Goal: Task Accomplishment & Management: Manage account settings

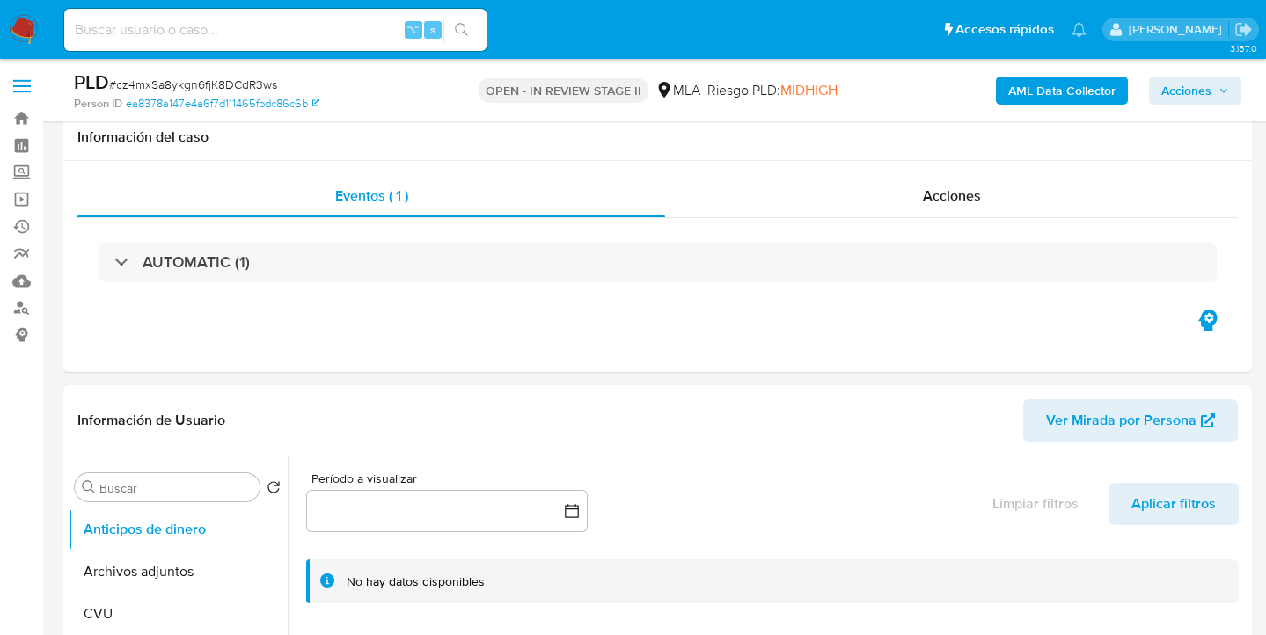
select select "10"
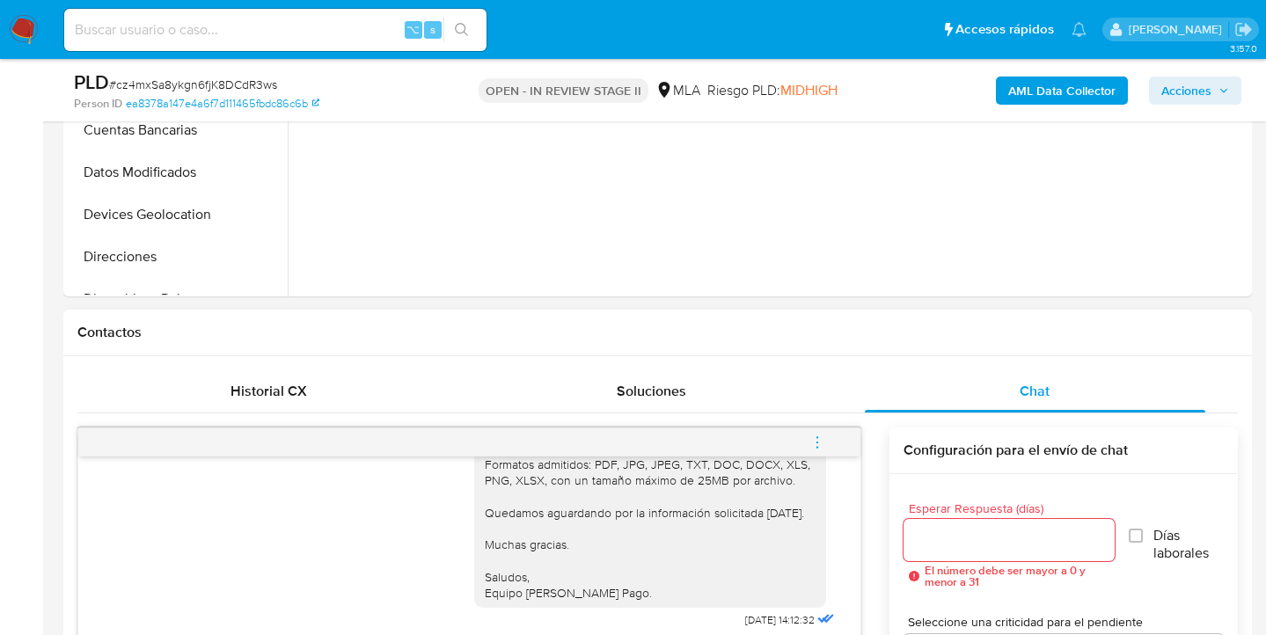
scroll to position [709, 0]
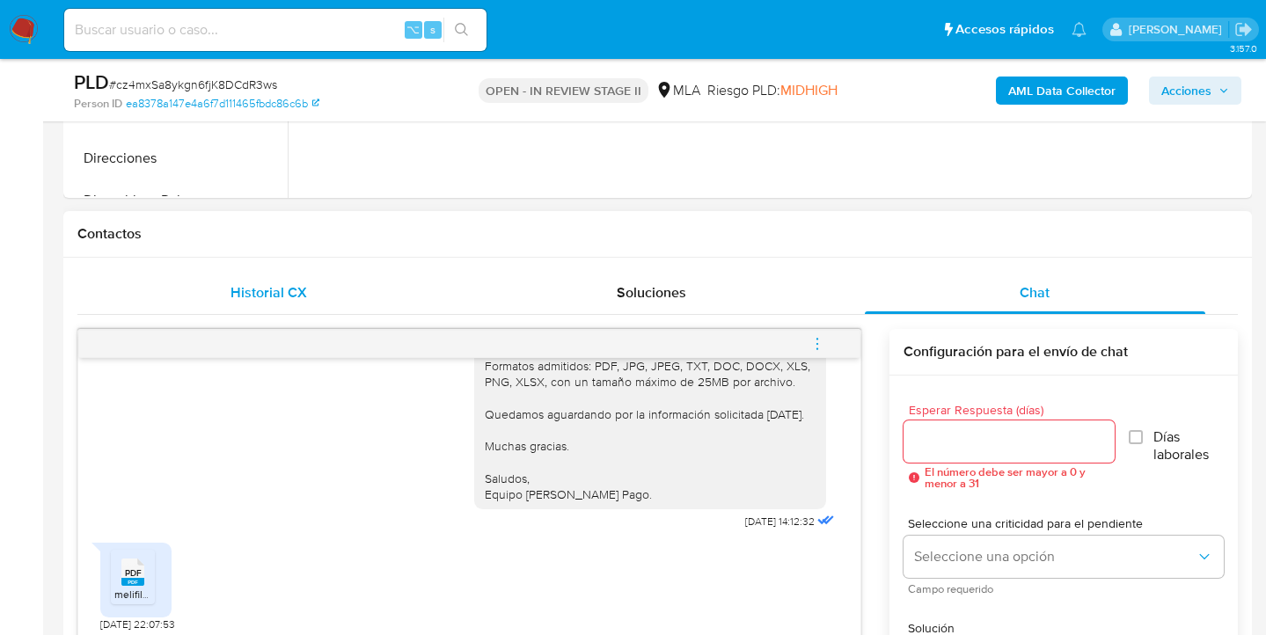
click at [268, 295] on span "Historial CX" at bounding box center [268, 292] width 77 height 20
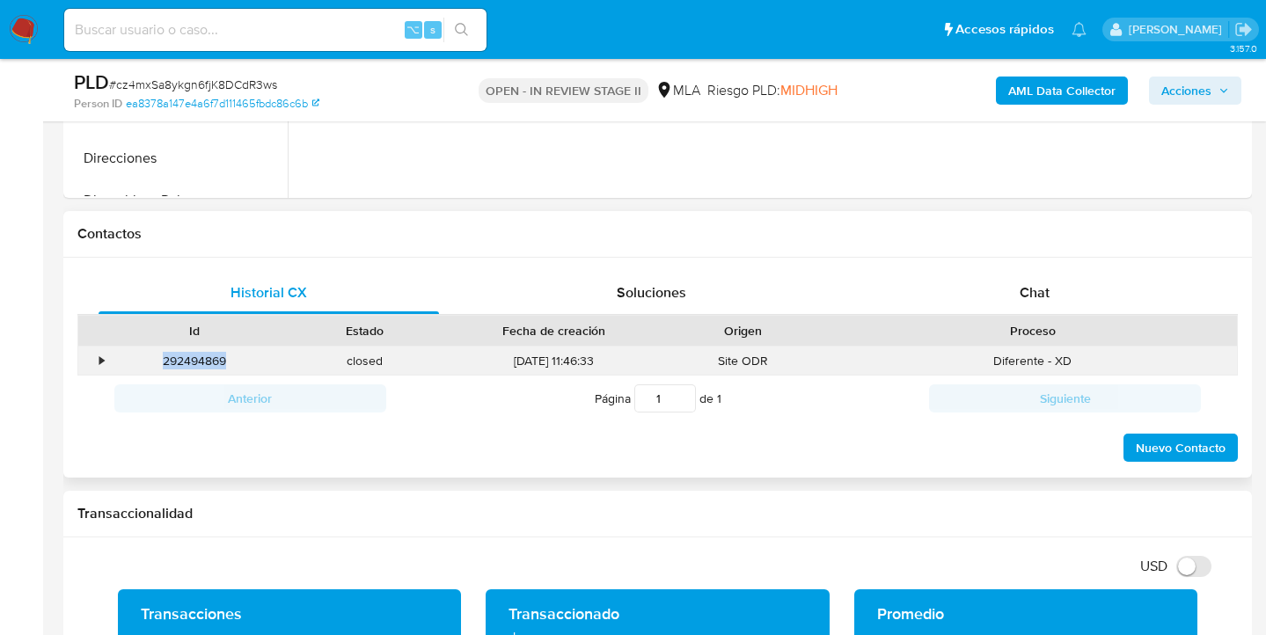
drag, startPoint x: 235, startPoint y: 365, endPoint x: 157, endPoint y: 354, distance: 79.1
click at [157, 354] on div "292494869" at bounding box center [194, 361] width 171 height 29
copy div "292494869"
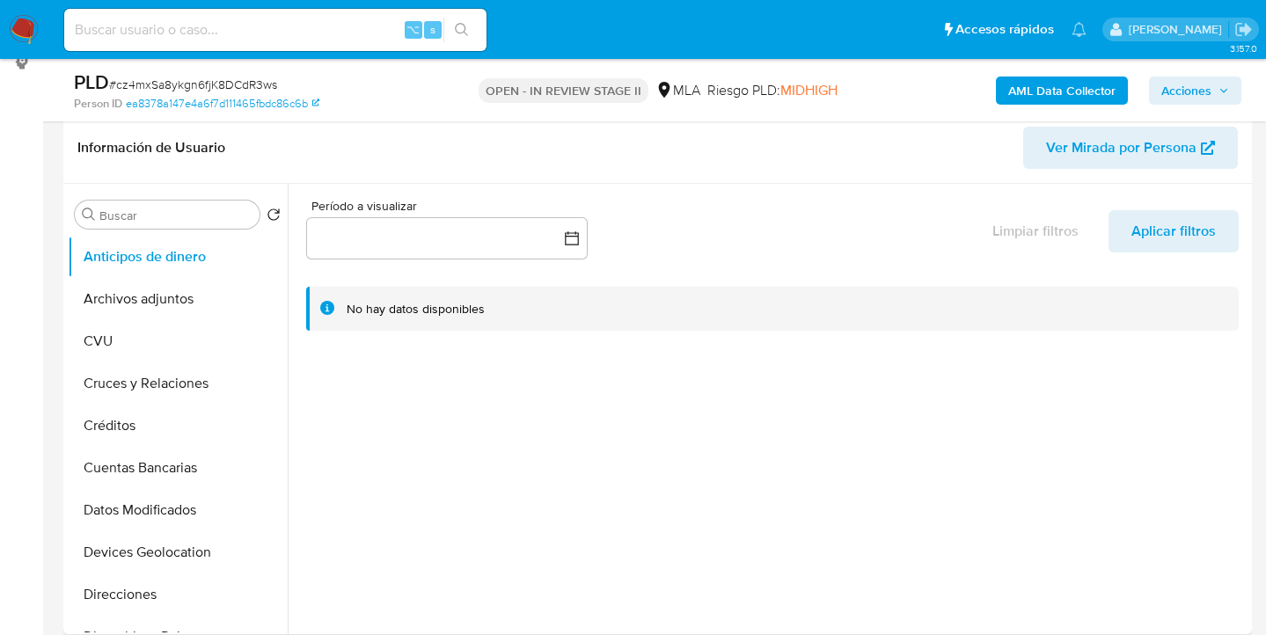
scroll to position [267, 0]
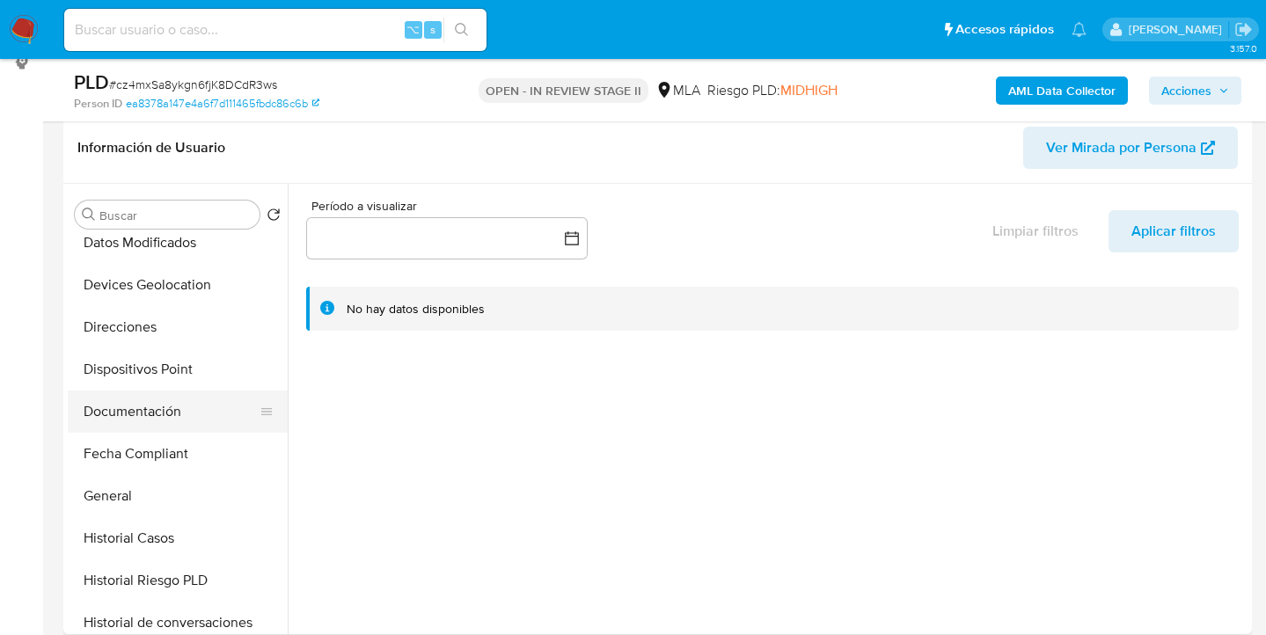
click at [182, 412] on button "Documentación" at bounding box center [171, 412] width 206 height 42
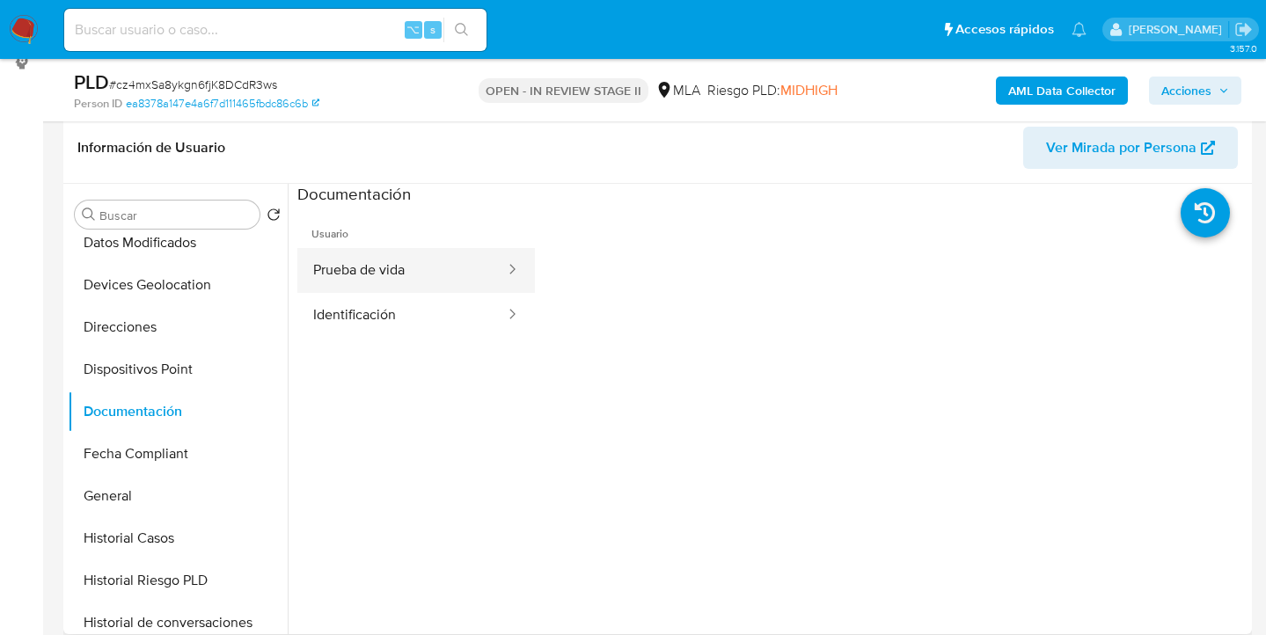
click at [448, 254] on button "Prueba de vida" at bounding box center [401, 270] width 209 height 45
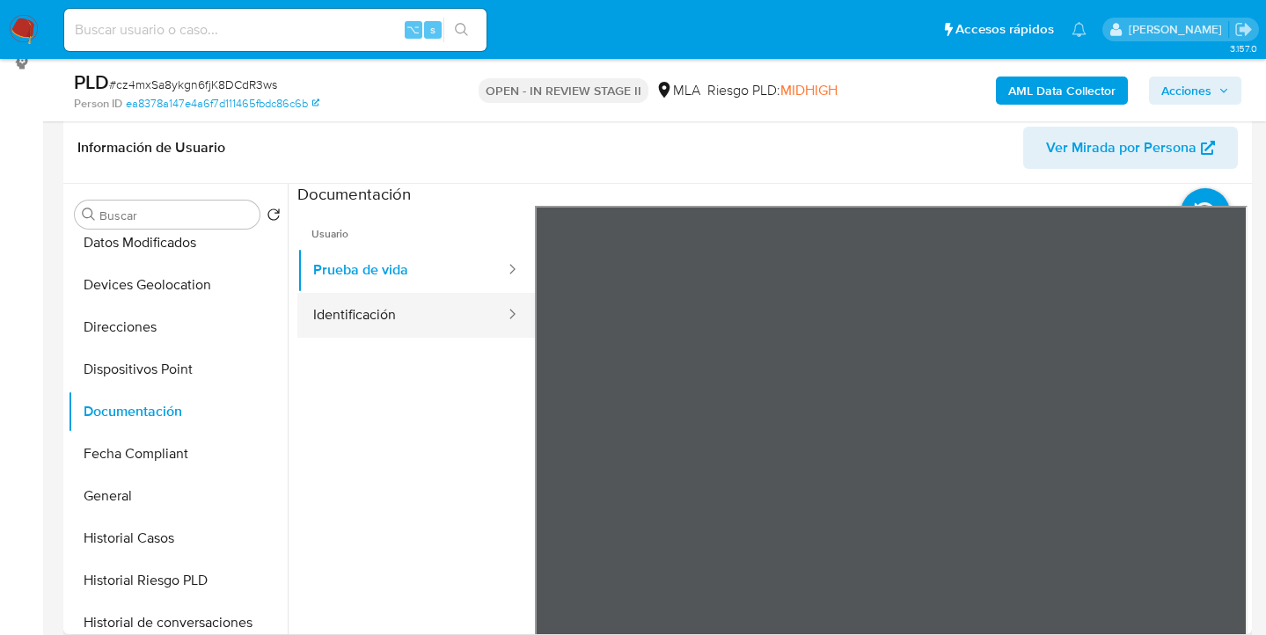
drag, startPoint x: 363, startPoint y: 309, endPoint x: 486, endPoint y: 300, distance: 123.5
click at [364, 309] on button "Identificación" at bounding box center [401, 315] width 209 height 45
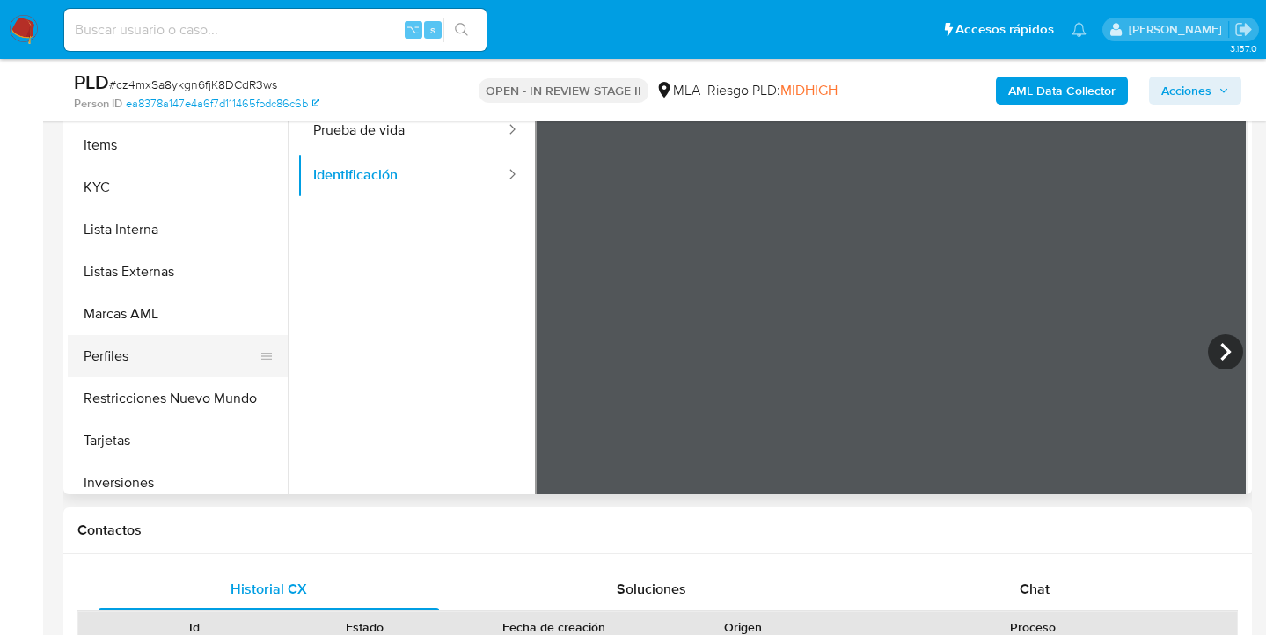
scroll to position [824, 0]
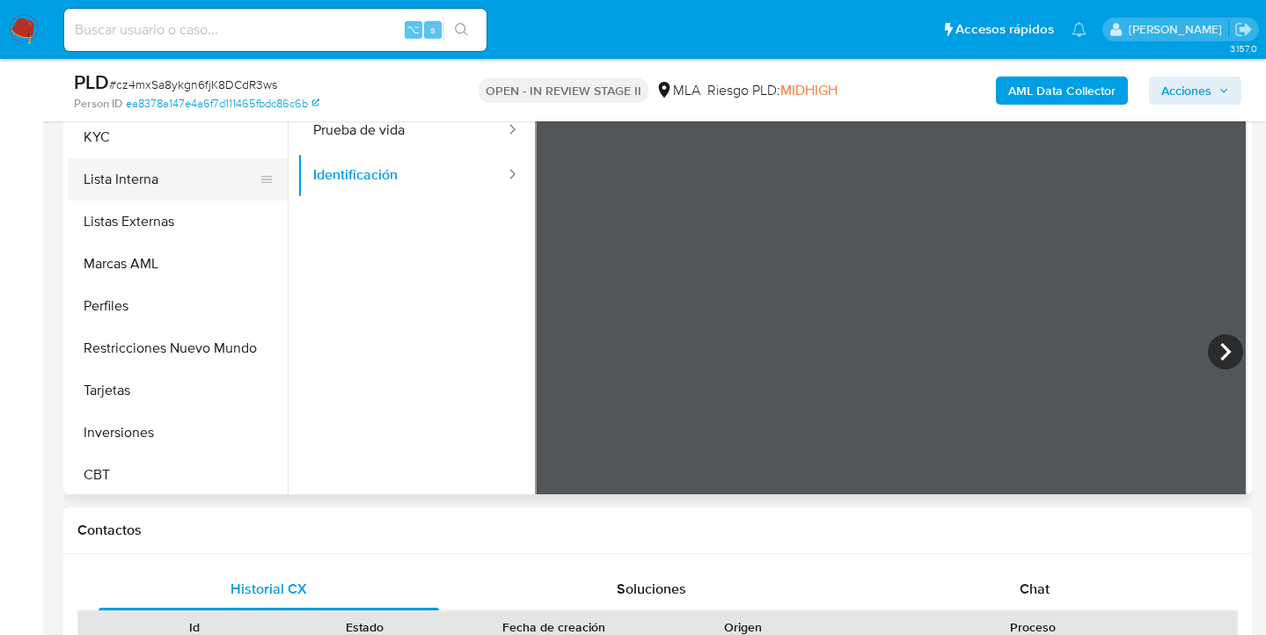
click at [216, 193] on button "Lista Interna" at bounding box center [171, 179] width 206 height 42
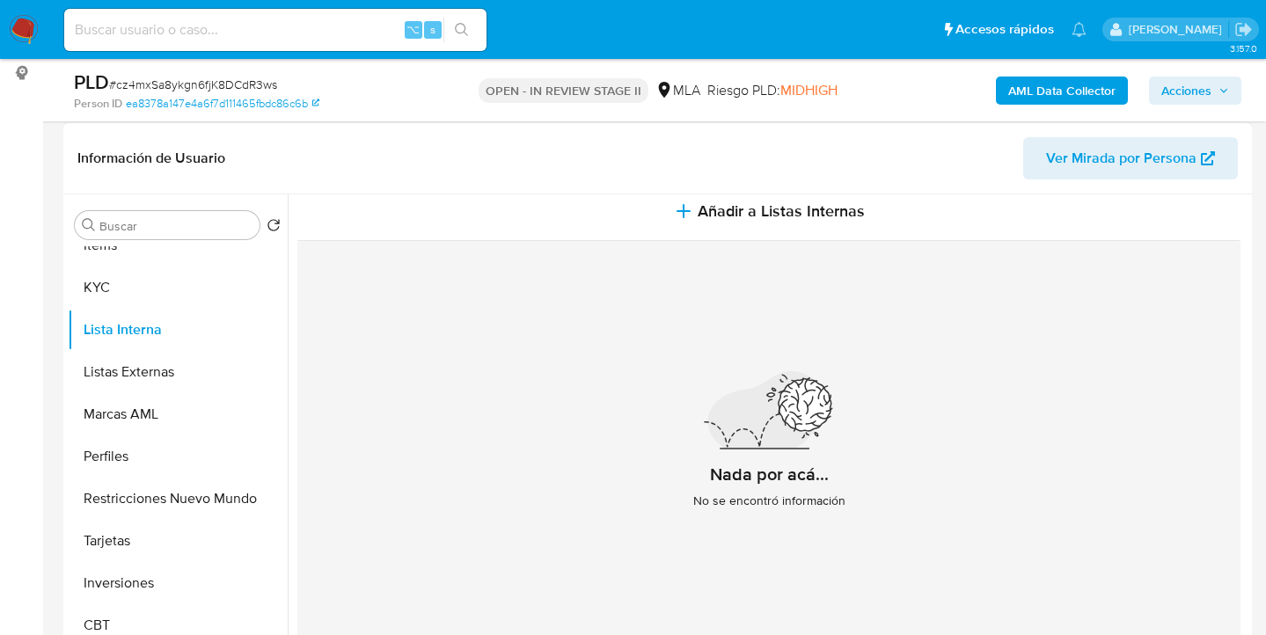
scroll to position [40, 0]
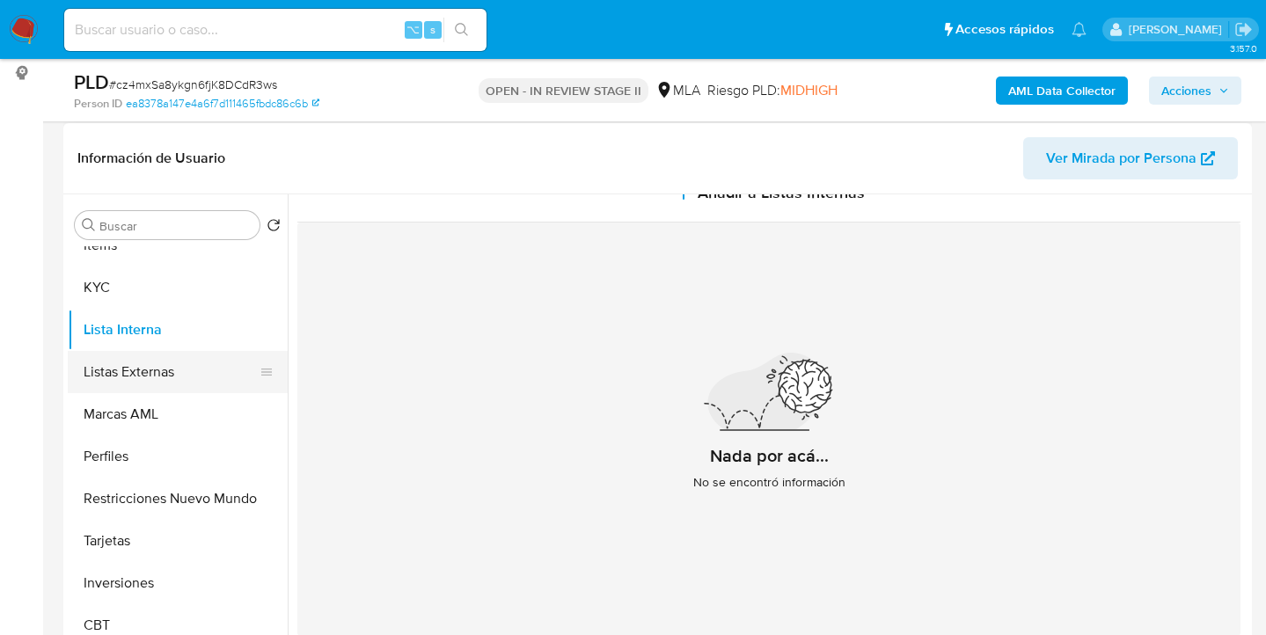
click at [172, 379] on button "Listas Externas" at bounding box center [171, 372] width 206 height 42
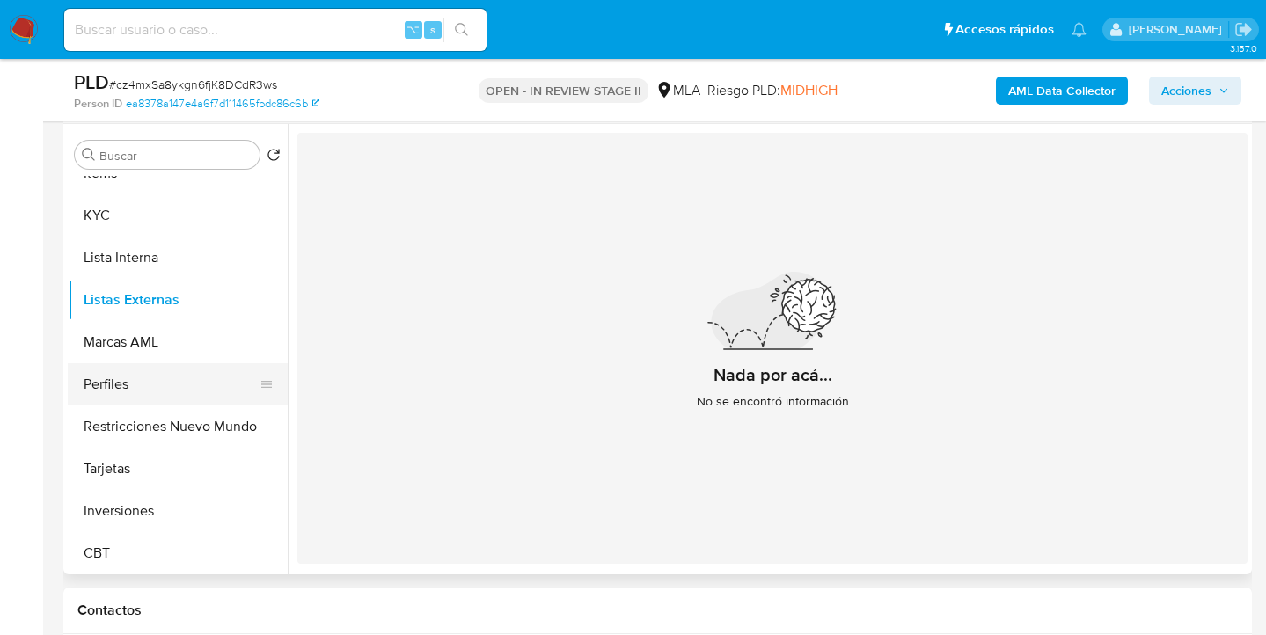
scroll to position [828, 0]
click at [150, 209] on button "KYC" at bounding box center [171, 214] width 206 height 42
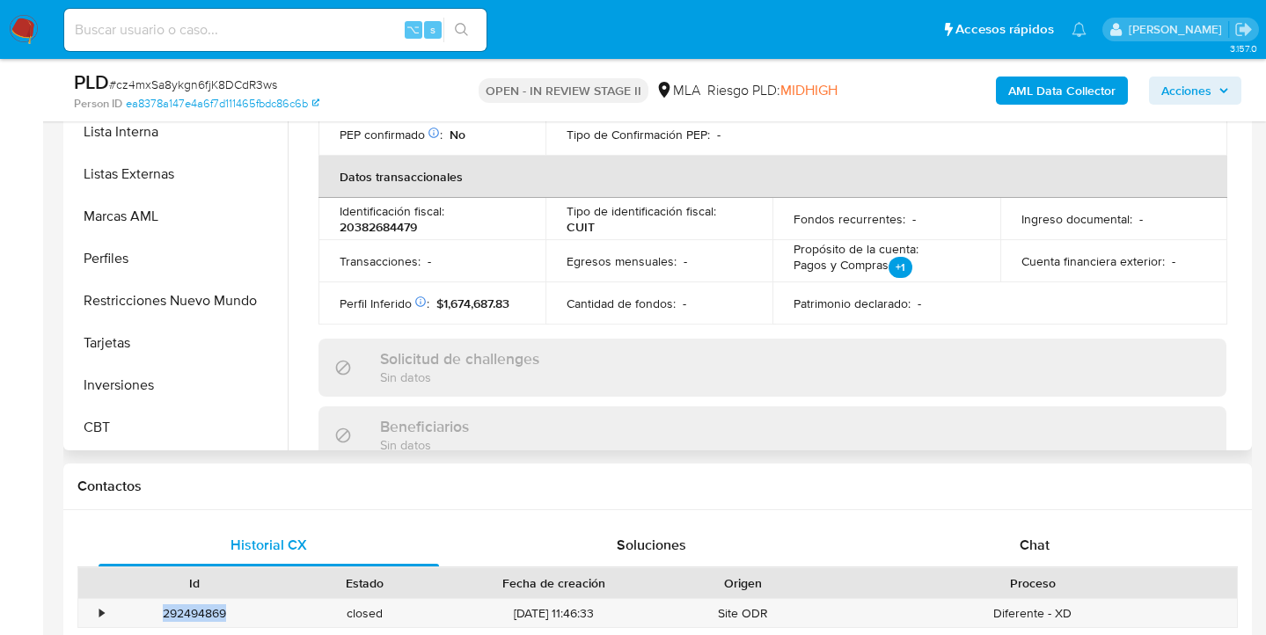
scroll to position [988, 0]
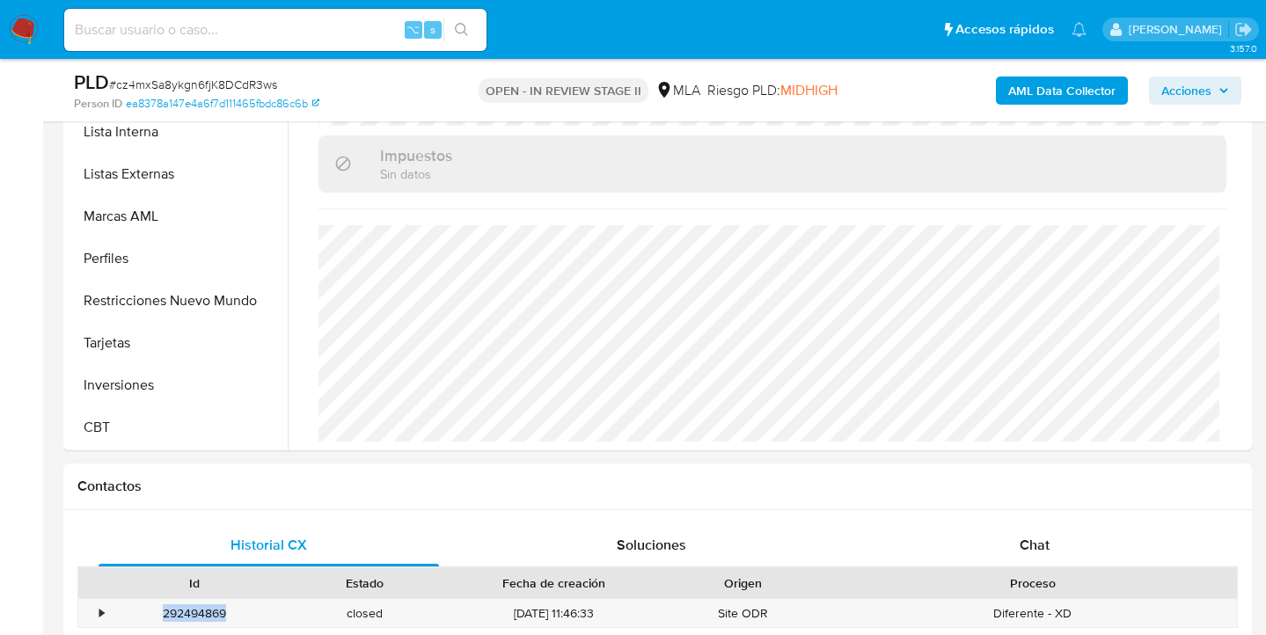
drag, startPoint x: 1040, startPoint y: 537, endPoint x: 1022, endPoint y: 515, distance: 28.2
click at [1040, 537] on span "Chat" at bounding box center [1035, 545] width 30 height 20
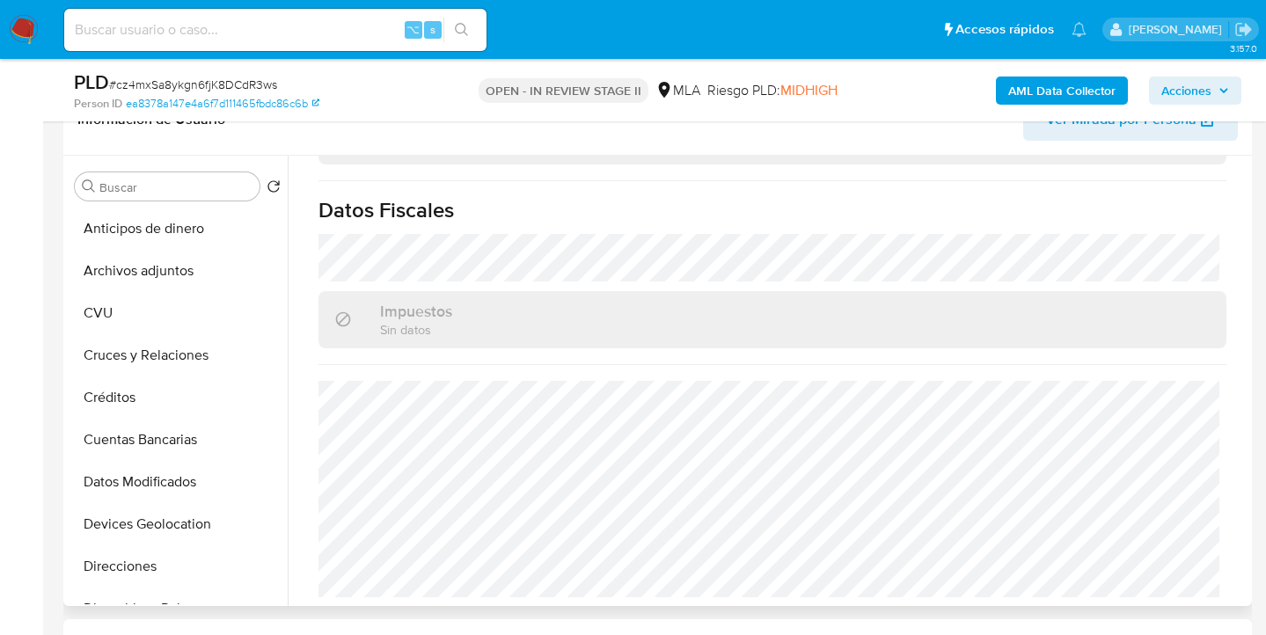
scroll to position [251, 0]
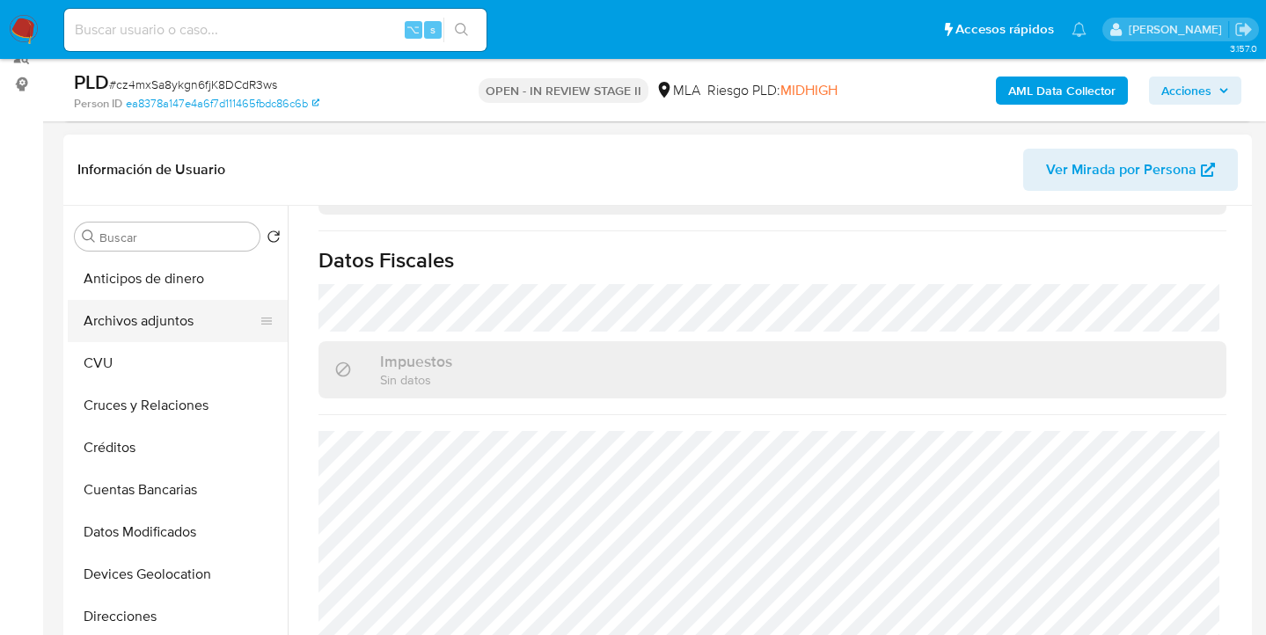
click at [174, 347] on button "CVU" at bounding box center [178, 363] width 220 height 42
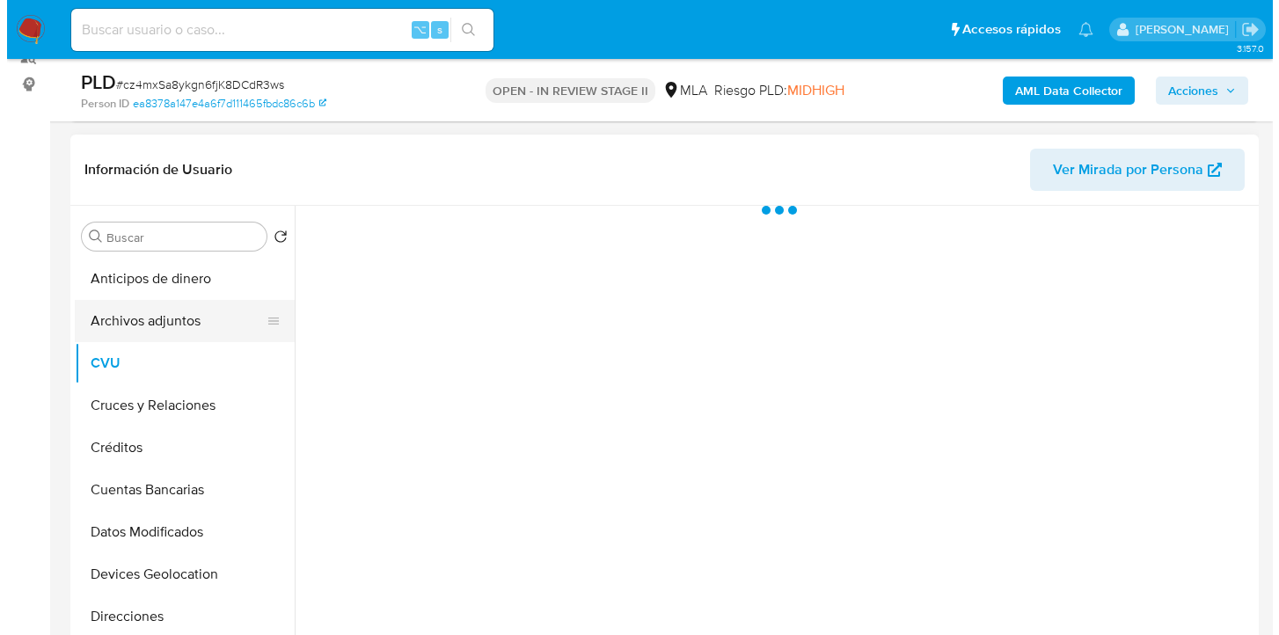
scroll to position [0, 0]
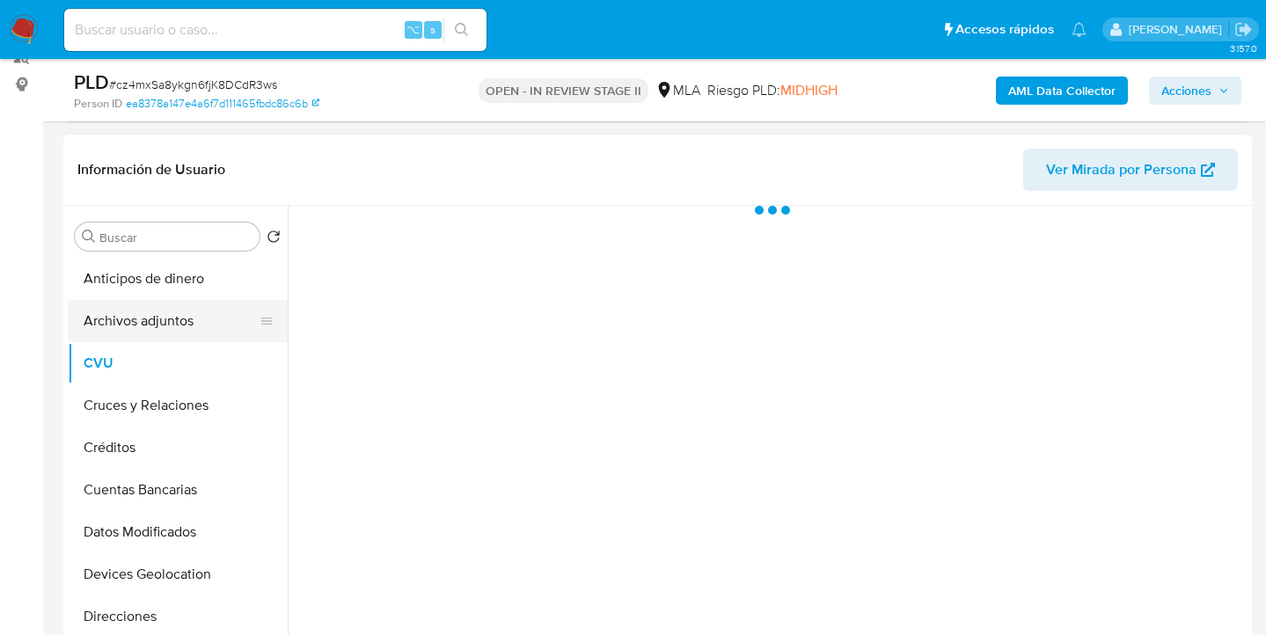
click at [183, 331] on button "Archivos adjuntos" at bounding box center [171, 321] width 206 height 42
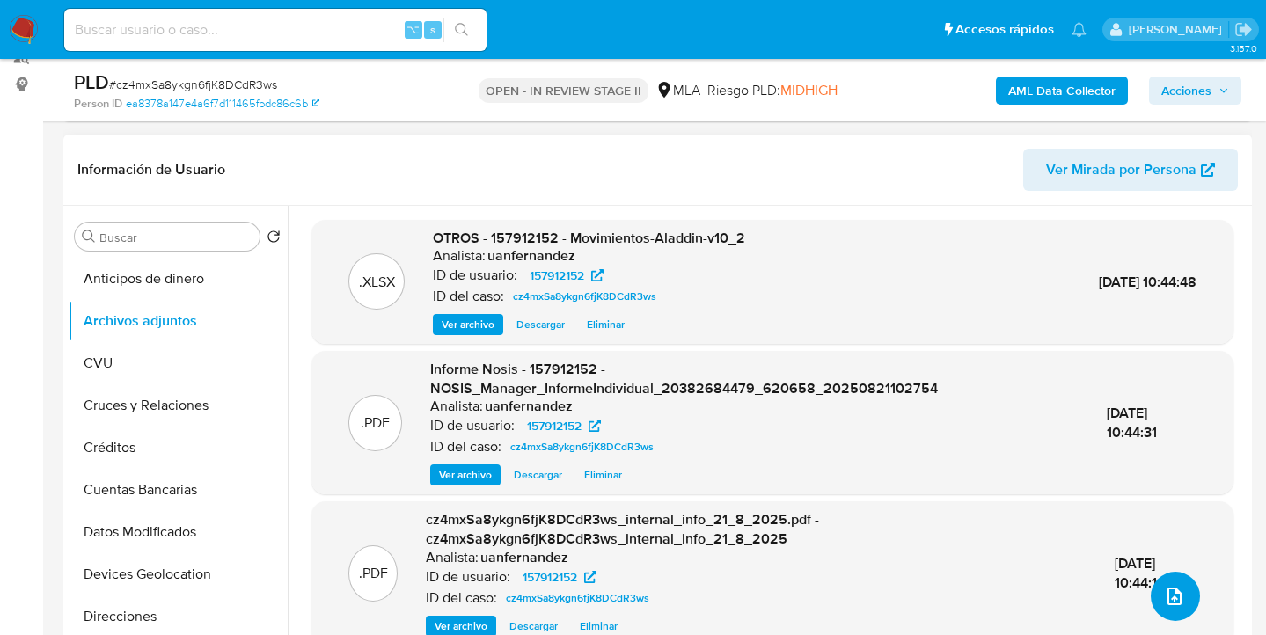
click at [1172, 594] on icon "upload-file" at bounding box center [1174, 596] width 21 height 21
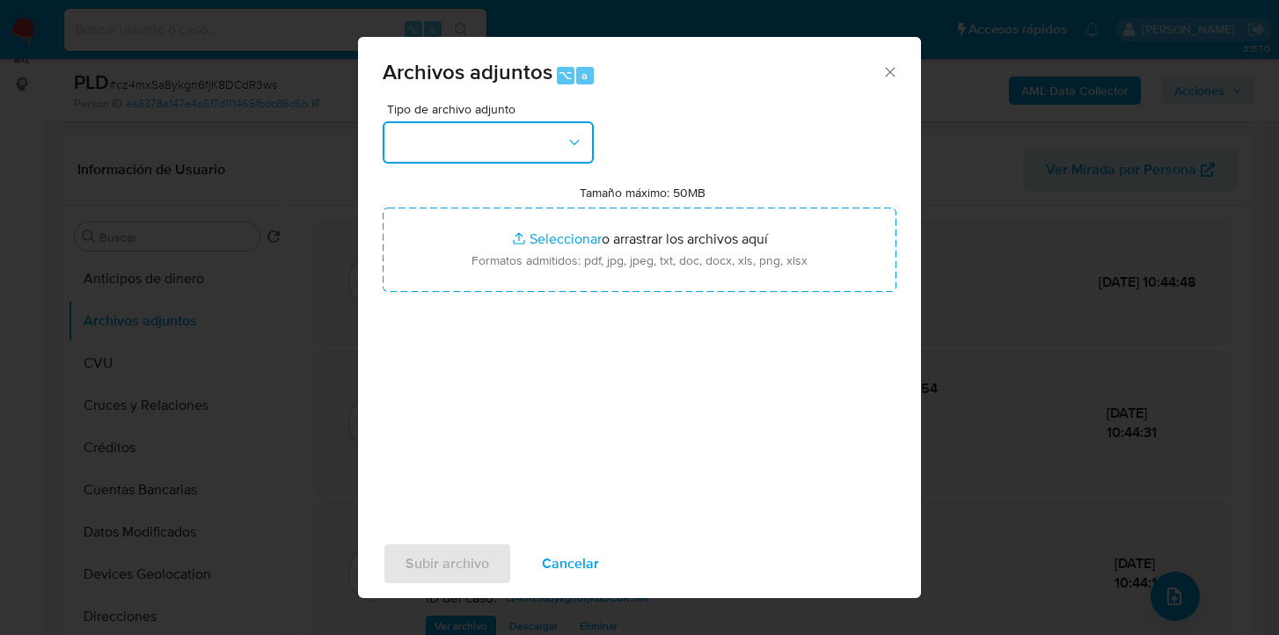
click at [581, 143] on icon "button" at bounding box center [575, 143] width 18 height 18
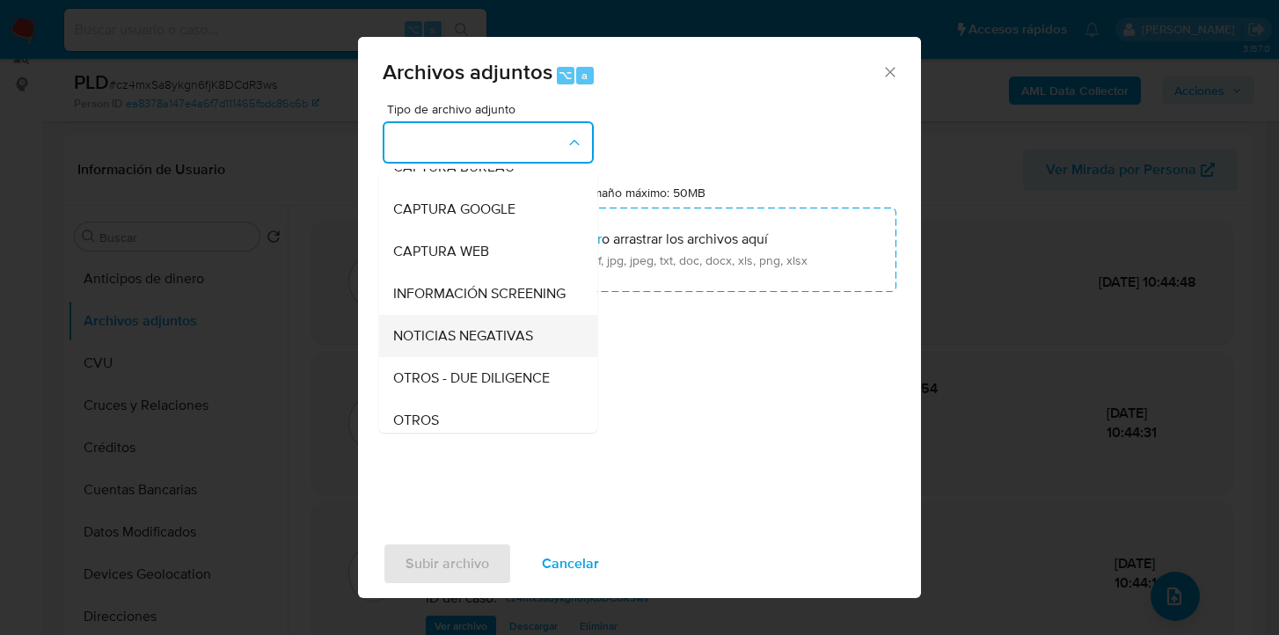
scroll to position [125, 0]
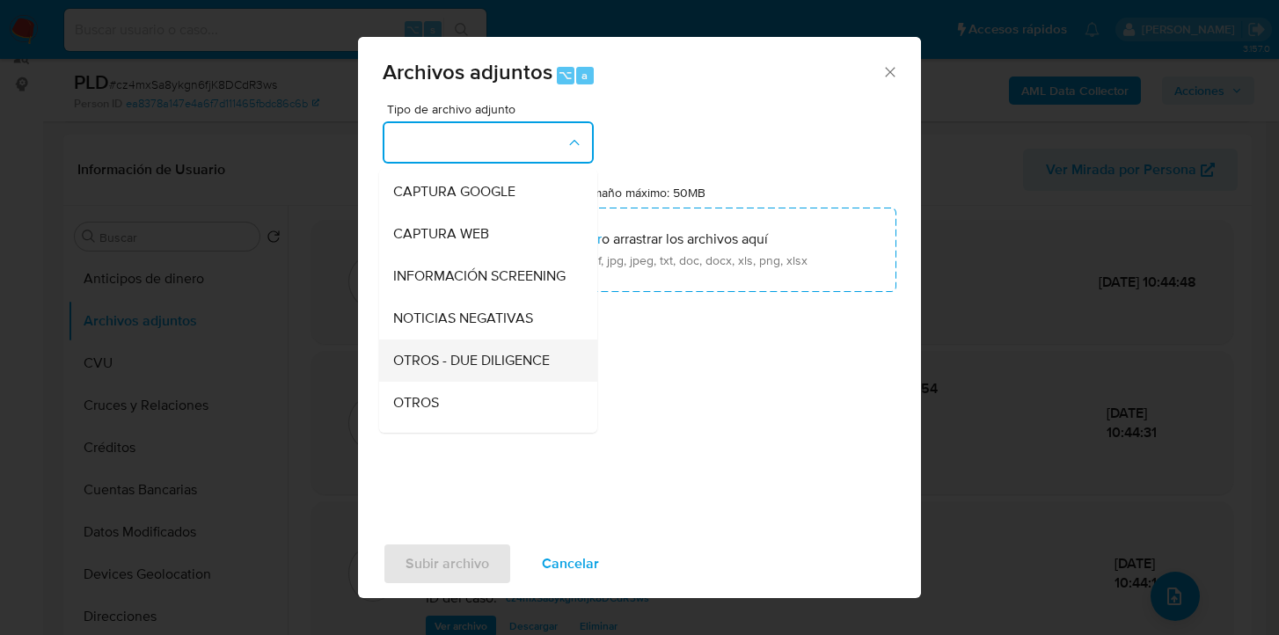
click at [498, 369] on span "OTROS - DUE DILIGENCE" at bounding box center [471, 361] width 157 height 18
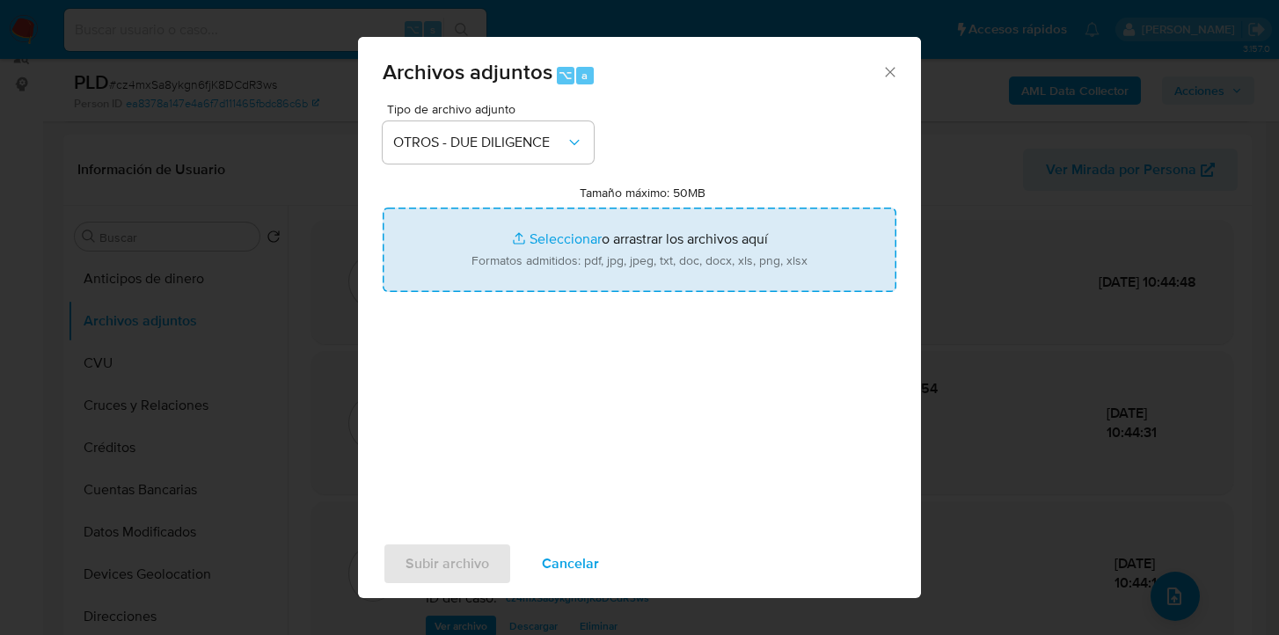
click at [681, 273] on input "Tamaño máximo: 50MB Seleccionar archivos" at bounding box center [640, 250] width 514 height 84
click at [546, 256] on input "Tamaño máximo: 50MB Seleccionar archivos" at bounding box center [640, 250] width 514 height 84
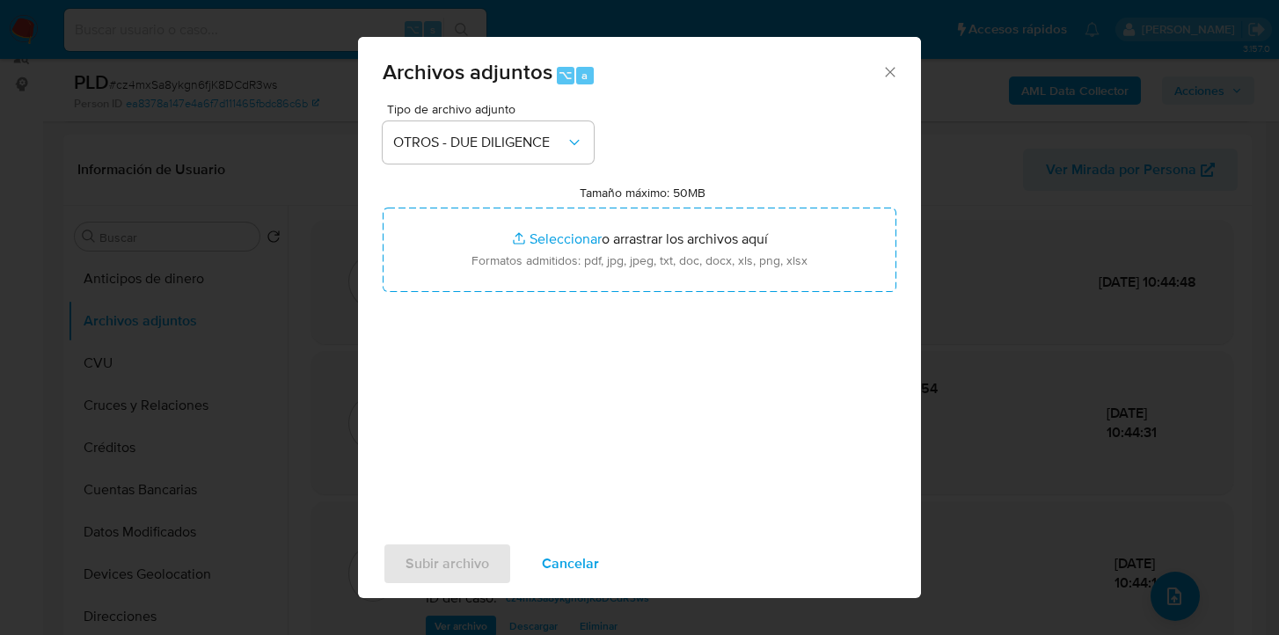
type input "C:\fakepath\Reporte Refinitiv.pdf"
click at [452, 565] on span "Subir archivo" at bounding box center [448, 564] width 84 height 39
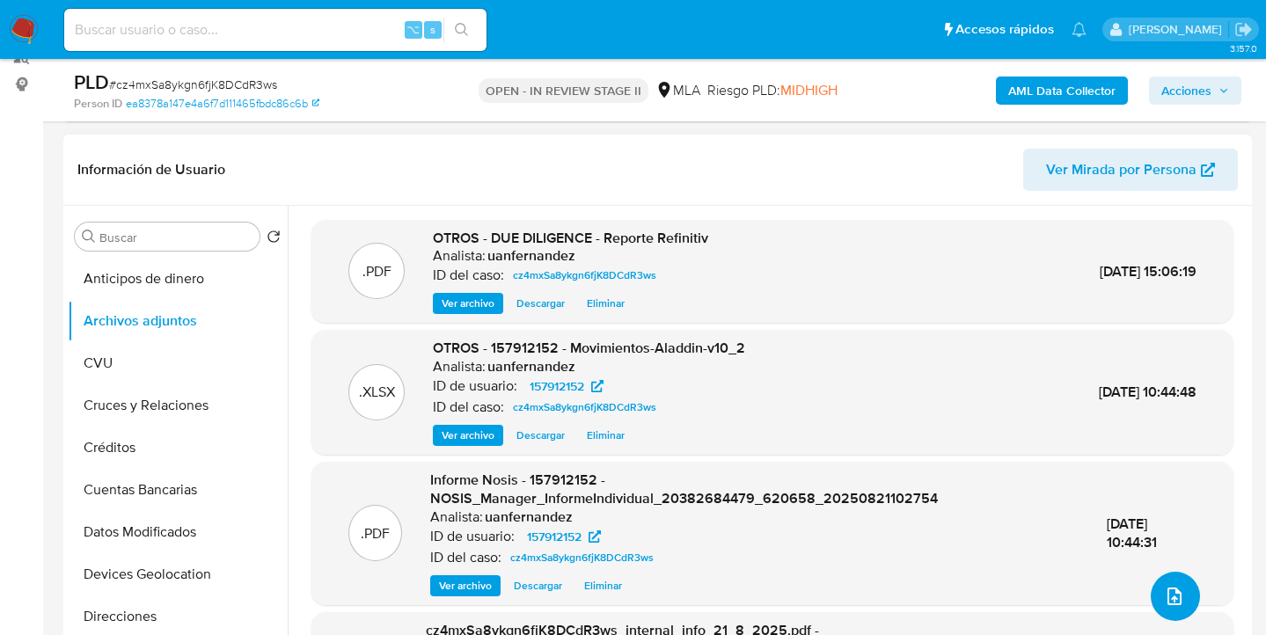
click at [1169, 593] on icon "upload-file" at bounding box center [1174, 596] width 21 height 21
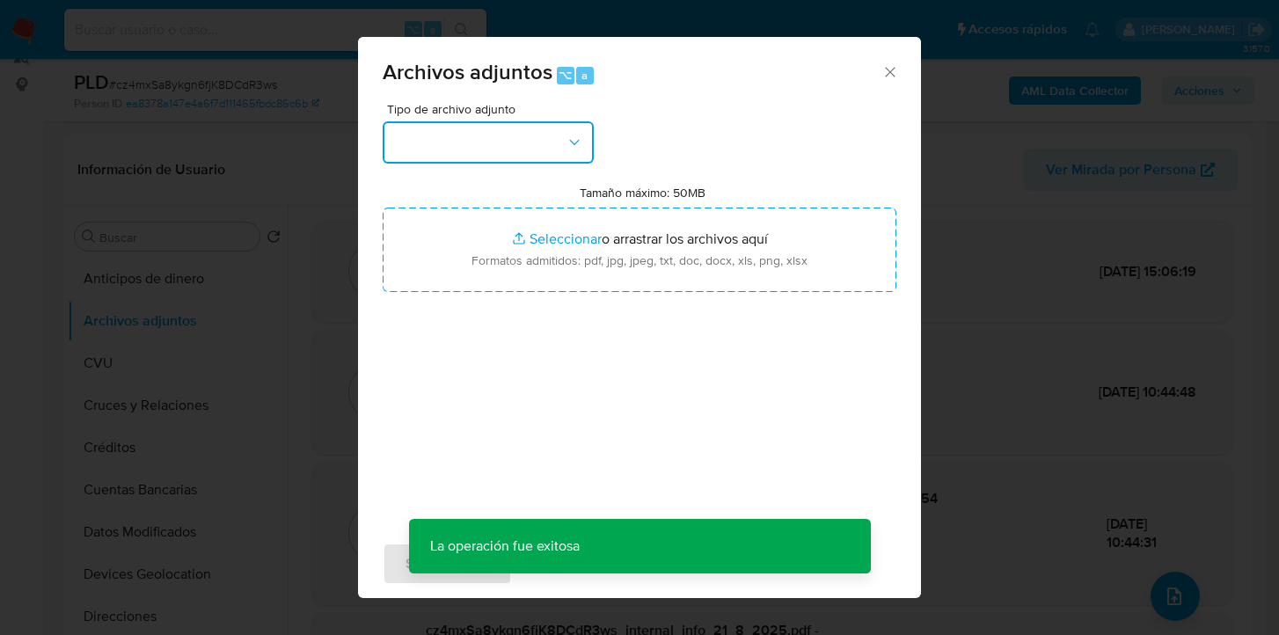
click at [564, 124] on button "button" at bounding box center [488, 142] width 211 height 42
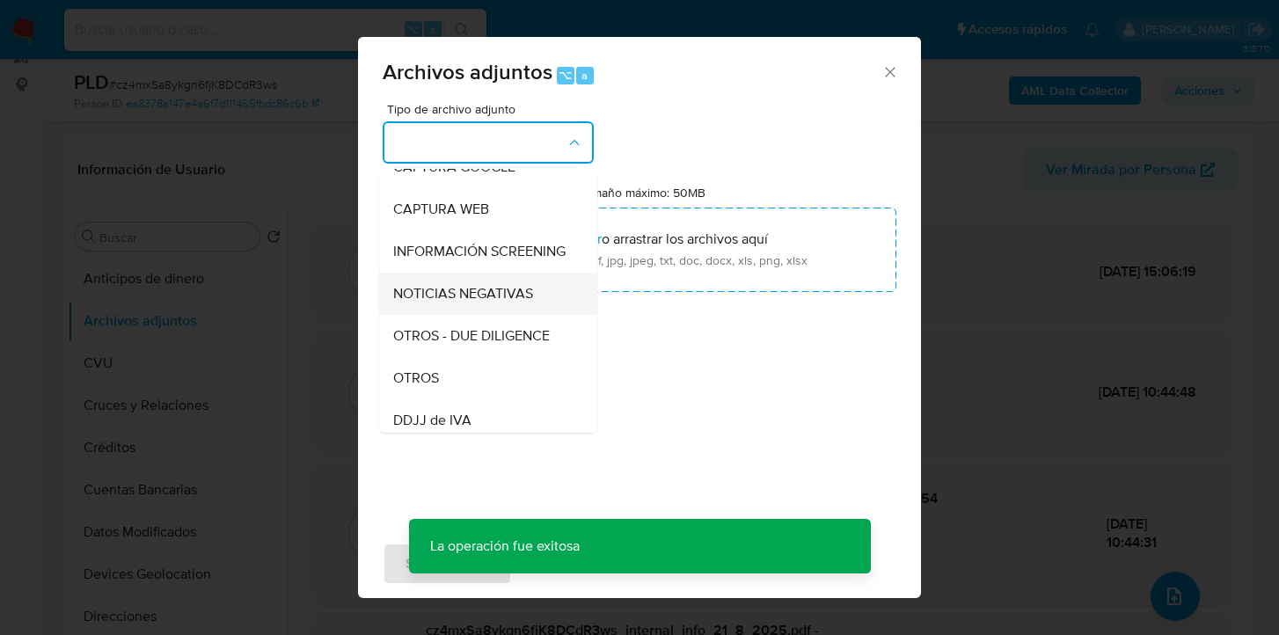
scroll to position [162, 0]
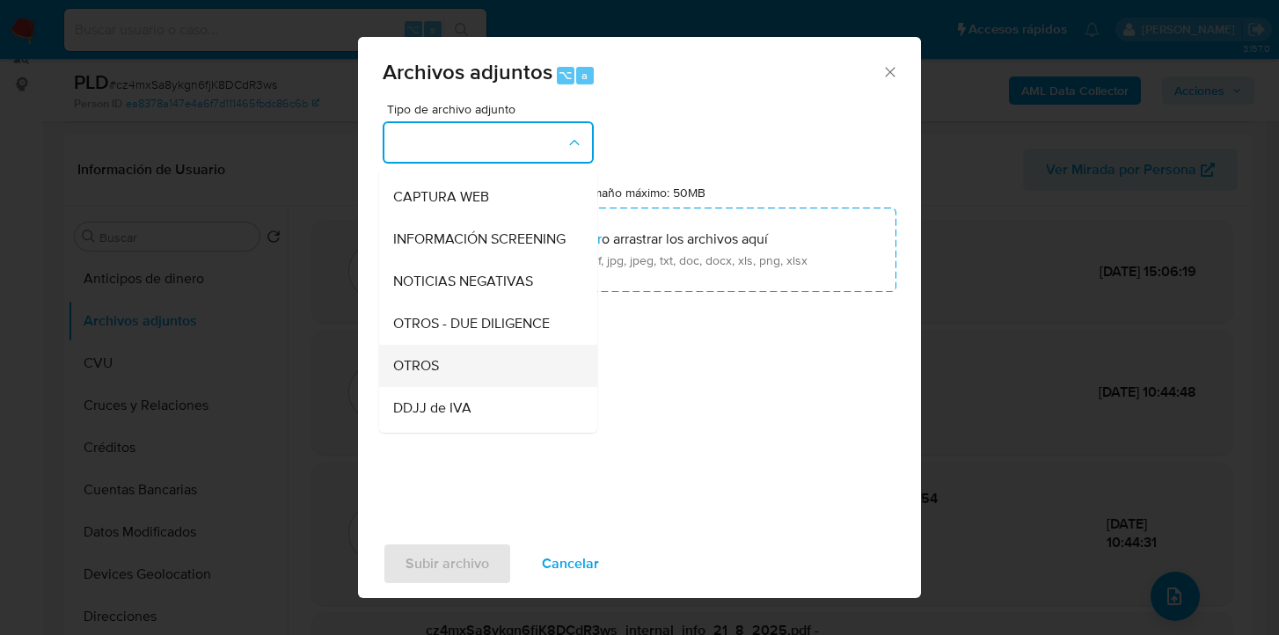
click at [504, 384] on div "OTROS" at bounding box center [482, 366] width 179 height 42
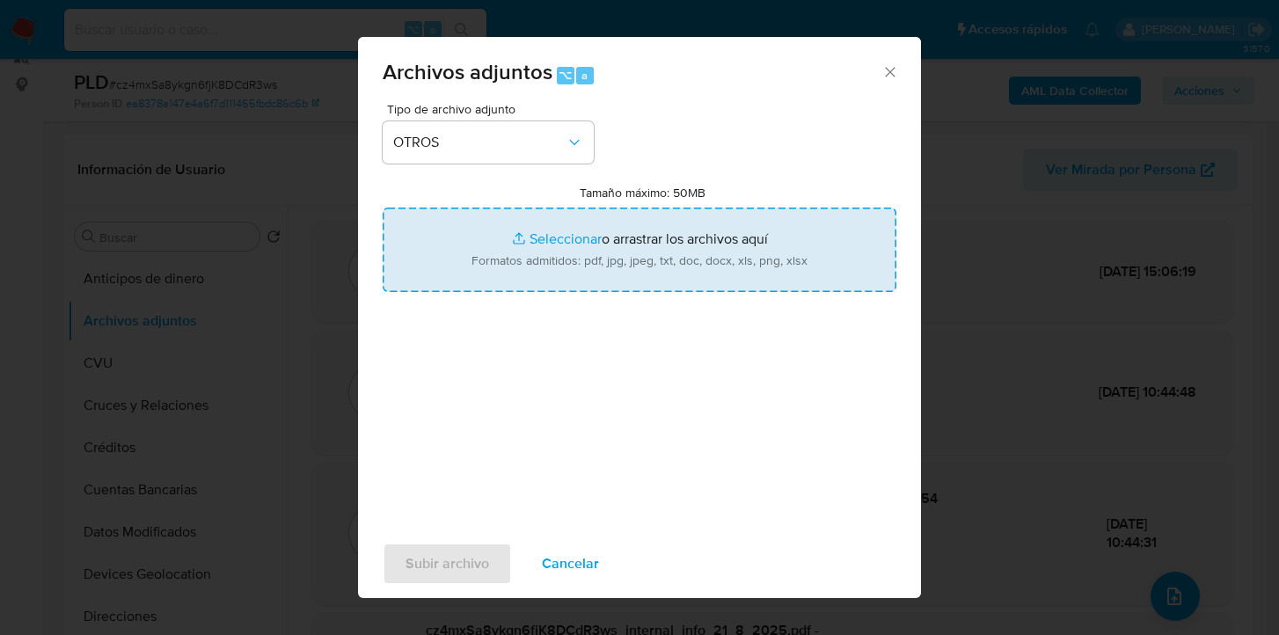
click at [627, 273] on input "Tamaño máximo: 50MB Seleccionar archivos" at bounding box center [640, 250] width 514 height 84
type input "C:\fakepath\Nota explicativa - cobro de premio y DDJJ.pdf"
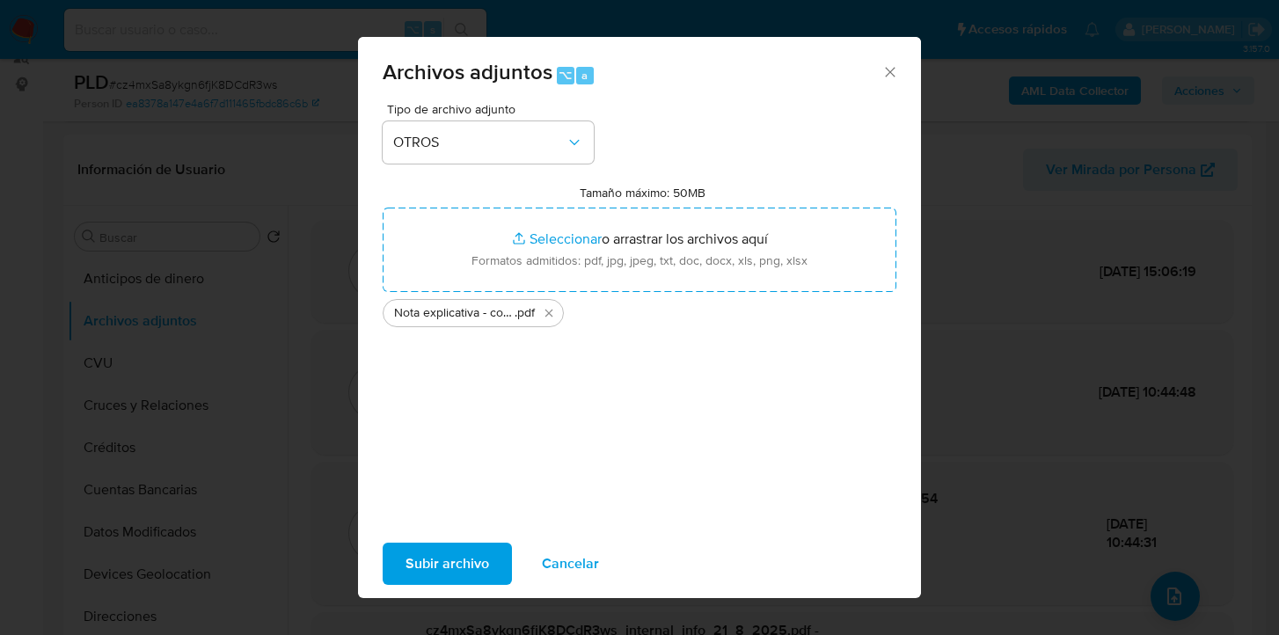
click at [448, 562] on span "Subir archivo" at bounding box center [448, 564] width 84 height 39
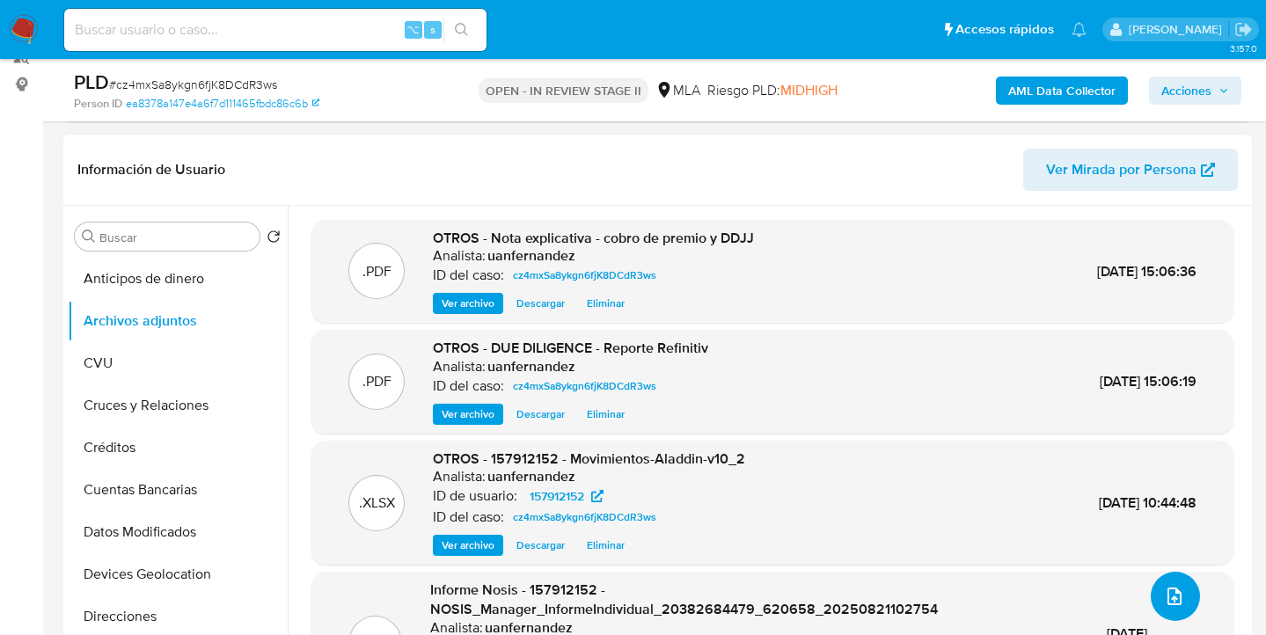
click at [1186, 608] on button "upload-file" at bounding box center [1175, 596] width 49 height 49
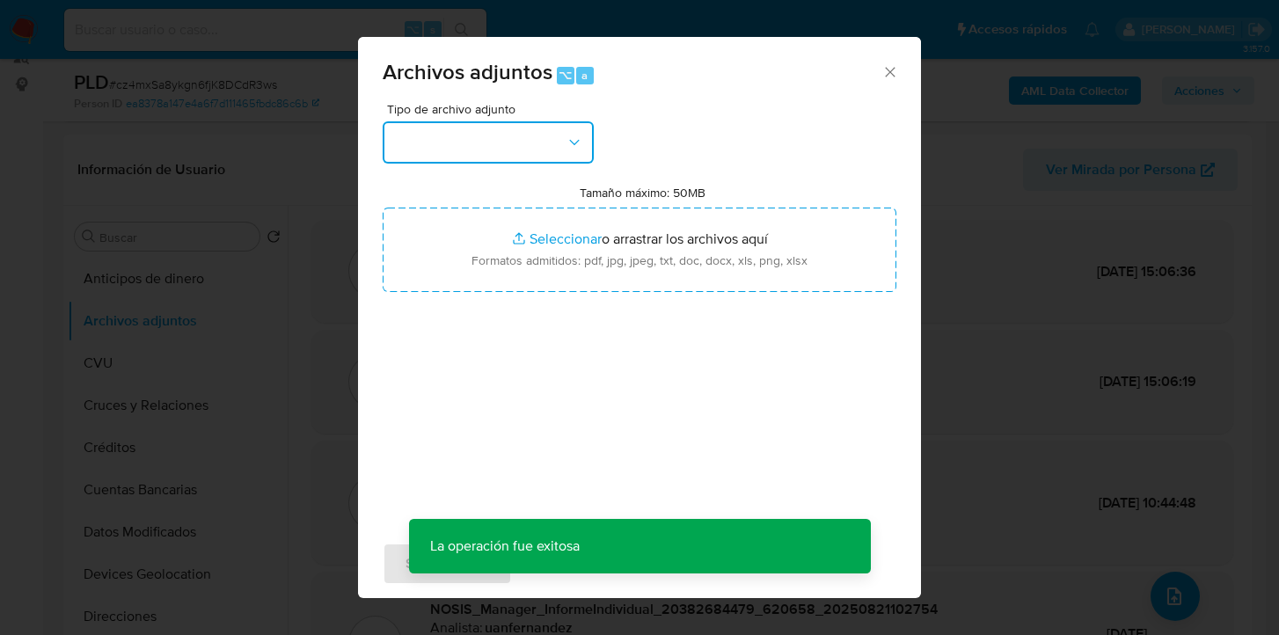
click at [579, 151] on button "button" at bounding box center [488, 142] width 211 height 42
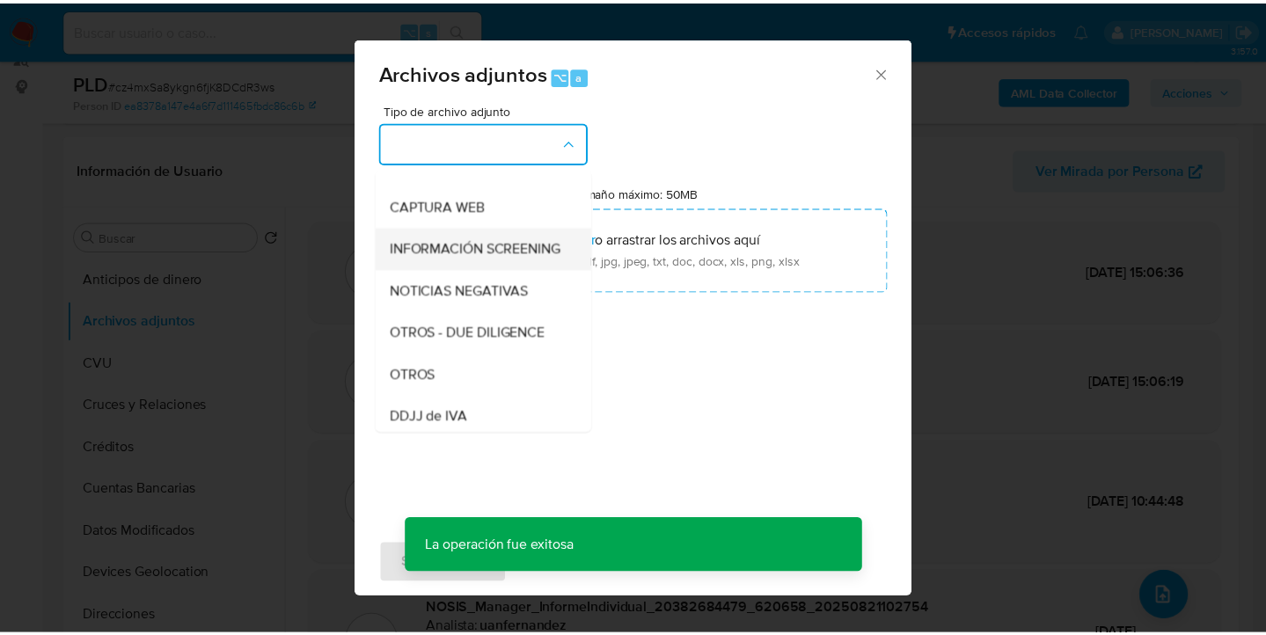
scroll to position [174, 0]
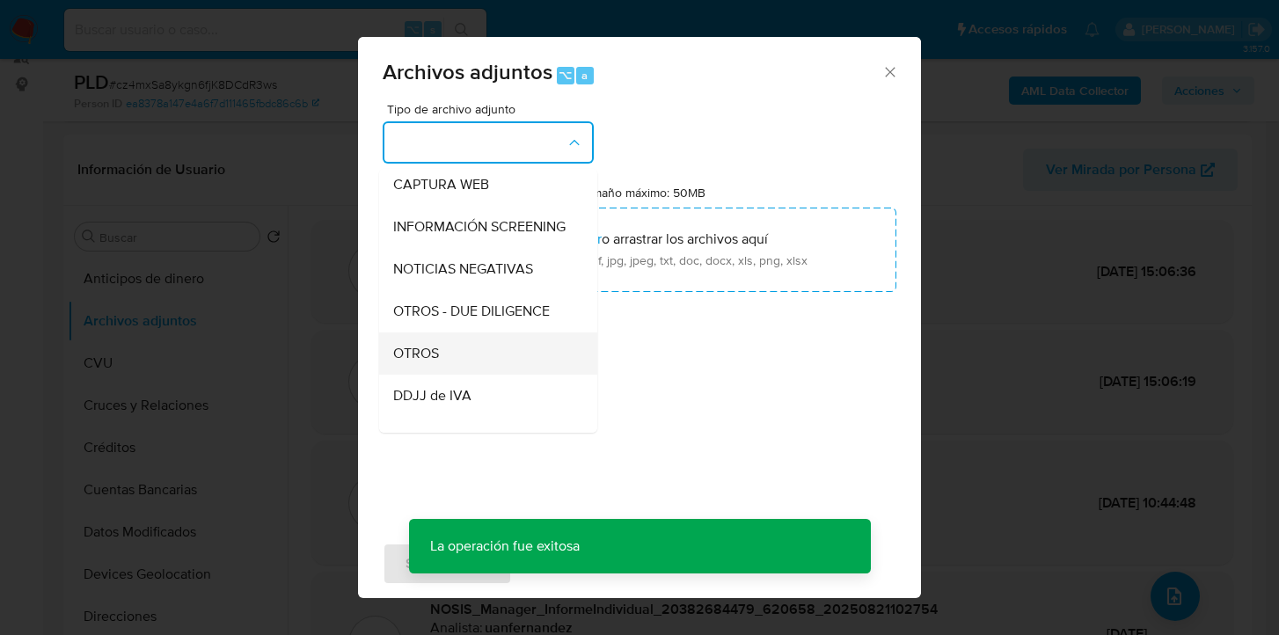
click at [479, 363] on div "OTROS" at bounding box center [482, 354] width 179 height 42
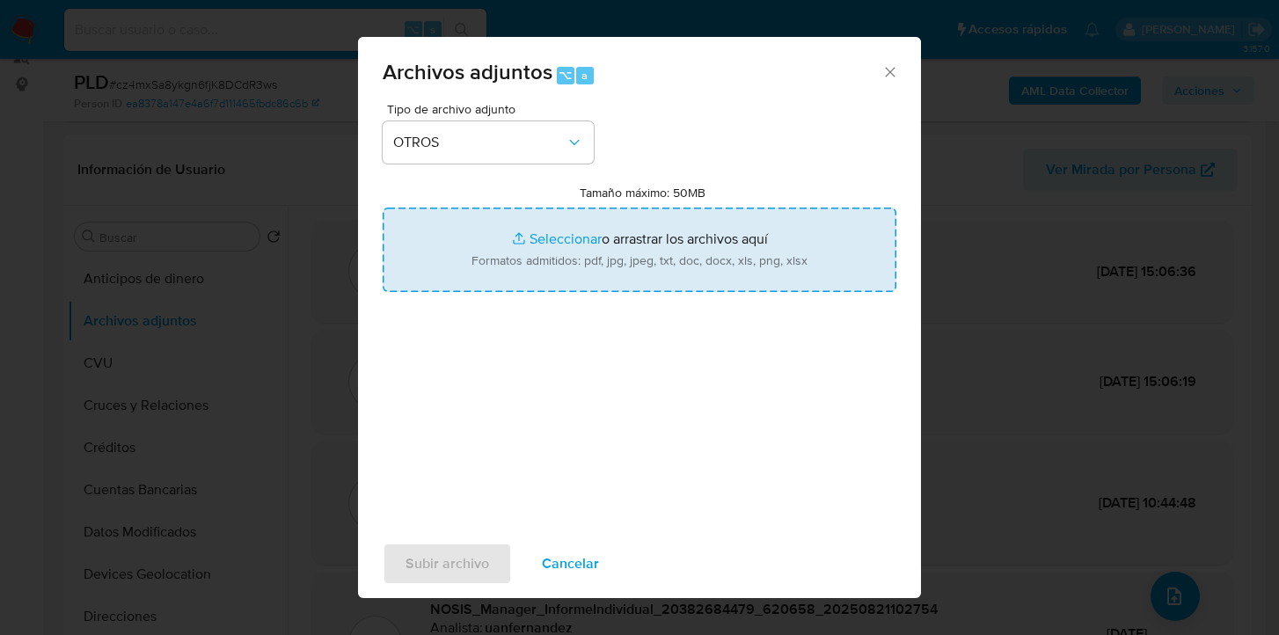
click at [583, 262] on input "Tamaño máximo: 50MB Seleccionar archivos" at bounding box center [640, 250] width 514 height 84
type input "C:\fakepath\157912152 analisis no roi Caselog cz4mxSa8ykgn6fjK8DCdR3ws_2025_08_…"
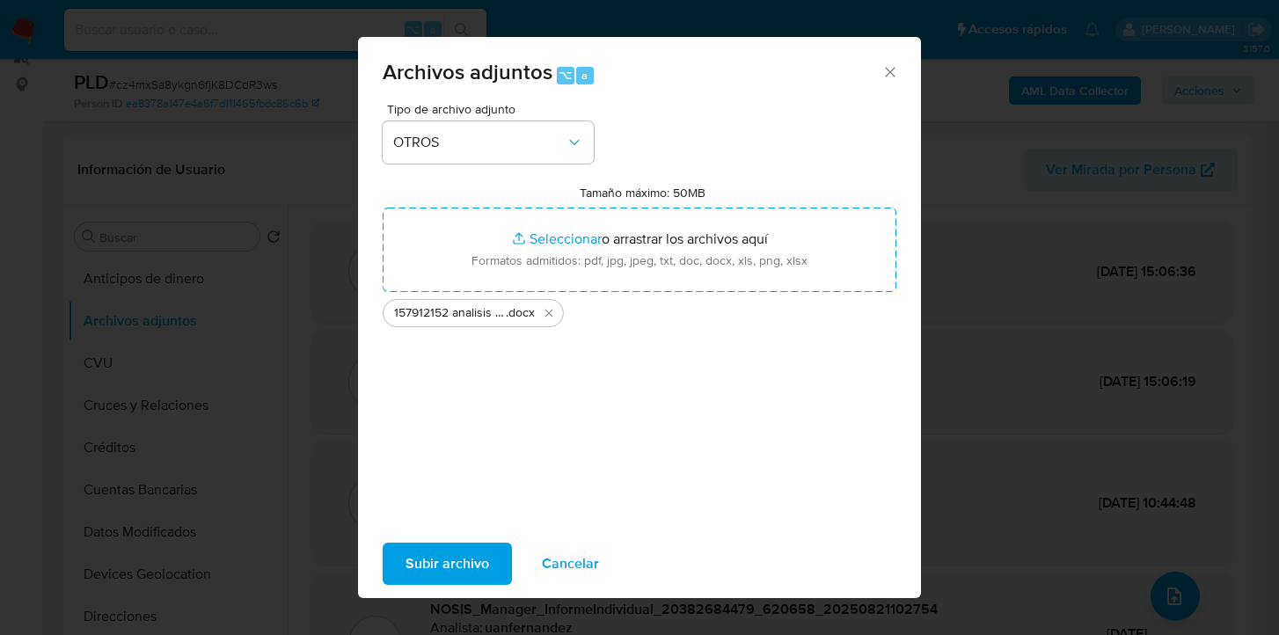
click at [476, 566] on span "Subir archivo" at bounding box center [448, 564] width 84 height 39
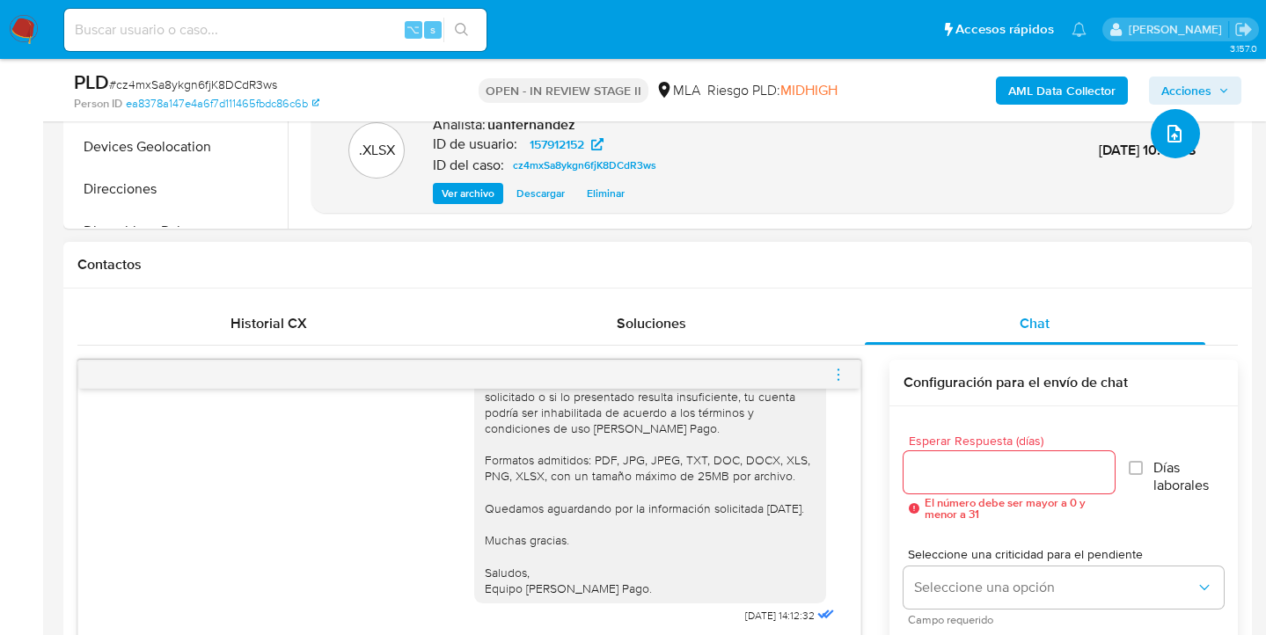
scroll to position [774, 0]
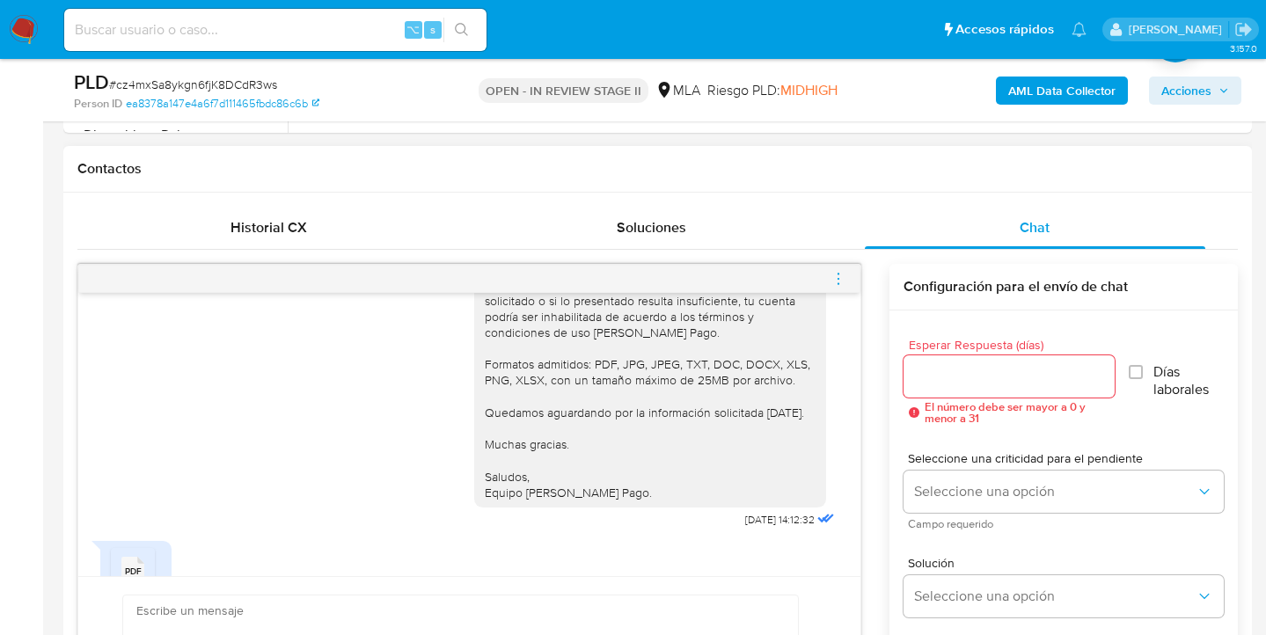
click at [949, 378] on input "Esperar Respuesta (días)" at bounding box center [1008, 376] width 211 height 23
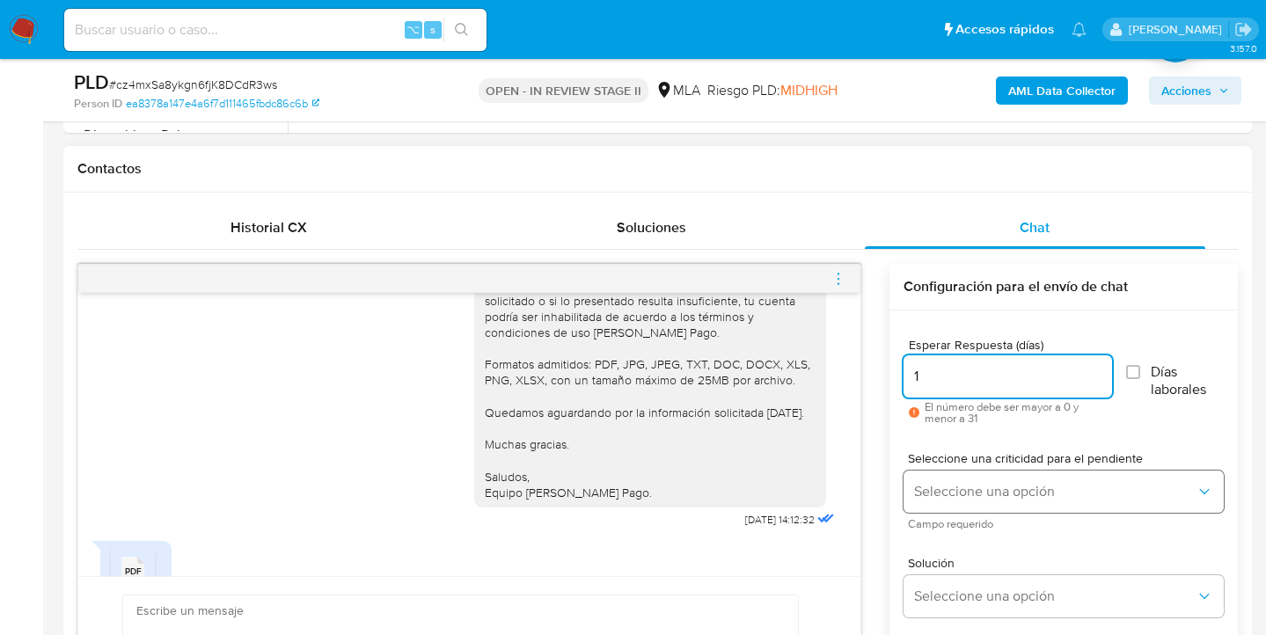
type input "1"
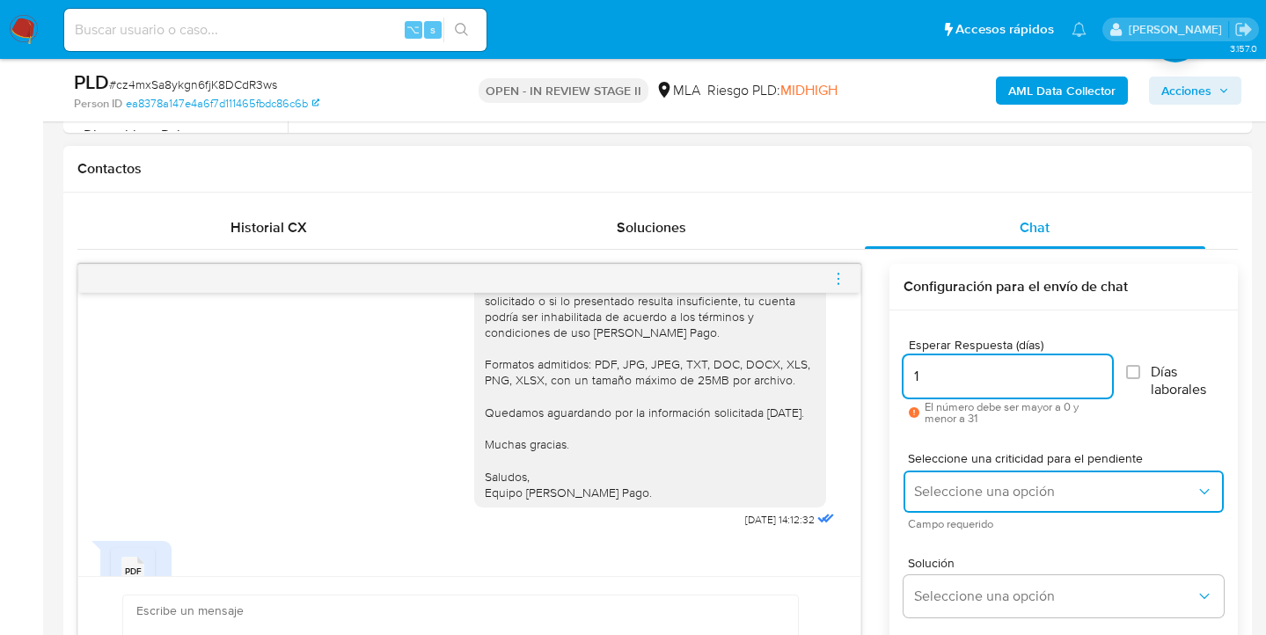
click at [946, 501] on button "Seleccione una opción" at bounding box center [1063, 492] width 320 height 42
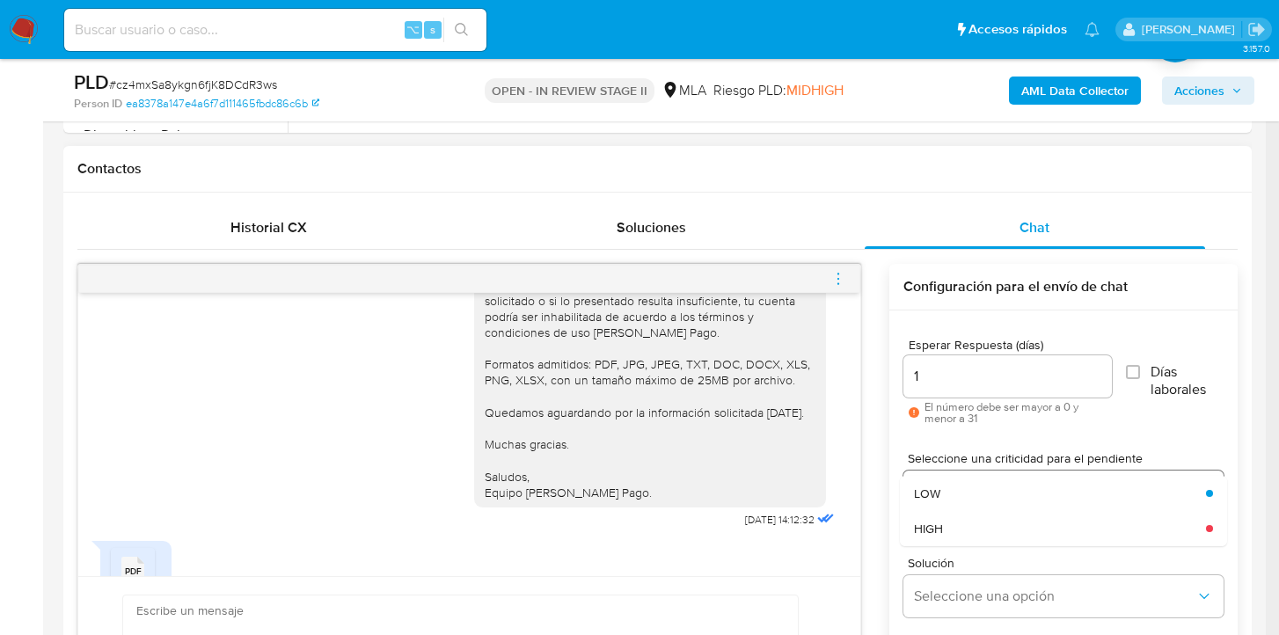
click at [948, 502] on div "LOW" at bounding box center [1054, 493] width 281 height 35
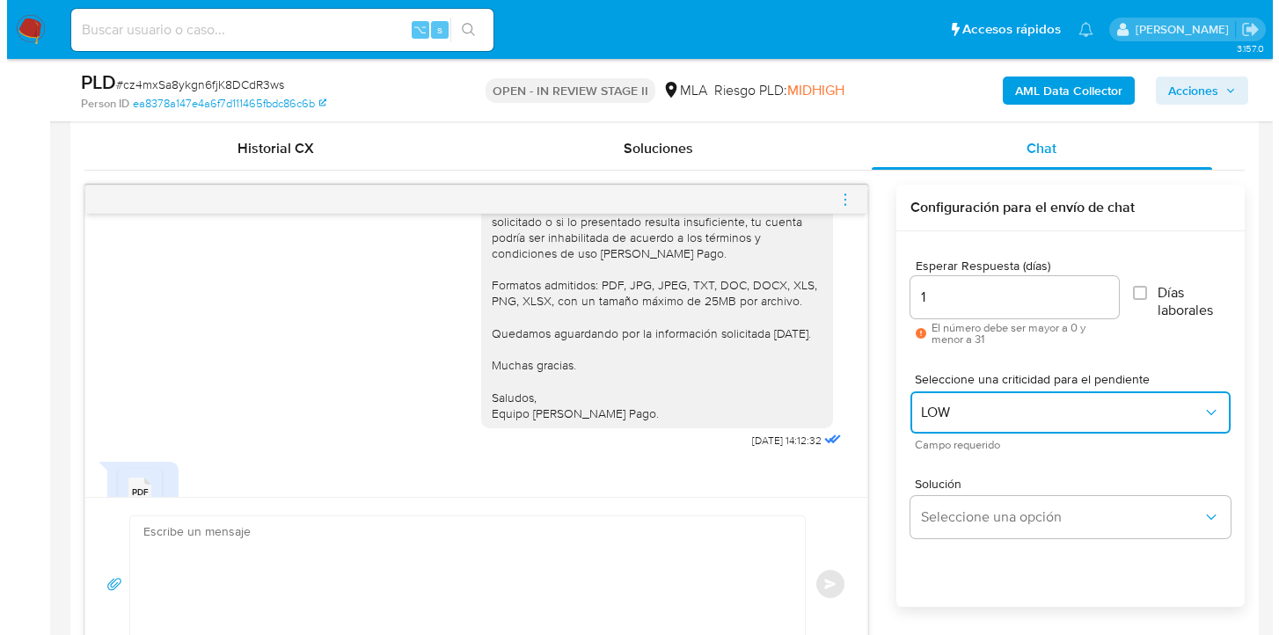
scroll to position [928, 0]
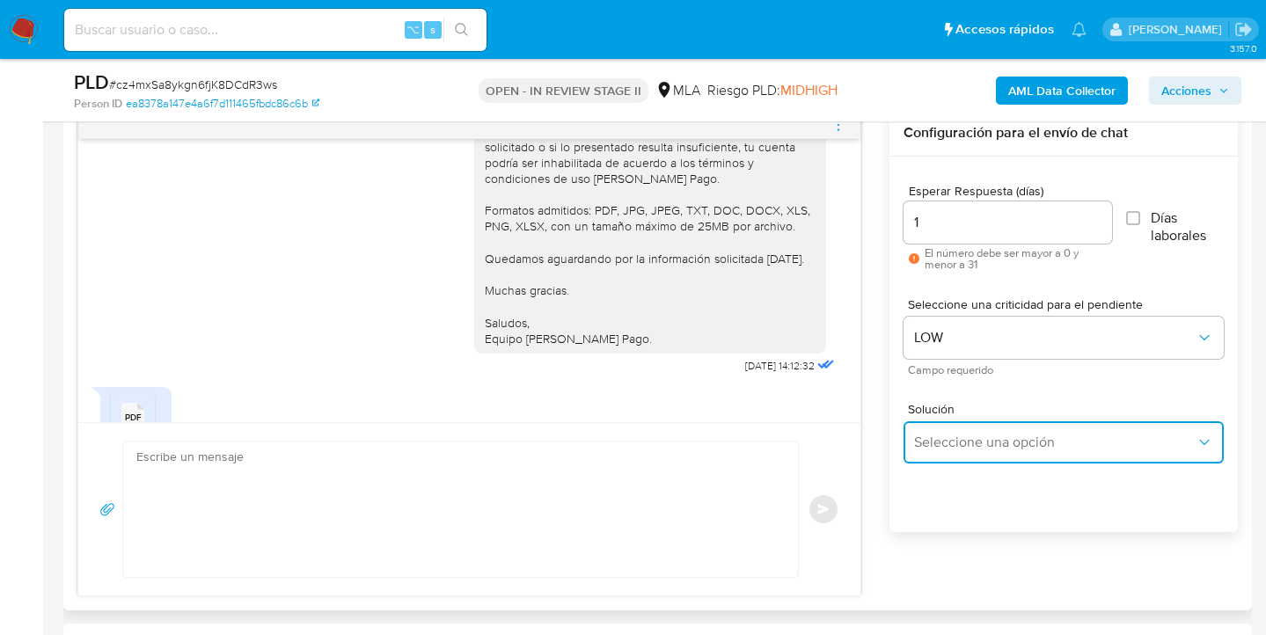
click at [967, 447] on span "Seleccione una opción" at bounding box center [1054, 443] width 281 height 18
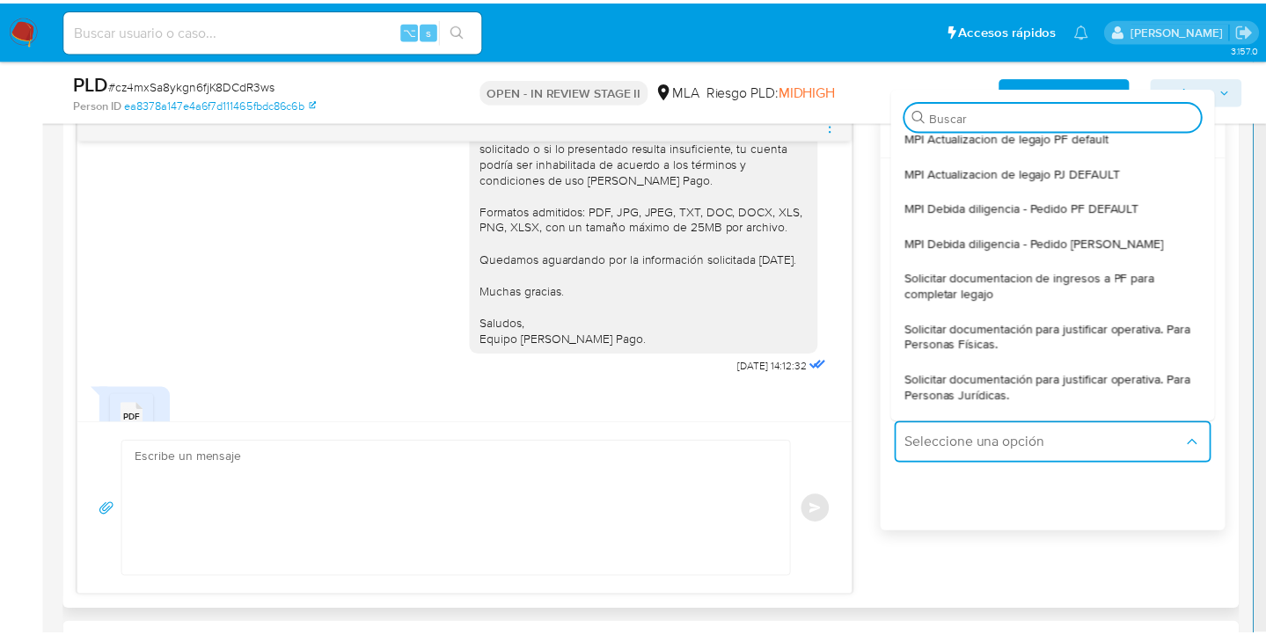
scroll to position [182, 0]
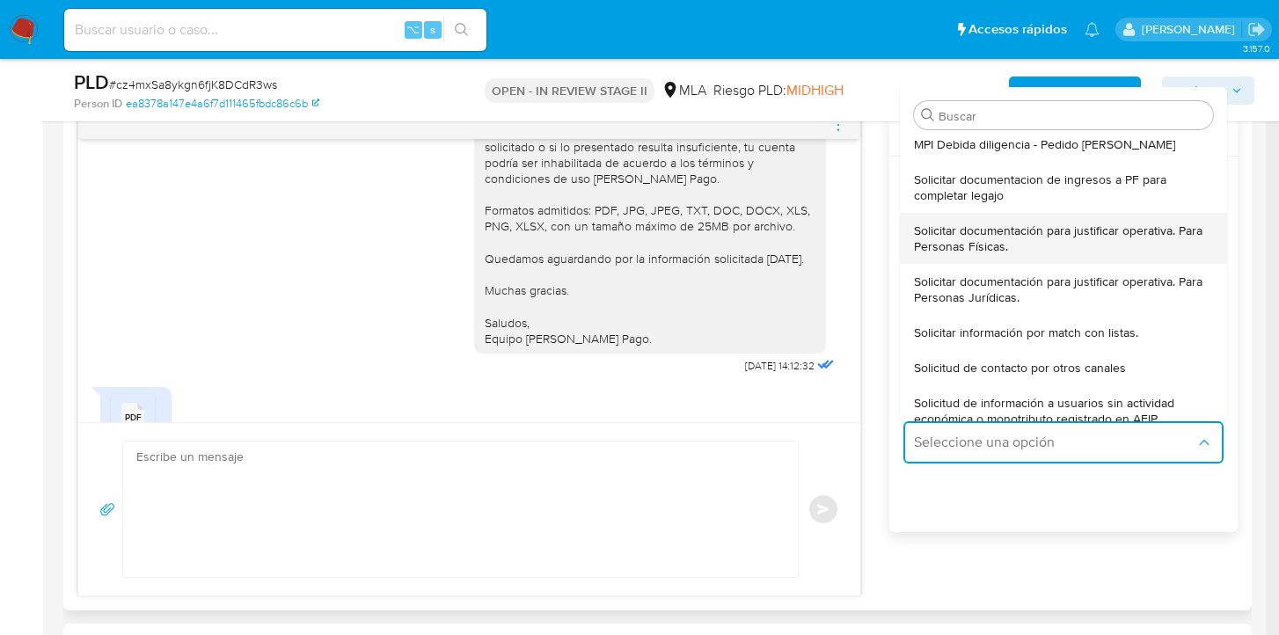
click at [1039, 234] on span "Solicitar documentación para justificar operativa. Para Personas Físicas." at bounding box center [1058, 239] width 289 height 32
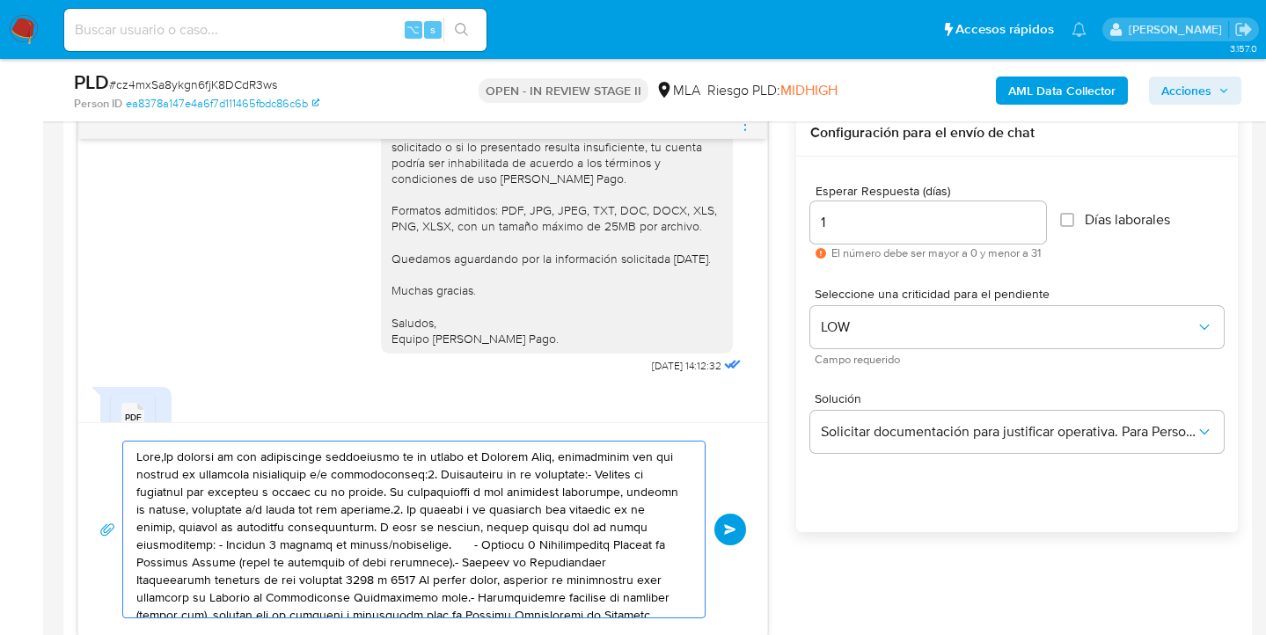
drag, startPoint x: 513, startPoint y: 590, endPoint x: 218, endPoint y: 450, distance: 326.2
click at [218, 450] on textarea at bounding box center [409, 530] width 546 height 176
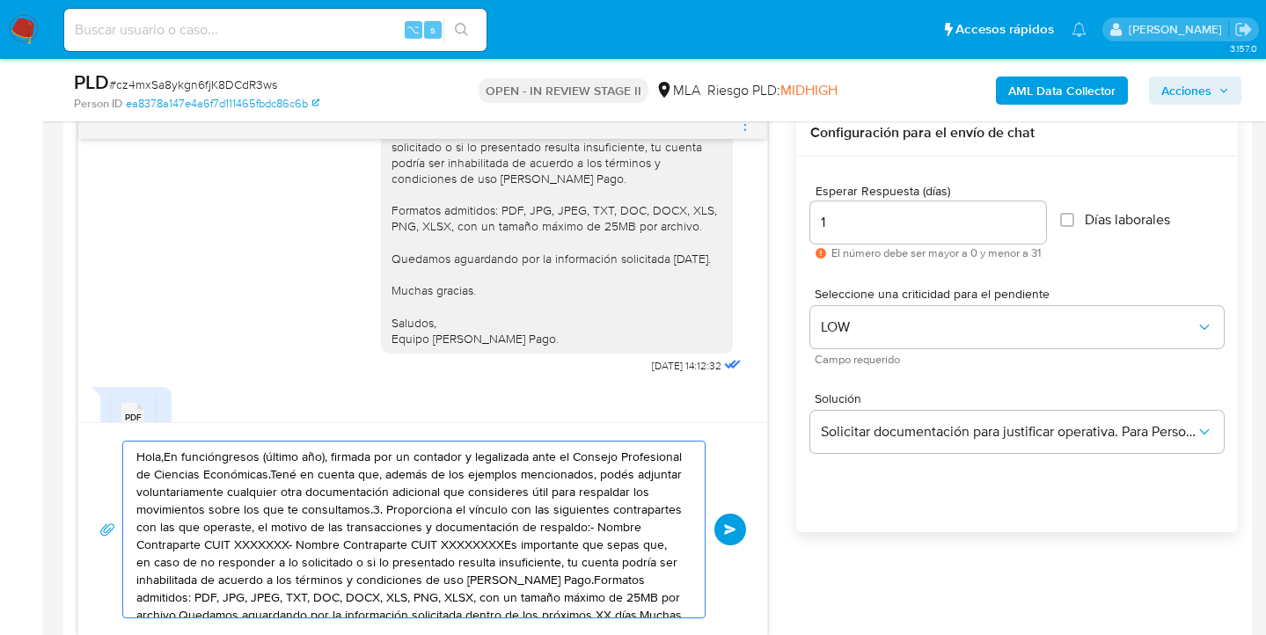
drag, startPoint x: 546, startPoint y: 574, endPoint x: 240, endPoint y: 471, distance: 323.2
click at [224, 464] on textarea "Hola,En funcióngresos (último año), firmada por un contador y legalizada ante e…" at bounding box center [409, 530] width 546 height 176
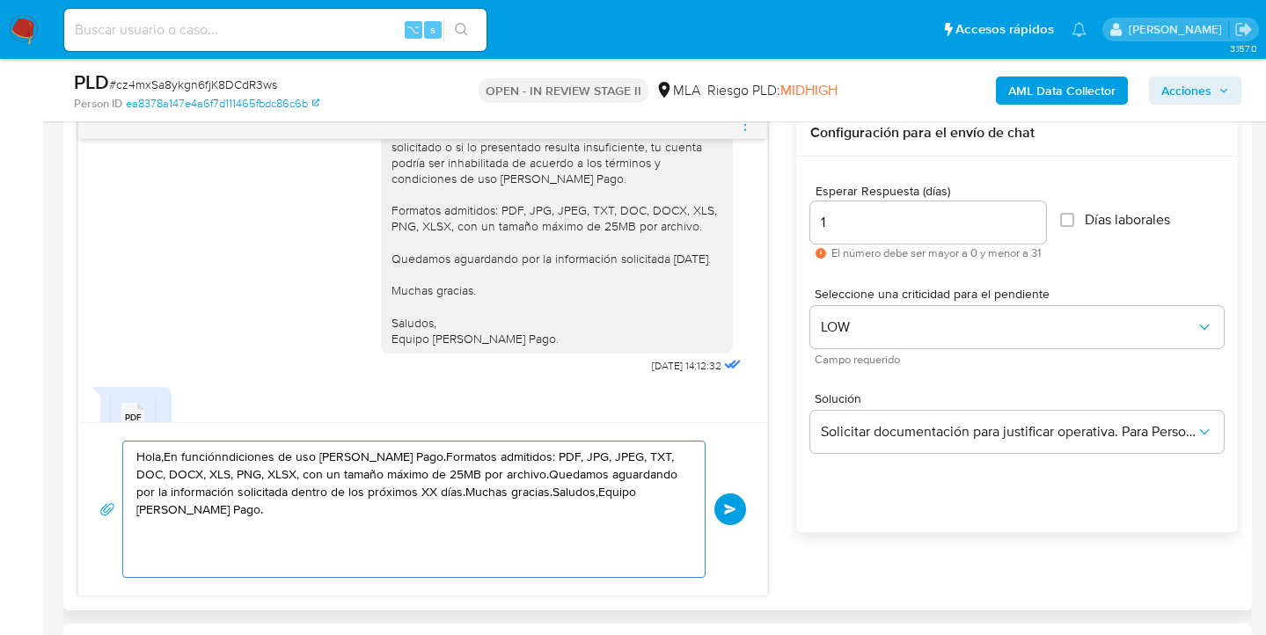
drag, startPoint x: 304, startPoint y: 531, endPoint x: 121, endPoint y: 476, distance: 192.0
click at [121, 477] on div "Hola,En funciónndiciones de uso de Mercado Pago.Formatos admitidos: PDF, JPG, J…" at bounding box center [422, 509] width 647 height 137
type textarea "Hola,En funciónndiciones de uso de Mercado Pago.Formatos admitidos: PDF, JPG, J…"
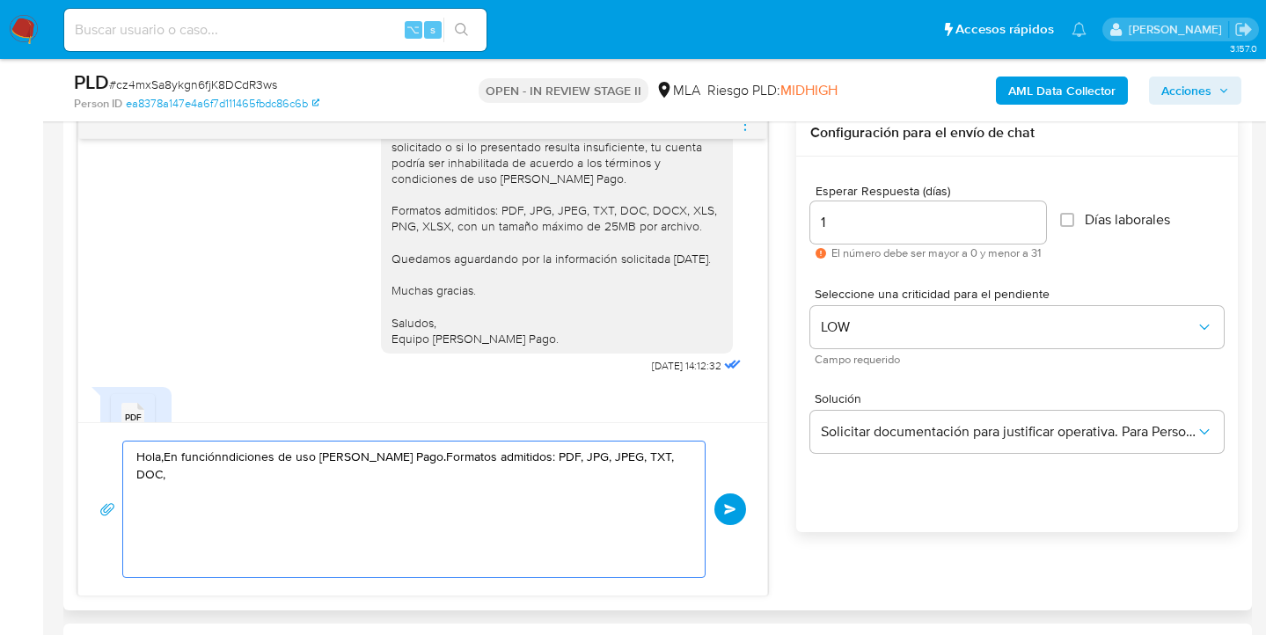
drag, startPoint x: 273, startPoint y: 508, endPoint x: 114, endPoint y: 457, distance: 166.4
click at [114, 457] on div "Hola,En funciónndiciones de uso de Mercado Pago.Formatos admitidos: PDF, JPG, J…" at bounding box center [422, 509] width 647 height 137
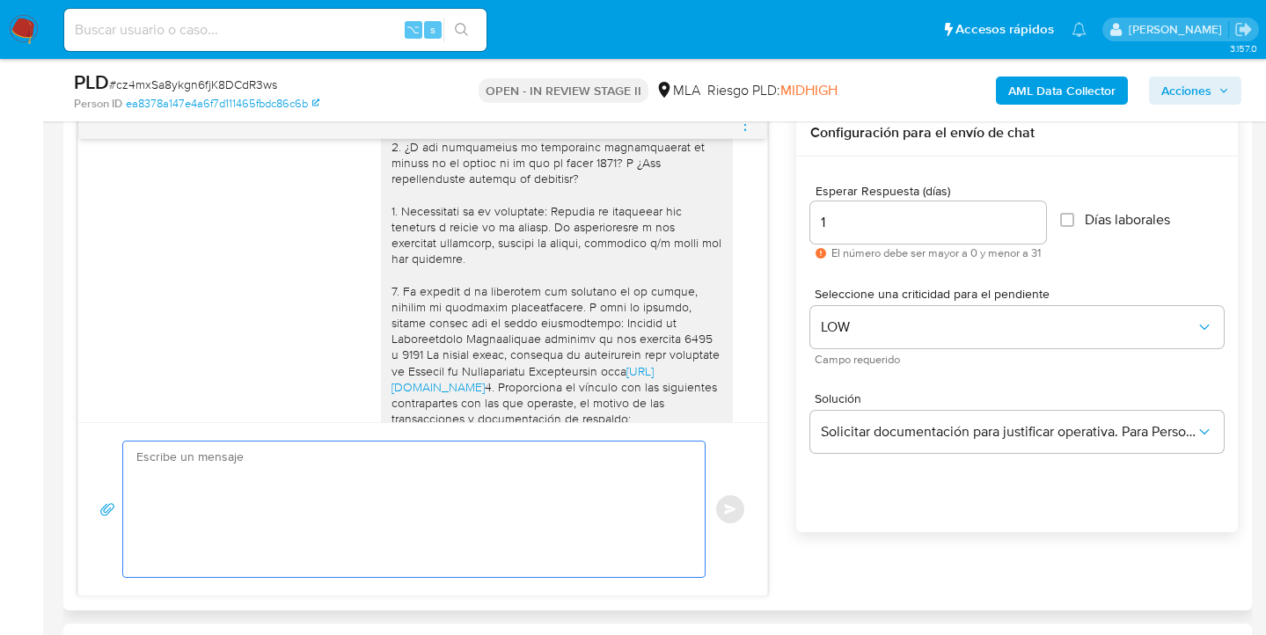
scroll to position [1981, 0]
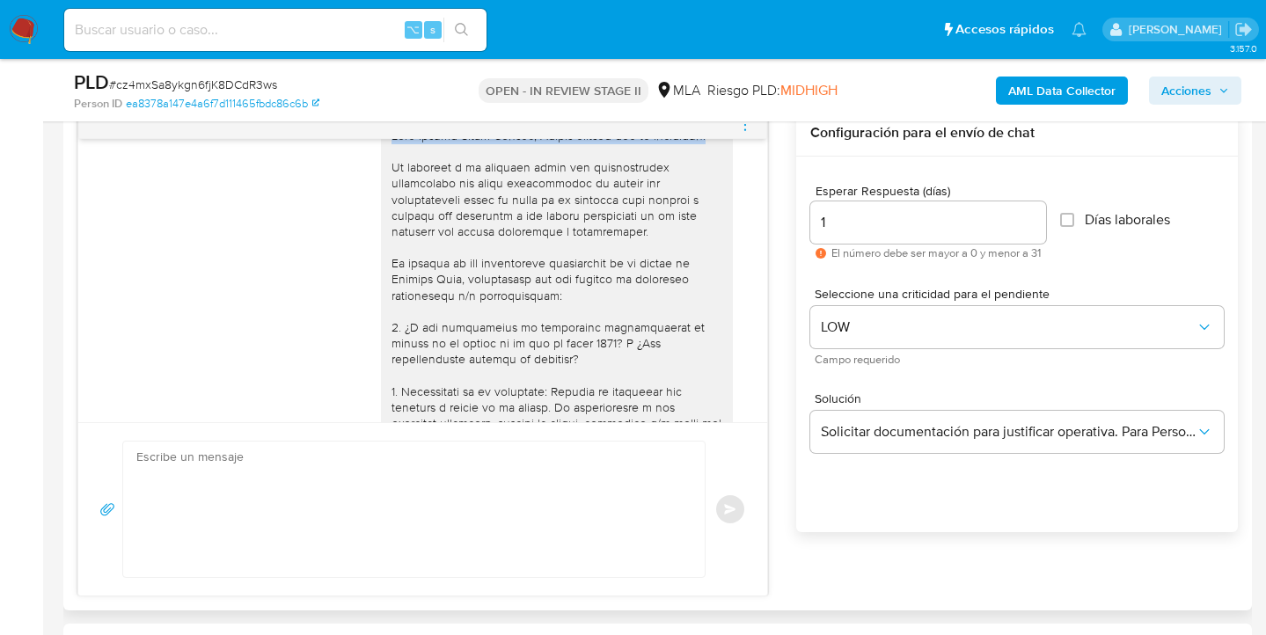
drag, startPoint x: 689, startPoint y: 246, endPoint x: 372, endPoint y: 251, distance: 316.7
click at [381, 251] on div "https://www.mercadopago.com.ar/ayuda/30181 4. Proporciona el vínculo con las si…" at bounding box center [557, 520] width 352 height 798
copy div "Hola Braian Ariel Becker, Muchas gracias por su respuesta."
click at [253, 475] on textarea at bounding box center [409, 509] width 546 height 135
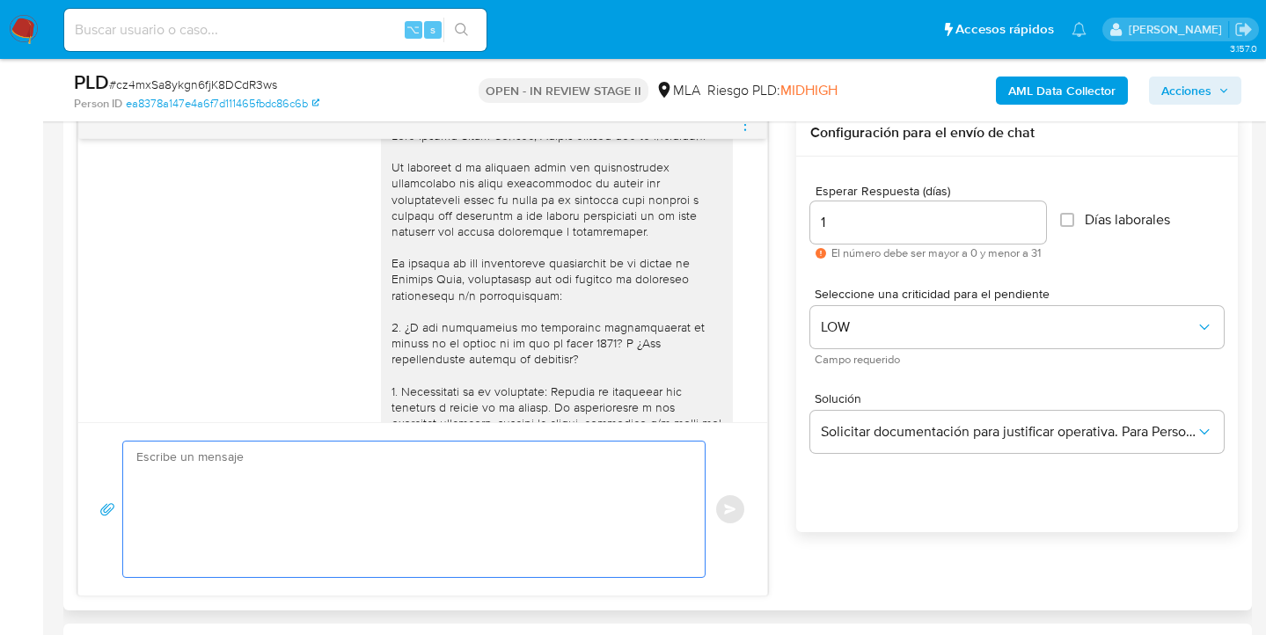
paste textarea "Hola Braian Ariel Becker, Muchas gracias por su respuesta."
paste textarea "Confirmamos la recepción de la documentación y en base a la misma damos por com…"
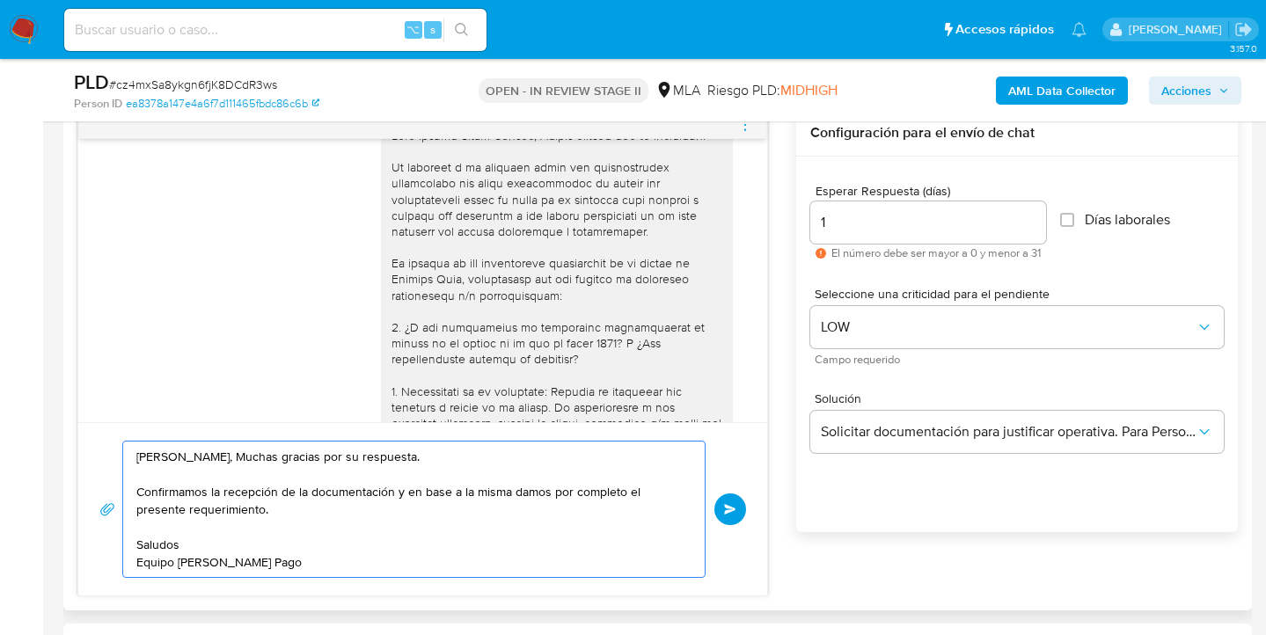
click at [304, 512] on textarea "Hola Braian Ariel Becker, Muchas gracias por su respuesta. Confirmamos la recep…" at bounding box center [409, 509] width 546 height 135
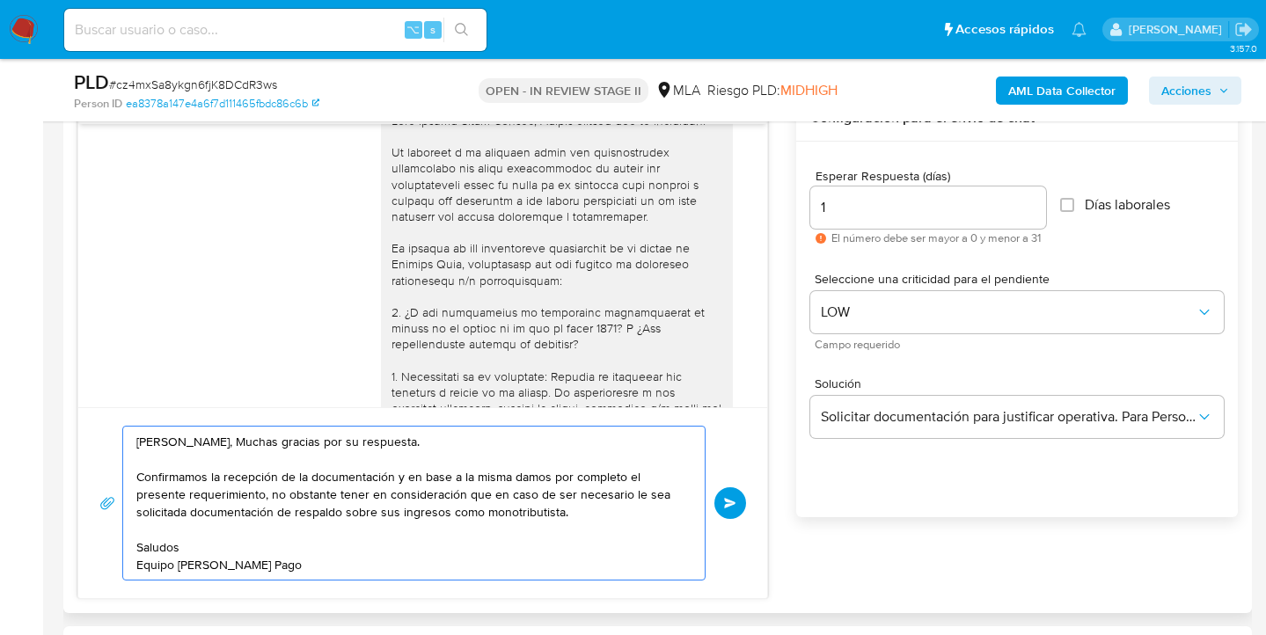
scroll to position [964, 0]
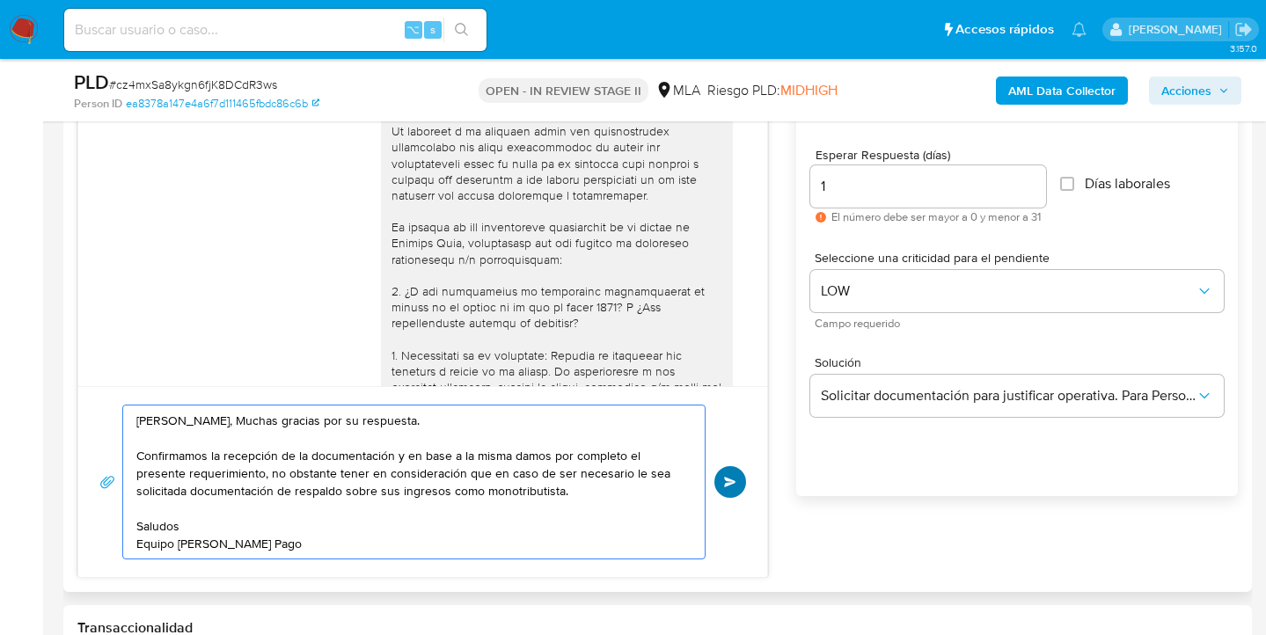
type textarea "Hola Braian Ariel Becker, Muchas gracias por su respuesta. Confirmamos la recep…"
click at [729, 482] on span "Enviar" at bounding box center [730, 482] width 12 height 11
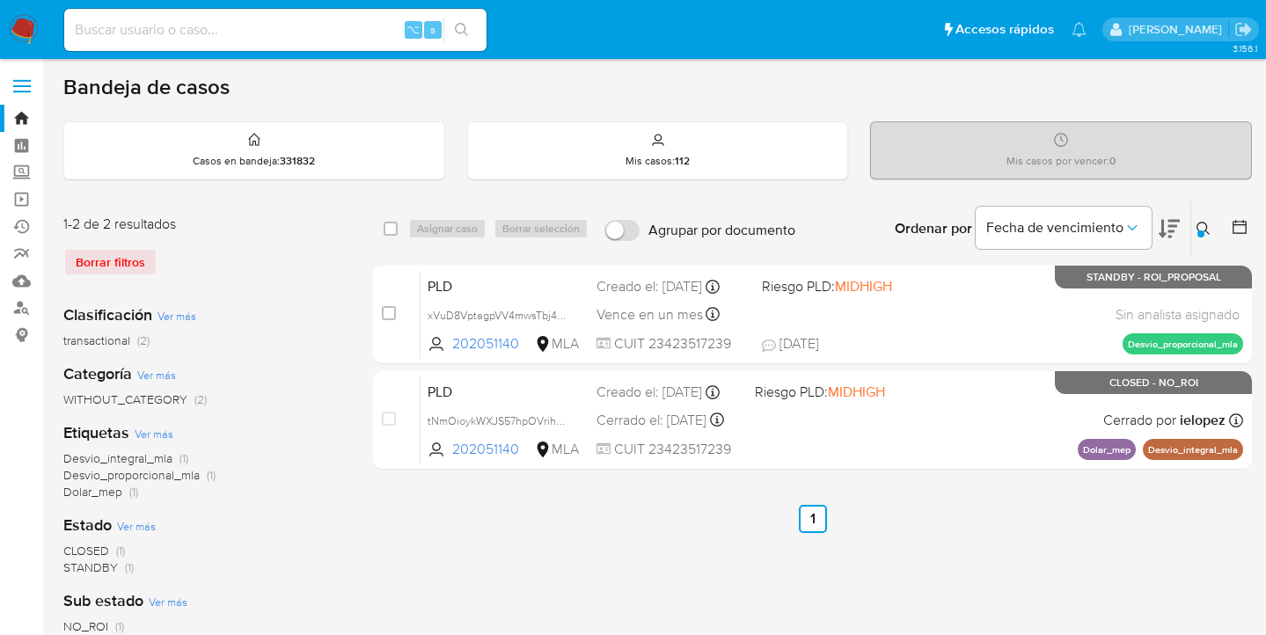
drag, startPoint x: 1208, startPoint y: 221, endPoint x: 1091, endPoint y: 292, distance: 137.0
click at [1208, 222] on icon at bounding box center [1203, 229] width 14 height 14
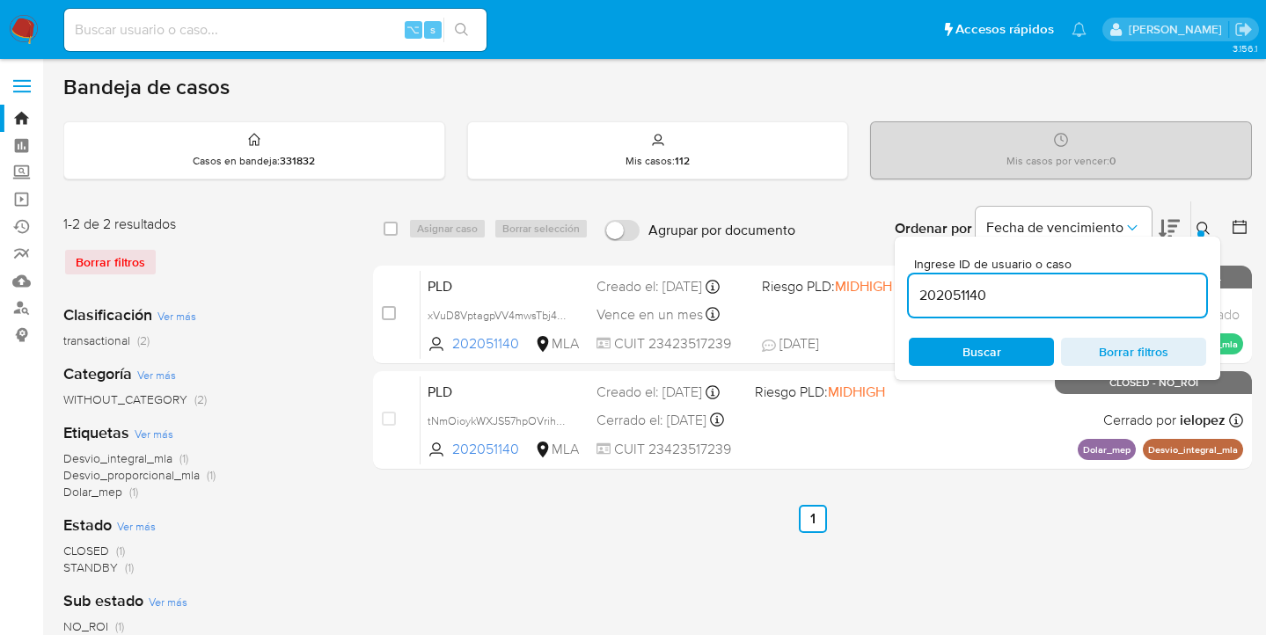
drag, startPoint x: 1057, startPoint y: 291, endPoint x: 906, endPoint y: 298, distance: 151.5
click at [906, 298] on div "Ingrese ID de usuario o caso 202051140 Buscar Borrar filtros" at bounding box center [1057, 308] width 325 height 143
type input "321911889"
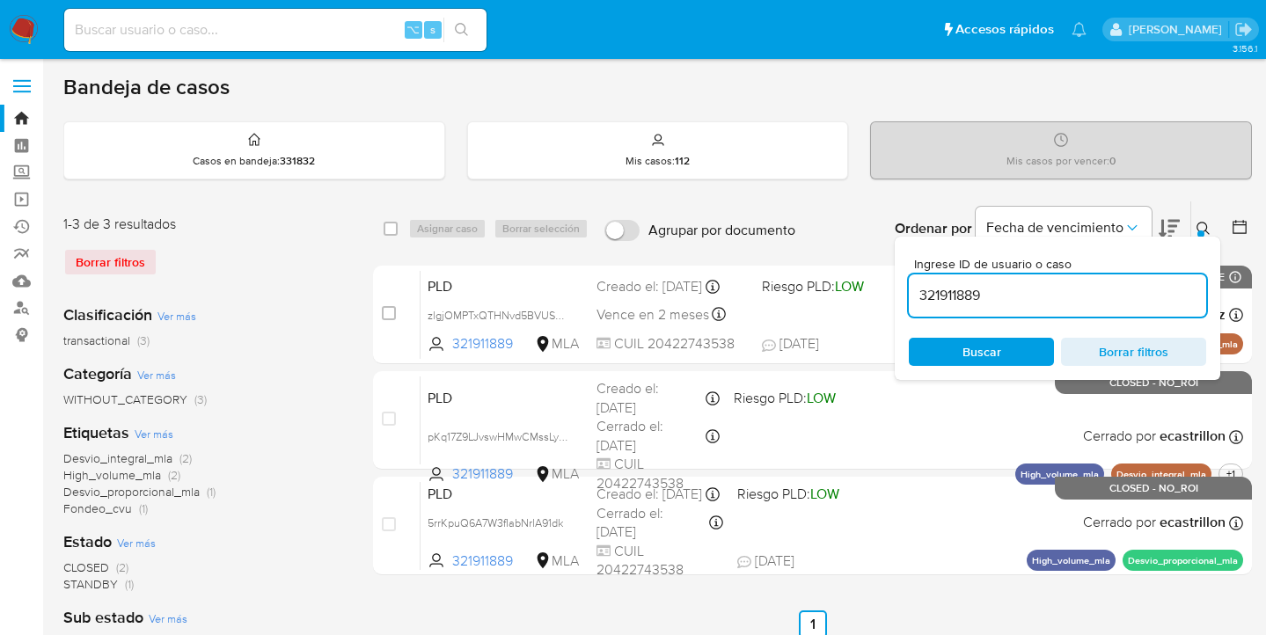
click at [1202, 229] on icon at bounding box center [1203, 229] width 14 height 14
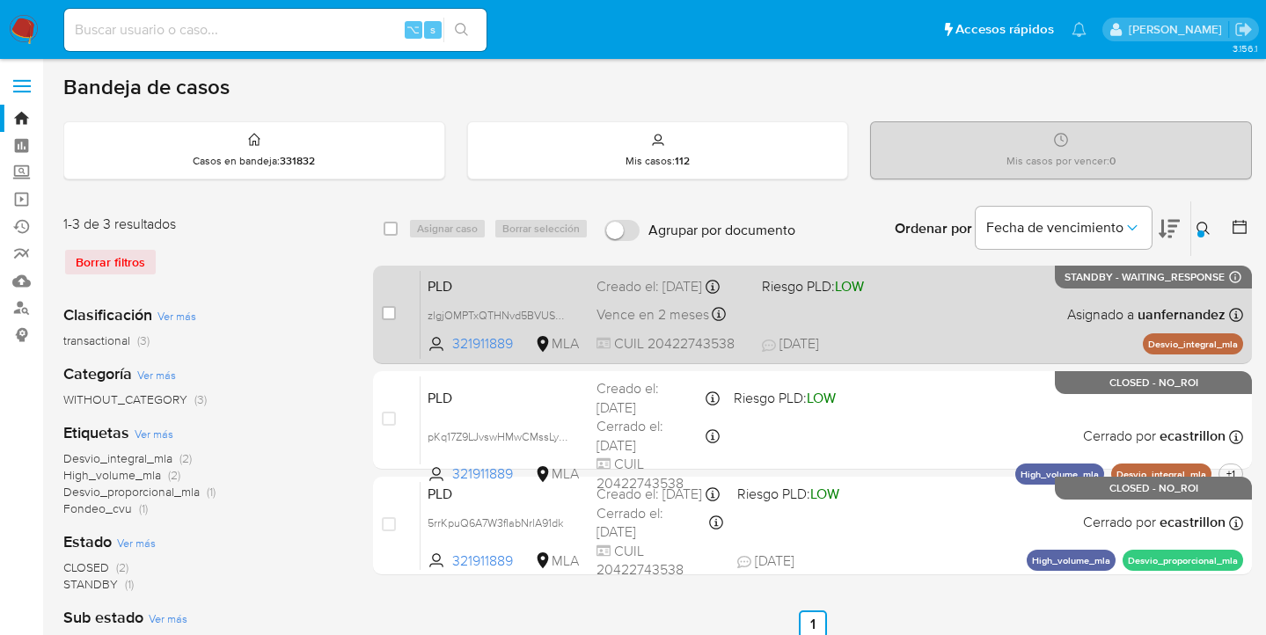
click at [976, 309] on div "PLD zlgjOMPTxQTHNvd5BVUS4TIt 321911889 MLA Riesgo PLD: LOW Creado el: 12/08/202…" at bounding box center [831, 314] width 822 height 89
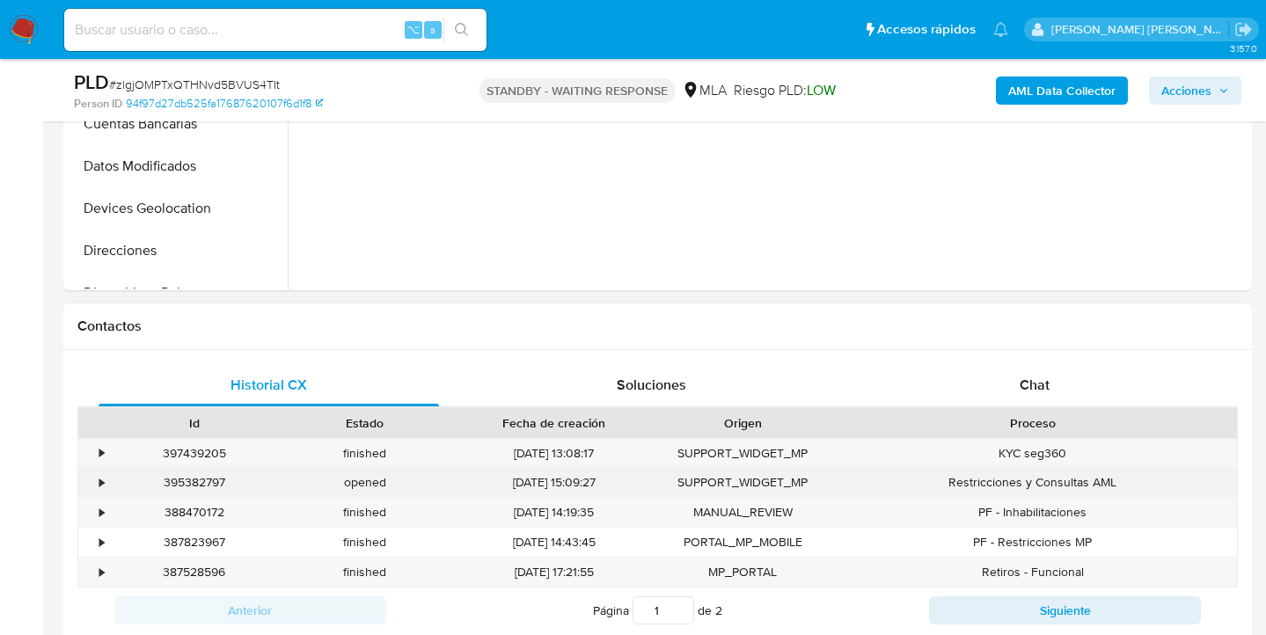
scroll to position [618, 0]
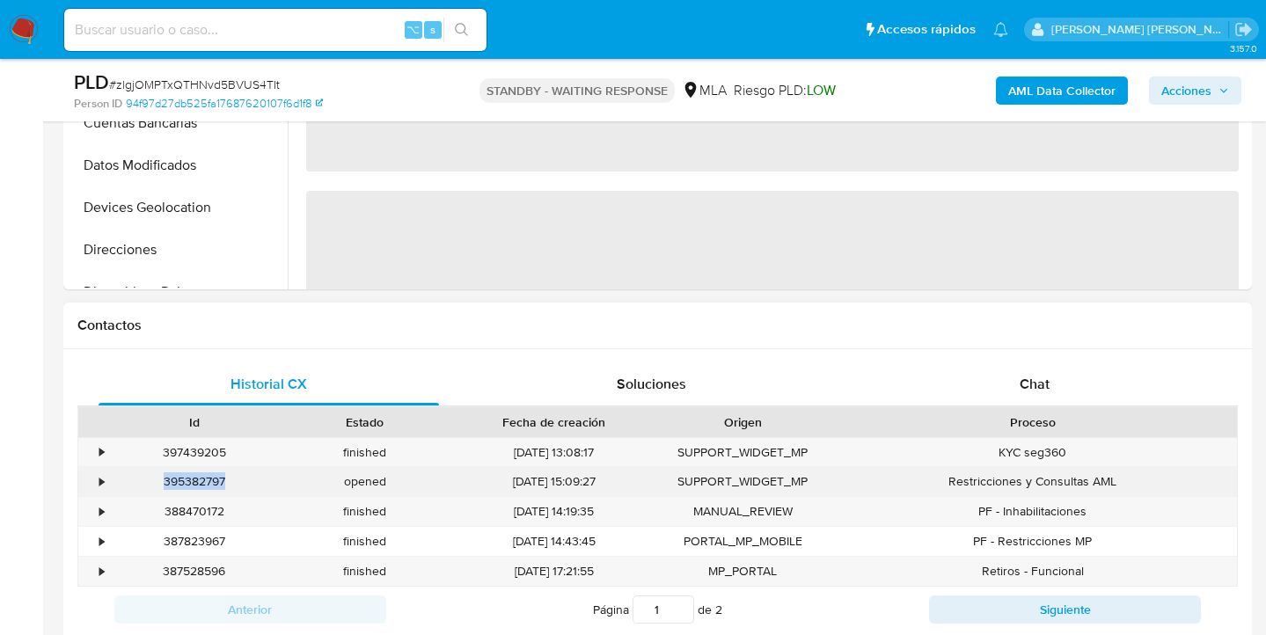
select select "10"
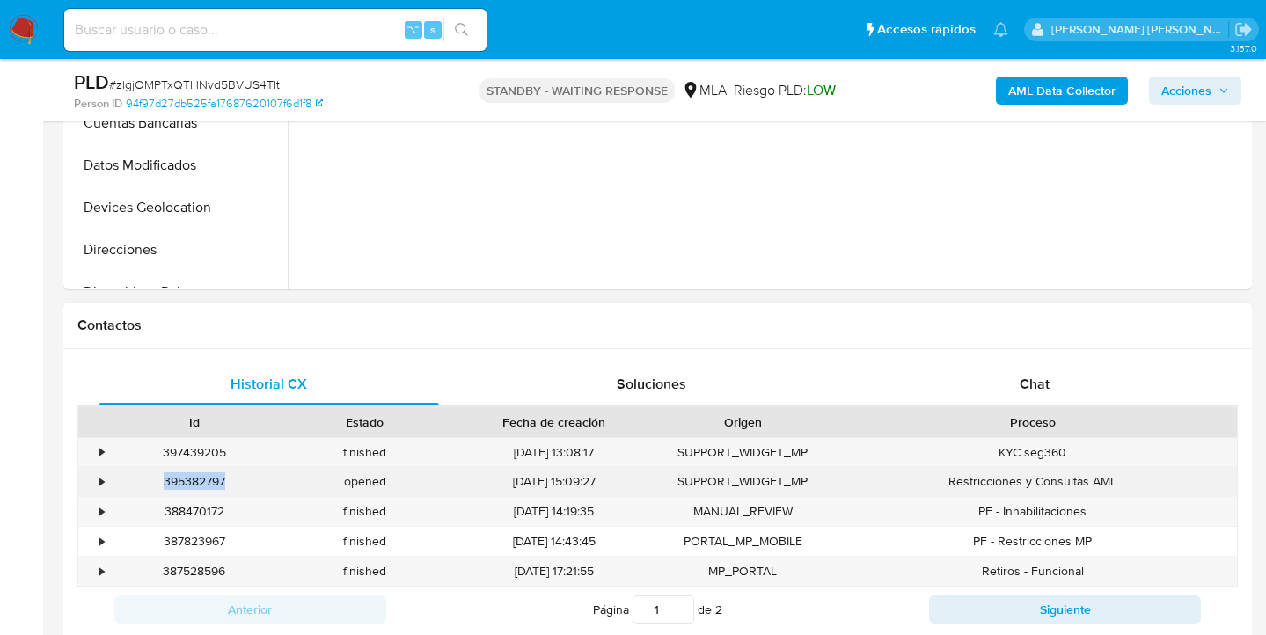
drag, startPoint x: 238, startPoint y: 476, endPoint x: 160, endPoint y: 487, distance: 78.2
click at [159, 486] on div "395382797" at bounding box center [194, 481] width 171 height 29
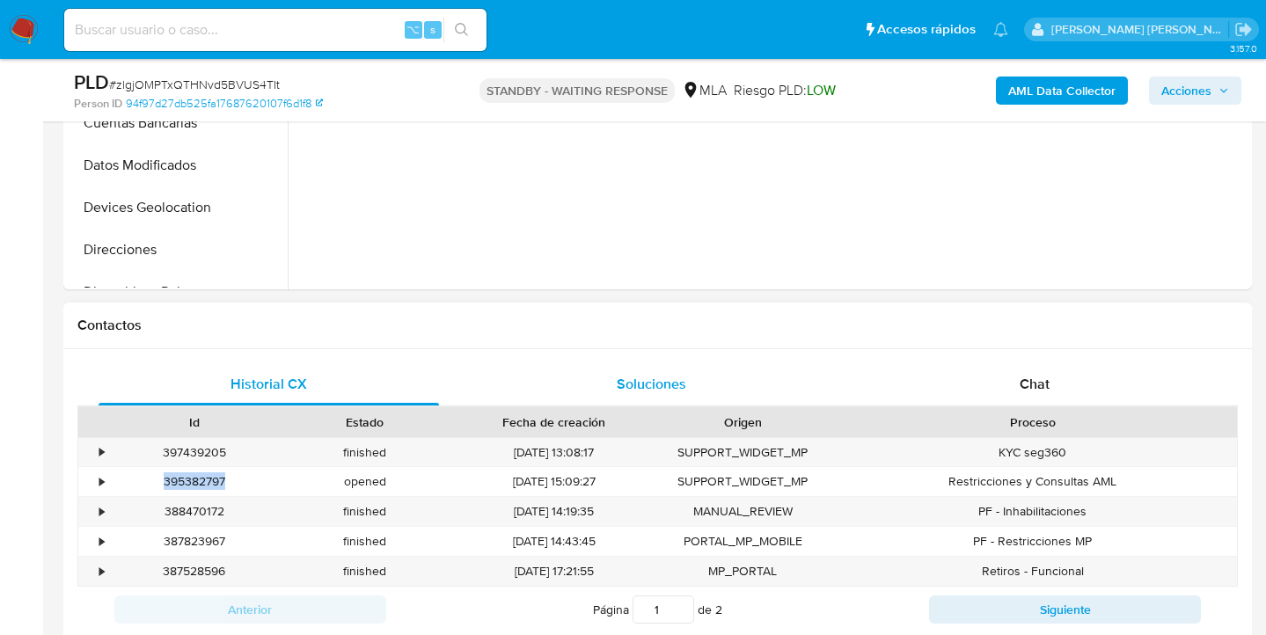
copy div "395382797"
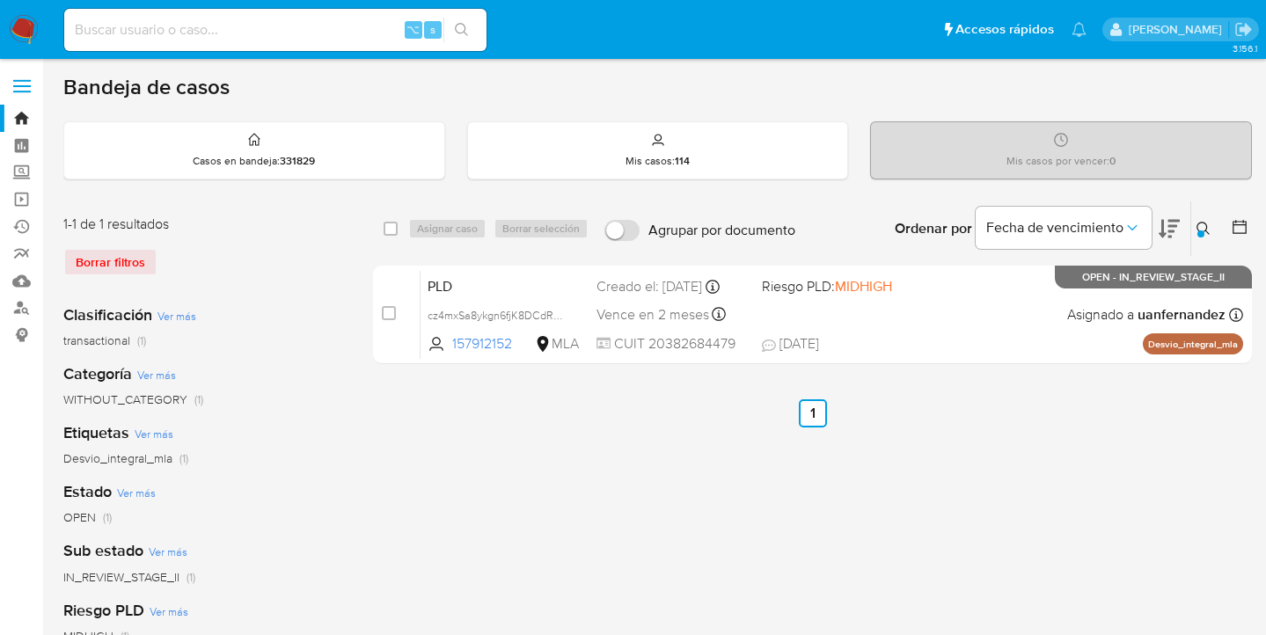
scroll to position [139, 0]
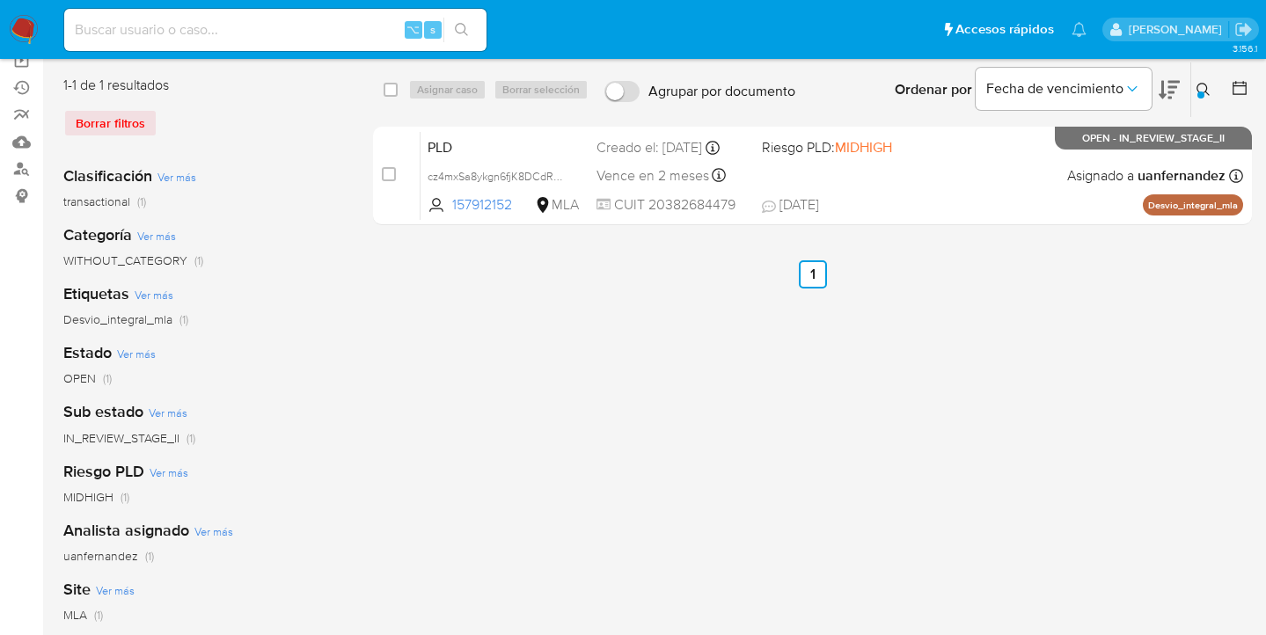
drag, startPoint x: 1197, startPoint y: 86, endPoint x: 1185, endPoint y: 102, distance: 20.1
click at [1198, 87] on icon at bounding box center [1203, 90] width 14 height 14
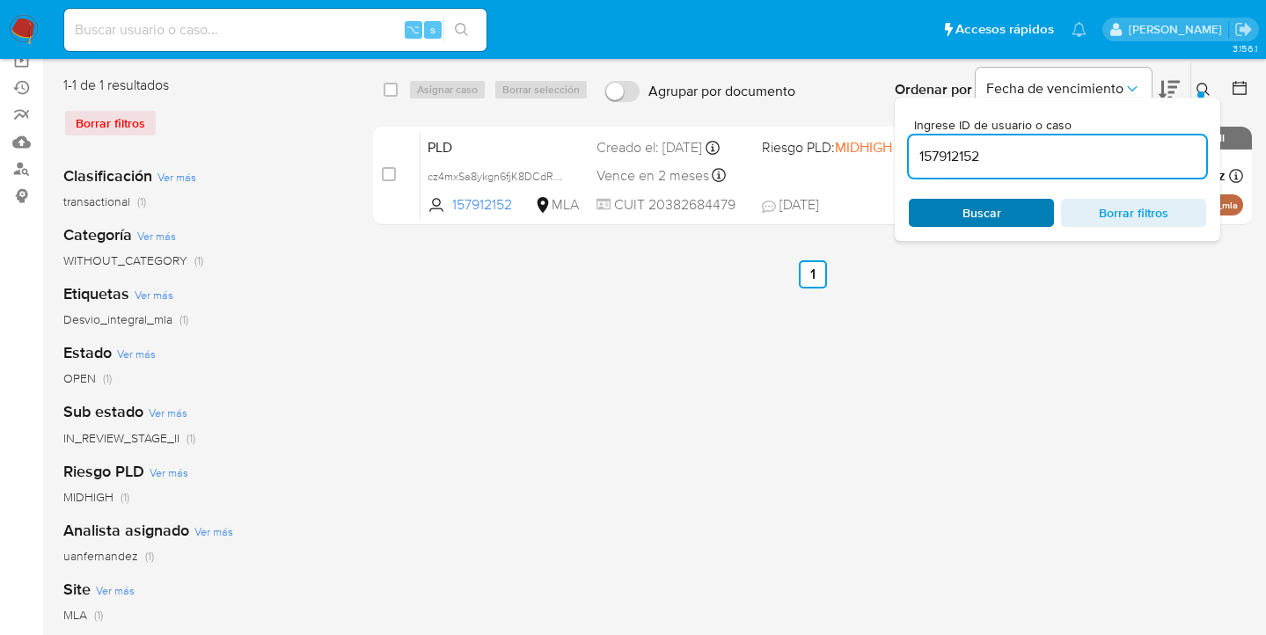
click at [992, 212] on span "Buscar" at bounding box center [981, 213] width 39 height 28
click at [1204, 87] on icon at bounding box center [1203, 90] width 14 height 14
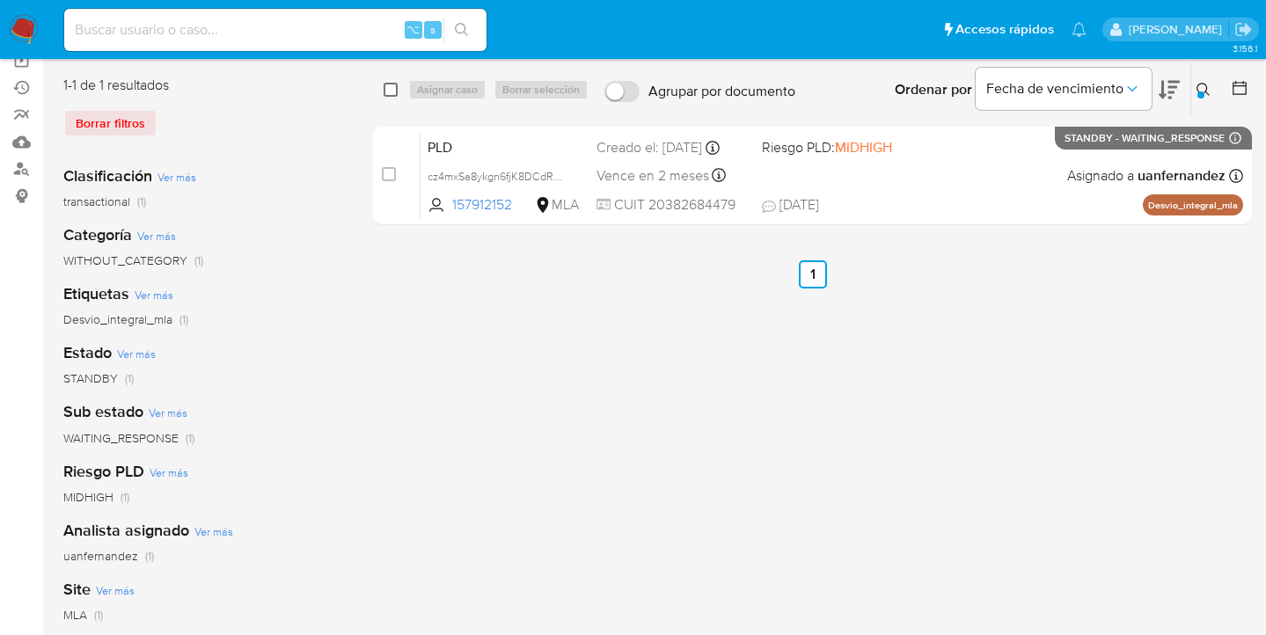
click at [393, 91] on input "checkbox" at bounding box center [391, 90] width 14 height 14
checkbox input "true"
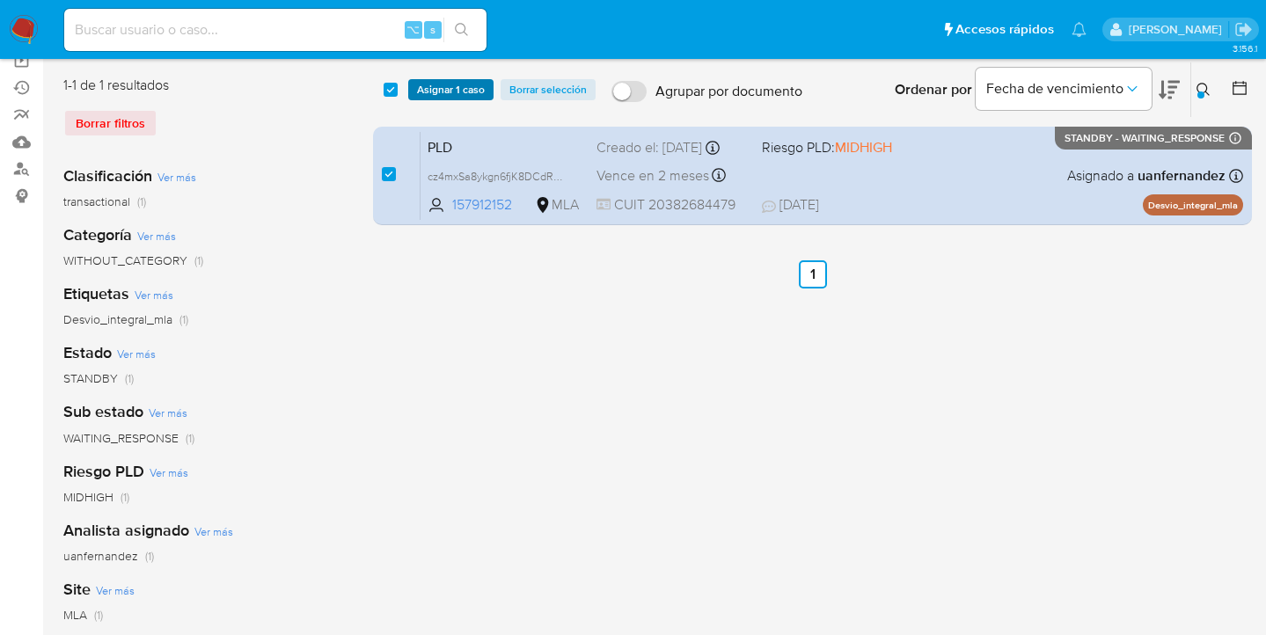
click at [426, 91] on span "Asignar 1 caso" at bounding box center [451, 90] width 68 height 18
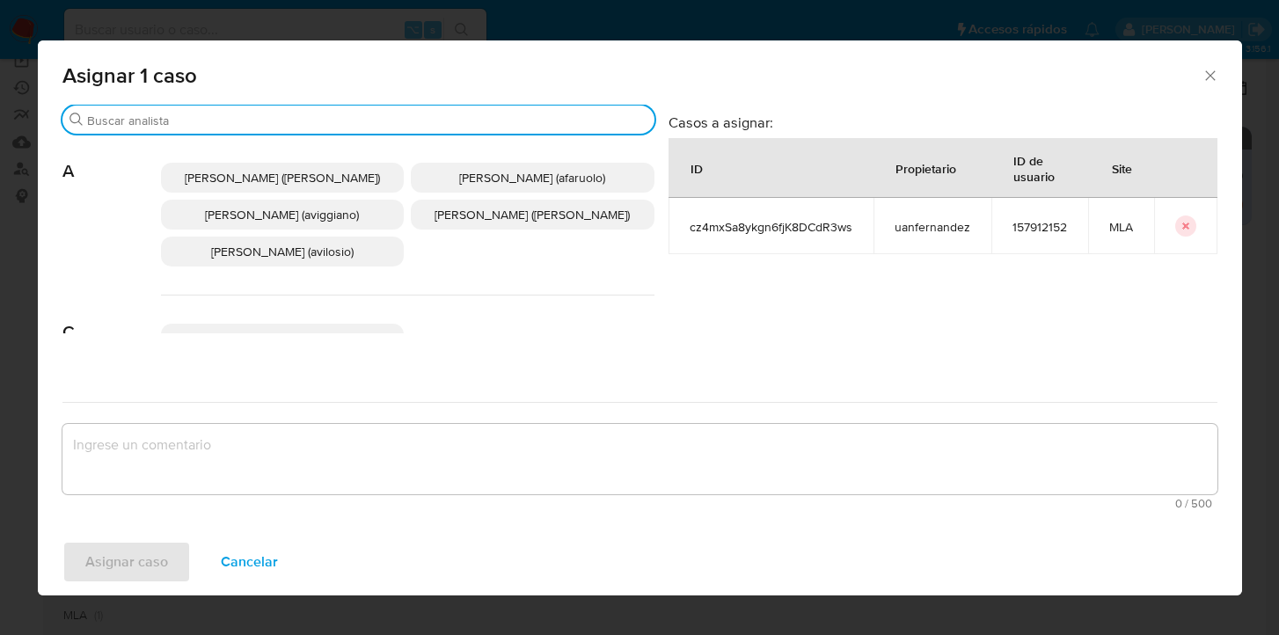
click at [368, 116] on input "Buscar" at bounding box center [367, 121] width 560 height 16
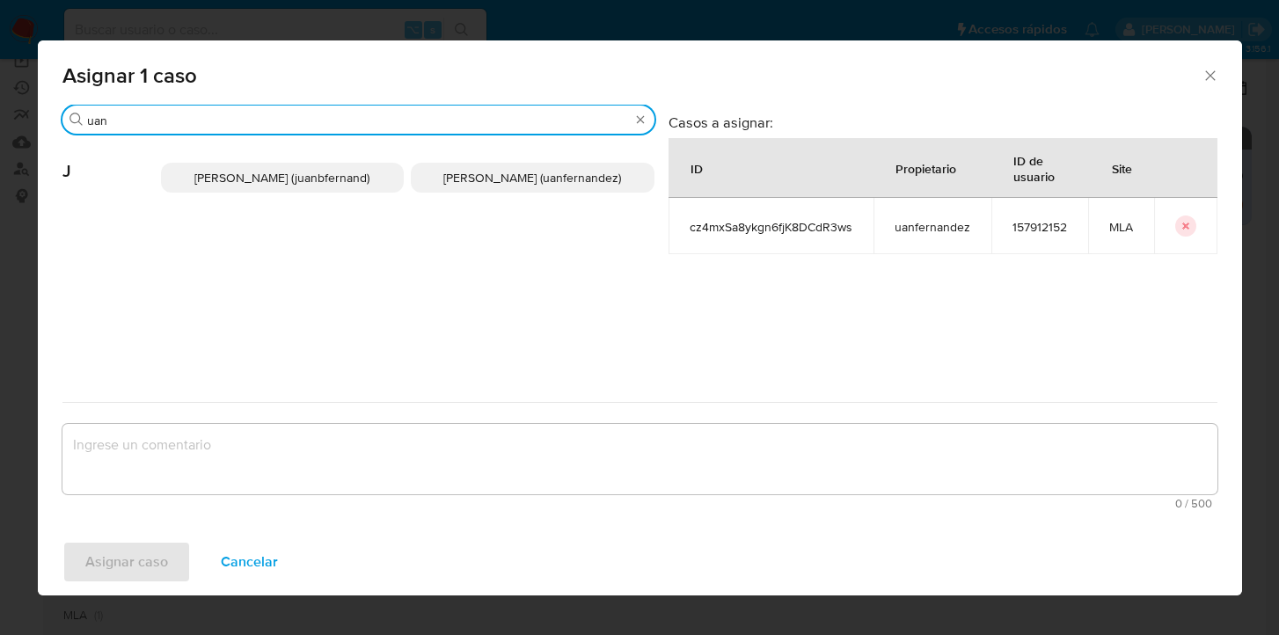
type input "uan"
click at [529, 180] on span "Juan Pablo Fernandez (uanfernandez)" at bounding box center [532, 178] width 178 height 18
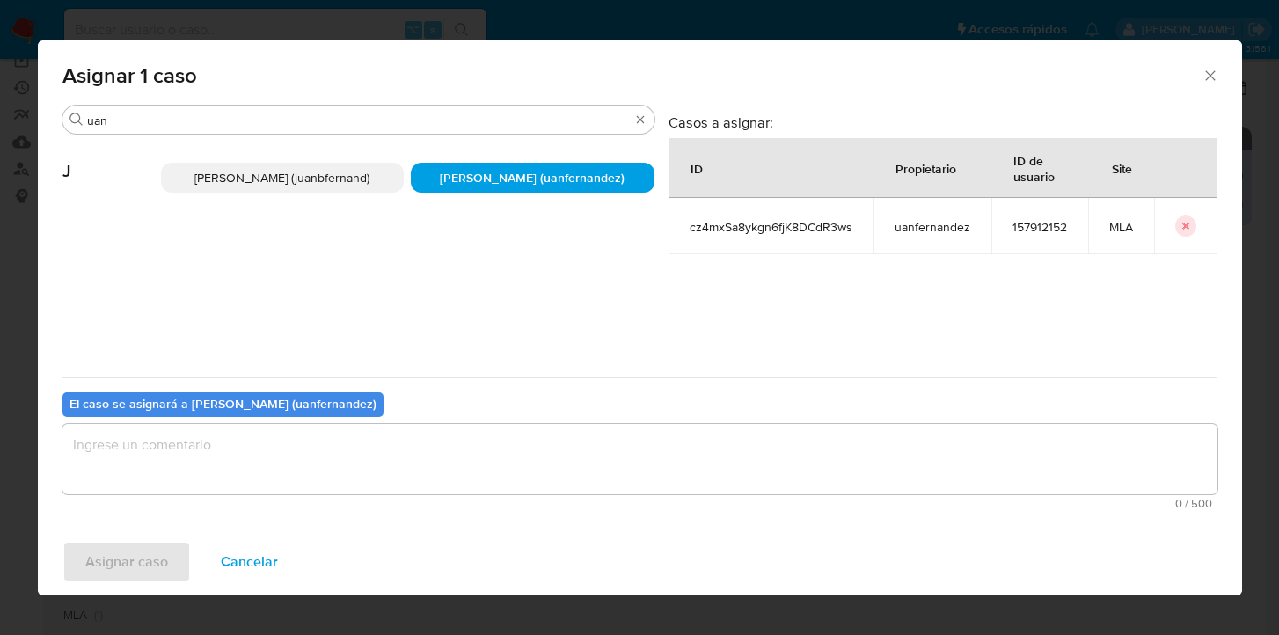
drag, startPoint x: 422, startPoint y: 415, endPoint x: 424, endPoint y: 430, distance: 15.1
click at [422, 417] on div "El caso se asignará a Juan Pablo Fernandez (uanfernandez) 0 / 500 500 caractere…" at bounding box center [639, 446] width 1155 height 139
click at [418, 455] on textarea "assign-modal" at bounding box center [639, 459] width 1155 height 70
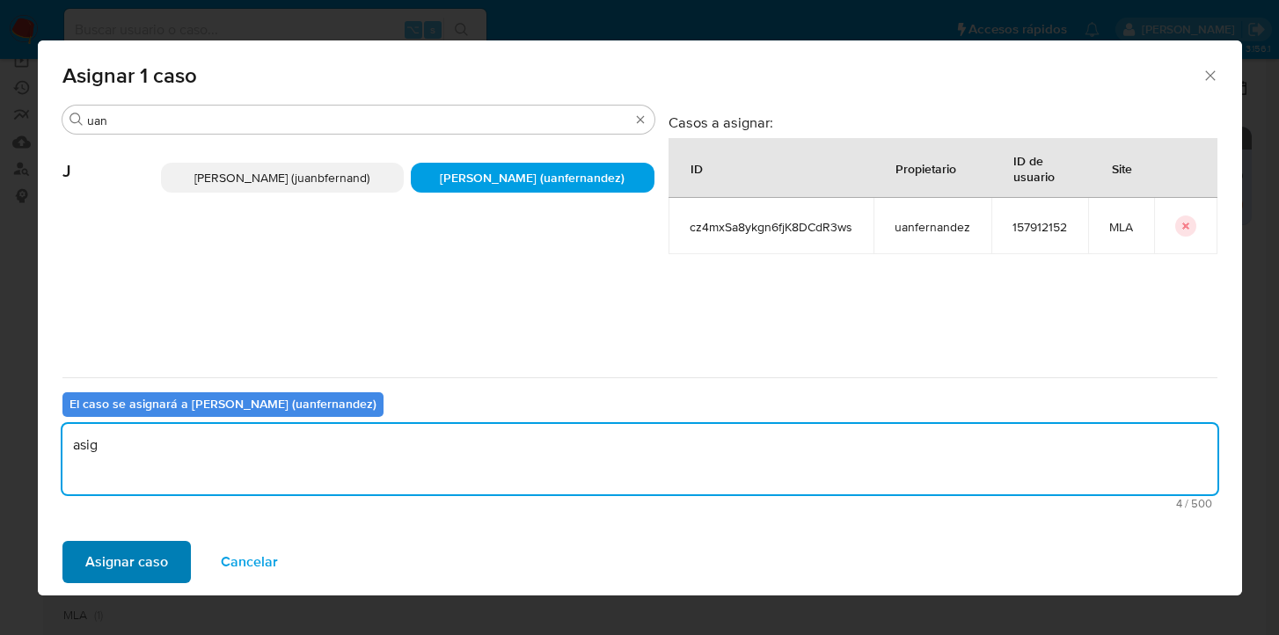
type textarea "asig"
click at [114, 581] on span "Asignar caso" at bounding box center [126, 562] width 83 height 39
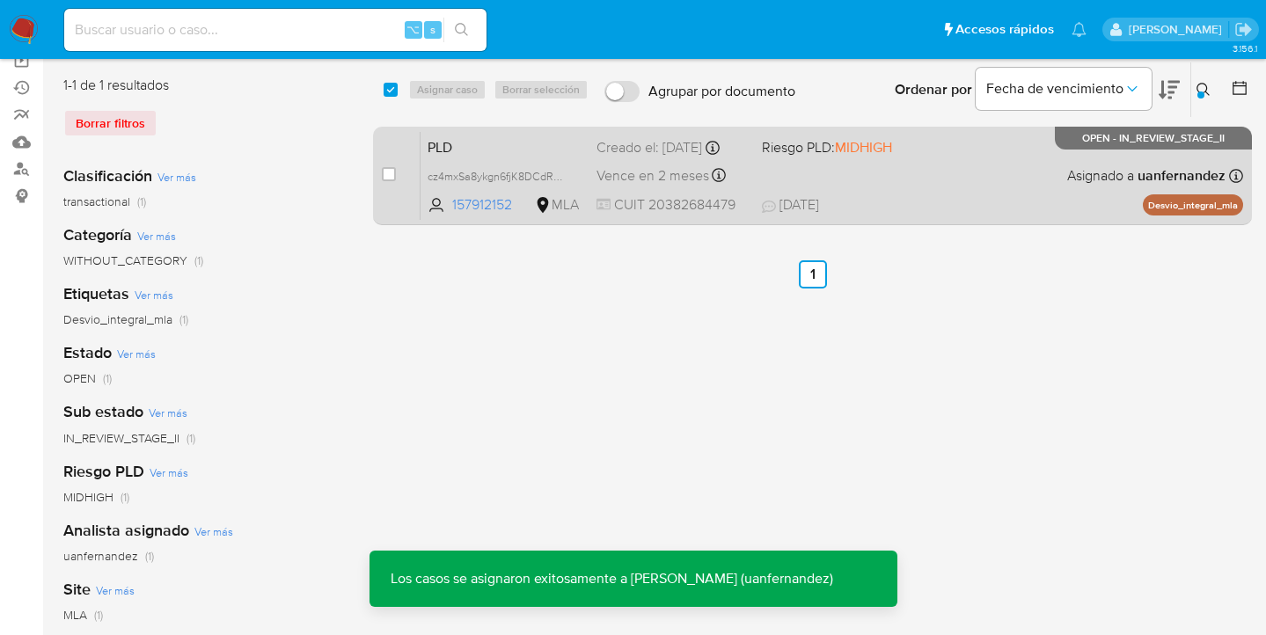
click at [962, 184] on div "PLD cz4mxSa8ykgn6fjK8DCdR3ws 157912152 MLA Riesgo PLD: MIDHIGH Creado el: 12/08…" at bounding box center [831, 175] width 822 height 89
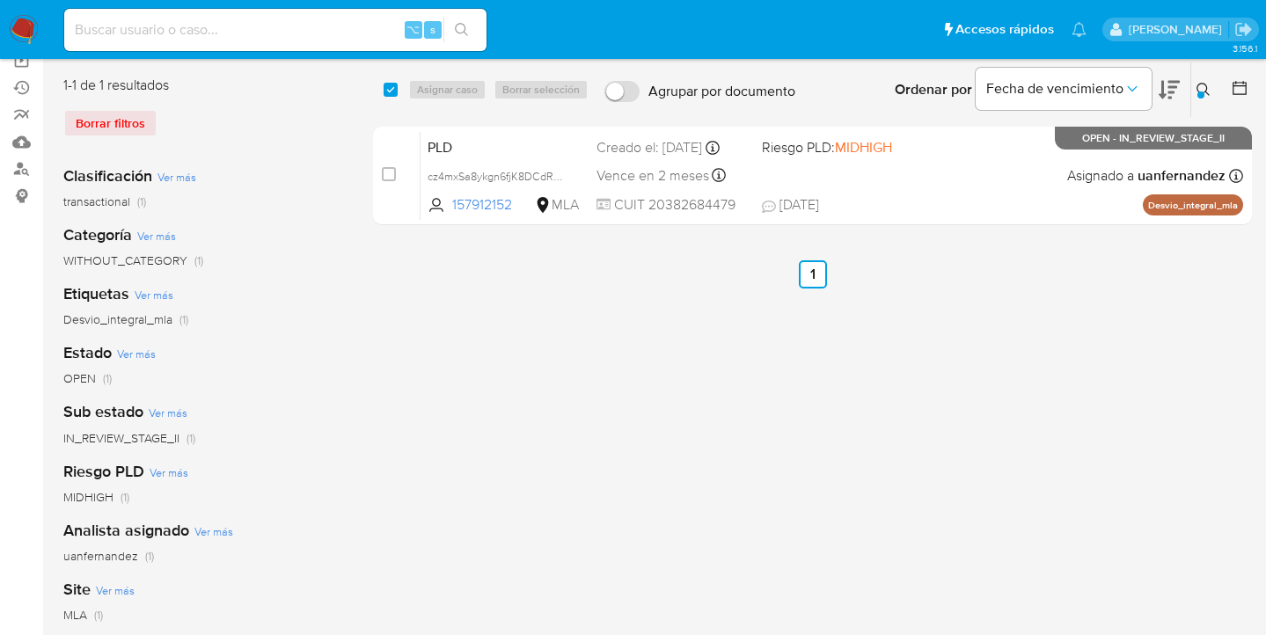
click at [1200, 92] on div at bounding box center [1200, 94] width 7 height 7
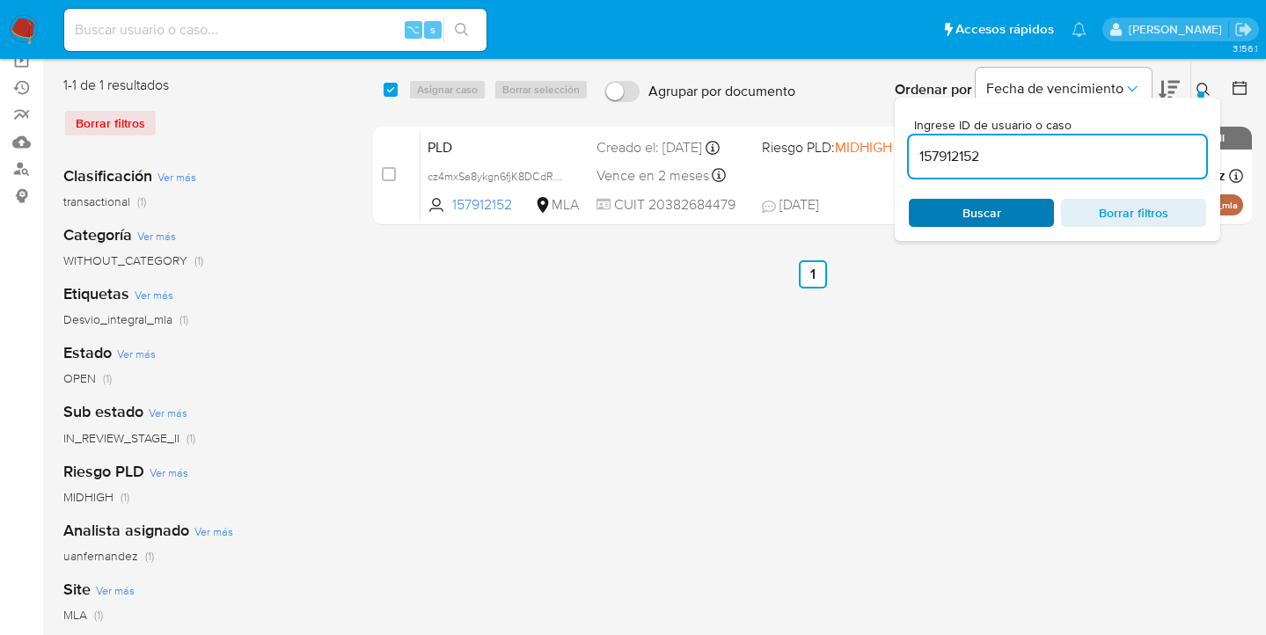
click at [1032, 215] on span "Buscar" at bounding box center [981, 213] width 121 height 25
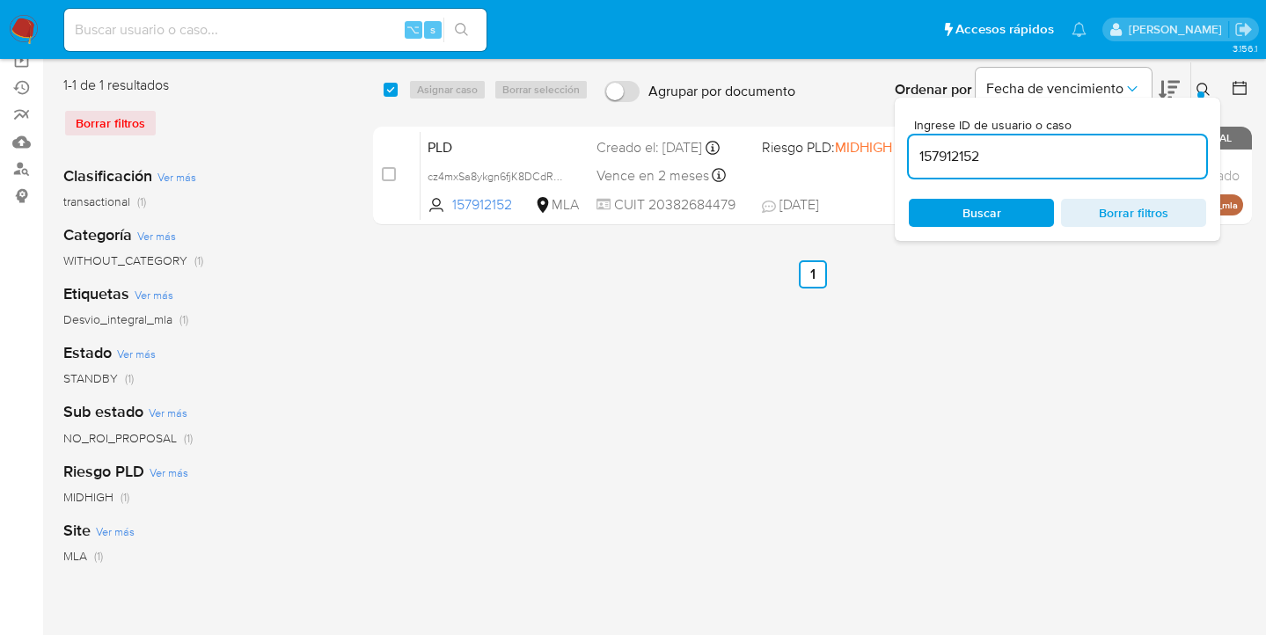
click at [1199, 91] on div at bounding box center [1200, 94] width 7 height 7
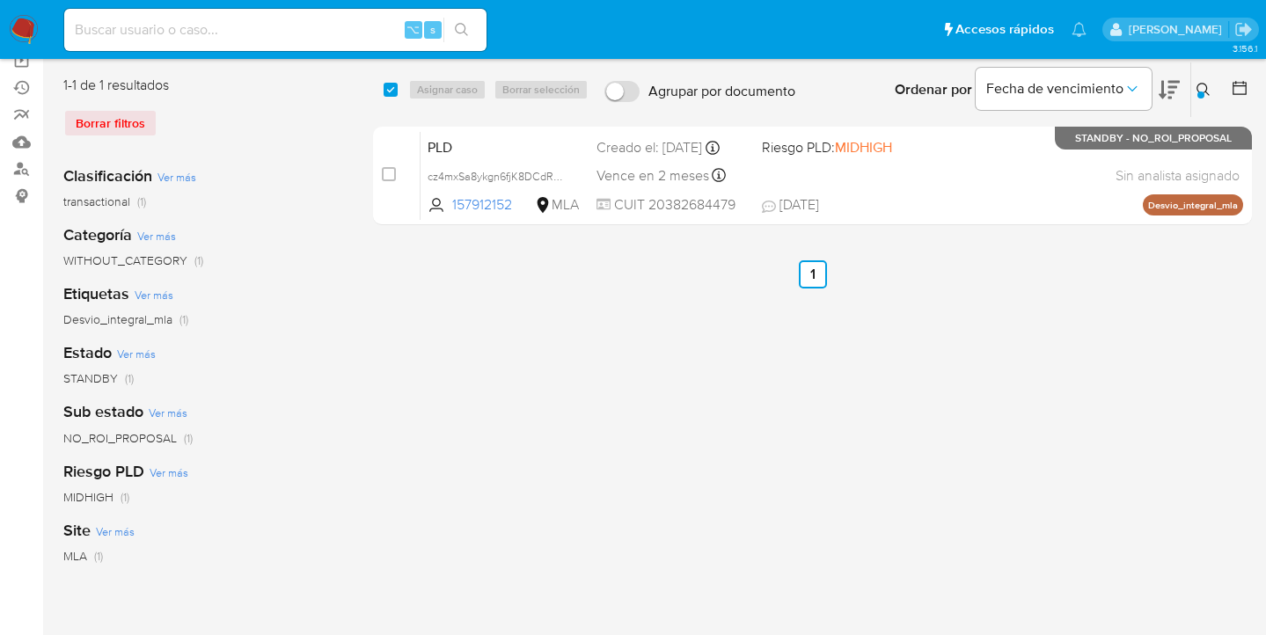
click at [1203, 84] on icon at bounding box center [1203, 90] width 14 height 14
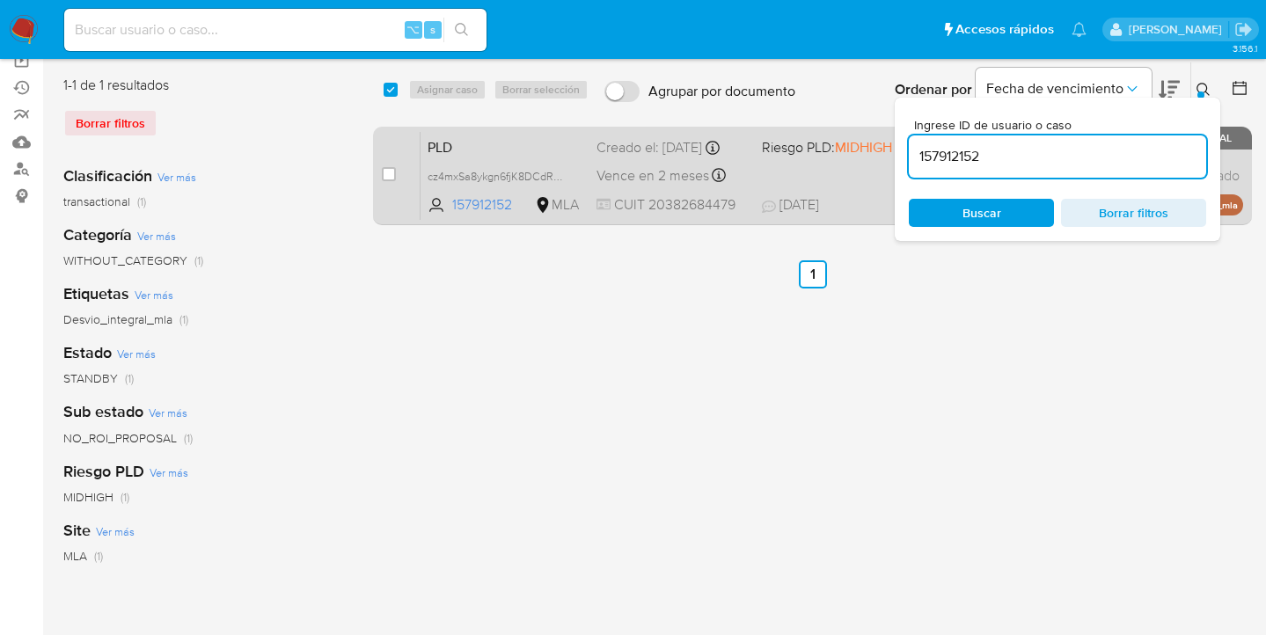
drag, startPoint x: 1051, startPoint y: 157, endPoint x: 877, endPoint y: 158, distance: 174.2
click at [877, 158] on div "select-all-cases-checkbox Asignar caso Borrar selección Agrupar por documento O…" at bounding box center [812, 147] width 879 height 171
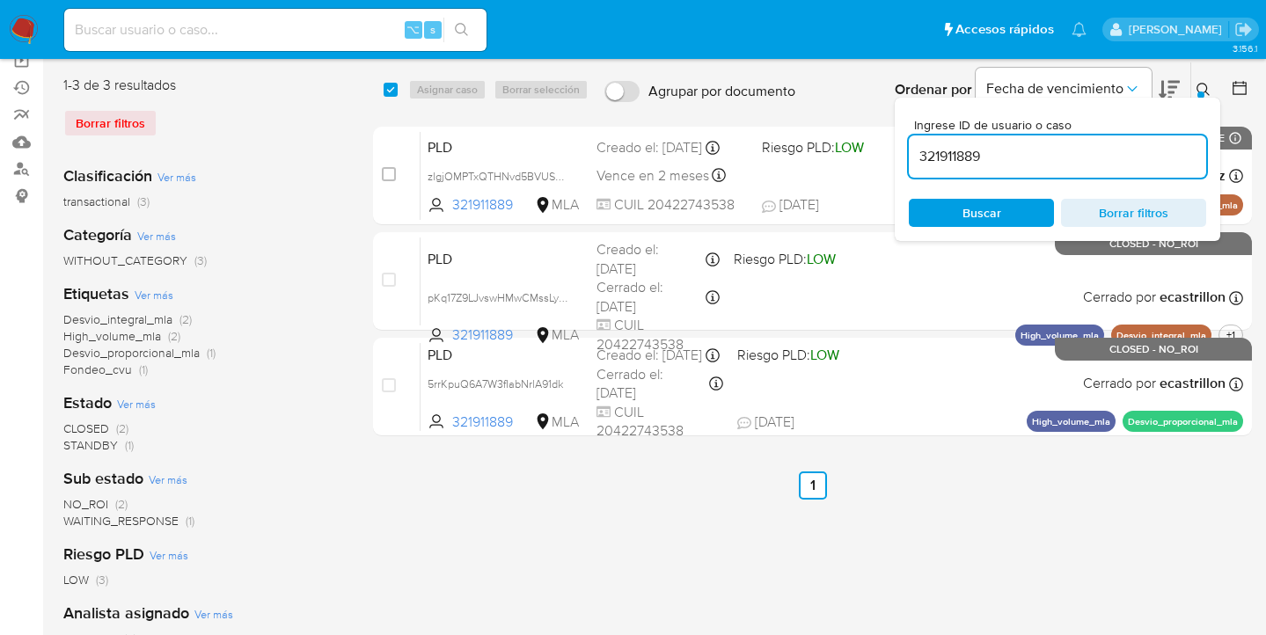
click at [1200, 86] on icon at bounding box center [1203, 90] width 14 height 14
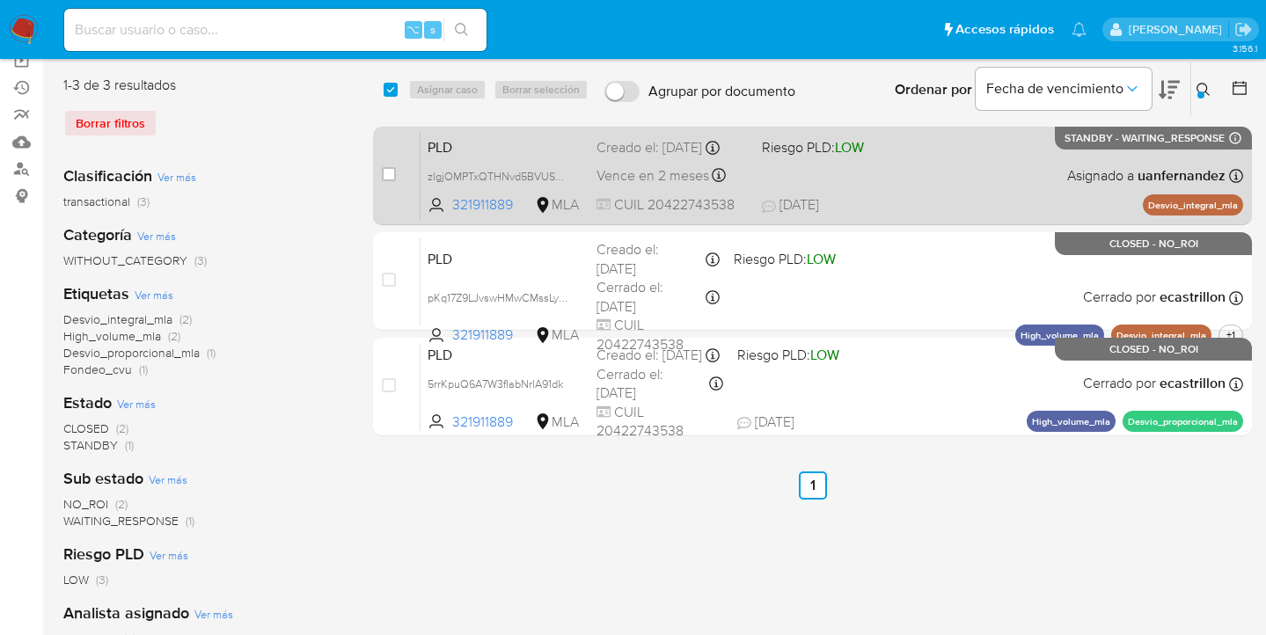
click at [1009, 165] on div "PLD zlgjOMPTxQTHNvd5BVUS4TIt 321911889 MLA Riesgo PLD: LOW Creado el: 12/08/202…" at bounding box center [831, 175] width 822 height 89
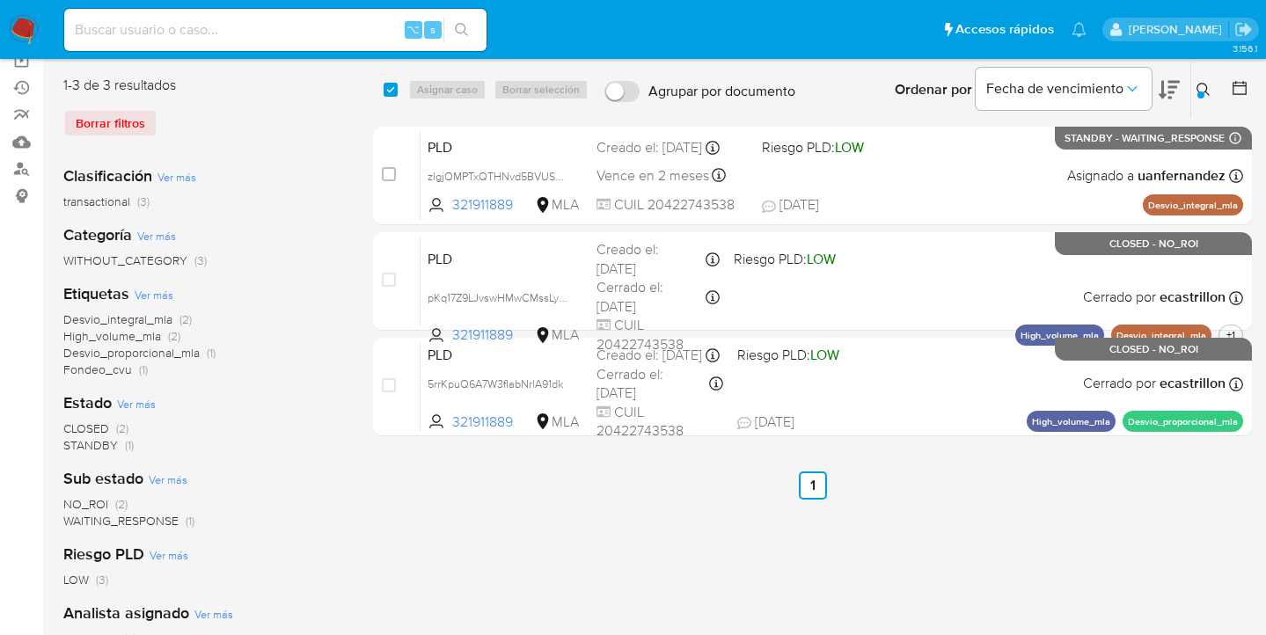
click at [1202, 84] on icon at bounding box center [1203, 90] width 14 height 14
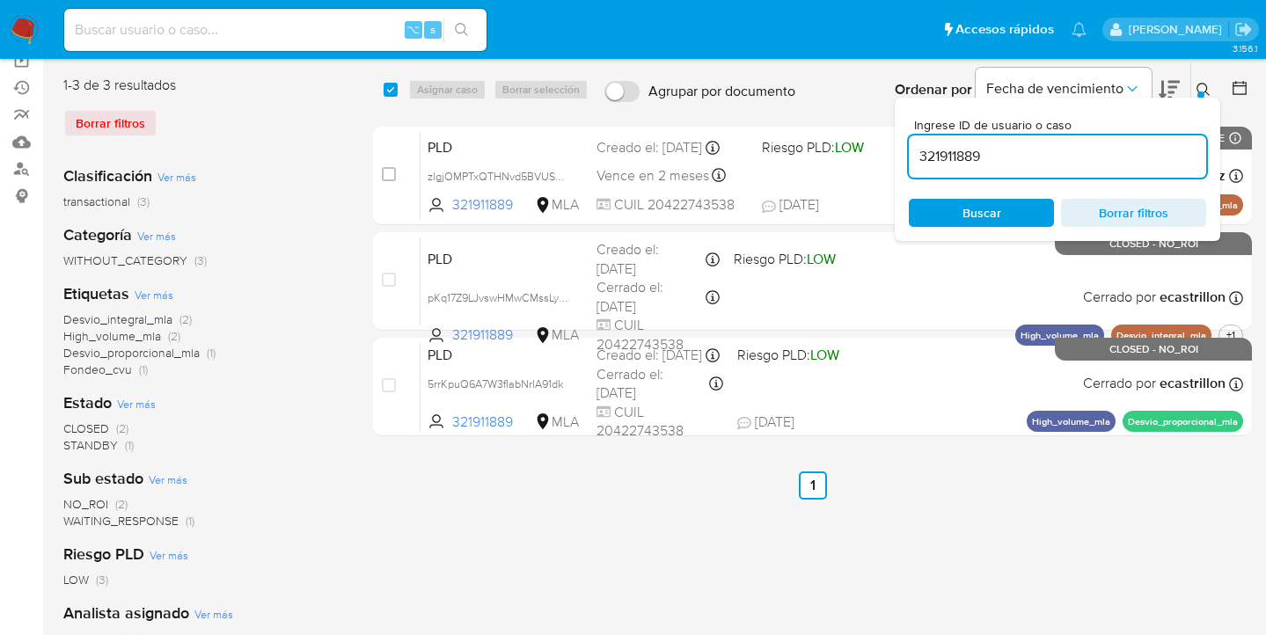
drag, startPoint x: 1022, startPoint y: 158, endPoint x: 910, endPoint y: 159, distance: 111.7
click at [910, 159] on input "321911889" at bounding box center [1057, 156] width 297 height 23
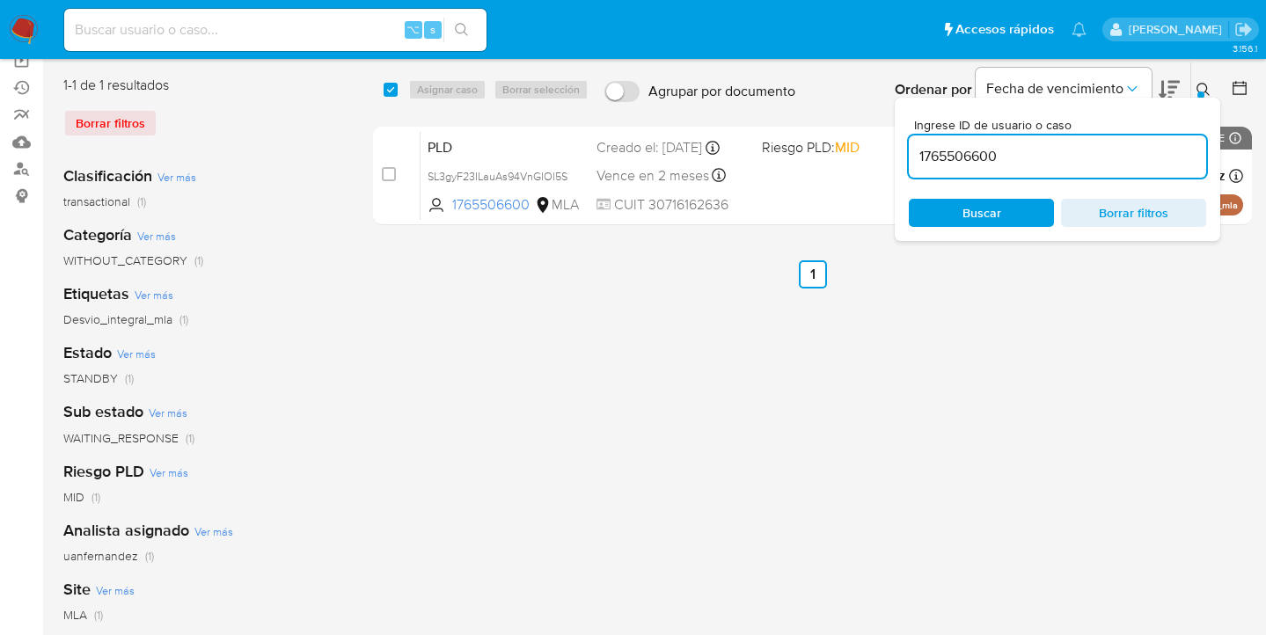
click at [1202, 85] on icon at bounding box center [1203, 90] width 14 height 14
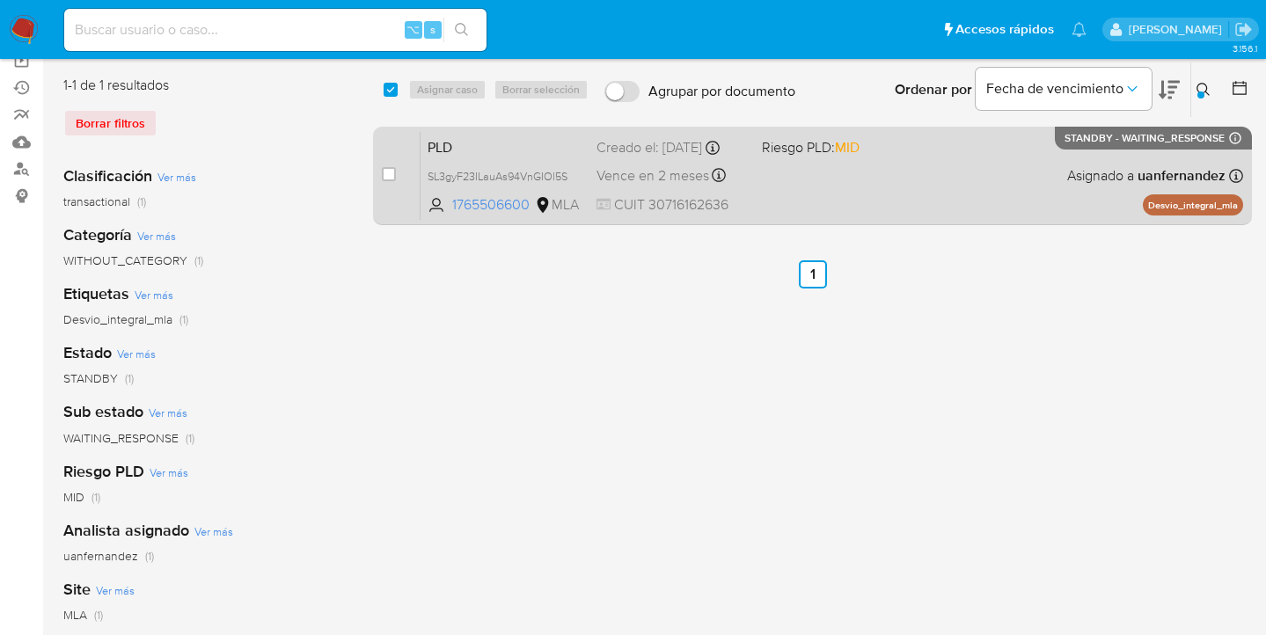
click at [990, 164] on div "PLD SL3gyF23ILauAs94VnGIOl5S 1765506600 MLA Riesgo PLD: MID Creado el: 12/08/20…" at bounding box center [831, 175] width 822 height 89
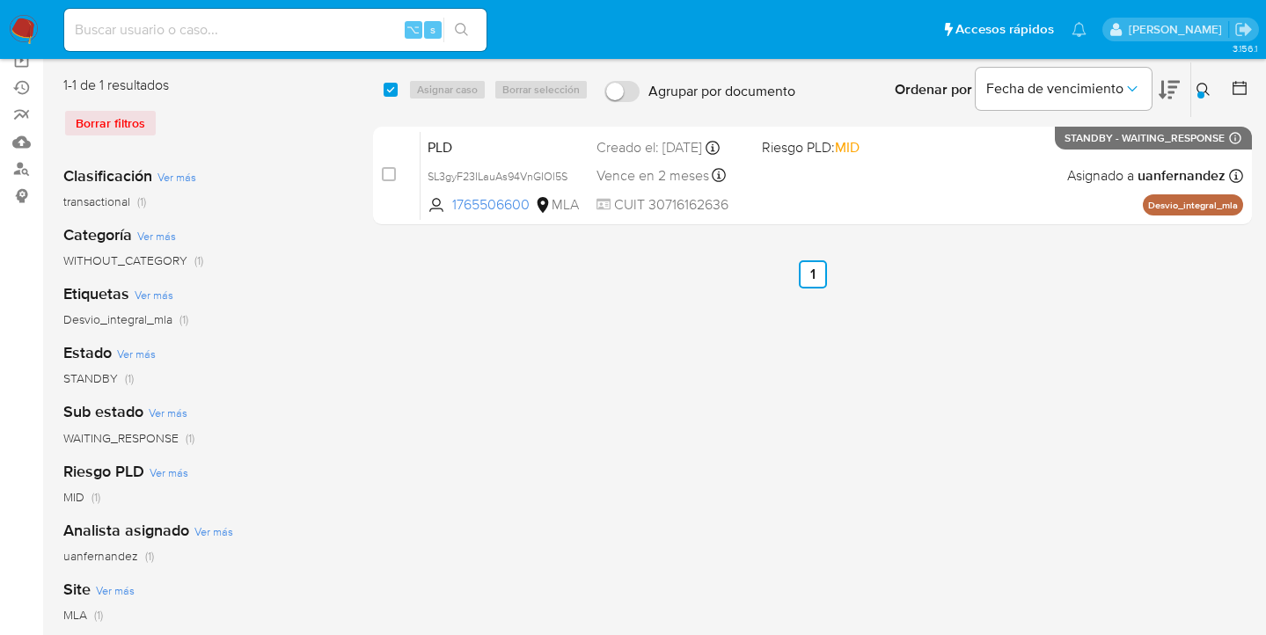
click at [1202, 85] on icon at bounding box center [1203, 90] width 14 height 14
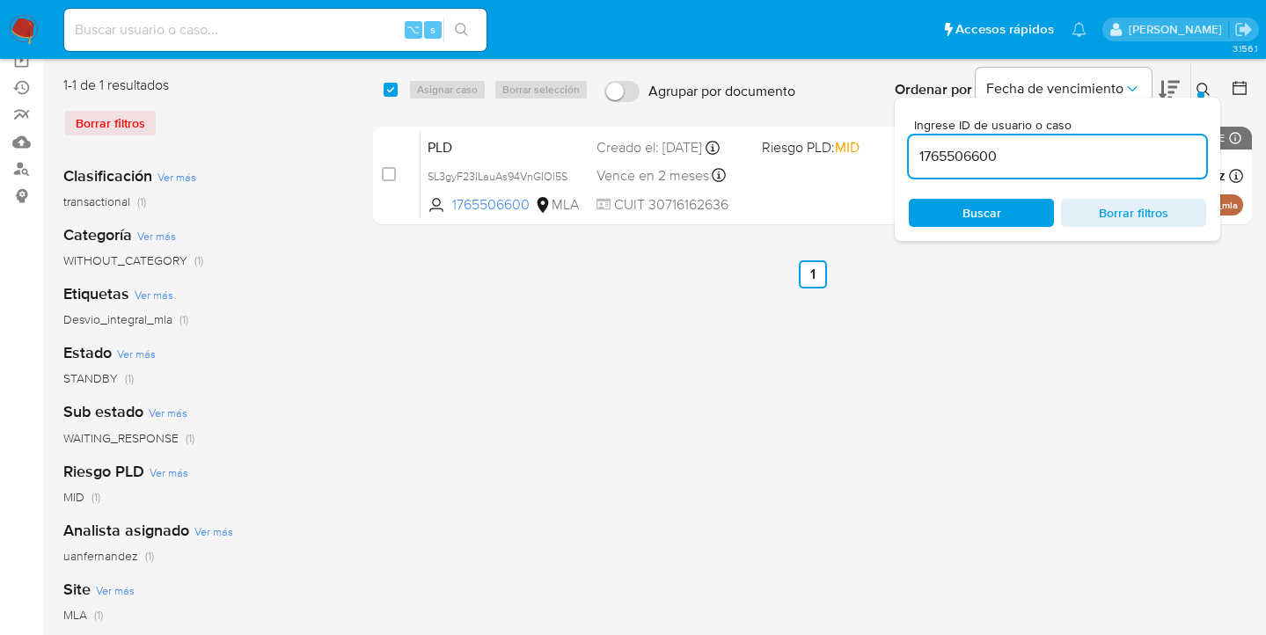
drag, startPoint x: 1073, startPoint y: 159, endPoint x: 896, endPoint y: 143, distance: 177.6
click at [896, 143] on div "Ingrese ID de usuario o caso 1765506600 Buscar Borrar filtros" at bounding box center [1057, 169] width 325 height 143
click at [1202, 84] on icon at bounding box center [1203, 90] width 14 height 14
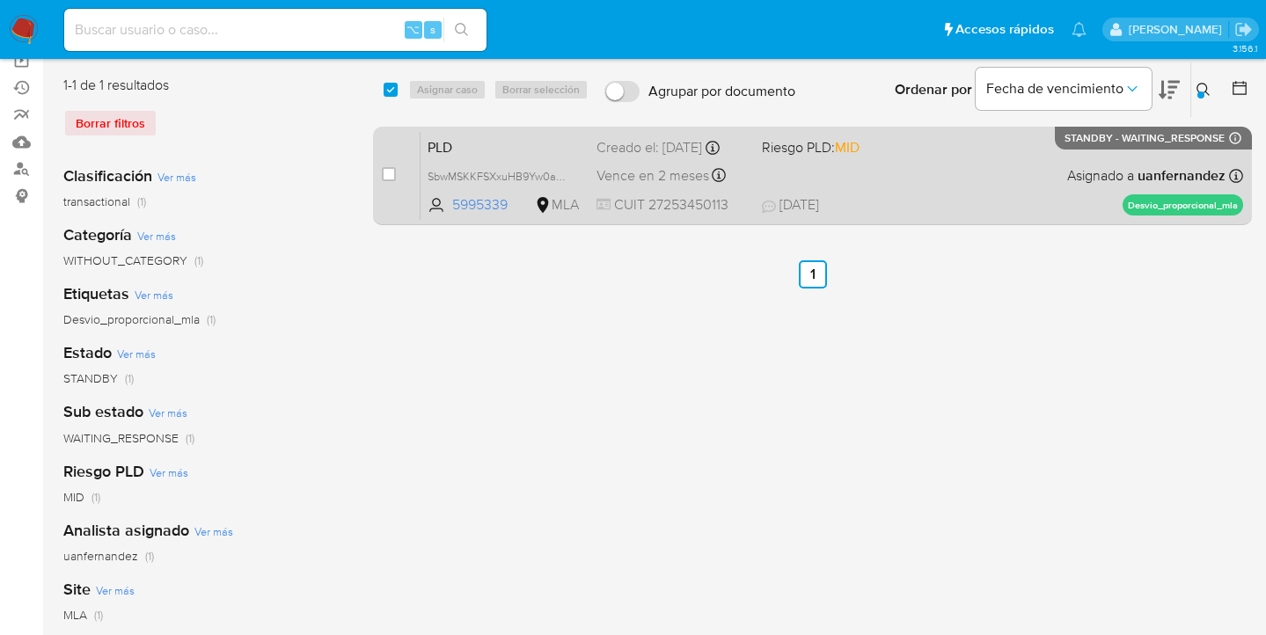
click at [1042, 167] on div "PLD SbwMSKKFSXxuHB9Yw0ar1vrB 5995339 MLA Riesgo PLD: MID Creado el: 12/08/2025 …" at bounding box center [831, 175] width 822 height 89
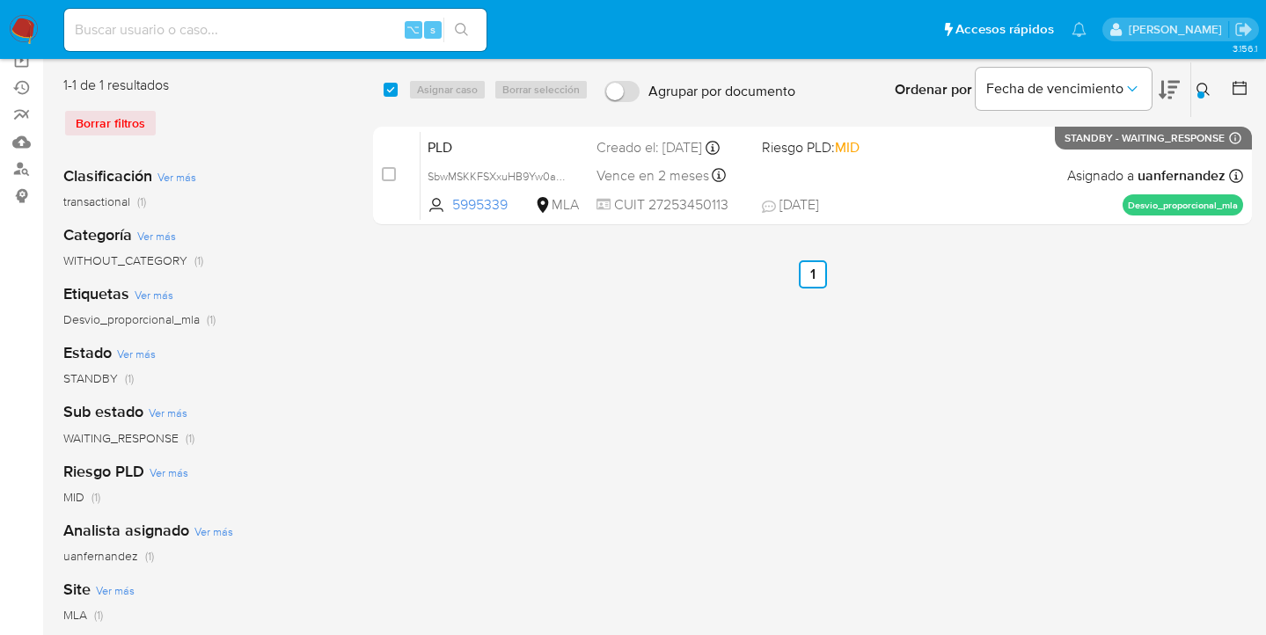
click at [1199, 84] on icon at bounding box center [1203, 90] width 14 height 14
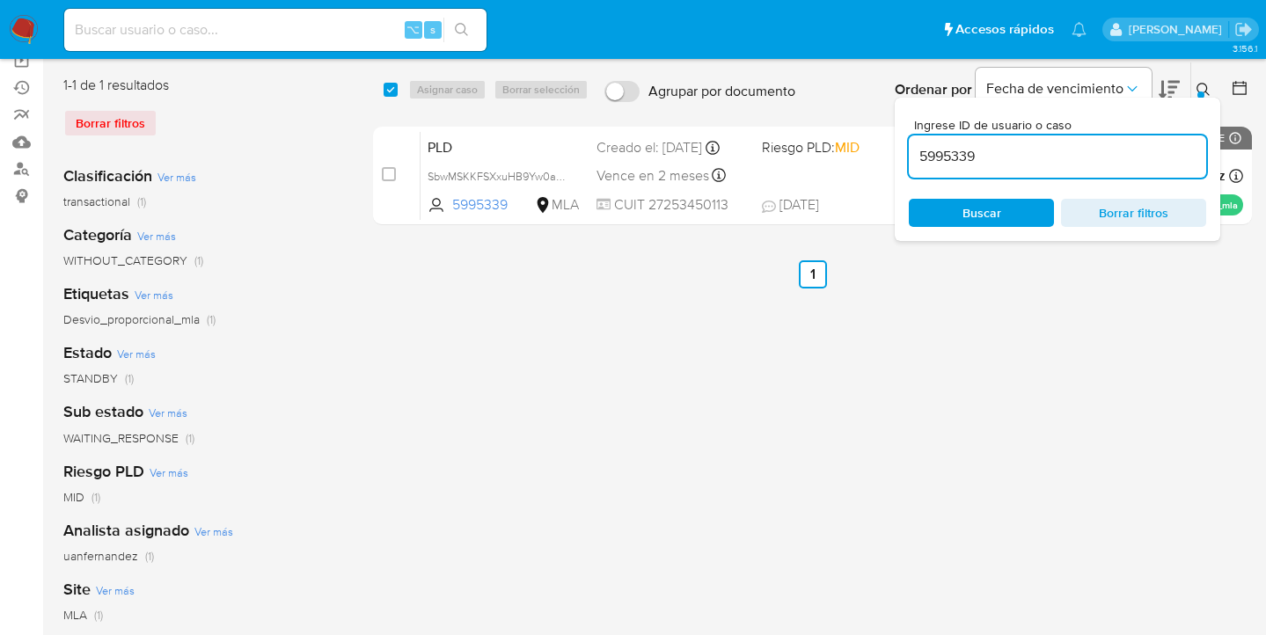
drag, startPoint x: 946, startPoint y: 150, endPoint x: 902, endPoint y: 148, distance: 44.1
click at [900, 146] on div "Ingrese ID de usuario o caso 5995339 Buscar Borrar filtros" at bounding box center [1057, 169] width 325 height 143
type input "2509387442"
click at [1201, 86] on icon at bounding box center [1203, 90] width 14 height 14
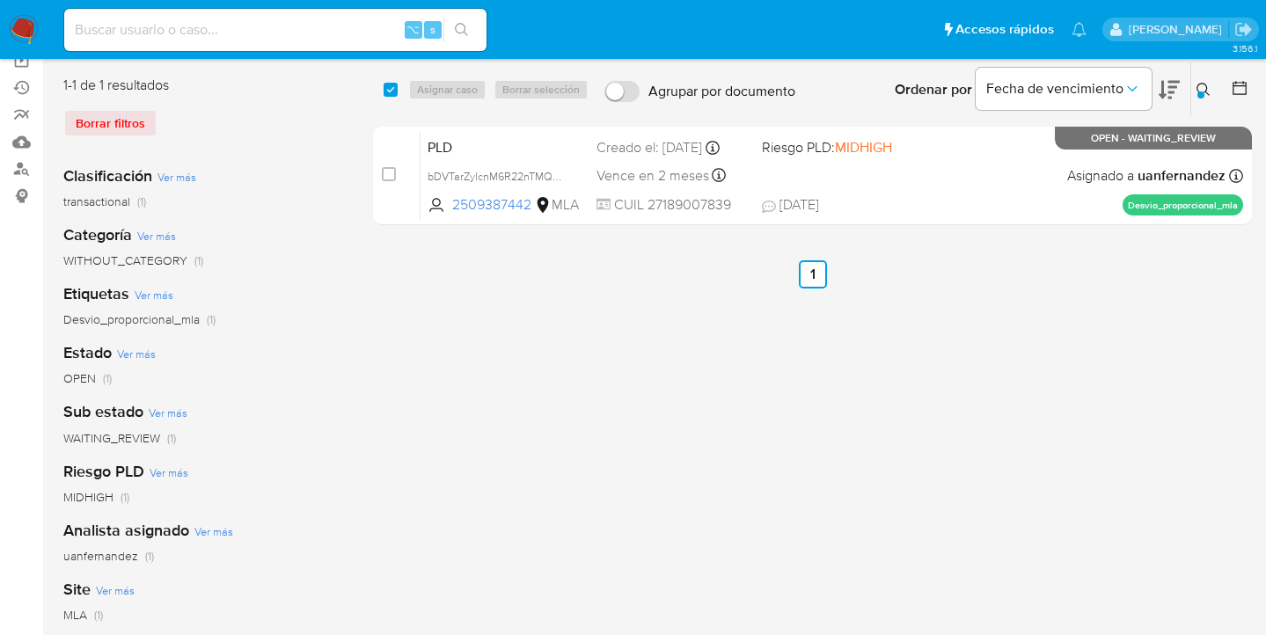
drag, startPoint x: 393, startPoint y: 91, endPoint x: 424, endPoint y: 87, distance: 31.1
click at [393, 91] on input "checkbox" at bounding box center [391, 90] width 14 height 14
checkbox input "true"
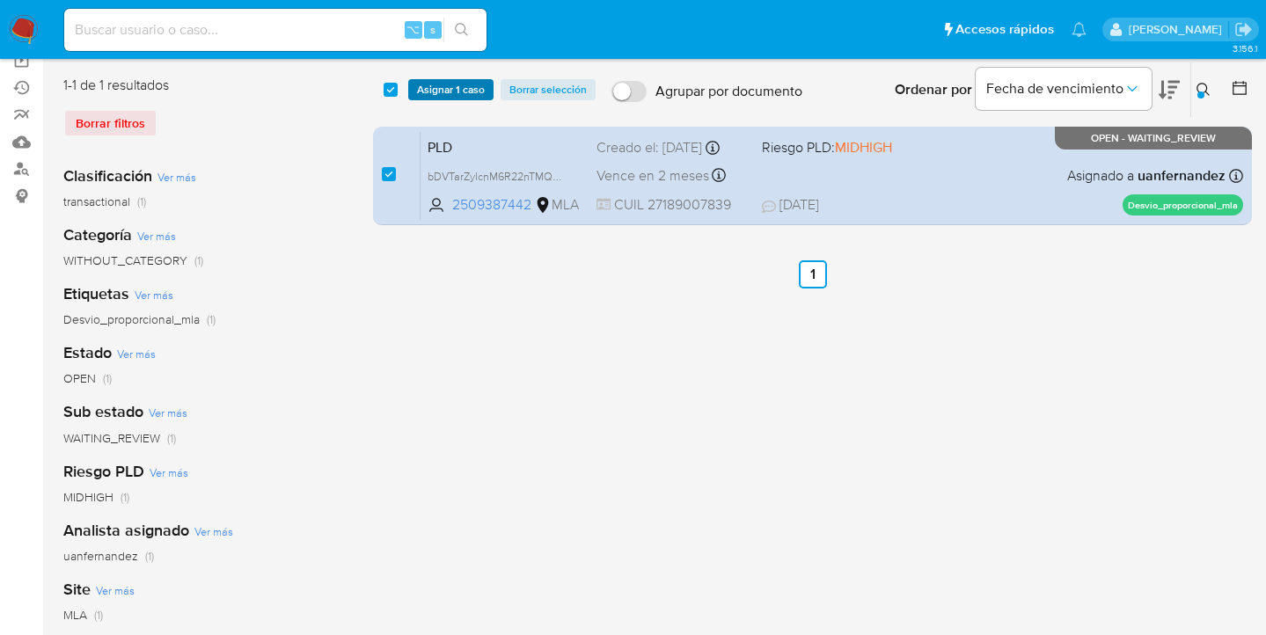
click at [424, 87] on span "Asignar 1 caso" at bounding box center [451, 90] width 68 height 18
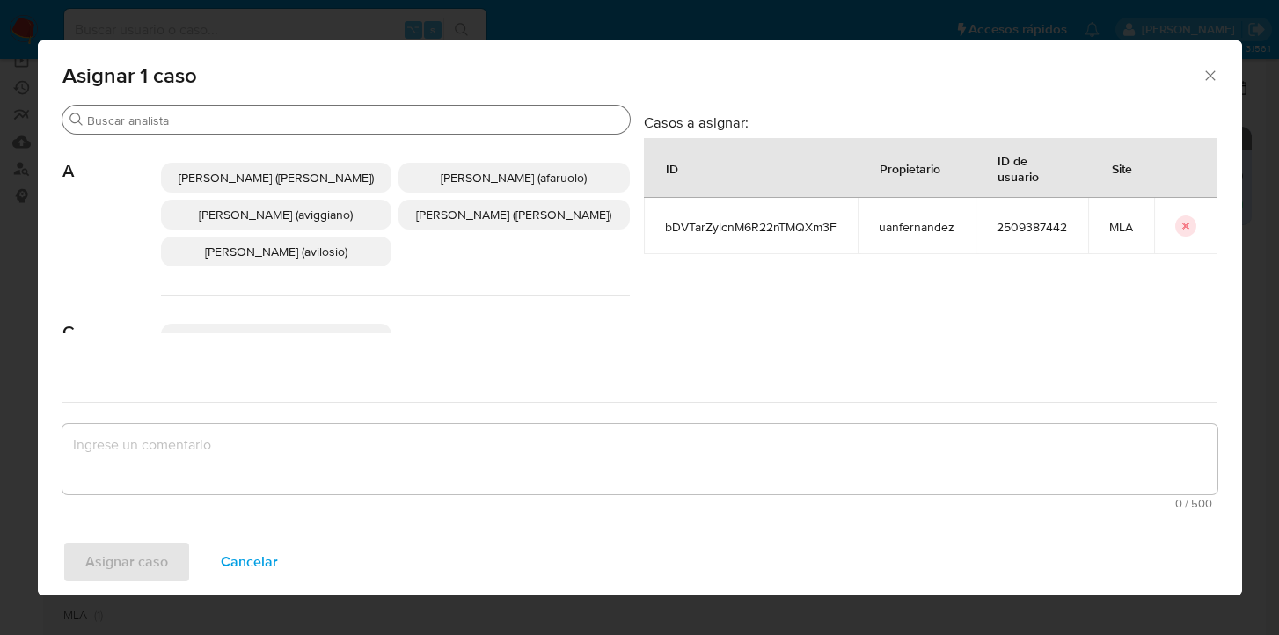
click at [270, 127] on input "Buscar" at bounding box center [355, 121] width 536 height 16
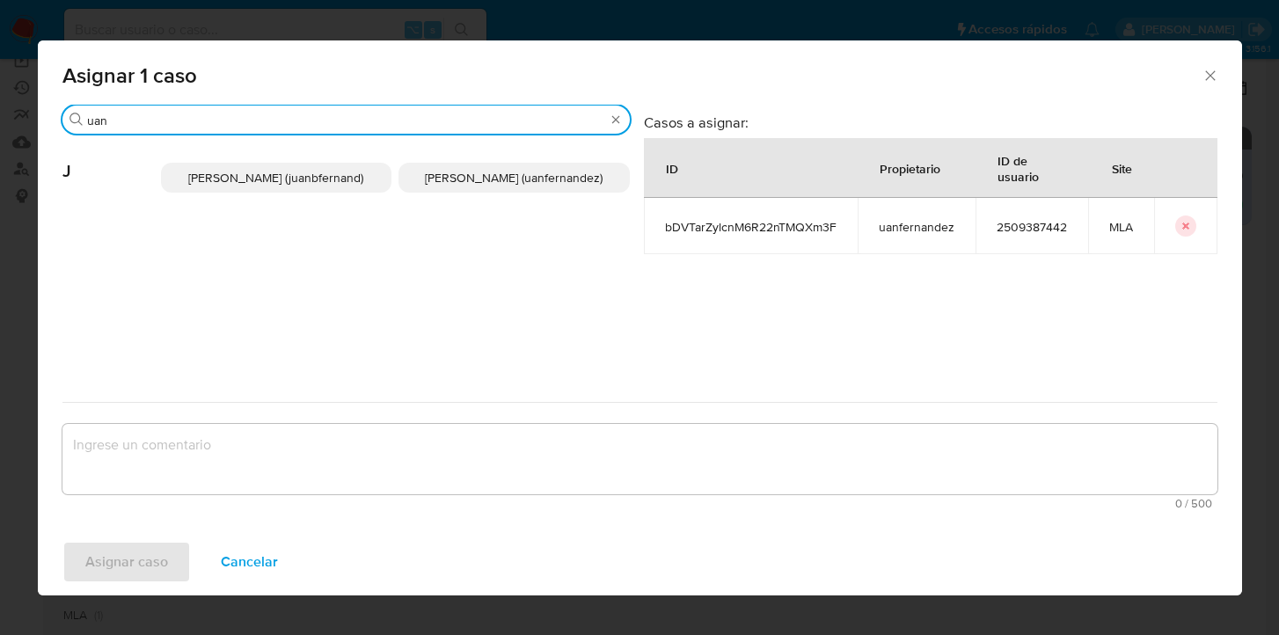
type input "uan"
drag, startPoint x: 457, startPoint y: 178, endPoint x: 458, endPoint y: 215, distance: 37.0
click at [457, 178] on span "Juan Pablo Fernandez (uanfernandez)" at bounding box center [514, 178] width 178 height 18
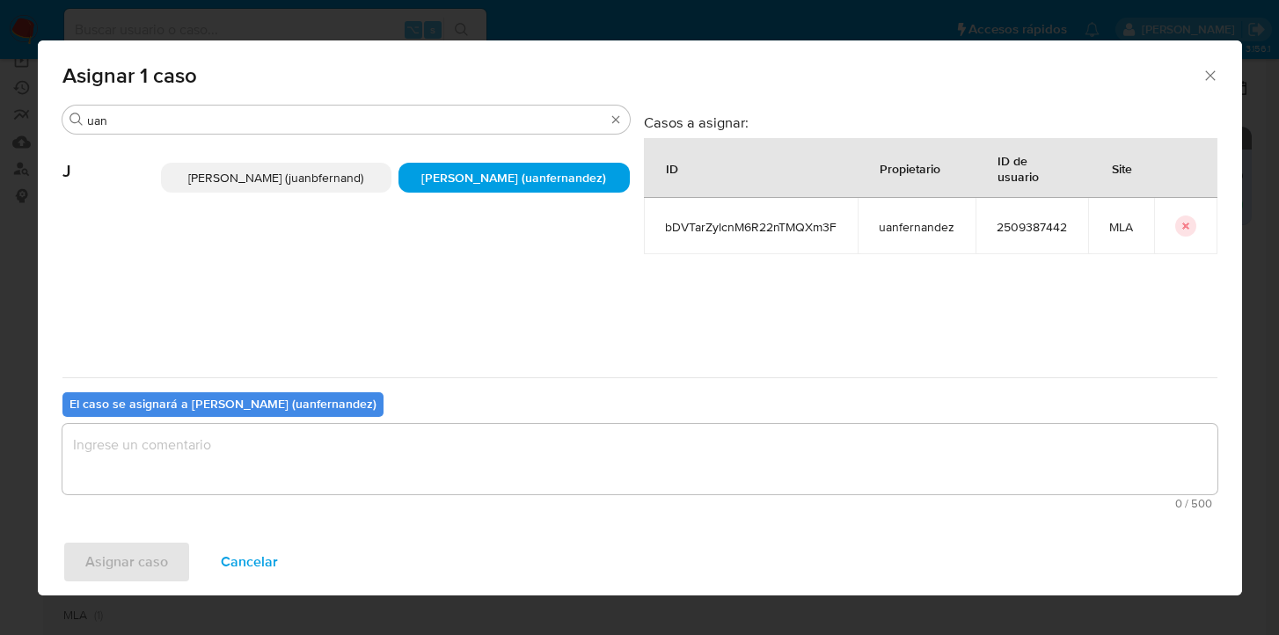
click at [439, 476] on textarea "assign-modal" at bounding box center [639, 459] width 1155 height 70
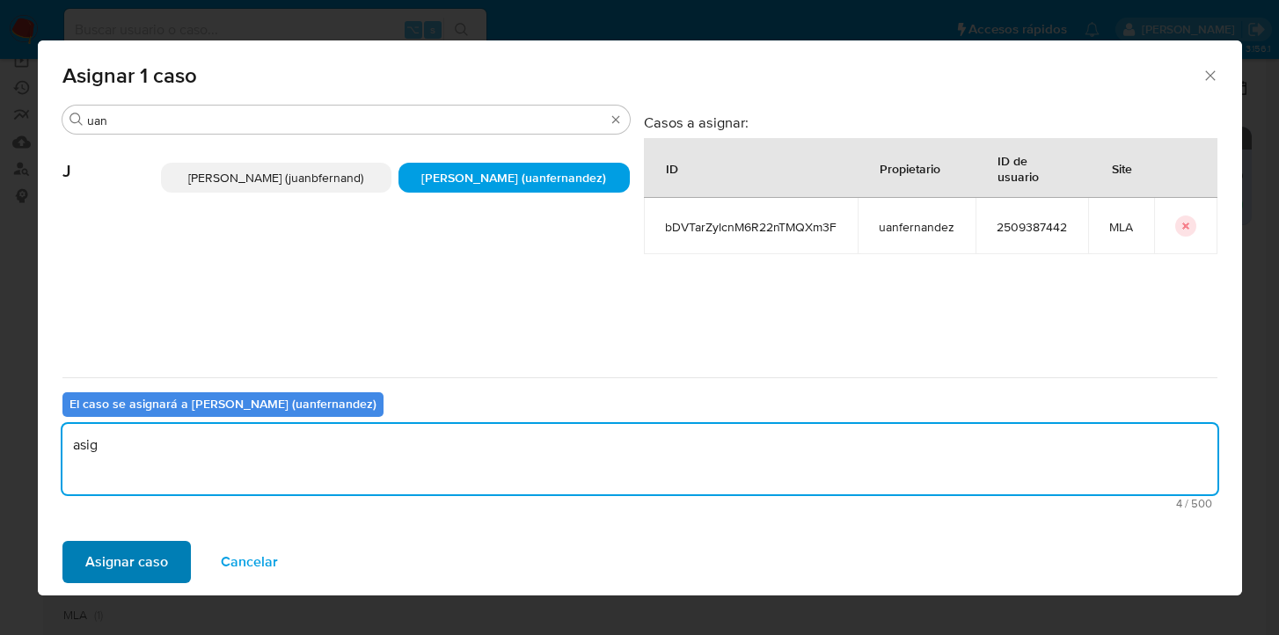
type textarea "asig"
click at [157, 559] on span "Asignar caso" at bounding box center [126, 562] width 83 height 39
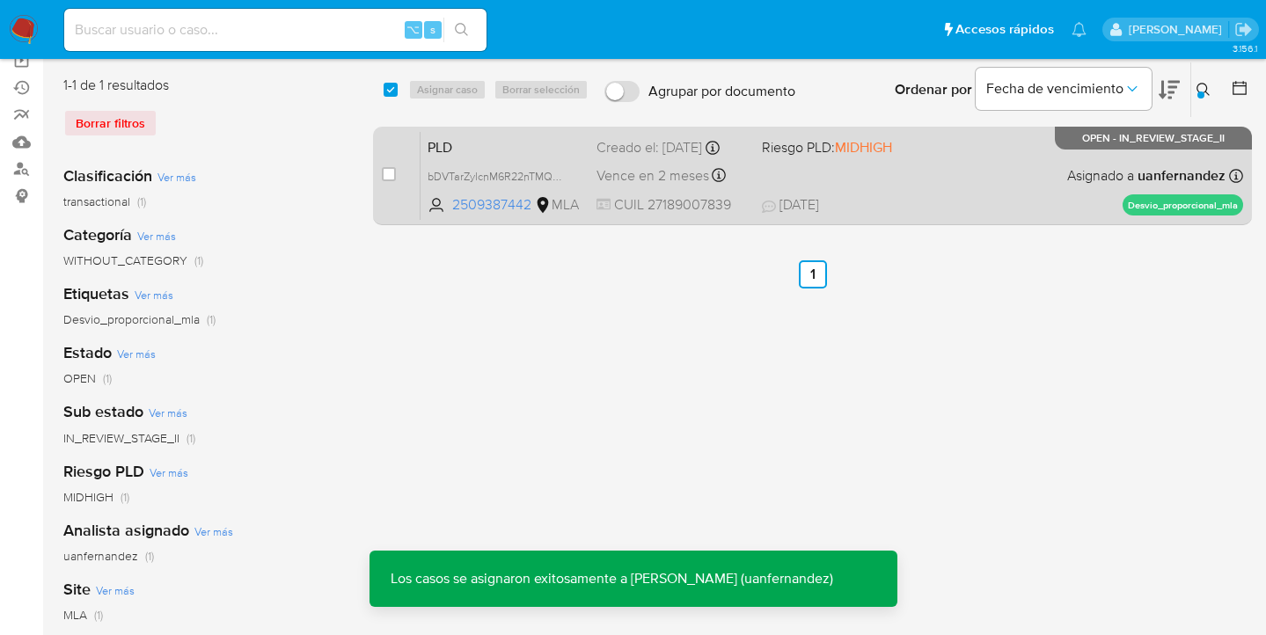
click at [898, 188] on div "PLD bDVTarZylcnM6R22nTMQXm3F 2509387442 MLA Riesgo PLD: MIDHIGH Creado el: 12/0…" at bounding box center [831, 175] width 822 height 89
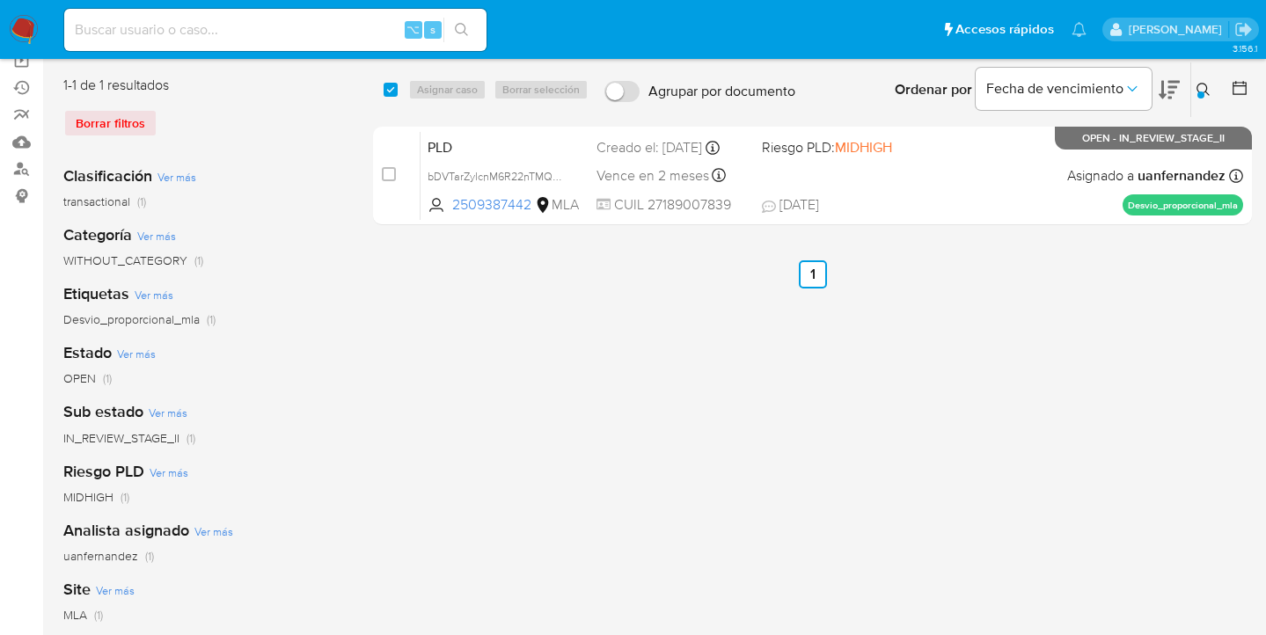
click at [1201, 89] on icon at bounding box center [1203, 90] width 14 height 14
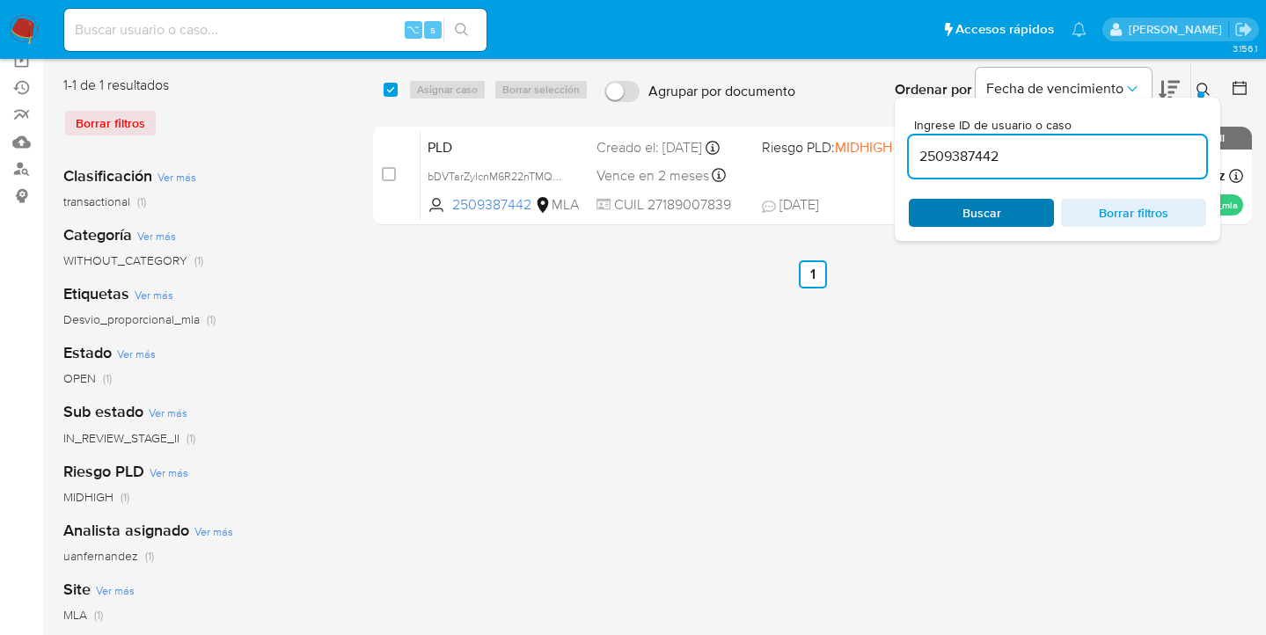
click at [1025, 208] on span "Buscar" at bounding box center [981, 213] width 121 height 25
click at [1202, 87] on icon at bounding box center [1203, 90] width 14 height 14
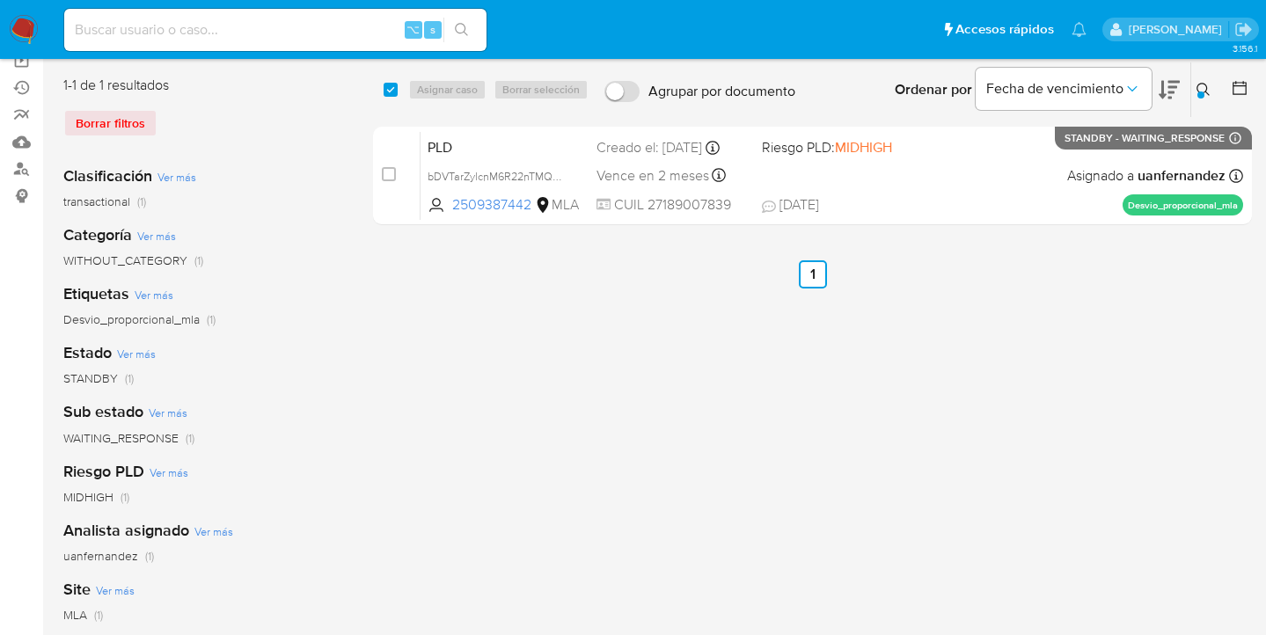
drag, startPoint x: 391, startPoint y: 88, endPoint x: 434, endPoint y: 86, distance: 42.3
click at [393, 89] on input "checkbox" at bounding box center [391, 90] width 14 height 14
checkbox input "true"
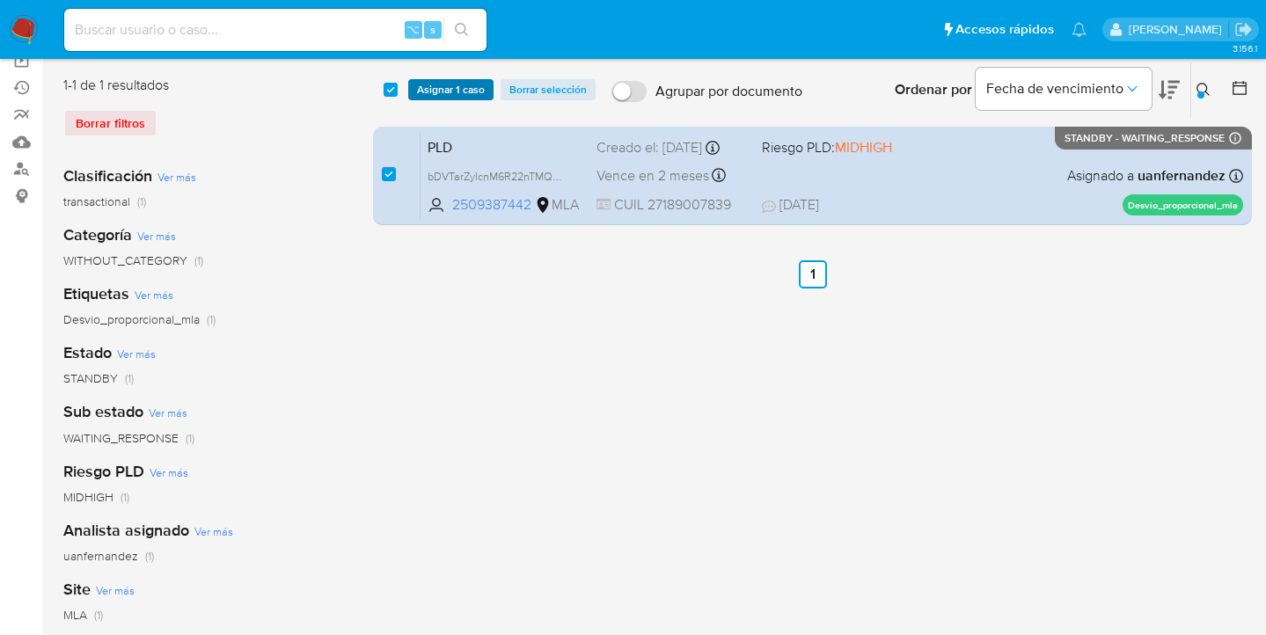
click at [435, 86] on span "Asignar 1 caso" at bounding box center [451, 90] width 68 height 18
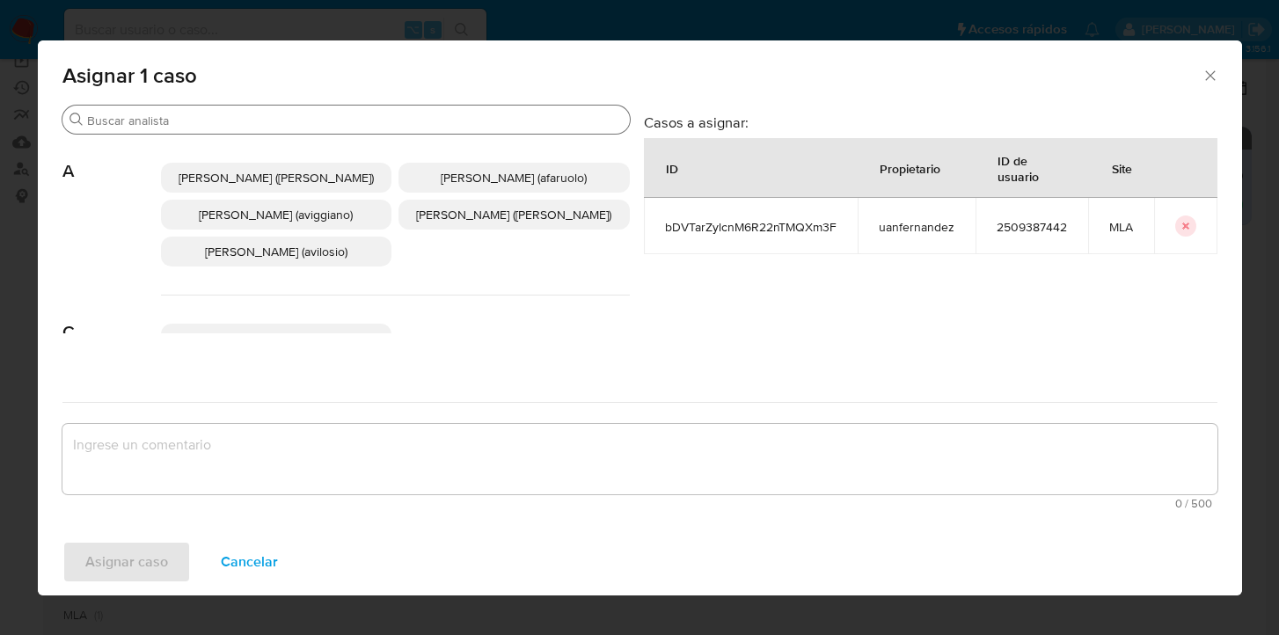
click at [387, 112] on div "Buscar" at bounding box center [345, 120] width 567 height 28
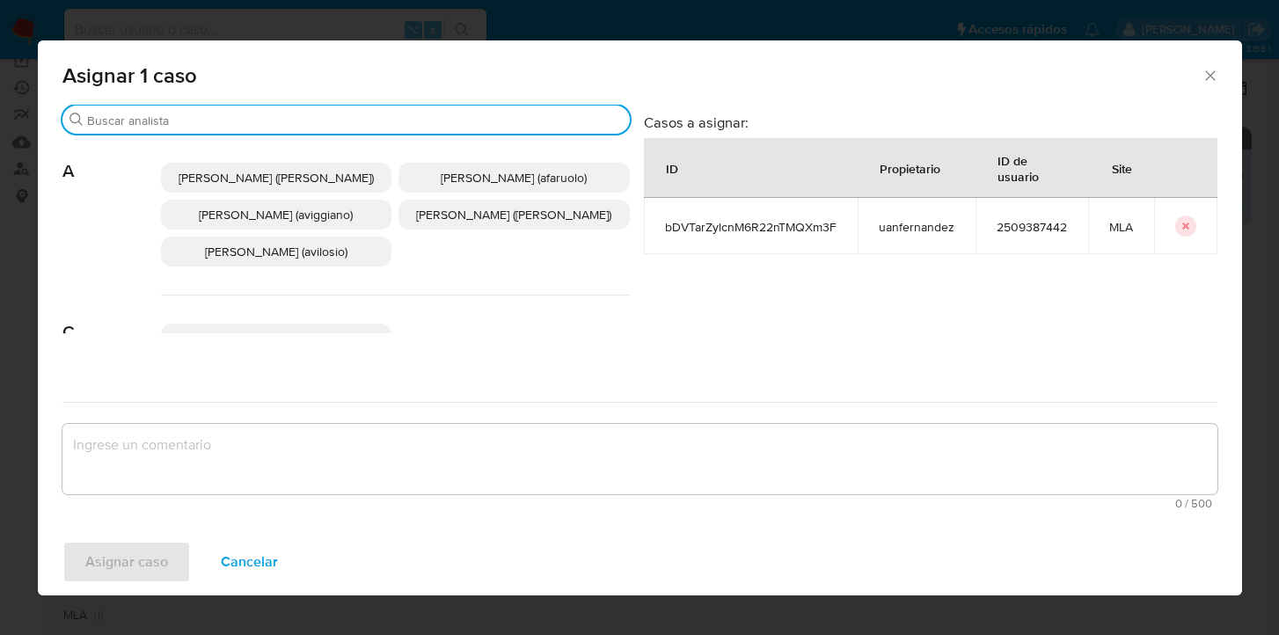
click at [385, 116] on input "Buscar" at bounding box center [355, 121] width 536 height 16
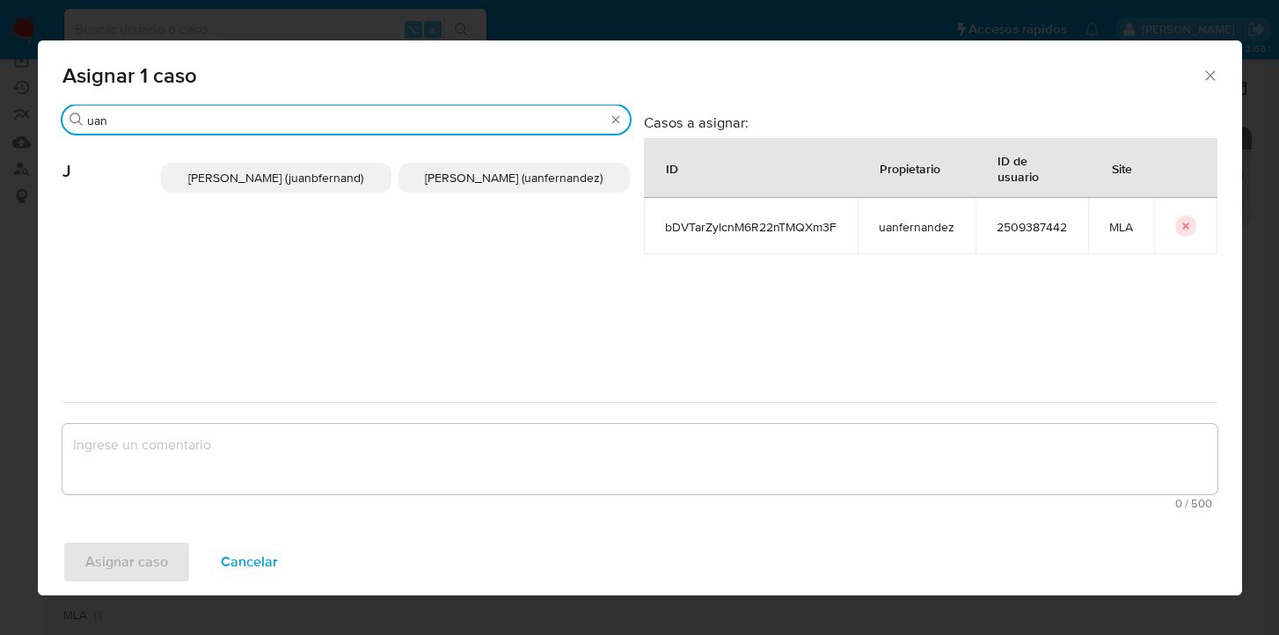
type input "uan"
click at [511, 180] on span "Juan Pablo Fernandez (uanfernandez)" at bounding box center [514, 178] width 178 height 18
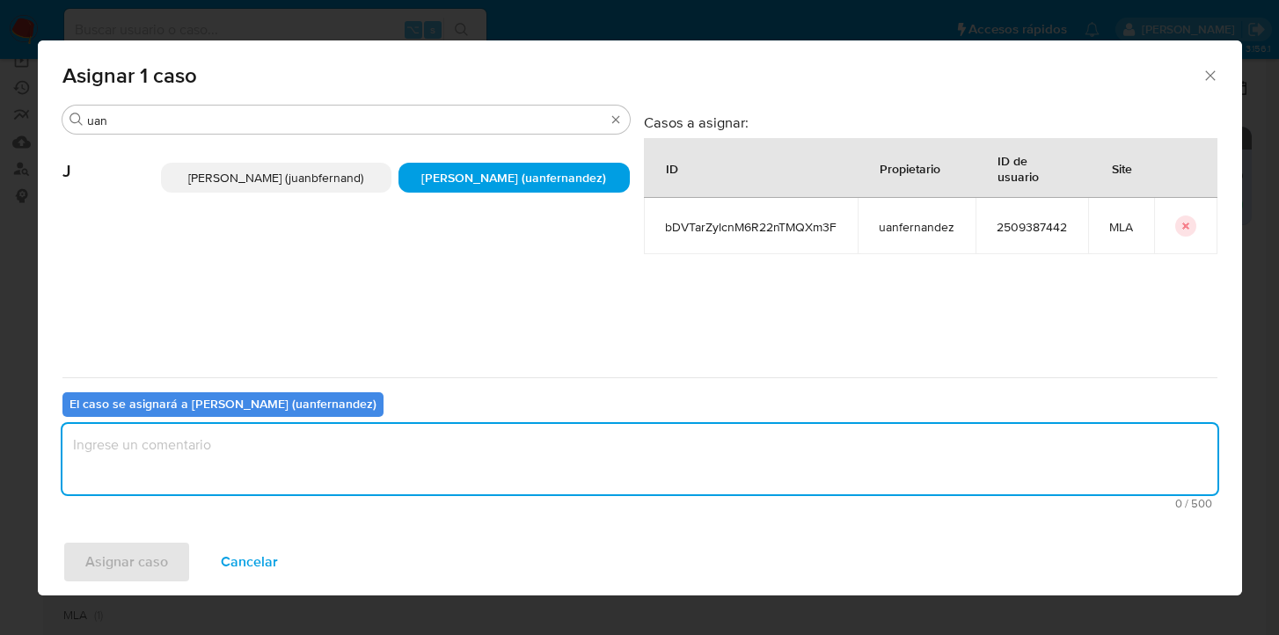
click at [402, 486] on textarea "assign-modal" at bounding box center [639, 459] width 1155 height 70
type textarea "asig"
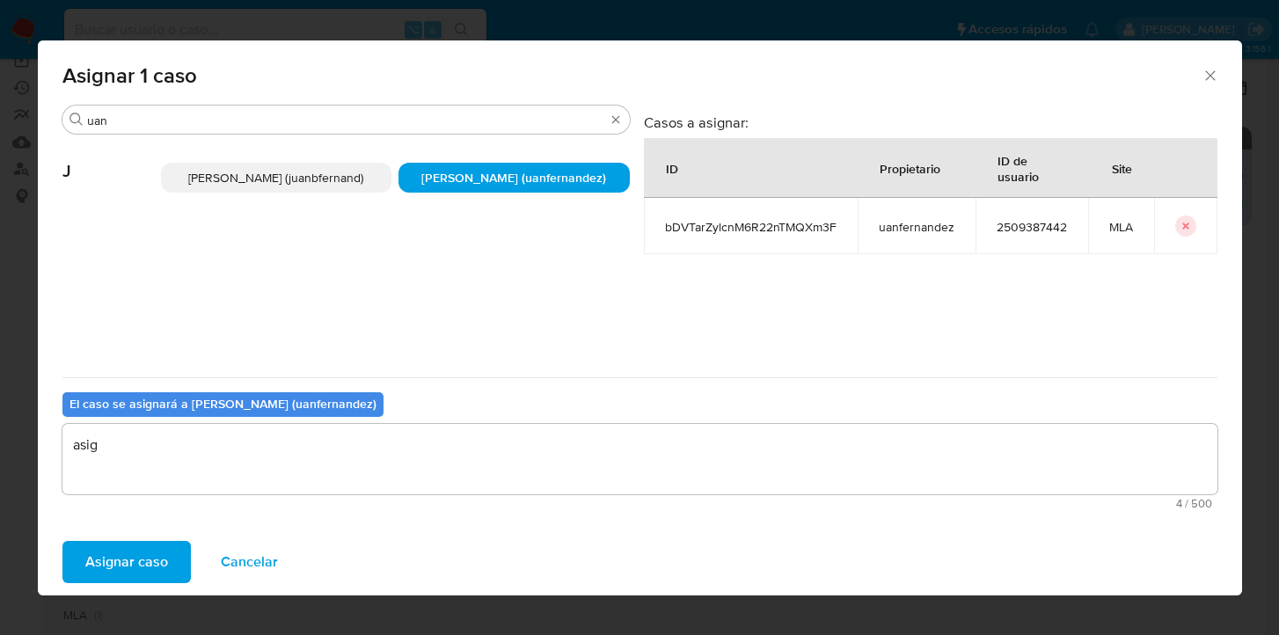
click at [162, 543] on span "Asignar caso" at bounding box center [126, 562] width 83 height 39
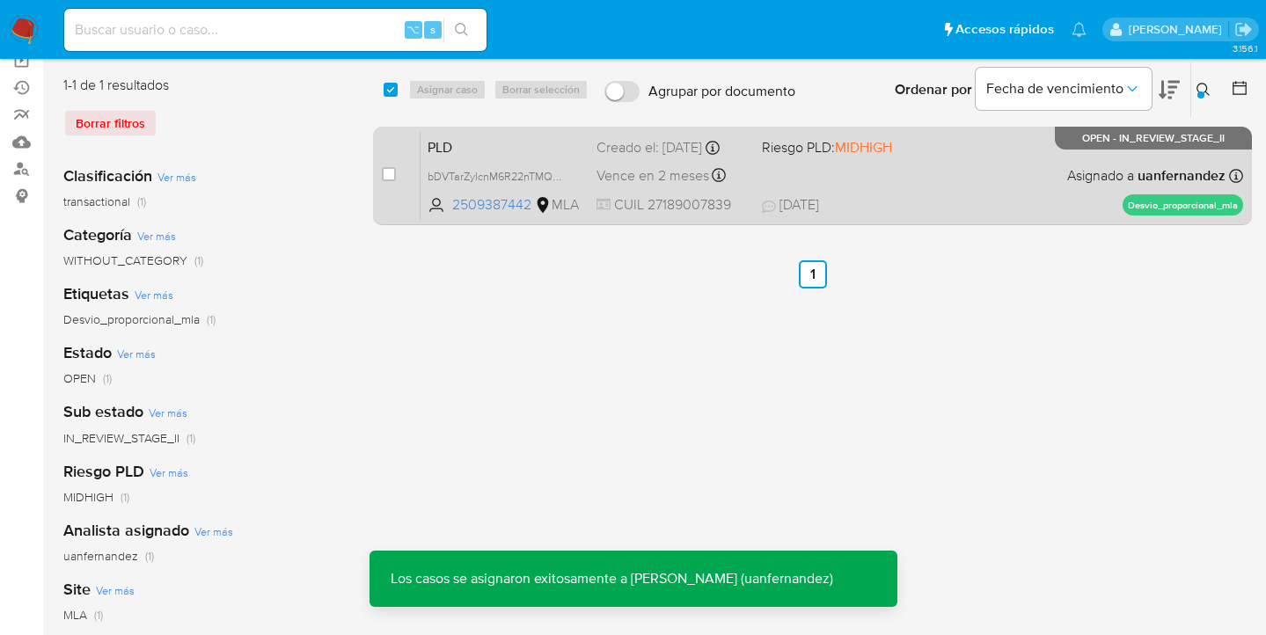
click at [946, 194] on div "PLD bDVTarZylcnM6R22nTMQXm3F 2509387442 MLA Riesgo PLD: MIDHIGH Creado el: 12/0…" at bounding box center [831, 175] width 822 height 89
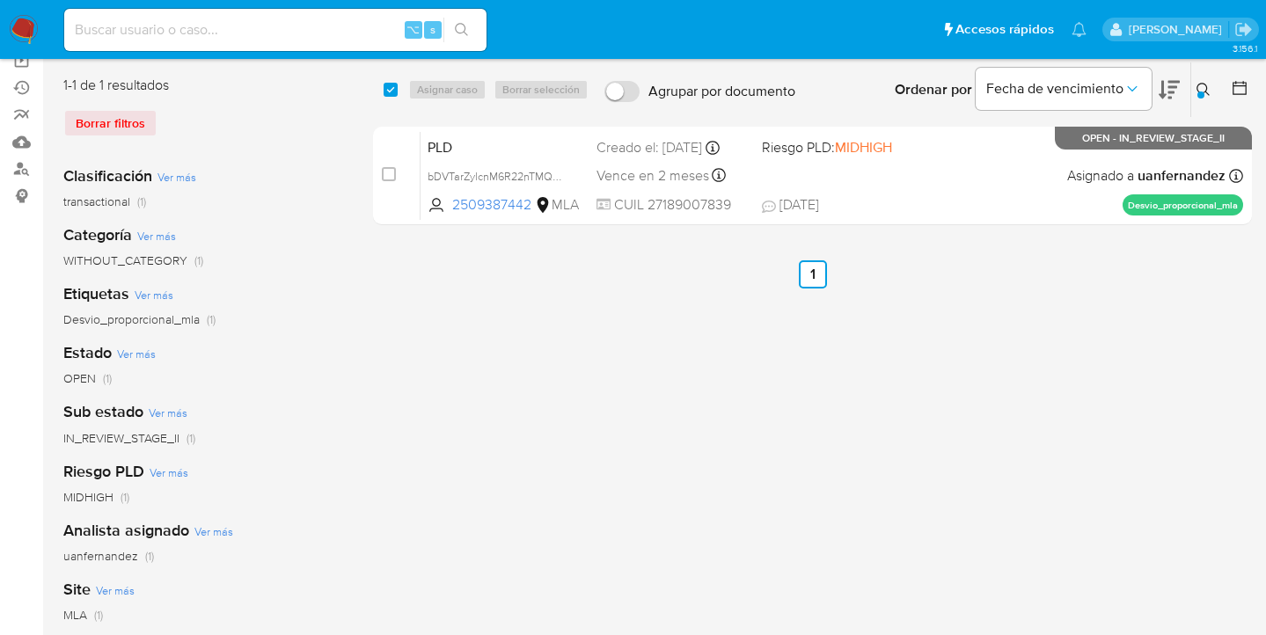
drag, startPoint x: 1205, startPoint y: 91, endPoint x: 1177, endPoint y: 121, distance: 40.4
click at [1205, 91] on icon at bounding box center [1203, 90] width 14 height 14
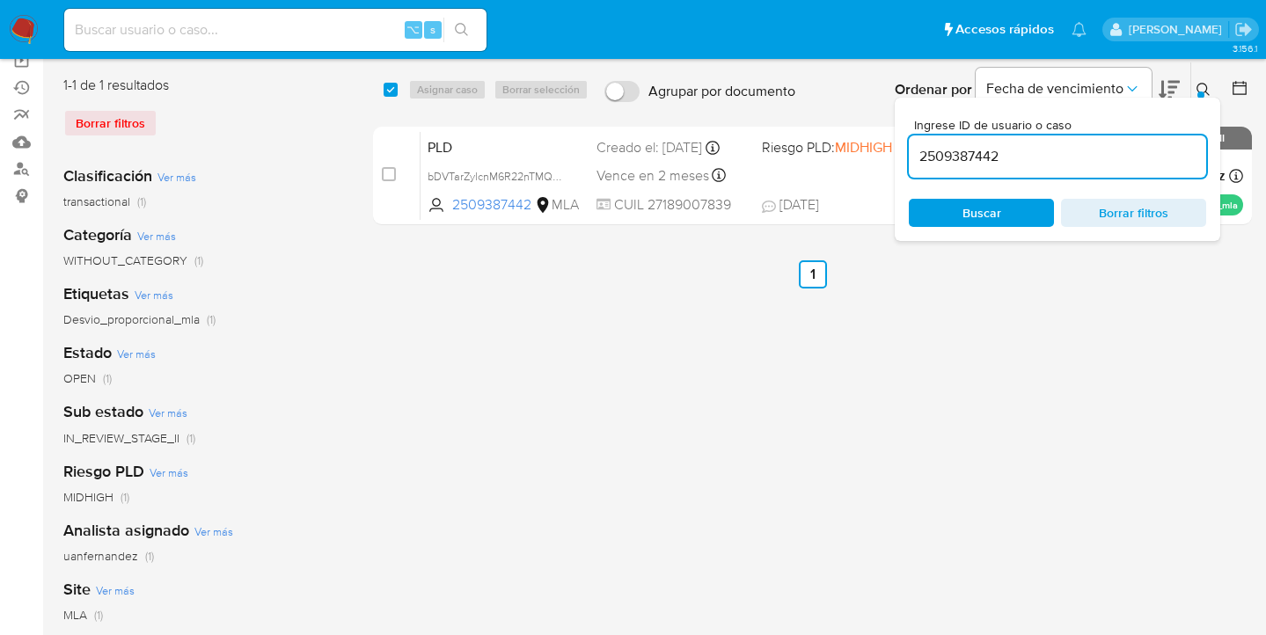
drag, startPoint x: 1005, startPoint y: 215, endPoint x: 1190, endPoint y: 164, distance: 191.4
click at [1005, 214] on span "Buscar" at bounding box center [981, 213] width 121 height 25
click at [1202, 89] on icon at bounding box center [1203, 90] width 14 height 14
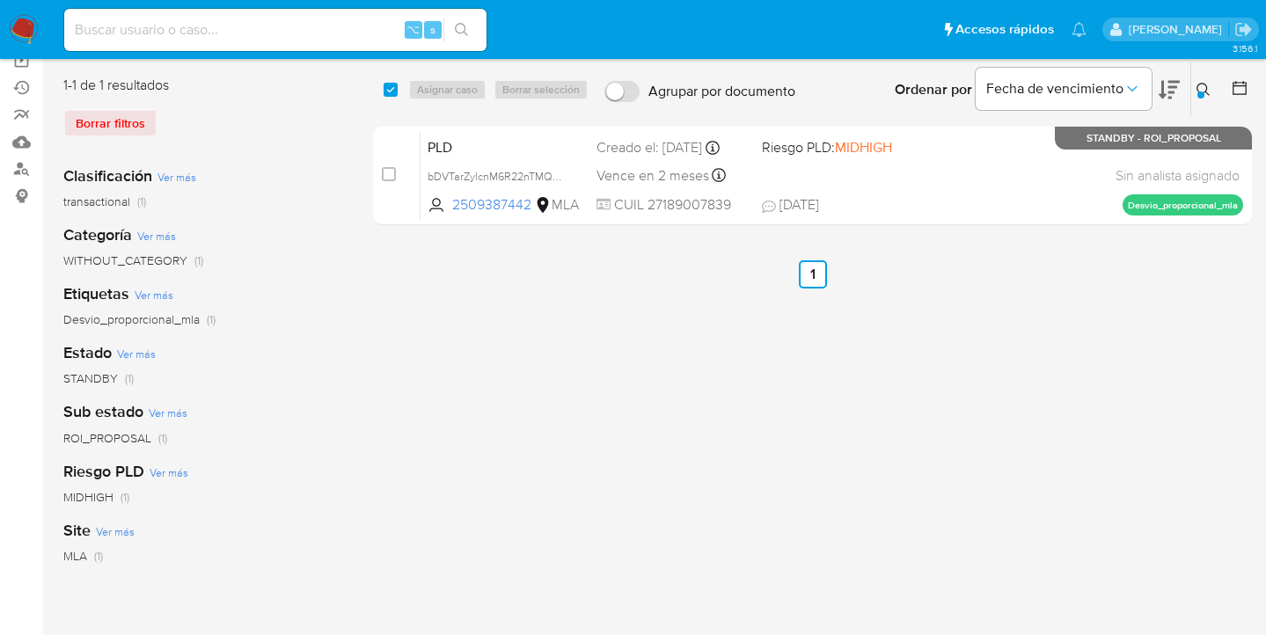
drag, startPoint x: 1202, startPoint y: 88, endPoint x: 1115, endPoint y: 150, distance: 105.9
click at [1202, 88] on icon at bounding box center [1203, 90] width 14 height 14
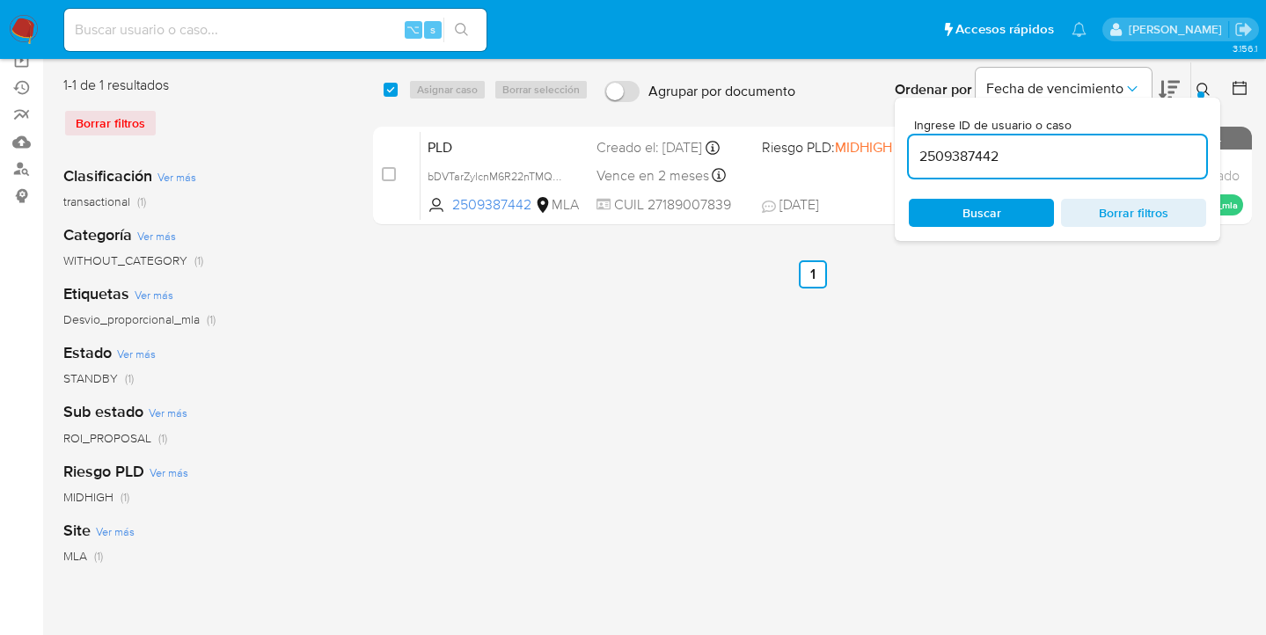
drag, startPoint x: 1080, startPoint y: 168, endPoint x: 1005, endPoint y: 154, distance: 76.1
click at [1005, 154] on div "2509387442" at bounding box center [1057, 156] width 297 height 42
drag, startPoint x: 1007, startPoint y: 155, endPoint x: 917, endPoint y: 144, distance: 91.2
click at [917, 145] on input "2509387442" at bounding box center [1057, 156] width 297 height 23
paste input "362679764"
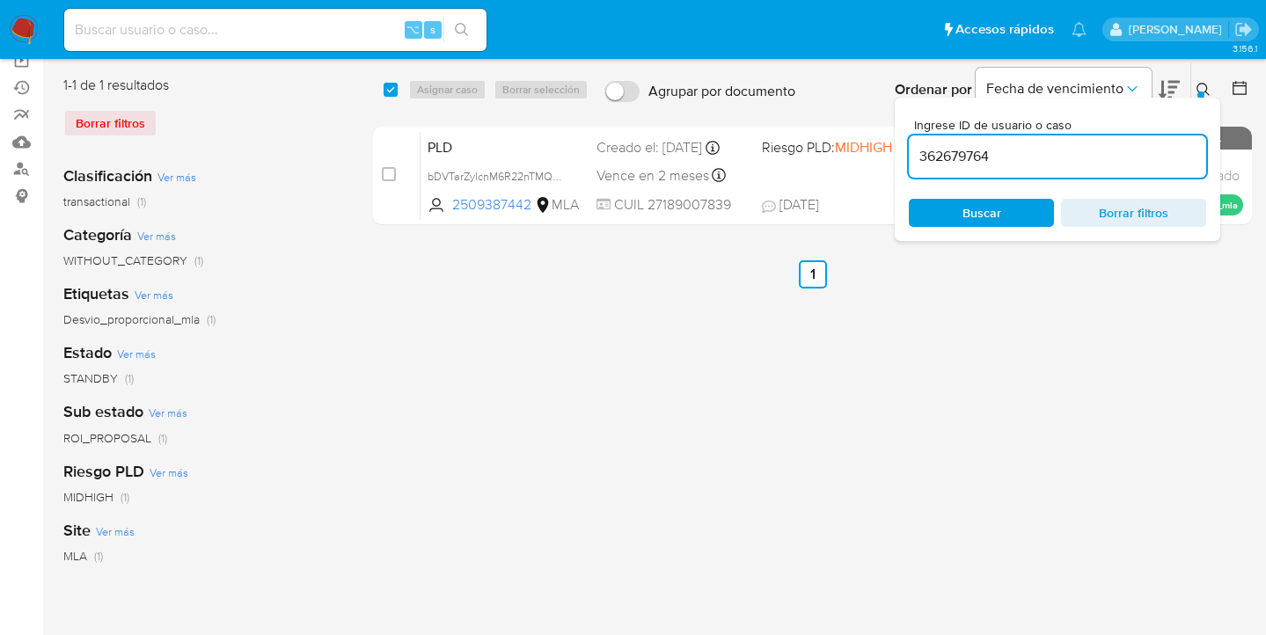
type input "362679764"
drag, startPoint x: 1200, startPoint y: 88, endPoint x: 1173, endPoint y: 103, distance: 31.1
click at [1200, 88] on icon at bounding box center [1203, 90] width 14 height 14
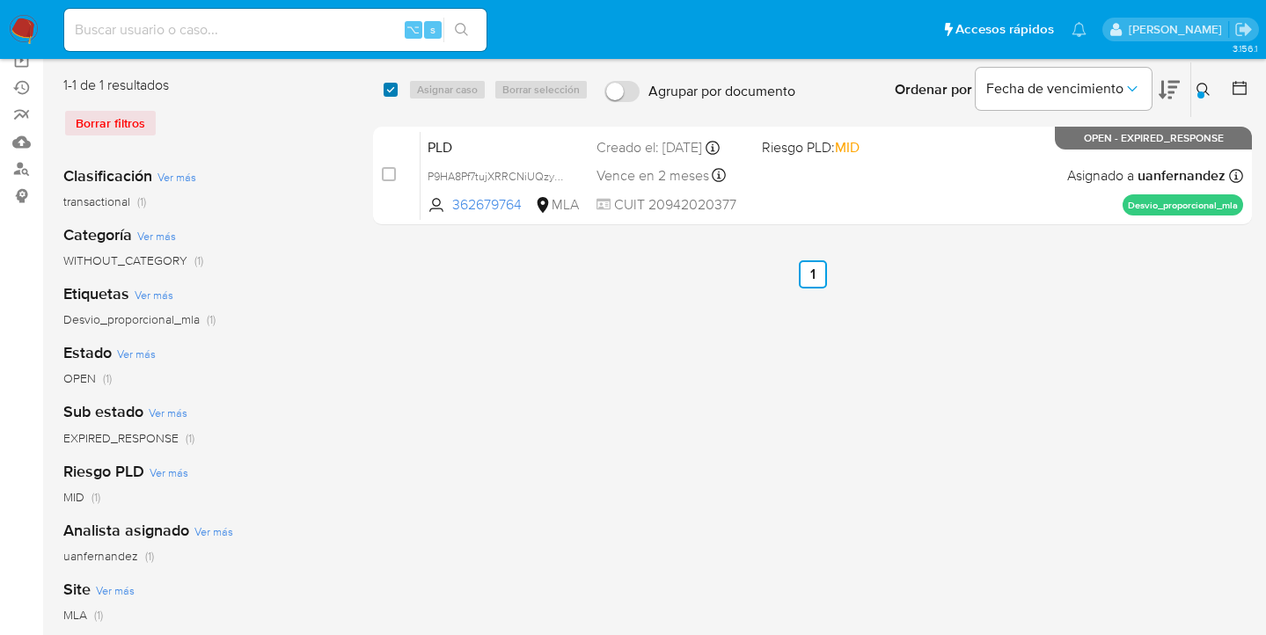
click at [388, 91] on input "checkbox" at bounding box center [391, 90] width 14 height 14
checkbox input "true"
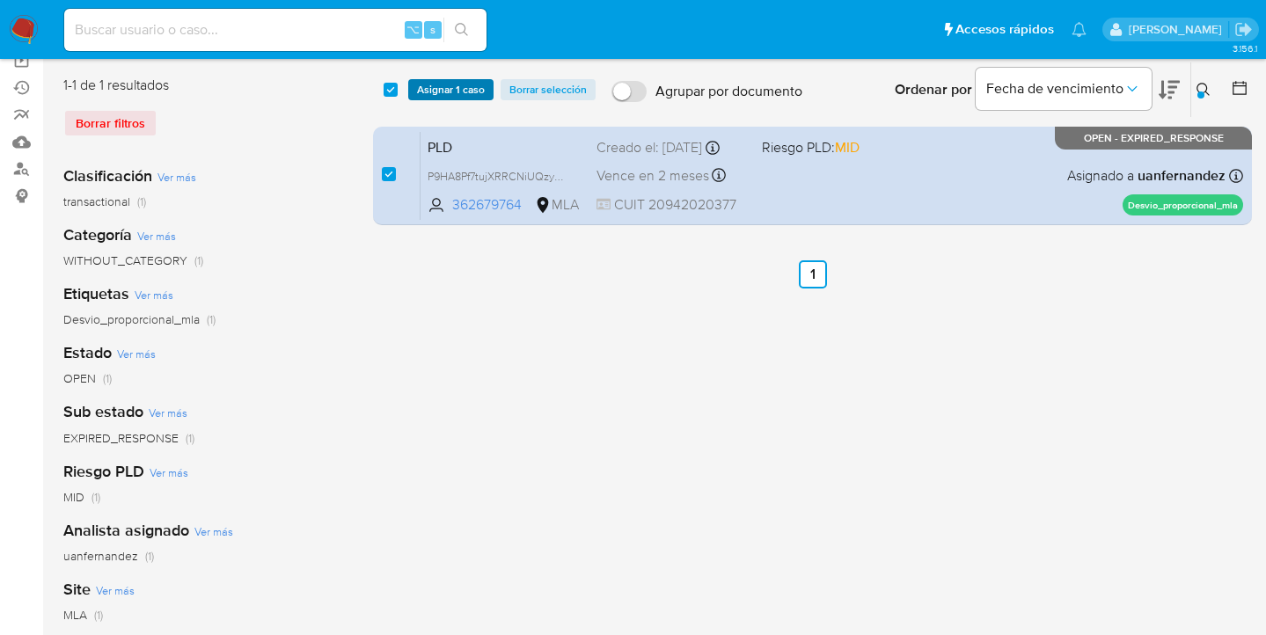
click at [443, 86] on span "Asignar 1 caso" at bounding box center [451, 90] width 68 height 18
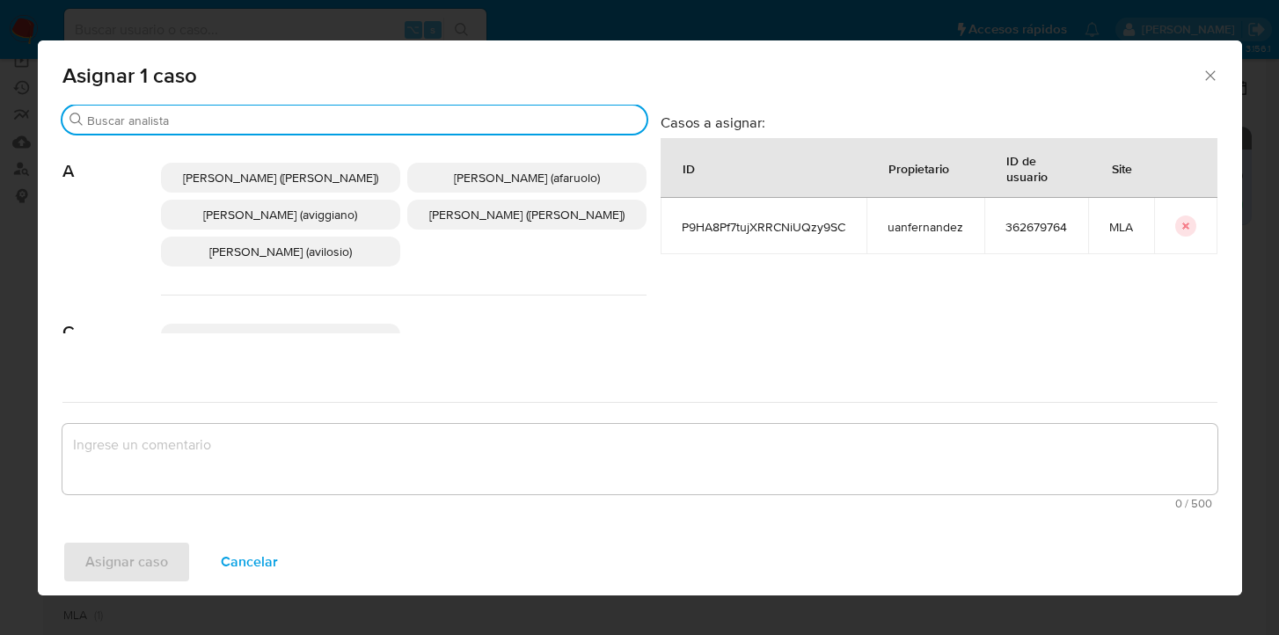
click at [264, 123] on input "Buscar" at bounding box center [363, 121] width 552 height 16
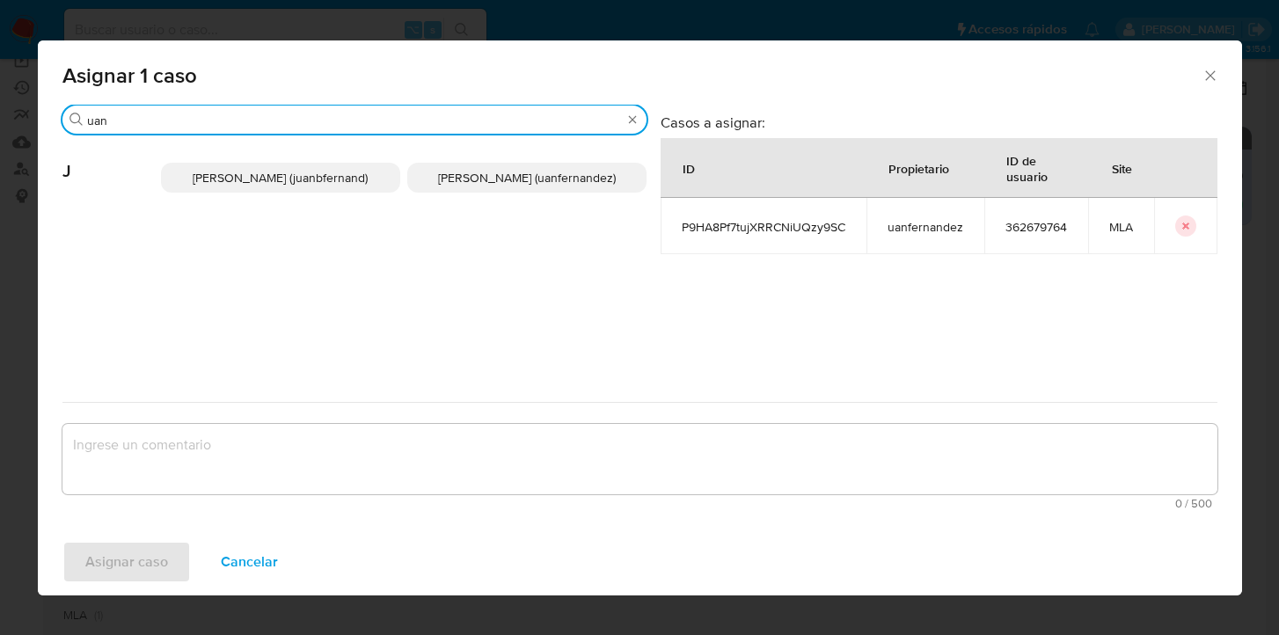
type input "uan"
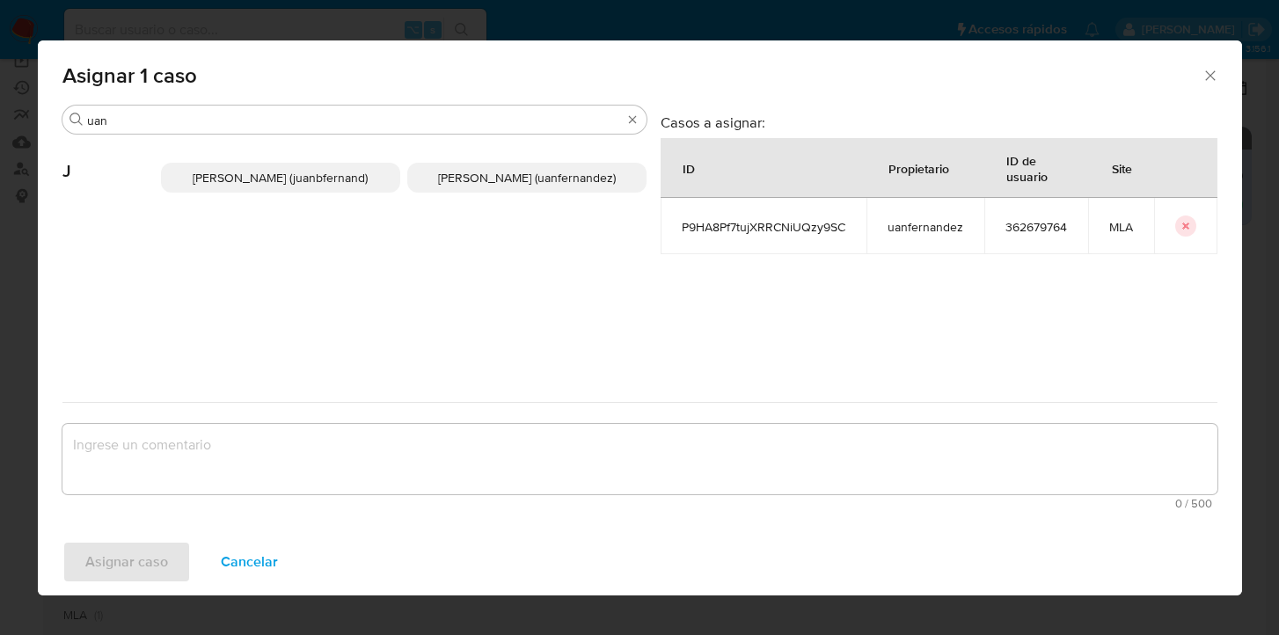
click at [448, 172] on span "Juan Pablo Fernandez (uanfernandez)" at bounding box center [527, 178] width 178 height 18
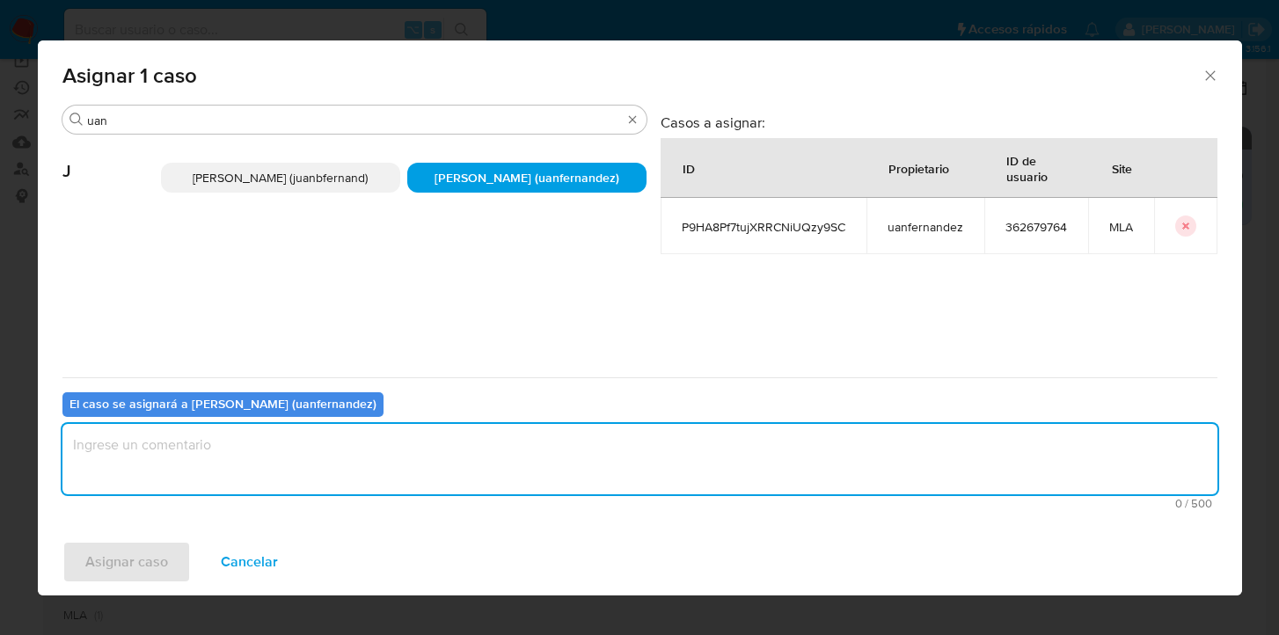
click at [374, 457] on textarea "assign-modal" at bounding box center [639, 459] width 1155 height 70
type textarea "asig"
click at [133, 554] on span "Asignar caso" at bounding box center [126, 562] width 83 height 39
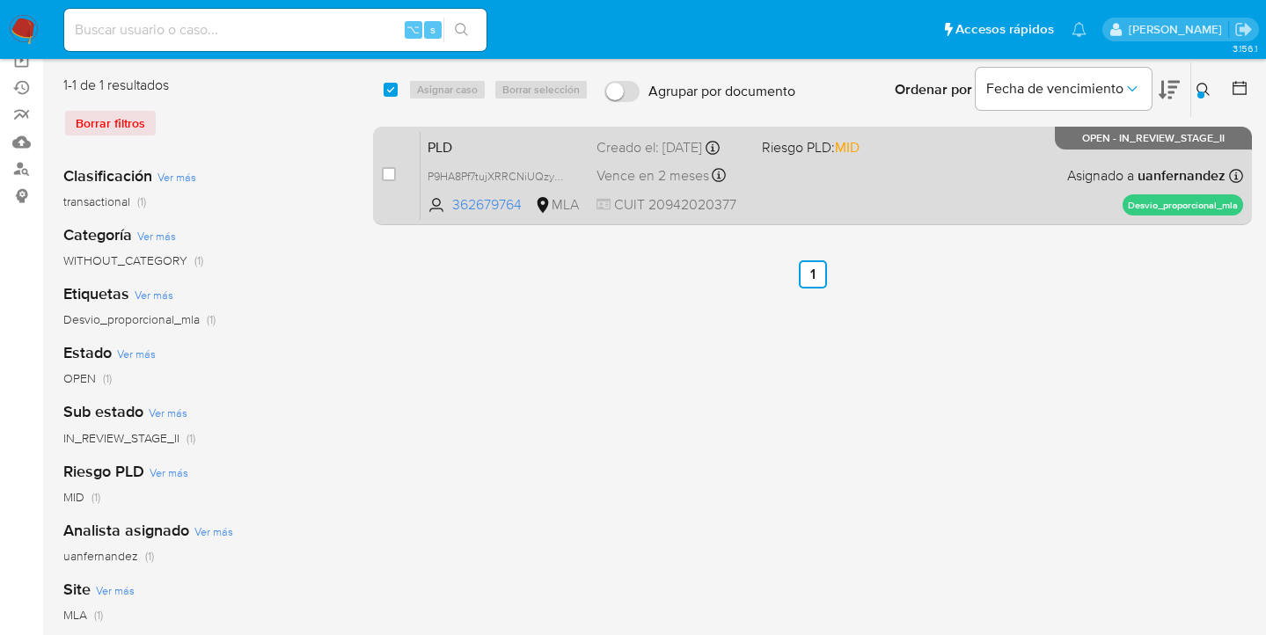
click at [983, 159] on div "PLD P9HA8Pf7tujXRRCNiUQzy9SC 362679764 MLA Riesgo PLD: MID Creado el: 12/08/202…" at bounding box center [831, 175] width 822 height 89
click at [963, 186] on div "PLD P9HA8Pf7tujXRRCNiUQzy9SC 362679764 MLA Riesgo PLD: MID Creado el: 12/08/202…" at bounding box center [831, 175] width 822 height 89
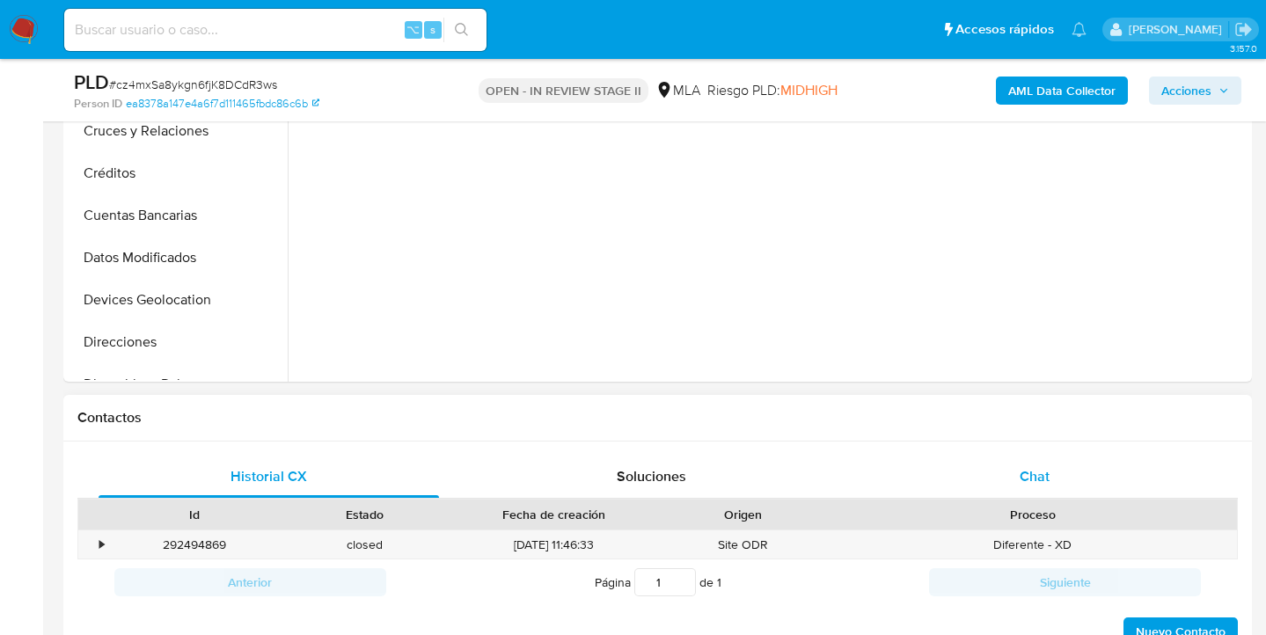
click at [1020, 472] on span "Chat" at bounding box center [1035, 476] width 30 height 20
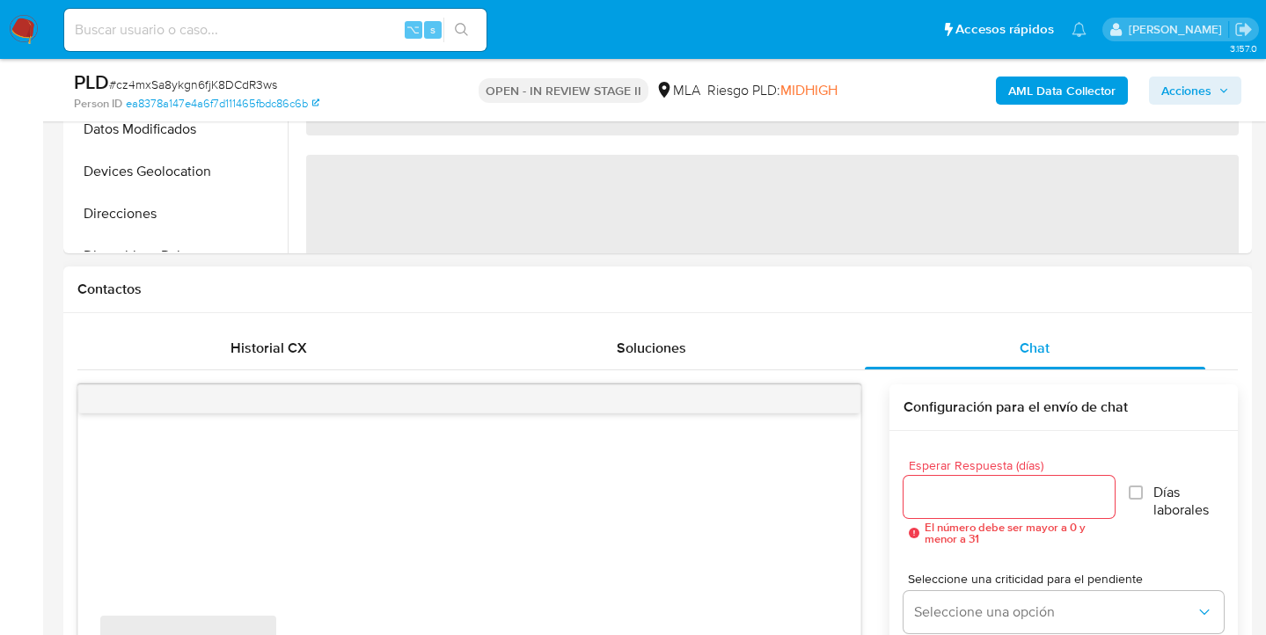
scroll to position [690, 0]
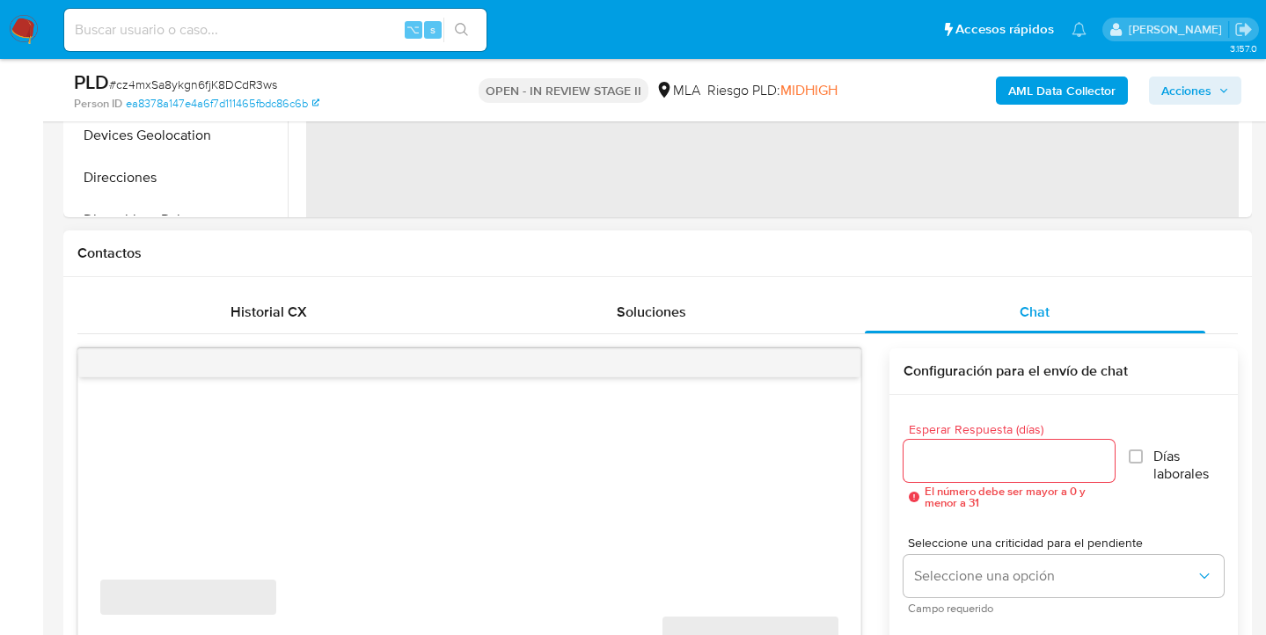
select select "10"
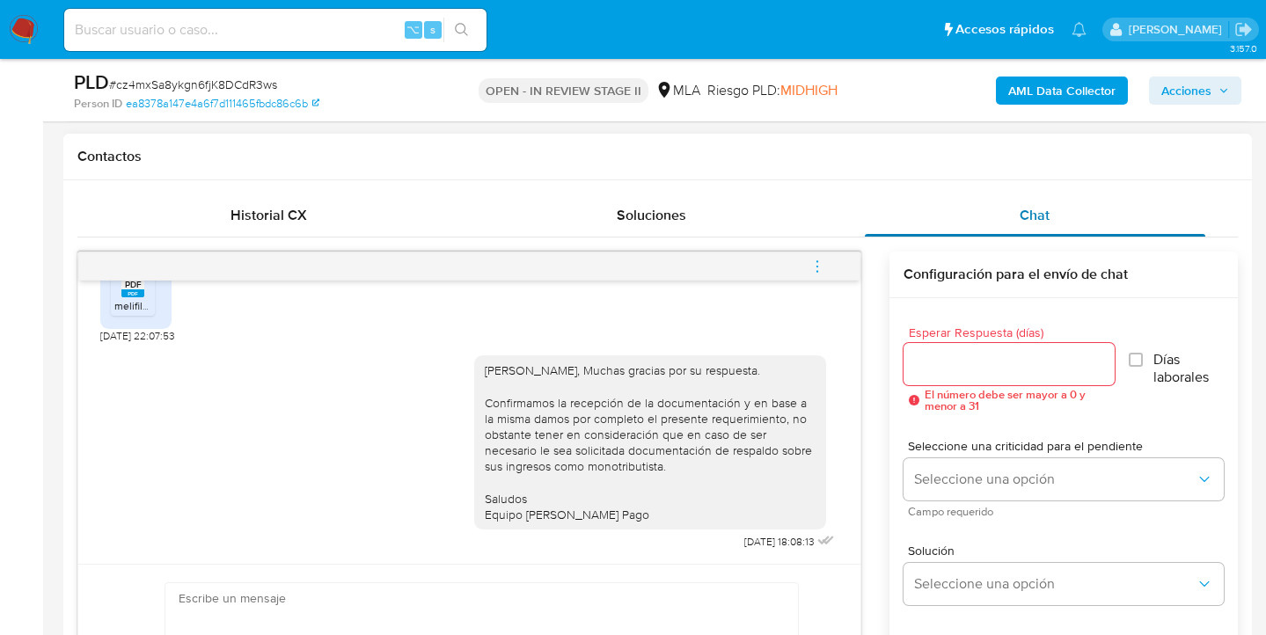
scroll to position [850, 0]
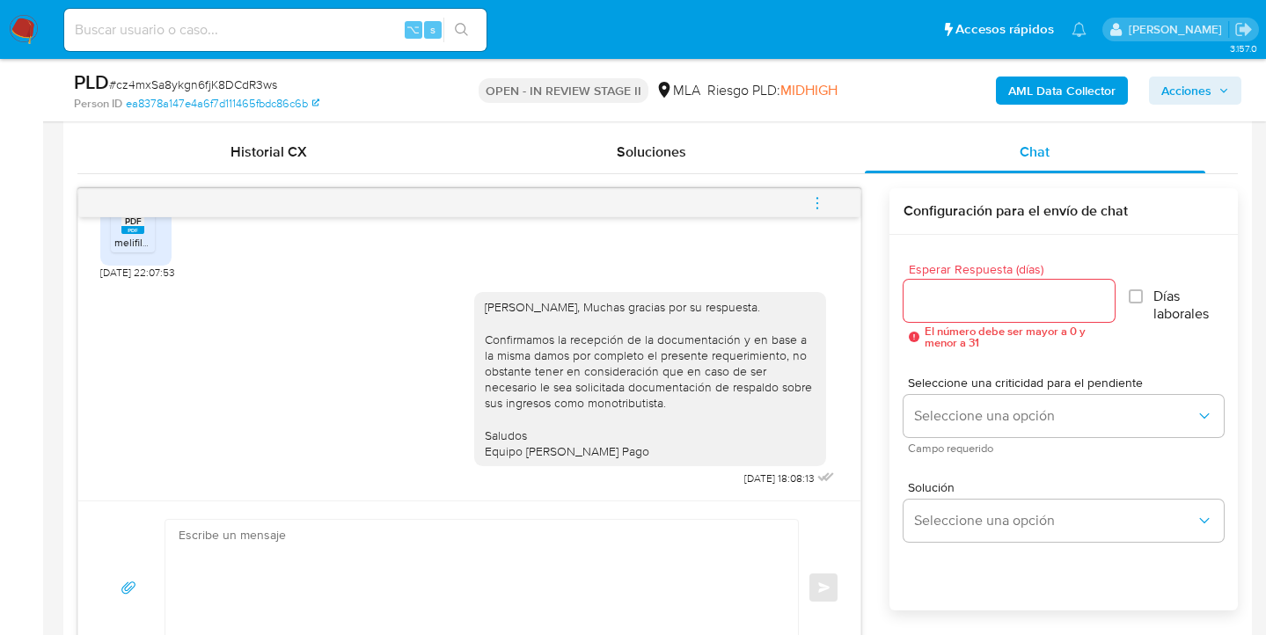
click at [825, 206] on button "menu-action" at bounding box center [817, 203] width 58 height 42
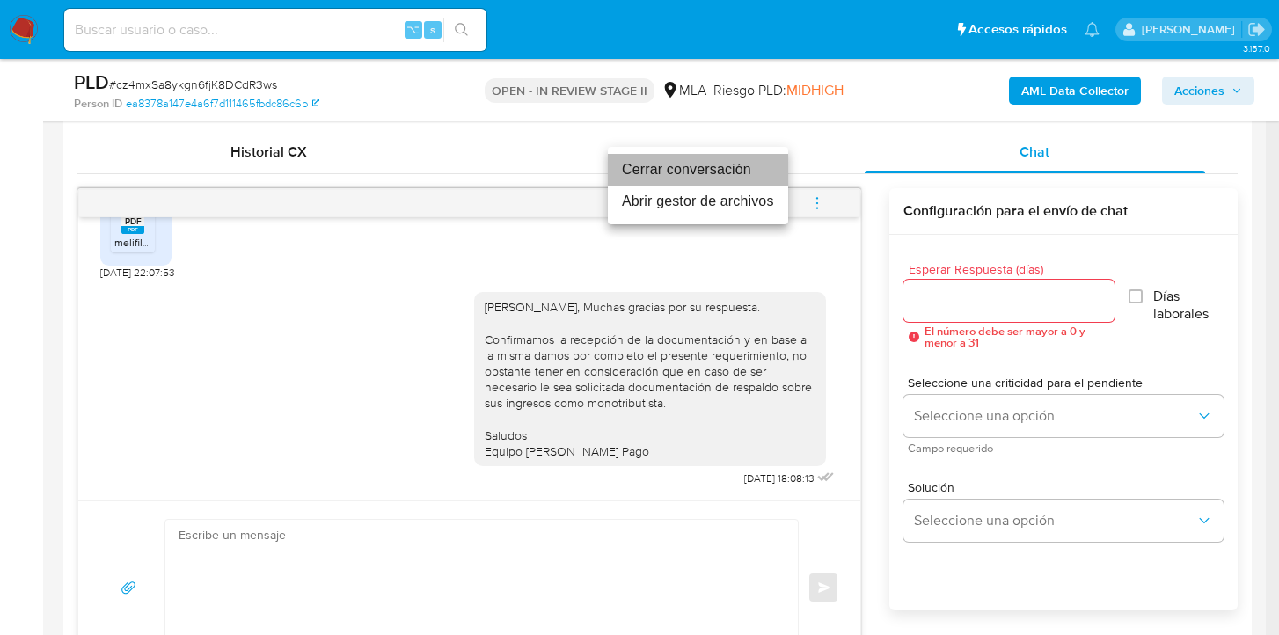
click at [669, 170] on li "Cerrar conversación" at bounding box center [698, 170] width 180 height 32
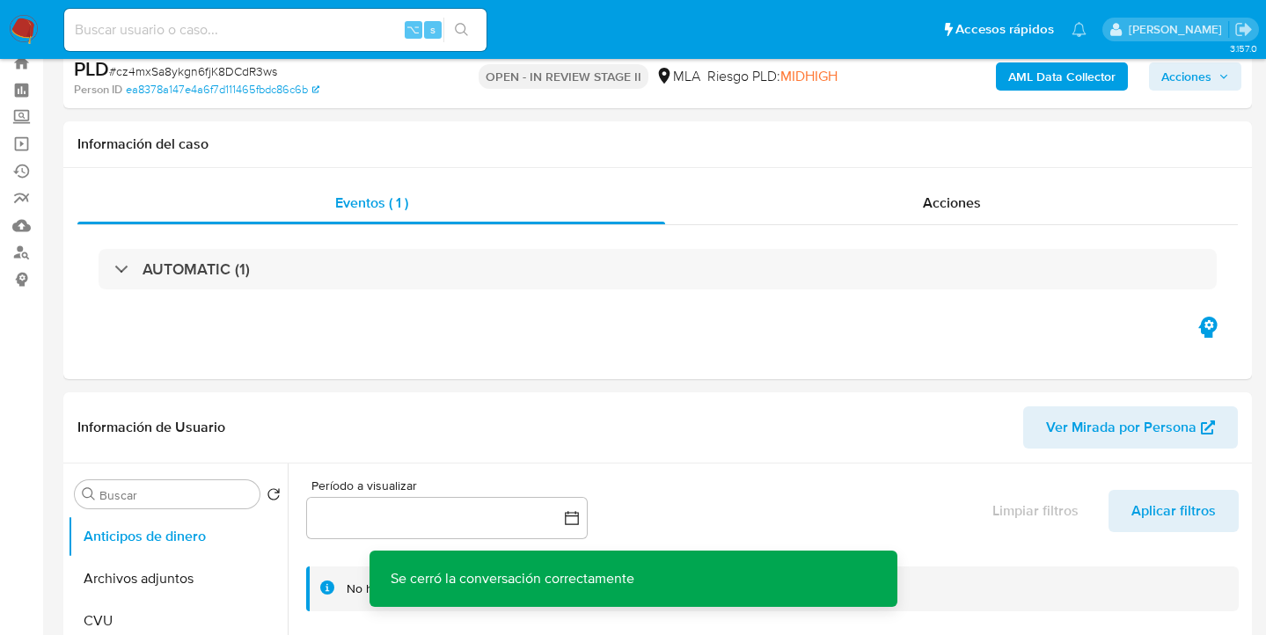
scroll to position [0, 0]
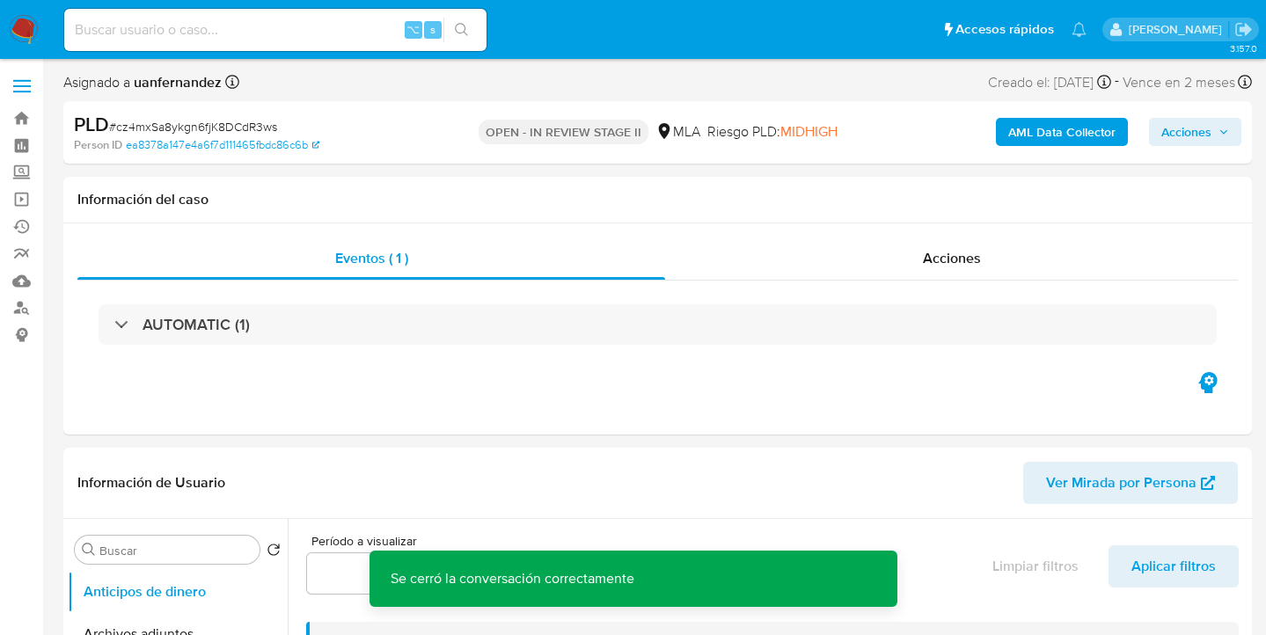
click at [1189, 133] on span "Acciones" at bounding box center [1186, 132] width 50 height 28
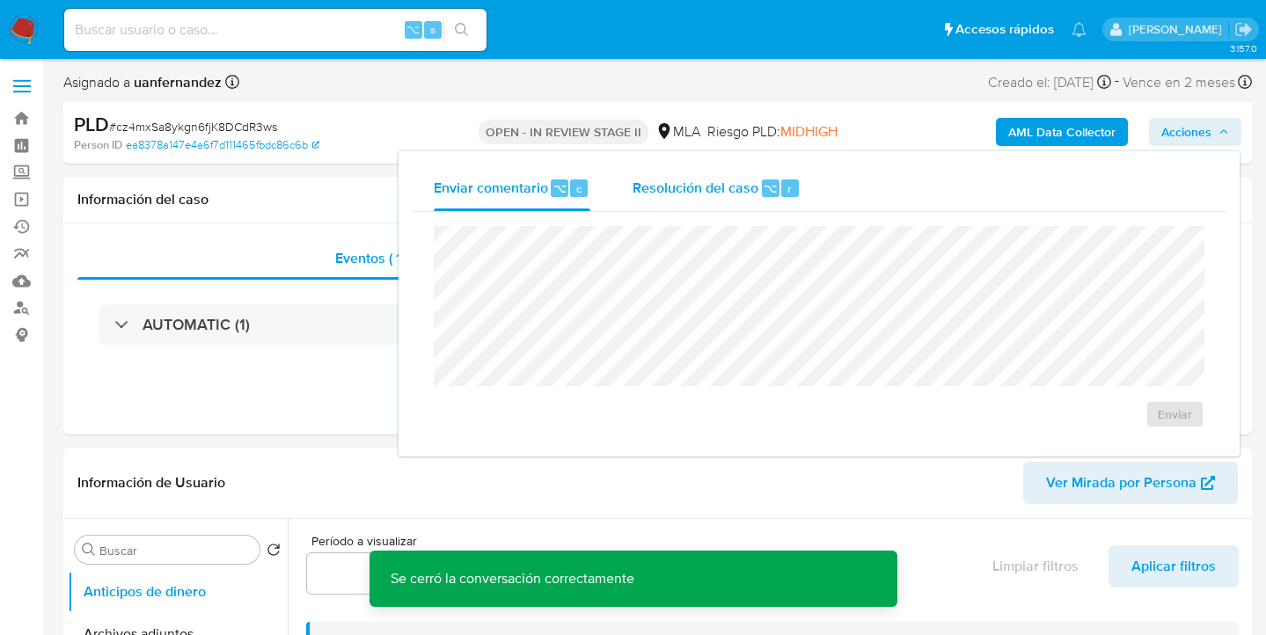
click at [683, 193] on span "Resolución del caso" at bounding box center [695, 188] width 126 height 20
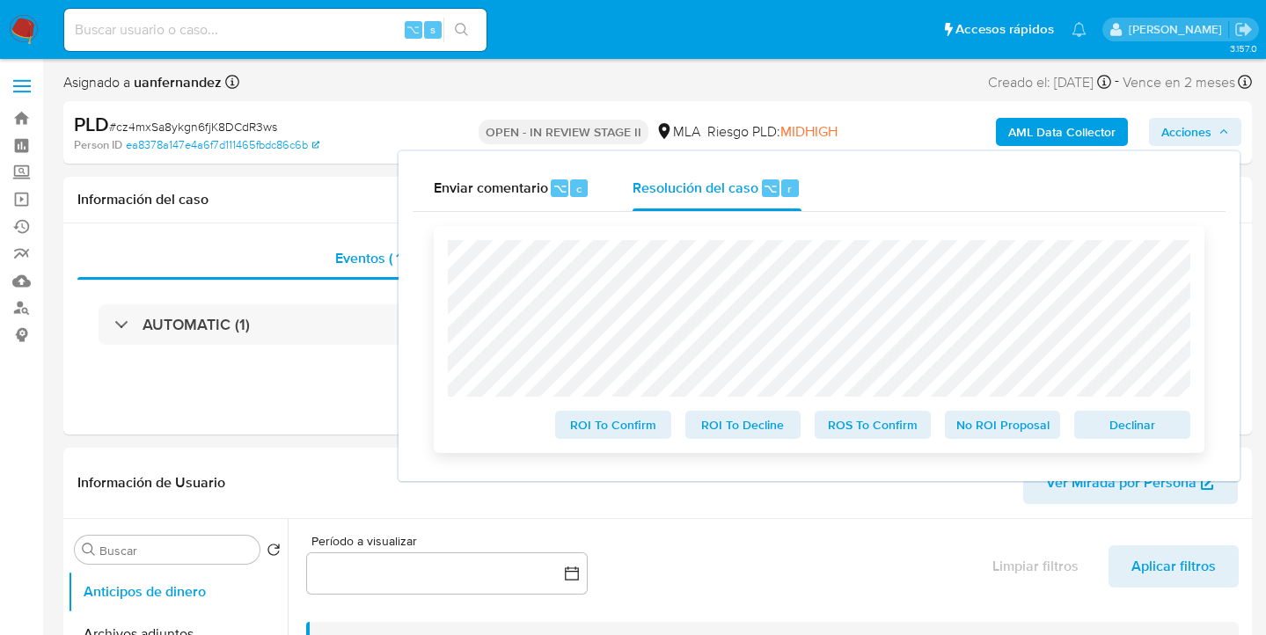
click at [1006, 430] on span "No ROI Proposal" at bounding box center [1002, 425] width 91 height 25
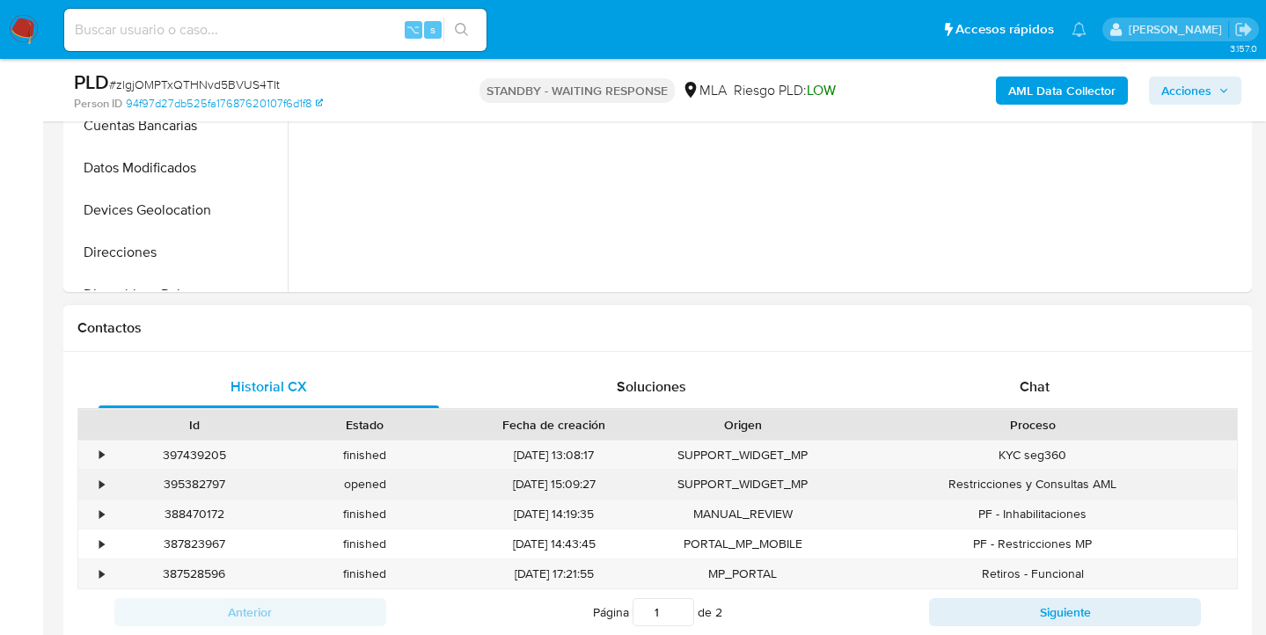
scroll to position [689, 0]
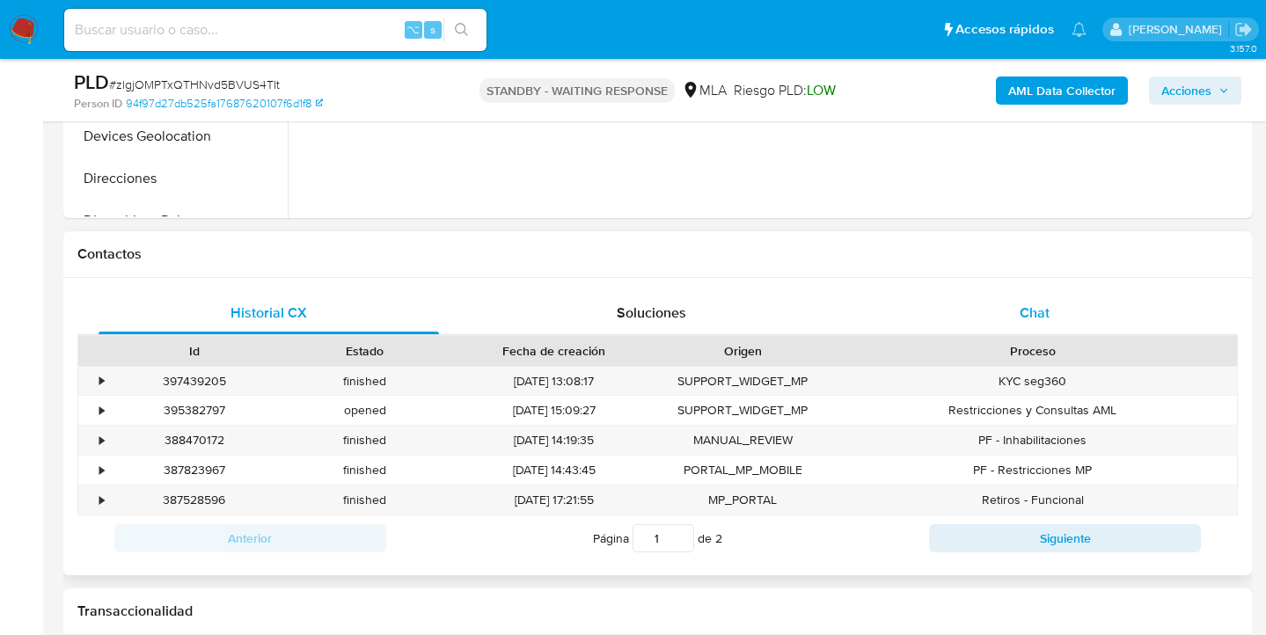
click at [1075, 321] on div "Chat" at bounding box center [1035, 313] width 340 height 42
select select "10"
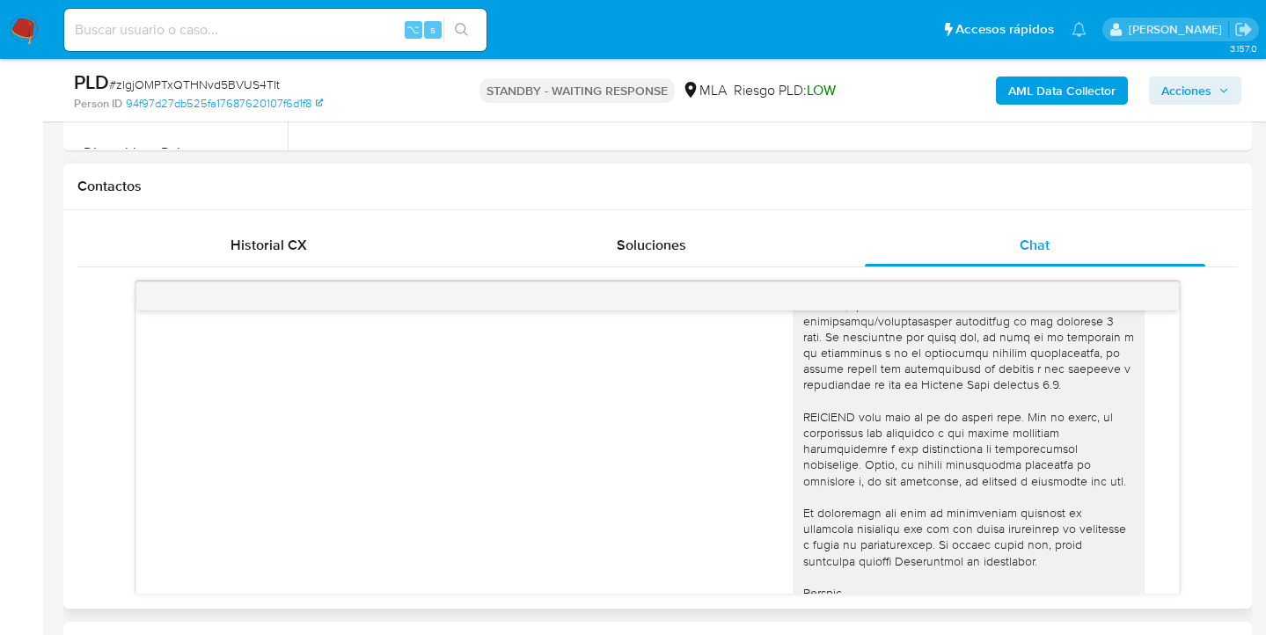
scroll to position [612, 0]
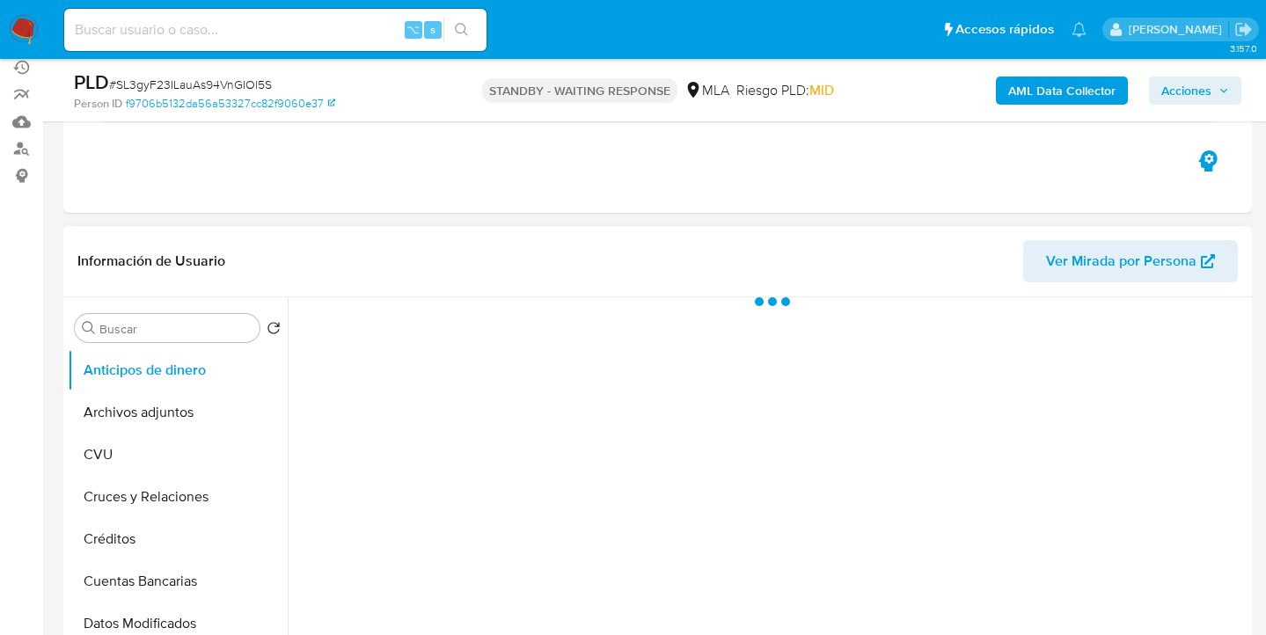
scroll to position [516, 0]
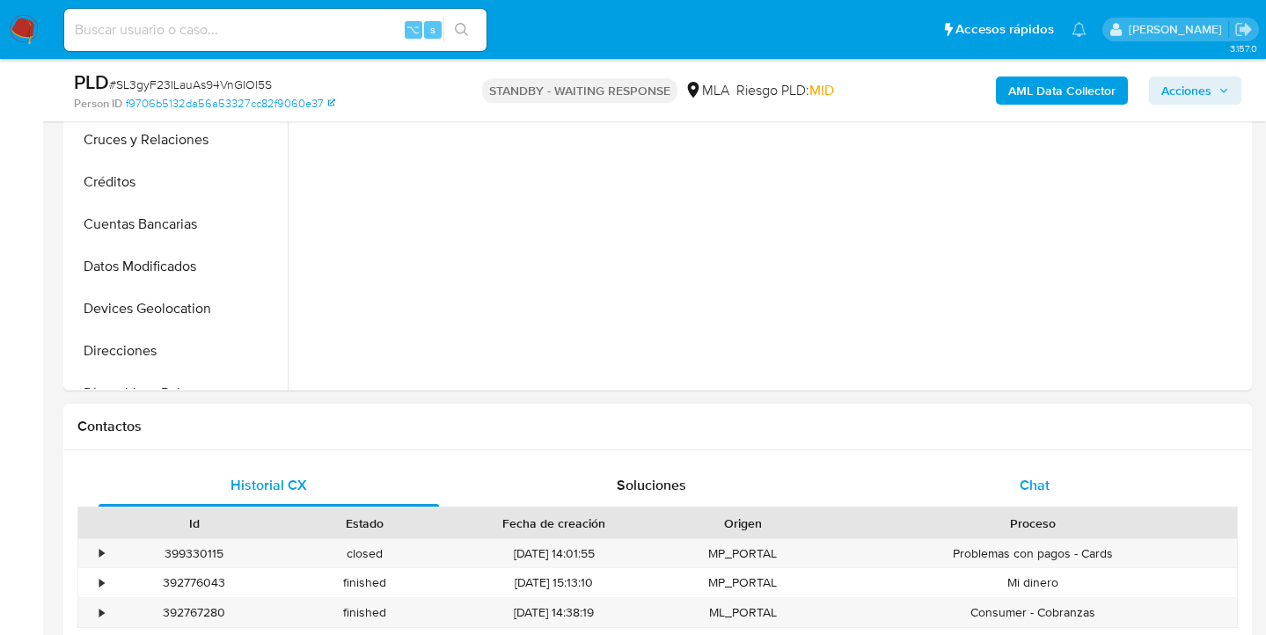
click at [1061, 475] on div "Chat" at bounding box center [1035, 485] width 340 height 42
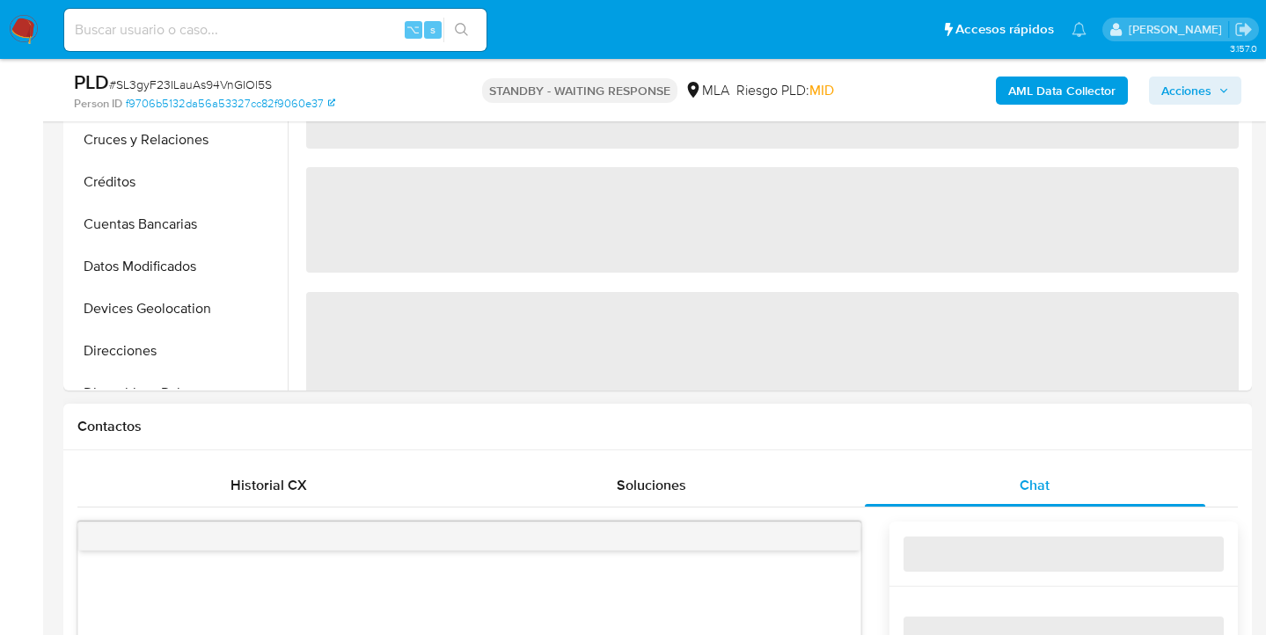
scroll to position [0, 0]
select select "10"
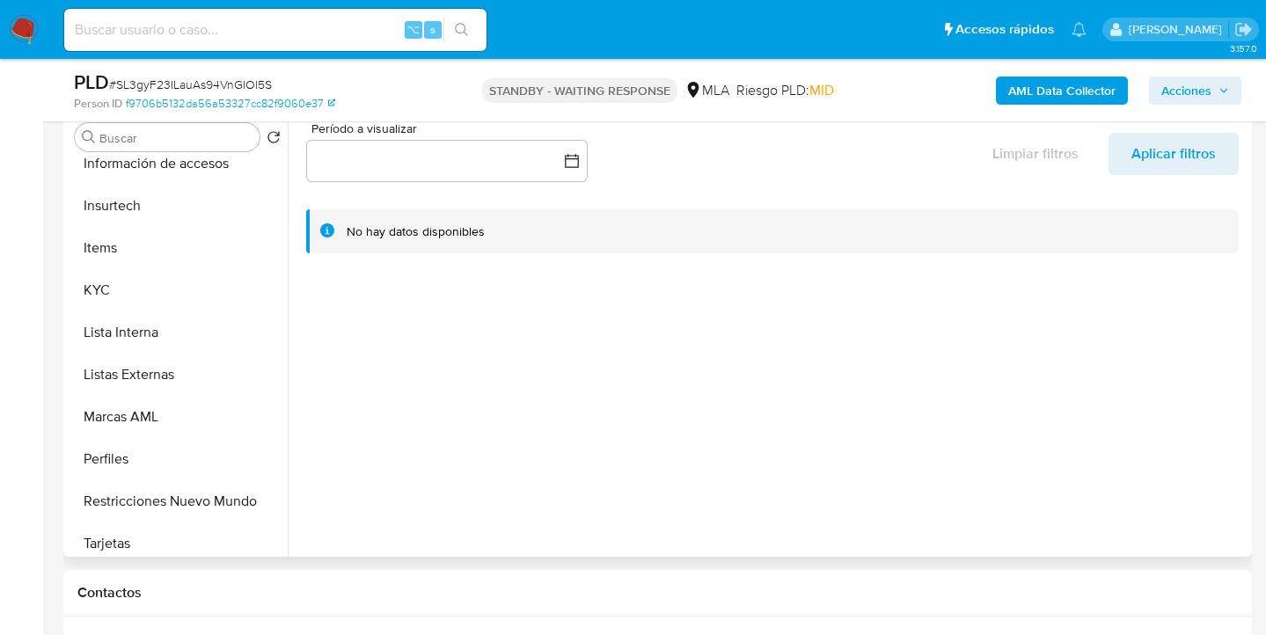
scroll to position [749, 0]
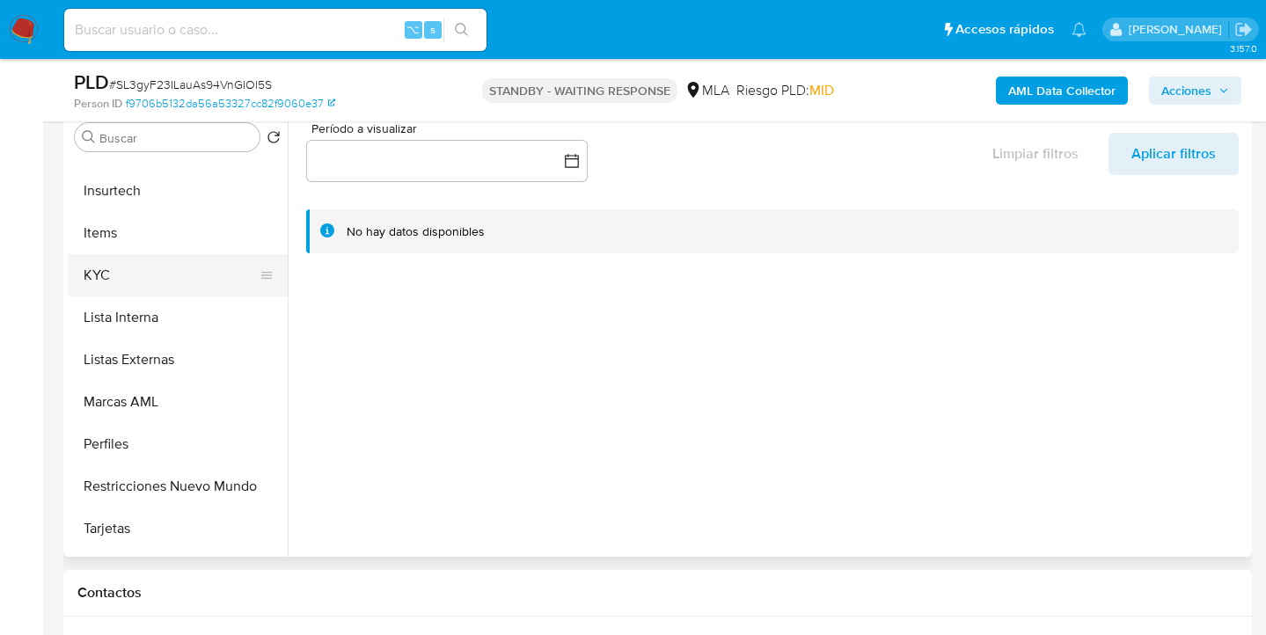
click at [172, 274] on button "KYC" at bounding box center [171, 275] width 206 height 42
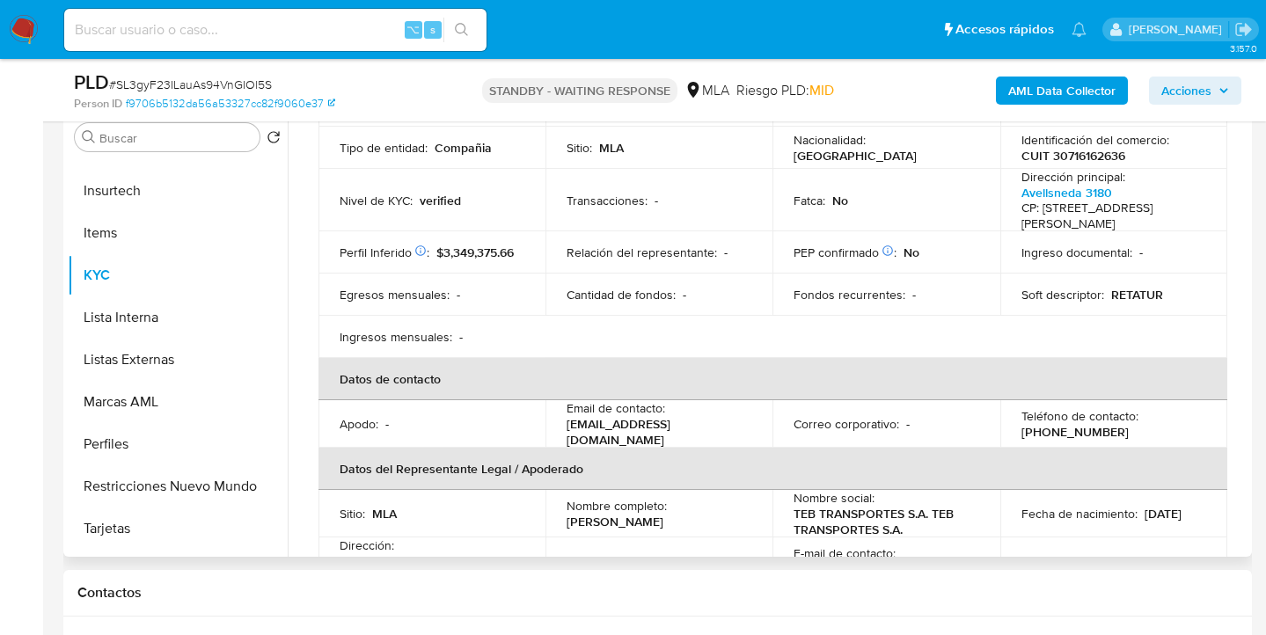
scroll to position [352, 0]
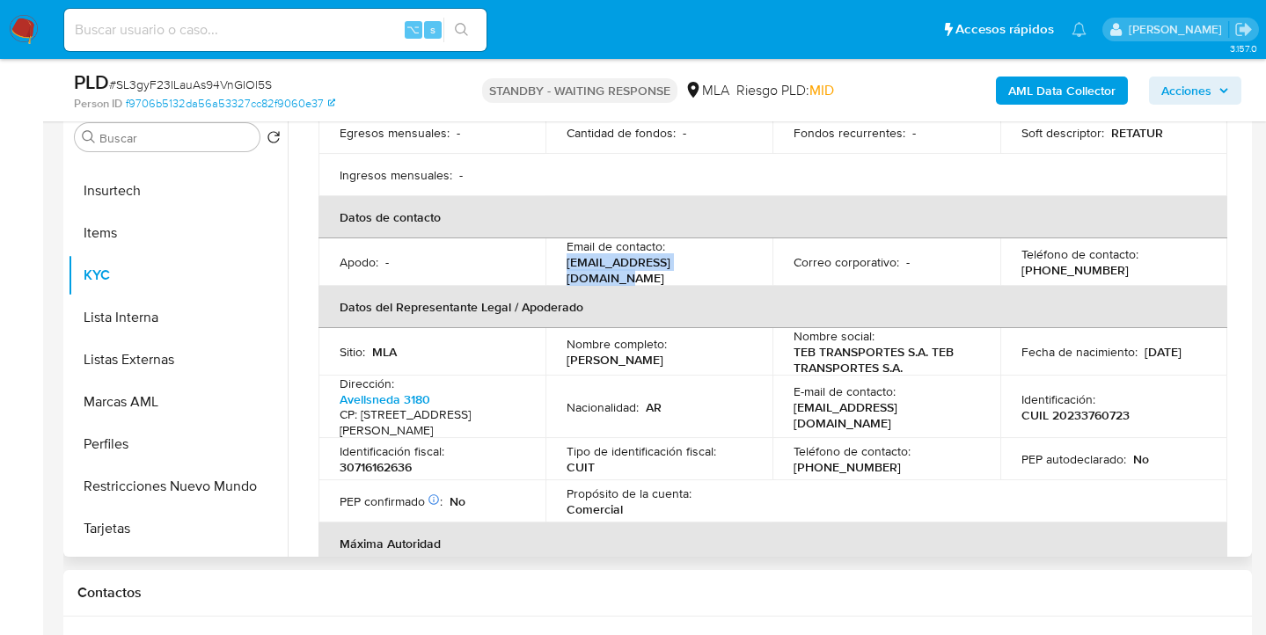
drag, startPoint x: 565, startPoint y: 267, endPoint x: 708, endPoint y: 270, distance: 143.4
click at [708, 270] on div "Email de contacto : info@teb-transportes.com" at bounding box center [658, 262] width 185 height 48
copy p "info@teb-transportes.com"
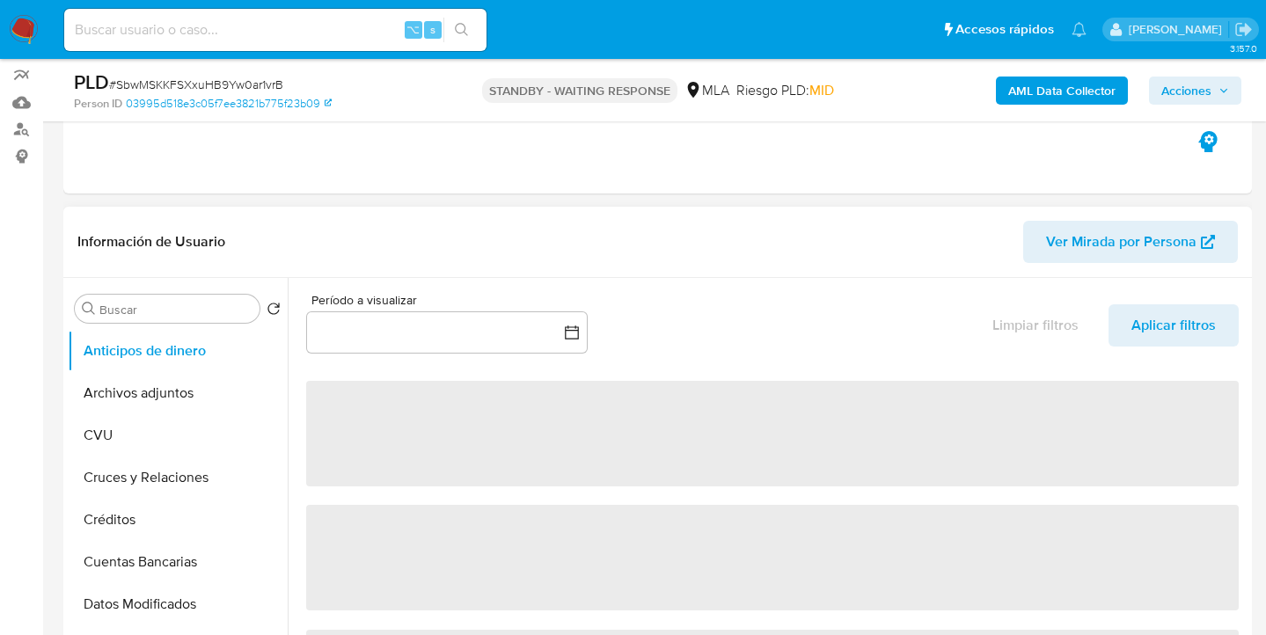
select select "10"
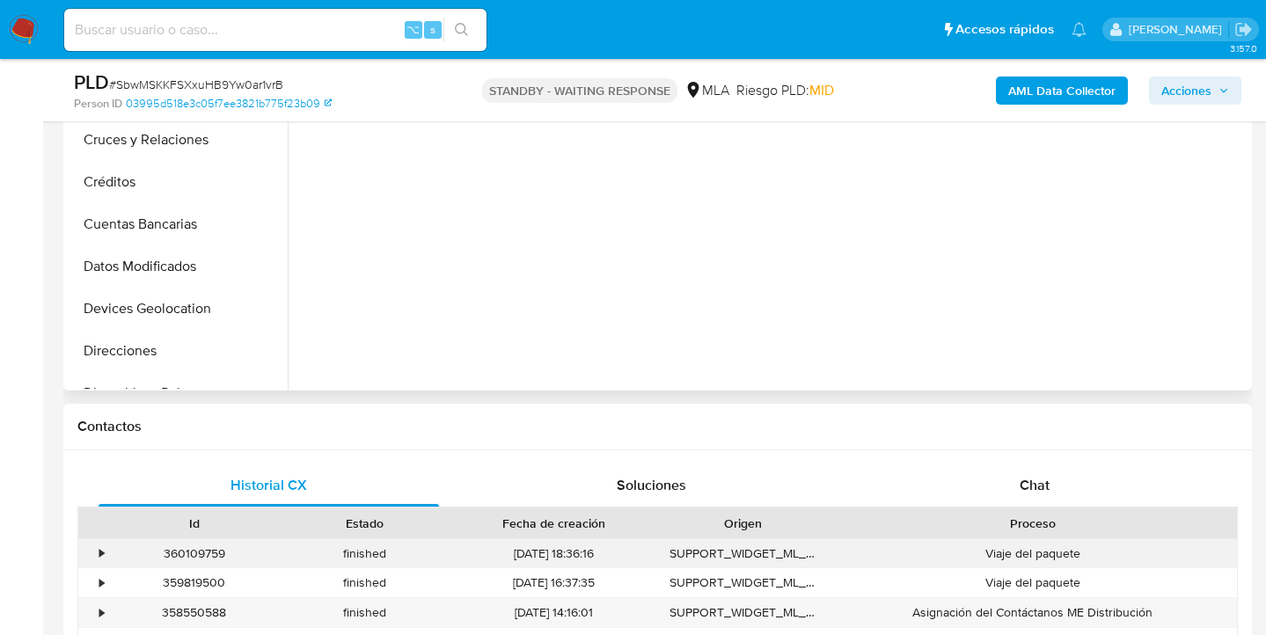
scroll to position [686, 0]
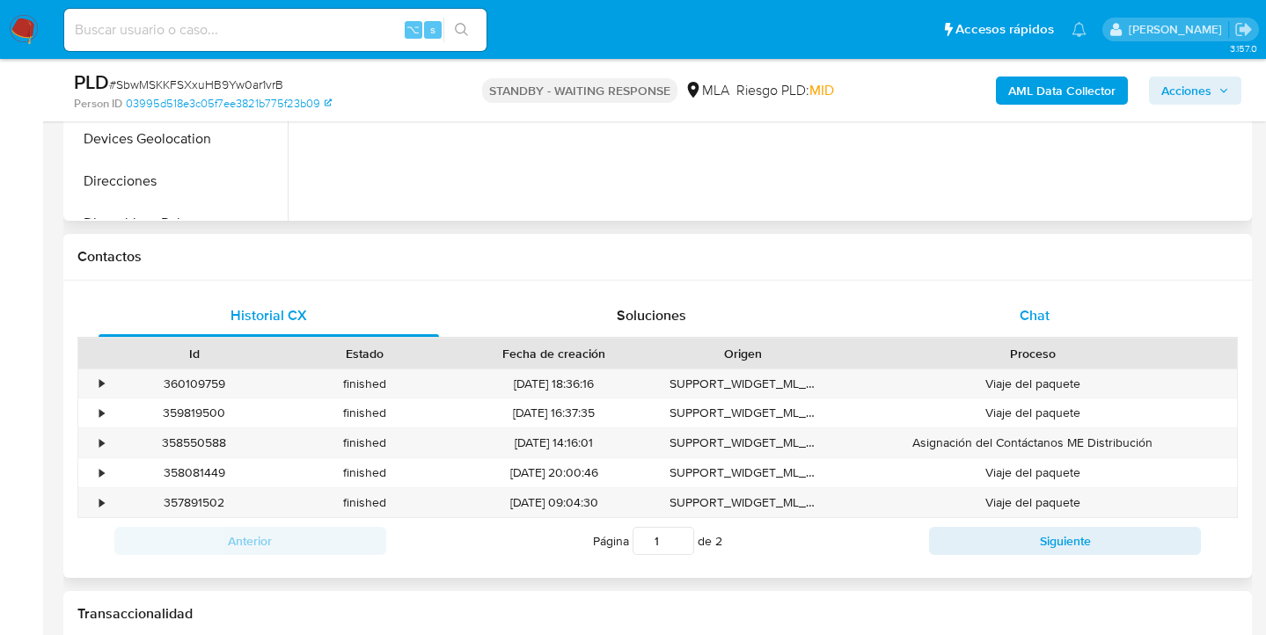
click at [1047, 310] on span "Chat" at bounding box center [1035, 315] width 30 height 20
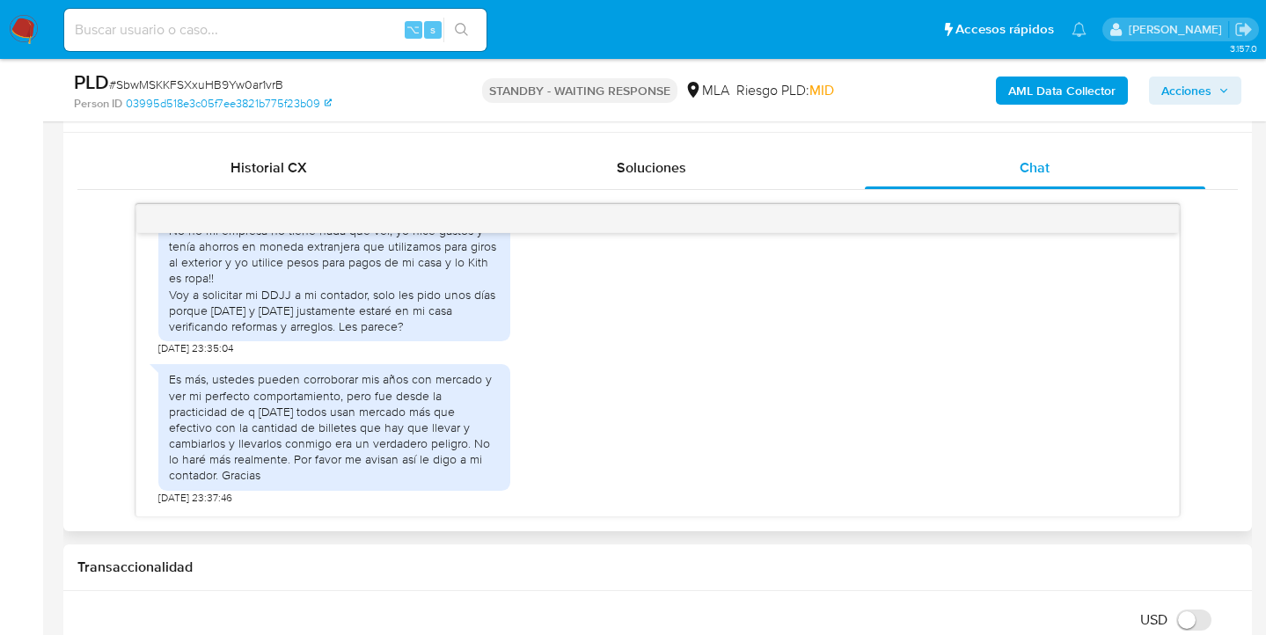
scroll to position [2971, 0]
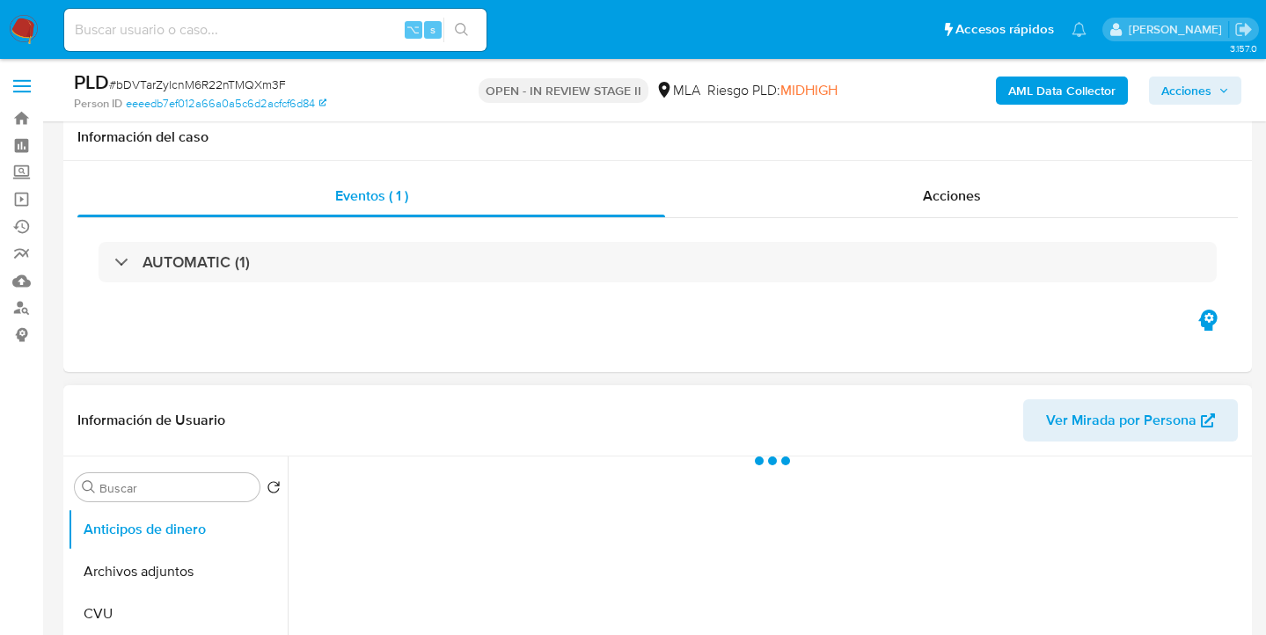
scroll to position [394, 0]
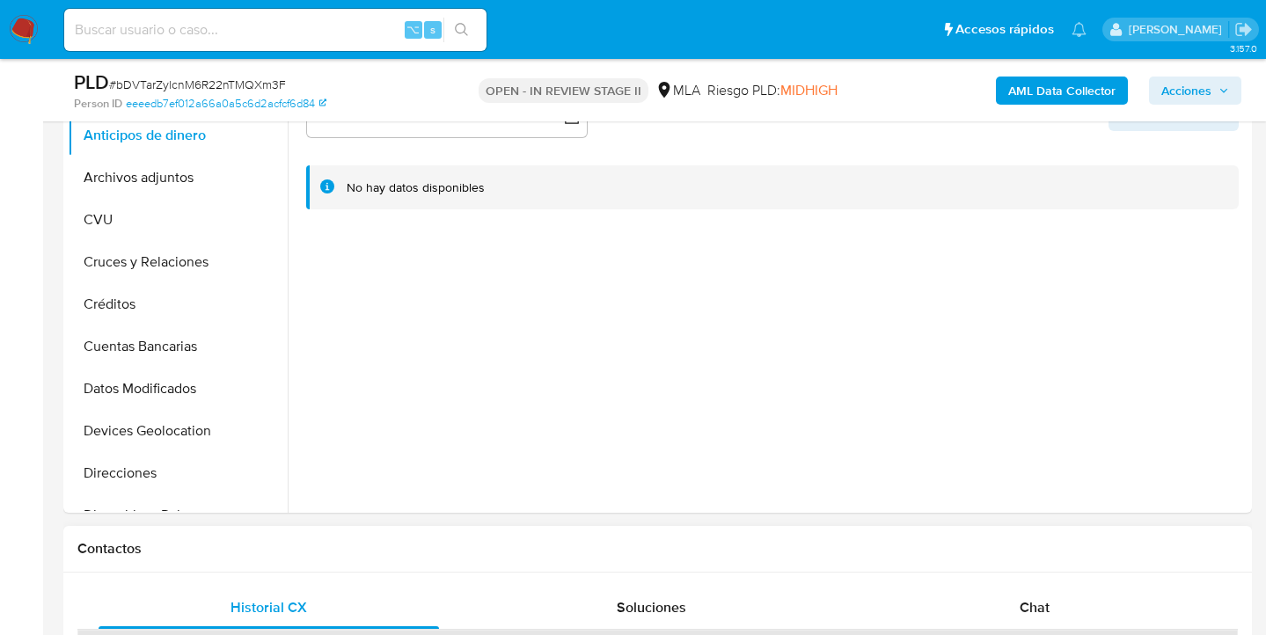
select select "10"
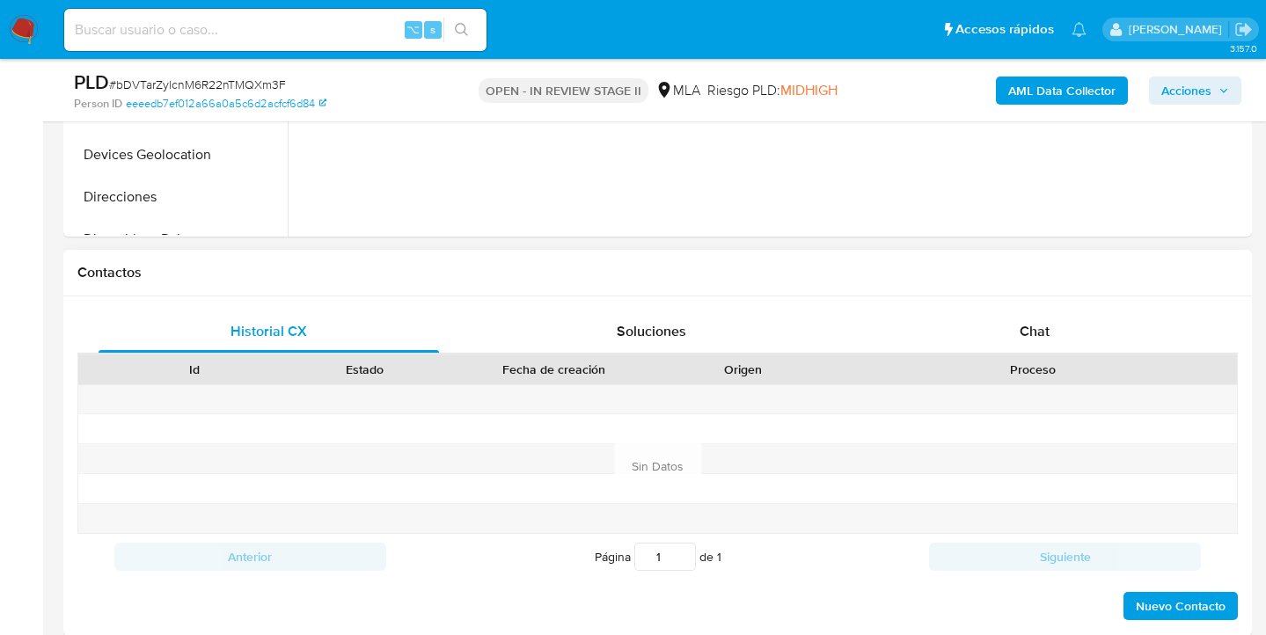
scroll to position [783, 0]
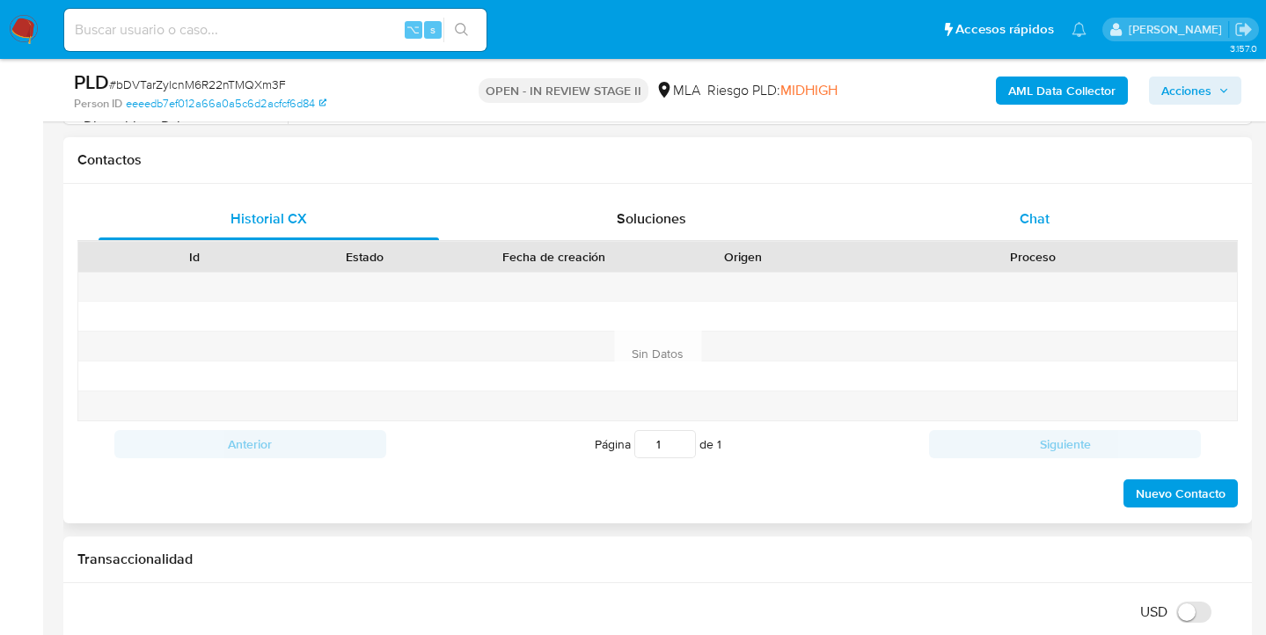
click at [1033, 211] on span "Chat" at bounding box center [1035, 218] width 30 height 20
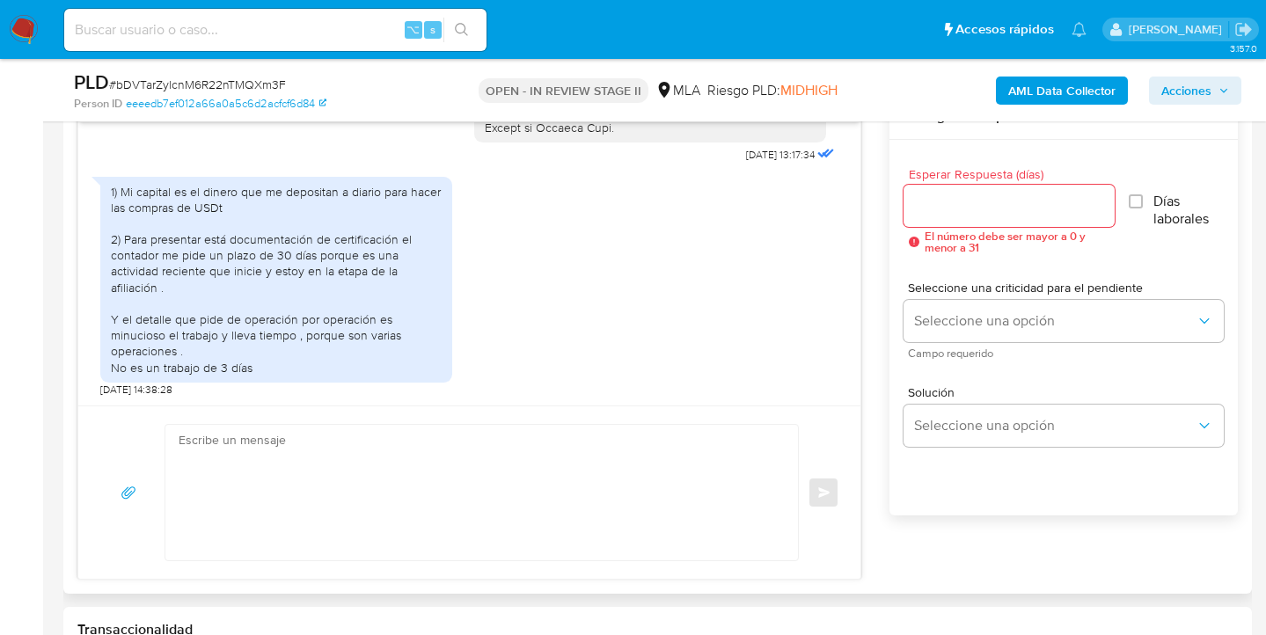
scroll to position [3465, 0]
click at [455, 482] on textarea at bounding box center [477, 492] width 597 height 135
drag, startPoint x: 200, startPoint y: 471, endPoint x: 279, endPoint y: 462, distance: 79.8
click at [200, 471] on textarea at bounding box center [477, 492] width 597 height 135
paste textarea "Hola, Muchas gracias por la respuesta. Analizamos tu caso y notamos que la info…"
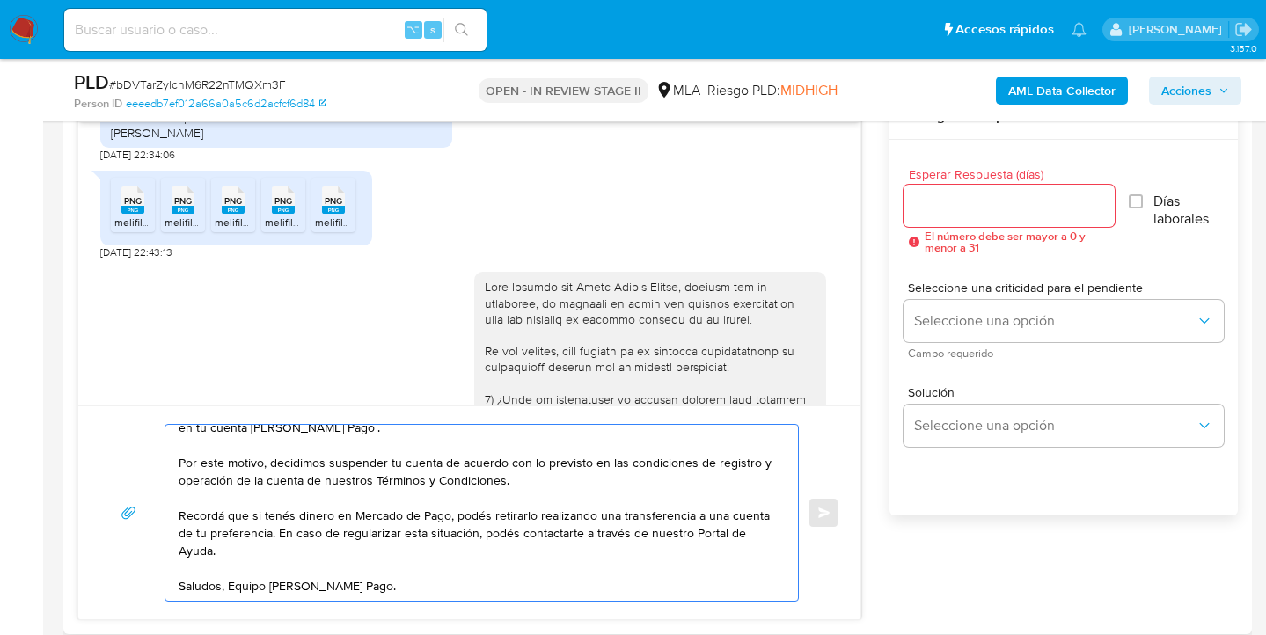
scroll to position [2817, 0]
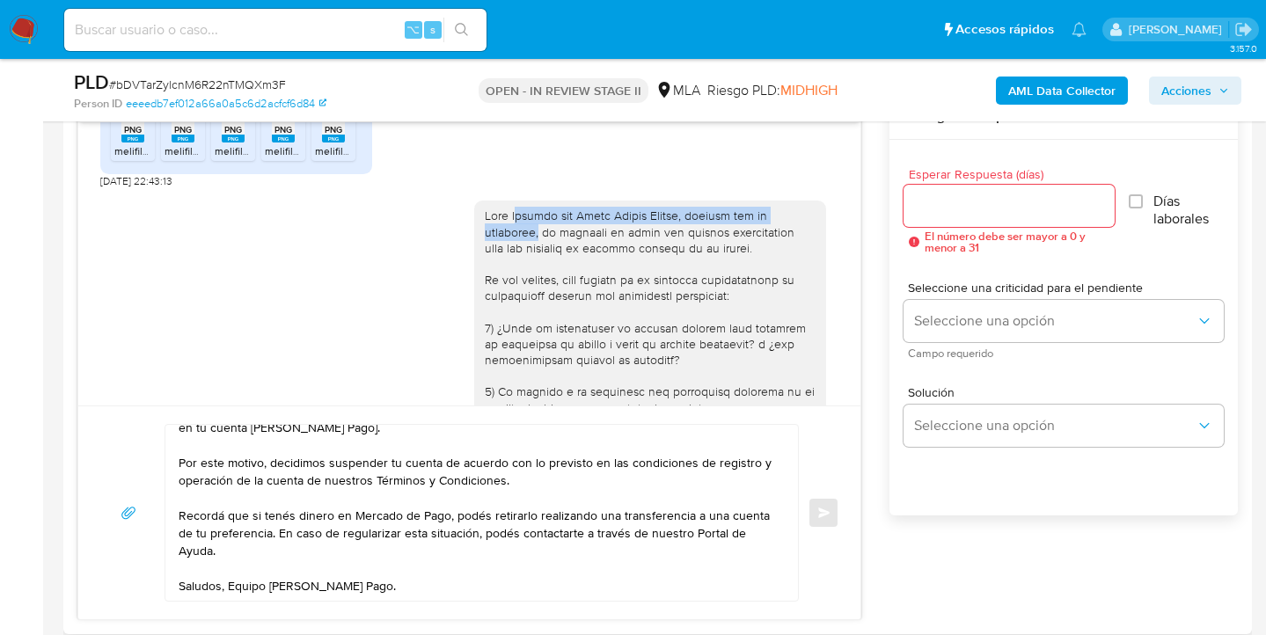
click at [526, 291] on div at bounding box center [650, 464] width 331 height 512
copy div "oledad del Rocío Garzón Ortega, gracias por tu respuesta,"
click at [504, 279] on div at bounding box center [650, 464] width 331 height 512
drag, startPoint x: 501, startPoint y: 279, endPoint x: 525, endPoint y: 297, distance: 30.8
click at [525, 297] on div at bounding box center [650, 464] width 331 height 512
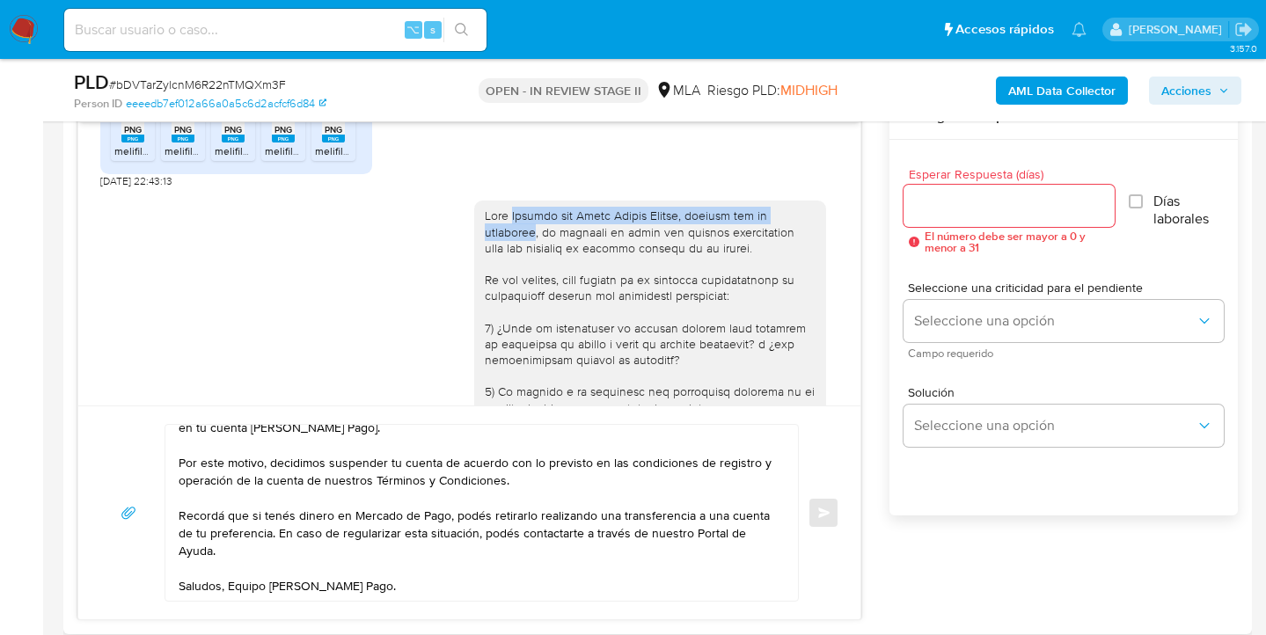
copy div "Soledad del Rocío Garzón Ortega, gracias por tu respuesta"
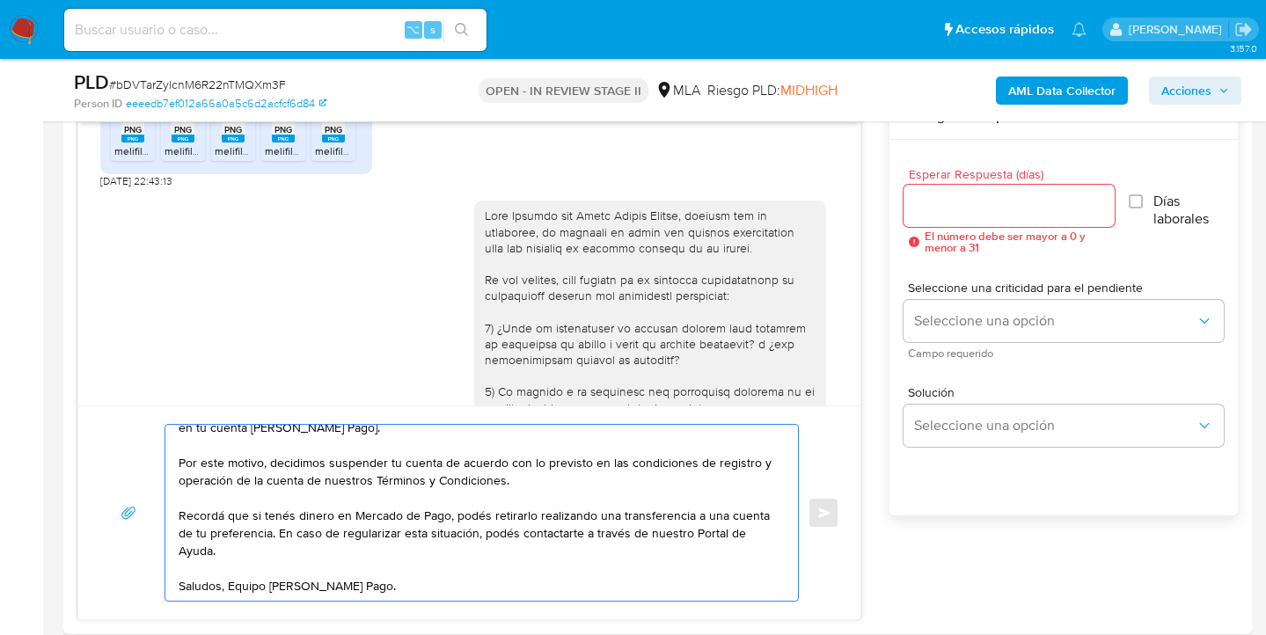
drag, startPoint x: 401, startPoint y: 473, endPoint x: 270, endPoint y: 471, distance: 131.1
click at [398, 473] on textarea "Hola, Muchas gracias por la respuesta. Analizamos tu caso y notamos que la info…" at bounding box center [477, 513] width 597 height 176
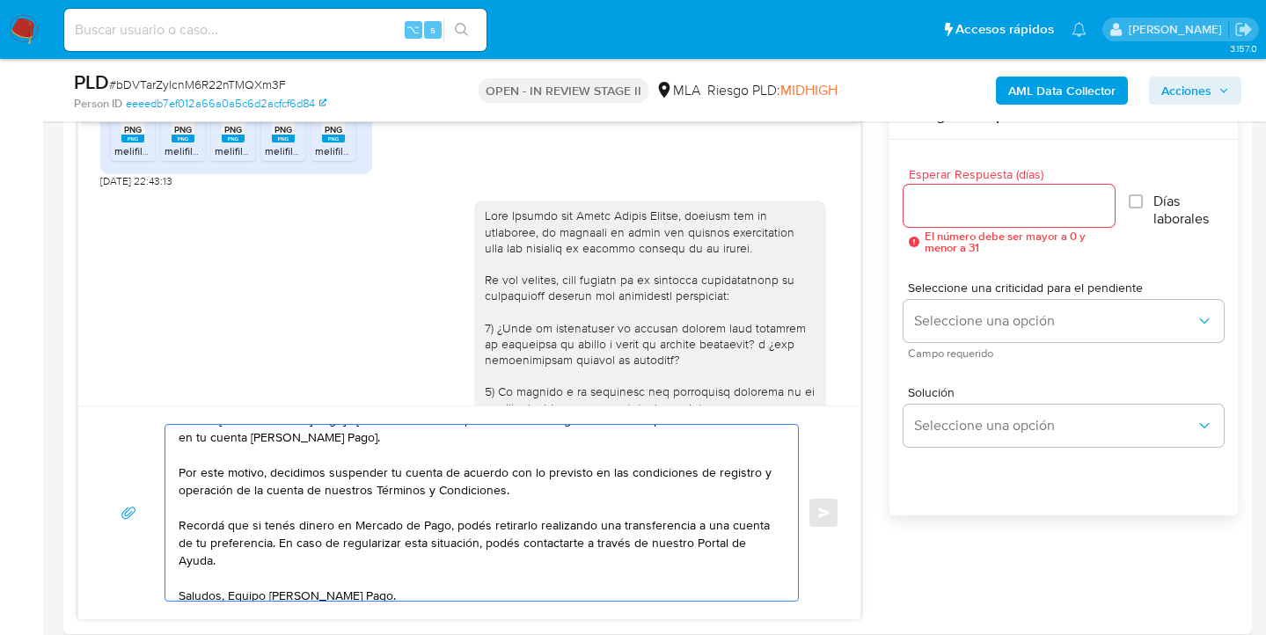
scroll to position [0, 0]
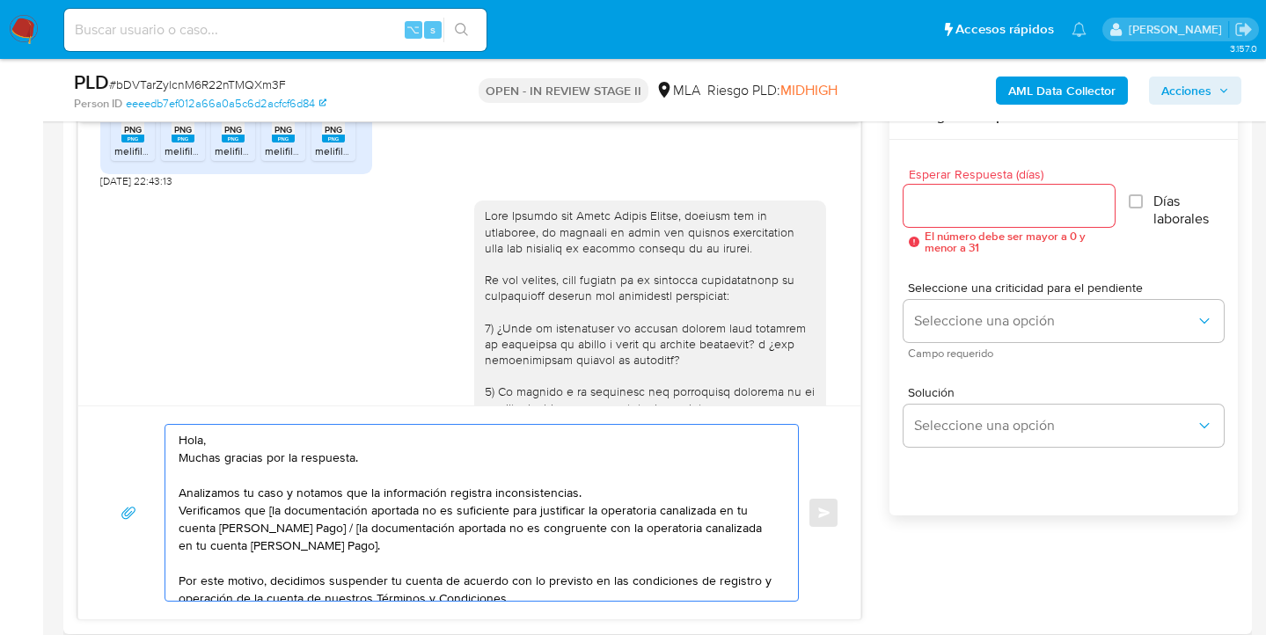
click at [234, 439] on textarea "Hola, Muchas gracias por la respuesta. Analizamos tu caso y notamos que la info…" at bounding box center [477, 513] width 597 height 176
paste textarea "Soledad del Rocío Garzón Ortega, gracias por tu respuesta"
drag, startPoint x: 367, startPoint y: 458, endPoint x: 158, endPoint y: 457, distance: 208.5
click at [158, 457] on div "Hola, Soledad del Rocío Garzón Ortega, gracias por tu respuesta Muchas gracias …" at bounding box center [469, 513] width 740 height 178
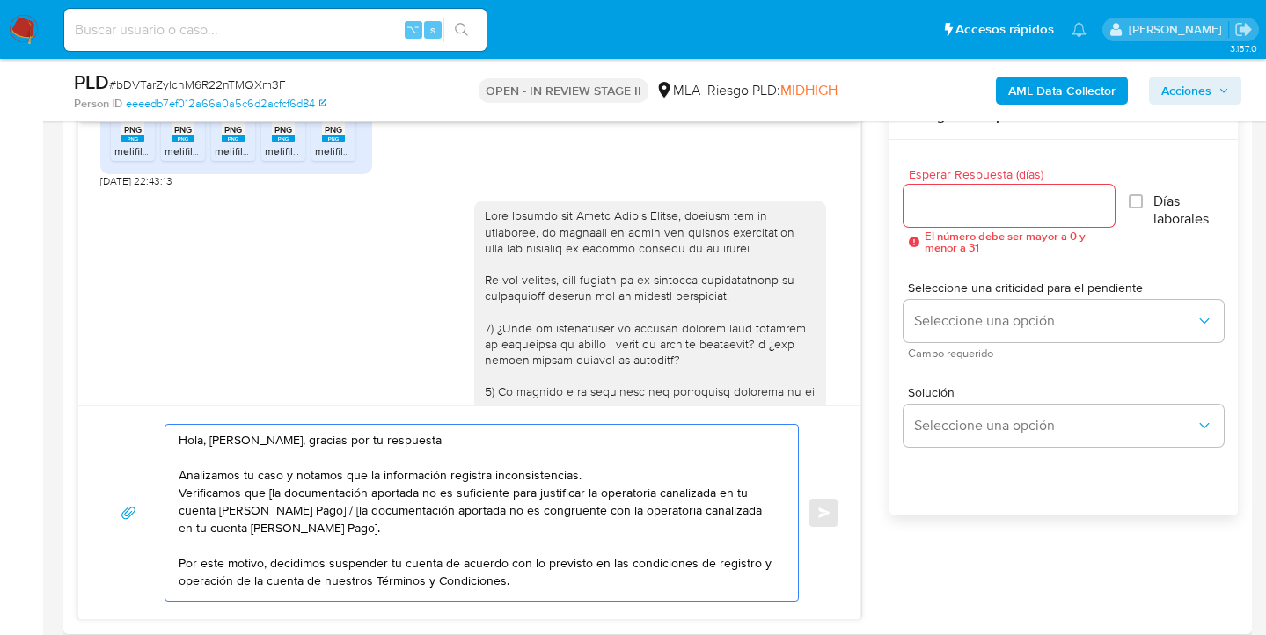
click at [601, 469] on textarea "Hola, Soledad del Rocío Garzón Ortega, gracias por tu respuesta Analizamos tu c…" at bounding box center [477, 513] width 597 height 176
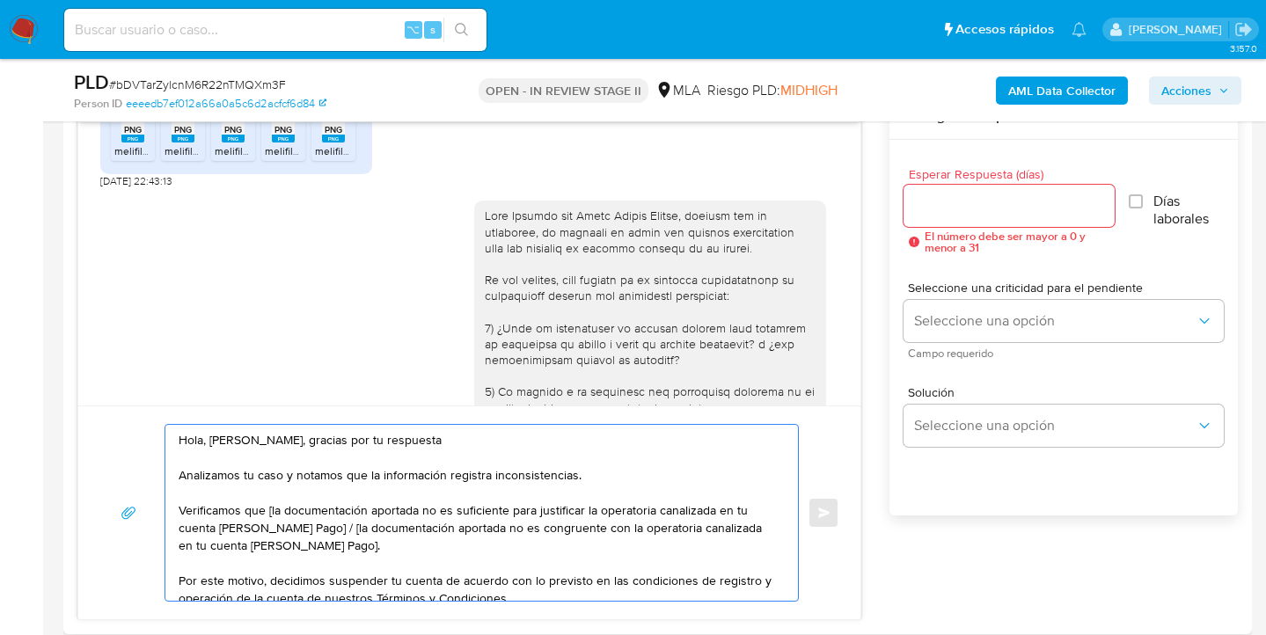
drag, startPoint x: 270, startPoint y: 508, endPoint x: 297, endPoint y: 532, distance: 36.2
click at [272, 509] on textarea "Hola, Soledad del Rocío Garzón Ortega, gracias por tu respuesta Analizamos tu c…" at bounding box center [477, 513] width 597 height 176
drag, startPoint x: 508, startPoint y: 495, endPoint x: 182, endPoint y: 495, distance: 325.5
click at [167, 506] on div "Hola, Soledad del Rocío Garzón Ortega, gracias por tu respuesta Analizamos tu c…" at bounding box center [477, 513] width 624 height 176
paste textarea "que no te encontrás registrado impositivamente ni eres empleado bajo relación d…"
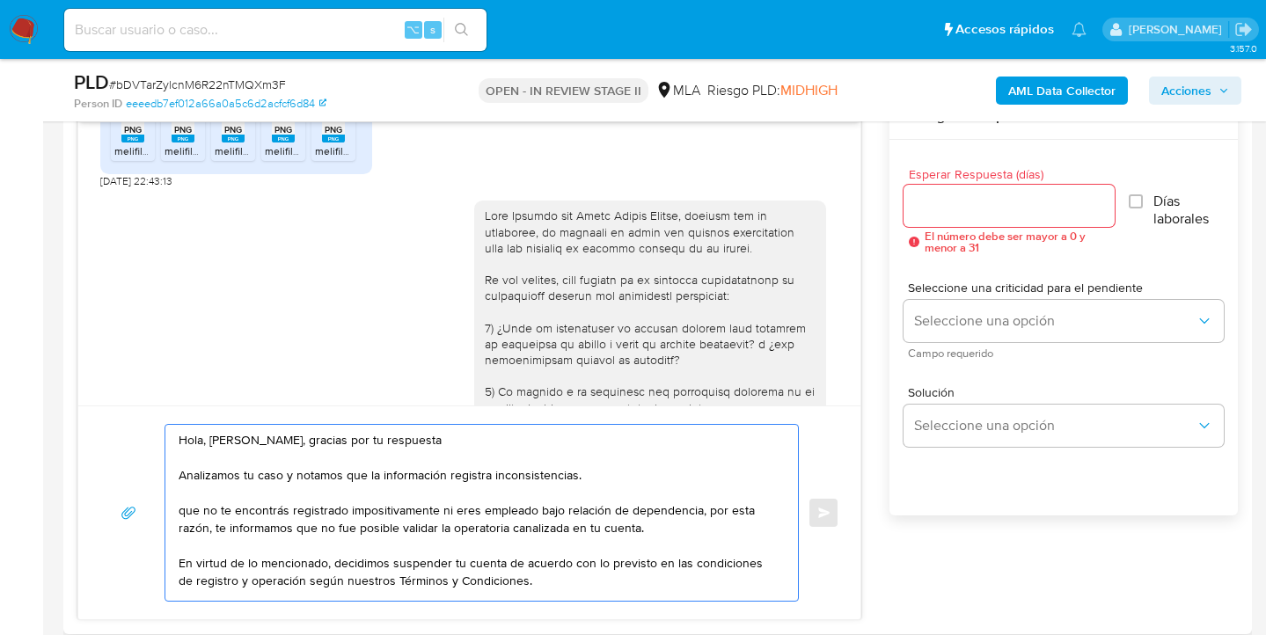
scroll to position [6, 0]
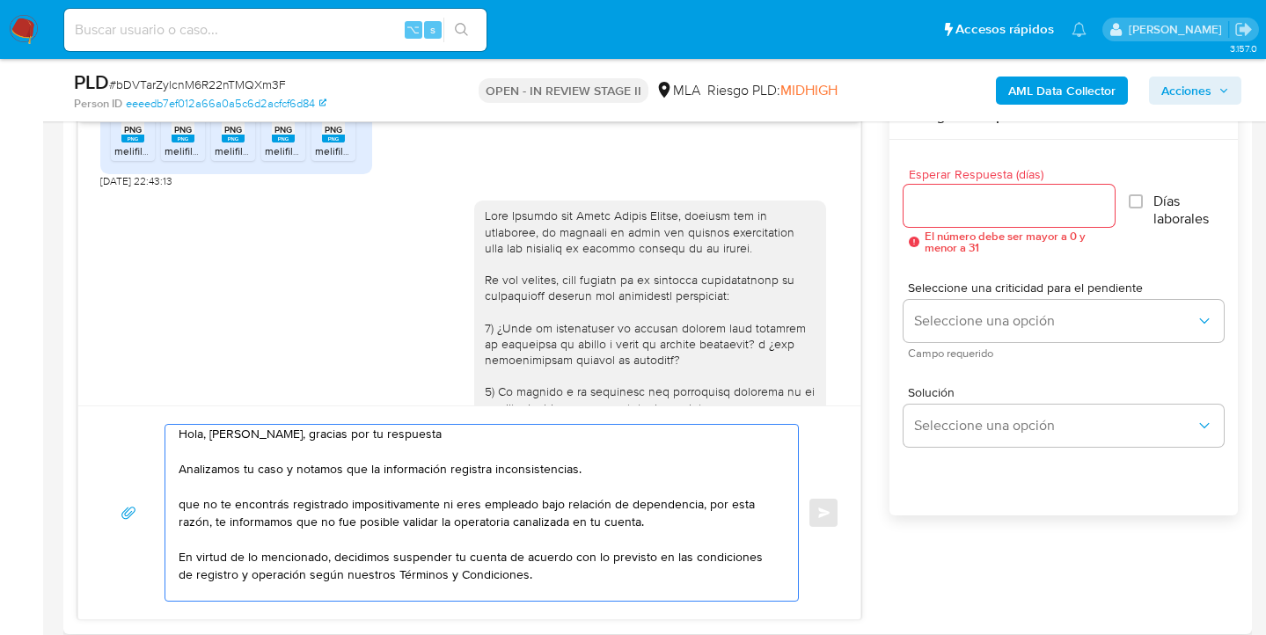
click at [330, 489] on textarea "Hola, Soledad del Rocío Garzón Ortega, gracias por tu respuesta Analizamos tu c…" at bounding box center [477, 513] width 597 height 176
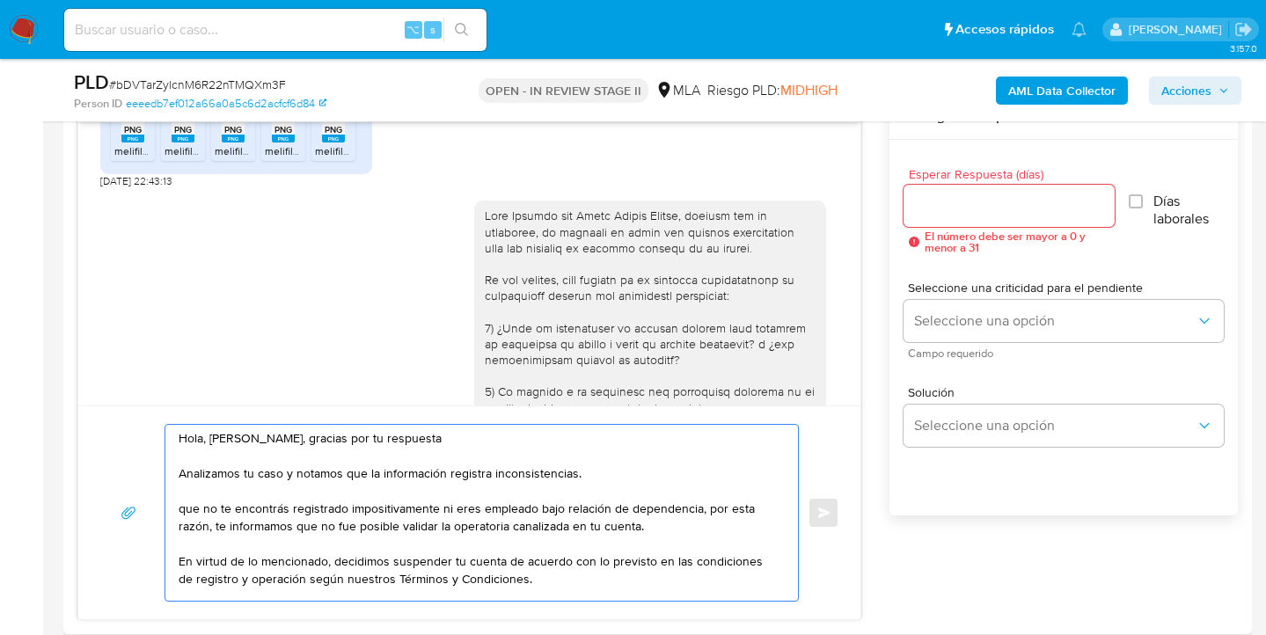
scroll to position [0, 0]
drag, startPoint x: 180, startPoint y: 509, endPoint x: 184, endPoint y: 523, distance: 14.5
click at [180, 509] on textarea "Hola, Soledad del Rocío Garzón Ortega, gracias por tu respuesta Analizamos tu c…" at bounding box center [477, 513] width 597 height 176
click at [408, 509] on textarea "Hola, Soledad del Rocío Garzón Ortega, gracias por tu respuesta Analizamos tu c…" at bounding box center [477, 513] width 597 height 176
click at [541, 508] on textarea "Hola, Soledad del Rocío Garzón Ortega, gracias por tu respuesta Analizamos tu c…" at bounding box center [477, 513] width 597 height 176
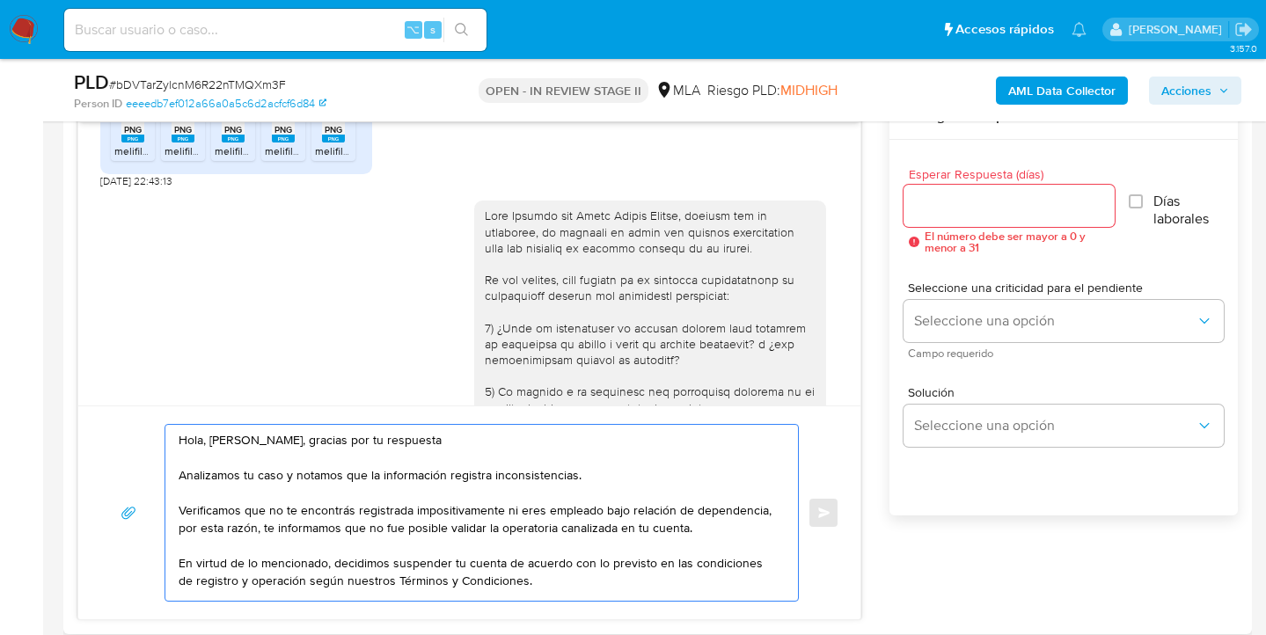
click at [596, 508] on textarea "Hola, Soledad del Rocío Garzón Ortega, gracias por tu respuesta Analizamos tu c…" at bounding box center [477, 513] width 597 height 176
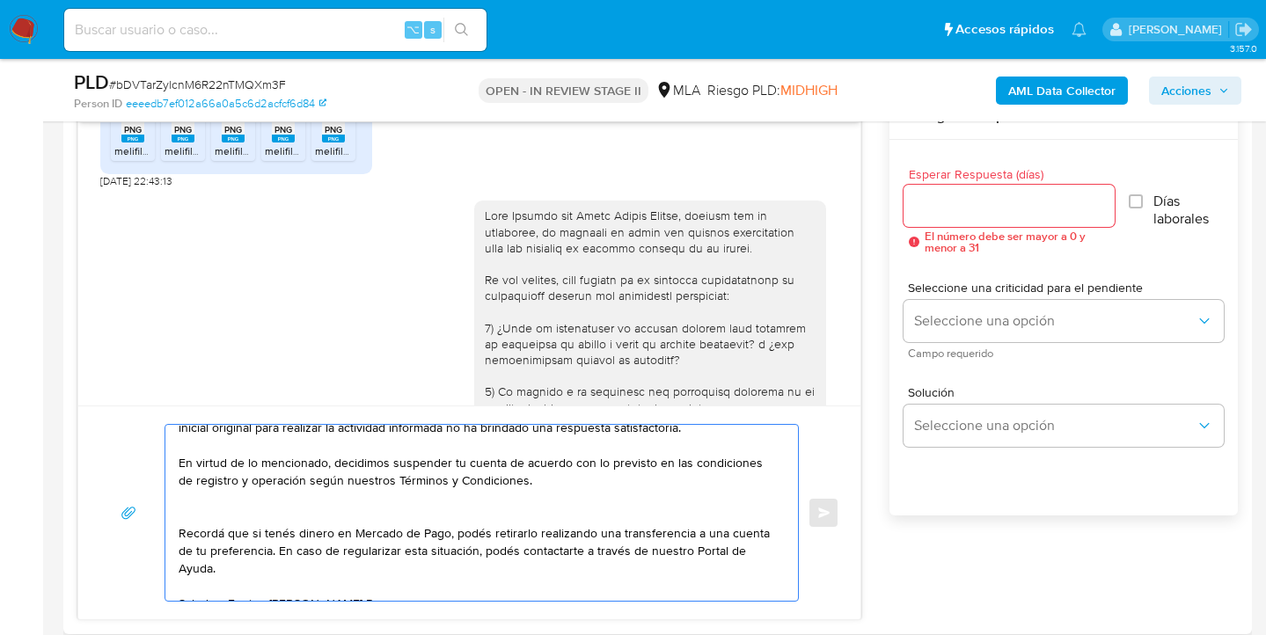
scroll to position [112, 0]
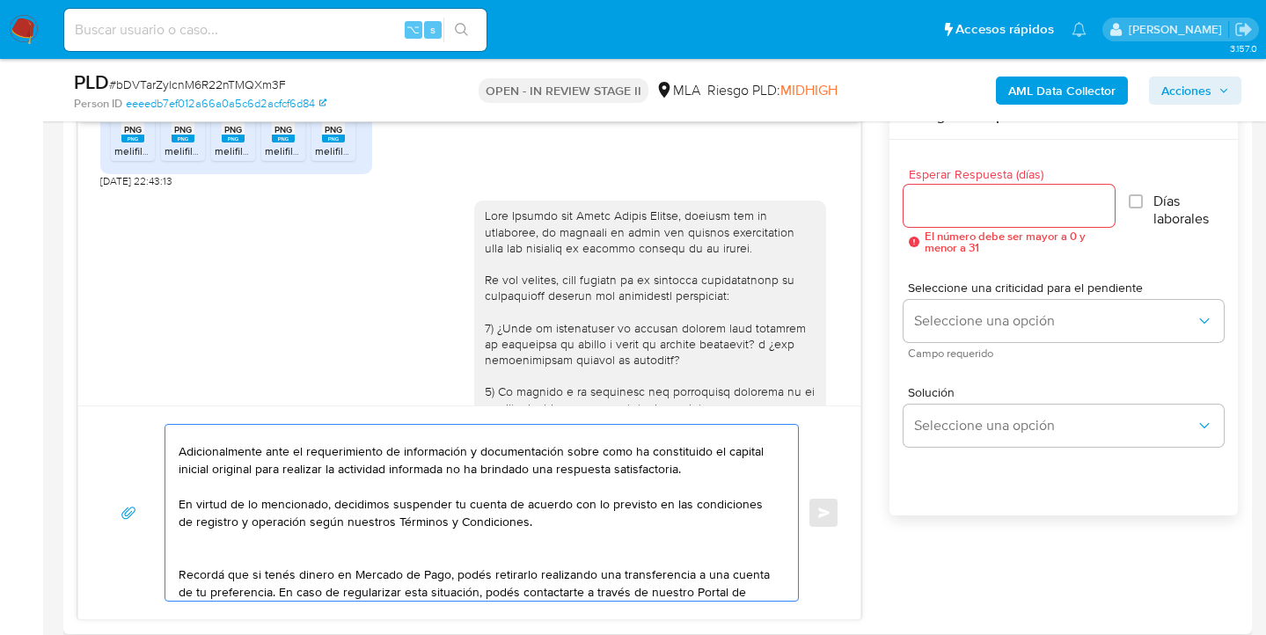
click at [372, 566] on textarea "Hola, Soledad del Rocío Garzón Ortega, gracias por tu respuesta Analizamos tu c…" at bounding box center [477, 513] width 597 height 176
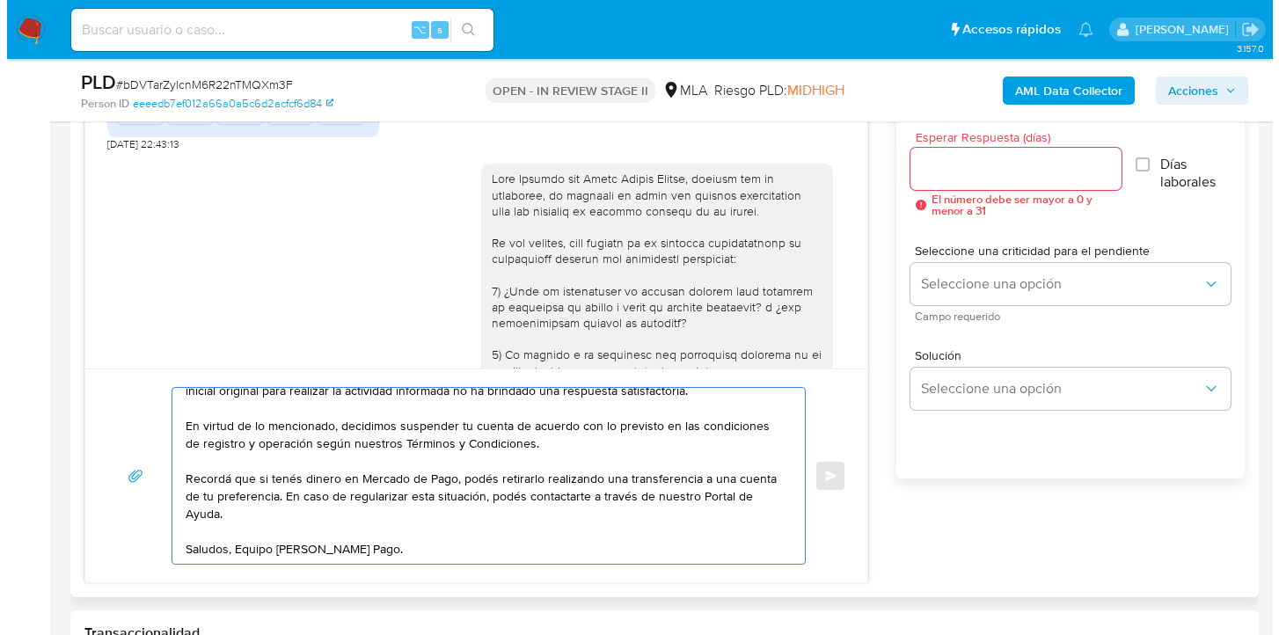
scroll to position [0, 0]
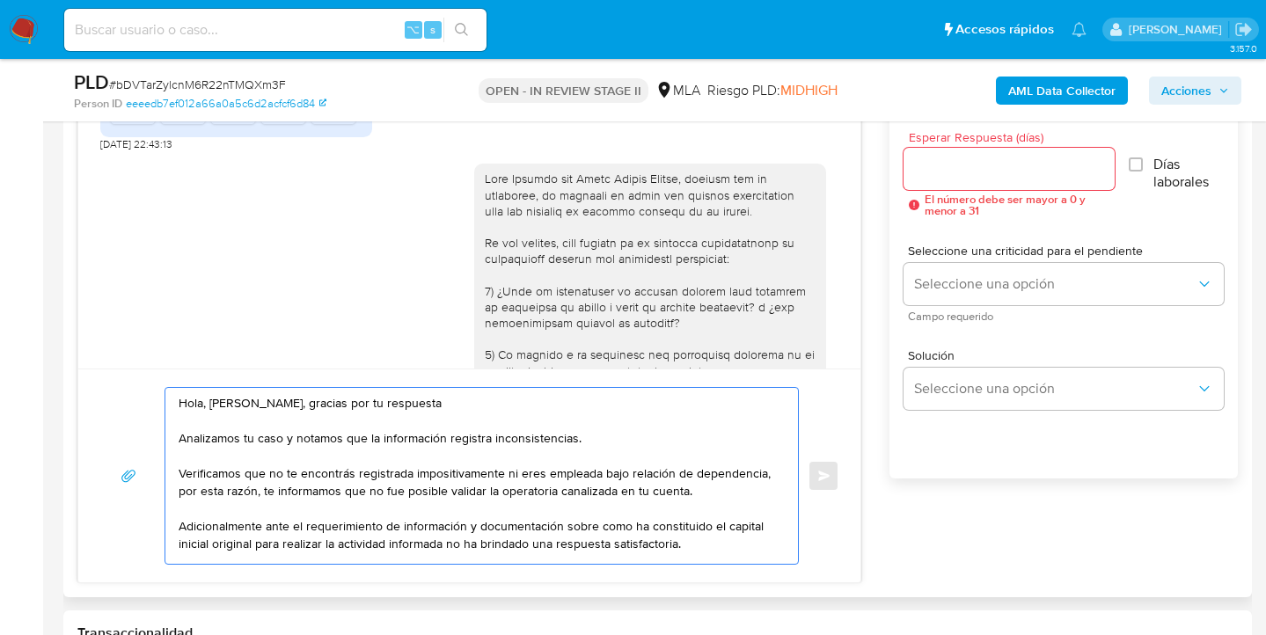
drag, startPoint x: 275, startPoint y: 486, endPoint x: 68, endPoint y: 284, distance: 289.3
click at [68, 284] on div "Historial CX Soluciones Chat Id Estado Fecha de creación Origen Proceso Anterio…" at bounding box center [657, 291] width 1188 height 612
click at [559, 430] on textarea "Hola, Soledad del Rocío Garzón Ortega, gracias por tu respuesta Analizamos tu c…" at bounding box center [477, 476] width 597 height 176
type textarea "Hola, Soledad del Rocío Garzón Ortega, gracias por tu respuesta Analizamos tu c…"
click at [934, 170] on input "Esperar Respuesta (días)" at bounding box center [1008, 168] width 211 height 23
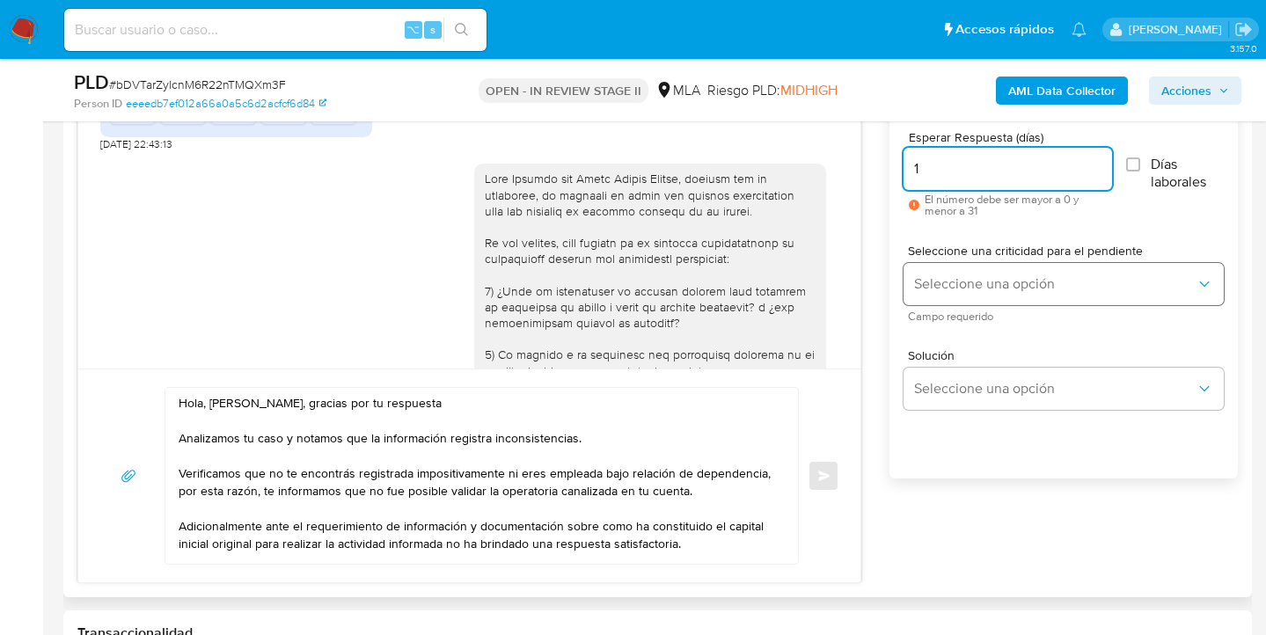
type input "1"
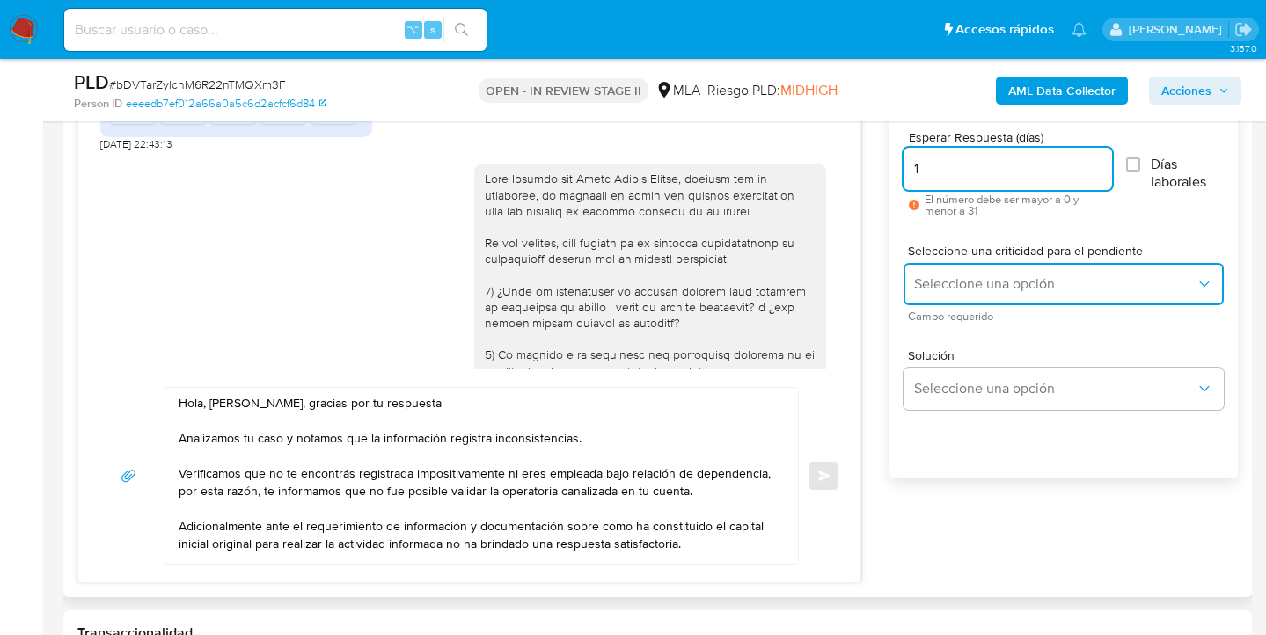
click at [978, 291] on span "Seleccione una opción" at bounding box center [1054, 284] width 281 height 18
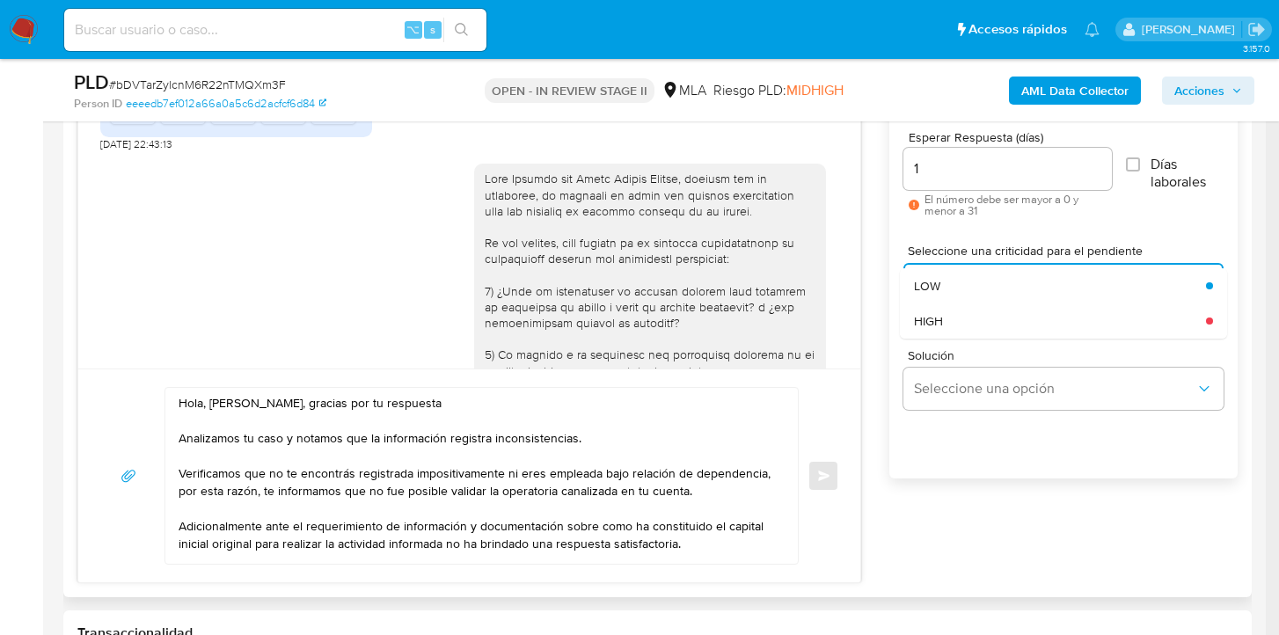
drag, startPoint x: 971, startPoint y: 306, endPoint x: 968, endPoint y: 353, distance: 46.8
click at [971, 306] on div "HIGH" at bounding box center [1054, 320] width 281 height 35
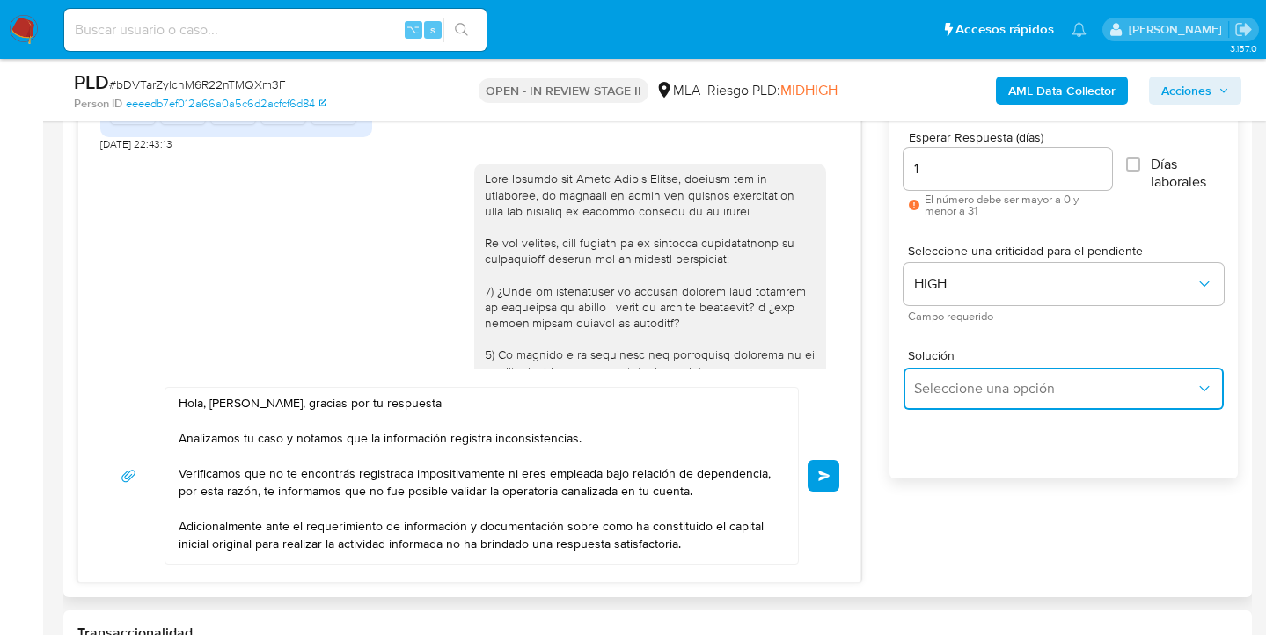
click at [968, 377] on button "Seleccione una opción" at bounding box center [1063, 389] width 320 height 42
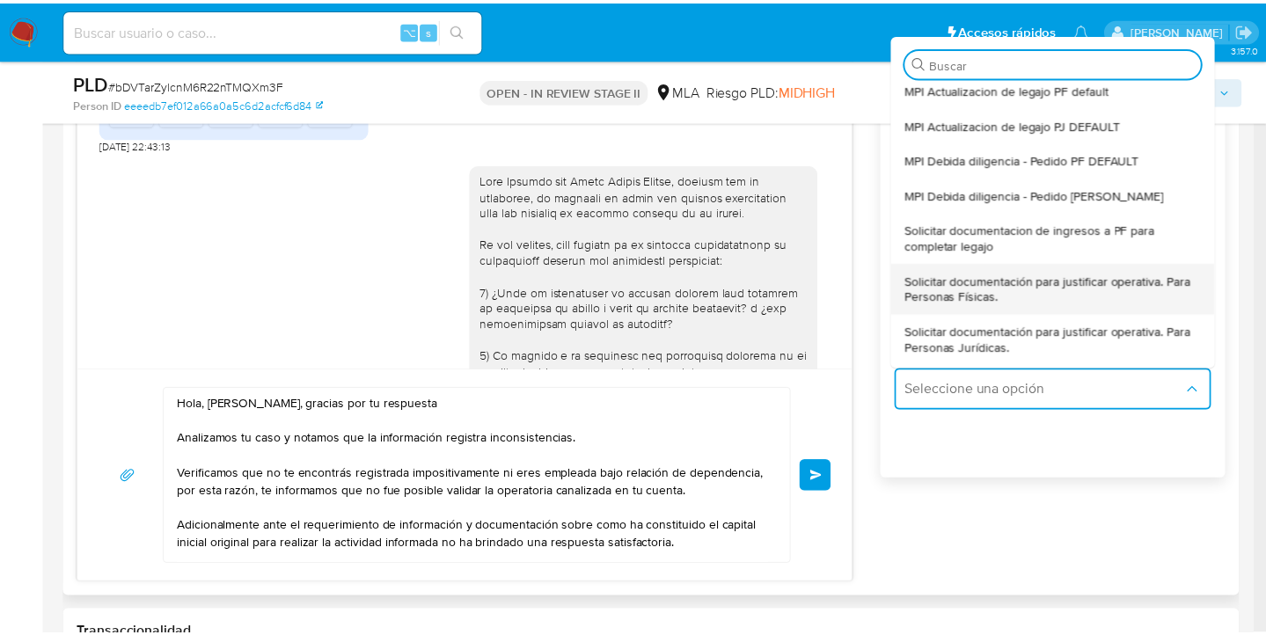
scroll to position [98, 0]
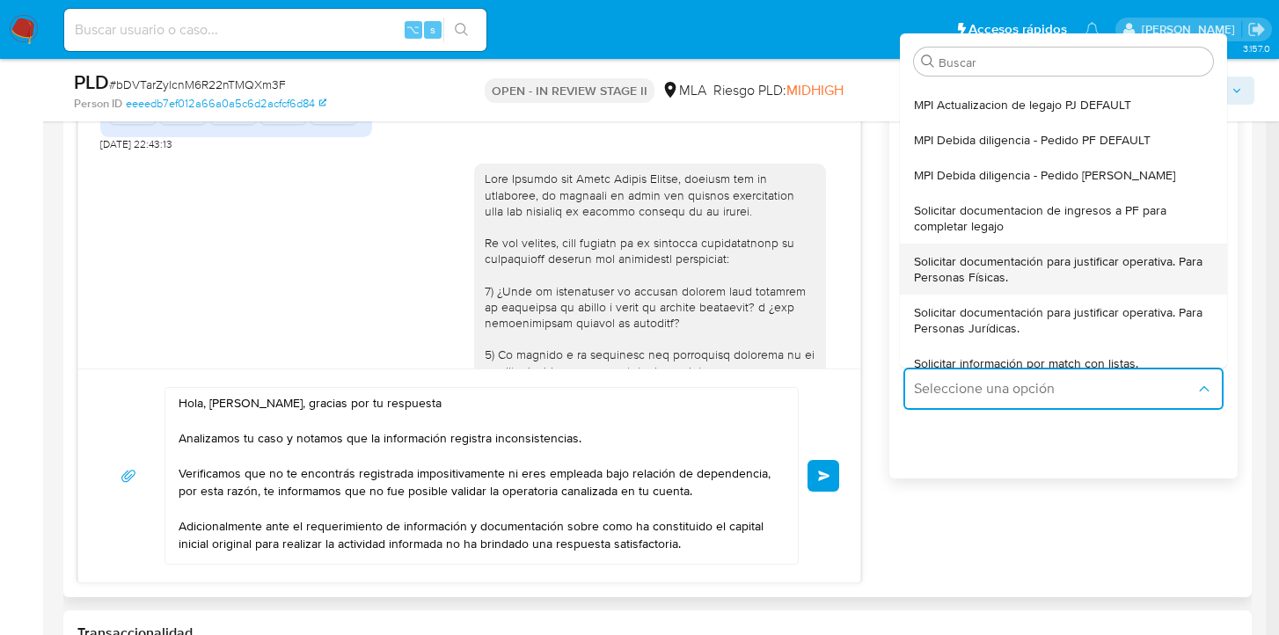
click at [1066, 269] on span "Solicitar documentación para justificar operativa. Para Personas Físicas." at bounding box center [1058, 269] width 289 height 32
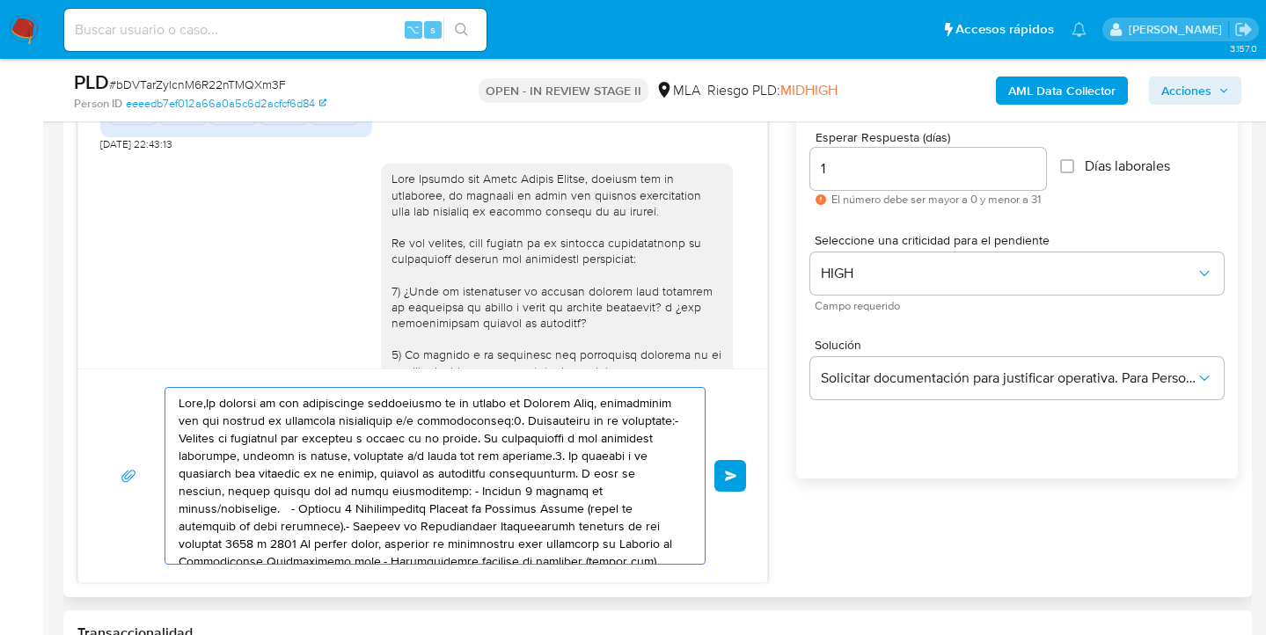
drag, startPoint x: 552, startPoint y: 549, endPoint x: 115, endPoint y: 361, distance: 476.0
click at [115, 361] on div "18/08/2025 17:23:45 Hola, Esperamos que te encuentres muy bien. Te consultamos …" at bounding box center [422, 319] width 691 height 527
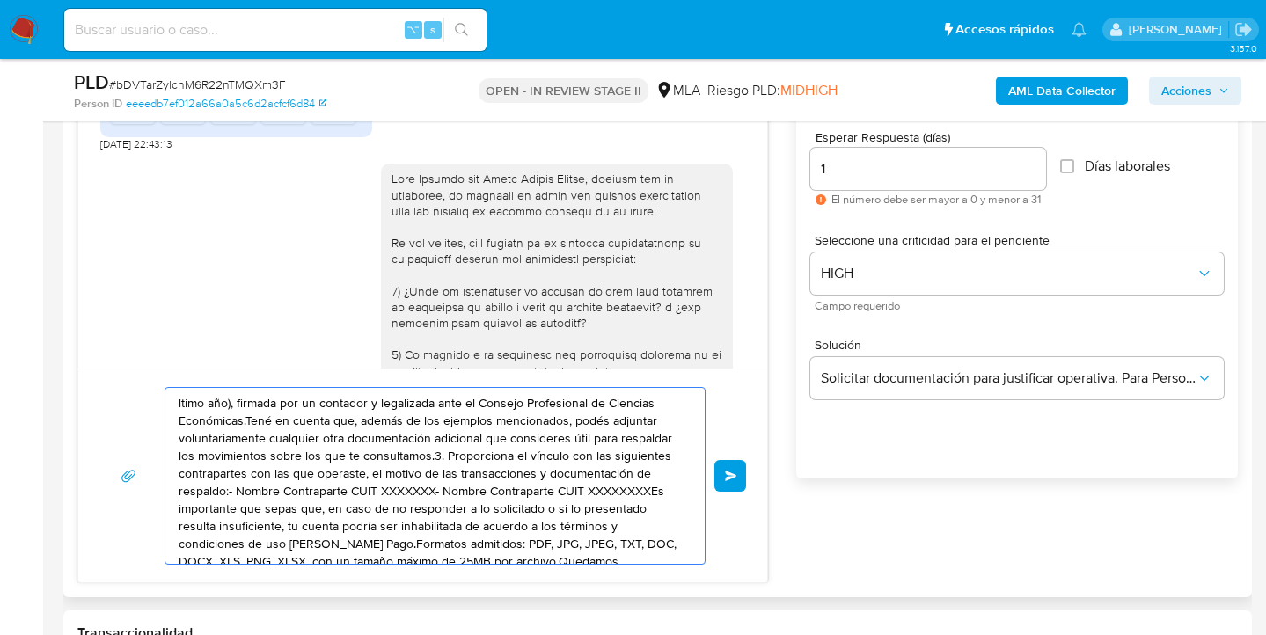
drag, startPoint x: 493, startPoint y: 522, endPoint x: 176, endPoint y: 383, distance: 346.6
click at [176, 383] on div "ltimo año), firmada por un contador y legalizada ante el Consejo Profesional de…" at bounding box center [422, 476] width 689 height 214
type textarea "erdo a los términos y condiciones de uso de Mercado Pago.Formatos admitidos: PD…"
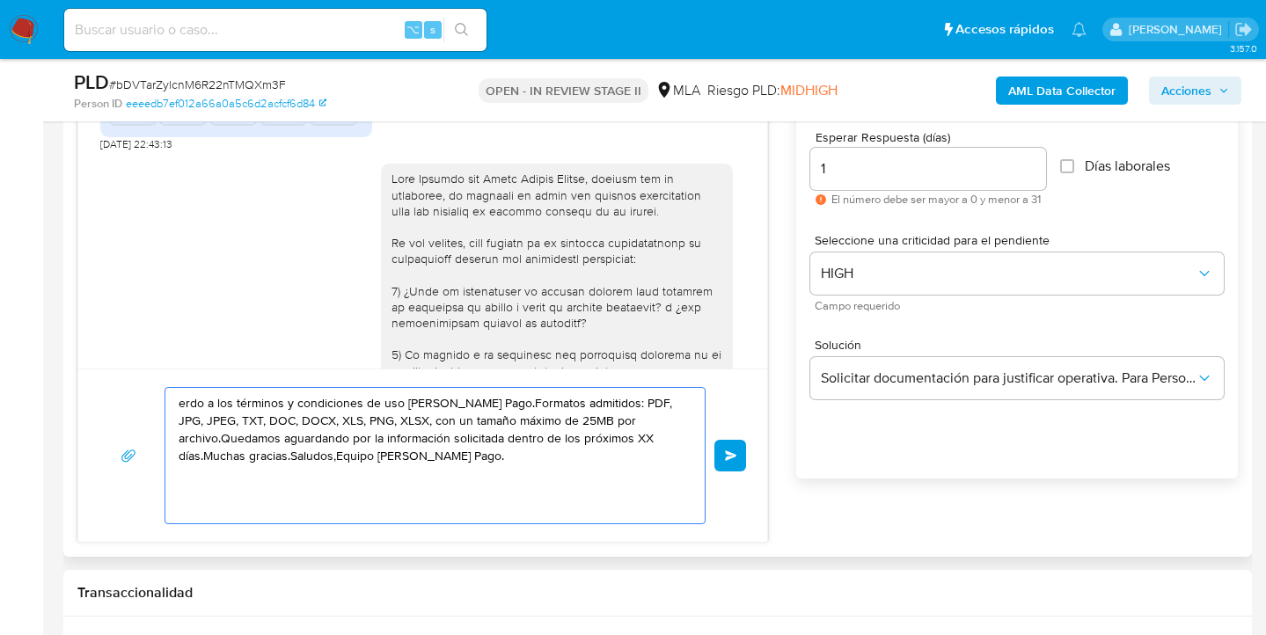
drag, startPoint x: 483, startPoint y: 502, endPoint x: 45, endPoint y: 354, distance: 462.3
click at [65, 360] on div "Historial CX Soluciones Chat Id Estado Fecha de creación Origen Proceso Anterio…" at bounding box center [657, 271] width 1188 height 572
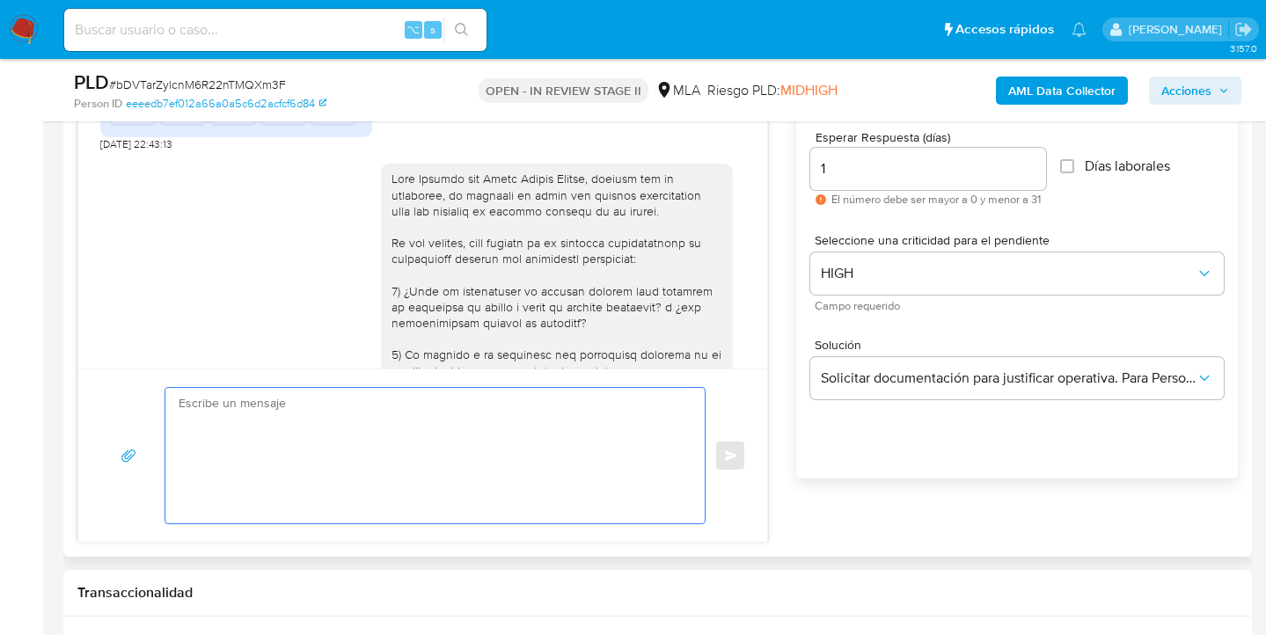
paste textarea "Hola, Soledad del Rocío Garzón Ortega, gracias por tu respuesta Analizamos tu c…"
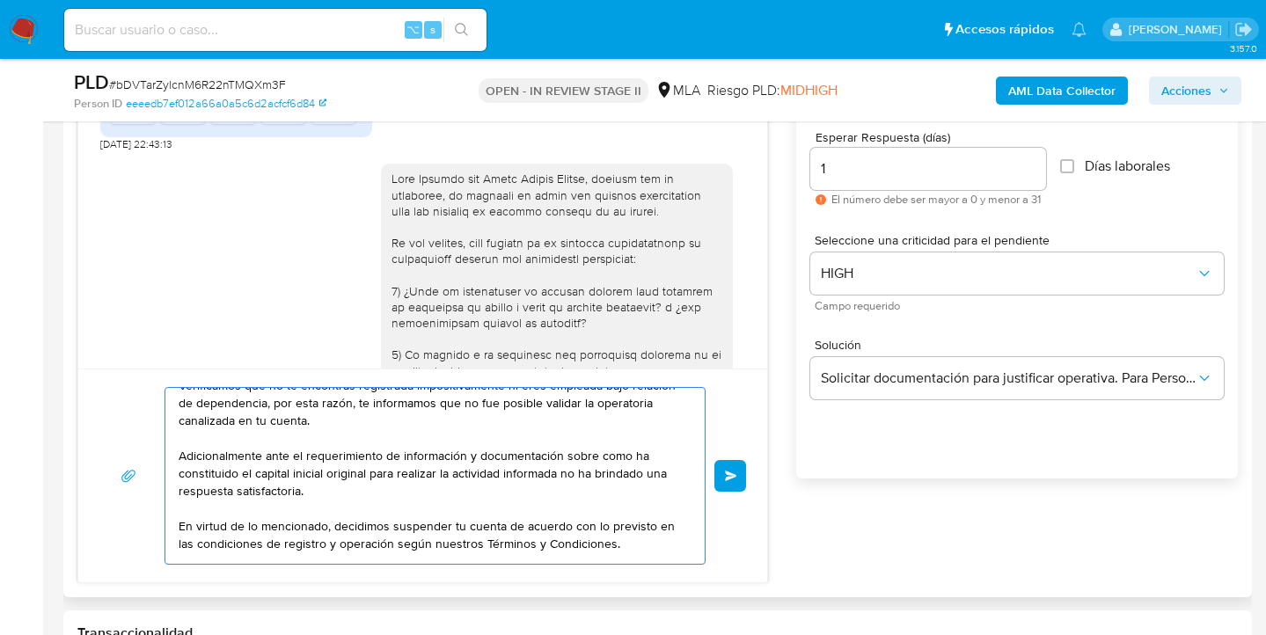
scroll to position [0, 0]
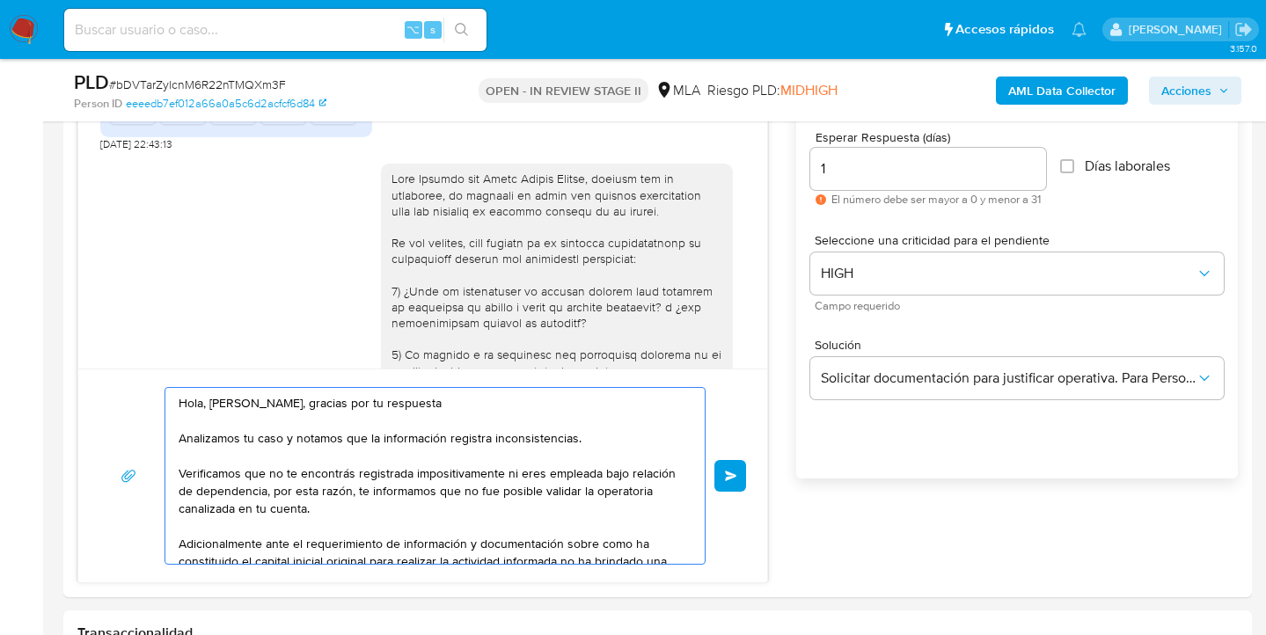
type textarea "Hola, Soledad del Rocío Garzón Ortega, gracias por tu respuesta Analizamos tu c…"
click at [863, 506] on div "Esperar Respuesta (días) 1 El número debe ser mayor a 0 y menor a 31 Días labor…" at bounding box center [1017, 314] width 442 height 422
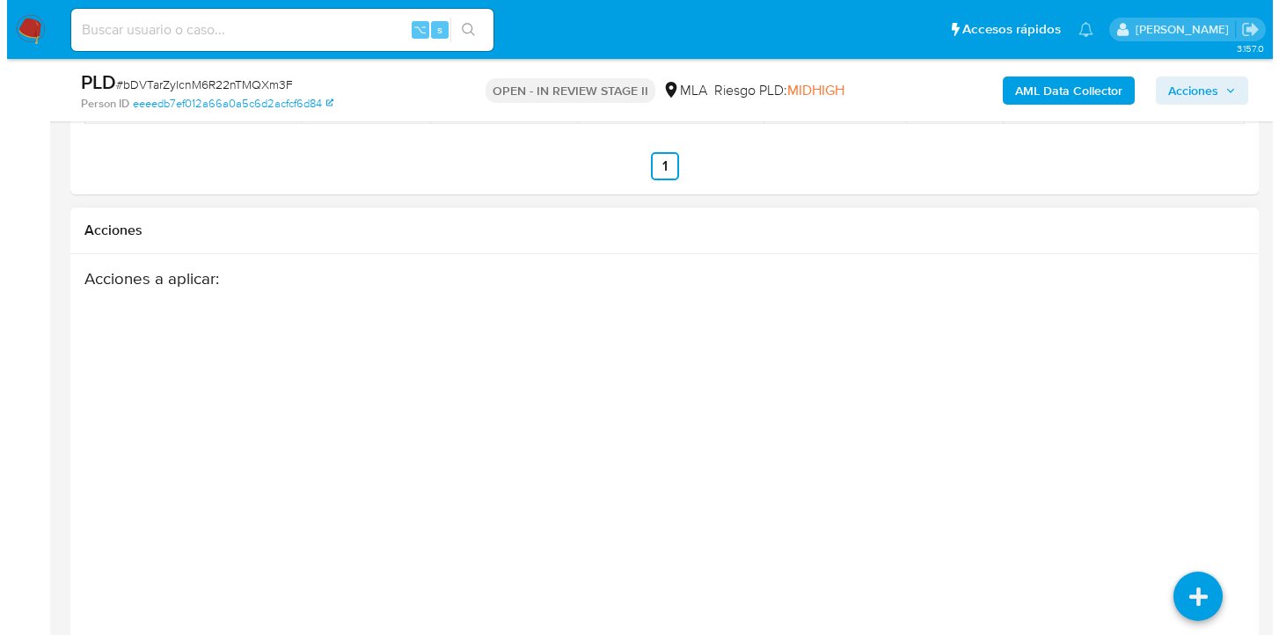
scroll to position [3135, 0]
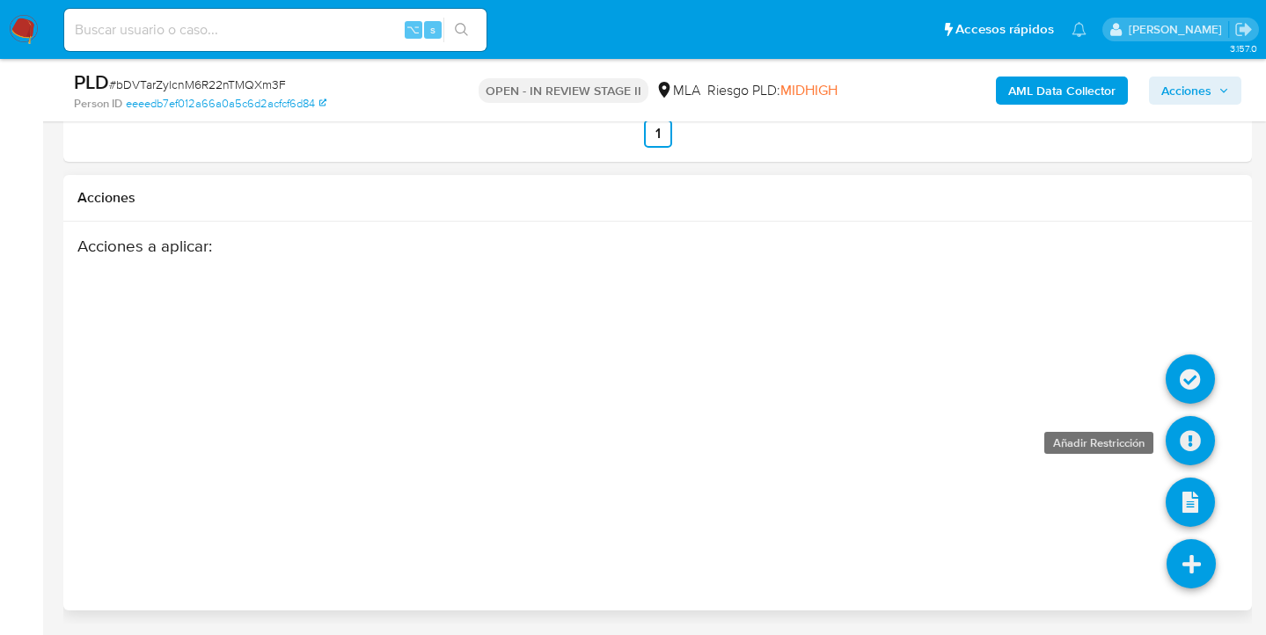
click at [1194, 447] on icon at bounding box center [1190, 440] width 49 height 49
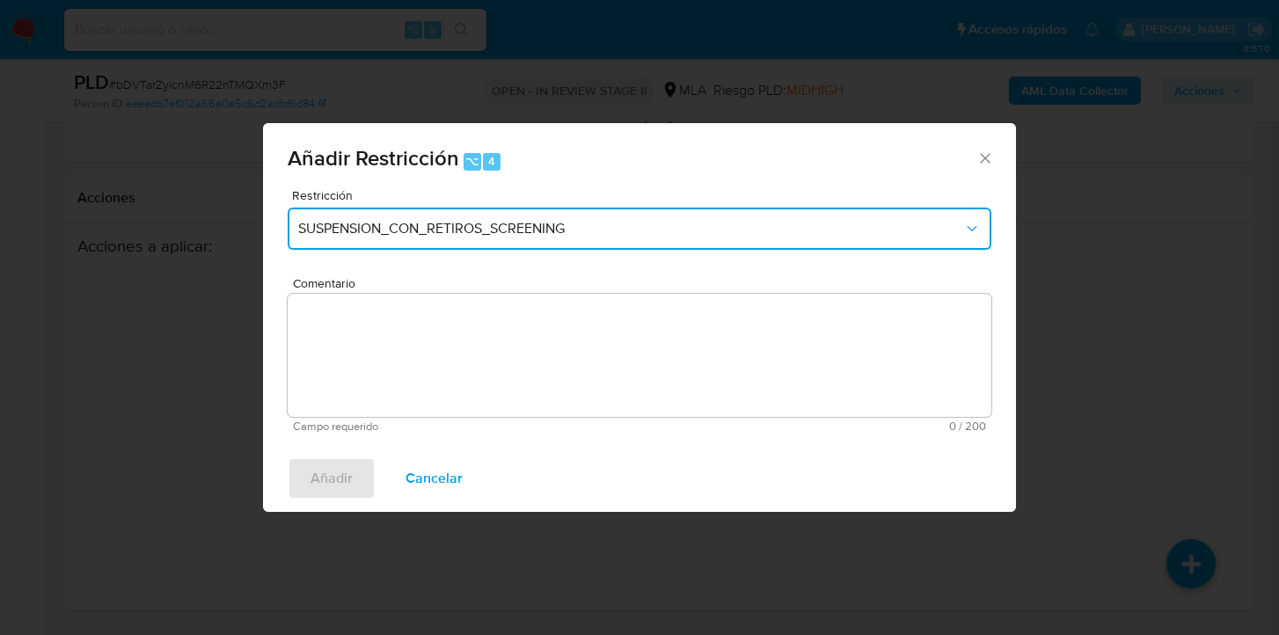
click at [516, 240] on button "SUSPENSION_CON_RETIROS_SCREENING" at bounding box center [640, 229] width 704 height 42
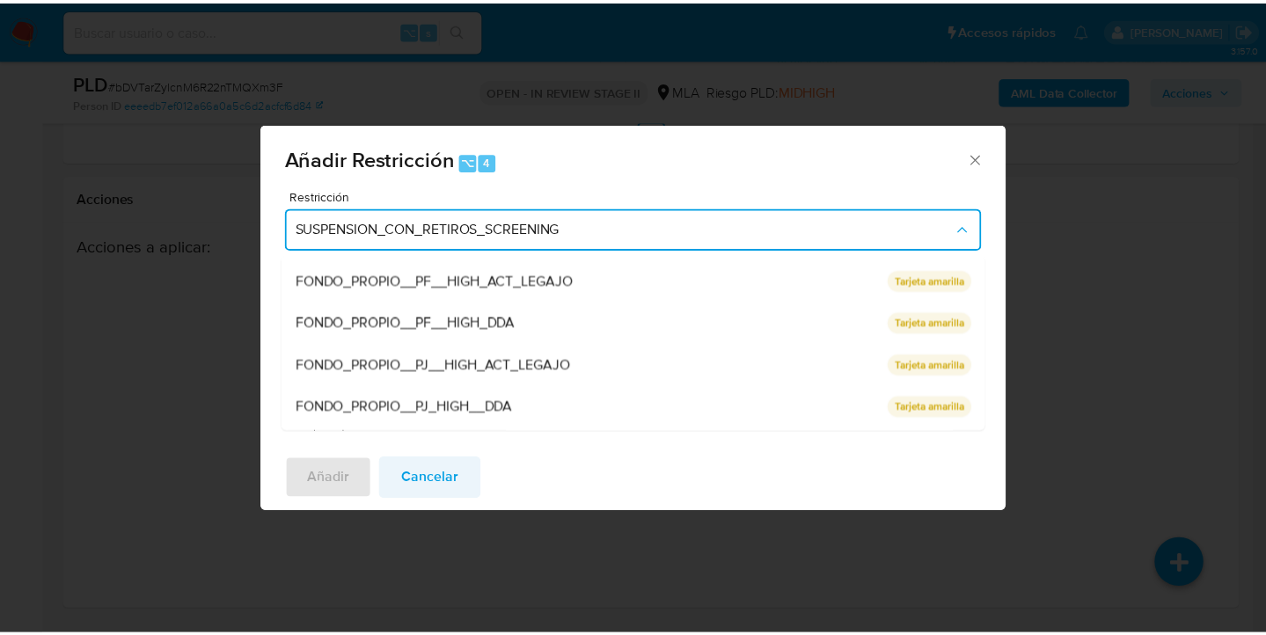
scroll to position [164, 0]
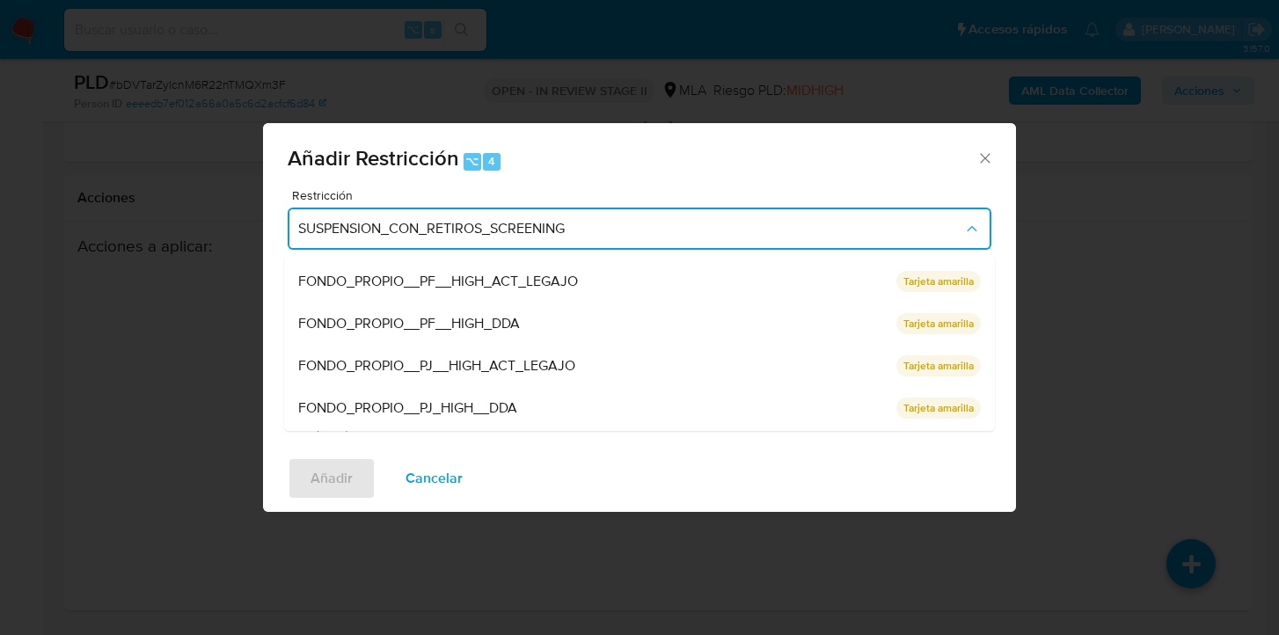
drag, startPoint x: 447, startPoint y: 477, endPoint x: 466, endPoint y: 473, distance: 19.7
click at [447, 477] on span "Cancelar" at bounding box center [434, 478] width 57 height 39
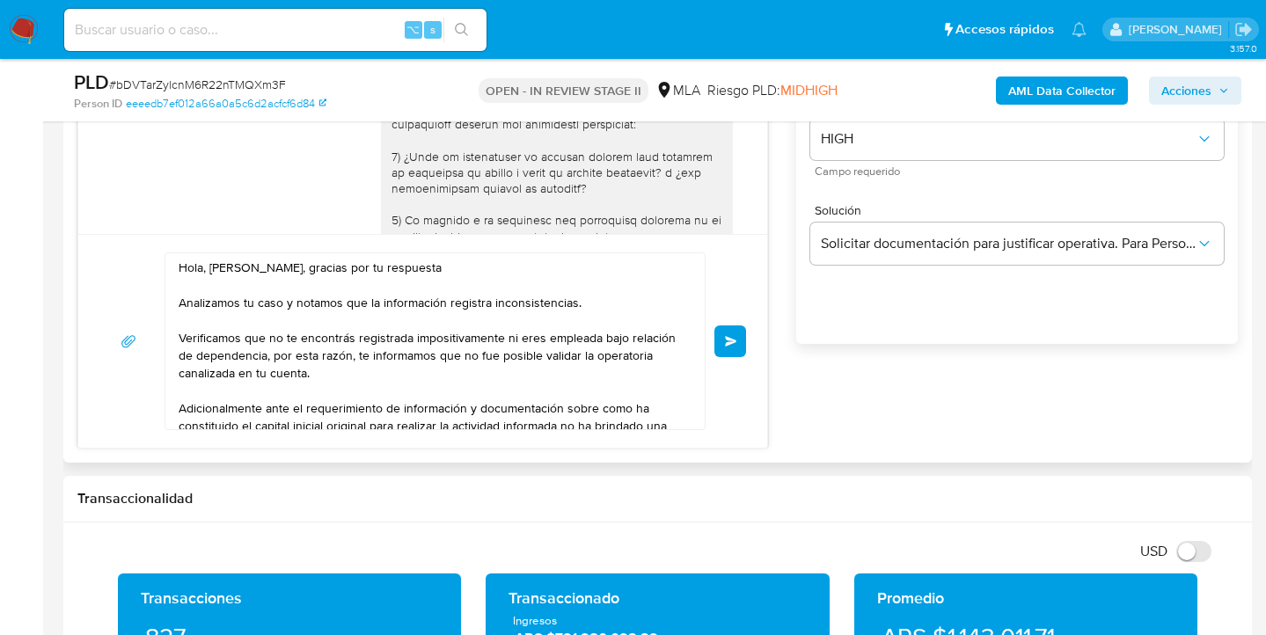
scroll to position [0, 0]
click at [731, 340] on span "Enviar" at bounding box center [731, 341] width 12 height 11
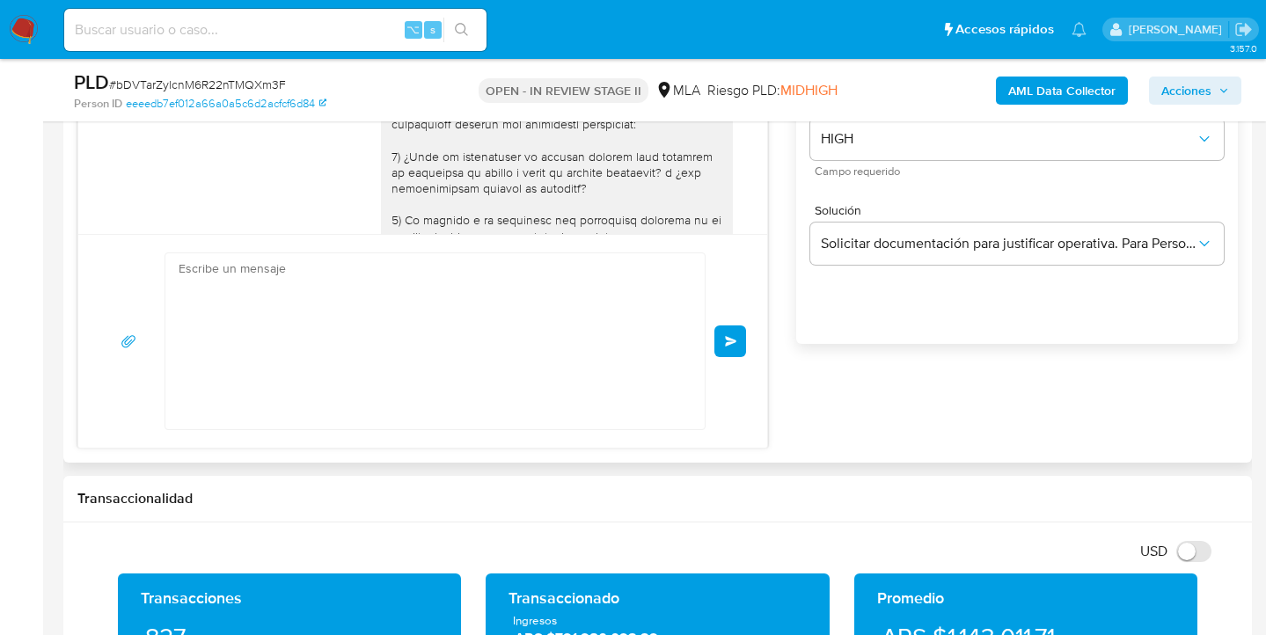
scroll to position [3931, 0]
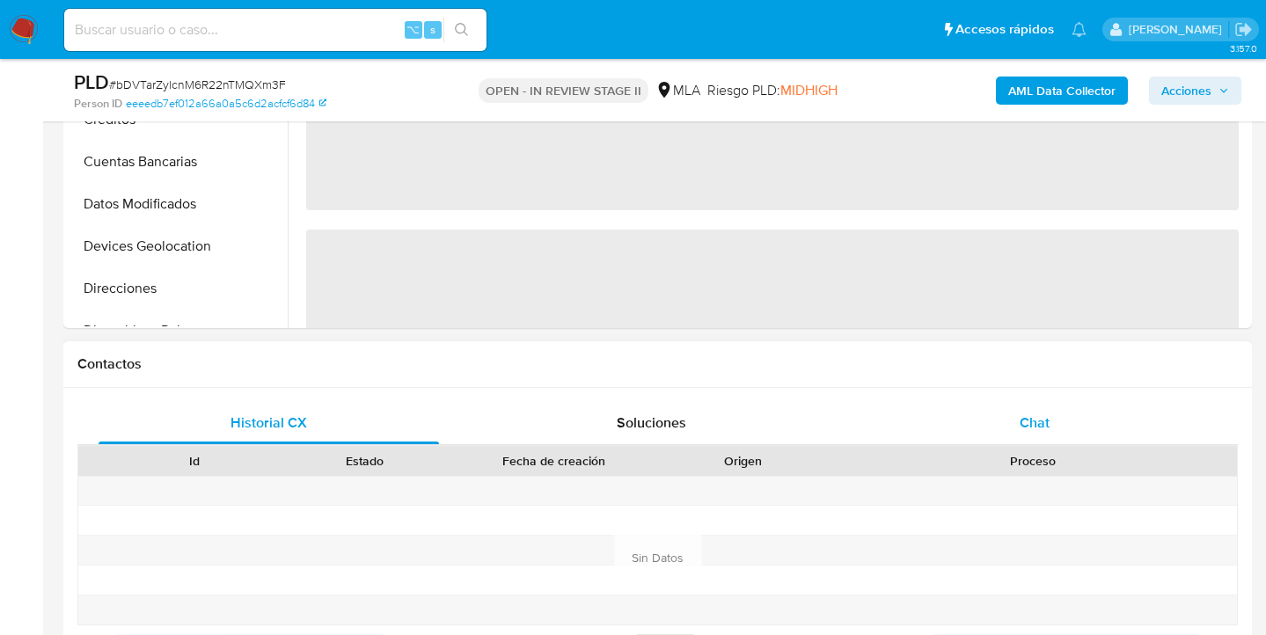
select select "10"
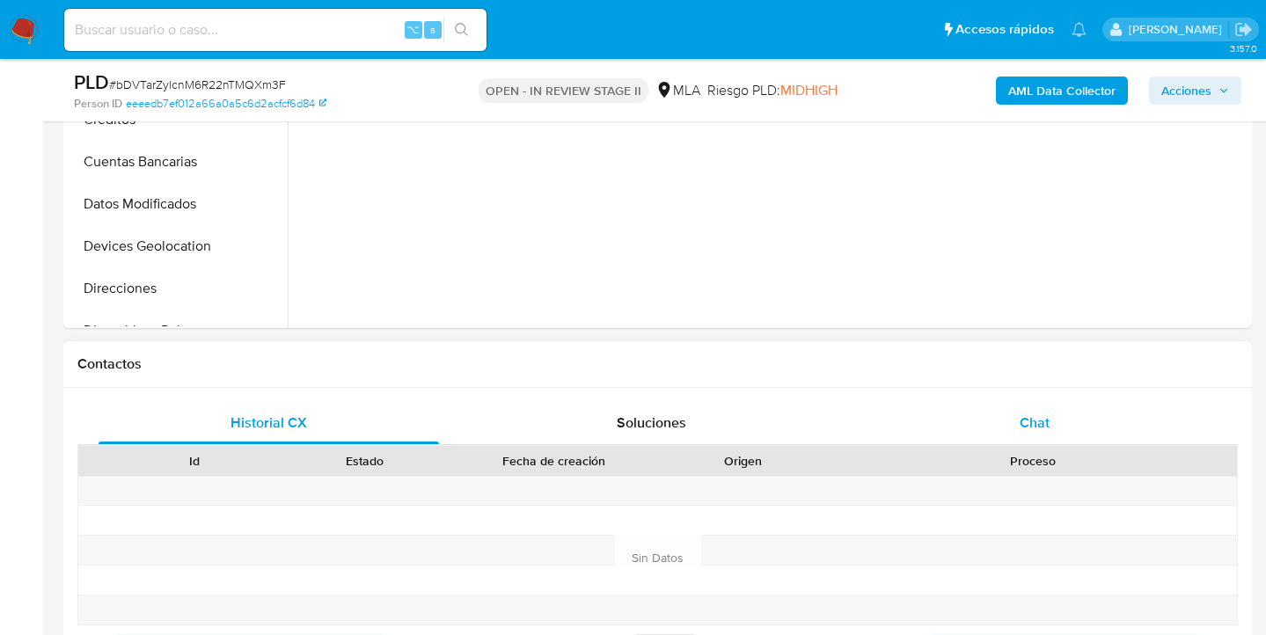
click at [1058, 418] on div "Chat" at bounding box center [1035, 423] width 340 height 42
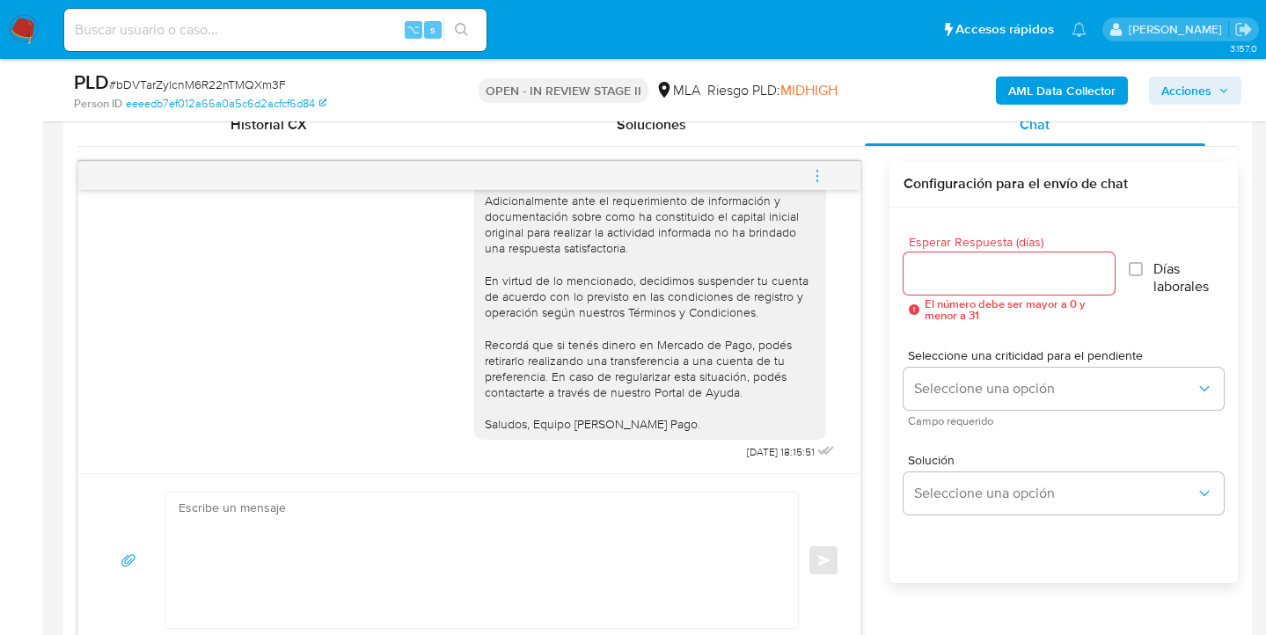
scroll to position [778, 0]
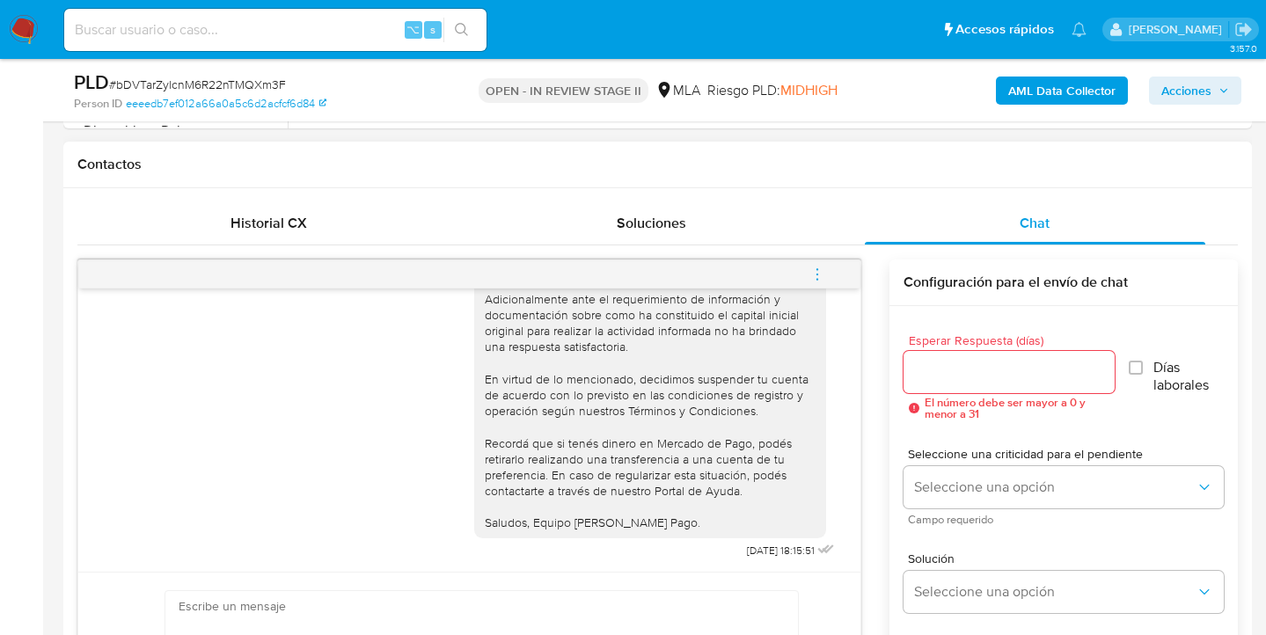
click at [815, 273] on icon "menu-action" at bounding box center [817, 275] width 16 height 16
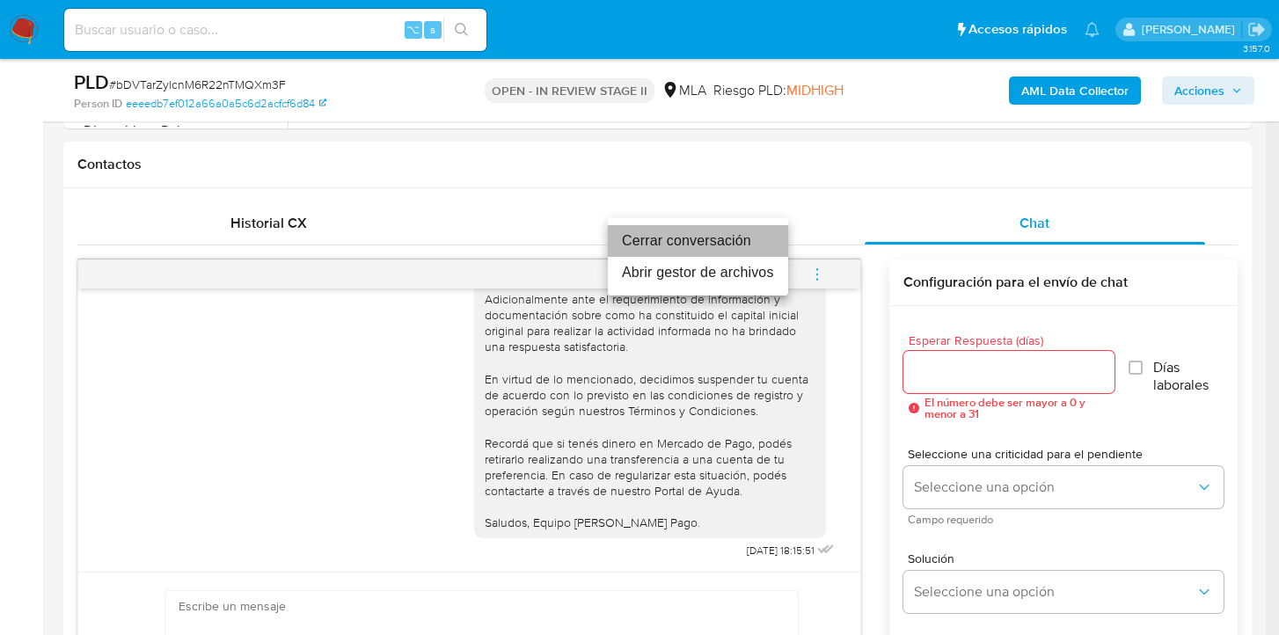
click at [673, 249] on li "Cerrar conversación" at bounding box center [698, 241] width 180 height 32
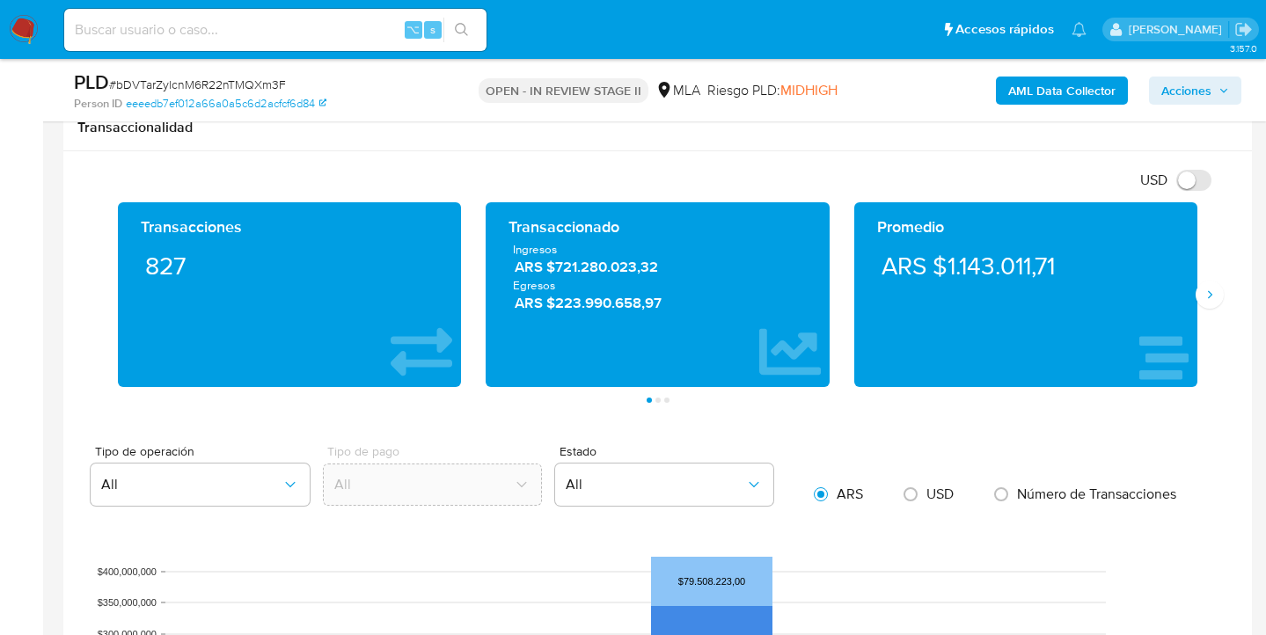
scroll to position [1485, 0]
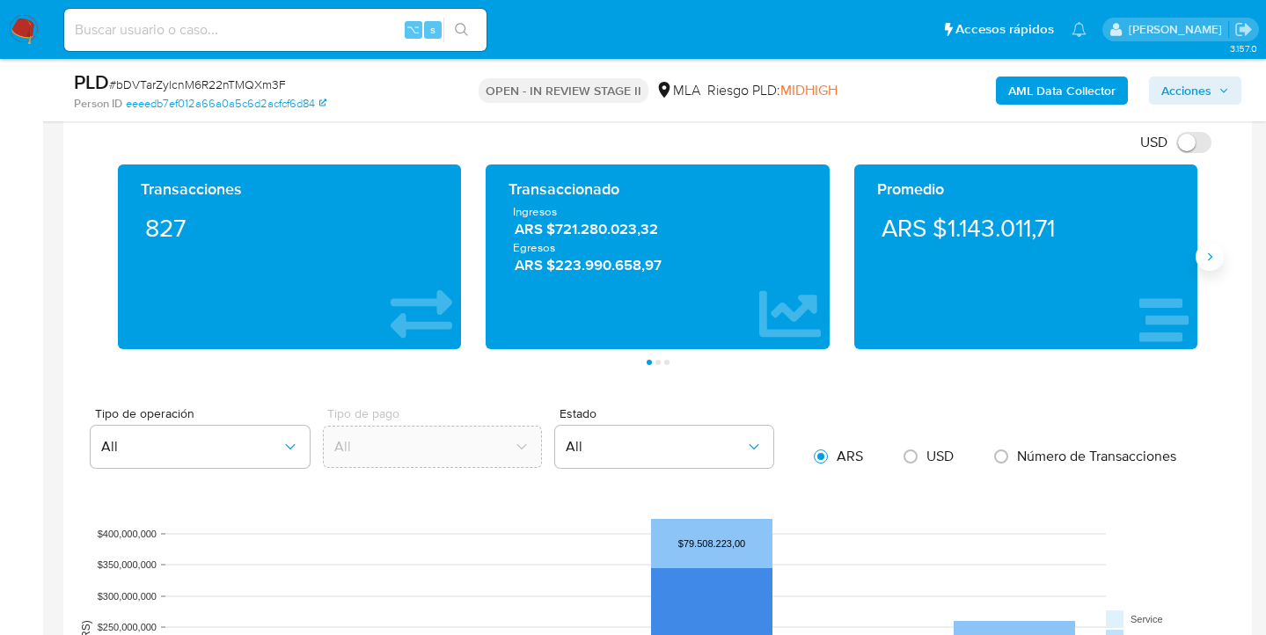
click at [1209, 267] on button "Siguiente" at bounding box center [1209, 257] width 28 height 28
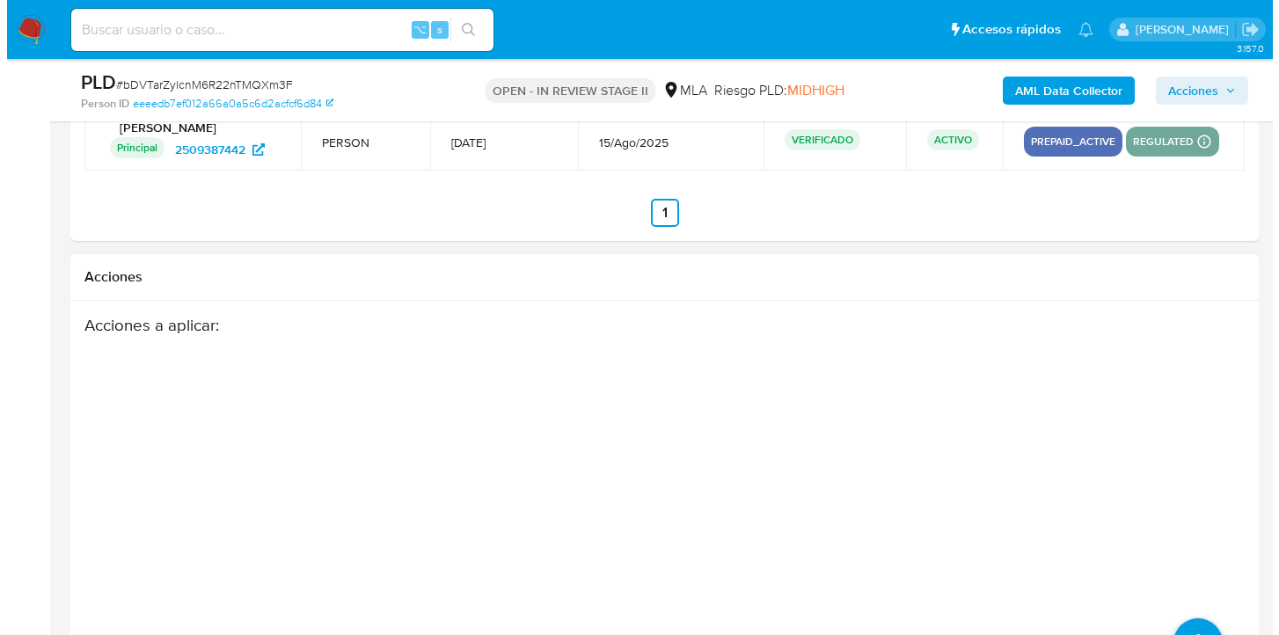
scroll to position [3095, 0]
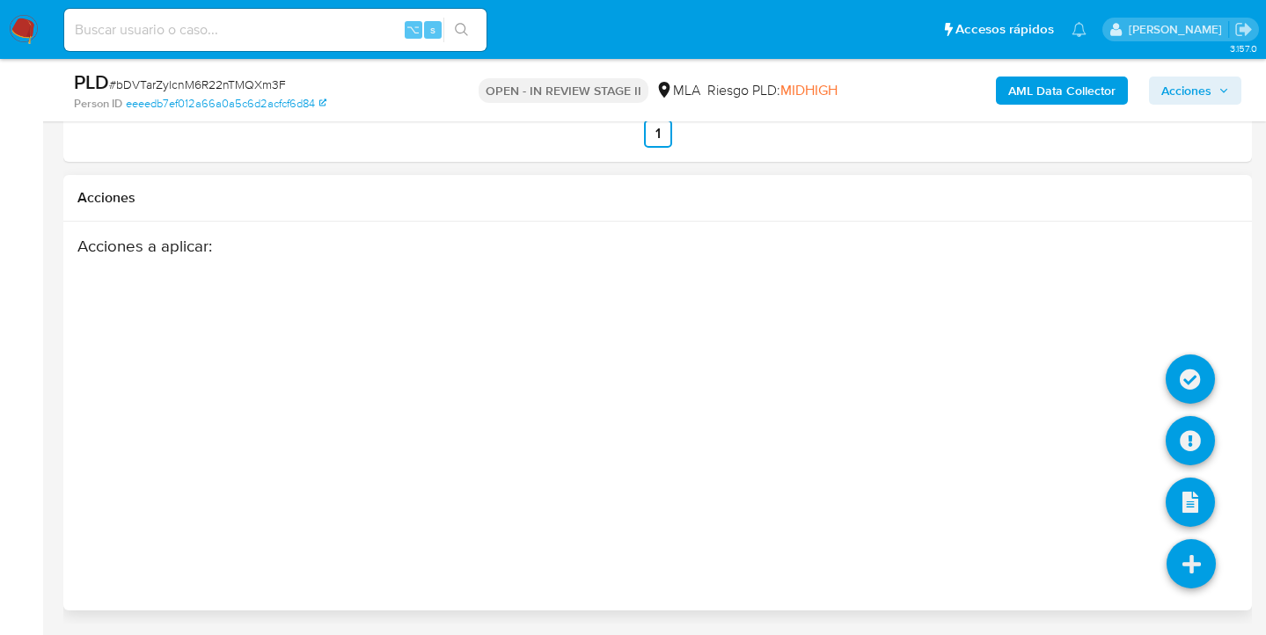
click at [1194, 574] on icon at bounding box center [1190, 563] width 49 height 49
click at [1190, 444] on icon at bounding box center [1190, 440] width 49 height 49
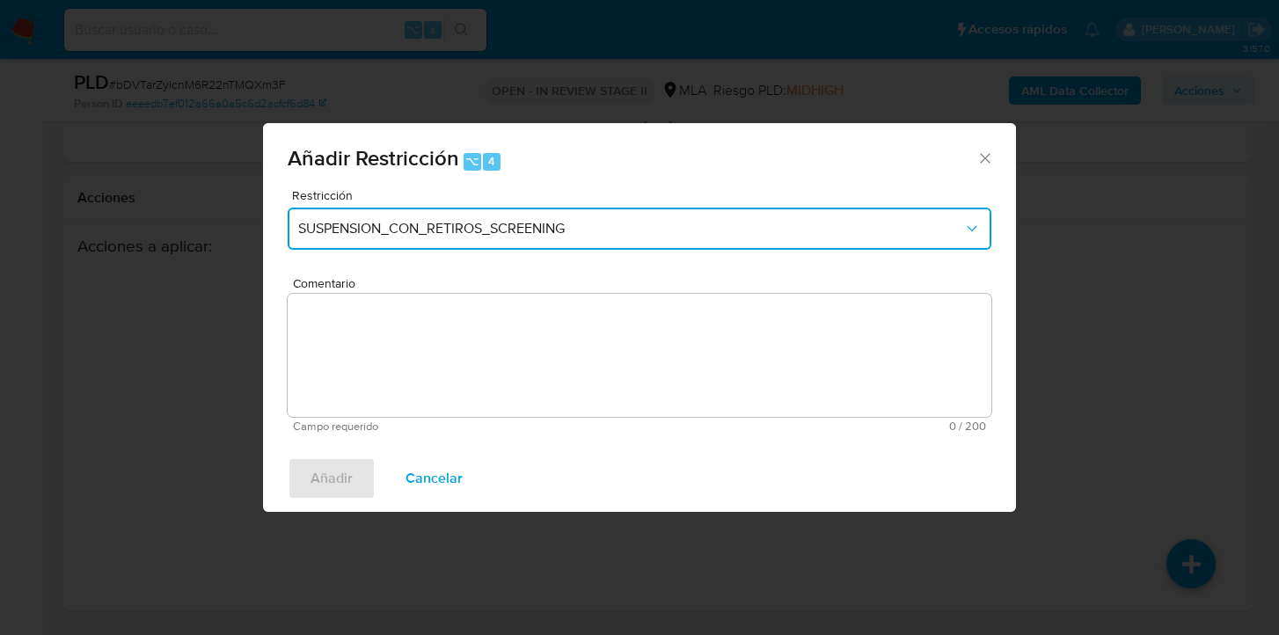
click at [504, 236] on span "SUSPENSION_CON_RETIROS_SCREENING" at bounding box center [630, 229] width 665 height 18
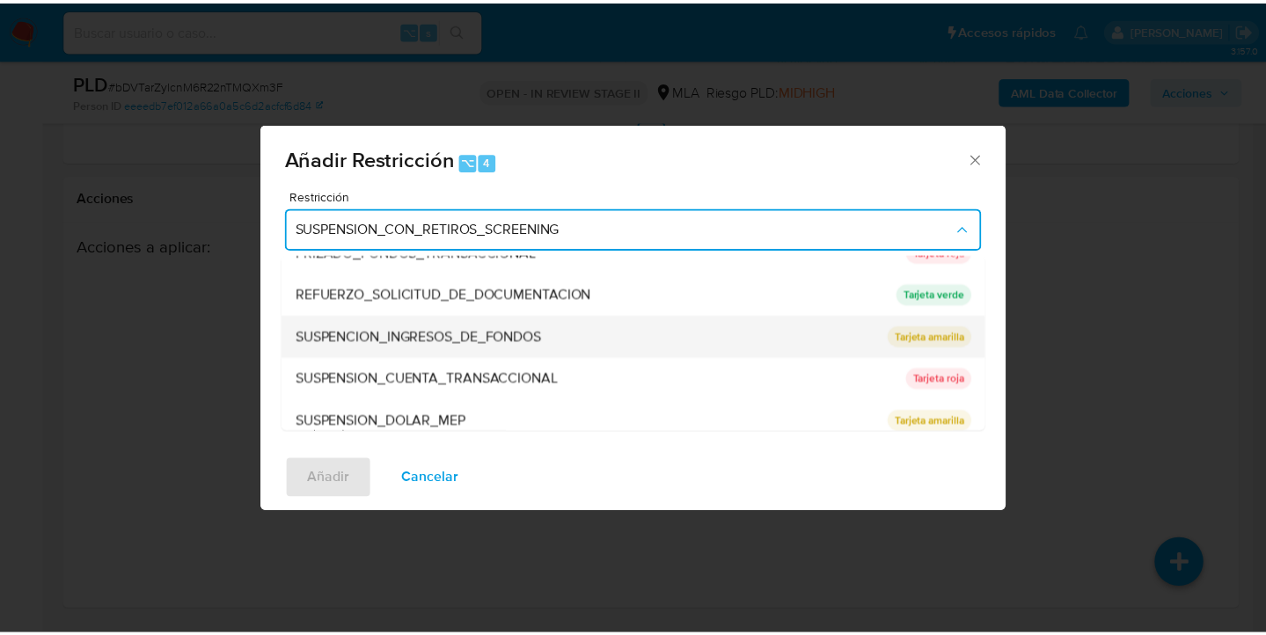
scroll to position [373, 0]
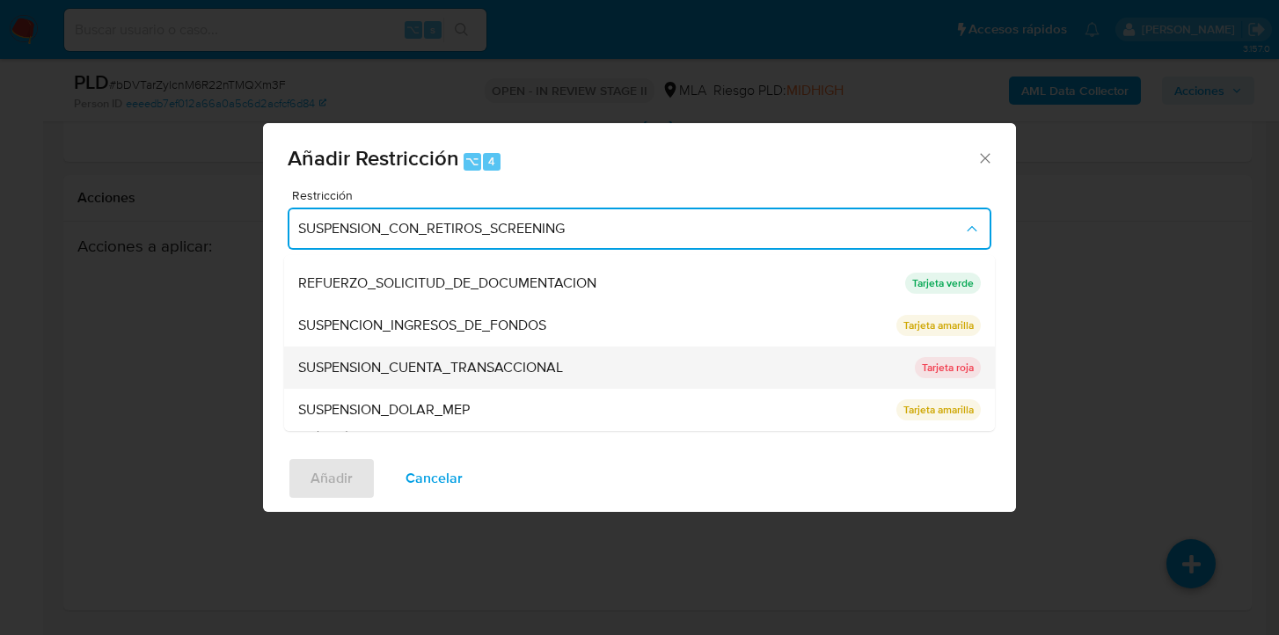
click at [595, 362] on div "SUSPENSION_CUENTA_TRANSACCIONAL" at bounding box center [601, 368] width 606 height 42
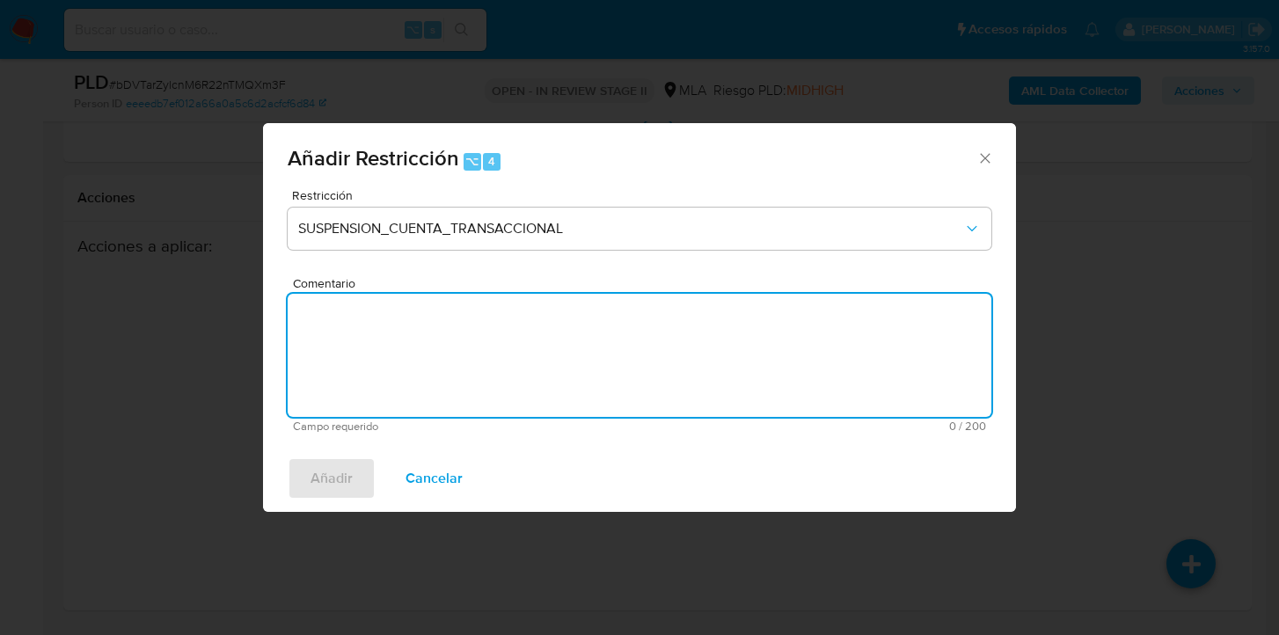
click at [588, 366] on textarea "Comentario" at bounding box center [640, 355] width 704 height 123
type textarea "AML"
click at [329, 477] on span "Añadir" at bounding box center [332, 478] width 42 height 39
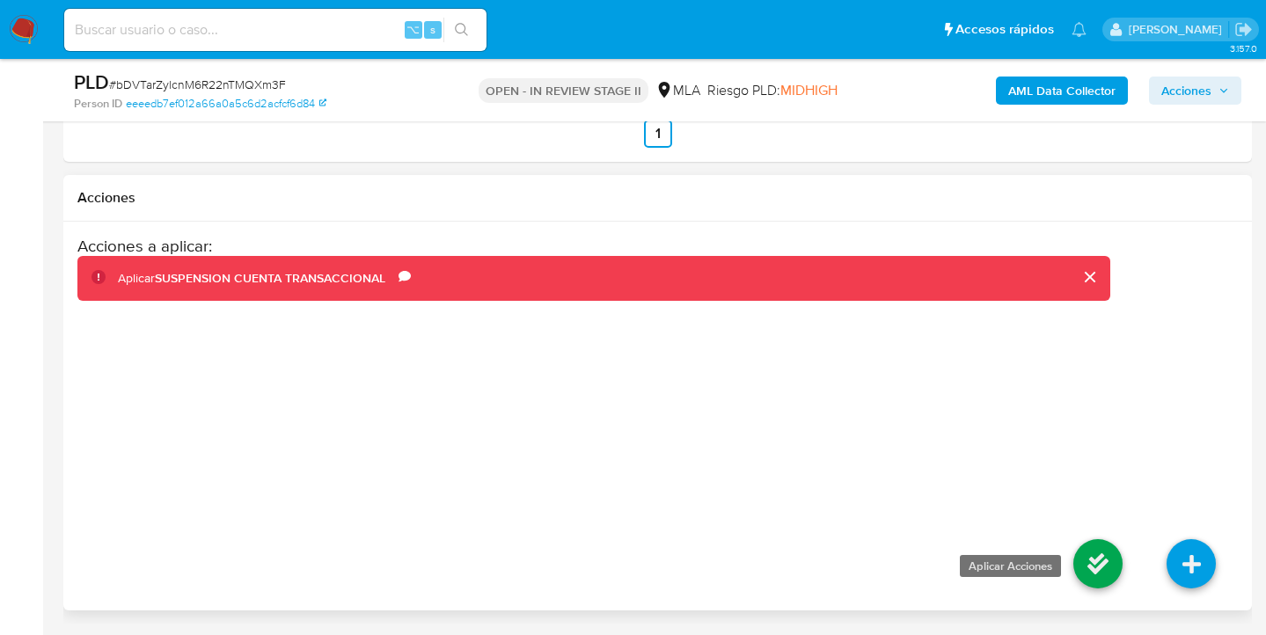
click at [1090, 560] on icon at bounding box center [1097, 563] width 49 height 49
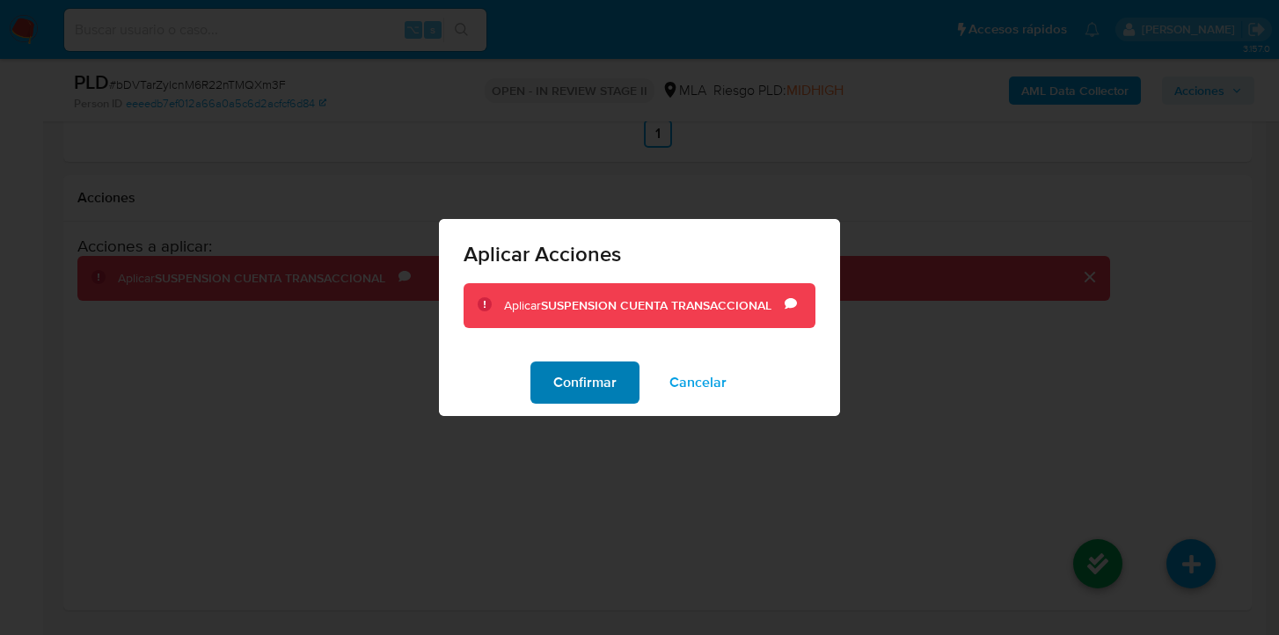
click at [612, 392] on span "Confirmar" at bounding box center [584, 382] width 63 height 39
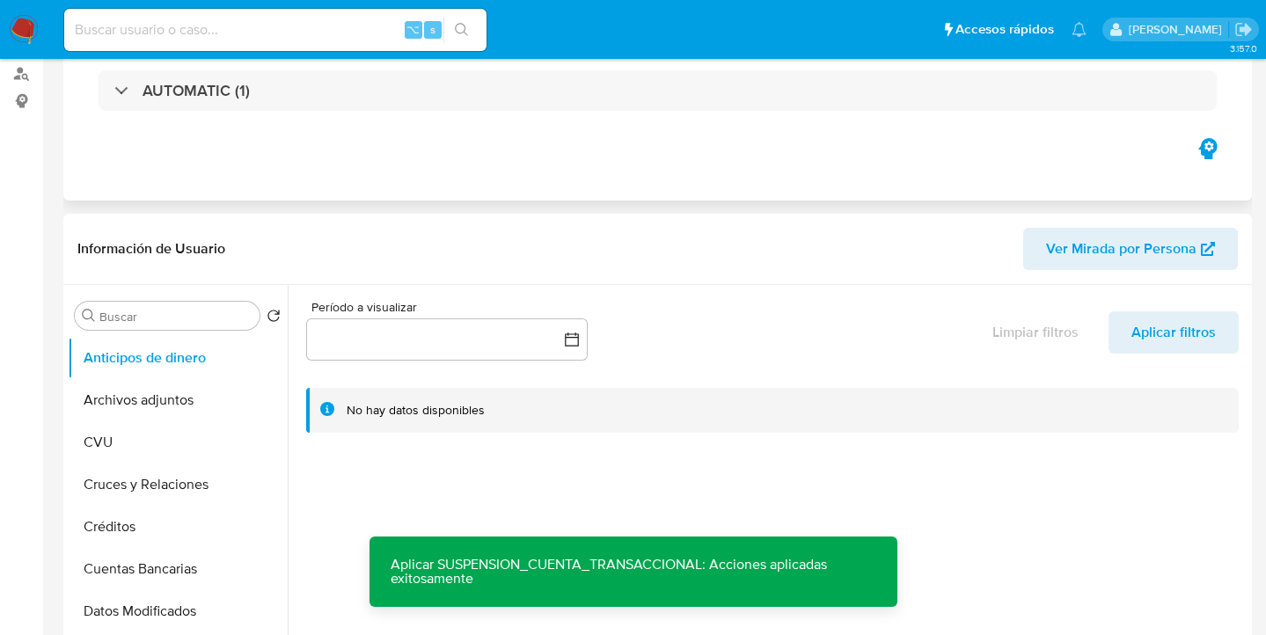
scroll to position [0, 0]
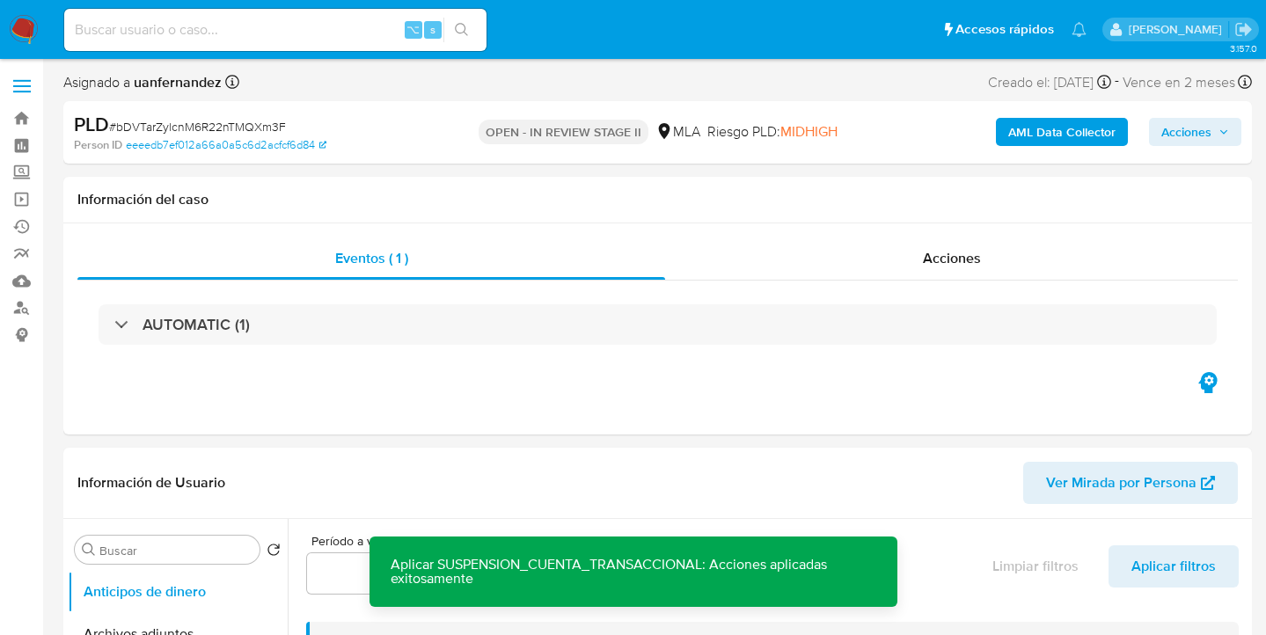
drag, startPoint x: 1182, startPoint y: 135, endPoint x: 1145, endPoint y: 143, distance: 37.8
click at [1181, 135] on span "Acciones" at bounding box center [1186, 132] width 50 height 28
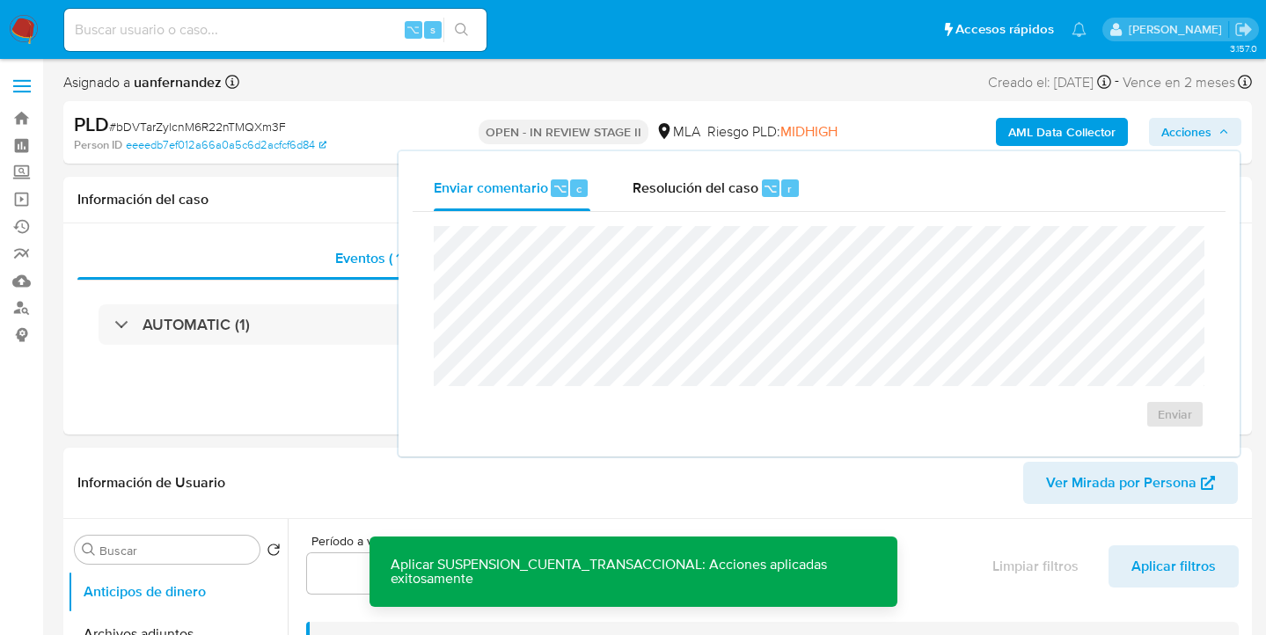
drag, startPoint x: 672, startPoint y: 179, endPoint x: 672, endPoint y: 219, distance: 40.5
click at [672, 179] on span "Resolución del caso" at bounding box center [695, 188] width 126 height 20
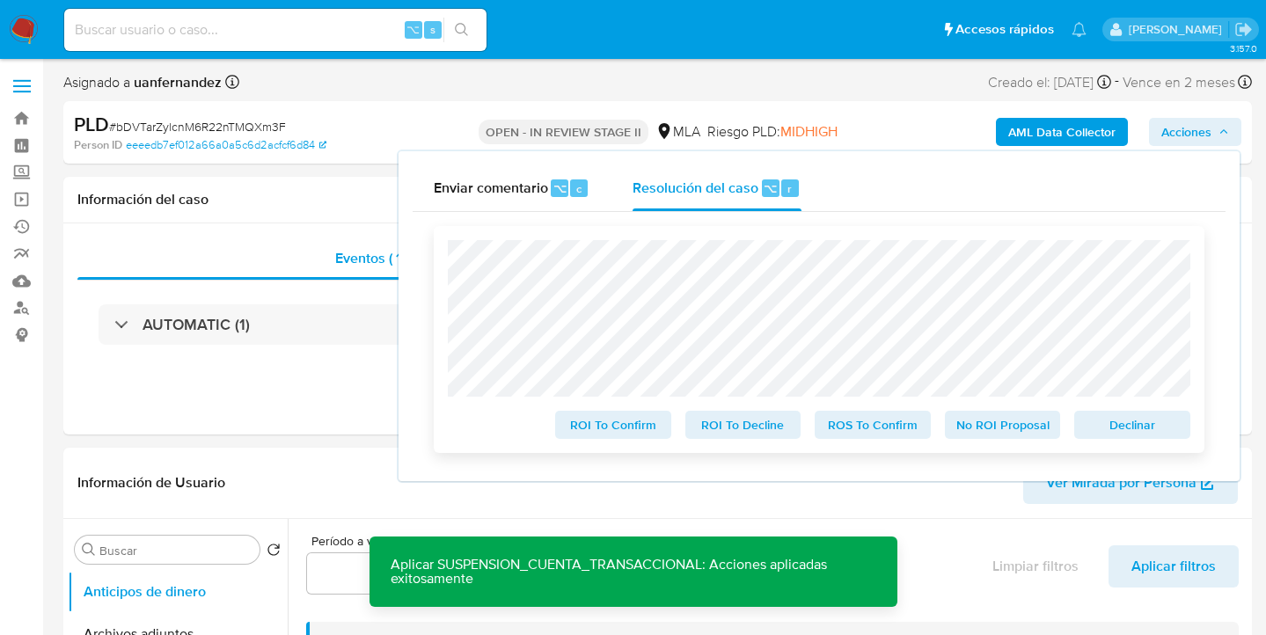
click at [1122, 424] on span "Declinar" at bounding box center [1131, 425] width 91 height 25
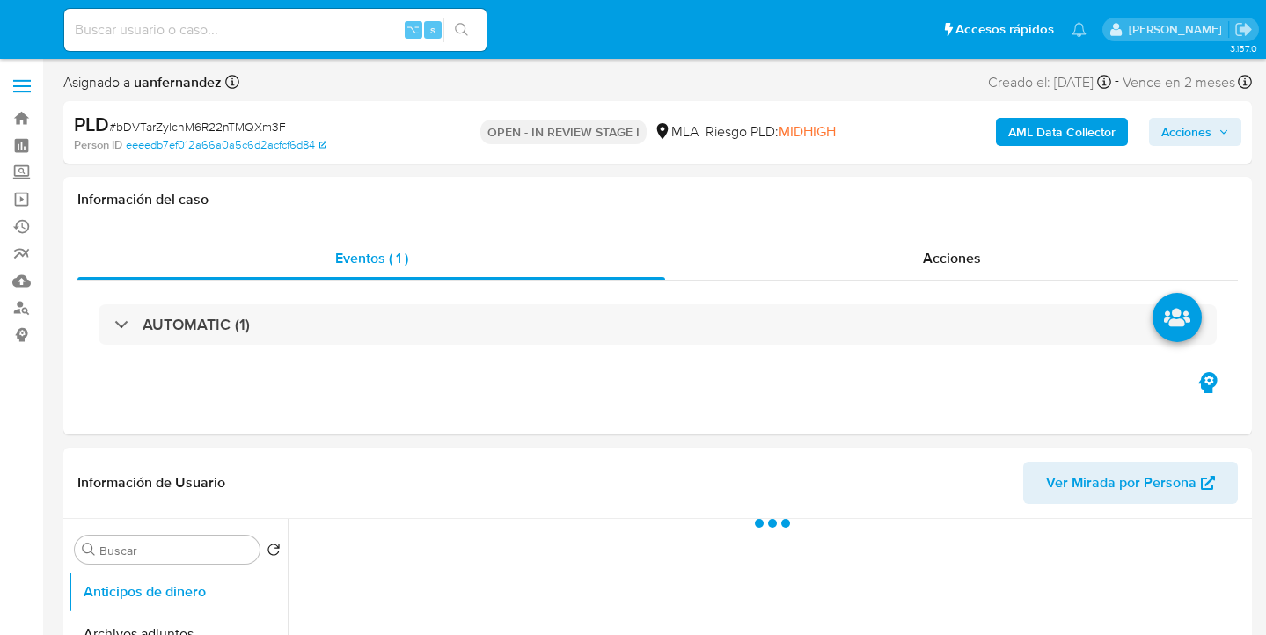
select select "10"
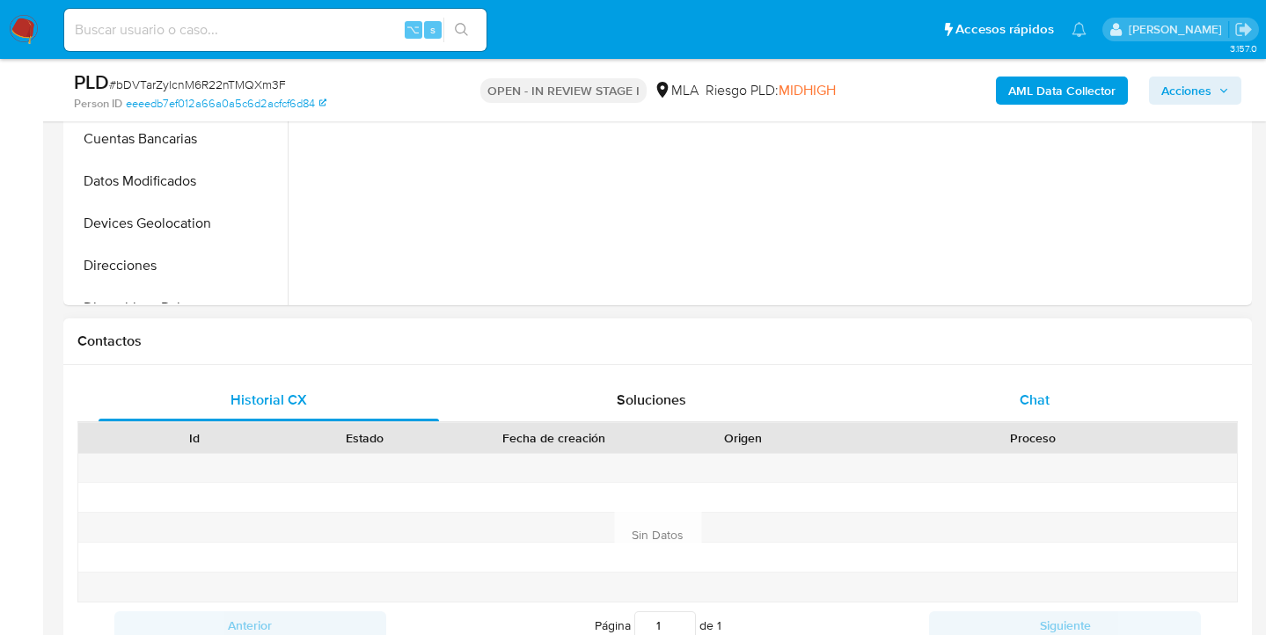
click at [1049, 406] on span "Chat" at bounding box center [1035, 400] width 30 height 20
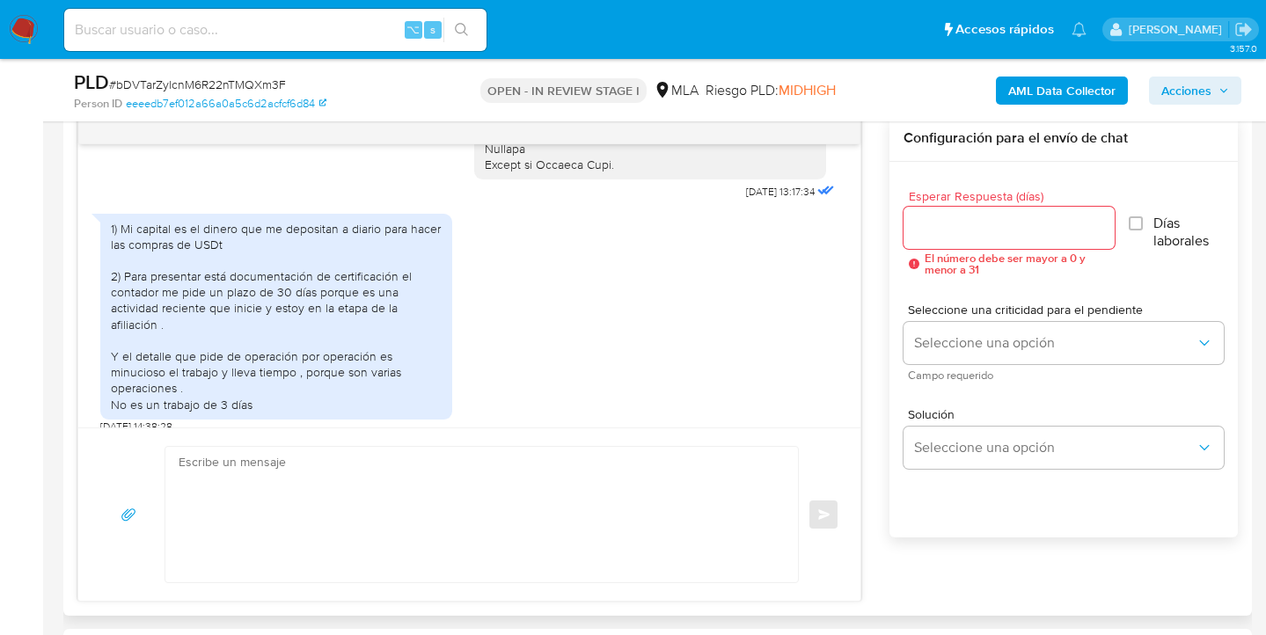
scroll to position [3466, 0]
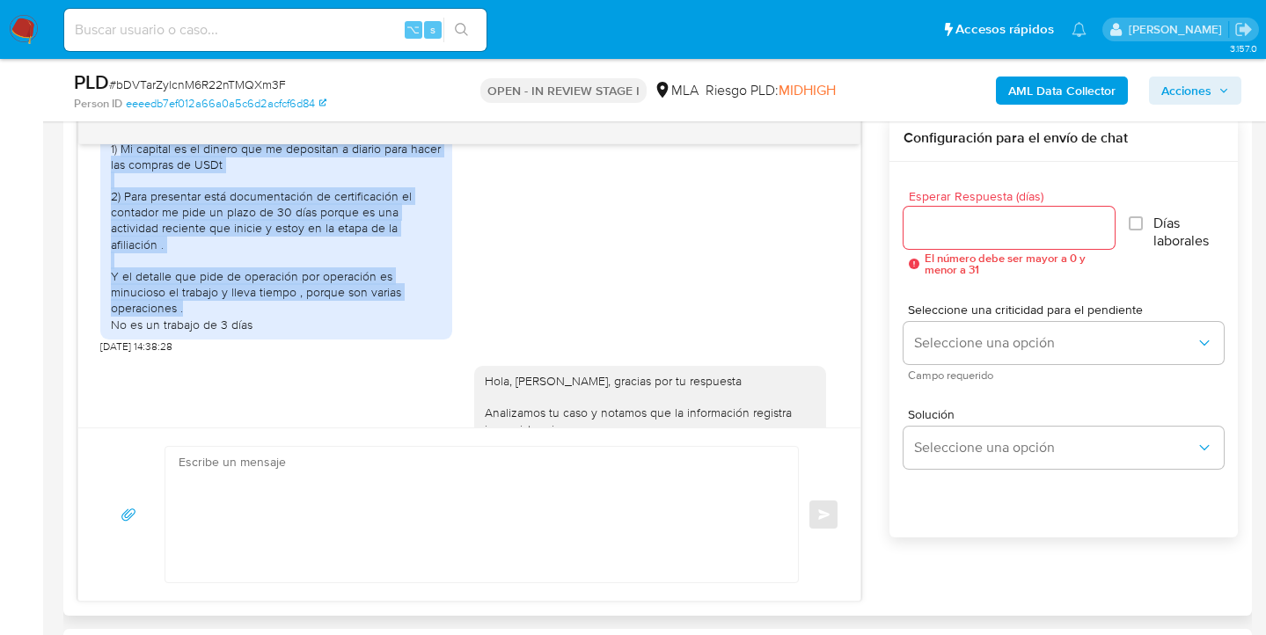
drag, startPoint x: 120, startPoint y: 208, endPoint x: 337, endPoint y: 375, distance: 273.6
click at [337, 333] on div "1) Mi capital es el dinero que me depositan a diario para hacer las compras de …" at bounding box center [276, 237] width 331 height 192
copy div "Mi capital es el dinero que me depositan a diario para hacer las compras de USD…"
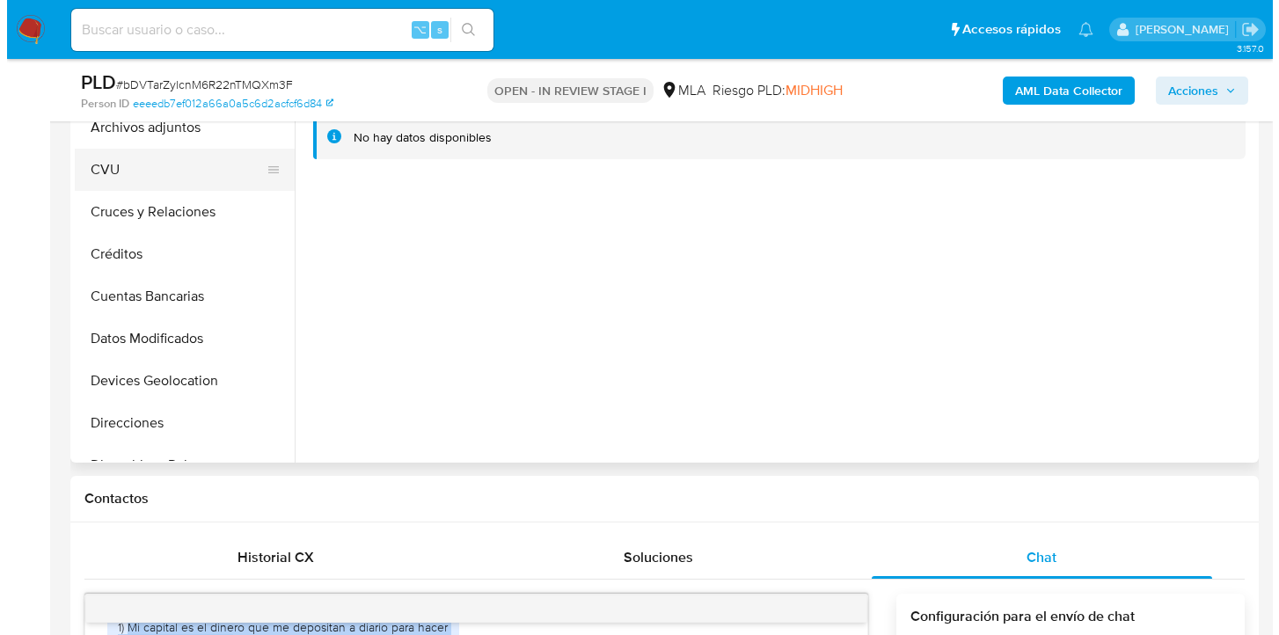
scroll to position [296, 0]
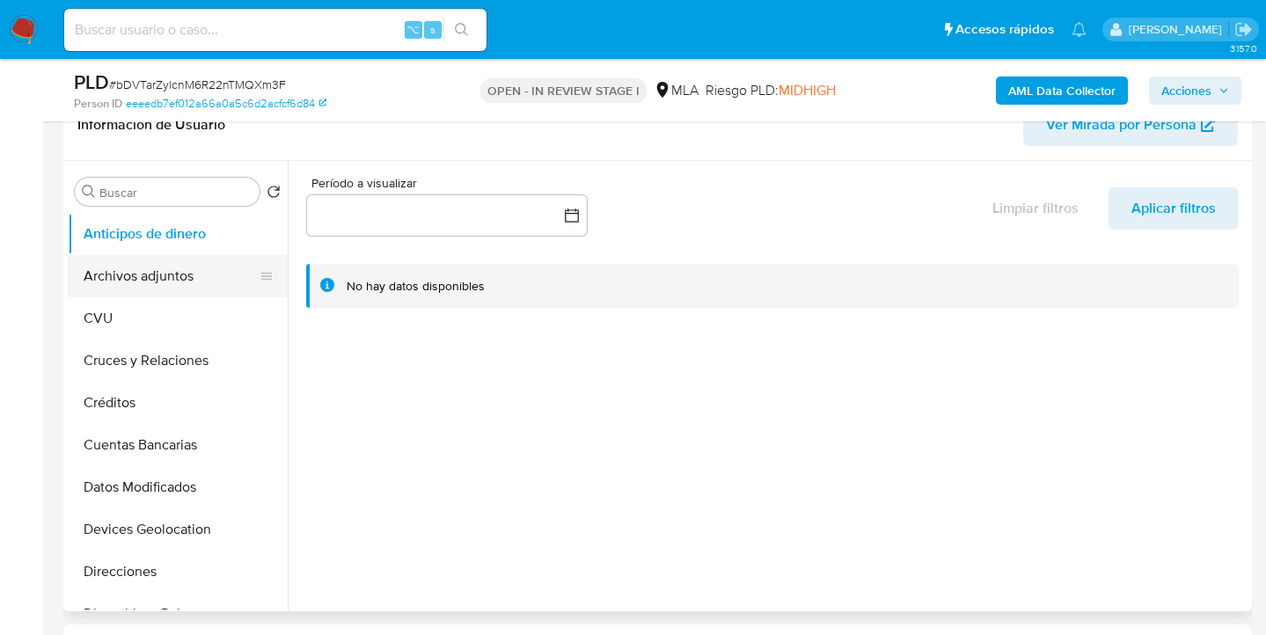
click at [213, 283] on button "Archivos adjuntos" at bounding box center [171, 276] width 206 height 42
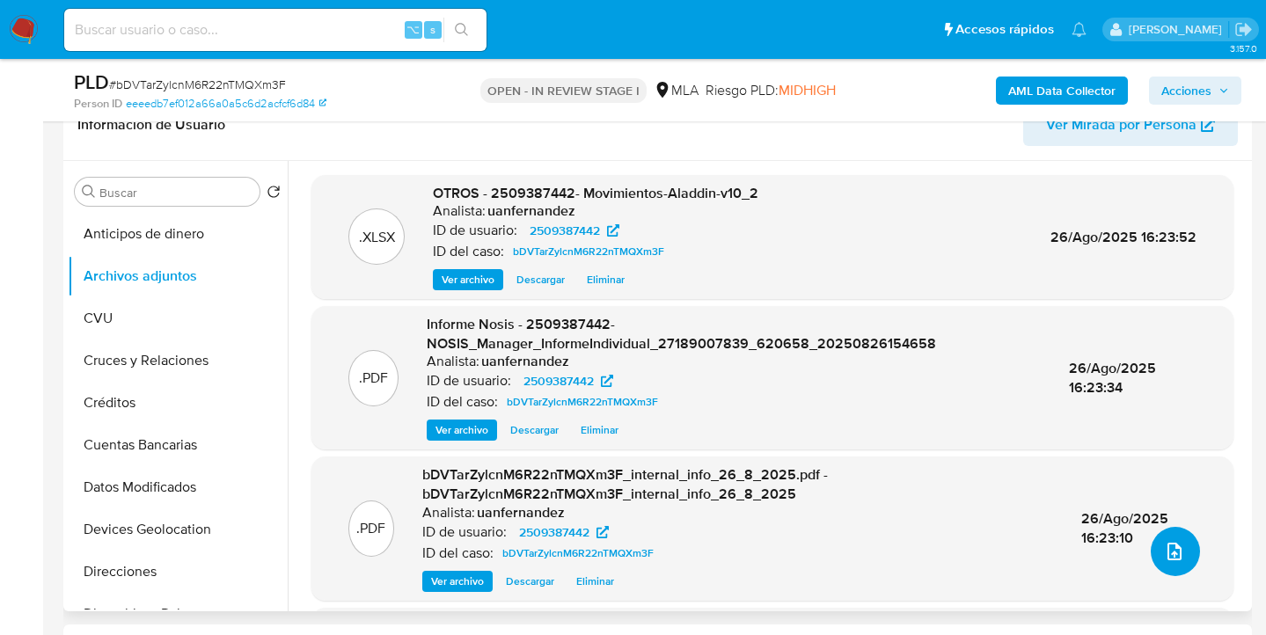
click at [1165, 545] on icon "upload-file" at bounding box center [1174, 551] width 21 height 21
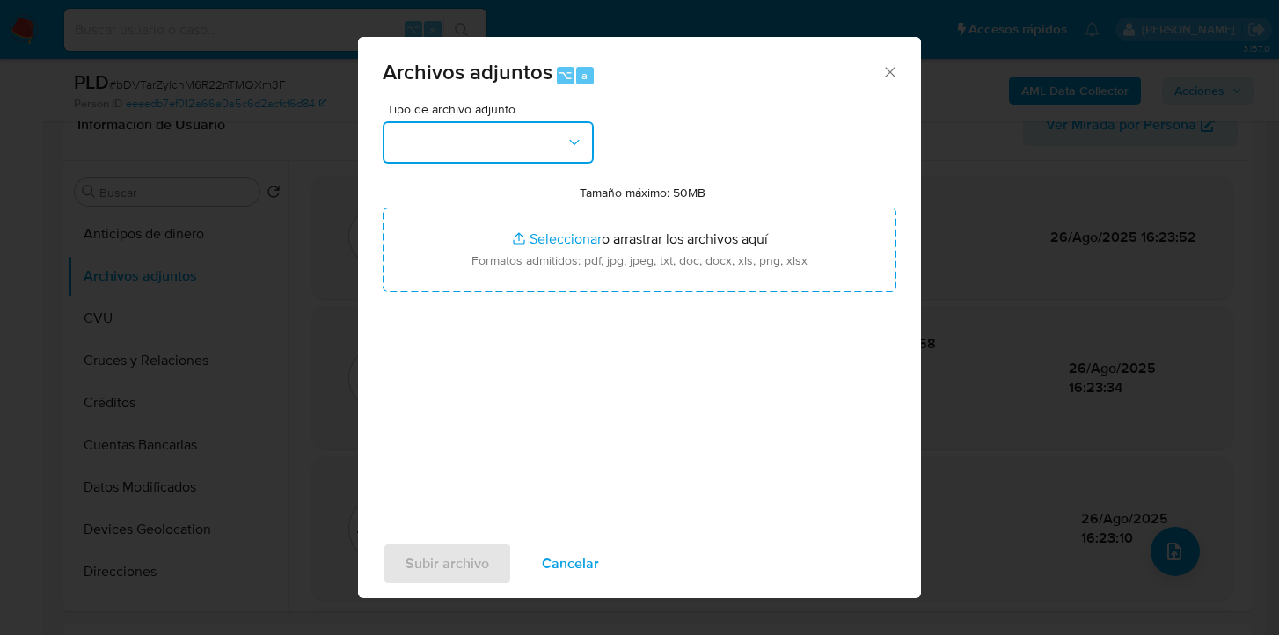
click at [551, 134] on button "button" at bounding box center [488, 142] width 211 height 42
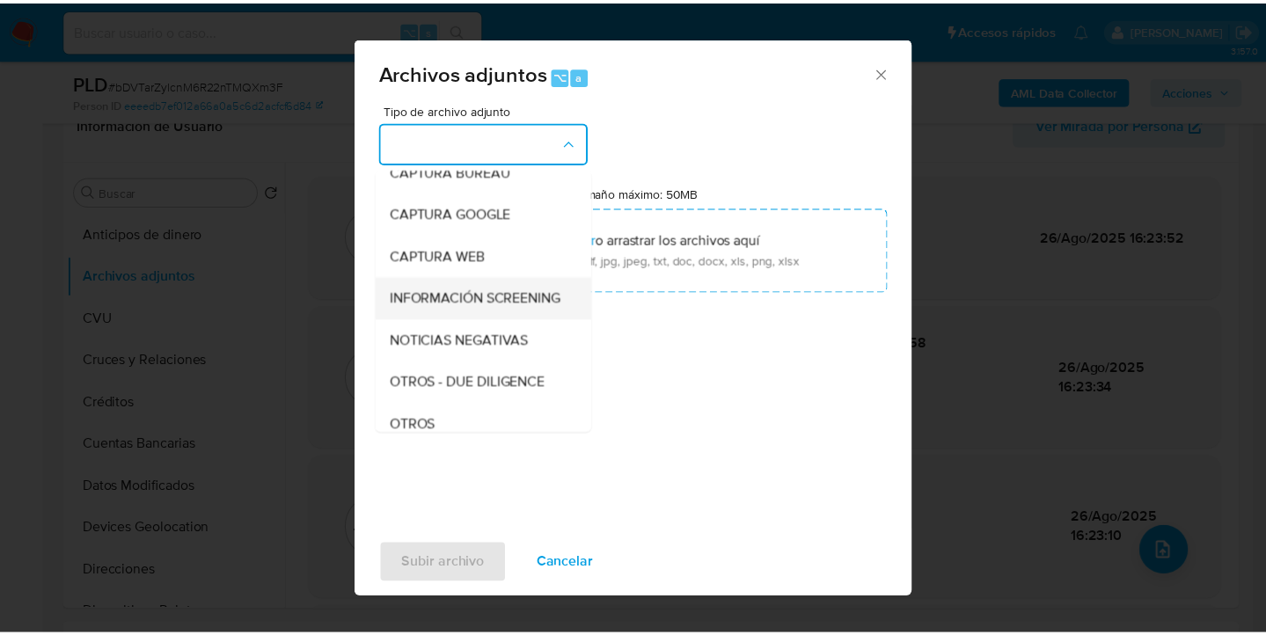
scroll to position [172, 0]
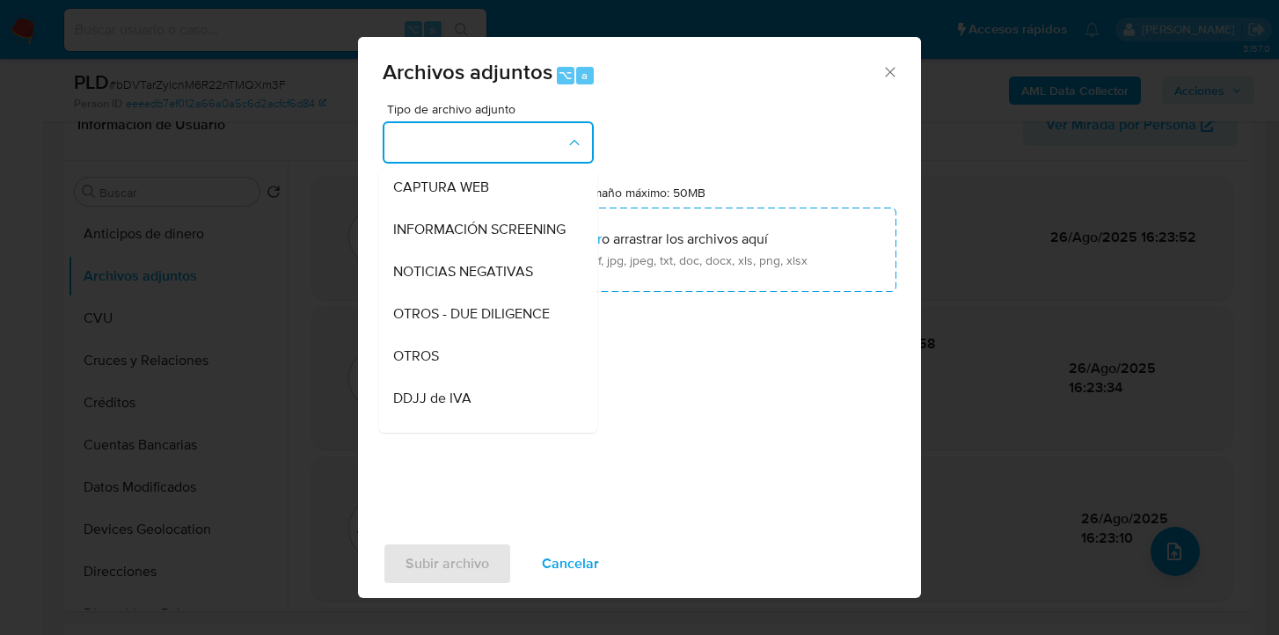
drag, startPoint x: 503, startPoint y: 362, endPoint x: 545, endPoint y: 308, distance: 69.0
click at [503, 363] on div "OTROS" at bounding box center [482, 356] width 179 height 42
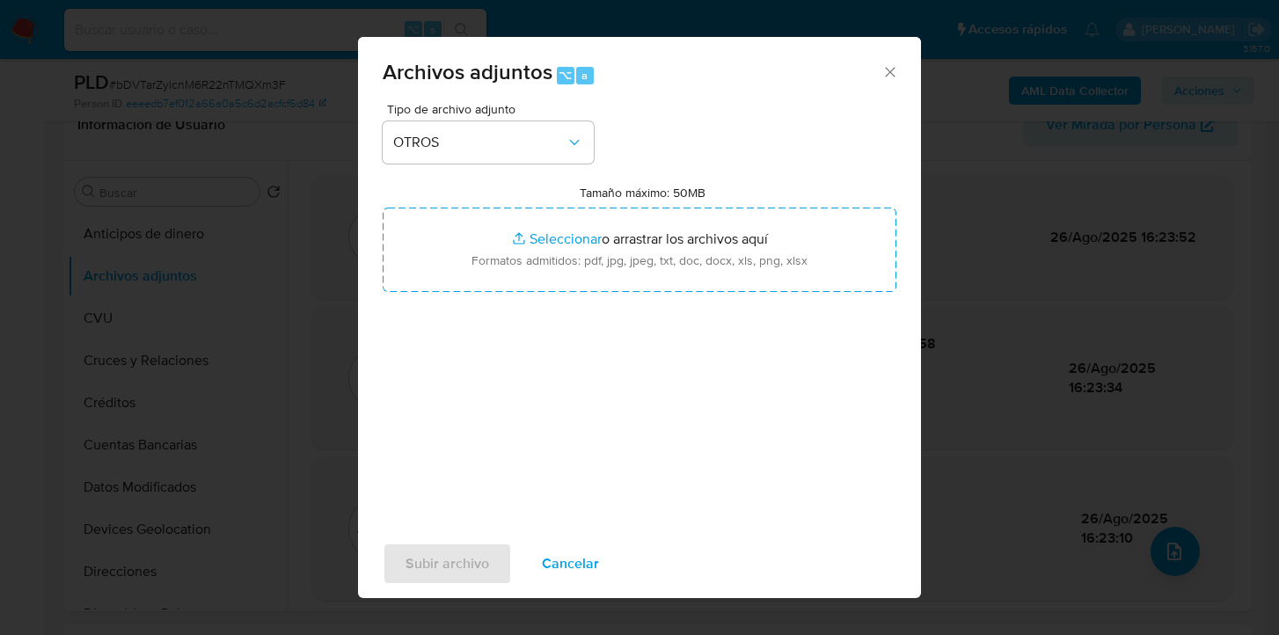
click at [558, 298] on div "Tipo de archivo adjunto OTROS Tamaño máximo: 50MB Seleccionar archivos Seleccio…" at bounding box center [640, 310] width 514 height 415
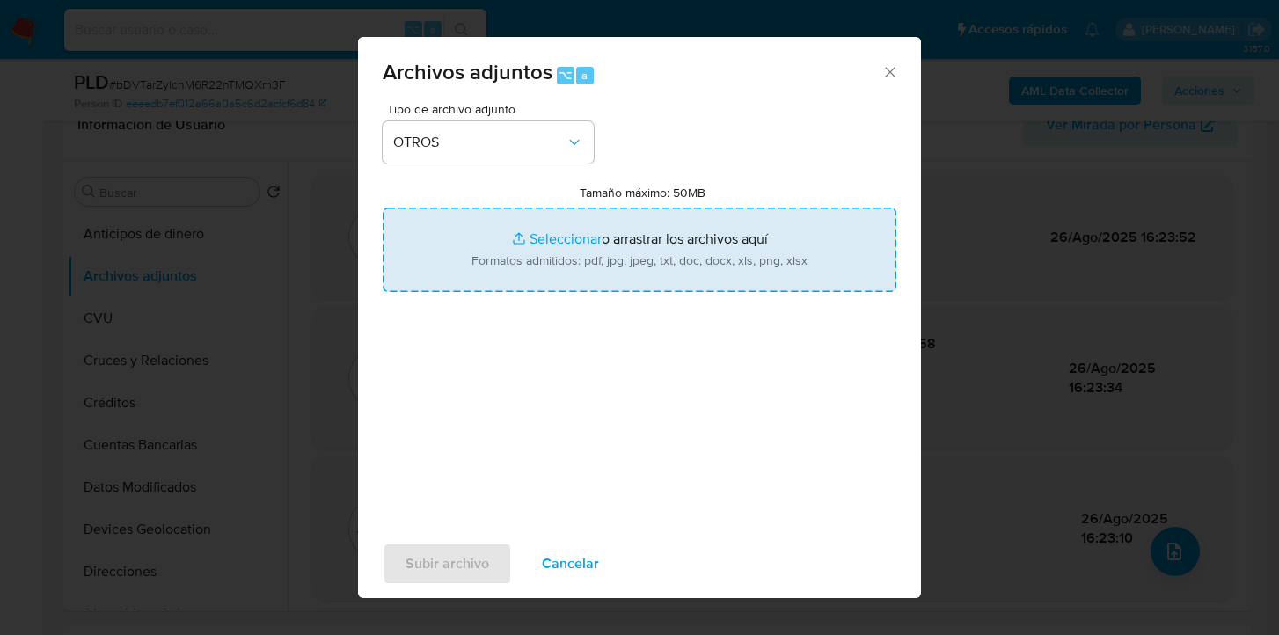
click at [577, 268] on input "Tamaño máximo: 50MB Seleccionar archivos" at bounding box center [640, 250] width 514 height 84
type input "C:\fakepath\Caselog bDVTarZylcnM6R22nTMQXm3F_2025_08_19_07_31_13.docx"
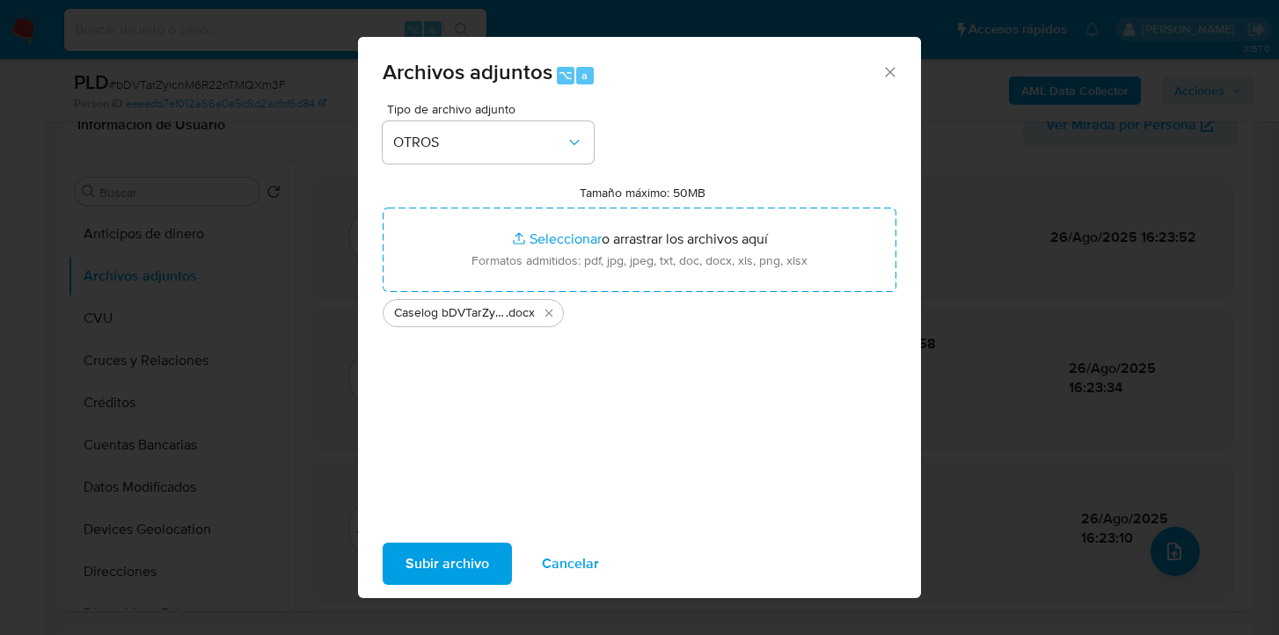
click at [443, 573] on span "Subir archivo" at bounding box center [448, 564] width 84 height 39
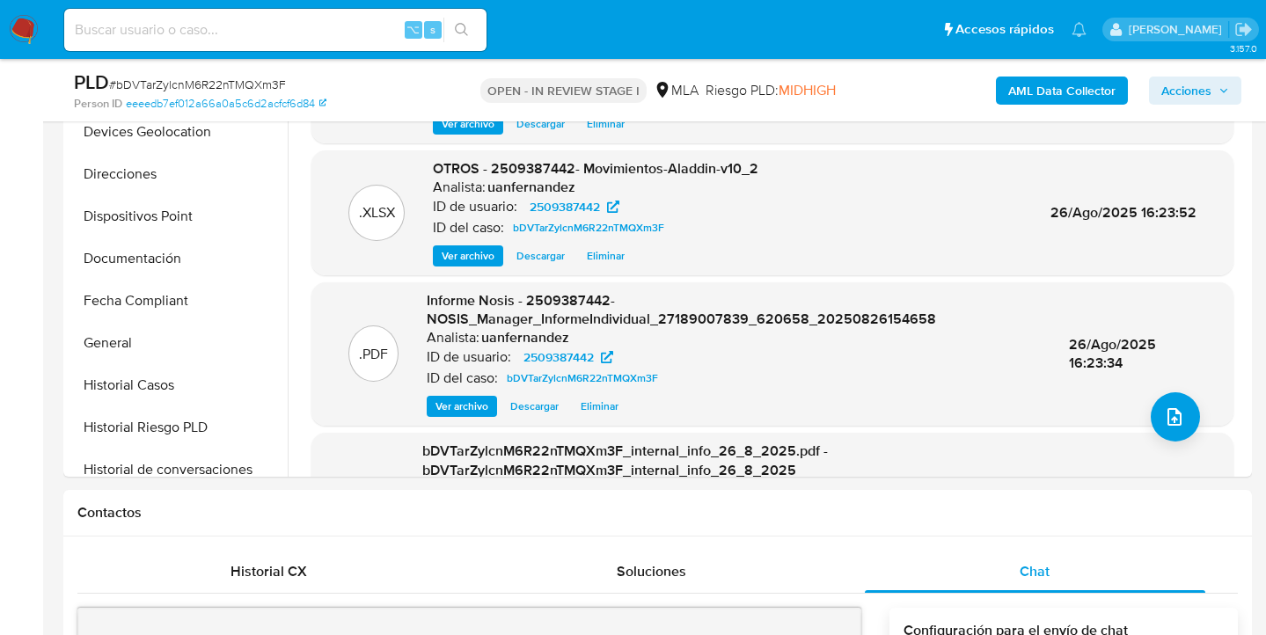
scroll to position [828, 0]
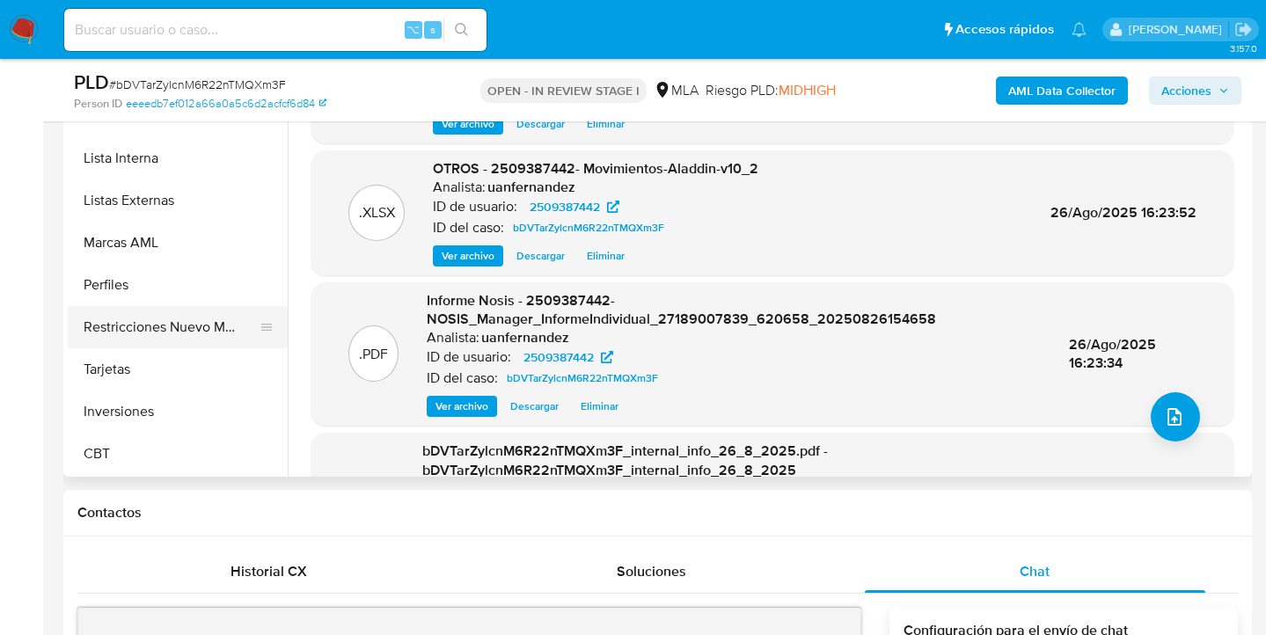
click at [177, 327] on button "Restricciones Nuevo Mundo" at bounding box center [171, 327] width 206 height 42
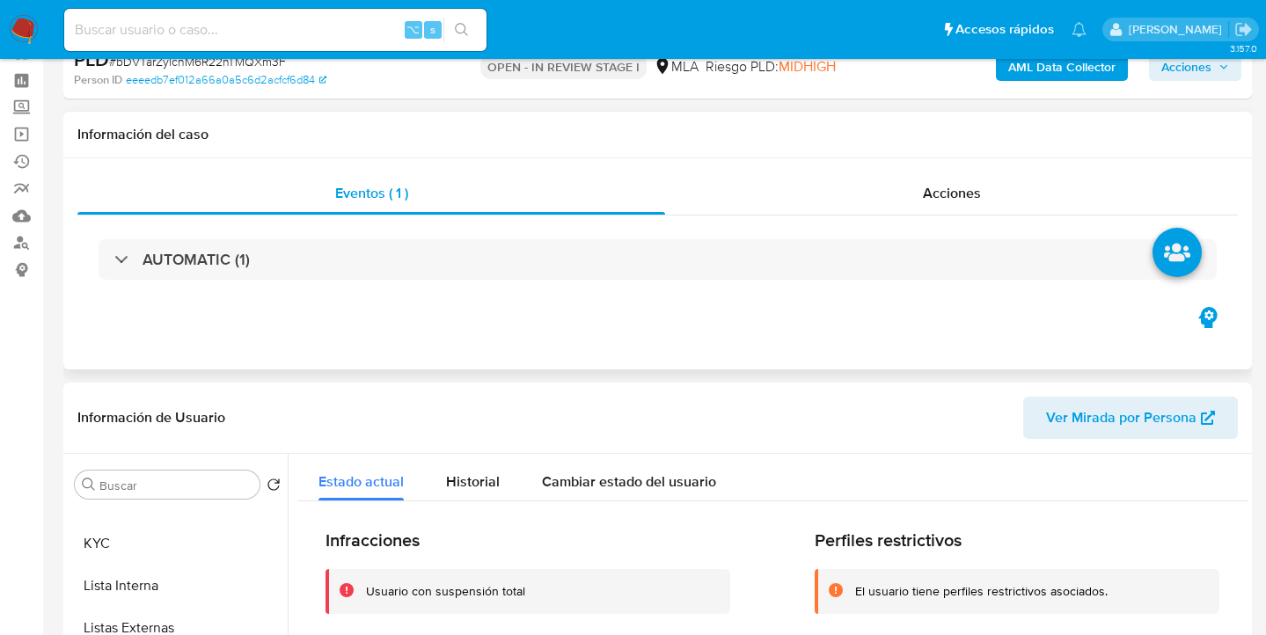
scroll to position [0, 0]
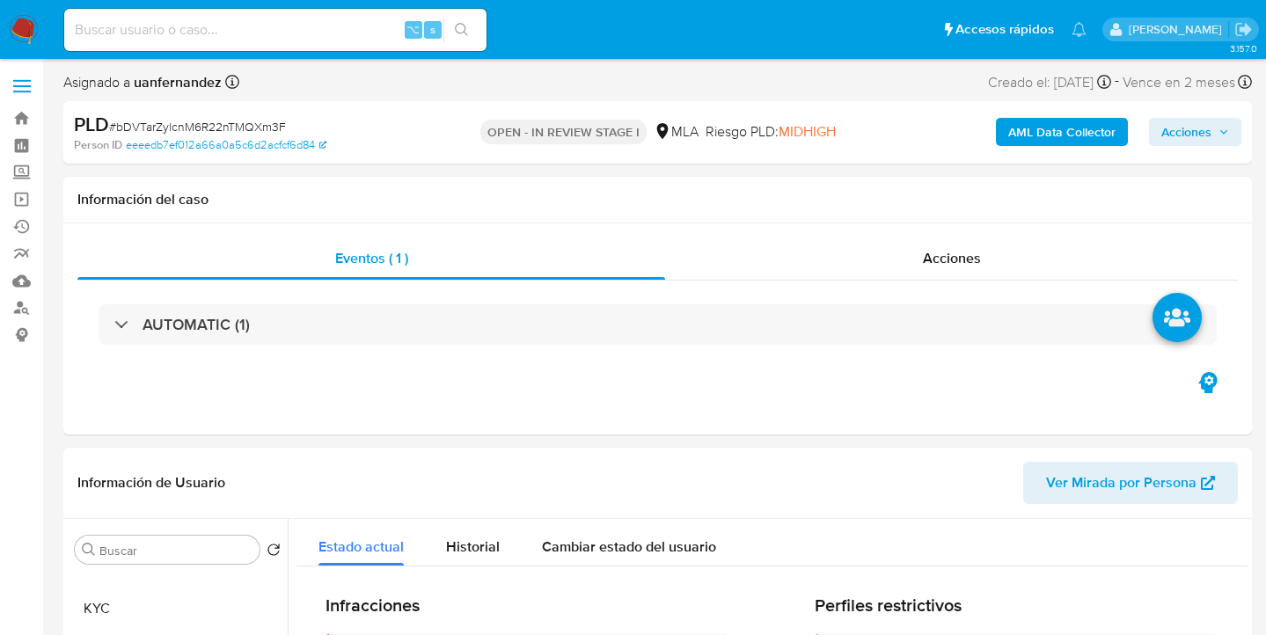
click at [1188, 137] on span "Acciones" at bounding box center [1186, 132] width 50 height 28
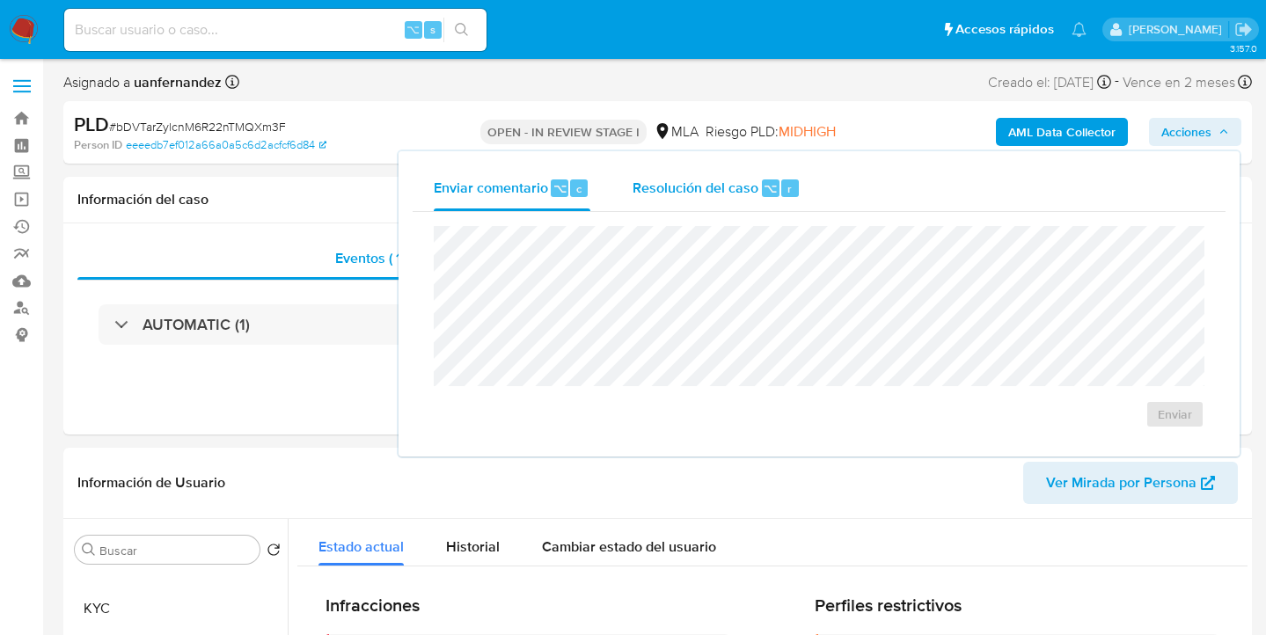
drag, startPoint x: 702, startPoint y: 190, endPoint x: 698, endPoint y: 201, distance: 12.3
click at [700, 191] on span "Resolución del caso" at bounding box center [695, 188] width 126 height 20
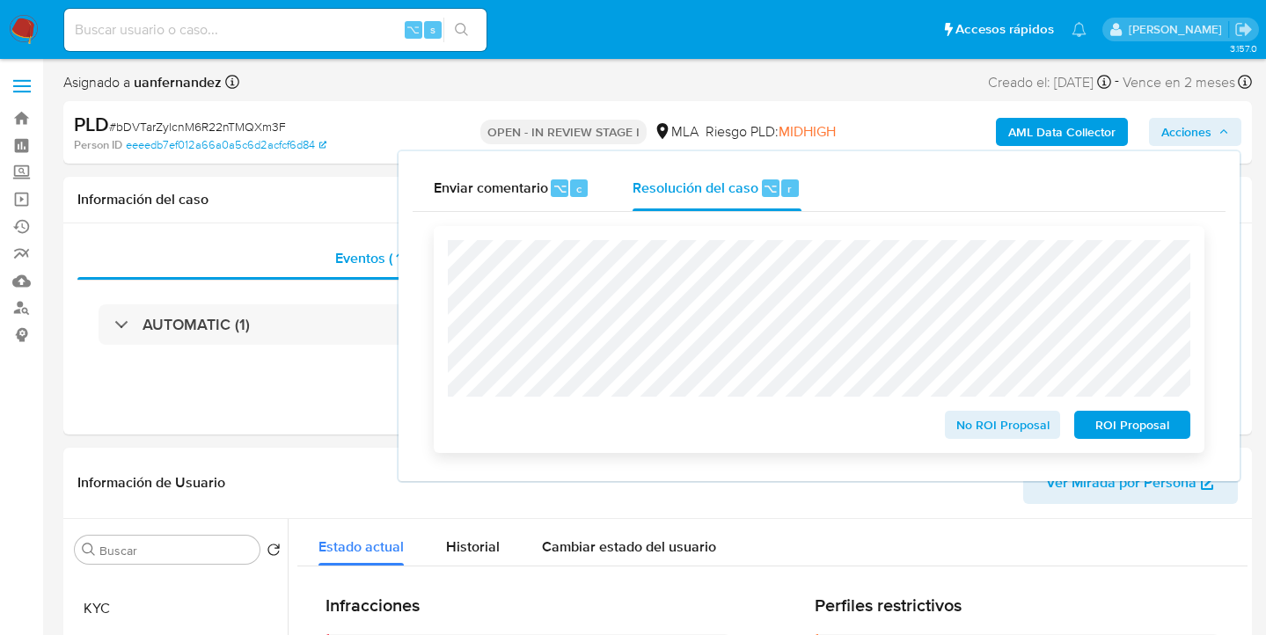
click at [1122, 433] on span "ROI Proposal" at bounding box center [1131, 425] width 91 height 25
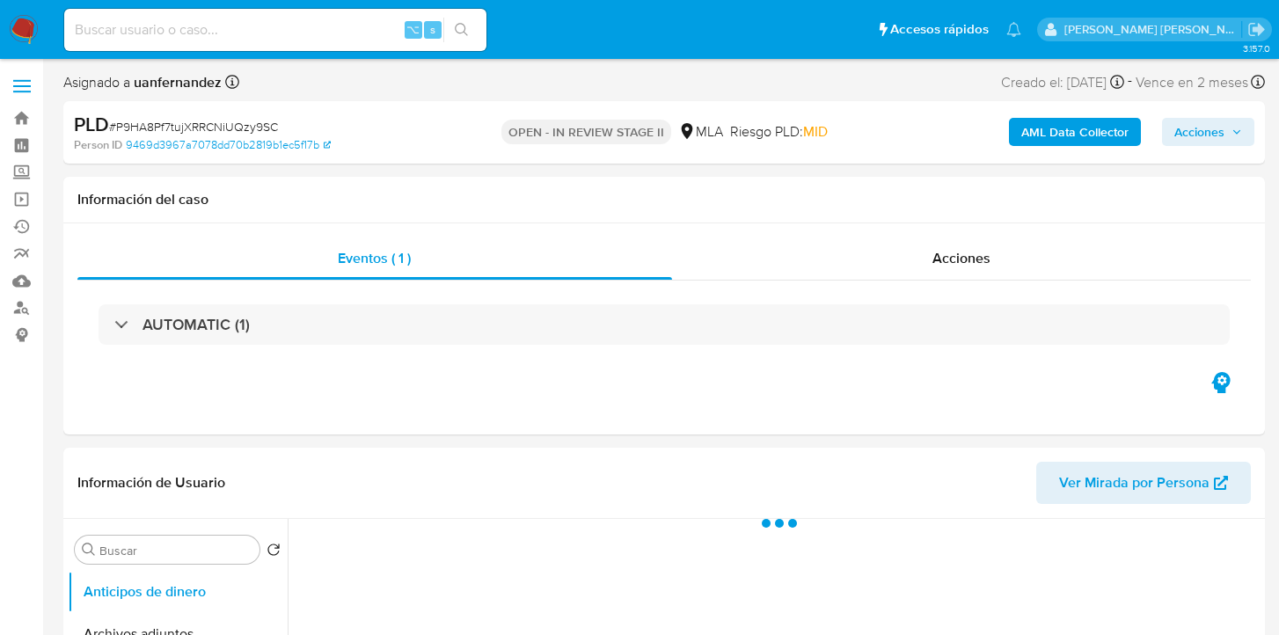
select select "10"
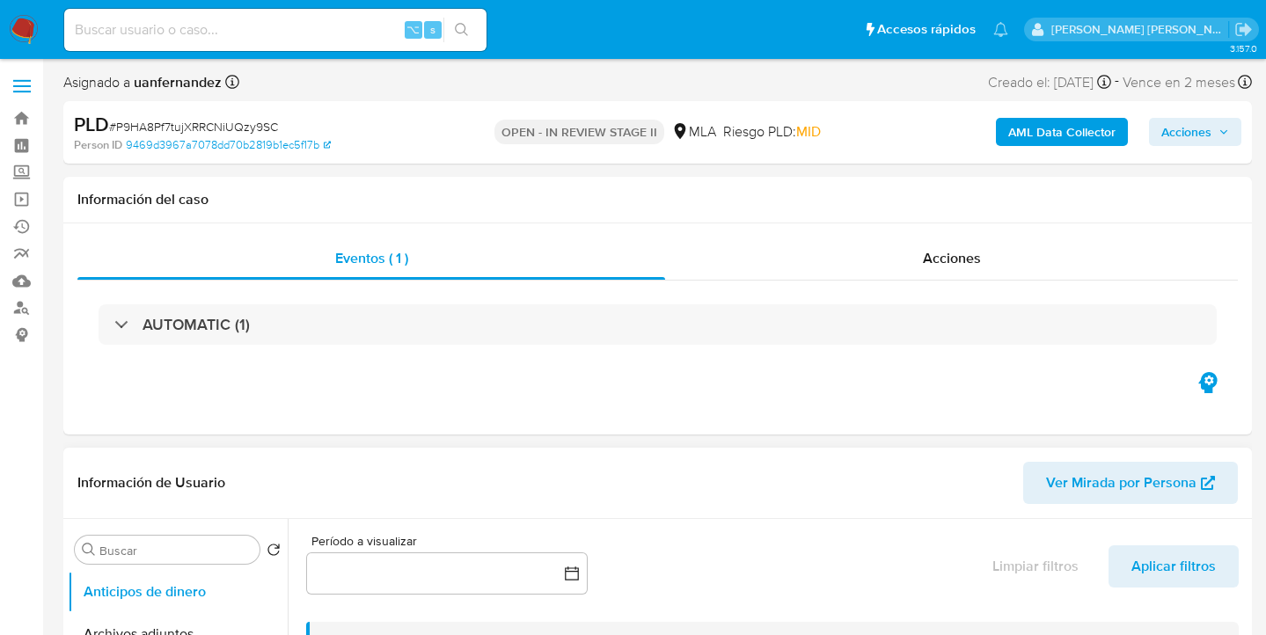
click at [1093, 479] on span "Ver Mirada por Persona" at bounding box center [1121, 483] width 150 height 42
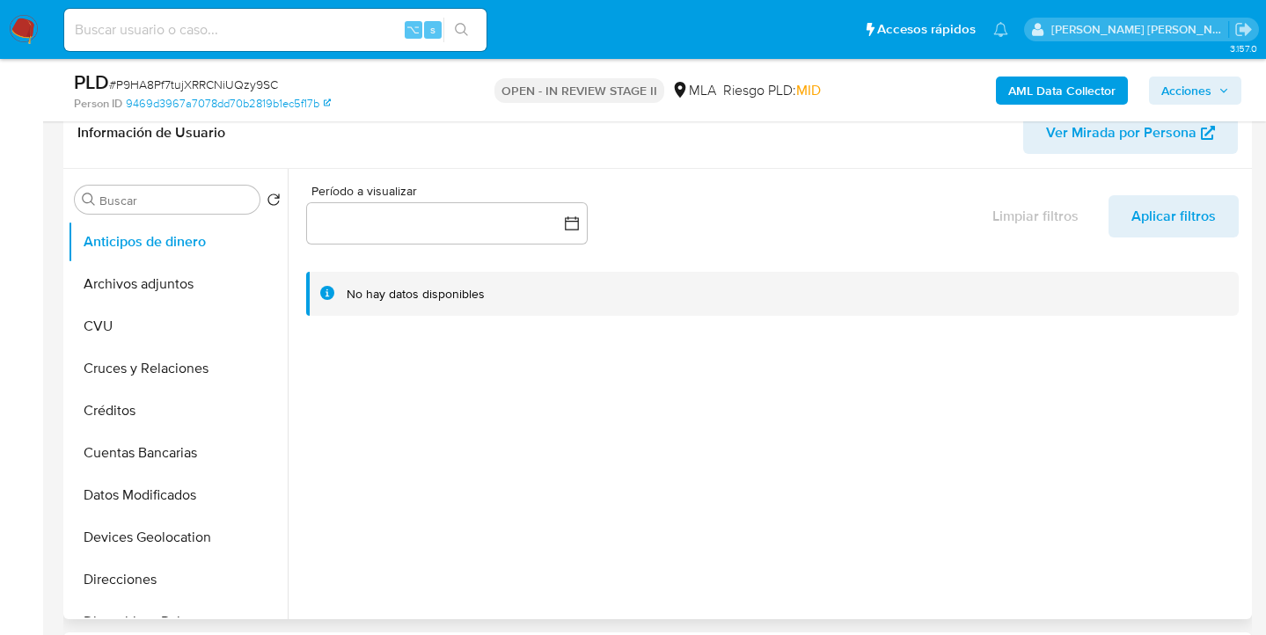
scroll to position [333, 0]
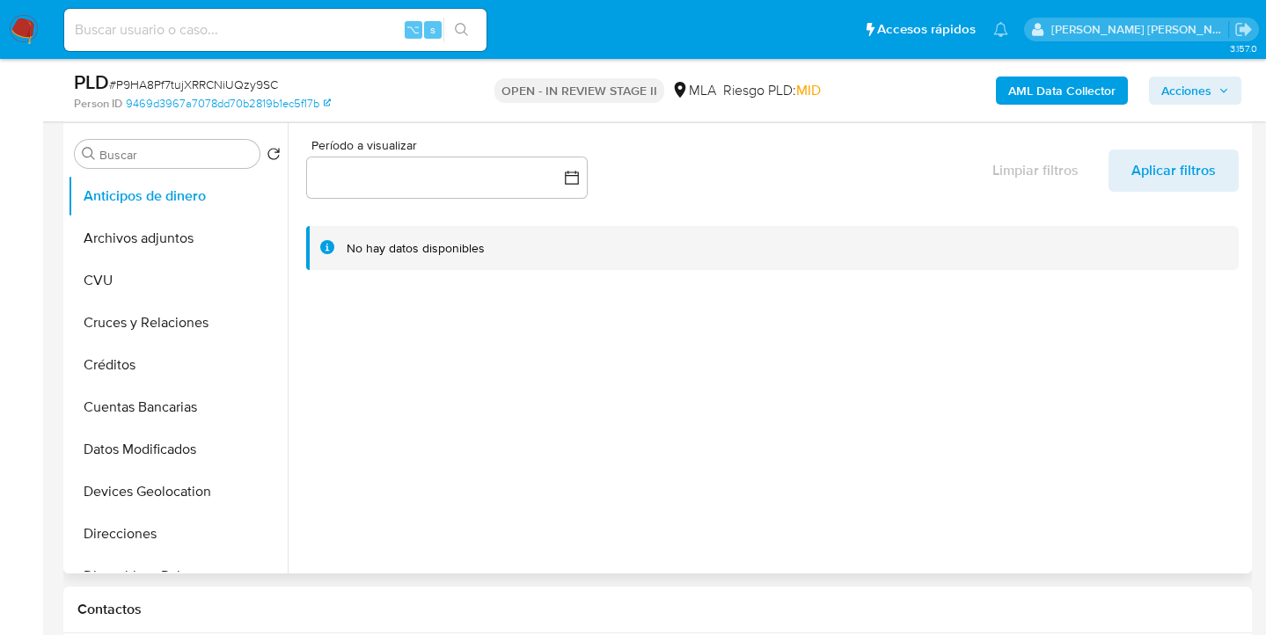
drag, startPoint x: 277, startPoint y: 254, endPoint x: 281, endPoint y: 350, distance: 95.9
click at [281, 355] on ul "Anticipos de dinero Archivos adjuntos CVU Cruces y Relaciones Créditos Cuentas …" at bounding box center [178, 373] width 220 height 397
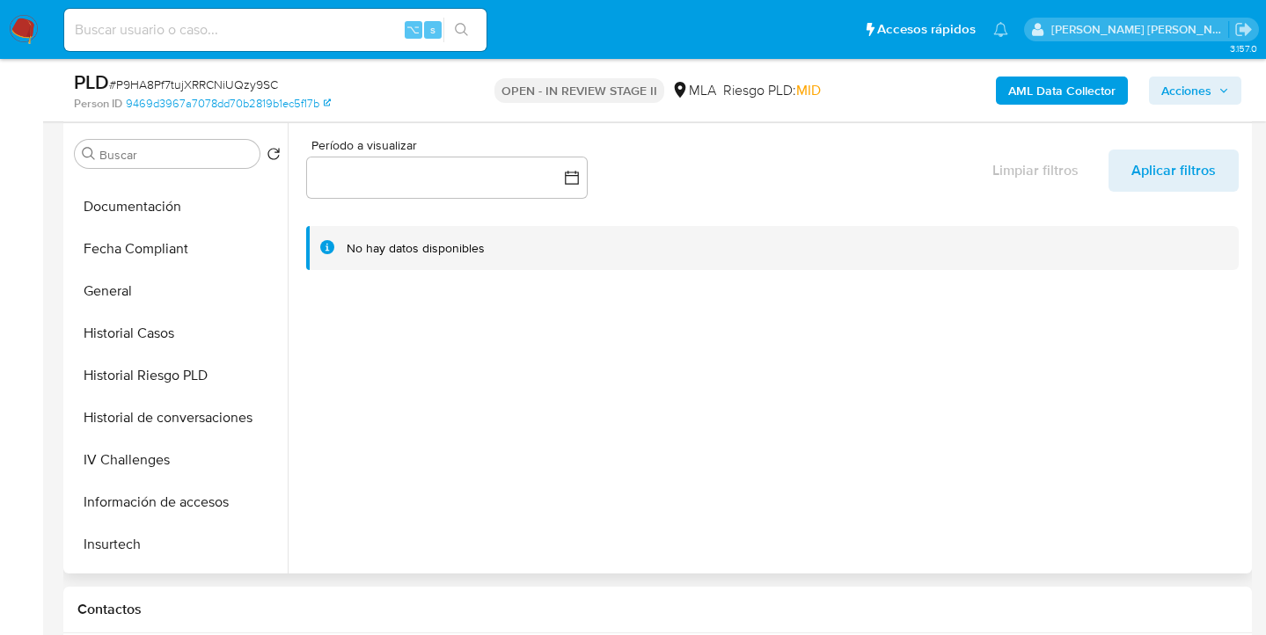
scroll to position [429, 0]
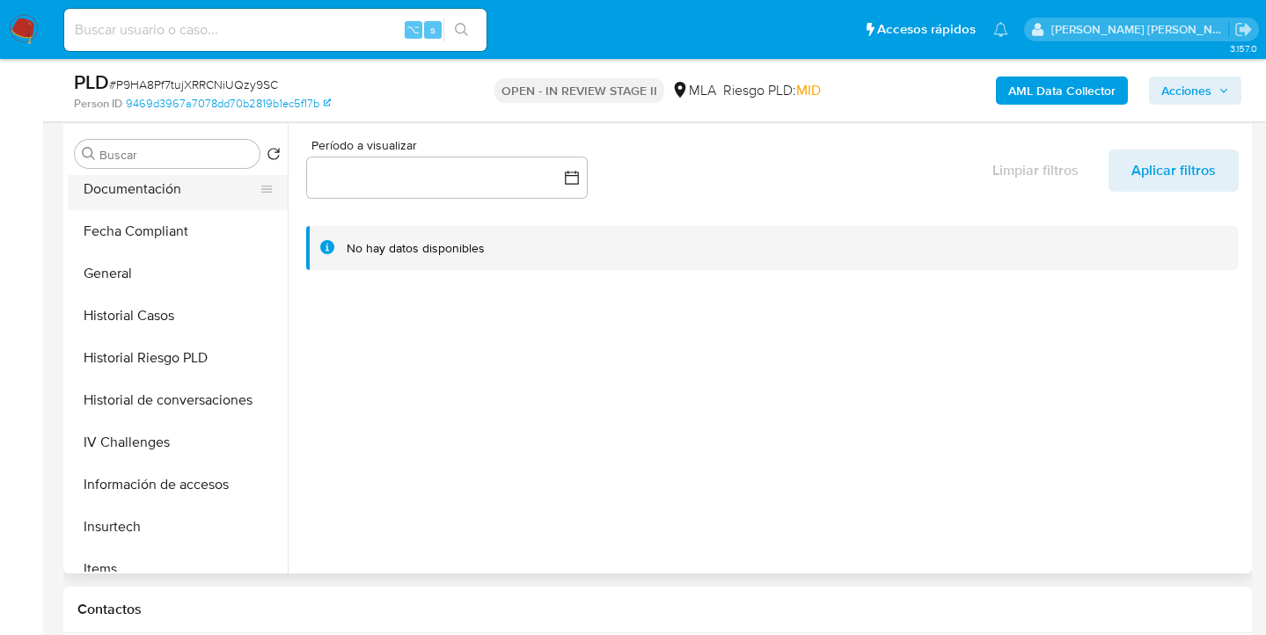
click at [201, 201] on button "Documentación" at bounding box center [171, 189] width 206 height 42
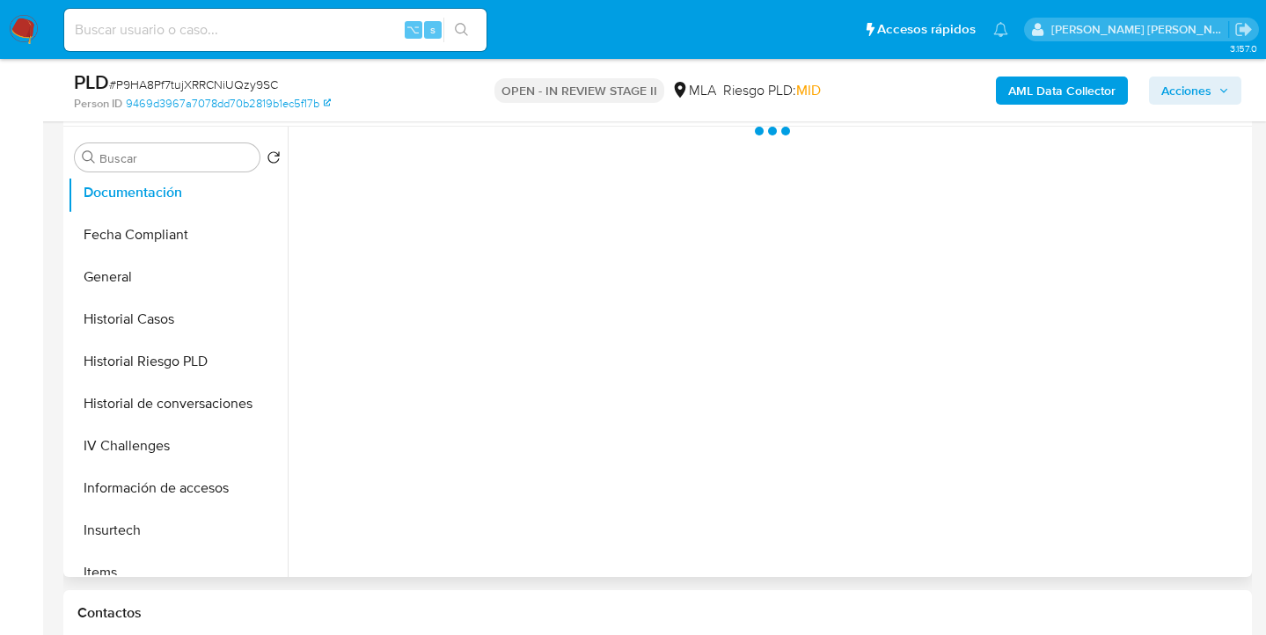
scroll to position [297, 0]
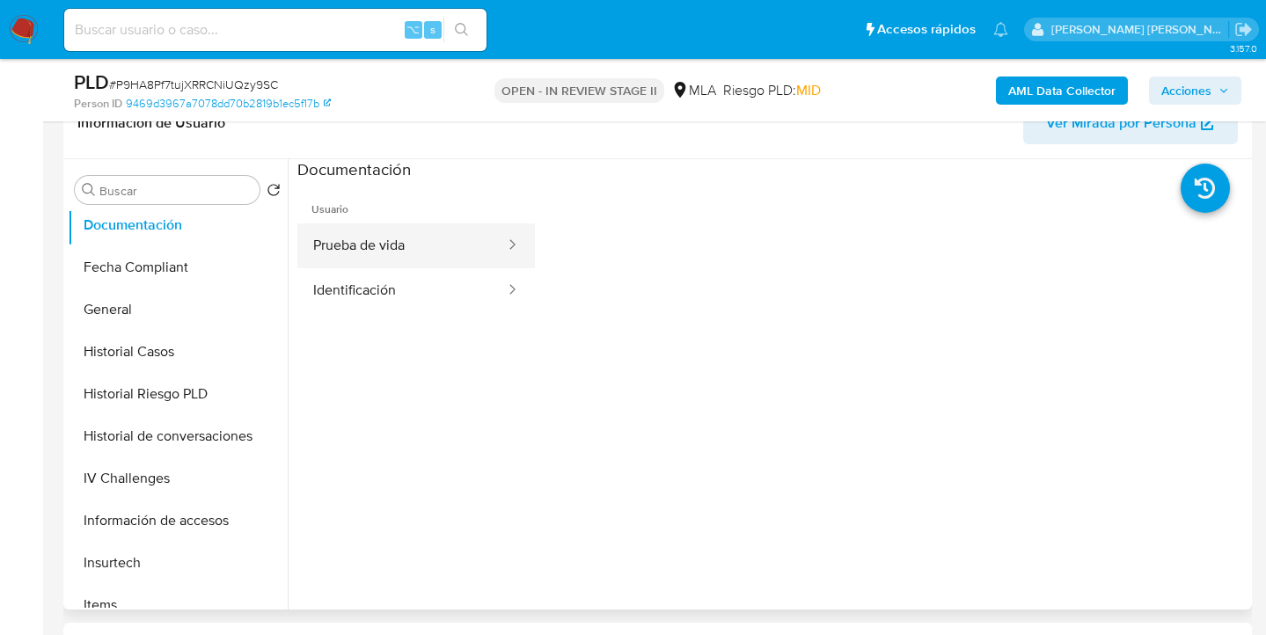
drag, startPoint x: 425, startPoint y: 238, endPoint x: 460, endPoint y: 257, distance: 40.2
click at [425, 238] on button "Prueba de vida" at bounding box center [401, 245] width 209 height 45
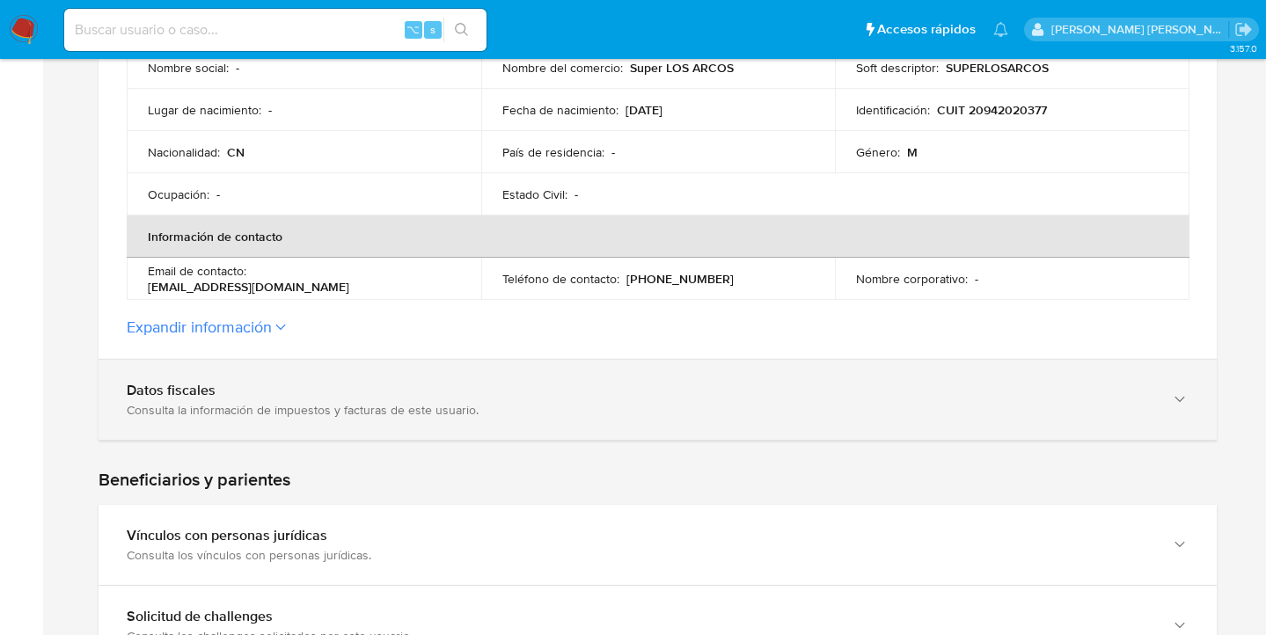
scroll to position [648, 0]
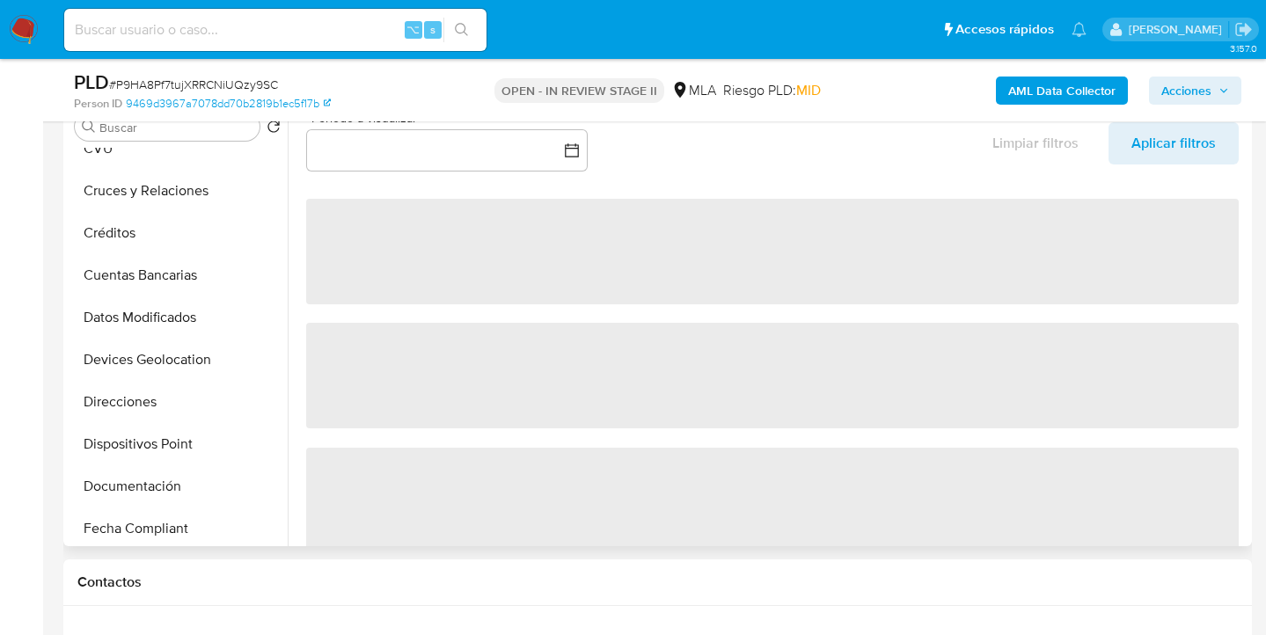
scroll to position [302, 0]
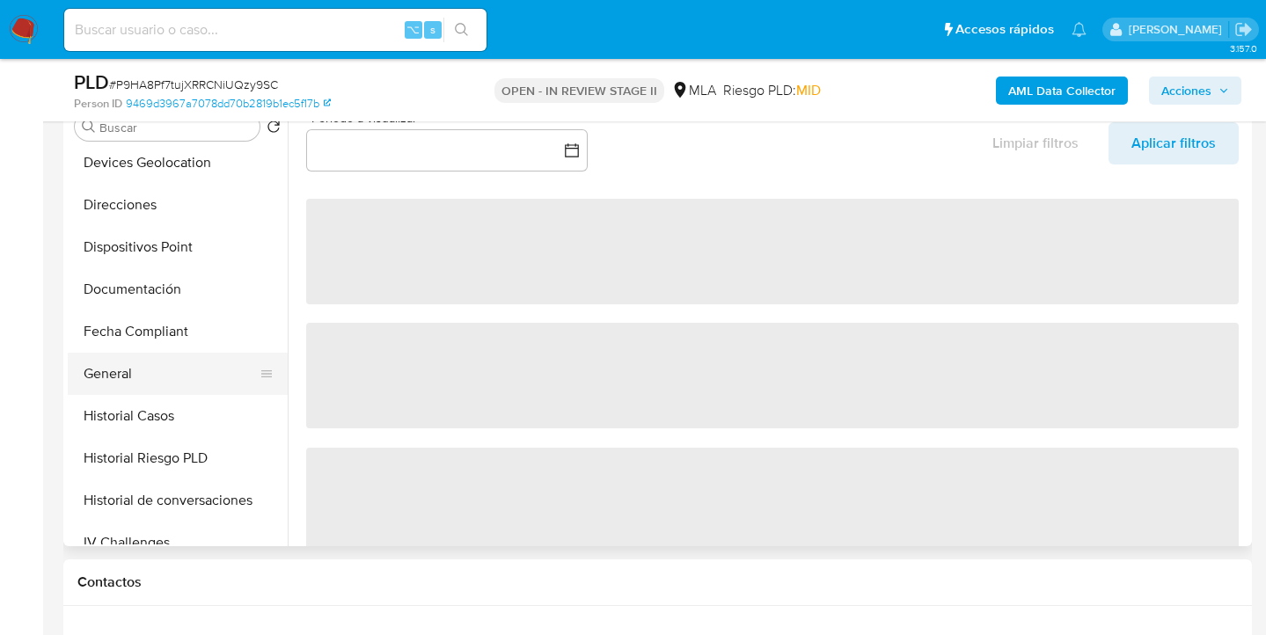
select select "10"
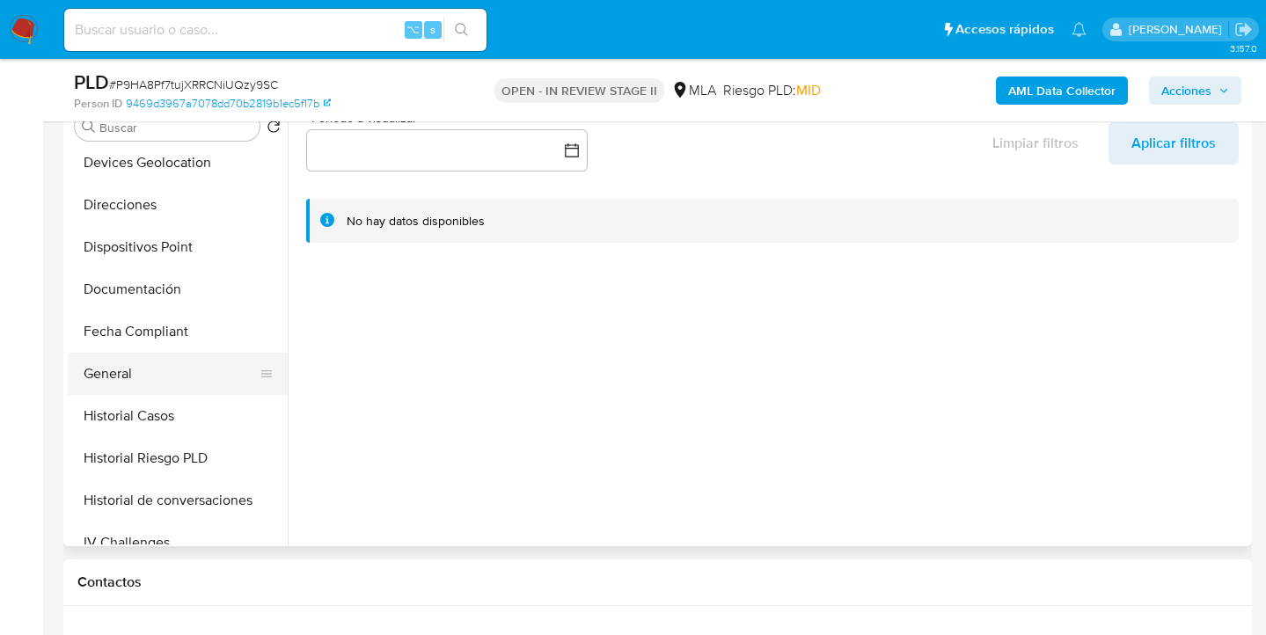
click at [175, 368] on button "General" at bounding box center [171, 374] width 206 height 42
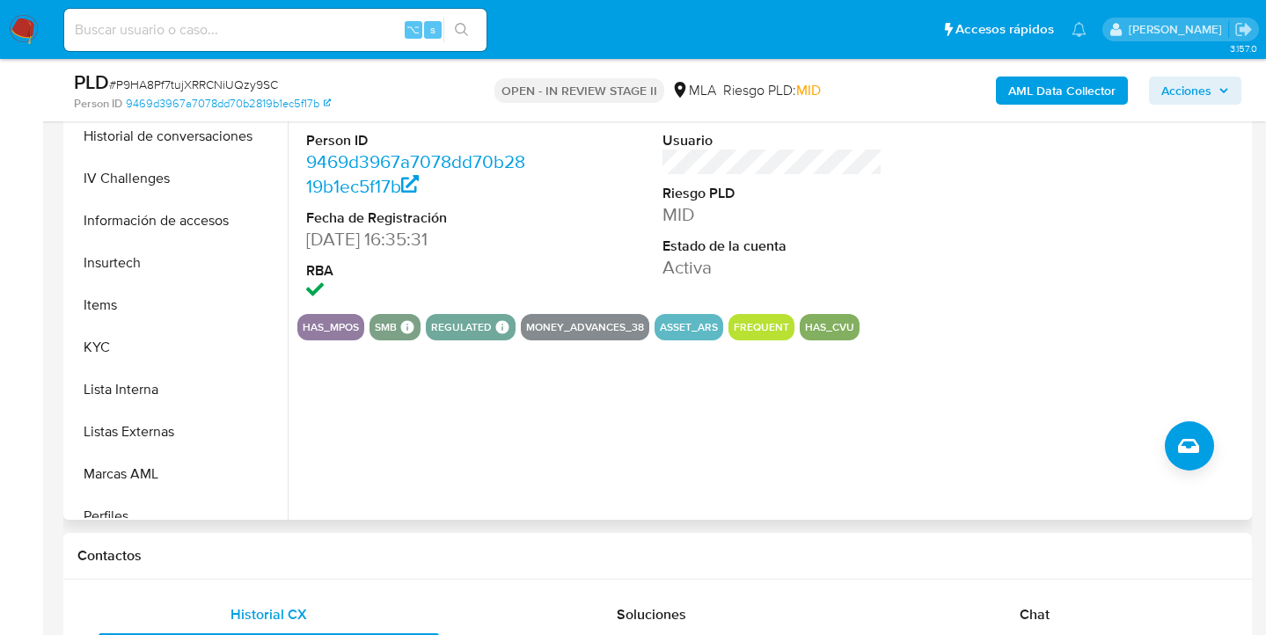
scroll to position [647, 0]
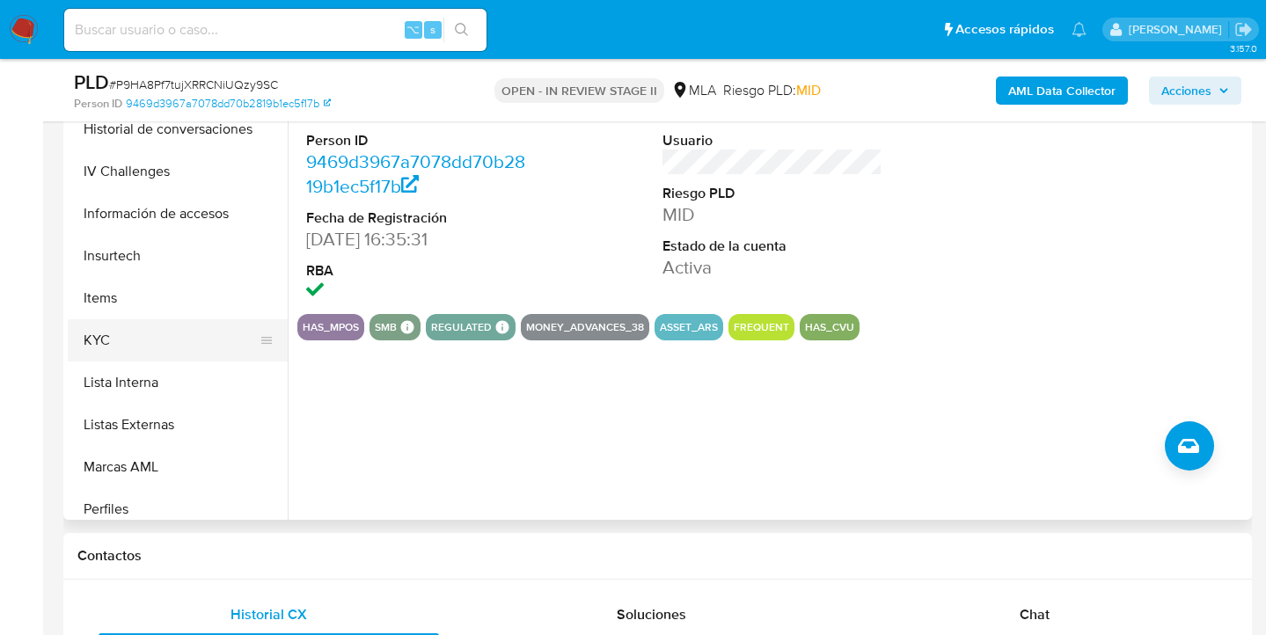
click at [156, 331] on button "KYC" at bounding box center [171, 340] width 206 height 42
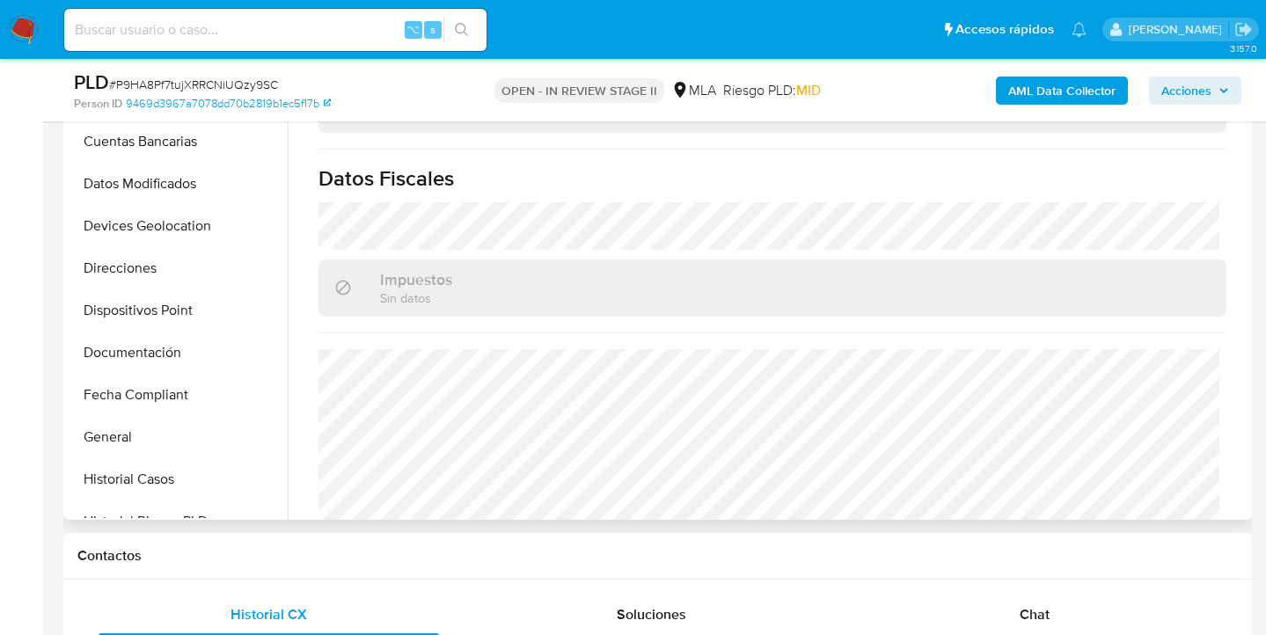
scroll to position [197, 0]
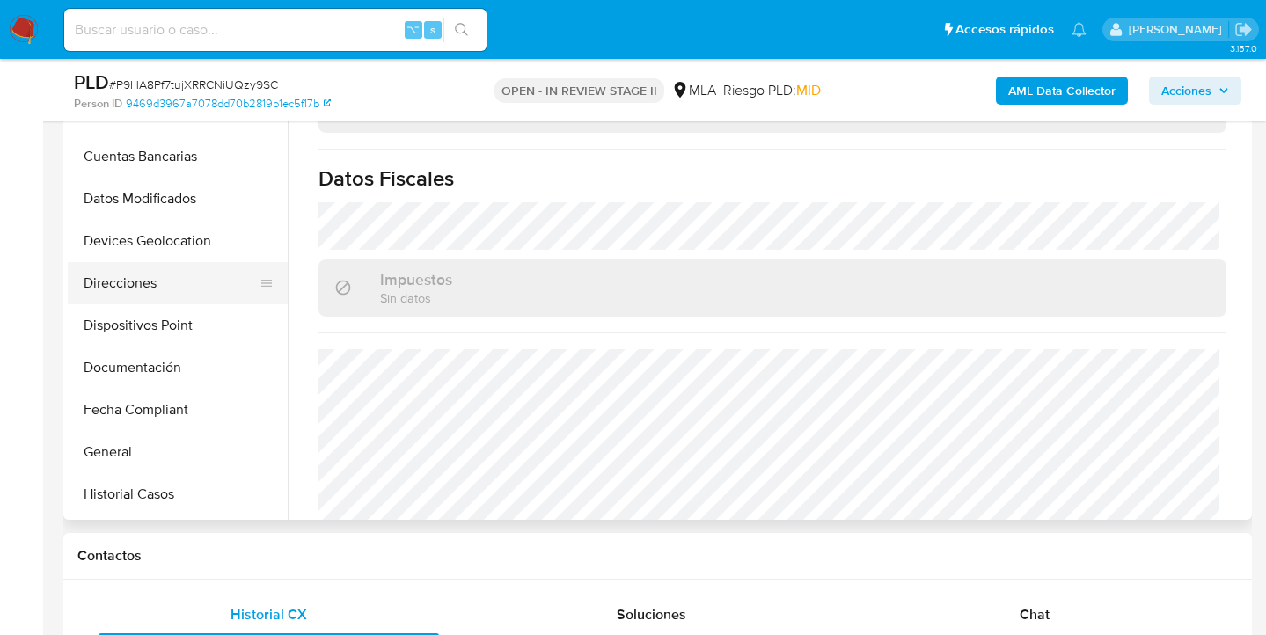
click at [172, 267] on button "Direcciones" at bounding box center [171, 283] width 206 height 42
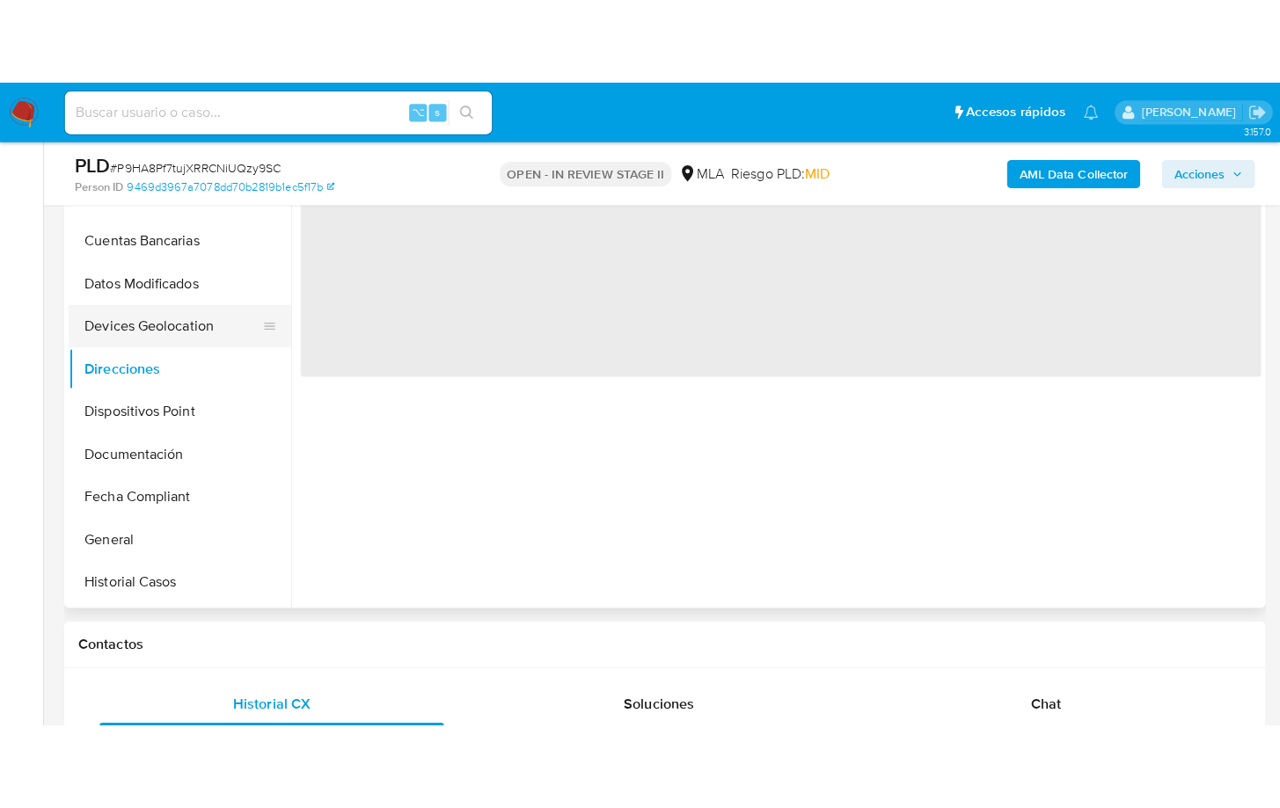
scroll to position [0, 0]
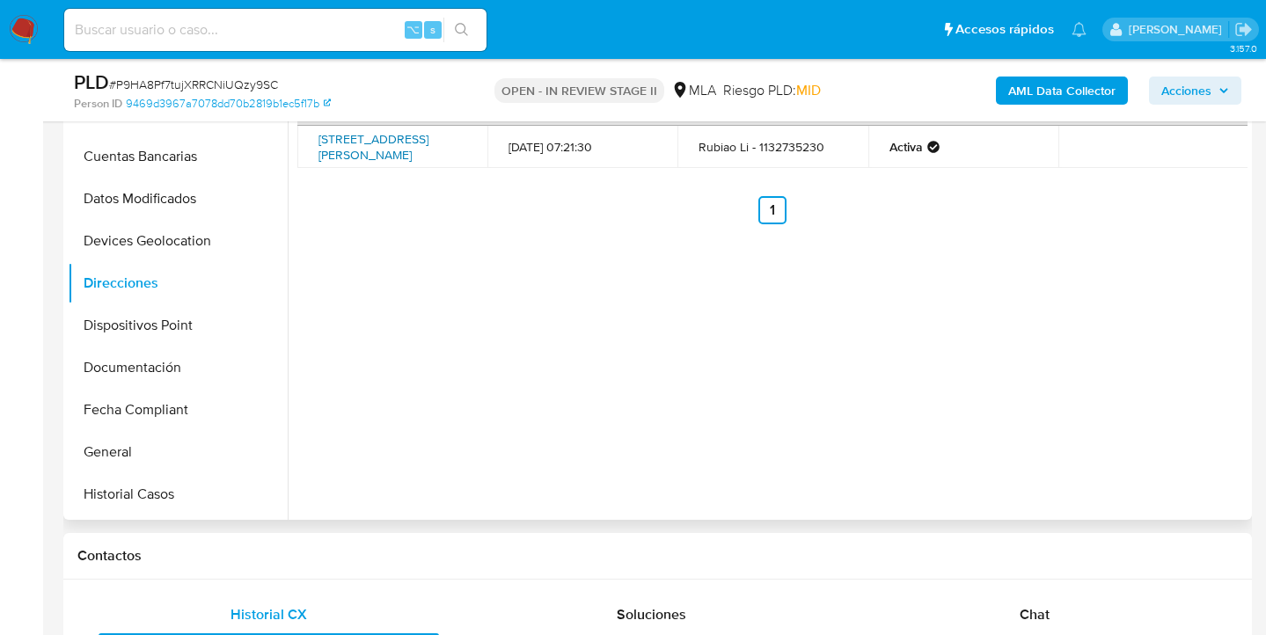
click at [376, 134] on link "Calle Charcas 5128, Palermo, Capital Federal, 1425, Argentina 5128" at bounding box center [373, 146] width 110 height 33
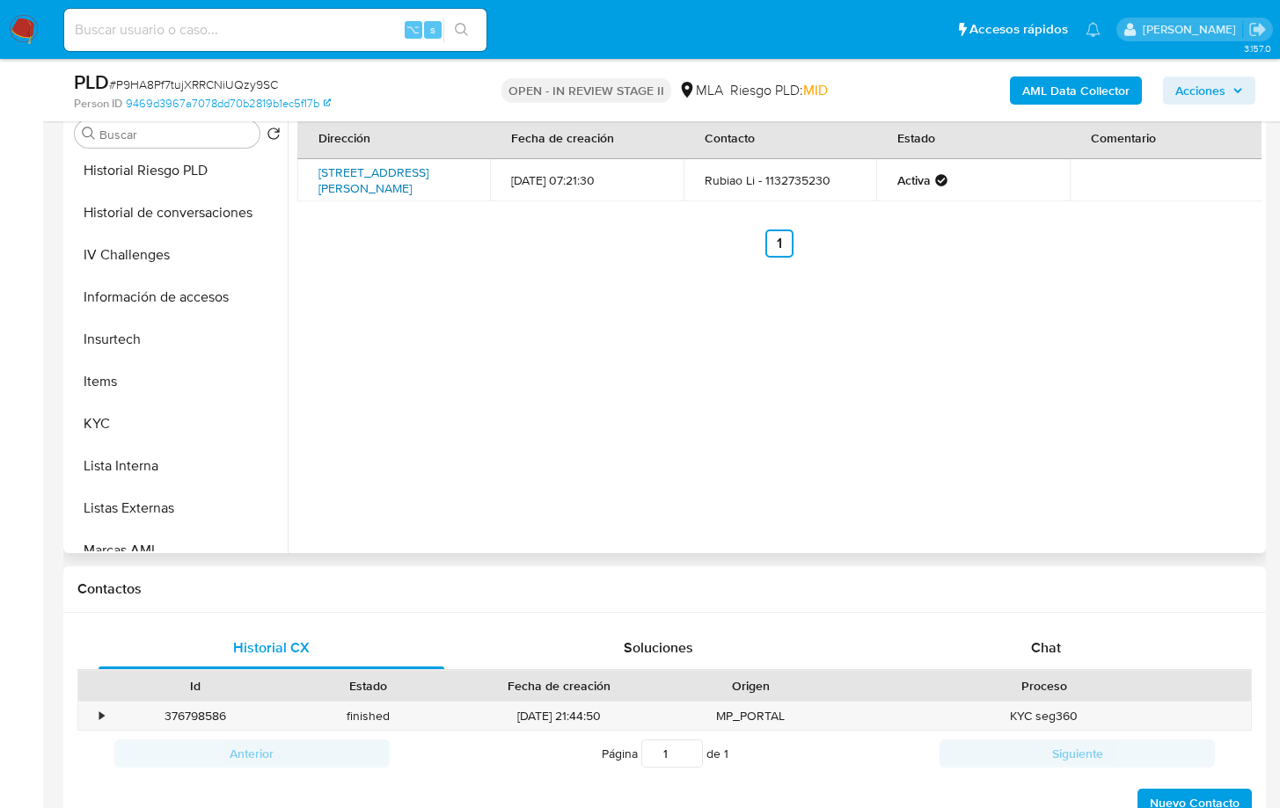
scroll to position [599, 0]
click at [188, 421] on button "KYC" at bounding box center [171, 421] width 206 height 42
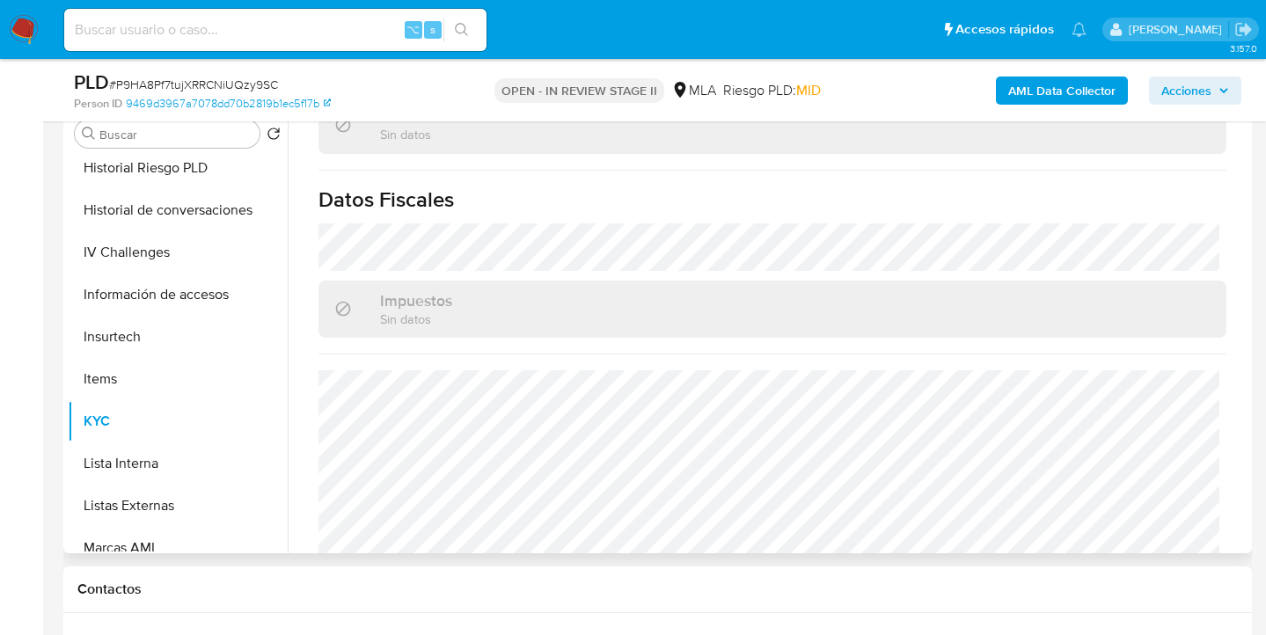
scroll to position [988, 0]
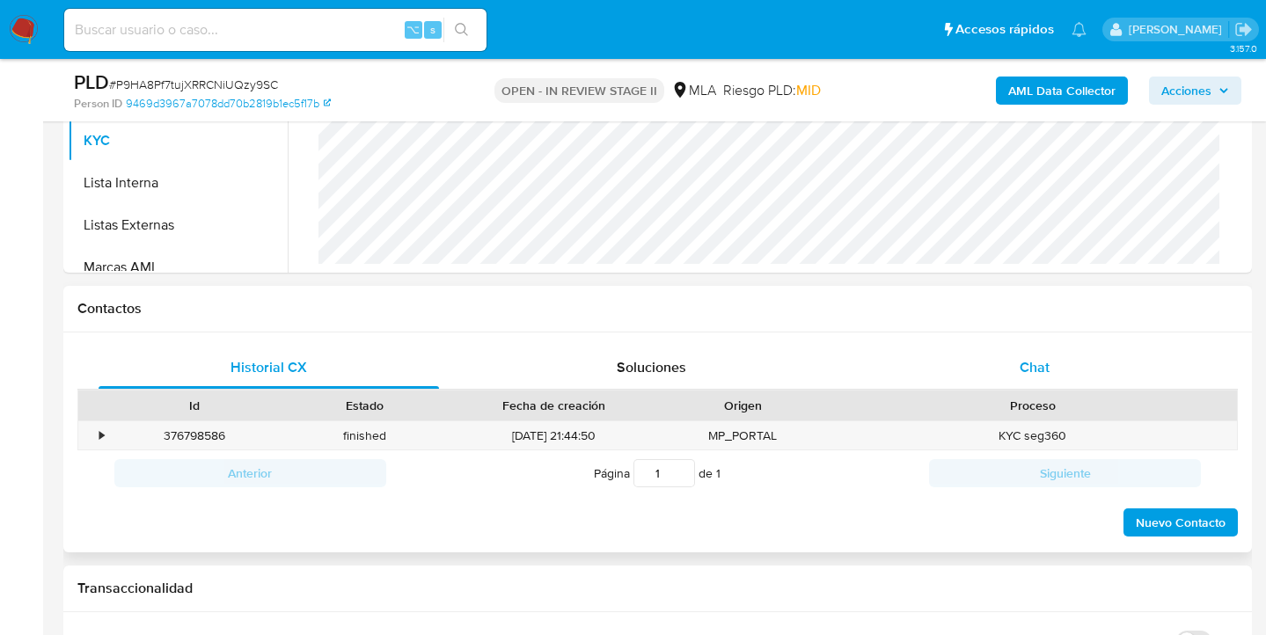
click at [1031, 365] on span "Chat" at bounding box center [1035, 367] width 30 height 20
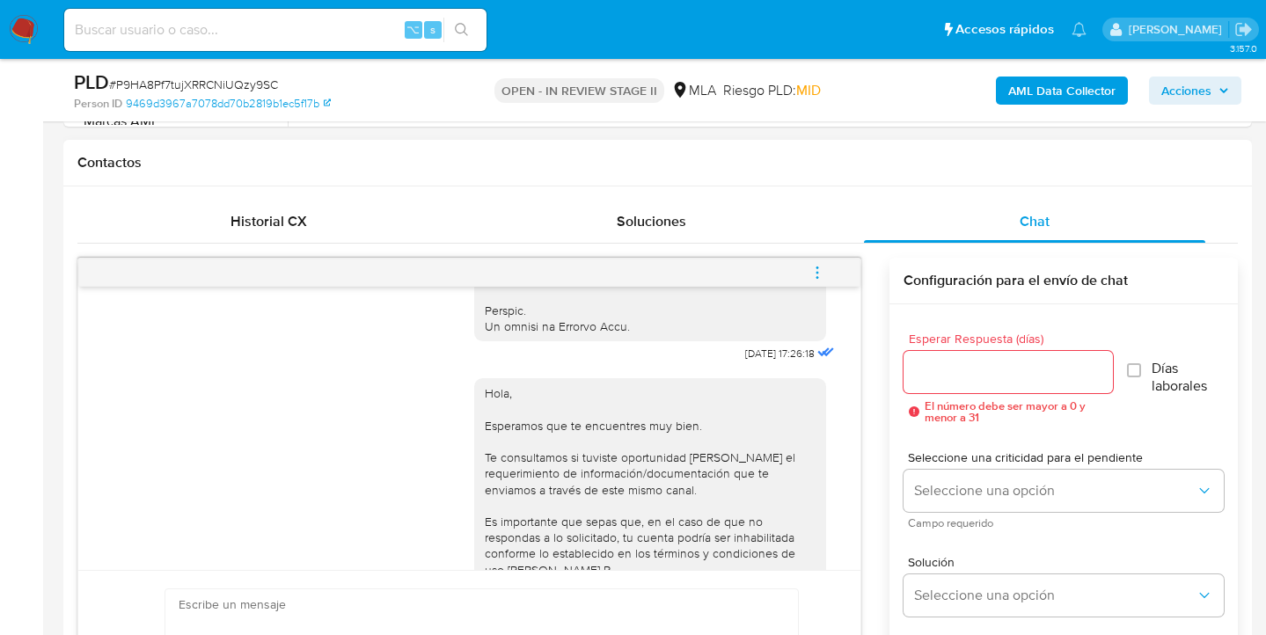
scroll to position [0, 0]
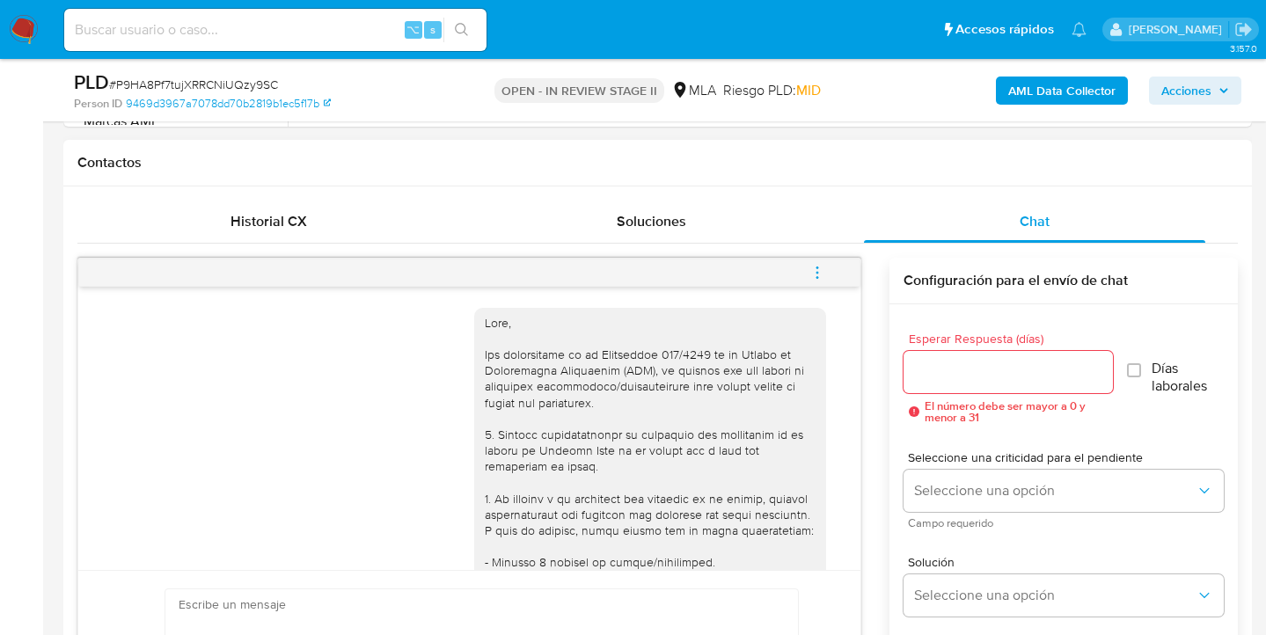
click at [819, 265] on icon "menu-action" at bounding box center [817, 273] width 16 height 16
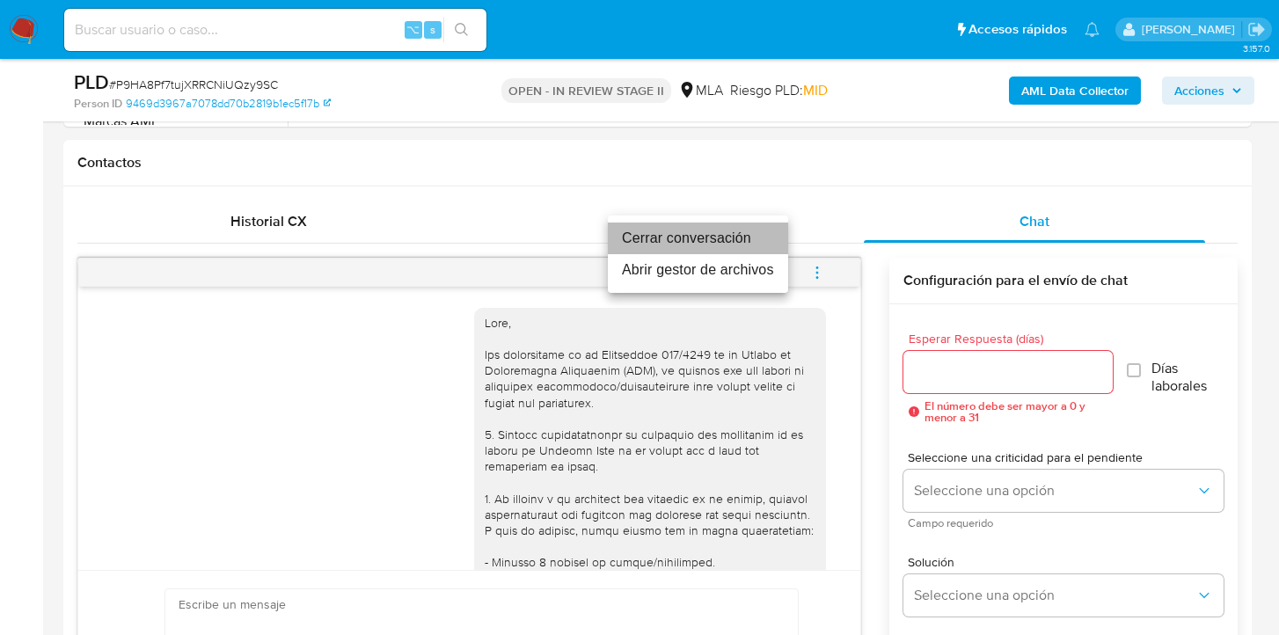
drag, startPoint x: 655, startPoint y: 237, endPoint x: 625, endPoint y: 239, distance: 30.0
click at [655, 237] on li "Cerrar conversación" at bounding box center [698, 239] width 180 height 32
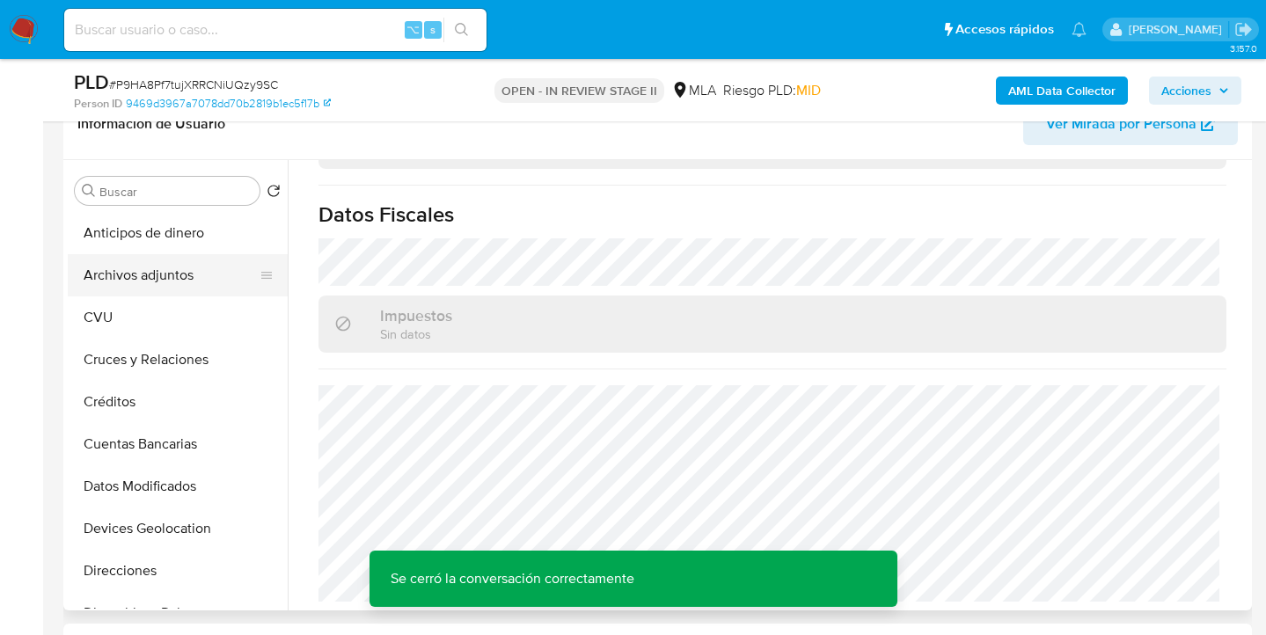
click at [190, 278] on button "Archivos adjuntos" at bounding box center [171, 275] width 206 height 42
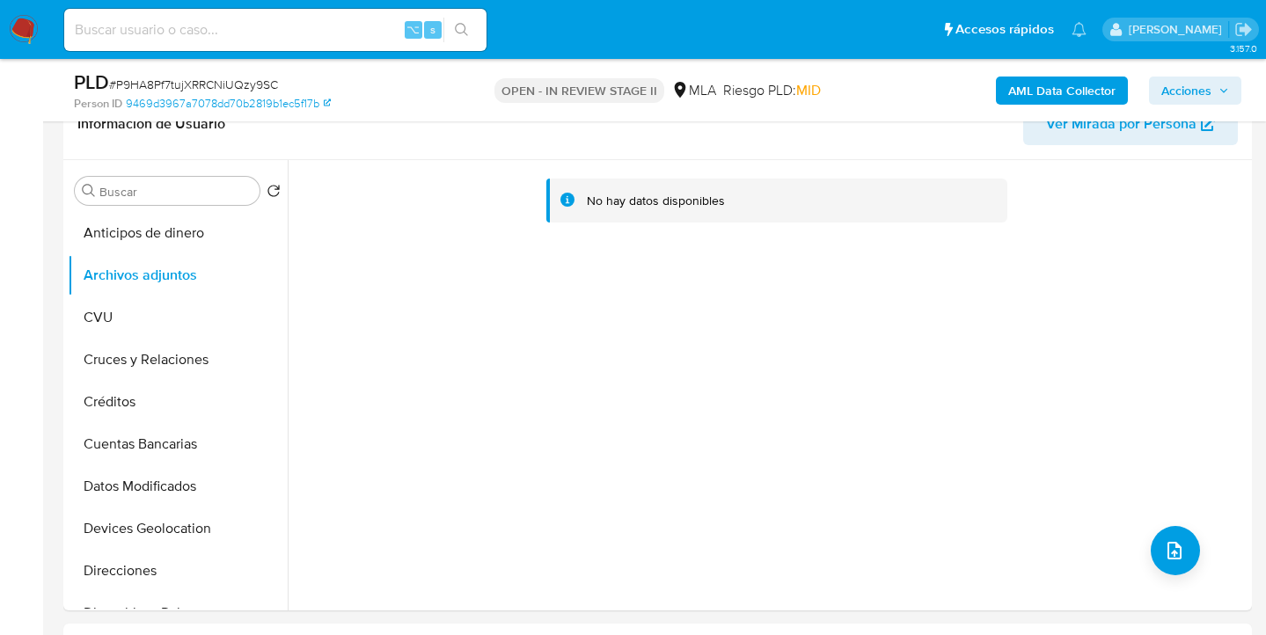
click at [1049, 88] on b "AML Data Collector" at bounding box center [1061, 91] width 107 height 28
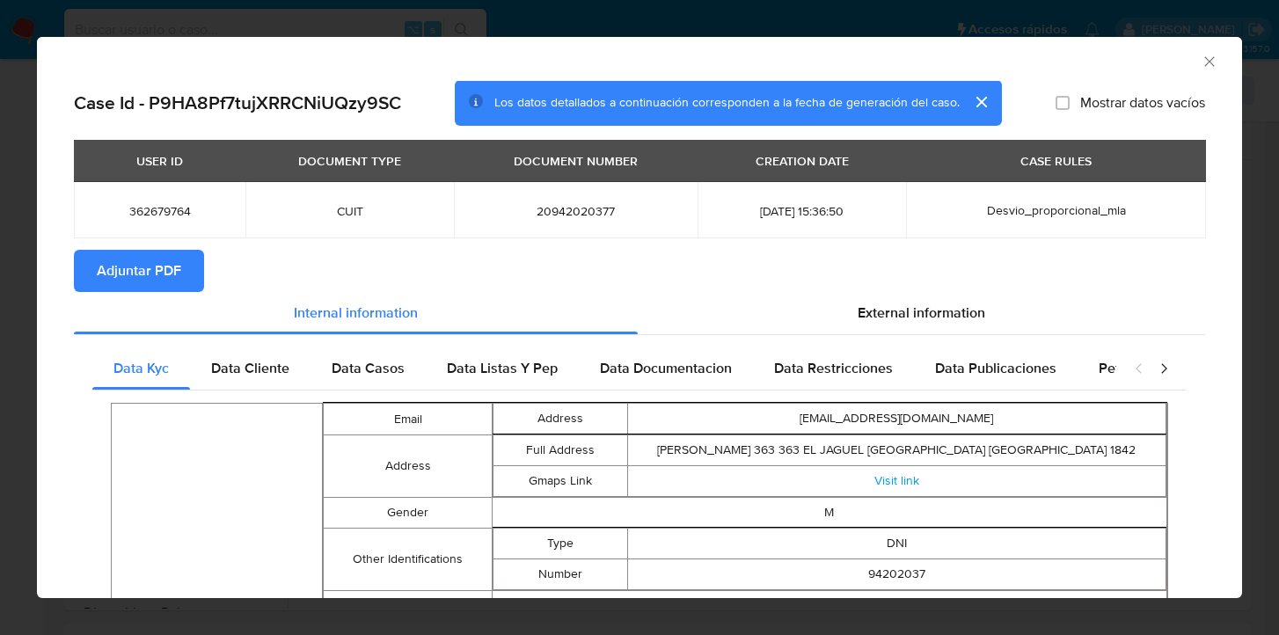
click at [139, 277] on span "Adjuntar PDF" at bounding box center [139, 271] width 84 height 39
click at [1204, 57] on icon "Cerrar ventana" at bounding box center [1210, 62] width 18 height 18
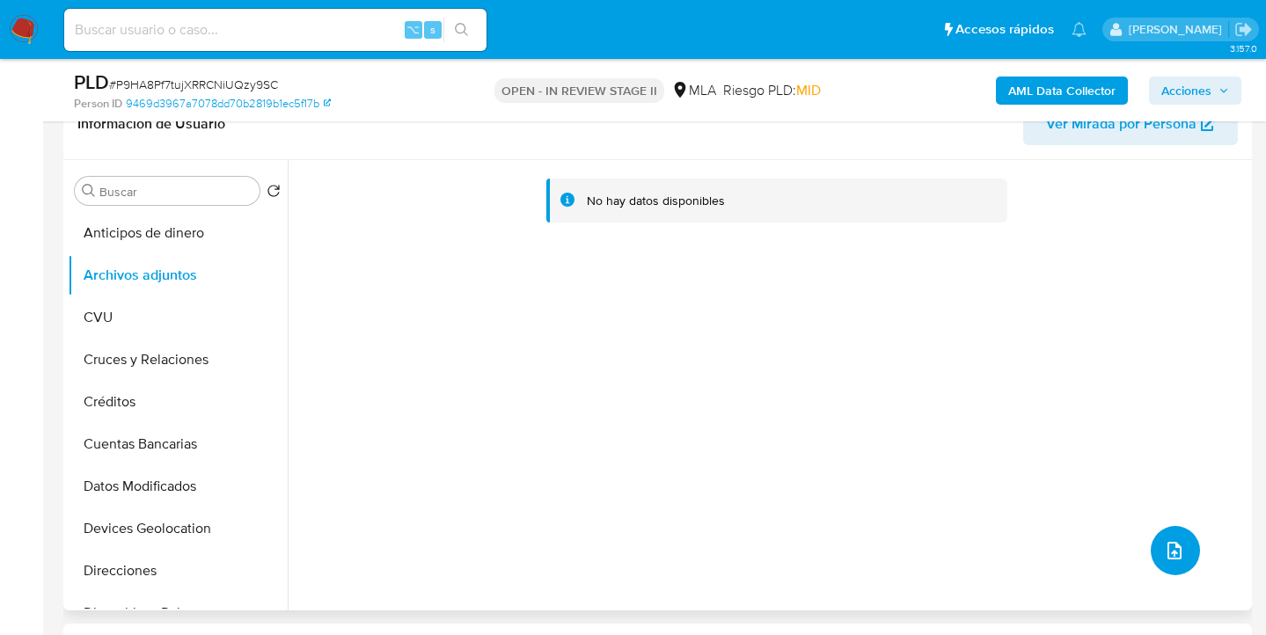
click at [1166, 542] on icon "upload-file" at bounding box center [1174, 550] width 21 height 21
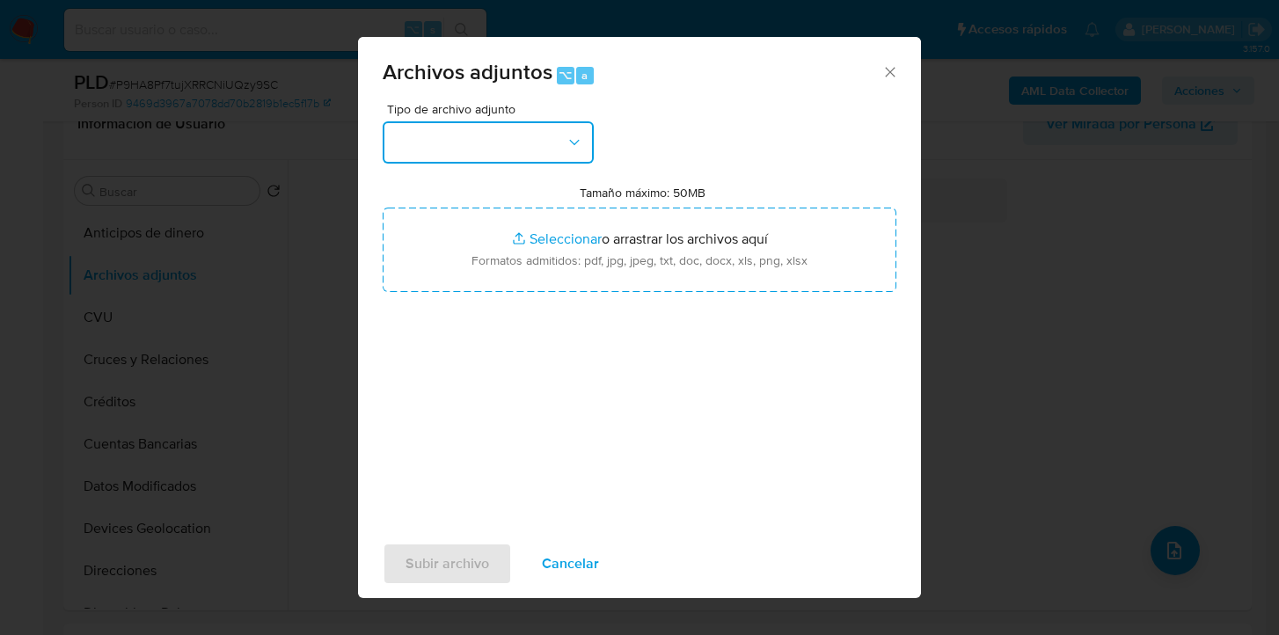
drag, startPoint x: 581, startPoint y: 128, endPoint x: 554, endPoint y: 157, distance: 39.9
click at [581, 128] on button "button" at bounding box center [488, 142] width 211 height 42
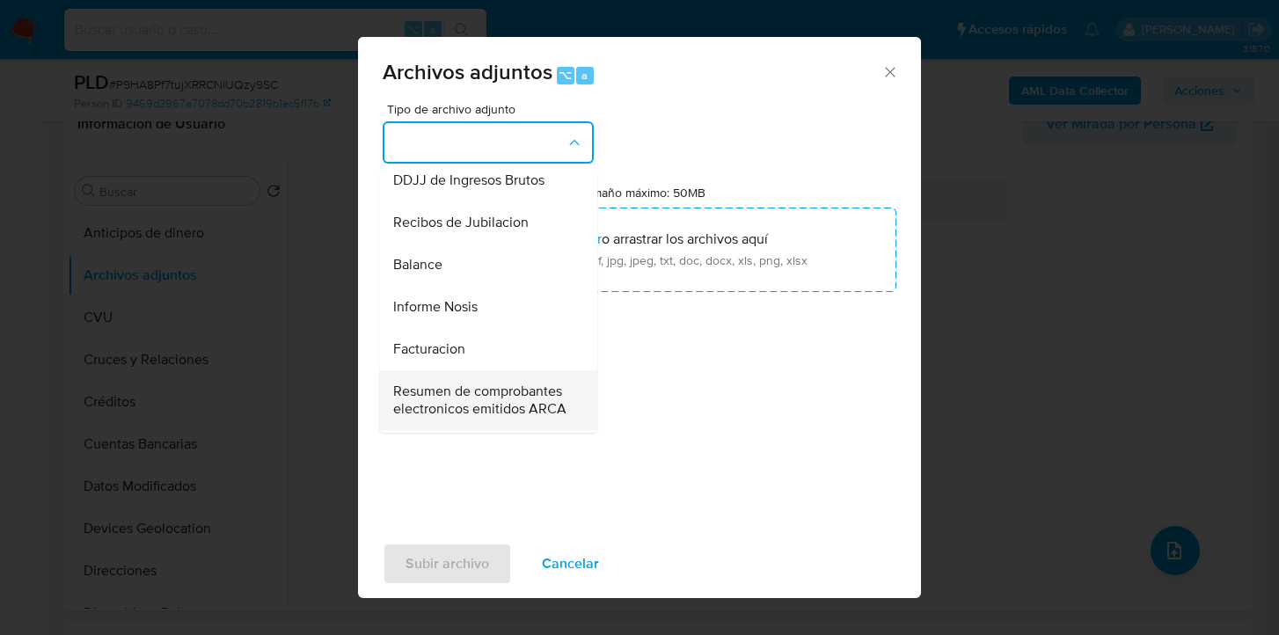
scroll to position [627, 0]
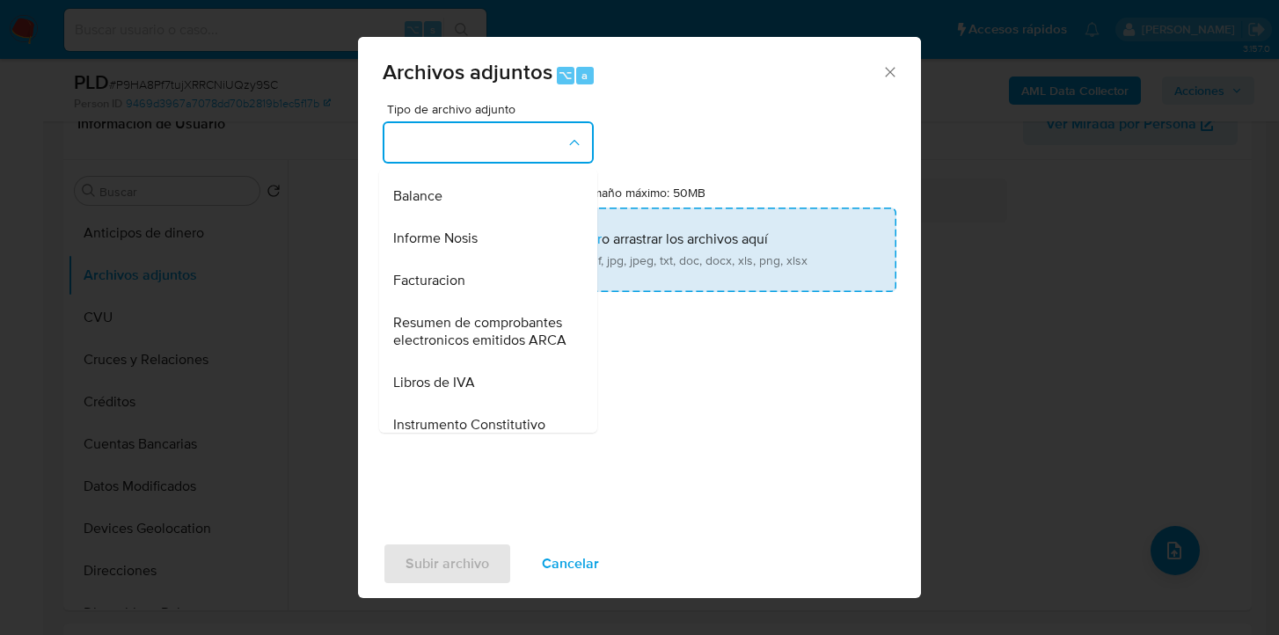
click at [492, 259] on div "Informe Nosis" at bounding box center [482, 238] width 179 height 42
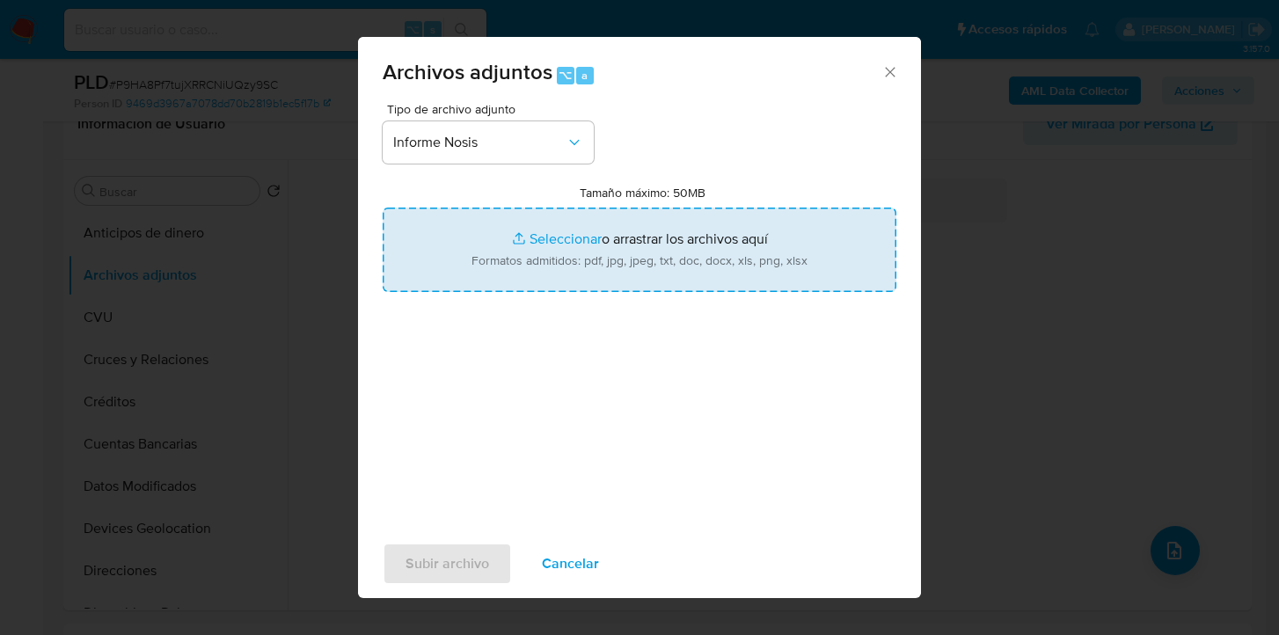
click at [629, 262] on input "Tamaño máximo: 50MB Seleccionar archivos" at bounding box center [640, 250] width 514 height 84
type input "C:\fakepath\362679764-NOSIS_Manager_InformeIndividual_20942020377_620658_202508…"
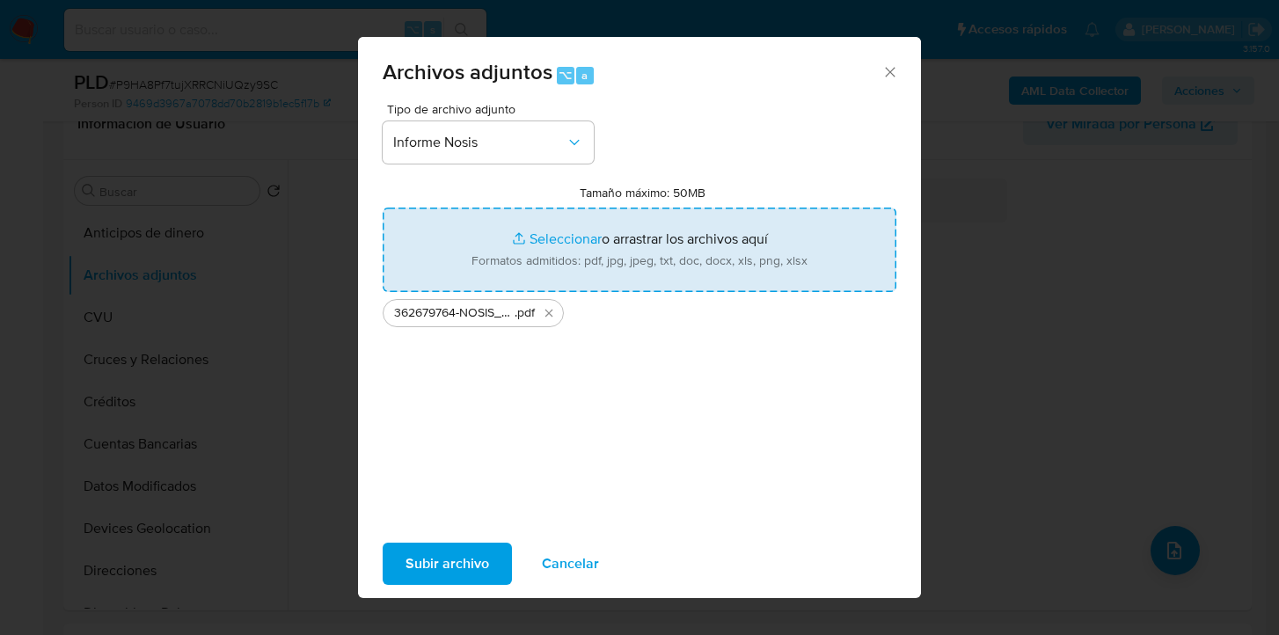
click at [442, 564] on span "Subir archivo" at bounding box center [448, 564] width 84 height 39
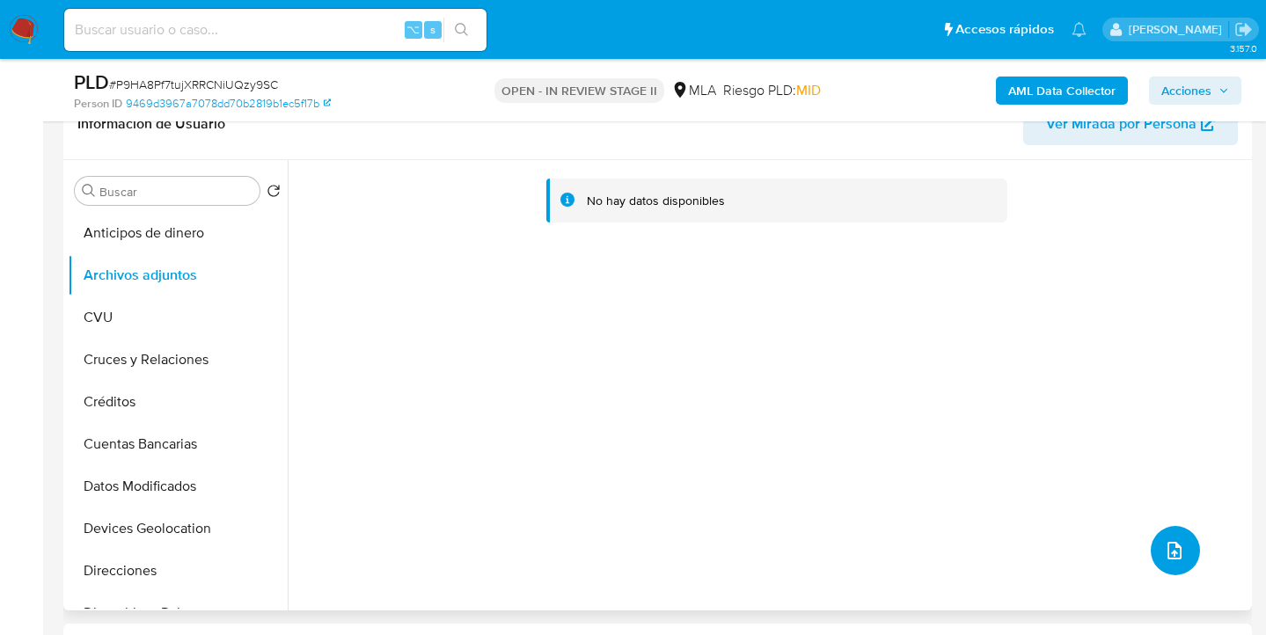
click at [1155, 544] on button "upload-file" at bounding box center [1175, 550] width 49 height 49
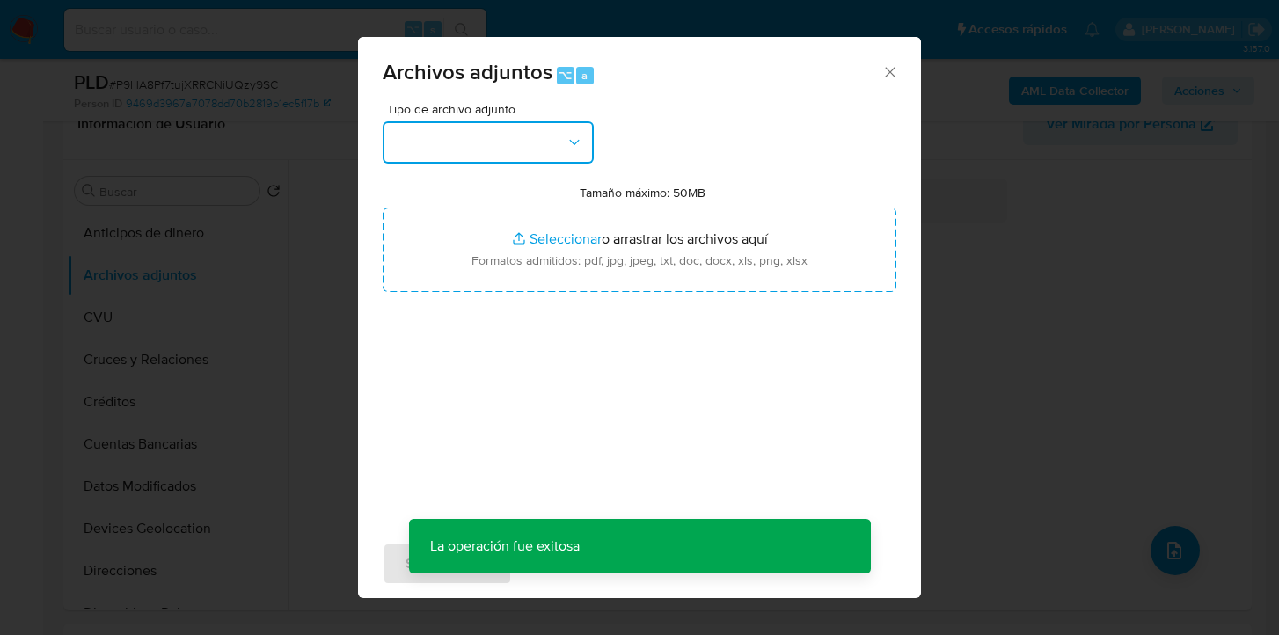
drag, startPoint x: 508, startPoint y: 142, endPoint x: 509, endPoint y: 154, distance: 12.3
click at [508, 143] on button "button" at bounding box center [488, 142] width 211 height 42
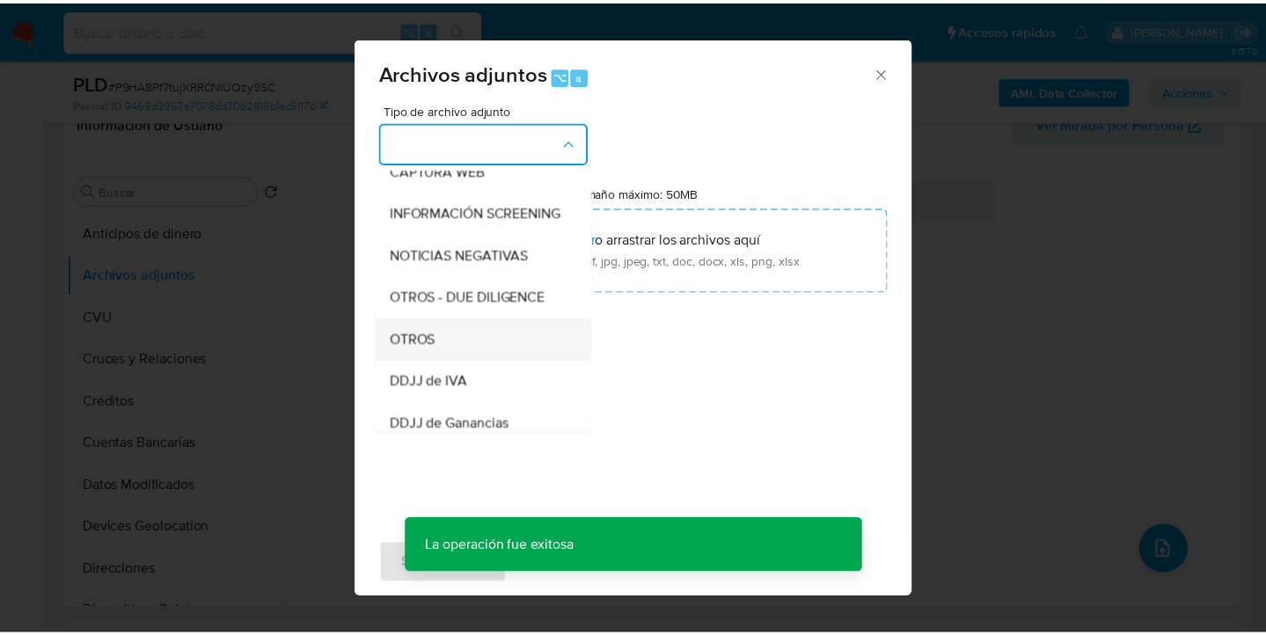
scroll to position [192, 0]
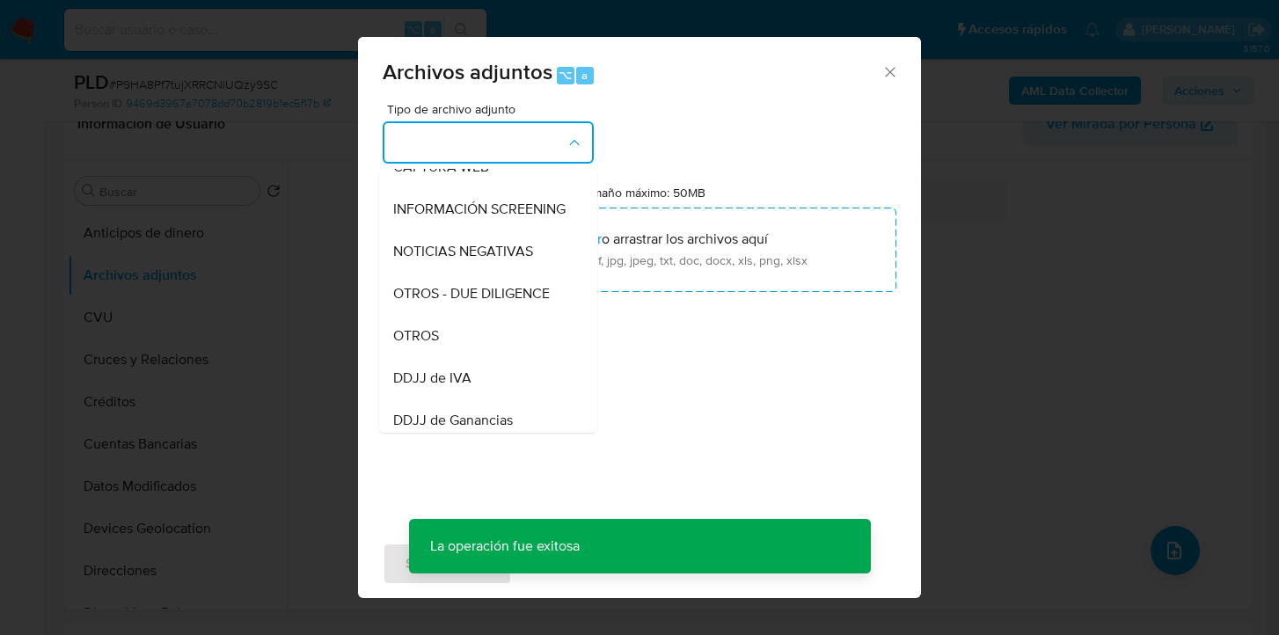
drag, startPoint x: 463, startPoint y: 357, endPoint x: 530, endPoint y: 310, distance: 82.0
click at [463, 357] on div "OTROS" at bounding box center [482, 336] width 179 height 42
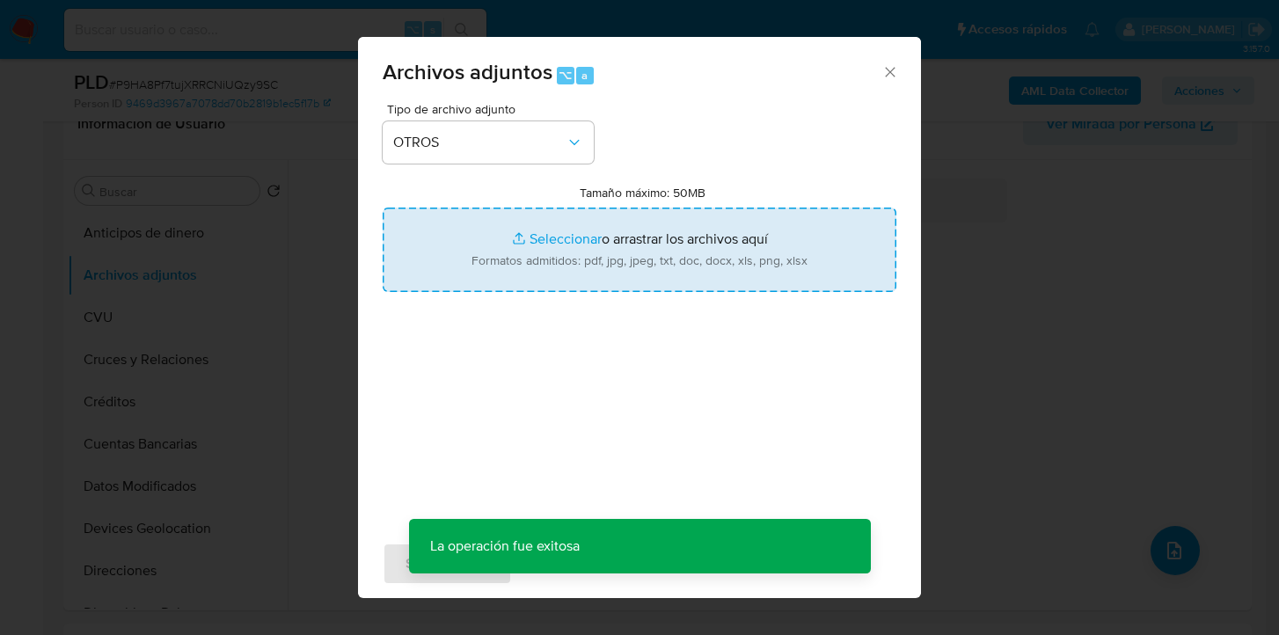
click at [586, 268] on input "Tamaño máximo: 50MB Seleccionar archivos" at bounding box center [640, 250] width 514 height 84
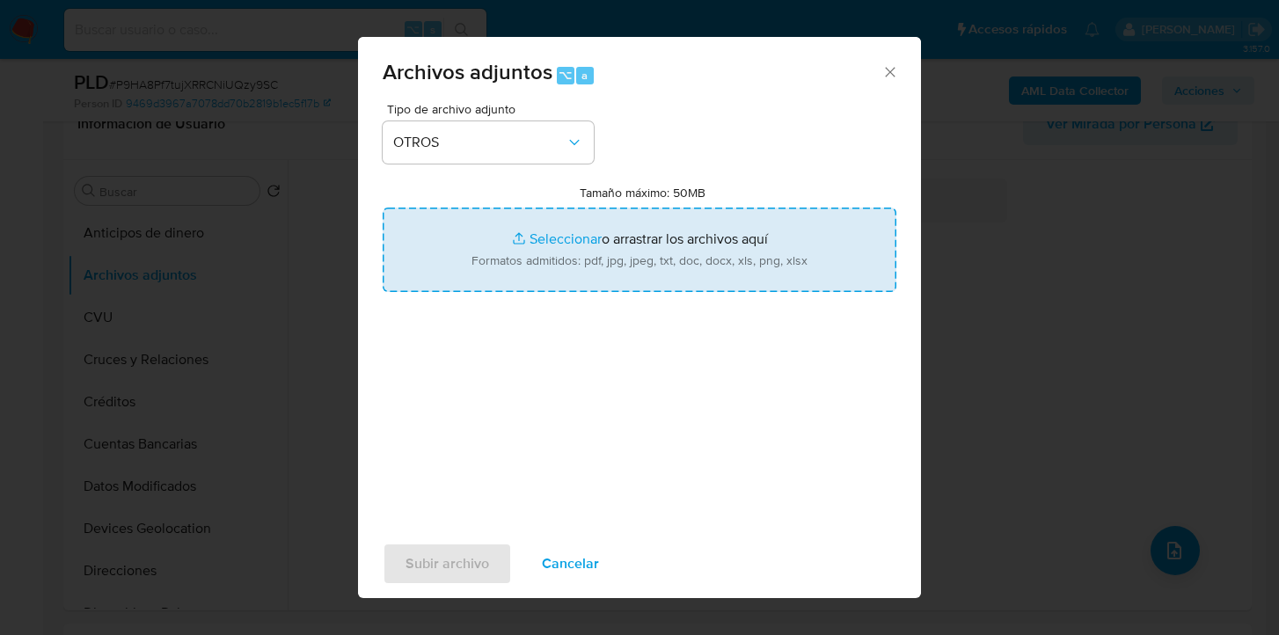
type input "C:\fakepath\362679764 analisis no roi Caselog P9HA8Pf7tujXRRCNiUQzy9SC_2025_08_…"
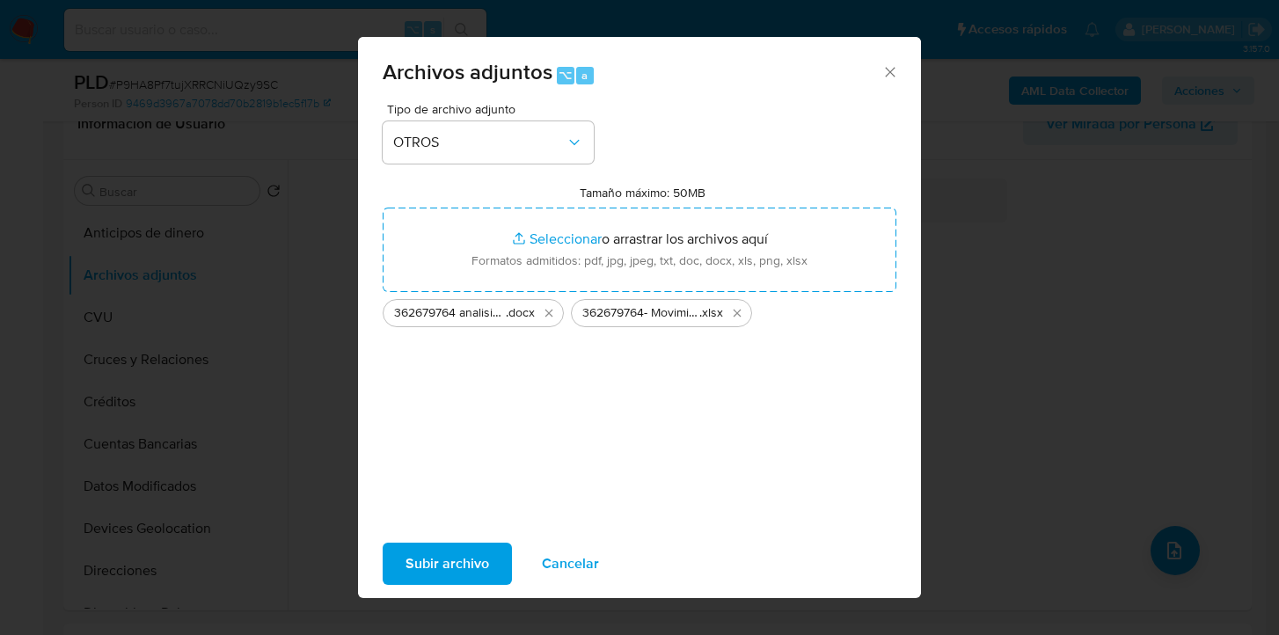
click at [413, 565] on span "Subir archivo" at bounding box center [448, 564] width 84 height 39
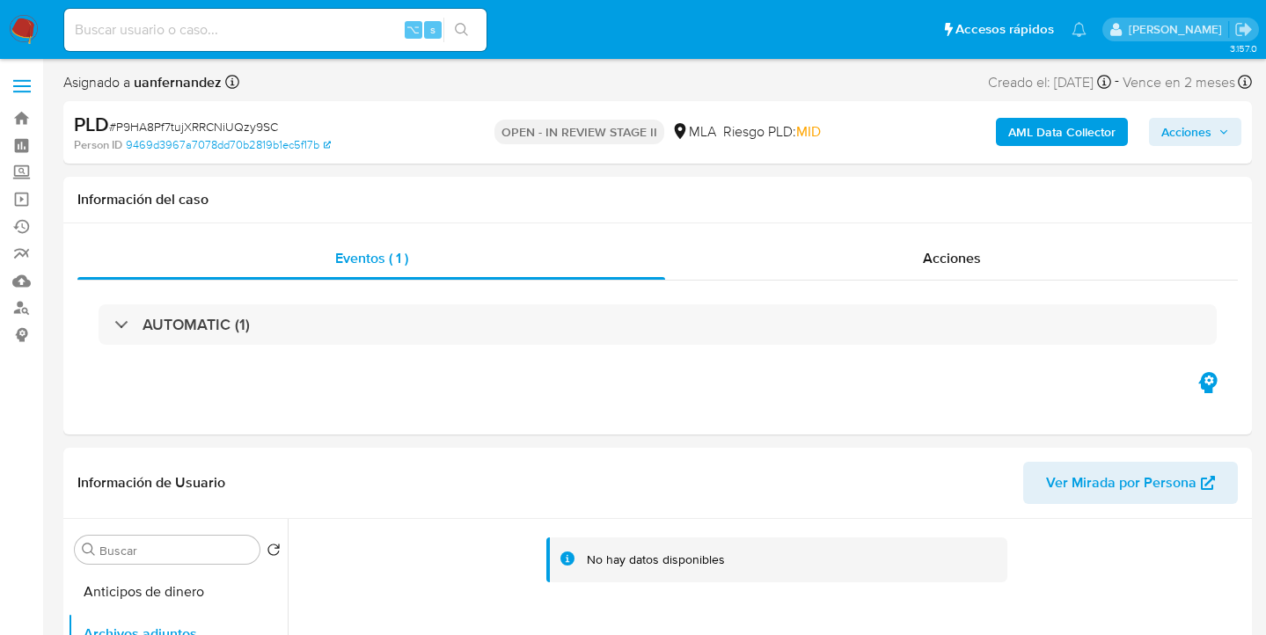
scroll to position [353, 0]
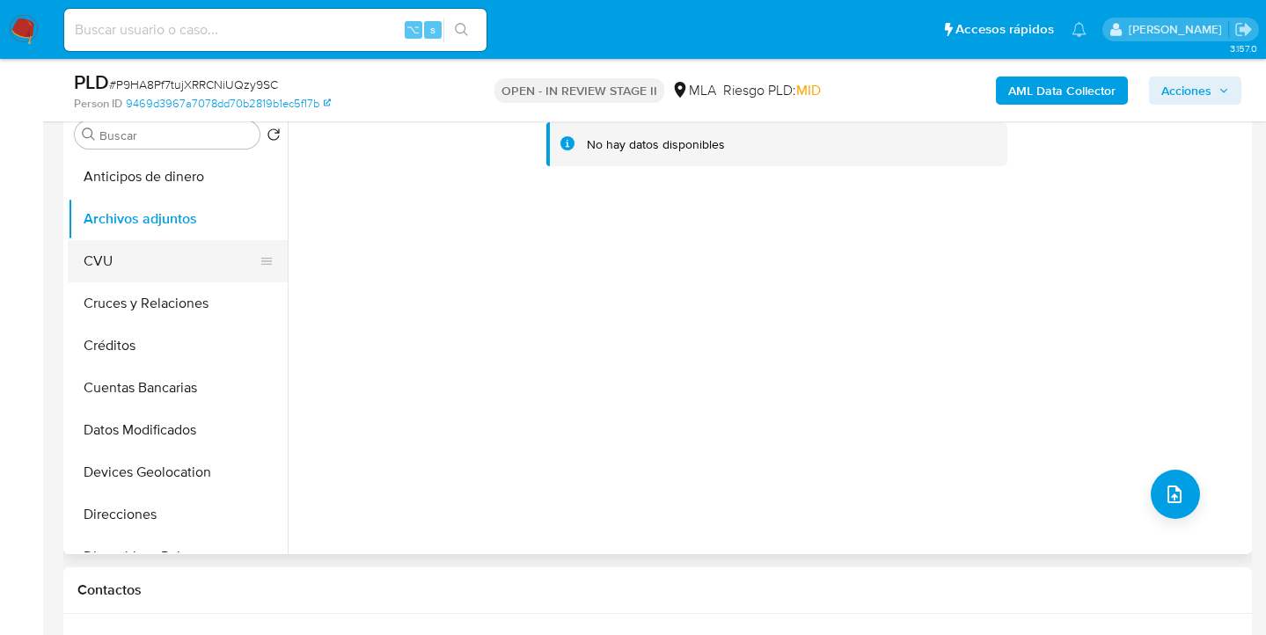
click at [129, 245] on button "CVU" at bounding box center [171, 261] width 206 height 42
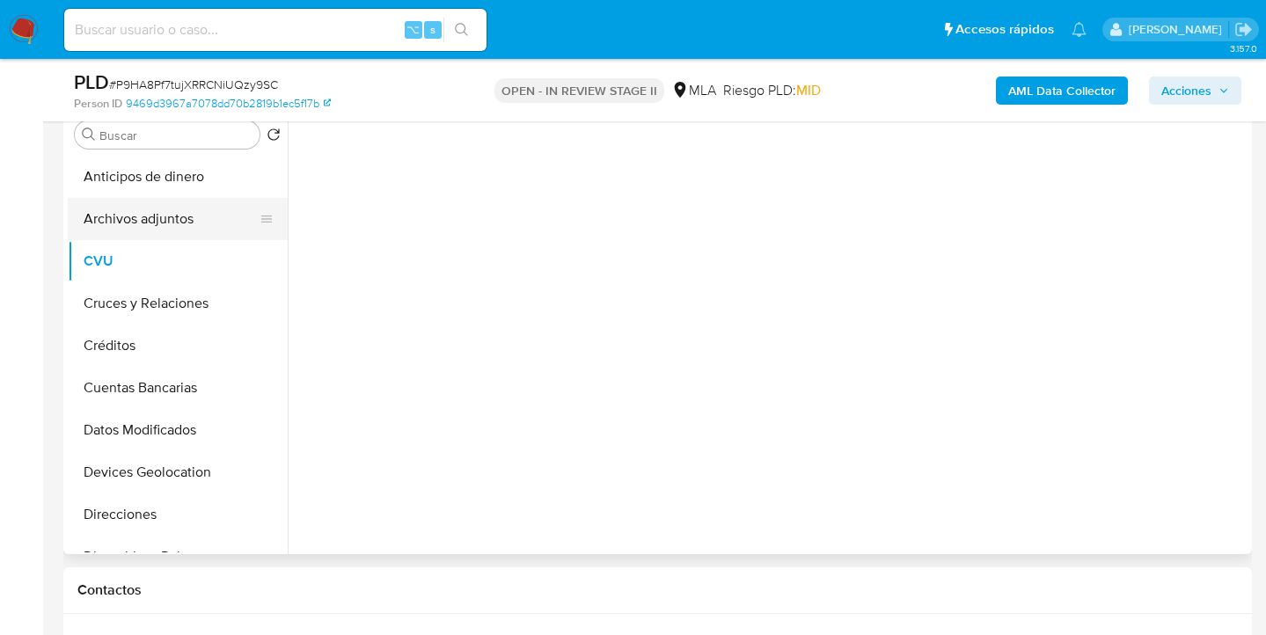
click at [218, 214] on button "Archivos adjuntos" at bounding box center [171, 219] width 206 height 42
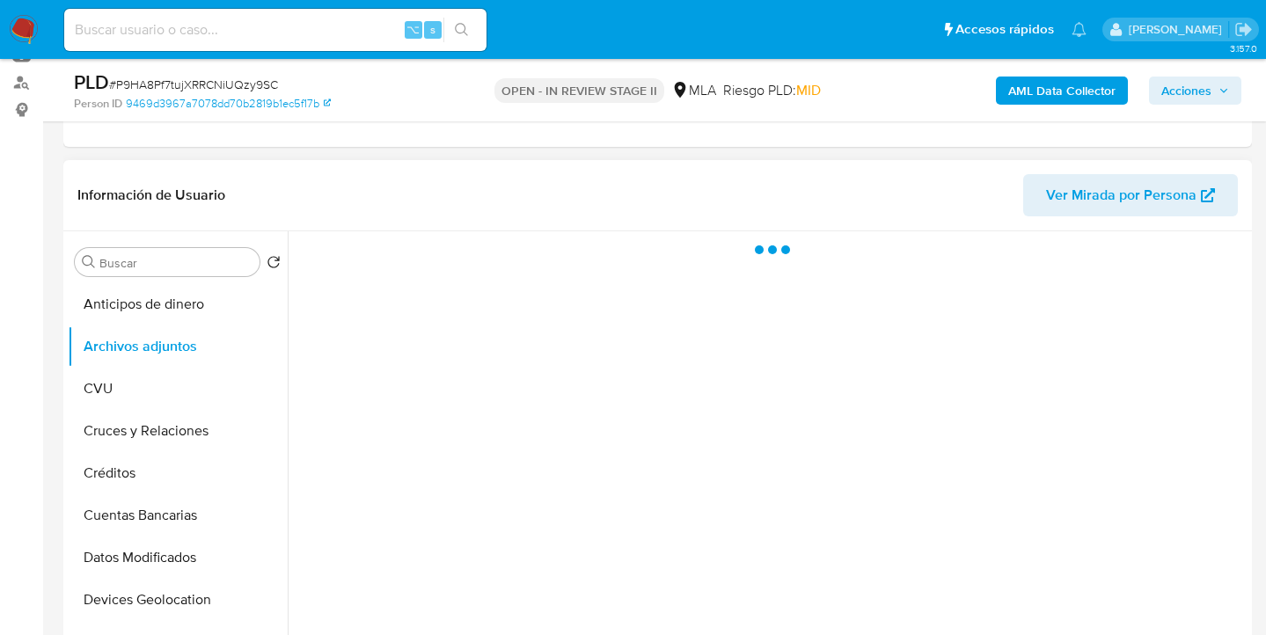
scroll to position [188, 0]
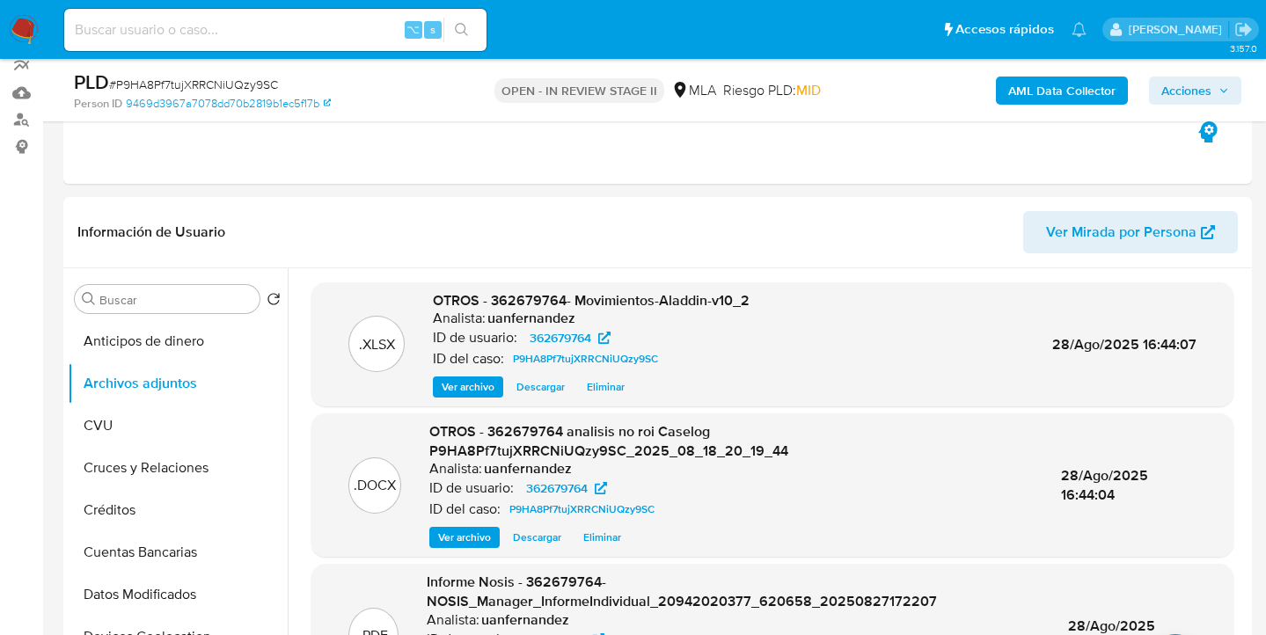
click at [1189, 98] on span "Acciones" at bounding box center [1186, 91] width 50 height 28
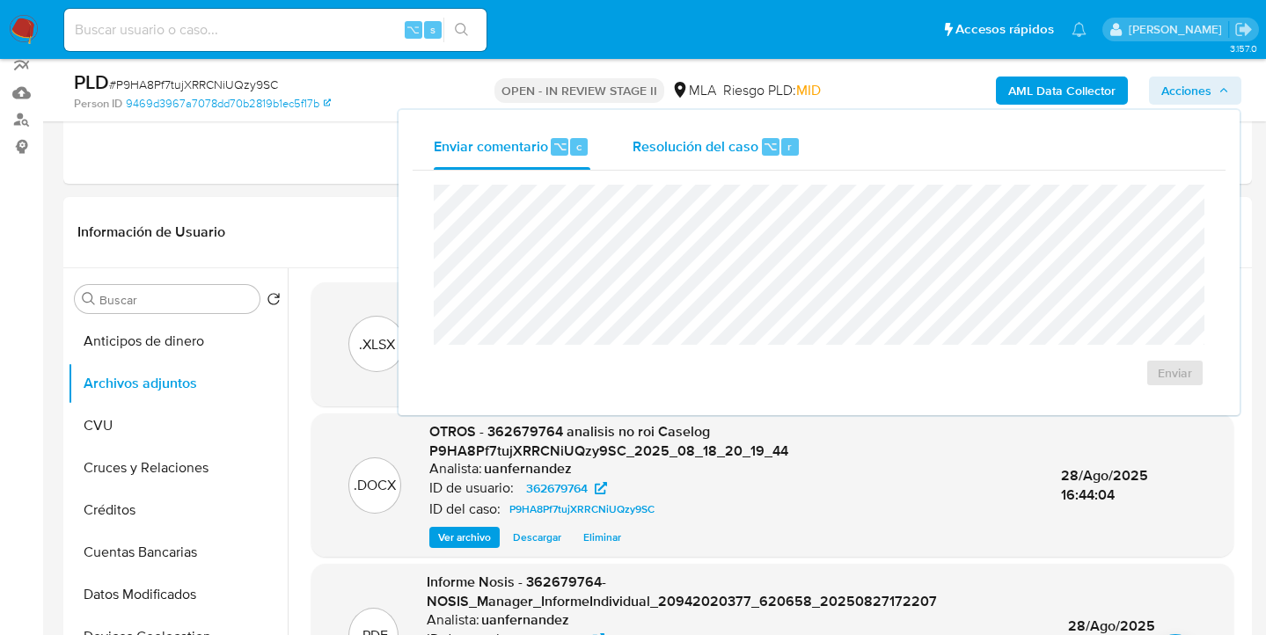
drag, startPoint x: 713, startPoint y: 147, endPoint x: 700, endPoint y: 165, distance: 22.2
click at [708, 151] on span "Resolución del caso" at bounding box center [695, 145] width 126 height 20
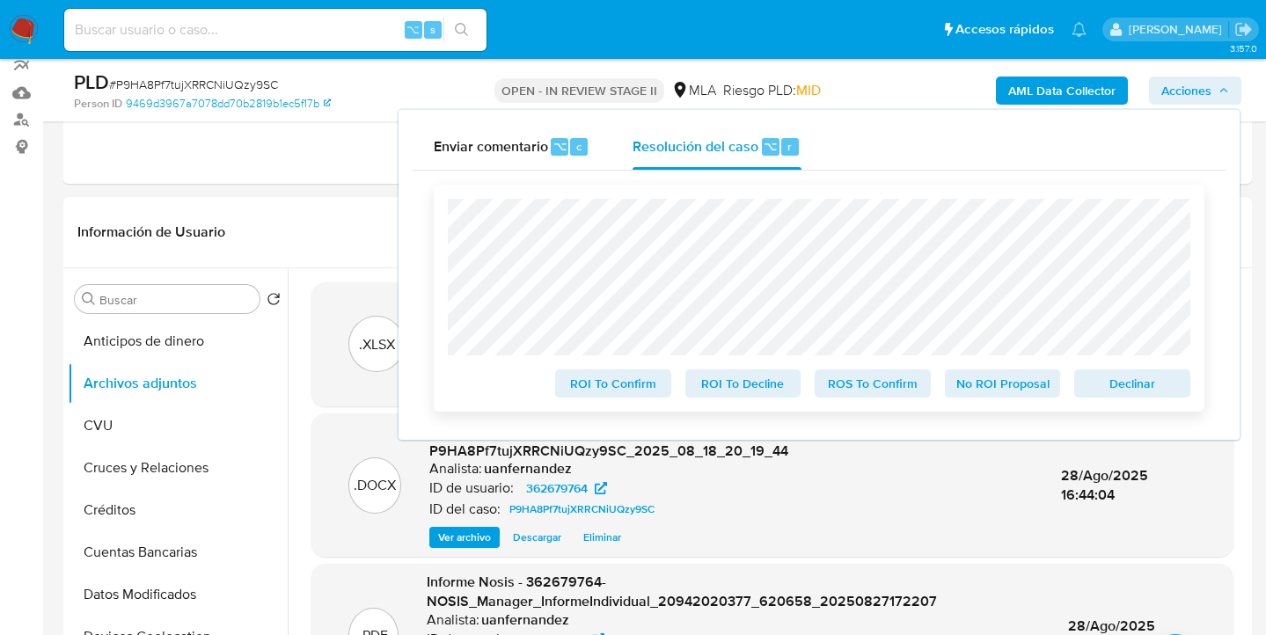
click at [1028, 387] on span "No ROI Proposal" at bounding box center [1002, 383] width 91 height 25
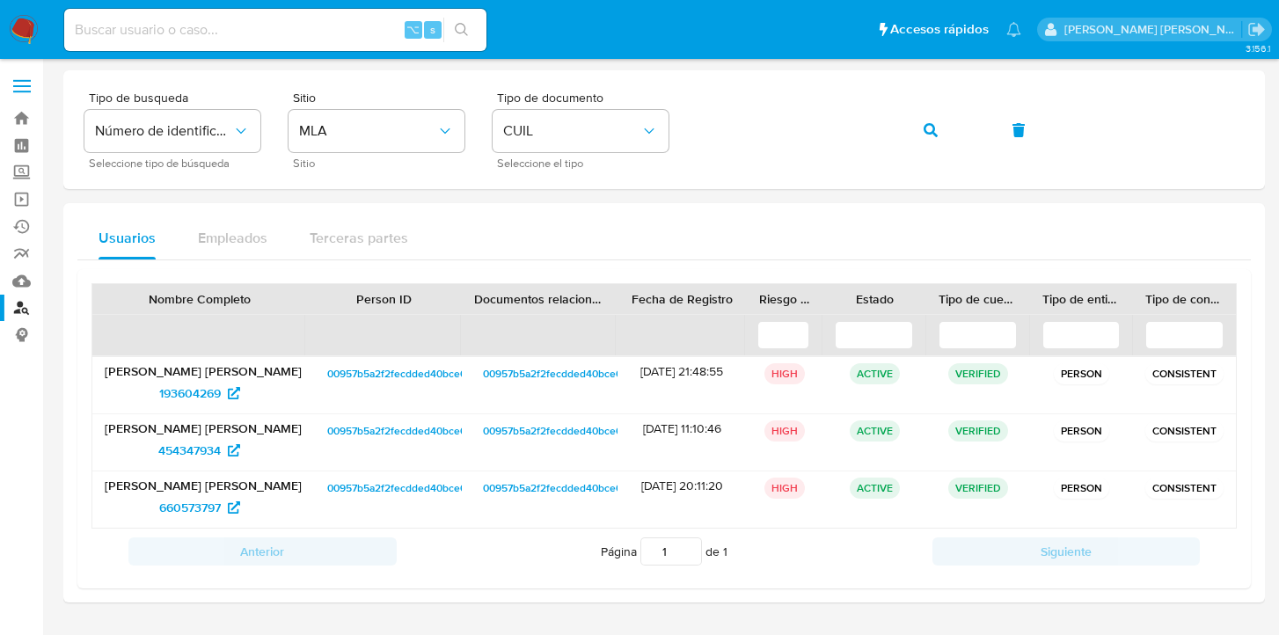
click at [18, 27] on img at bounding box center [24, 30] width 30 height 30
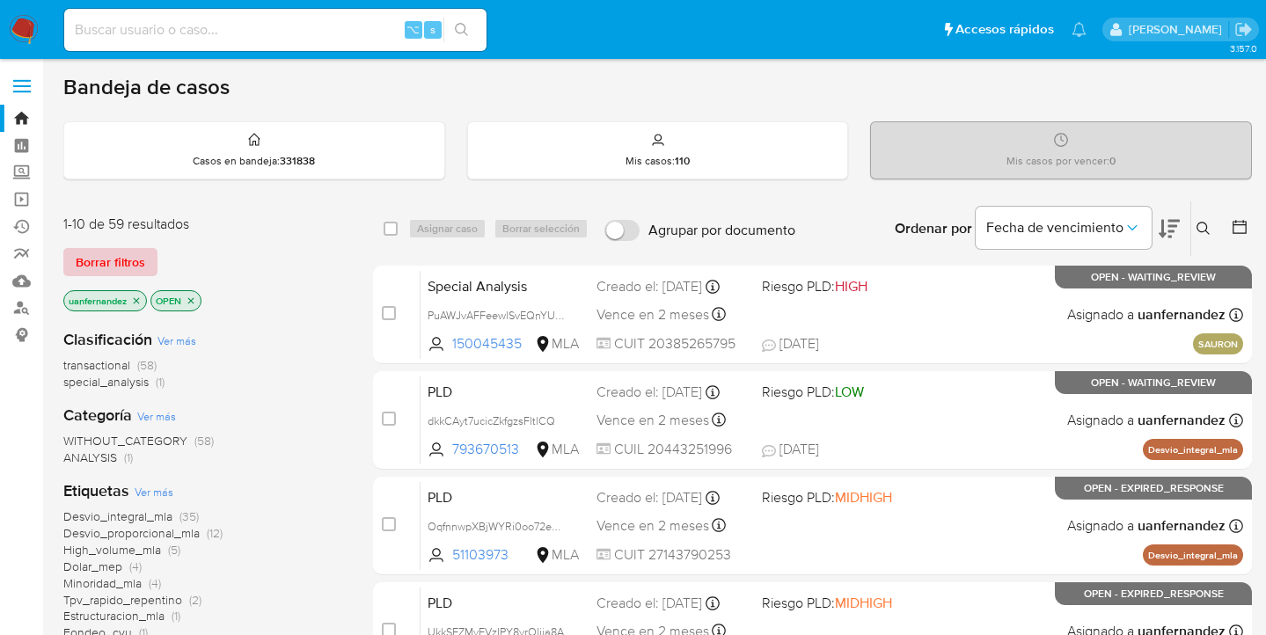
click at [99, 255] on span "Borrar filtros" at bounding box center [110, 262] width 69 height 25
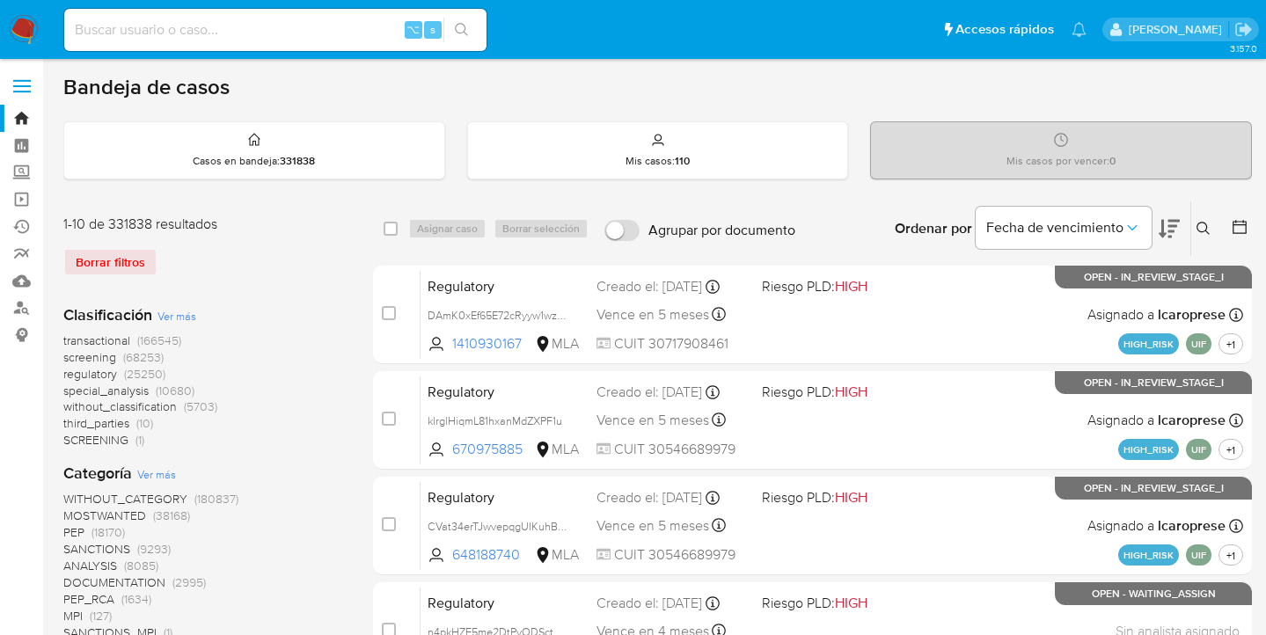
click at [1206, 234] on icon at bounding box center [1203, 229] width 14 height 14
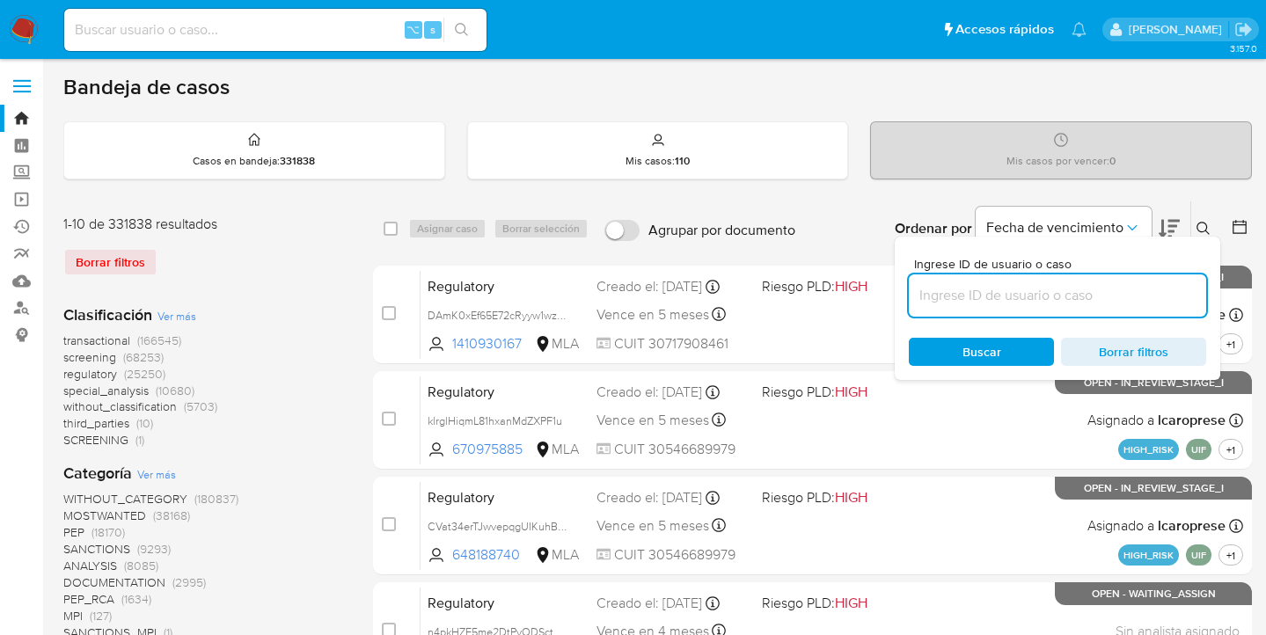
click at [1092, 296] on input at bounding box center [1057, 295] width 297 height 23
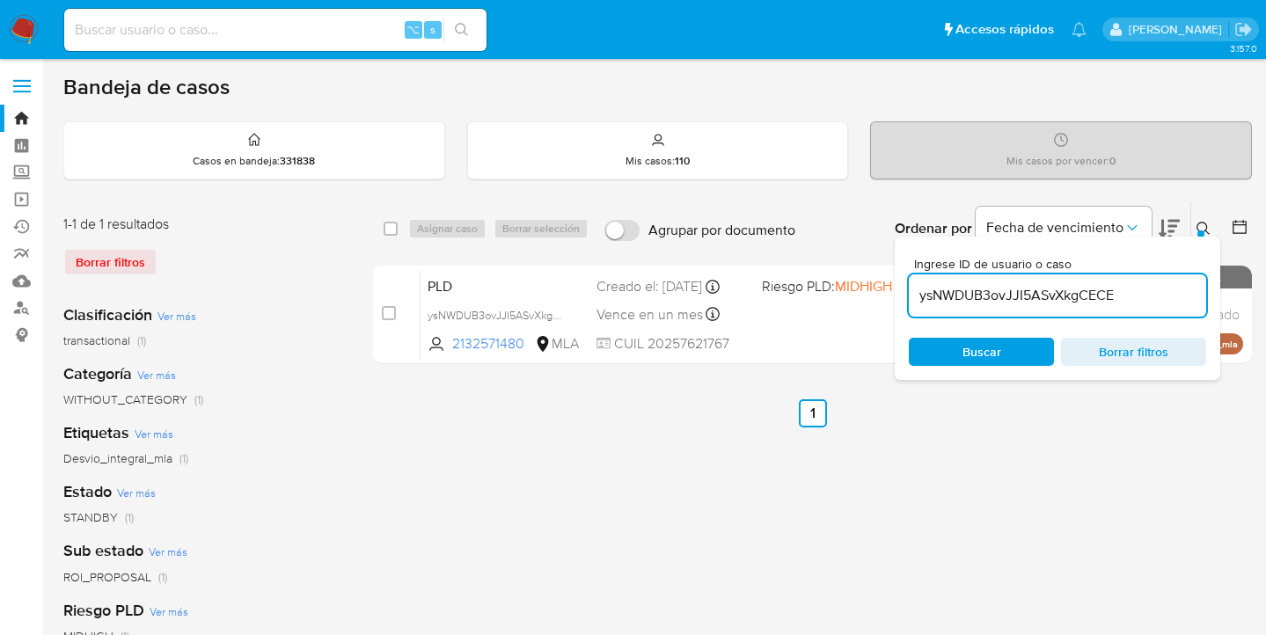
drag, startPoint x: 1200, startPoint y: 229, endPoint x: 1161, endPoint y: 254, distance: 46.4
click at [1200, 230] on div at bounding box center [1200, 233] width 7 height 7
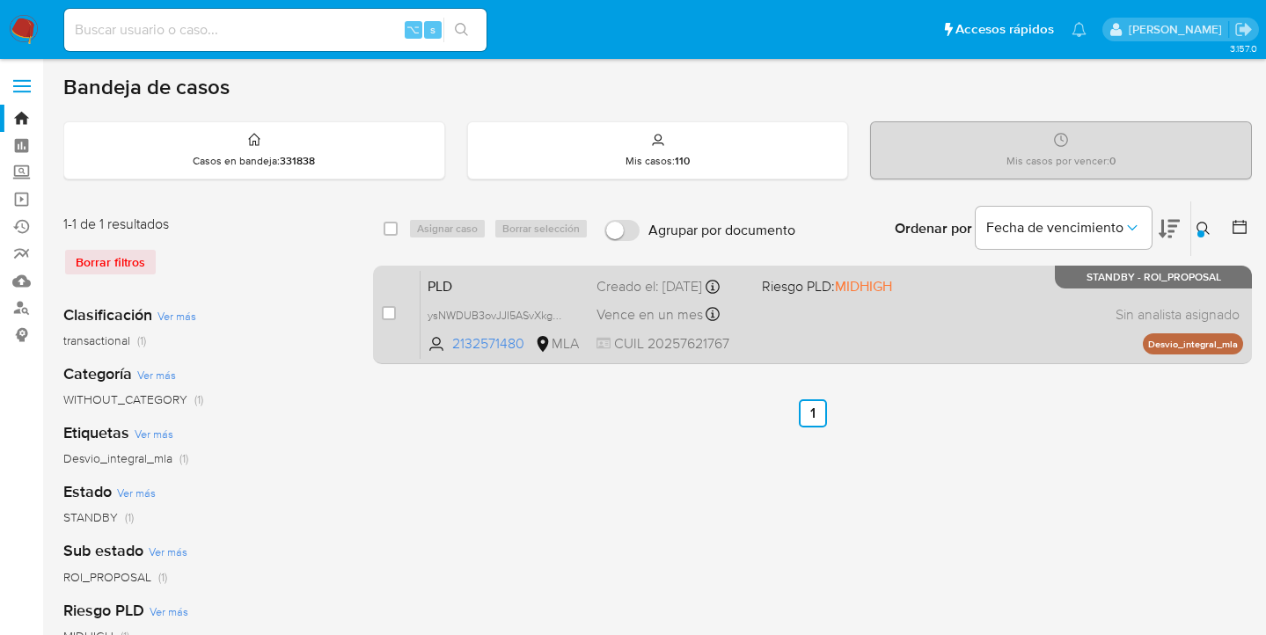
click at [954, 324] on div "PLD ysNWDUB3ovJJI5ASvXkgCECE 2132571480 MLA Riesgo PLD: MIDHIGH Creado el: 12/0…" at bounding box center [831, 314] width 822 height 89
click at [562, 318] on span "ysNWDUB3ovJJI5ASvXkgCECE" at bounding box center [504, 313] width 153 height 19
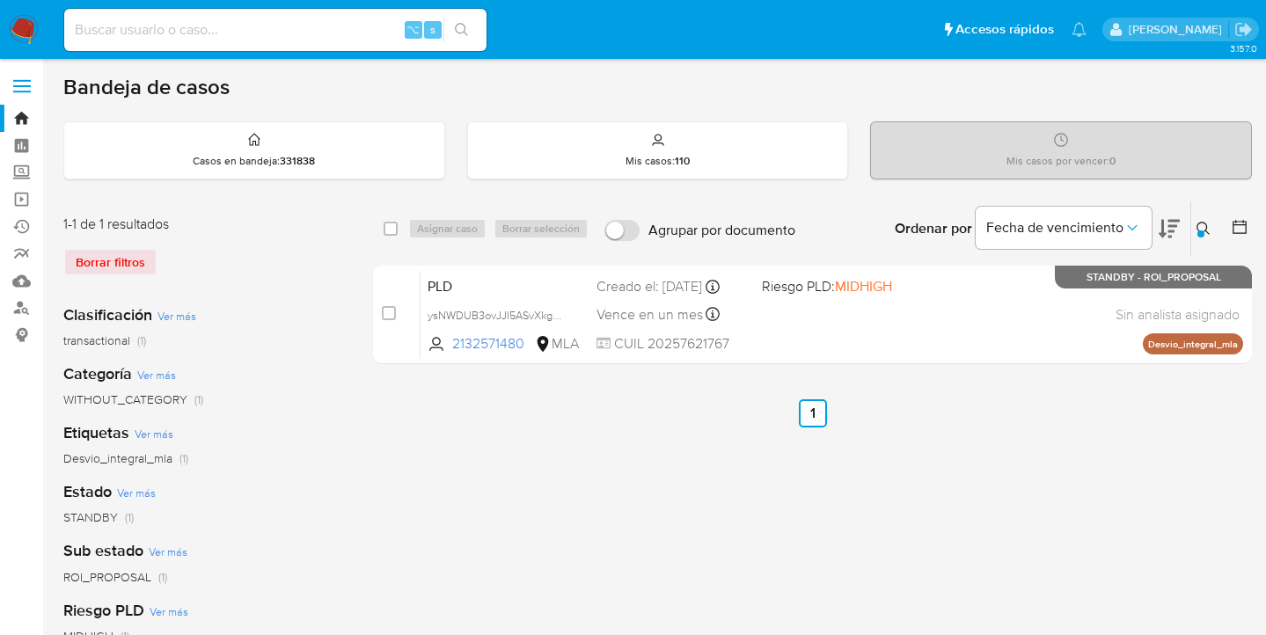
click at [1202, 228] on icon at bounding box center [1203, 229] width 14 height 14
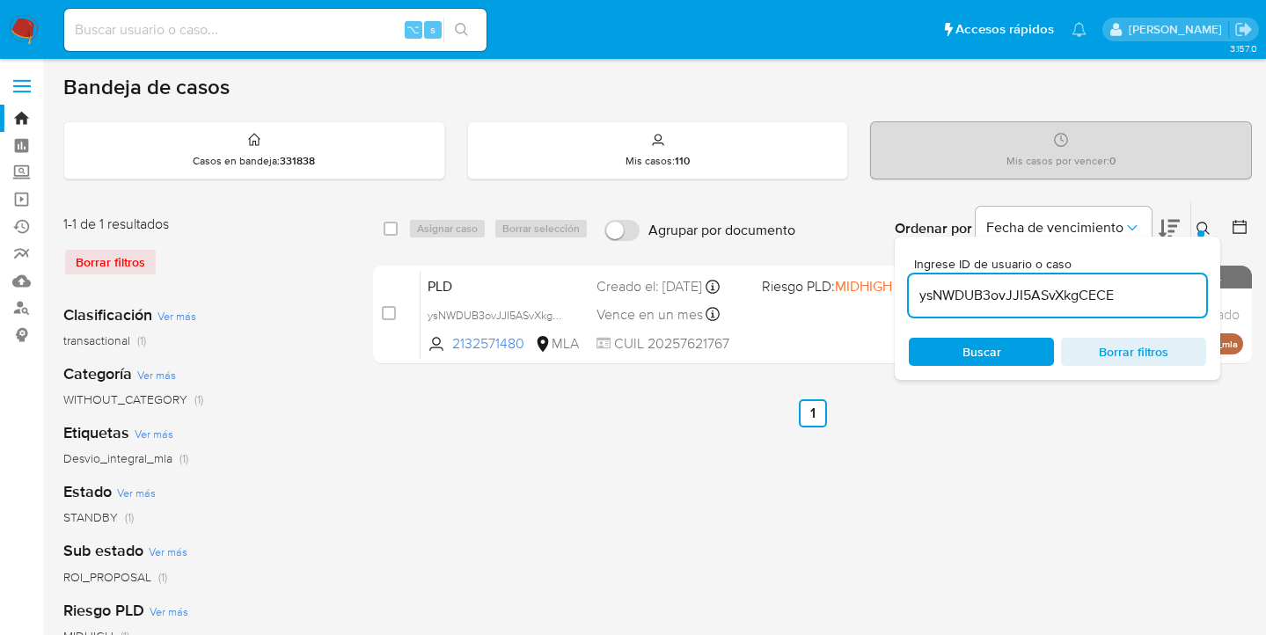
drag, startPoint x: 1101, startPoint y: 290, endPoint x: 896, endPoint y: 285, distance: 205.0
click at [896, 285] on div "Ingrese ID de usuario o caso ysNWDUB3ovJJI5ASvXkgCECE Buscar Borrar filtros" at bounding box center [1057, 308] width 325 height 143
click at [1202, 225] on icon at bounding box center [1203, 229] width 14 height 14
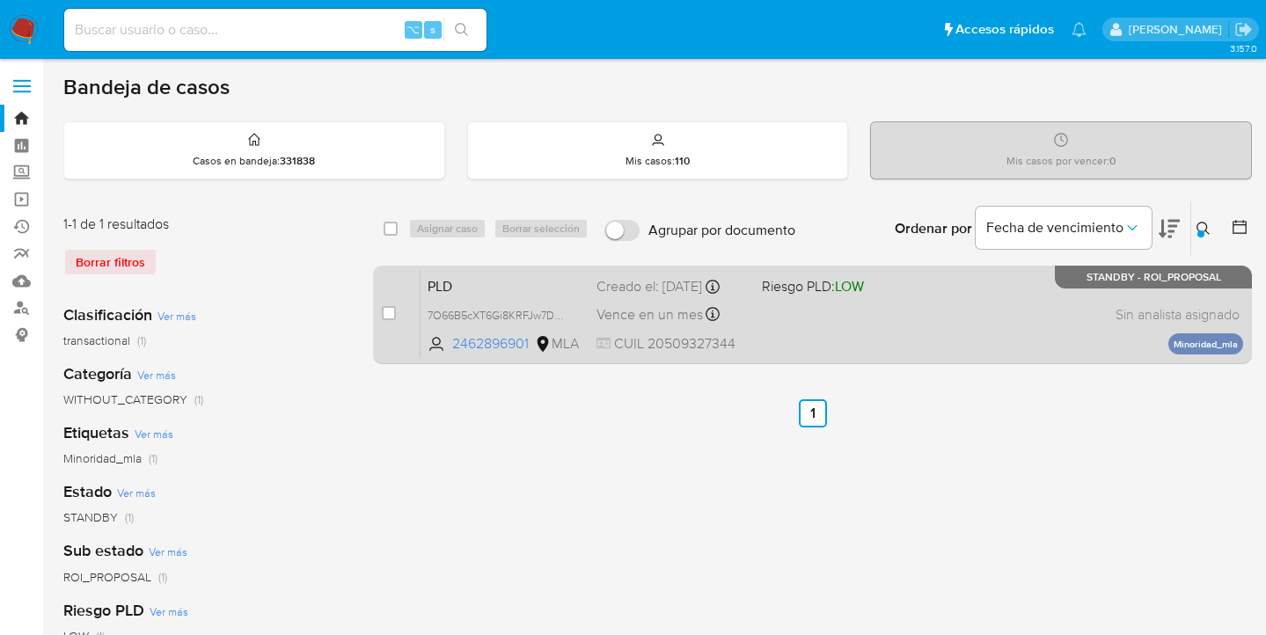
click at [935, 335] on div "PLD 7O66B5cXT6Gi8KRFJw7DBfyl 2462896901 MLA Riesgo PLD: LOW Creado el: 12/07/20…" at bounding box center [831, 314] width 822 height 89
click at [909, 333] on div "PLD 7O66B5cXT6Gi8KRFJw7DBfyl 2462896901 MLA Riesgo PLD: LOW Creado el: 12/07/20…" at bounding box center [831, 314] width 822 height 89
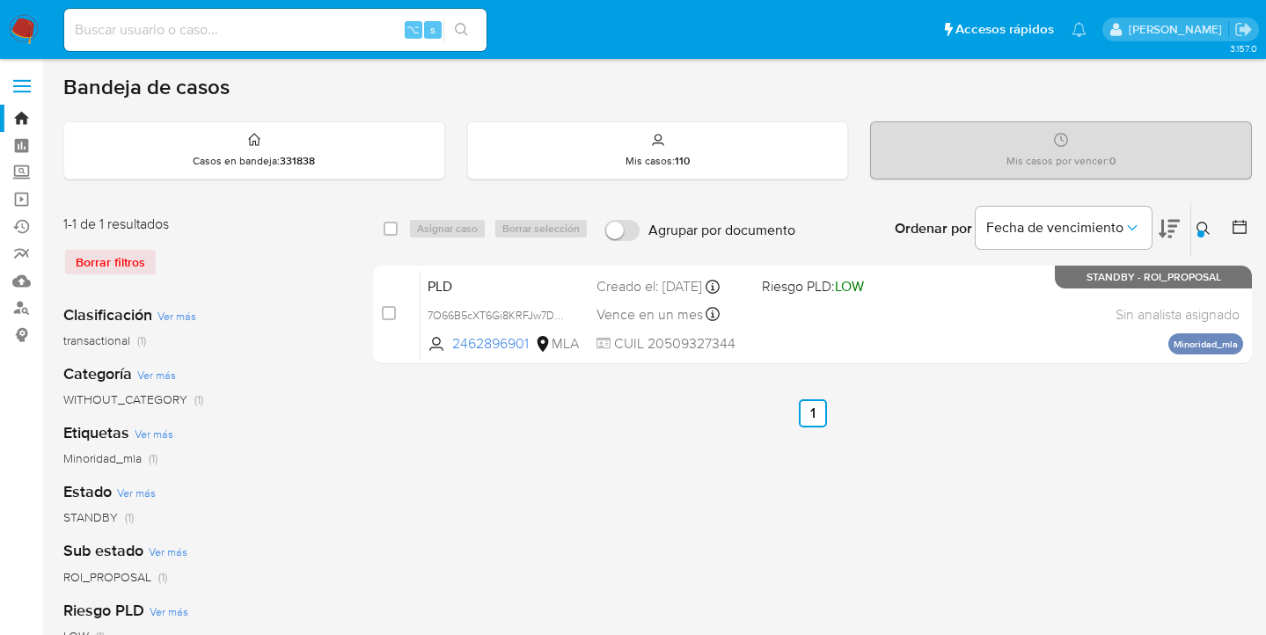
click at [1199, 229] on icon at bounding box center [1203, 229] width 14 height 14
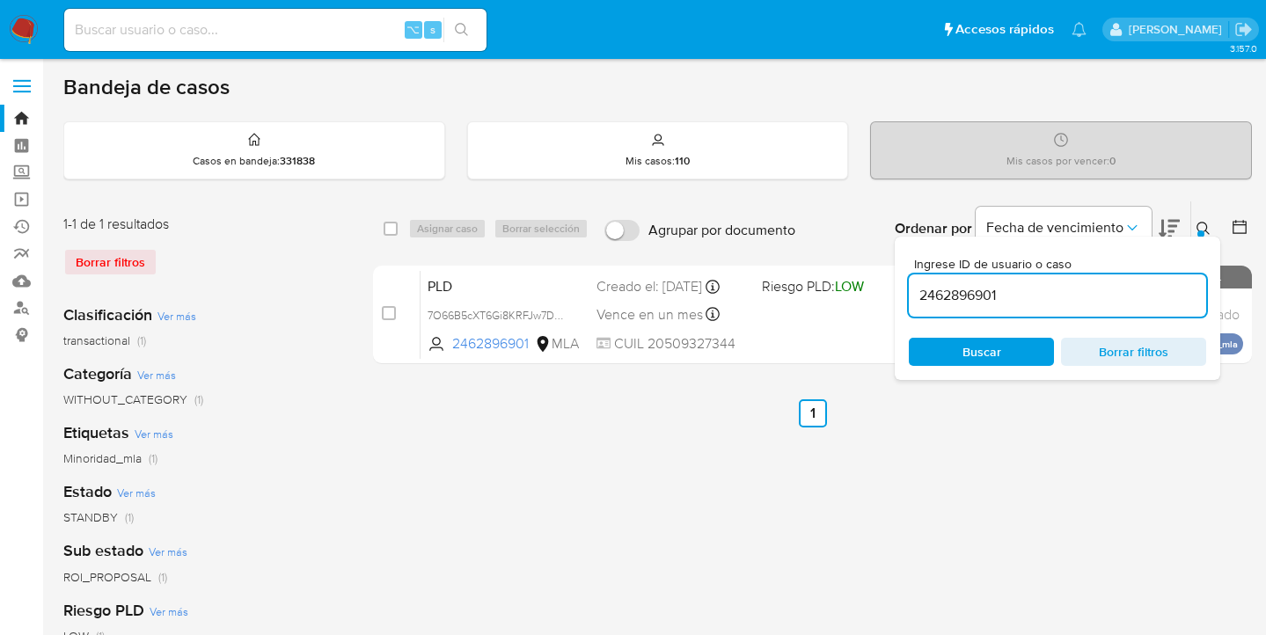
drag, startPoint x: 1036, startPoint y: 293, endPoint x: 915, endPoint y: 288, distance: 121.5
click at [915, 288] on input "2462896901" at bounding box center [1057, 295] width 297 height 23
type input "389081102"
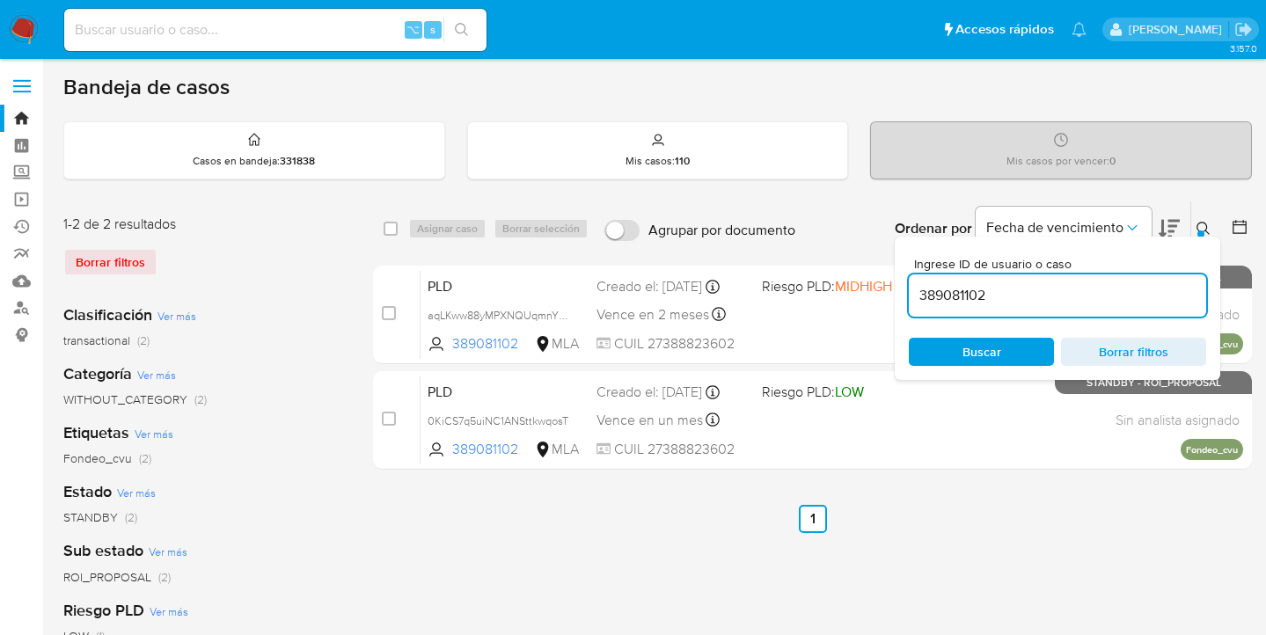
click at [1203, 228] on icon at bounding box center [1203, 229] width 14 height 14
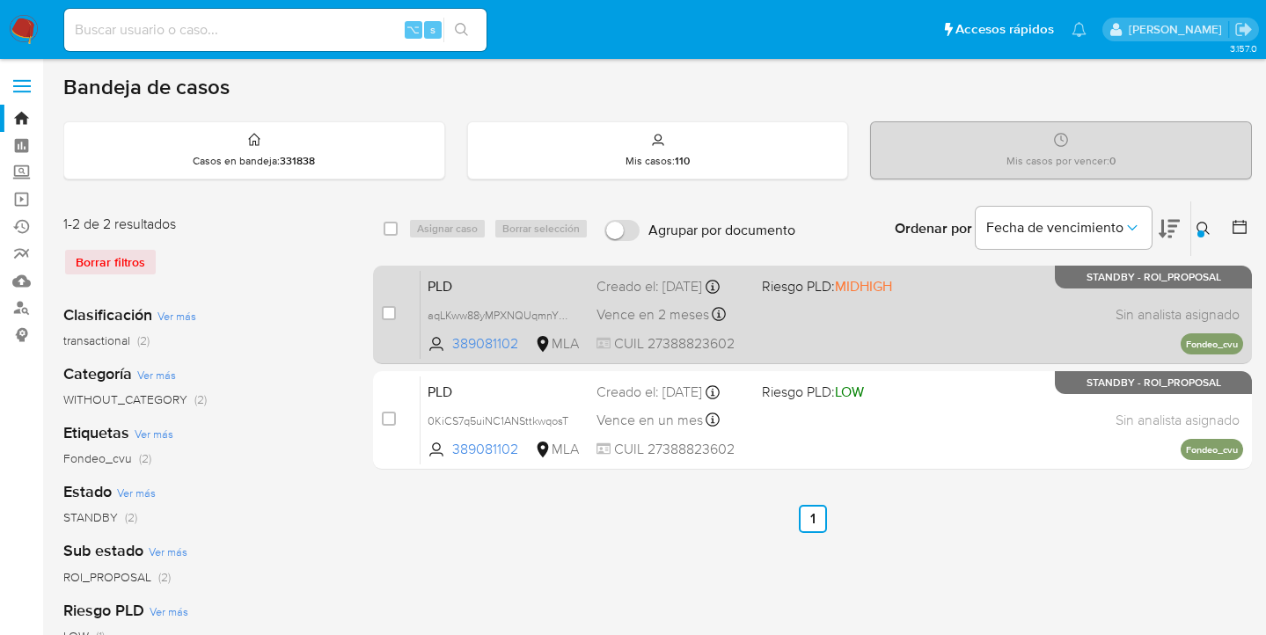
click at [926, 312] on div "PLD aqLKww88yMPXNQUqmnYNNs5t 389081102 MLA Riesgo PLD: MIDHIGH Creado el: 12/08…" at bounding box center [831, 314] width 822 height 89
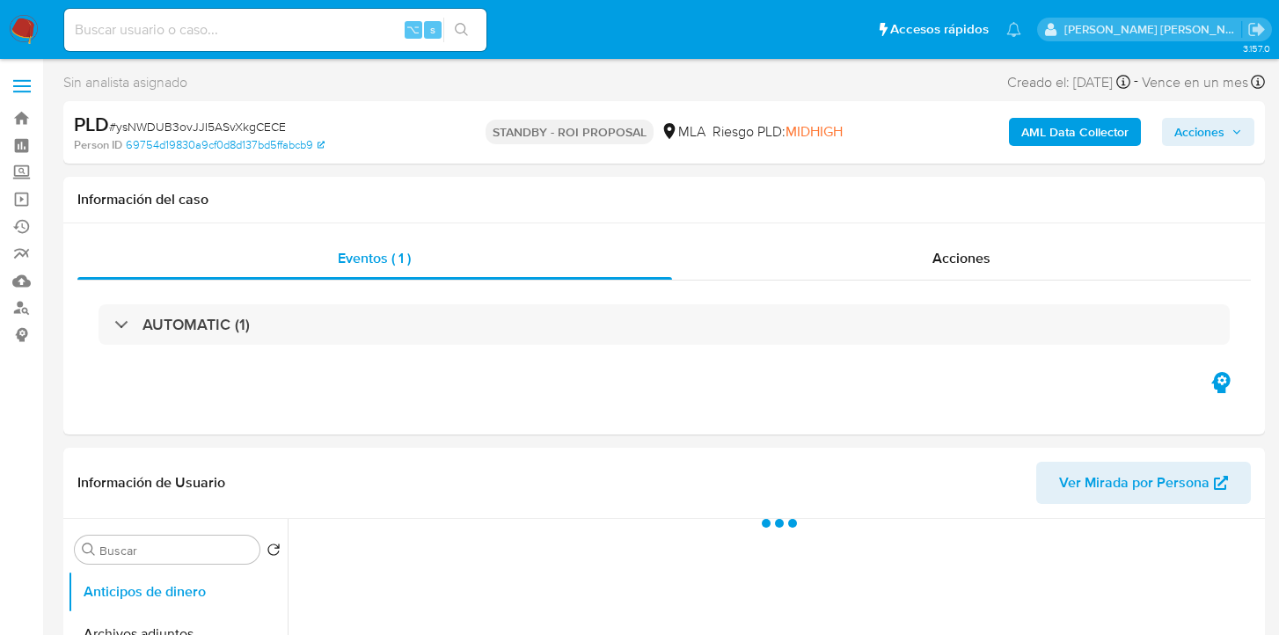
select select "10"
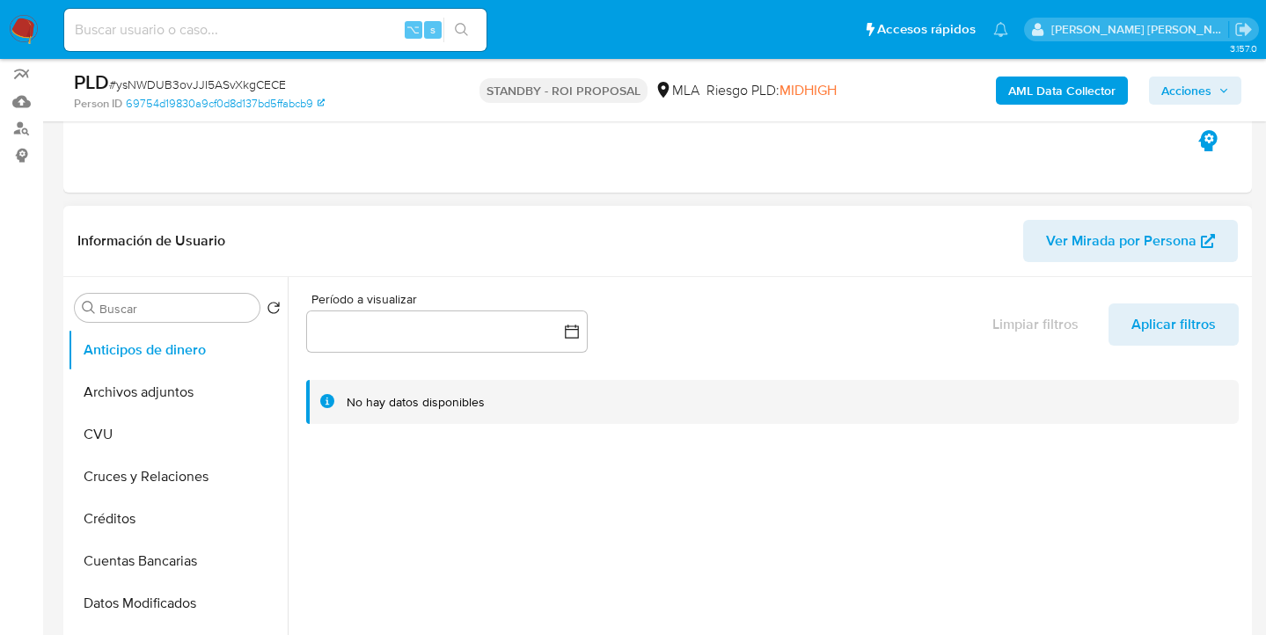
scroll to position [185, 0]
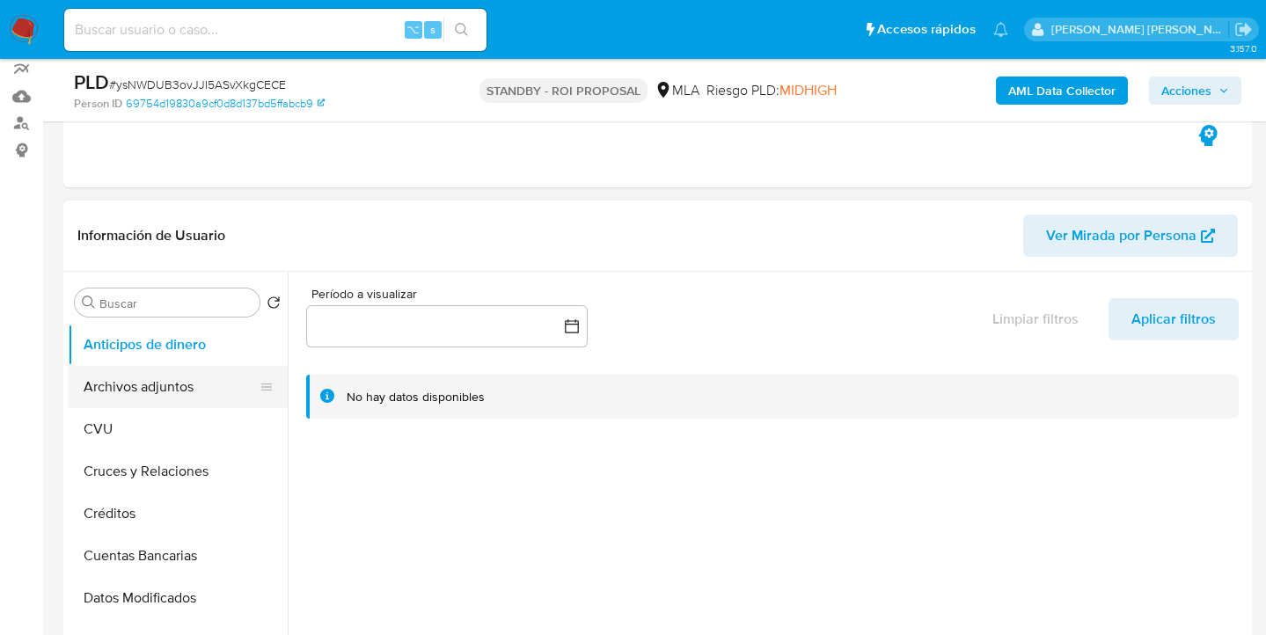
click at [201, 379] on button "Archivos adjuntos" at bounding box center [171, 387] width 206 height 42
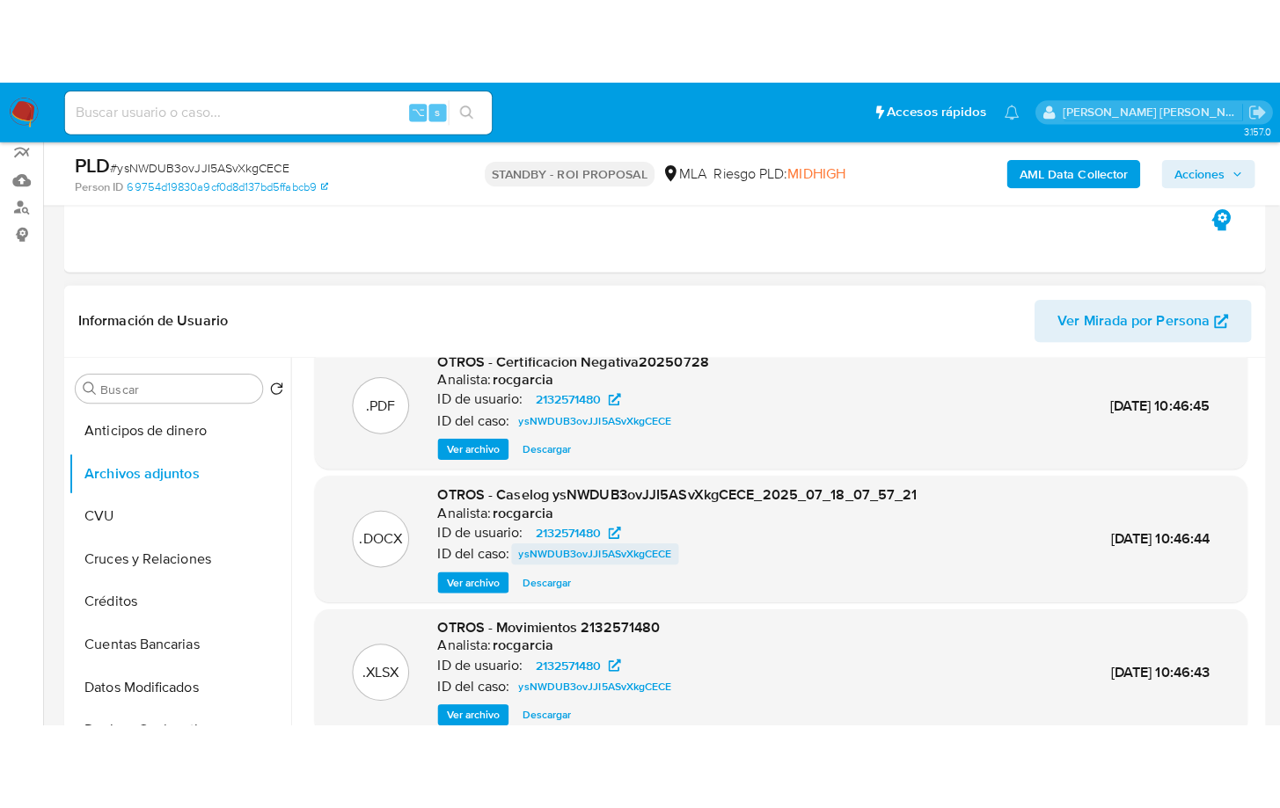
scroll to position [42, 0]
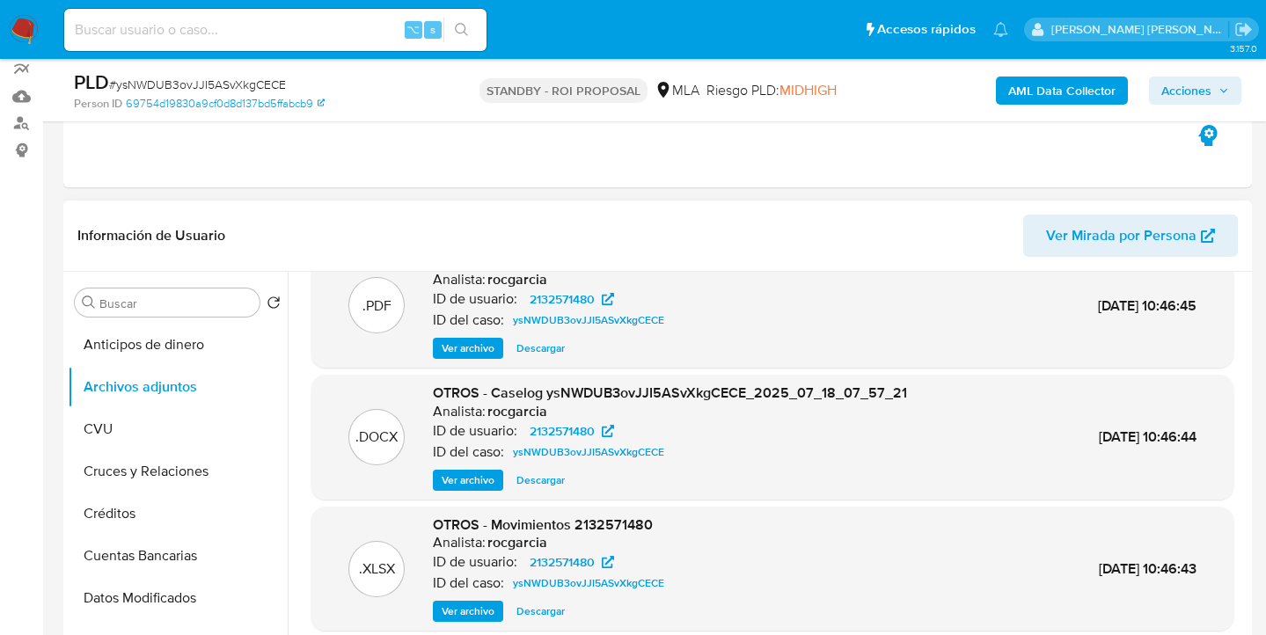
click at [527, 478] on span "Descargar" at bounding box center [540, 480] width 48 height 18
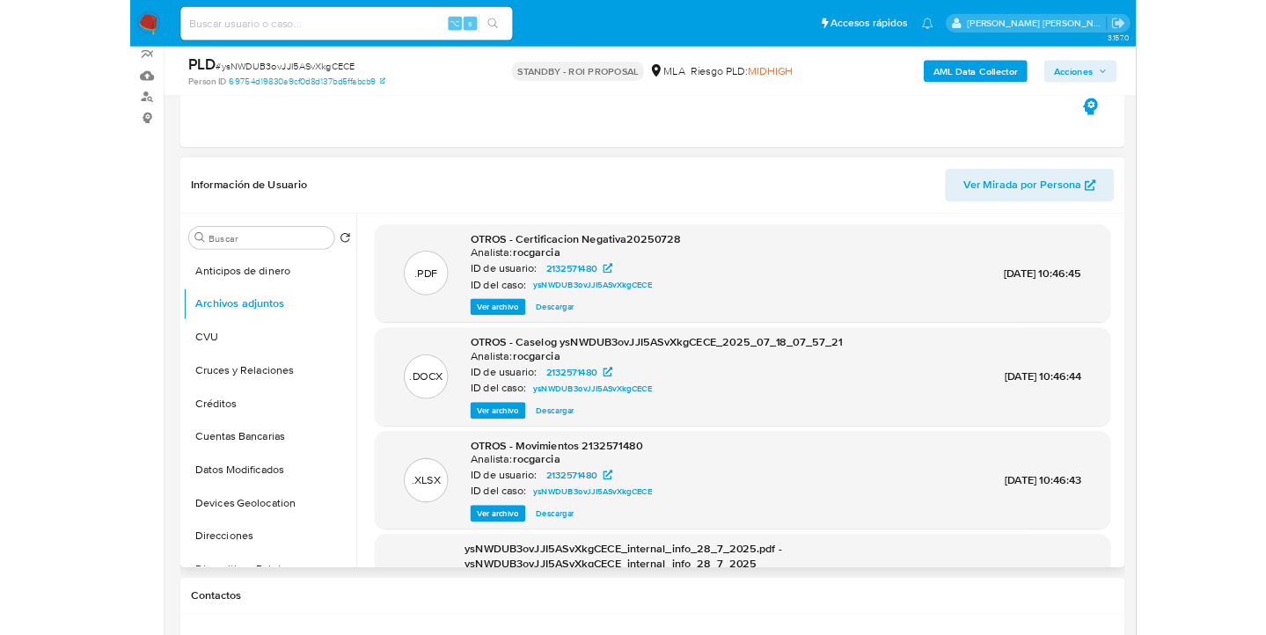
scroll to position [0, 0]
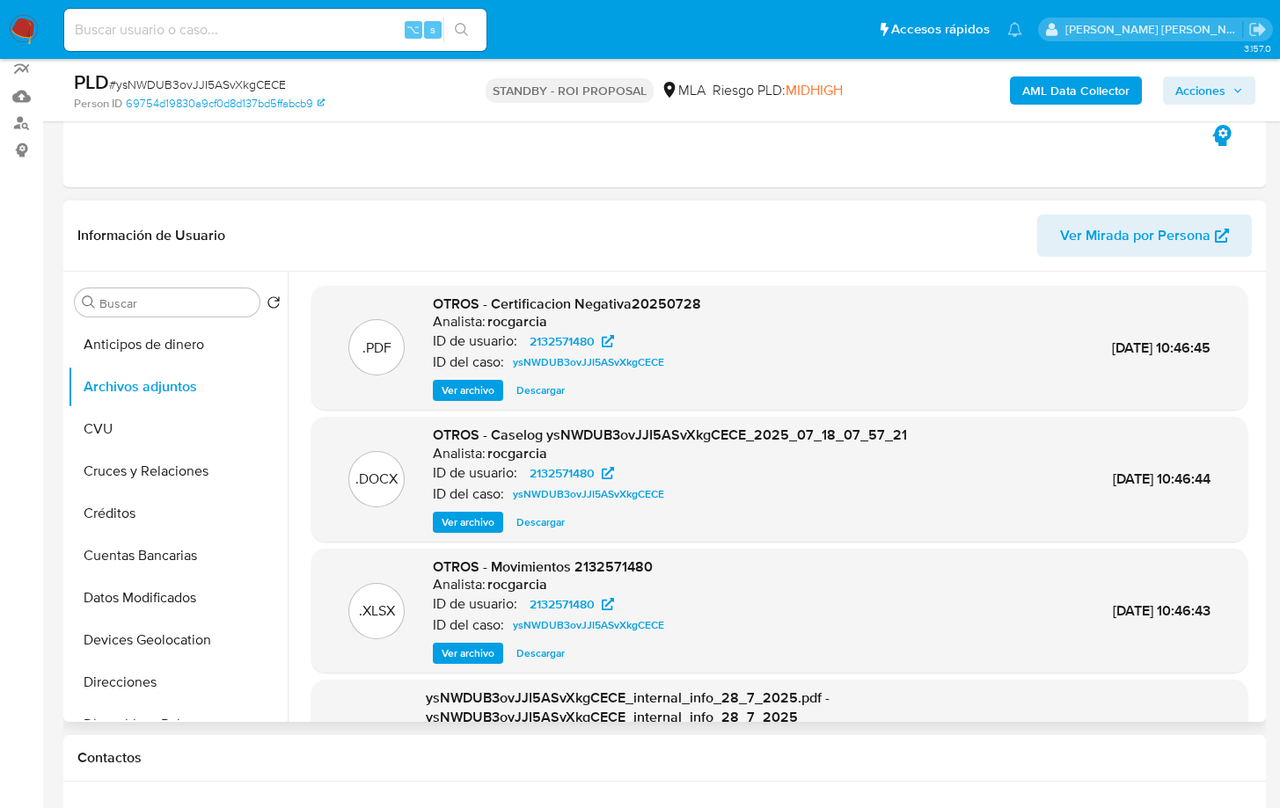
click at [482, 519] on span "Ver archivo" at bounding box center [468, 523] width 53 height 18
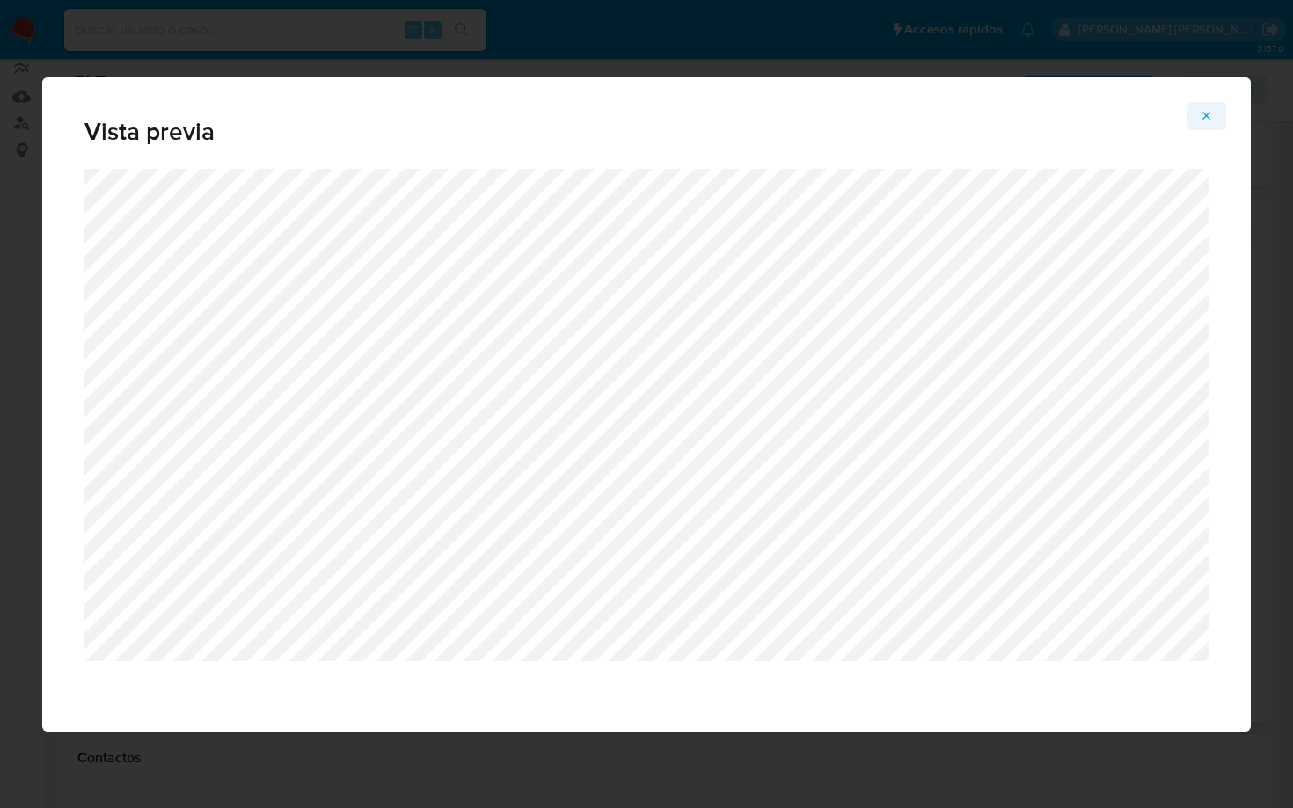
click at [1201, 109] on icon "Attachment preview" at bounding box center [1207, 116] width 14 height 14
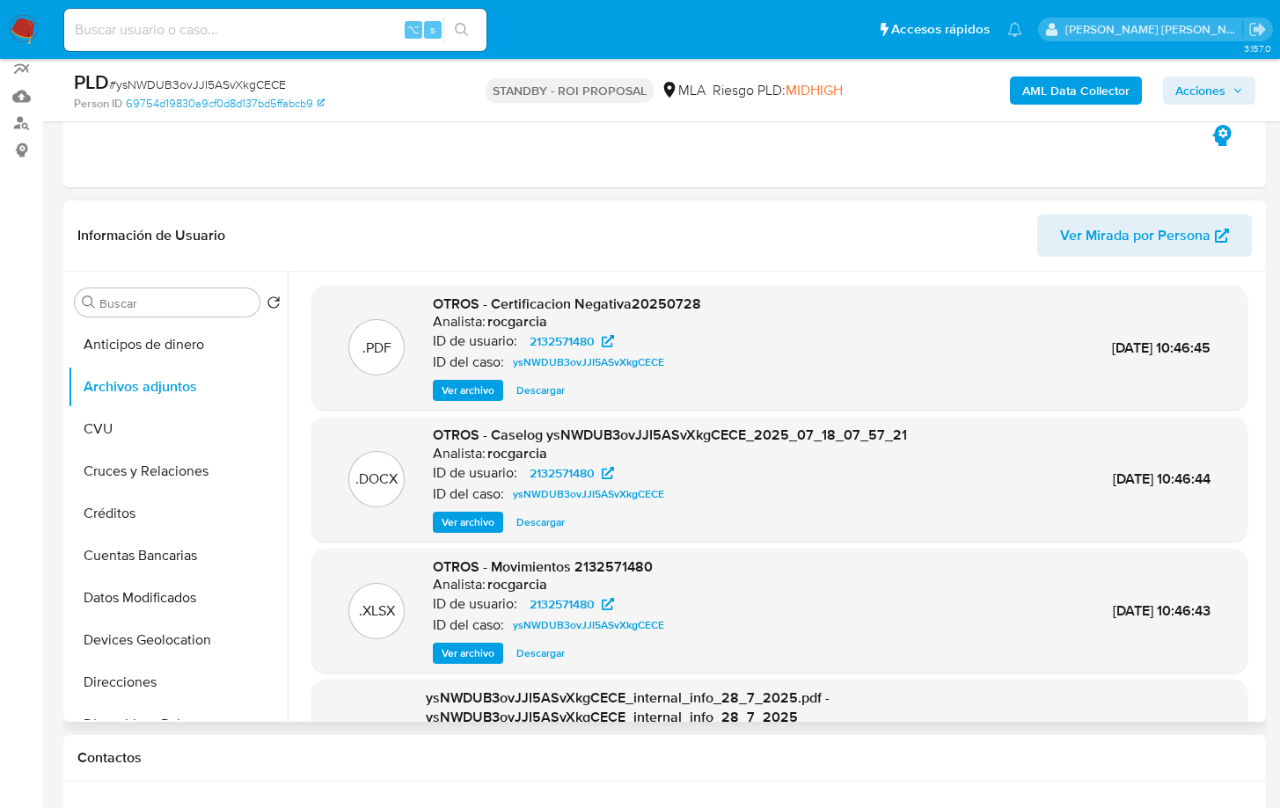
click at [546, 523] on span "Descargar" at bounding box center [540, 523] width 48 height 18
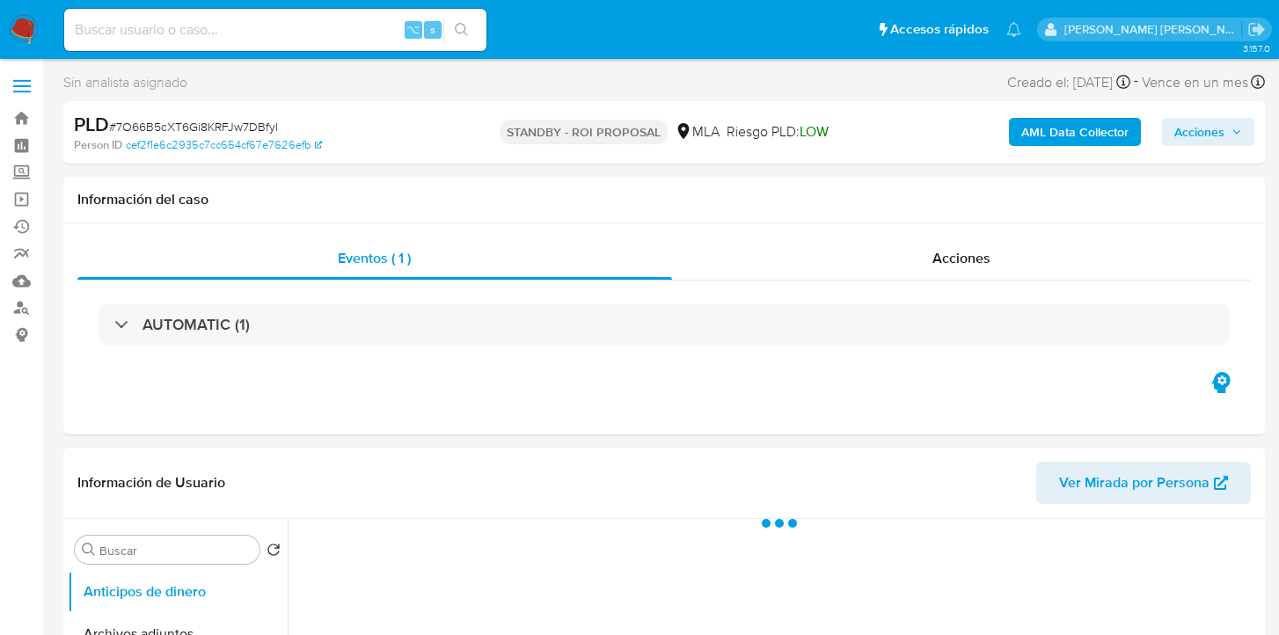
select select "10"
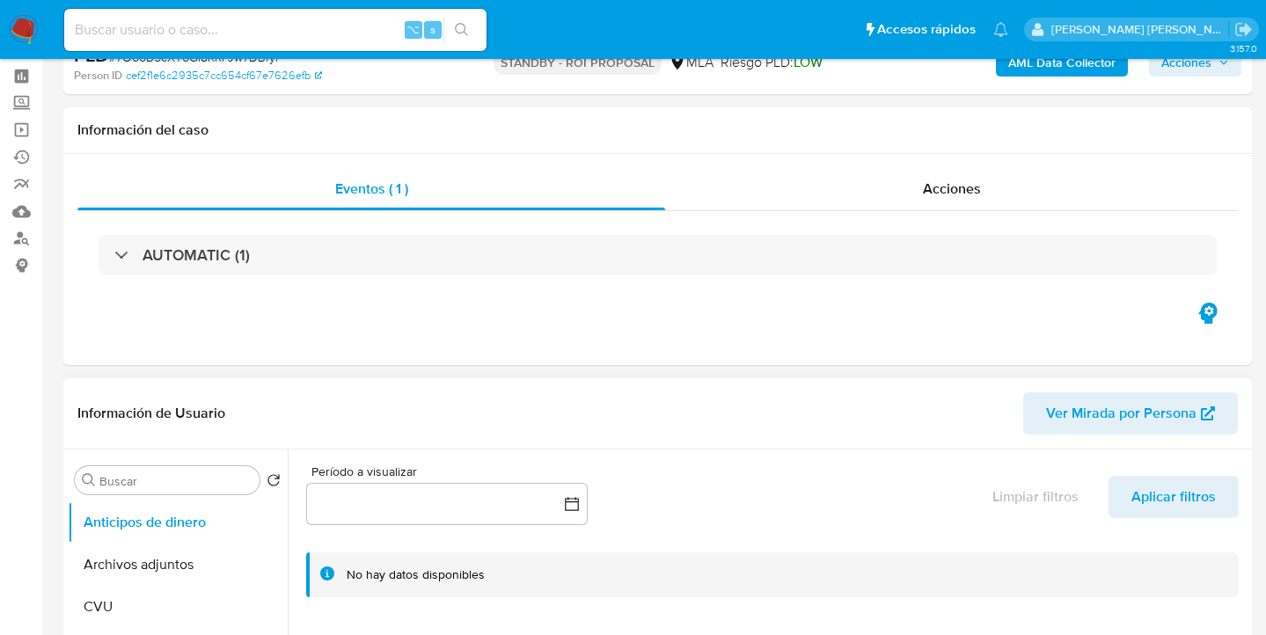
scroll to position [181, 0]
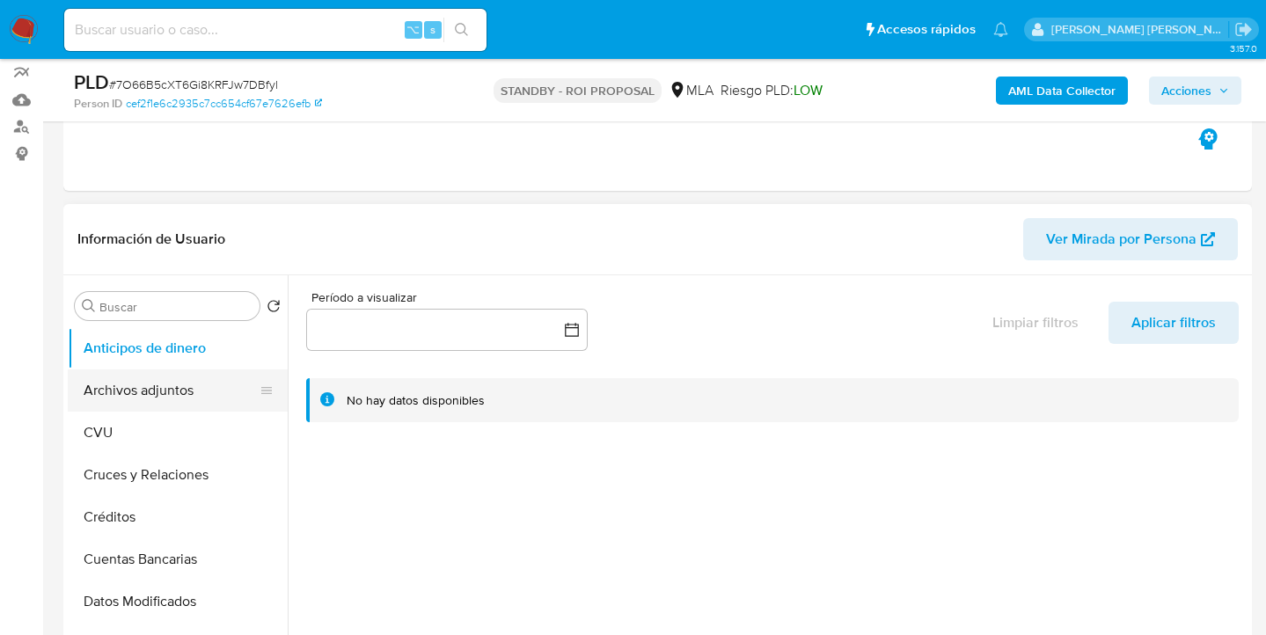
click at [193, 399] on button "Archivos adjuntos" at bounding box center [171, 390] width 206 height 42
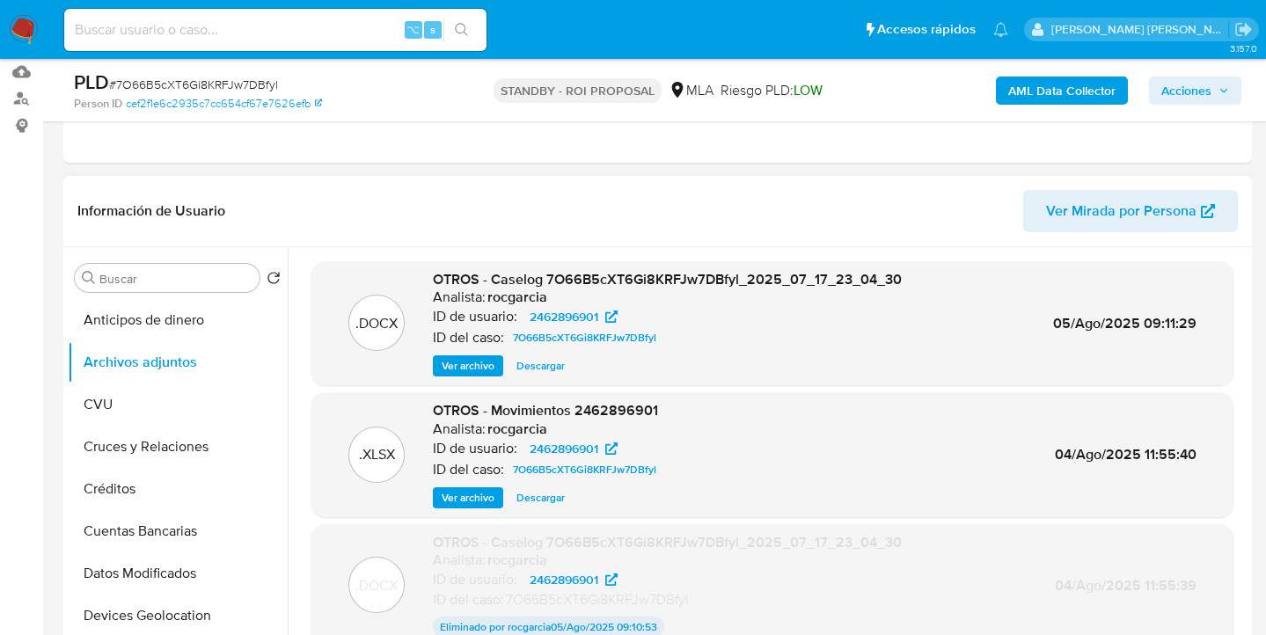
scroll to position [210, 0]
click at [531, 369] on span "Descargar" at bounding box center [540, 365] width 48 height 18
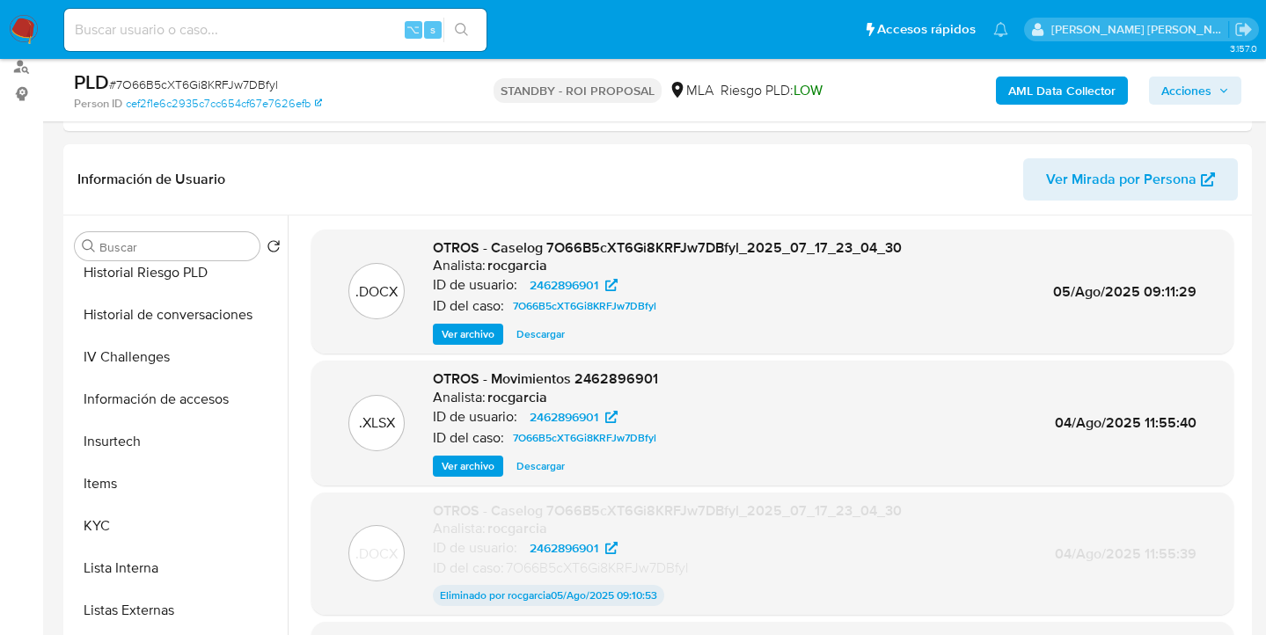
scroll to position [603, 0]
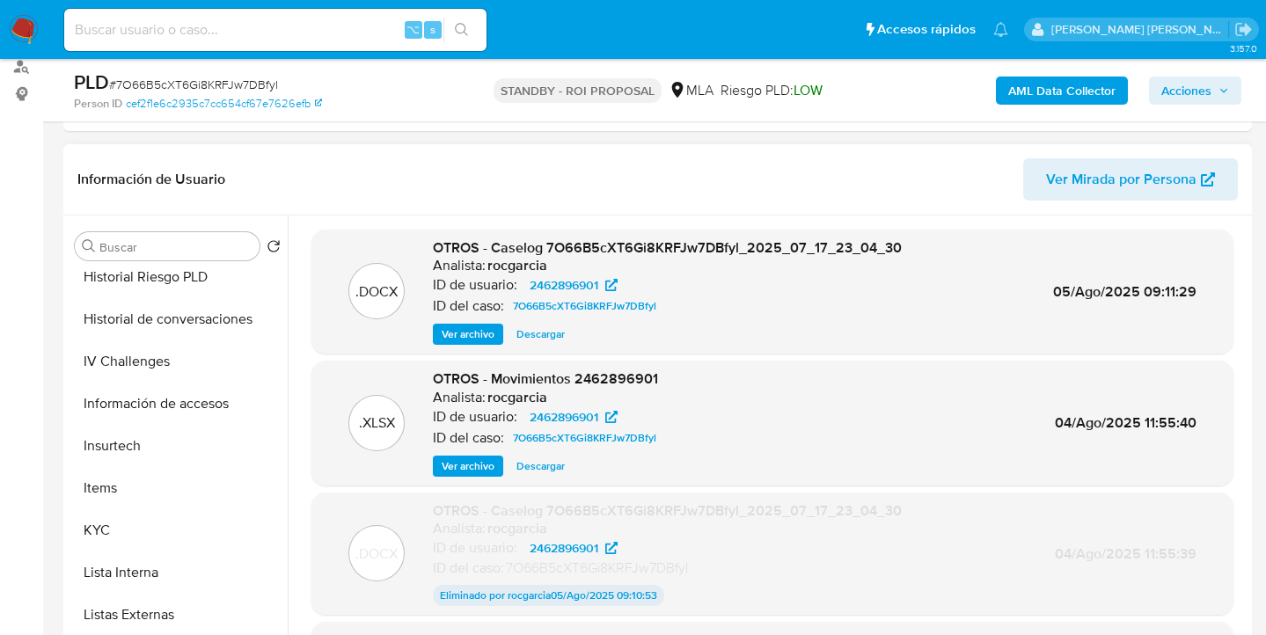
click at [517, 464] on span "Descargar" at bounding box center [540, 466] width 48 height 18
click at [157, 520] on button "KYC" at bounding box center [178, 530] width 220 height 42
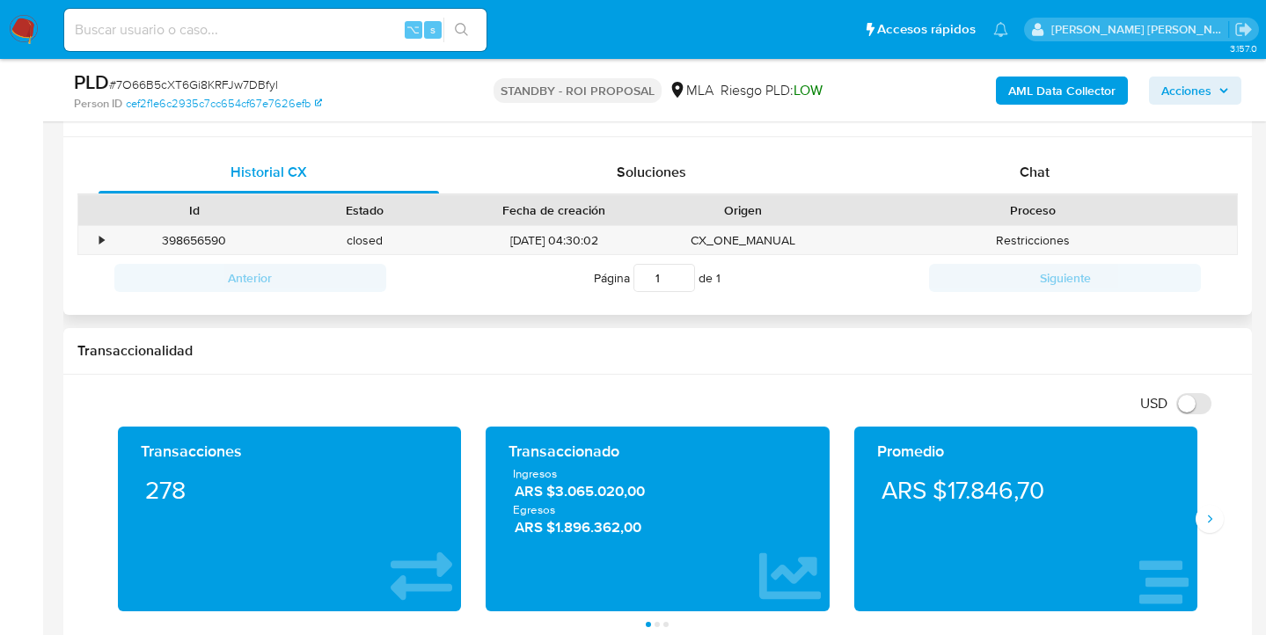
scroll to position [833, 0]
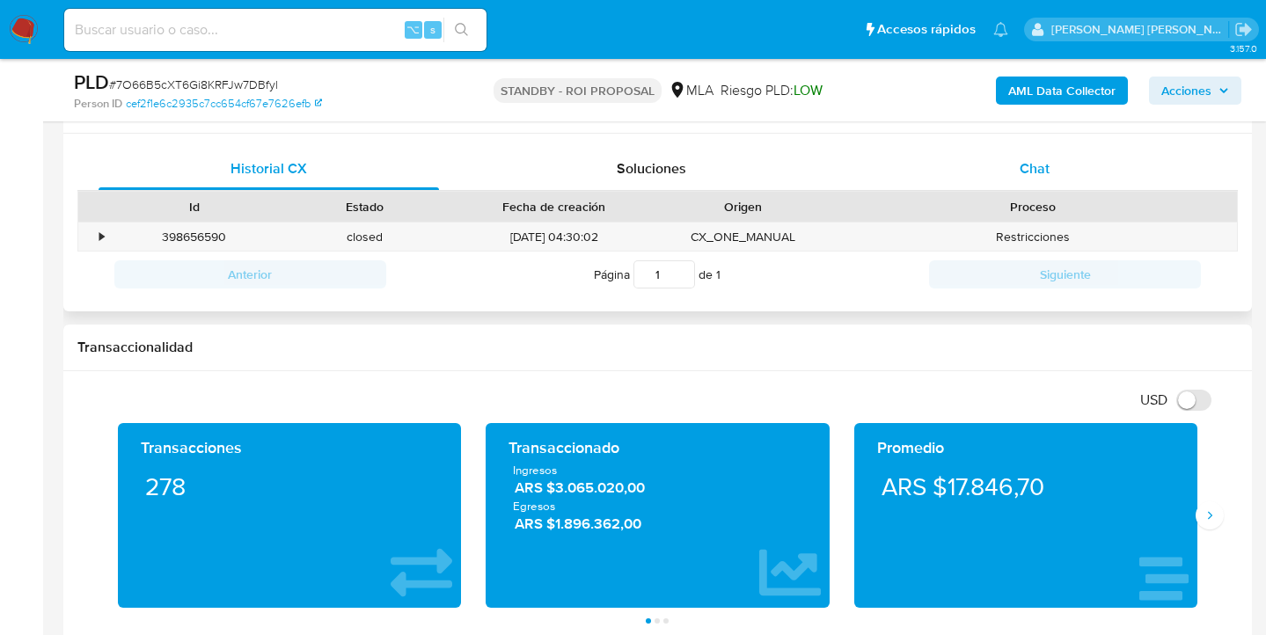
click at [1034, 165] on span "Chat" at bounding box center [1035, 168] width 30 height 20
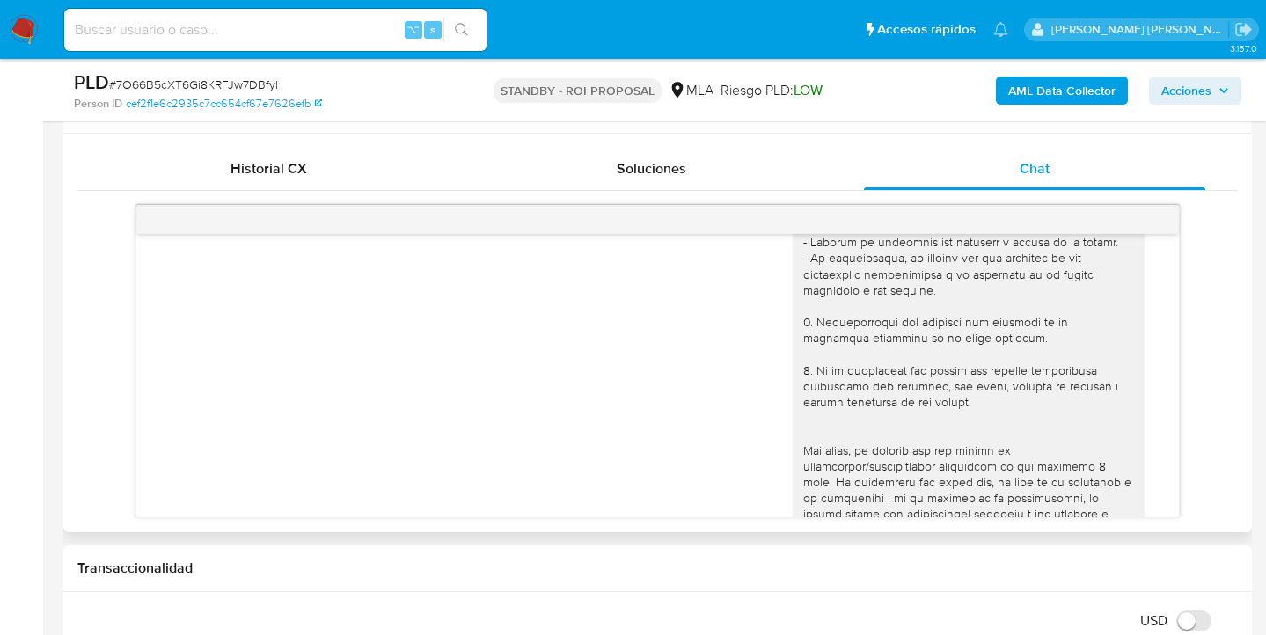
scroll to position [0, 0]
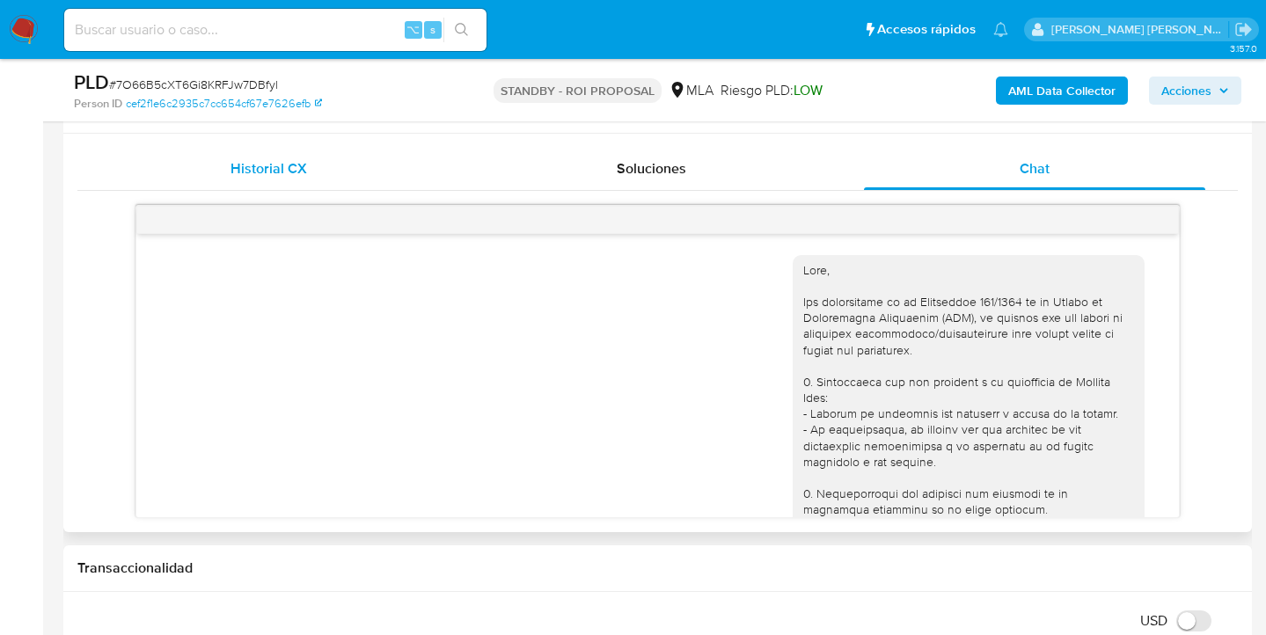
click at [267, 169] on span "Historial CX" at bounding box center [268, 168] width 77 height 20
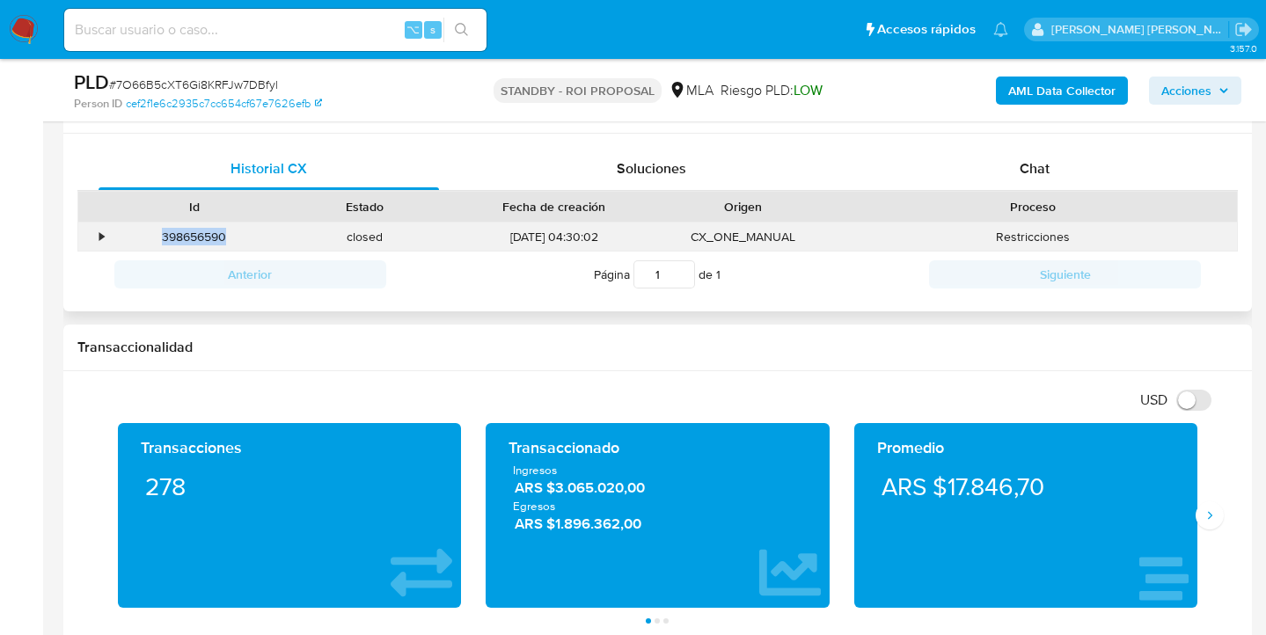
drag, startPoint x: 237, startPoint y: 239, endPoint x: 164, endPoint y: 231, distance: 73.4
click at [160, 230] on div "398656590" at bounding box center [194, 237] width 171 height 29
copy div "398656590"
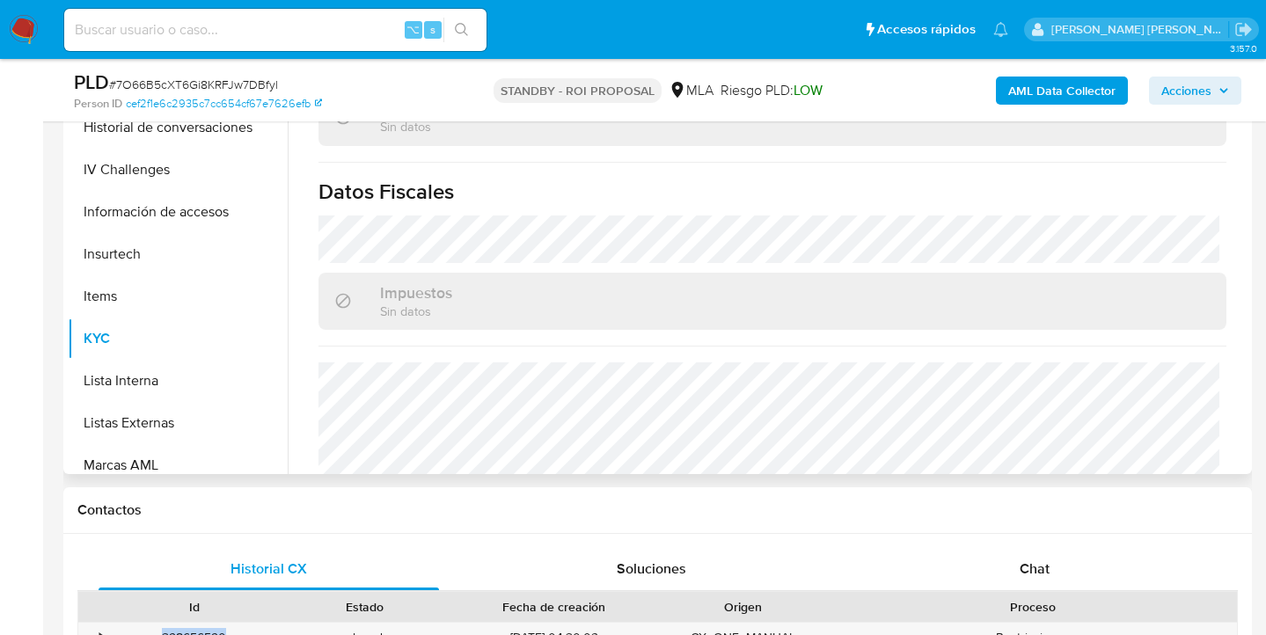
scroll to position [396, 0]
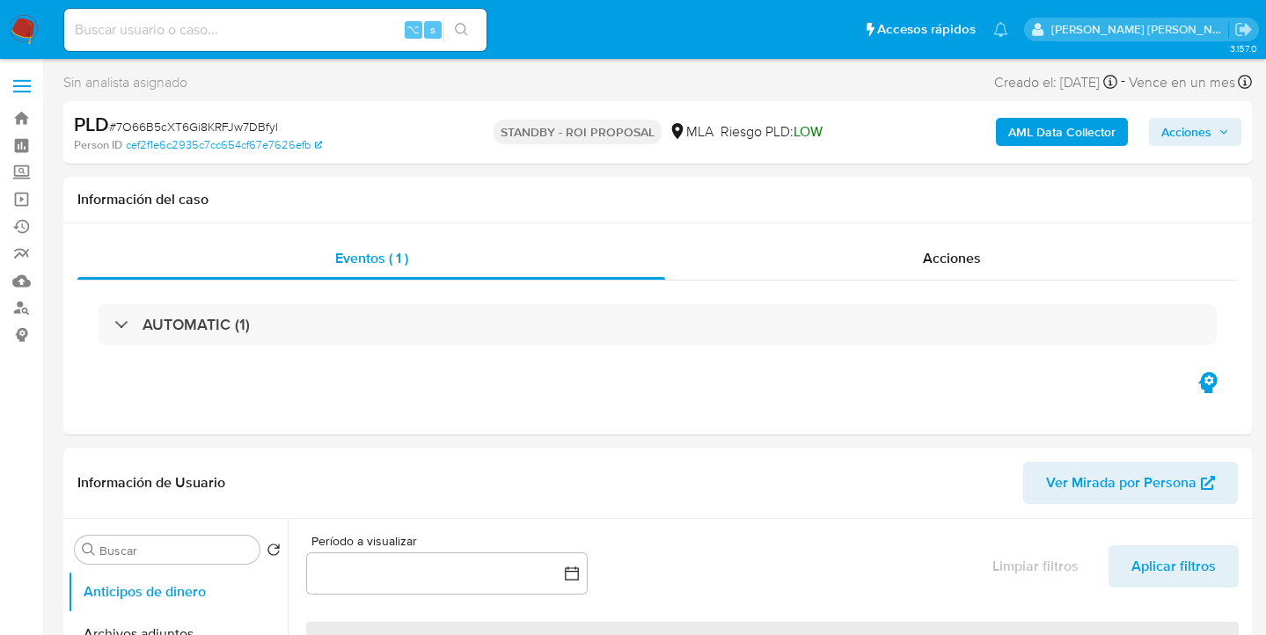
select select "10"
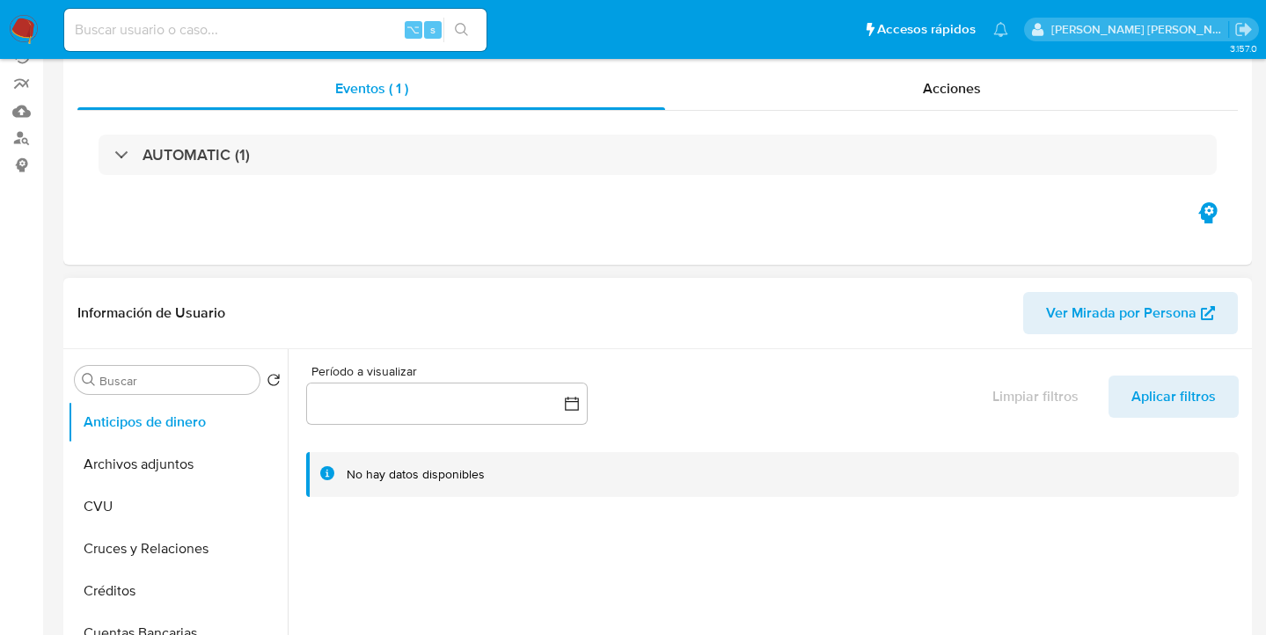
scroll to position [179, 0]
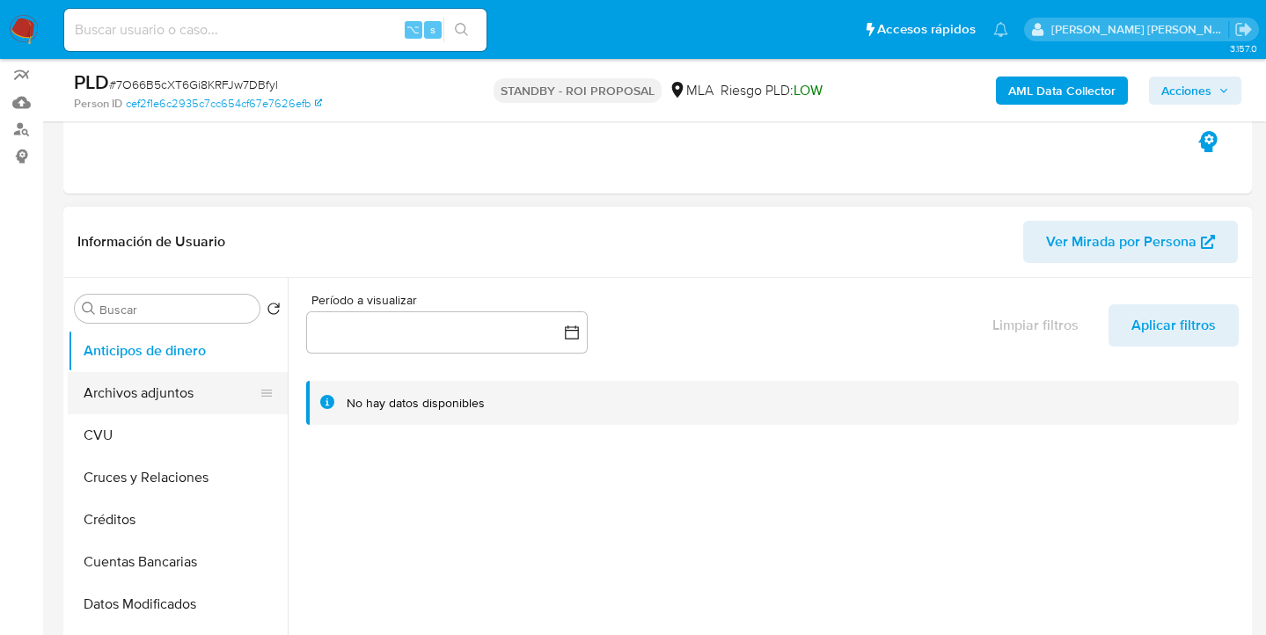
click at [200, 400] on button "Archivos adjuntos" at bounding box center [171, 393] width 206 height 42
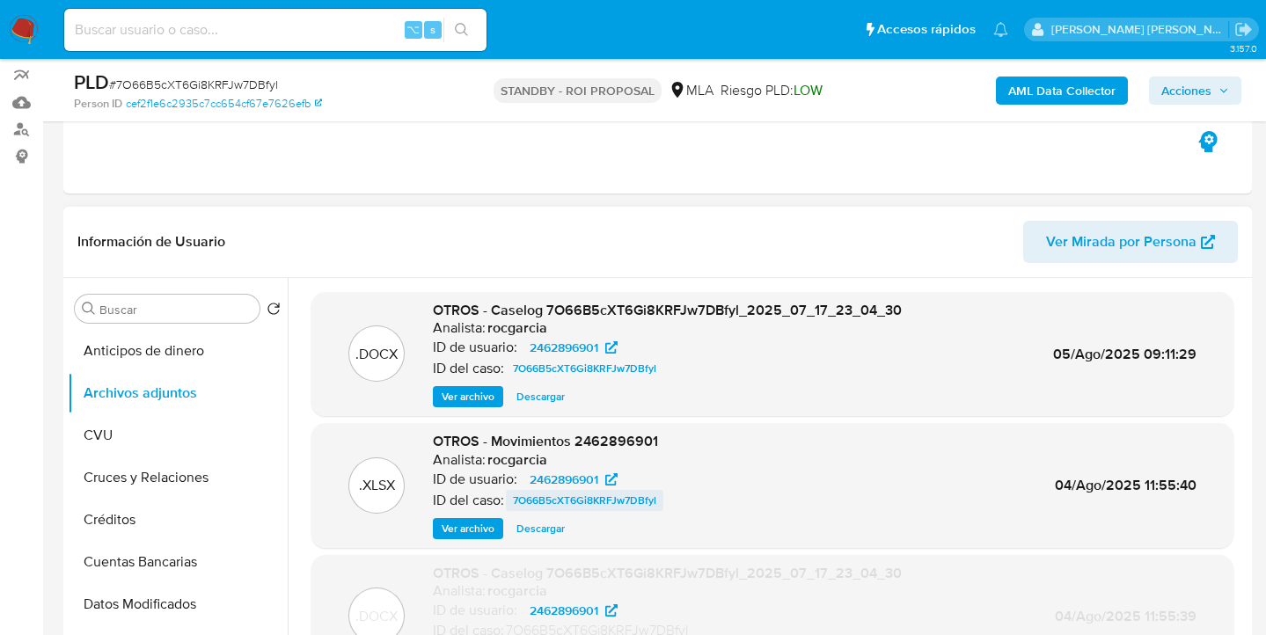
scroll to position [39, 0]
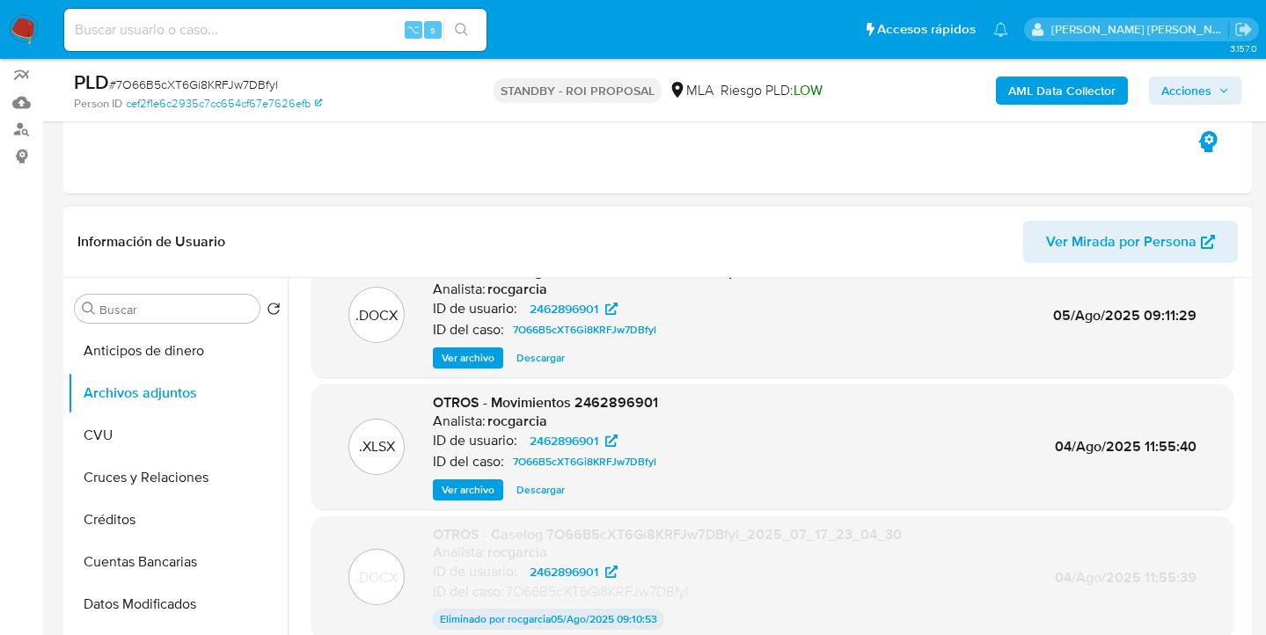
click at [541, 492] on span "Descargar" at bounding box center [540, 490] width 48 height 18
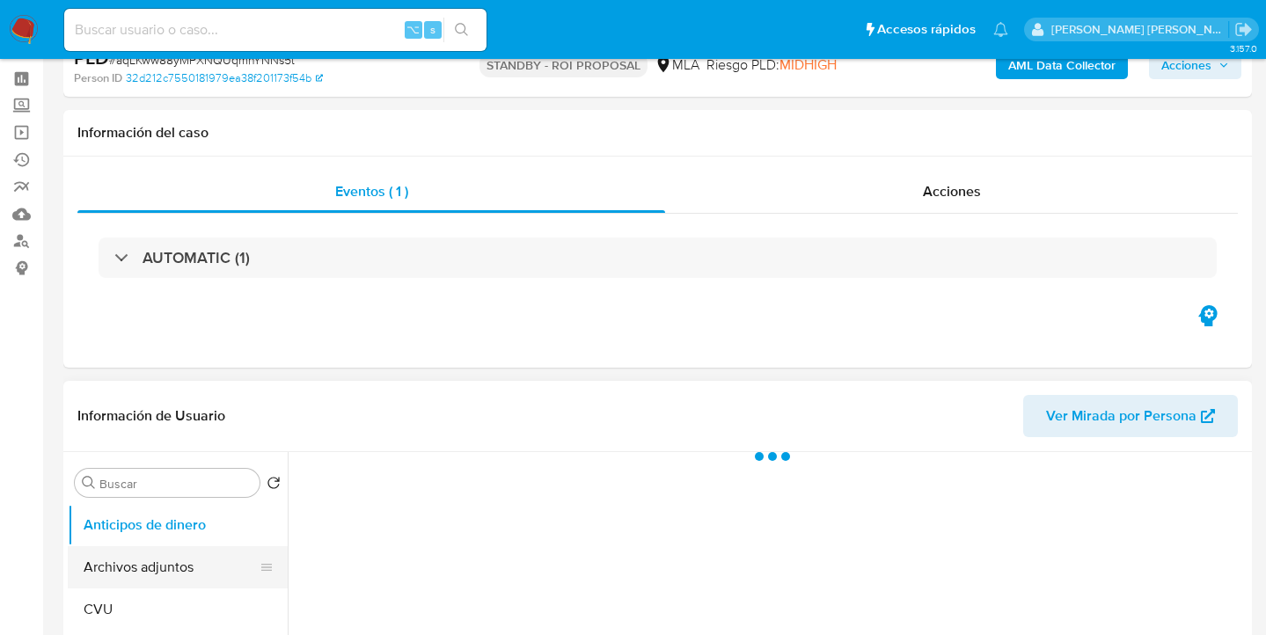
scroll to position [156, 0]
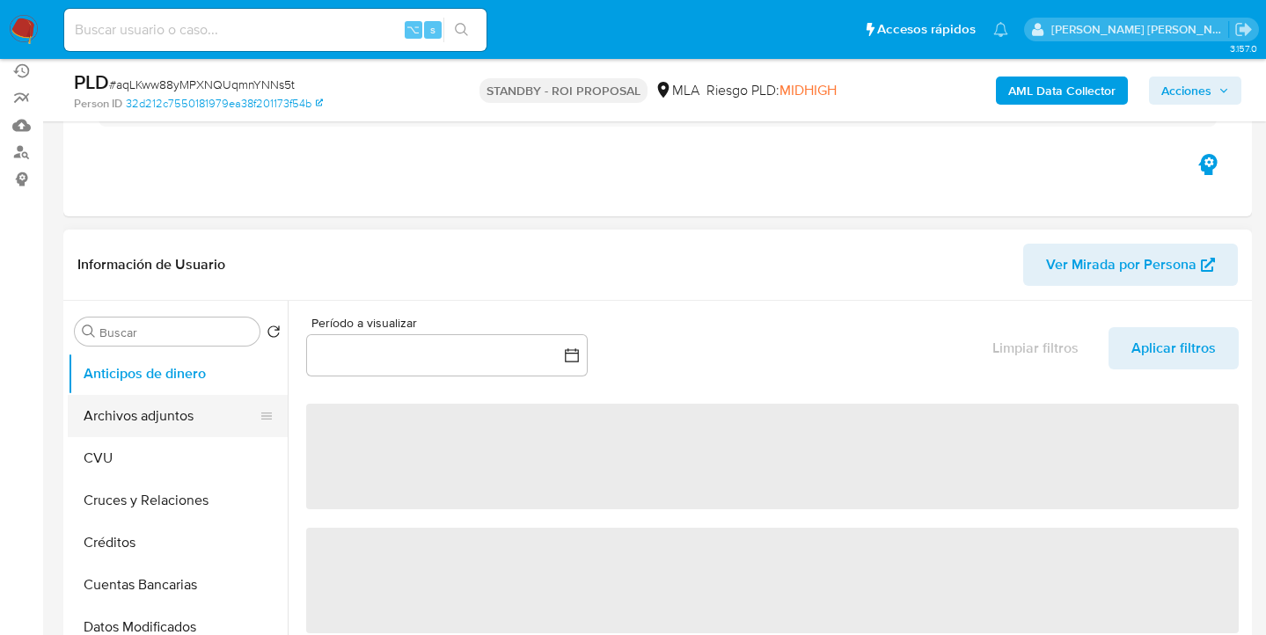
select select "10"
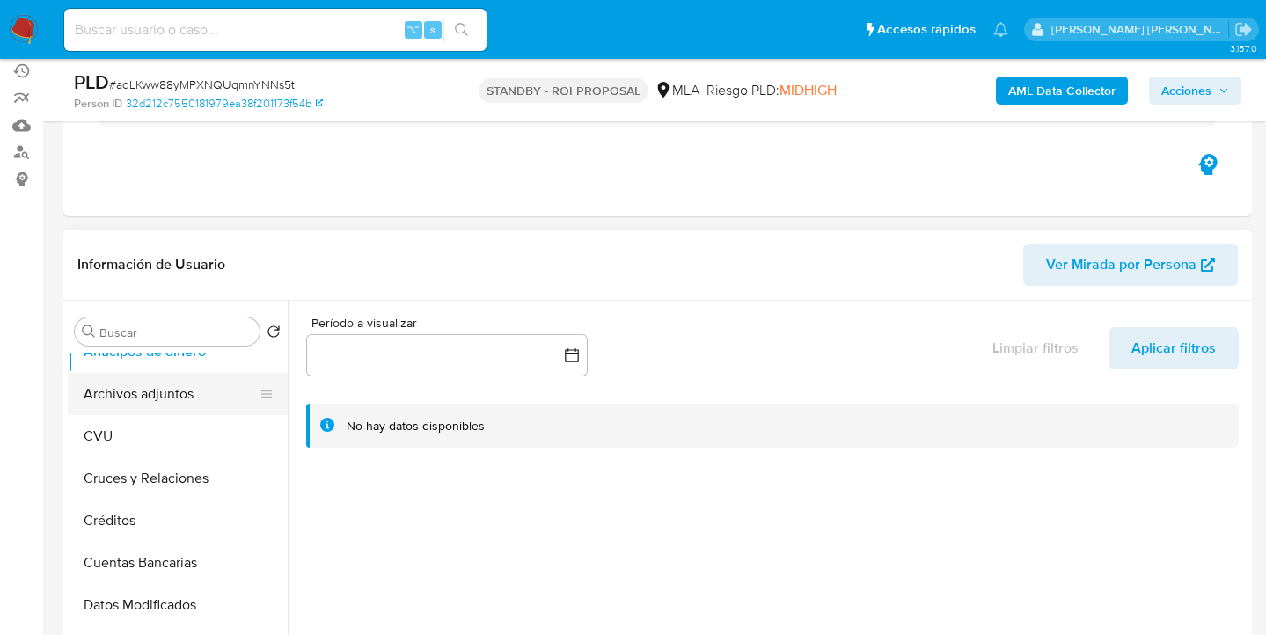
scroll to position [28, 0]
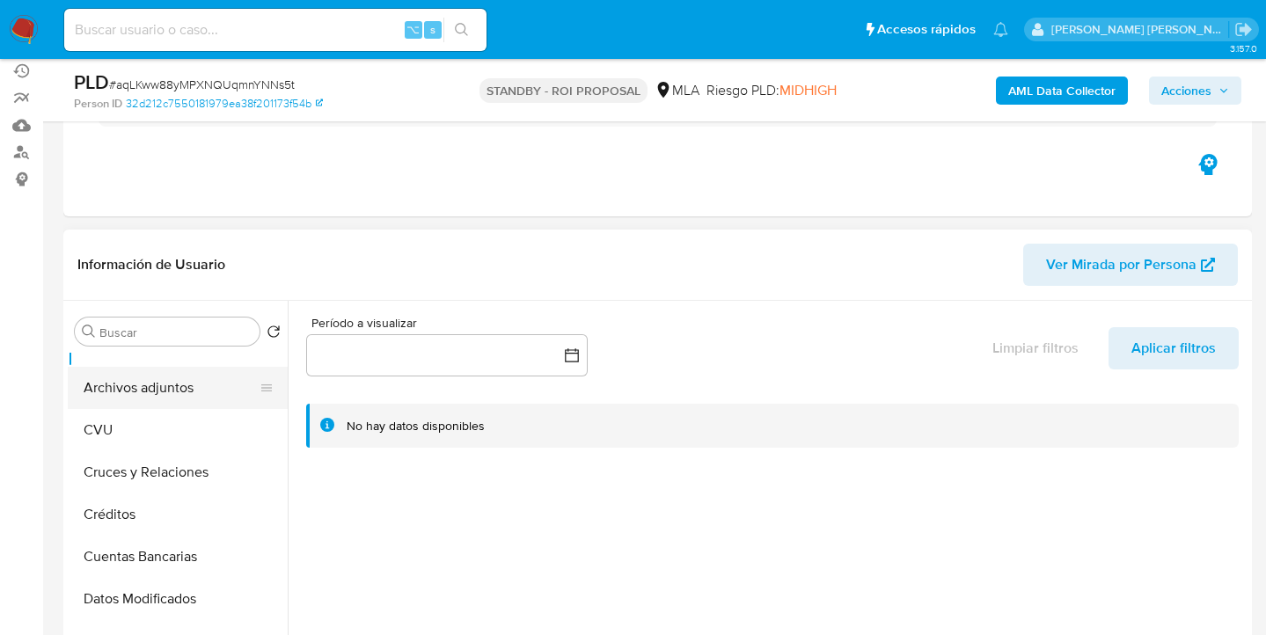
click at [189, 379] on button "Archivos adjuntos" at bounding box center [171, 388] width 206 height 42
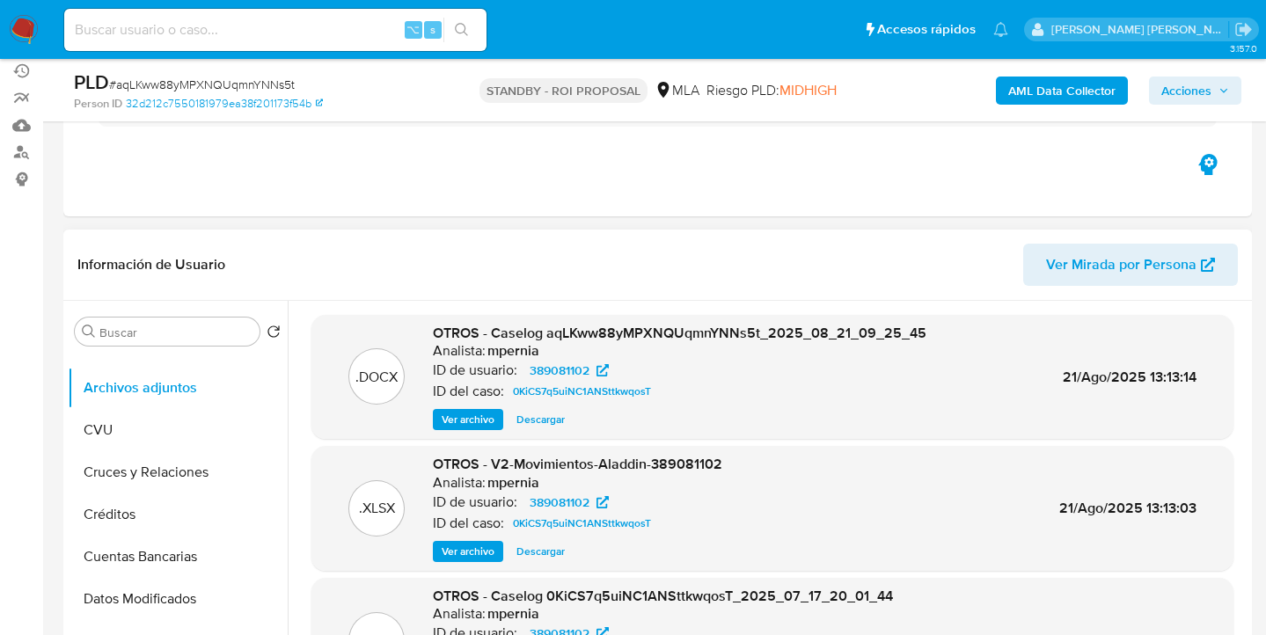
click at [533, 422] on span "Descargar" at bounding box center [540, 420] width 48 height 18
click at [537, 552] on span "Descargar" at bounding box center [540, 552] width 48 height 18
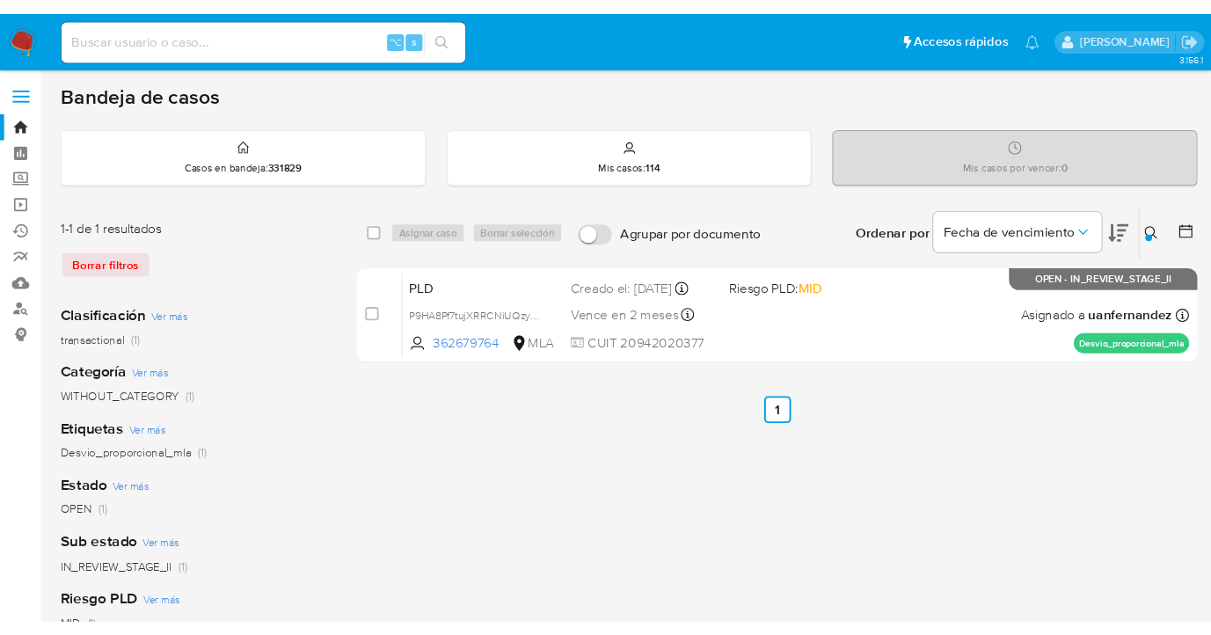
scroll to position [139, 0]
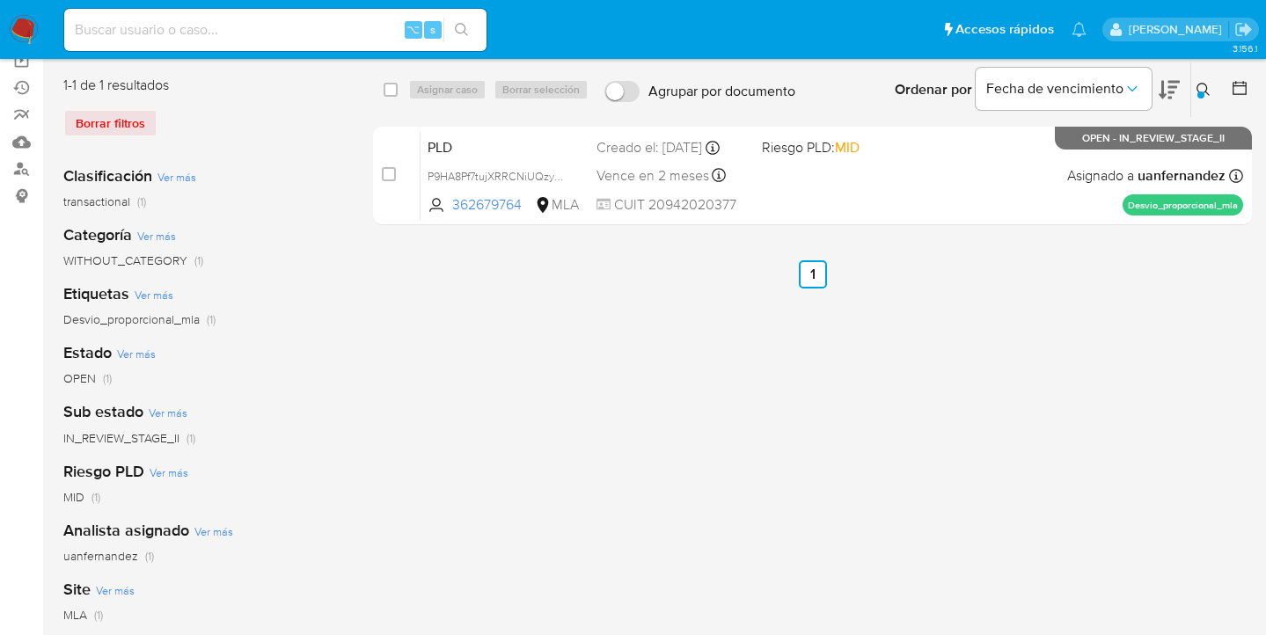
click at [1194, 87] on button at bounding box center [1205, 89] width 29 height 21
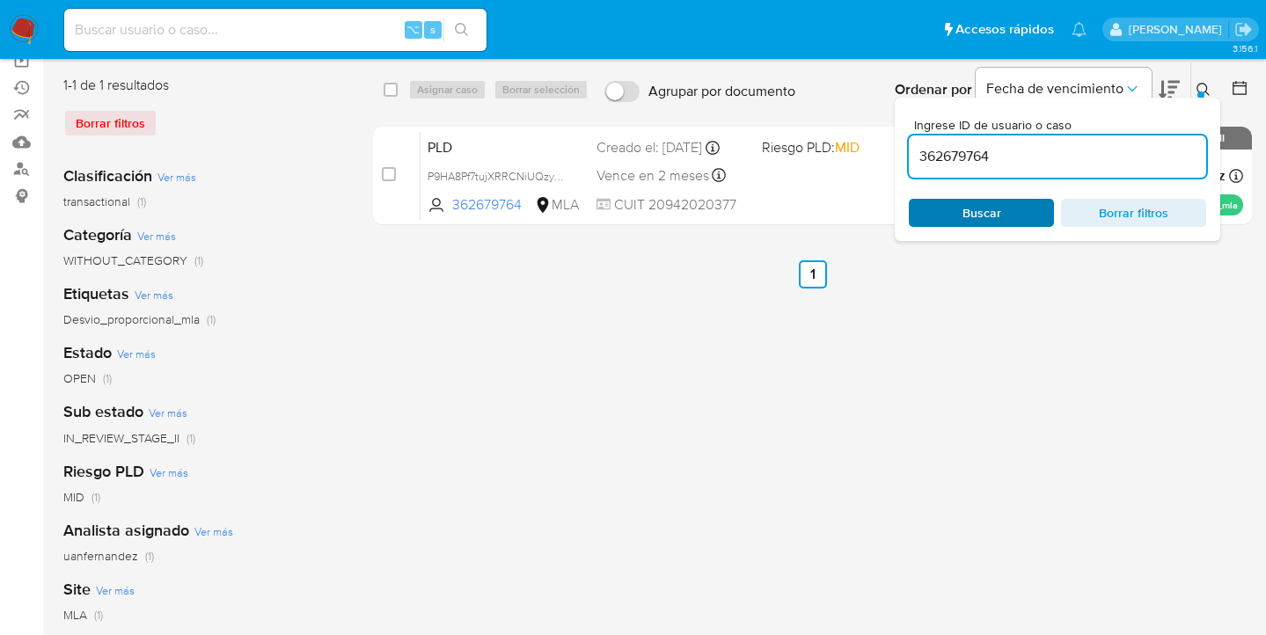
click at [1008, 206] on span "Buscar" at bounding box center [981, 213] width 121 height 25
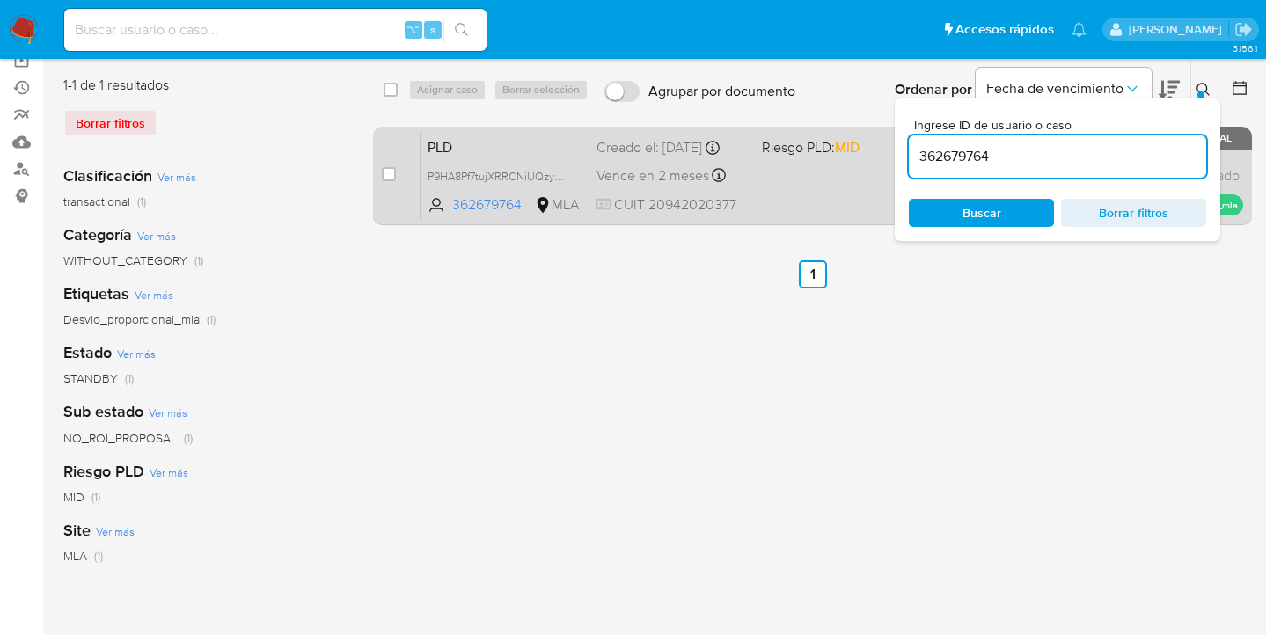
drag, startPoint x: 1202, startPoint y: 86, endPoint x: 1094, endPoint y: 136, distance: 118.5
click at [1202, 86] on icon at bounding box center [1203, 90] width 14 height 14
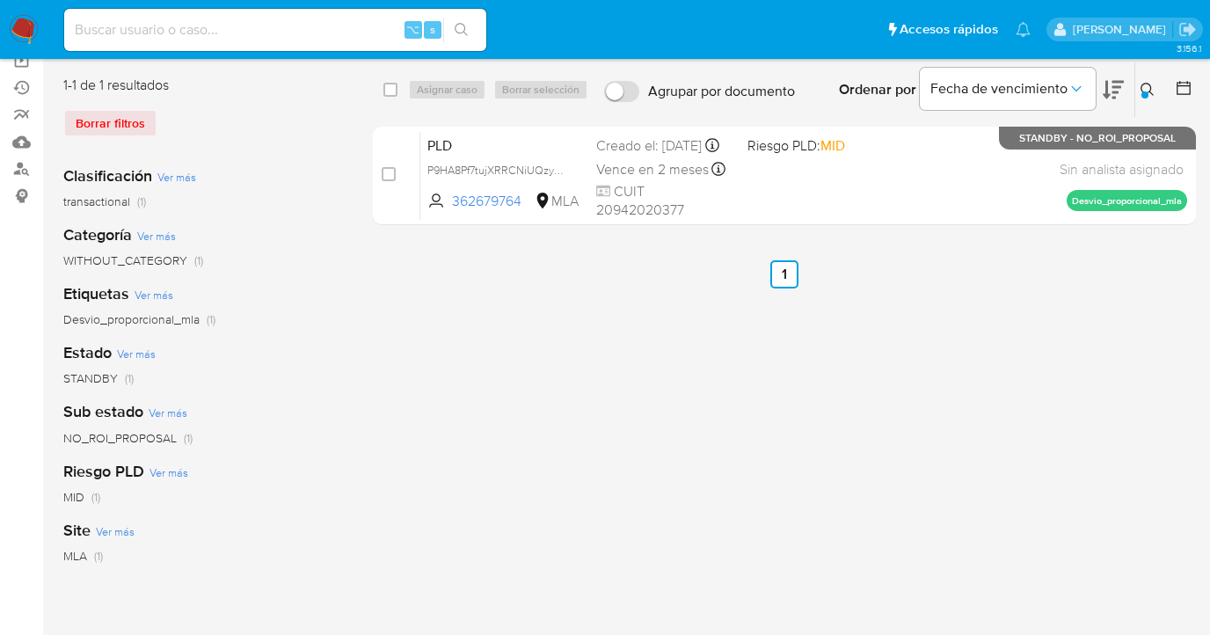
drag, startPoint x: 1144, startPoint y: 91, endPoint x: 1007, endPoint y: 173, distance: 160.2
click at [1144, 91] on div at bounding box center [1145, 94] width 7 height 7
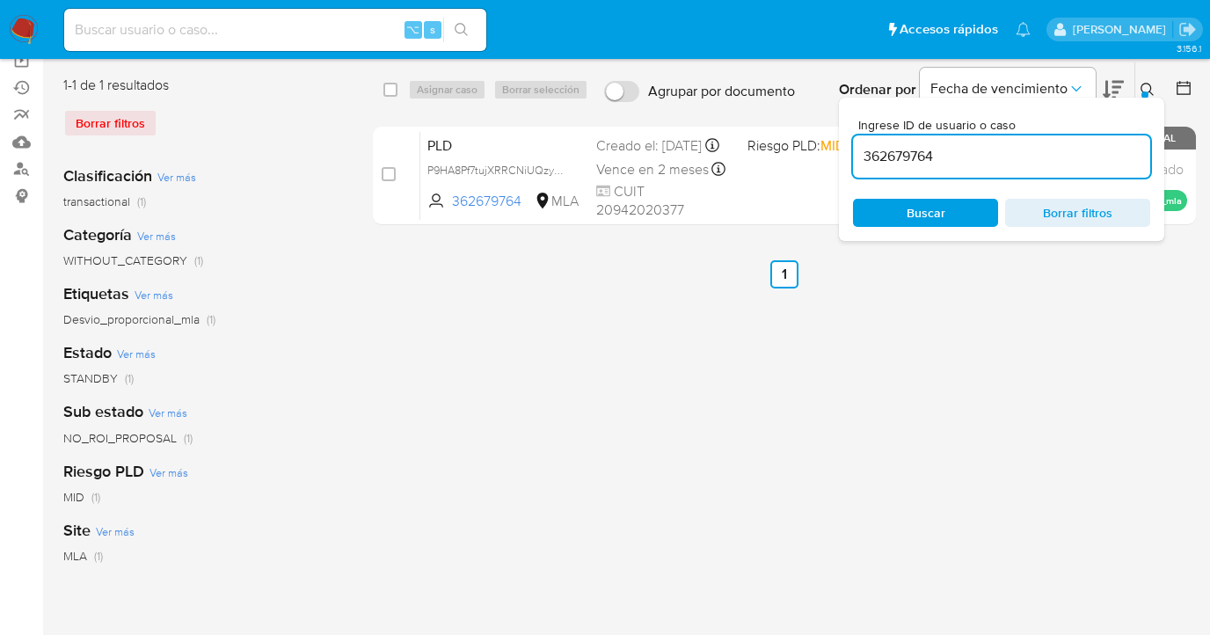
drag, startPoint x: 963, startPoint y: 158, endPoint x: 850, endPoint y: 144, distance: 114.3
click at [850, 144] on div "Ingrese ID de usuario o caso 362679764 Buscar Borrar filtros" at bounding box center [1001, 169] width 325 height 143
click at [1147, 84] on icon at bounding box center [1148, 90] width 14 height 14
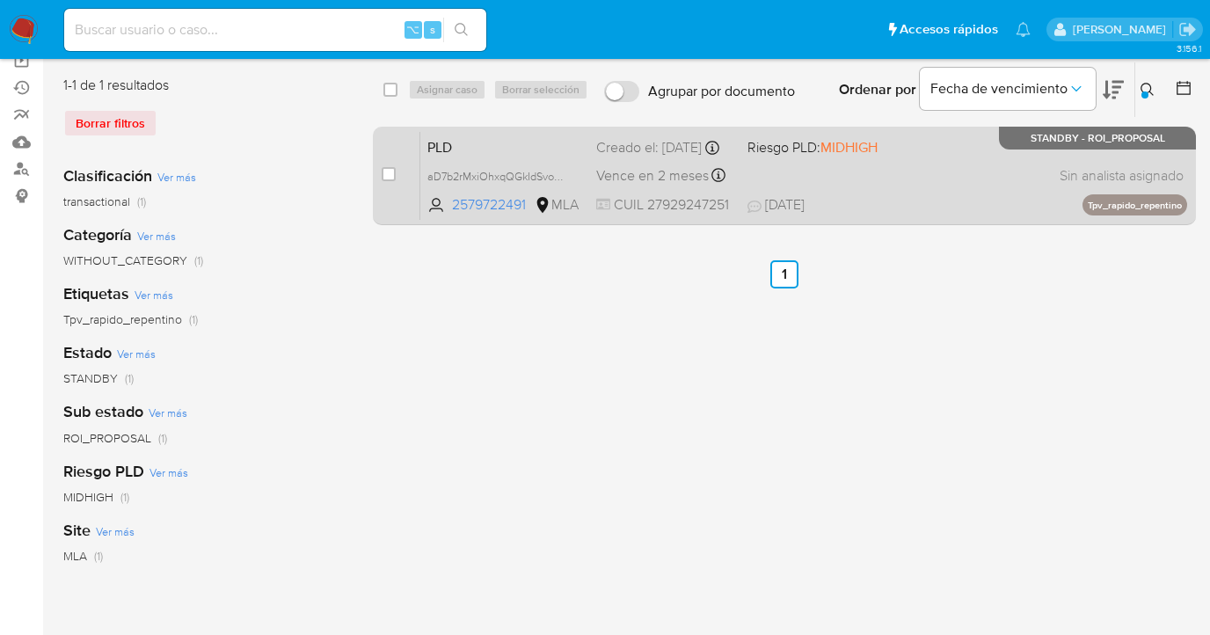
click at [1013, 173] on div "PLD aD7b2rMxiOhxqQGkIdSvoPbO 2579722491 MLA Riesgo PLD: MIDHIGH Creado el: 12/0…" at bounding box center [803, 175] width 767 height 89
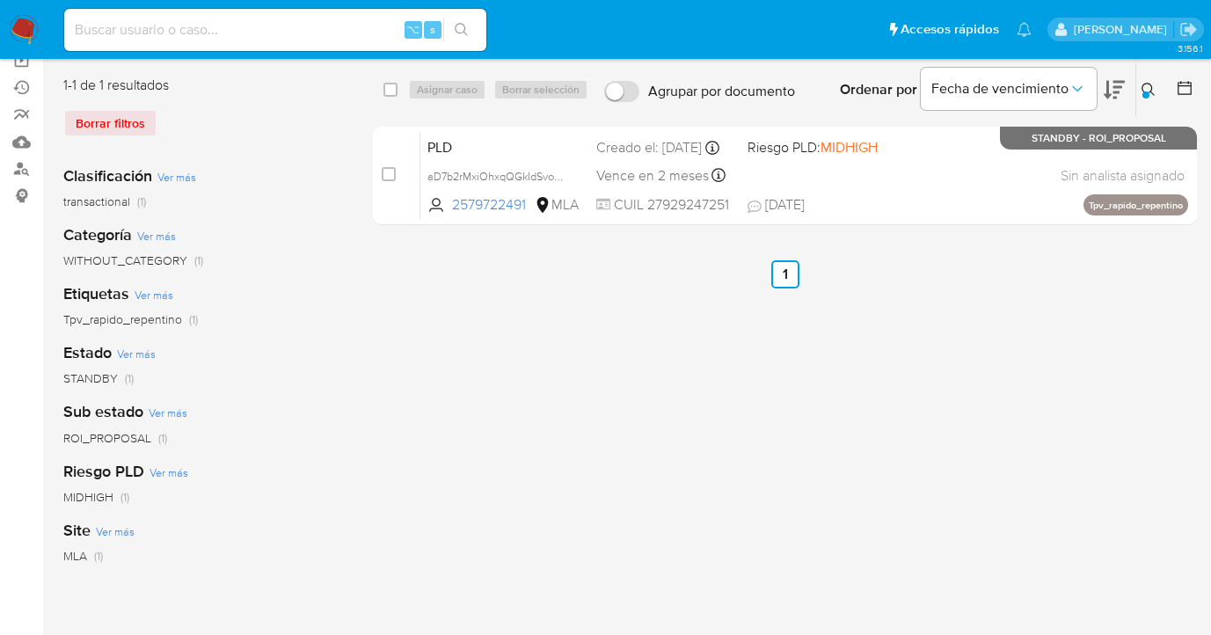
drag, startPoint x: 1152, startPoint y: 84, endPoint x: 1060, endPoint y: 135, distance: 105.5
click at [1152, 84] on icon at bounding box center [1149, 90] width 14 height 14
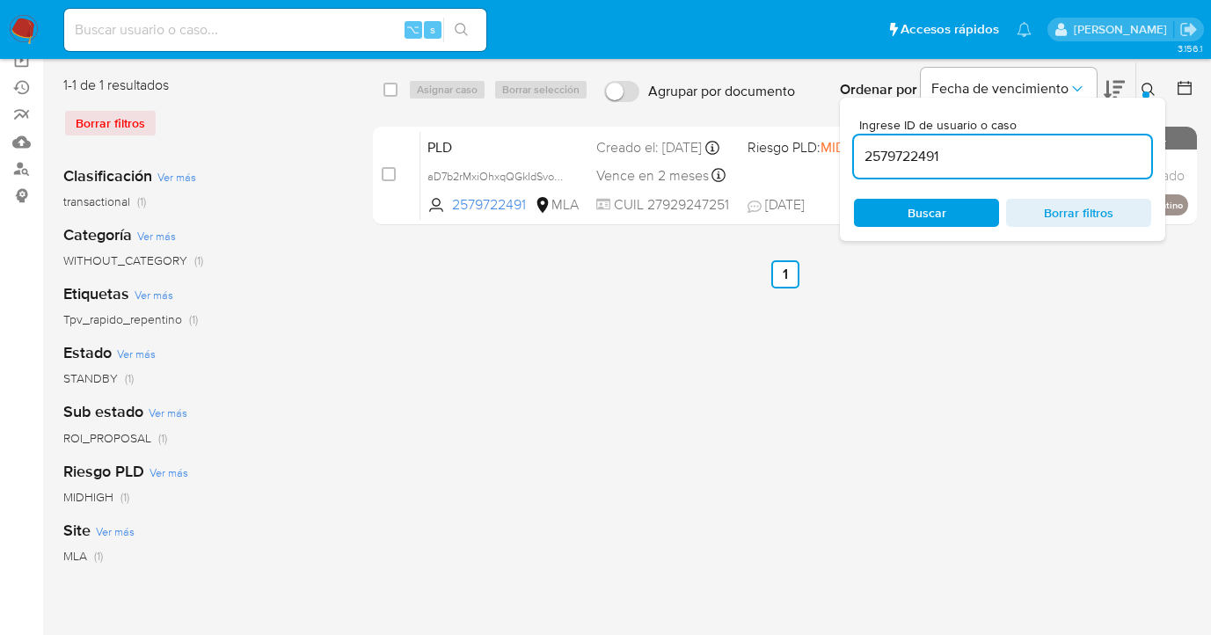
drag, startPoint x: 1000, startPoint y: 159, endPoint x: 859, endPoint y: 152, distance: 141.8
click at [859, 152] on input "2579722491" at bounding box center [1002, 156] width 297 height 23
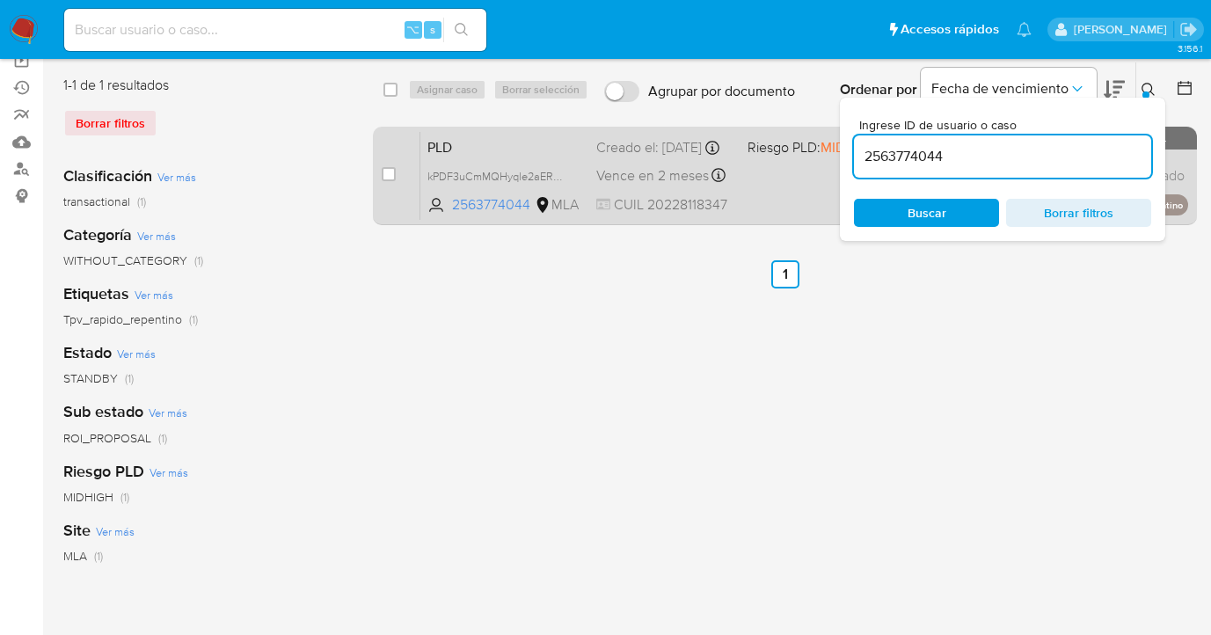
drag, startPoint x: 1148, startPoint y: 84, endPoint x: 1015, endPoint y: 132, distance: 141.4
click at [1148, 84] on icon at bounding box center [1149, 90] width 14 height 14
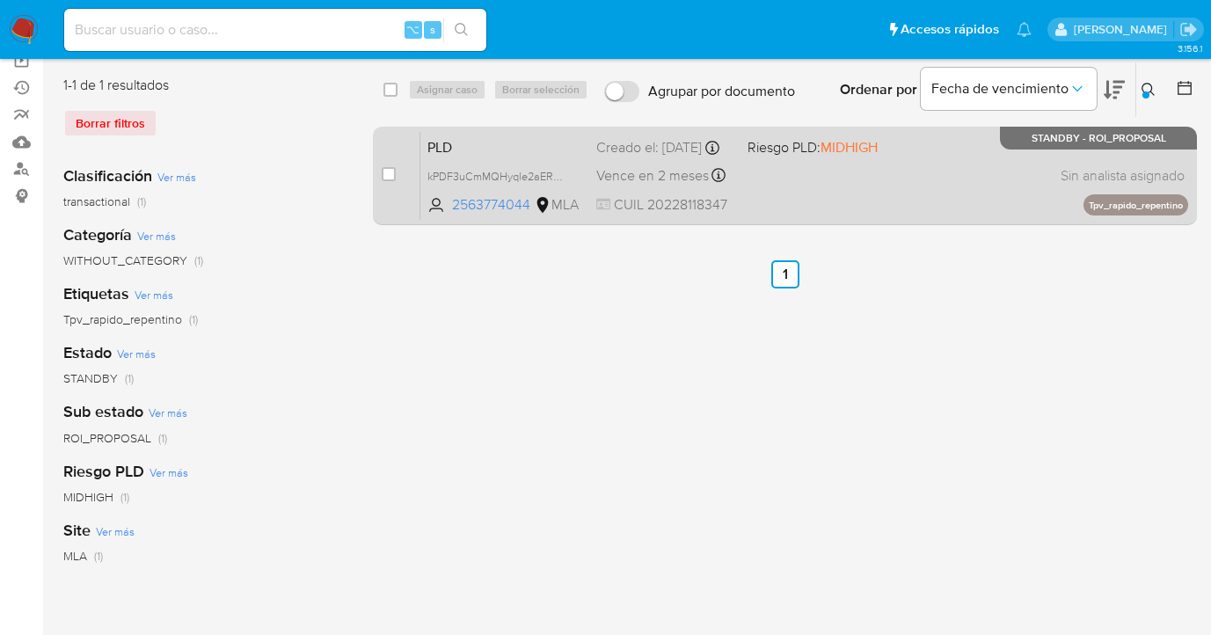
click at [955, 166] on div "PLD kPDF3uCmMQHyqle2aERSrTpV 2563774044 MLA Riesgo PLD: MIDHIGH Creado el: 12/0…" at bounding box center [804, 175] width 768 height 89
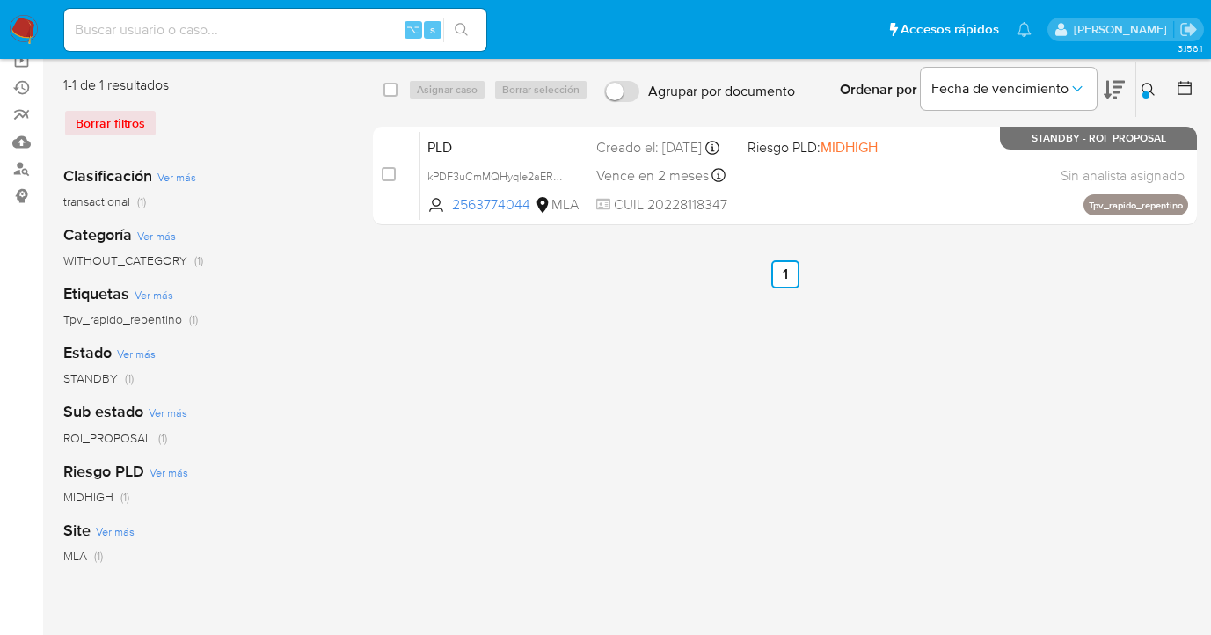
click at [1146, 80] on button at bounding box center [1151, 89] width 29 height 21
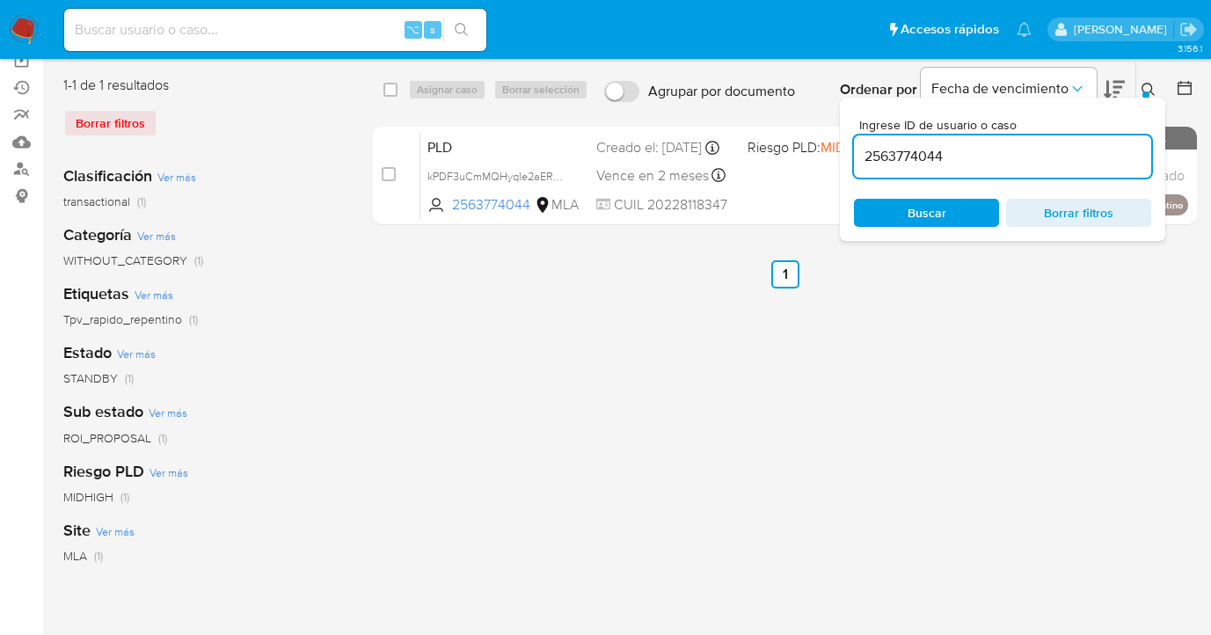
drag, startPoint x: 959, startPoint y: 157, endPoint x: 860, endPoint y: 155, distance: 98.6
click at [860, 155] on input "2563774044" at bounding box center [1002, 156] width 297 height 23
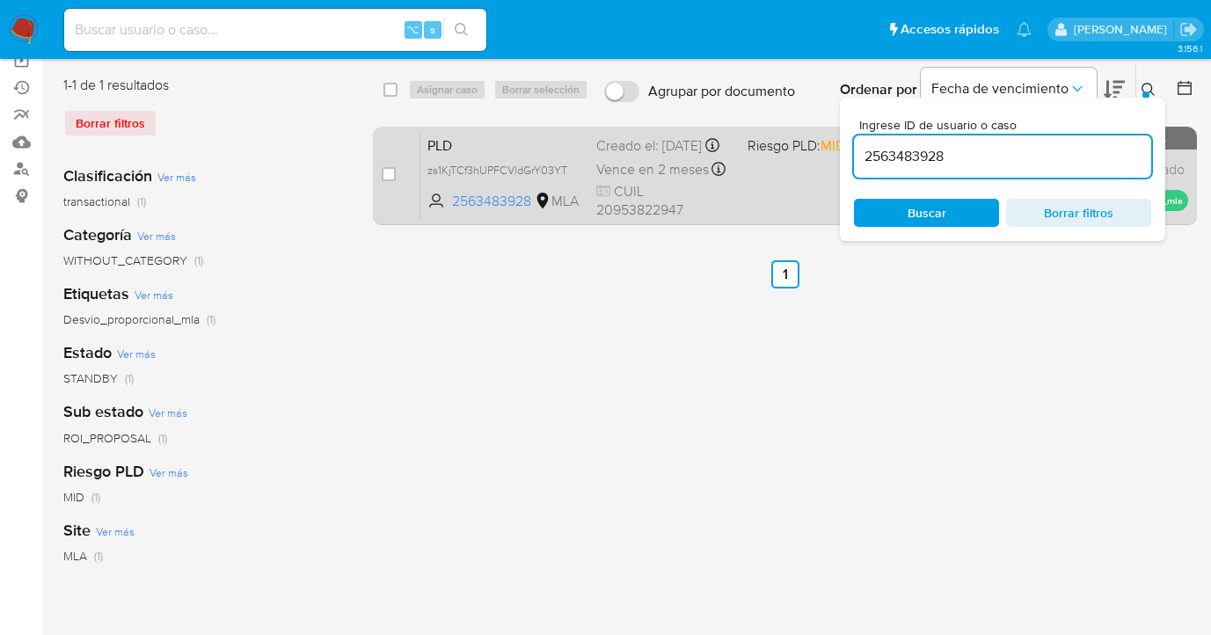
drag, startPoint x: 1150, startPoint y: 84, endPoint x: 981, endPoint y: 133, distance: 175.7
click at [1150, 85] on icon at bounding box center [1149, 90] width 14 height 14
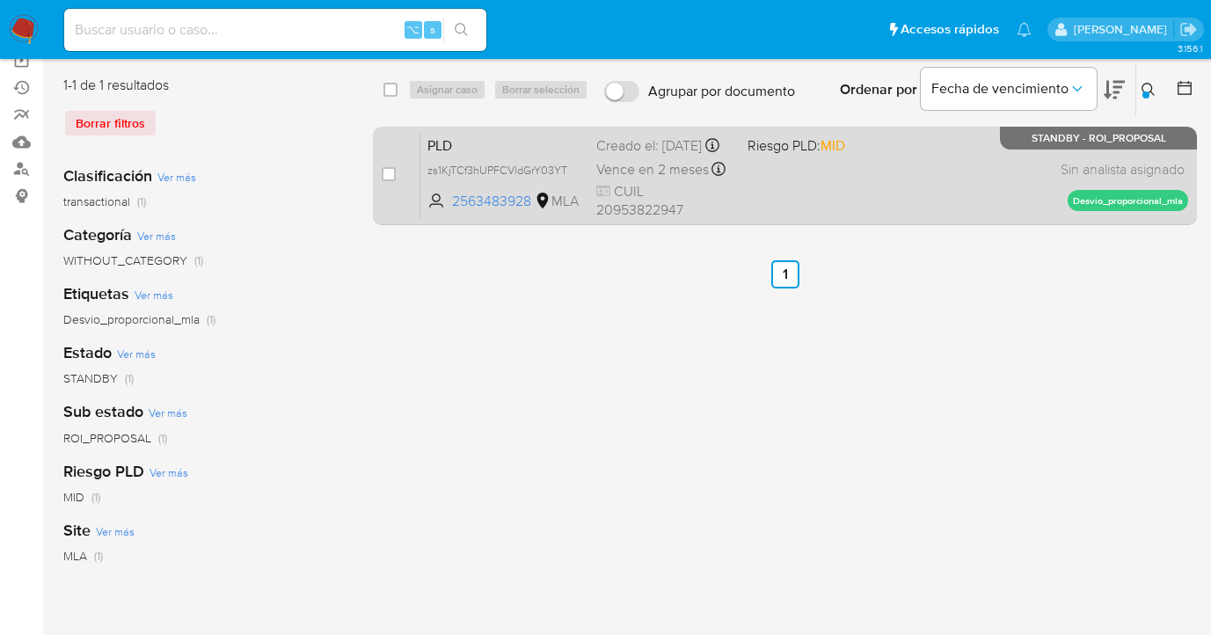
click at [937, 172] on div "PLD zs1KjTCf3hUPFCVldGrY03YT 2563483928 MLA Riesgo PLD: MID Creado el: 12/08/20…" at bounding box center [804, 175] width 768 height 89
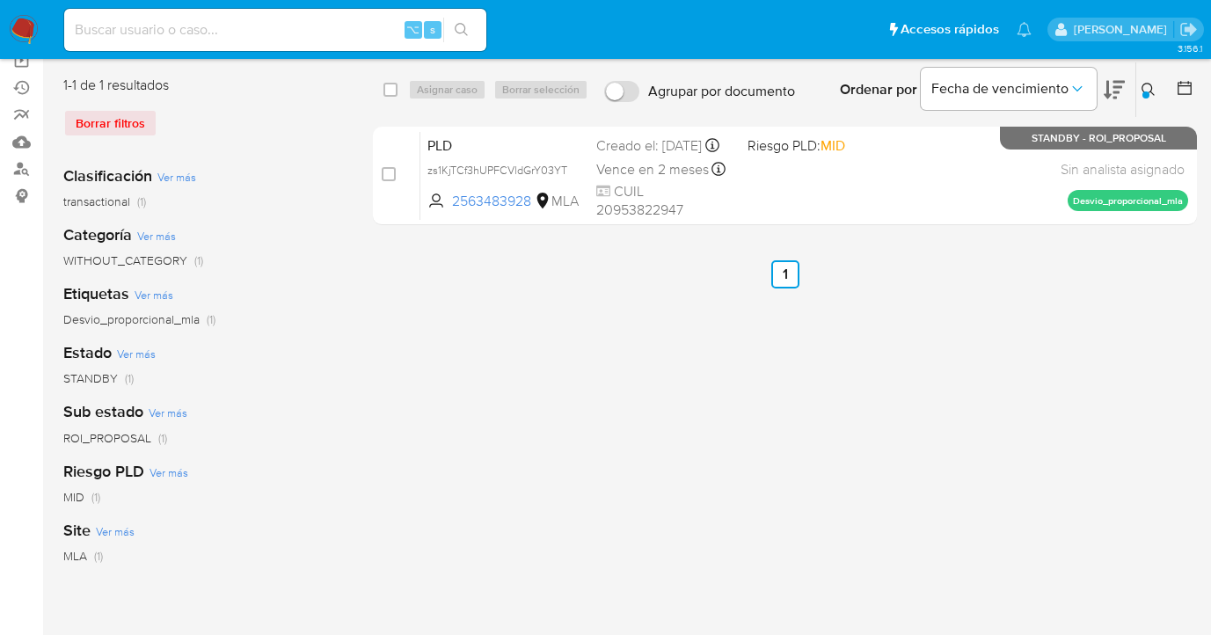
click at [1163, 92] on button at bounding box center [1151, 89] width 29 height 21
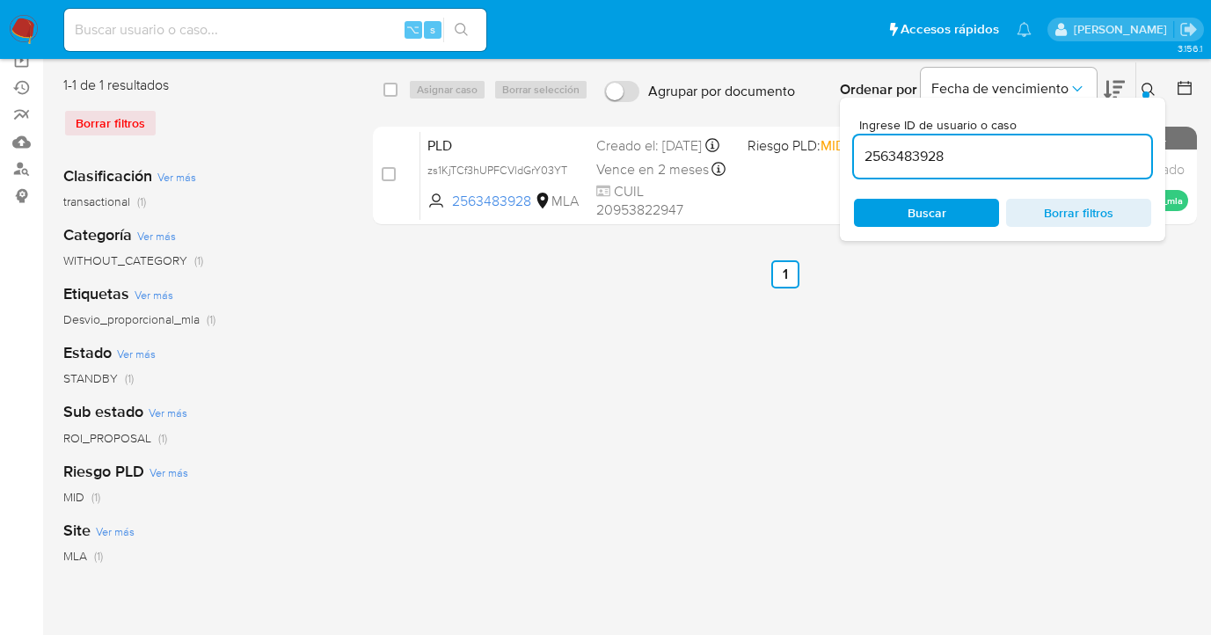
drag, startPoint x: 955, startPoint y: 160, endPoint x: 852, endPoint y: 143, distance: 104.3
click at [852, 143] on div "Ingrese ID de usuario o caso 2563483928 Buscar Borrar filtros" at bounding box center [1002, 169] width 325 height 143
click at [1148, 88] on icon at bounding box center [1149, 90] width 14 height 14
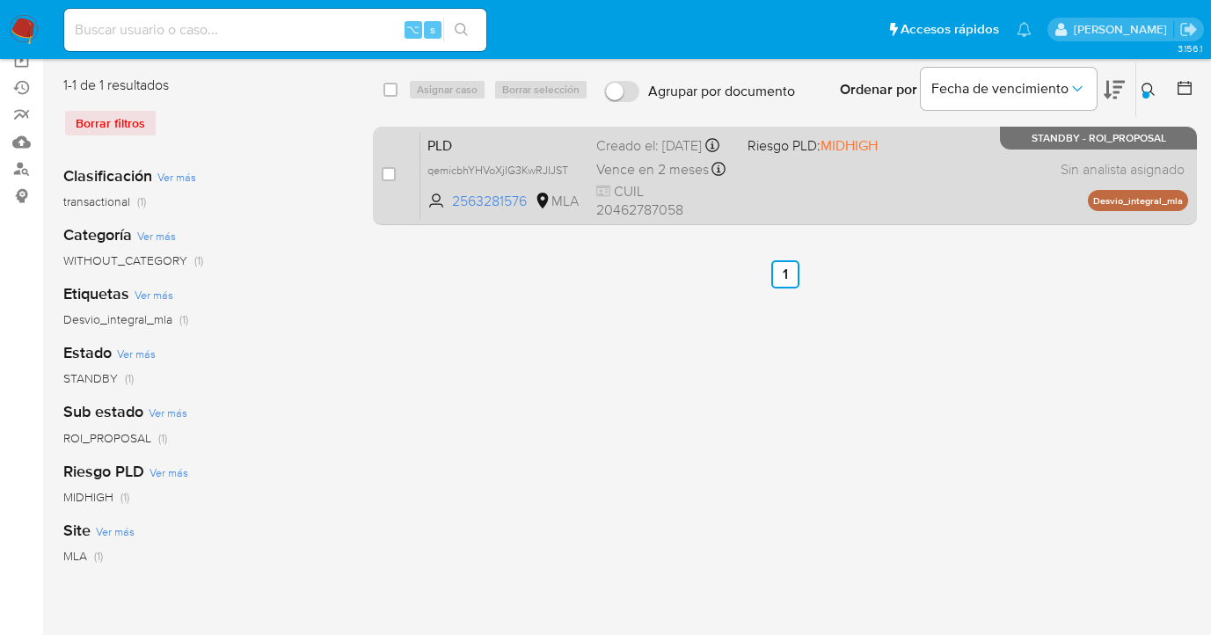
click at [954, 172] on div "PLD qemicbhYHVoXjIG3KwRJIJST 2563281576 MLA Riesgo PLD: MIDHIGH Creado el: 12/0…" at bounding box center [804, 175] width 768 height 89
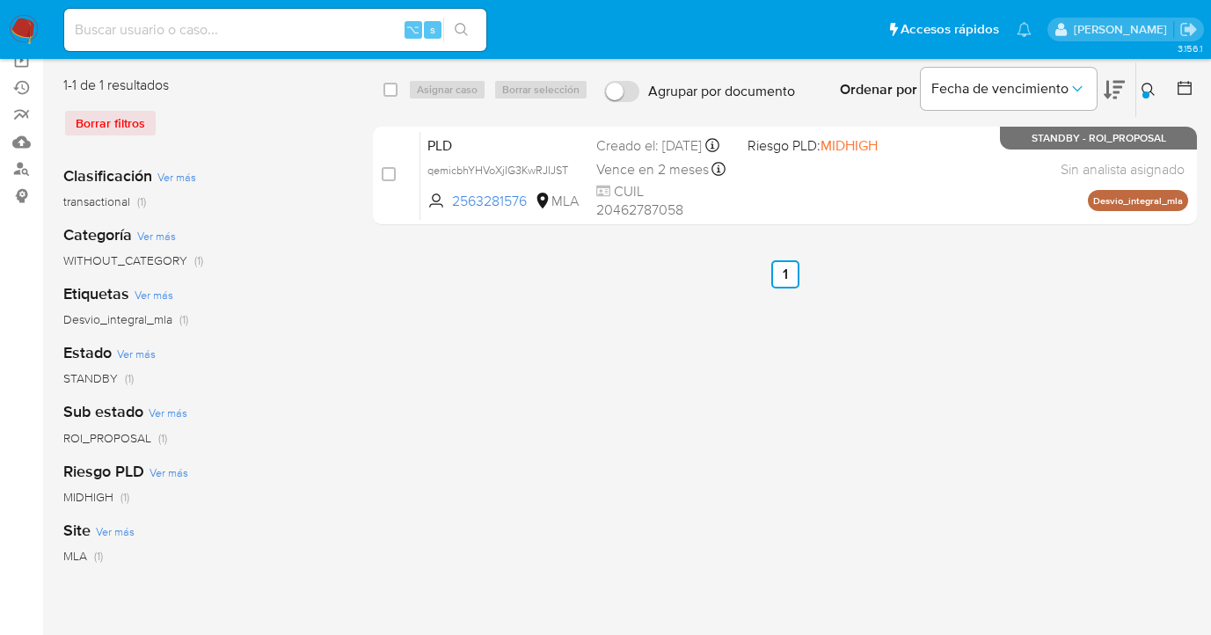
drag, startPoint x: 1147, startPoint y: 88, endPoint x: 1055, endPoint y: 123, distance: 98.8
click at [1146, 88] on icon at bounding box center [1149, 90] width 14 height 14
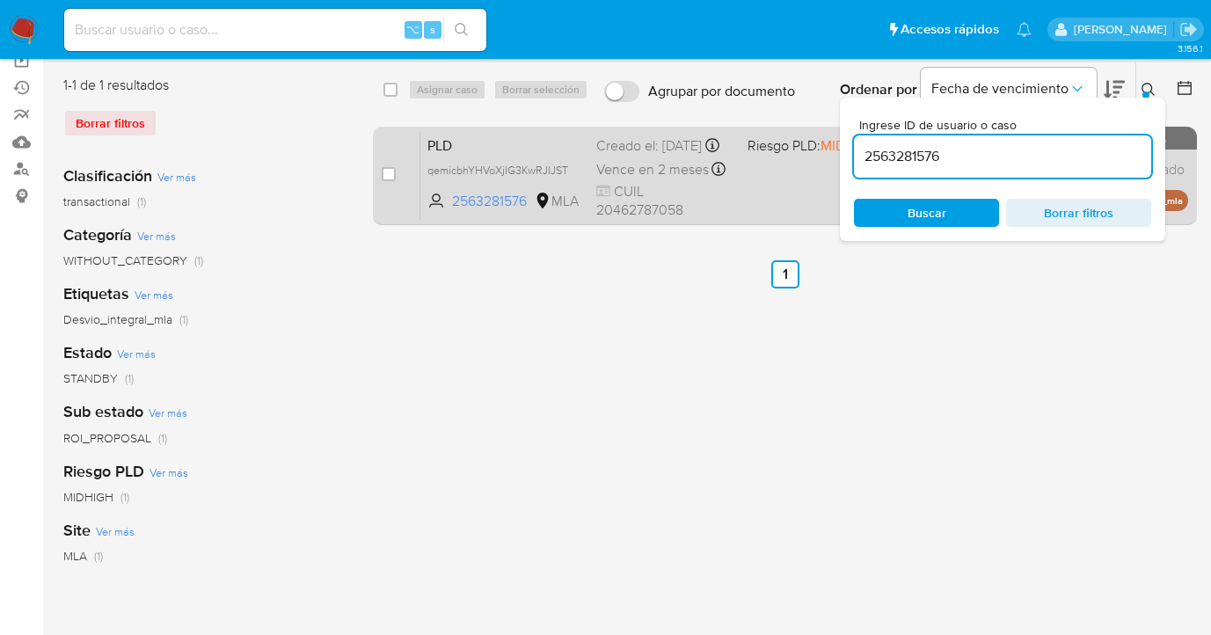
drag, startPoint x: 1012, startPoint y: 155, endPoint x: 832, endPoint y: 161, distance: 180.4
click at [833, 160] on div "select-all-cases-checkbox Asignar caso Borrar selección Agrupar por documento O…" at bounding box center [785, 147] width 824 height 171
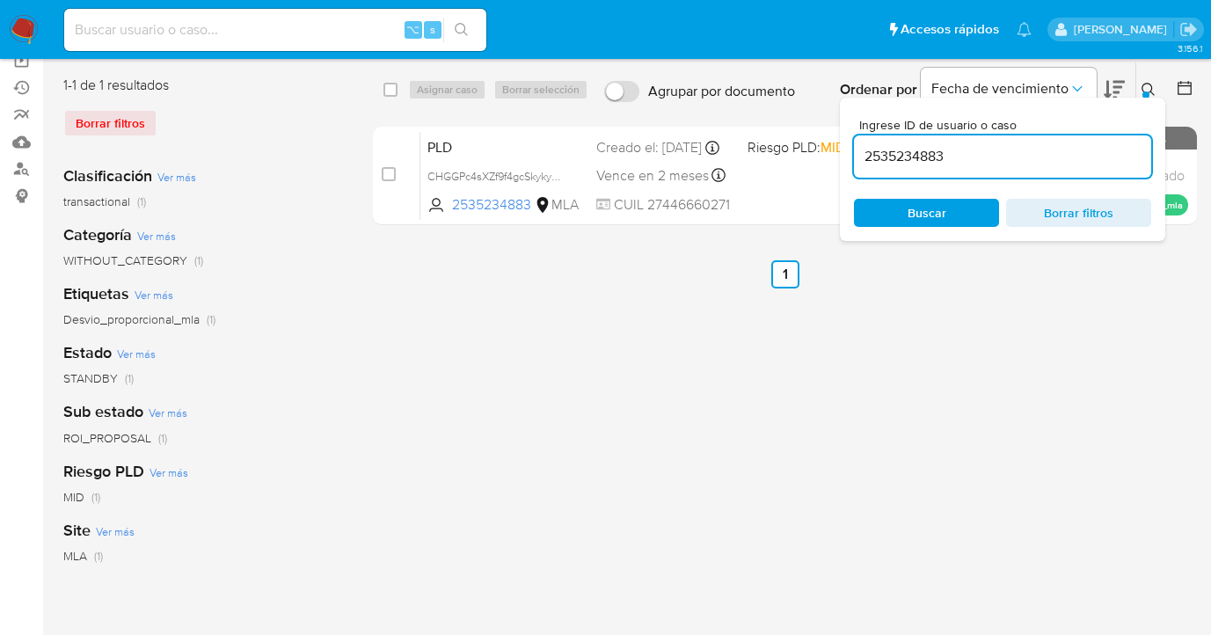
click at [1147, 86] on icon at bounding box center [1149, 90] width 14 height 14
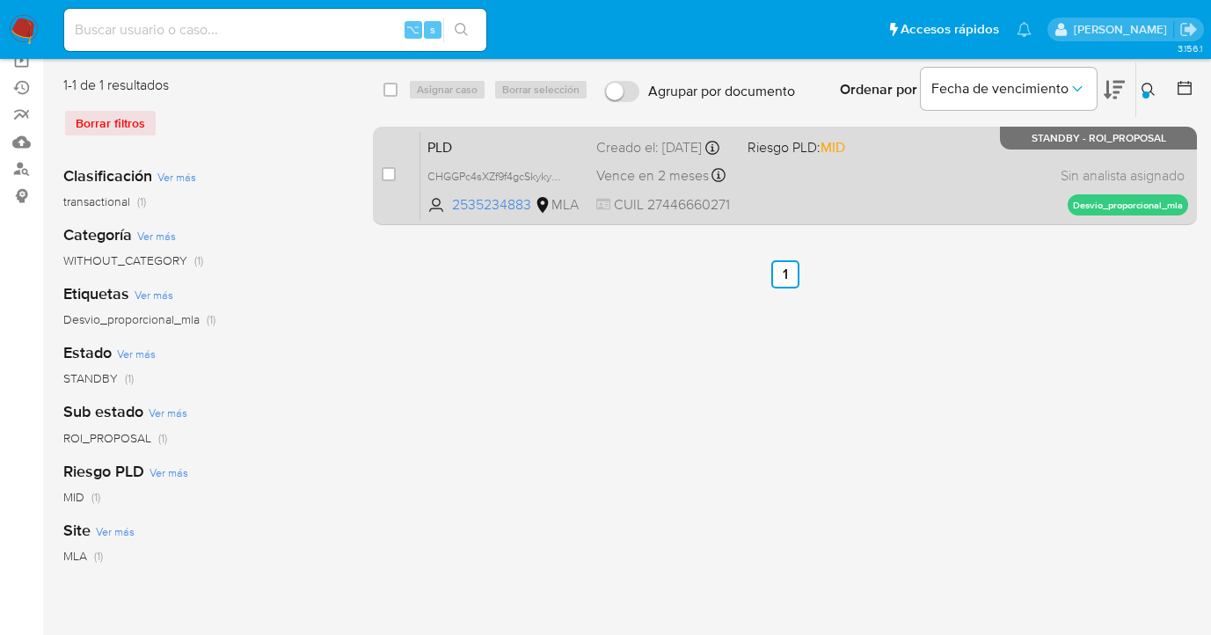
click at [1009, 164] on div "PLD CHGGPc4sXZf9f4gcSkykyMPc 2535234883 MLA Riesgo PLD: MID Creado el: 12/08/20…" at bounding box center [804, 175] width 768 height 89
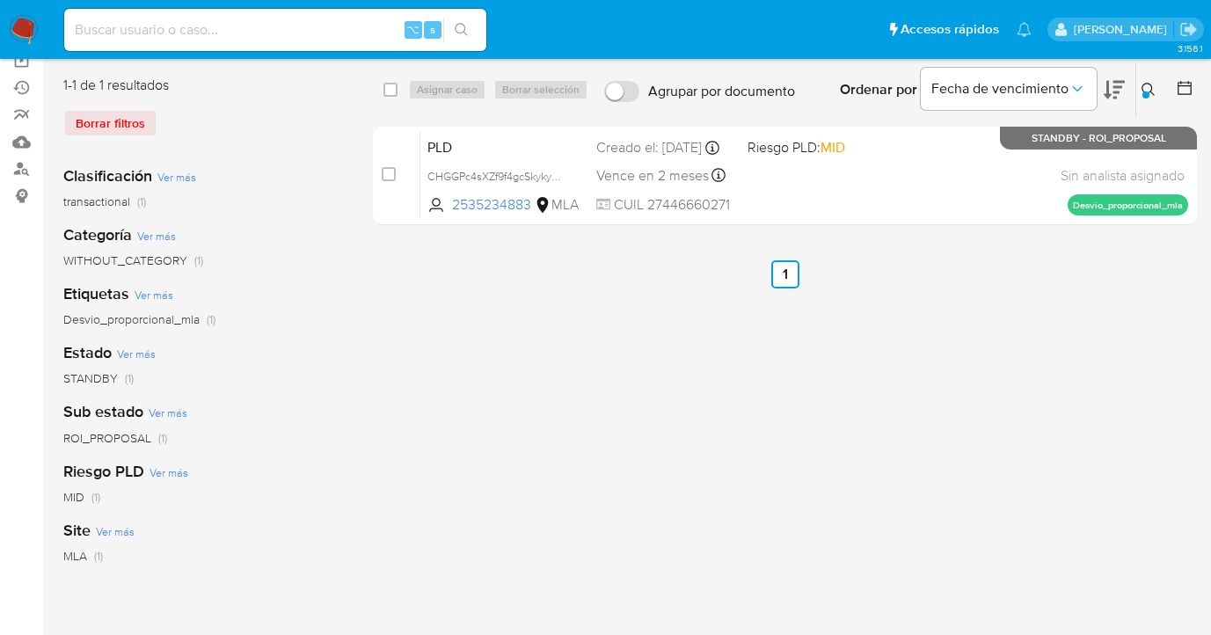
drag, startPoint x: 1151, startPoint y: 82, endPoint x: 1107, endPoint y: 113, distance: 53.7
click at [1148, 83] on icon at bounding box center [1149, 90] width 14 height 14
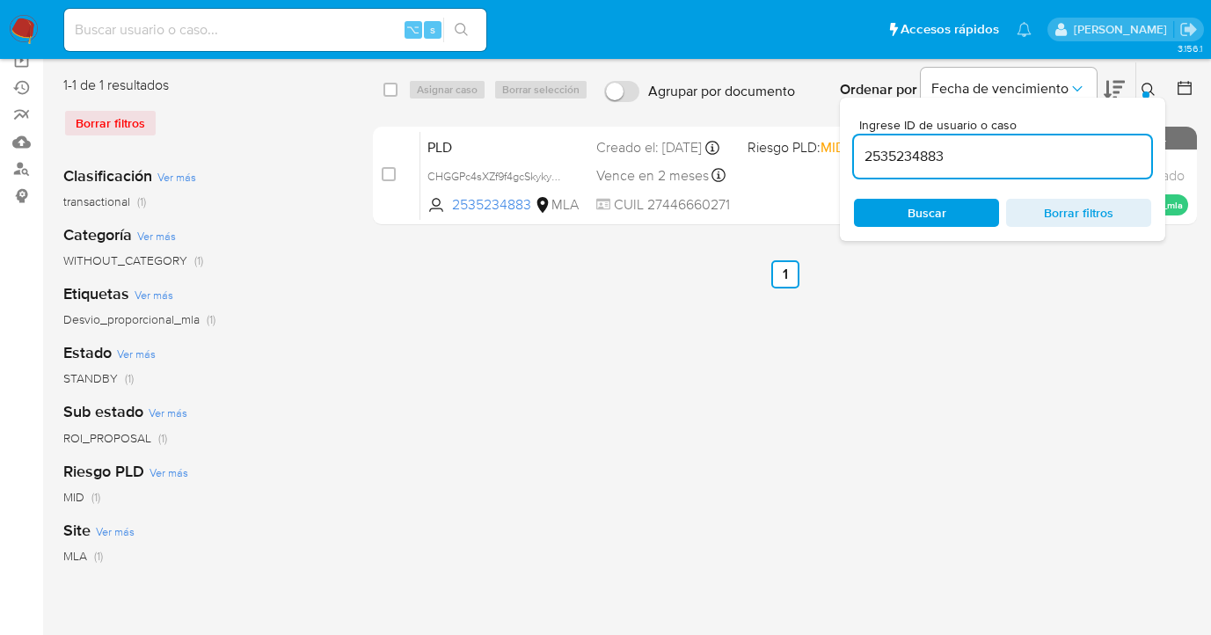
drag, startPoint x: 985, startPoint y: 168, endPoint x: 956, endPoint y: 157, distance: 31.2
click at [957, 157] on div "2535234883" at bounding box center [1002, 156] width 297 height 42
drag, startPoint x: 956, startPoint y: 156, endPoint x: 864, endPoint y: 150, distance: 92.6
click at [864, 150] on input "2535234883" at bounding box center [1002, 156] width 297 height 23
paste input "21767852"
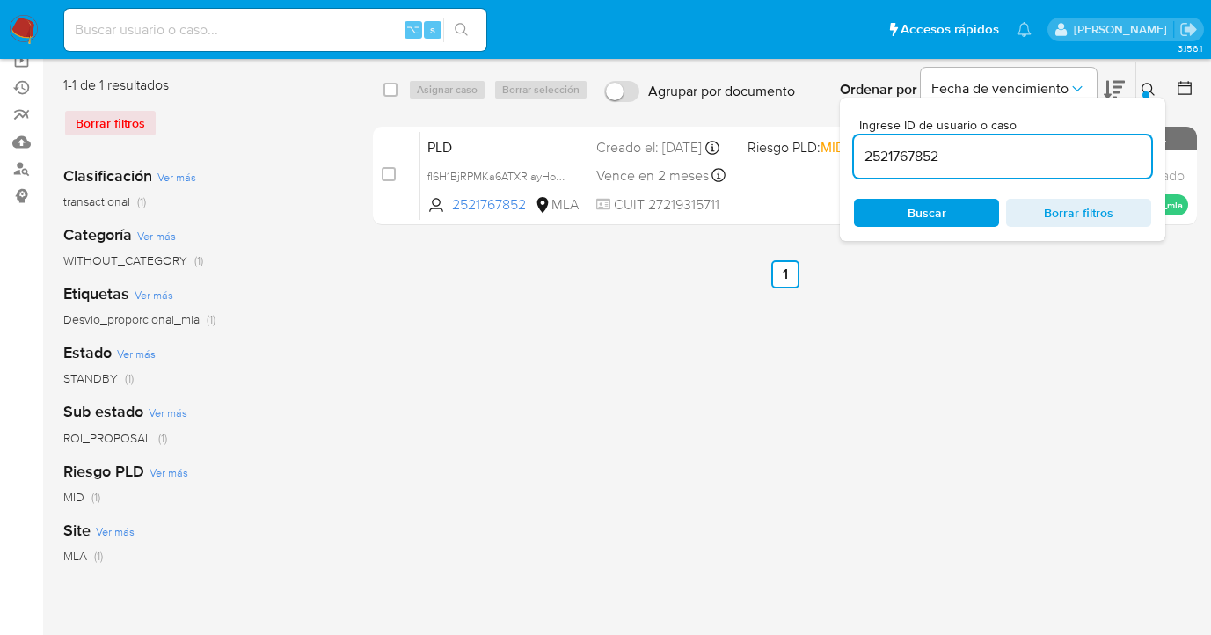
click at [1148, 86] on icon at bounding box center [1149, 90] width 14 height 14
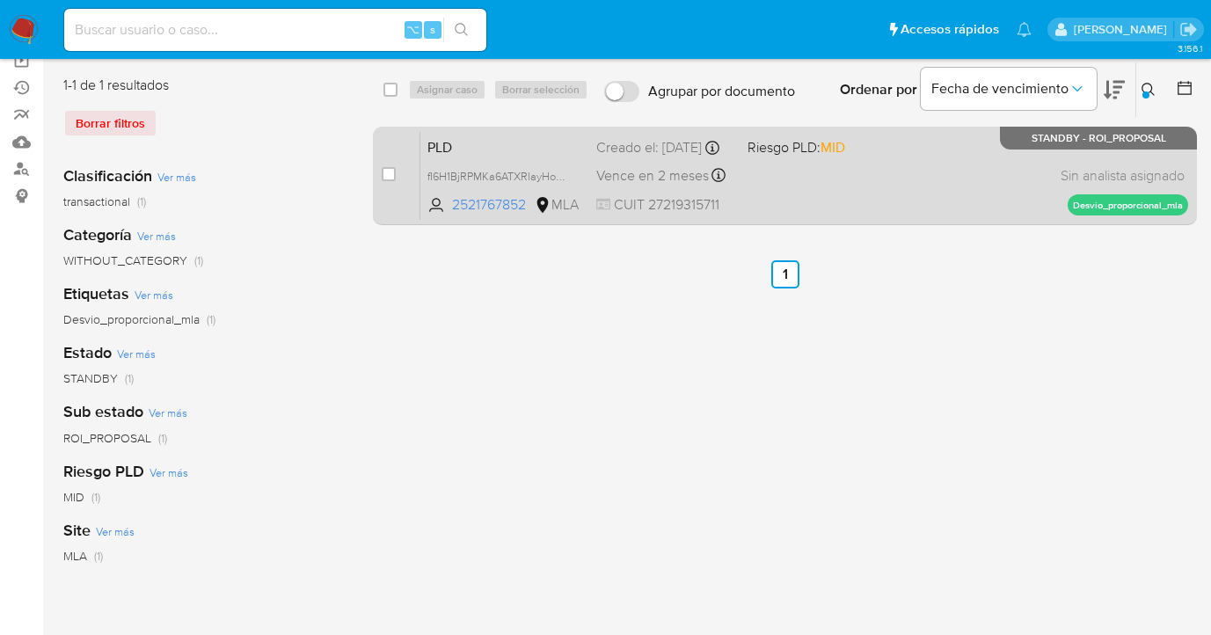
click at [946, 170] on div "PLD fI6H1BjRPMKa6ATXRlayHom5 2521767852 MLA Riesgo PLD: MID Creado el: 12/08/20…" at bounding box center [804, 175] width 768 height 89
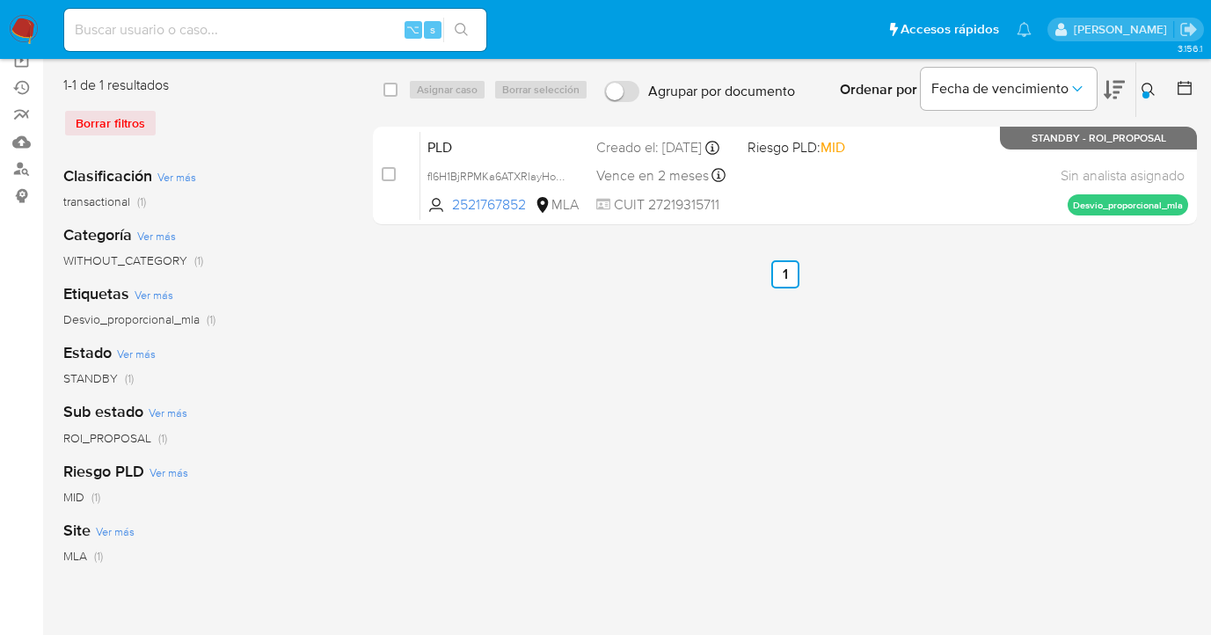
drag, startPoint x: 1147, startPoint y: 84, endPoint x: 1025, endPoint y: 154, distance: 141.1
click at [1146, 84] on icon at bounding box center [1149, 90] width 14 height 14
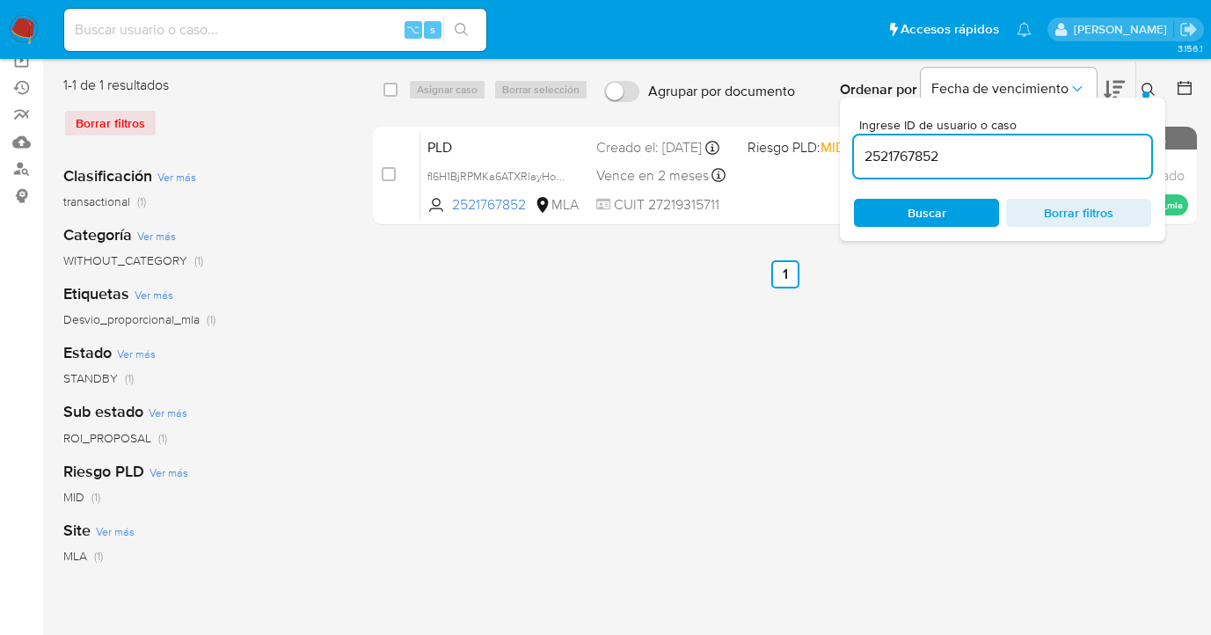
drag, startPoint x: 963, startPoint y: 153, endPoint x: 852, endPoint y: 150, distance: 110.9
click at [854, 148] on input "2521767852" at bounding box center [1002, 156] width 297 height 23
click at [1149, 84] on icon at bounding box center [1149, 90] width 14 height 14
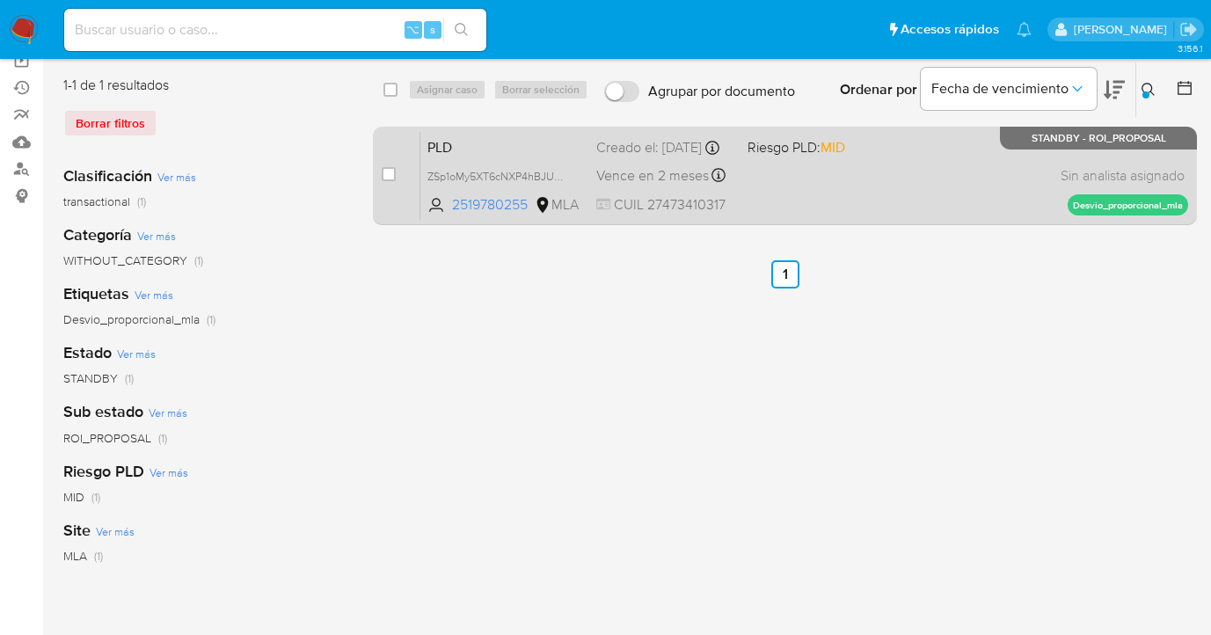
click at [835, 179] on div "PLD ZSp1oMy5XT6cNXP4hBJUbklb 2519780255 MLA Riesgo PLD: MID Creado el: 12/08/20…" at bounding box center [804, 175] width 768 height 89
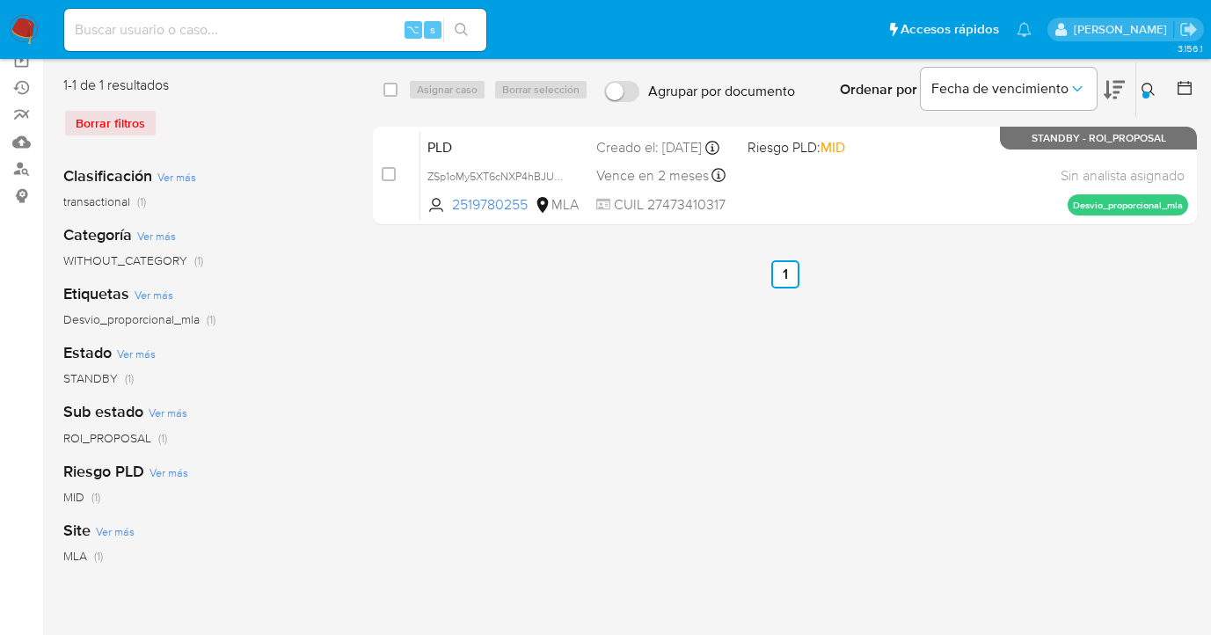
click at [1148, 86] on icon at bounding box center [1149, 90] width 14 height 14
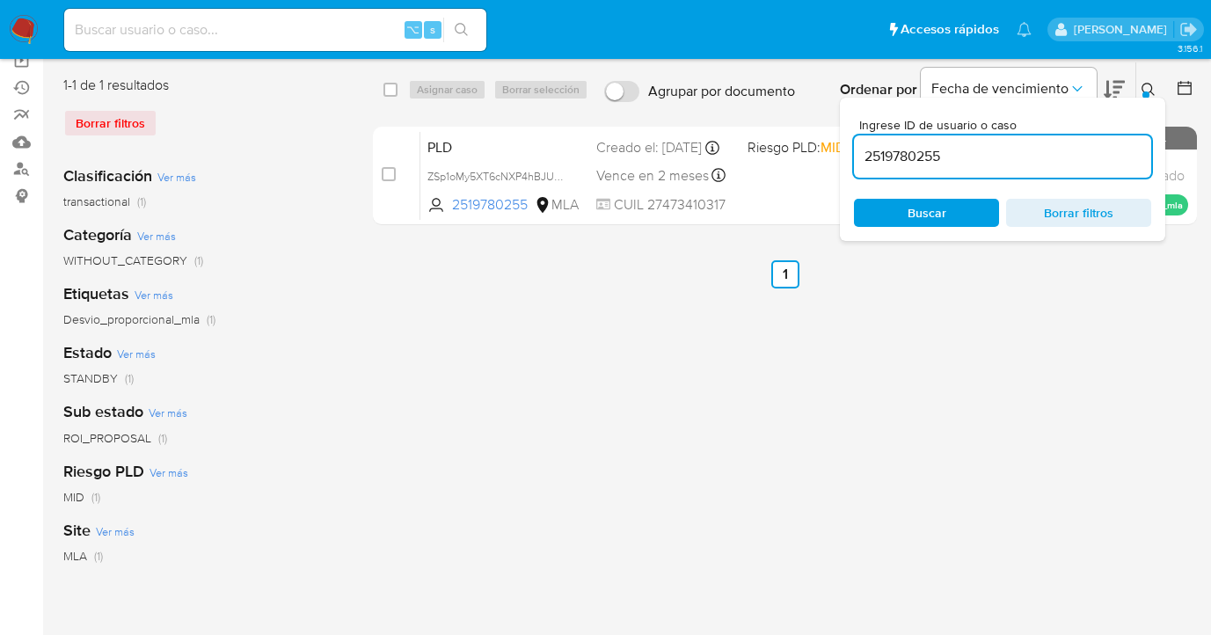
drag, startPoint x: 1001, startPoint y: 157, endPoint x: 849, endPoint y: 140, distance: 153.2
click at [849, 140] on div "Ingrese ID de usuario o caso 2519780255 Buscar Borrar filtros" at bounding box center [1002, 169] width 325 height 143
click at [1148, 87] on icon at bounding box center [1149, 90] width 14 height 14
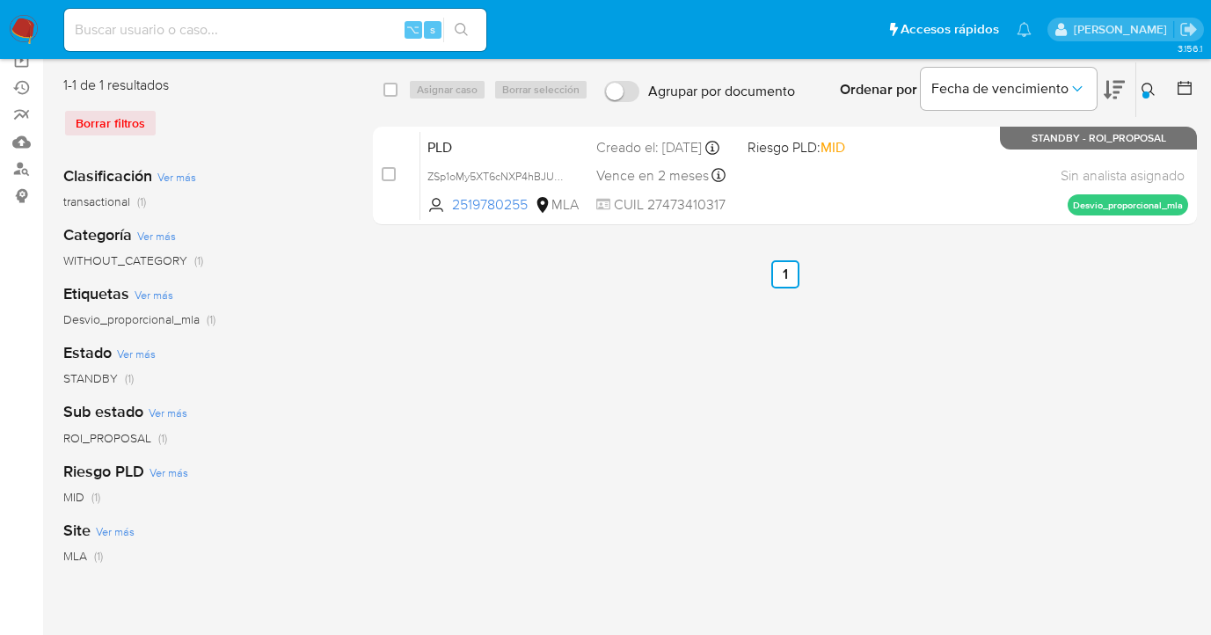
drag, startPoint x: 1151, startPoint y: 88, endPoint x: 1134, endPoint y: 90, distance: 16.8
click at [1151, 88] on icon at bounding box center [1149, 90] width 14 height 14
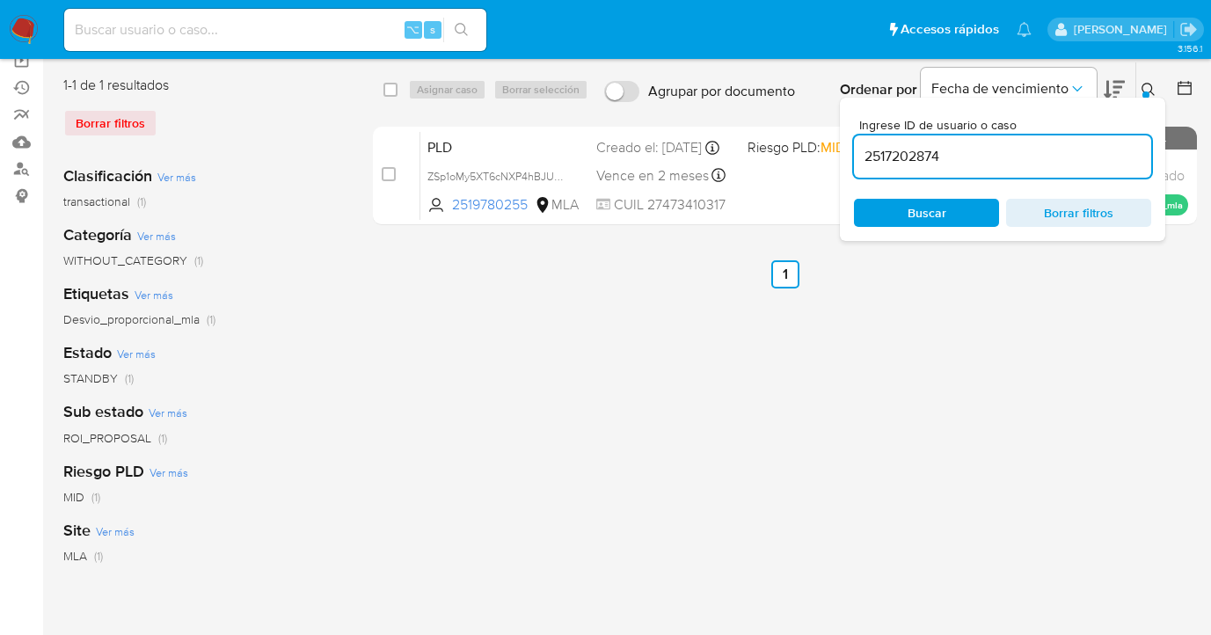
drag, startPoint x: 950, startPoint y: 152, endPoint x: 867, endPoint y: 145, distance: 83.0
click at [867, 145] on input "2517202874" at bounding box center [1002, 156] width 297 height 23
click at [1147, 86] on icon at bounding box center [1149, 90] width 14 height 14
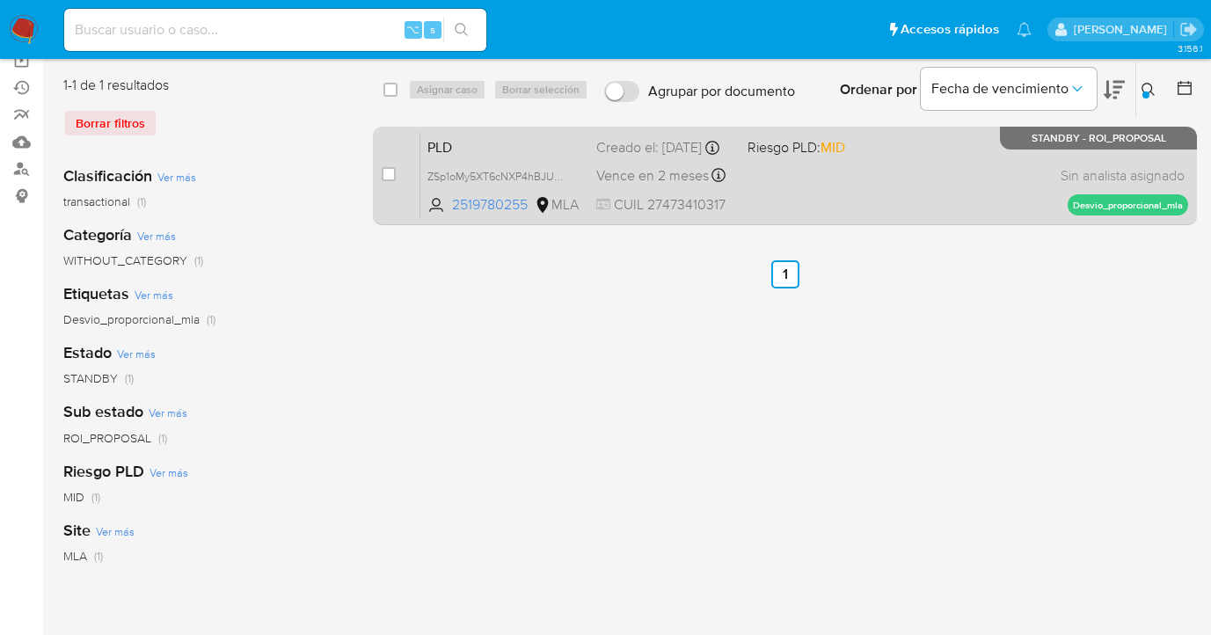
click at [955, 206] on div "PLD ZSp1oMy5XT6cNXP4hBJUbklb 2519780255 MLA Riesgo PLD: MID Creado el: 12/08/20…" at bounding box center [804, 175] width 768 height 89
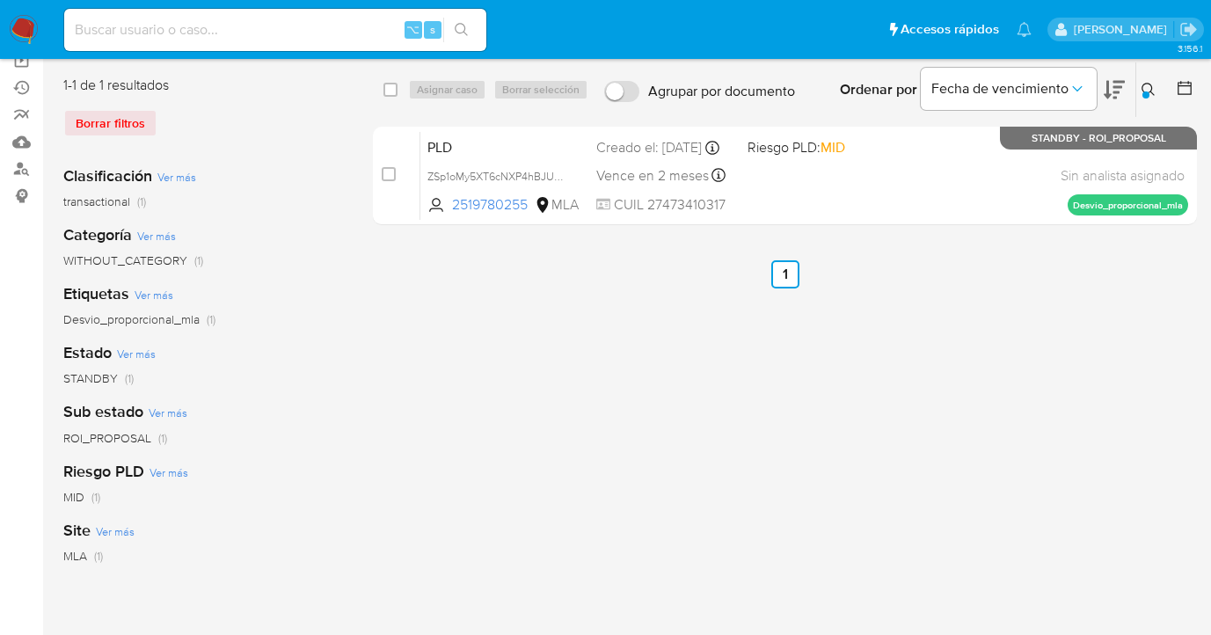
drag, startPoint x: 1151, startPoint y: 85, endPoint x: 1116, endPoint y: 106, distance: 40.3
click at [1147, 87] on icon at bounding box center [1149, 90] width 14 height 14
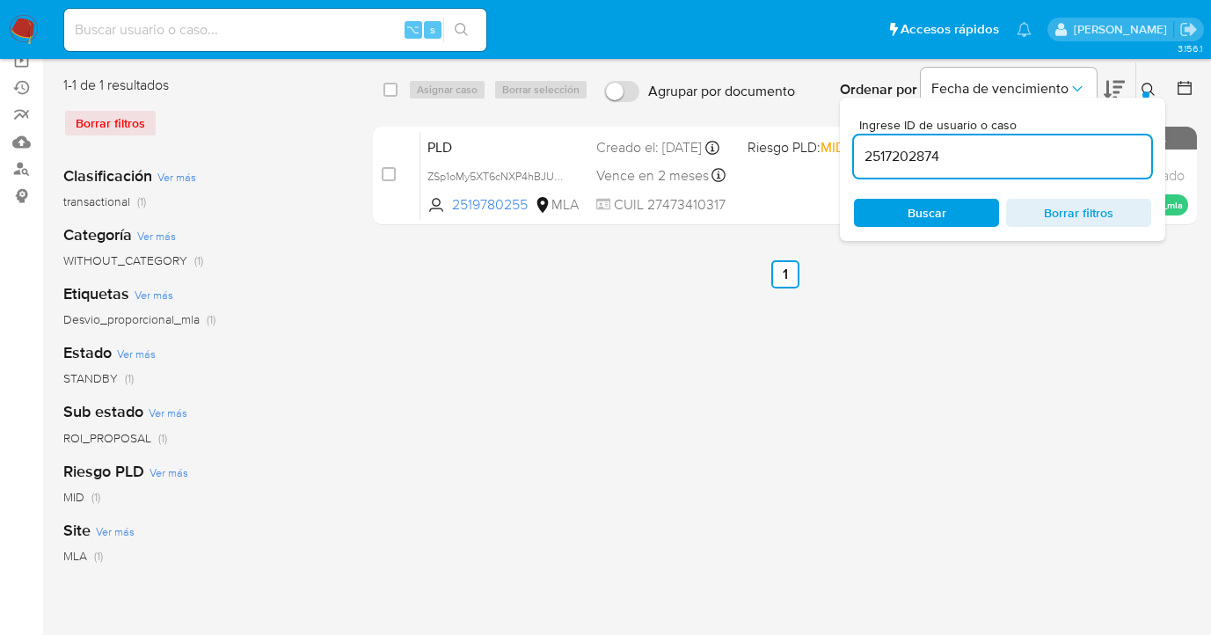
drag, startPoint x: 960, startPoint y: 154, endPoint x: 857, endPoint y: 149, distance: 103.1
click at [857, 150] on input "2517202874" at bounding box center [1002, 156] width 297 height 23
click at [942, 224] on span "Buscar" at bounding box center [927, 213] width 39 height 28
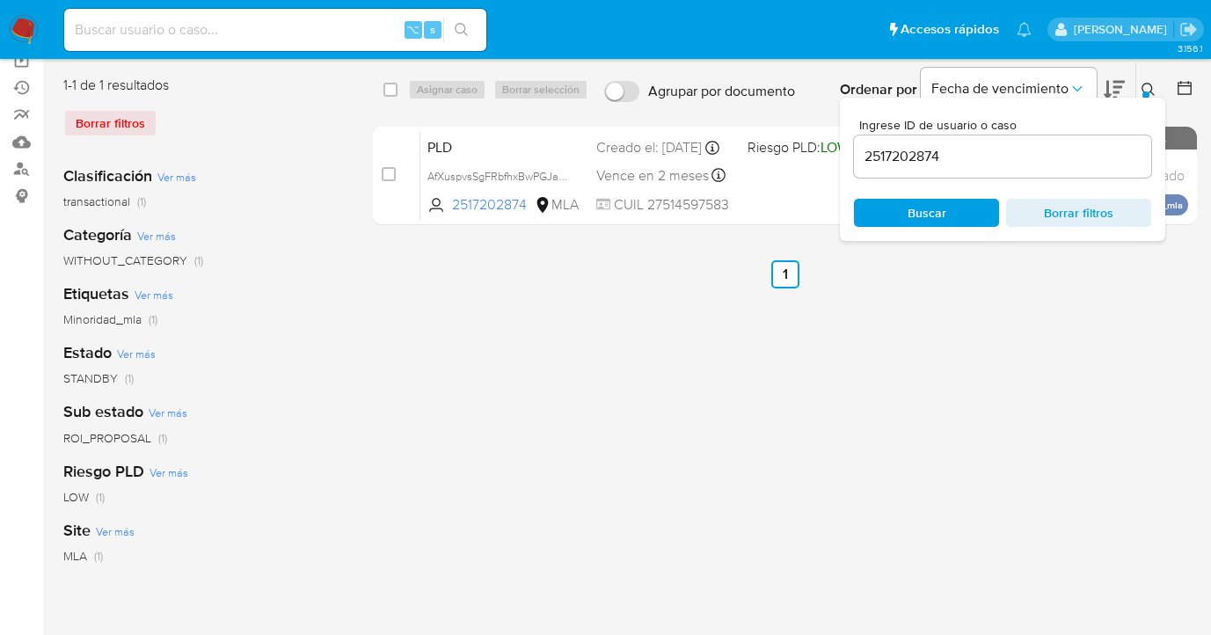
drag, startPoint x: 1144, startPoint y: 84, endPoint x: 1039, endPoint y: 124, distance: 113.0
click at [1144, 84] on icon at bounding box center [1149, 90] width 14 height 14
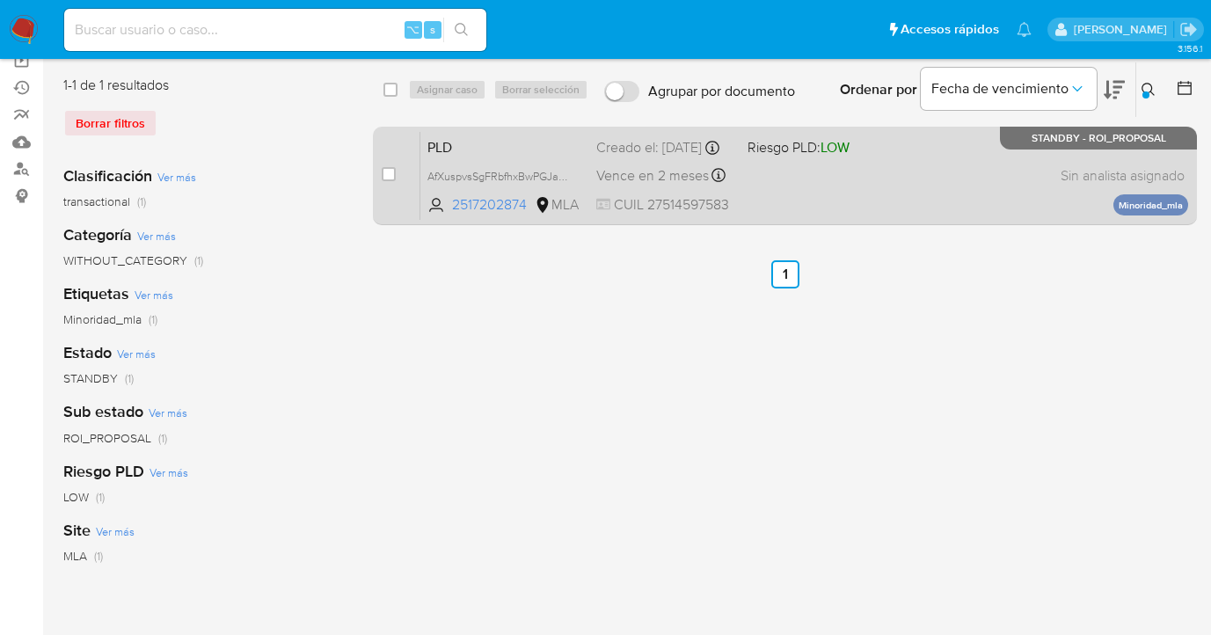
click at [952, 185] on div "PLD AfXuspvsSgFRbfhxBwPGJaXz 2517202874 MLA Riesgo PLD: LOW Creado el: 12/08/20…" at bounding box center [804, 175] width 768 height 89
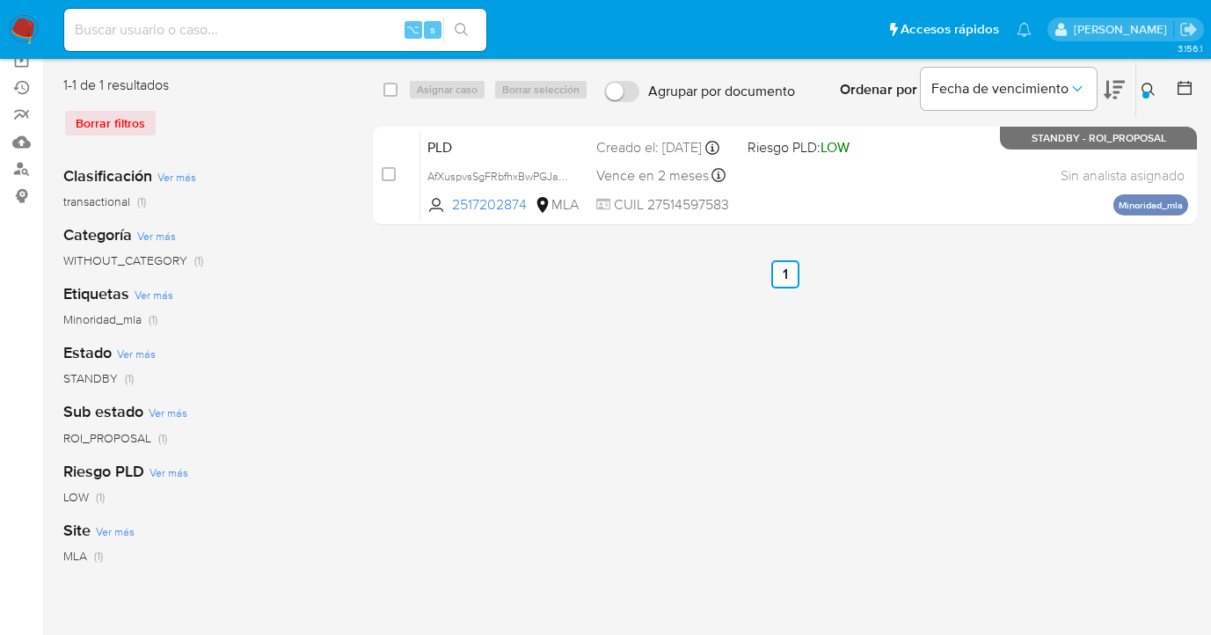
drag, startPoint x: 1146, startPoint y: 80, endPoint x: 1048, endPoint y: 119, distance: 105.9
click at [1145, 80] on button at bounding box center [1151, 89] width 29 height 21
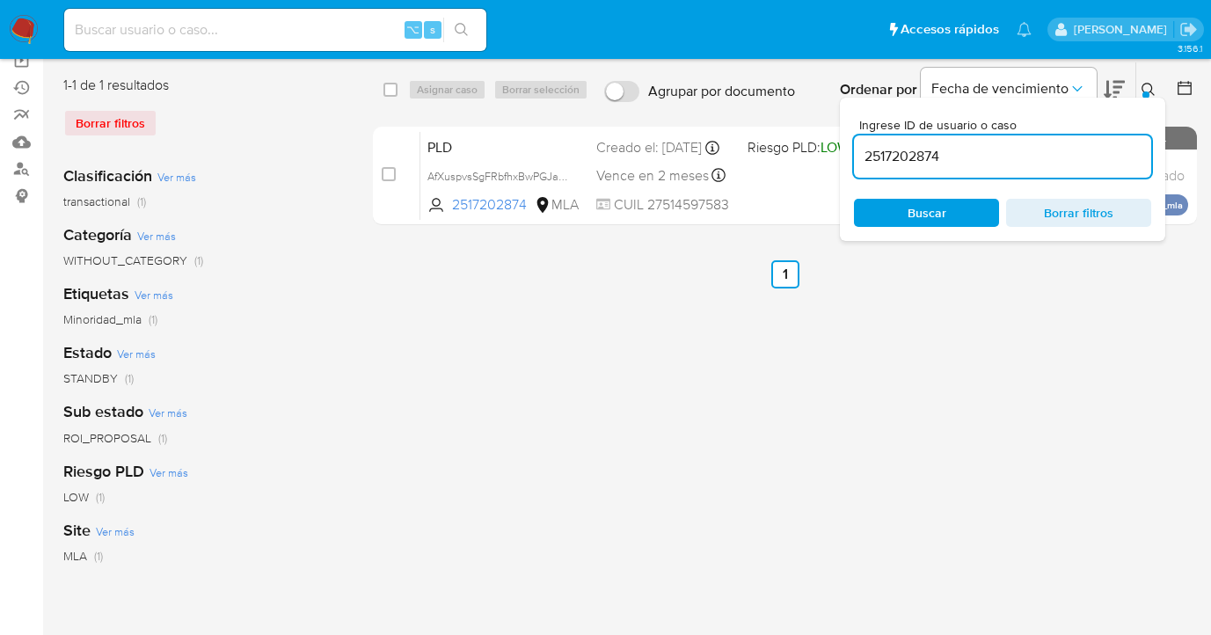
drag, startPoint x: 1003, startPoint y: 157, endPoint x: 853, endPoint y: 140, distance: 150.5
click at [854, 140] on div "2517202874" at bounding box center [1002, 156] width 297 height 42
click at [1146, 87] on icon at bounding box center [1149, 90] width 14 height 14
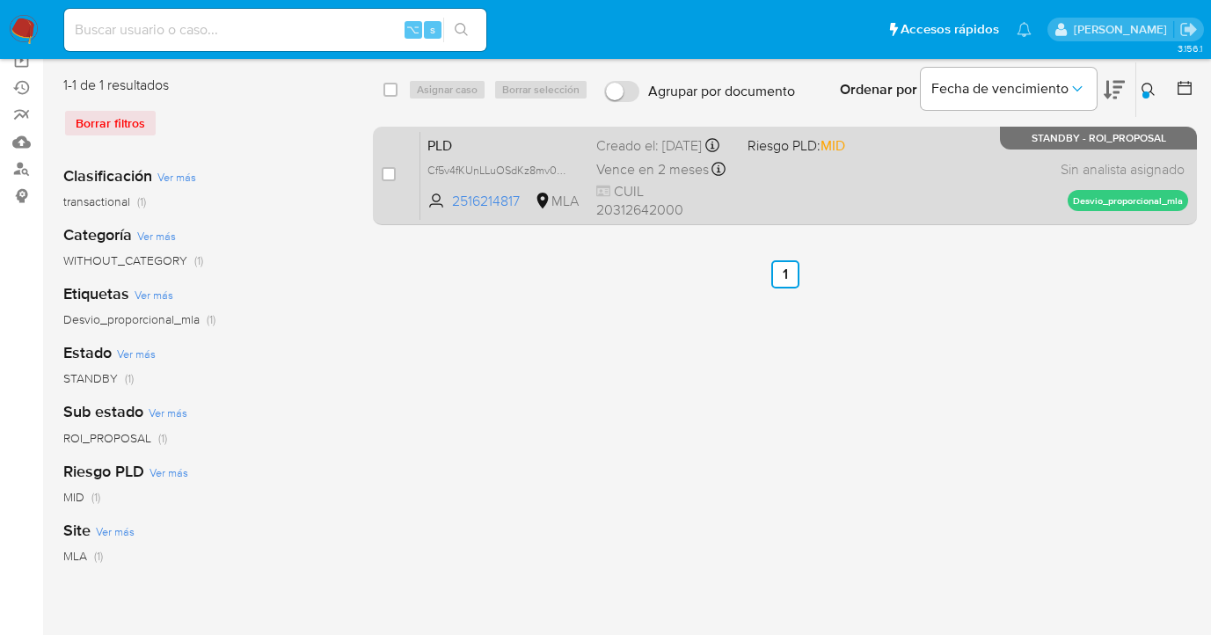
click at [817, 180] on div "PLD Cf5v4fKUnLLuOSdKz8mv0i5J 2516214817 MLA Riesgo PLD: MID Creado el: 12/08/20…" at bounding box center [804, 175] width 768 height 89
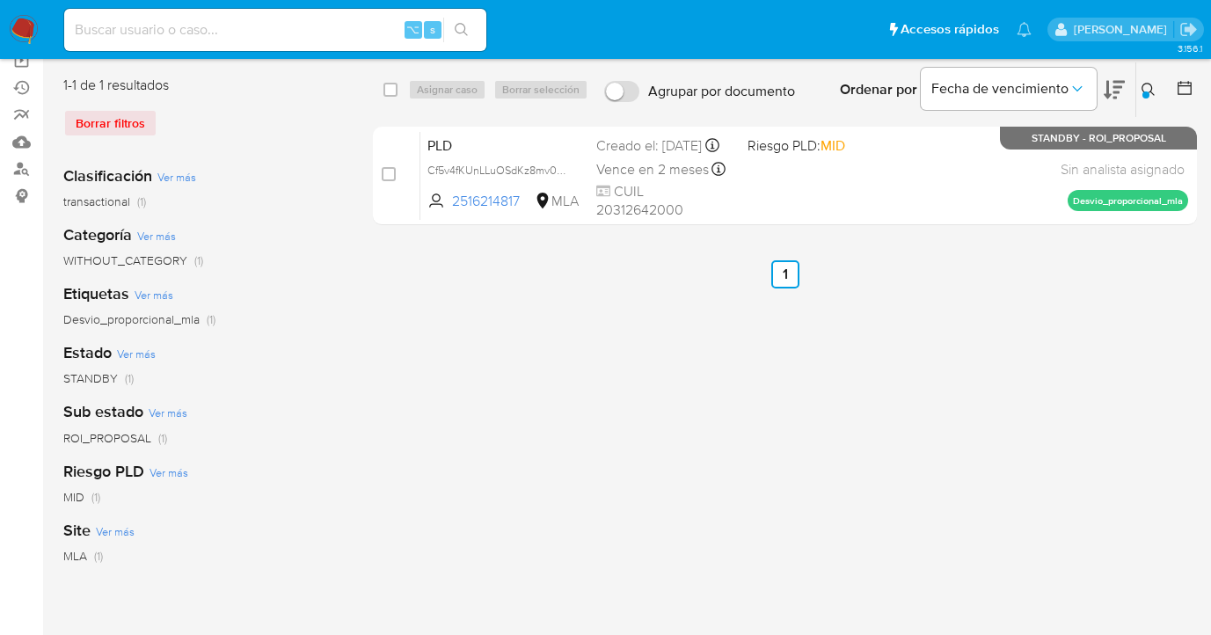
drag, startPoint x: 1146, startPoint y: 87, endPoint x: 1080, endPoint y: 107, distance: 69.0
click at [1145, 87] on icon at bounding box center [1149, 90] width 14 height 14
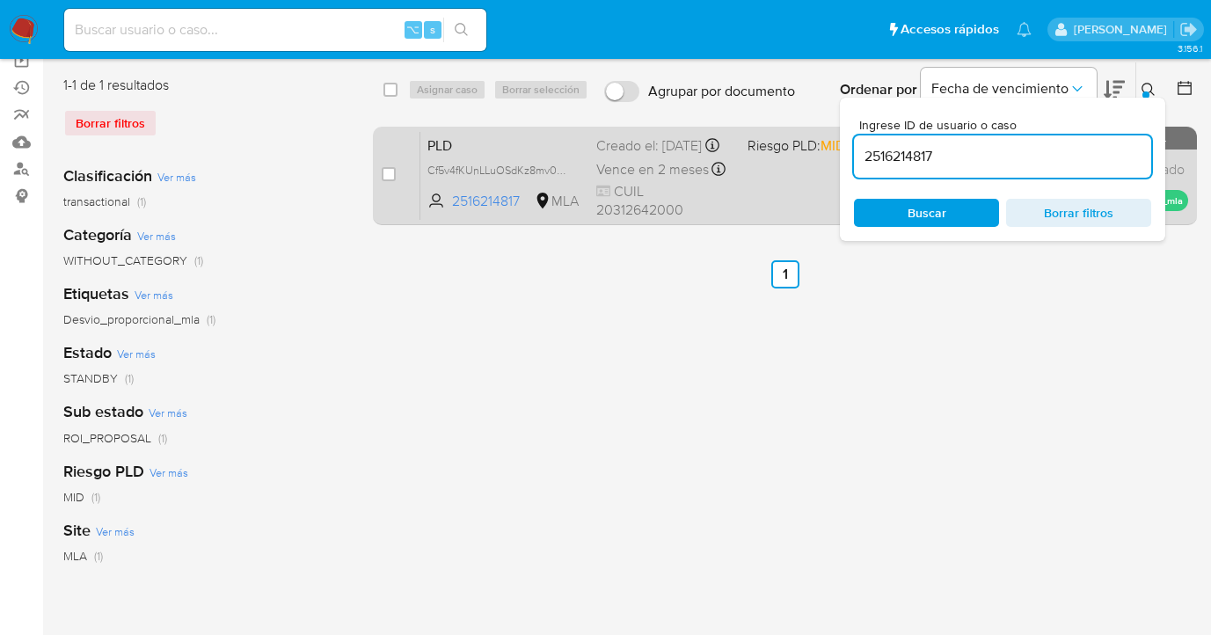
drag, startPoint x: 868, startPoint y: 148, endPoint x: 817, endPoint y: 145, distance: 51.1
click at [817, 145] on div "select-all-cases-checkbox Asignar caso Borrar selección Agrupar por documento O…" at bounding box center [785, 147] width 824 height 171
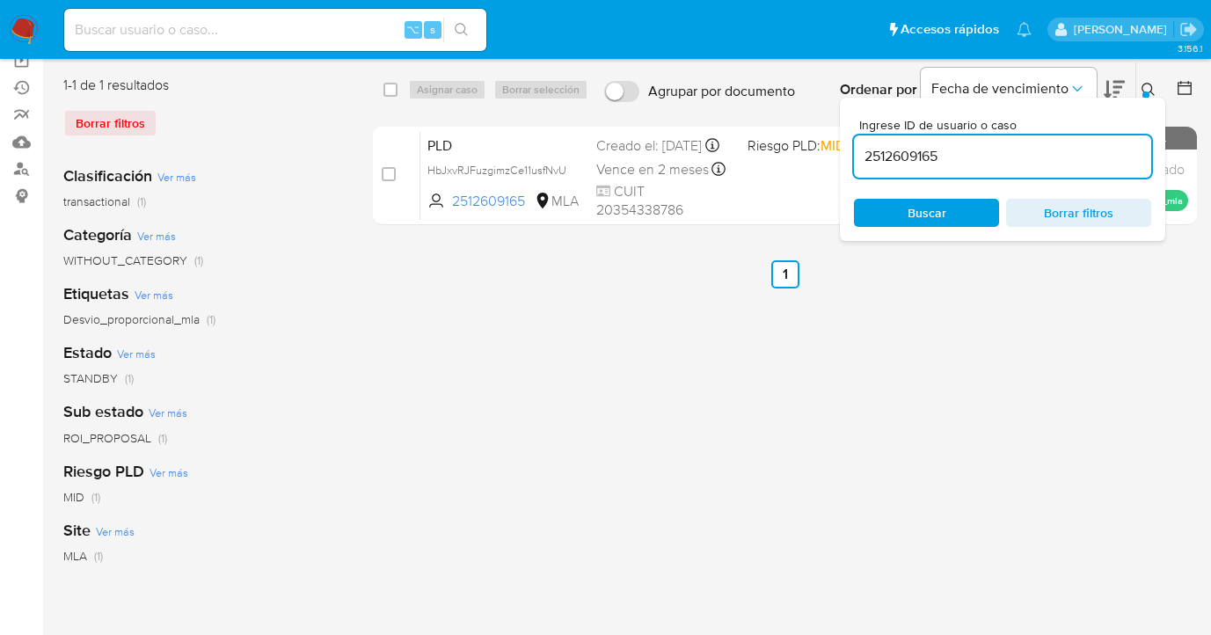
click at [1145, 89] on icon at bounding box center [1149, 90] width 14 height 14
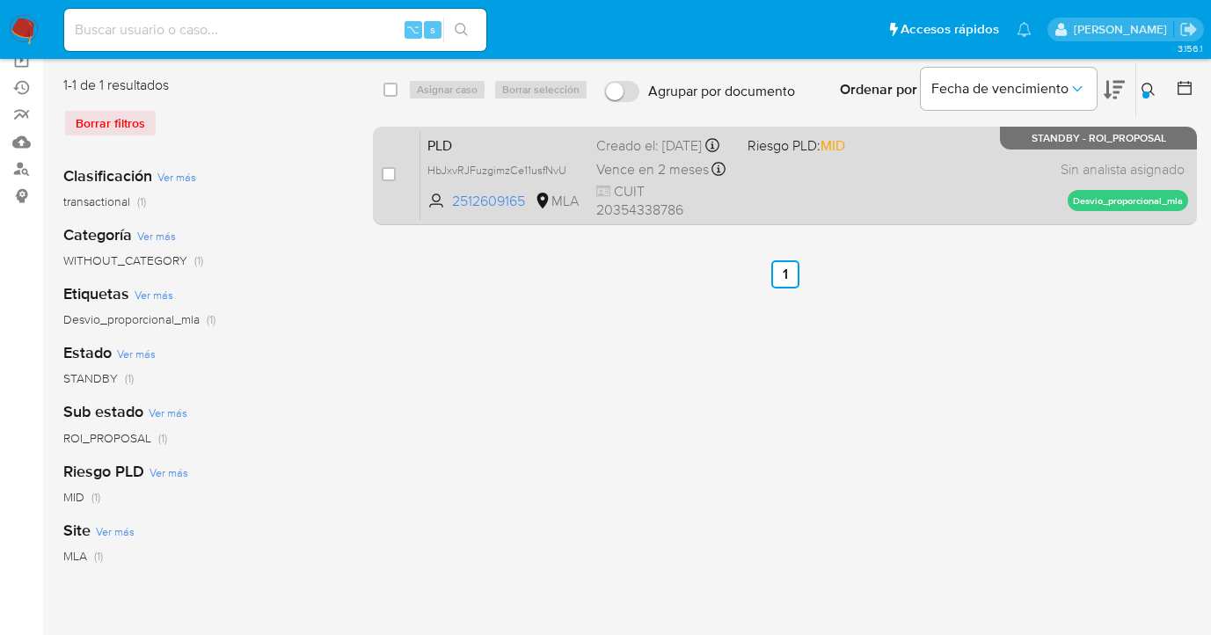
click at [982, 179] on div "PLD HbJxvRJFuzgimzCe11usfNvU 2512609165 MLA Riesgo PLD: MID Creado el: 12/08/20…" at bounding box center [804, 175] width 768 height 89
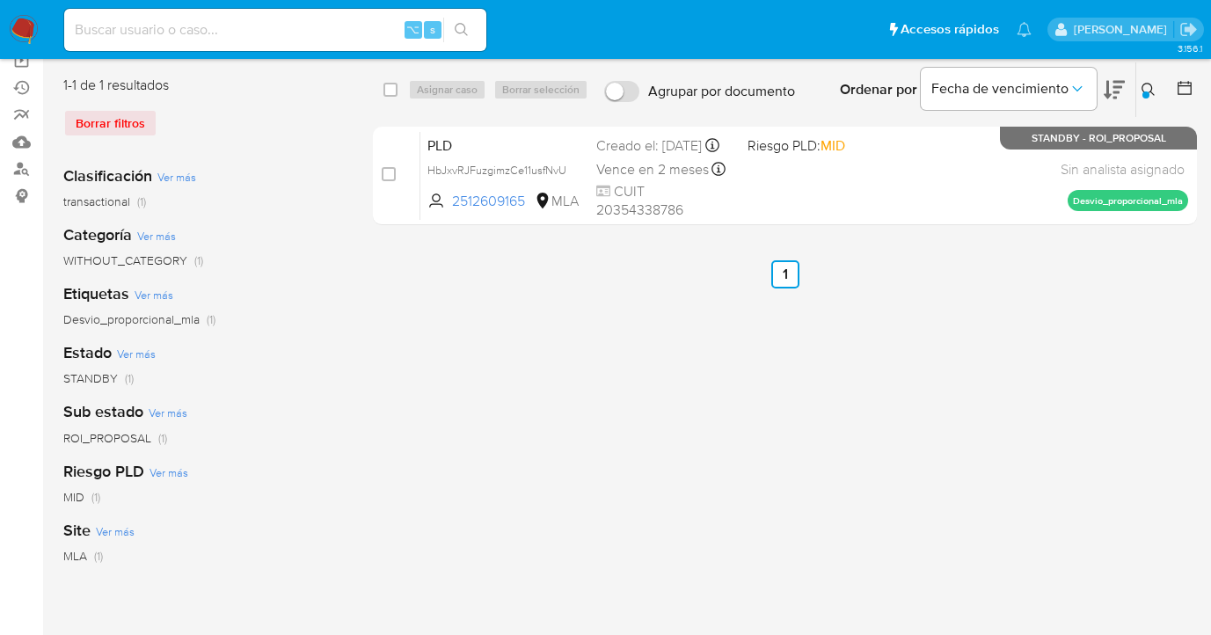
click at [1155, 88] on icon at bounding box center [1149, 90] width 14 height 14
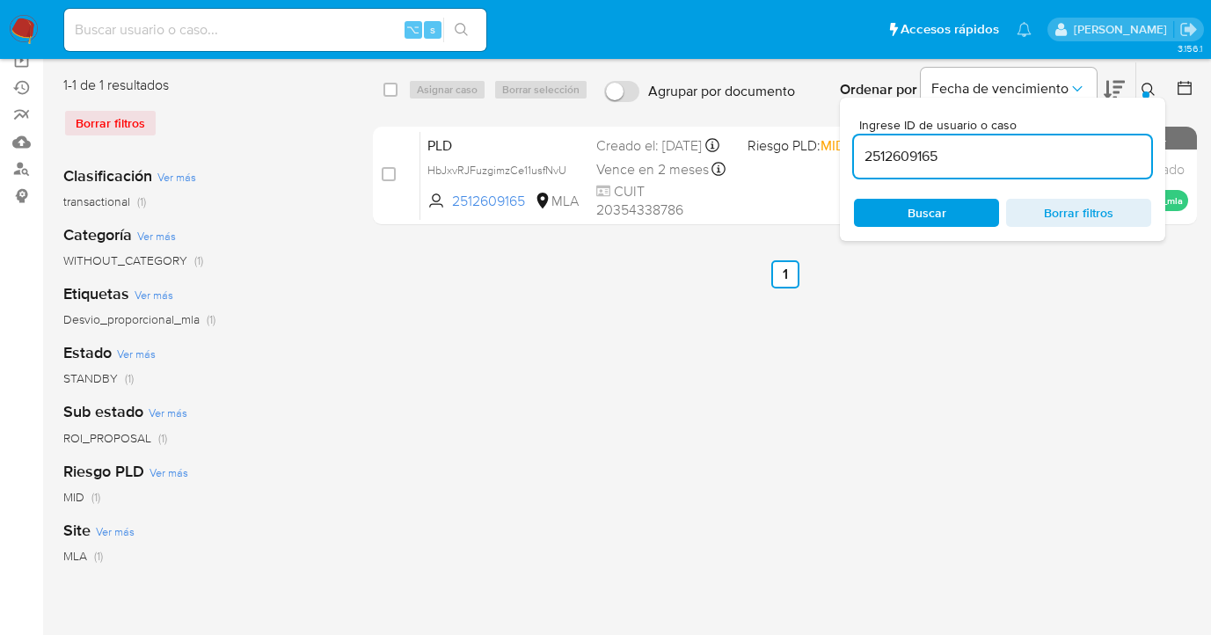
drag, startPoint x: 997, startPoint y: 154, endPoint x: 857, endPoint y: 144, distance: 140.2
click at [857, 145] on input "2512609165" at bounding box center [1002, 156] width 297 height 23
click at [1148, 89] on icon at bounding box center [1149, 90] width 14 height 14
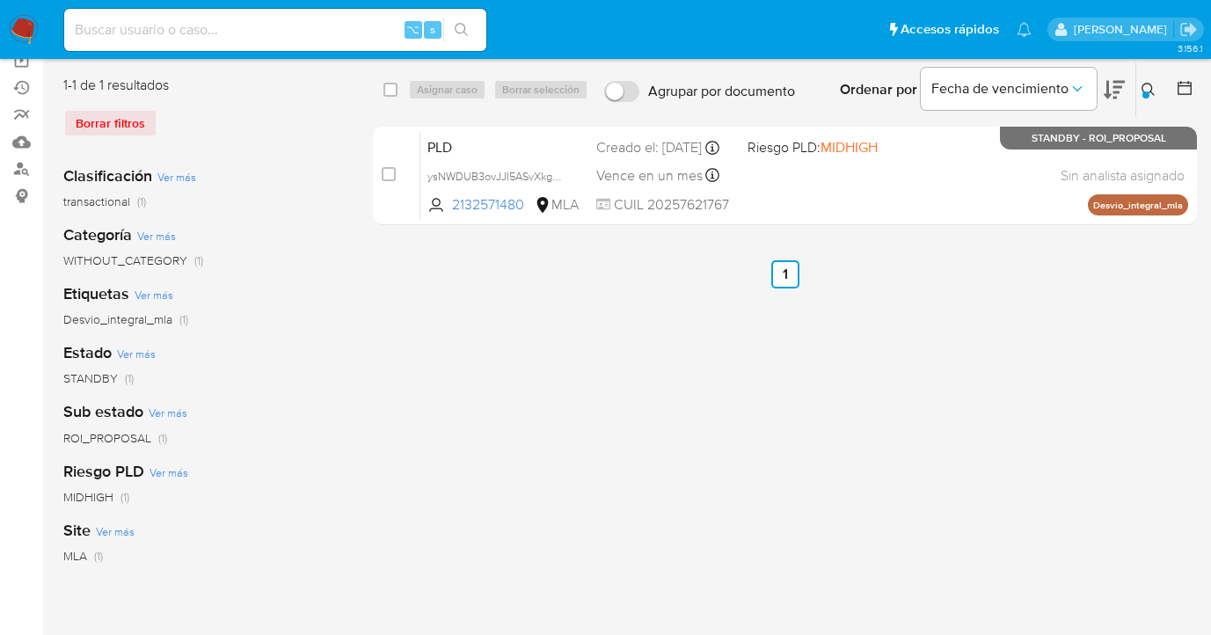
drag, startPoint x: 1144, startPoint y: 90, endPoint x: 1007, endPoint y: 143, distance: 147.0
click at [1144, 91] on div at bounding box center [1146, 94] width 7 height 7
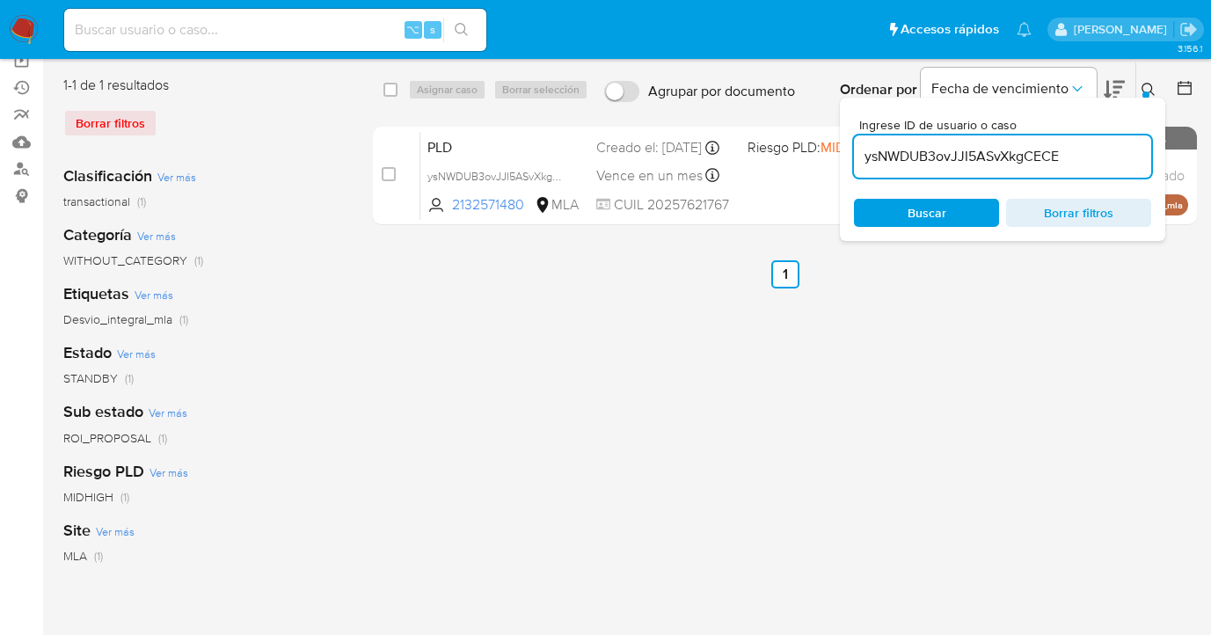
drag, startPoint x: 1067, startPoint y: 157, endPoint x: 855, endPoint y: 148, distance: 212.2
click at [855, 148] on input "ysNWDUB3ovJJI5ASvXkgCECE" at bounding box center [1002, 156] width 297 height 23
click at [1149, 86] on icon at bounding box center [1149, 90] width 14 height 14
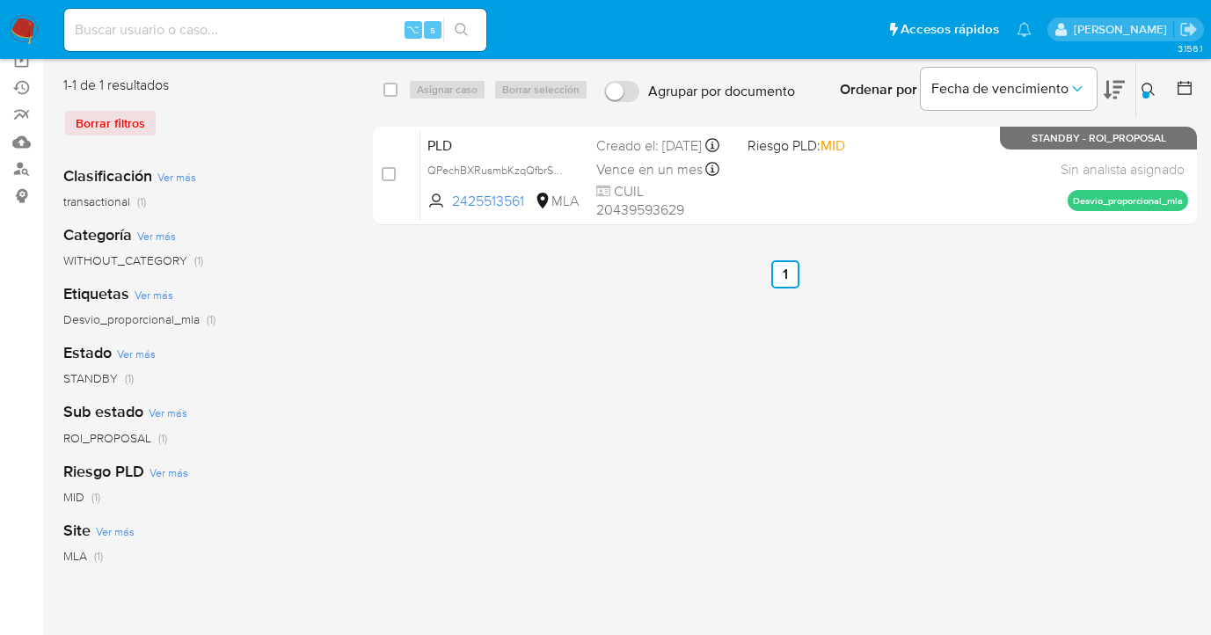
click at [1140, 77] on div "Ingrese ID de usuario o caso 2425513561 Buscar Borrar filtros" at bounding box center [1151, 89] width 30 height 55
click at [1150, 92] on icon at bounding box center [1149, 90] width 14 height 14
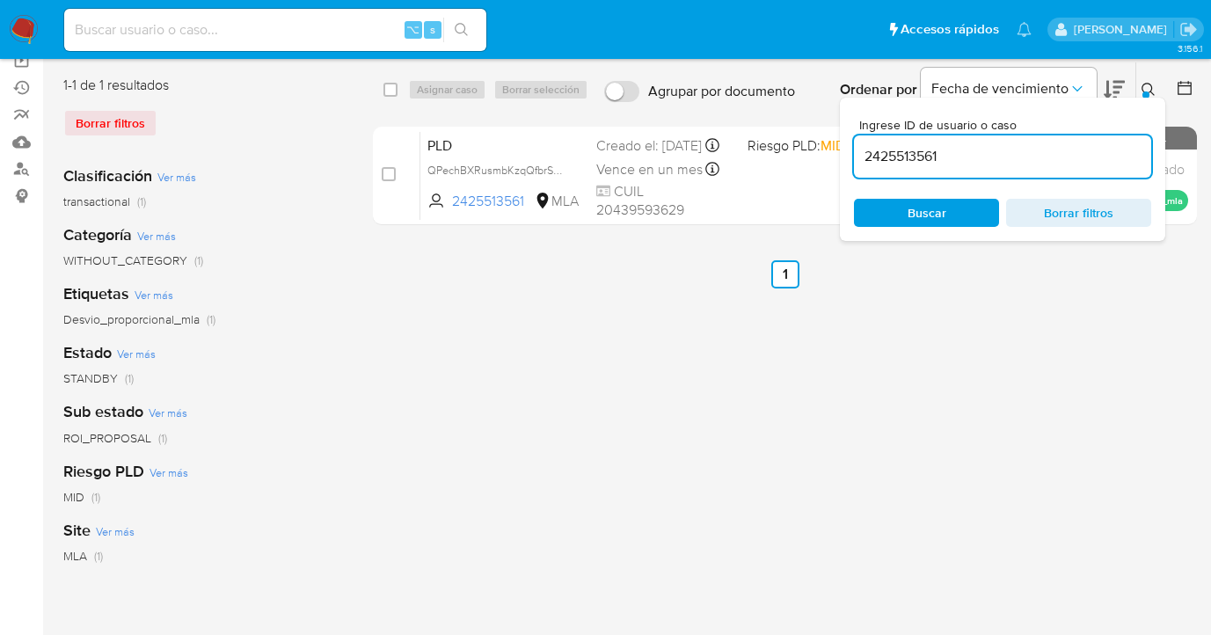
drag, startPoint x: 963, startPoint y: 157, endPoint x: 859, endPoint y: 149, distance: 104.2
click at [859, 148] on input "2425513561" at bounding box center [1002, 156] width 297 height 23
click at [1147, 84] on icon at bounding box center [1149, 90] width 14 height 14
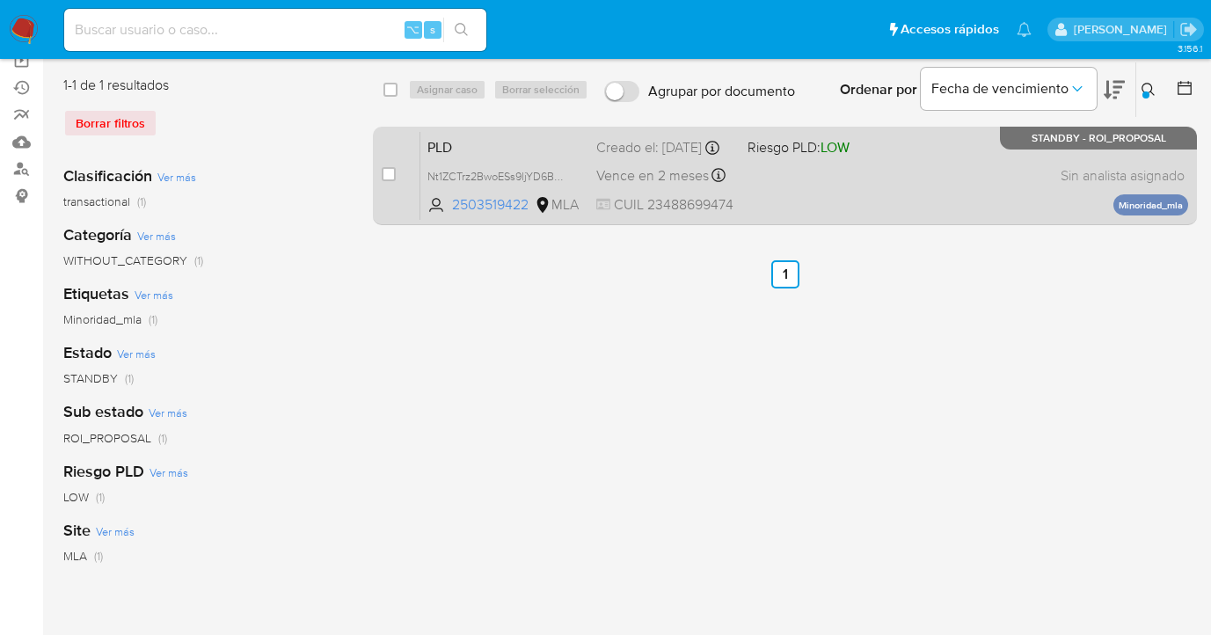
click at [955, 161] on div "PLD Nt1ZCTrz2BwoESs9ljYD6B8W 2503519422 MLA Riesgo PLD: LOW Creado el: 12/08/20…" at bounding box center [804, 175] width 768 height 89
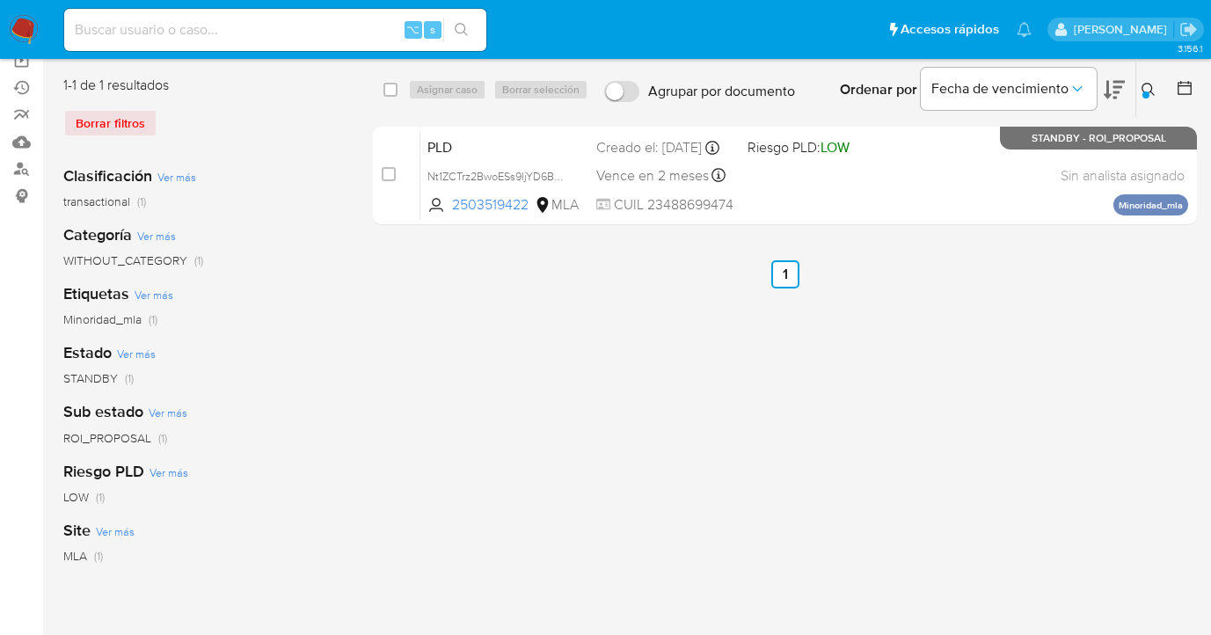
click at [1148, 88] on icon at bounding box center [1149, 90] width 14 height 14
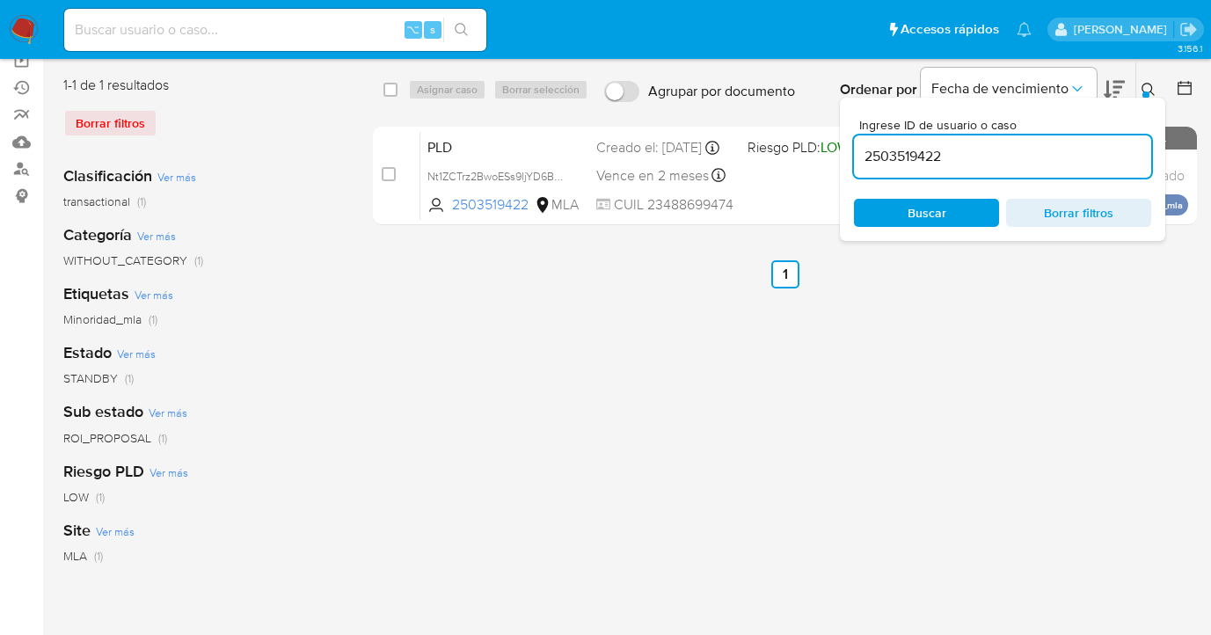
drag, startPoint x: 994, startPoint y: 151, endPoint x: 857, endPoint y: 155, distance: 137.3
click at [857, 155] on input "2503519422" at bounding box center [1002, 156] width 297 height 23
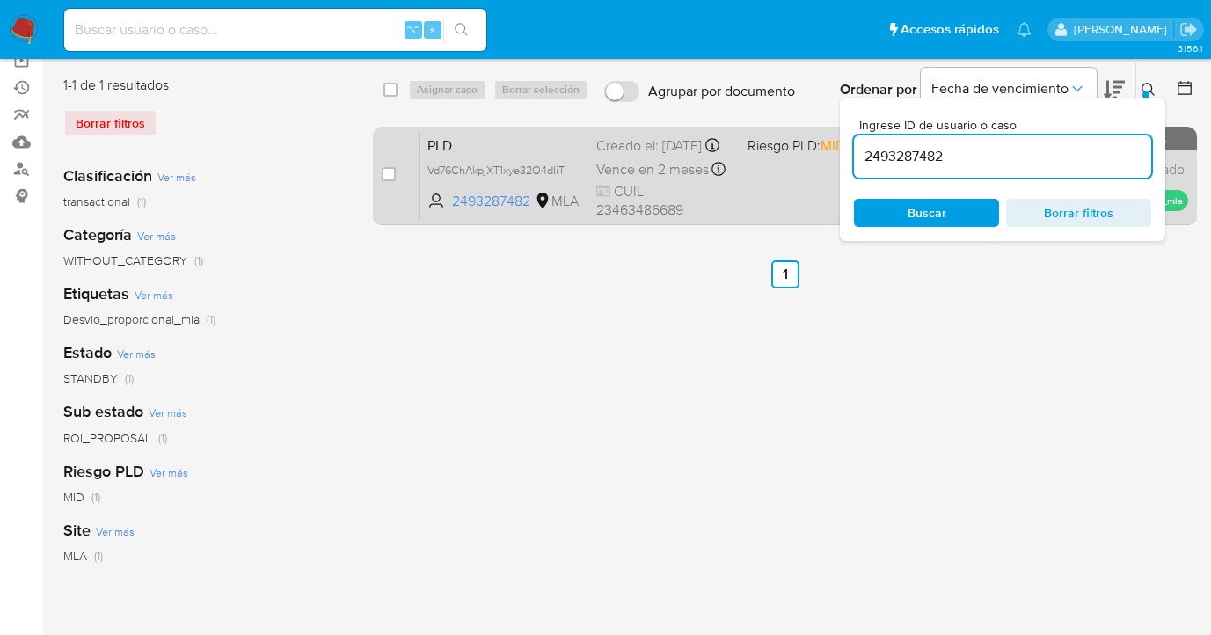
drag, startPoint x: 1149, startPoint y: 86, endPoint x: 1040, endPoint y: 137, distance: 120.4
click at [1149, 86] on icon at bounding box center [1149, 90] width 14 height 14
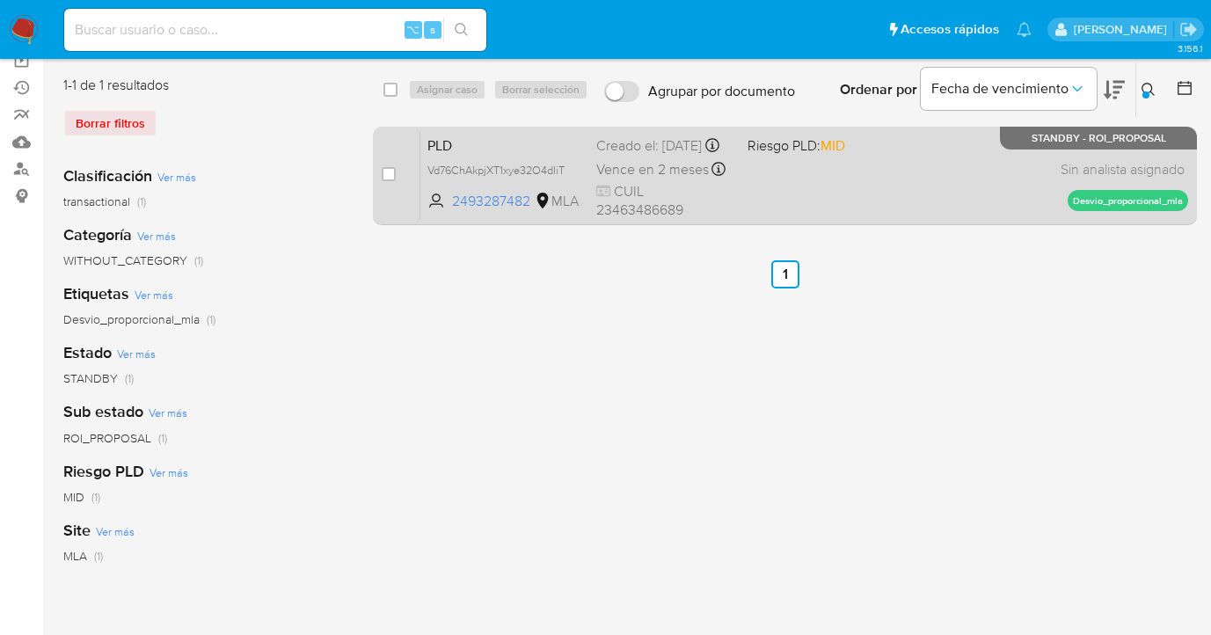
click at [898, 207] on div "PLD Vd76ChAkpjXT1xye32O4dIiT 2493287482 MLA Riesgo PLD: MID Creado el: 12/08/20…" at bounding box center [804, 175] width 768 height 89
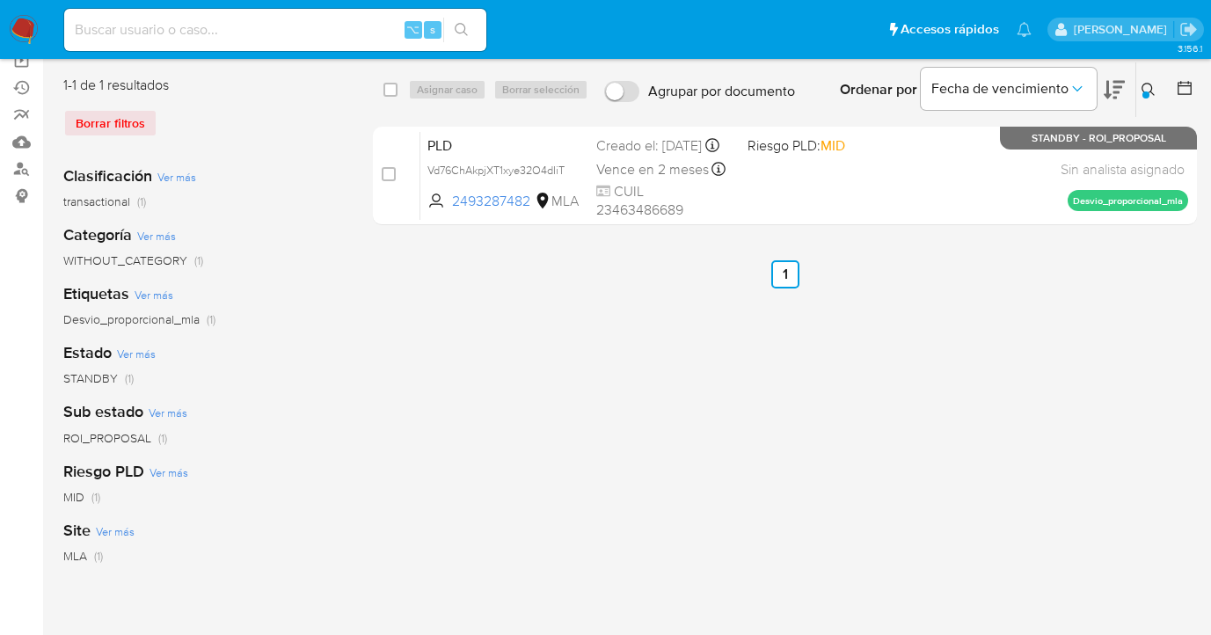
drag, startPoint x: 1149, startPoint y: 84, endPoint x: 1034, endPoint y: 164, distance: 139.1
click at [1148, 84] on icon at bounding box center [1149, 90] width 14 height 14
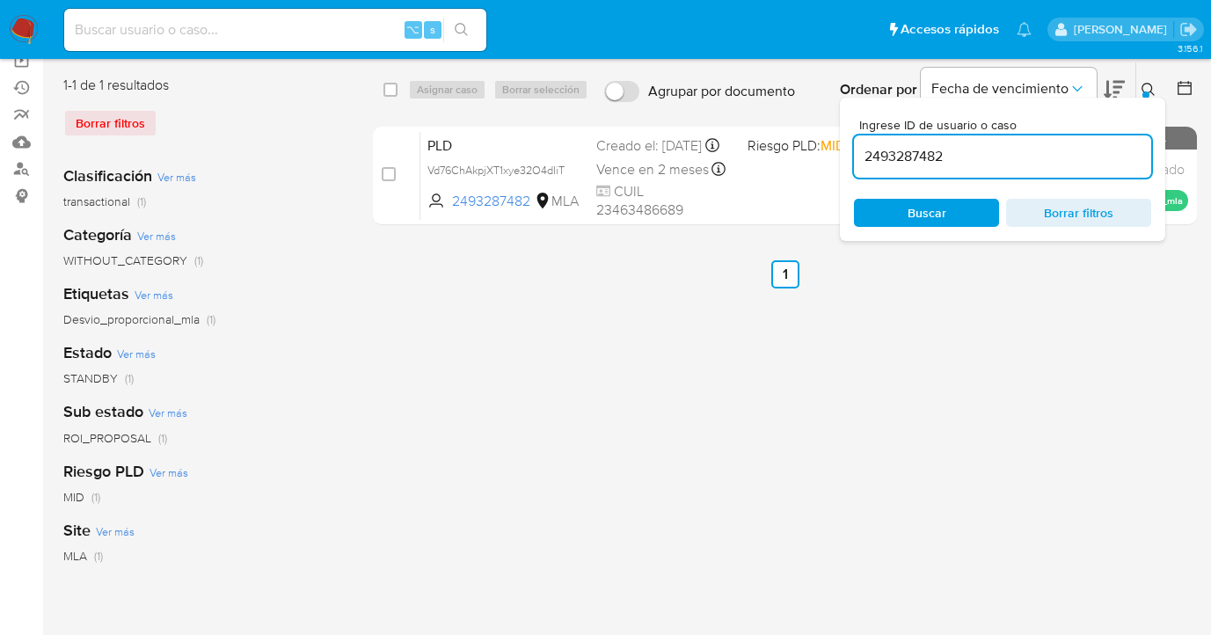
drag, startPoint x: 961, startPoint y: 155, endPoint x: 851, endPoint y: 157, distance: 109.1
click at [851, 157] on div "Ingrese ID de usuario o caso 2493287482 Buscar Borrar filtros" at bounding box center [1002, 169] width 325 height 143
click at [1149, 88] on icon at bounding box center [1149, 90] width 14 height 14
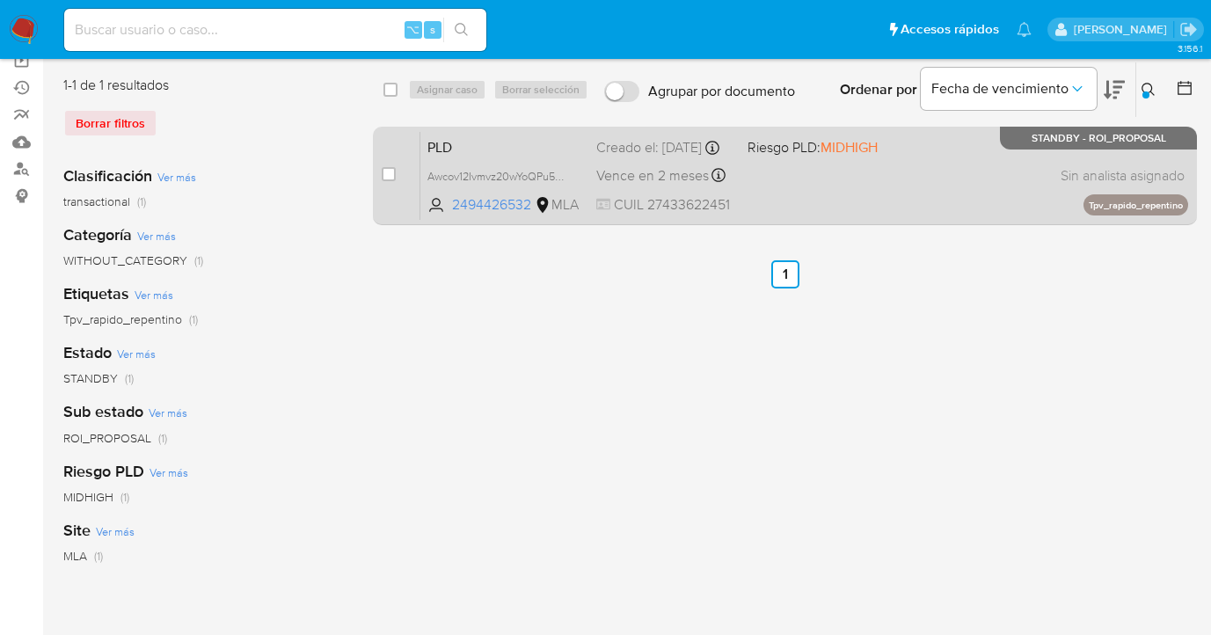
click at [998, 179] on div "PLD Awcov12Ivmvz20wYoQPu5FRE 2494426532 MLA Riesgo PLD: MIDHIGH Creado el: 12/0…" at bounding box center [804, 175] width 768 height 89
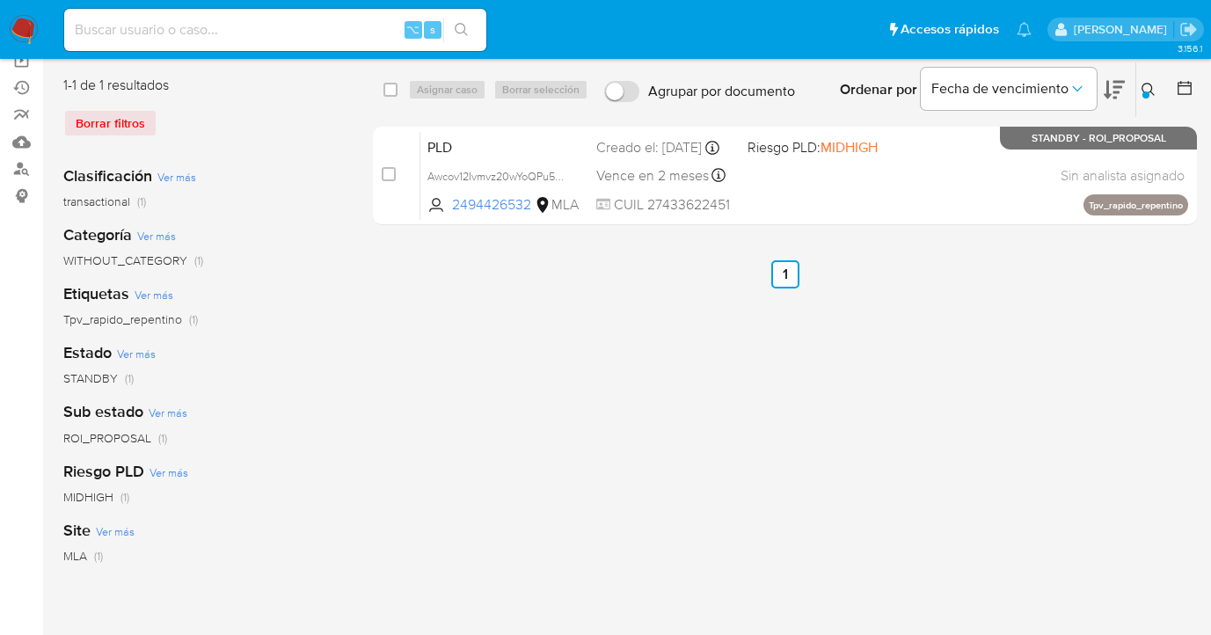
drag, startPoint x: 1147, startPoint y: 88, endPoint x: 1106, endPoint y: 116, distance: 50.0
click at [1147, 88] on icon at bounding box center [1149, 90] width 14 height 14
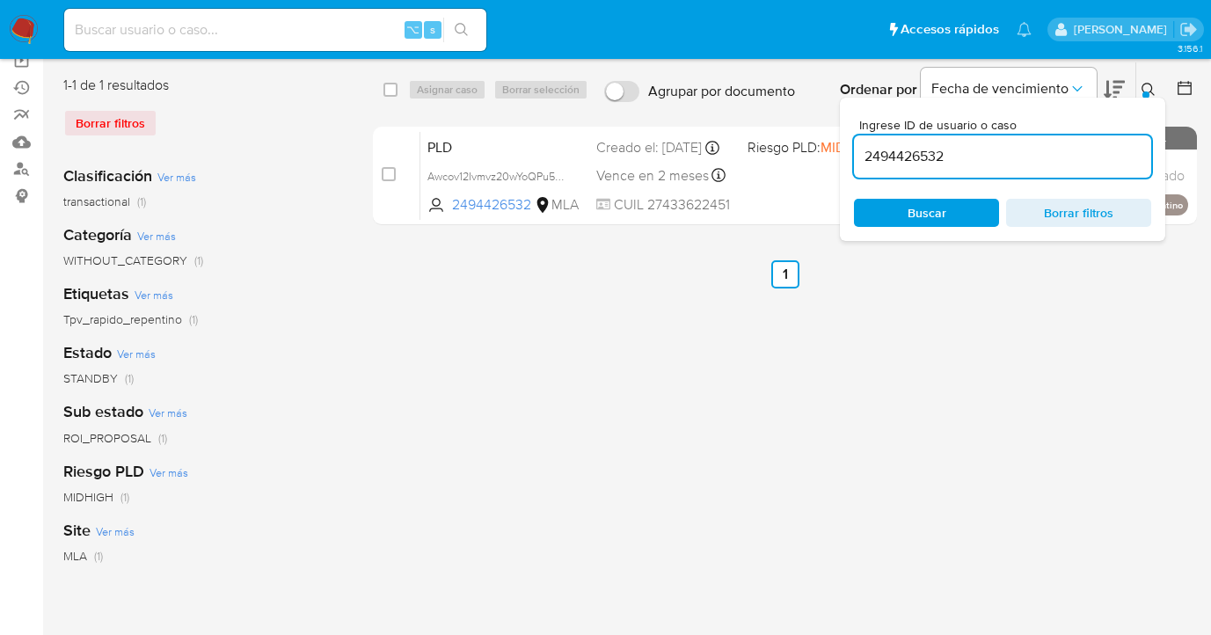
drag, startPoint x: 961, startPoint y: 156, endPoint x: 862, endPoint y: 151, distance: 98.6
click at [862, 151] on input "2494426532" at bounding box center [1002, 156] width 297 height 23
type input "1542449011"
click at [1147, 89] on icon at bounding box center [1149, 90] width 14 height 14
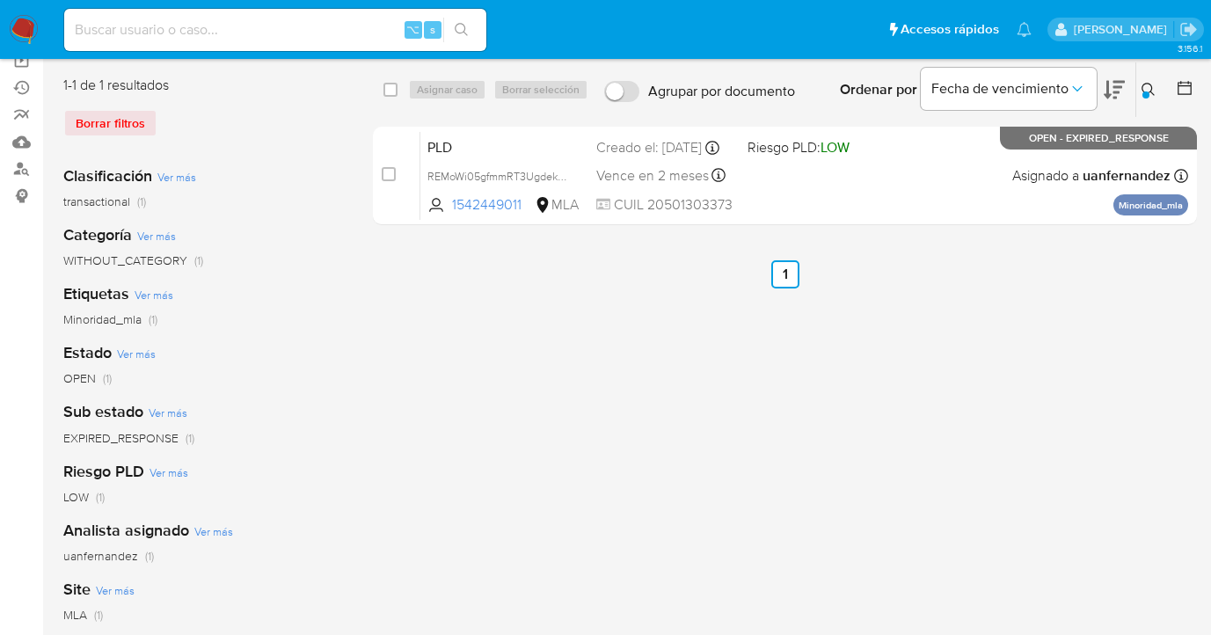
click at [390, 83] on input "checkbox" at bounding box center [391, 90] width 14 height 14
checkbox input "true"
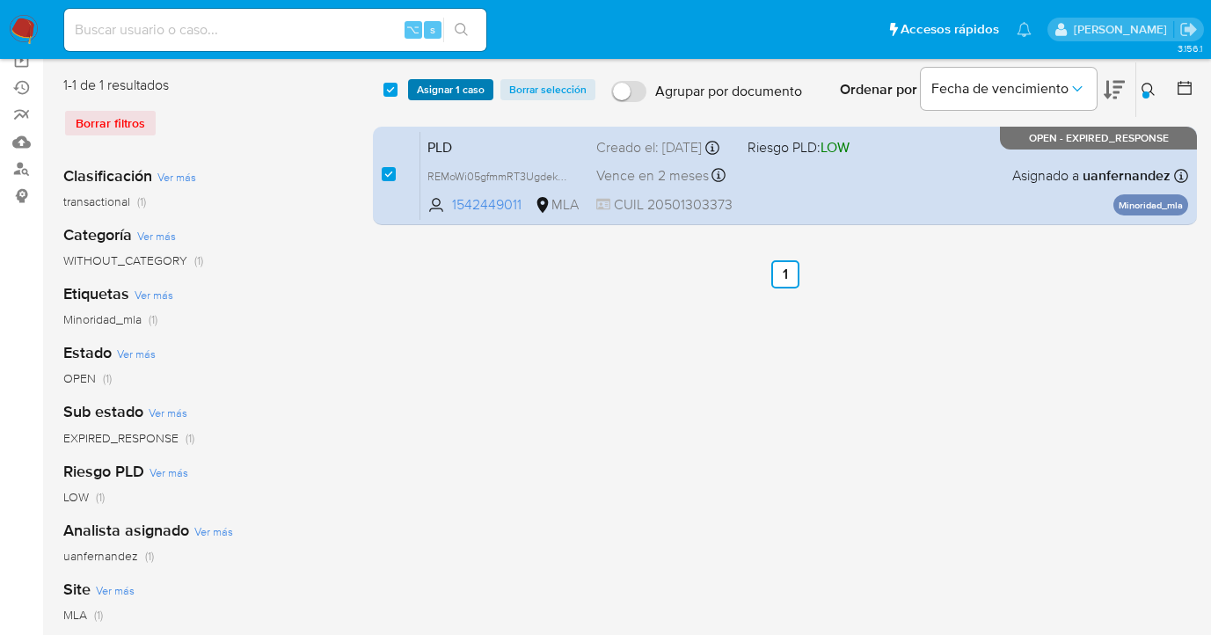
click at [426, 91] on span "Asignar 1 caso" at bounding box center [451, 90] width 68 height 18
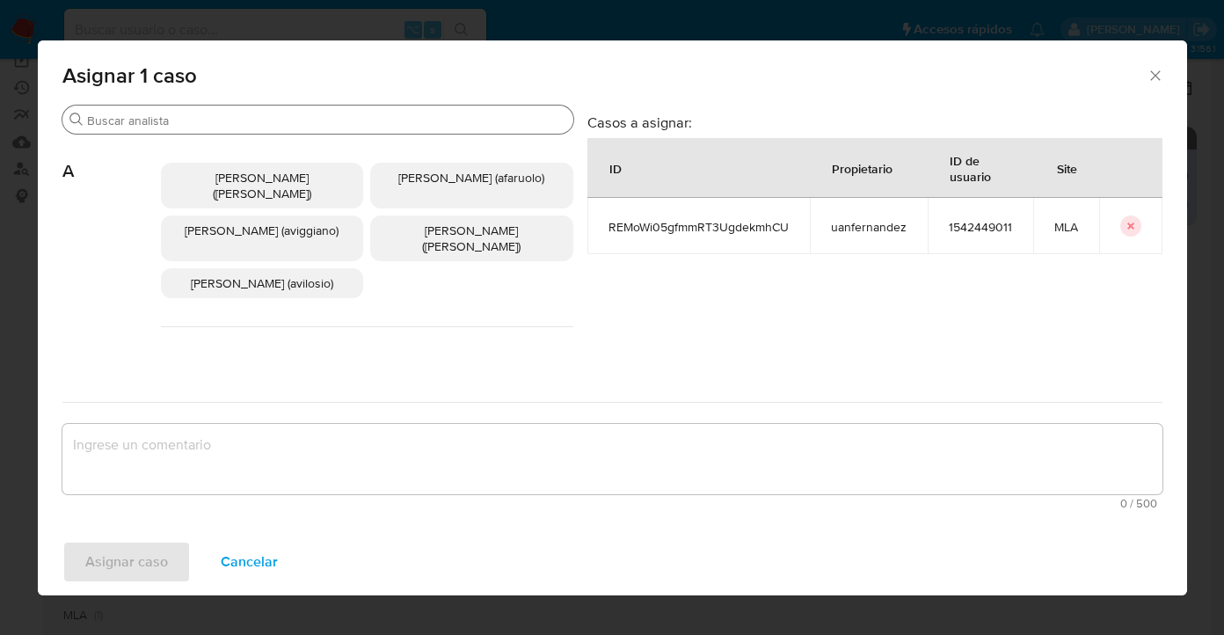
click at [343, 115] on input "Buscar" at bounding box center [326, 121] width 479 height 16
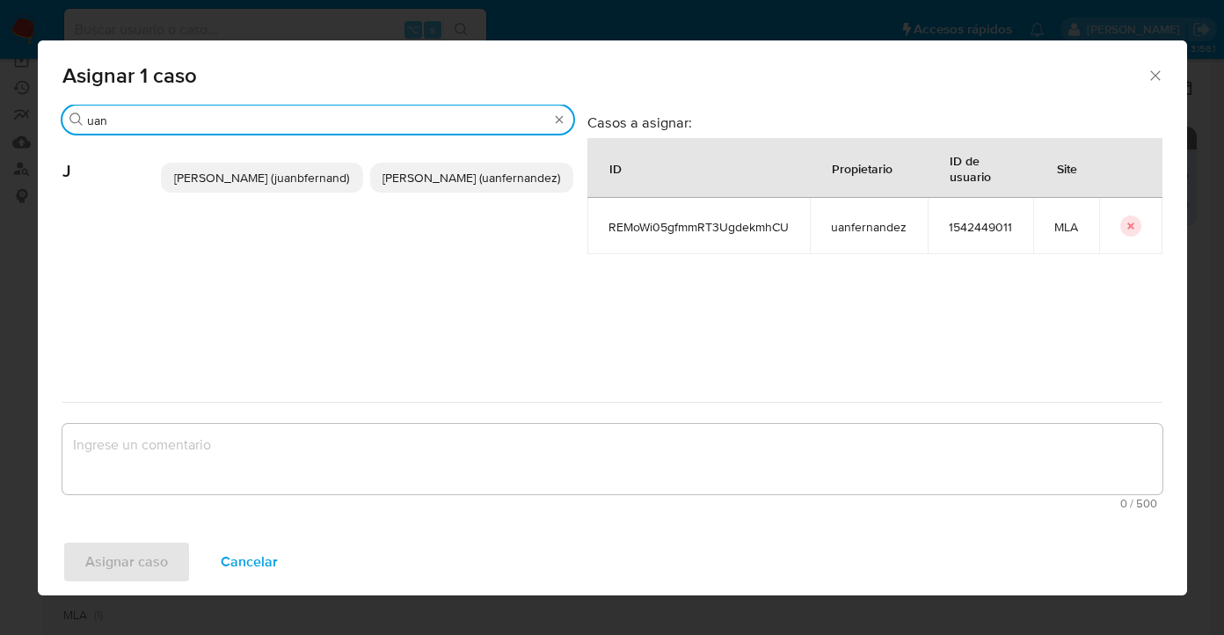
type input "uan"
click at [448, 177] on span "Juan Pablo Fernandez (uanfernandez)" at bounding box center [472, 178] width 178 height 18
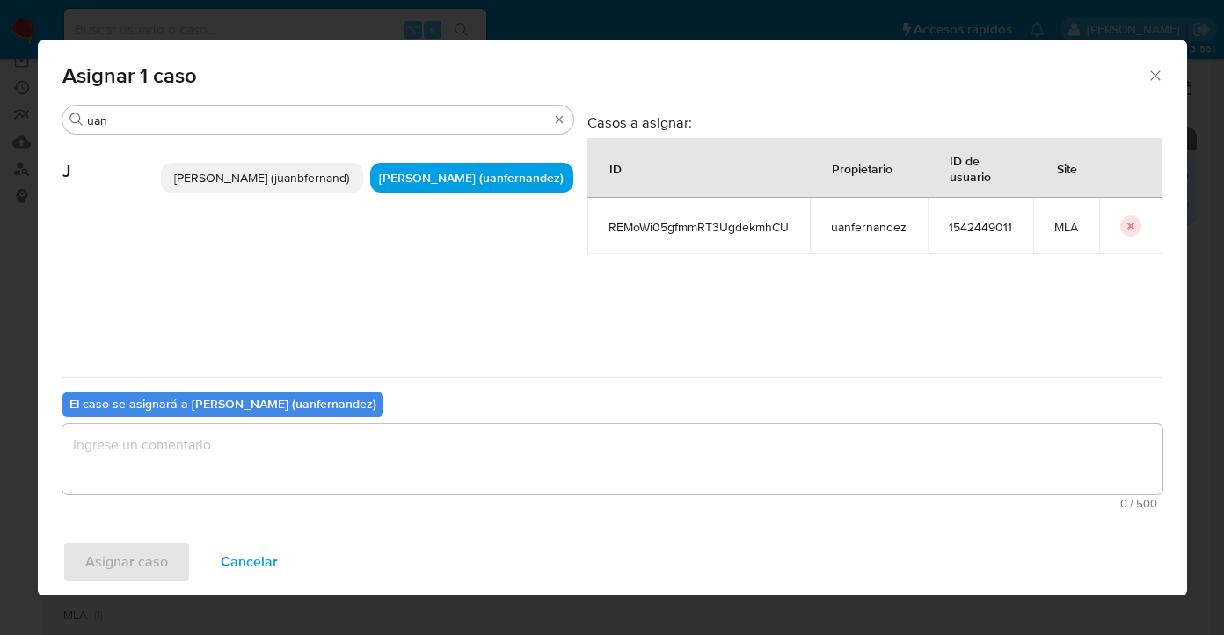
drag, startPoint x: 428, startPoint y: 423, endPoint x: 431, endPoint y: 449, distance: 25.8
click at [428, 425] on textarea "assign-modal" at bounding box center [612, 459] width 1100 height 70
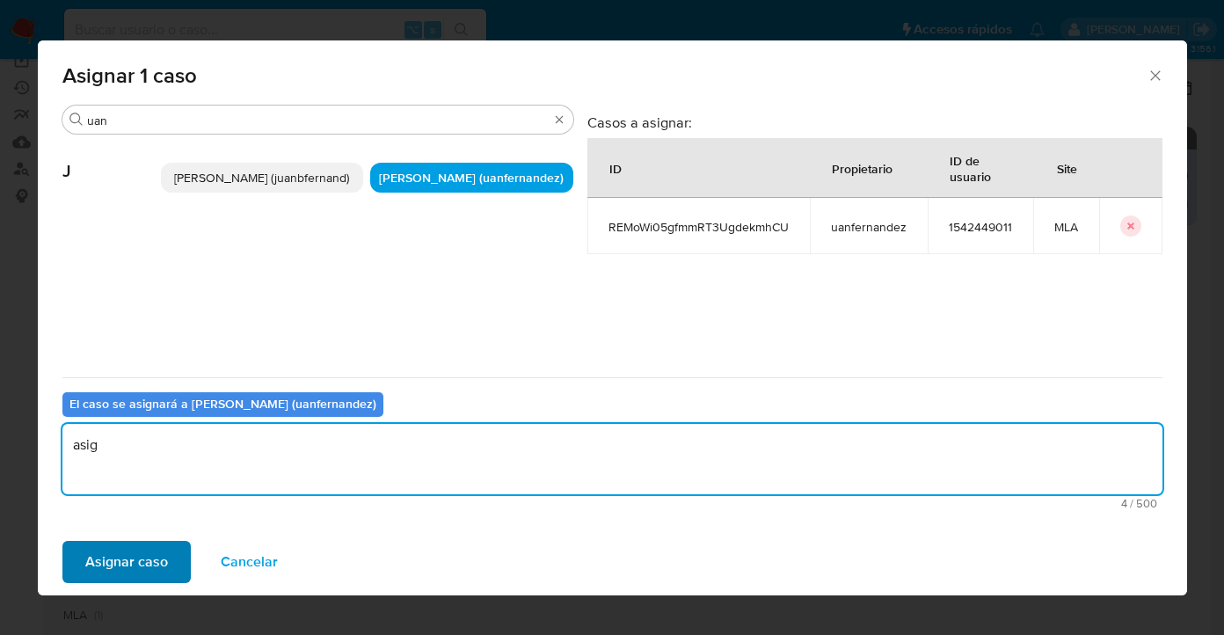
type textarea "asig"
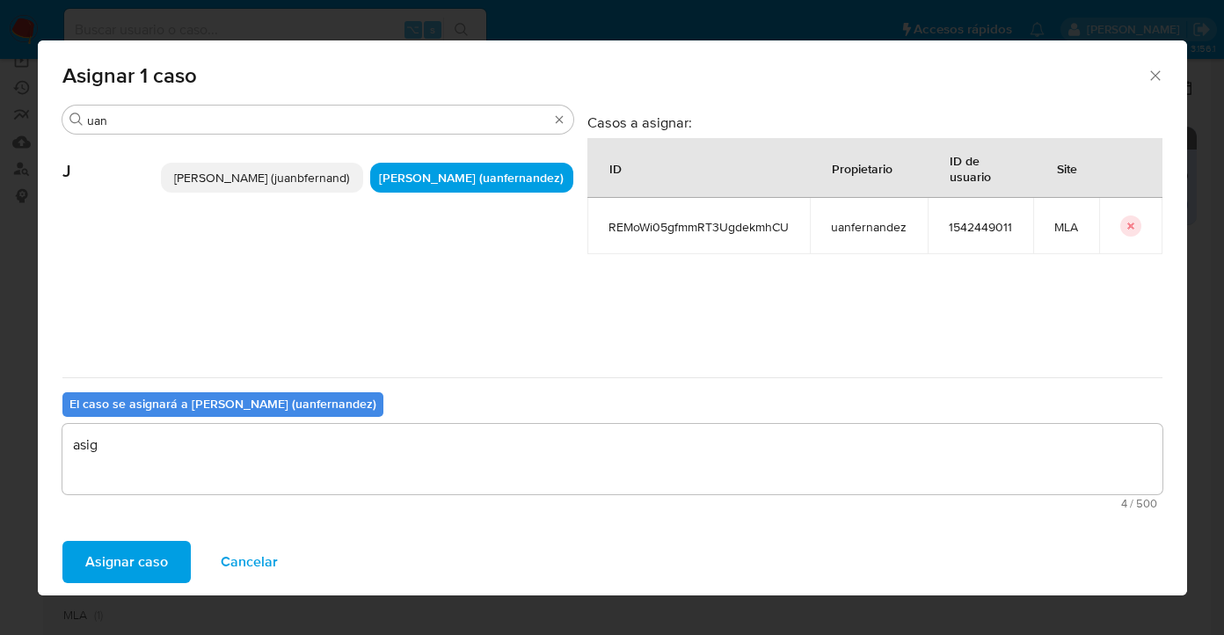
click at [139, 552] on span "Asignar caso" at bounding box center [126, 562] width 83 height 39
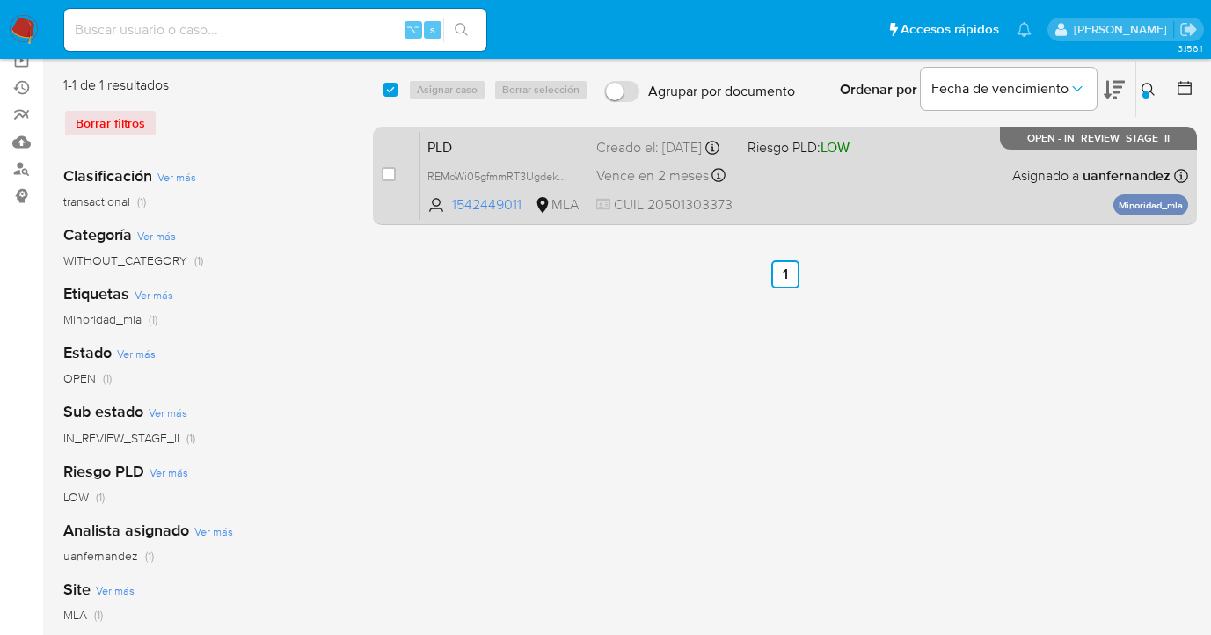
click at [891, 188] on div "PLD REMoWi05gfmmRT3UgdekmhCU 1542449011 MLA Riesgo PLD: LOW Creado el: 12/08/20…" at bounding box center [804, 175] width 768 height 89
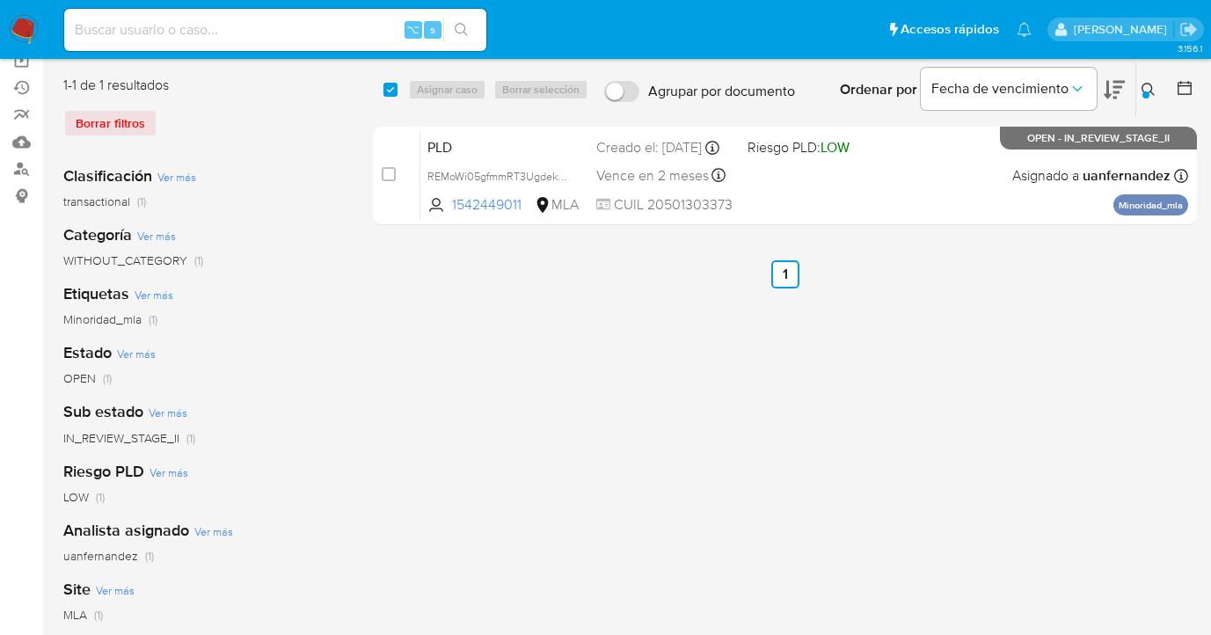
click at [1151, 87] on icon at bounding box center [1149, 90] width 14 height 14
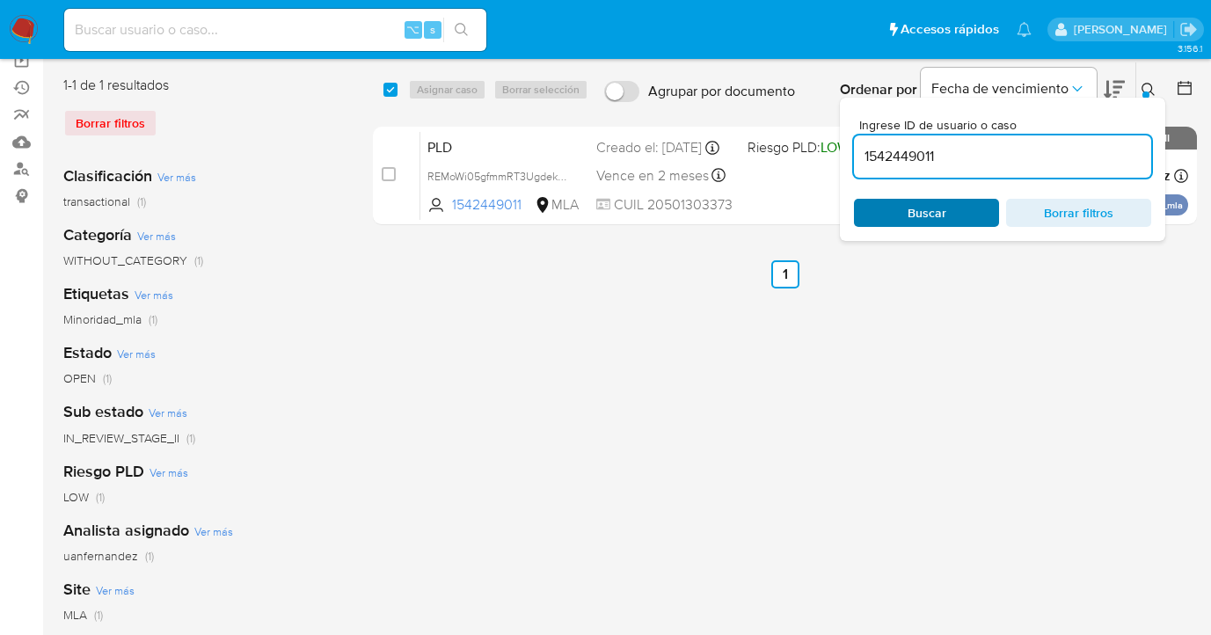
click at [960, 221] on span "Buscar" at bounding box center [926, 213] width 121 height 25
click at [1144, 88] on icon at bounding box center [1149, 90] width 14 height 14
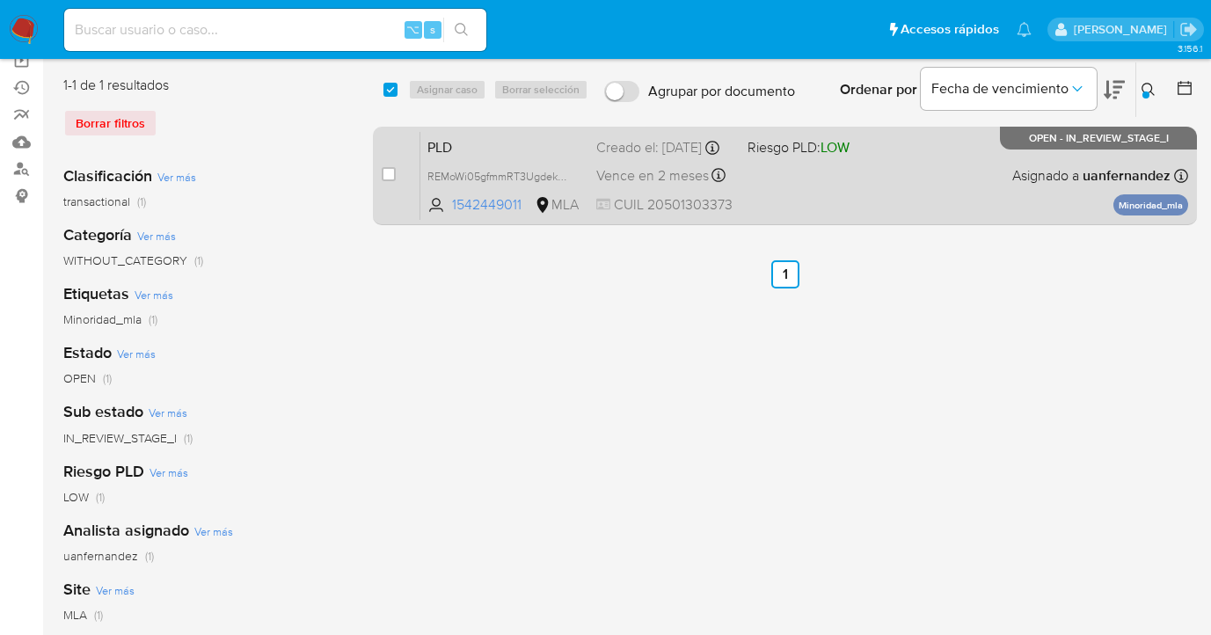
click at [1009, 168] on div "PLD REMoWi05gfmmRT3UgdekmhCU 1542449011 MLA Riesgo PLD: LOW Creado el: 12/08/20…" at bounding box center [804, 175] width 768 height 89
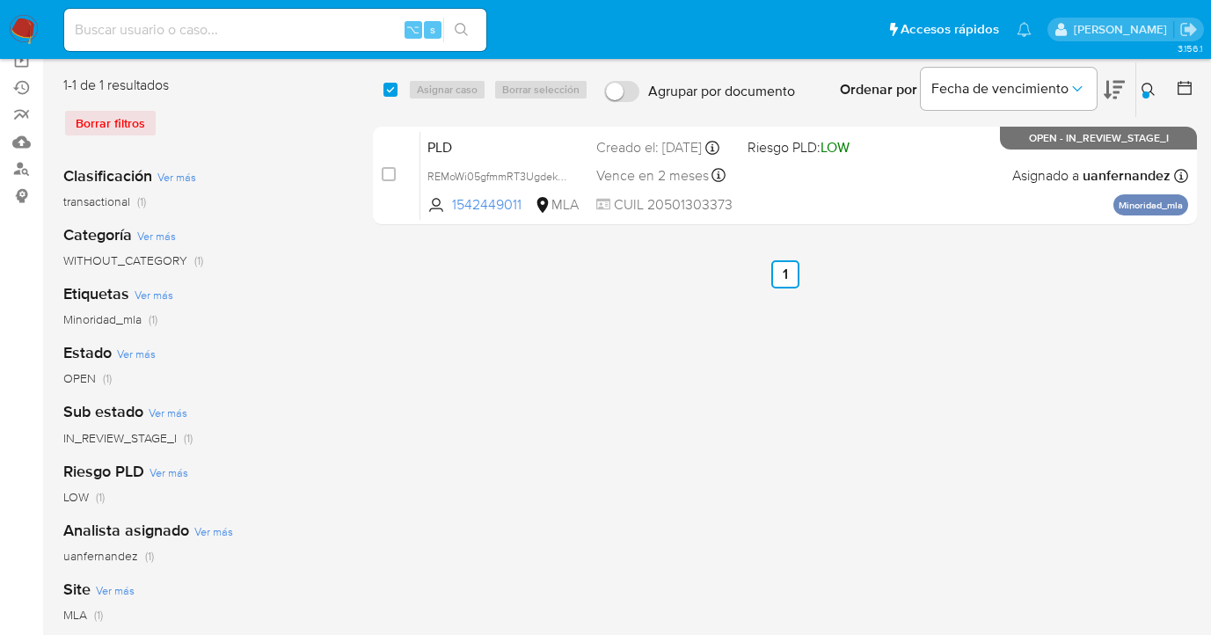
click at [1144, 83] on icon at bounding box center [1149, 90] width 14 height 14
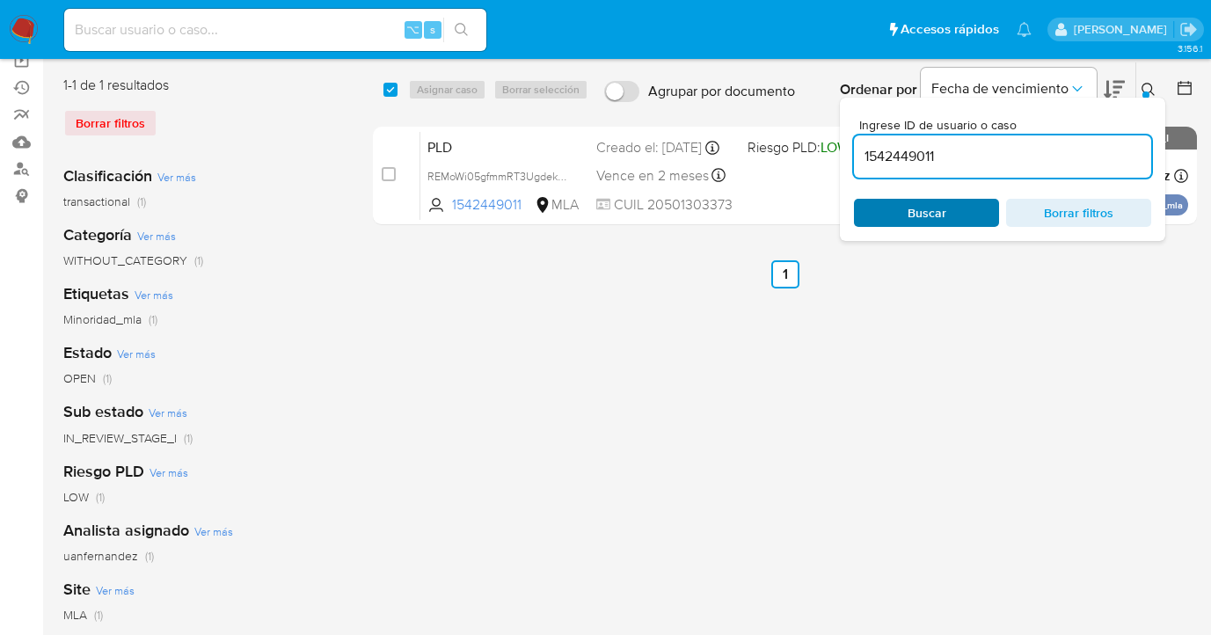
click at [988, 222] on button "Buscar" at bounding box center [926, 213] width 145 height 28
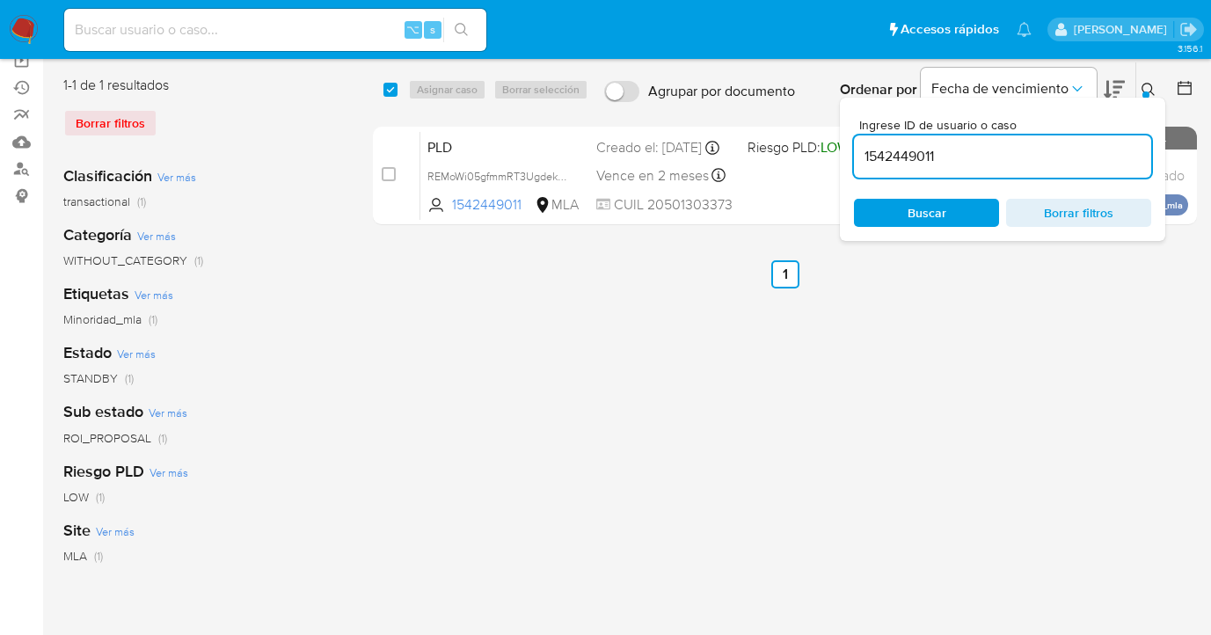
click at [1148, 88] on icon at bounding box center [1149, 90] width 14 height 14
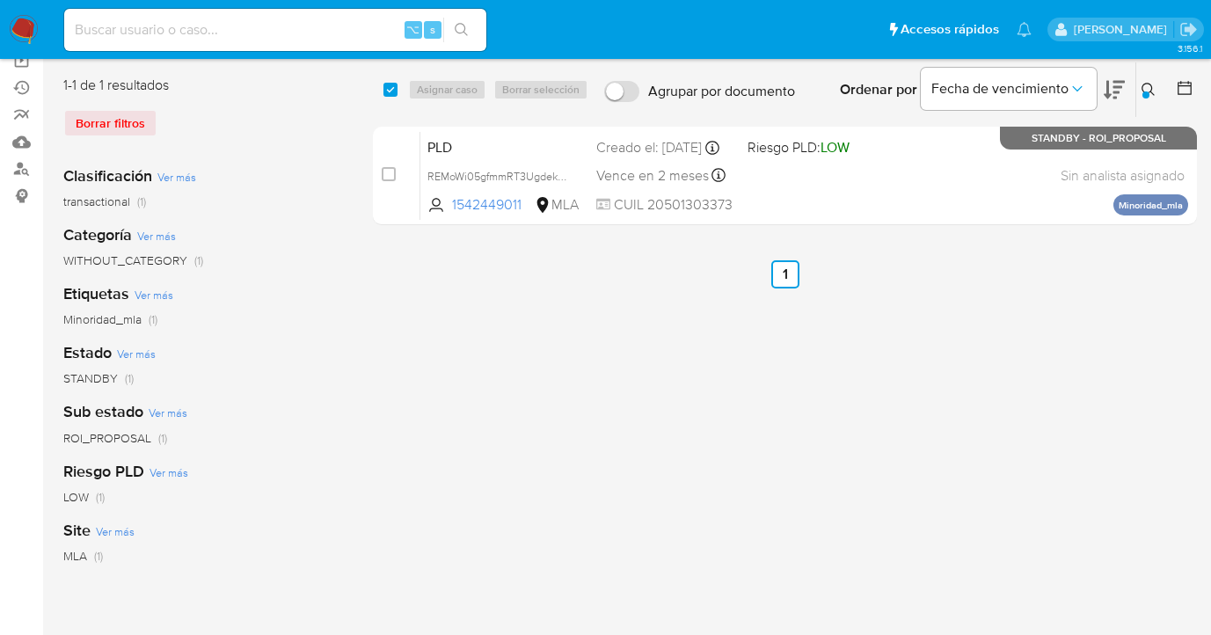
click at [1149, 84] on icon at bounding box center [1149, 90] width 14 height 14
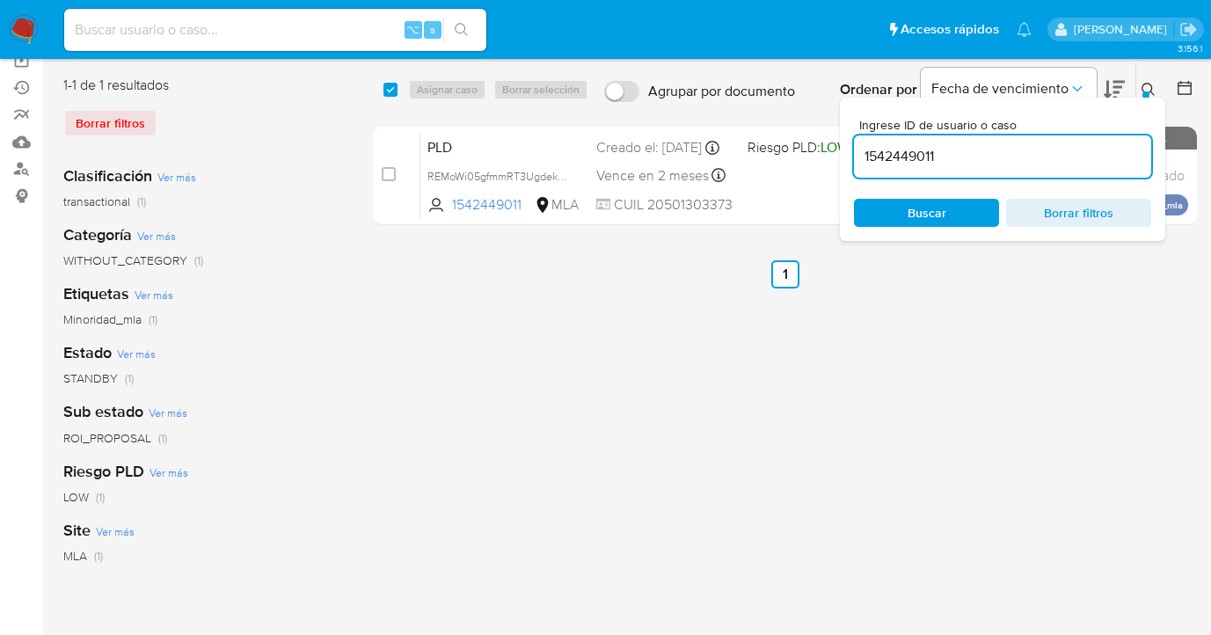
drag, startPoint x: 1007, startPoint y: 158, endPoint x: 859, endPoint y: 148, distance: 149.0
click at [856, 148] on input "1542449011" at bounding box center [1002, 156] width 297 height 23
type input "1418878335"
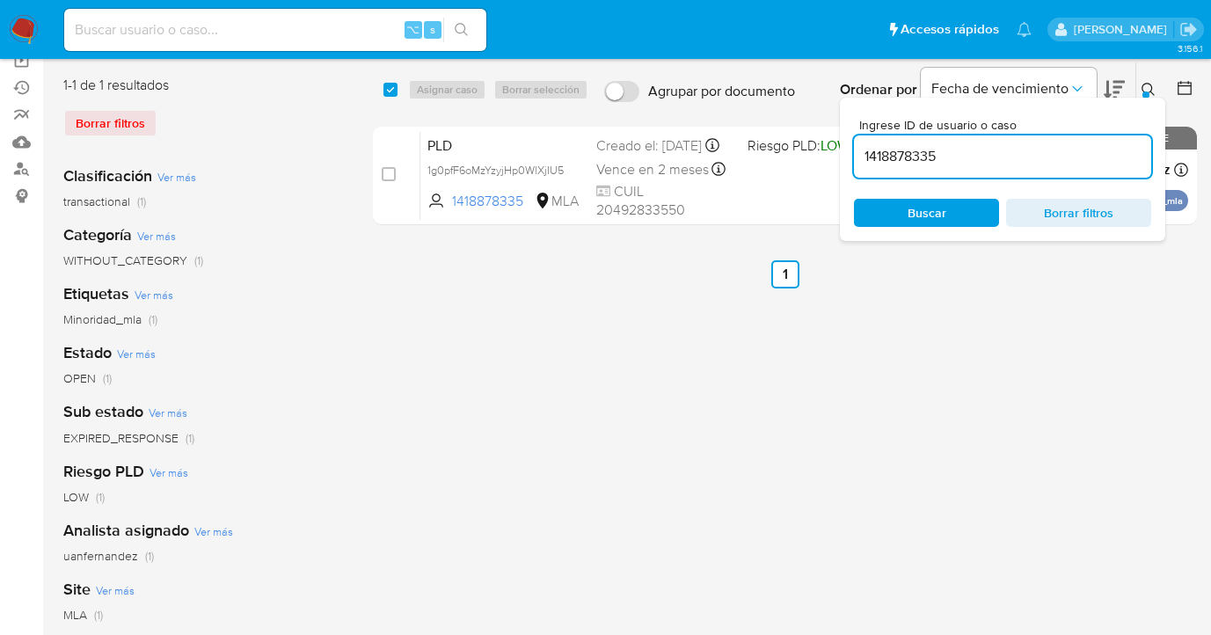
click at [1148, 86] on icon at bounding box center [1149, 90] width 14 height 14
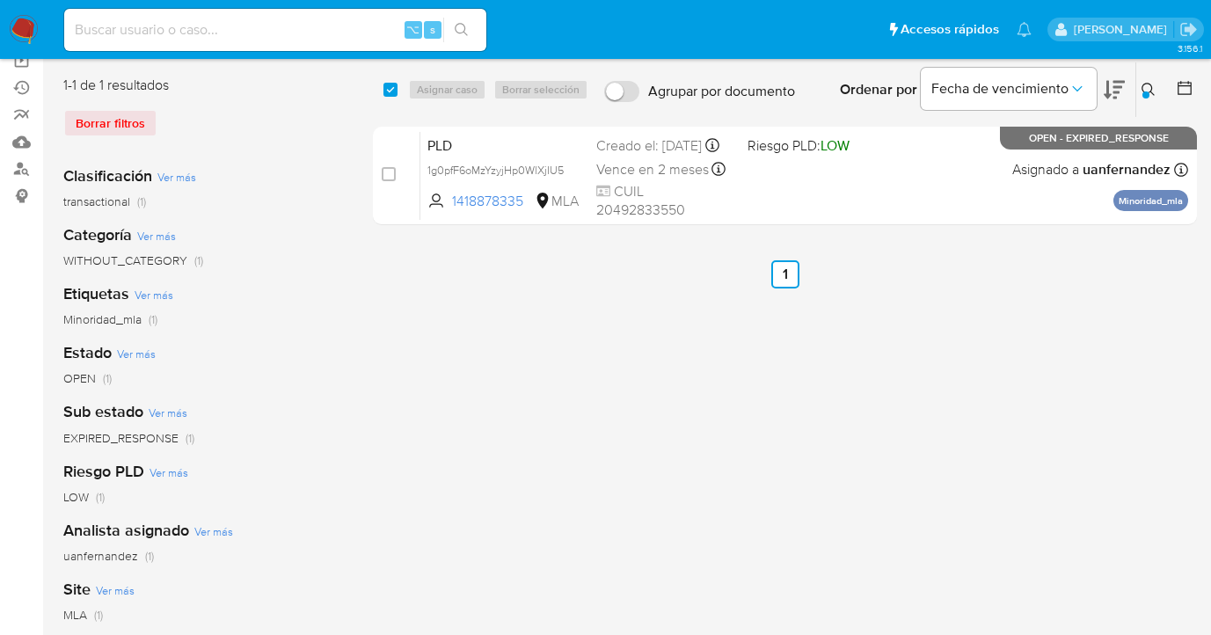
click at [394, 86] on input "checkbox" at bounding box center [391, 90] width 14 height 14
checkbox input "true"
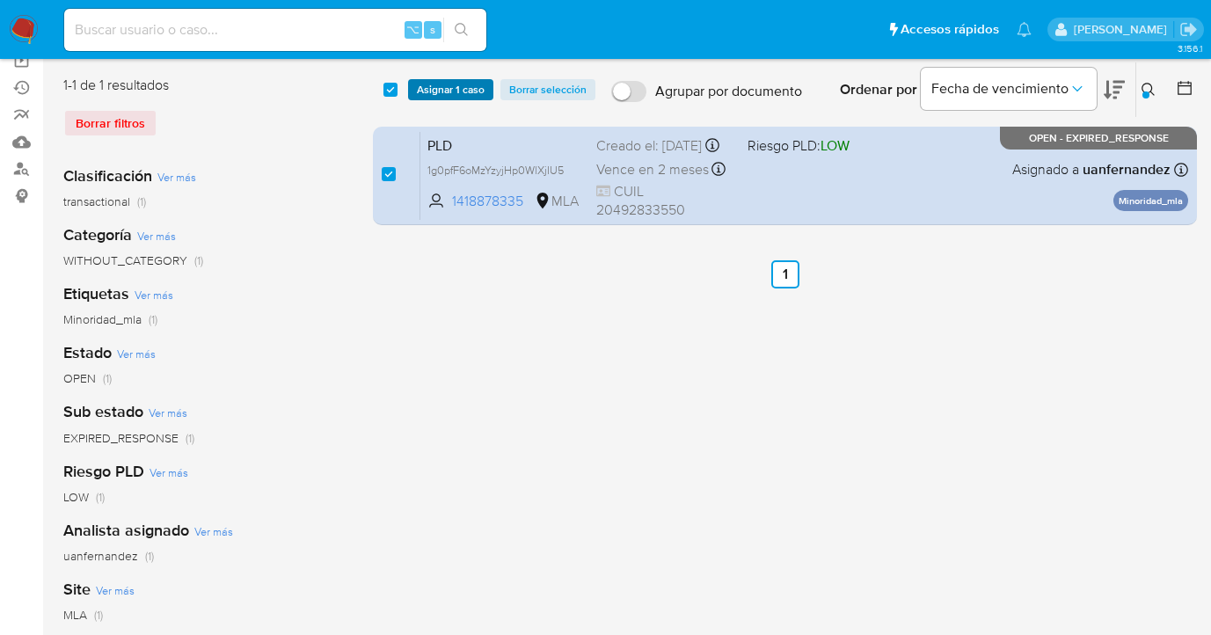
click at [418, 93] on span "Asignar 1 caso" at bounding box center [451, 90] width 68 height 18
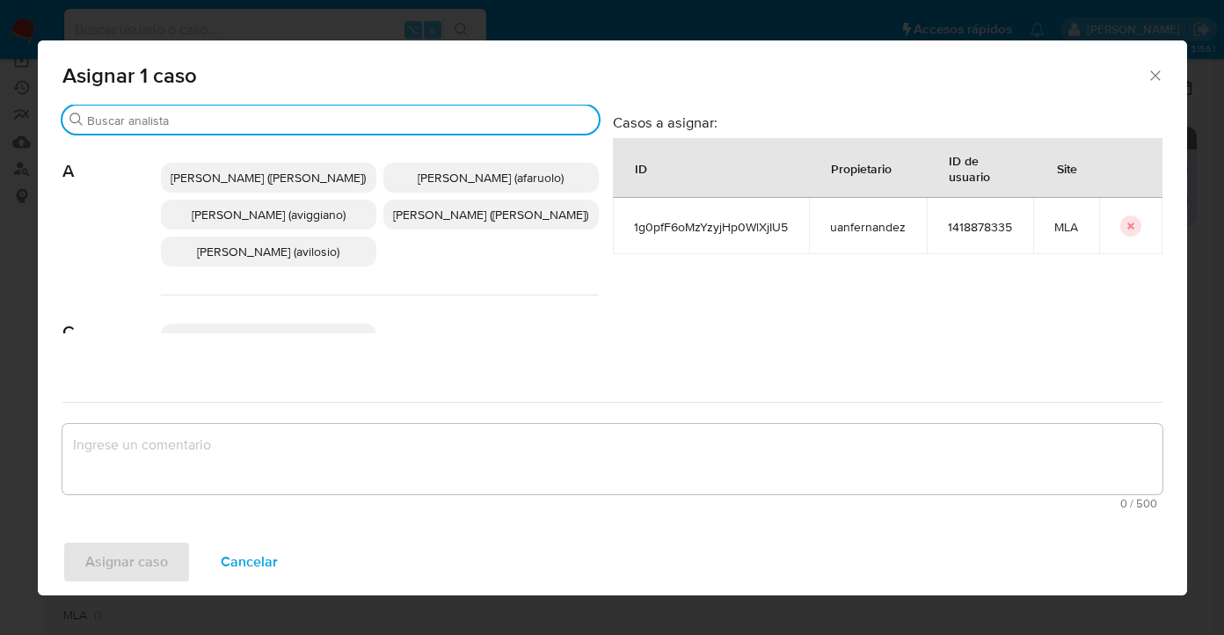
click at [324, 119] on input "Buscar" at bounding box center [339, 121] width 505 height 16
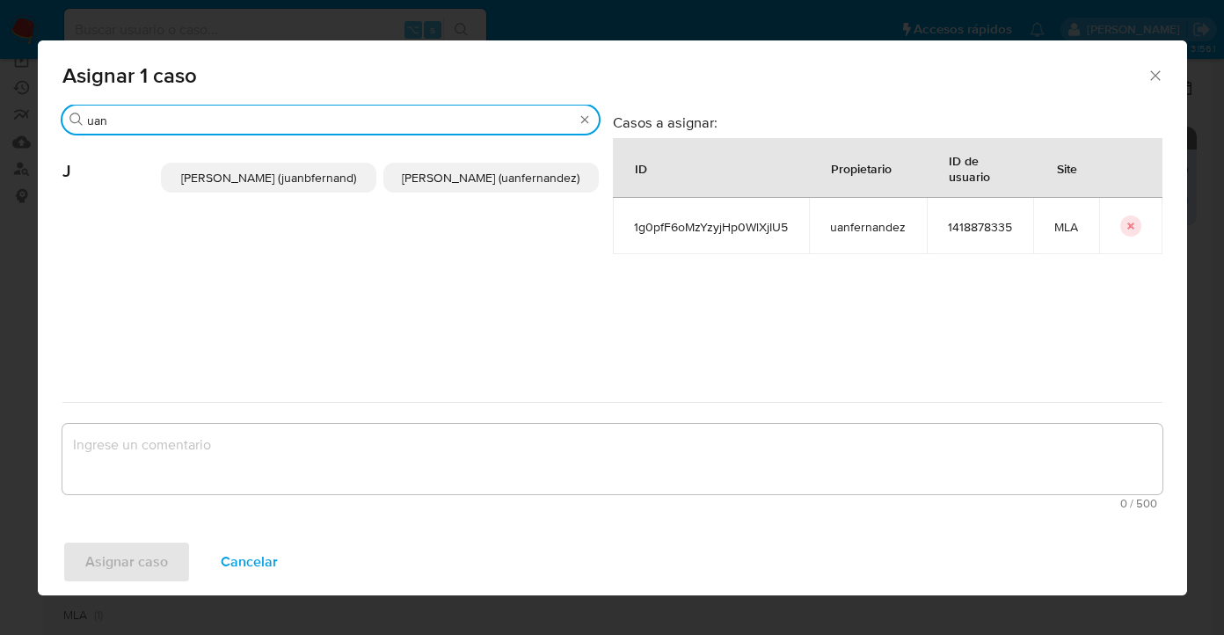
type input "uan"
click at [468, 186] on span "Juan Pablo Fernandez (uanfernandez)" at bounding box center [491, 178] width 178 height 18
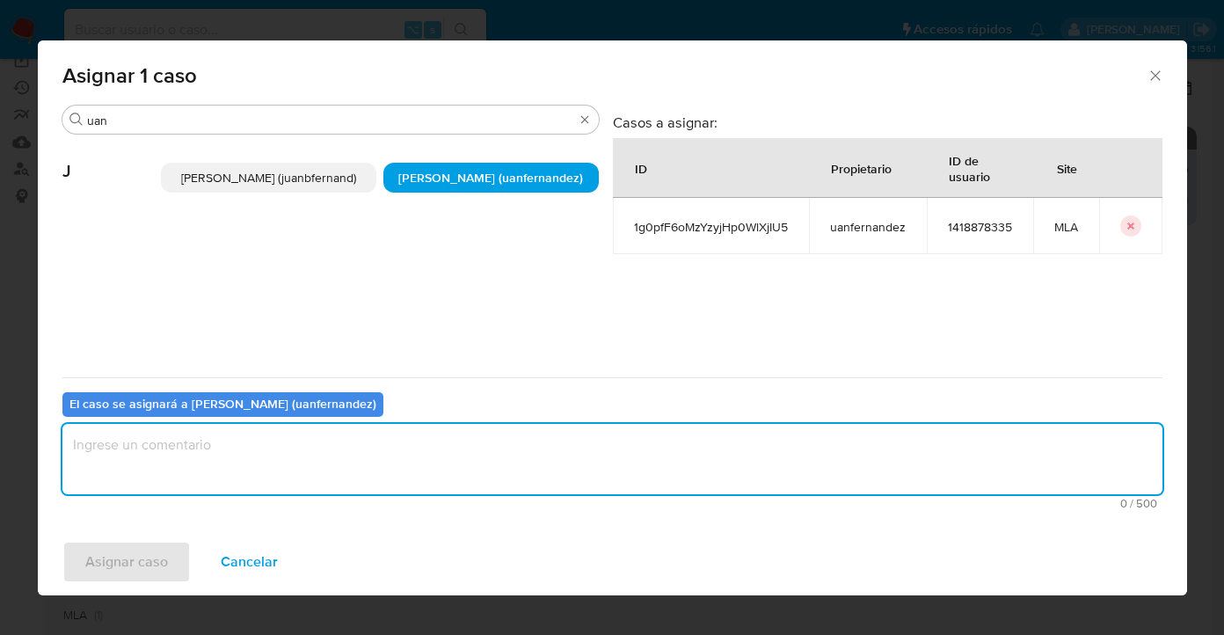
click at [405, 459] on textarea "assign-modal" at bounding box center [612, 459] width 1100 height 70
type textarea "asig"
click at [148, 560] on span "Asignar caso" at bounding box center [126, 562] width 83 height 39
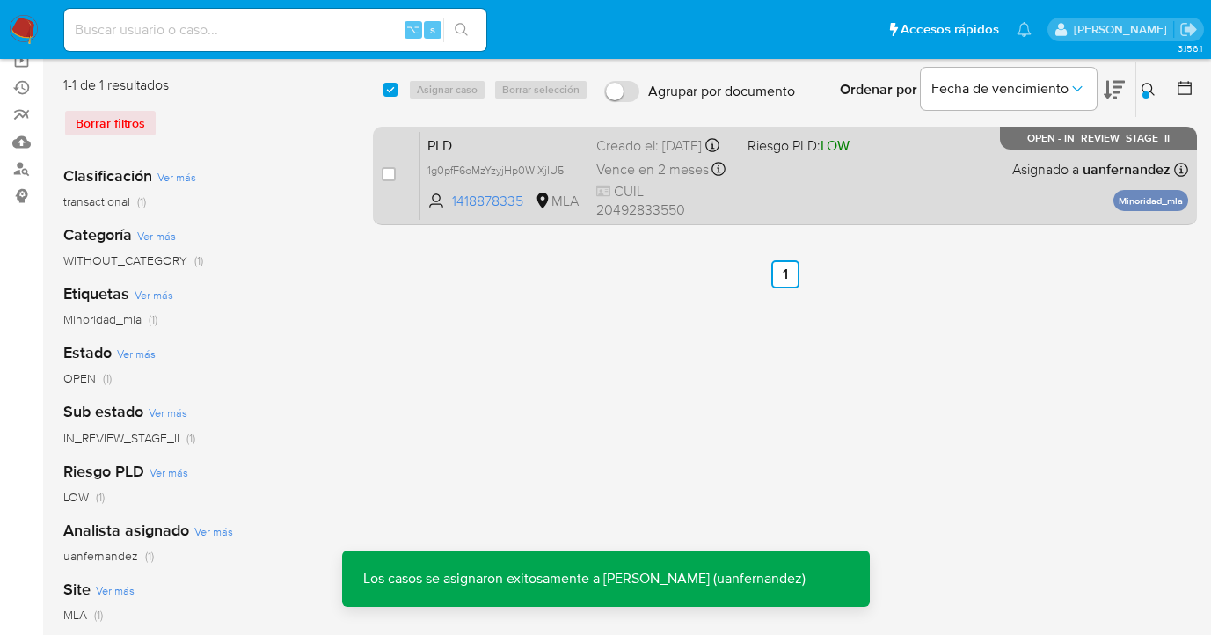
click at [841, 179] on div "PLD 1g0pfF6oMzYzyjHp0WlXjIU5 1418878335 MLA Riesgo PLD: LOW Creado el: 12/08/20…" at bounding box center [804, 175] width 768 height 89
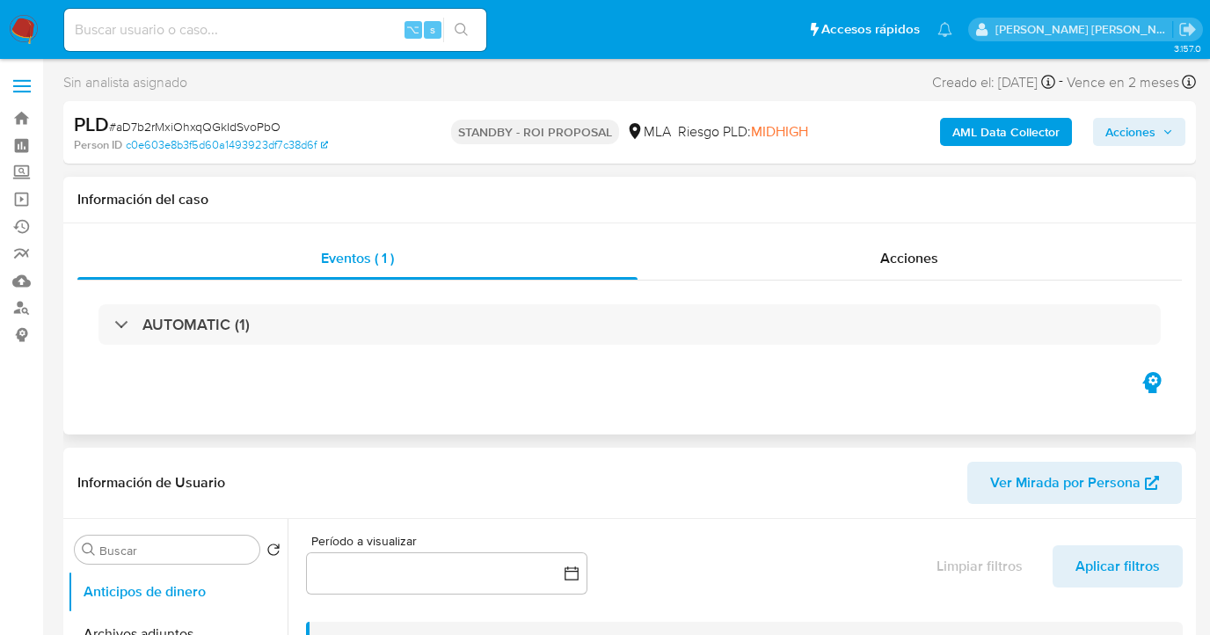
select select "10"
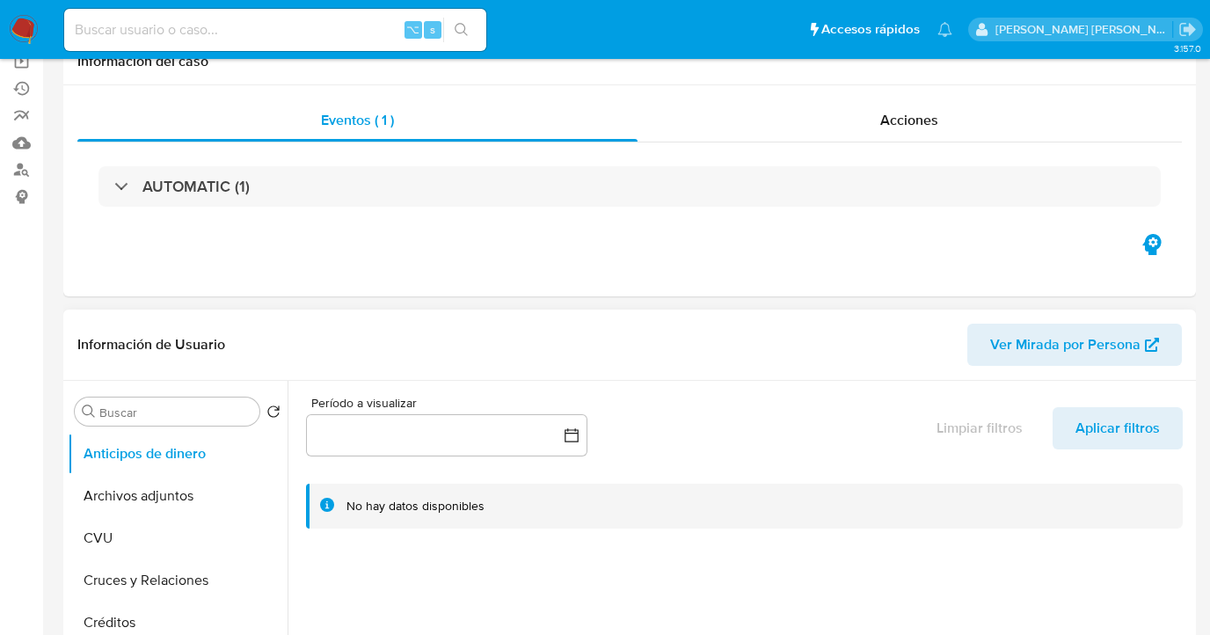
scroll to position [171, 0]
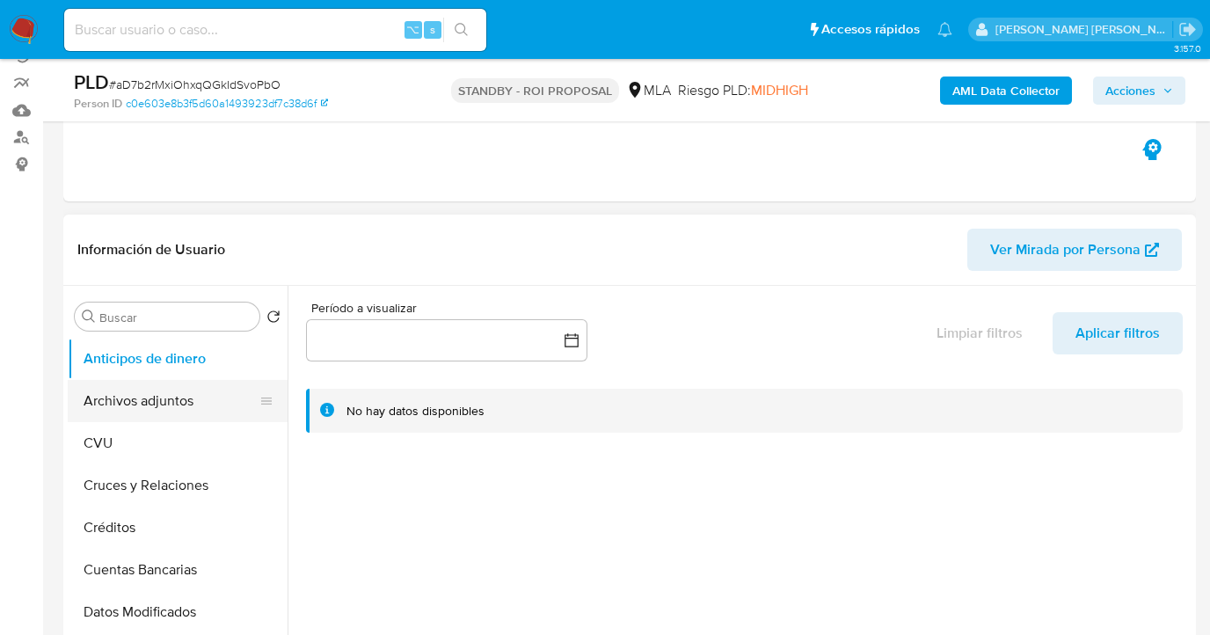
click at [200, 390] on button "Archivos adjuntos" at bounding box center [171, 401] width 206 height 42
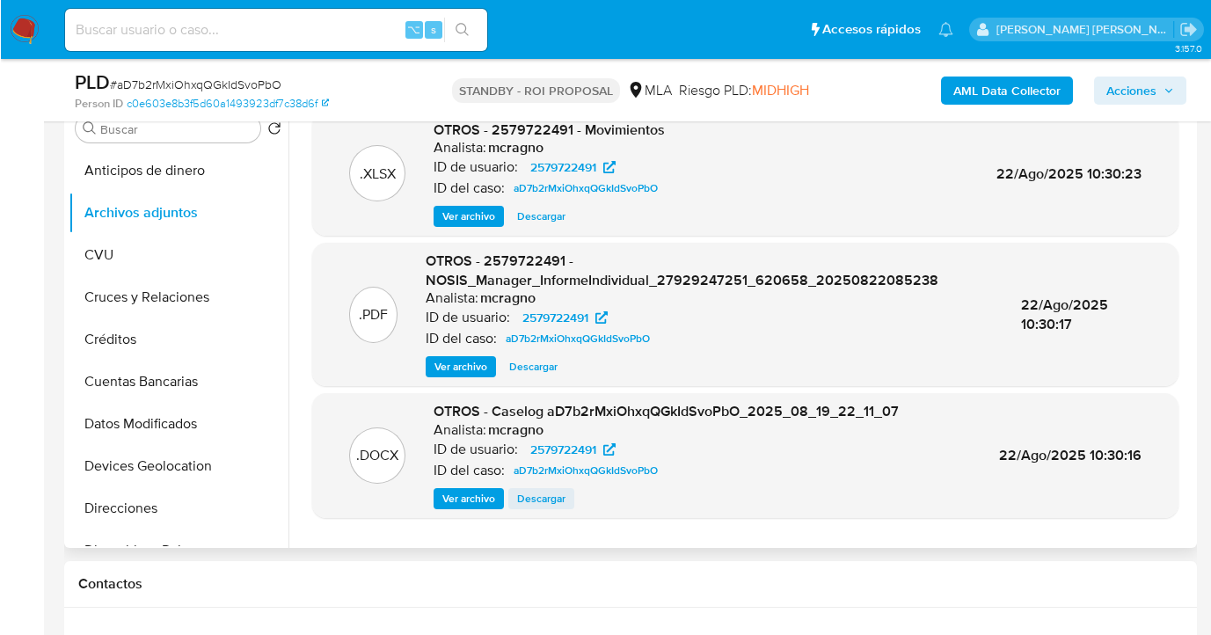
scroll to position [360, 0]
click at [530, 501] on span "Descargar" at bounding box center [540, 498] width 48 height 18
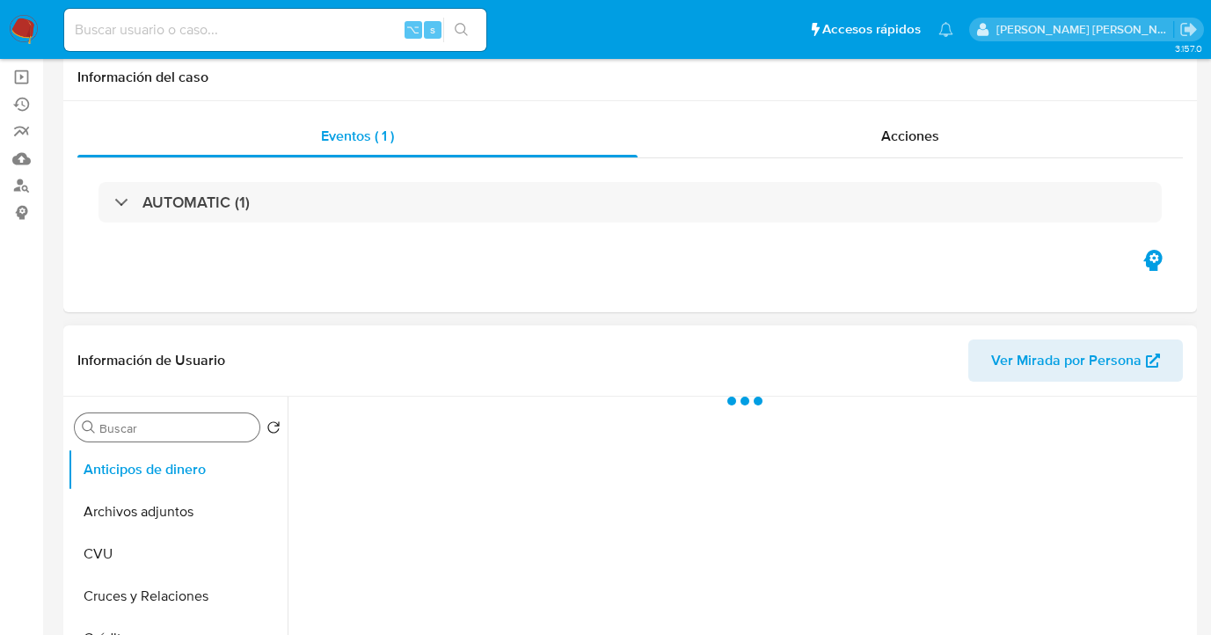
scroll to position [163, 0]
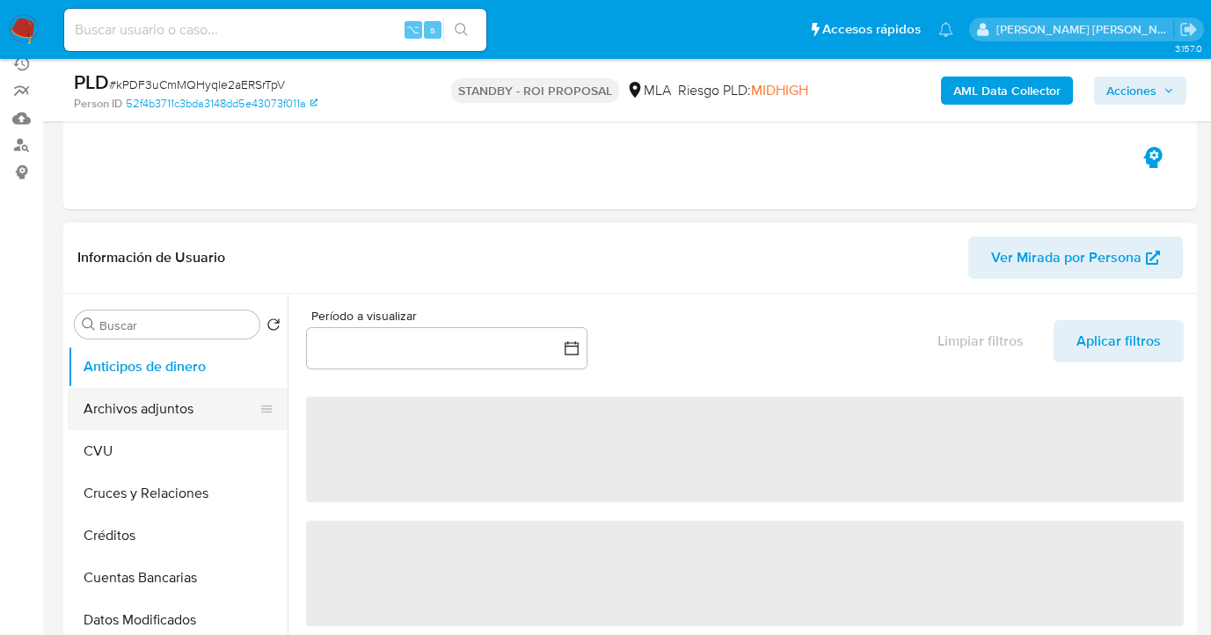
click at [196, 419] on button "Archivos adjuntos" at bounding box center [171, 409] width 206 height 42
select select "10"
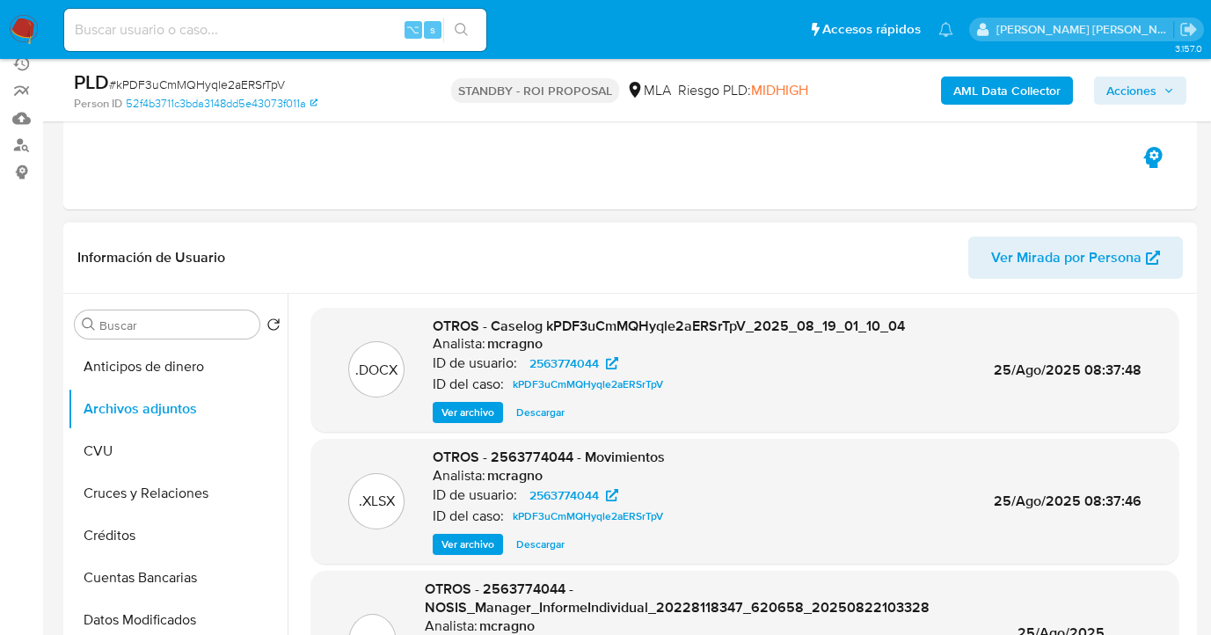
click at [542, 411] on span "Descargar" at bounding box center [540, 413] width 48 height 18
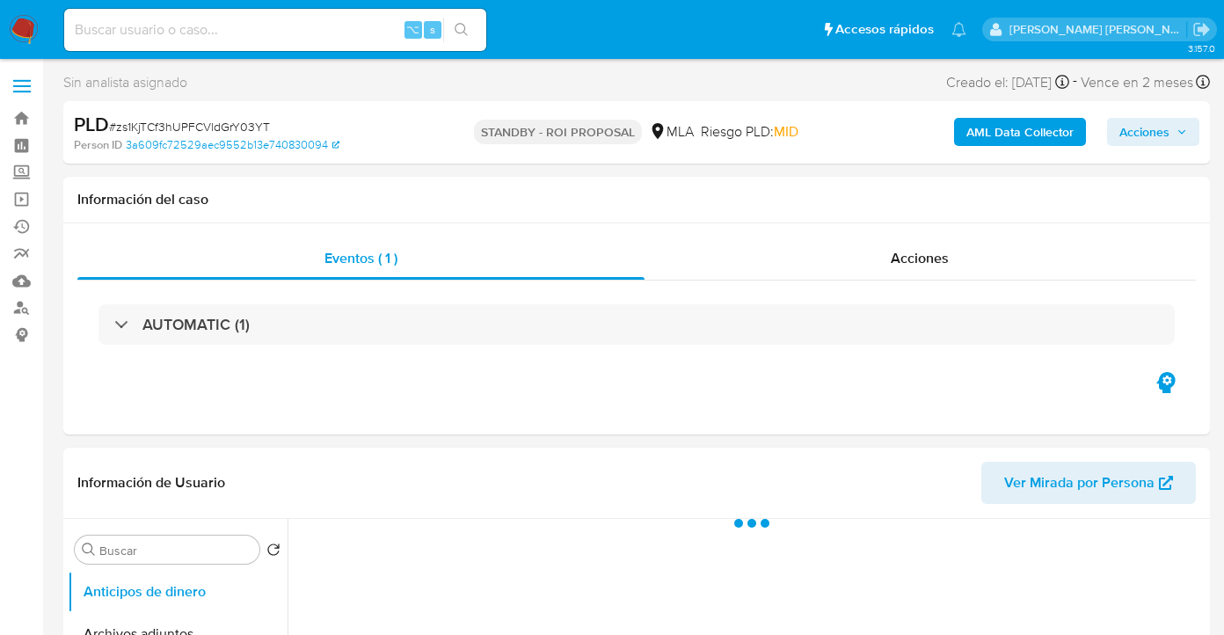
select select "10"
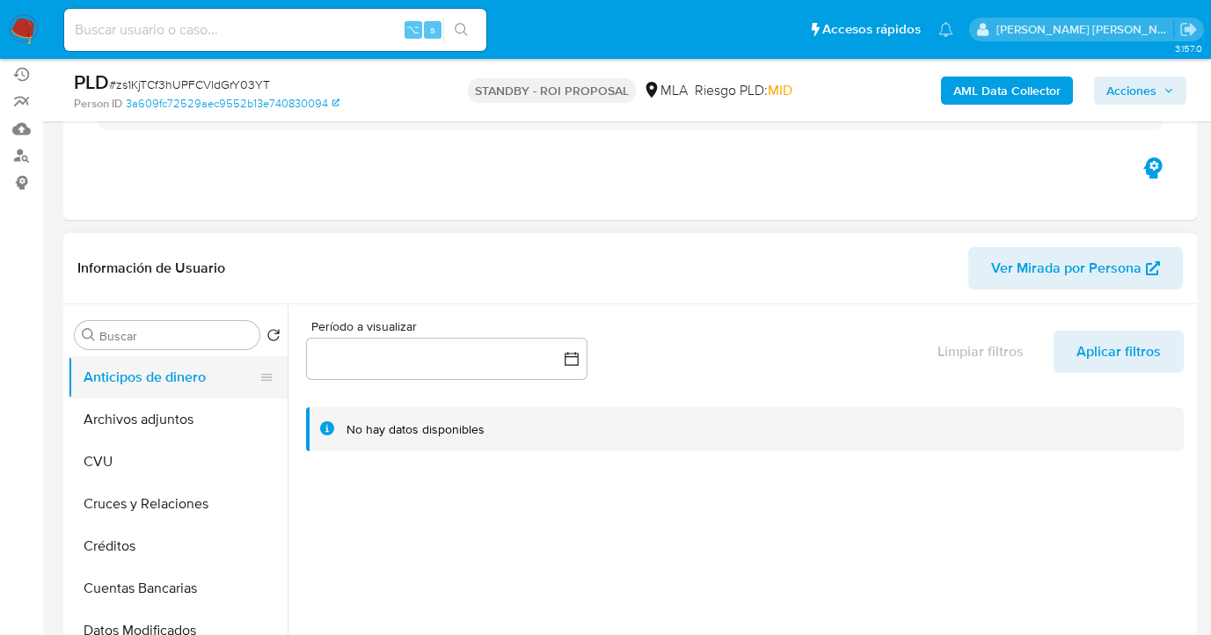
scroll to position [176, 0]
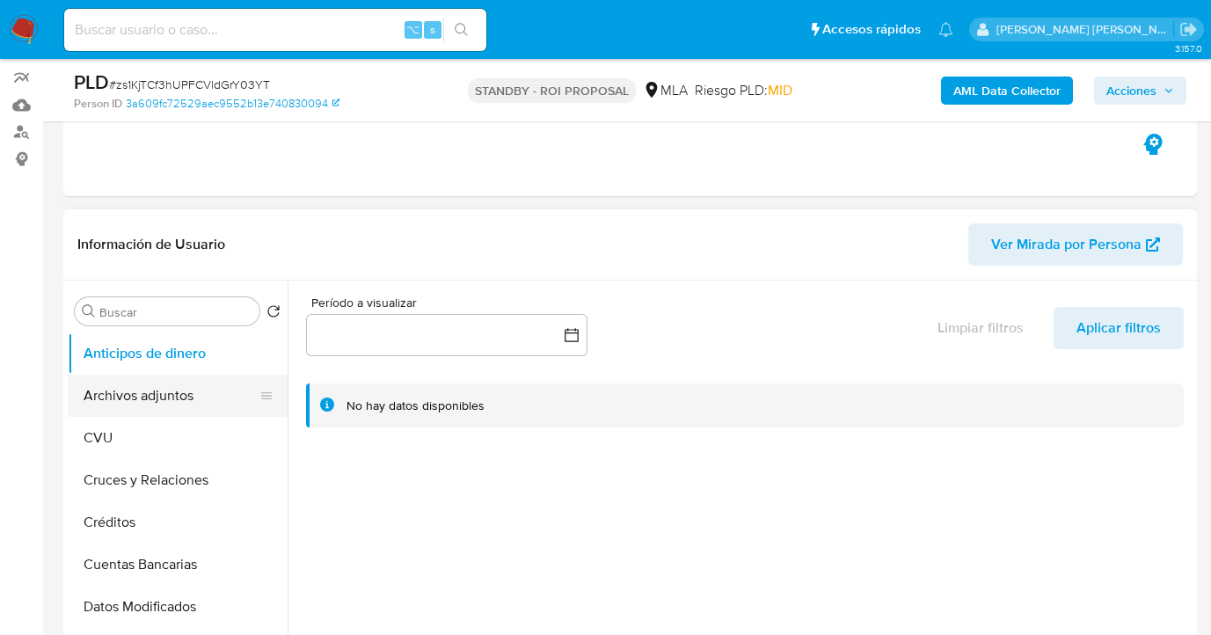
click at [210, 402] on button "Archivos adjuntos" at bounding box center [171, 396] width 206 height 42
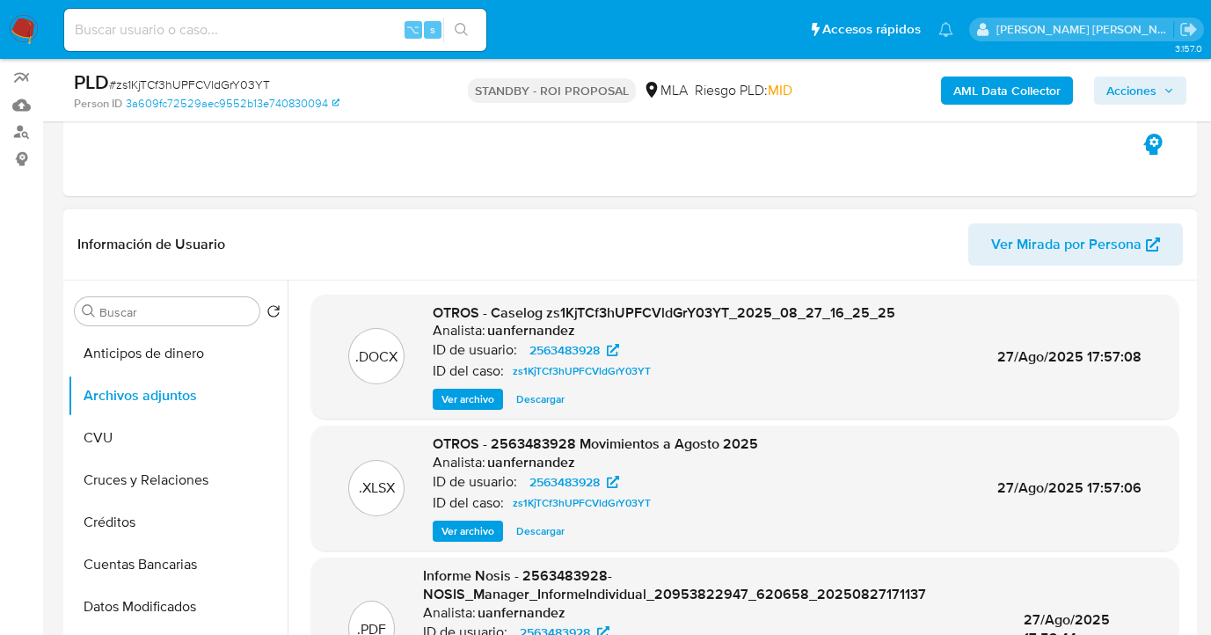
click at [548, 401] on span "Descargar" at bounding box center [540, 400] width 48 height 18
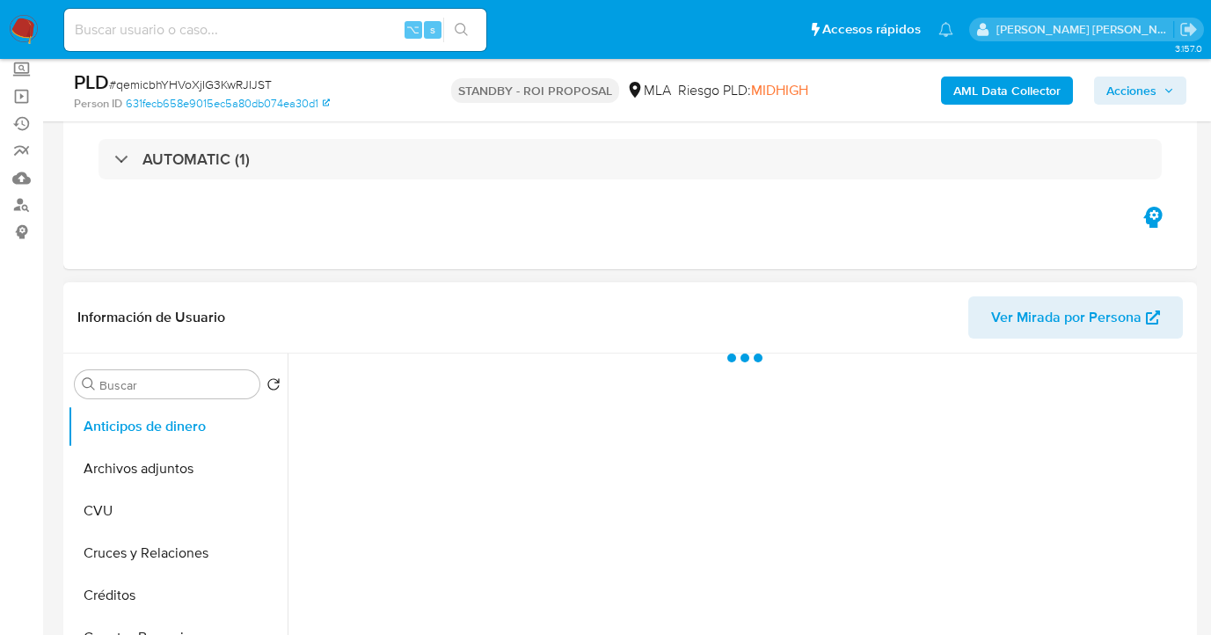
scroll to position [173, 0]
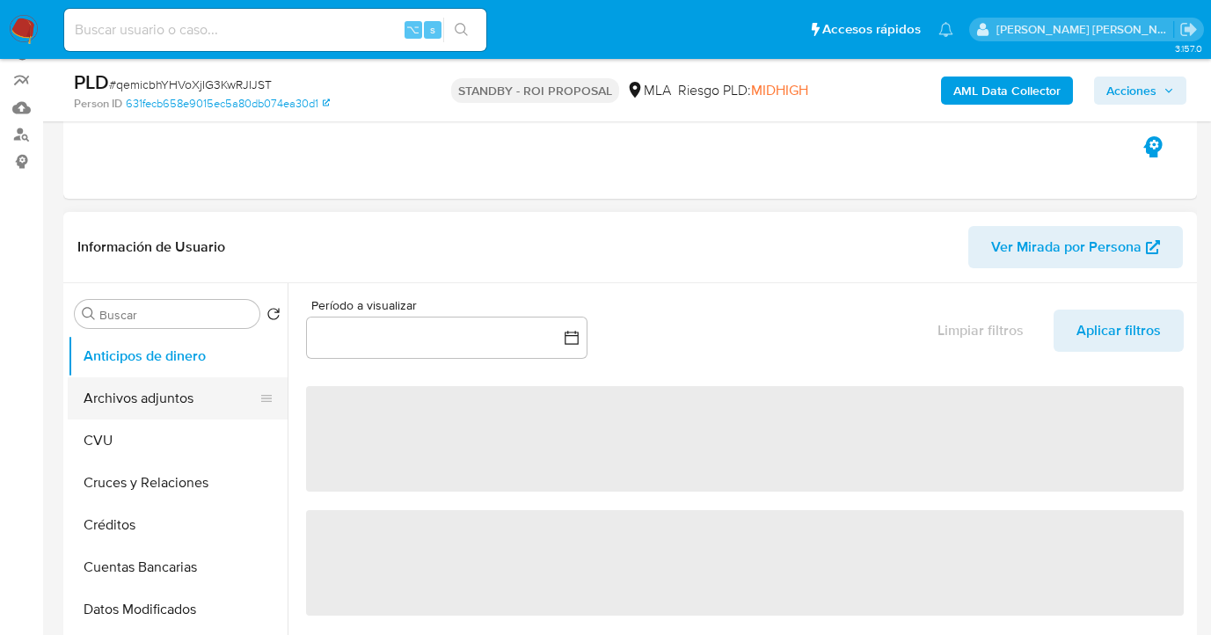
click at [206, 397] on button "Archivos adjuntos" at bounding box center [171, 398] width 206 height 42
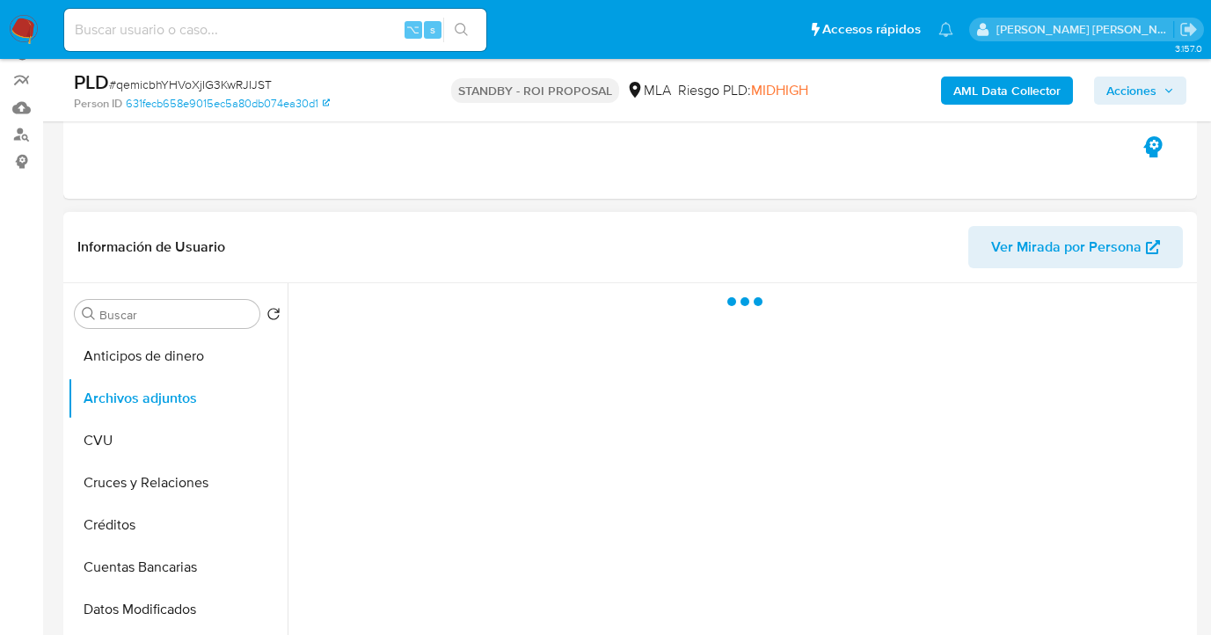
select select "10"
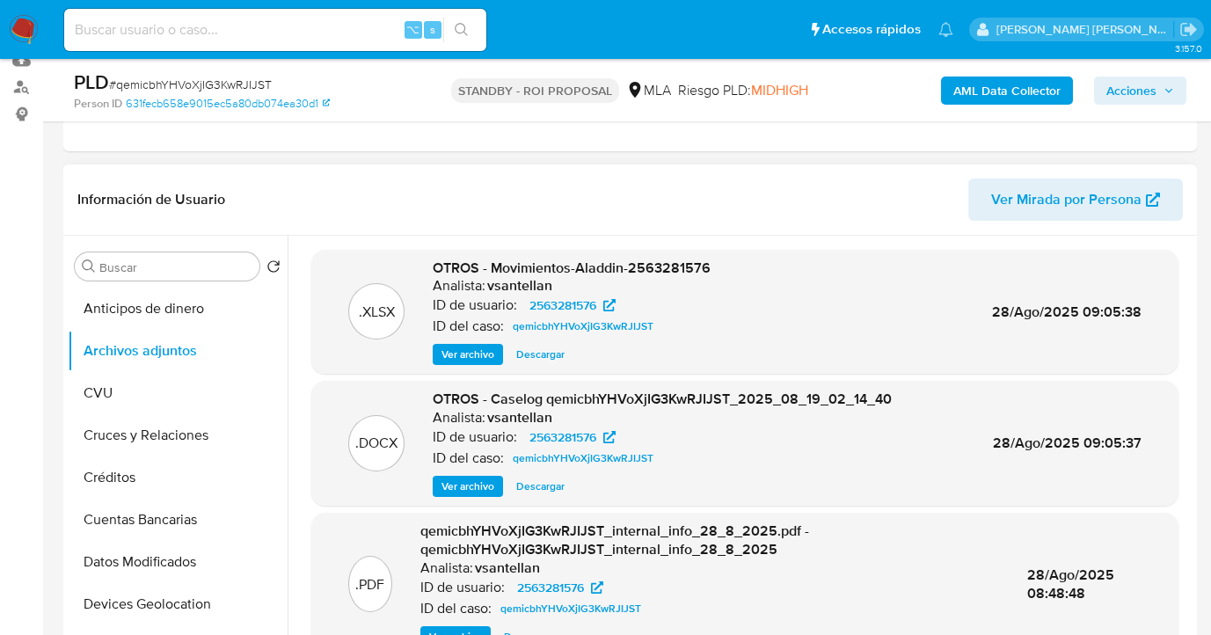
scroll to position [324, 0]
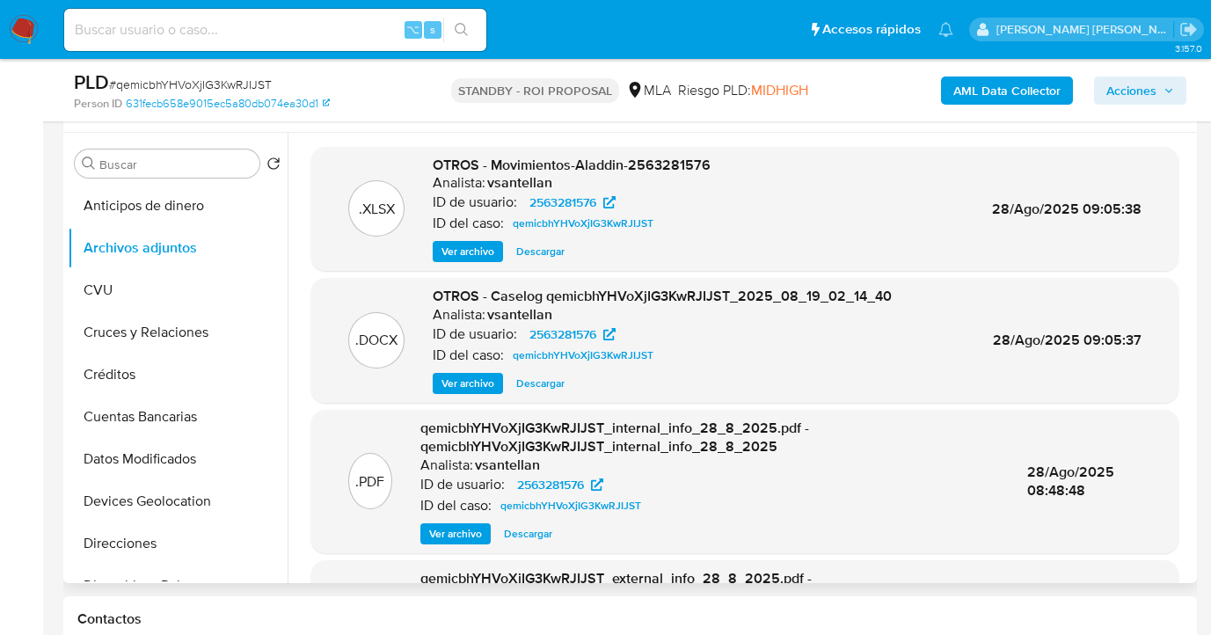
click at [537, 384] on span "Descargar" at bounding box center [540, 384] width 48 height 18
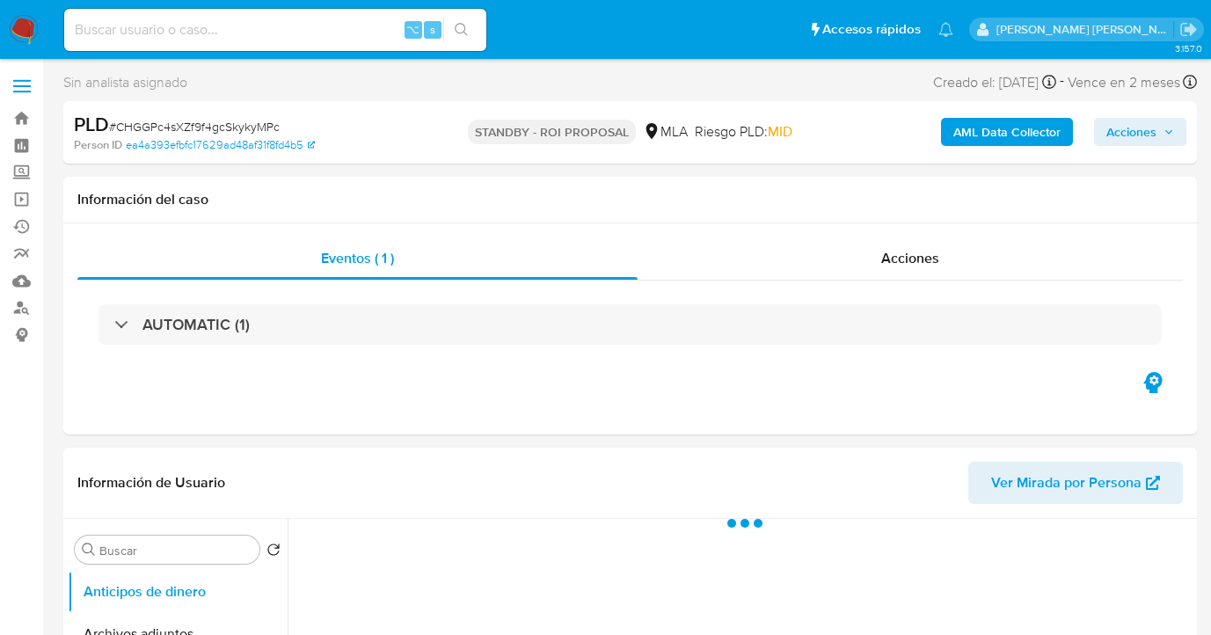
select select "10"
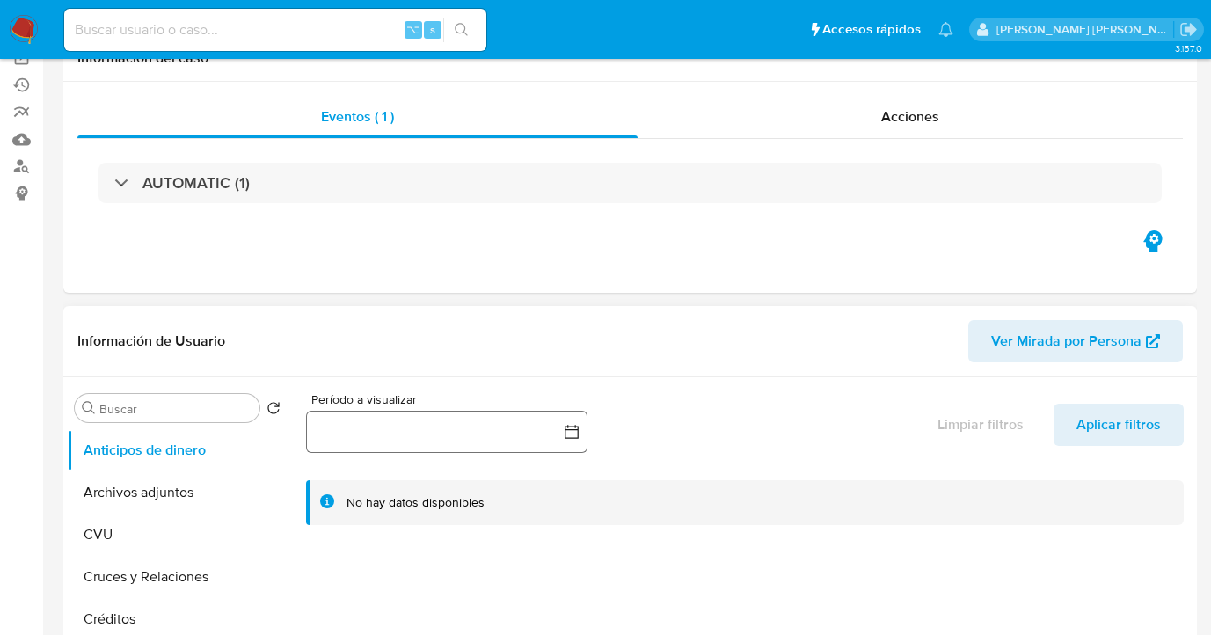
scroll to position [176, 0]
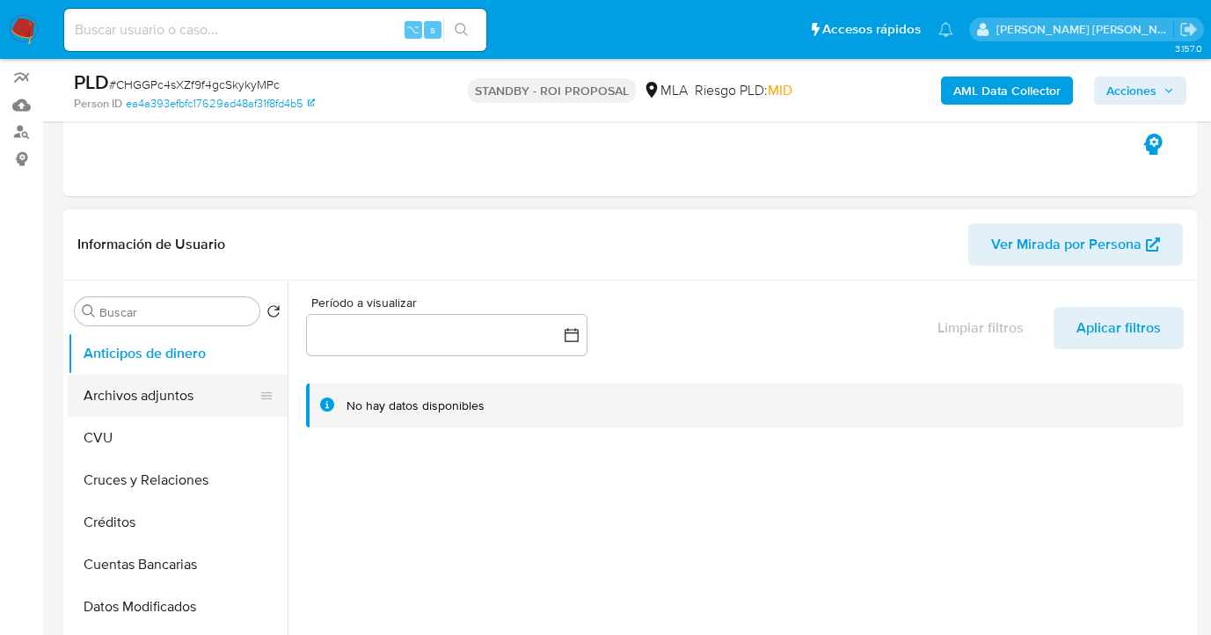
click at [190, 394] on button "Archivos adjuntos" at bounding box center [171, 396] width 206 height 42
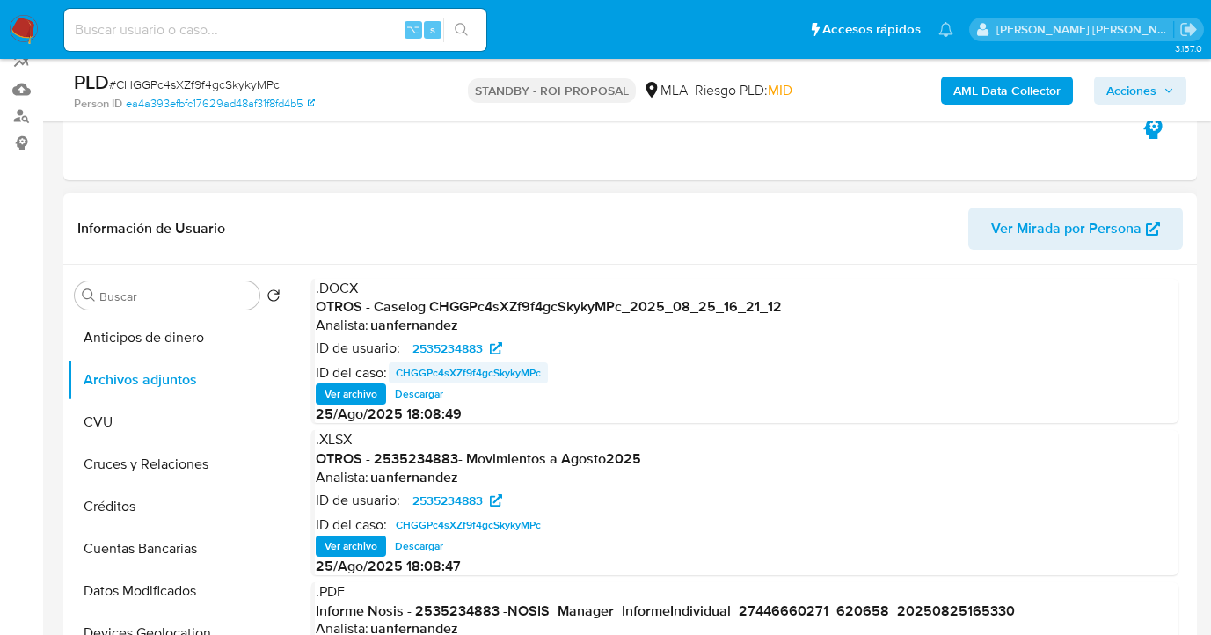
scroll to position [212, 0]
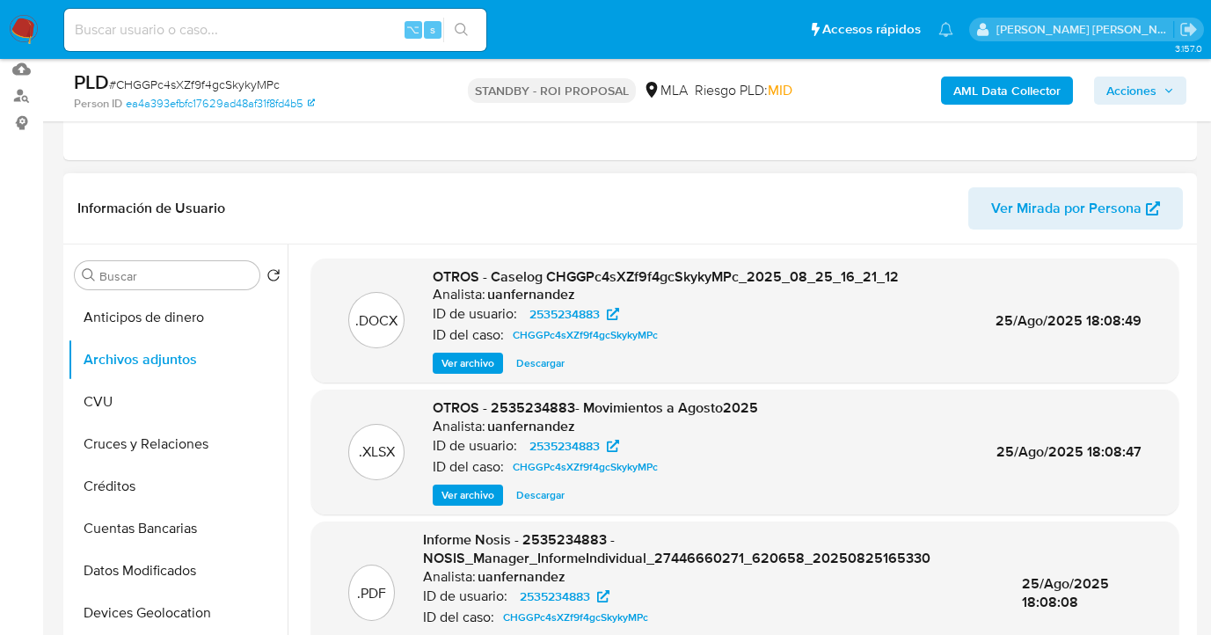
click at [542, 362] on span "Descargar" at bounding box center [540, 363] width 48 height 18
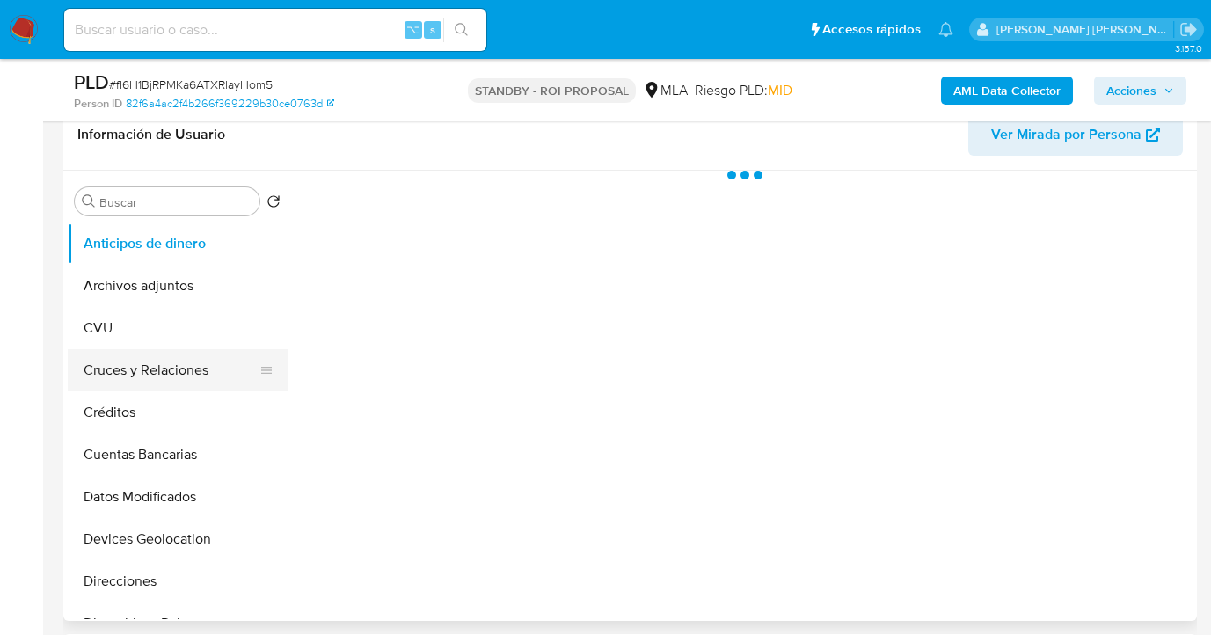
scroll to position [321, 0]
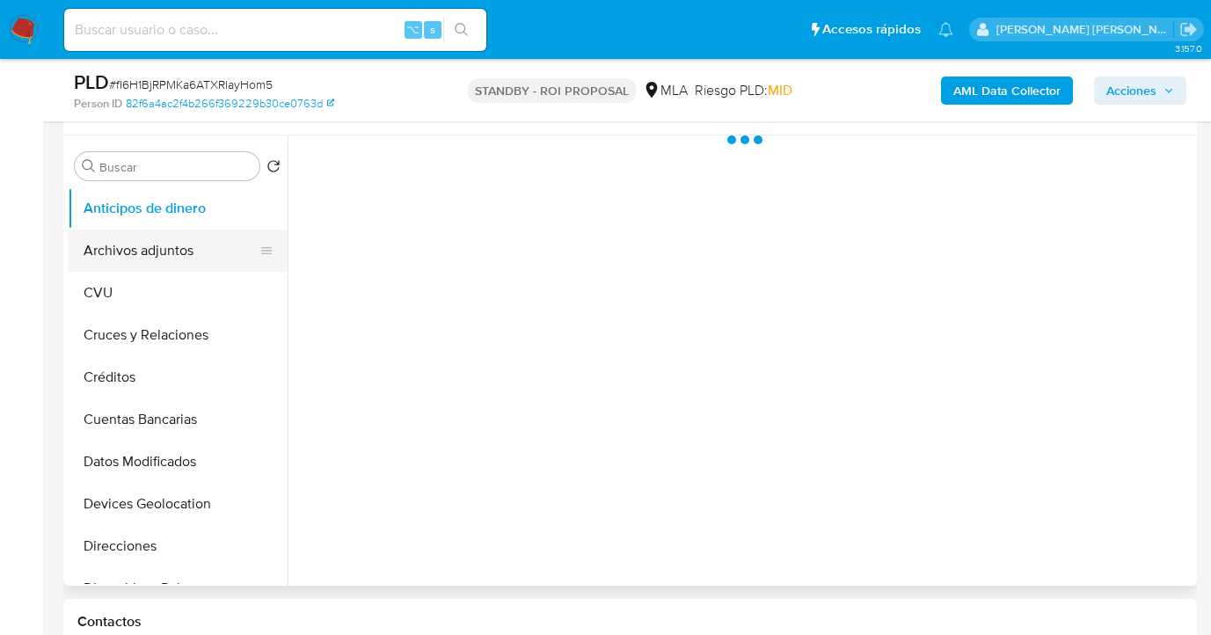
click at [185, 248] on button "Archivos adjuntos" at bounding box center [171, 251] width 206 height 42
select select "10"
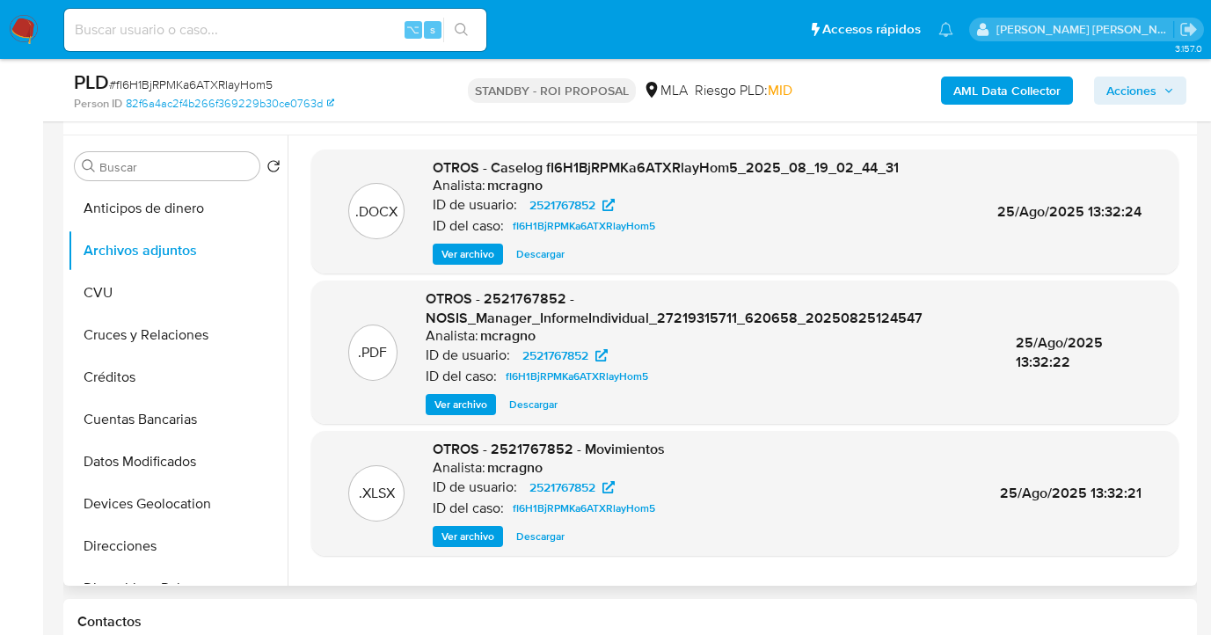
click at [537, 257] on span "Descargar" at bounding box center [540, 254] width 48 height 18
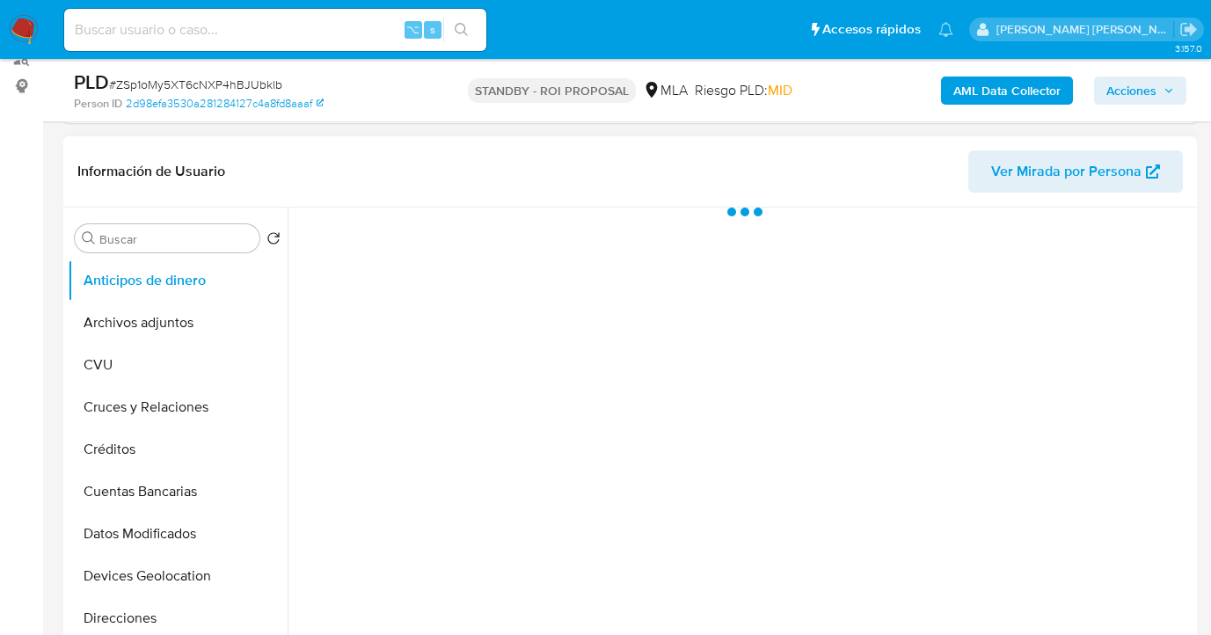
scroll to position [289, 0]
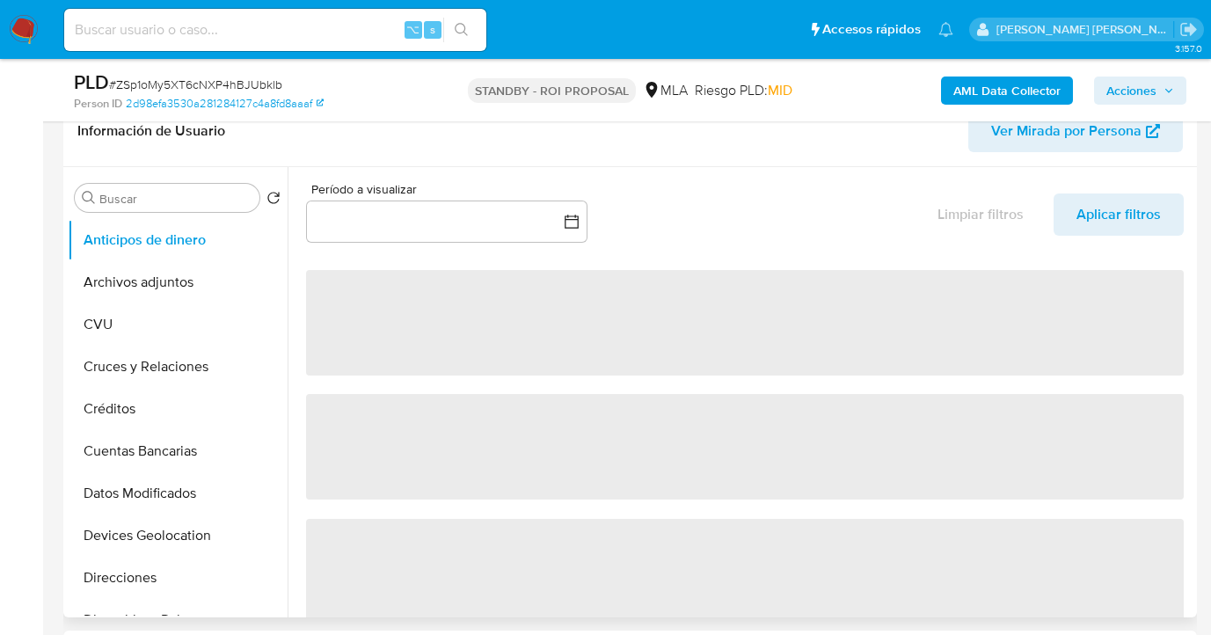
select select "10"
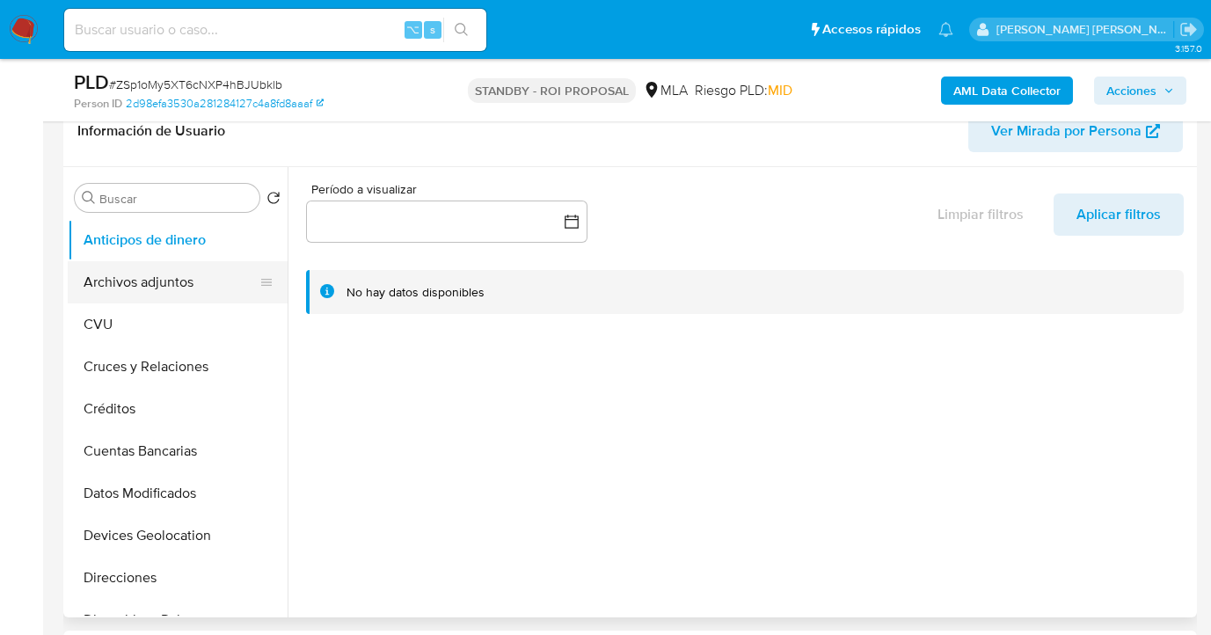
click at [194, 276] on button "Archivos adjuntos" at bounding box center [171, 282] width 206 height 42
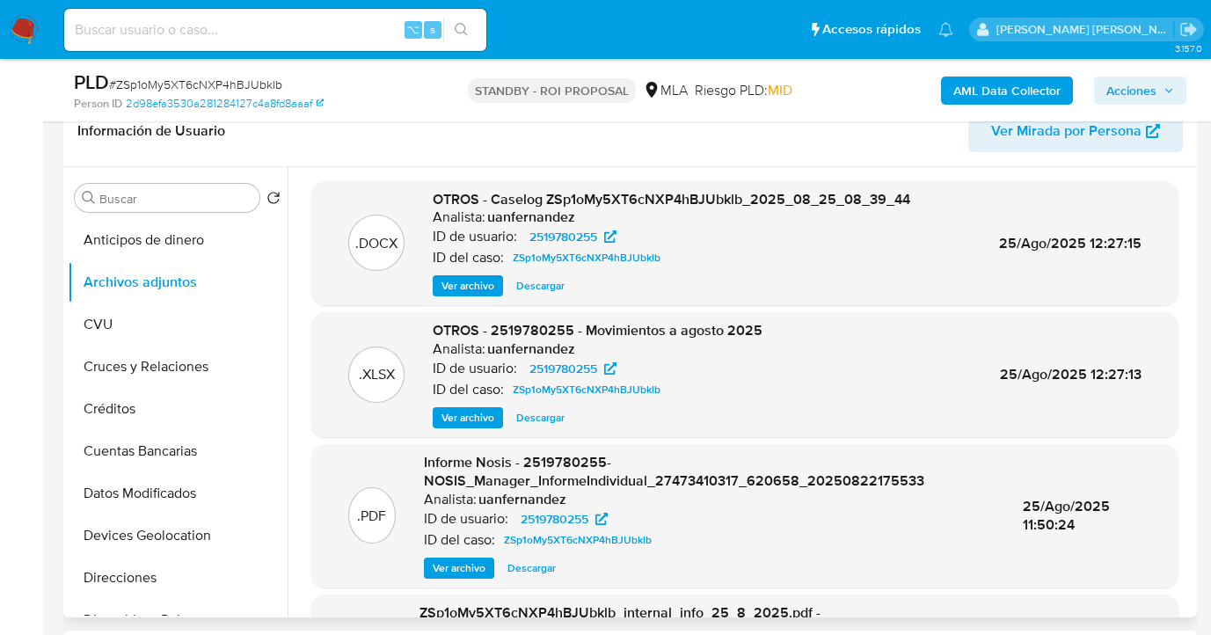
click at [539, 287] on span "Descargar" at bounding box center [540, 286] width 48 height 18
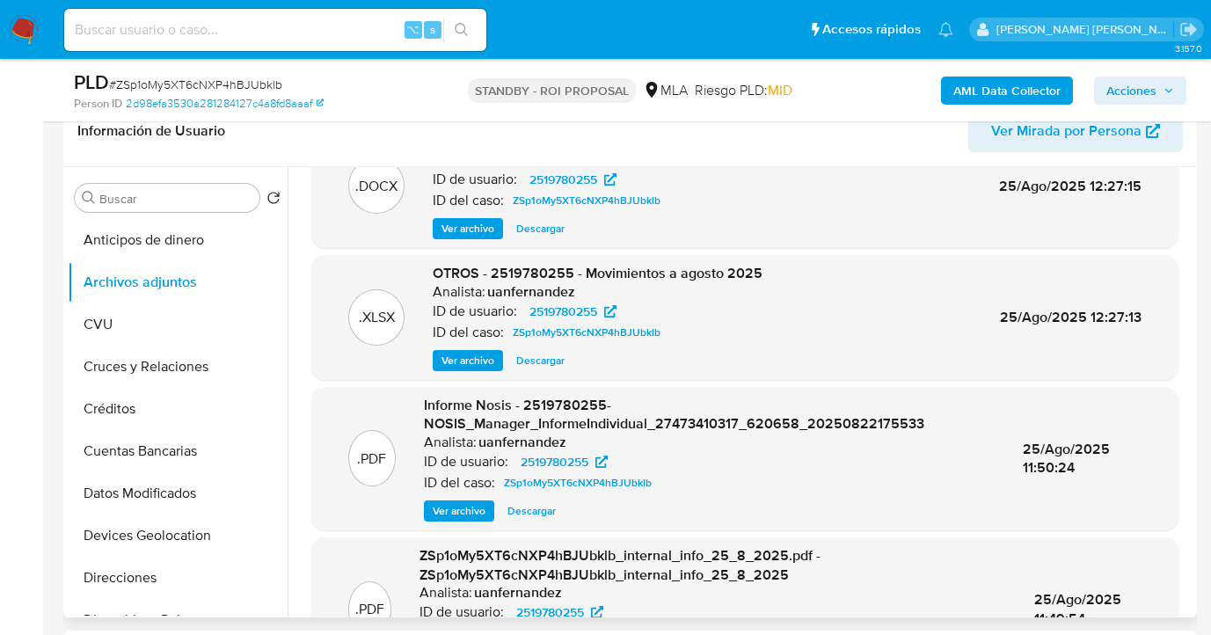
scroll to position [0, 0]
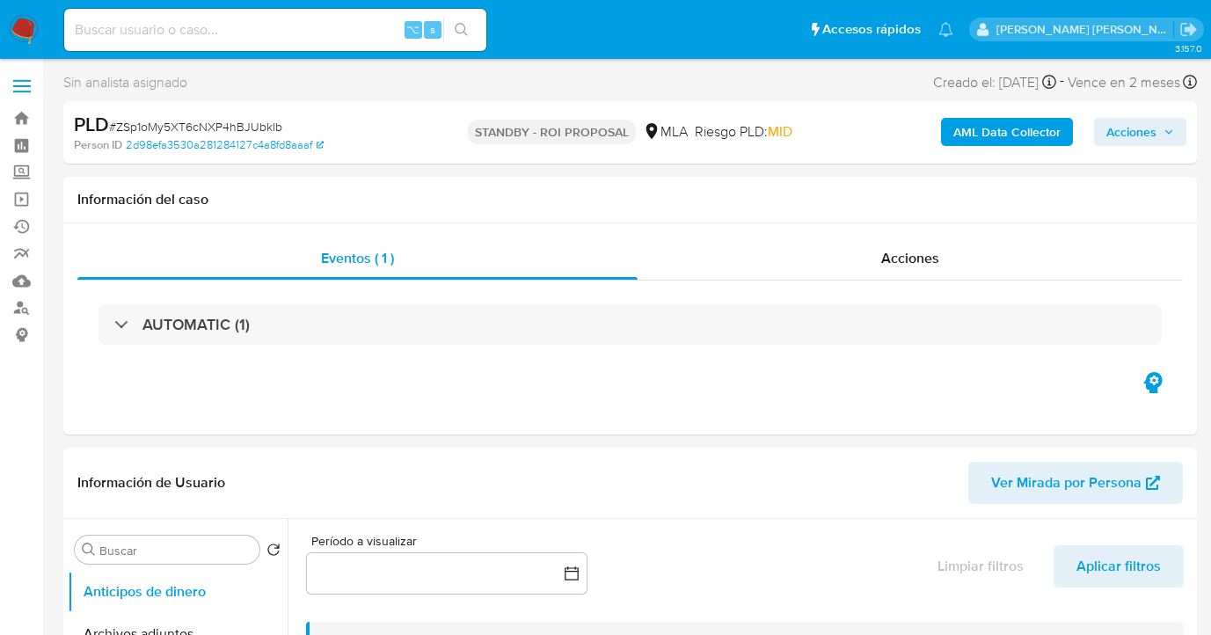
select select "10"
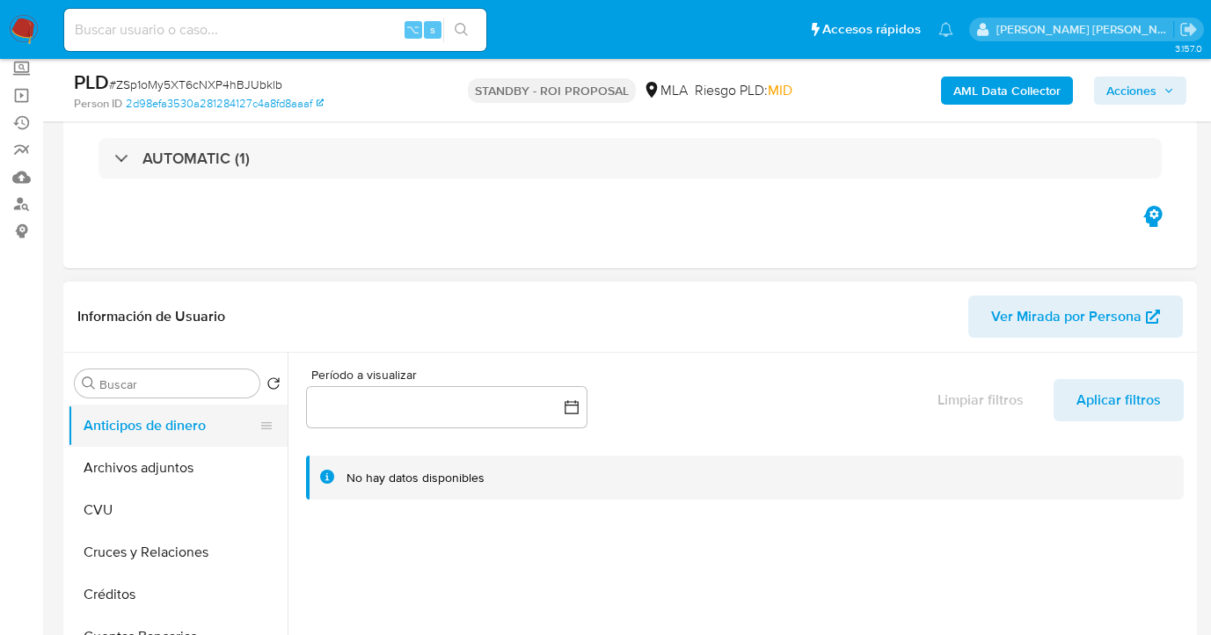
scroll to position [194, 0]
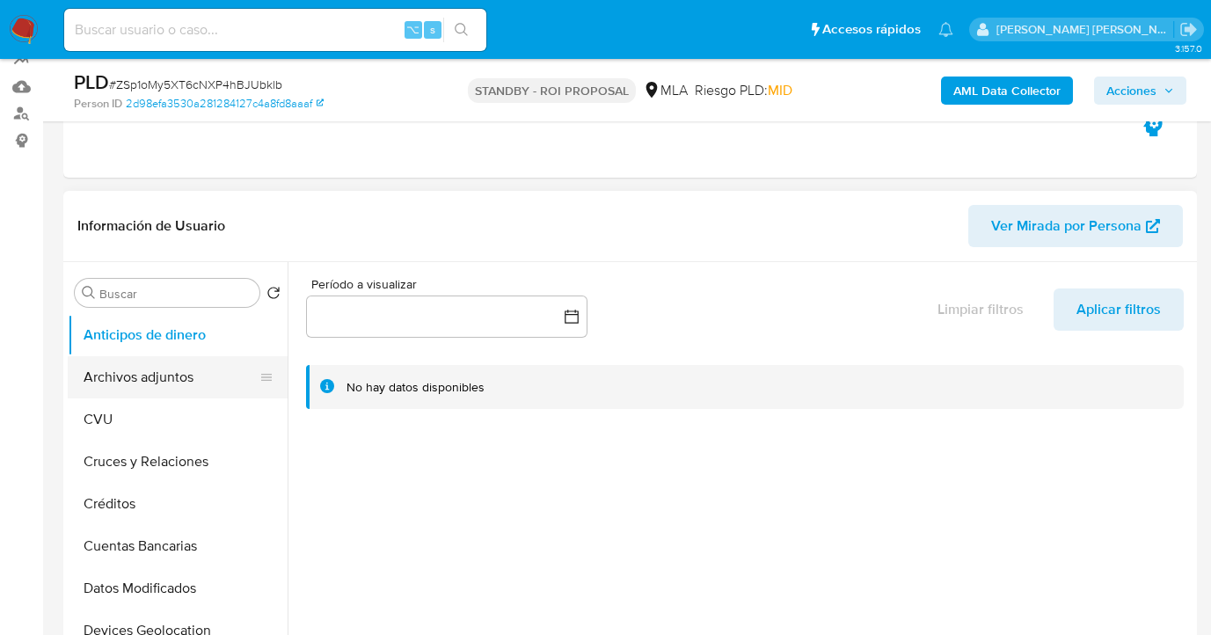
click at [200, 389] on button "Archivos adjuntos" at bounding box center [171, 377] width 206 height 42
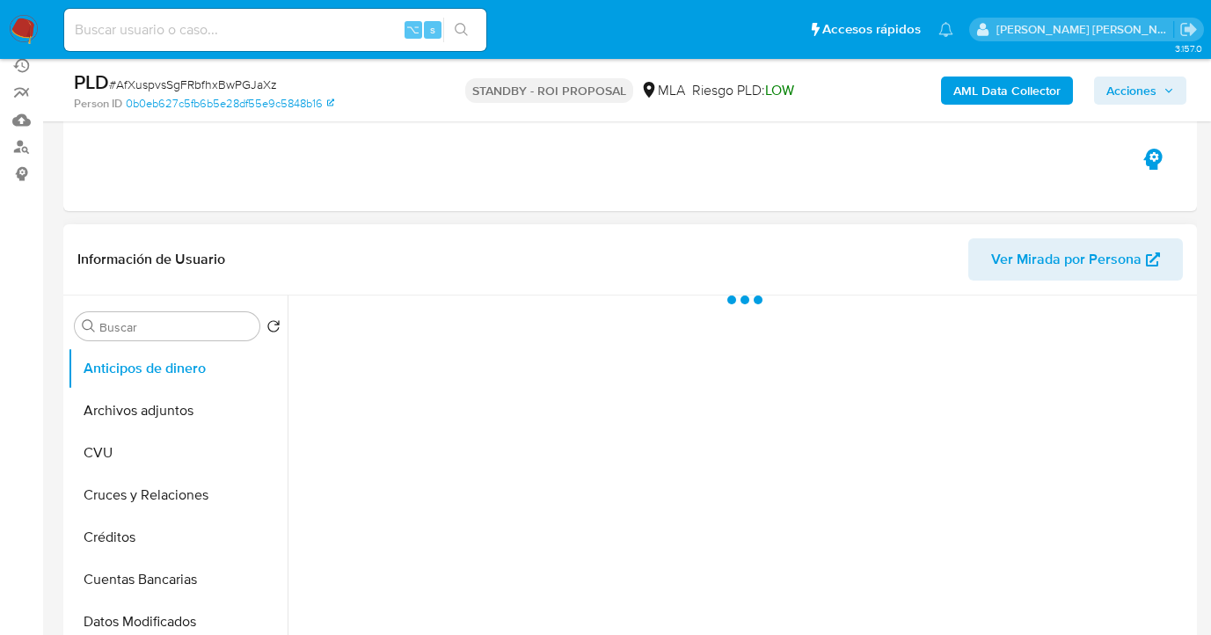
scroll to position [184, 0]
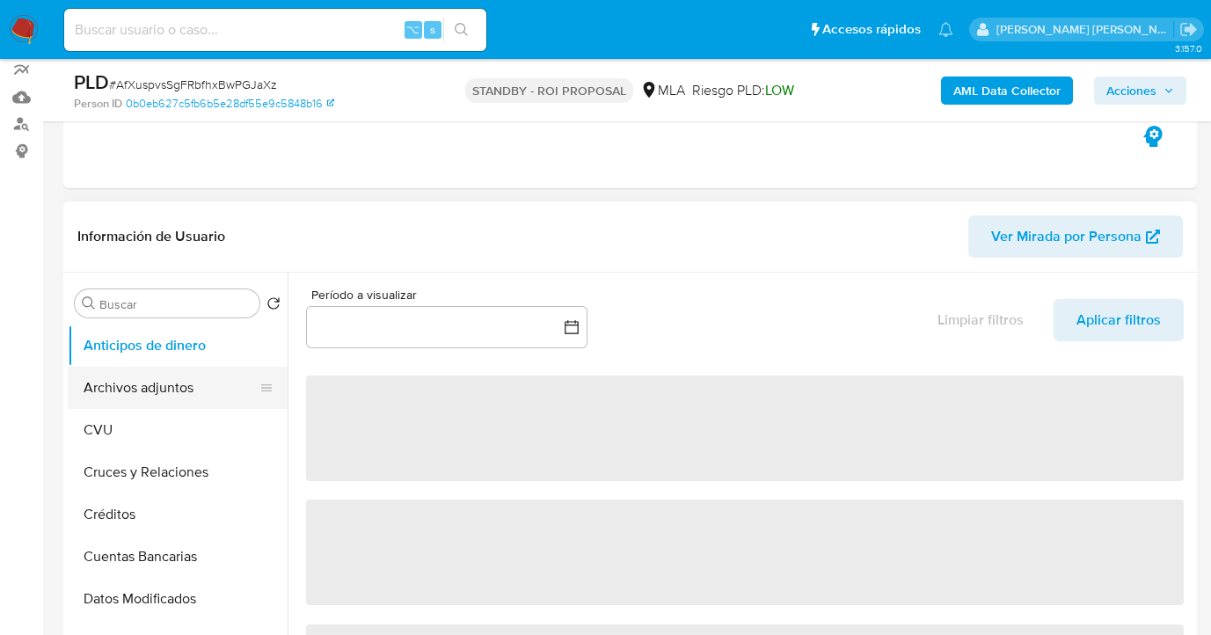
select select "10"
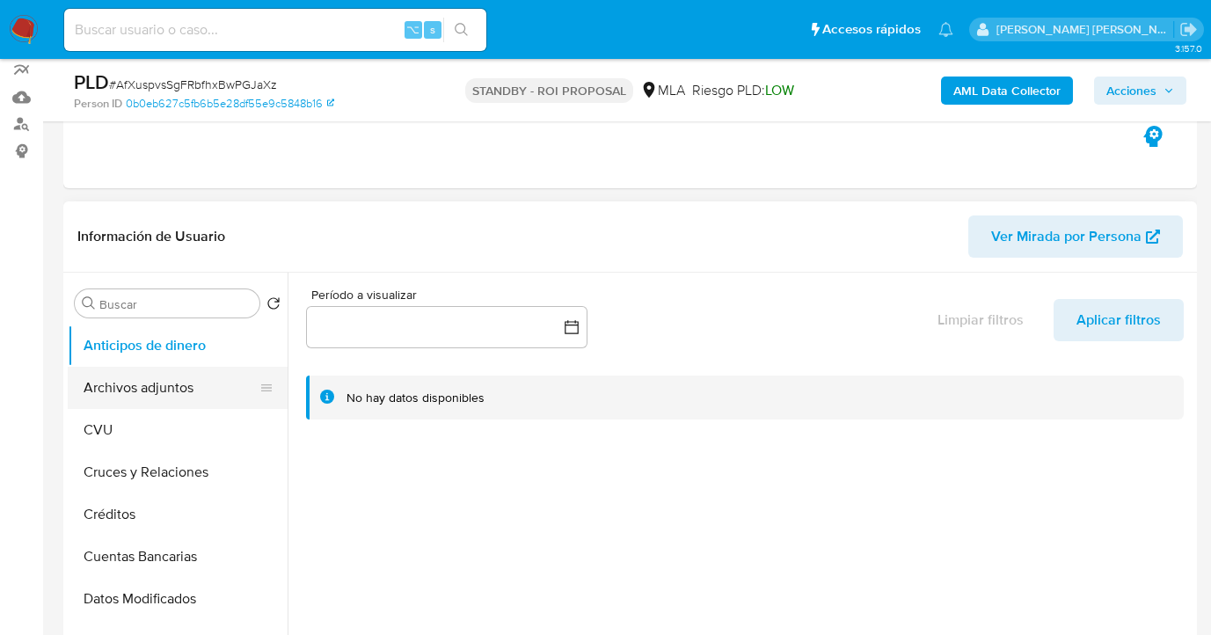
click at [180, 391] on button "Archivos adjuntos" at bounding box center [171, 388] width 206 height 42
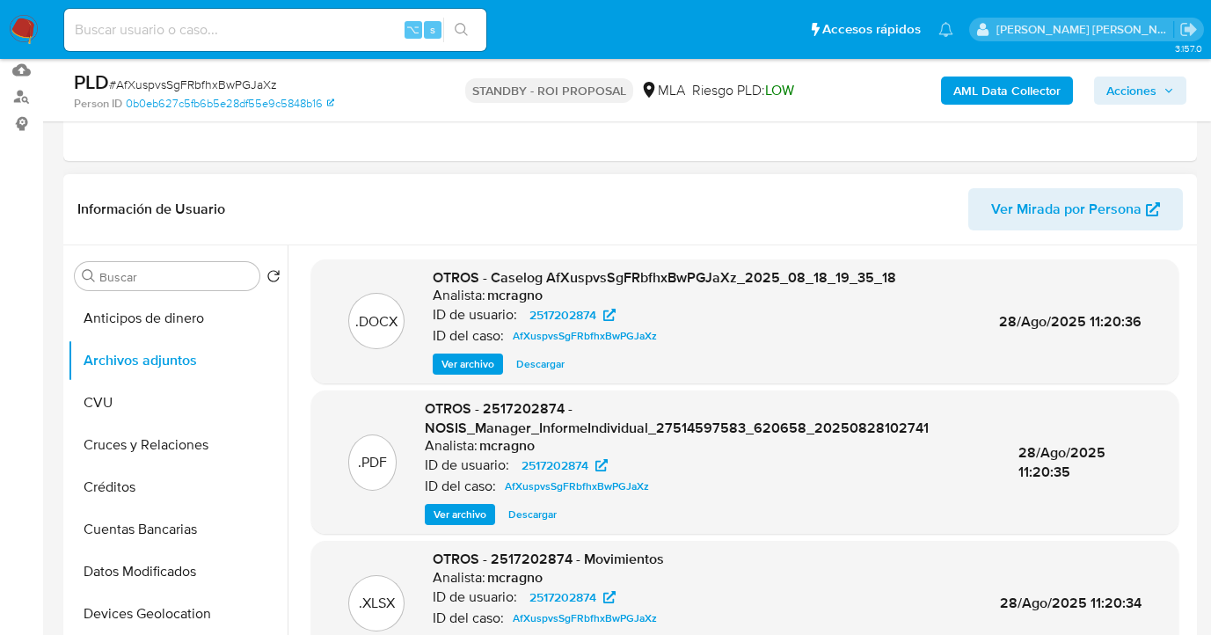
scroll to position [212, 0]
click at [541, 360] on span "Descargar" at bounding box center [540, 363] width 48 height 18
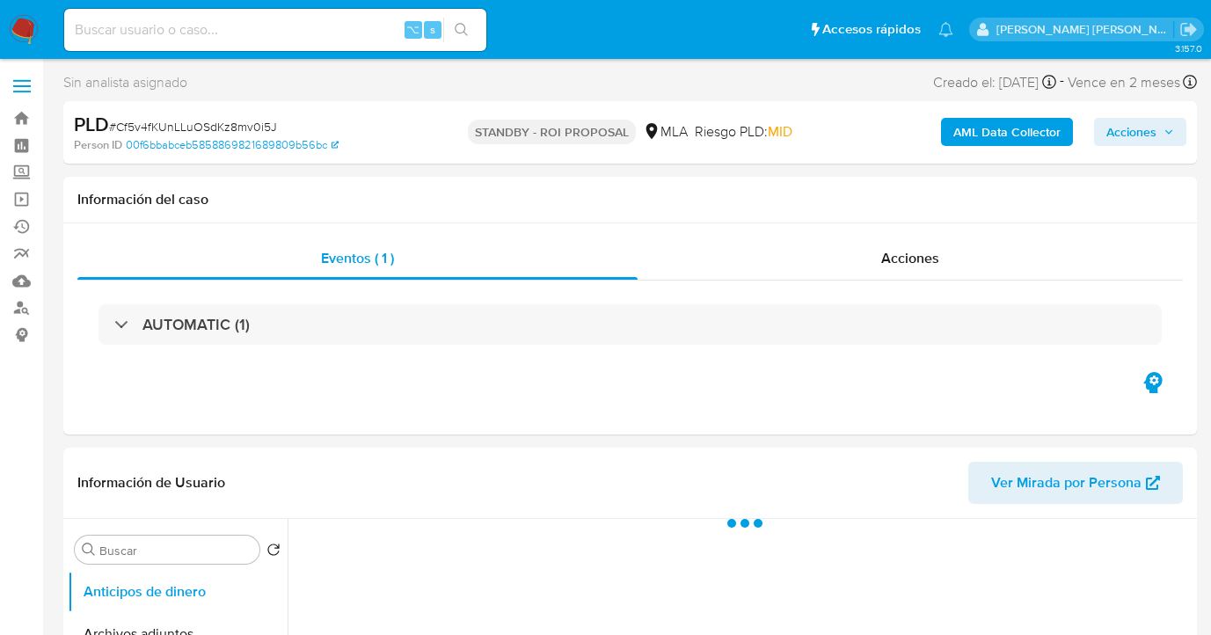
select select "10"
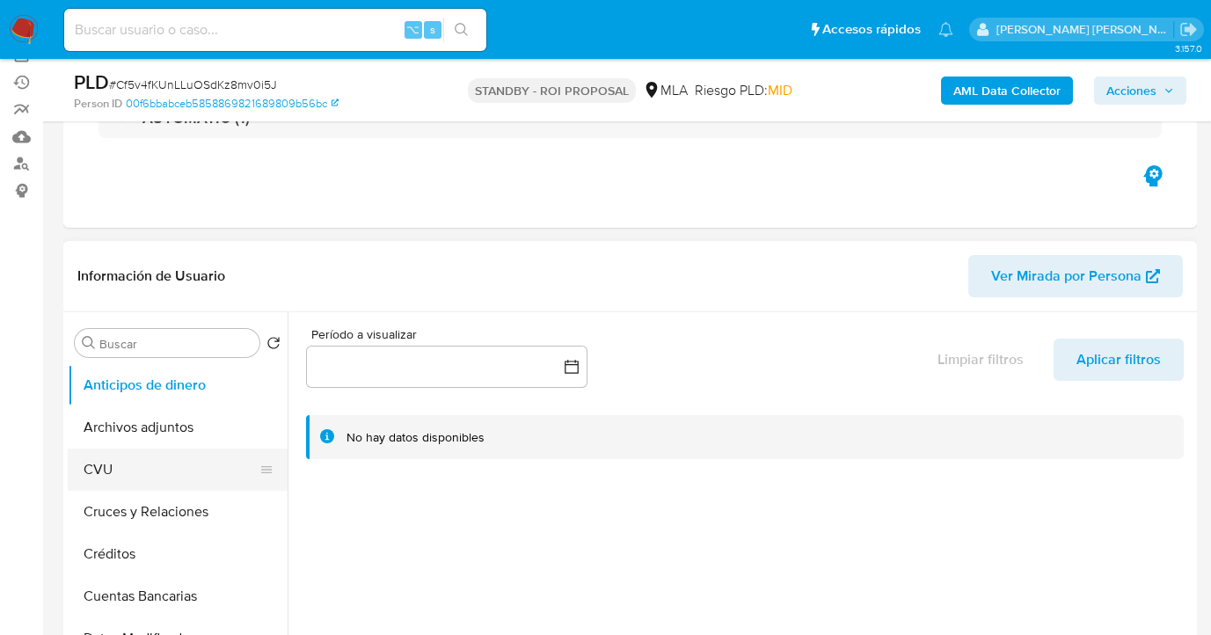
scroll to position [168, 0]
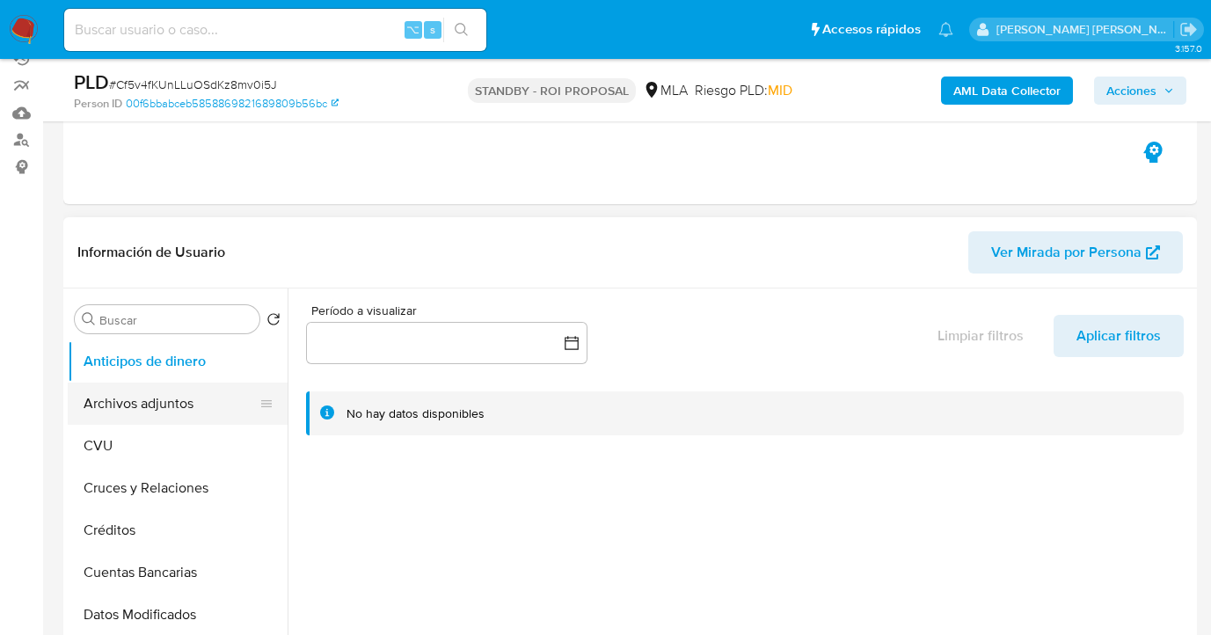
click at [212, 423] on button "Archivos adjuntos" at bounding box center [171, 404] width 206 height 42
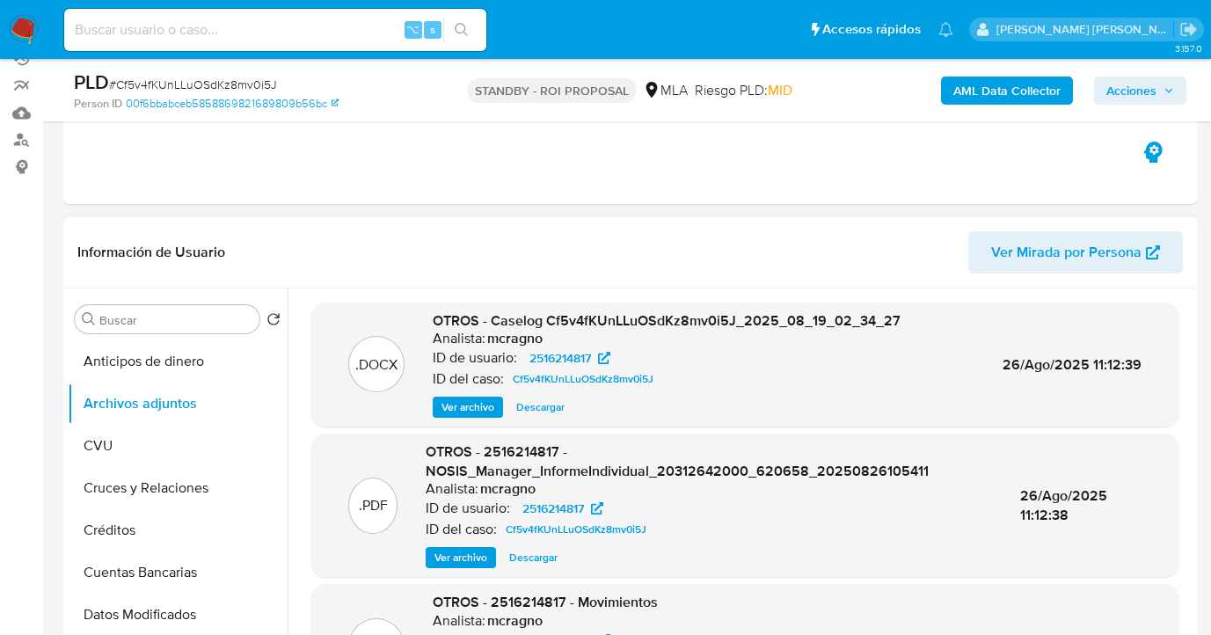
click at [531, 409] on span "Descargar" at bounding box center [540, 407] width 48 height 18
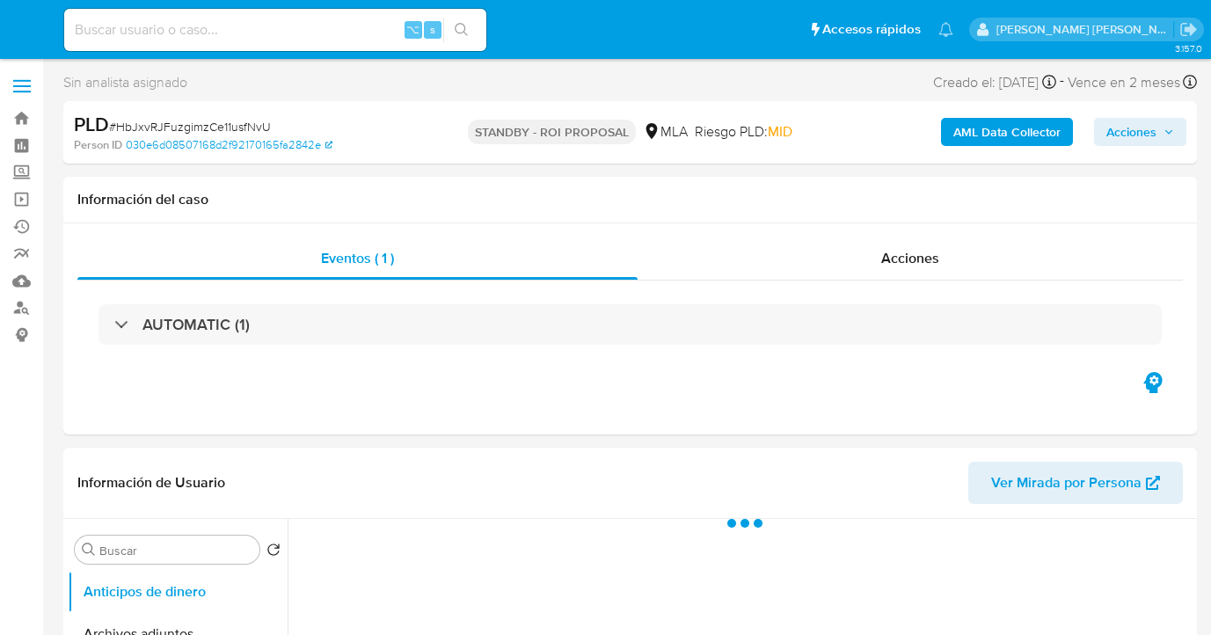
select select "10"
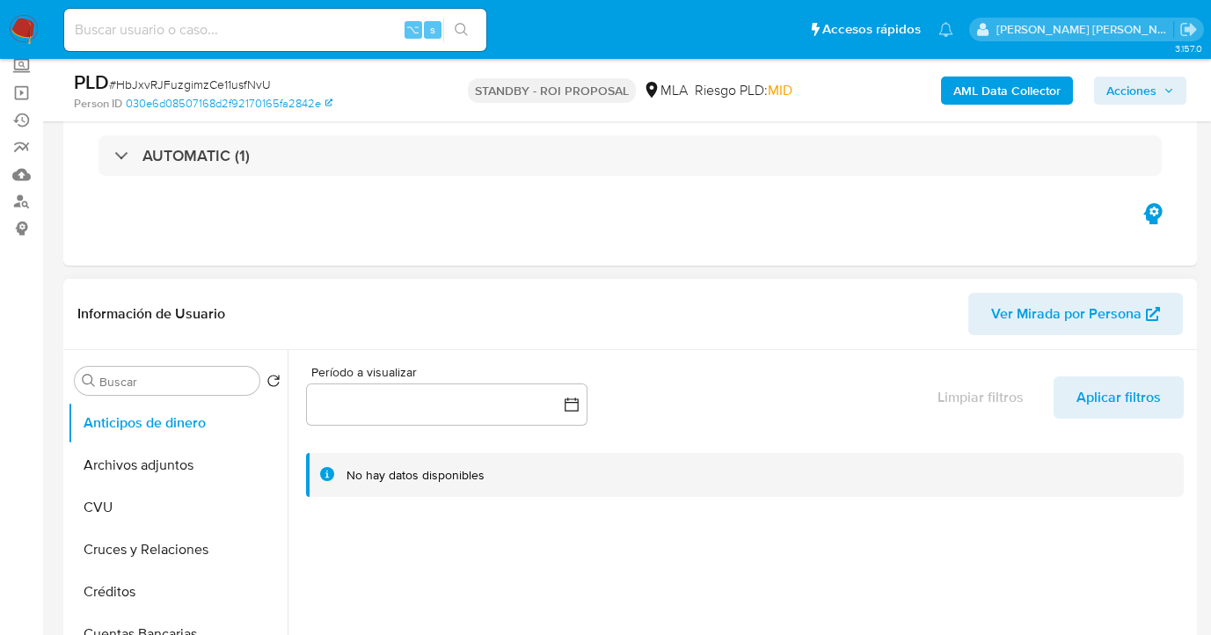
scroll to position [179, 0]
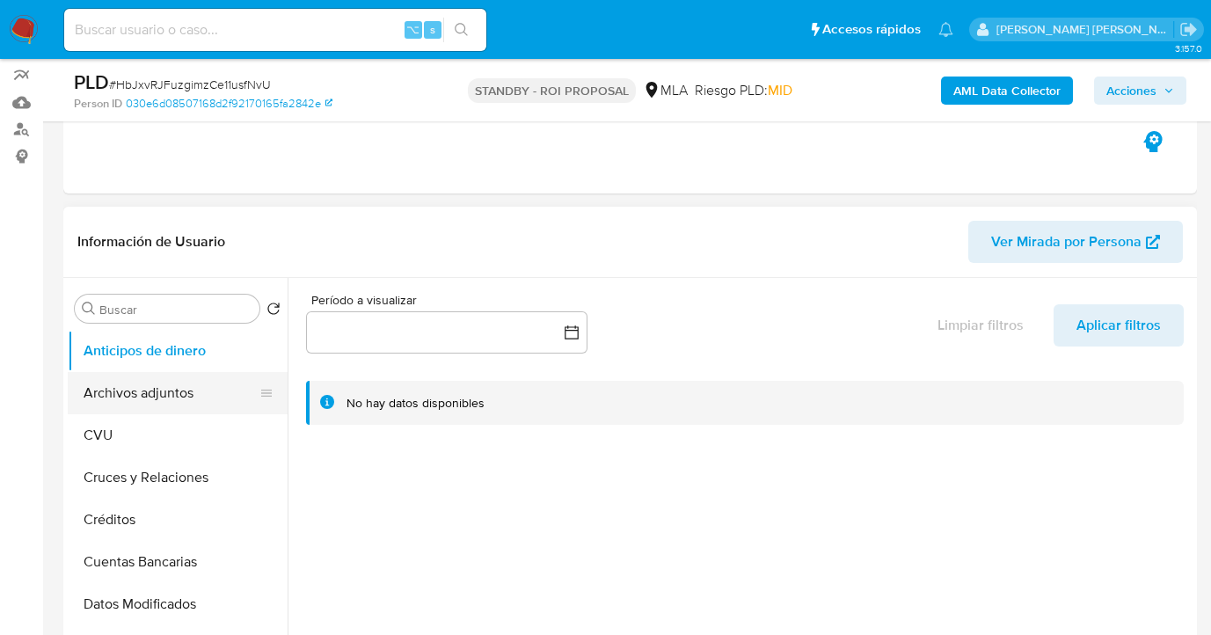
click at [223, 401] on button "Archivos adjuntos" at bounding box center [171, 393] width 206 height 42
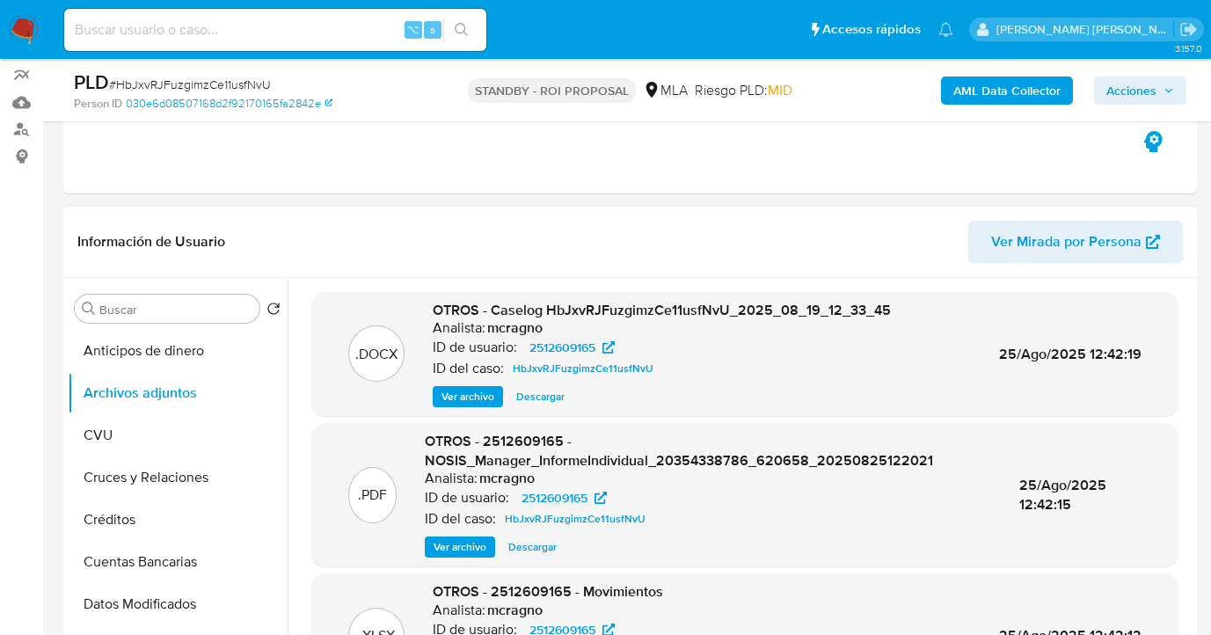
click at [547, 398] on span "Descargar" at bounding box center [540, 397] width 48 height 18
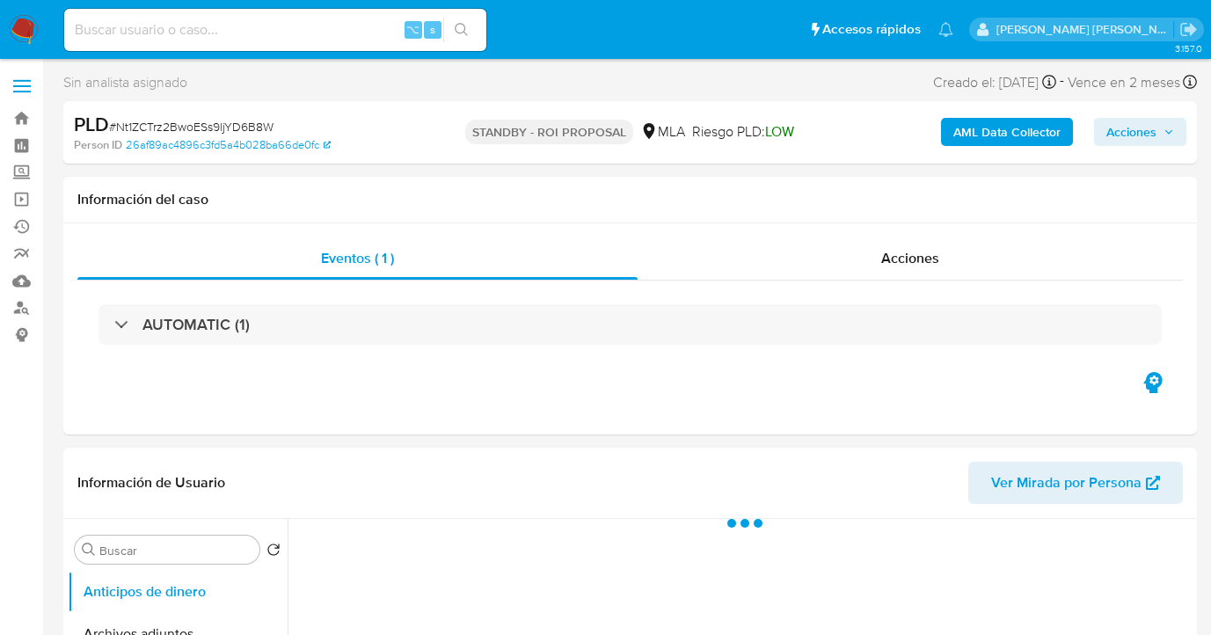
select select "10"
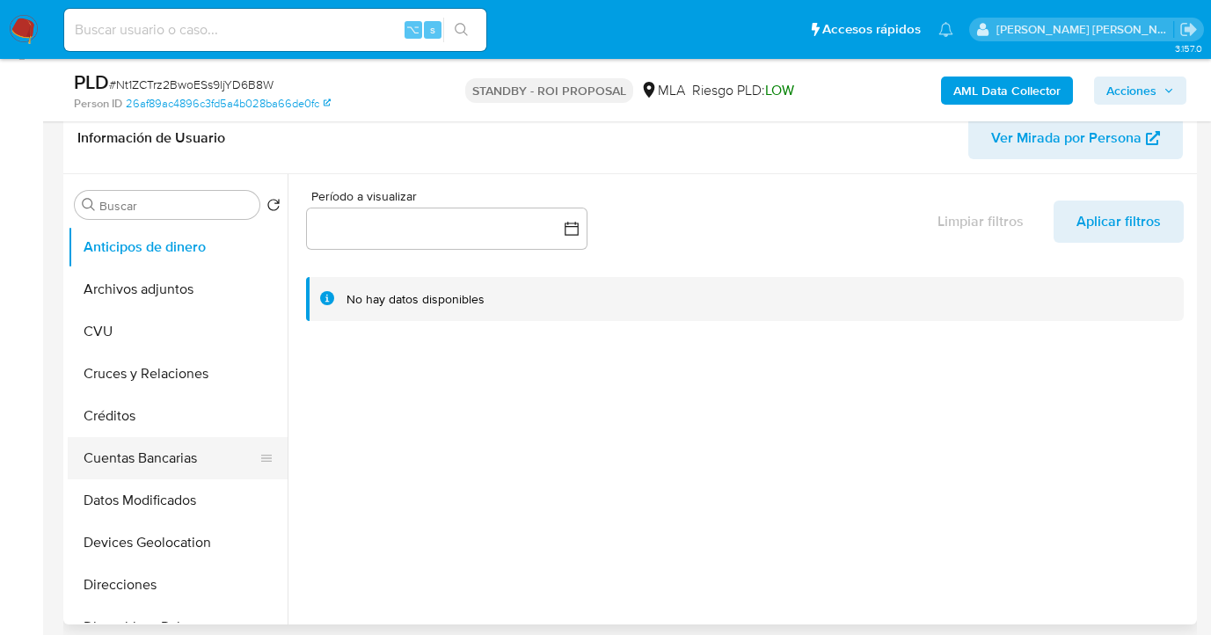
scroll to position [362, 0]
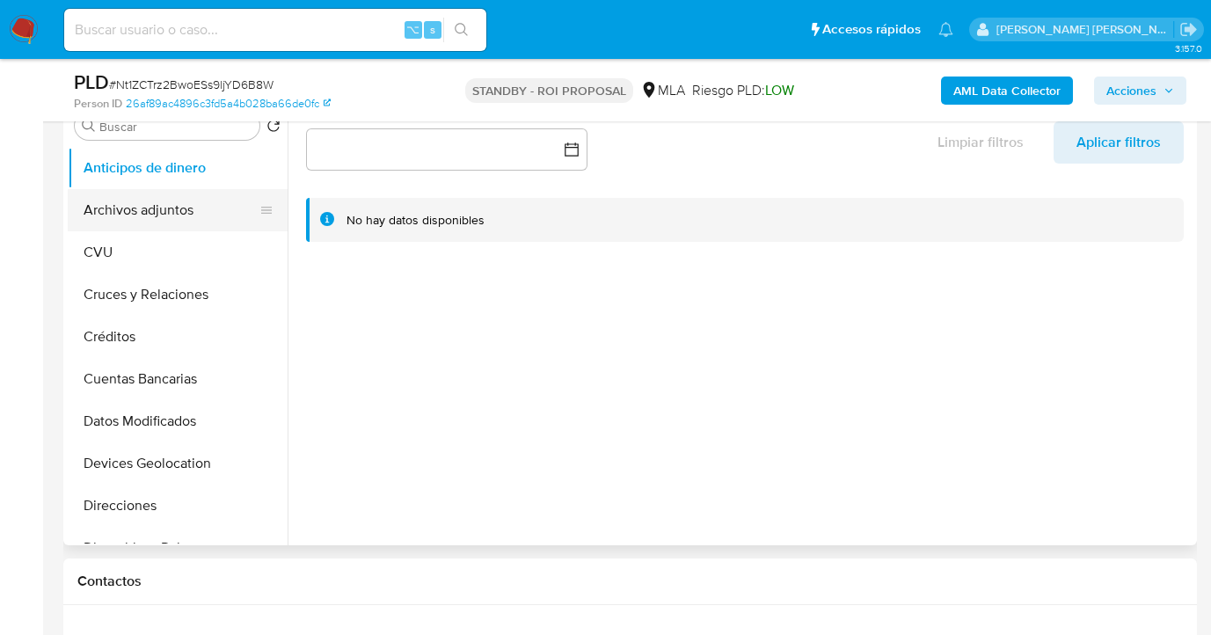
click at [170, 215] on button "Archivos adjuntos" at bounding box center [171, 210] width 206 height 42
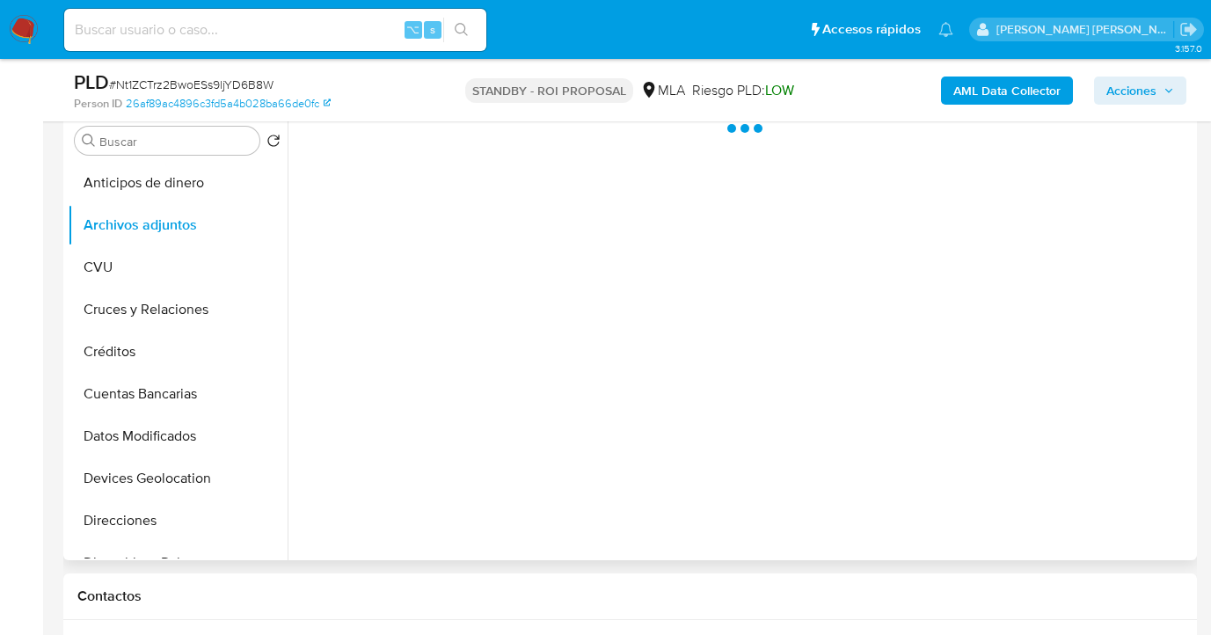
scroll to position [325, 0]
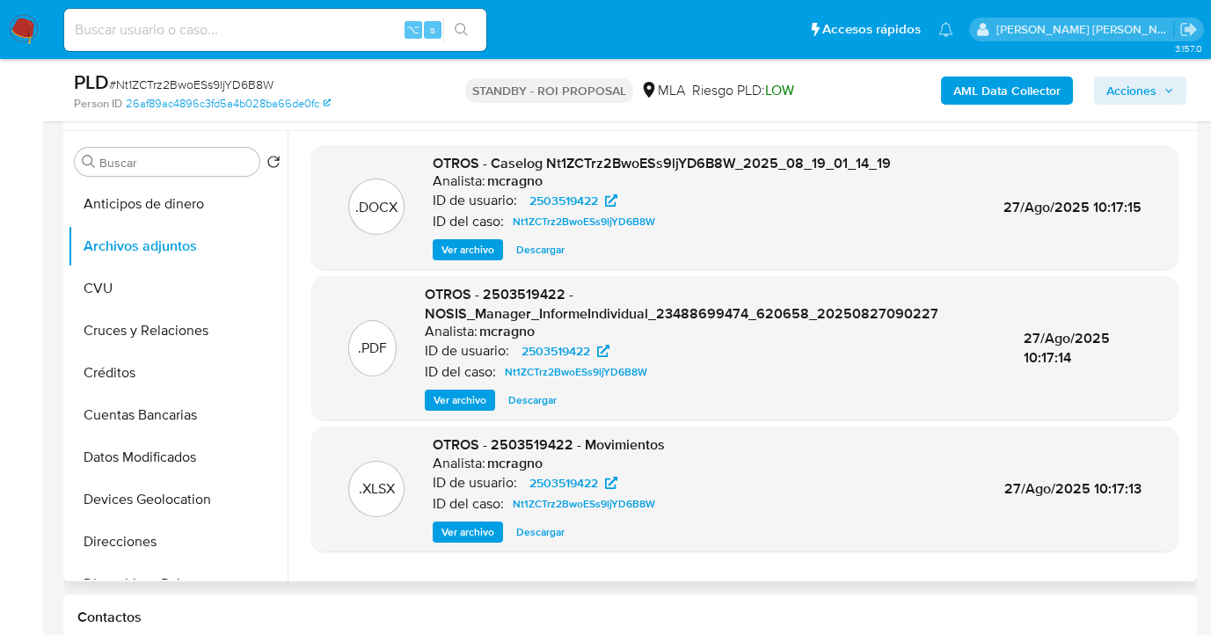
click at [530, 245] on span "Descargar" at bounding box center [540, 250] width 48 height 18
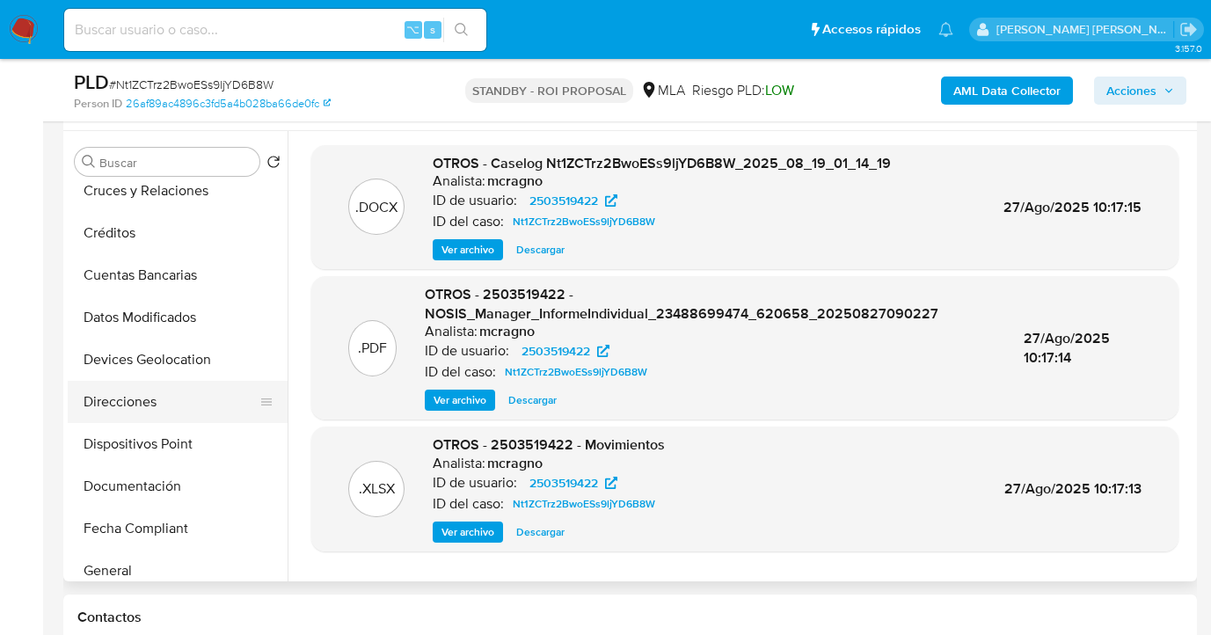
scroll to position [169, 0]
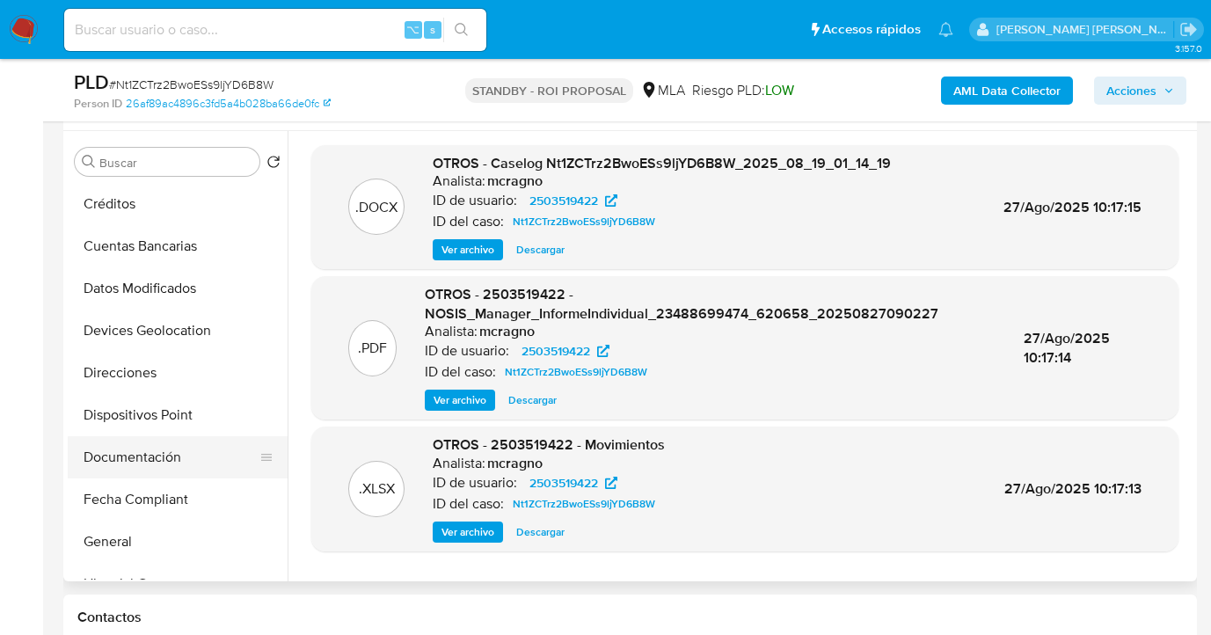
click at [174, 466] on button "Documentación" at bounding box center [171, 457] width 206 height 42
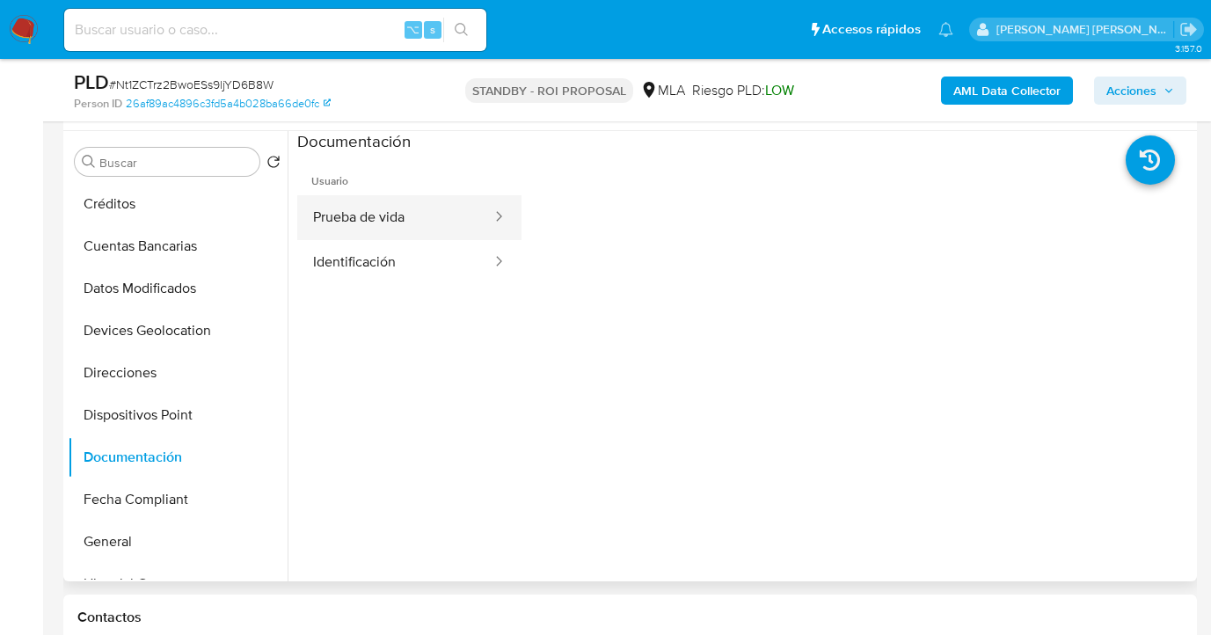
click at [417, 233] on button "Prueba de vida" at bounding box center [395, 217] width 196 height 45
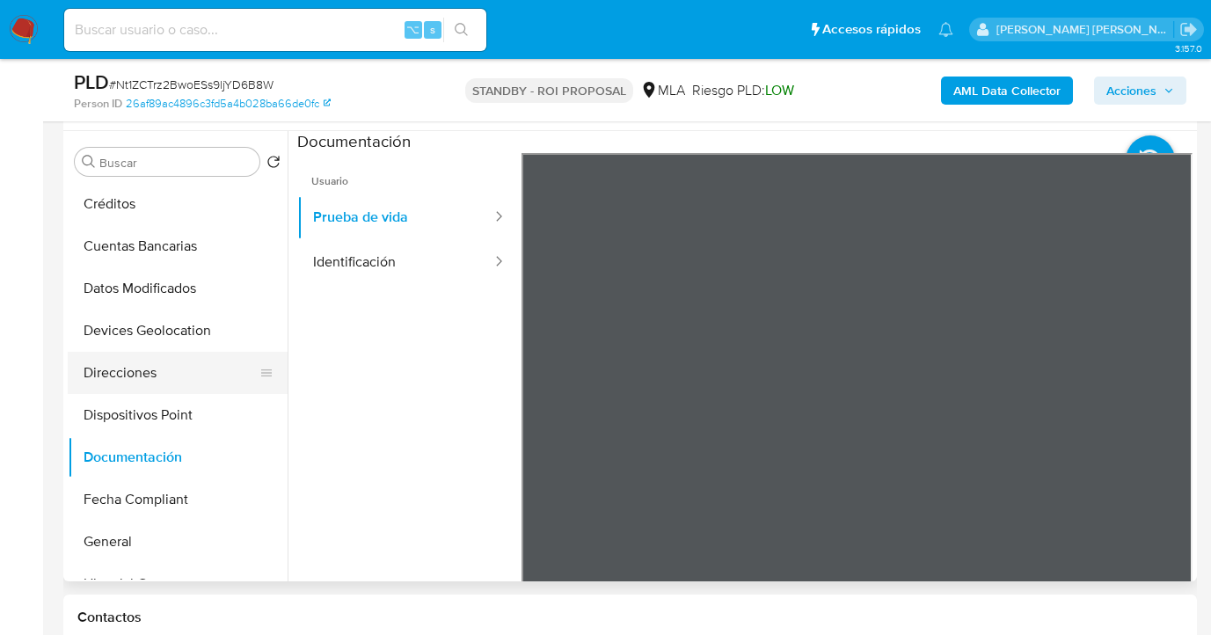
click at [184, 362] on button "Direcciones" at bounding box center [171, 373] width 206 height 42
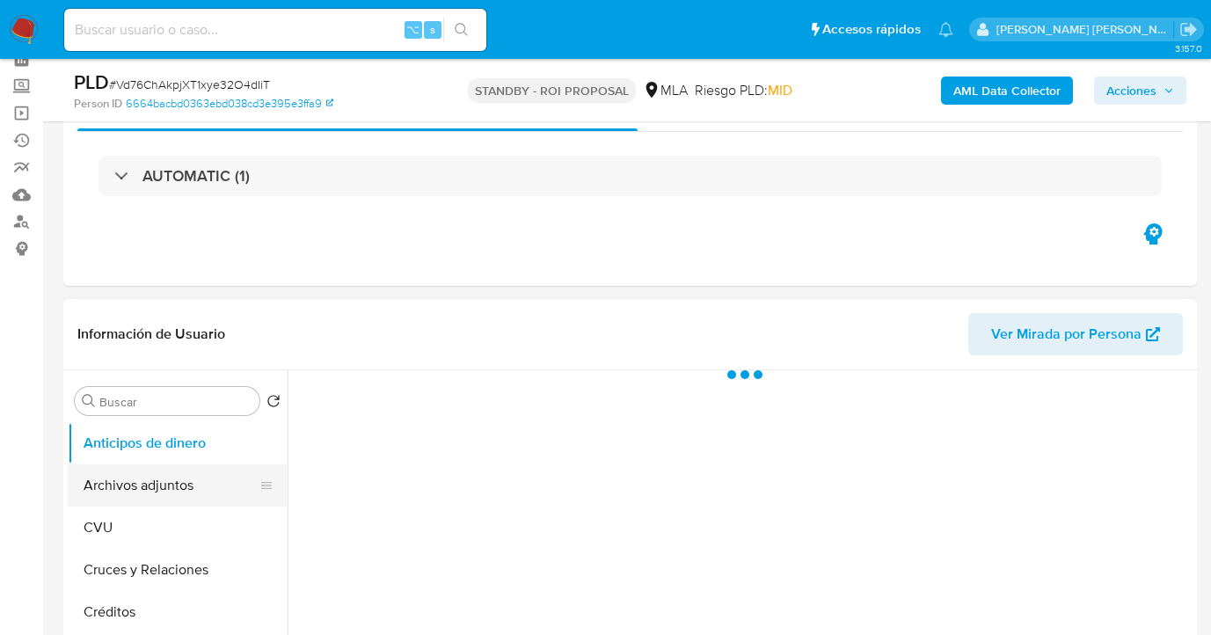
scroll to position [160, 0]
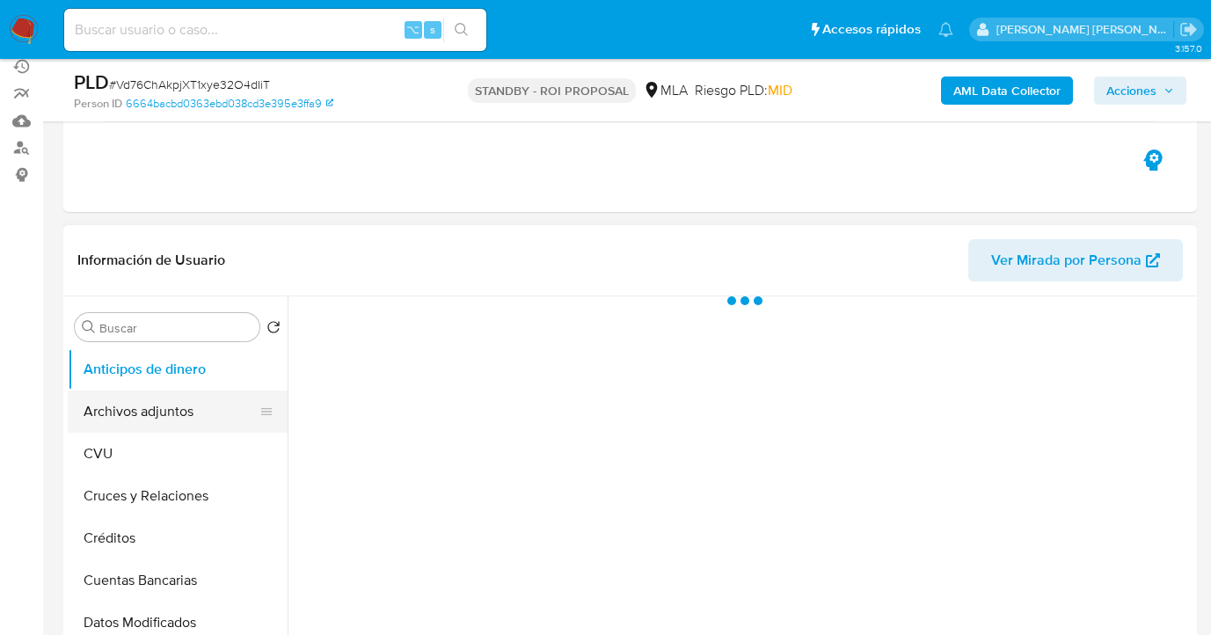
click at [157, 420] on button "Archivos adjuntos" at bounding box center [171, 412] width 206 height 42
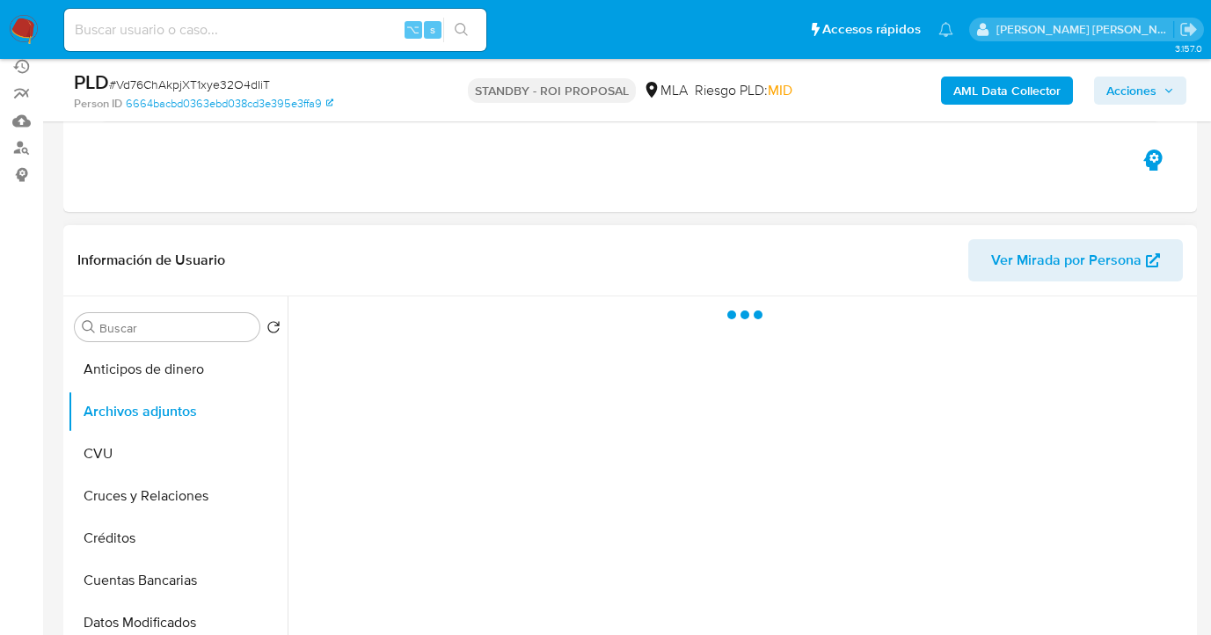
select select "10"
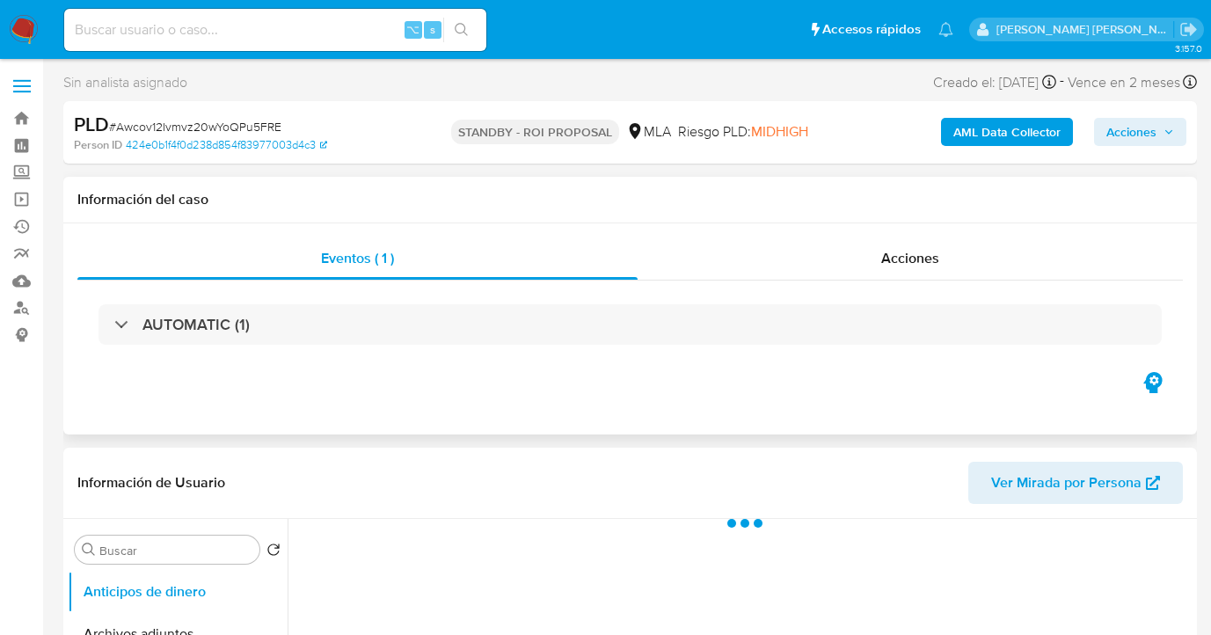
scroll to position [333, 0]
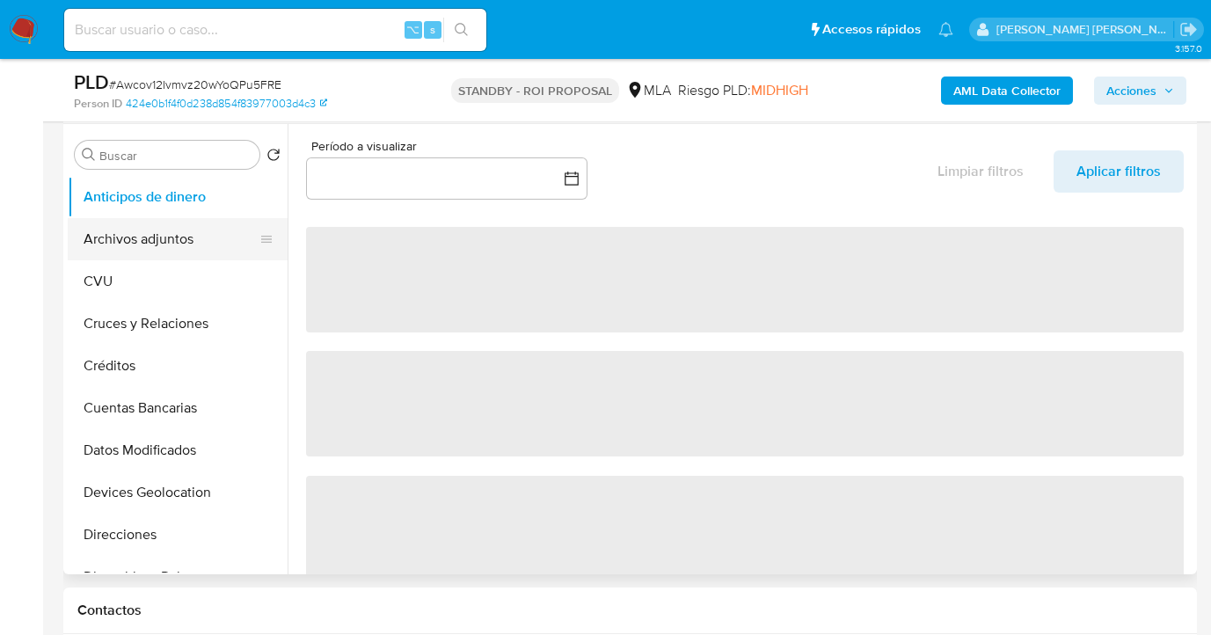
select select "10"
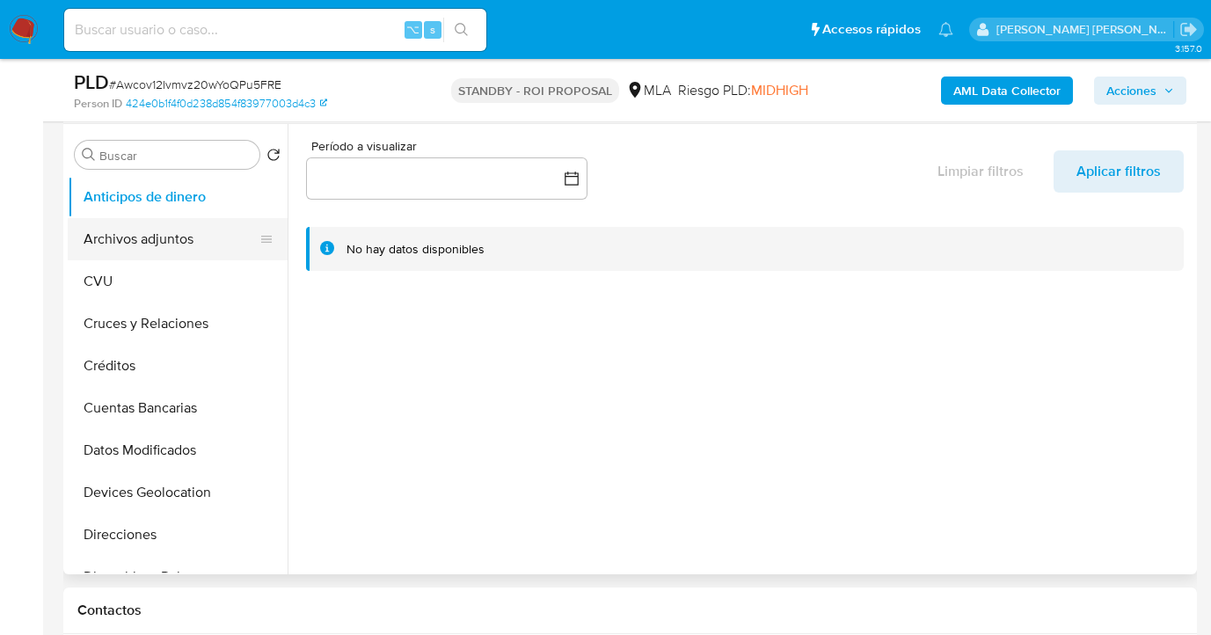
click at [199, 241] on button "Archivos adjuntos" at bounding box center [171, 239] width 206 height 42
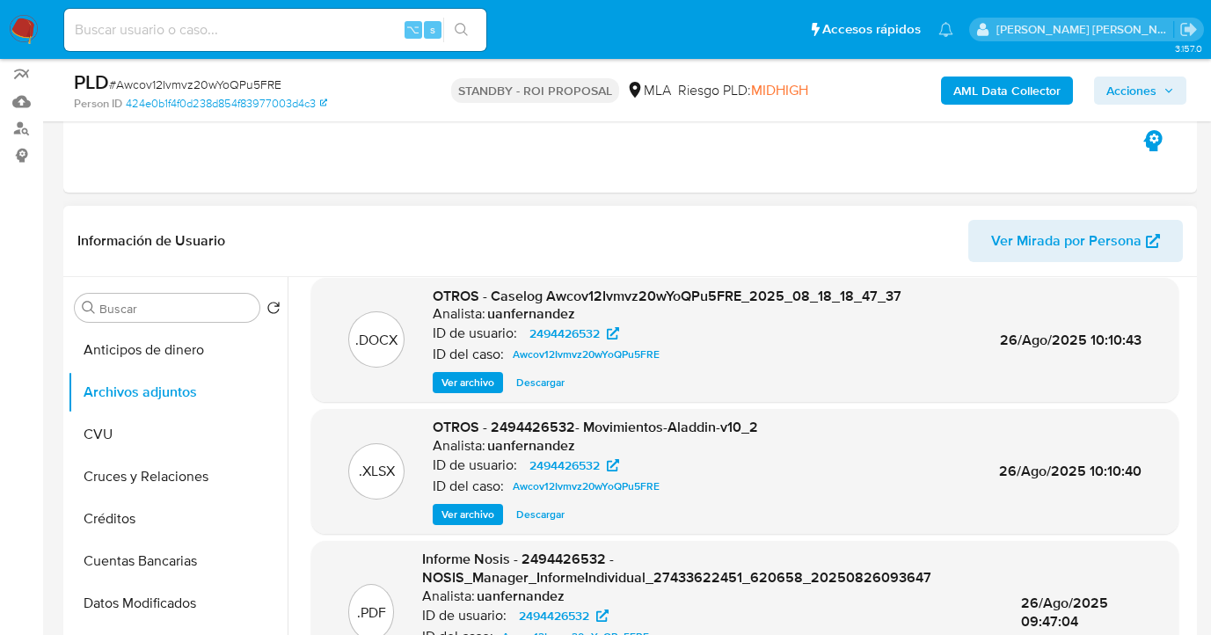
scroll to position [0, 0]
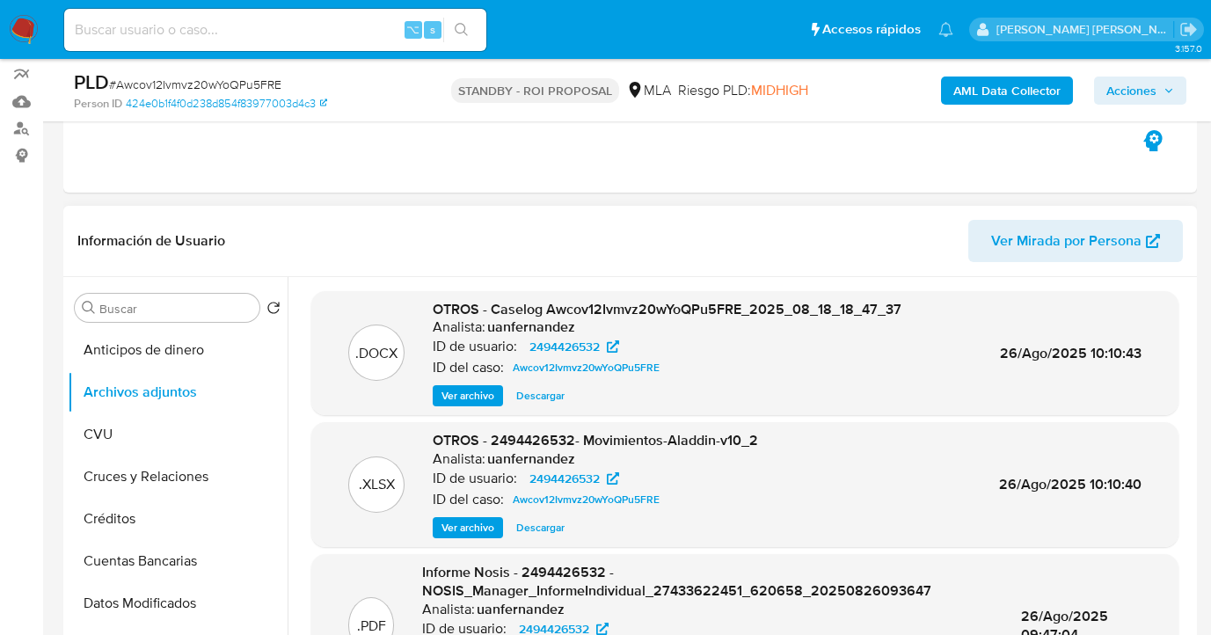
click at [528, 398] on span "Descargar" at bounding box center [540, 396] width 48 height 18
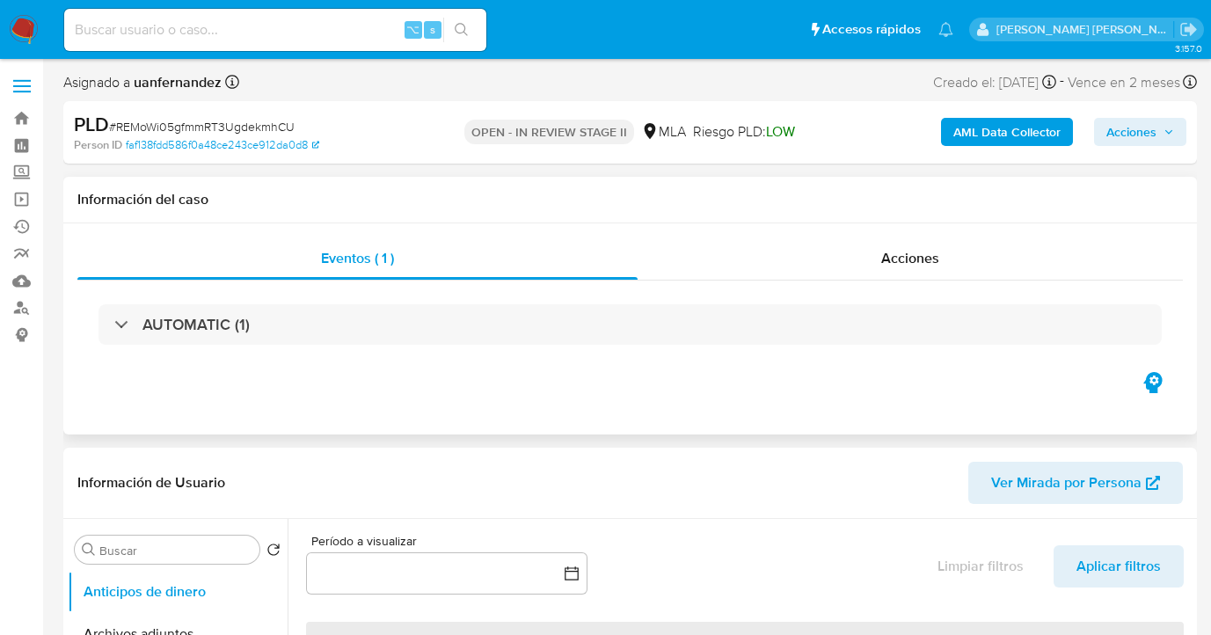
select select "10"
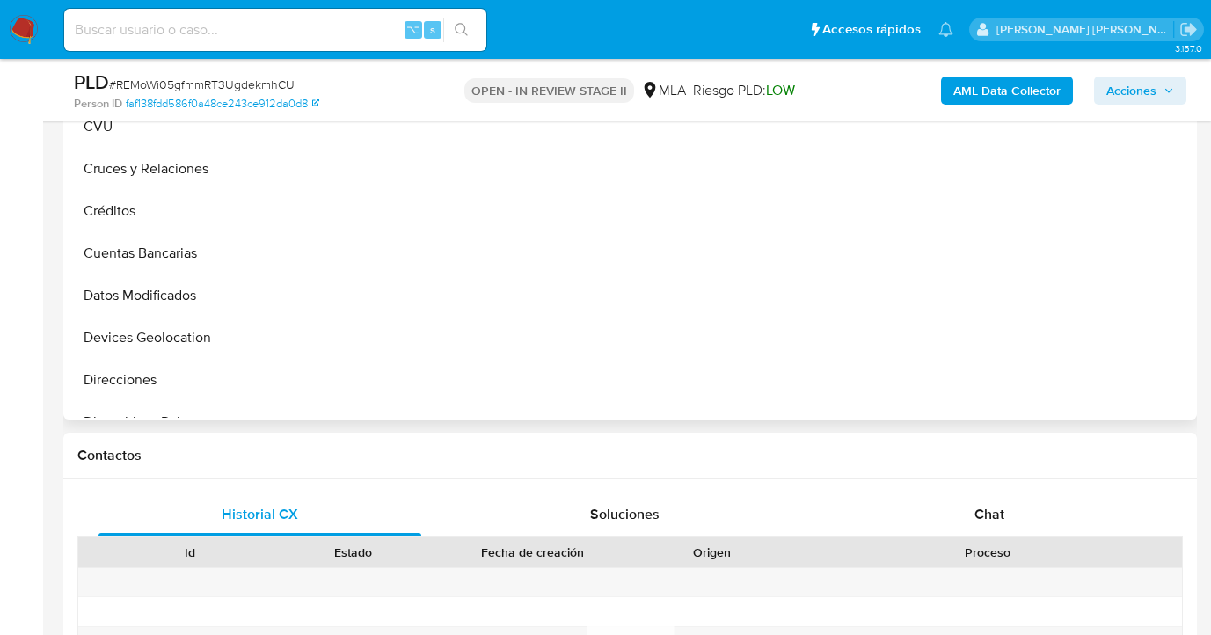
drag, startPoint x: 1011, startPoint y: 504, endPoint x: 918, endPoint y: 406, distance: 134.4
click at [1010, 504] on div "Chat" at bounding box center [990, 514] width 323 height 42
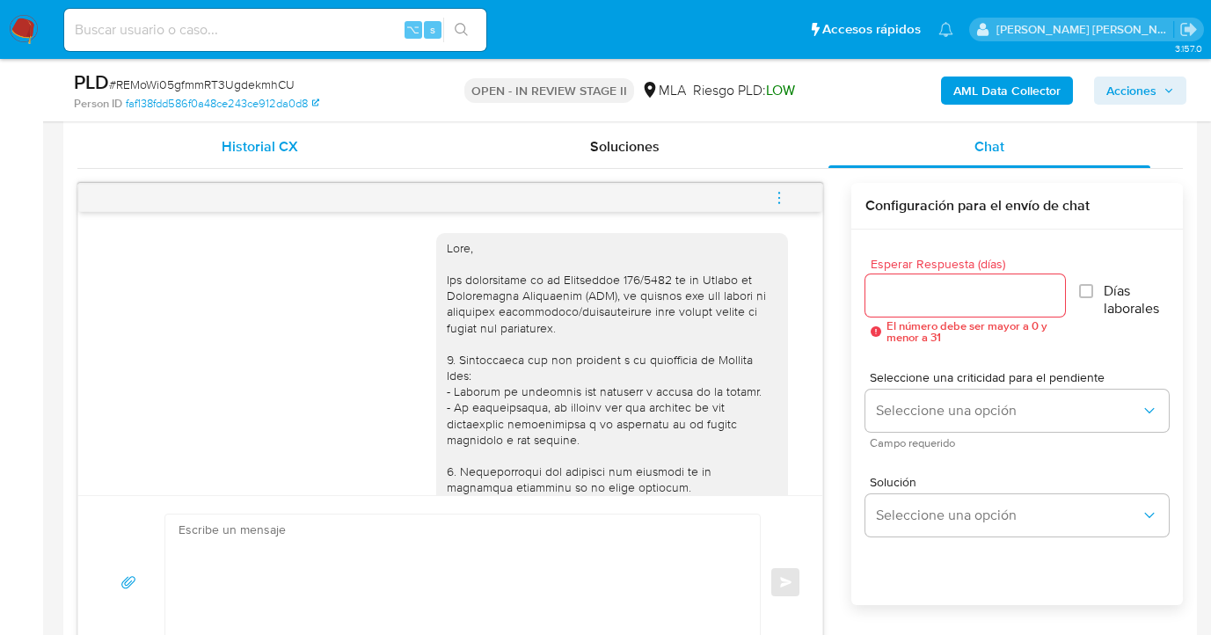
click at [317, 151] on div "Historial CX" at bounding box center [260, 147] width 323 height 42
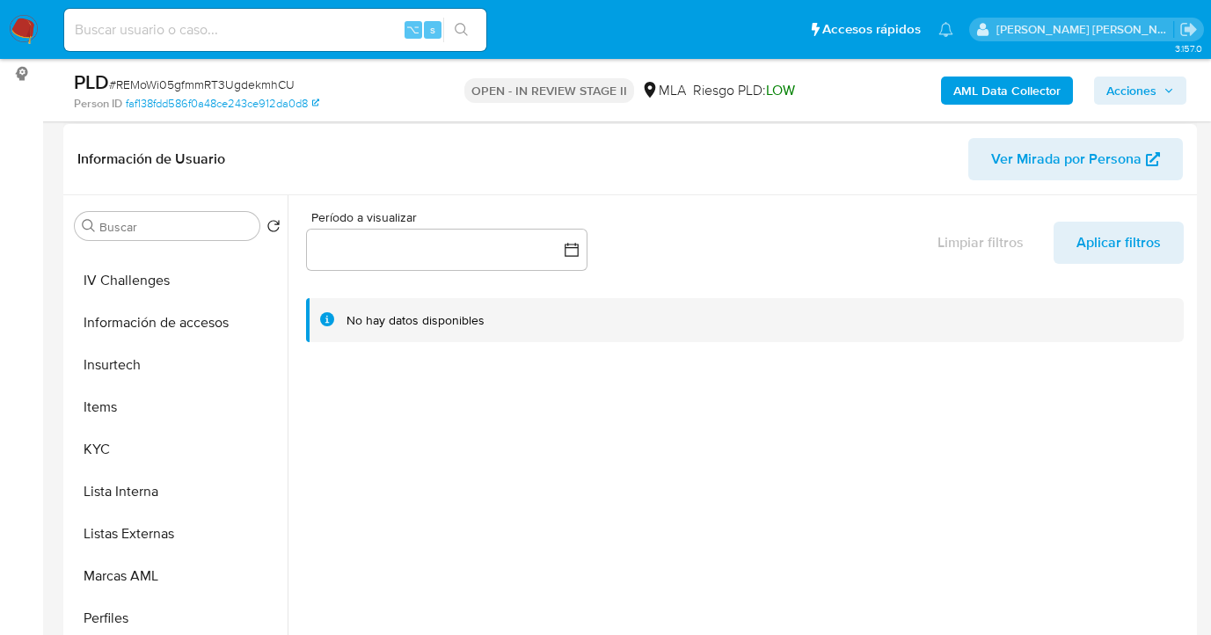
scroll to position [870, 0]
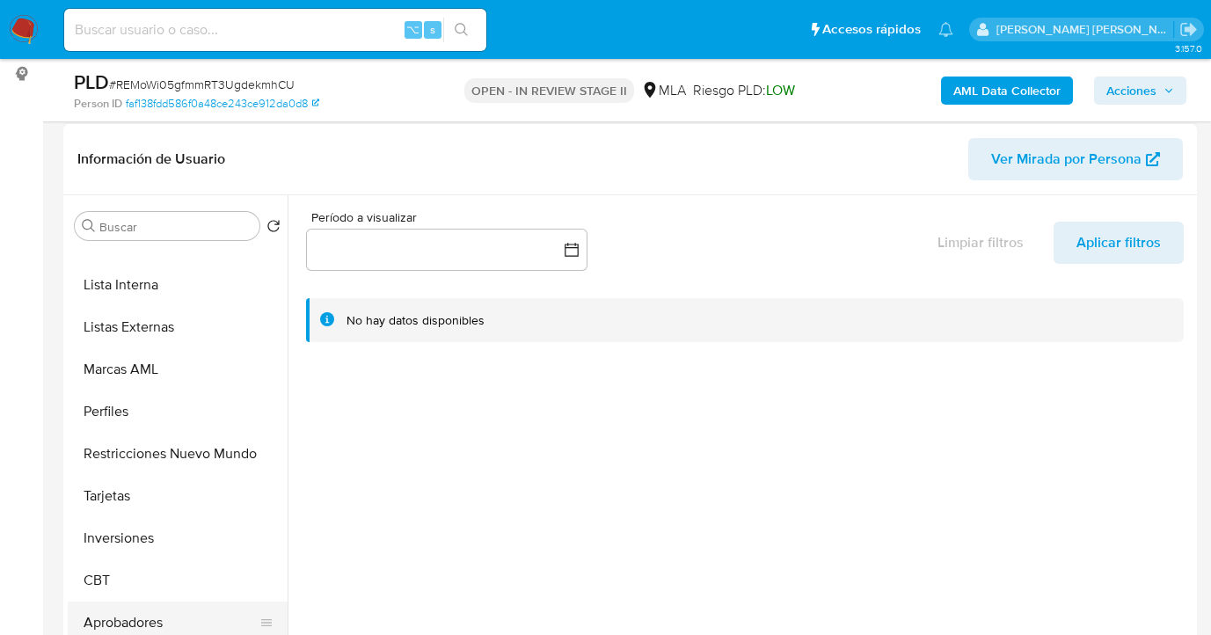
click at [144, 610] on button "Aprobadores" at bounding box center [171, 623] width 206 height 42
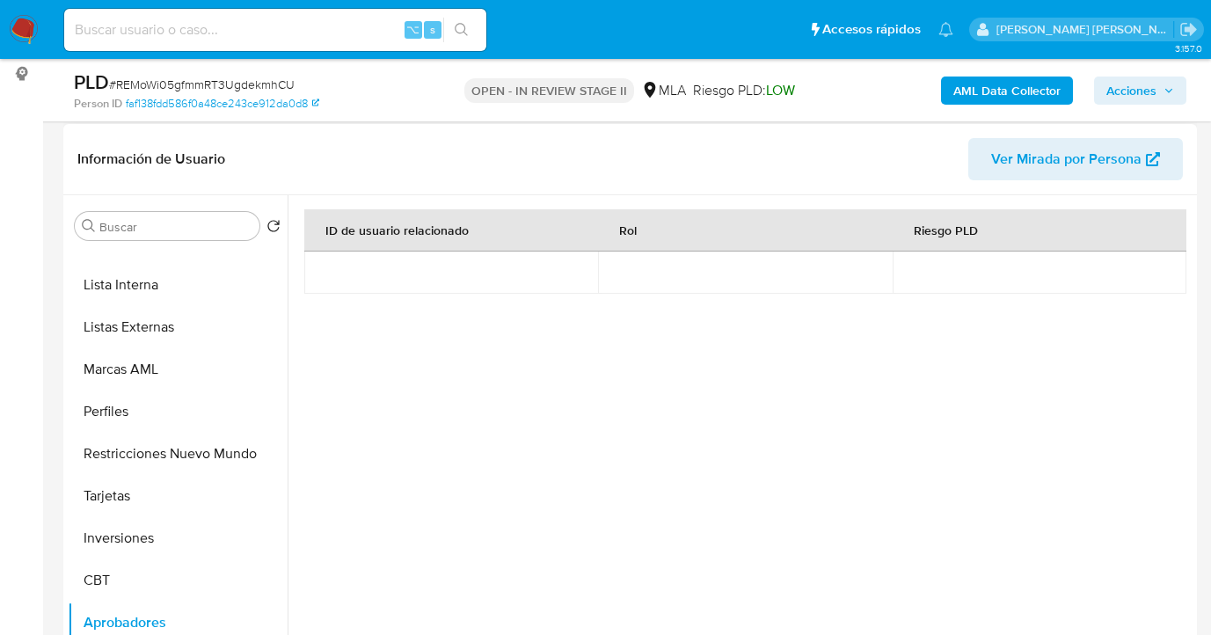
scroll to position [788, 0]
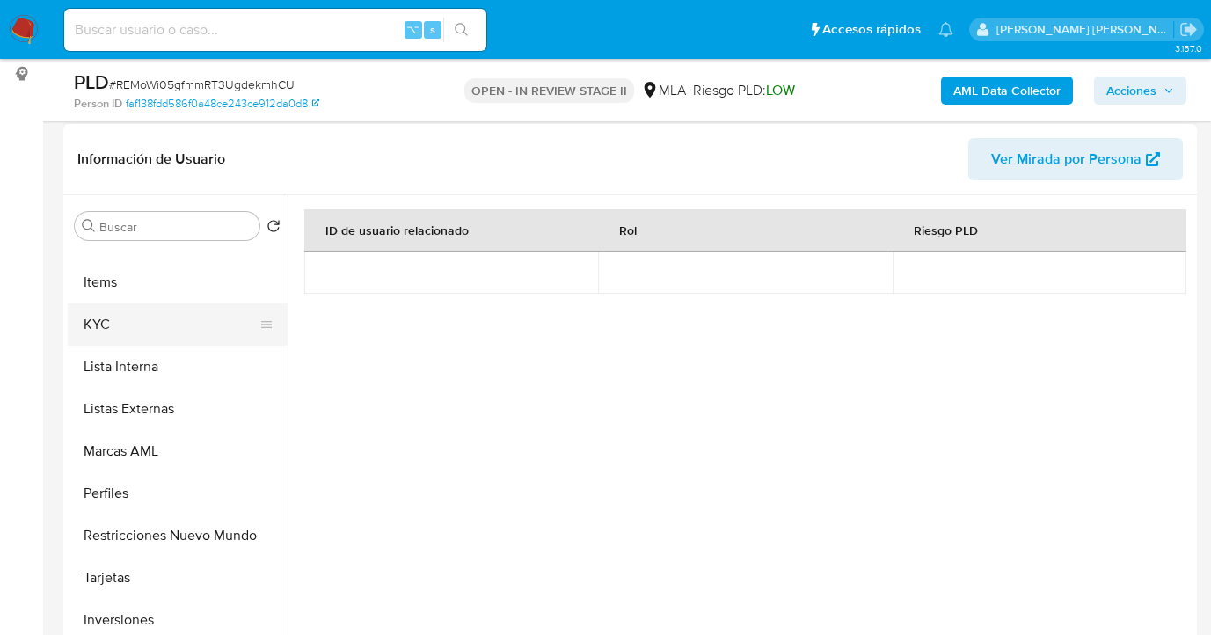
click at [143, 324] on button "KYC" at bounding box center [171, 324] width 206 height 42
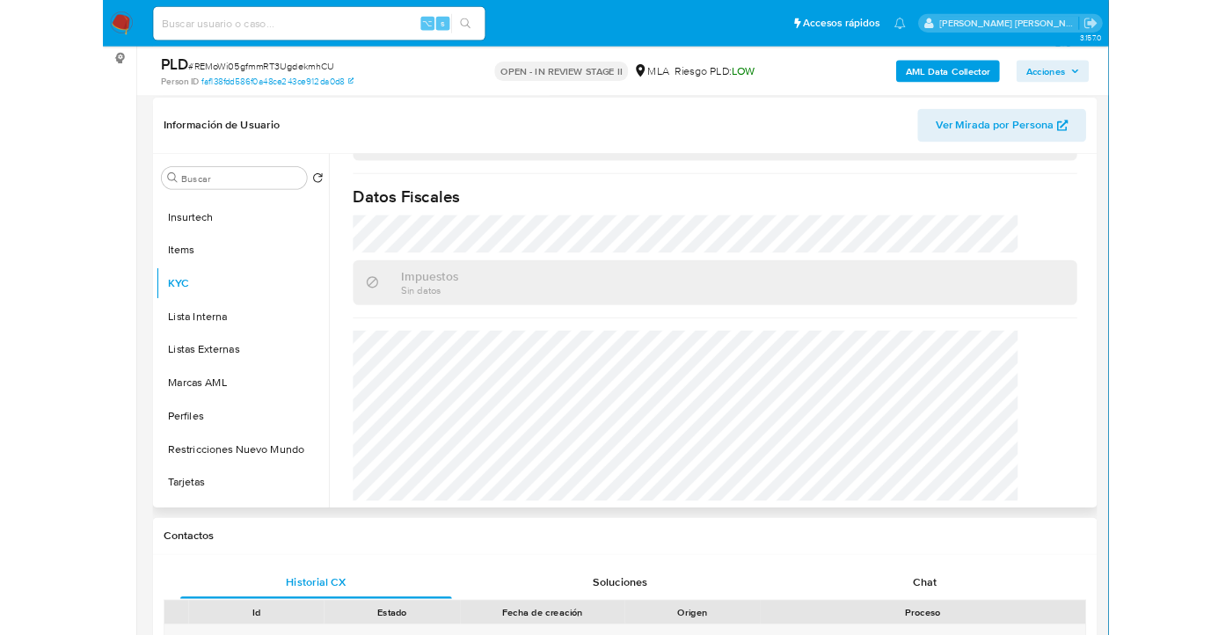
scroll to position [942, 0]
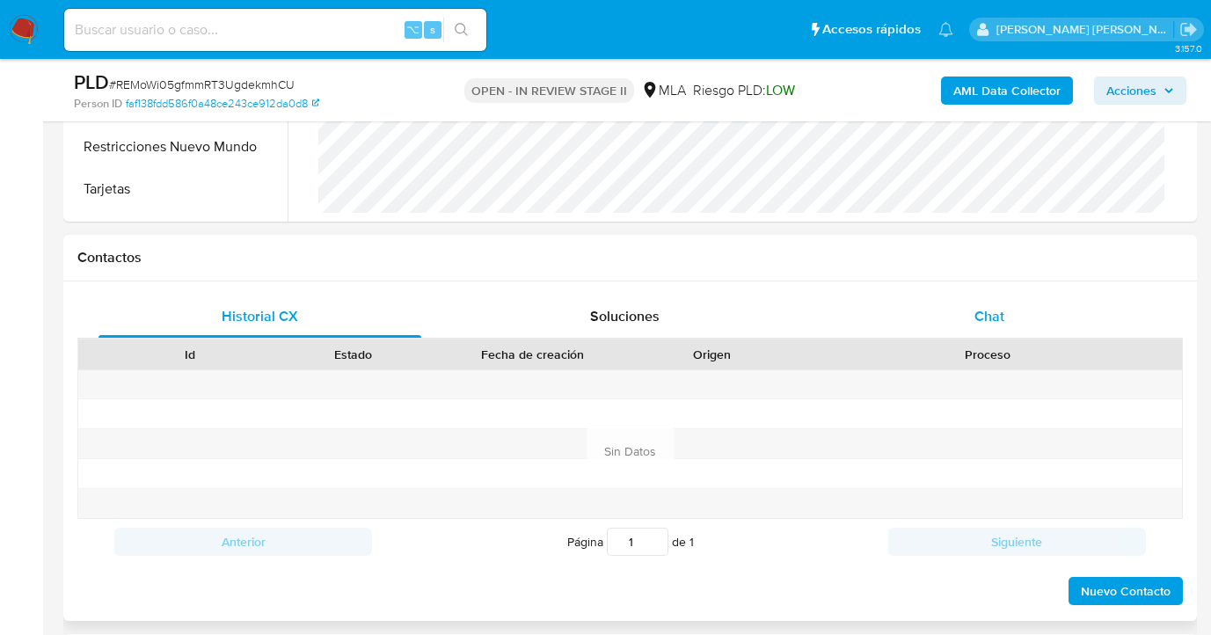
drag, startPoint x: 1017, startPoint y: 324, endPoint x: 998, endPoint y: 318, distance: 19.5
click at [1016, 324] on div "Chat" at bounding box center [990, 317] width 323 height 42
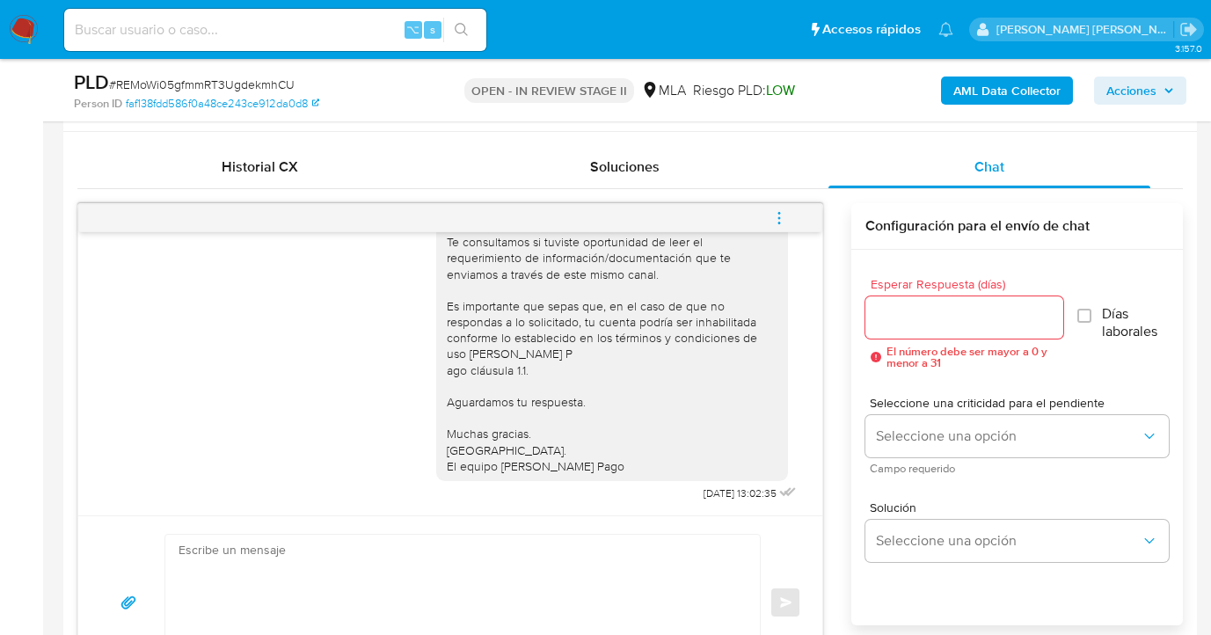
scroll to position [0, 0]
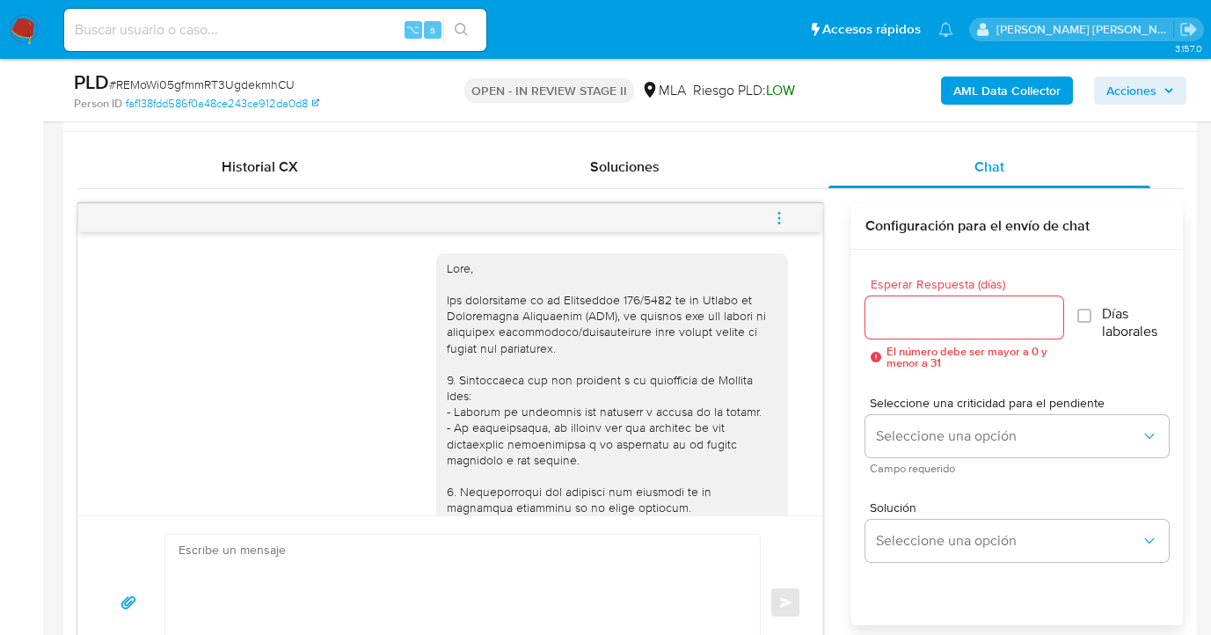
click at [775, 211] on icon "menu-action" at bounding box center [779, 218] width 16 height 16
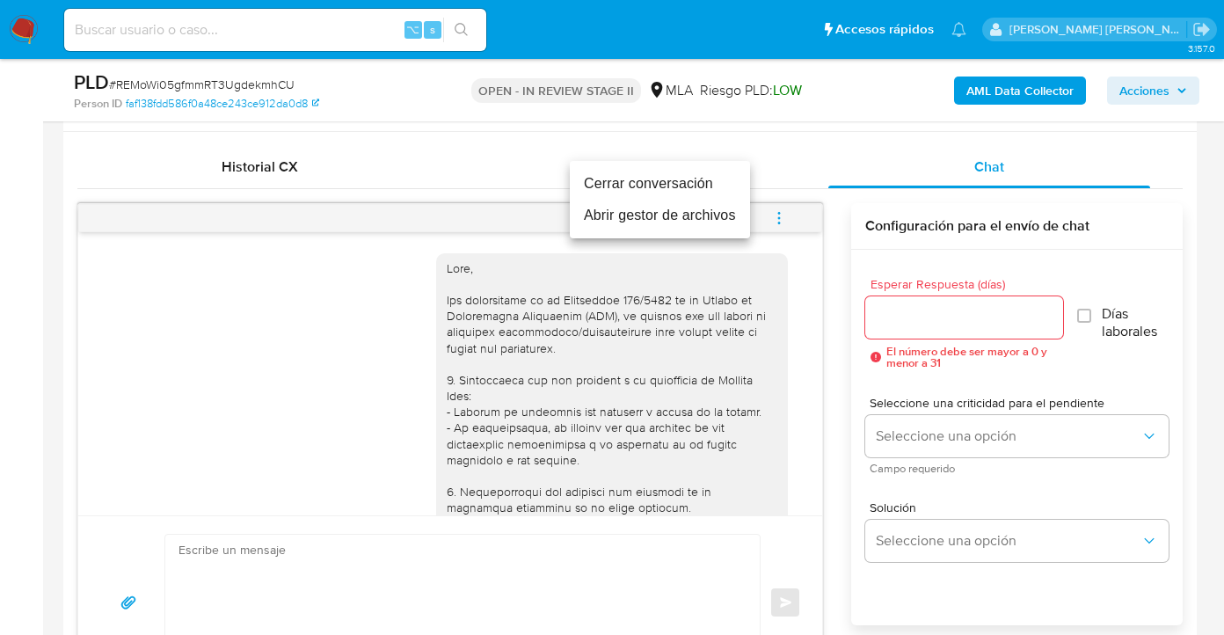
click at [639, 188] on li "Cerrar conversación" at bounding box center [660, 184] width 180 height 32
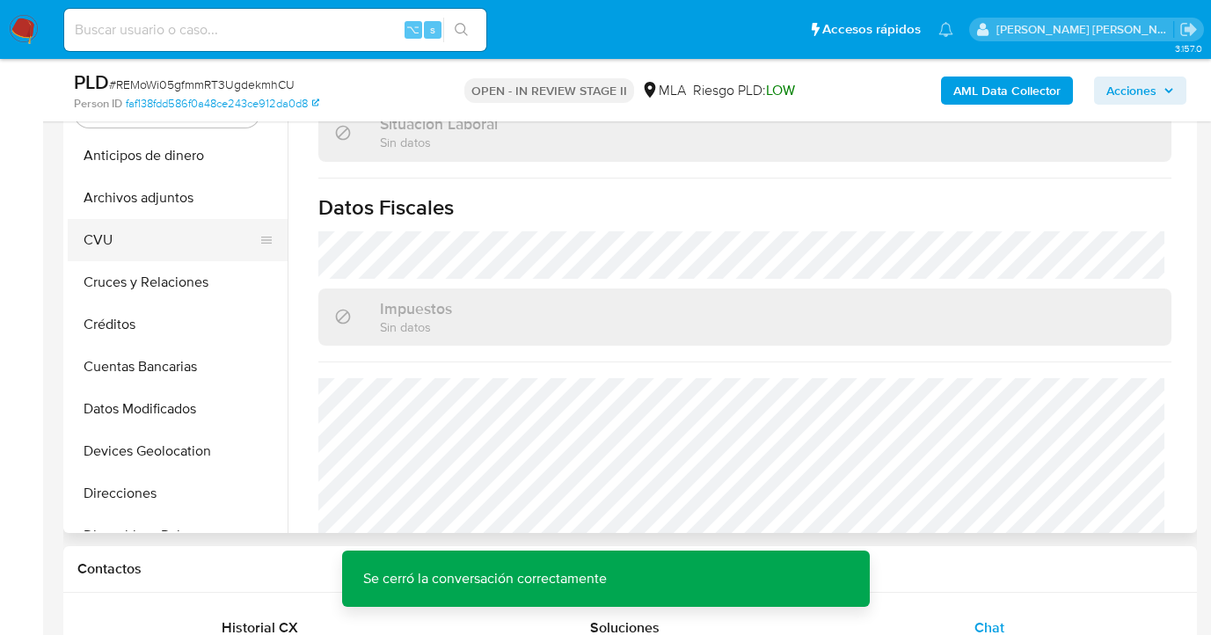
scroll to position [906, 0]
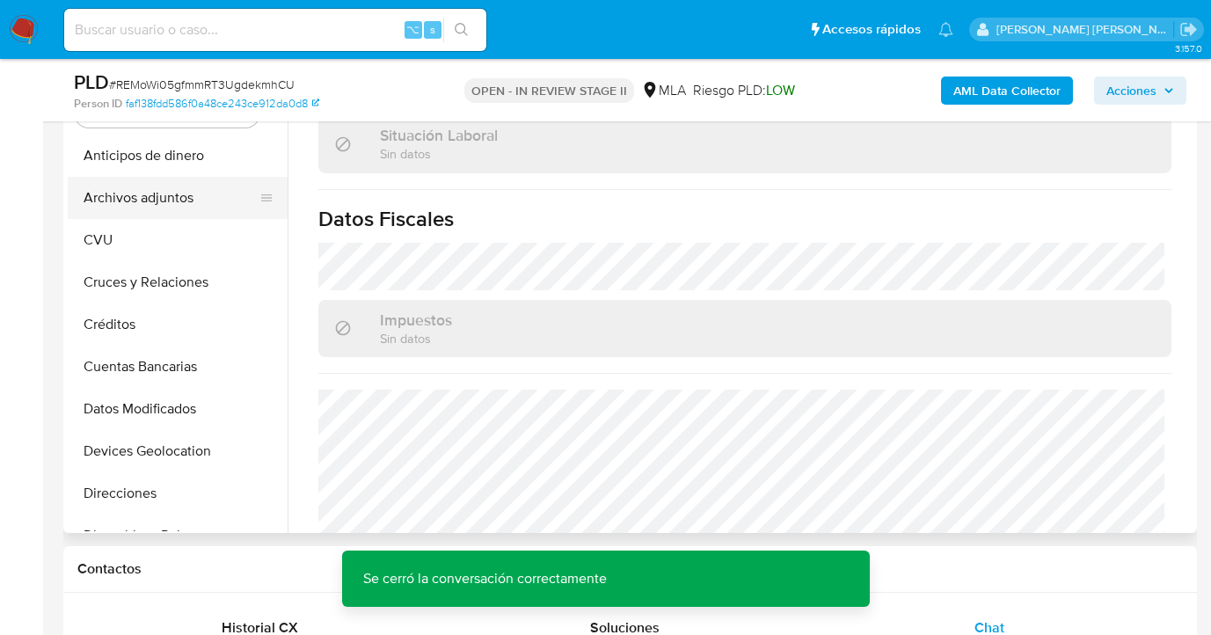
click at [179, 183] on button "Archivos adjuntos" at bounding box center [171, 198] width 206 height 42
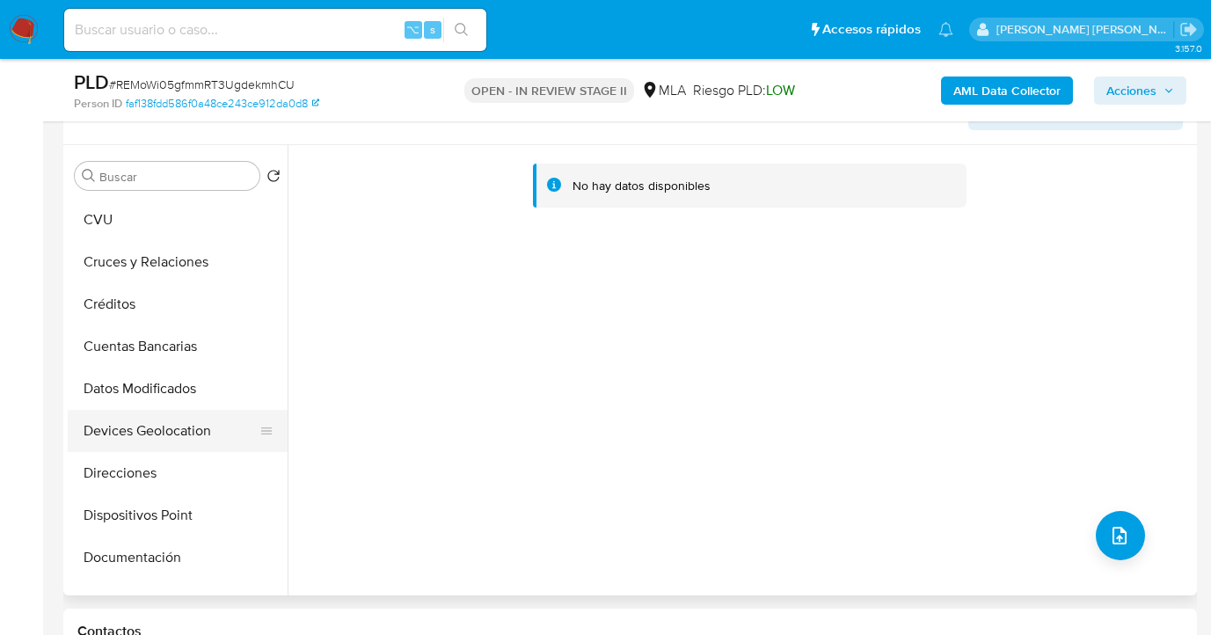
scroll to position [157, 0]
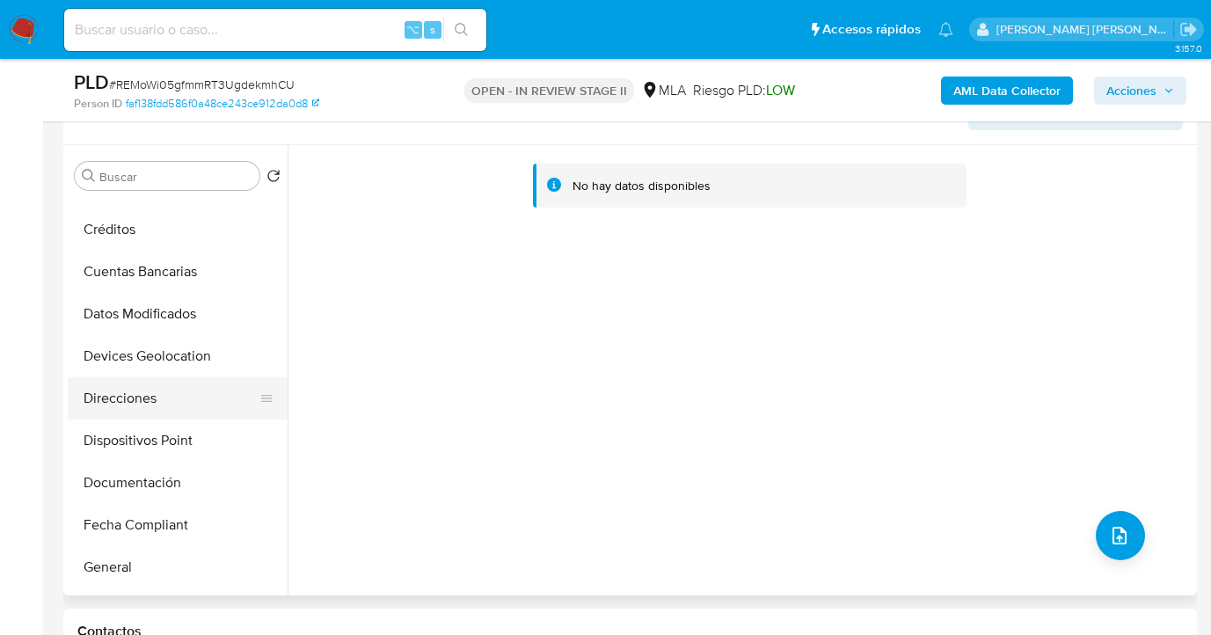
click at [171, 393] on button "Direcciones" at bounding box center [171, 398] width 206 height 42
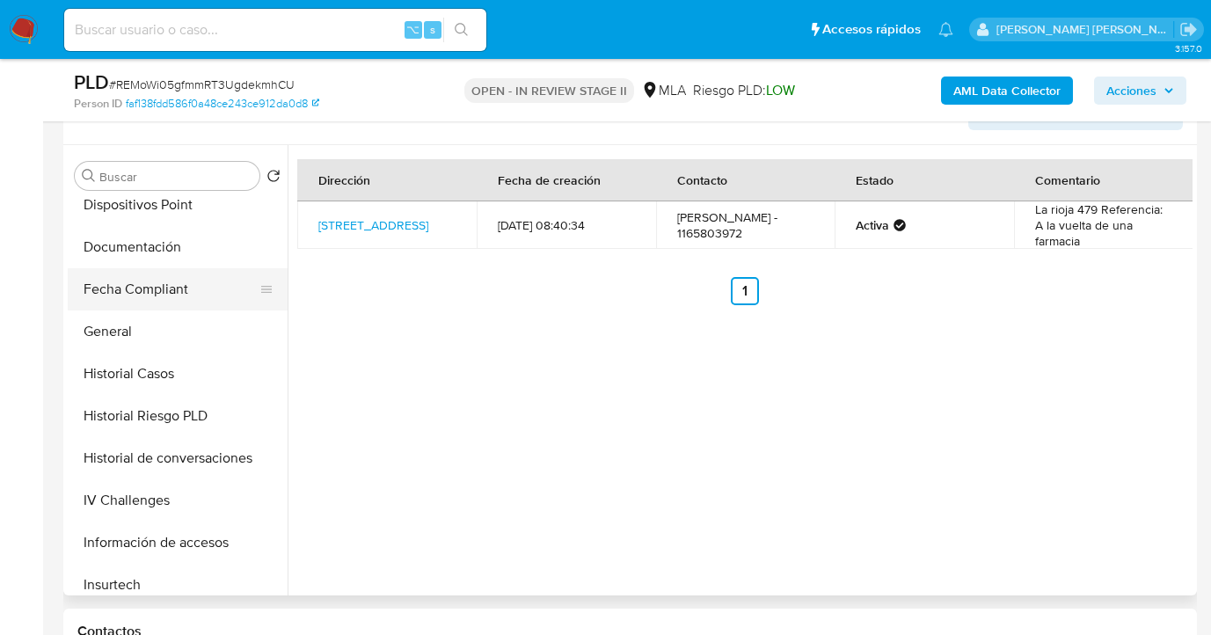
scroll to position [391, 0]
click at [155, 250] on button "Documentación" at bounding box center [171, 249] width 206 height 42
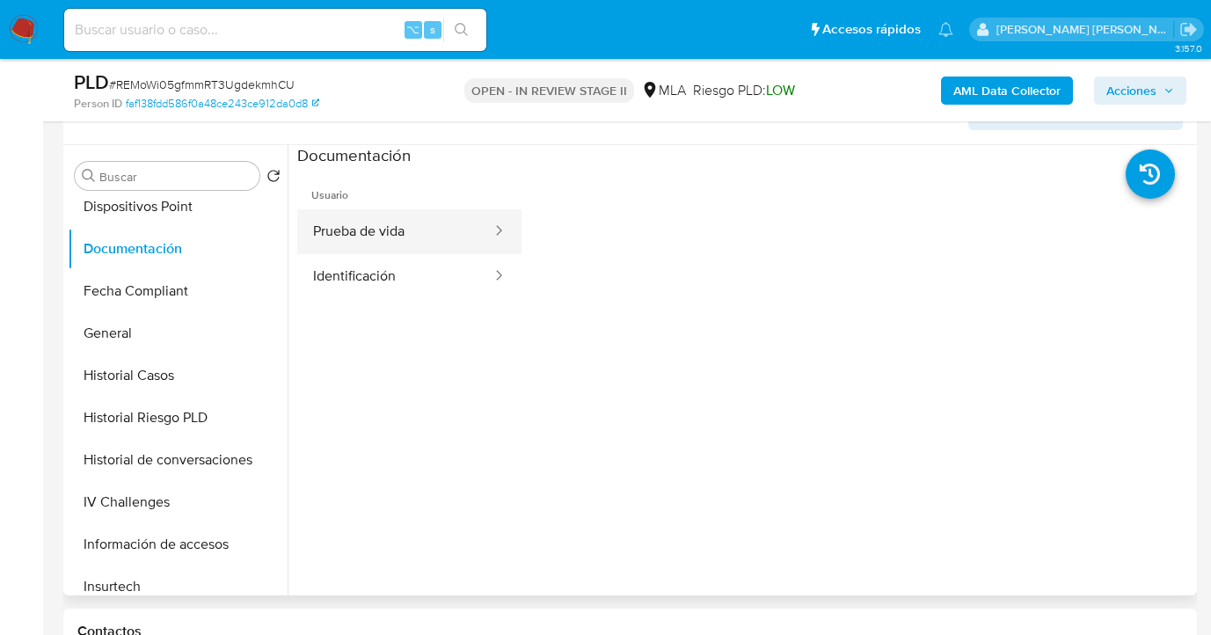
click at [377, 240] on button "Prueba de vida" at bounding box center [395, 231] width 196 height 45
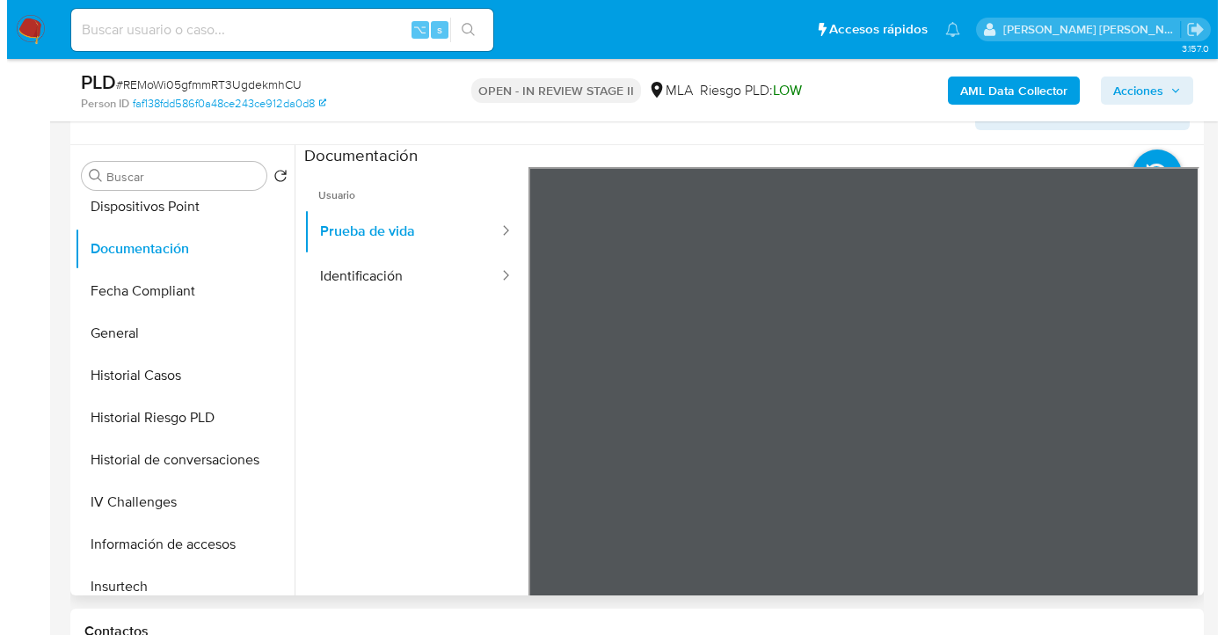
scroll to position [0, 0]
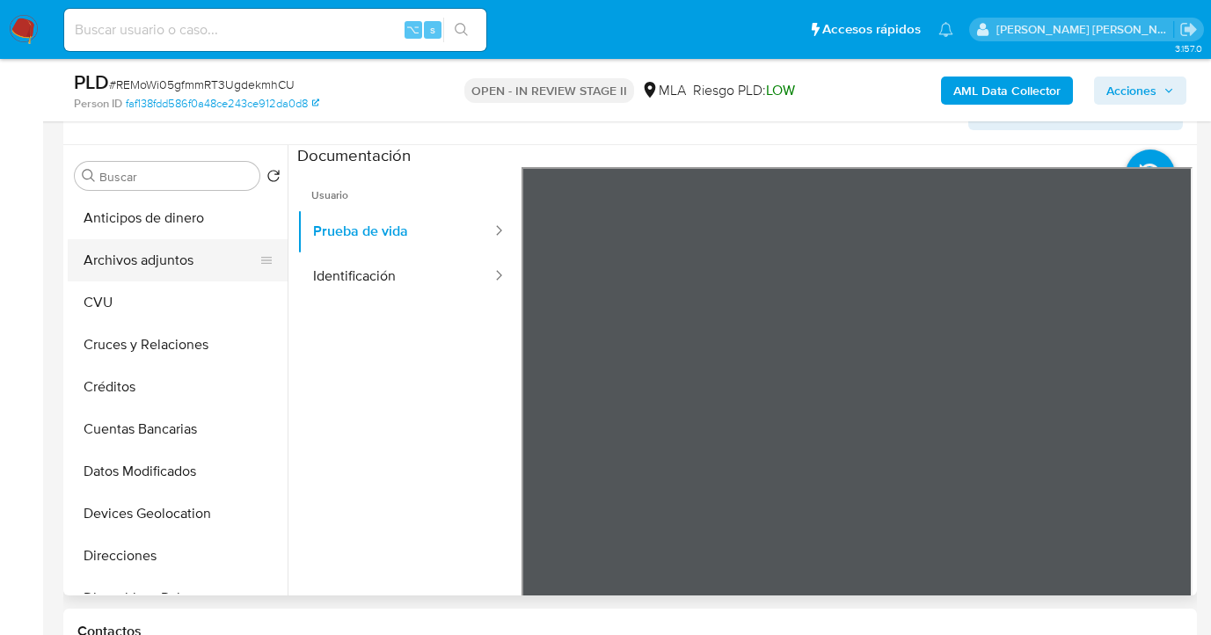
drag, startPoint x: 196, startPoint y: 265, endPoint x: 209, endPoint y: 263, distance: 13.3
click at [195, 266] on button "Archivos adjuntos" at bounding box center [171, 260] width 206 height 42
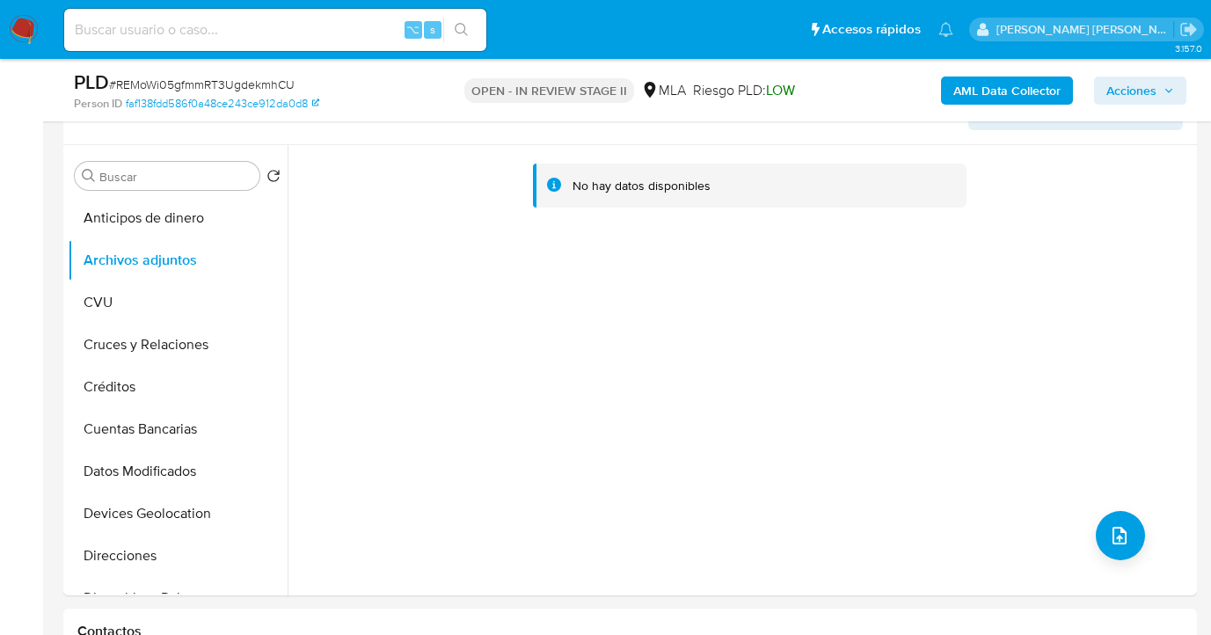
click at [993, 92] on b "AML Data Collector" at bounding box center [1007, 91] width 107 height 28
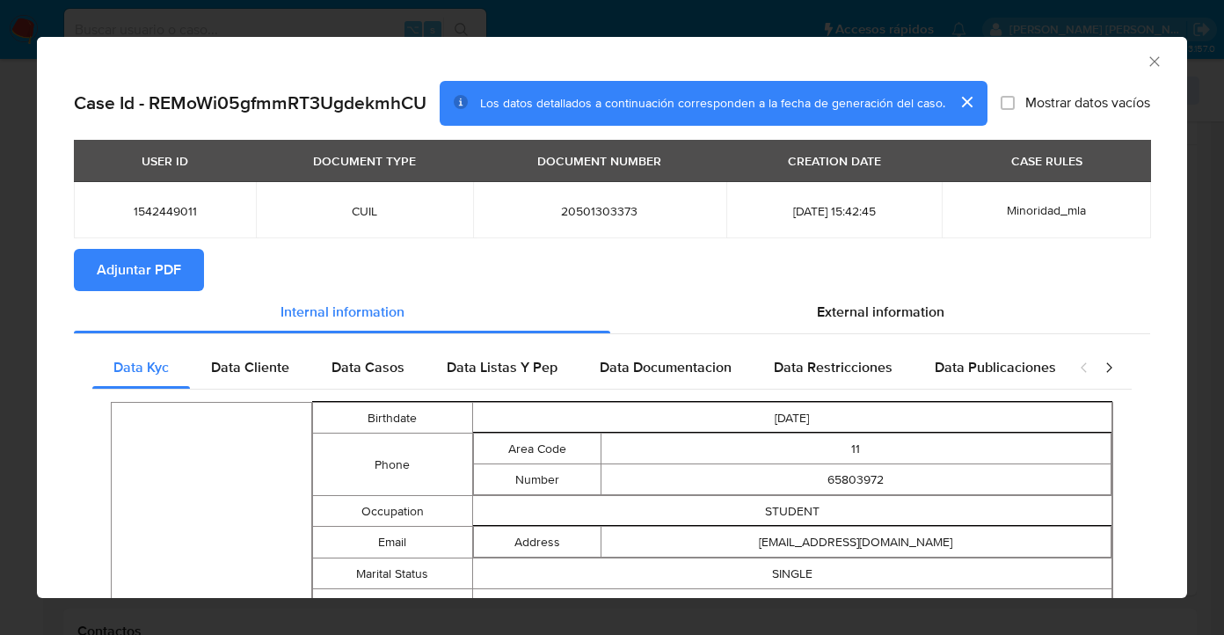
click at [155, 259] on span "Adjuntar PDF" at bounding box center [139, 270] width 84 height 39
click at [1146, 62] on icon "Cerrar ventana" at bounding box center [1155, 62] width 18 height 18
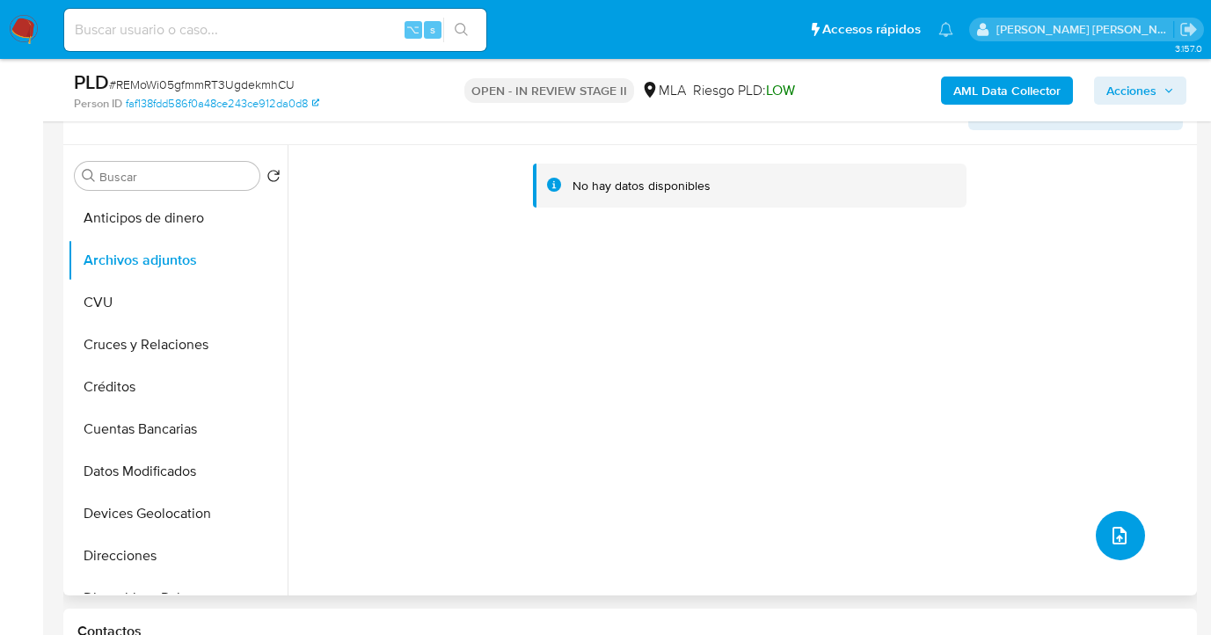
click at [1117, 540] on icon "upload-file" at bounding box center [1119, 535] width 21 height 21
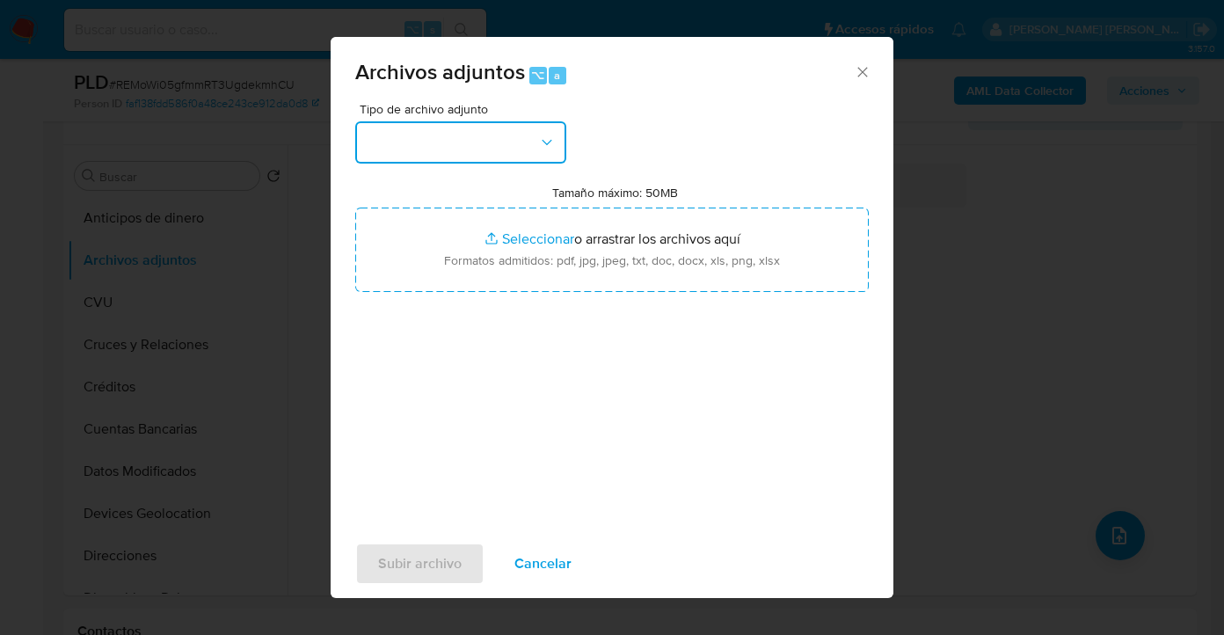
click at [553, 151] on button "button" at bounding box center [460, 142] width 211 height 42
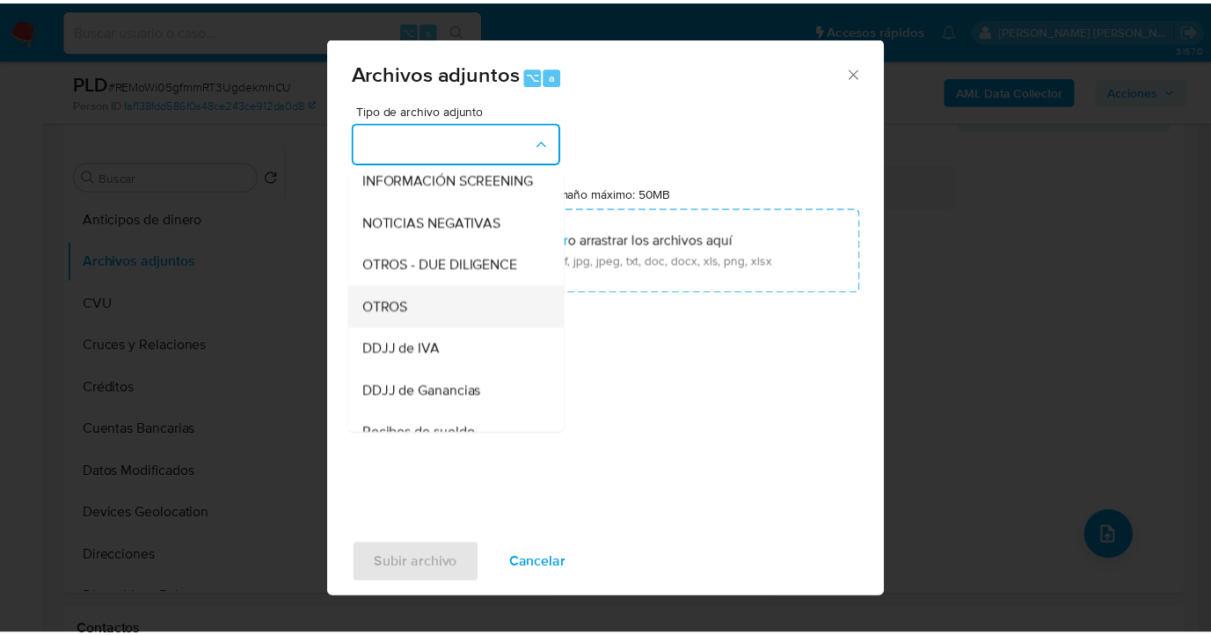
scroll to position [223, 0]
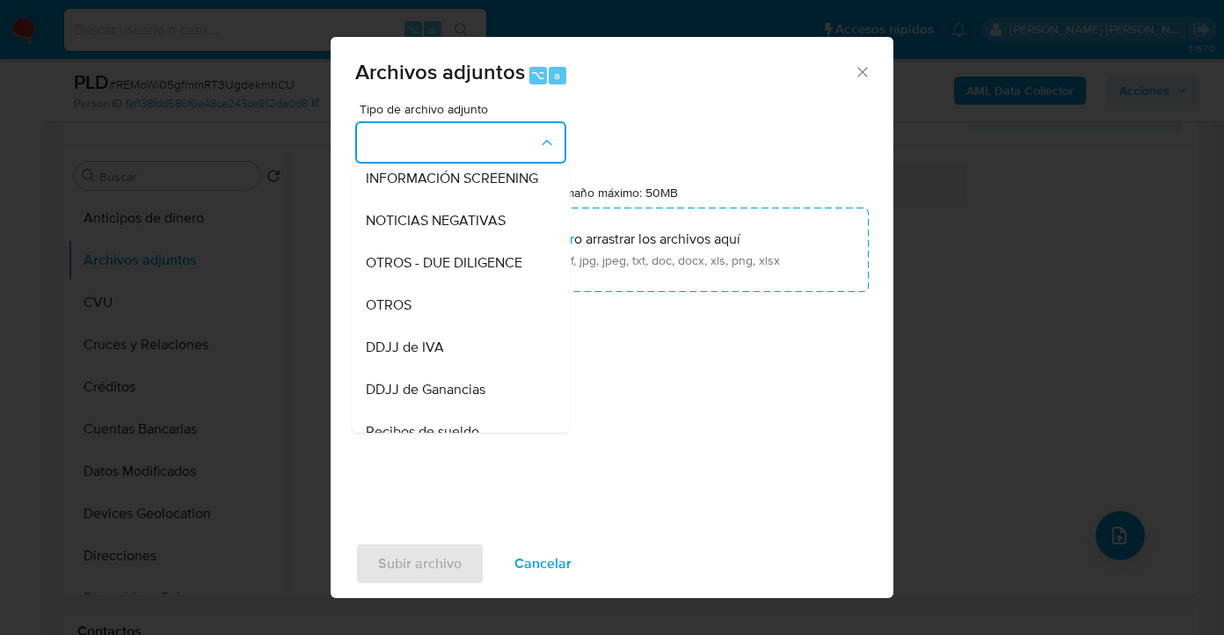
click at [459, 326] on div "OTROS" at bounding box center [455, 305] width 179 height 42
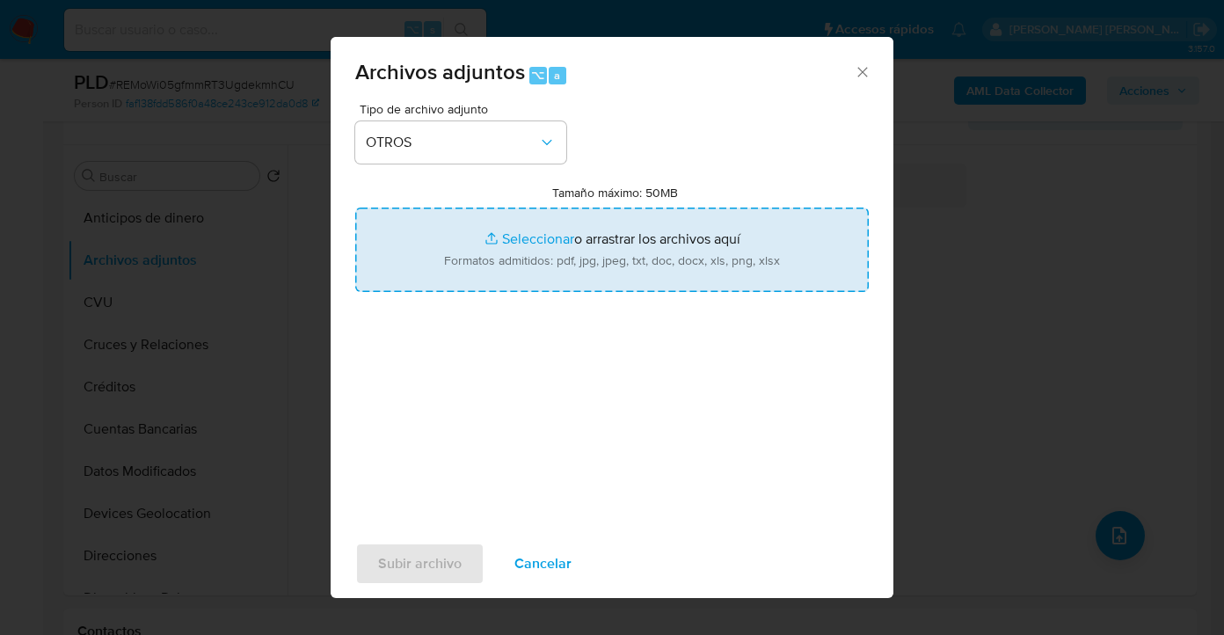
click at [571, 274] on input "Tamaño máximo: 50MB Seleccionar archivos" at bounding box center [612, 250] width 514 height 84
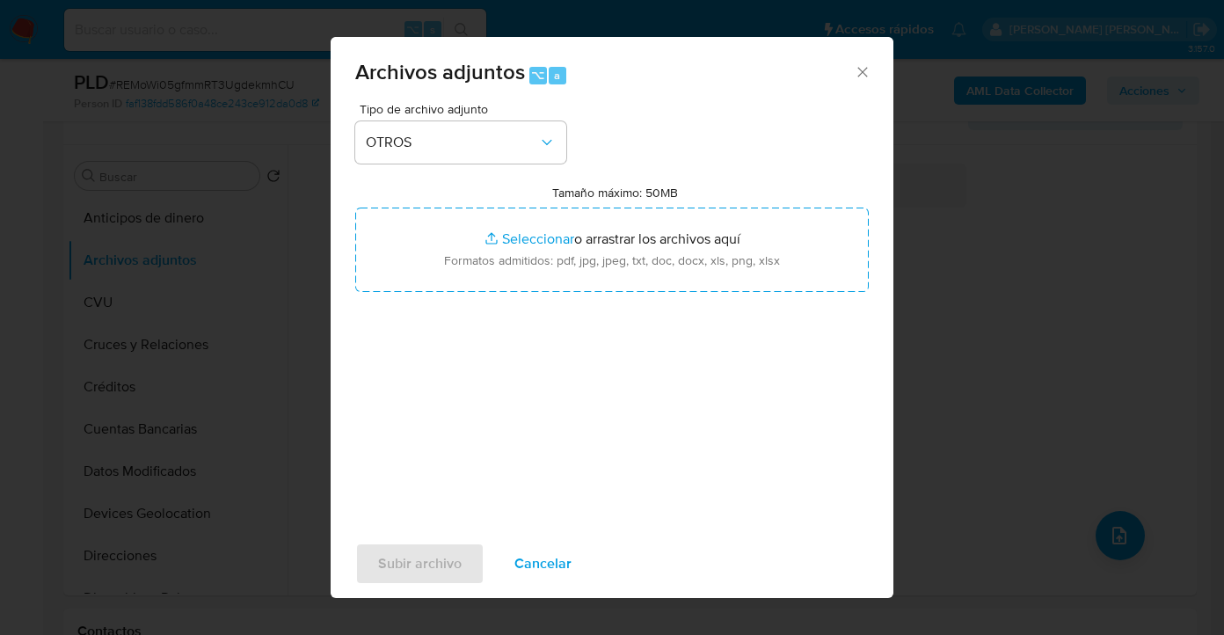
type input "C:\fakepath\1542449011- Movimientos-Aladdin-v10_2.xlsx"
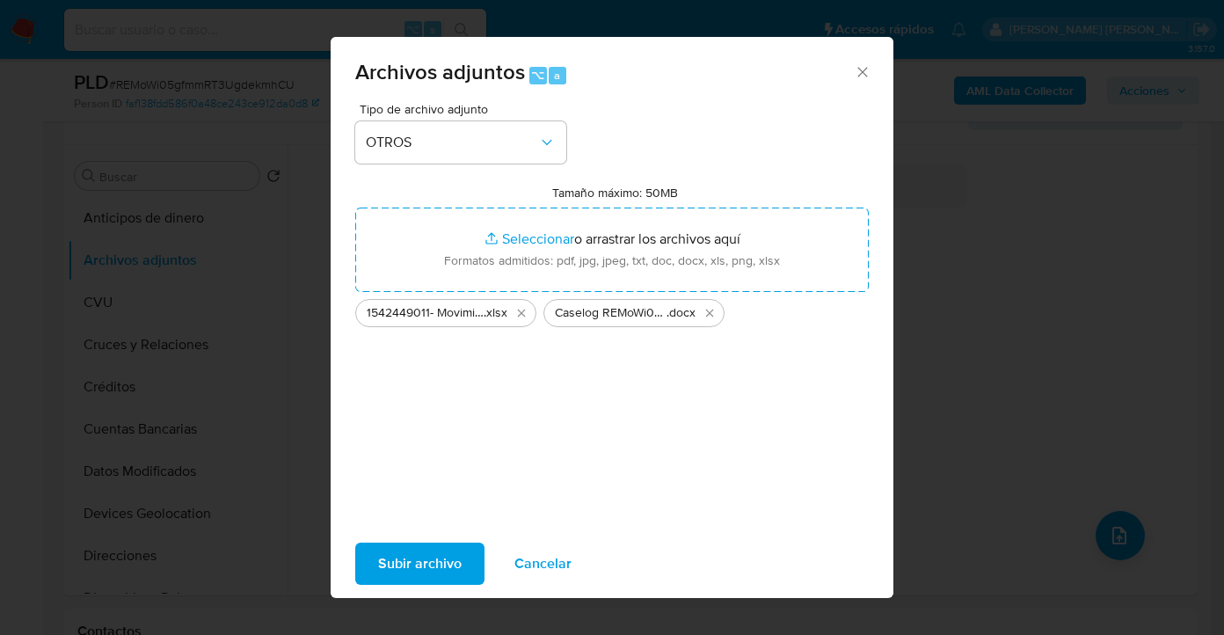
click at [422, 562] on span "Subir archivo" at bounding box center [420, 564] width 84 height 39
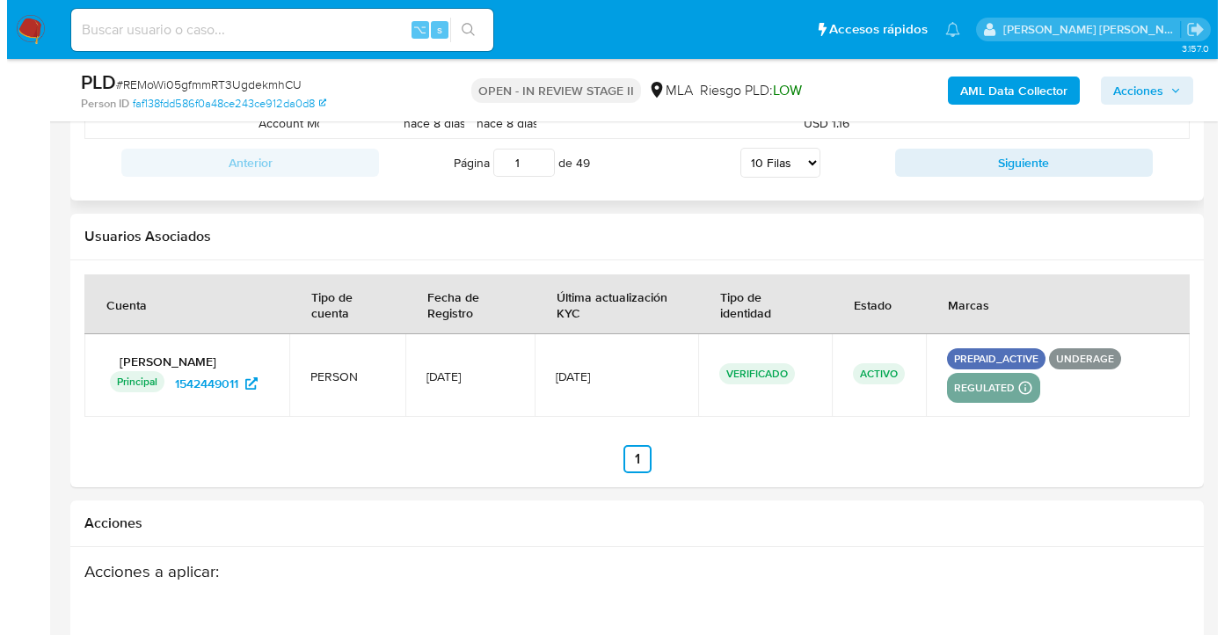
scroll to position [3135, 0]
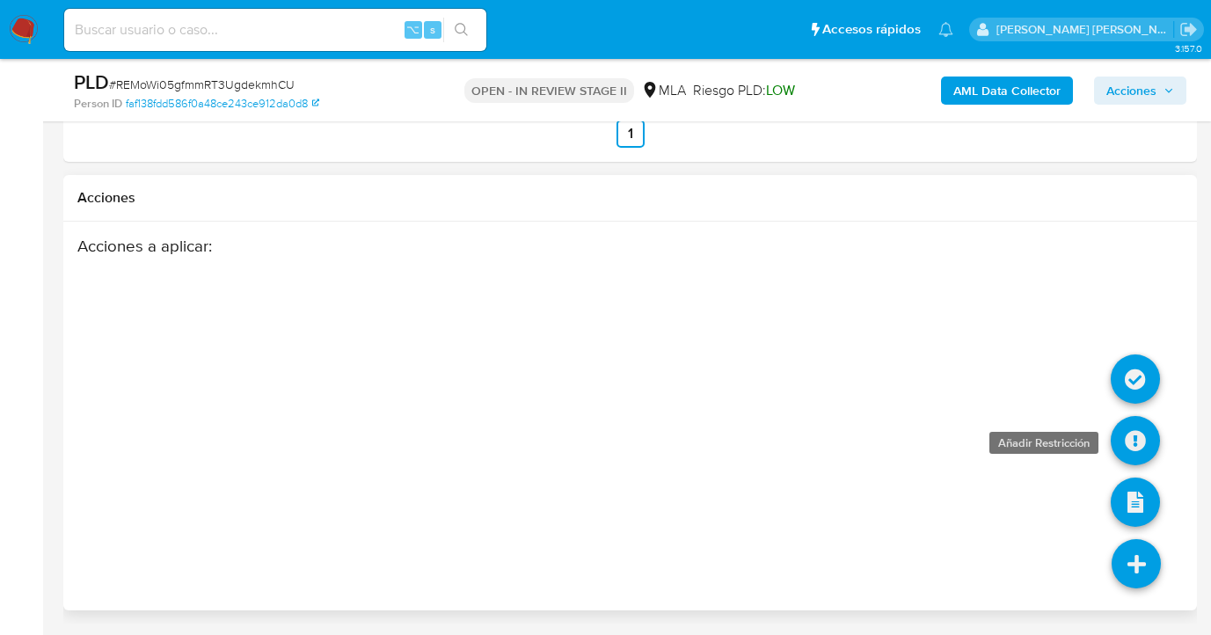
click at [1133, 438] on icon at bounding box center [1135, 440] width 49 height 49
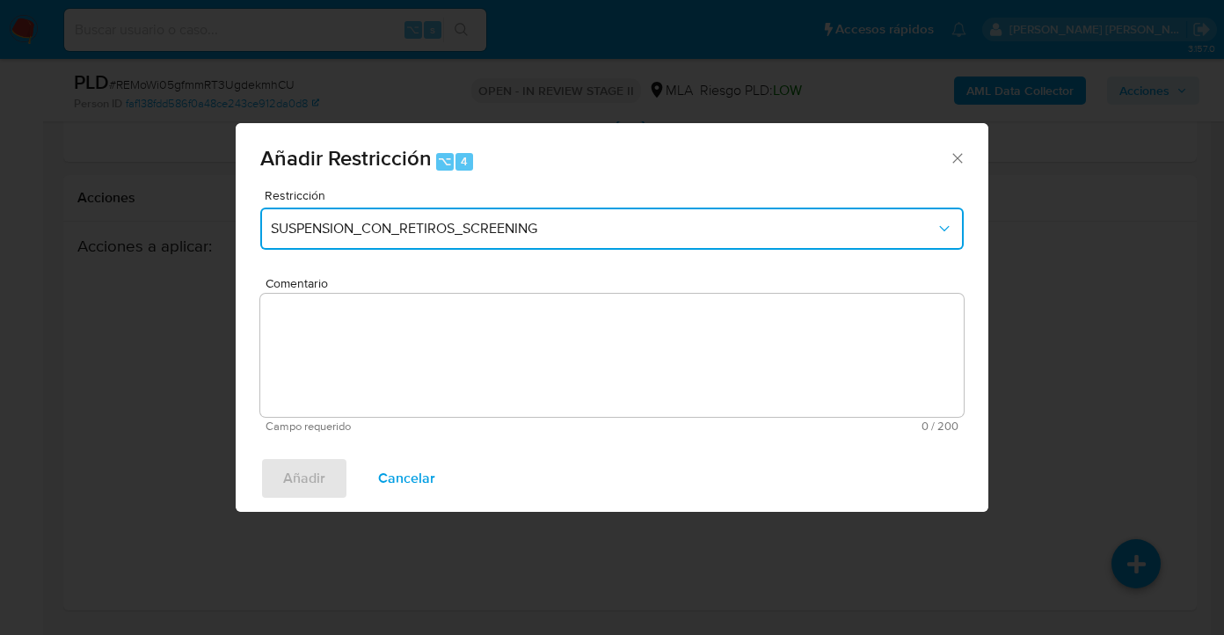
click at [537, 222] on span "SUSPENSION_CON_RETIROS_SCREENING" at bounding box center [603, 229] width 665 height 18
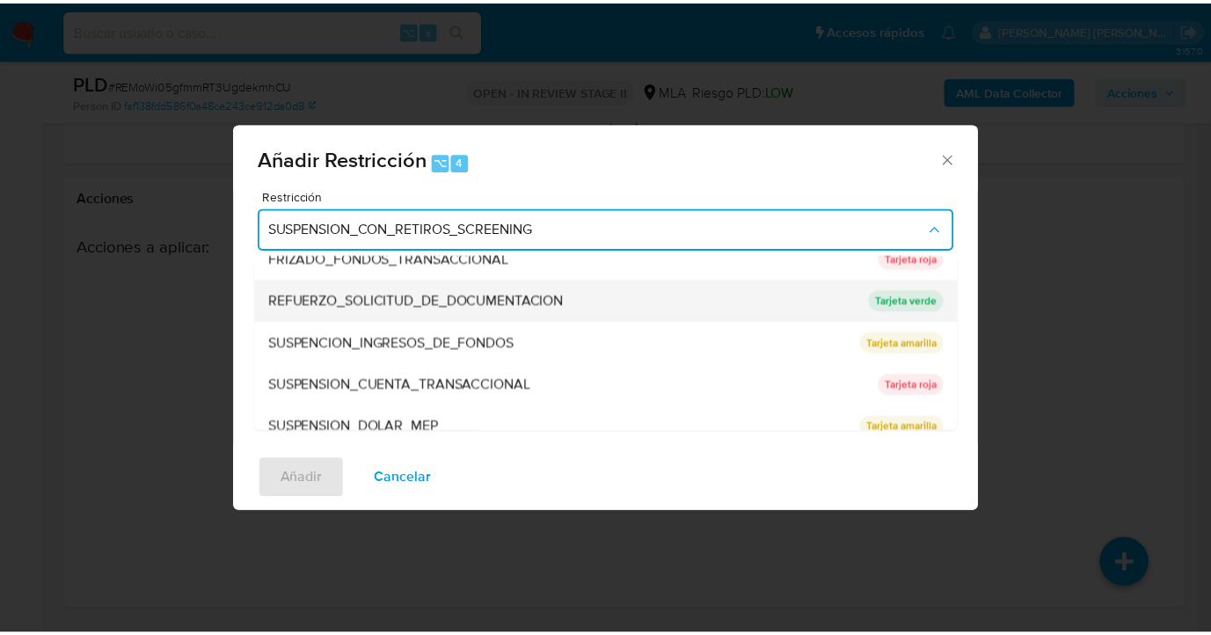
scroll to position [355, 0]
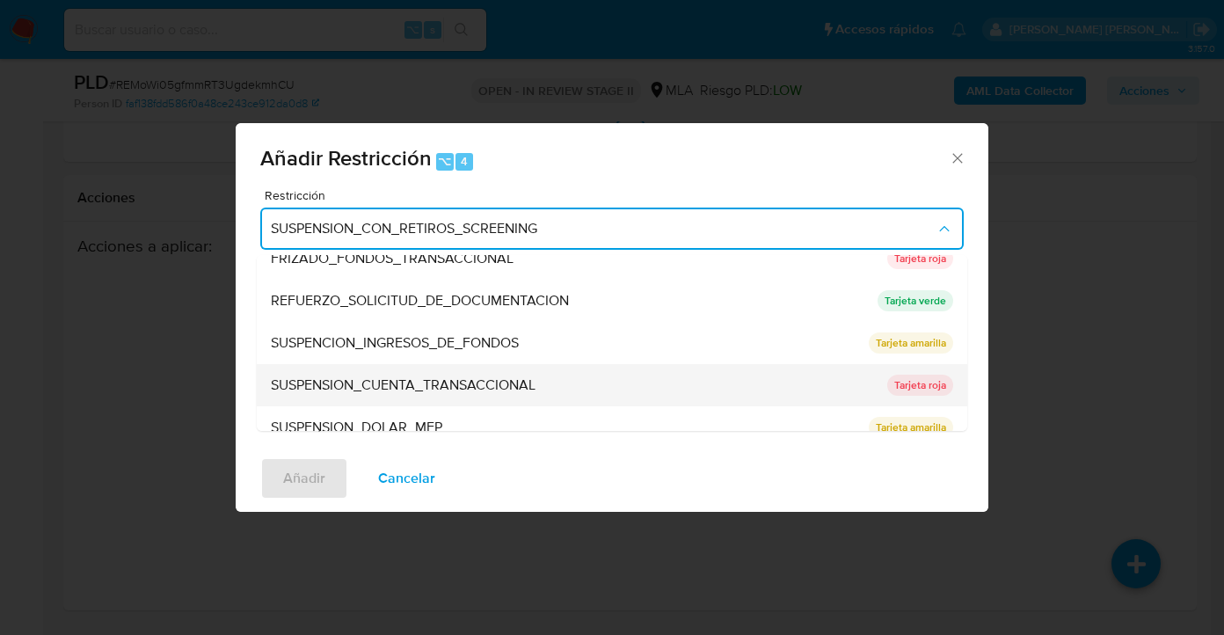
click at [450, 386] on span "SUSPENSION_CUENTA_TRANSACCIONAL" at bounding box center [403, 385] width 265 height 18
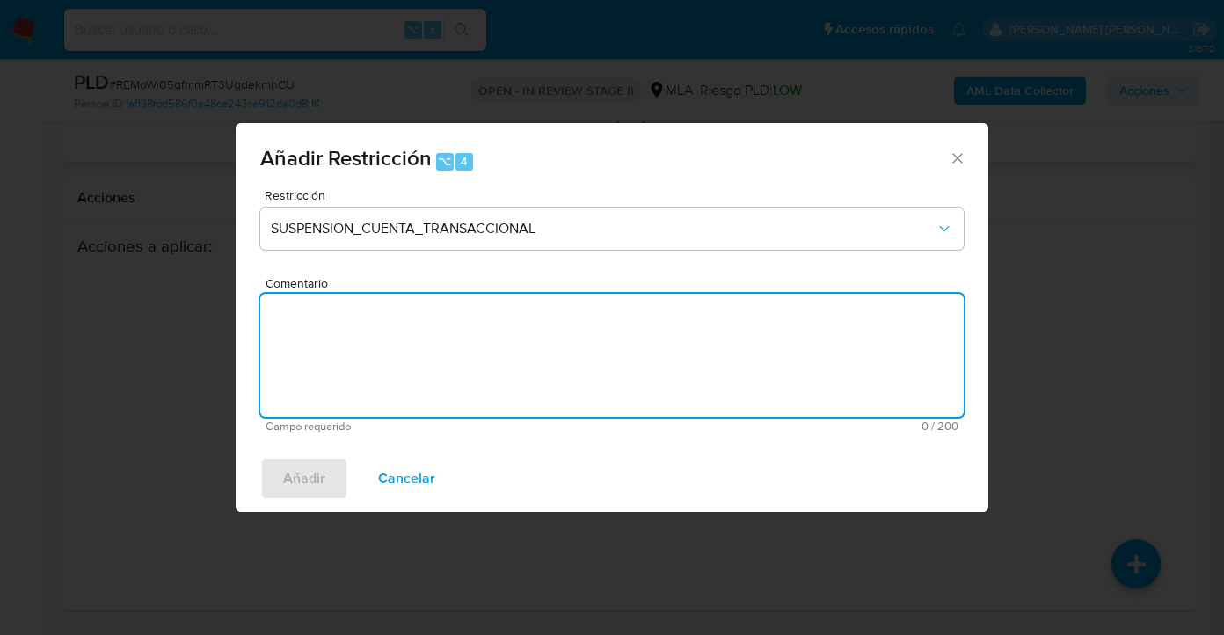
click at [447, 395] on textarea "Comentario" at bounding box center [612, 355] width 704 height 123
type textarea "AML"
click at [306, 491] on span "Añadir" at bounding box center [304, 478] width 42 height 39
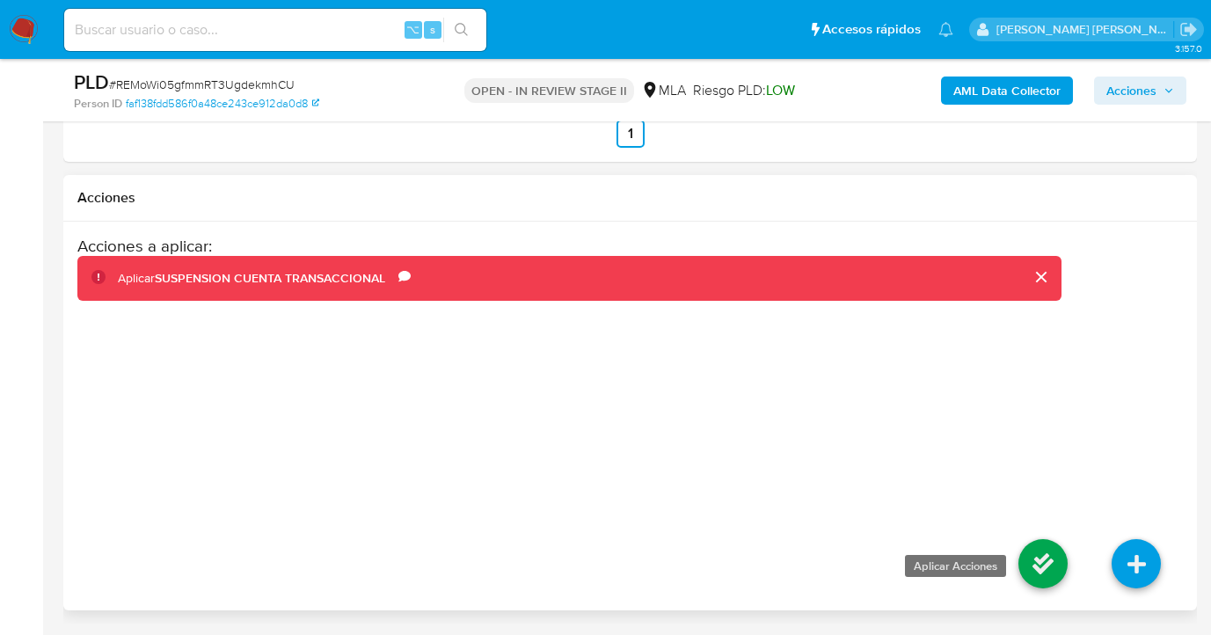
click at [1042, 554] on icon at bounding box center [1043, 563] width 49 height 49
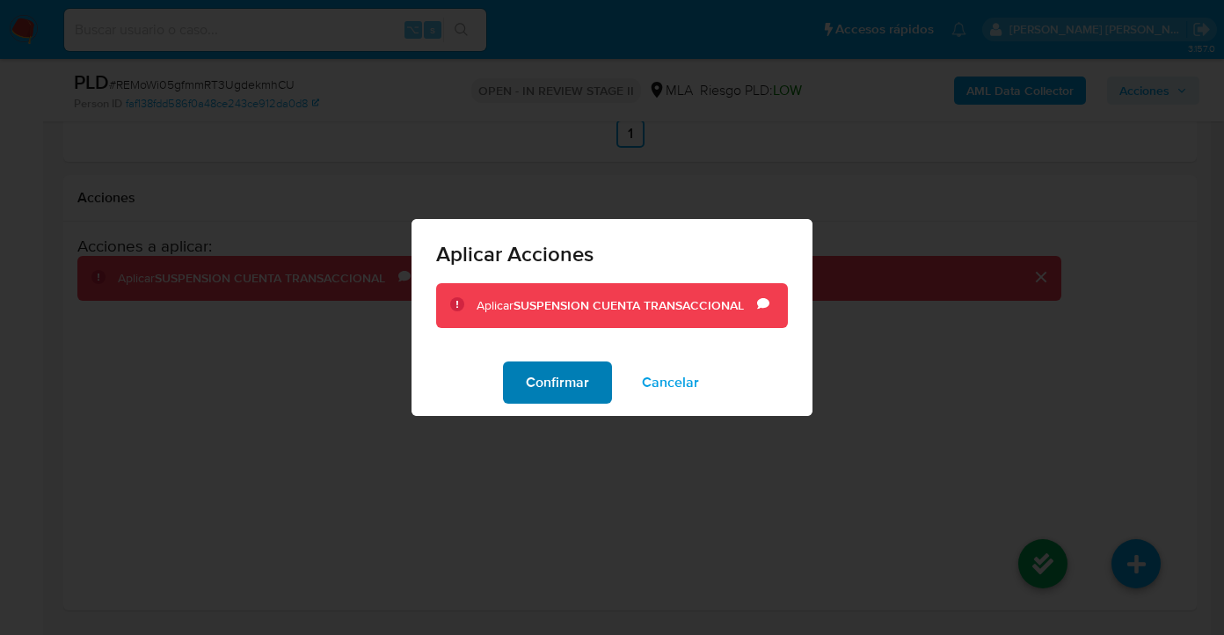
click at [544, 396] on span "Confirmar" at bounding box center [557, 382] width 63 height 39
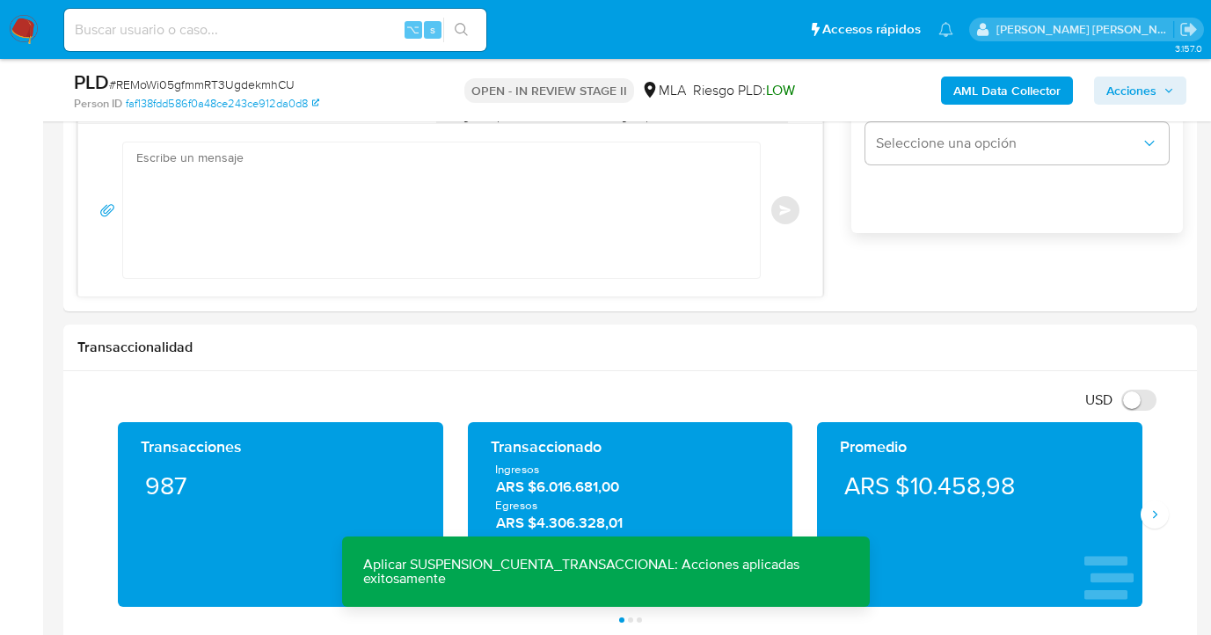
scroll to position [1255, 0]
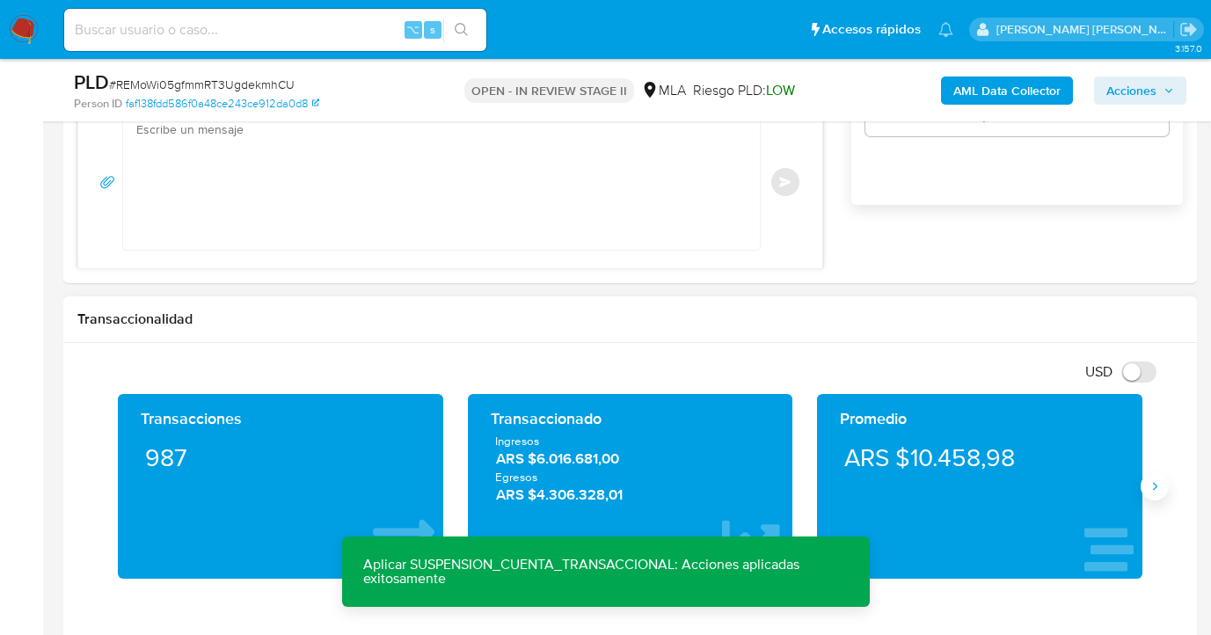
click at [1148, 486] on icon "Siguiente" at bounding box center [1155, 486] width 14 height 14
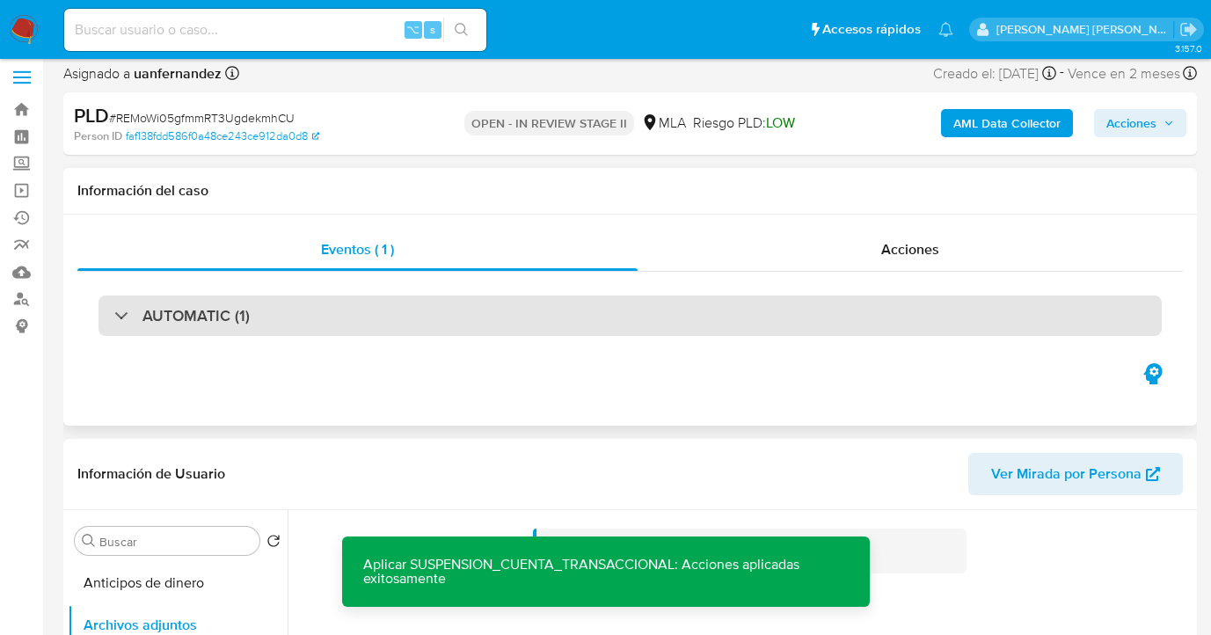
scroll to position [0, 0]
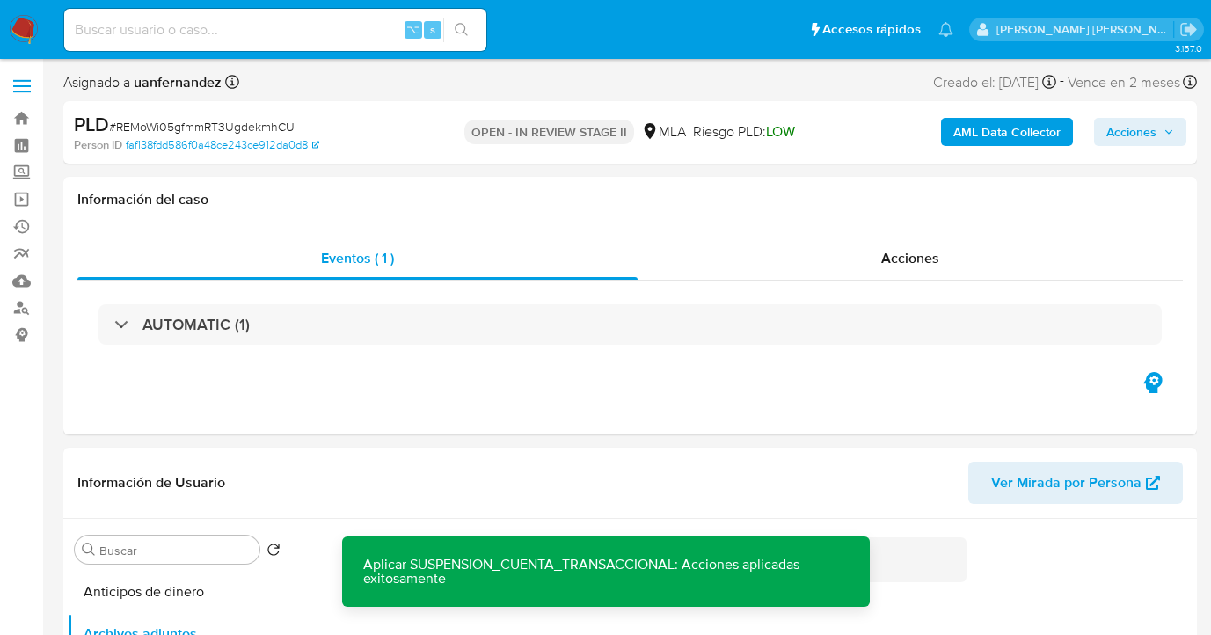
click at [1136, 133] on span "Acciones" at bounding box center [1132, 132] width 50 height 28
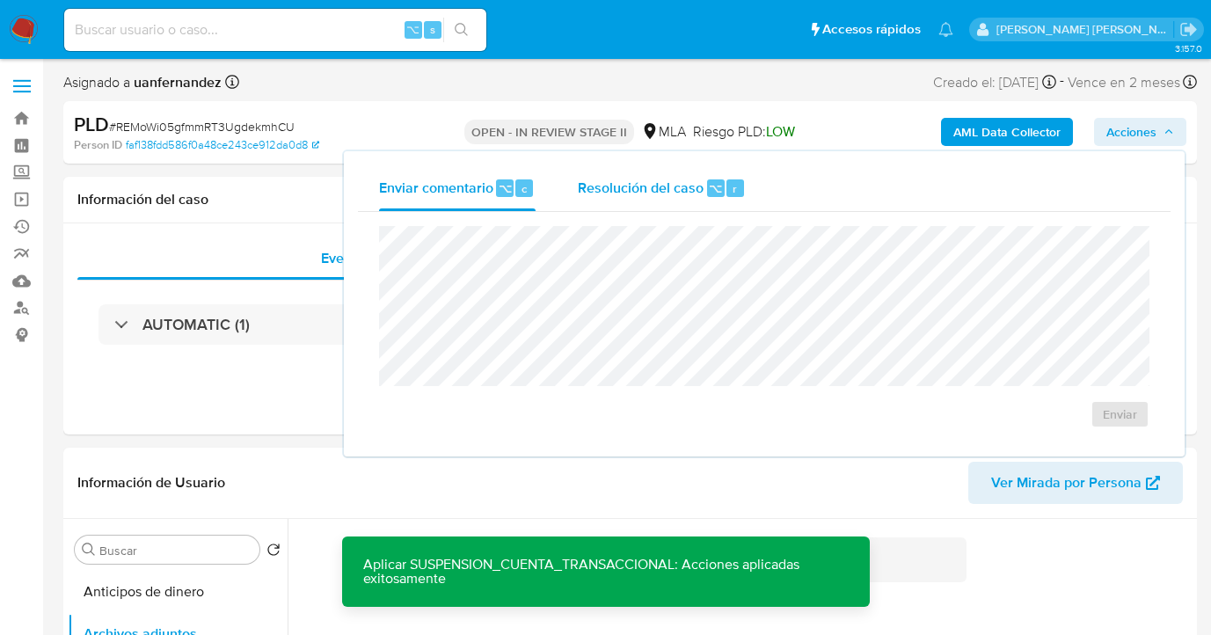
click at [632, 194] on span "Resolución del caso" at bounding box center [641, 188] width 126 height 20
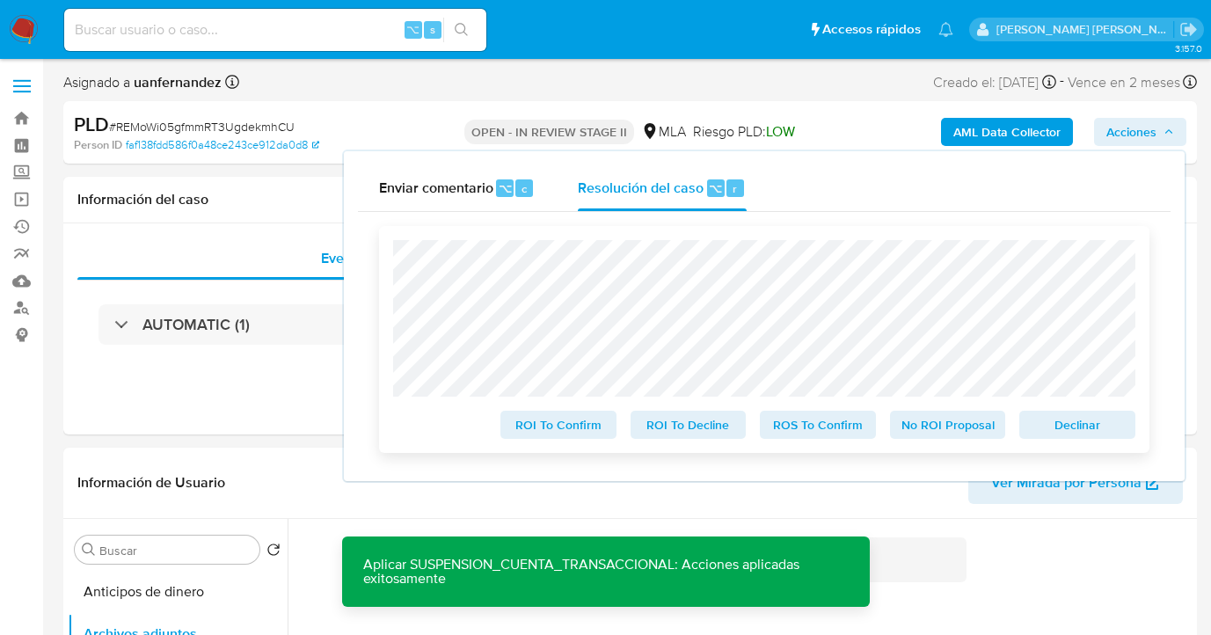
click at [1055, 428] on span "Declinar" at bounding box center [1077, 425] width 91 height 25
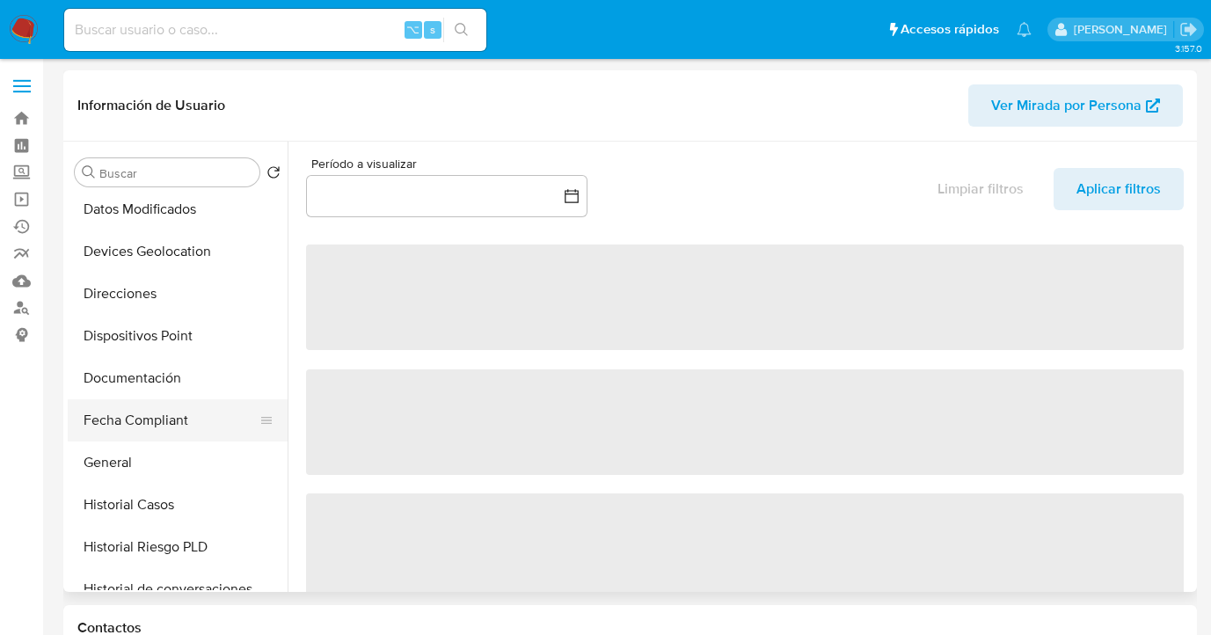
scroll to position [261, 0]
select select "10"
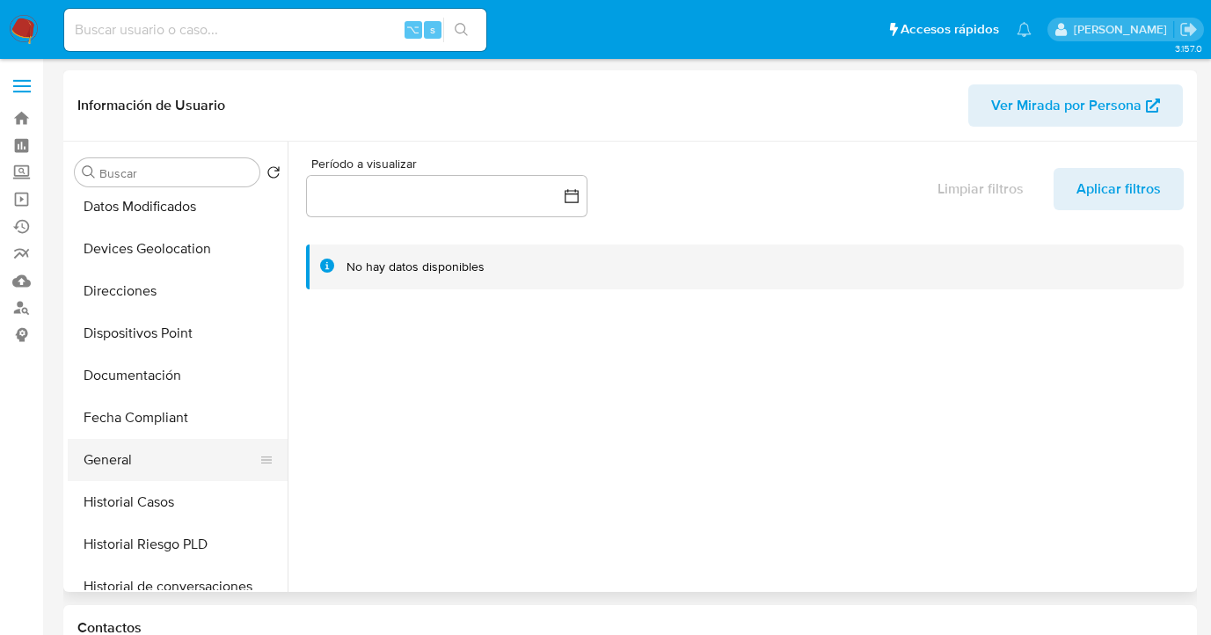
click at [163, 457] on button "General" at bounding box center [171, 460] width 206 height 42
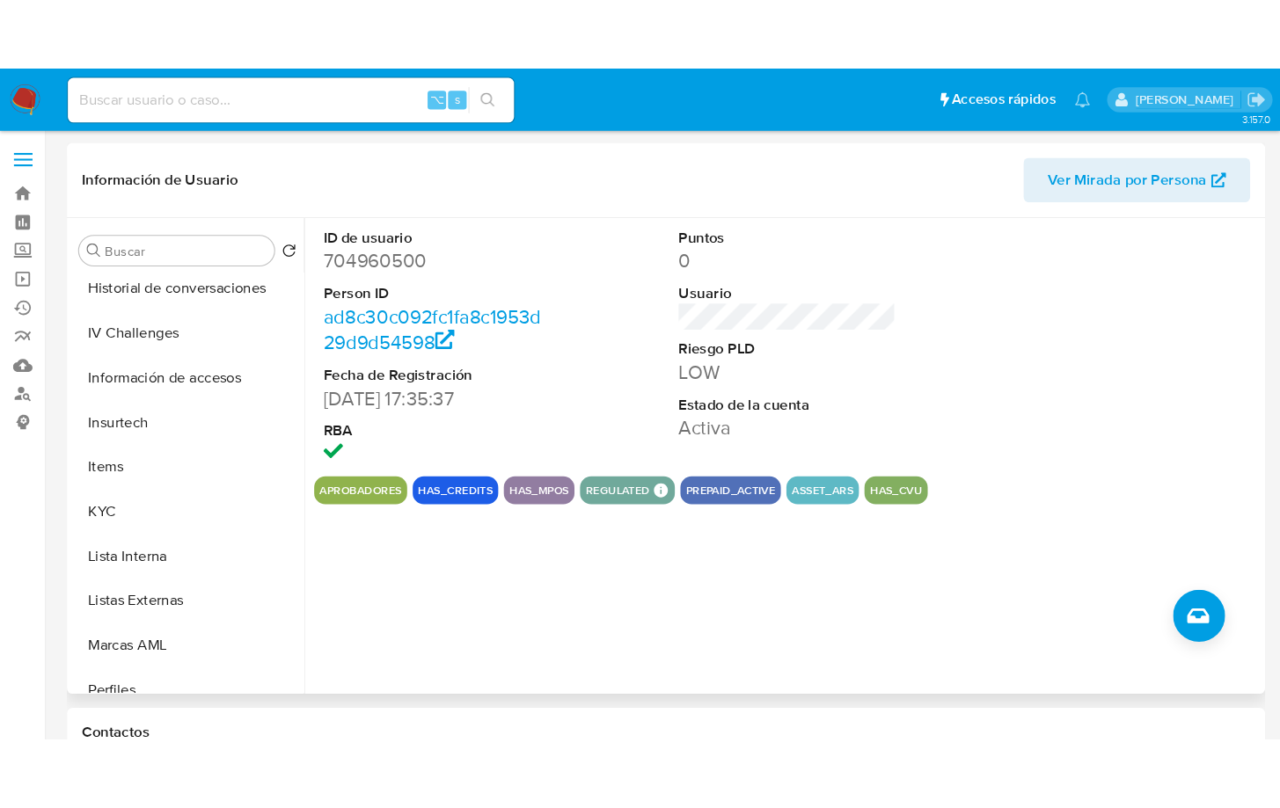
scroll to position [642, 0]
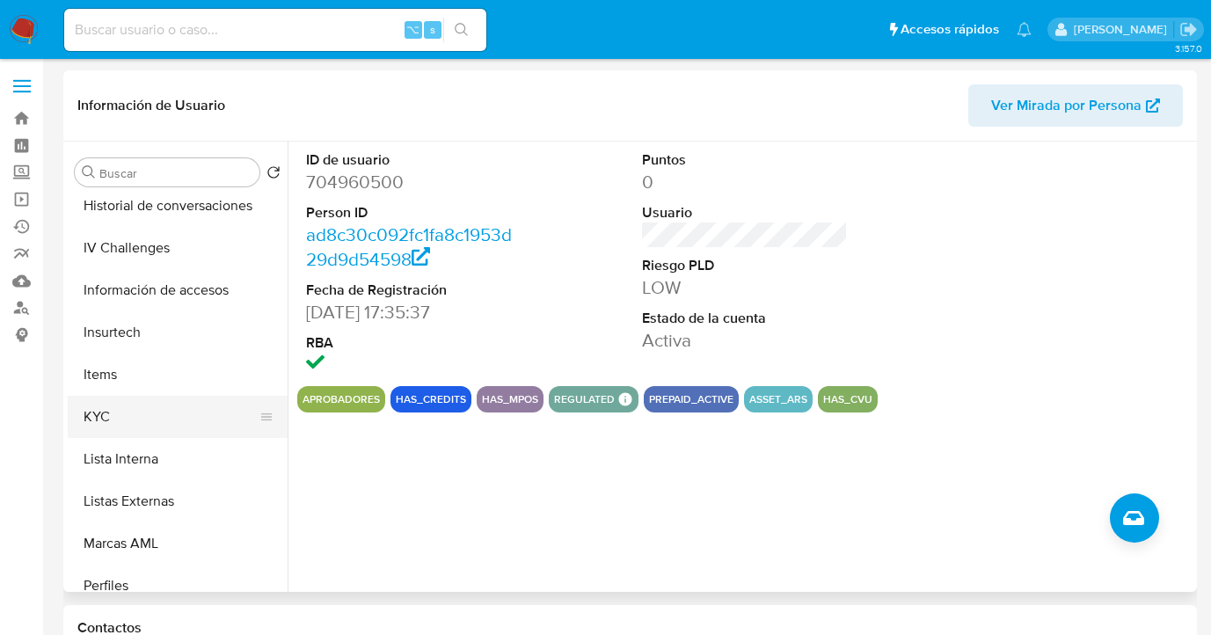
click at [241, 431] on button "KYC" at bounding box center [171, 417] width 206 height 42
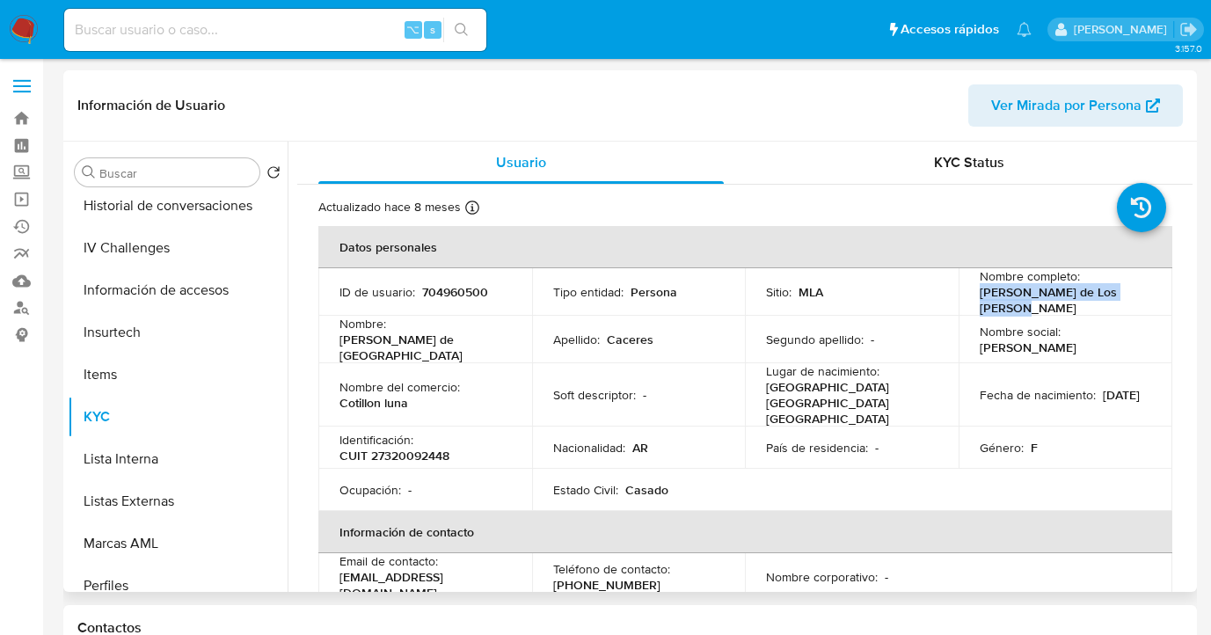
drag, startPoint x: 974, startPoint y: 294, endPoint x: 1020, endPoint y: 305, distance: 48.0
click at [1020, 305] on p "[PERSON_NAME] de Los [PERSON_NAME]" at bounding box center [1062, 300] width 164 height 32
copy p "[PERSON_NAME] de Los [PERSON_NAME]"
drag, startPoint x: 373, startPoint y: 433, endPoint x: 449, endPoint y: 432, distance: 76.5
click at [449, 432] on div "Identificación : CUIT 27320092448" at bounding box center [426, 448] width 172 height 32
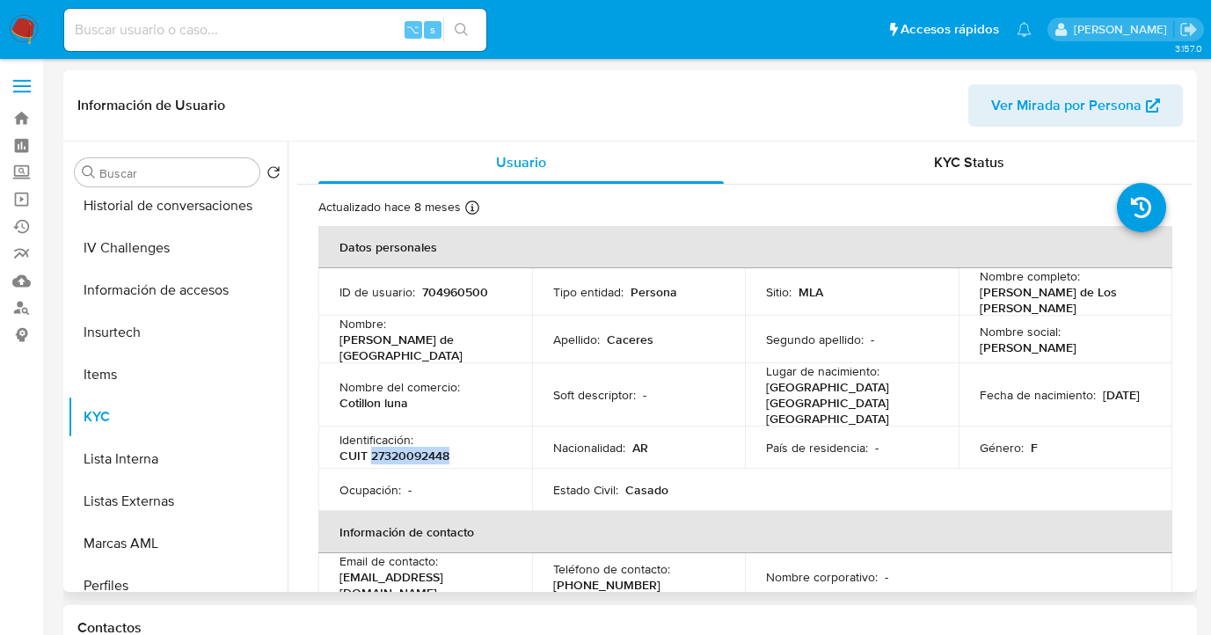
copy p "27320092448"
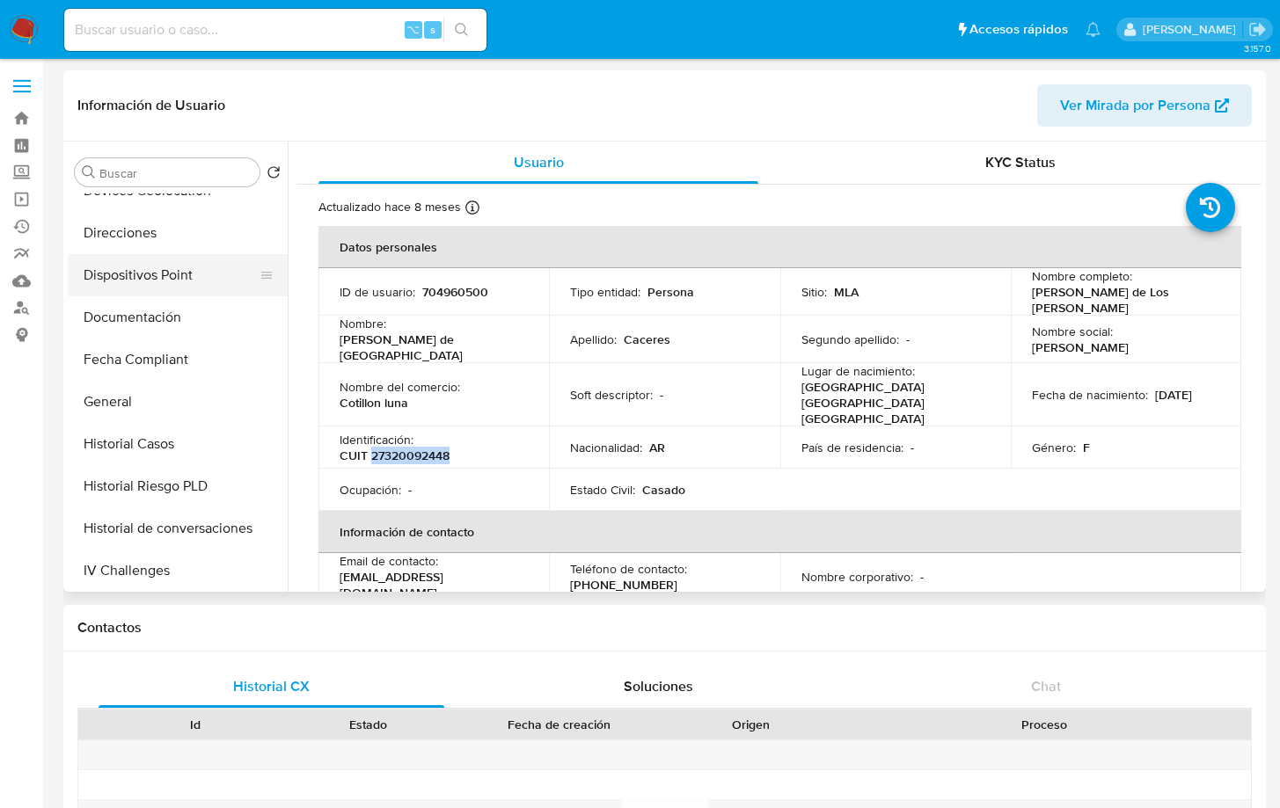
scroll to position [291, 0]
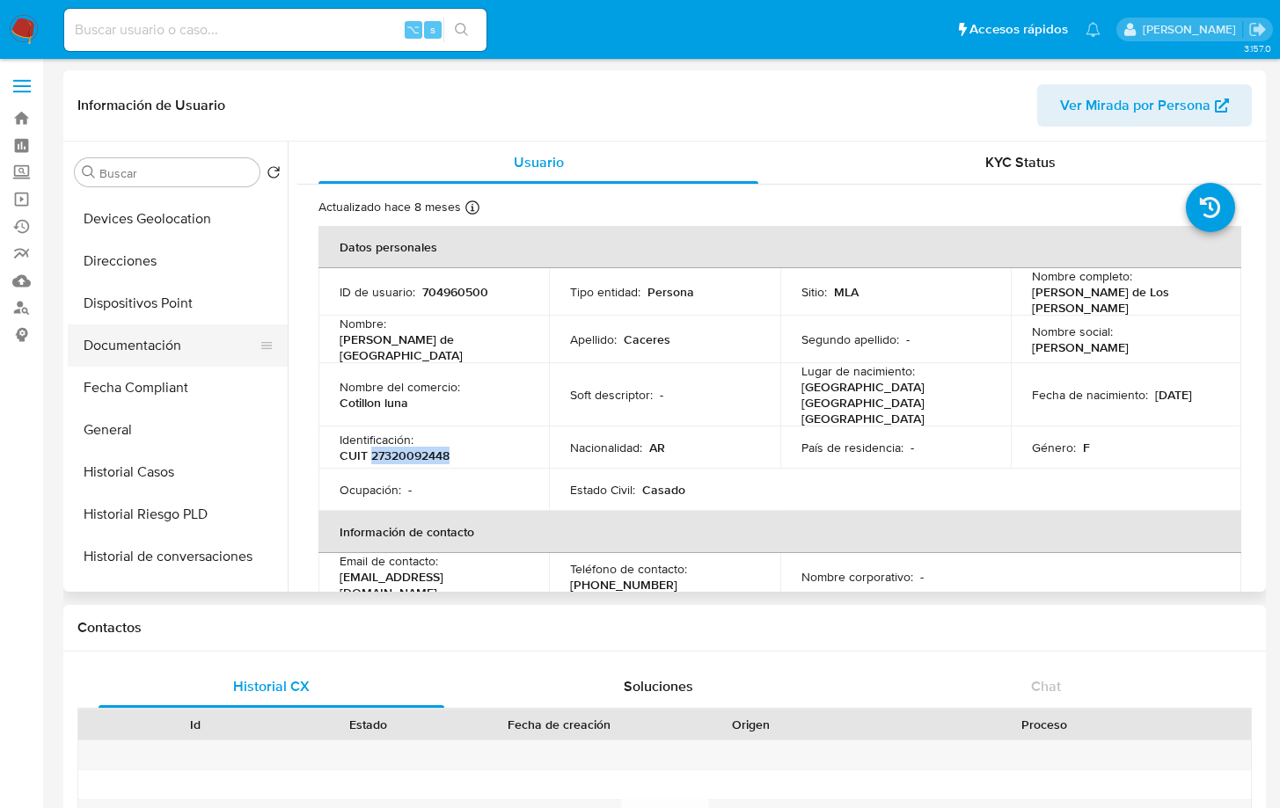
click at [170, 355] on button "Documentación" at bounding box center [171, 346] width 206 height 42
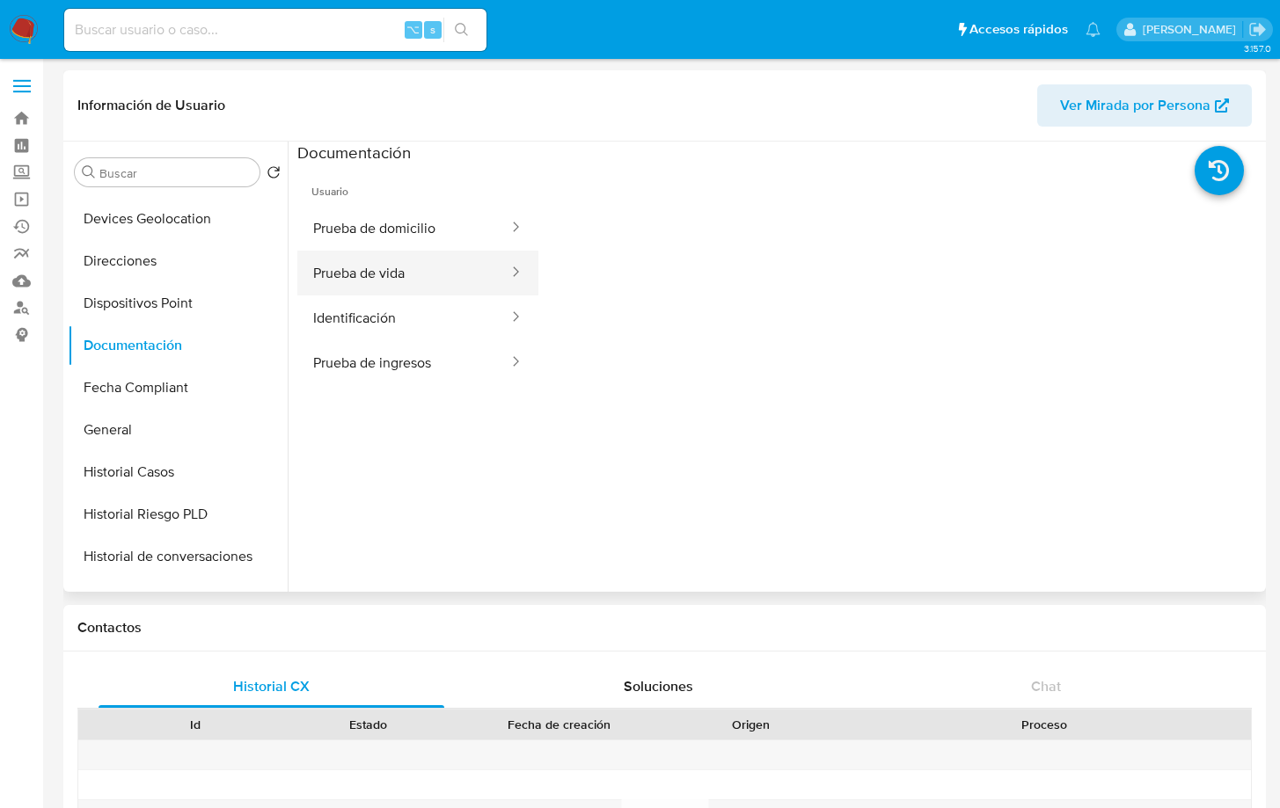
drag, startPoint x: 409, startPoint y: 279, endPoint x: 477, endPoint y: 286, distance: 68.1
click at [409, 279] on button "Prueba de vida" at bounding box center [403, 273] width 213 height 45
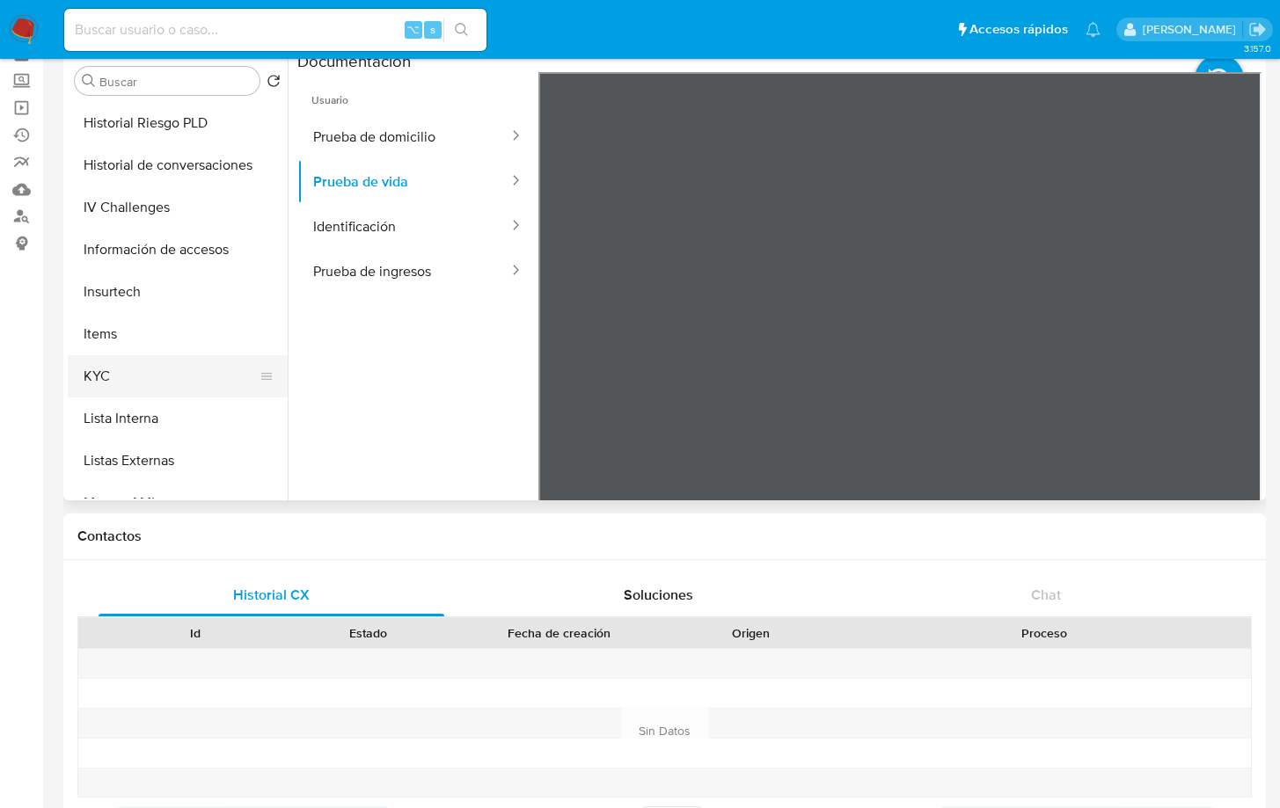
scroll to position [595, 0]
click at [201, 369] on button "KYC" at bounding box center [171, 373] width 206 height 42
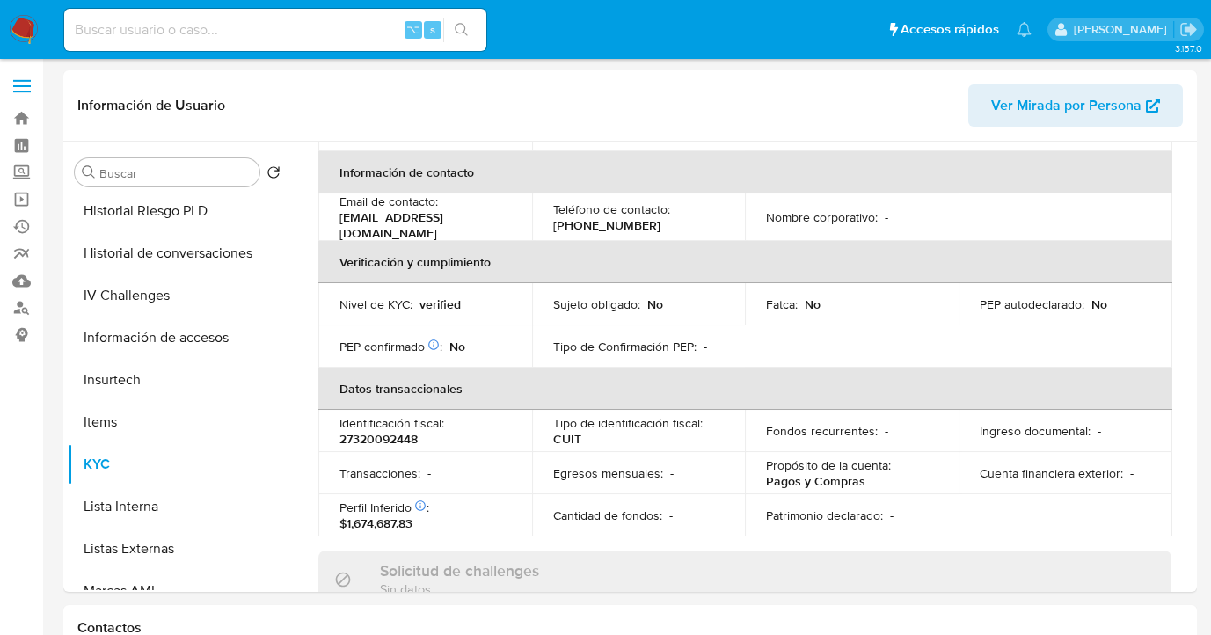
scroll to position [365, 0]
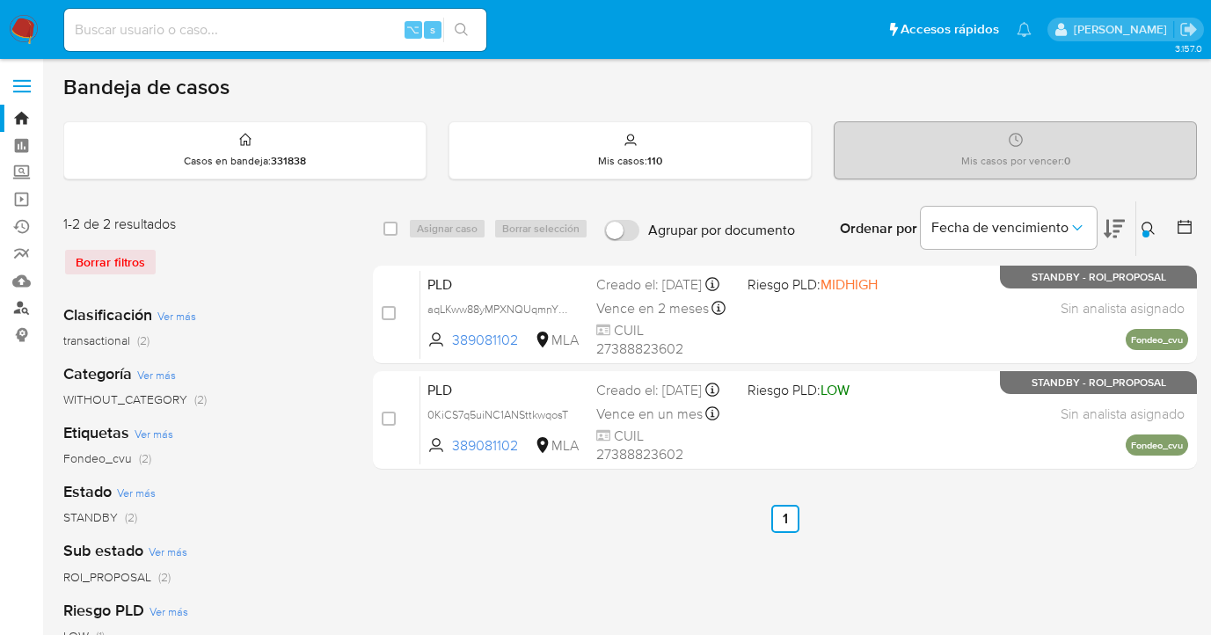
click at [24, 311] on link "Buscador de personas" at bounding box center [104, 308] width 209 height 27
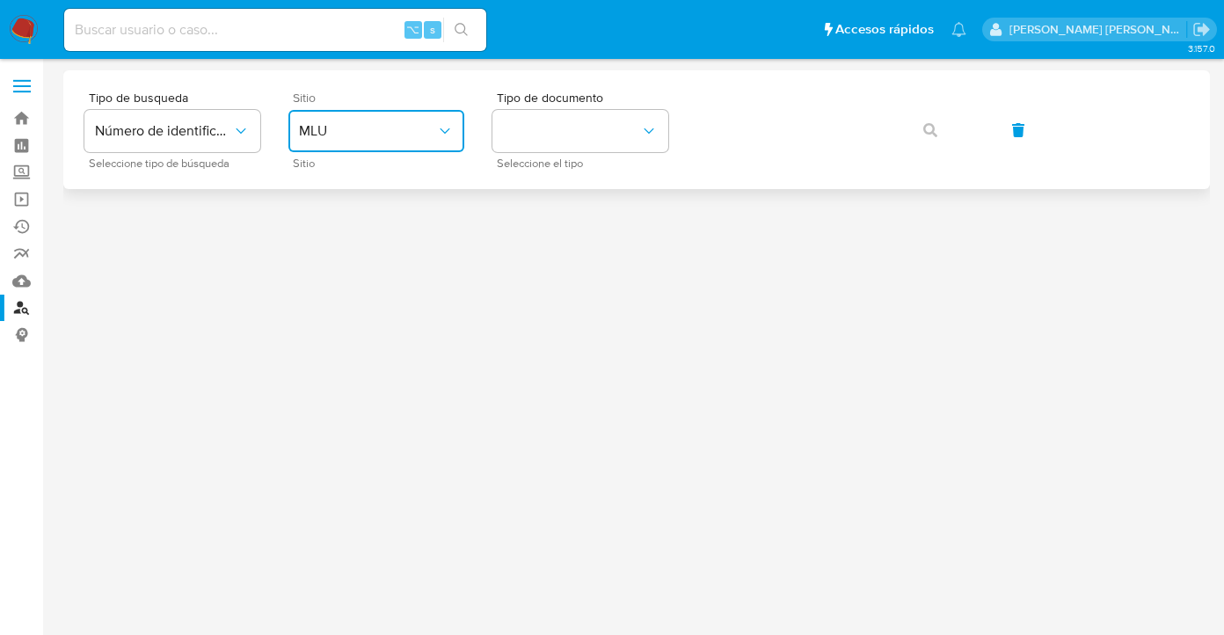
drag, startPoint x: 397, startPoint y: 128, endPoint x: 400, endPoint y: 143, distance: 15.4
click at [398, 130] on span "MLU" at bounding box center [367, 131] width 137 height 18
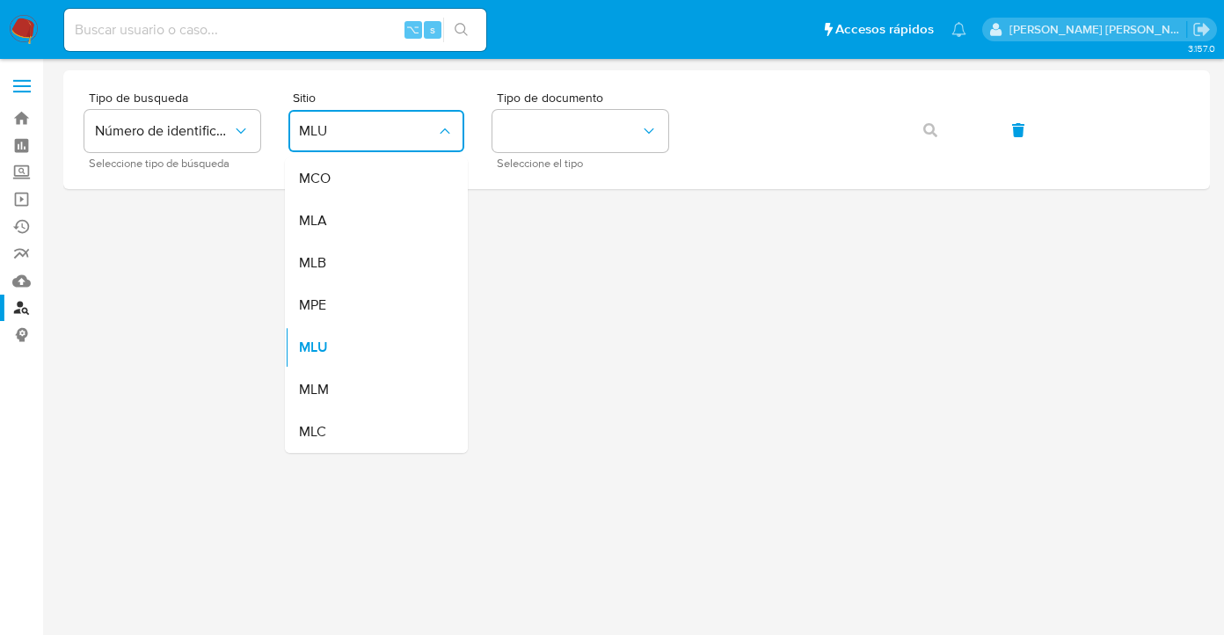
drag, startPoint x: 400, startPoint y: 217, endPoint x: 421, endPoint y: 200, distance: 27.5
click at [405, 212] on div "MLA" at bounding box center [371, 221] width 144 height 42
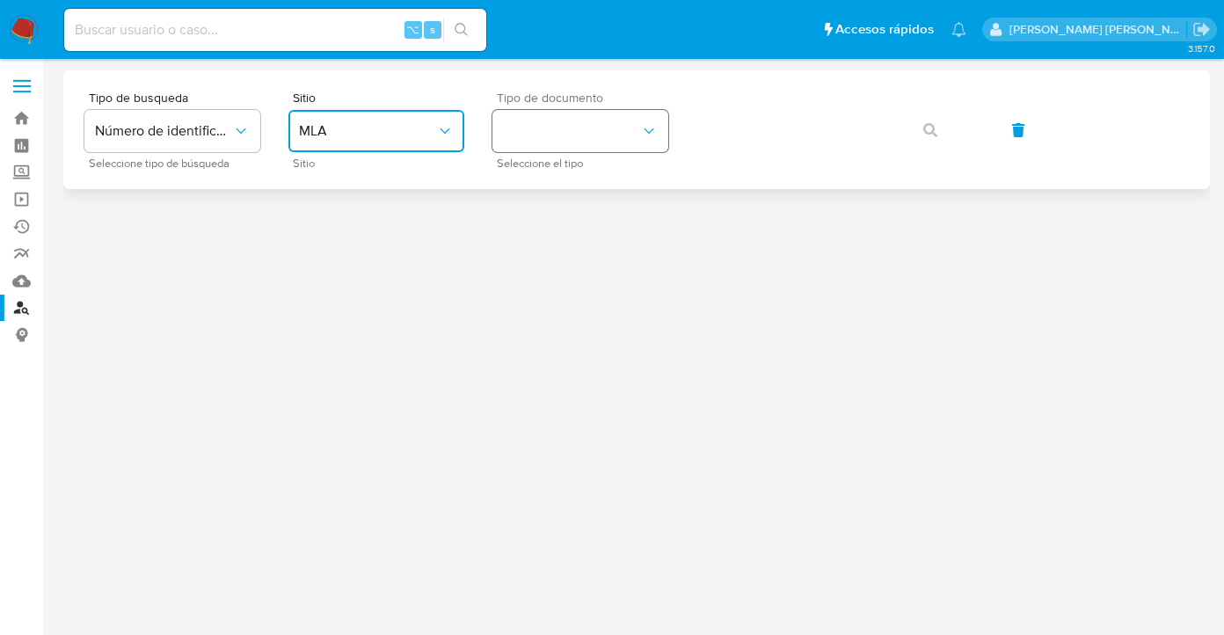
click at [545, 150] on button "identificationType" at bounding box center [581, 131] width 176 height 42
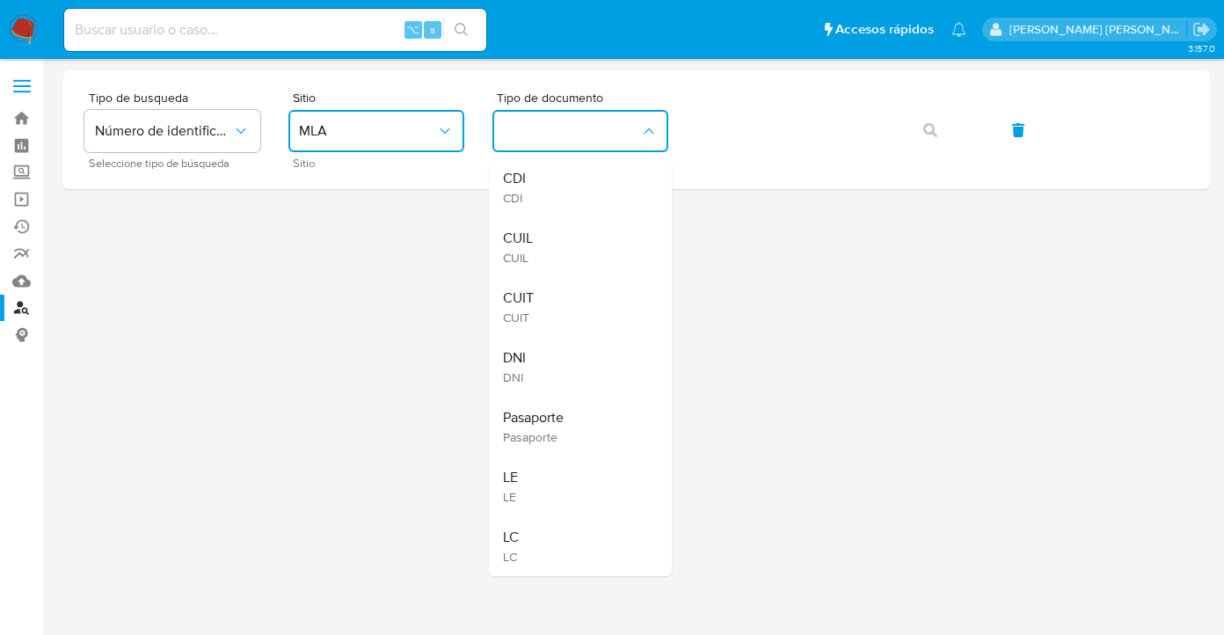
click at [557, 242] on div "CUIL CUIL" at bounding box center [575, 247] width 144 height 60
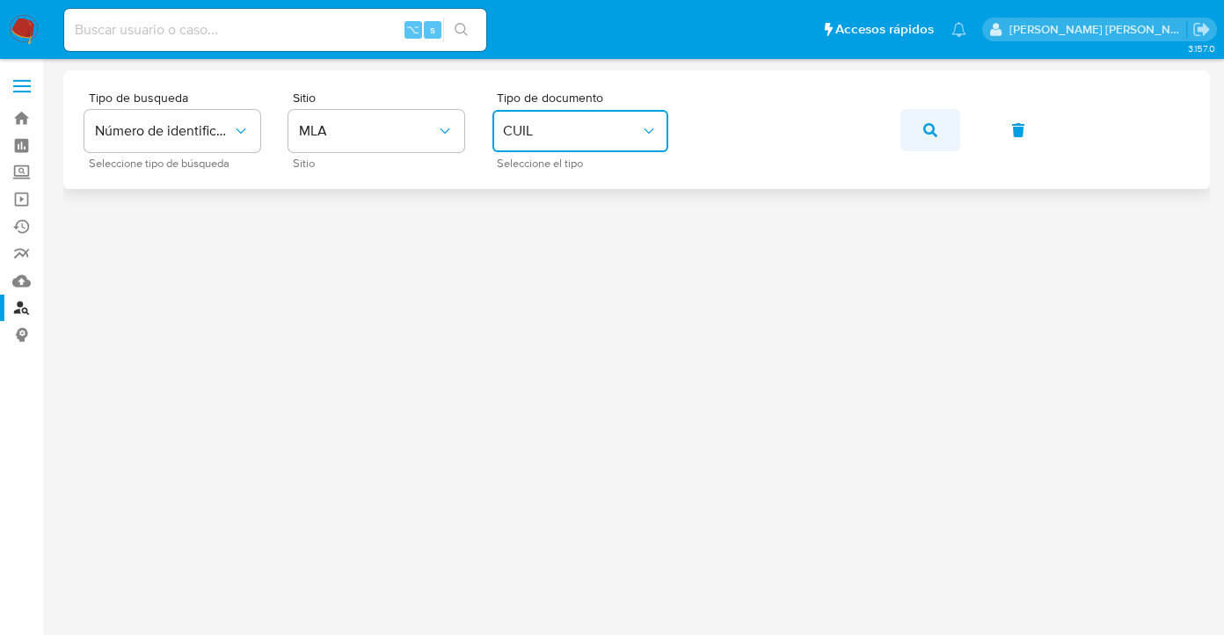
click at [949, 137] on button "button" at bounding box center [931, 130] width 60 height 42
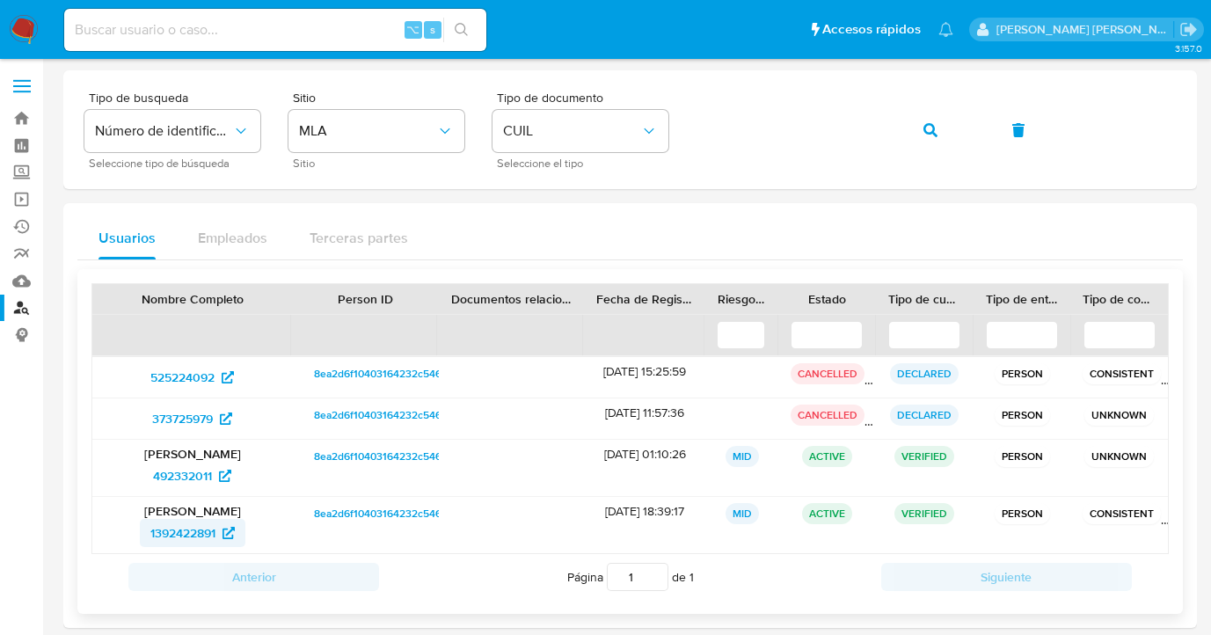
click at [179, 535] on span "1392422891" at bounding box center [182, 533] width 65 height 28
click at [742, 257] on div "Usuarios Empleados Terceras partes" at bounding box center [630, 238] width 1106 height 42
click at [679, 121] on div "Tipo de busqueda Número de identificación Seleccione tipo de búsqueda Sitio MLA…" at bounding box center [630, 129] width 1092 height 77
click at [637, 126] on div "Tipo de busqueda Número de identificación Seleccione tipo de búsqueda Sitio MLA…" at bounding box center [630, 129] width 1092 height 77
click at [933, 139] on span "button" at bounding box center [931, 130] width 14 height 39
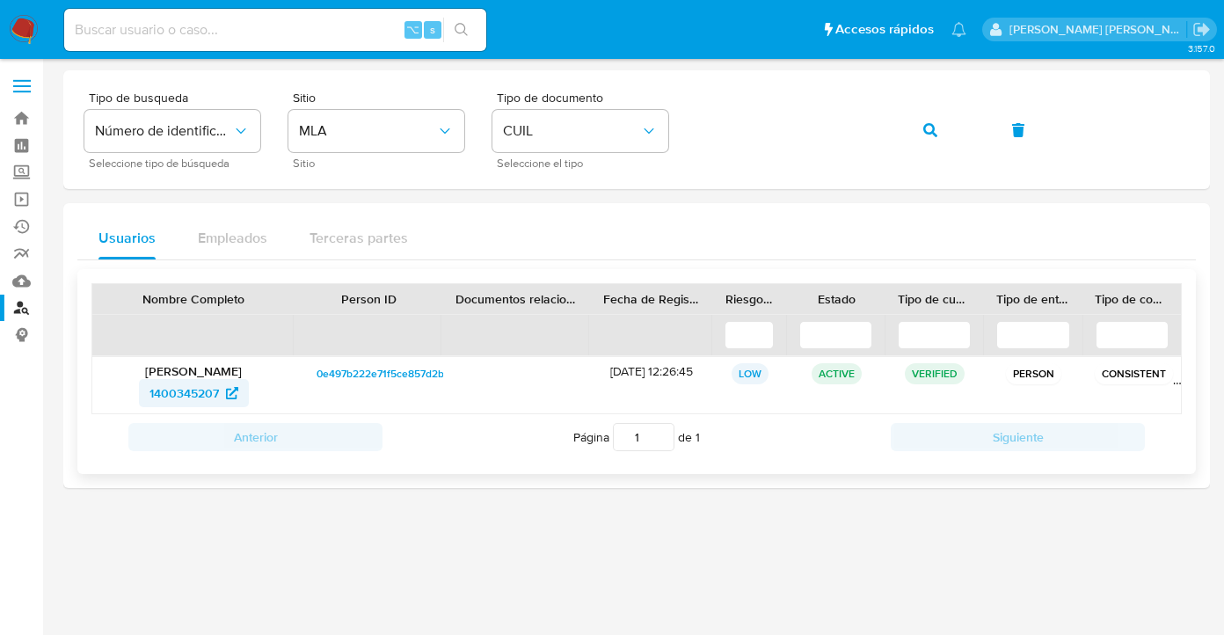
click at [194, 399] on span "1400345207" at bounding box center [184, 393] width 69 height 28
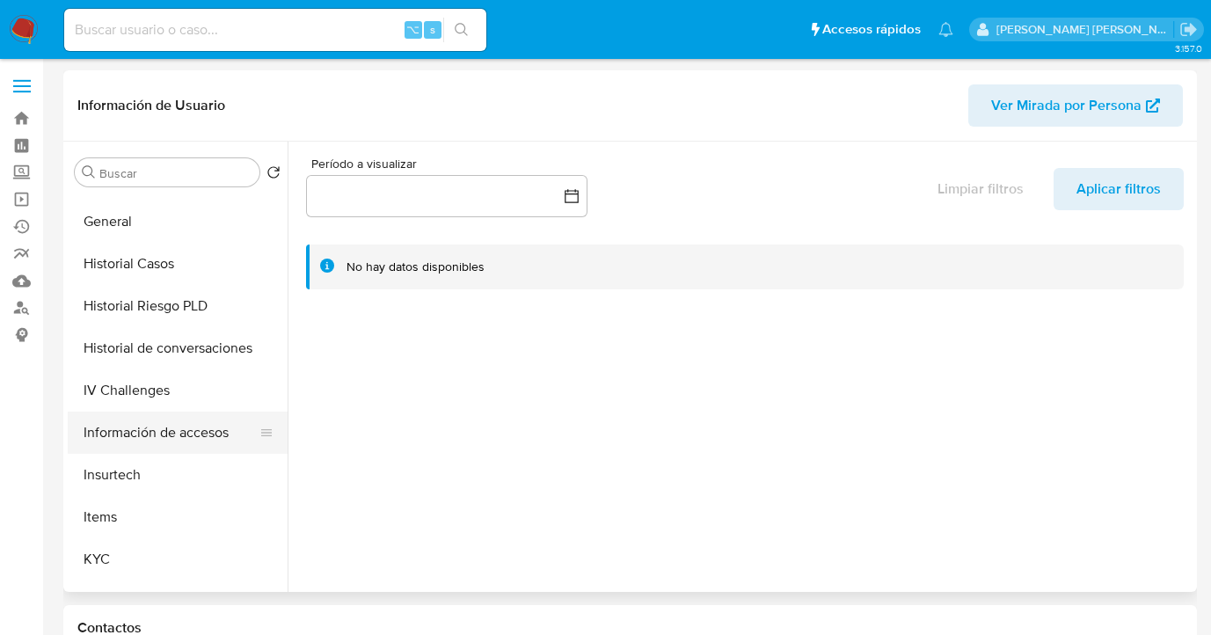
scroll to position [671, 0]
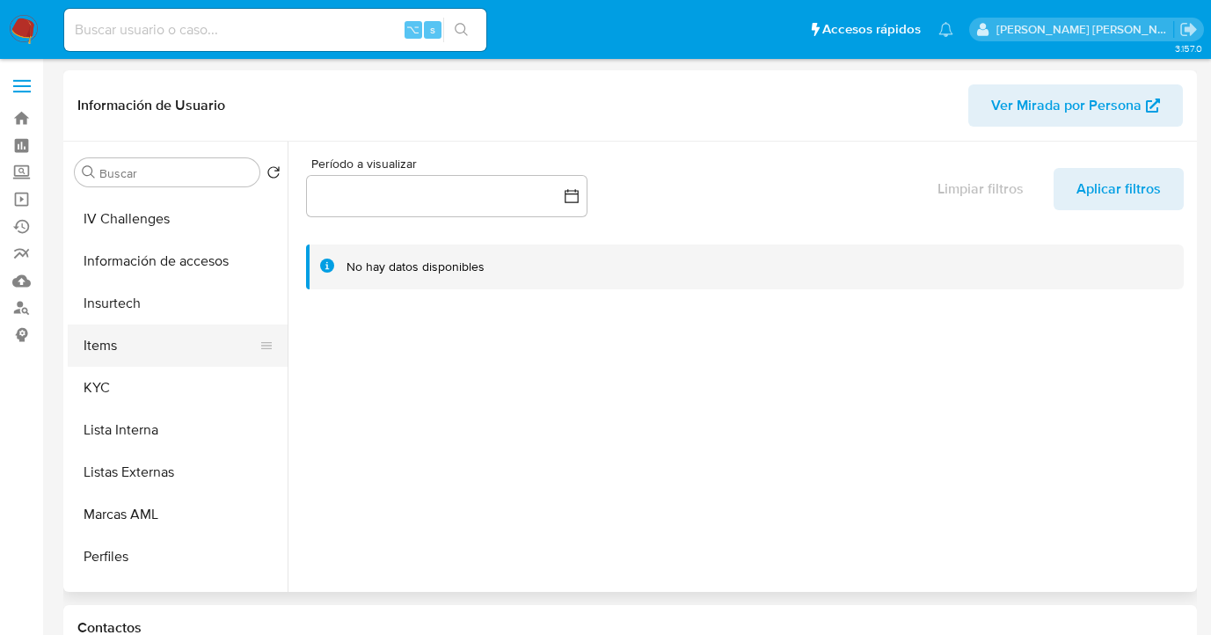
drag, startPoint x: 156, startPoint y: 372, endPoint x: 235, endPoint y: 364, distance: 79.6
click at [156, 372] on button "KYC" at bounding box center [178, 388] width 220 height 42
select select "10"
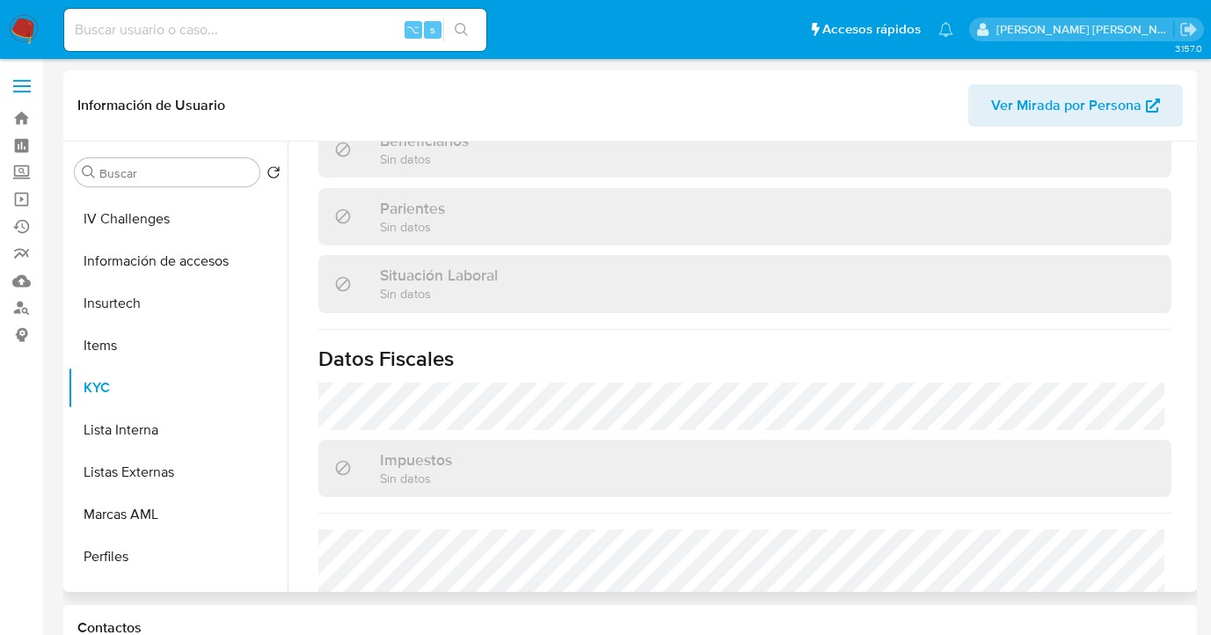
scroll to position [971, 0]
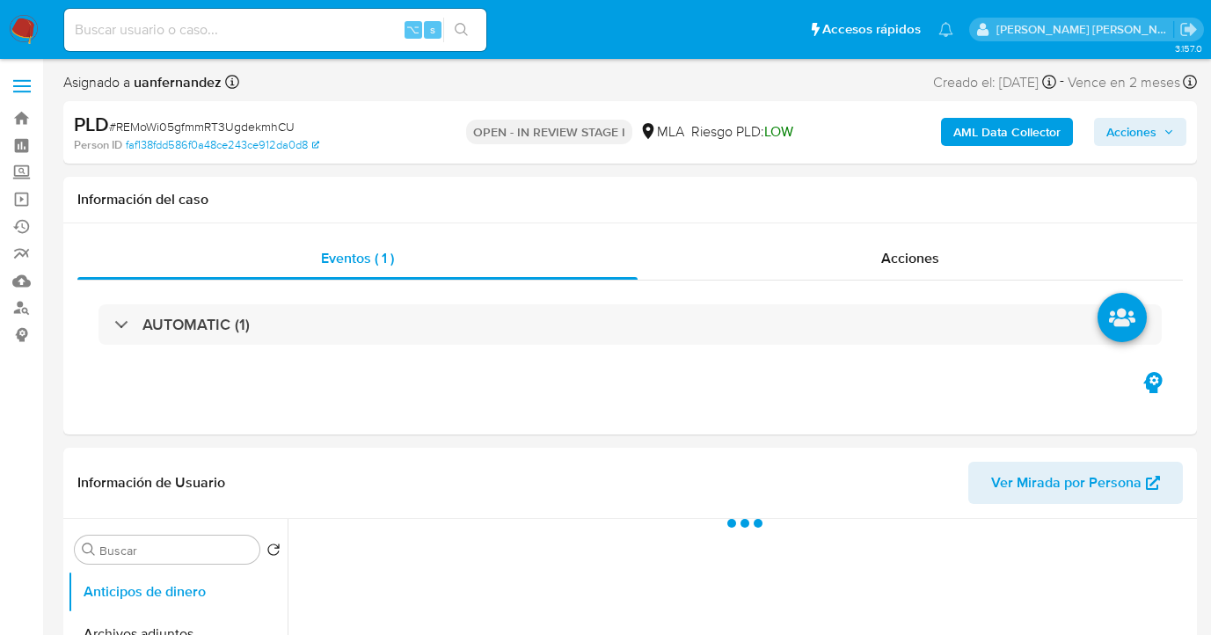
click at [1129, 135] on span "Acciones" at bounding box center [1132, 132] width 50 height 28
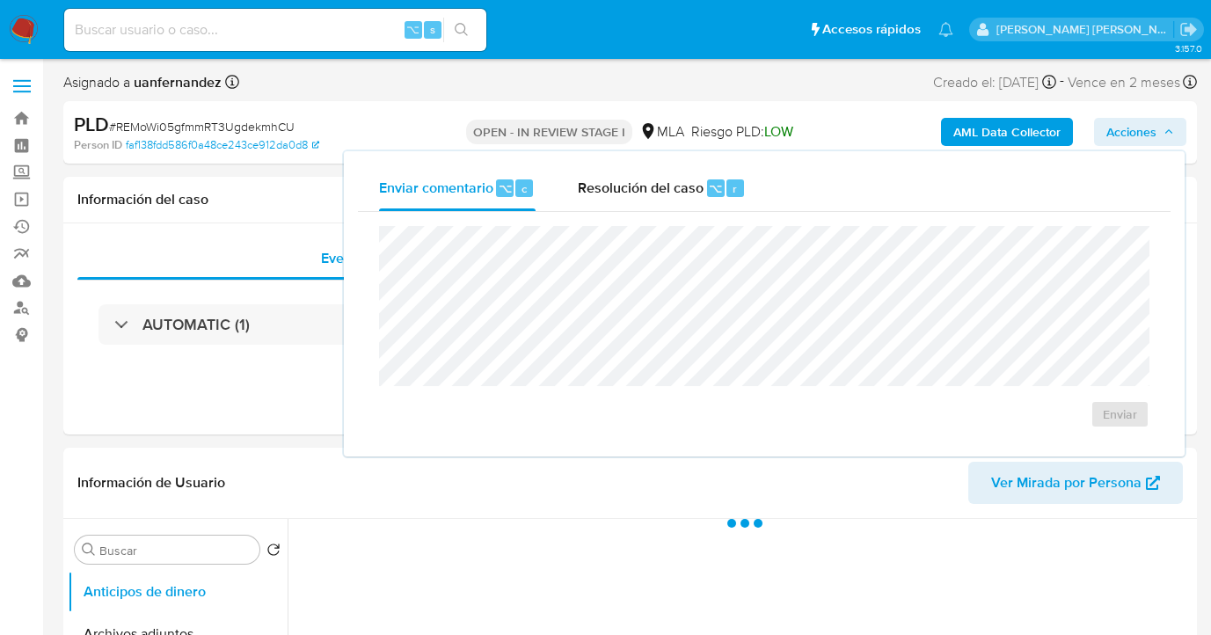
drag, startPoint x: 663, startPoint y: 186, endPoint x: 645, endPoint y: 212, distance: 31.5
click at [662, 186] on span "Resolución del caso" at bounding box center [641, 188] width 126 height 20
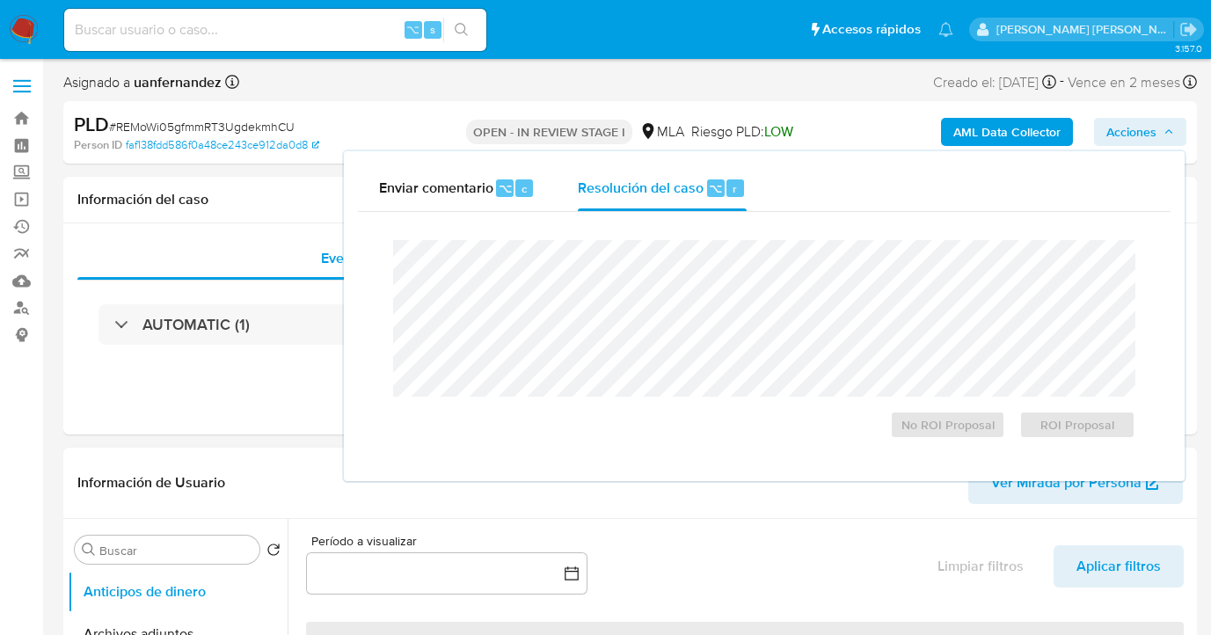
select select "10"
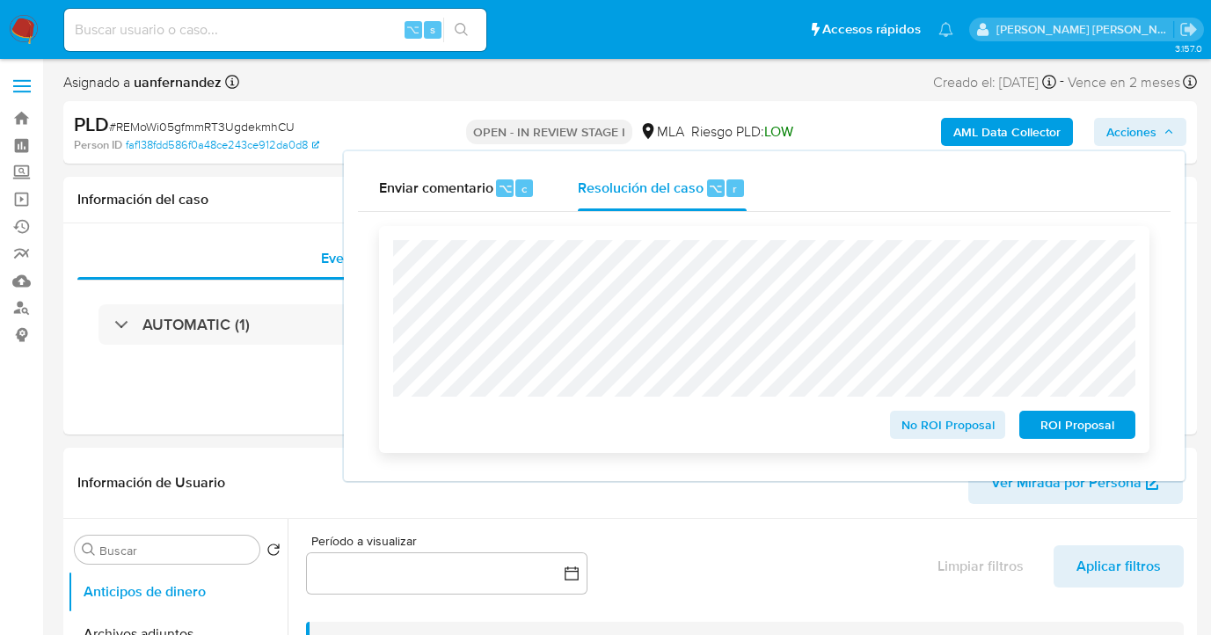
click at [1067, 435] on span "ROI Proposal" at bounding box center [1077, 425] width 91 height 25
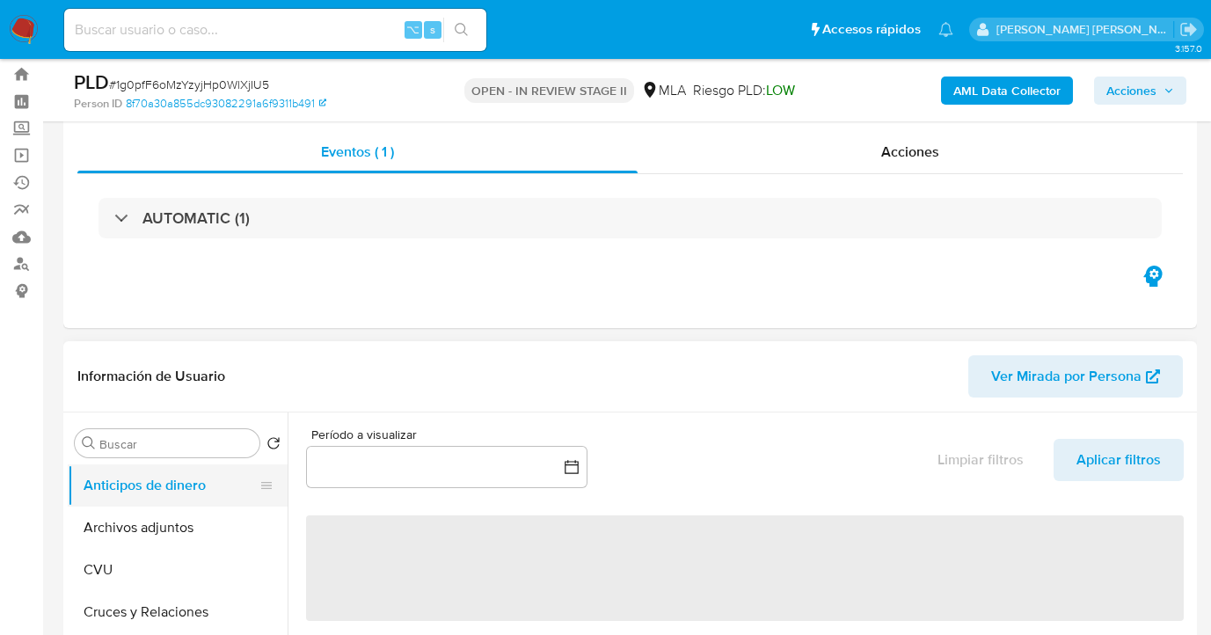
scroll to position [66, 0]
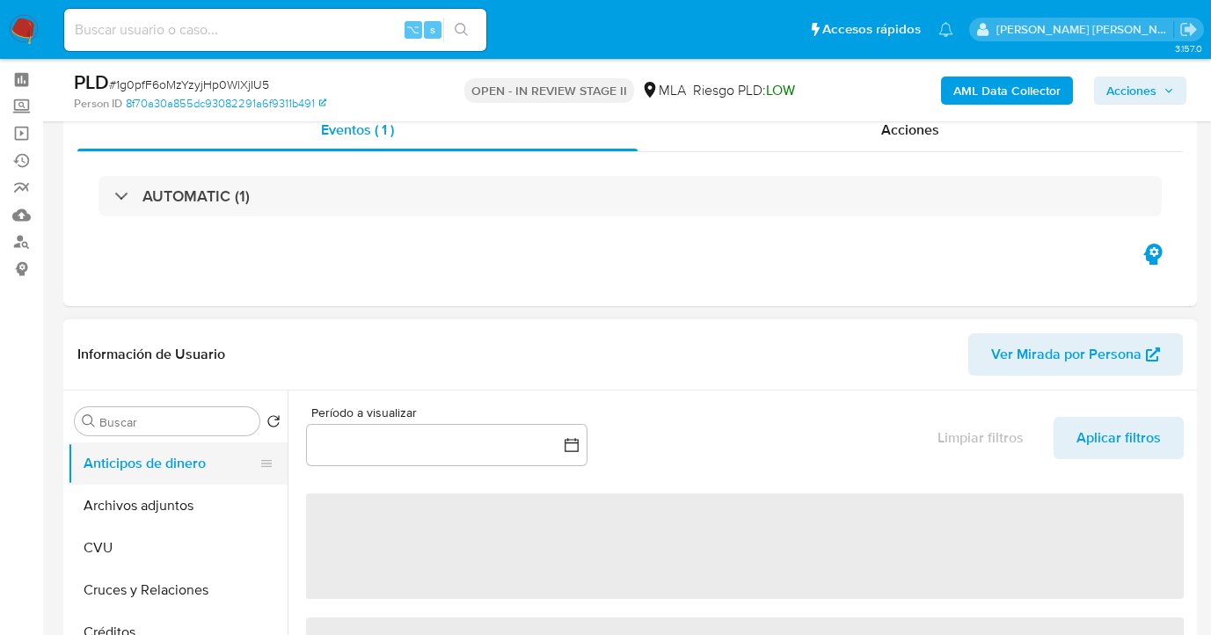
select select "10"
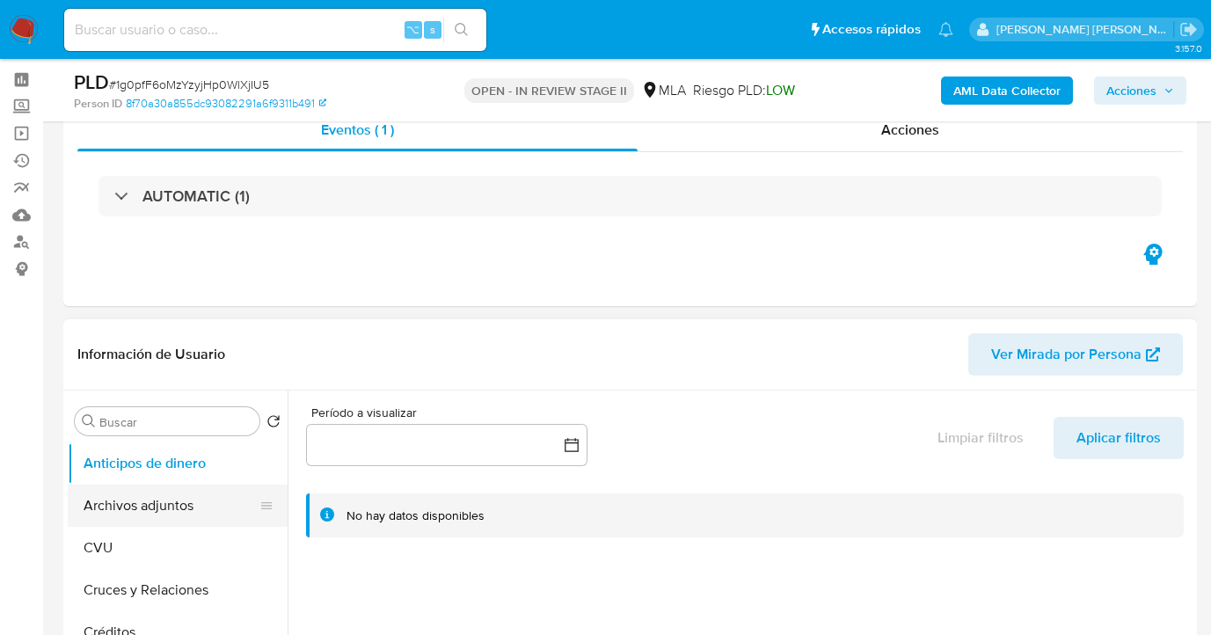
click at [183, 492] on button "Archivos adjuntos" at bounding box center [171, 506] width 206 height 42
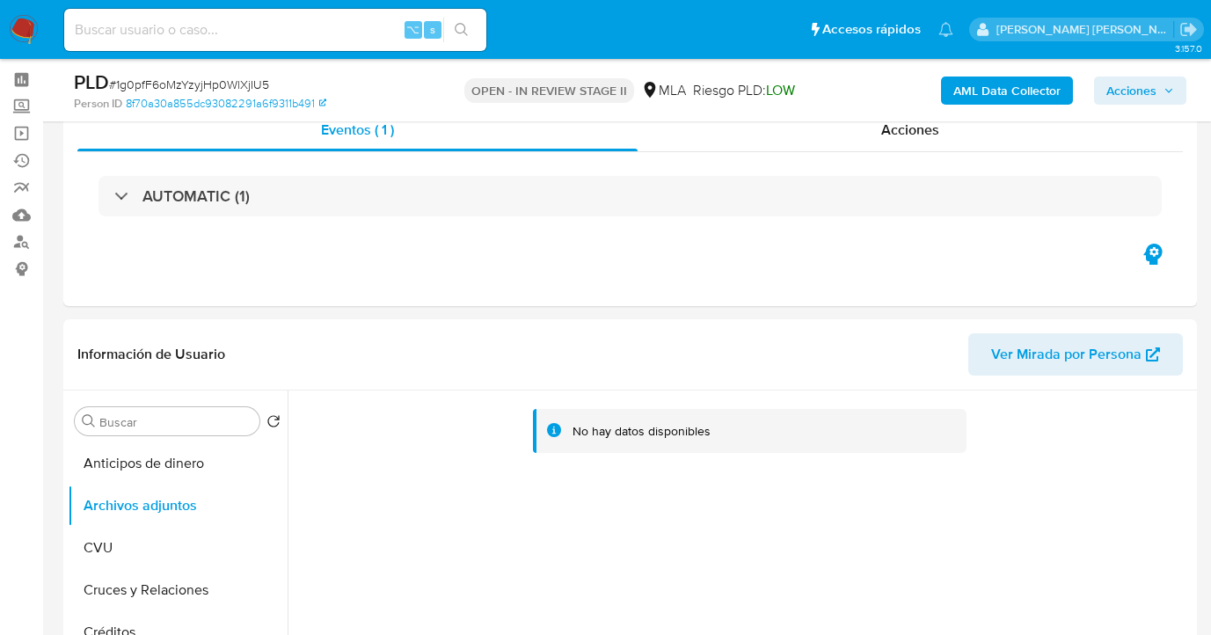
click at [992, 89] on b "AML Data Collector" at bounding box center [1007, 91] width 107 height 28
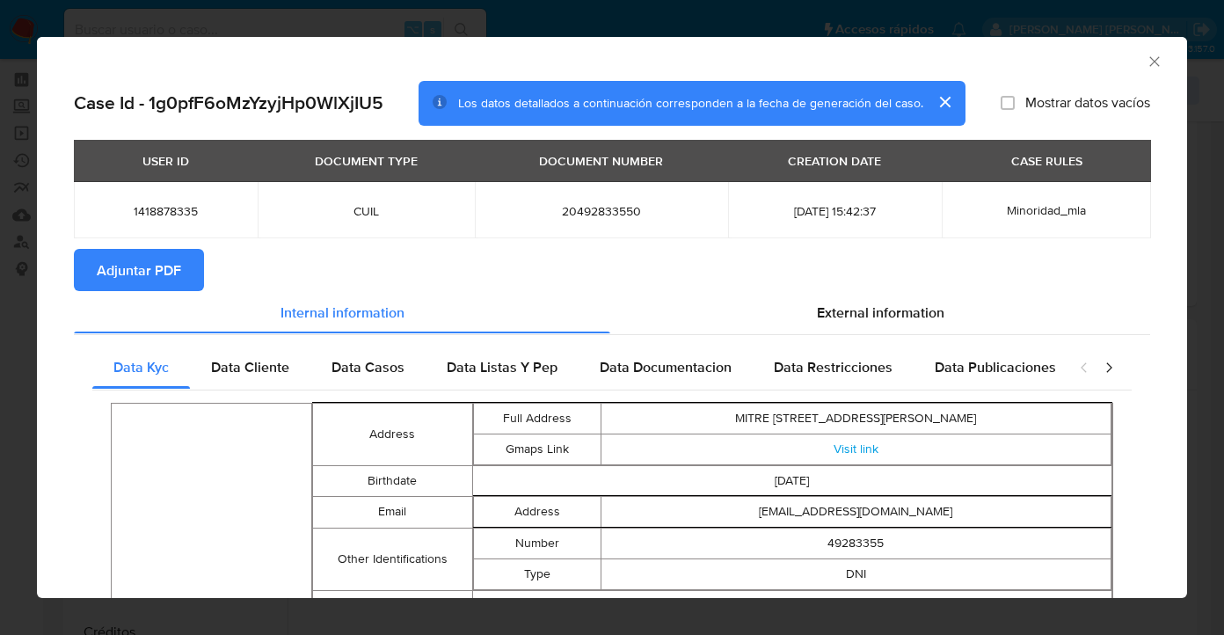
drag, startPoint x: 138, startPoint y: 266, endPoint x: 153, endPoint y: 260, distance: 15.9
click at [138, 266] on span "Adjuntar PDF" at bounding box center [139, 270] width 84 height 39
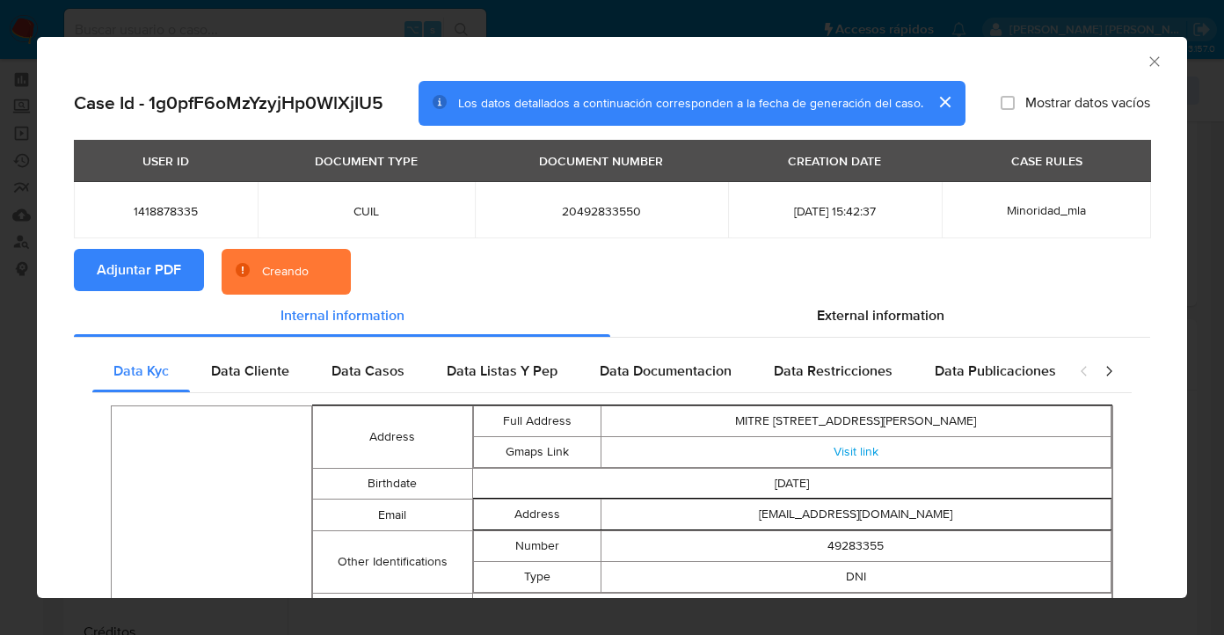
drag, startPoint x: 856, startPoint y: 309, endPoint x: 814, endPoint y: 344, distance: 55.0
click at [855, 309] on span "External information" at bounding box center [881, 315] width 128 height 20
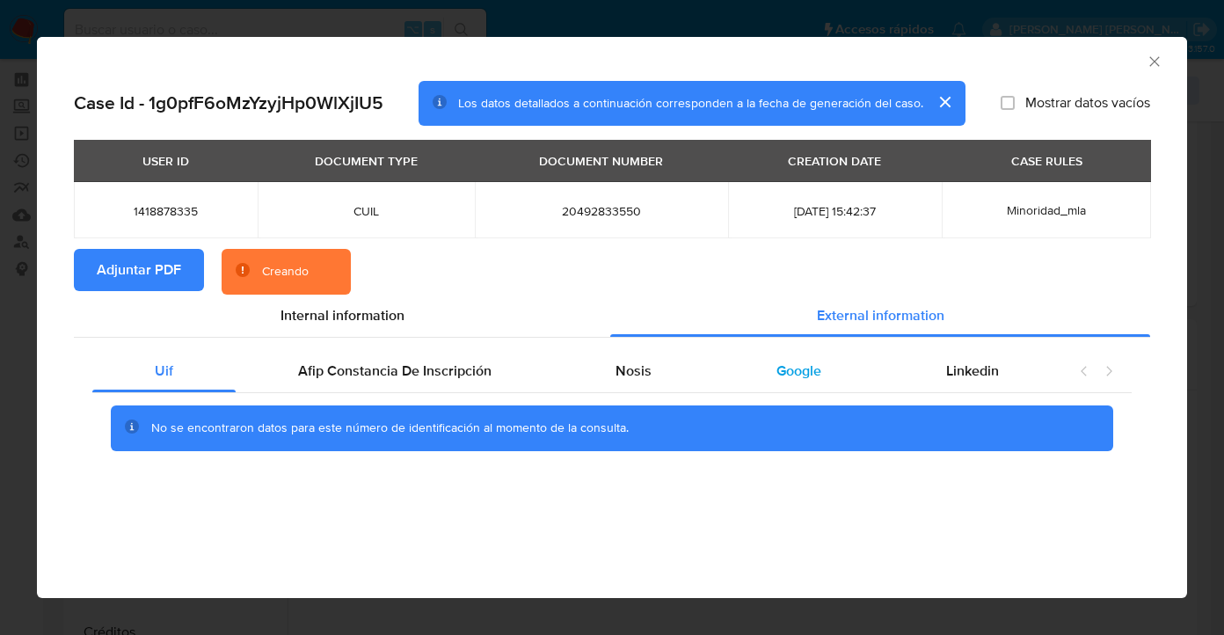
click at [794, 391] on div "Google" at bounding box center [799, 371] width 170 height 42
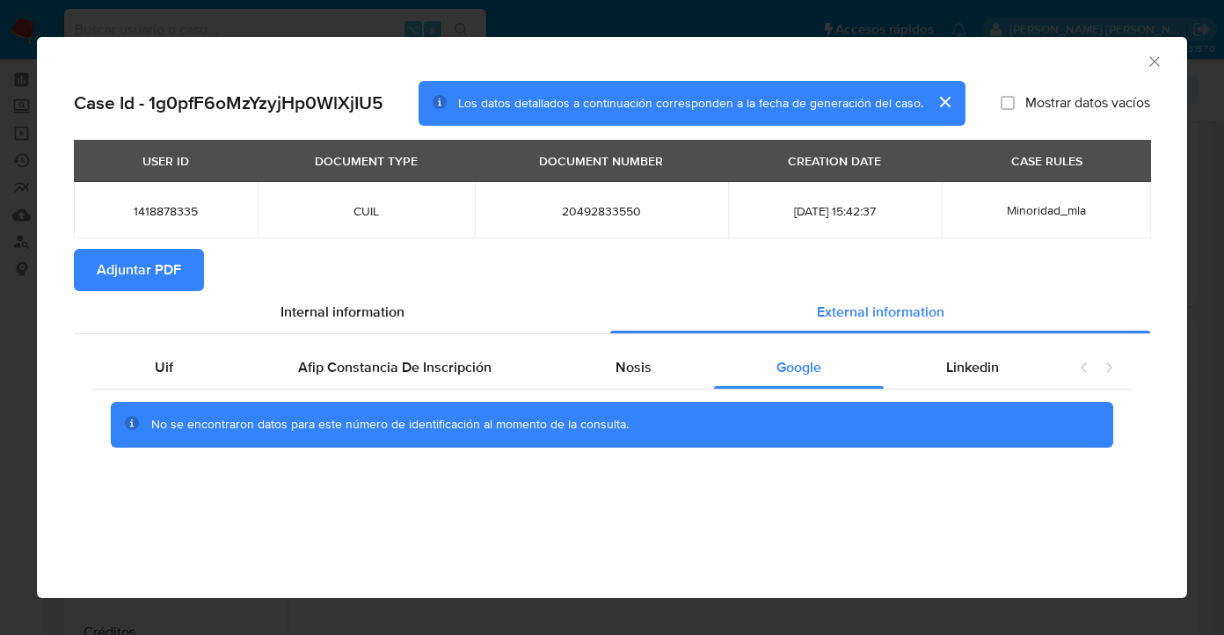
click at [1158, 62] on icon "Cerrar ventana" at bounding box center [1155, 62] width 18 height 18
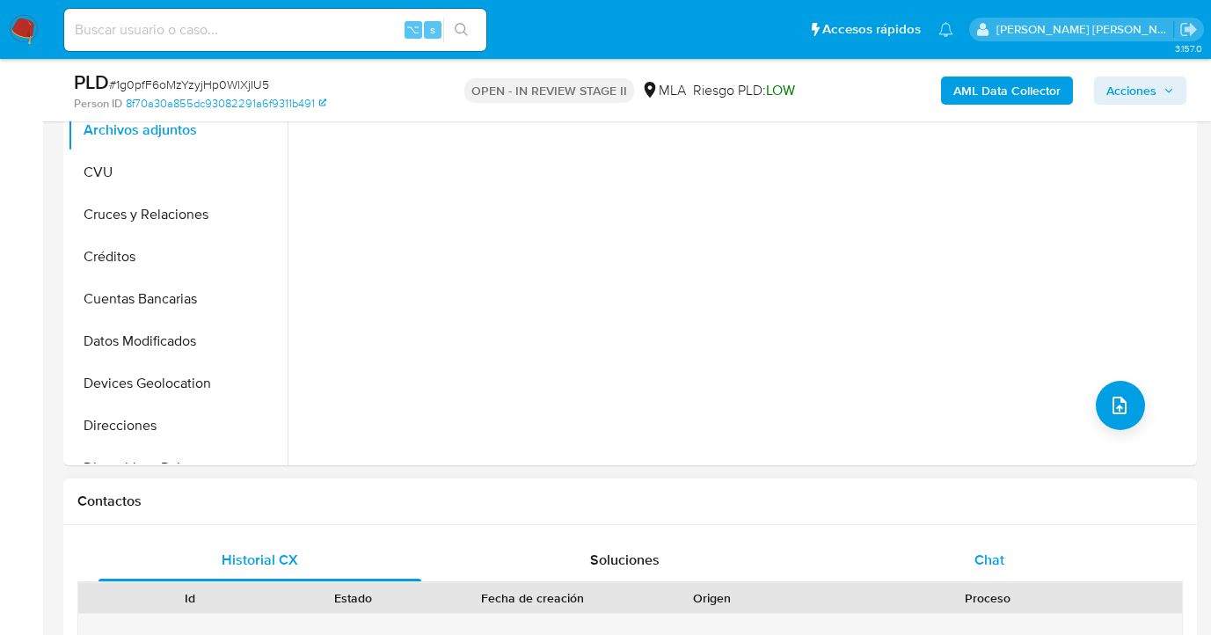
scroll to position [601, 0]
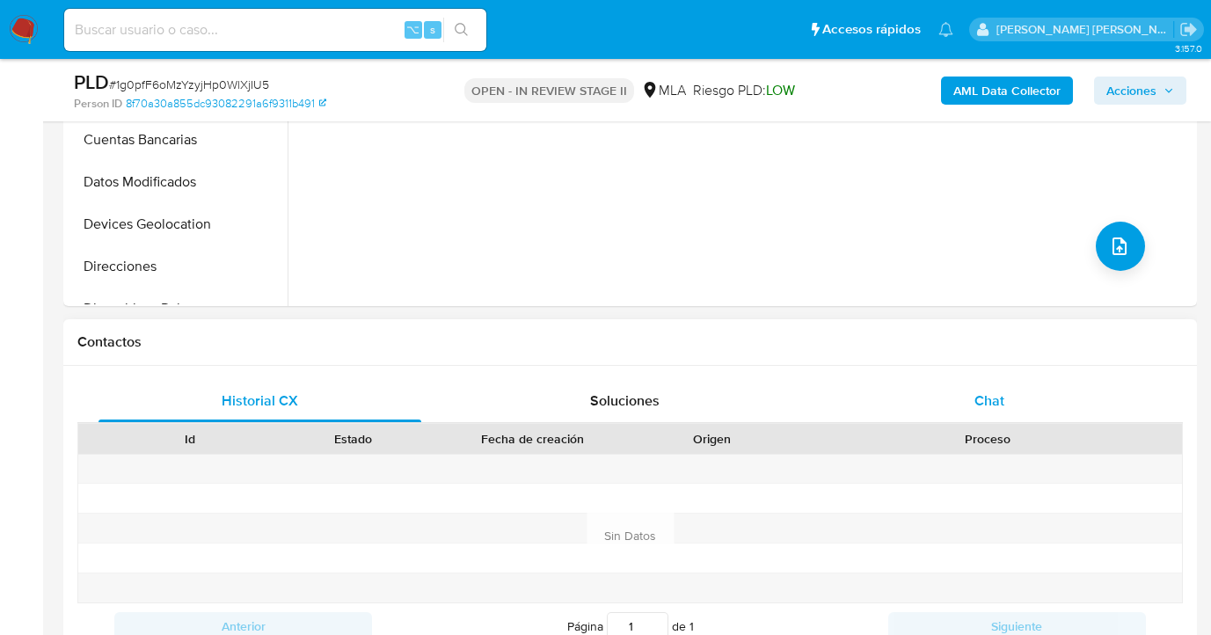
click at [986, 395] on span "Chat" at bounding box center [990, 401] width 30 height 20
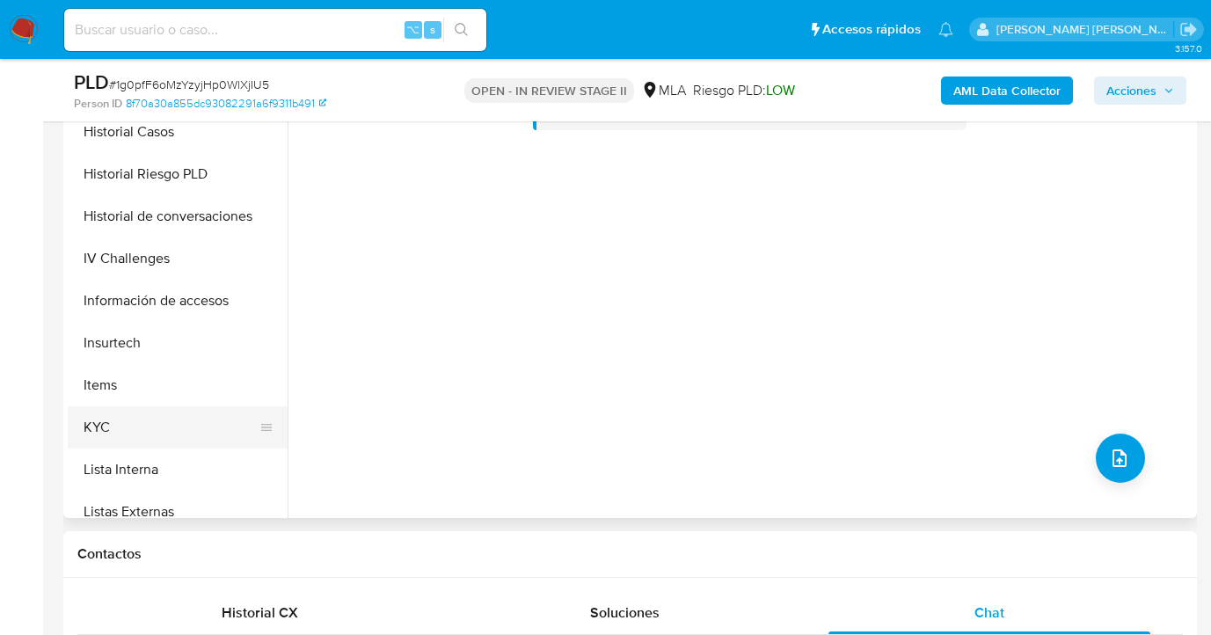
scroll to position [565, 0]
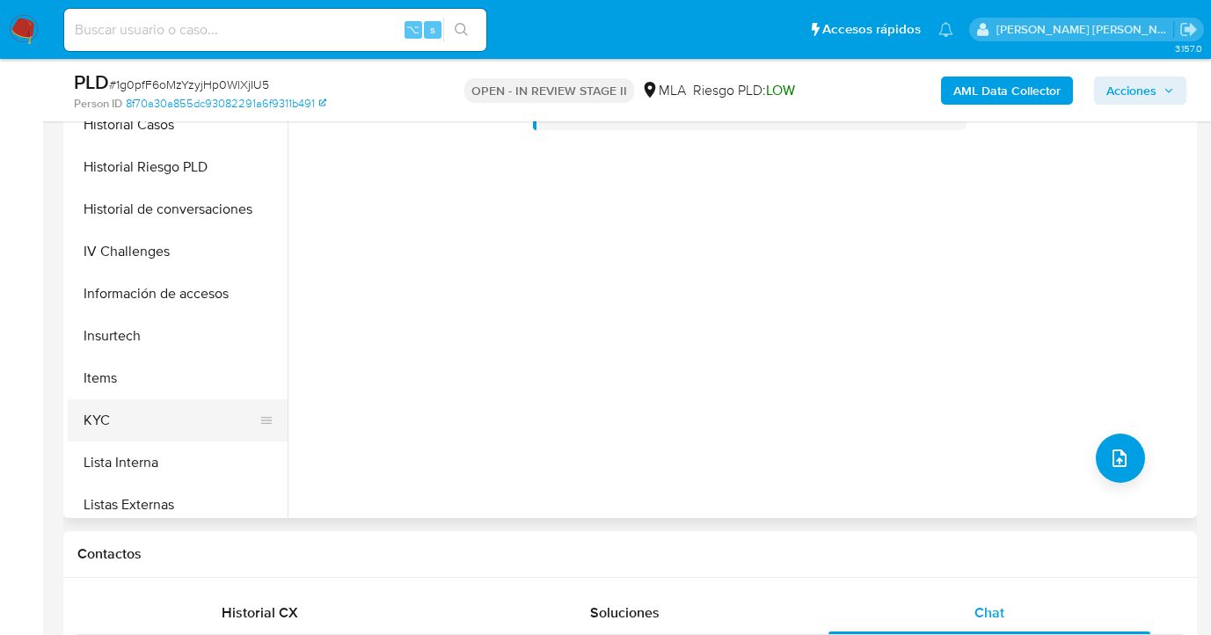
click at [178, 400] on button "KYC" at bounding box center [171, 420] width 206 height 42
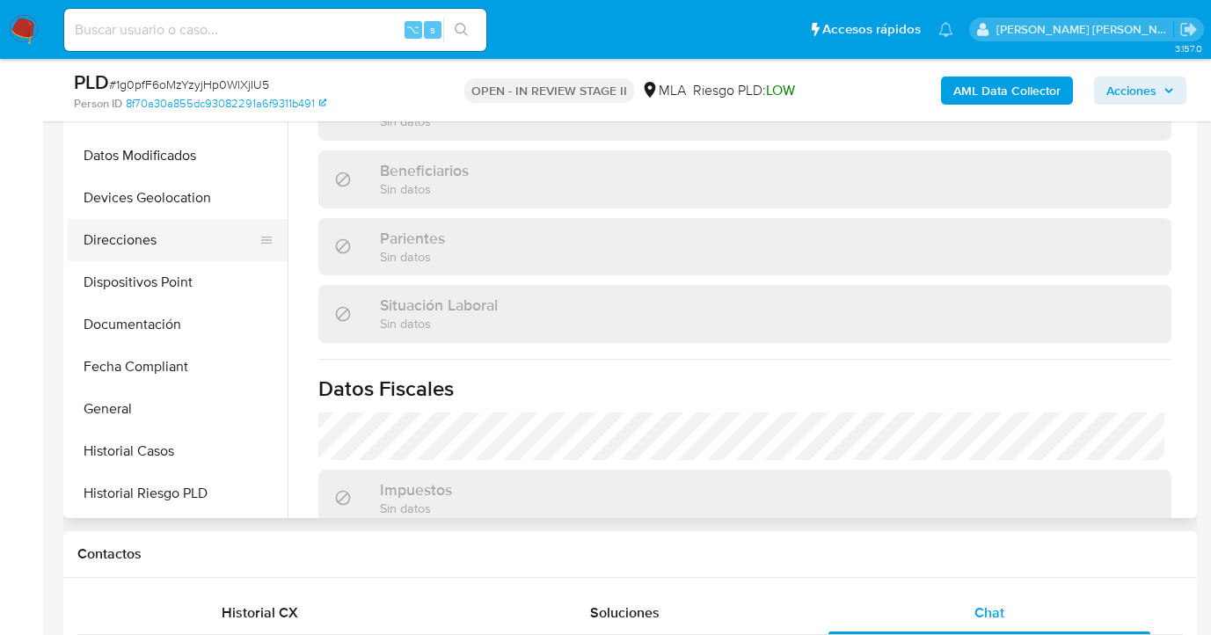
scroll to position [224, 0]
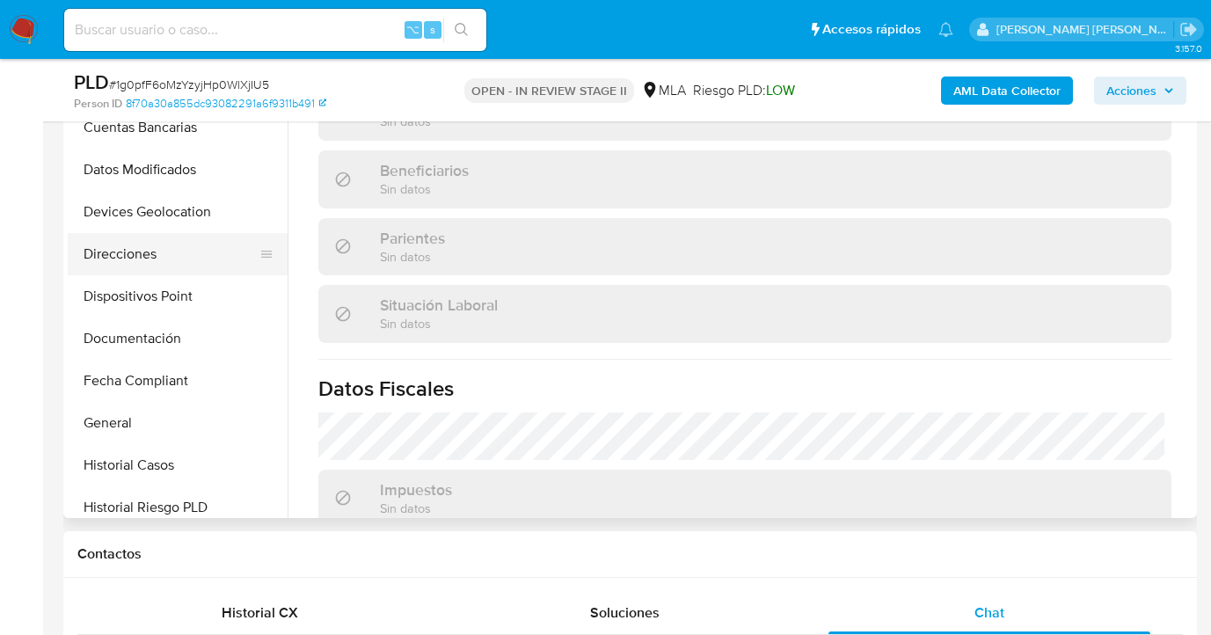
click at [206, 249] on button "Direcciones" at bounding box center [171, 254] width 206 height 42
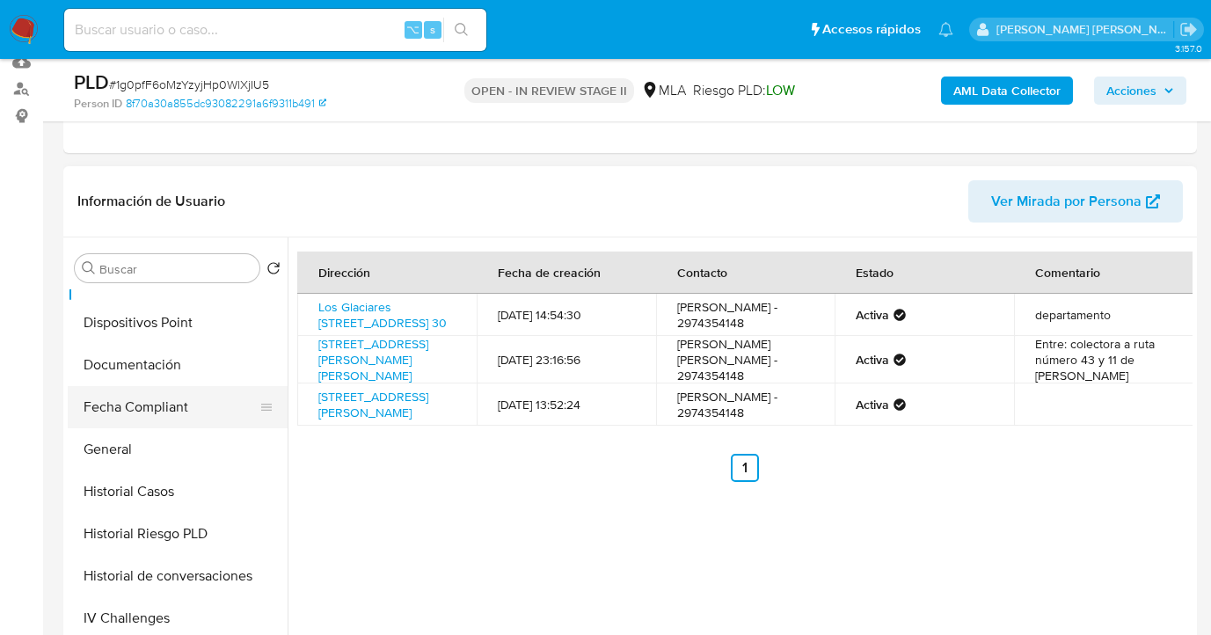
scroll to position [360, 0]
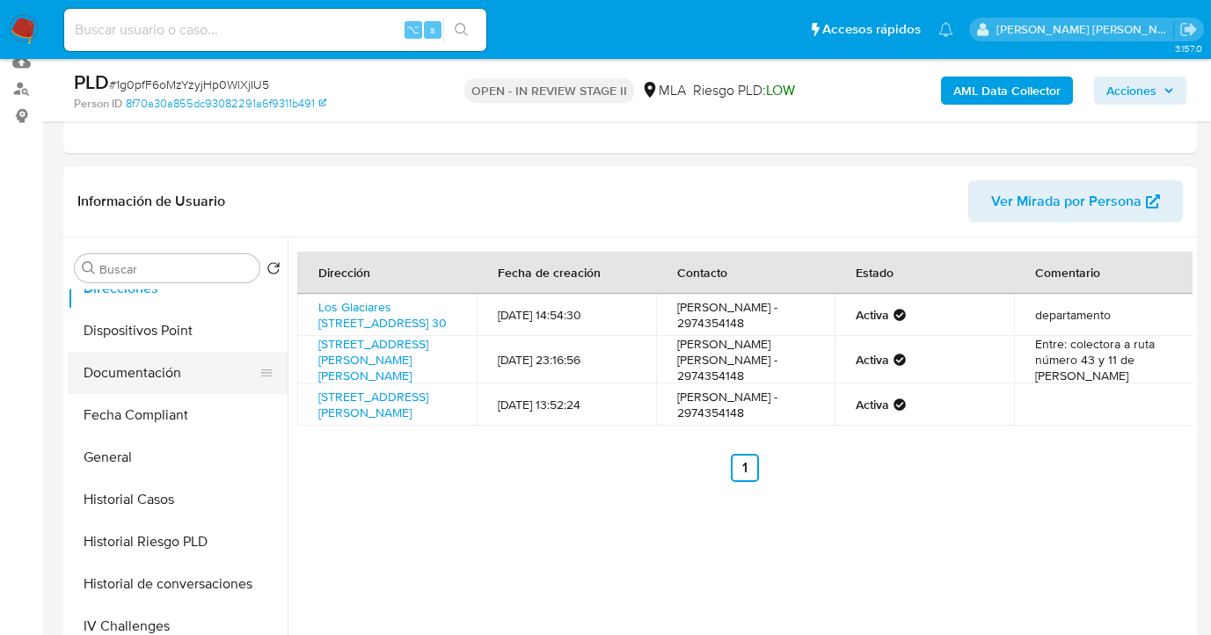
drag, startPoint x: 156, startPoint y: 374, endPoint x: 216, endPoint y: 380, distance: 60.1
click at [156, 374] on button "Documentación" at bounding box center [171, 373] width 206 height 42
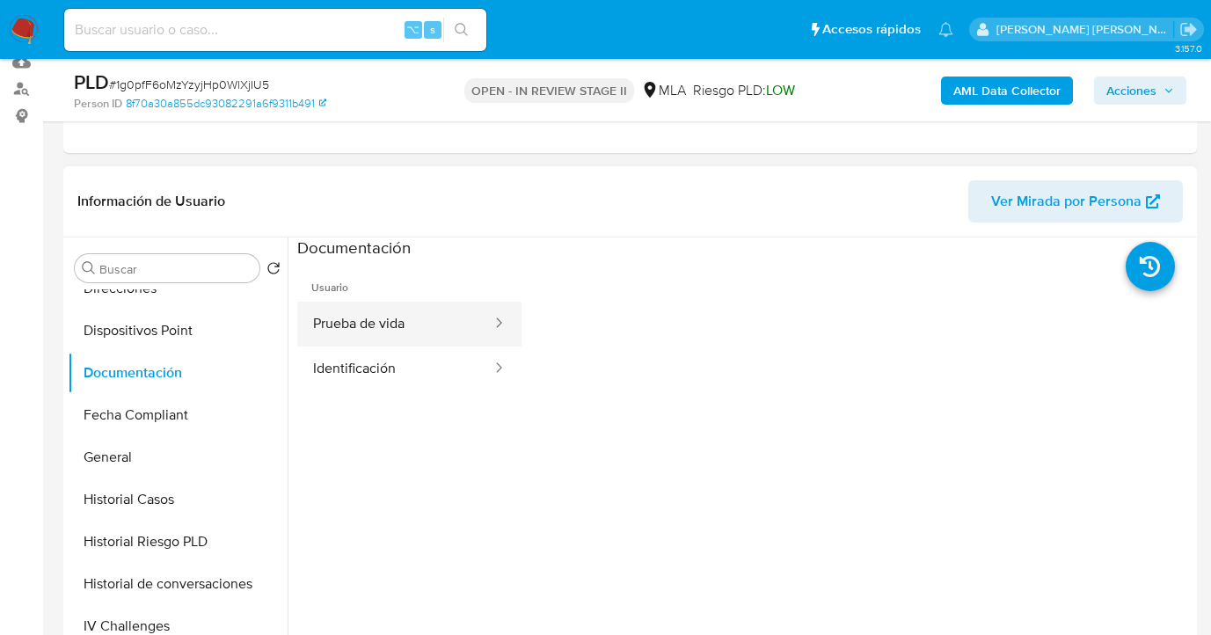
drag, startPoint x: 373, startPoint y: 320, endPoint x: 406, endPoint y: 320, distance: 32.5
click at [373, 320] on button "Prueba de vida" at bounding box center [395, 324] width 196 height 45
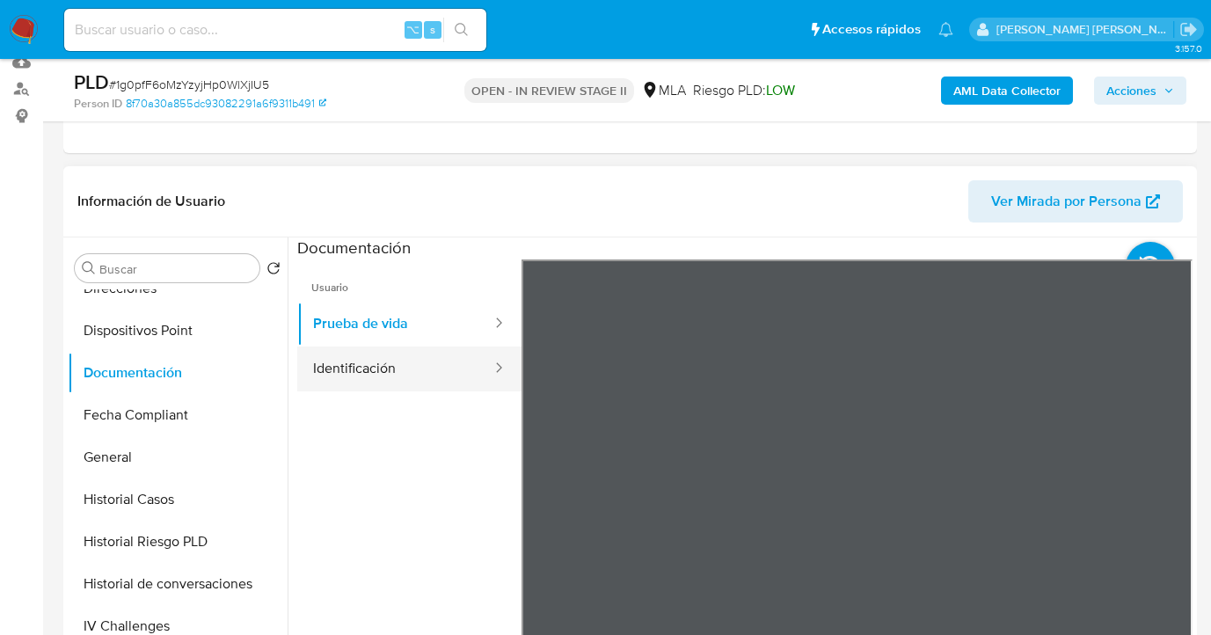
click at [373, 366] on button "Identificación" at bounding box center [395, 369] width 196 height 45
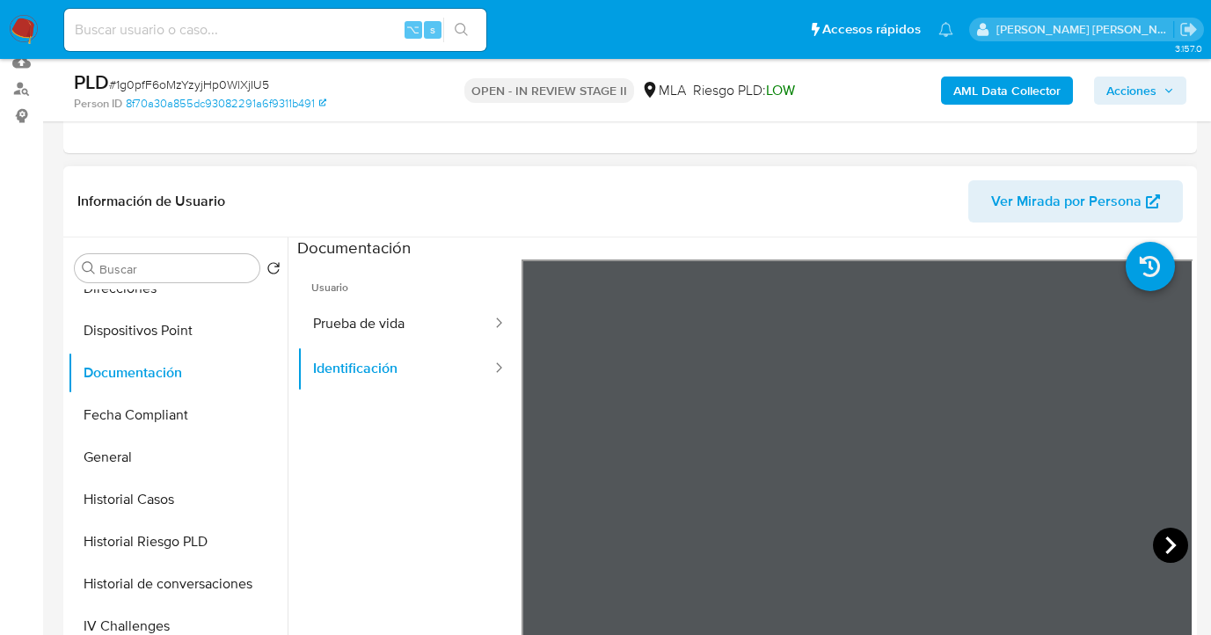
click at [1161, 536] on icon at bounding box center [1170, 545] width 35 height 35
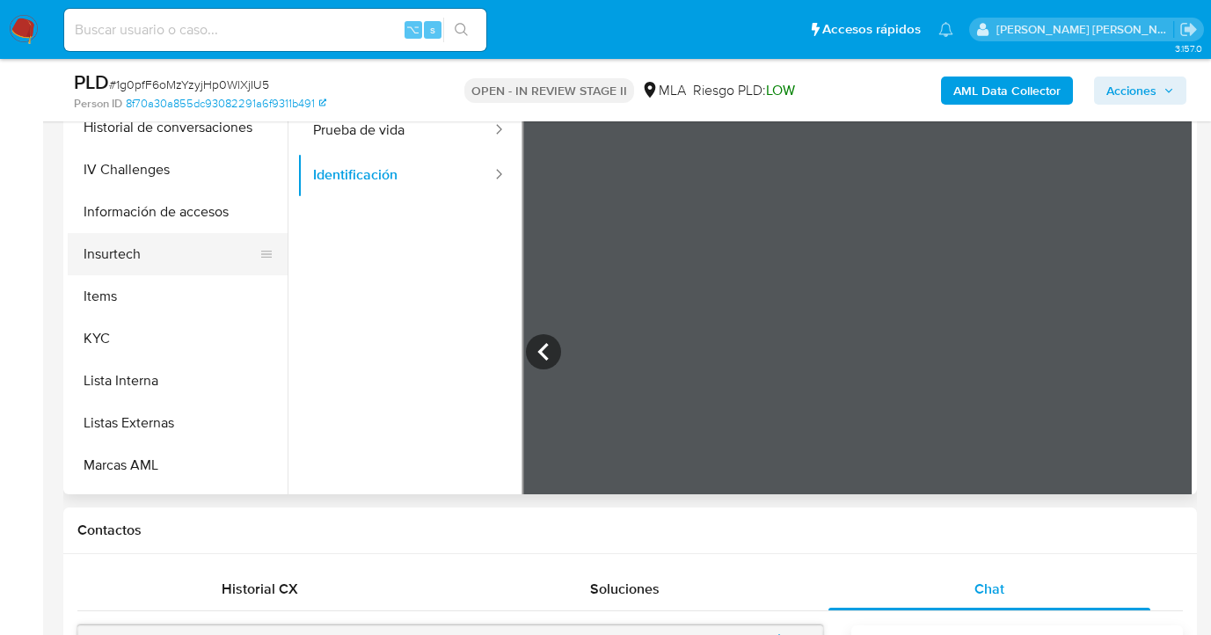
scroll to position [870, 0]
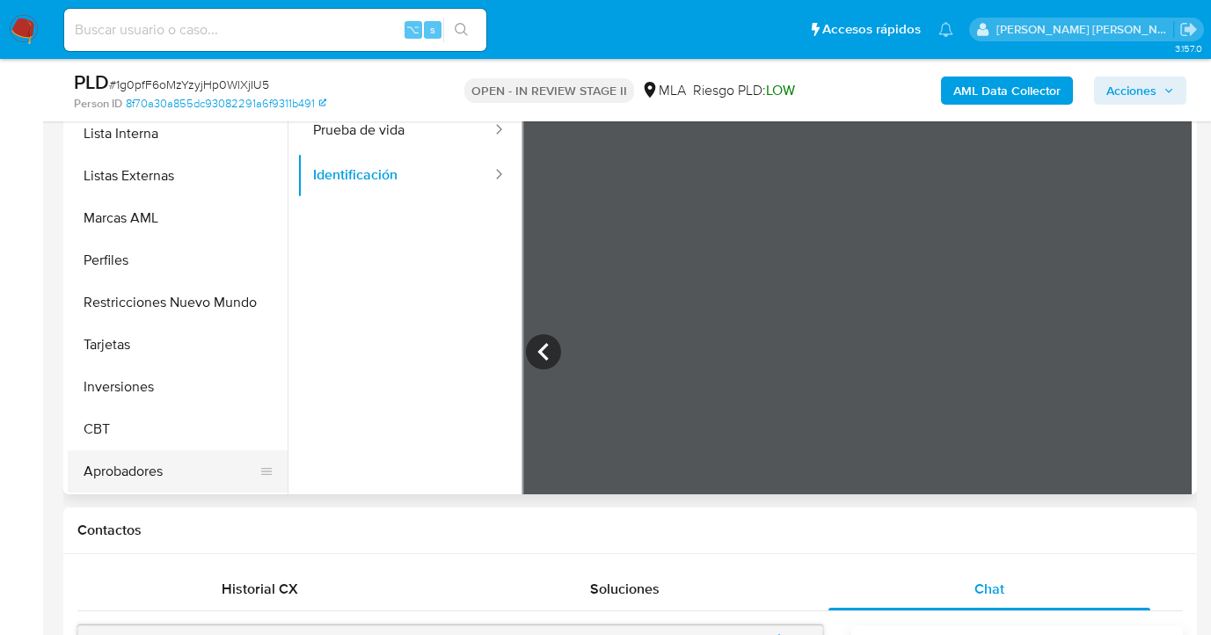
drag, startPoint x: 148, startPoint y: 474, endPoint x: 185, endPoint y: 452, distance: 43.0
click at [148, 475] on button "Aprobadores" at bounding box center [171, 471] width 206 height 42
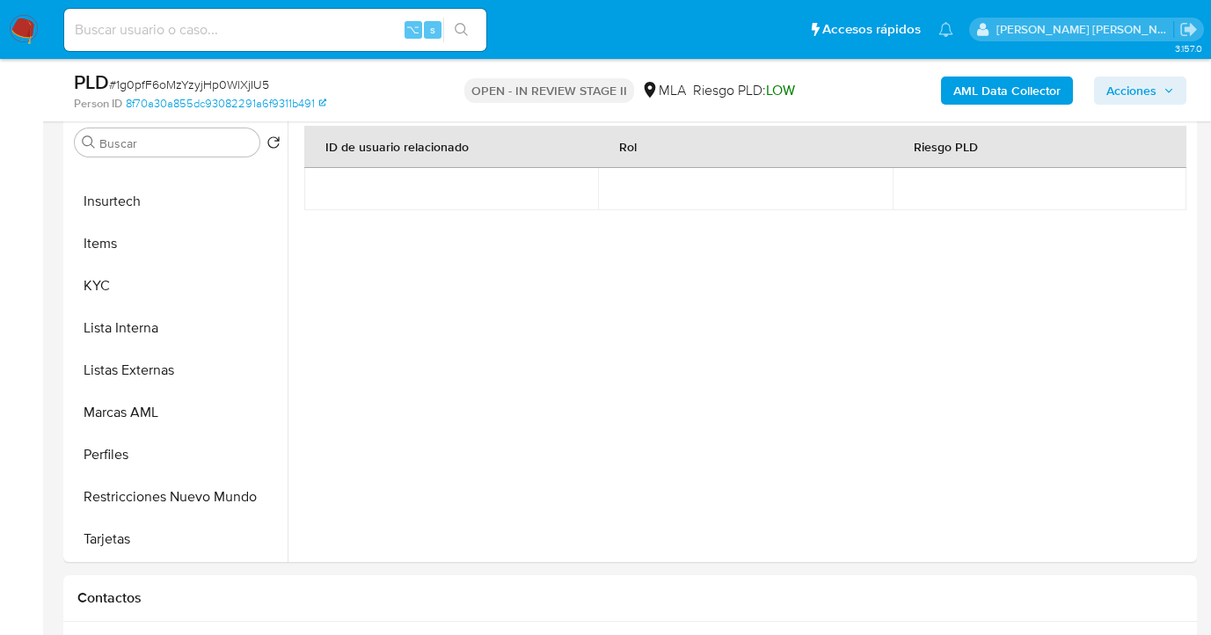
scroll to position [730, 0]
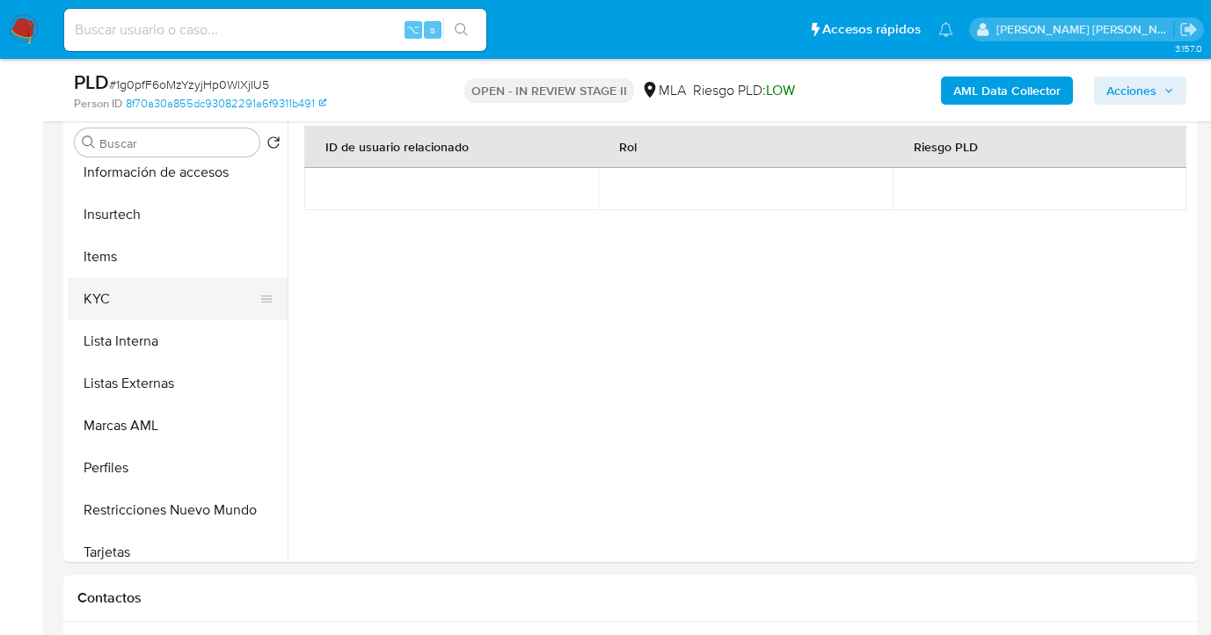
click at [183, 284] on button "KYC" at bounding box center [171, 299] width 206 height 42
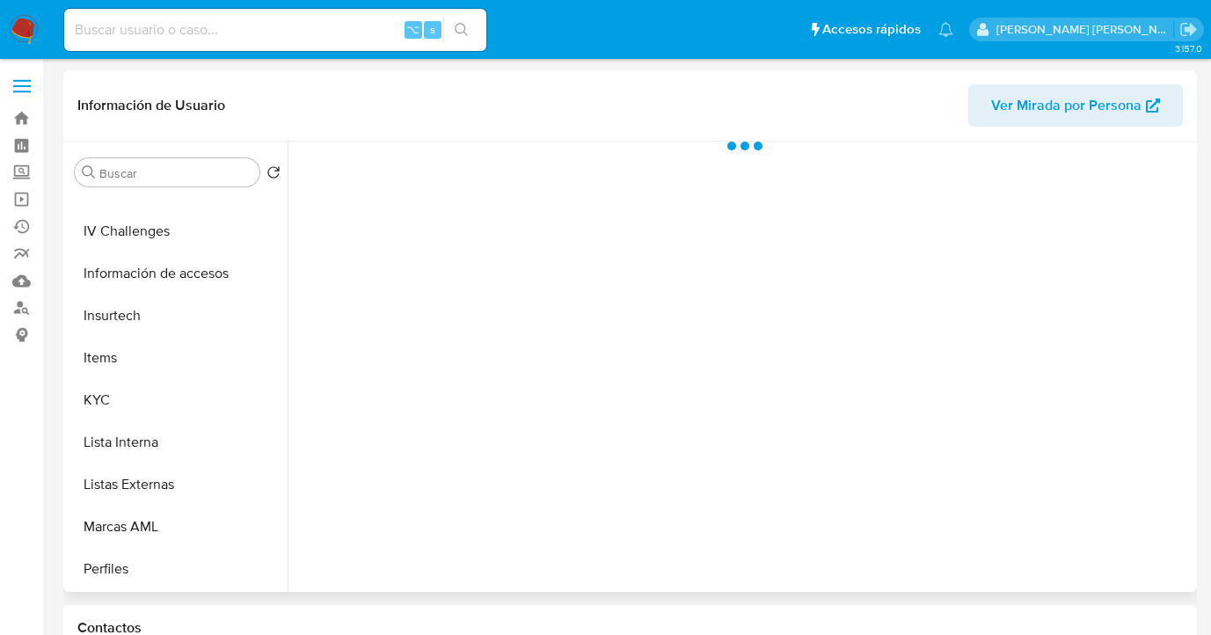
scroll to position [668, 0]
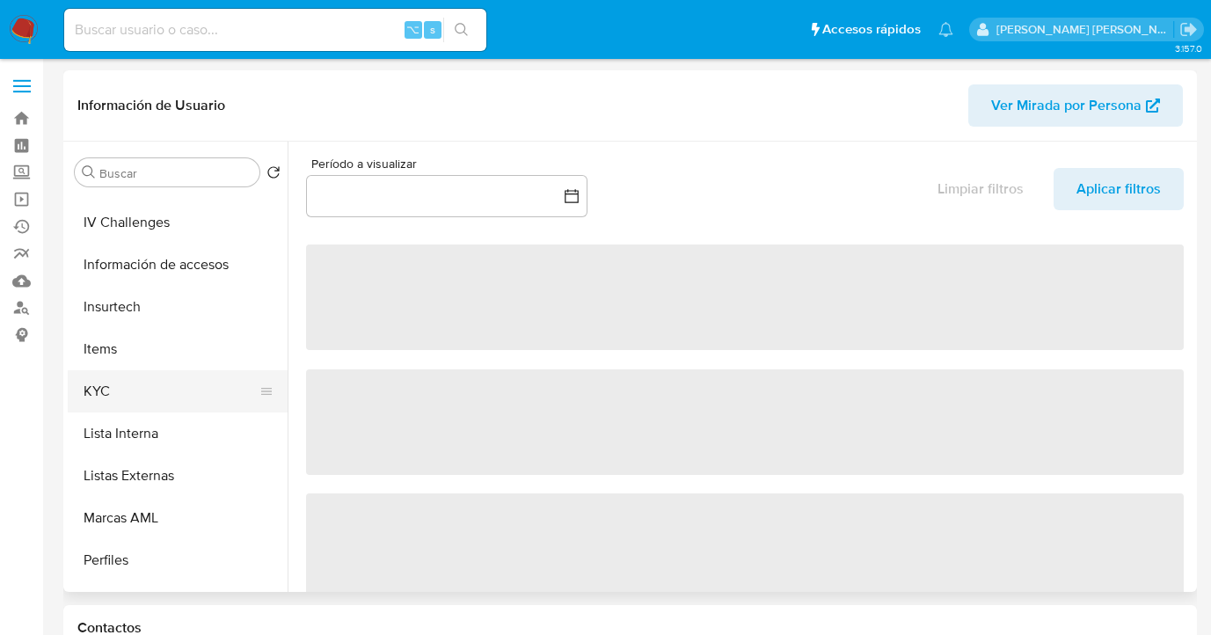
drag, startPoint x: 176, startPoint y: 391, endPoint x: 207, endPoint y: 394, distance: 30.9
click at [176, 391] on button "KYC" at bounding box center [171, 391] width 206 height 42
select select "10"
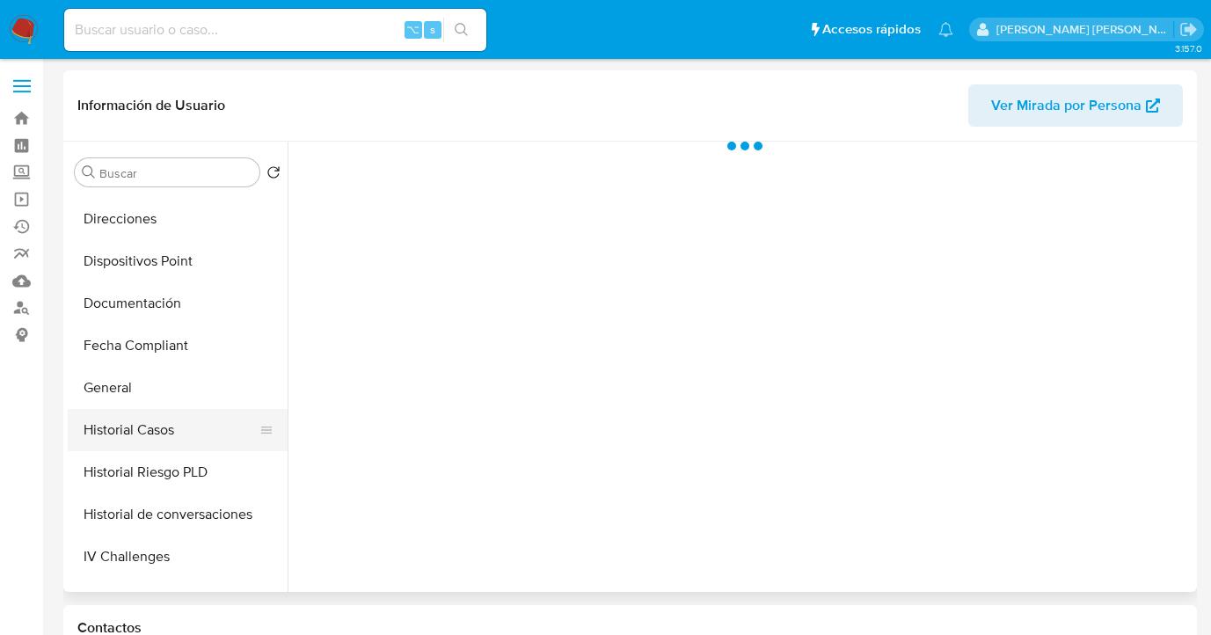
scroll to position [335, 0]
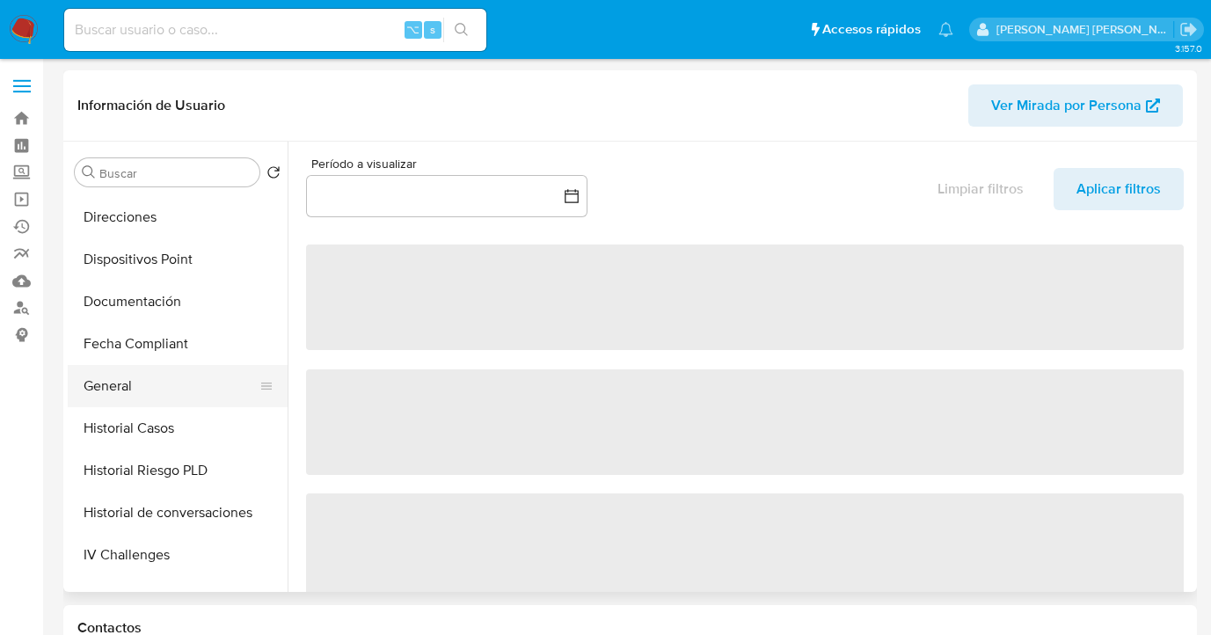
click at [183, 386] on button "General" at bounding box center [171, 386] width 206 height 42
select select "10"
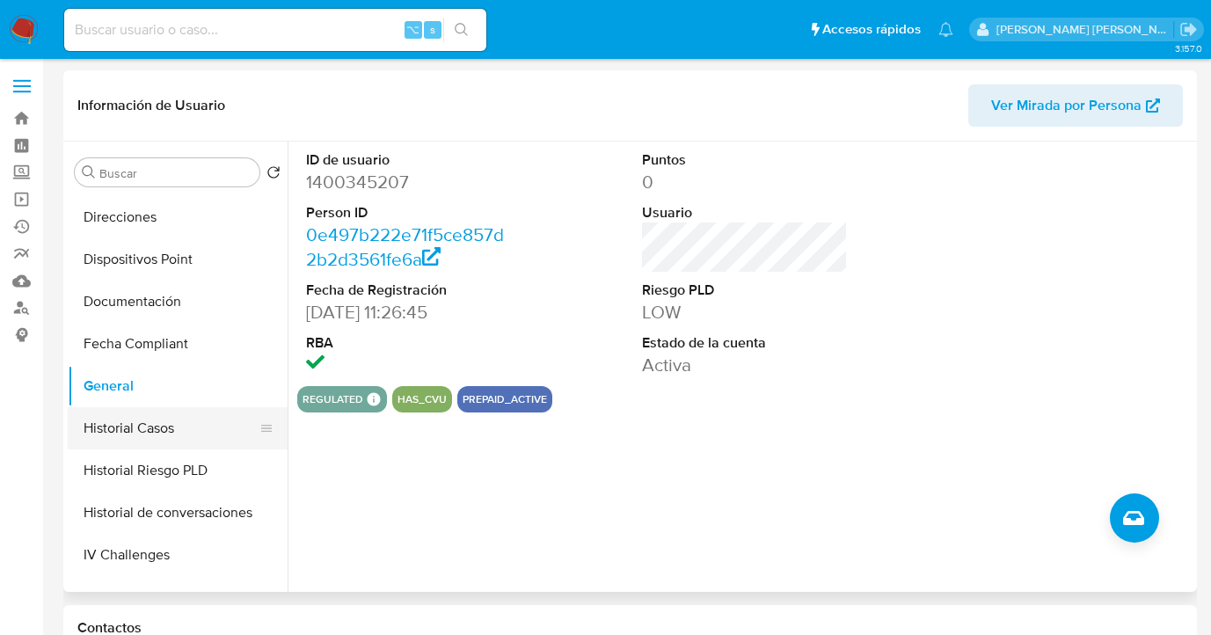
click at [193, 435] on button "Historial Casos" at bounding box center [171, 428] width 206 height 42
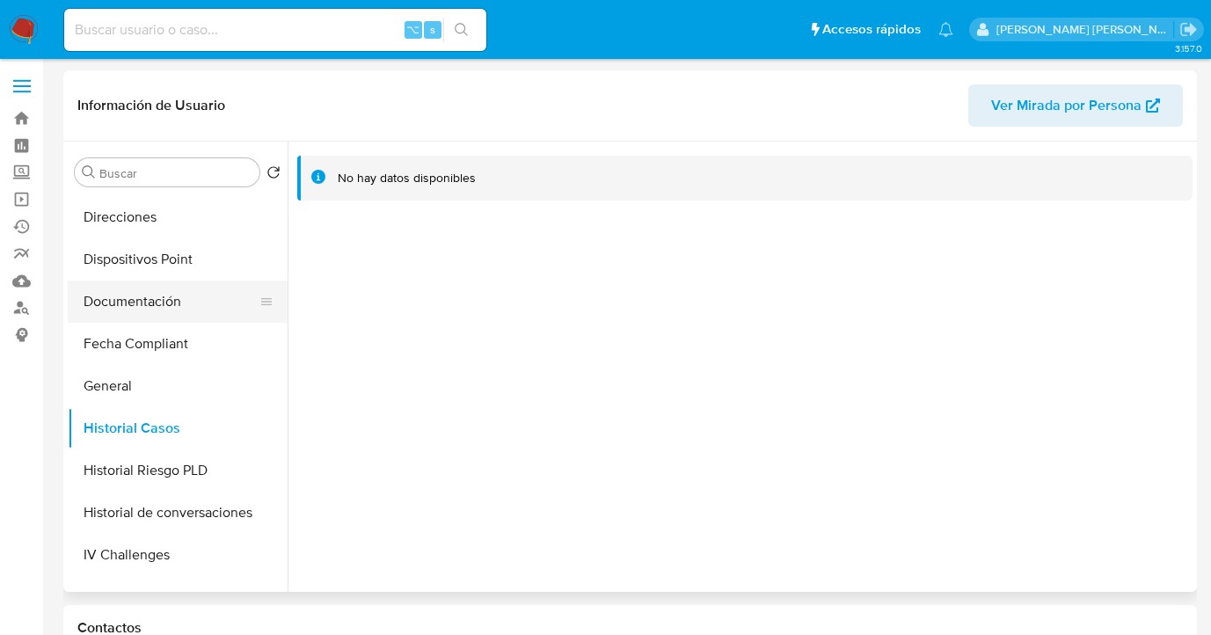
click at [172, 301] on button "Documentación" at bounding box center [171, 302] width 206 height 42
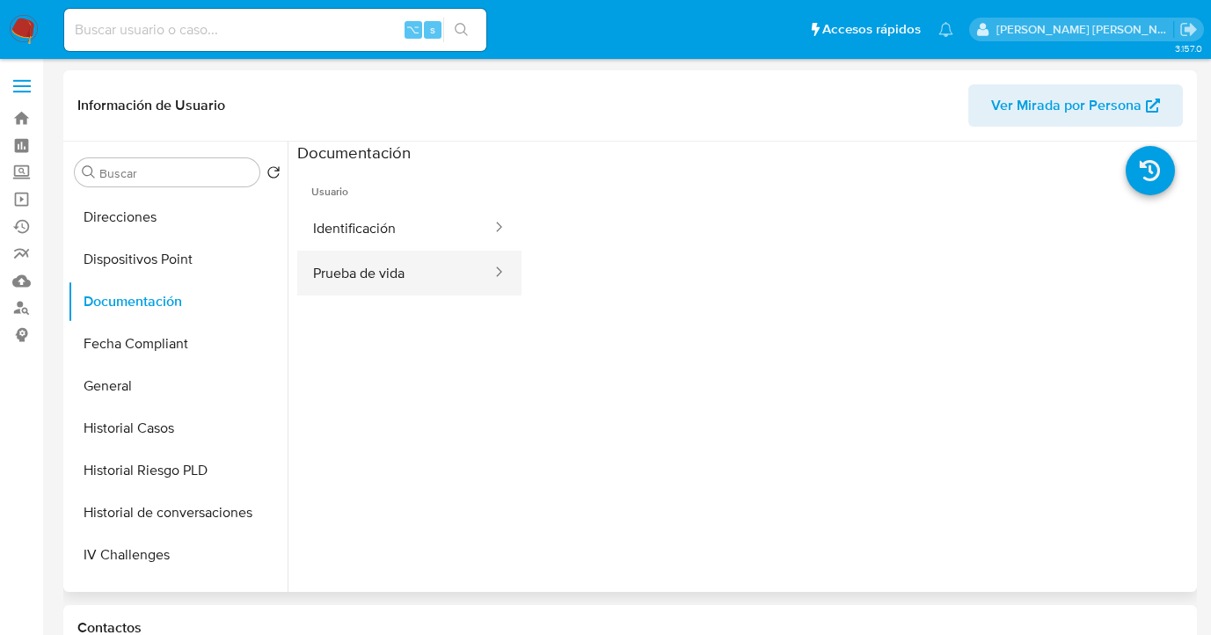
drag, startPoint x: 384, startPoint y: 278, endPoint x: 406, endPoint y: 280, distance: 22.9
click at [384, 278] on button "Prueba de vida" at bounding box center [395, 273] width 196 height 45
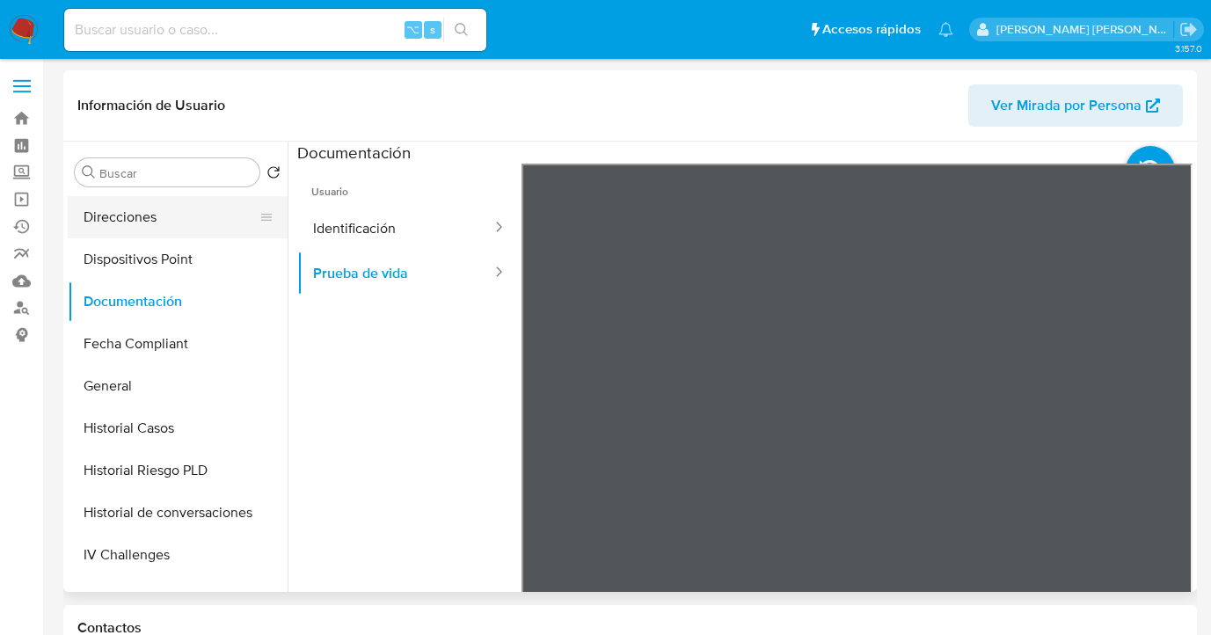
click at [173, 227] on button "Direcciones" at bounding box center [171, 217] width 206 height 42
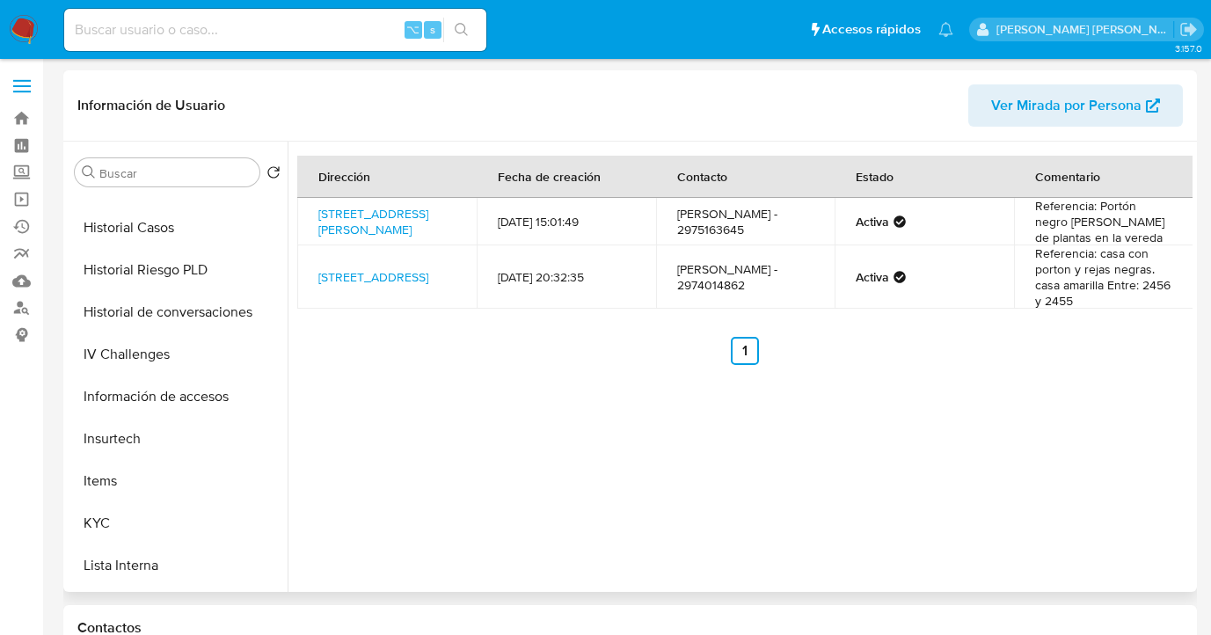
scroll to position [625, 0]
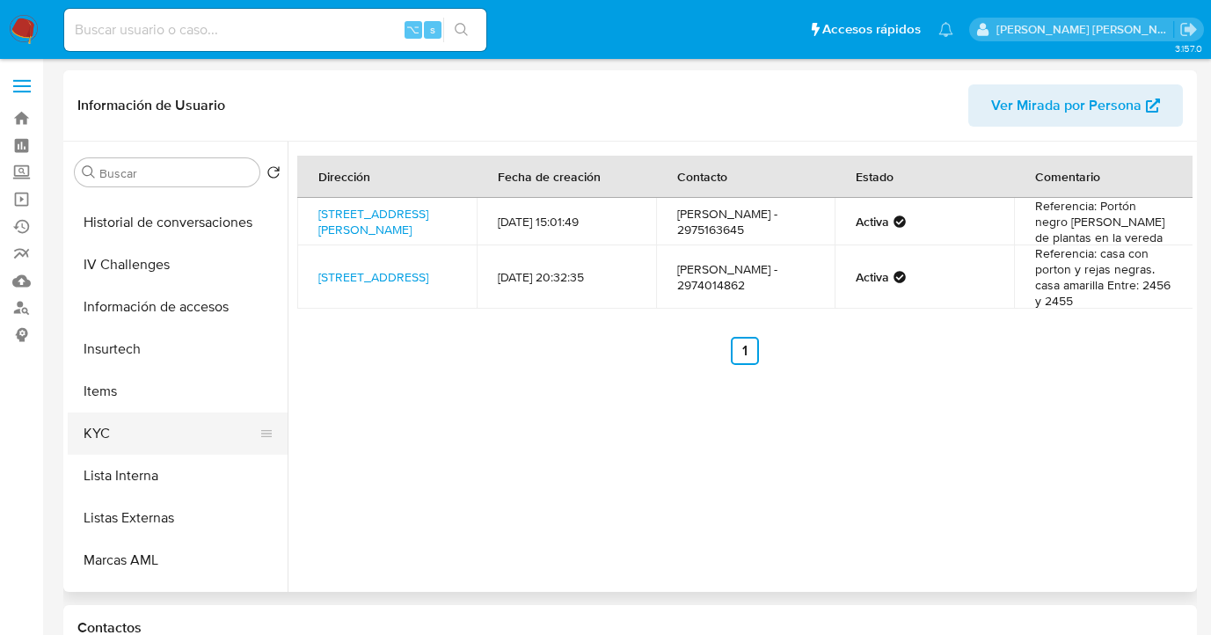
drag, startPoint x: 178, startPoint y: 430, endPoint x: 265, endPoint y: 417, distance: 88.1
click at [179, 430] on button "KYC" at bounding box center [171, 434] width 206 height 42
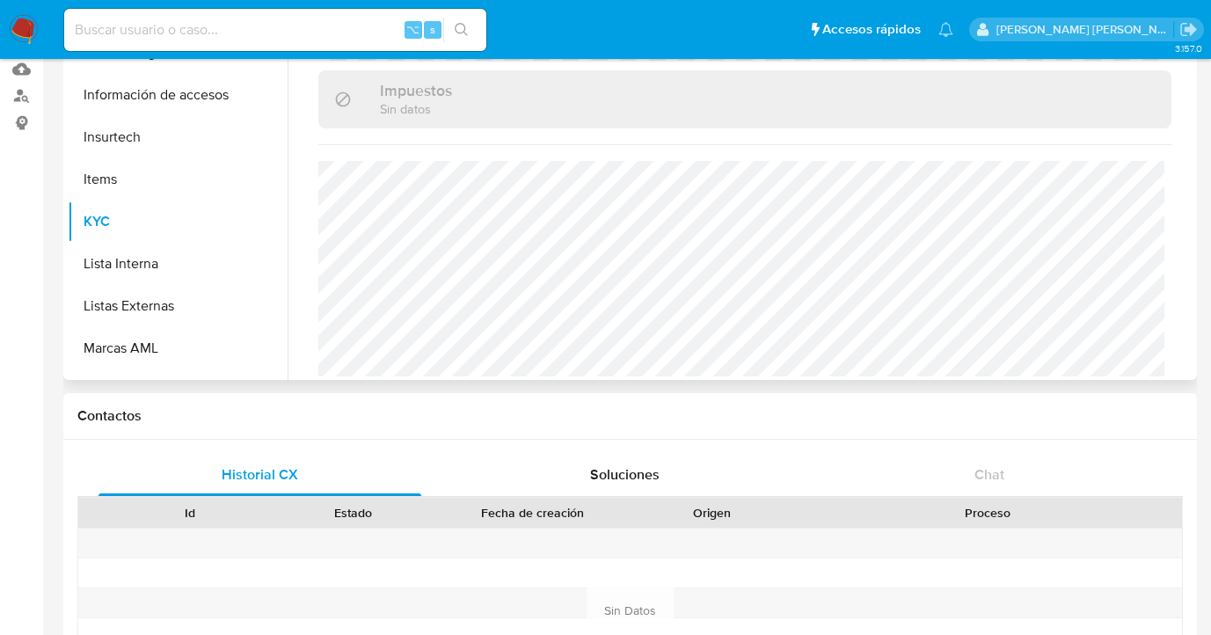
scroll to position [587, 0]
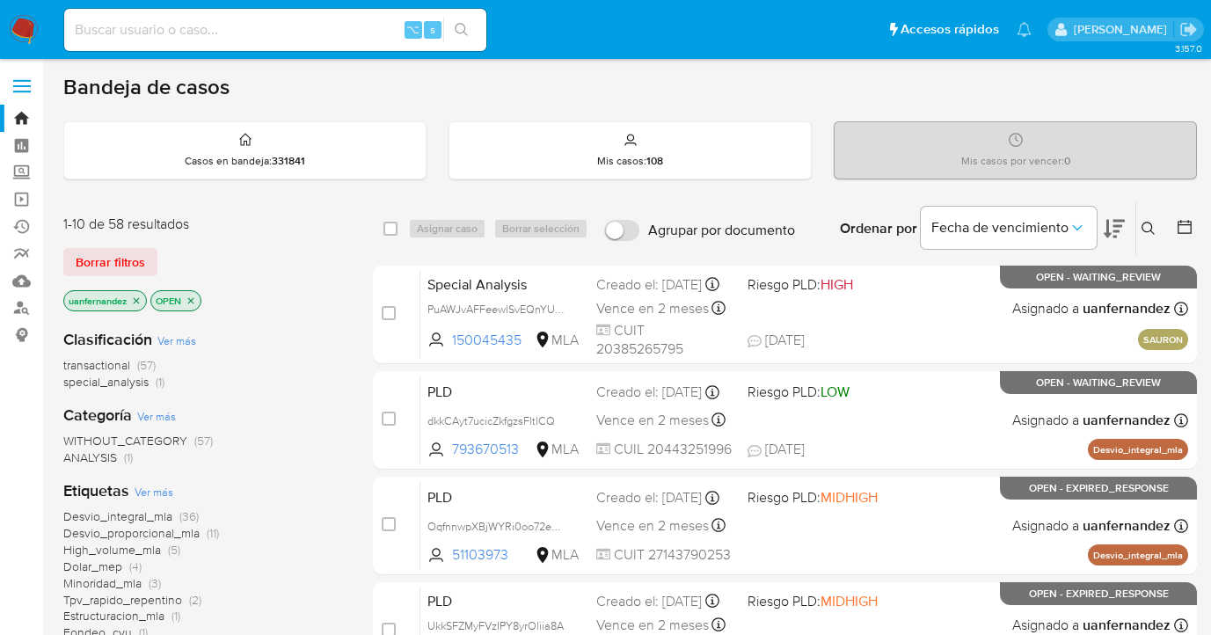
click at [1151, 222] on icon at bounding box center [1149, 229] width 14 height 14
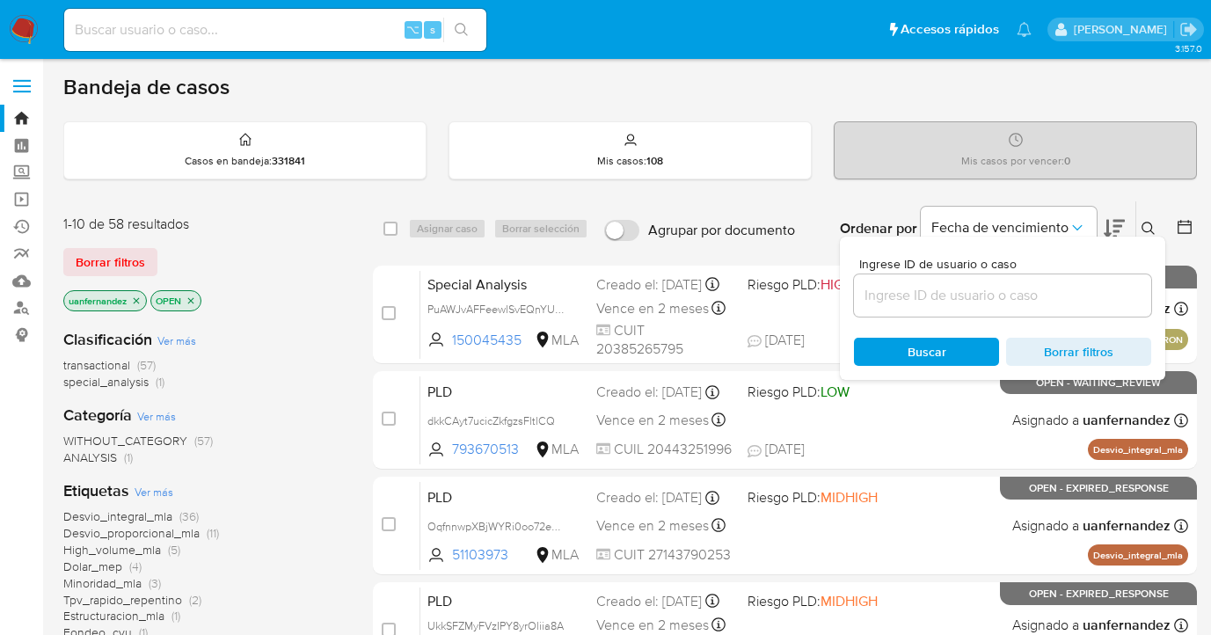
drag, startPoint x: 1014, startPoint y: 281, endPoint x: 940, endPoint y: 277, distance: 74.0
click at [941, 277] on div at bounding box center [1002, 295] width 297 height 42
drag, startPoint x: 121, startPoint y: 267, endPoint x: 199, endPoint y: 265, distance: 78.3
click at [121, 268] on span "Borrar filtros" at bounding box center [110, 262] width 69 height 25
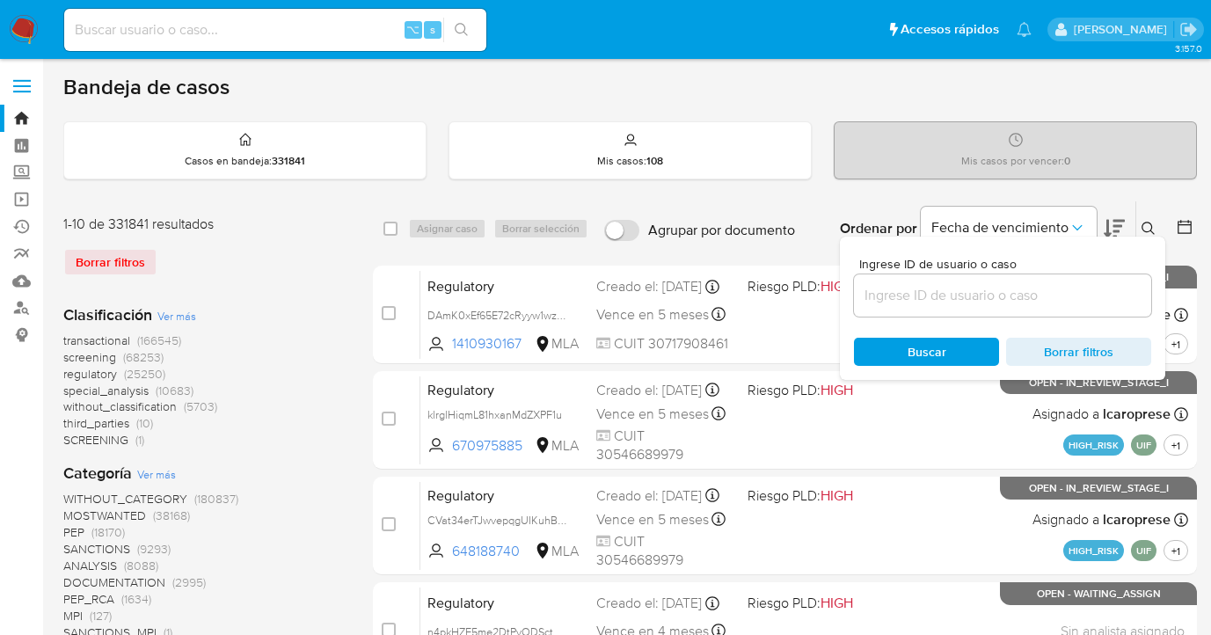
click at [1151, 225] on icon at bounding box center [1148, 228] width 13 height 13
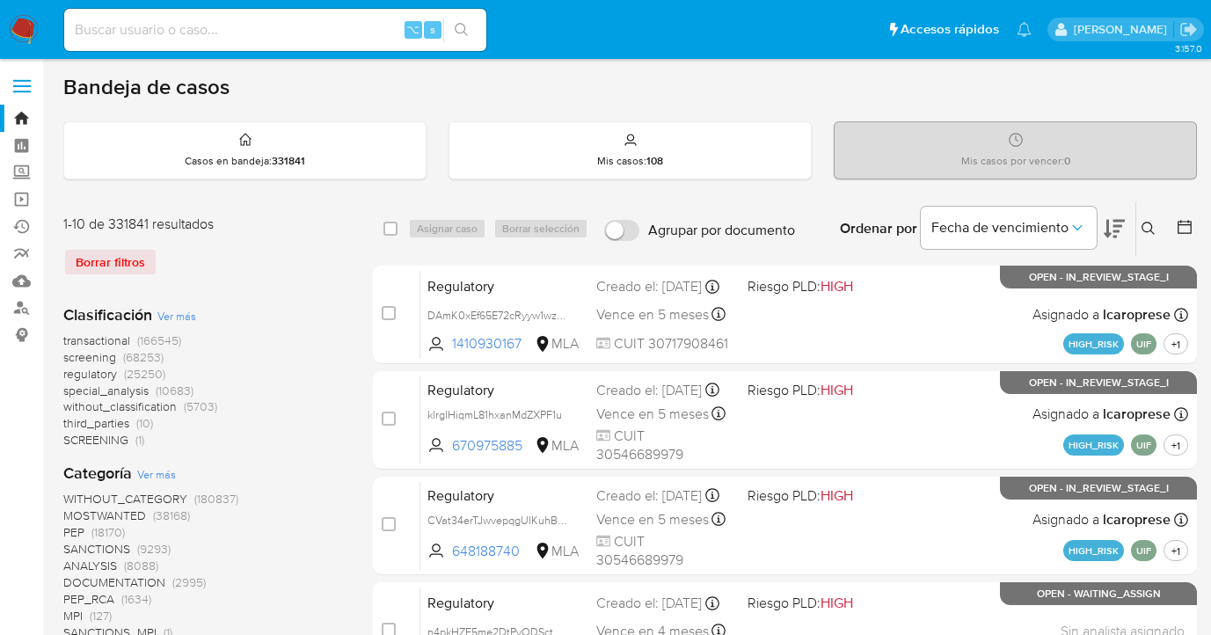
click at [1148, 229] on icon at bounding box center [1149, 229] width 14 height 14
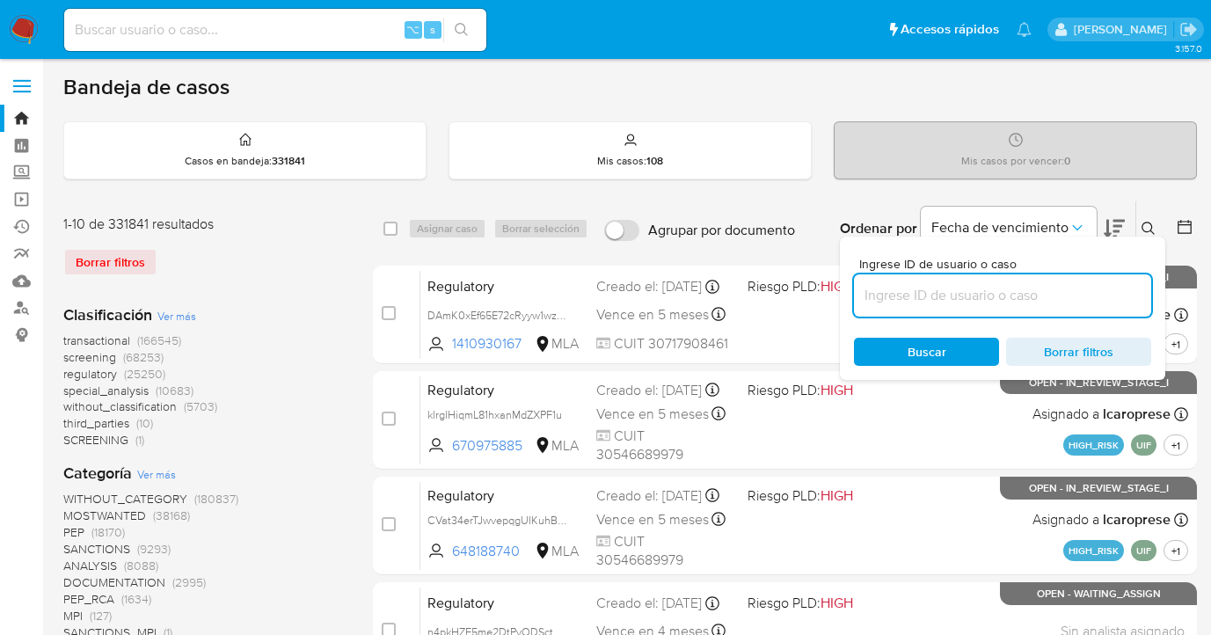
click at [963, 291] on input at bounding box center [1002, 295] width 297 height 23
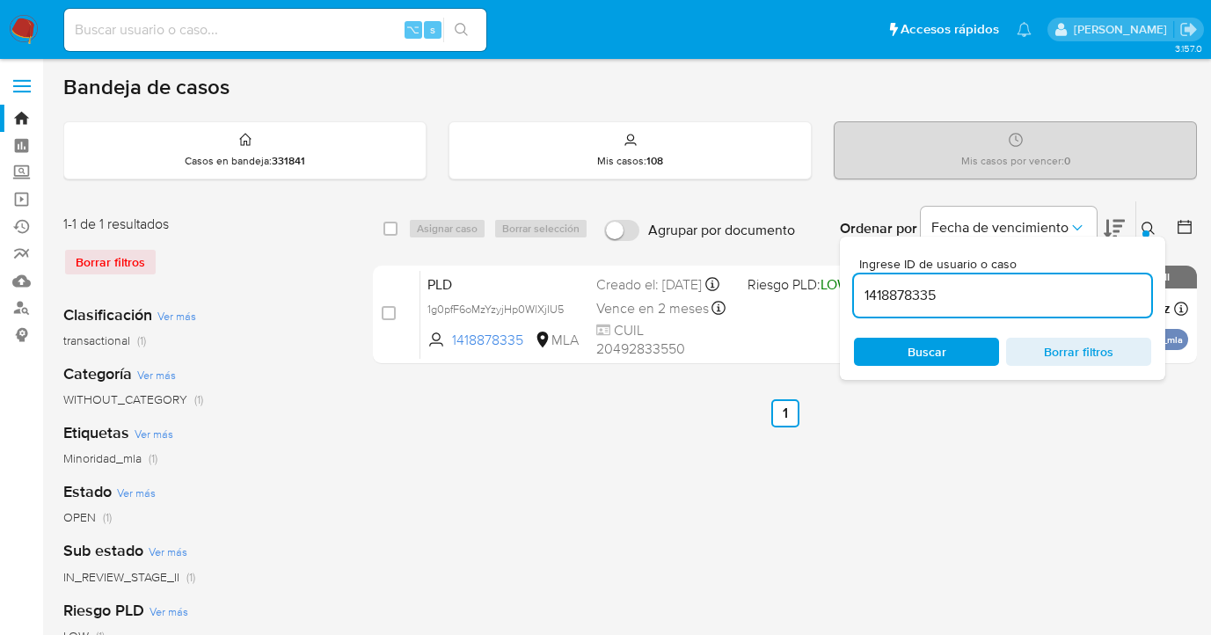
click at [1146, 226] on icon at bounding box center [1149, 229] width 14 height 14
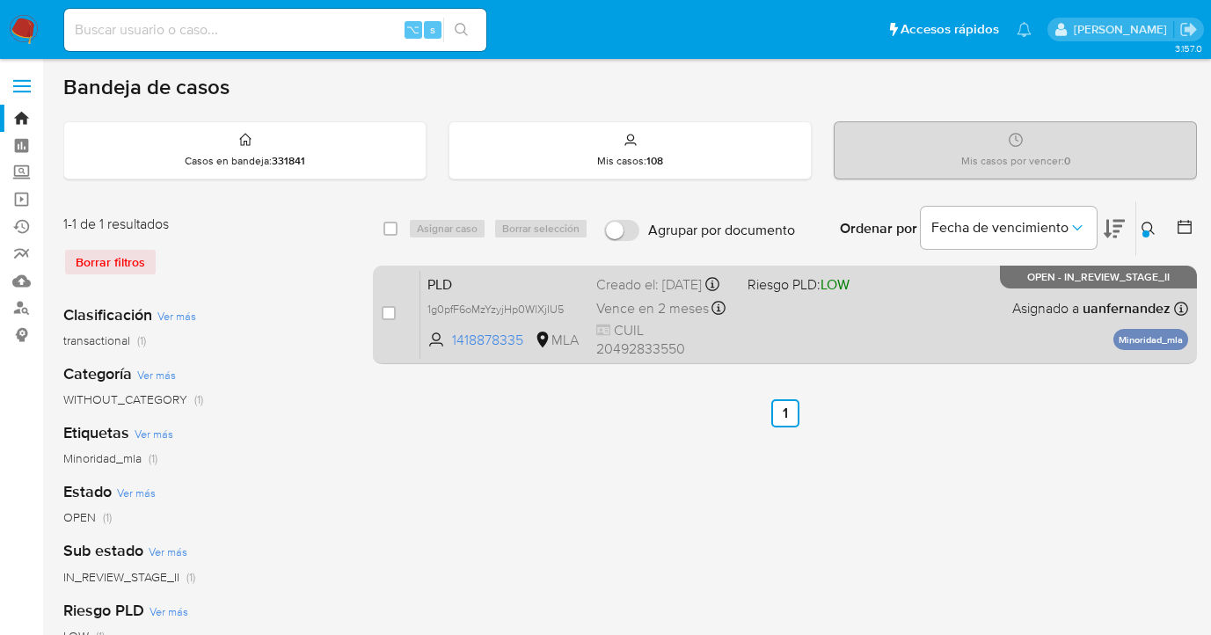
click at [944, 308] on div "PLD 1g0pfF6oMzYzyjHp0WlXjIU5 1418878335 MLA Riesgo PLD: LOW Creado el: 12/08/20…" at bounding box center [804, 314] width 768 height 89
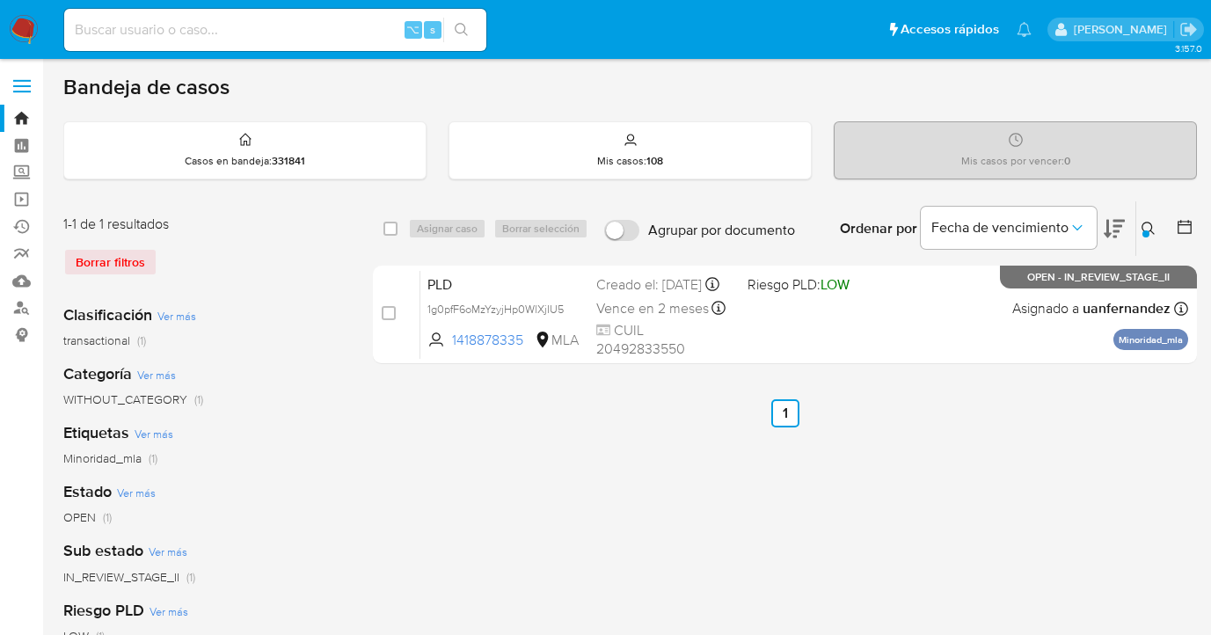
click at [1147, 230] on div at bounding box center [1146, 233] width 7 height 7
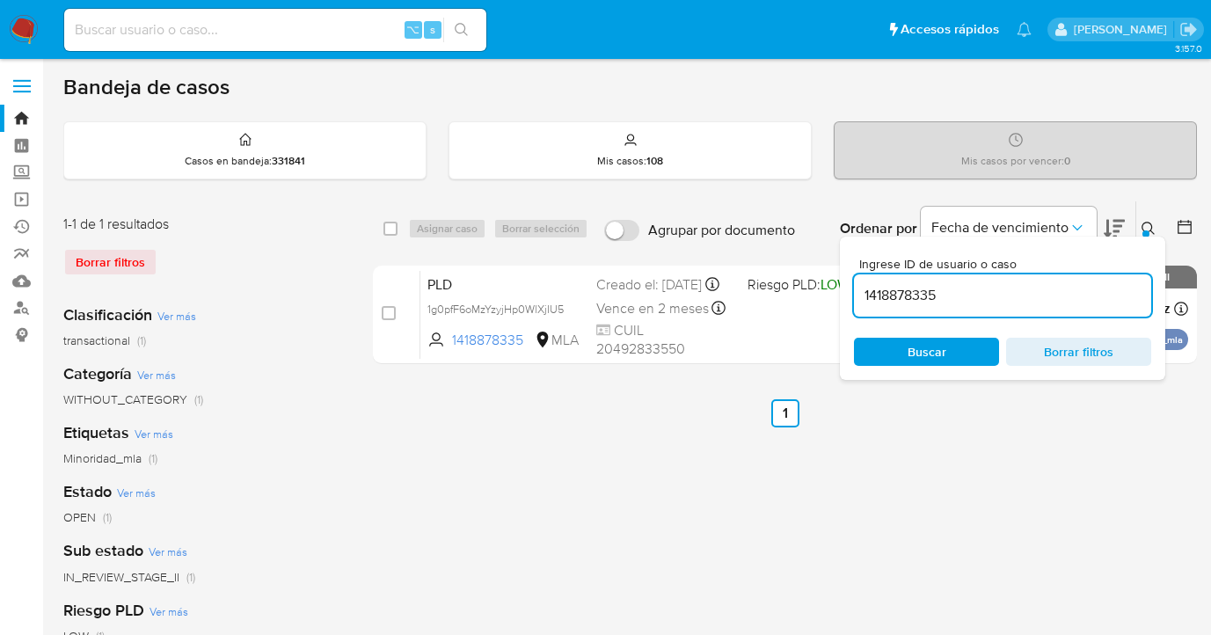
drag, startPoint x: 948, startPoint y: 289, endPoint x: 878, endPoint y: 280, distance: 71.0
click at [856, 290] on input "1418878335" at bounding box center [1002, 295] width 297 height 23
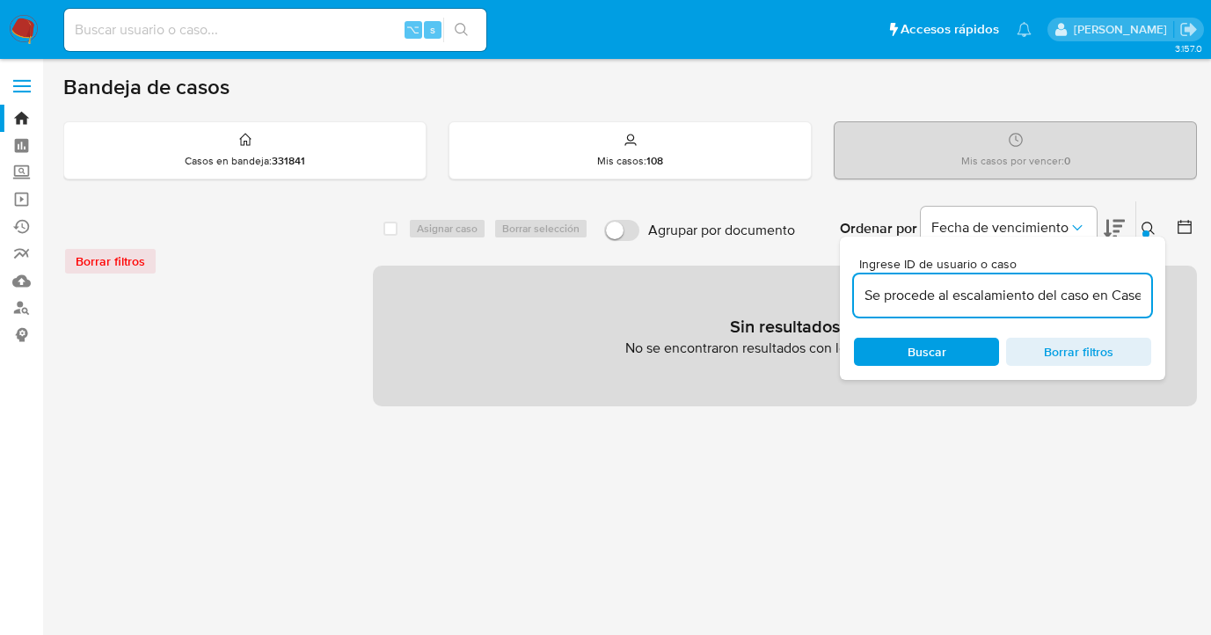
drag, startPoint x: 1130, startPoint y: 296, endPoint x: 855, endPoint y: 273, distance: 276.3
click at [855, 273] on div "Ingrese ID de usuario o caso Se procede al escalamiento del caso en CaseLog adj…" at bounding box center [1002, 287] width 297 height 59
type input "seLog adjunto."
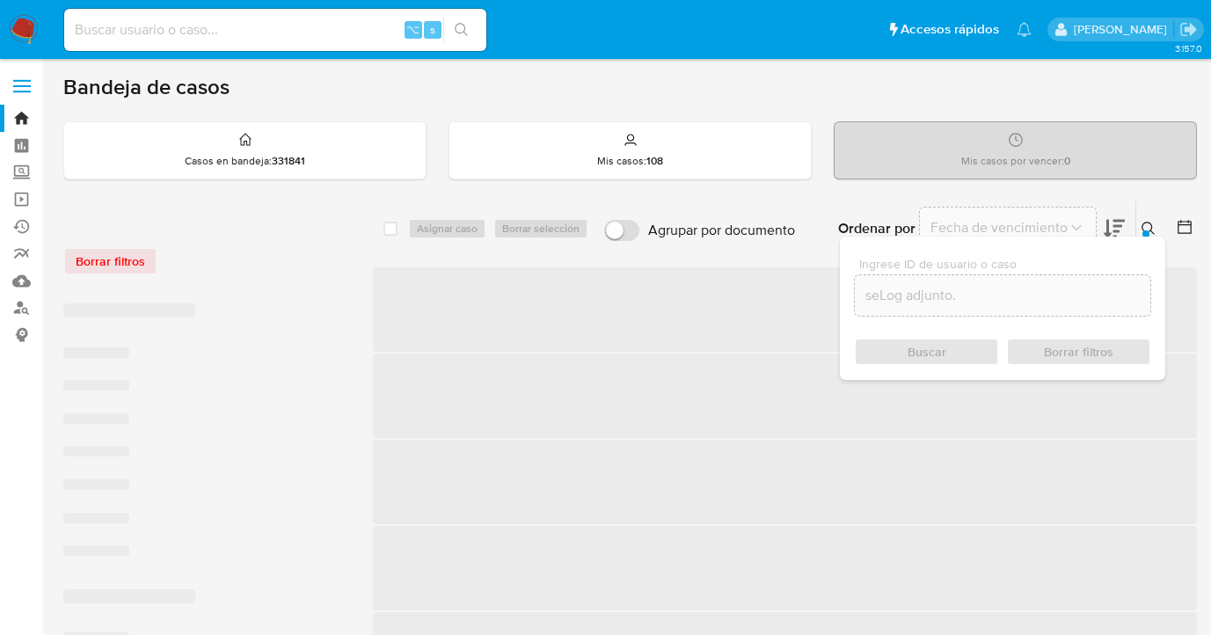
click at [969, 297] on input "seLog adjunto." at bounding box center [1003, 295] width 296 height 23
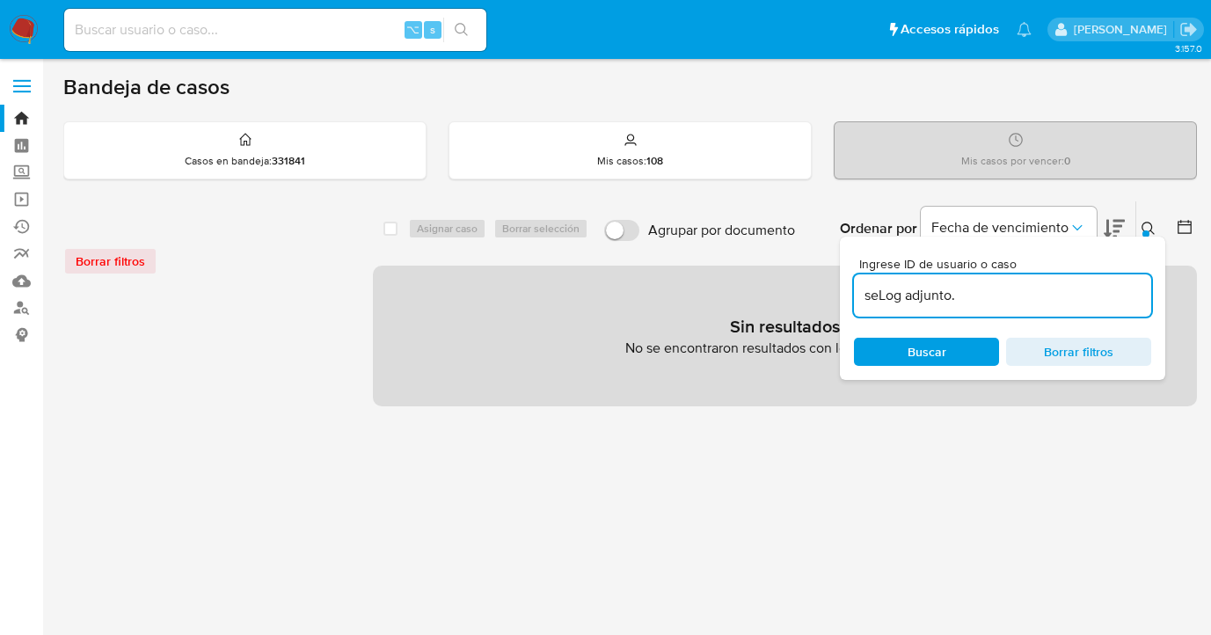
drag, startPoint x: 910, startPoint y: 297, endPoint x: 830, endPoint y: 289, distance: 80.5
click at [830, 289] on div "select-all-cases-checkbox Asignar caso Borrar selección Agrupar por documento O…" at bounding box center [785, 304] width 824 height 206
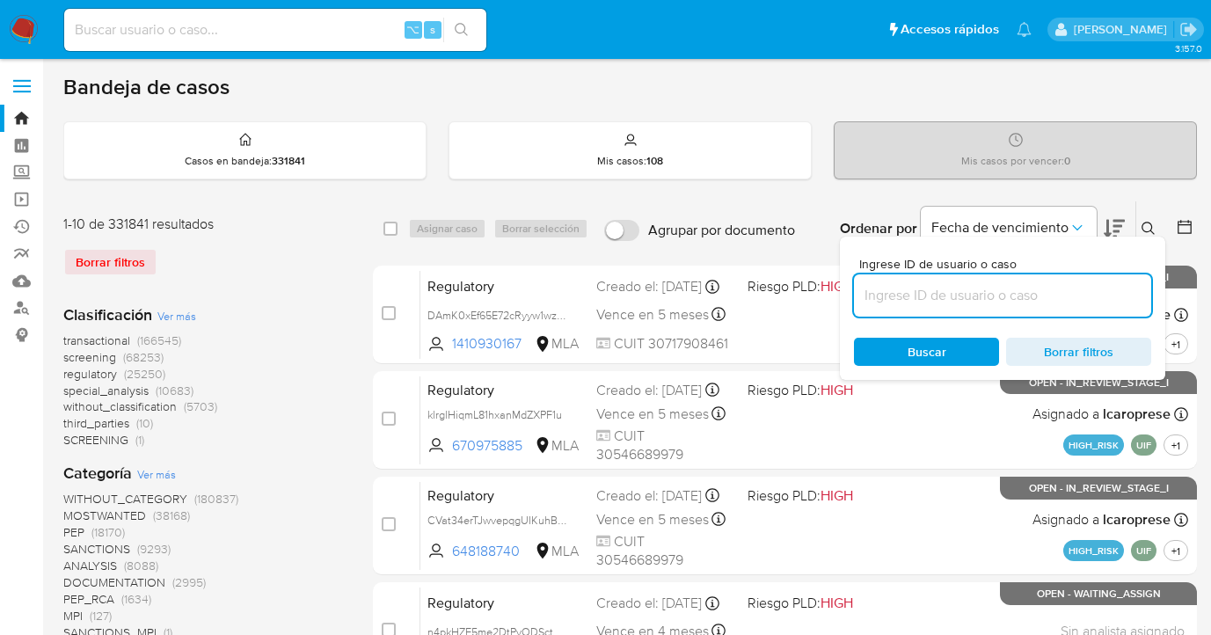
click at [986, 291] on input at bounding box center [1002, 295] width 297 height 23
paste input "1418878335"
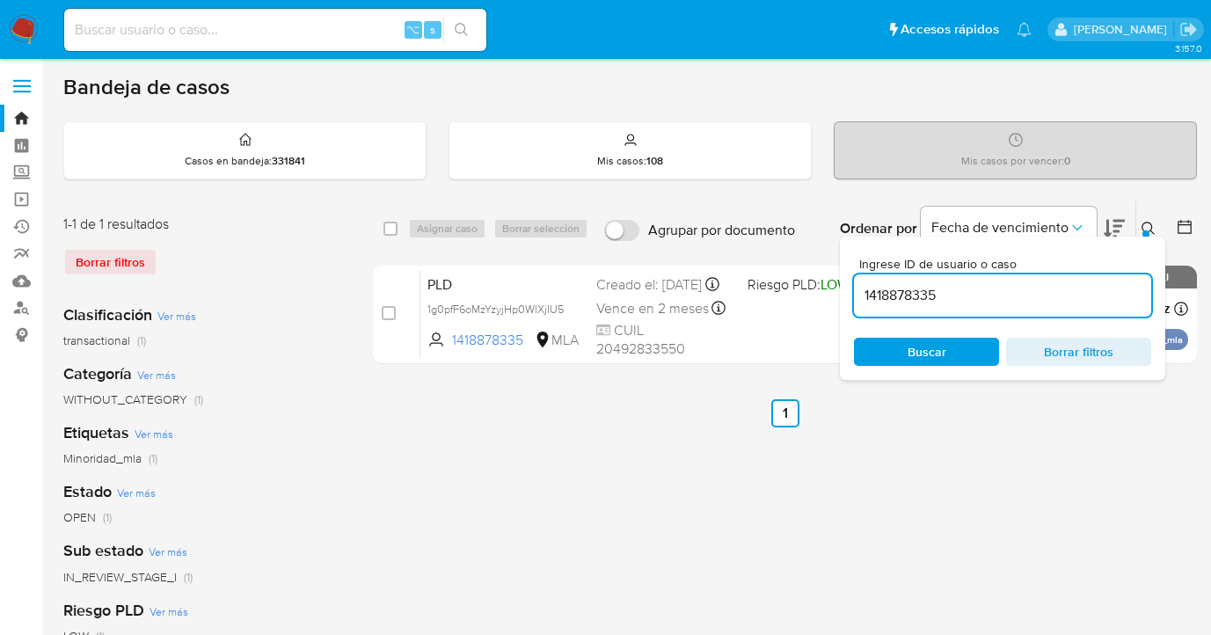
click at [1145, 225] on icon at bounding box center [1149, 229] width 14 height 14
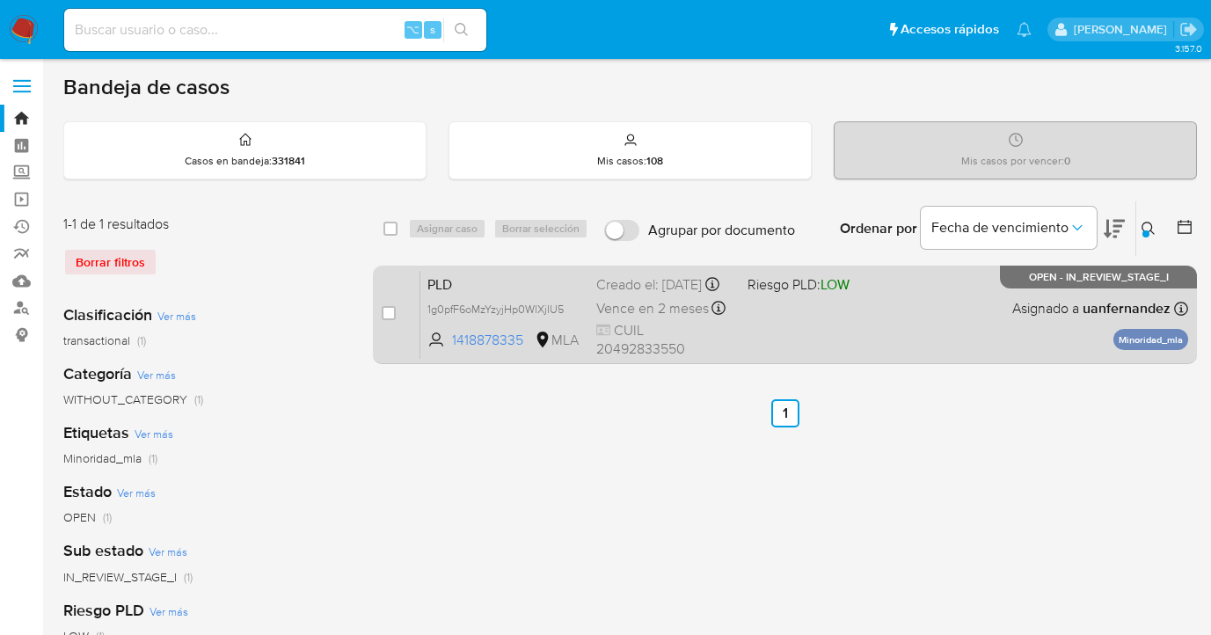
click at [992, 317] on div "PLD 1g0pfF6oMzYzyjHp0WlXjIU5 1418878335 MLA Riesgo PLD: LOW Creado el: 12/08/20…" at bounding box center [804, 314] width 768 height 89
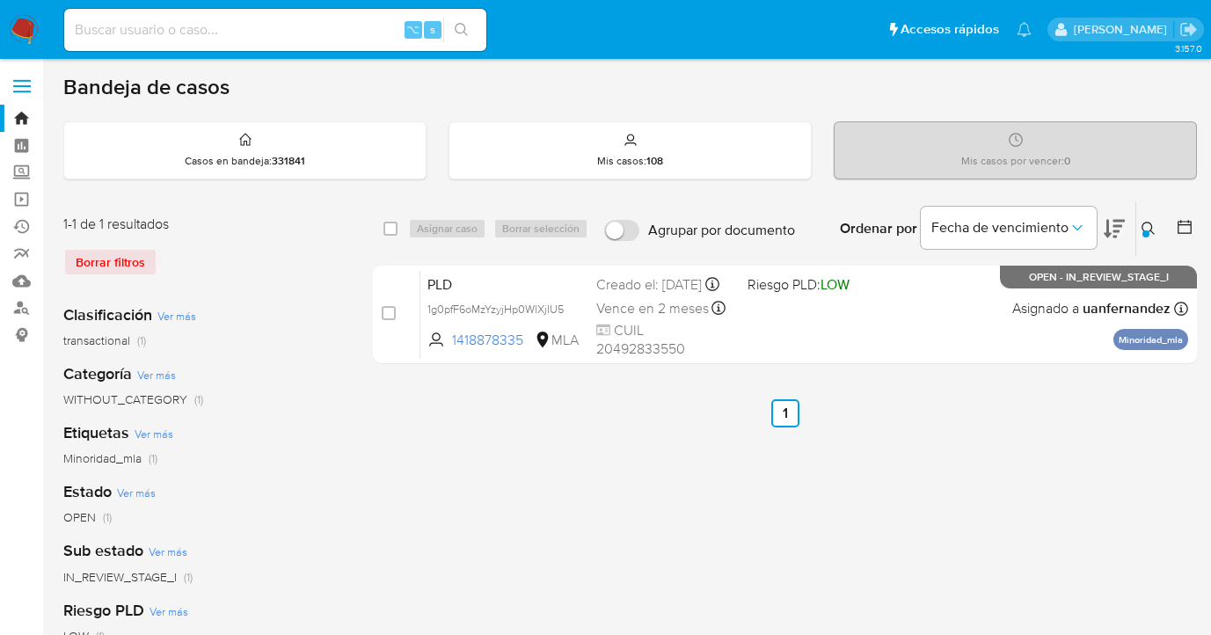
drag, startPoint x: 1144, startPoint y: 223, endPoint x: 1118, endPoint y: 258, distance: 42.8
click at [1144, 224] on icon at bounding box center [1149, 229] width 14 height 14
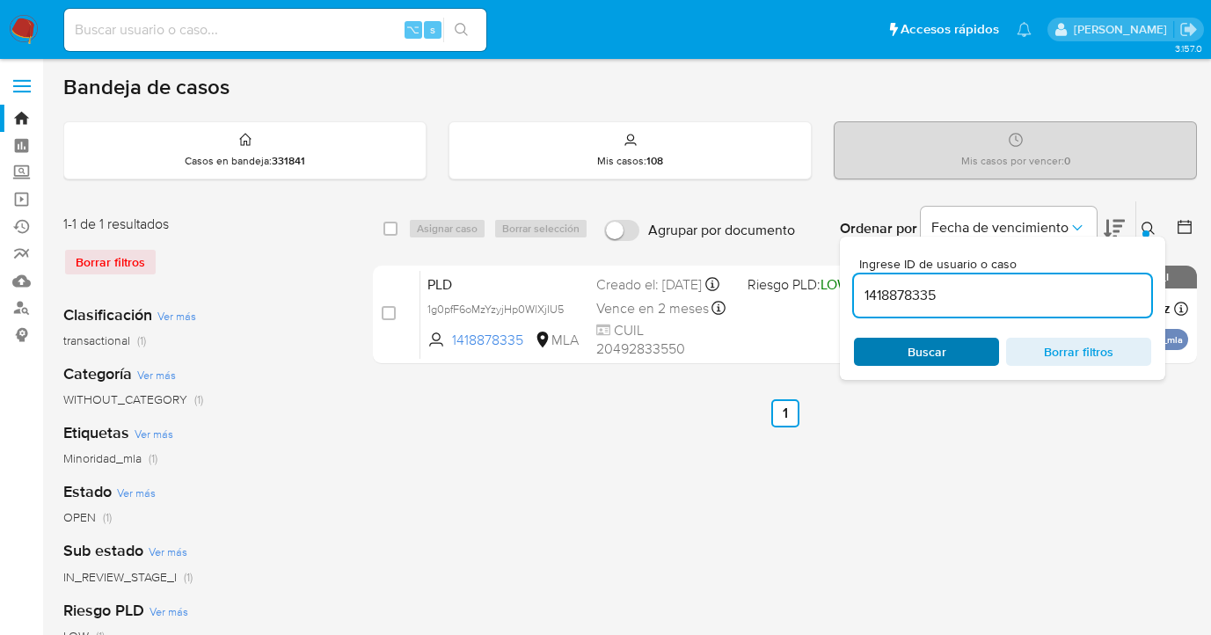
click at [935, 363] on span "Buscar" at bounding box center [927, 352] width 39 height 28
click at [1144, 225] on icon at bounding box center [1149, 229] width 14 height 14
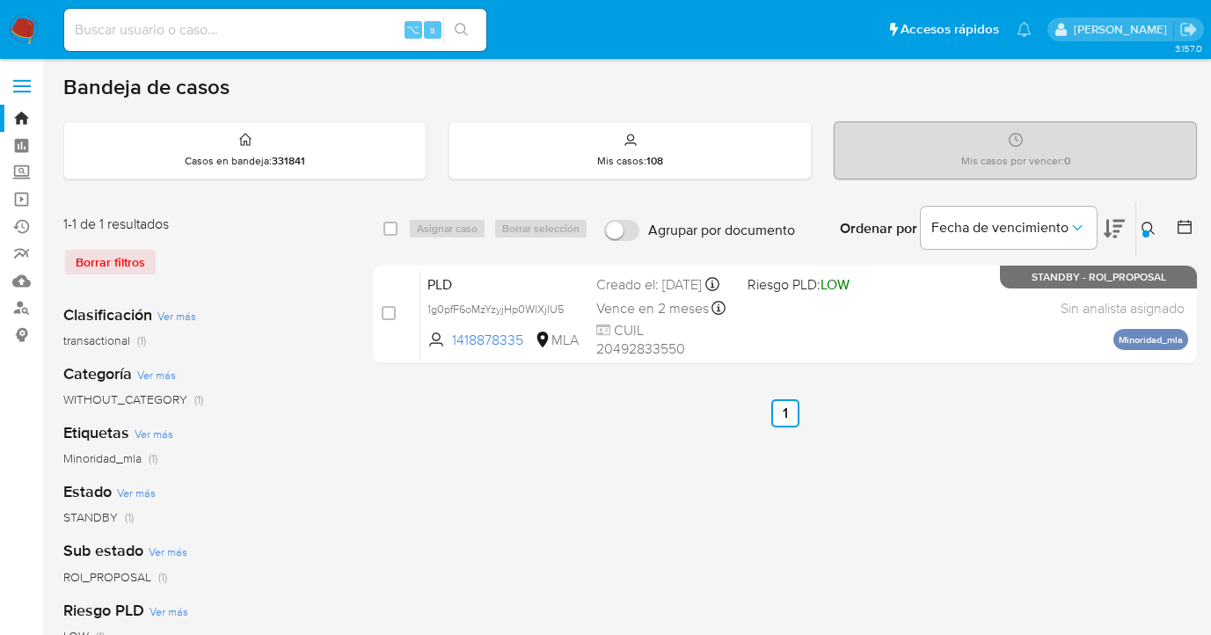
click at [1149, 226] on icon at bounding box center [1149, 229] width 14 height 14
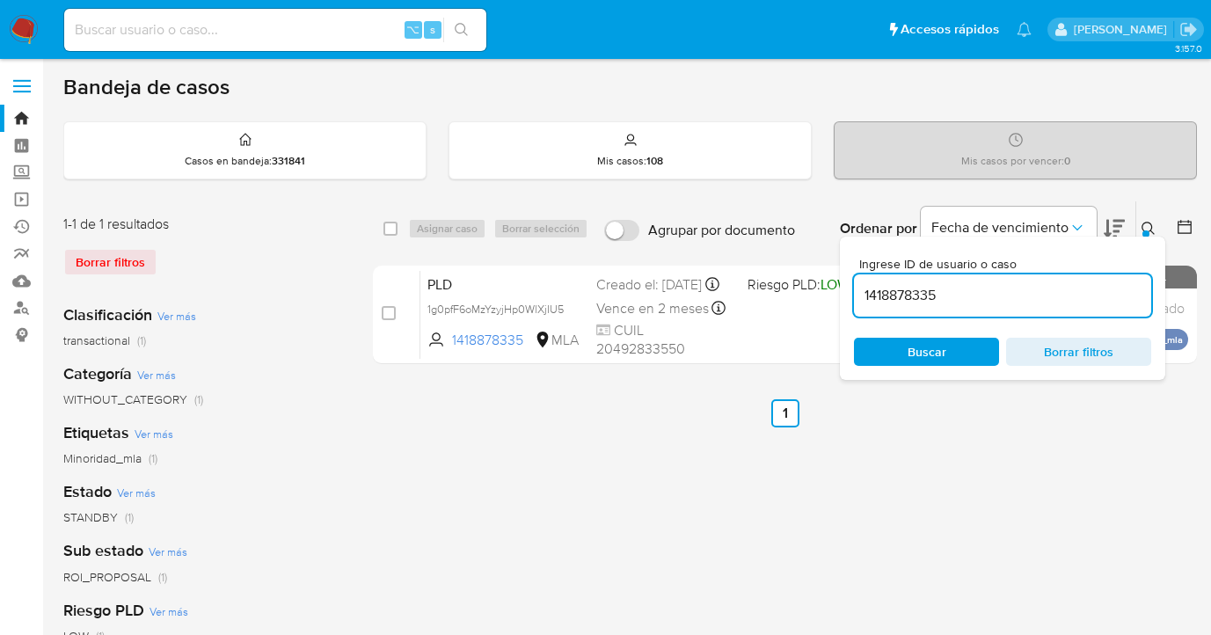
drag, startPoint x: 1009, startPoint y: 302, endPoint x: 876, endPoint y: 284, distance: 134.0
click at [847, 293] on div "Ingrese ID de usuario o caso 1418878335 Buscar Borrar filtros" at bounding box center [1002, 308] width 325 height 143
type input "2548126132"
click at [1149, 227] on icon at bounding box center [1149, 229] width 14 height 14
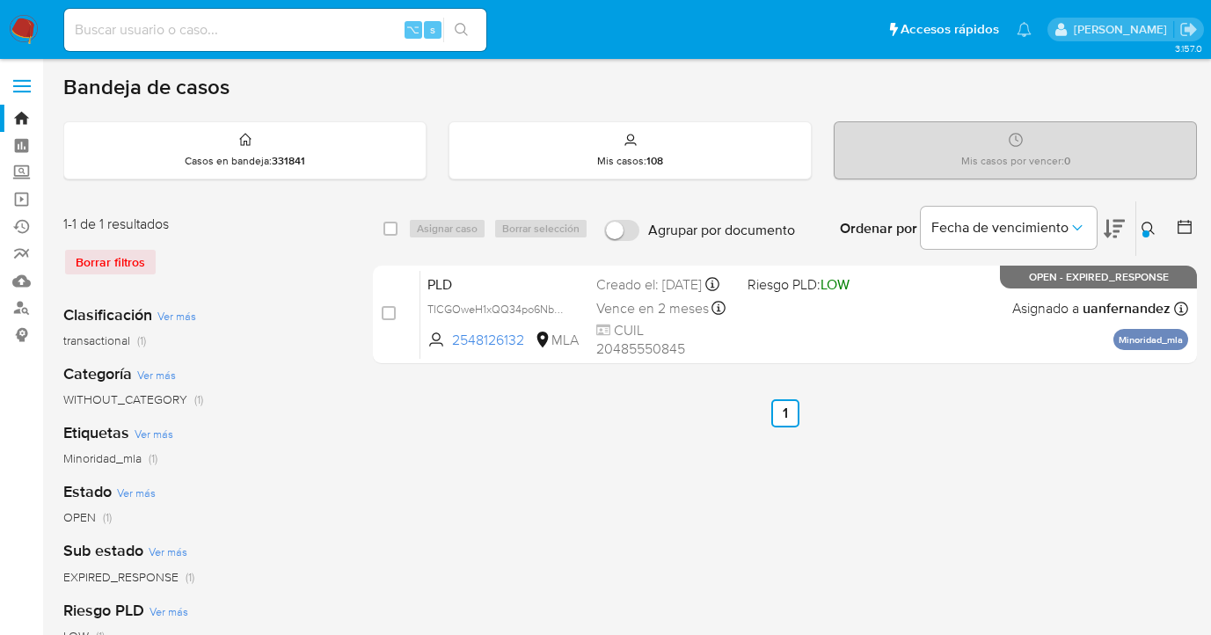
drag, startPoint x: 393, startPoint y: 227, endPoint x: 417, endPoint y: 223, distance: 24.2
click at [394, 227] on input "checkbox" at bounding box center [391, 229] width 14 height 14
checkbox input "true"
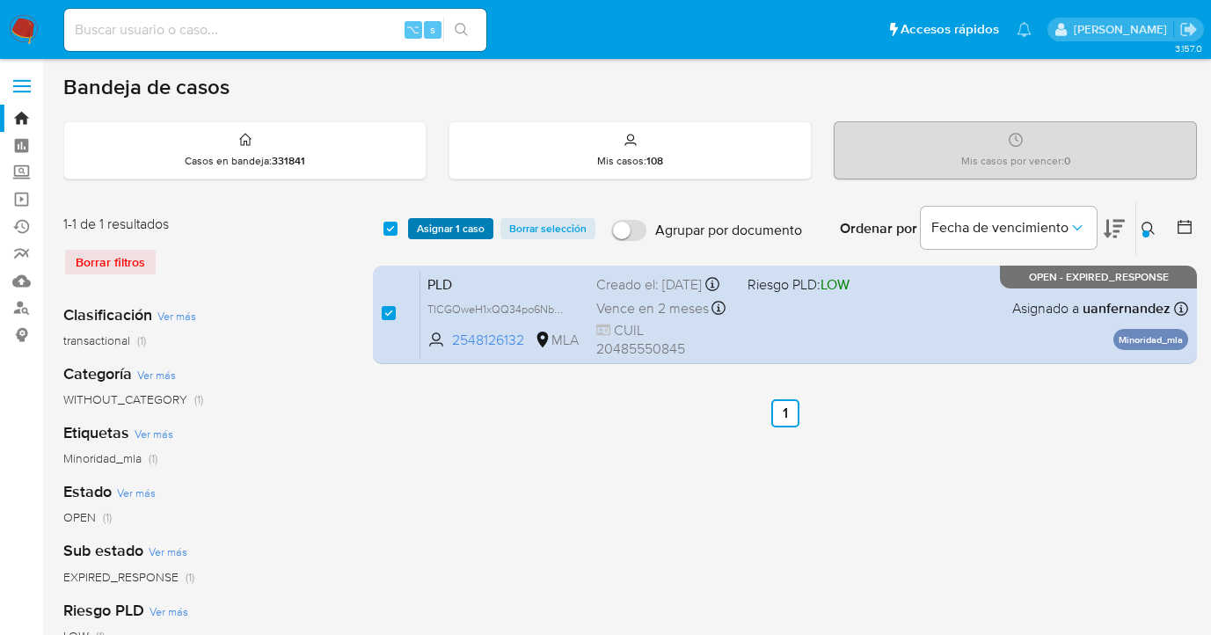
click at [427, 220] on span "Asignar 1 caso" at bounding box center [451, 229] width 68 height 18
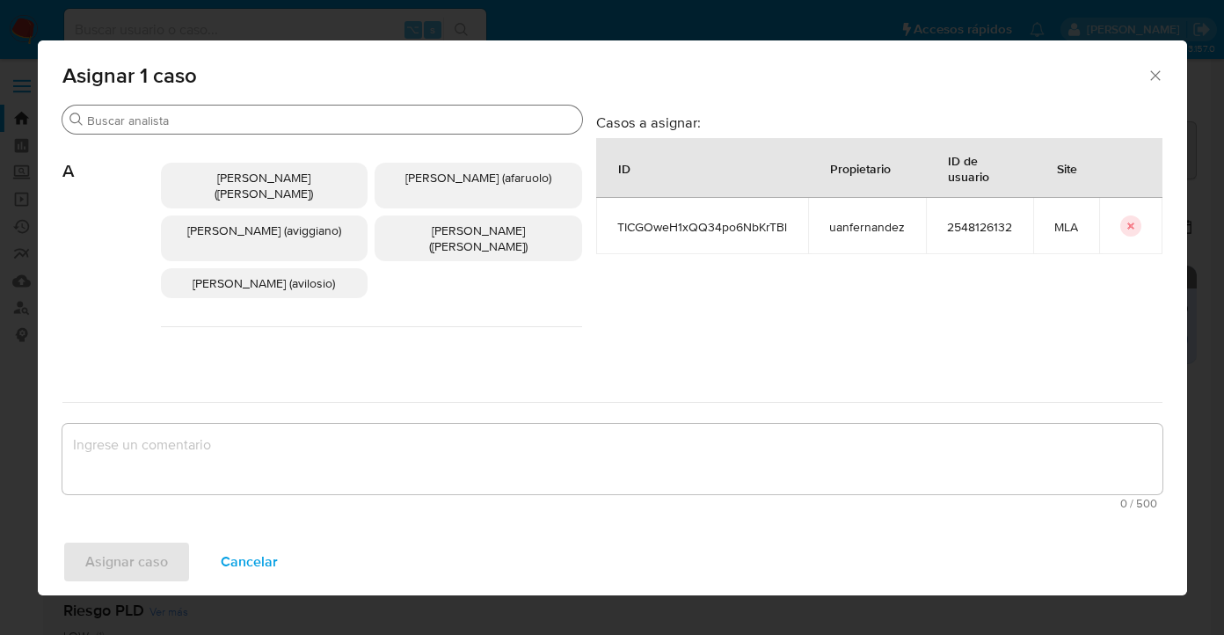
click at [333, 124] on input "Buscar" at bounding box center [331, 121] width 488 height 16
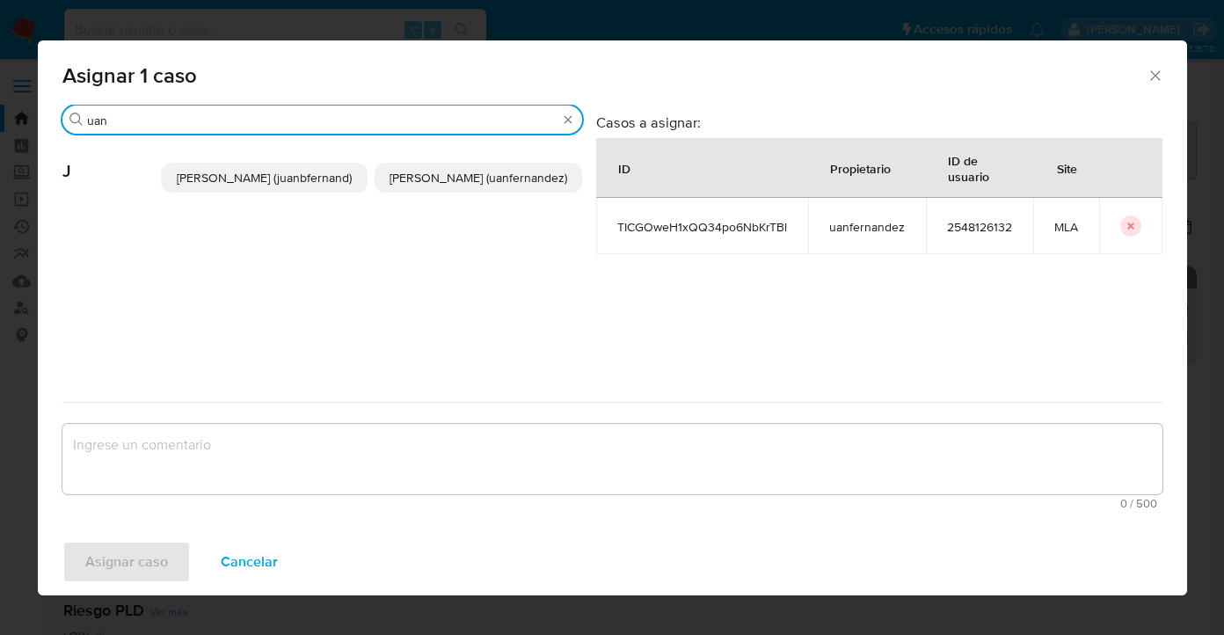
type input "uan"
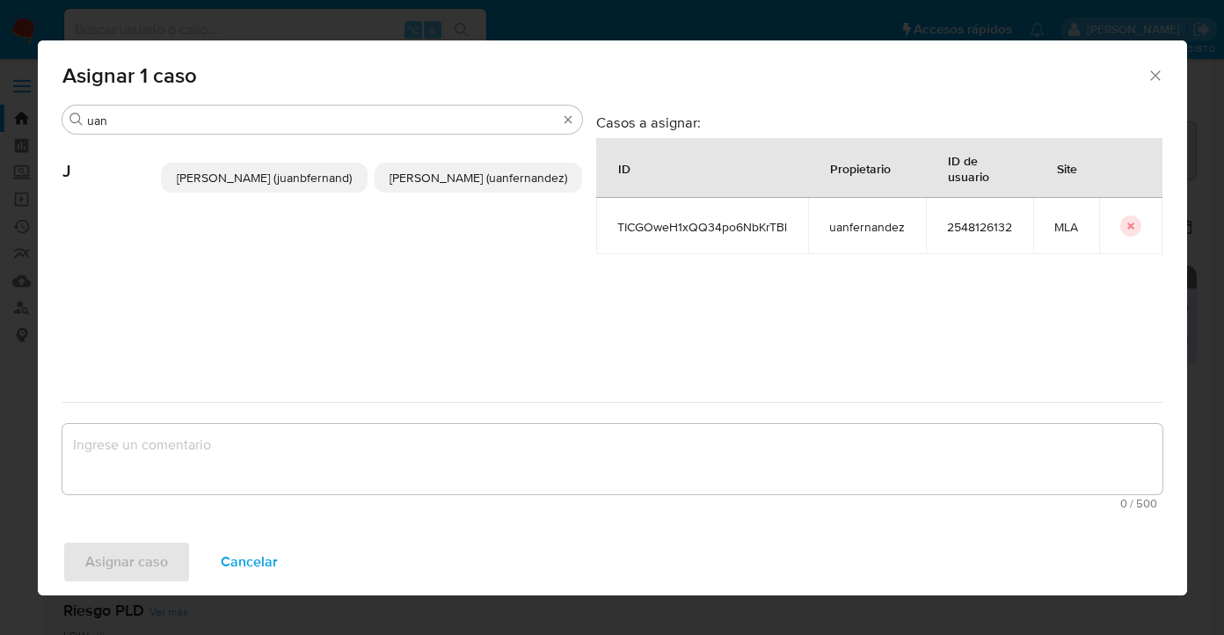
click at [428, 179] on span "Juan Pablo Fernandez (uanfernandez)" at bounding box center [479, 178] width 178 height 18
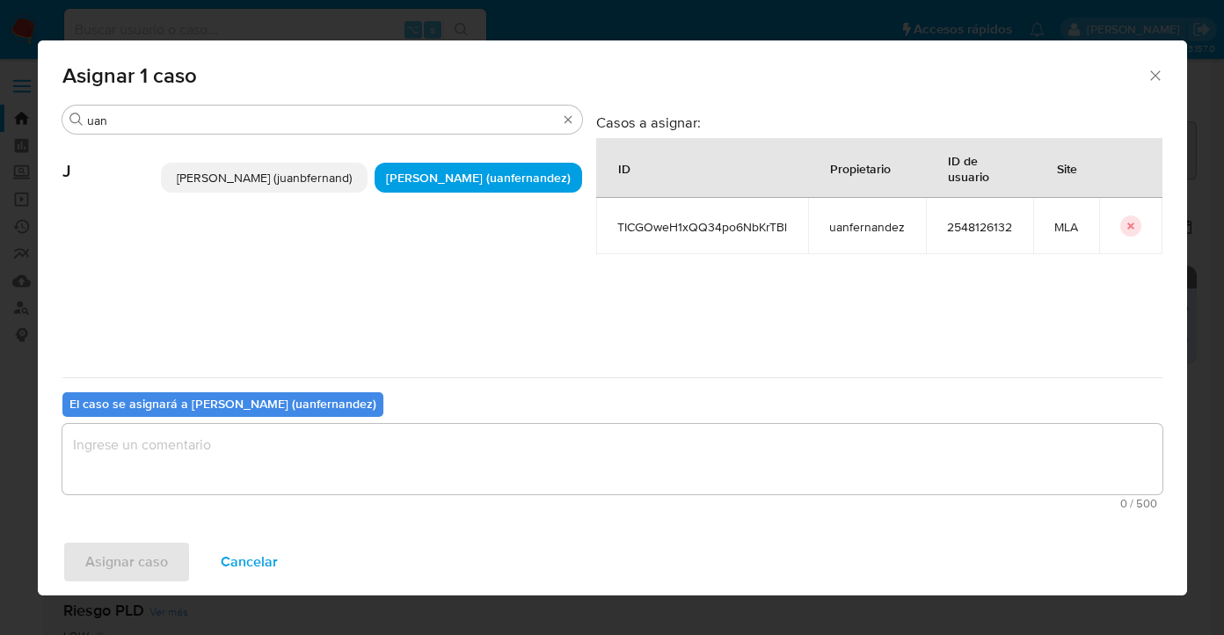
click at [393, 467] on textarea "assign-modal" at bounding box center [612, 459] width 1100 height 70
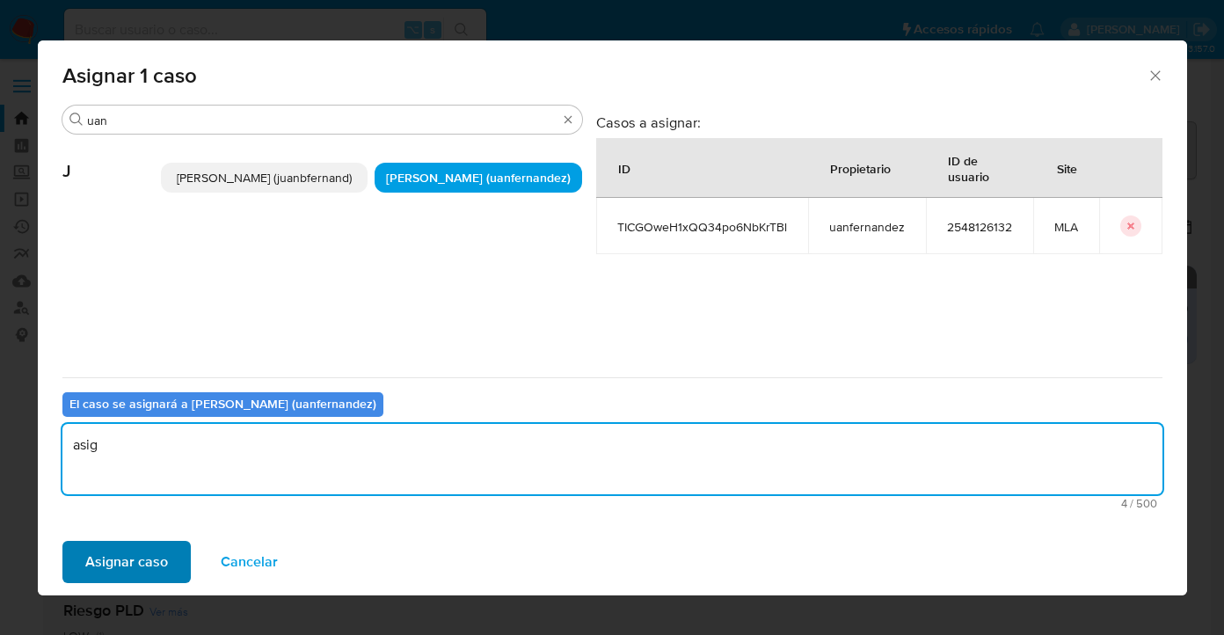
type textarea "asig"
click at [143, 559] on span "Asignar caso" at bounding box center [126, 562] width 83 height 39
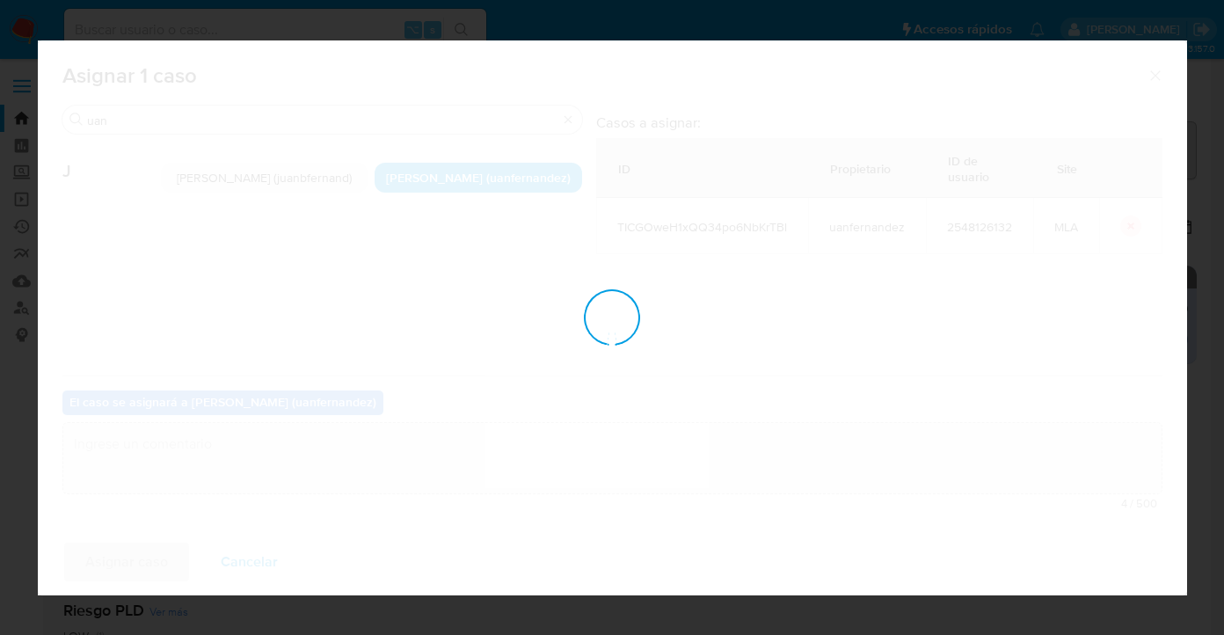
checkbox input "false"
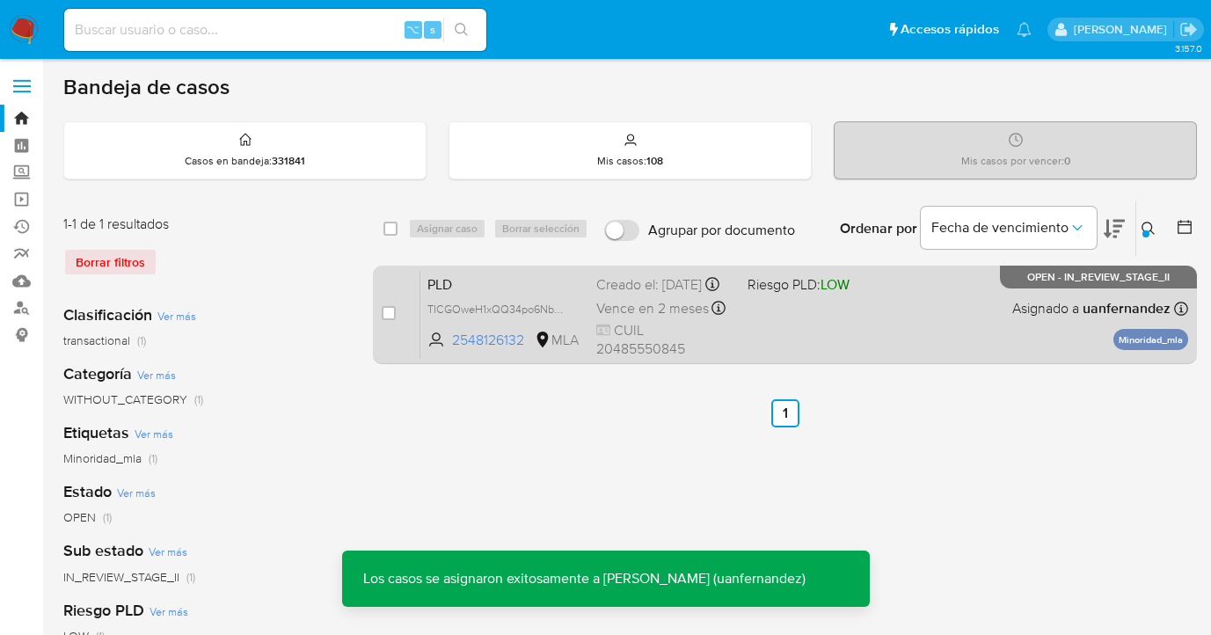
click at [879, 318] on div "PLD TICGOweH1xQQ34po6NbKrTBl 2548126132 MLA Riesgo PLD: LOW Creado el: 12/08/20…" at bounding box center [804, 314] width 768 height 89
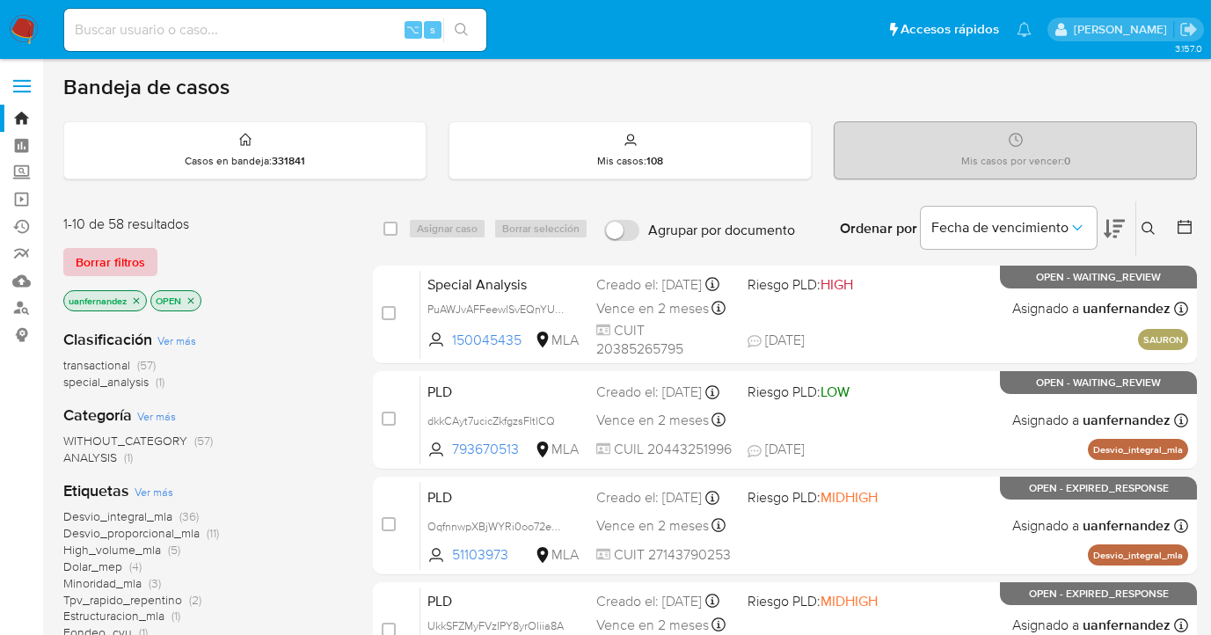
click at [118, 264] on span "Borrar filtros" at bounding box center [110, 262] width 69 height 25
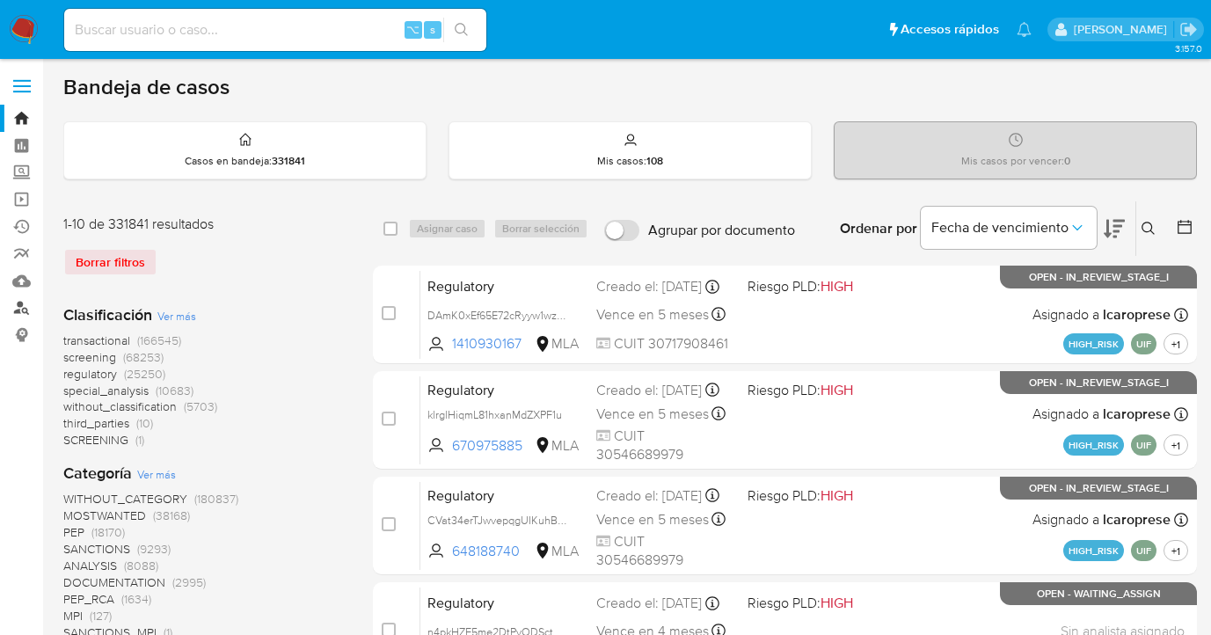
click at [27, 308] on link "Buscador de personas" at bounding box center [104, 308] width 209 height 27
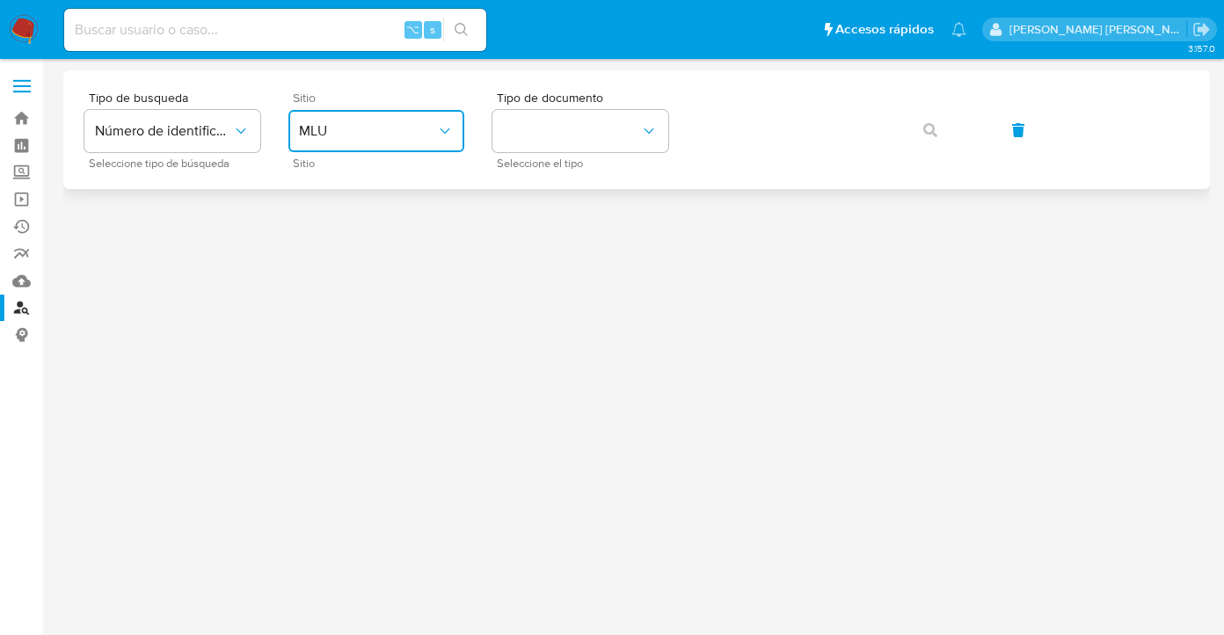
click at [412, 136] on span "MLU" at bounding box center [367, 131] width 137 height 18
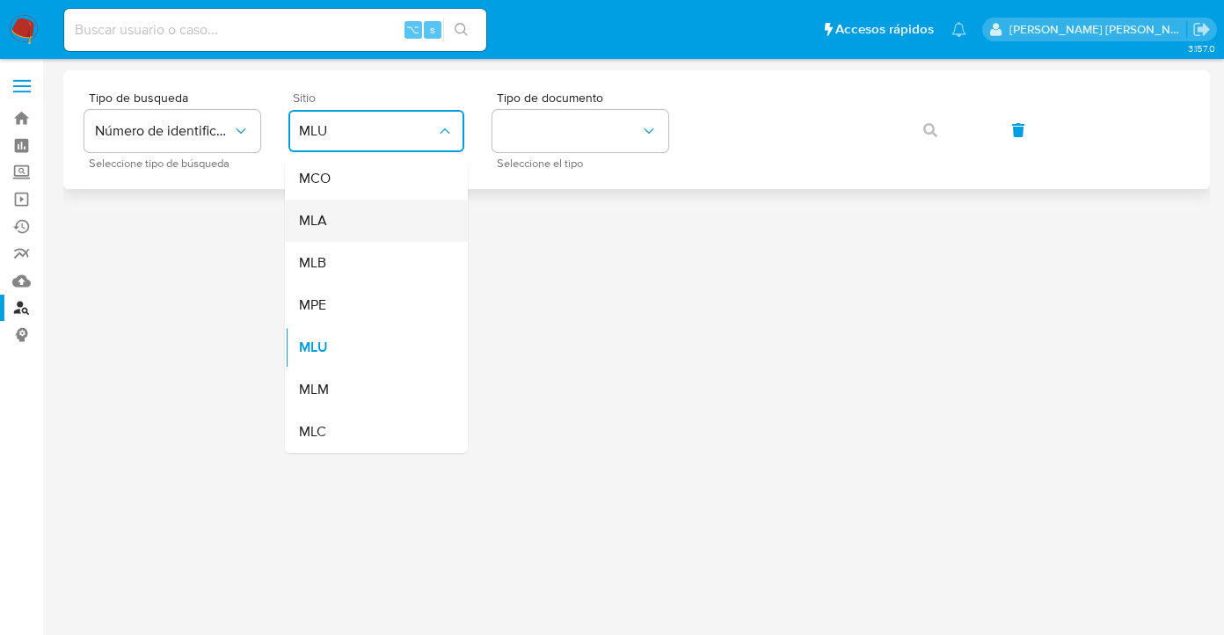
click at [389, 210] on div "MLA" at bounding box center [371, 221] width 144 height 42
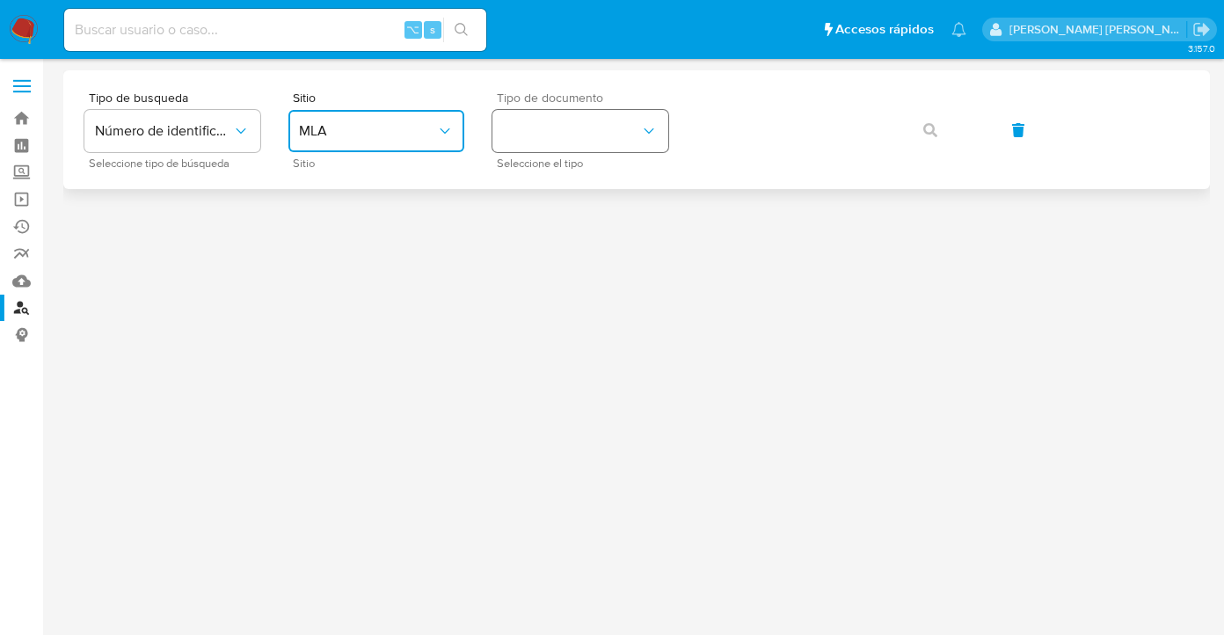
click at [600, 124] on button "identificationType" at bounding box center [581, 131] width 176 height 42
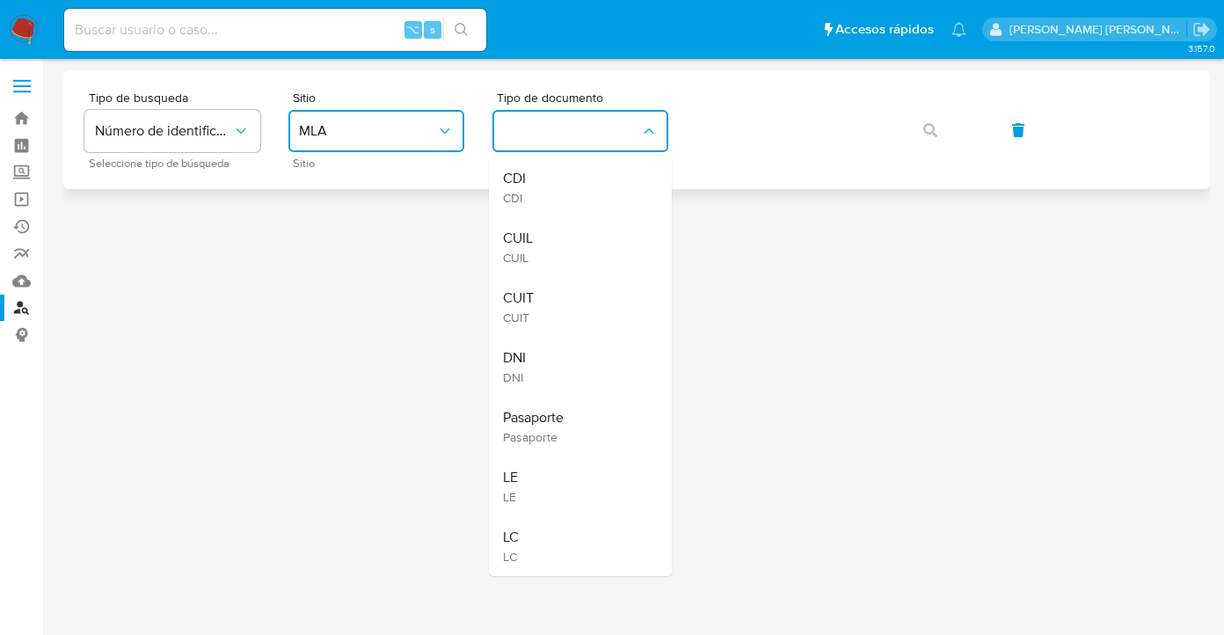
drag, startPoint x: 572, startPoint y: 245, endPoint x: 733, endPoint y: 157, distance: 183.0
click at [572, 245] on div "CUIL CUIL" at bounding box center [575, 247] width 144 height 60
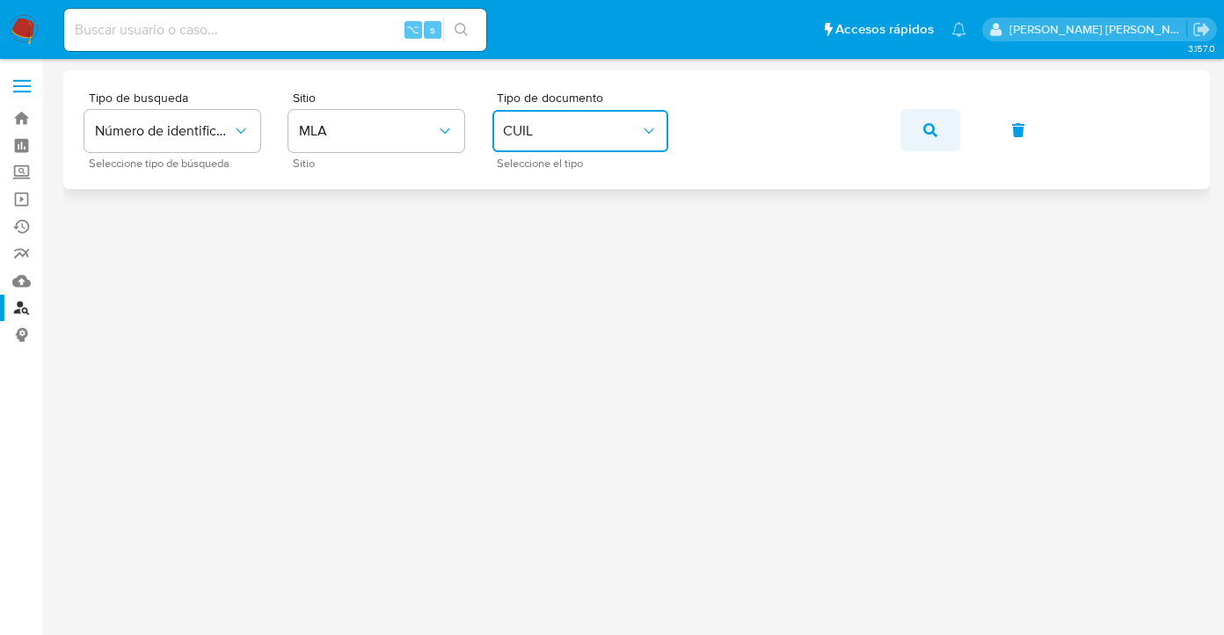
click at [933, 128] on icon "button" at bounding box center [931, 130] width 14 height 14
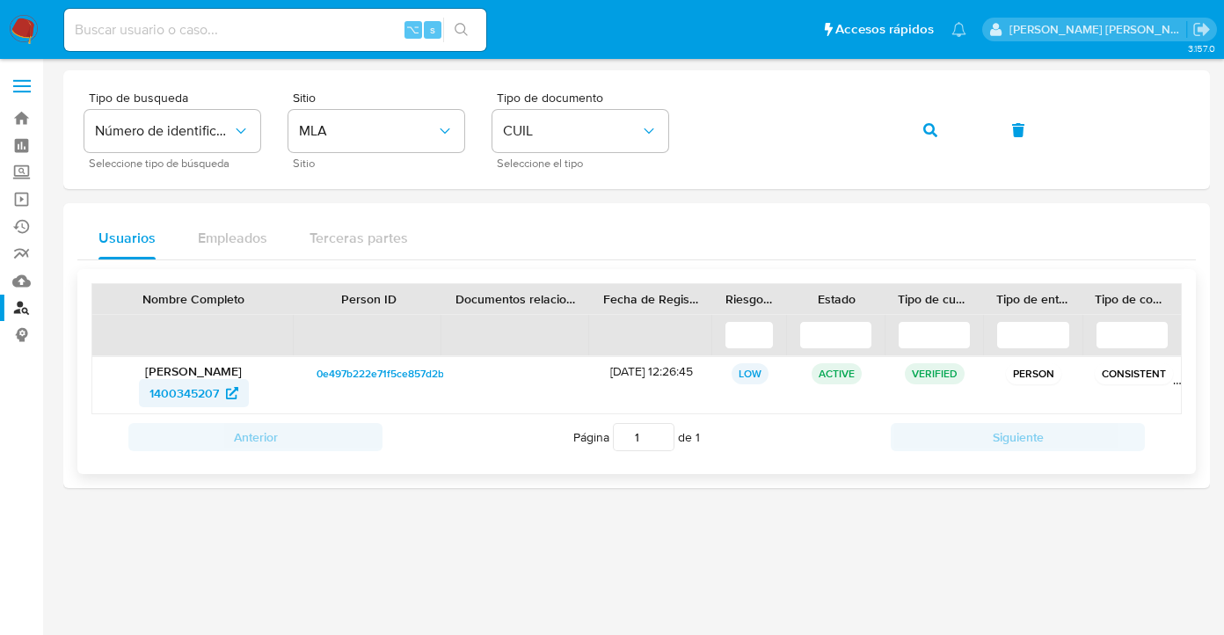
click at [194, 397] on span "1400345207" at bounding box center [184, 393] width 69 height 28
click at [694, 138] on div "Tipo de busqueda Número de identificación Seleccione tipo de búsqueda Sitio MLA…" at bounding box center [636, 129] width 1105 height 77
click at [932, 122] on span "button" at bounding box center [931, 130] width 14 height 39
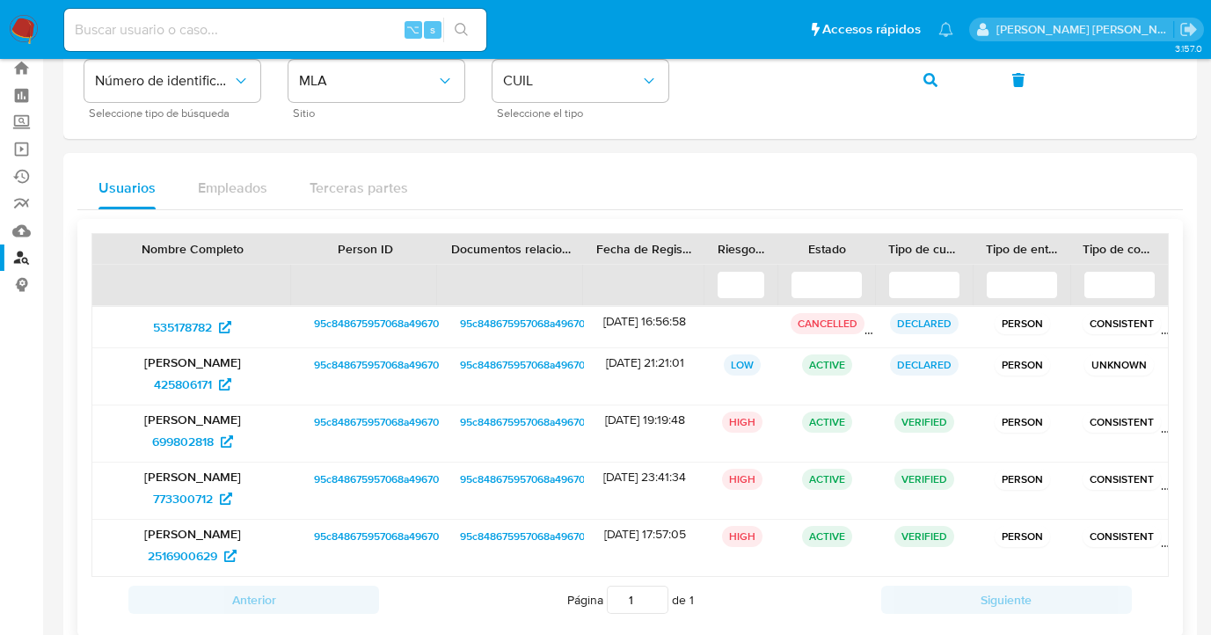
scroll to position [91, 0]
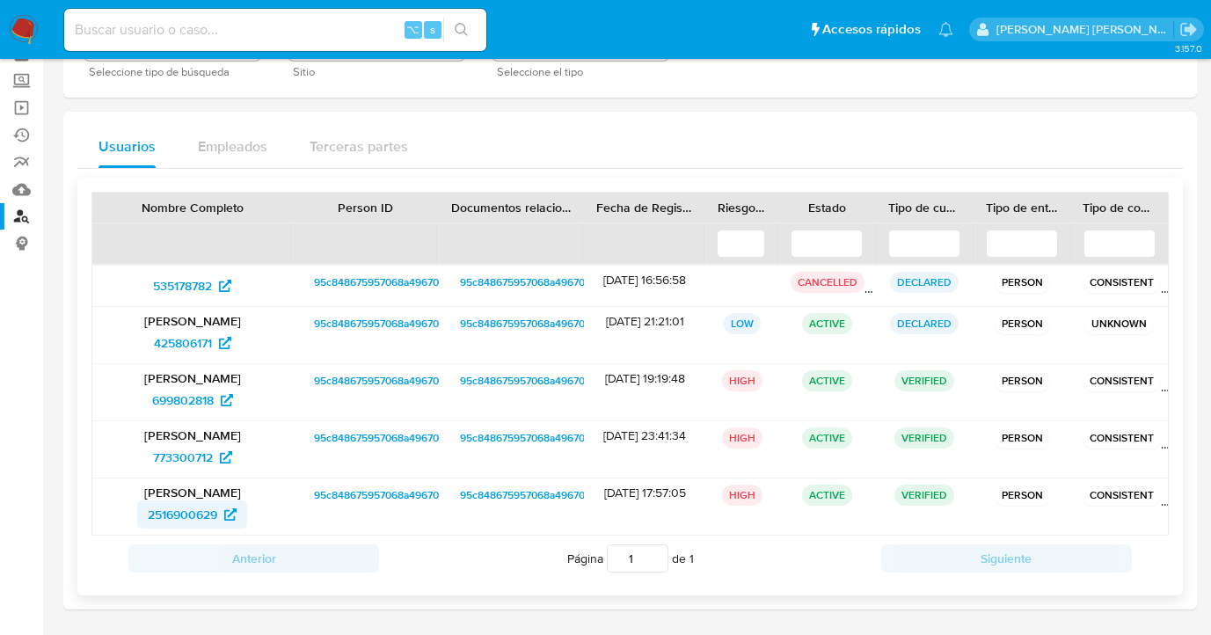
click at [191, 511] on span "2516900629" at bounding box center [182, 515] width 69 height 28
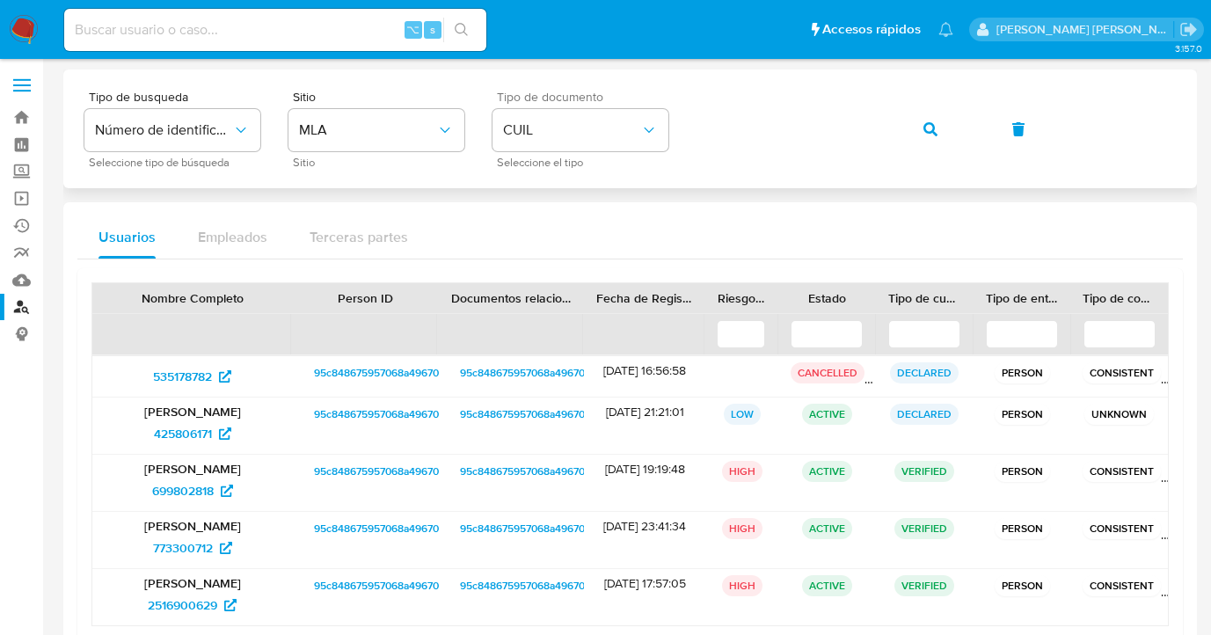
scroll to position [0, 0]
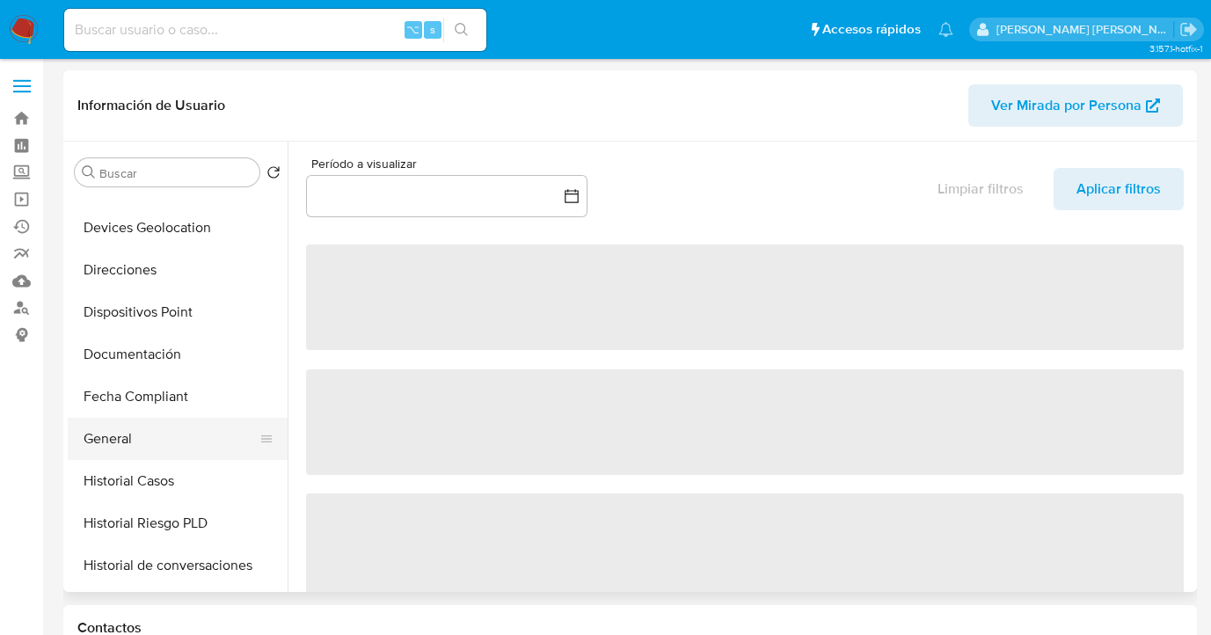
scroll to position [286, 0]
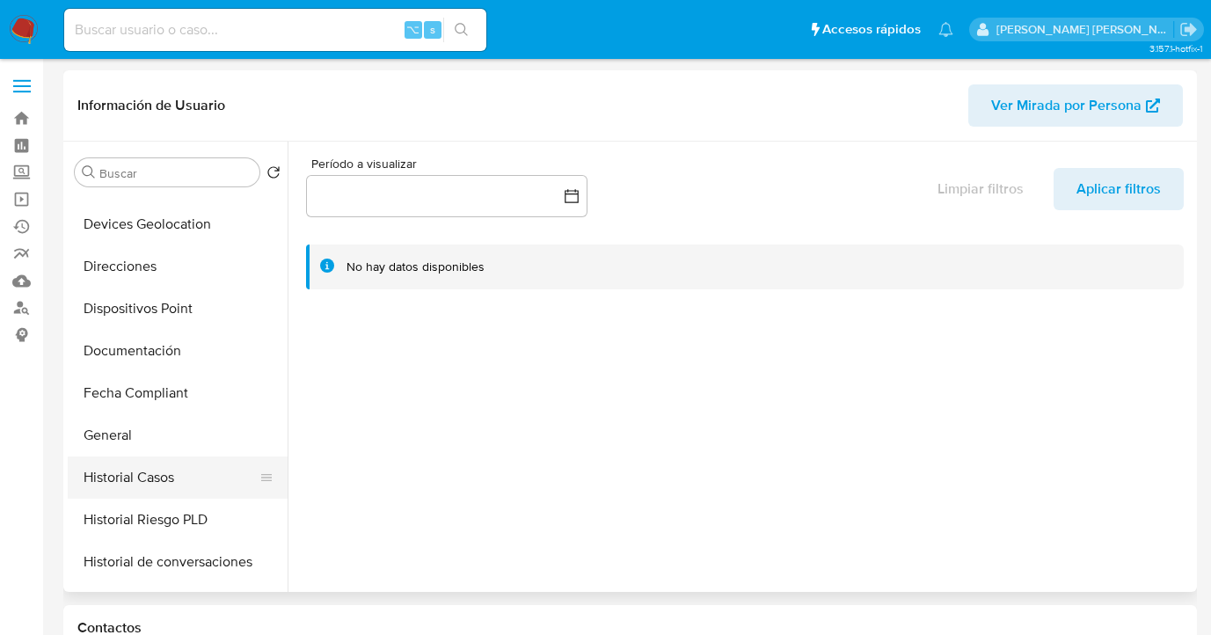
select select "10"
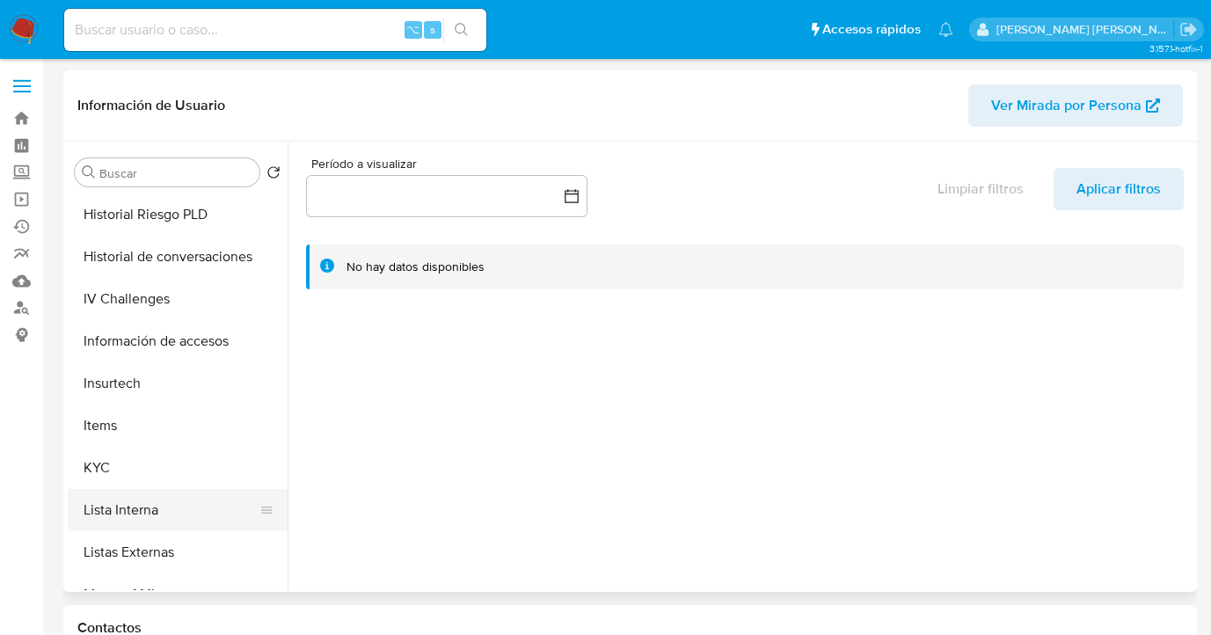
scroll to position [610, 0]
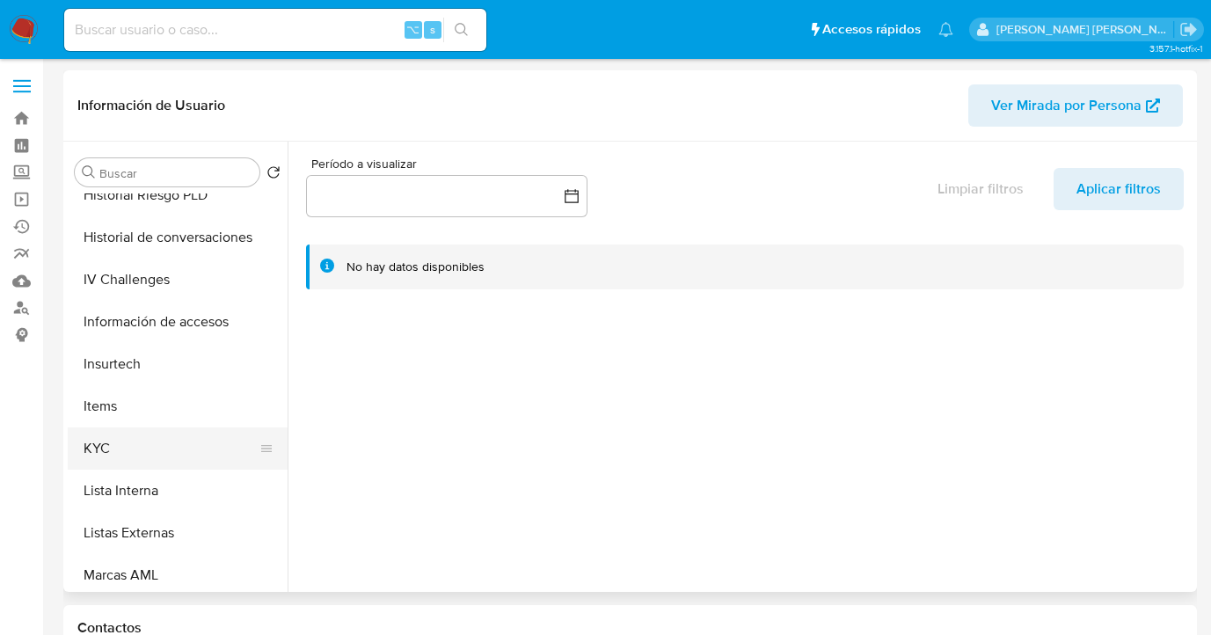
drag, startPoint x: 171, startPoint y: 442, endPoint x: 187, endPoint y: 441, distance: 16.8
click at [171, 442] on button "KYC" at bounding box center [171, 449] width 206 height 42
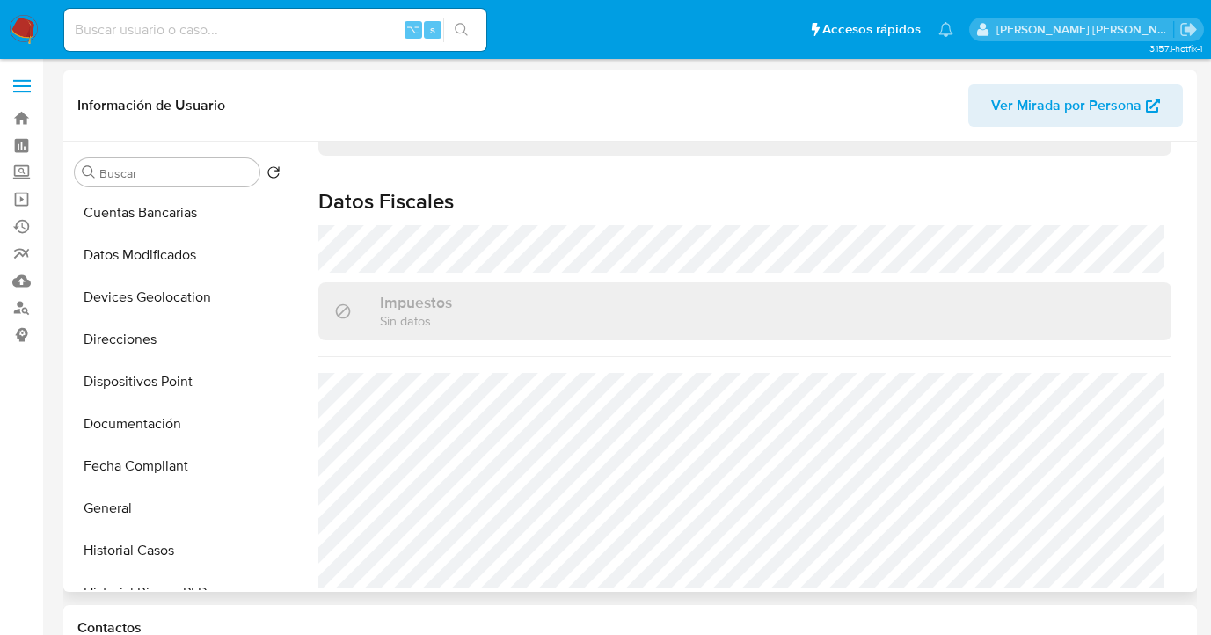
scroll to position [178, 0]
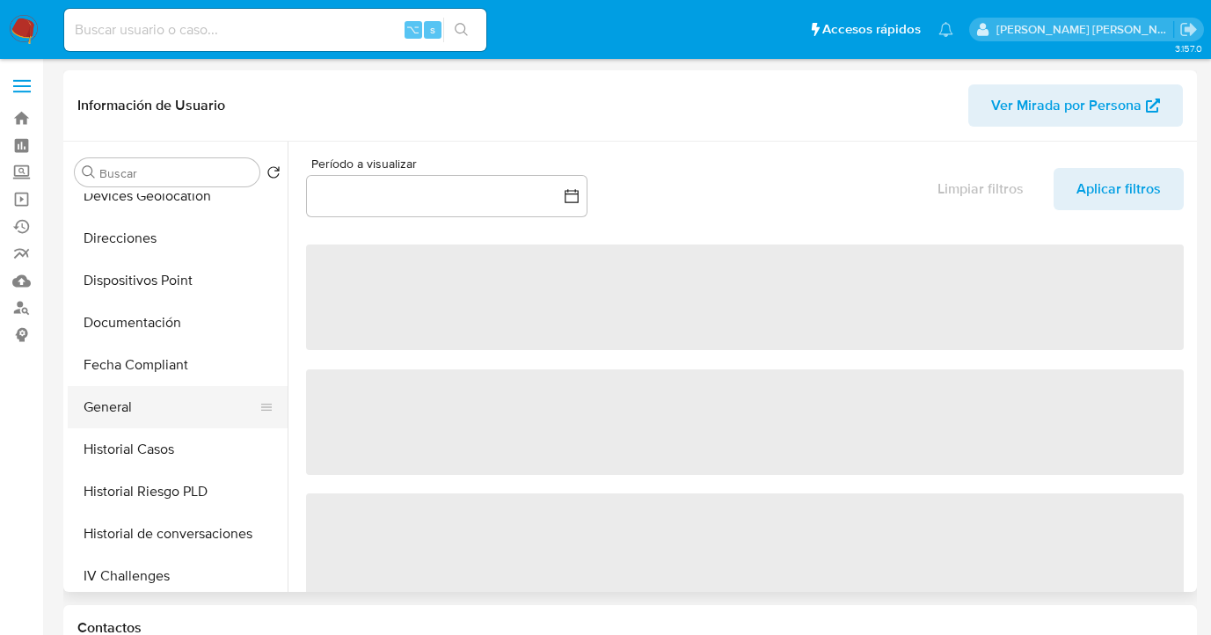
scroll to position [315, 0]
select select "10"
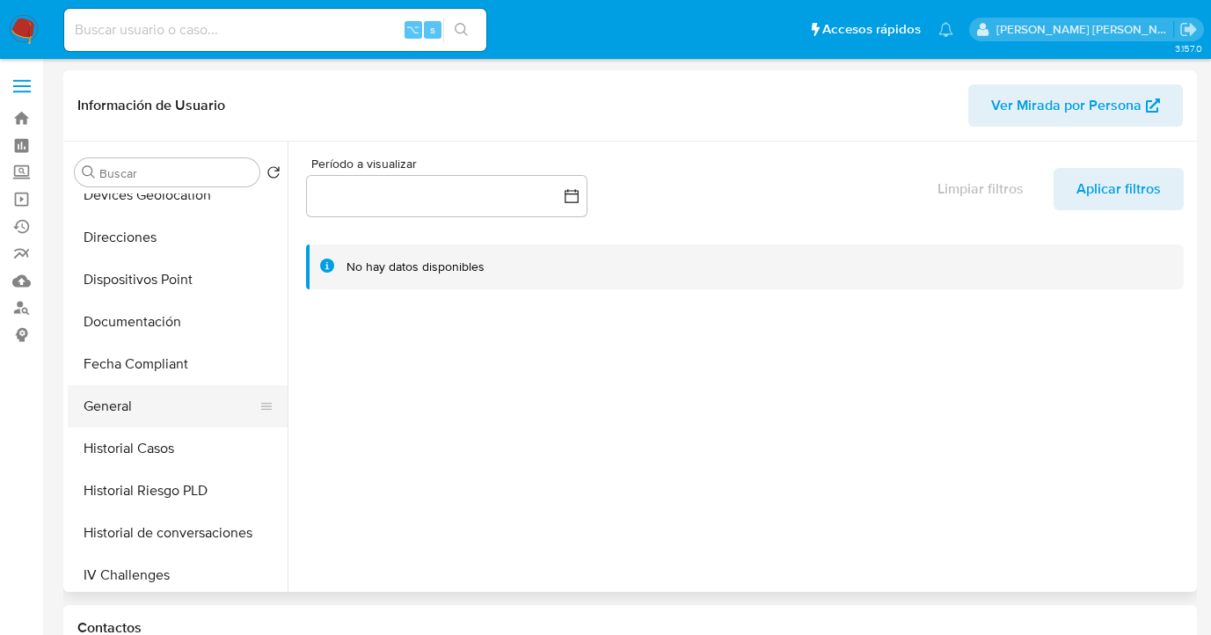
click at [201, 406] on button "General" at bounding box center [171, 406] width 206 height 42
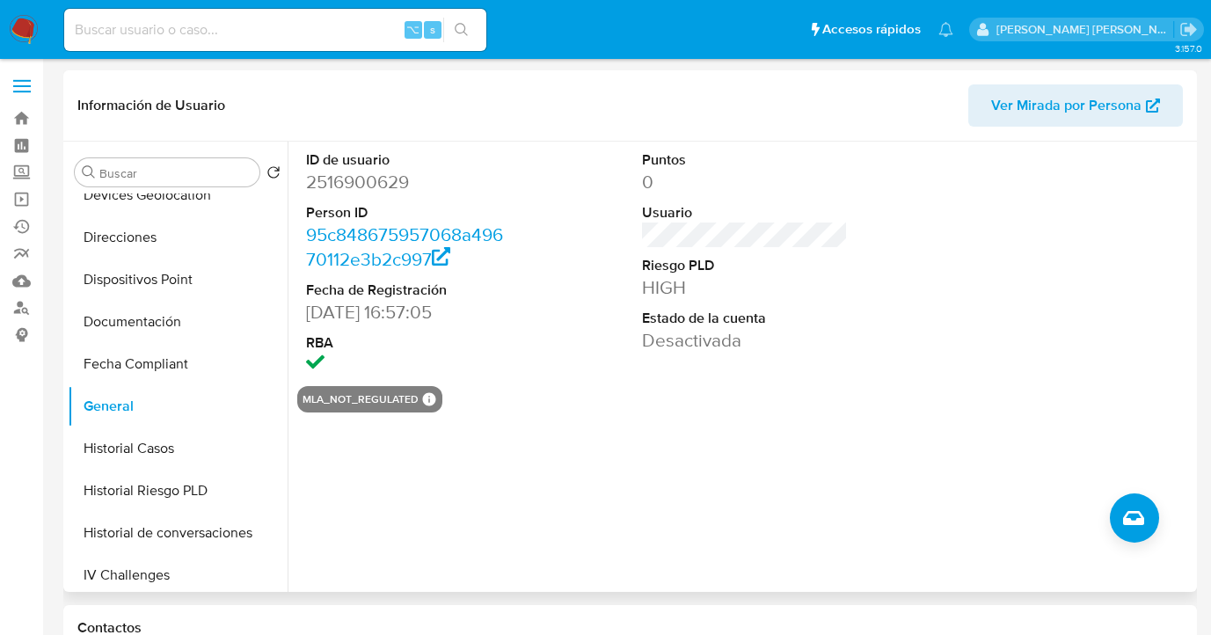
click at [1042, 104] on span "Ver Mirada por Persona" at bounding box center [1066, 105] width 150 height 42
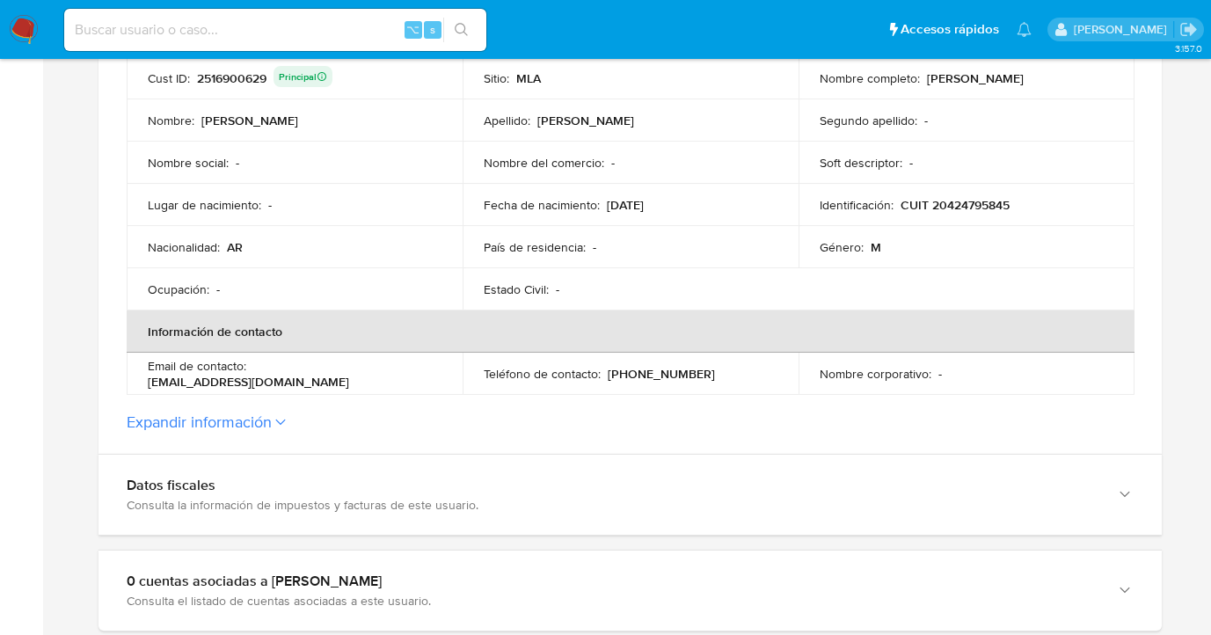
scroll to position [493, 0]
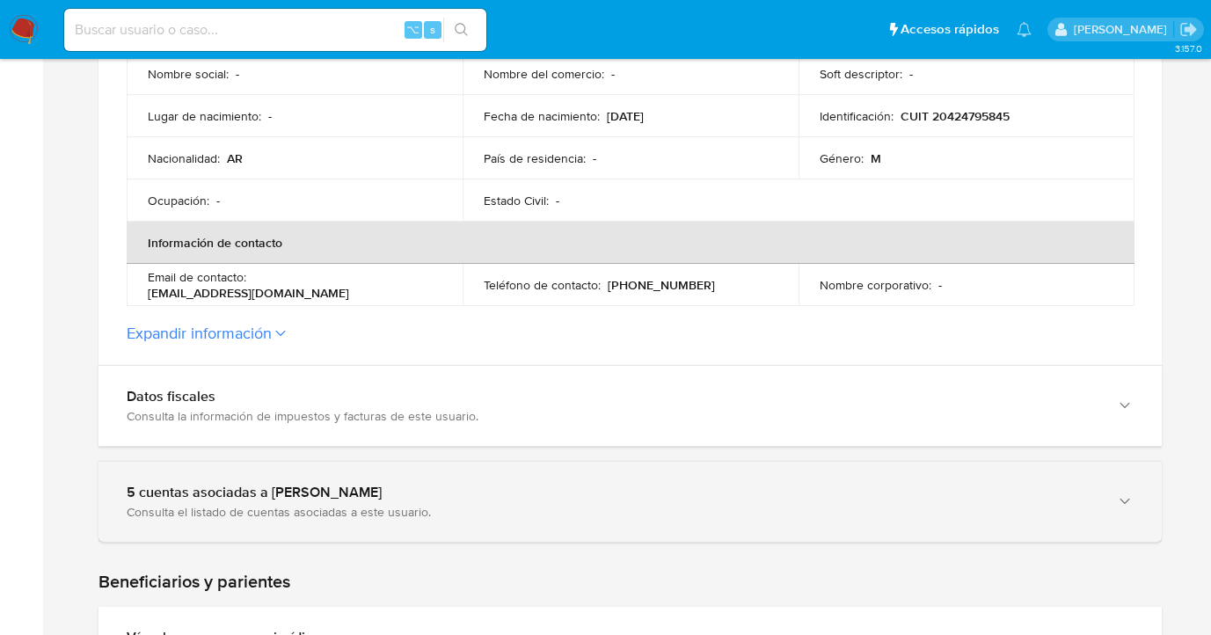
click at [1120, 502] on icon "button" at bounding box center [1125, 502] width 18 height 18
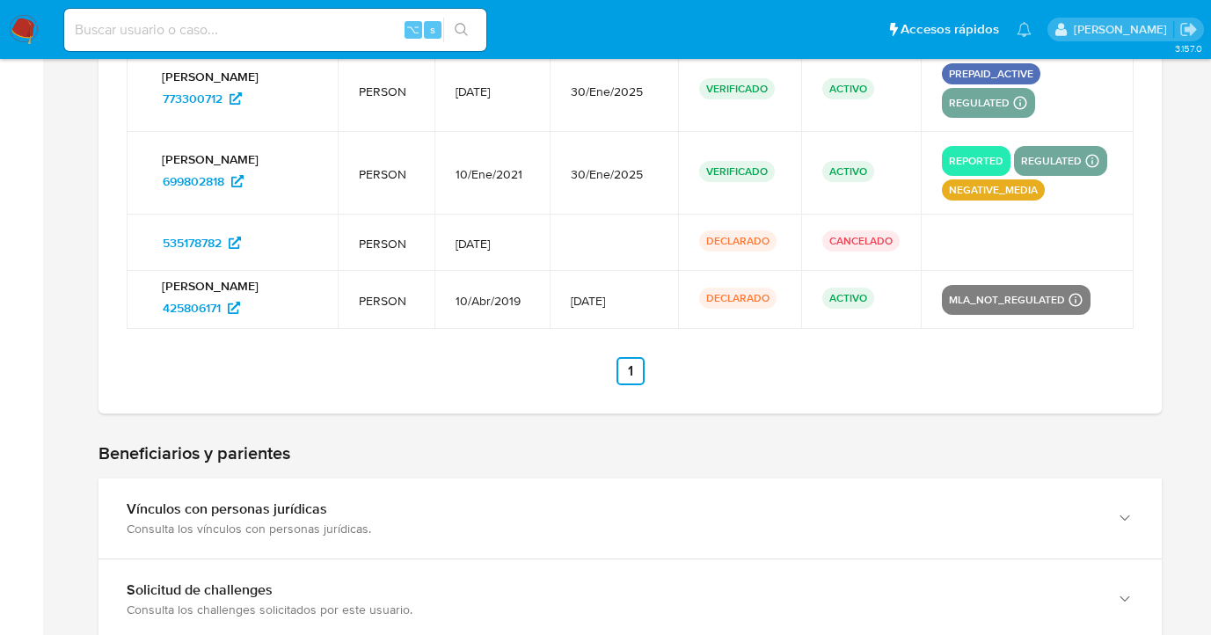
scroll to position [1130, 0]
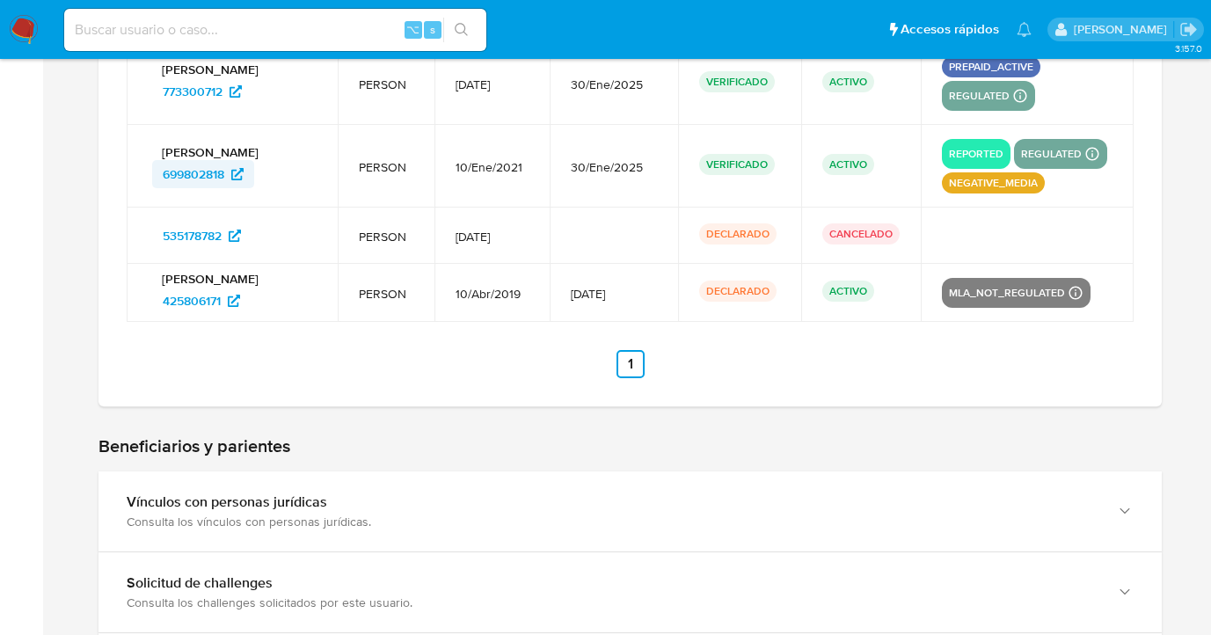
click at [172, 174] on span "699802818" at bounding box center [194, 174] width 62 height 28
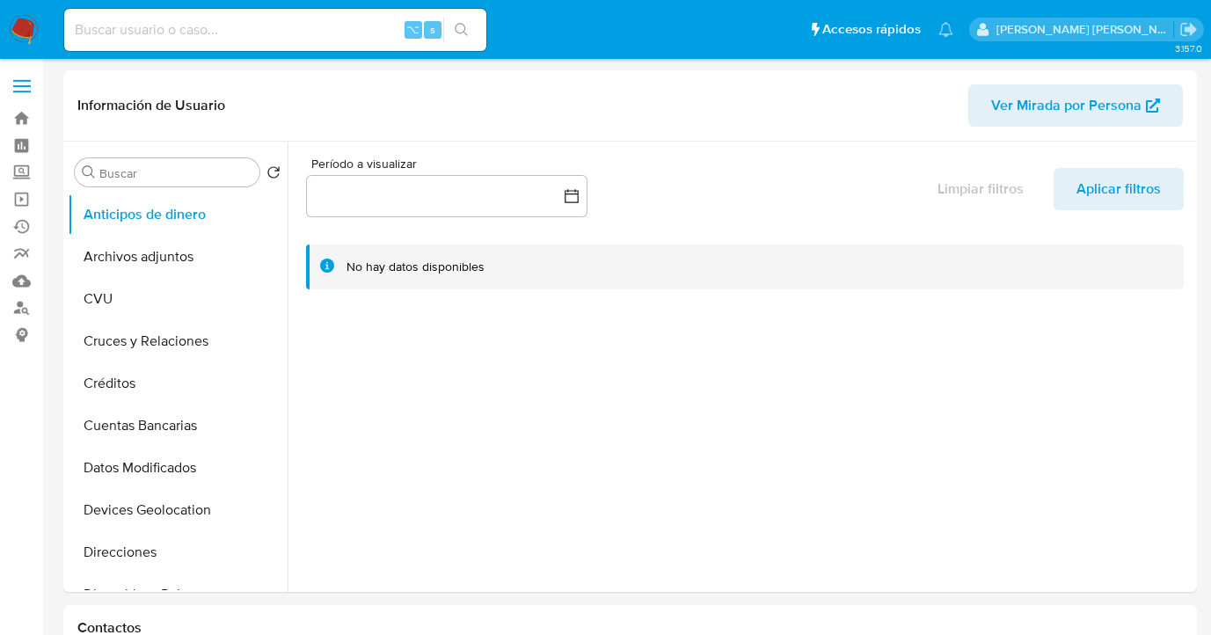
select select "10"
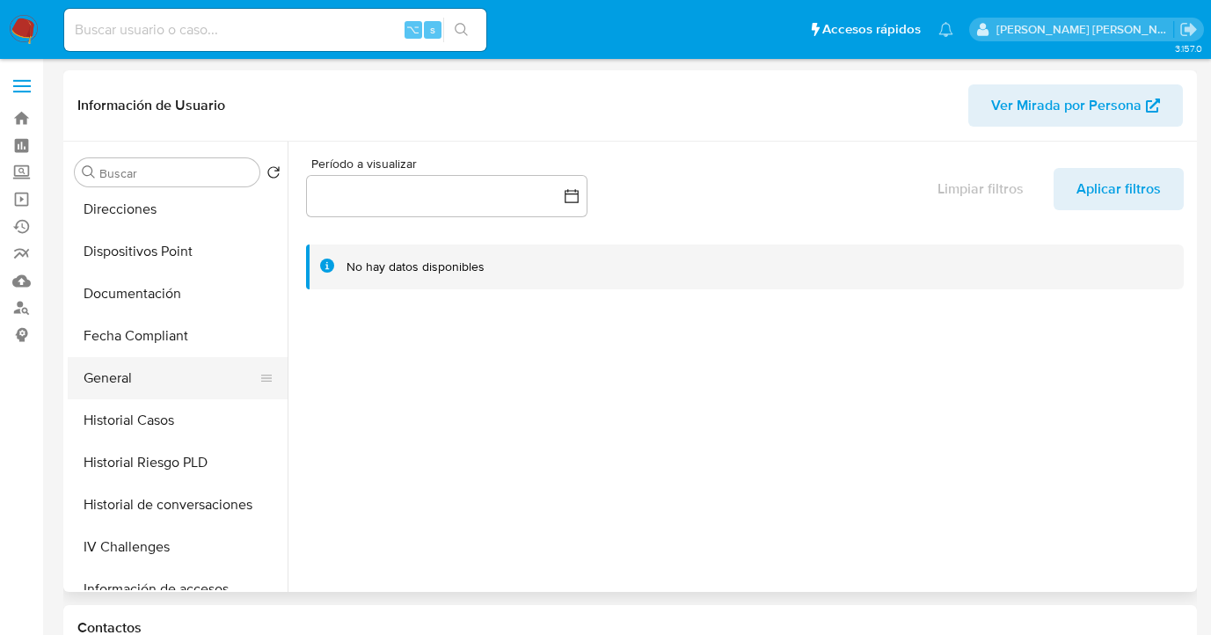
drag, startPoint x: 215, startPoint y: 404, endPoint x: 218, endPoint y: 392, distance: 12.0
click at [214, 404] on button "Historial Casos" at bounding box center [178, 420] width 220 height 42
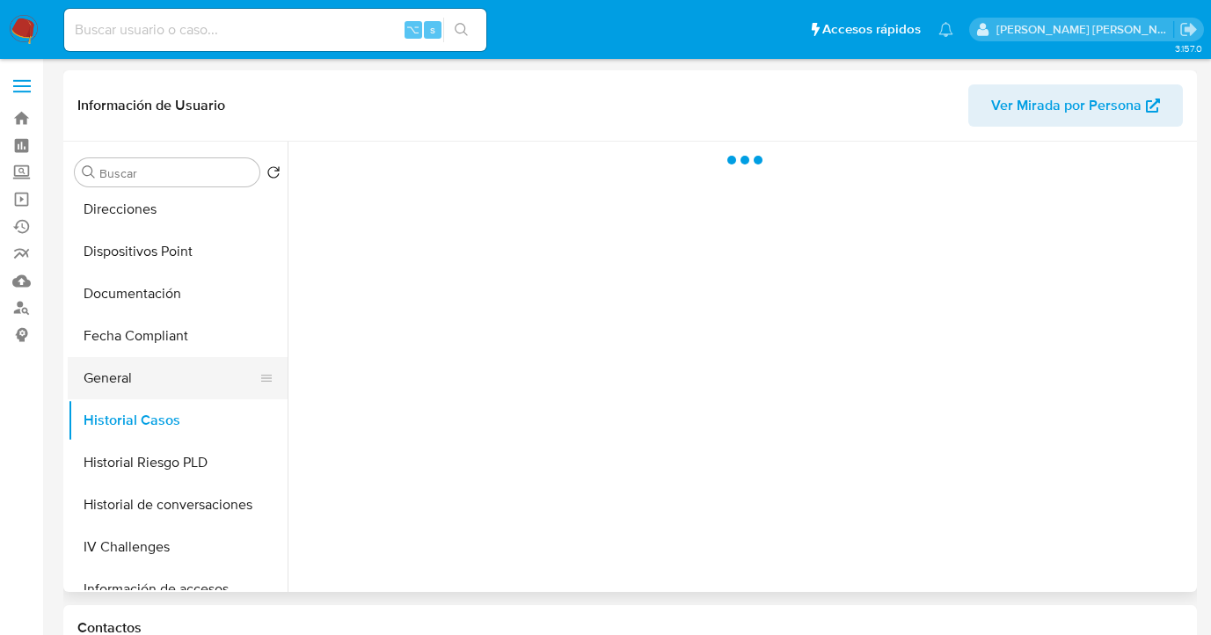
click at [216, 384] on button "General" at bounding box center [171, 378] width 206 height 42
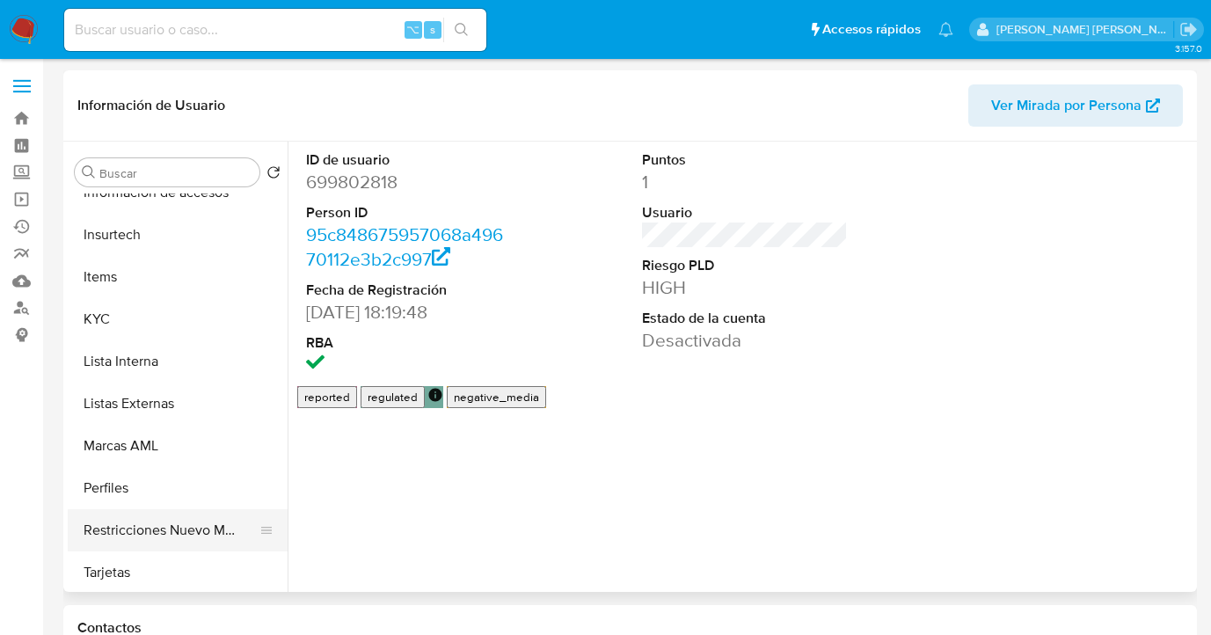
scroll to position [828, 0]
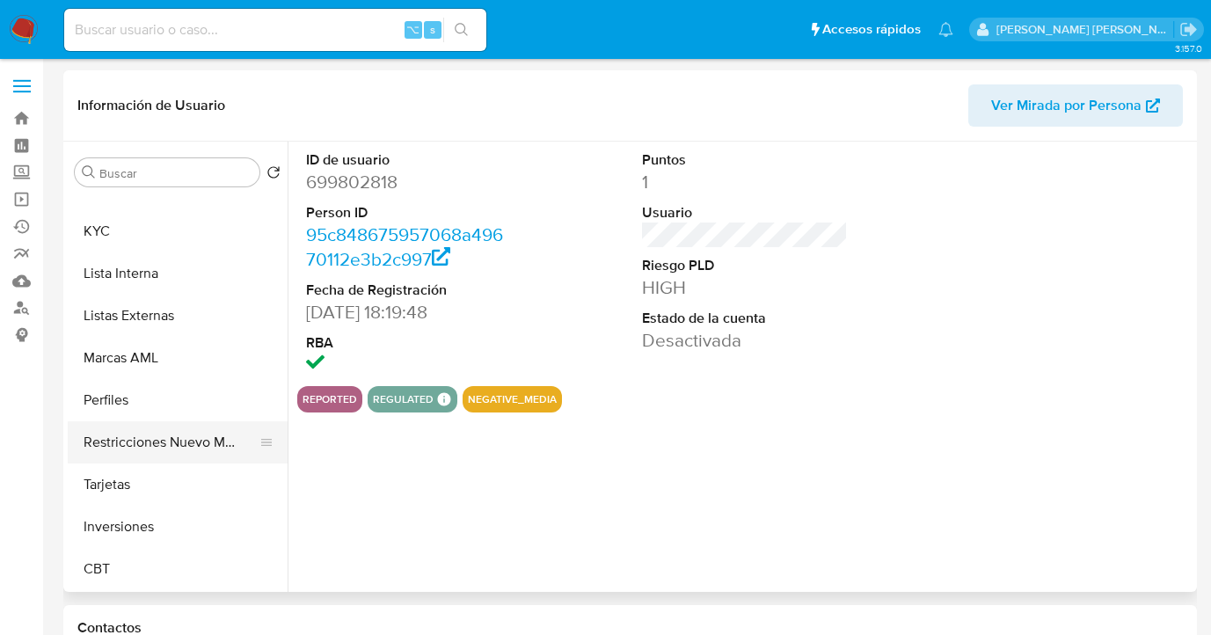
click at [193, 446] on button "Restricciones Nuevo Mundo" at bounding box center [171, 442] width 206 height 42
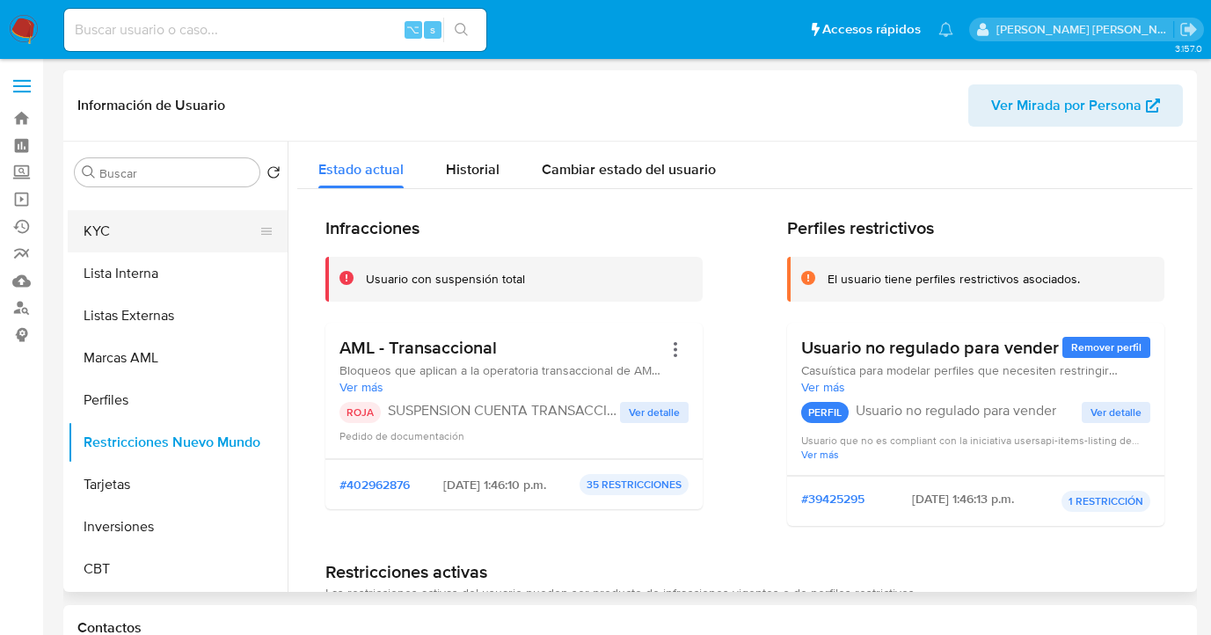
click at [167, 231] on button "KYC" at bounding box center [171, 231] width 206 height 42
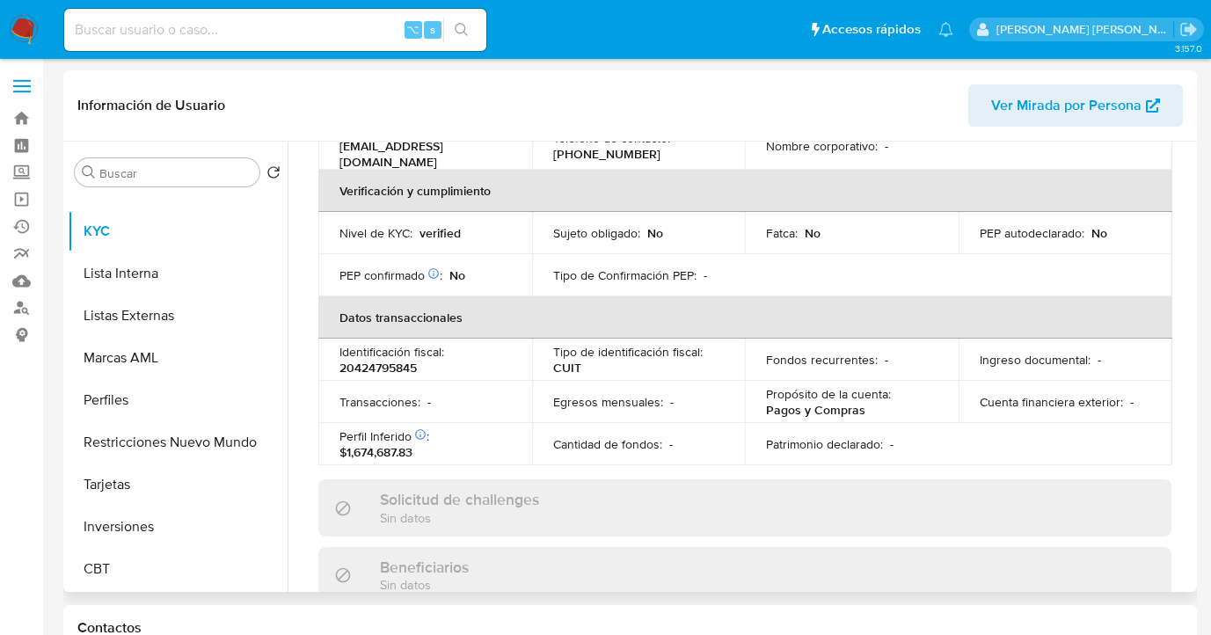
scroll to position [0, 0]
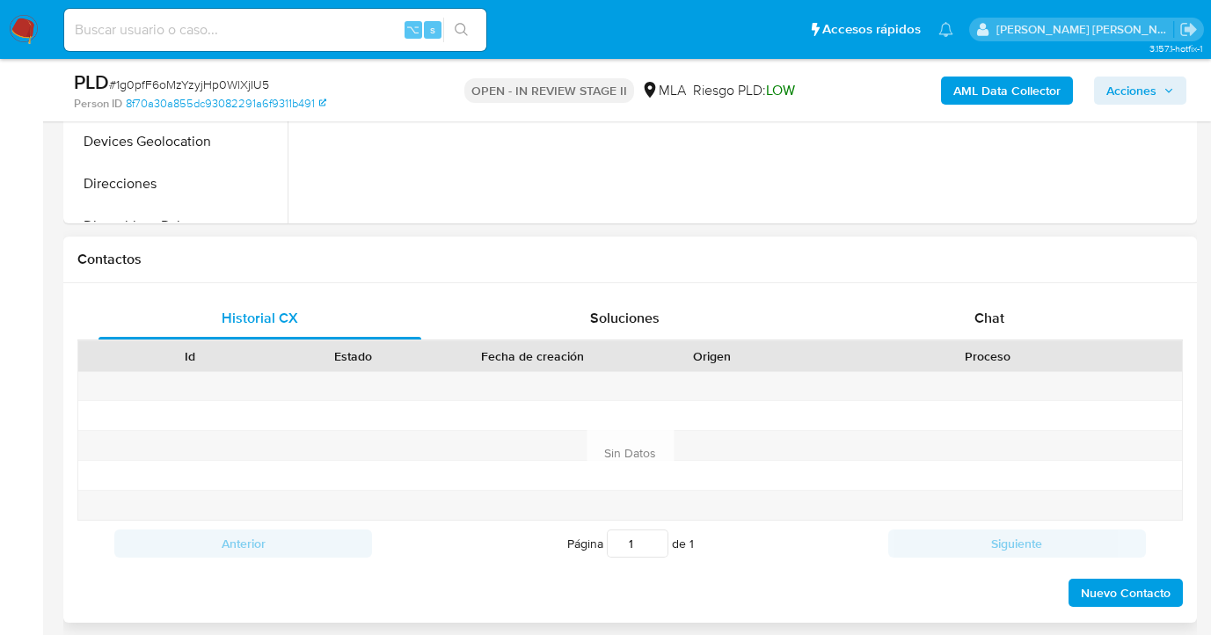
scroll to position [713, 0]
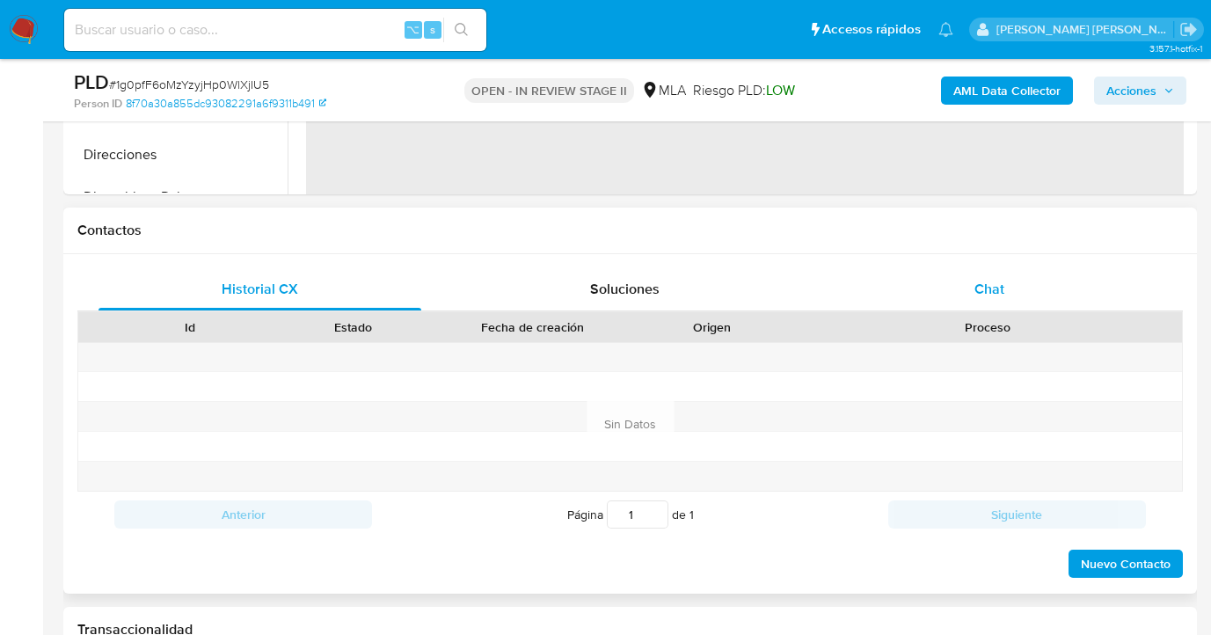
select select "10"
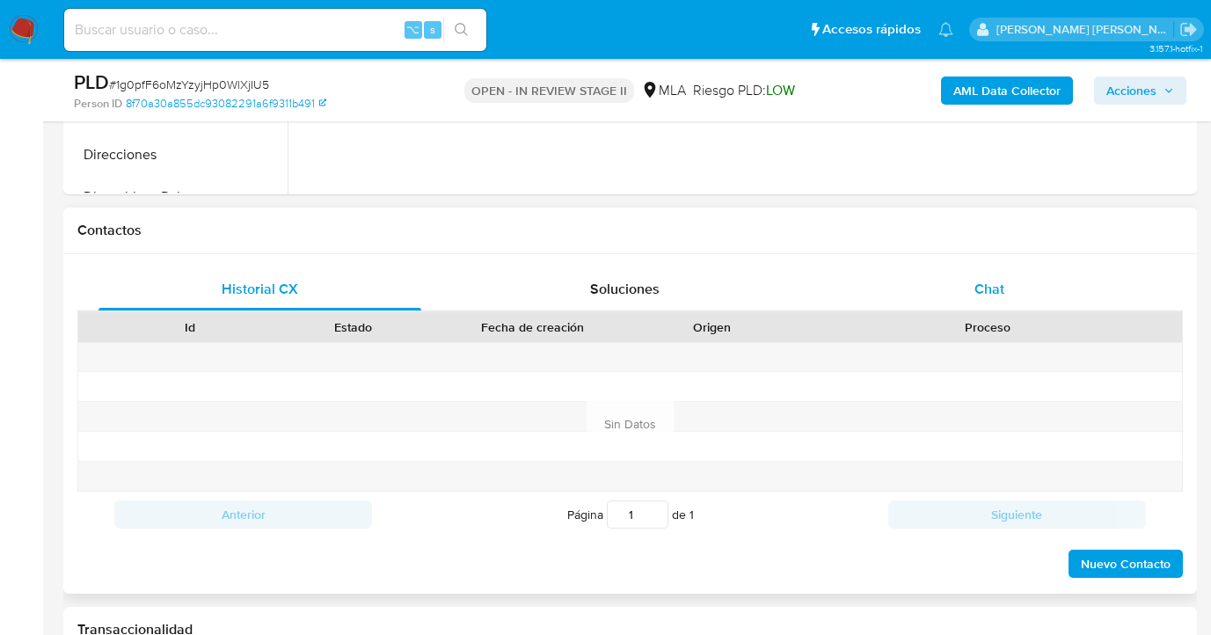
click at [991, 276] on div "Chat" at bounding box center [990, 289] width 323 height 42
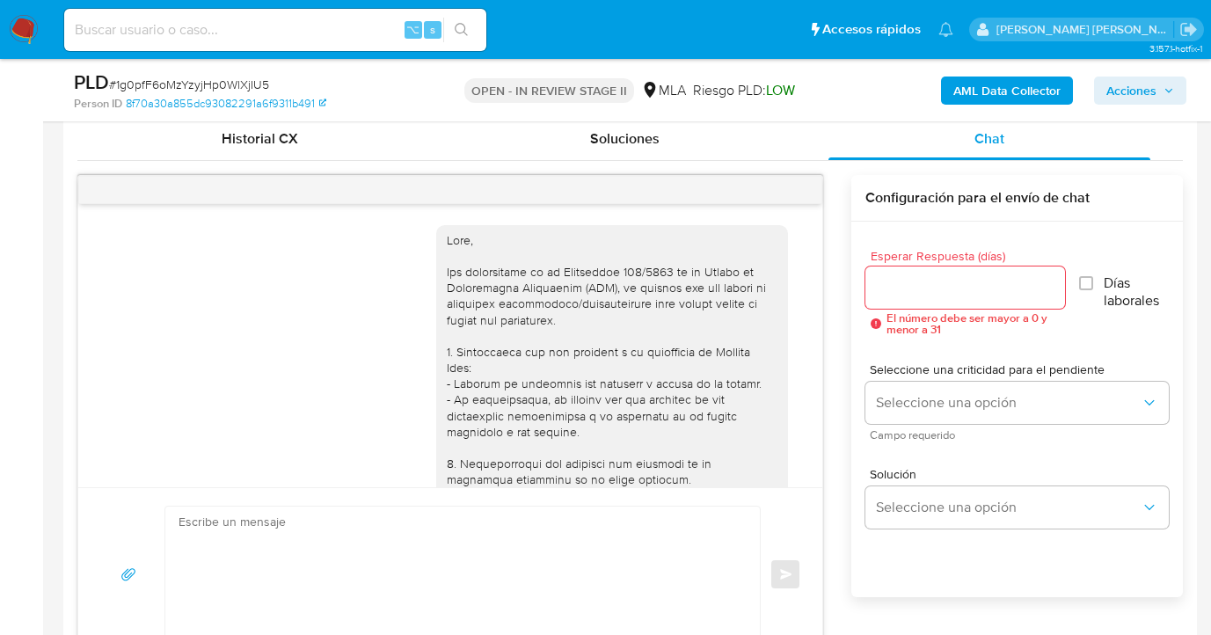
scroll to position [908, 0]
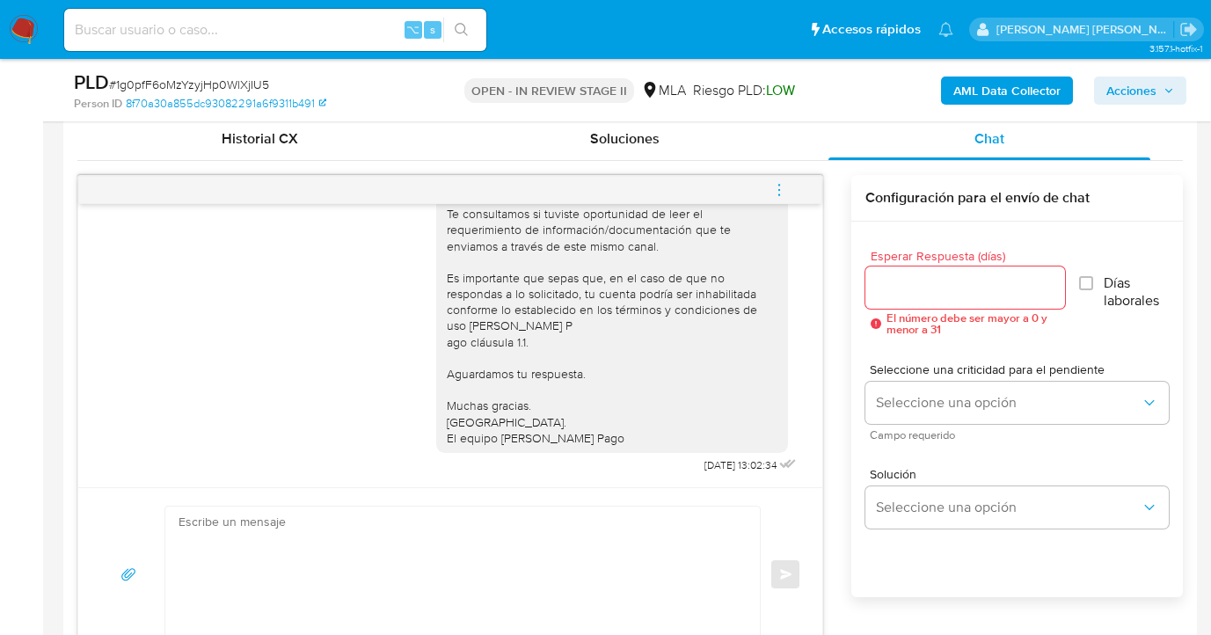
click at [778, 189] on icon "menu-action" at bounding box center [779, 190] width 16 height 16
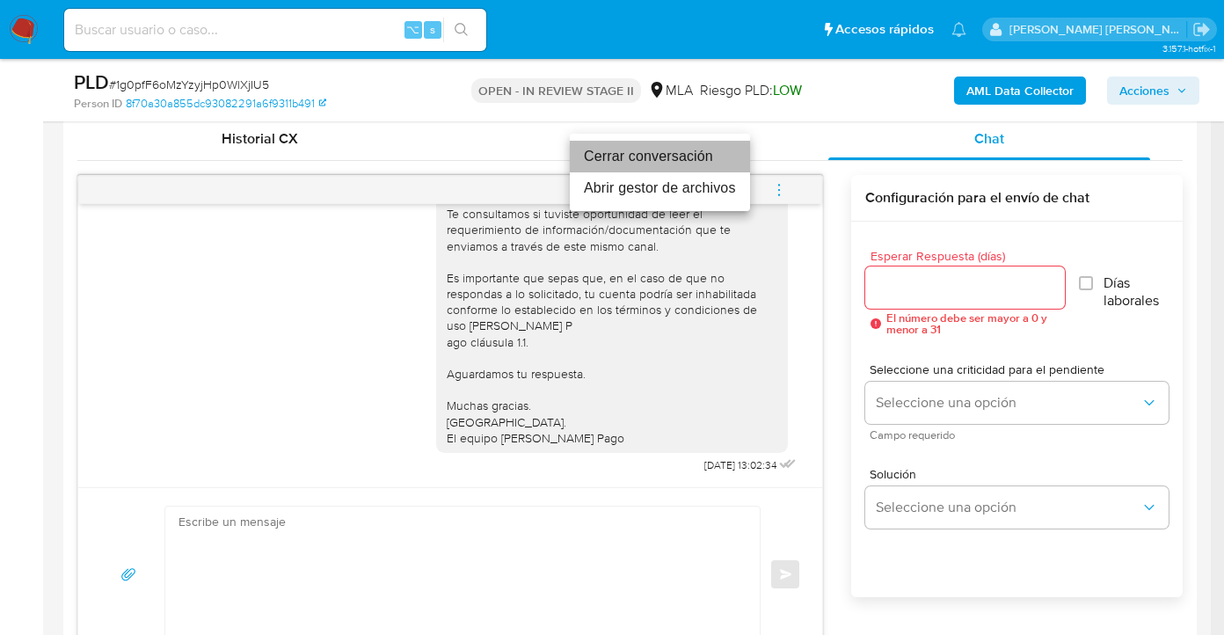
drag, startPoint x: 631, startPoint y: 157, endPoint x: 558, endPoint y: 168, distance: 73.9
click at [631, 157] on li "Cerrar conversación" at bounding box center [660, 157] width 180 height 32
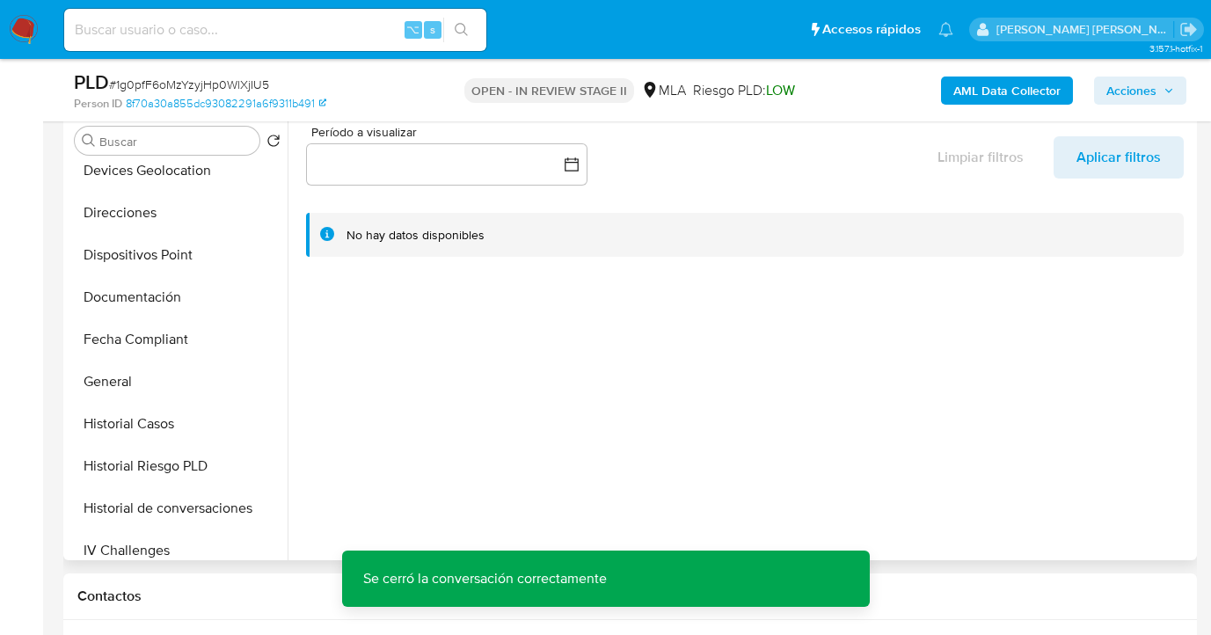
scroll to position [0, 0]
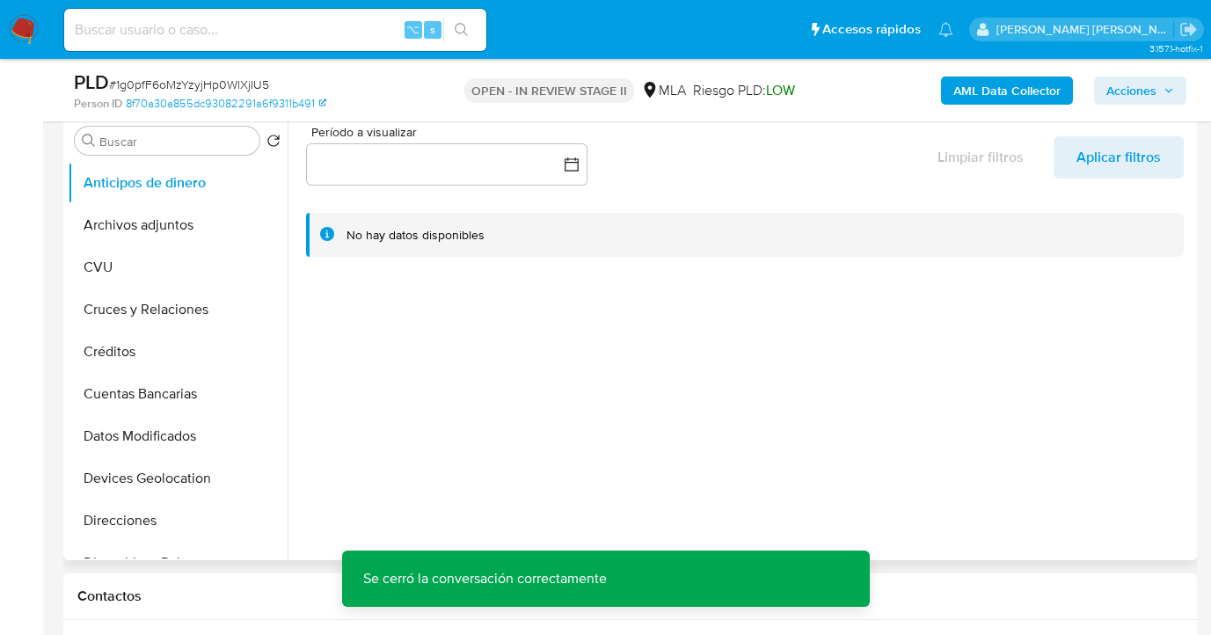
drag, startPoint x: 215, startPoint y: 216, endPoint x: 318, endPoint y: 227, distance: 103.5
click at [215, 216] on button "Archivos adjuntos" at bounding box center [178, 225] width 220 height 42
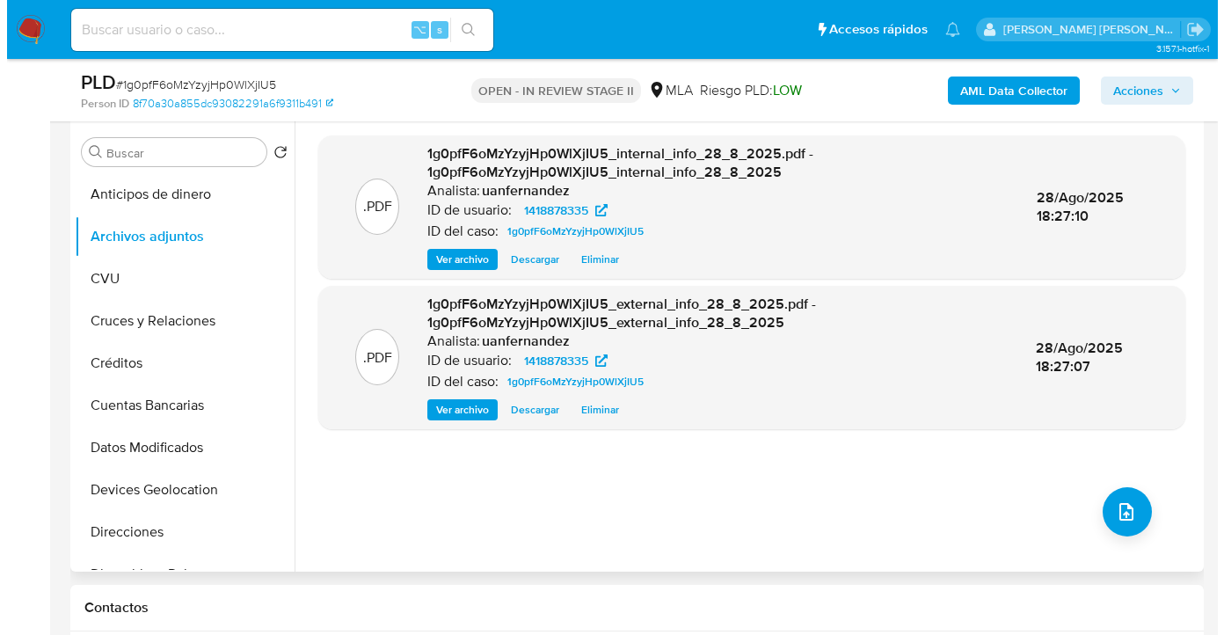
scroll to position [308, 0]
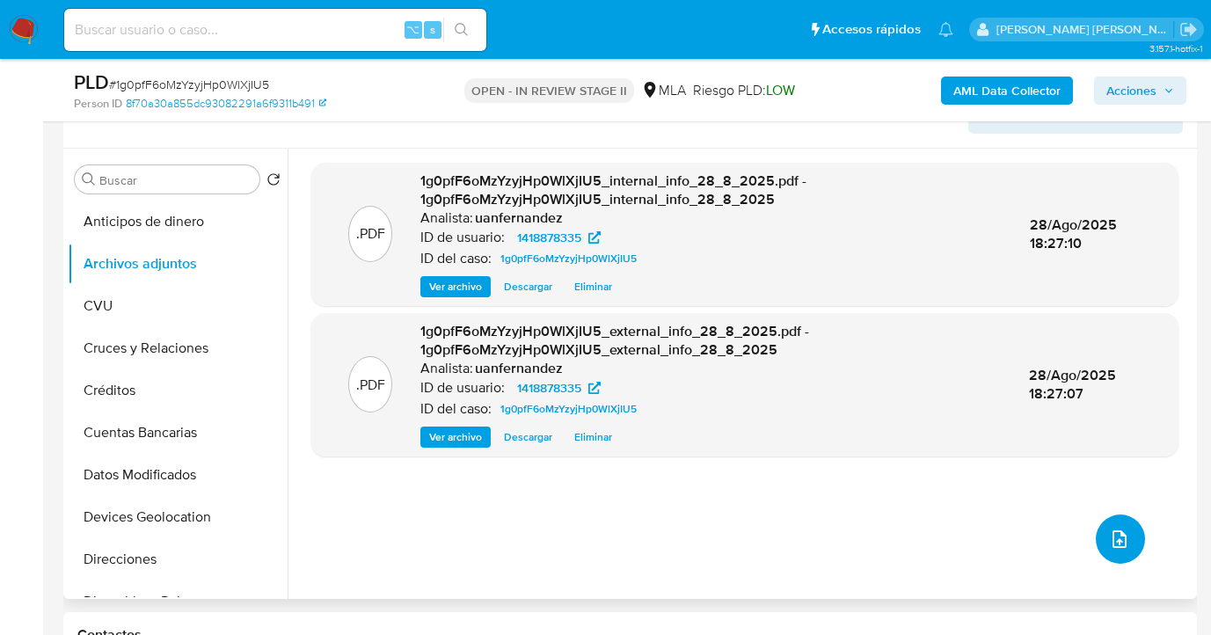
click at [1109, 540] on icon "upload-file" at bounding box center [1119, 539] width 21 height 21
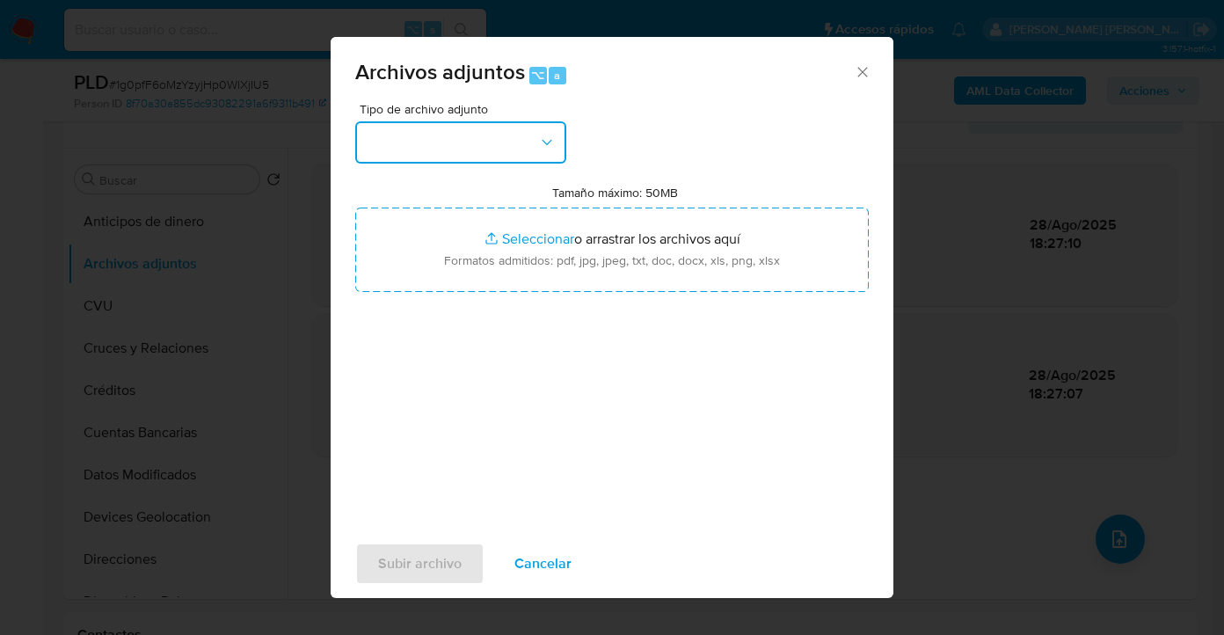
click at [545, 140] on icon "button" at bounding box center [547, 143] width 18 height 18
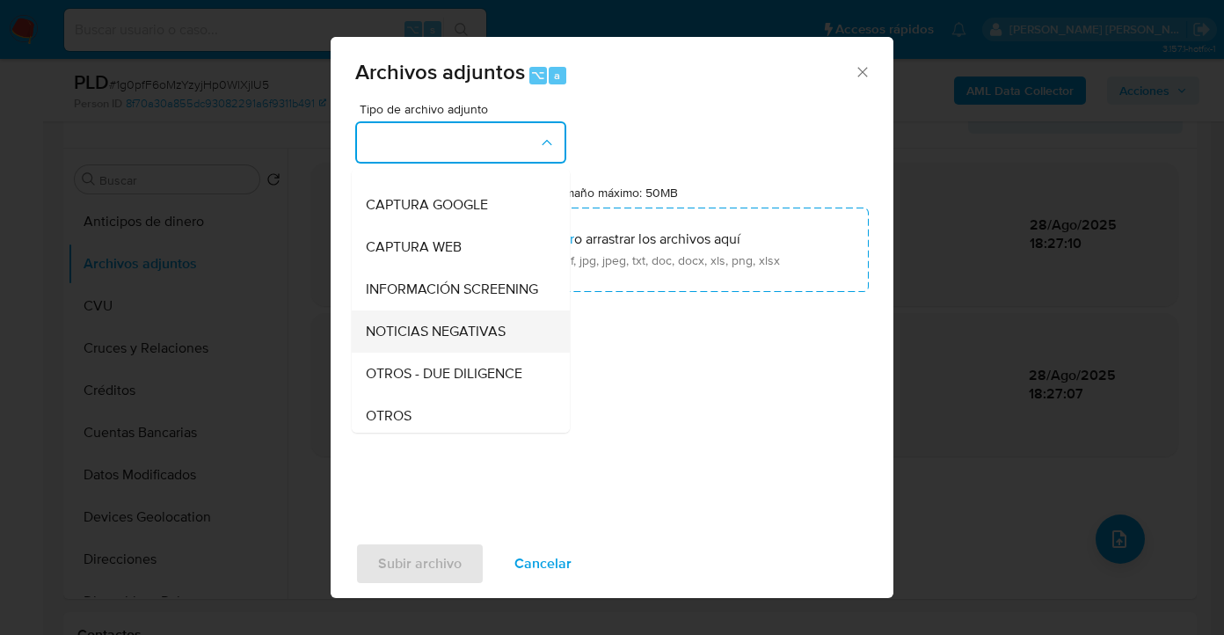
scroll to position [174, 0]
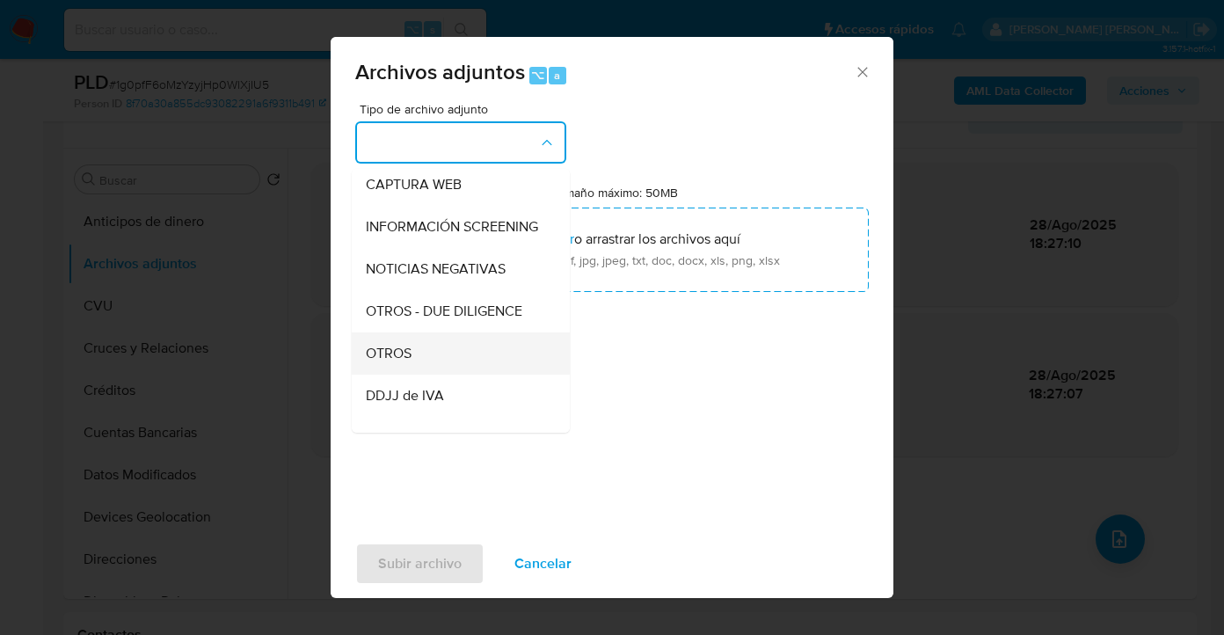
click at [454, 370] on div "OTROS" at bounding box center [455, 354] width 179 height 42
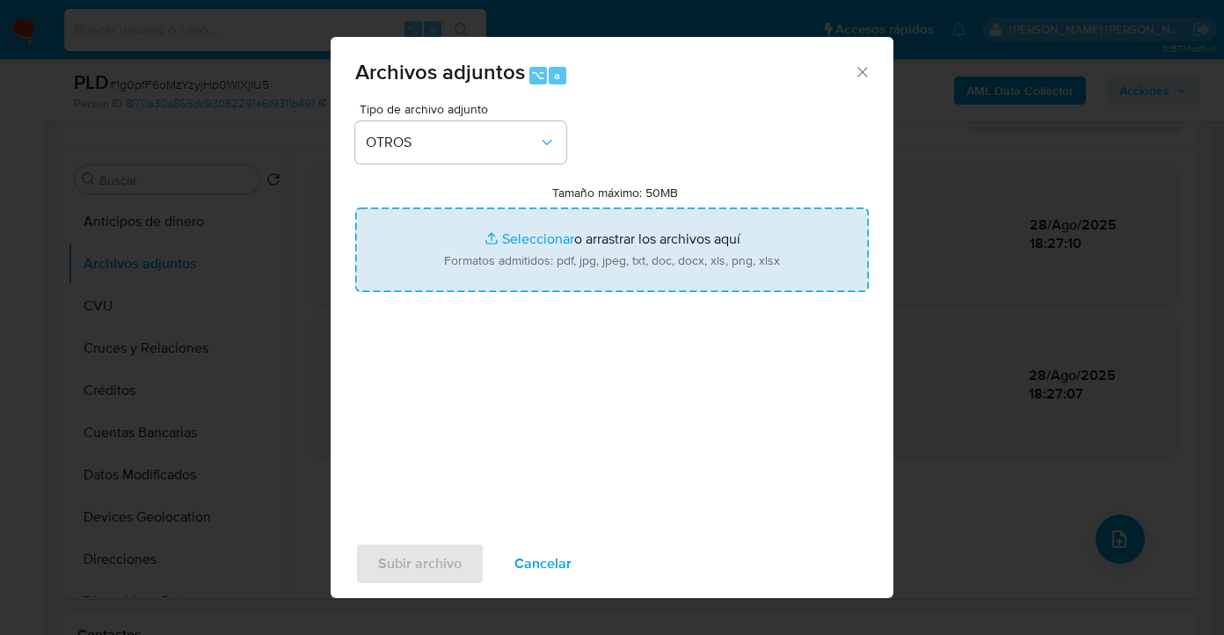
click at [548, 271] on input "Tamaño máximo: 50MB Seleccionar archivos" at bounding box center [612, 250] width 514 height 84
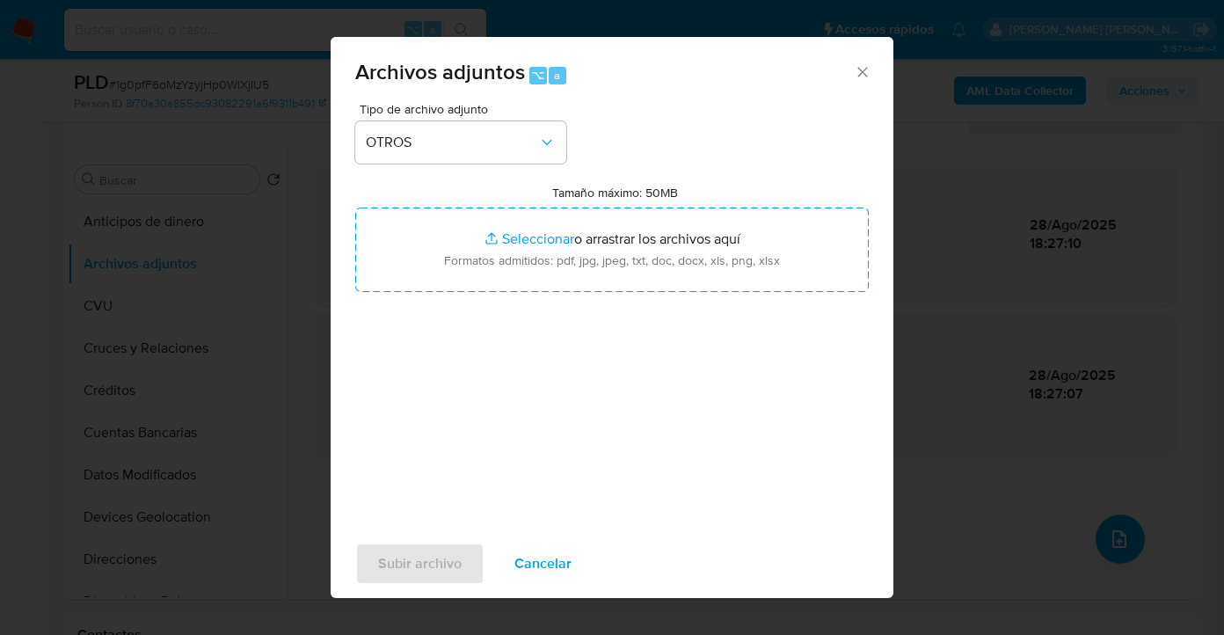
click at [558, 568] on span "Cancelar" at bounding box center [543, 564] width 57 height 39
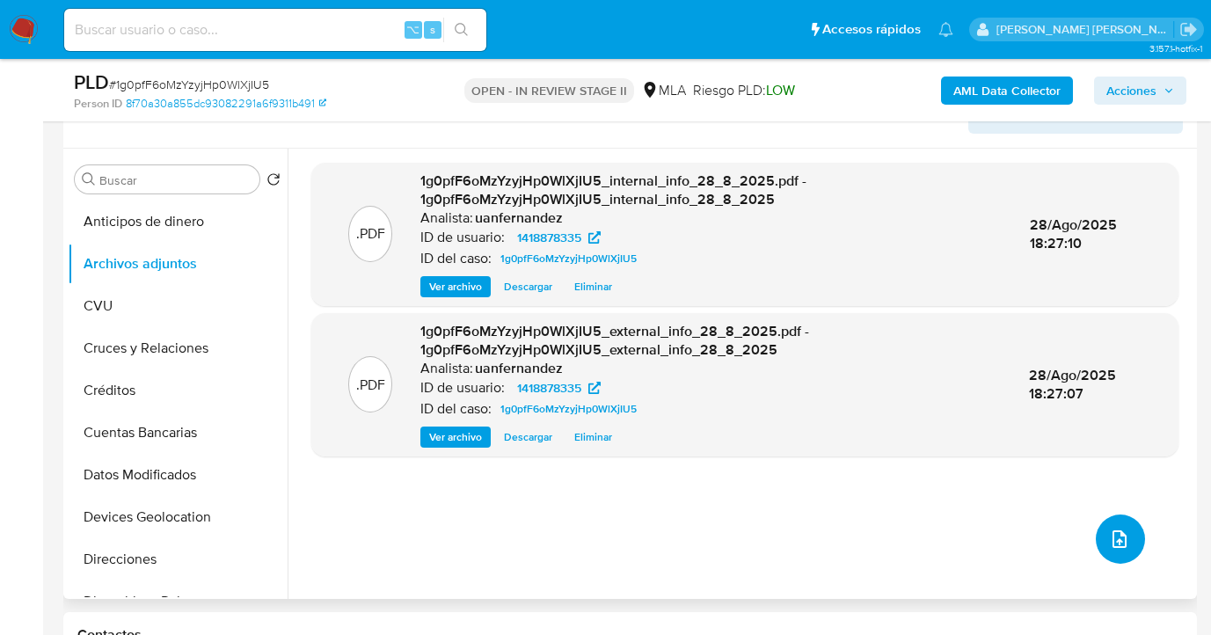
click at [1119, 545] on icon "upload-file" at bounding box center [1119, 539] width 21 height 21
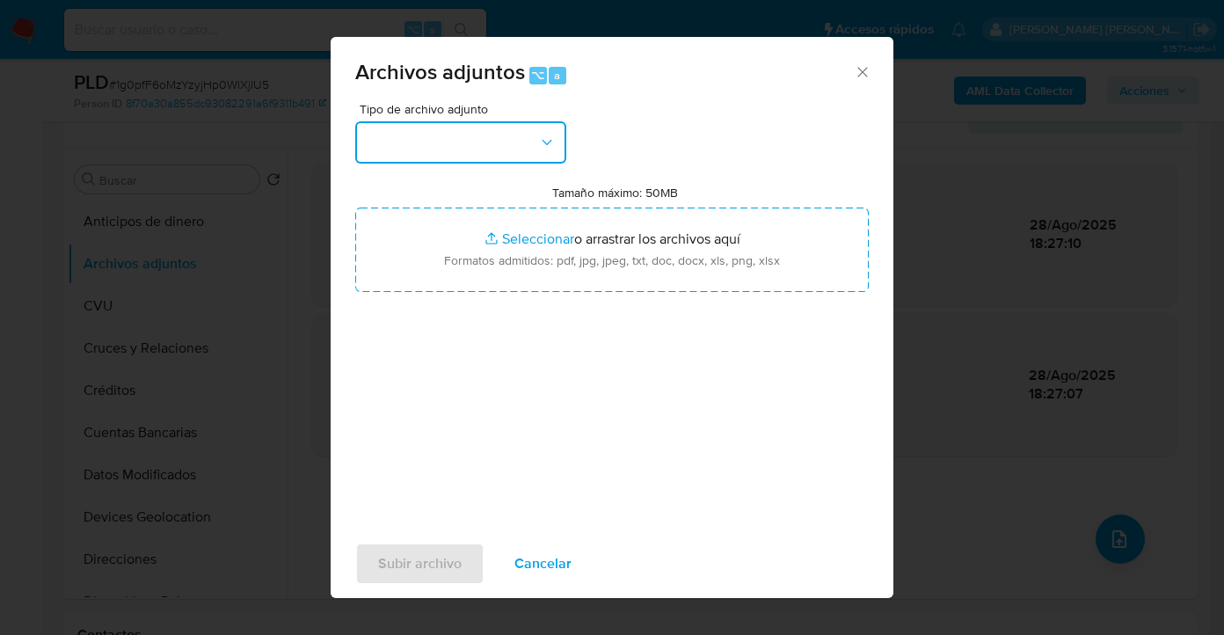
click at [546, 150] on icon "button" at bounding box center [547, 143] width 18 height 18
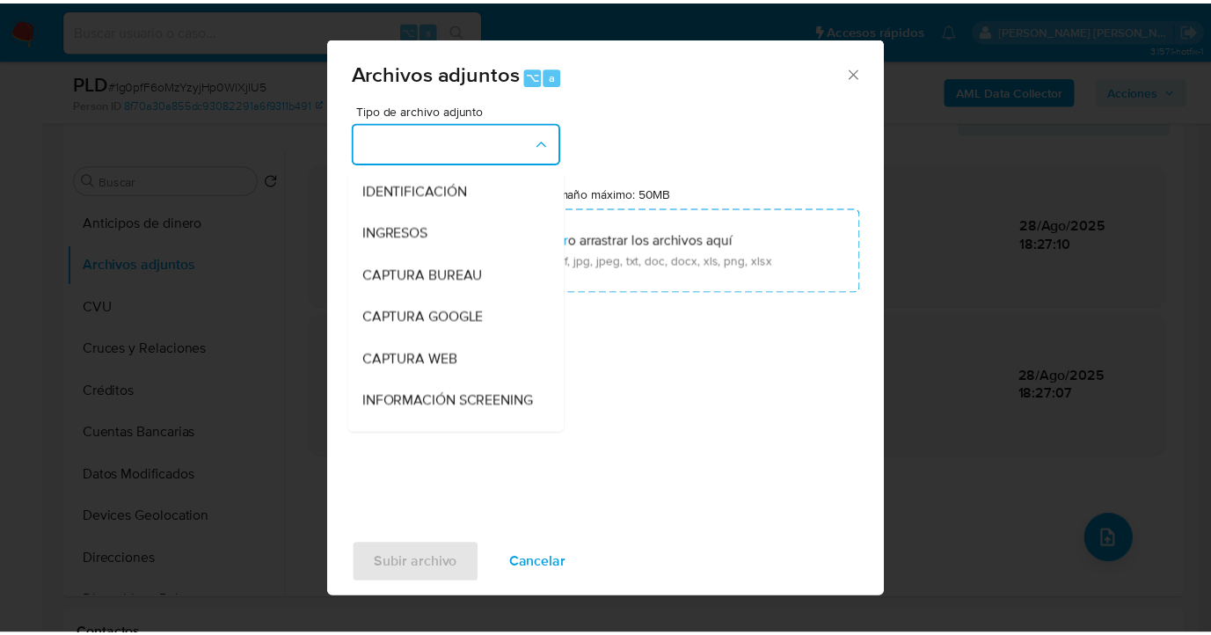
scroll to position [185, 0]
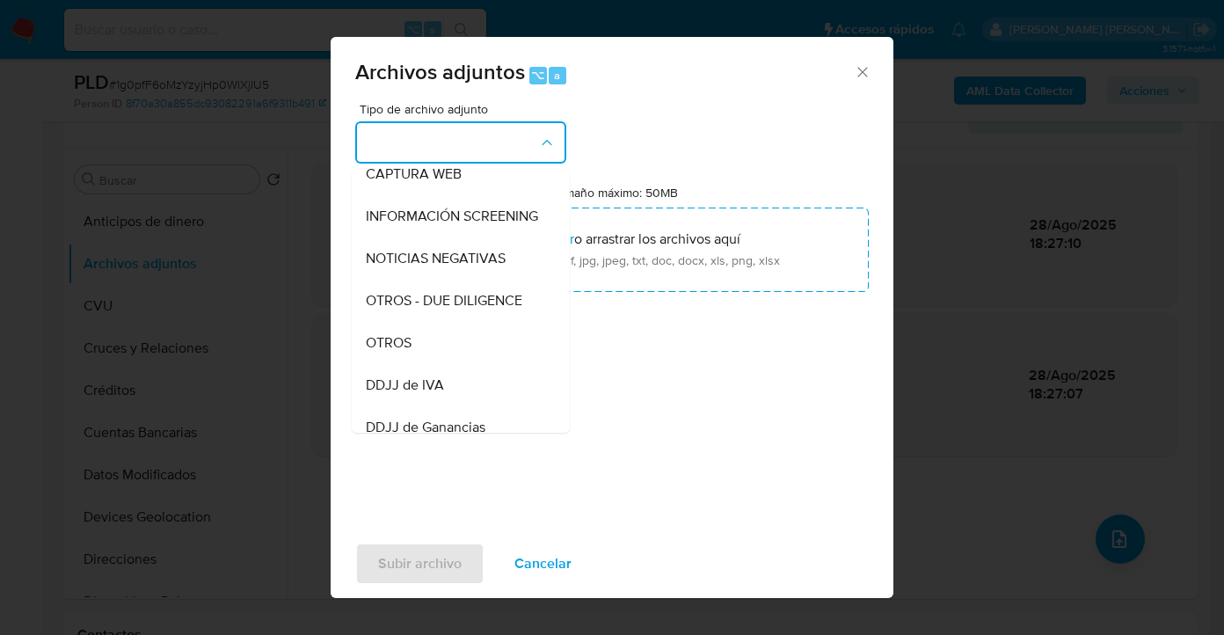
drag, startPoint x: 414, startPoint y: 357, endPoint x: 440, endPoint y: 345, distance: 28.3
click at [414, 357] on div "OTROS" at bounding box center [455, 343] width 179 height 42
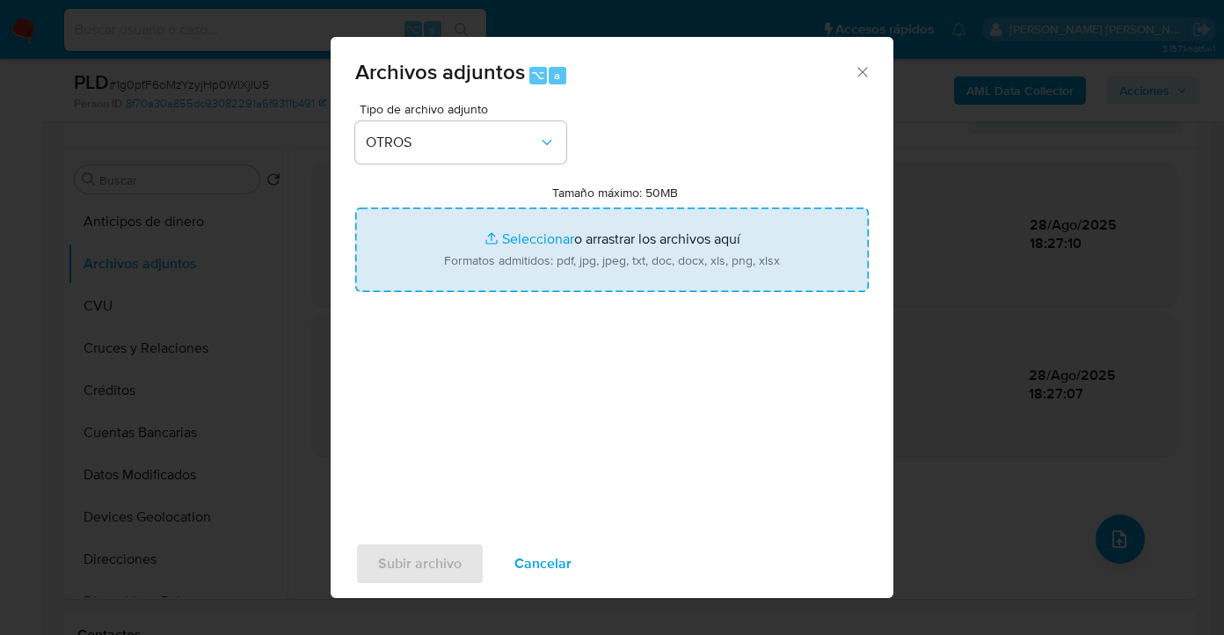
click at [609, 264] on input "Tamaño máximo: 50MB Seleccionar archivos" at bounding box center [612, 250] width 514 height 84
type input "C:\fakepath\1418878335- Movimientos-Aladdin-v10_2.xlsx"
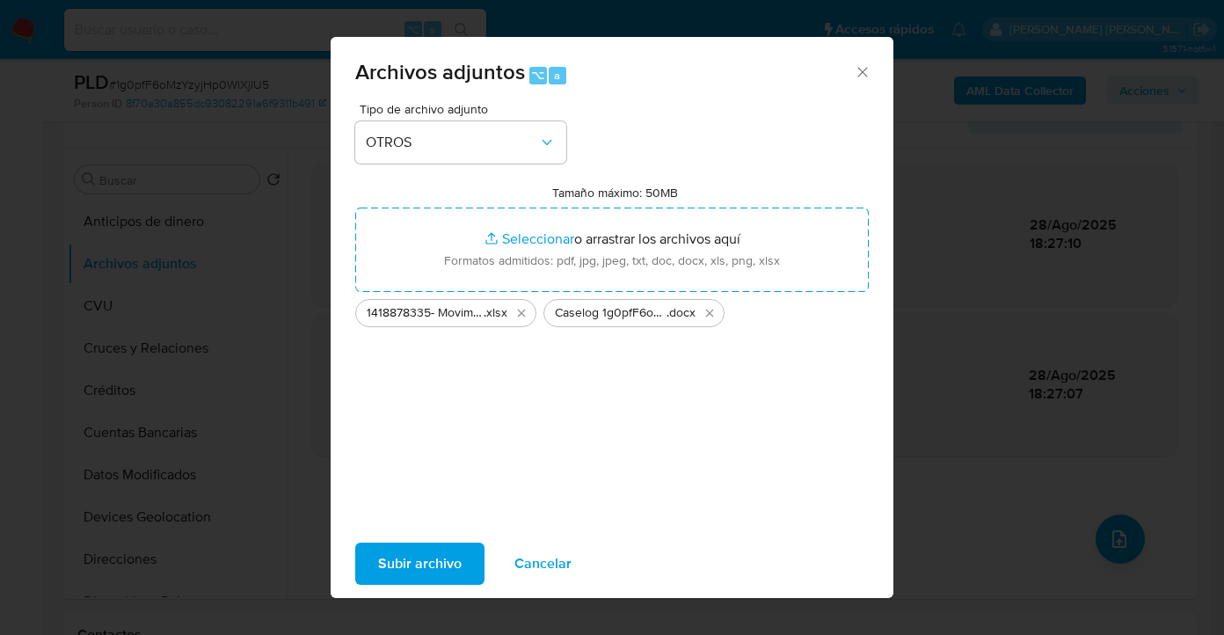
click at [435, 558] on span "Subir archivo" at bounding box center [420, 564] width 84 height 39
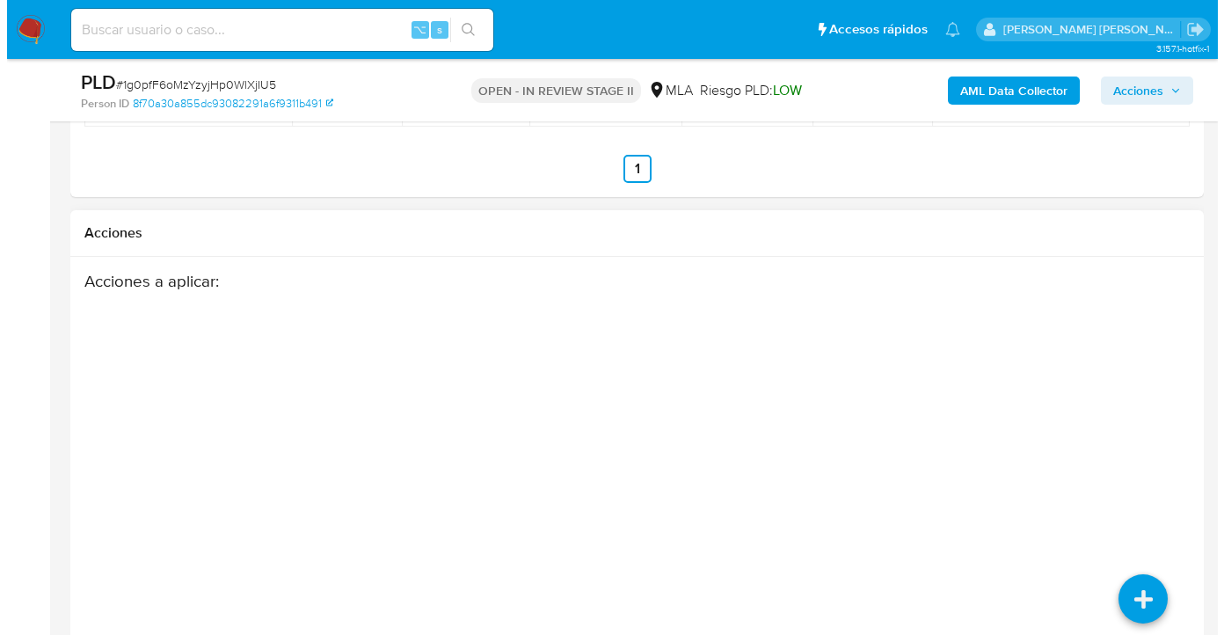
scroll to position [3274, 0]
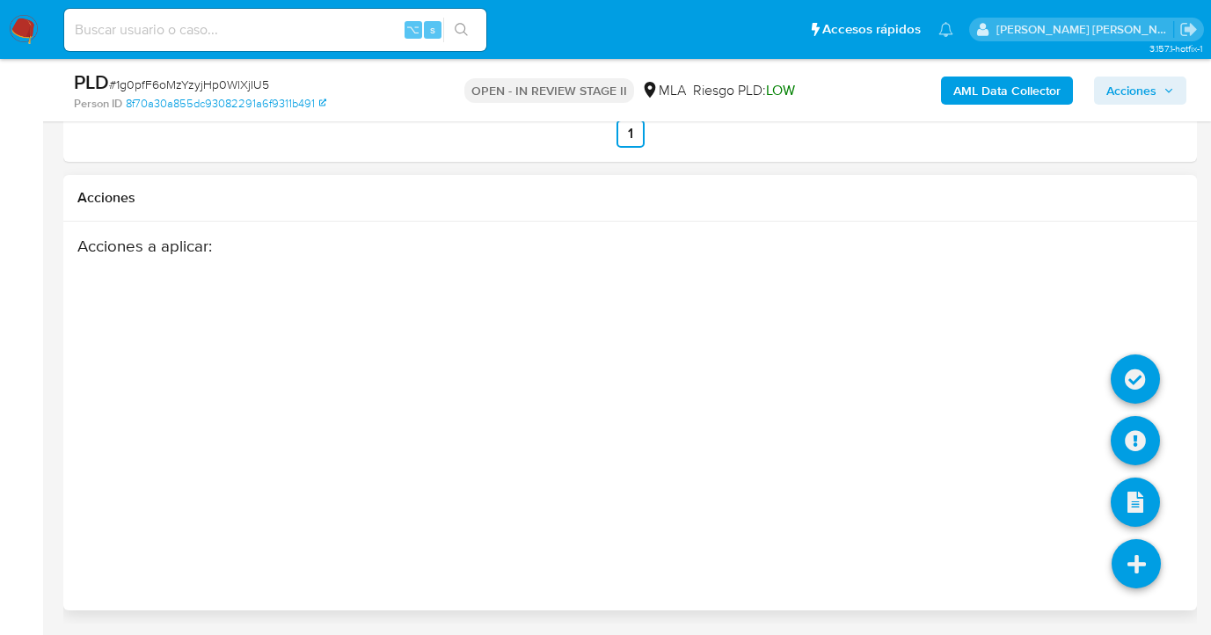
drag, startPoint x: 1138, startPoint y: 558, endPoint x: 1139, endPoint y: 530, distance: 28.2
click at [1138, 558] on icon at bounding box center [1136, 563] width 49 height 49
click at [1143, 435] on icon at bounding box center [1135, 440] width 49 height 49
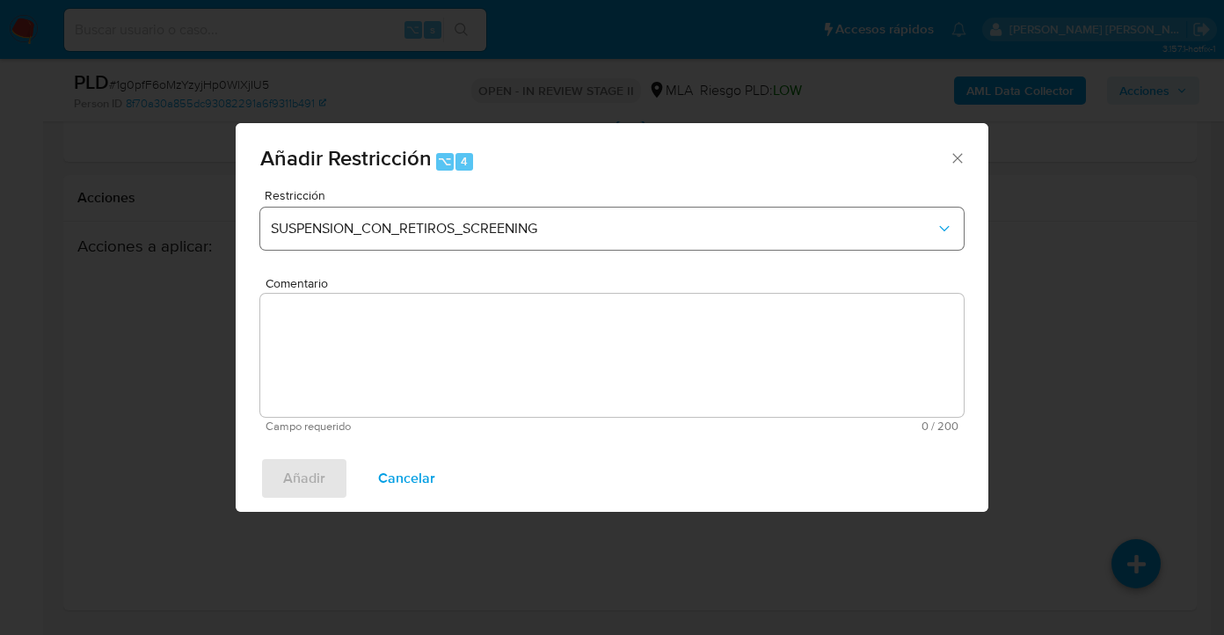
drag, startPoint x: 530, startPoint y: 190, endPoint x: 499, endPoint y: 221, distance: 43.5
click at [529, 191] on span "Restricción" at bounding box center [617, 195] width 704 height 12
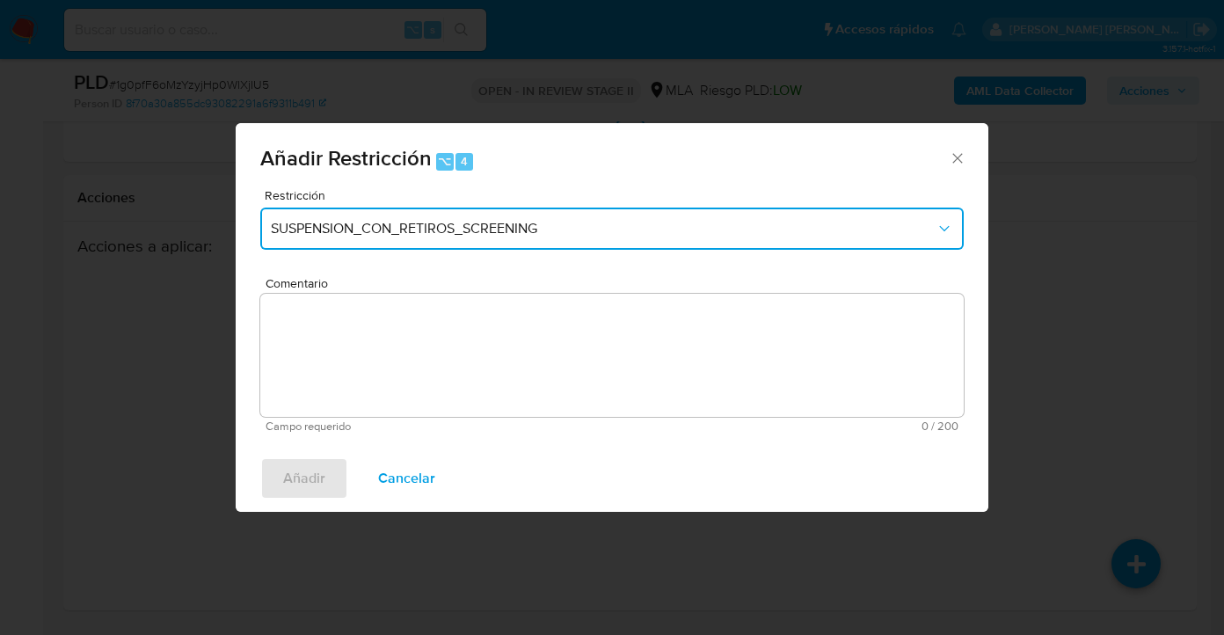
drag, startPoint x: 493, startPoint y: 226, endPoint x: 479, endPoint y: 247, distance: 25.4
click at [492, 227] on span "SUSPENSION_CON_RETIROS_SCREENING" at bounding box center [603, 229] width 665 height 18
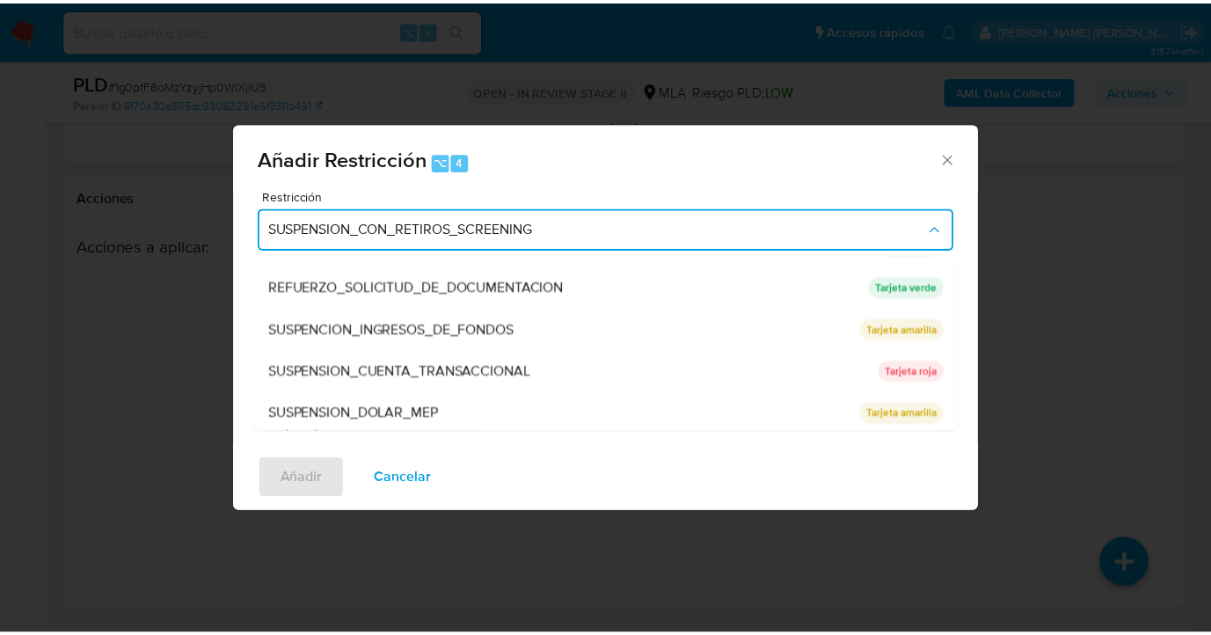
scroll to position [373, 0]
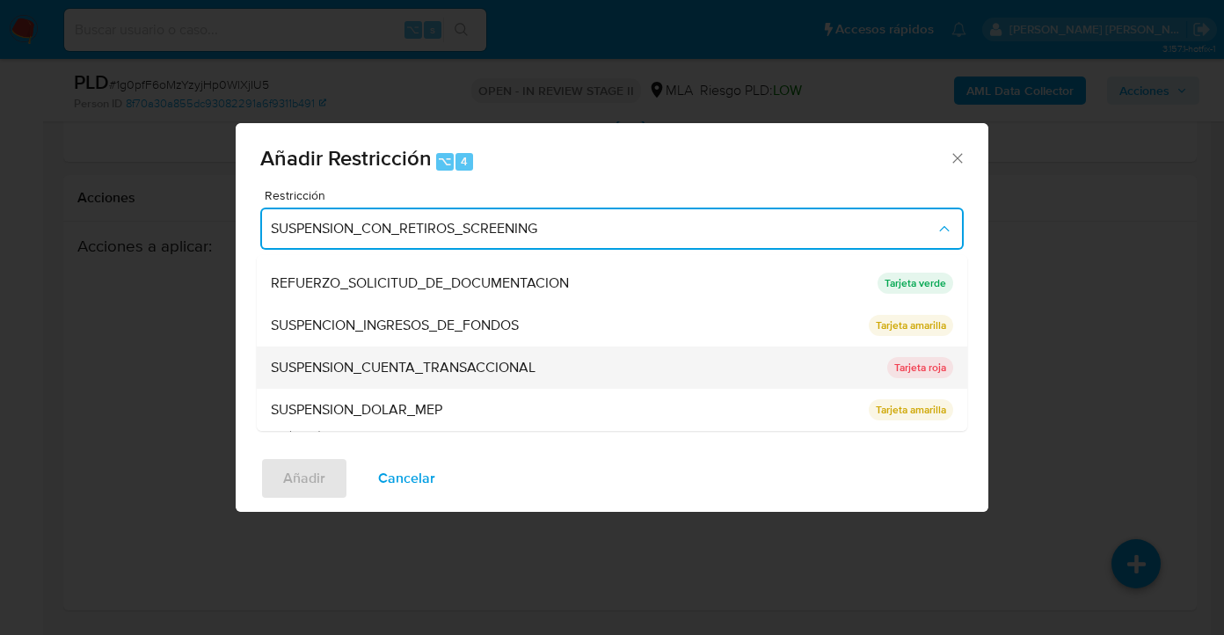
click at [448, 369] on span "SUSPENSION_CUENTA_TRANSACCIONAL" at bounding box center [403, 368] width 265 height 18
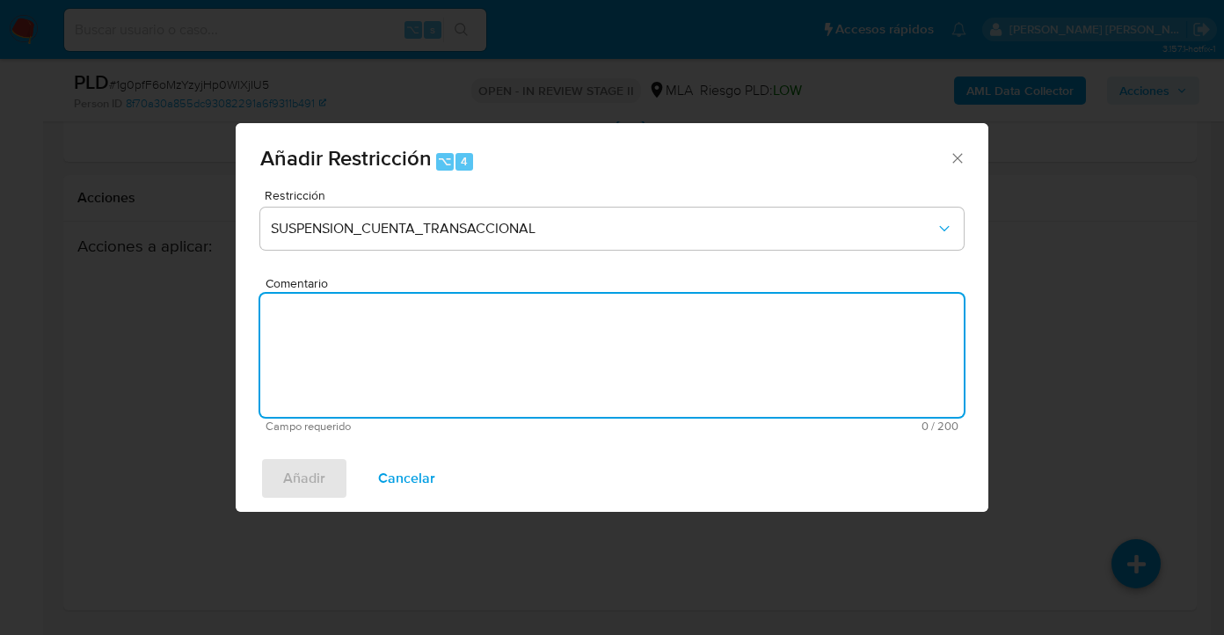
click at [455, 353] on textarea "Comentario" at bounding box center [612, 355] width 704 height 123
type textarea "AML"
drag, startPoint x: 302, startPoint y: 492, endPoint x: 358, endPoint y: 474, distance: 59.0
click at [302, 492] on span "Añadir" at bounding box center [304, 478] width 42 height 39
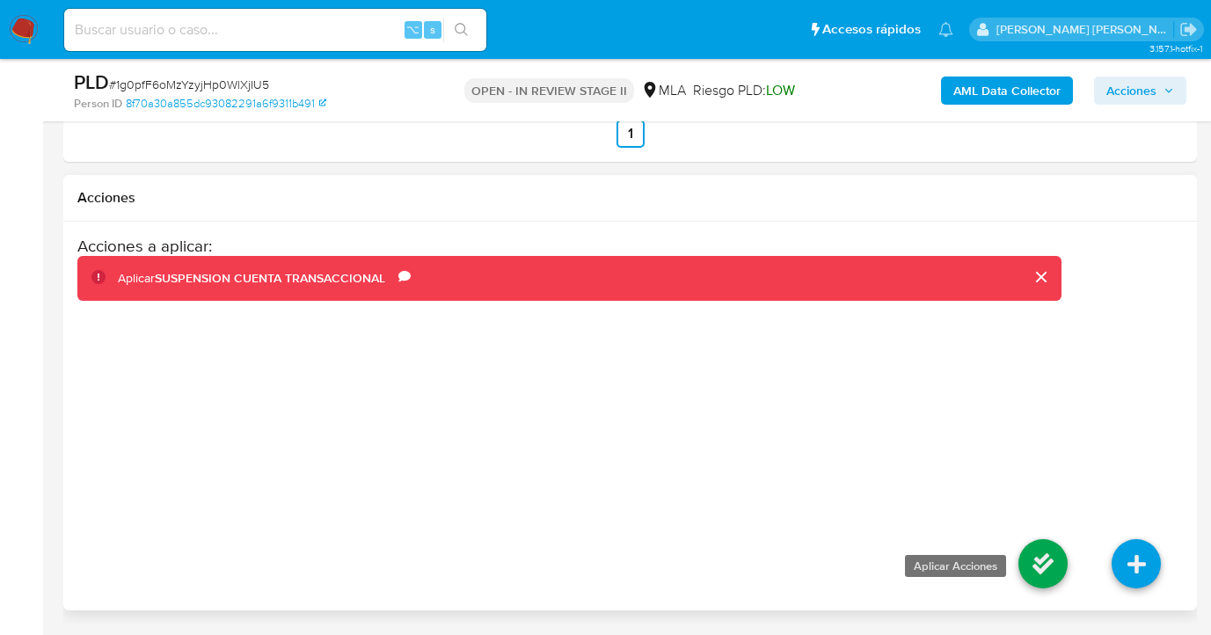
click at [1028, 552] on icon at bounding box center [1043, 563] width 49 height 49
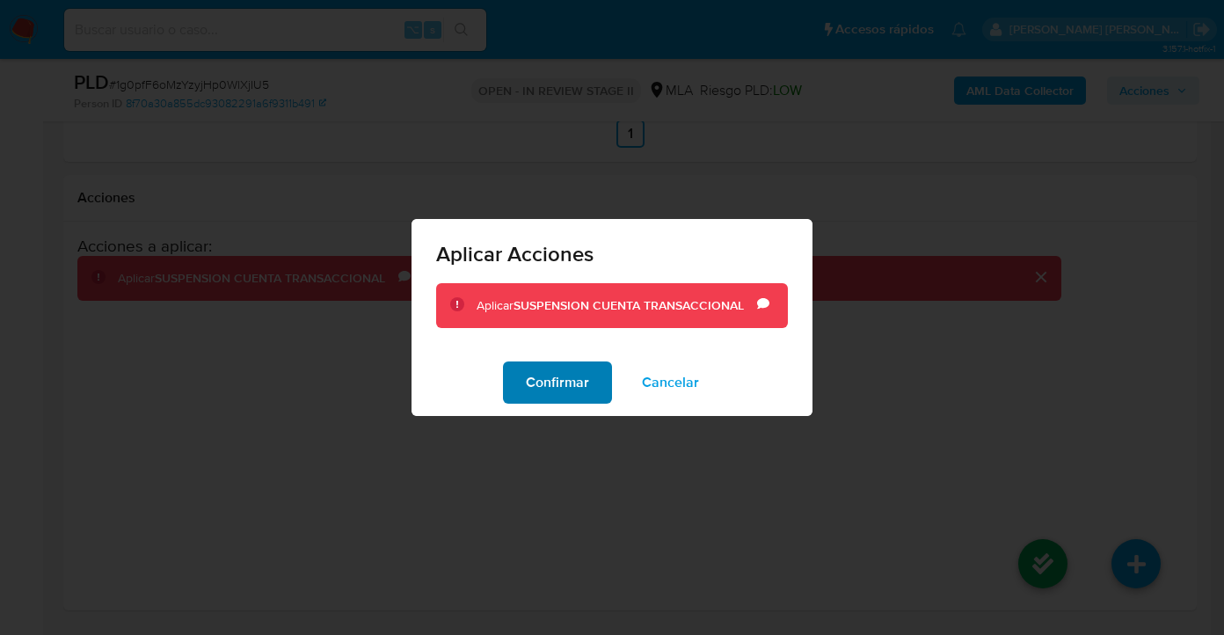
click at [550, 363] on span "Confirmar" at bounding box center [557, 382] width 63 height 39
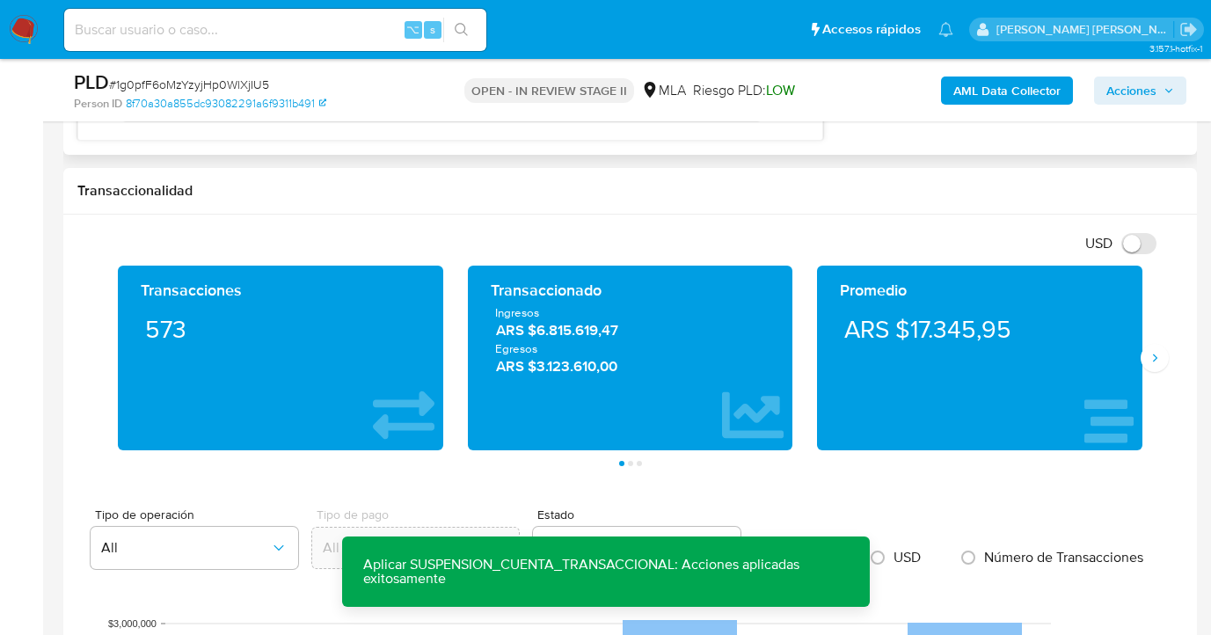
scroll to position [1297, 0]
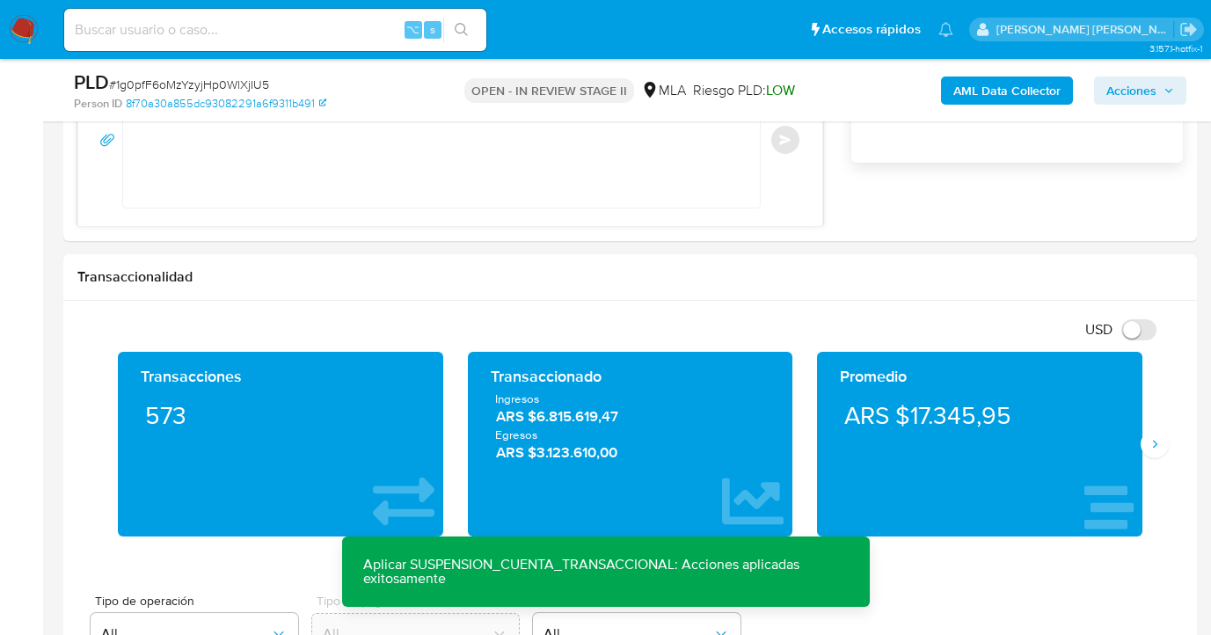
click at [1144, 104] on span "Acciones" at bounding box center [1132, 91] width 50 height 28
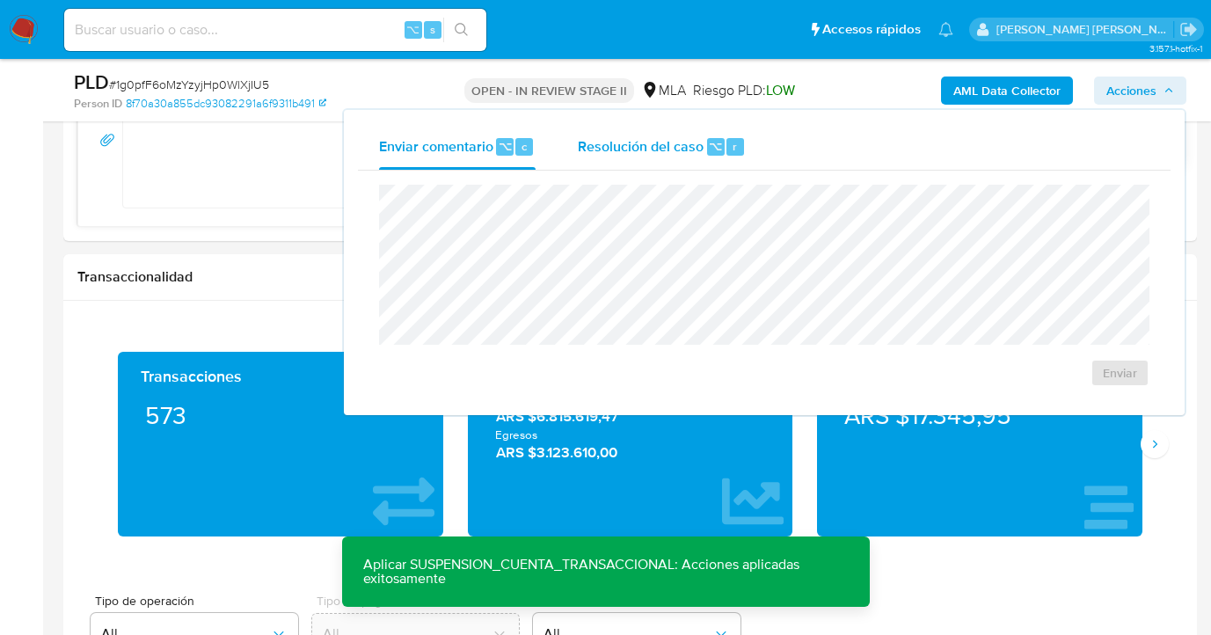
drag, startPoint x: 625, startPoint y: 156, endPoint x: 618, endPoint y: 164, distance: 11.3
click at [625, 156] on span "Resolución del caso" at bounding box center [641, 145] width 126 height 20
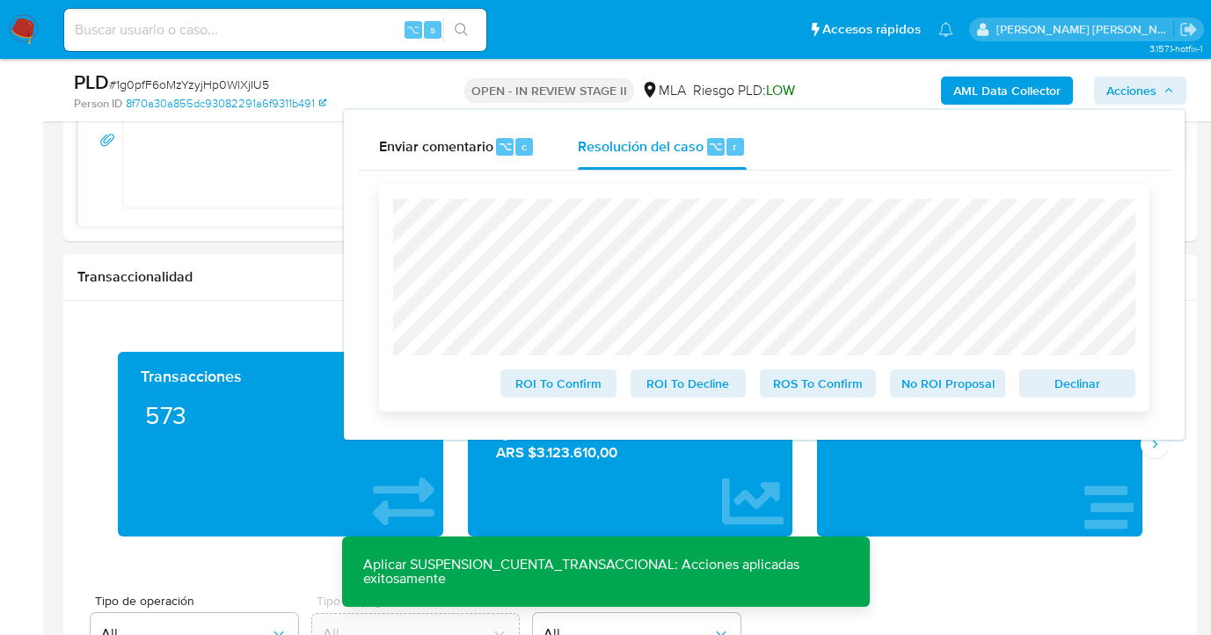
click at [1077, 391] on span "Declinar" at bounding box center [1077, 383] width 91 height 25
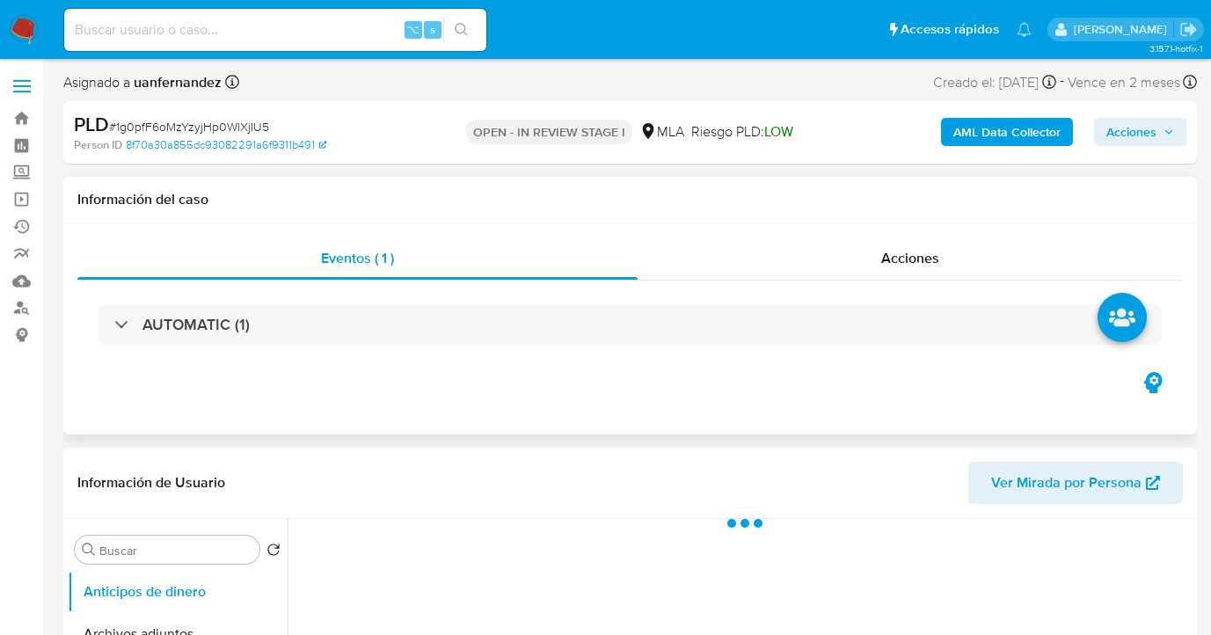
select select "10"
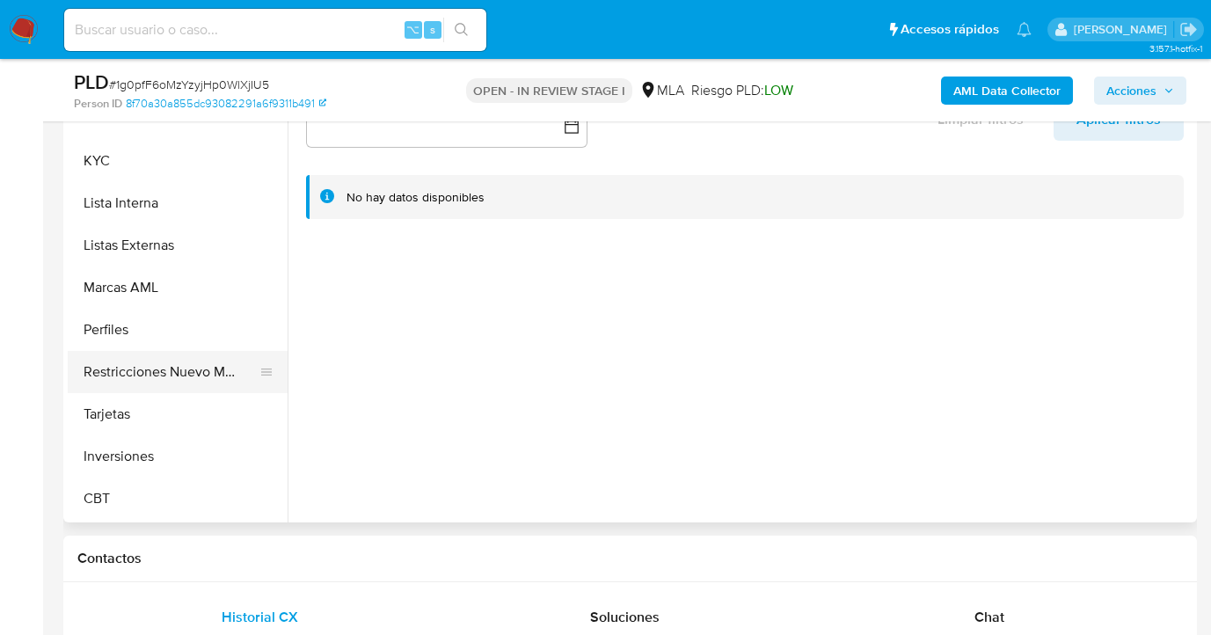
scroll to position [860, 0]
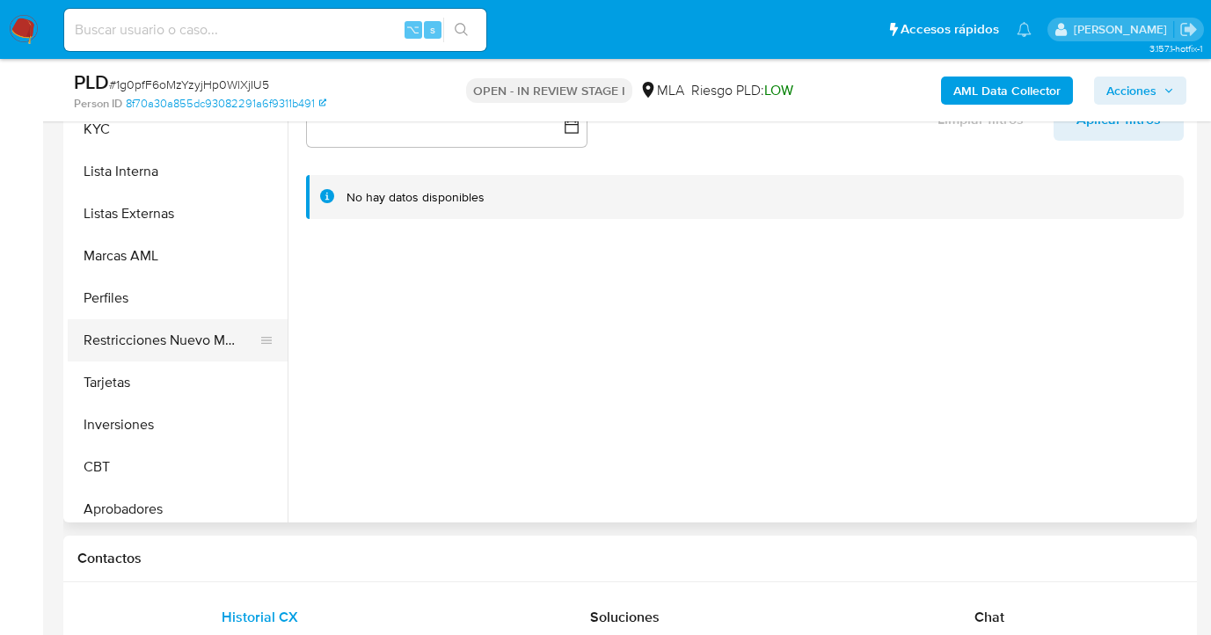
click at [174, 347] on button "Restricciones Nuevo Mundo" at bounding box center [171, 340] width 206 height 42
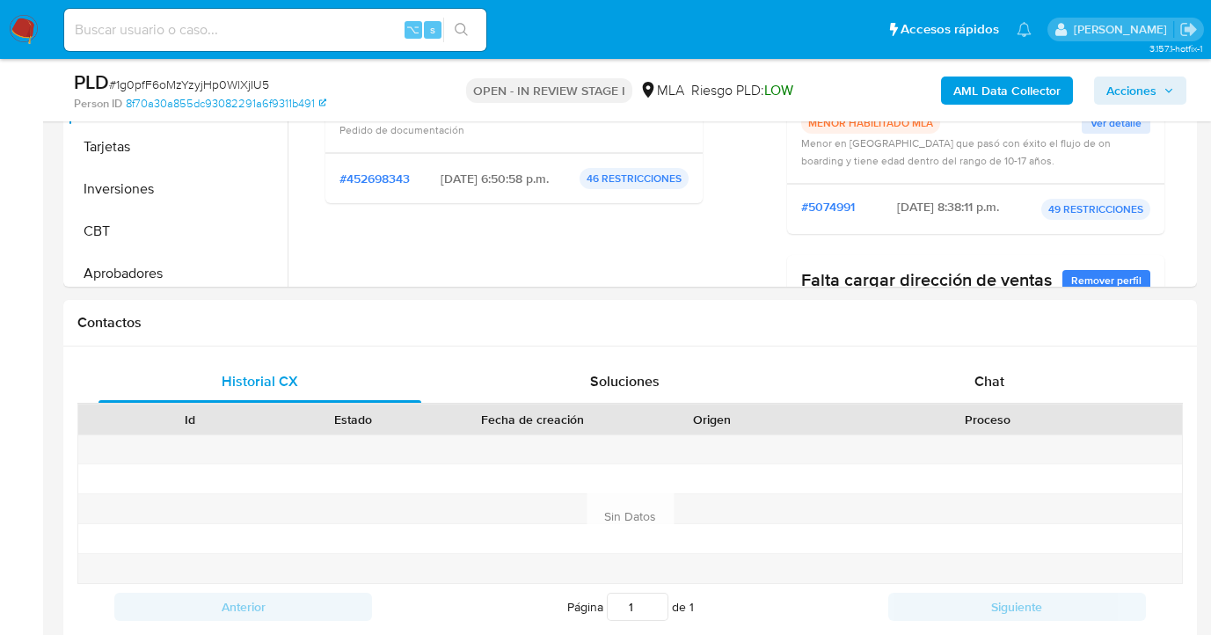
scroll to position [751, 0]
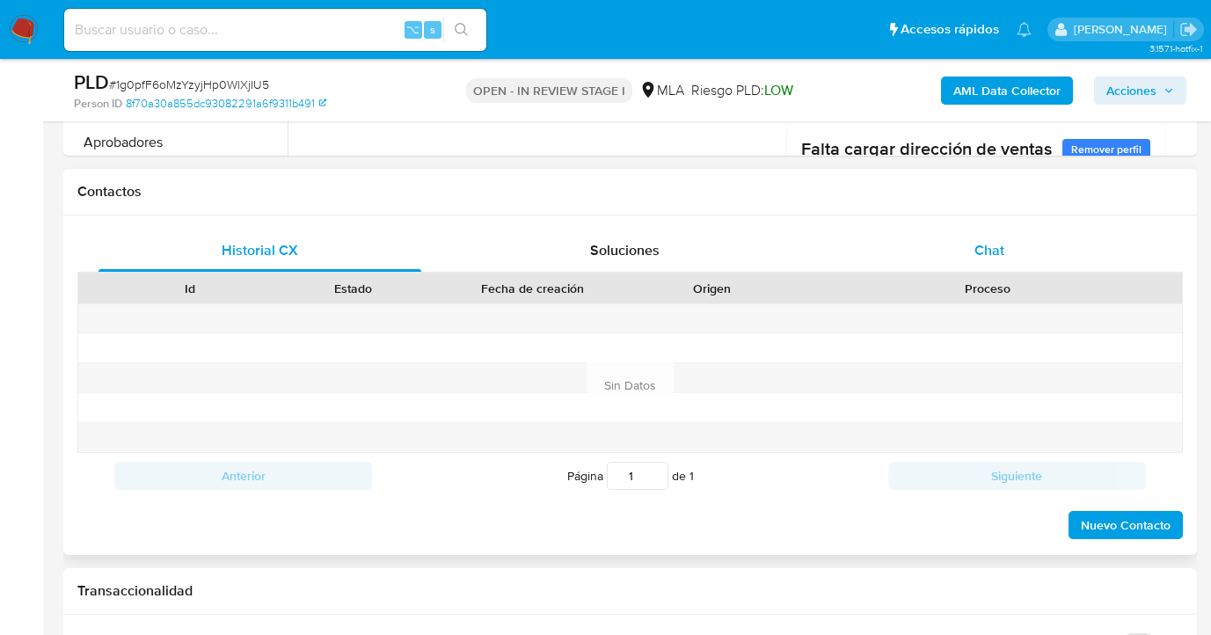
click at [998, 259] on span "Chat" at bounding box center [990, 250] width 30 height 20
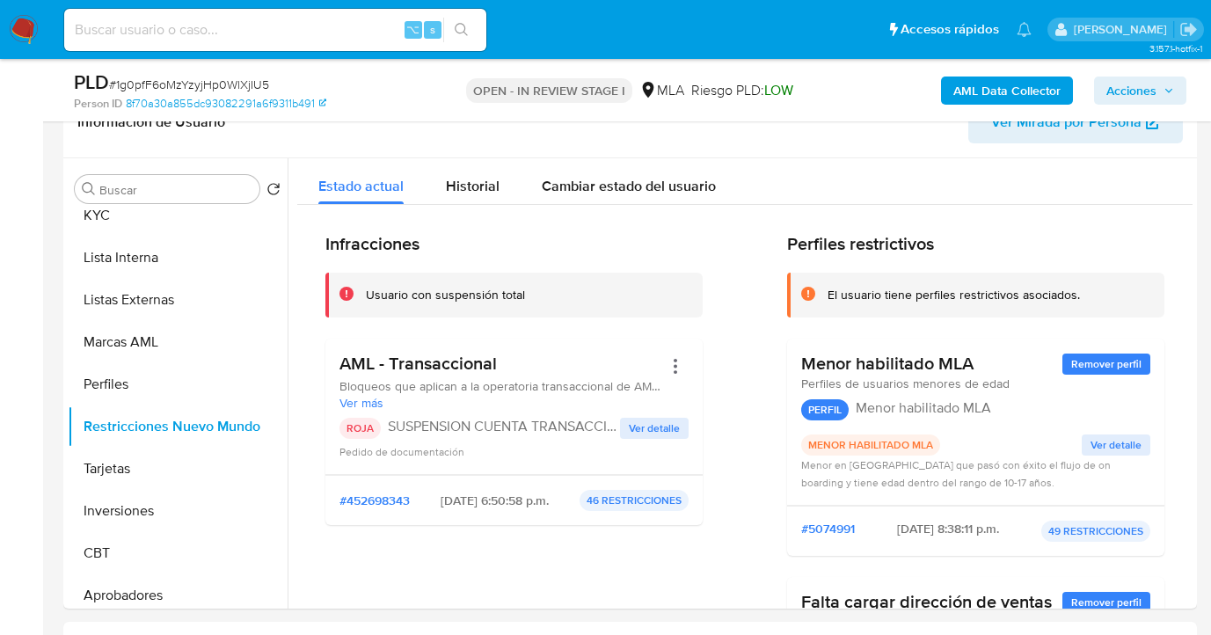
scroll to position [0, 0]
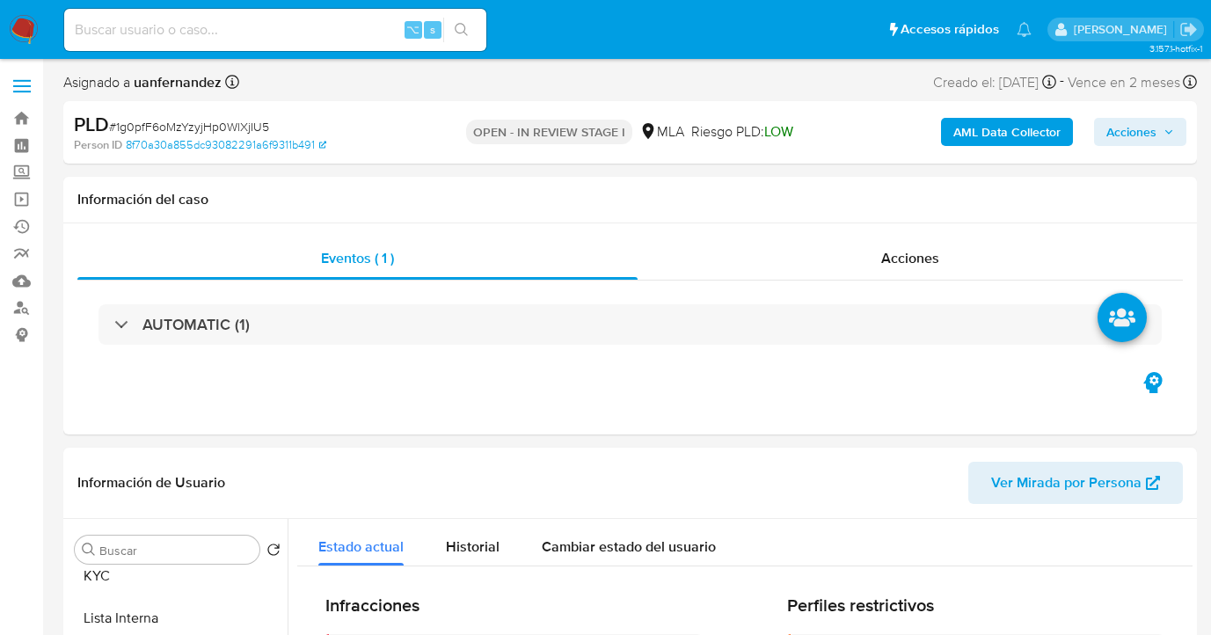
drag, startPoint x: 1123, startPoint y: 124, endPoint x: 1085, endPoint y: 146, distance: 44.5
click at [1123, 125] on span "Acciones" at bounding box center [1132, 132] width 50 height 28
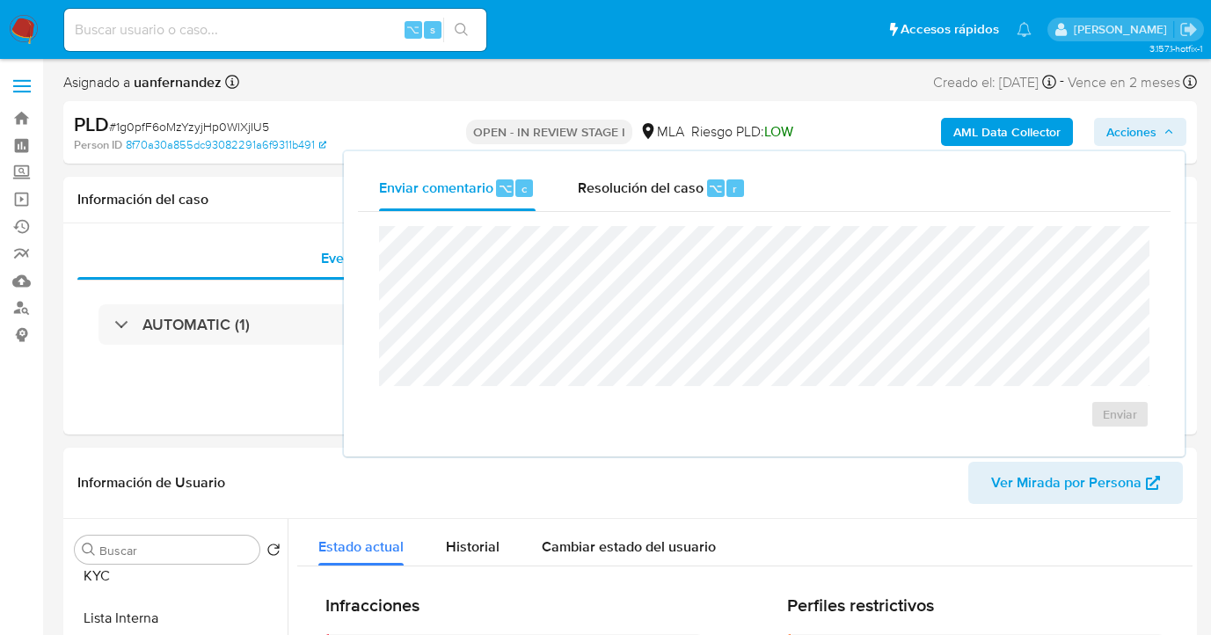
drag, startPoint x: 617, startPoint y: 197, endPoint x: 615, endPoint y: 216, distance: 18.6
click at [617, 197] on span "Resolución del caso" at bounding box center [641, 188] width 126 height 20
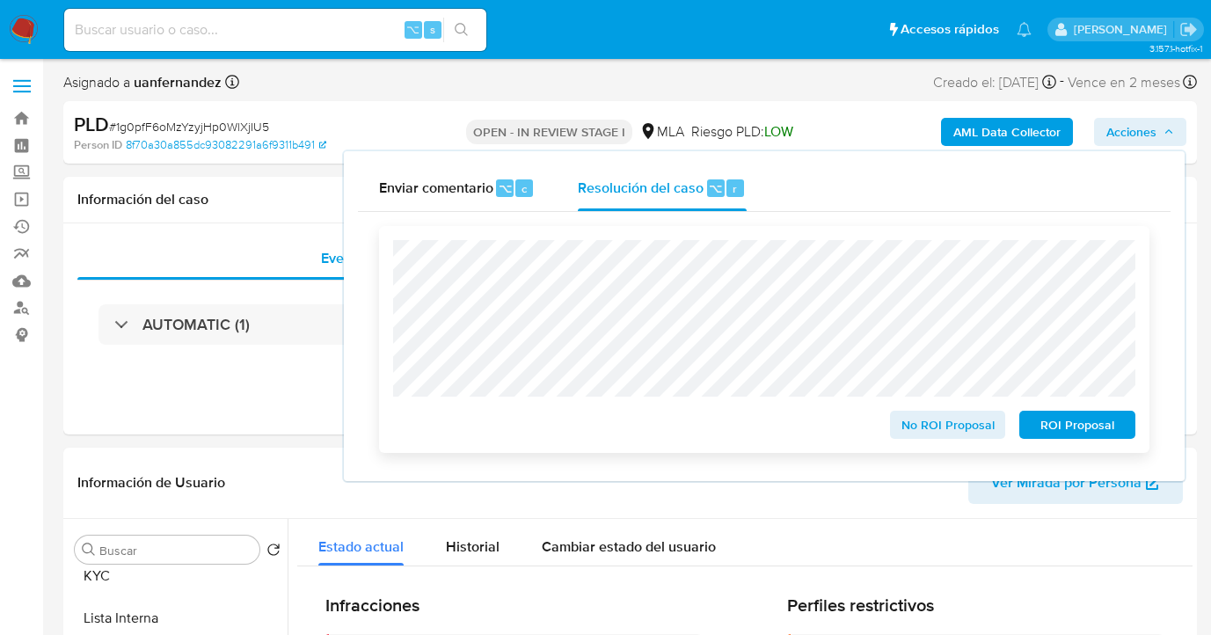
click at [1080, 426] on span "ROI Proposal" at bounding box center [1077, 425] width 91 height 25
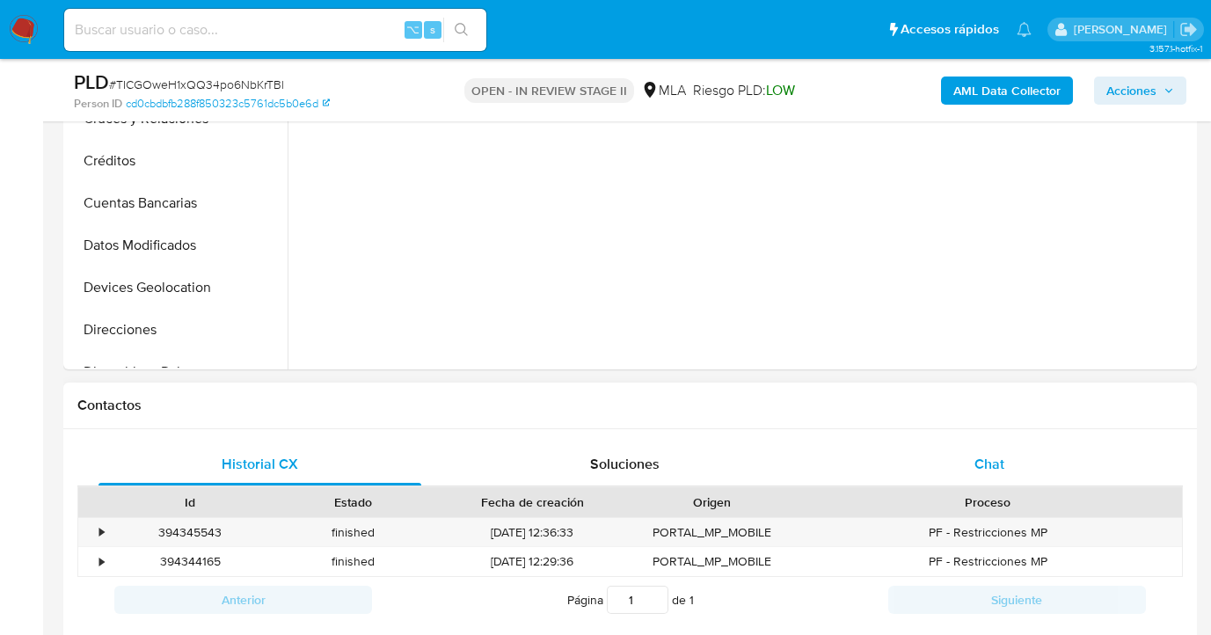
click at [1003, 457] on span "Chat" at bounding box center [990, 464] width 30 height 20
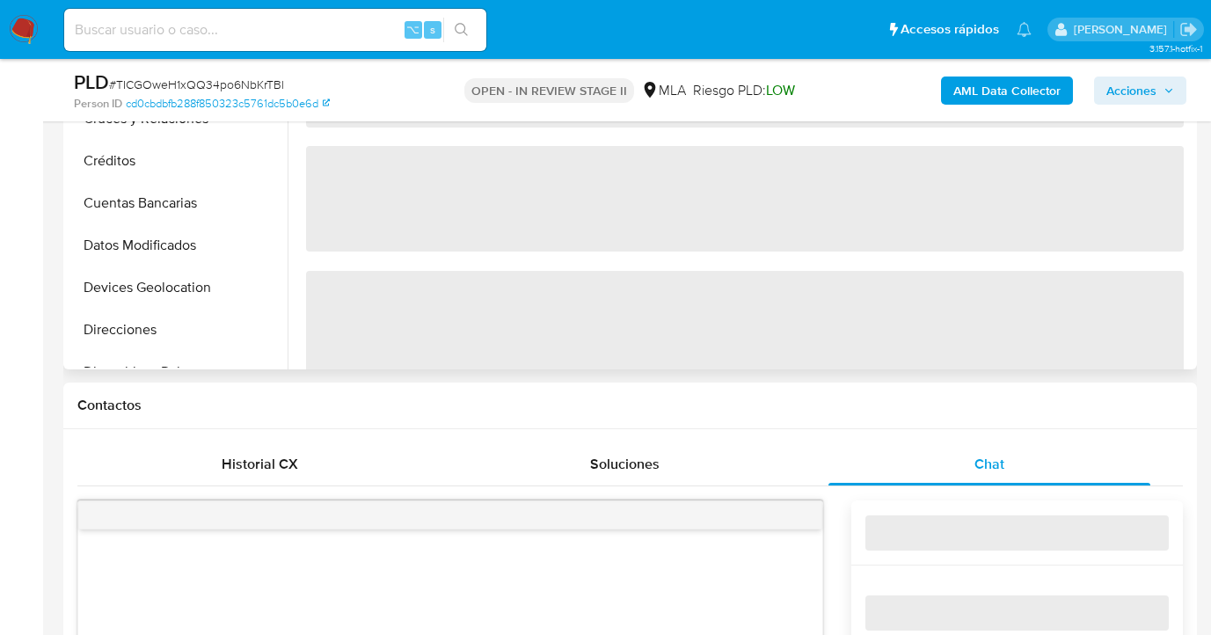
scroll to position [867, 0]
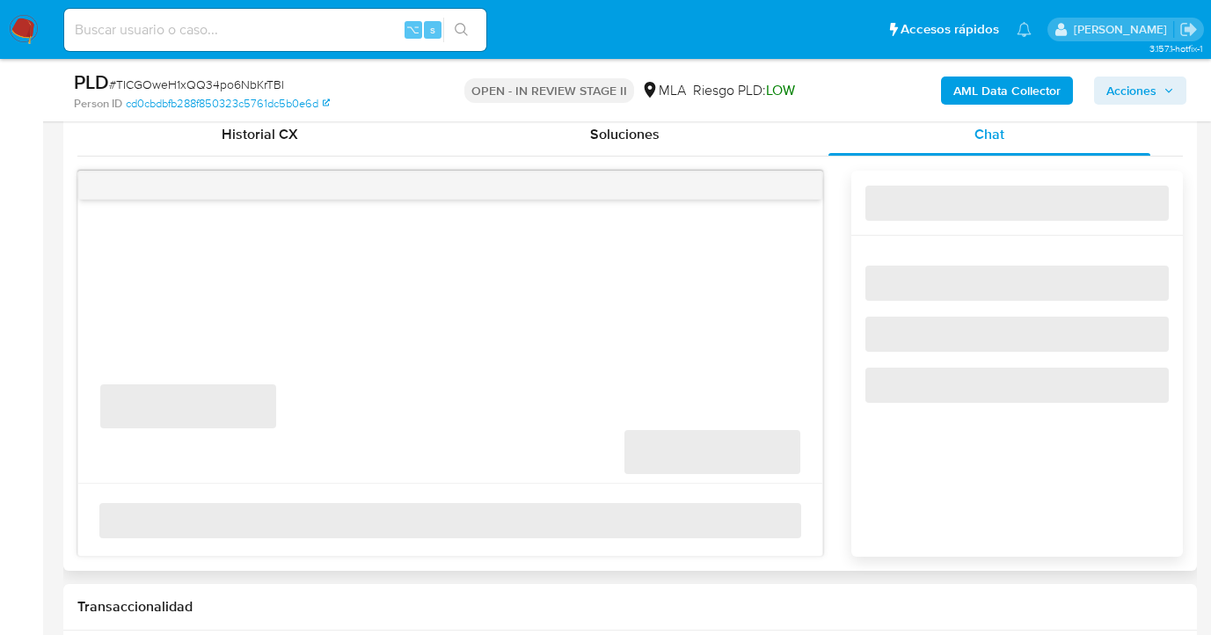
select select "10"
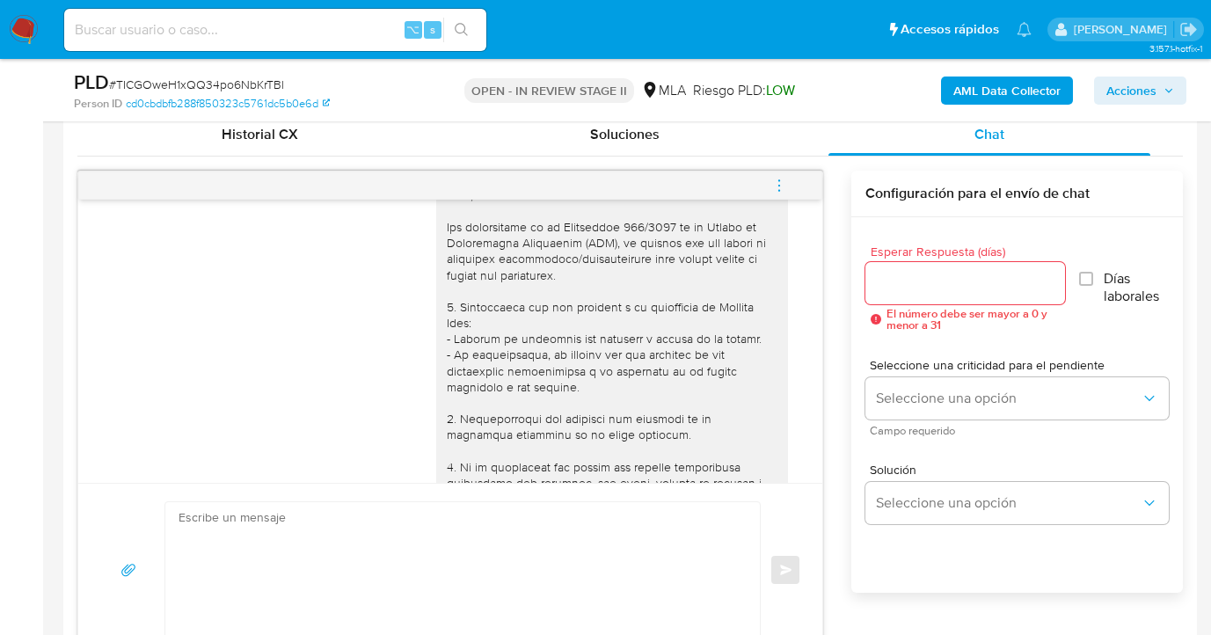
scroll to position [0, 0]
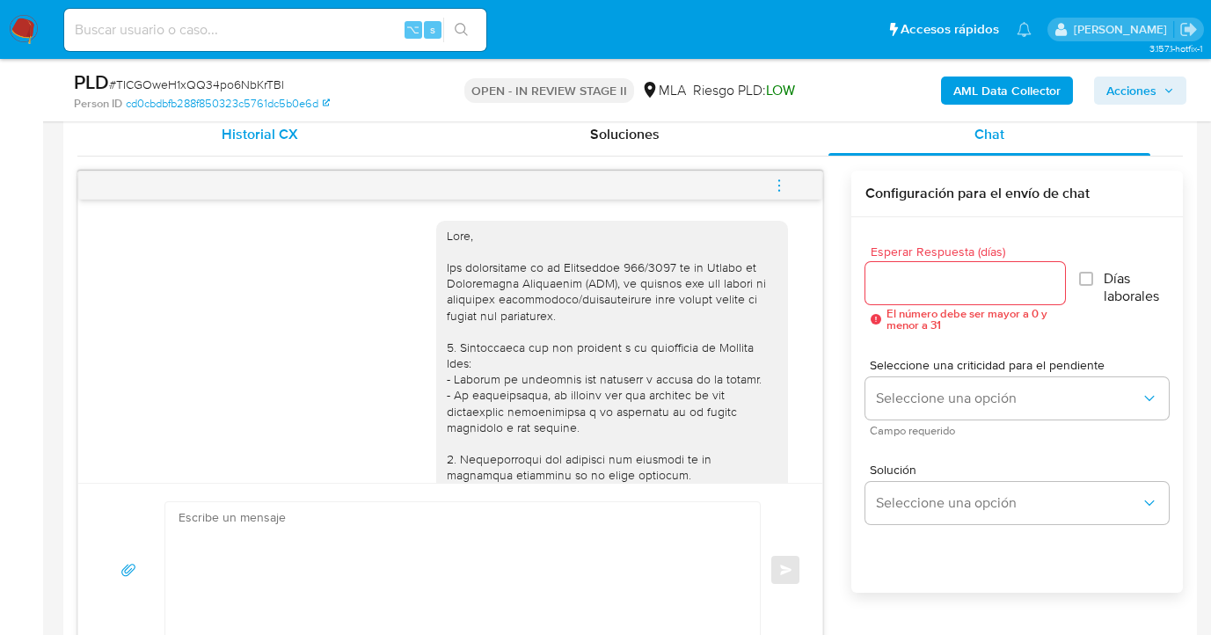
click at [245, 131] on span "Historial CX" at bounding box center [260, 134] width 77 height 20
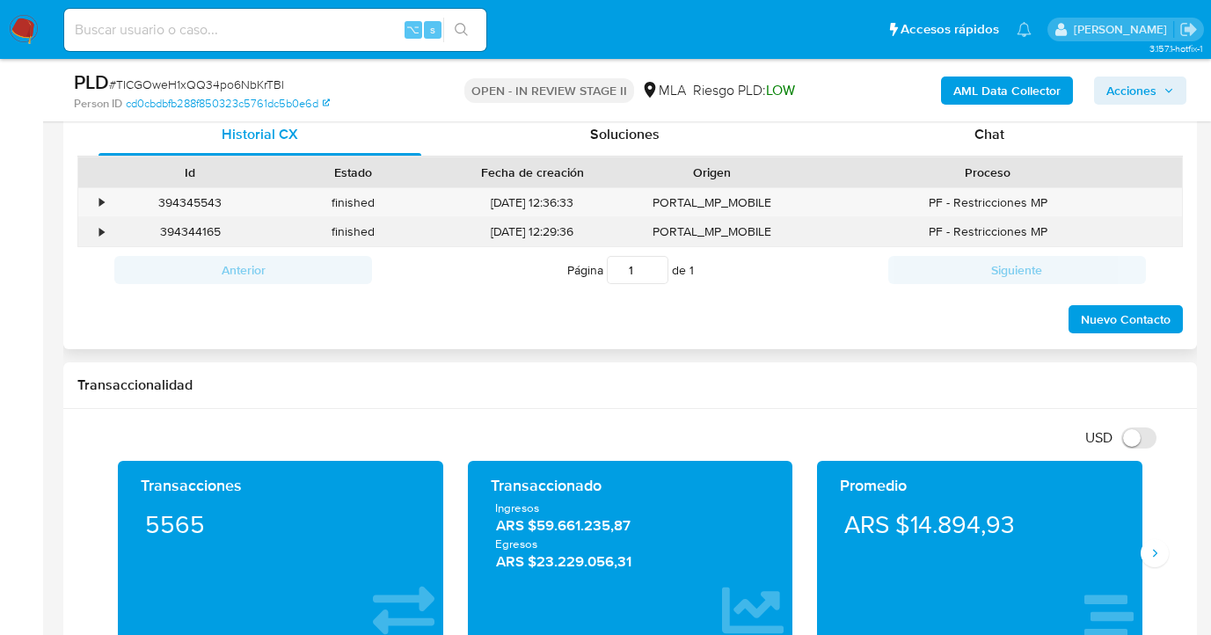
click at [99, 233] on div "•" at bounding box center [101, 231] width 4 height 17
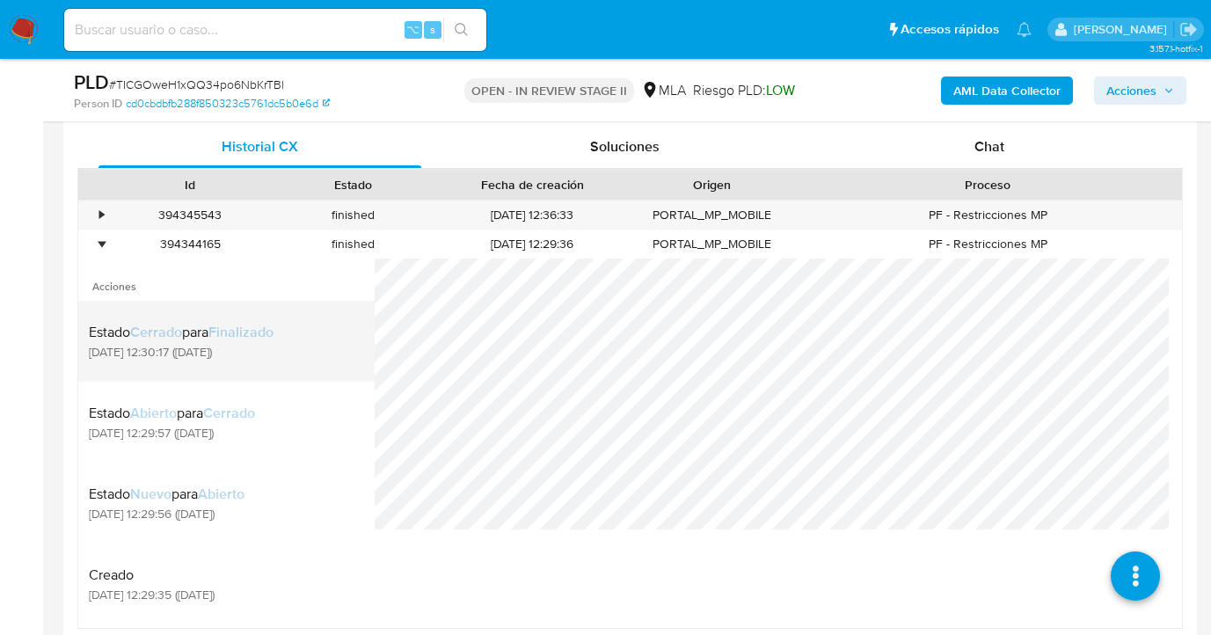
scroll to position [841, 0]
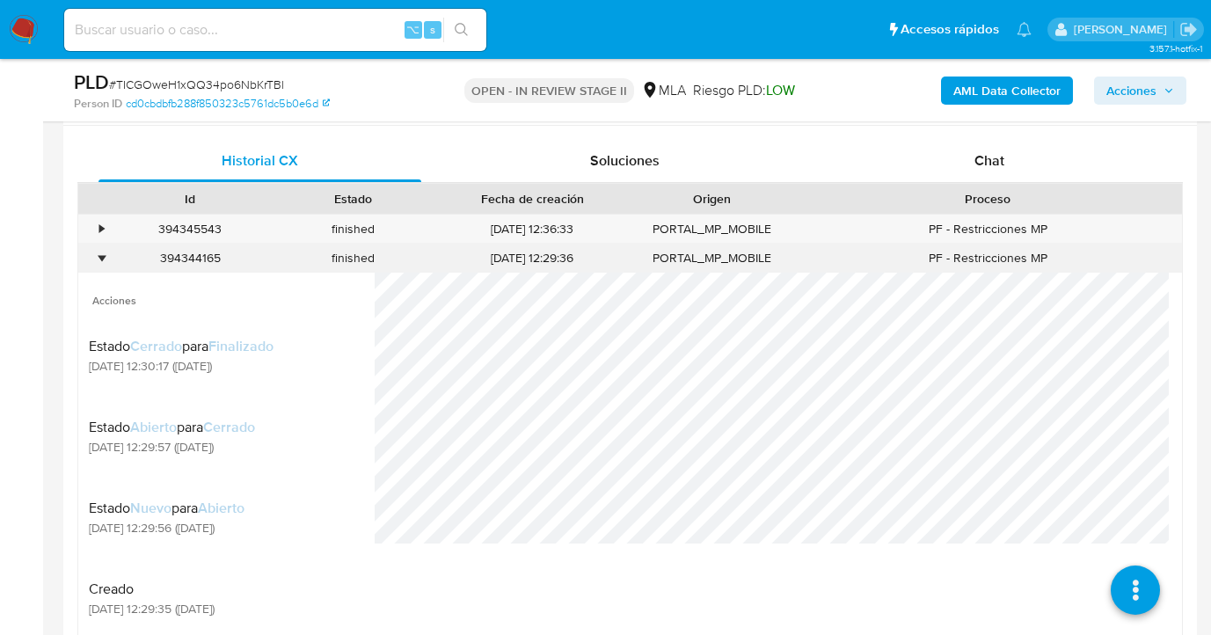
click at [101, 256] on div "•" at bounding box center [101, 258] width 4 height 17
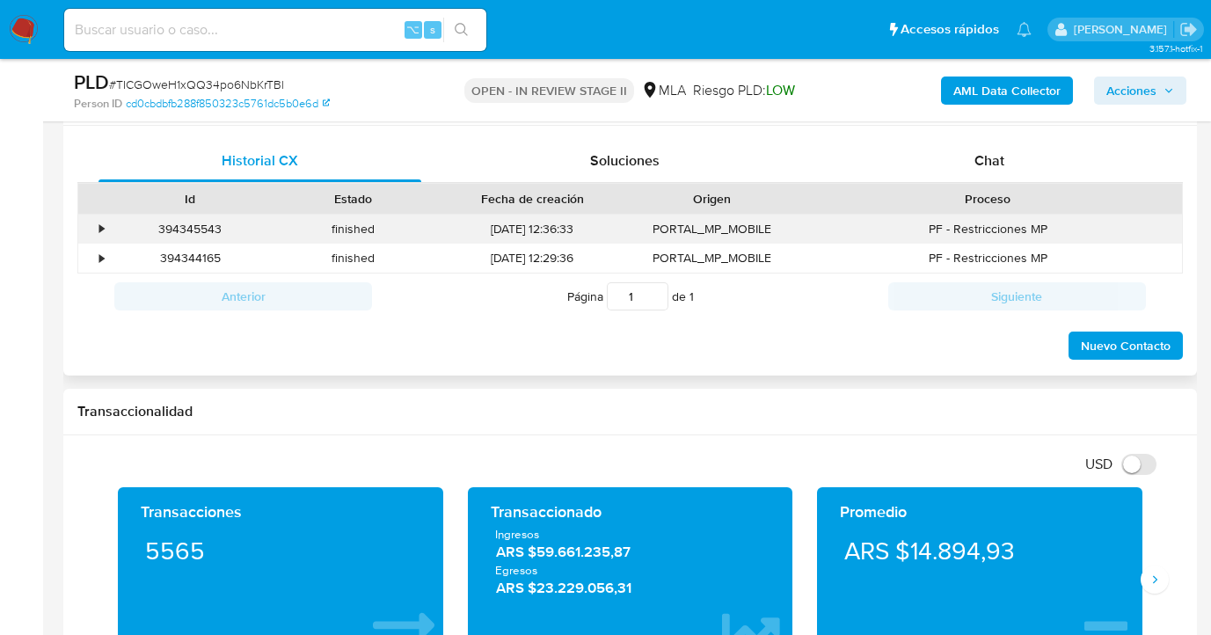
click at [104, 230] on div "•" at bounding box center [101, 229] width 4 height 17
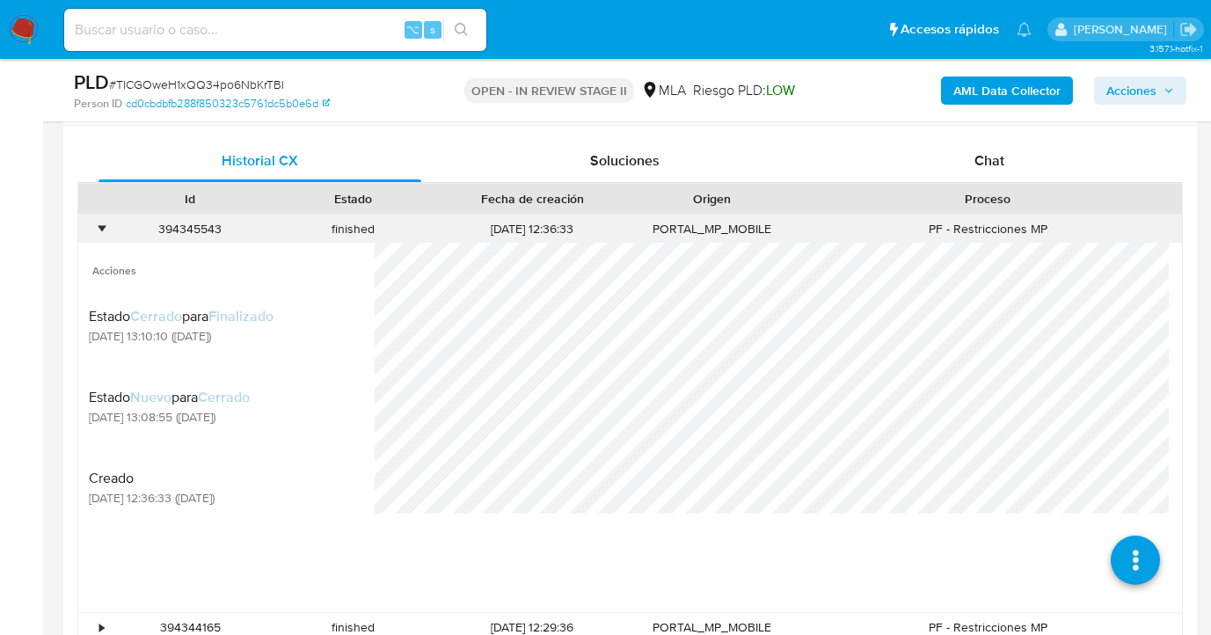
click at [104, 230] on div "•" at bounding box center [101, 229] width 4 height 17
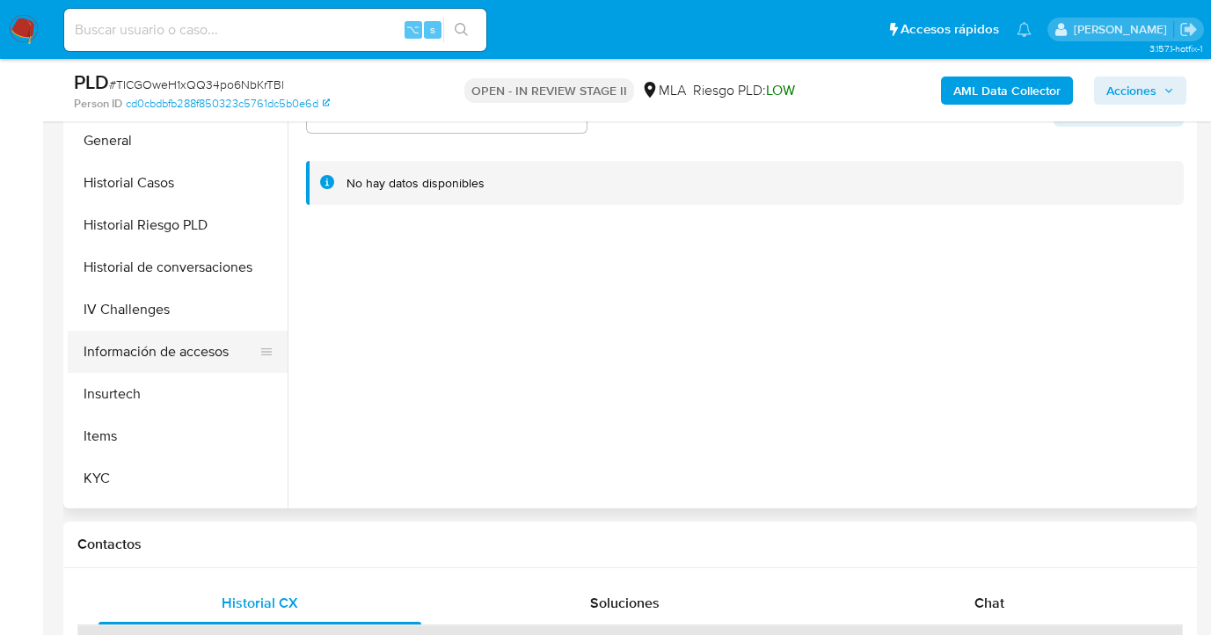
scroll to position [828, 0]
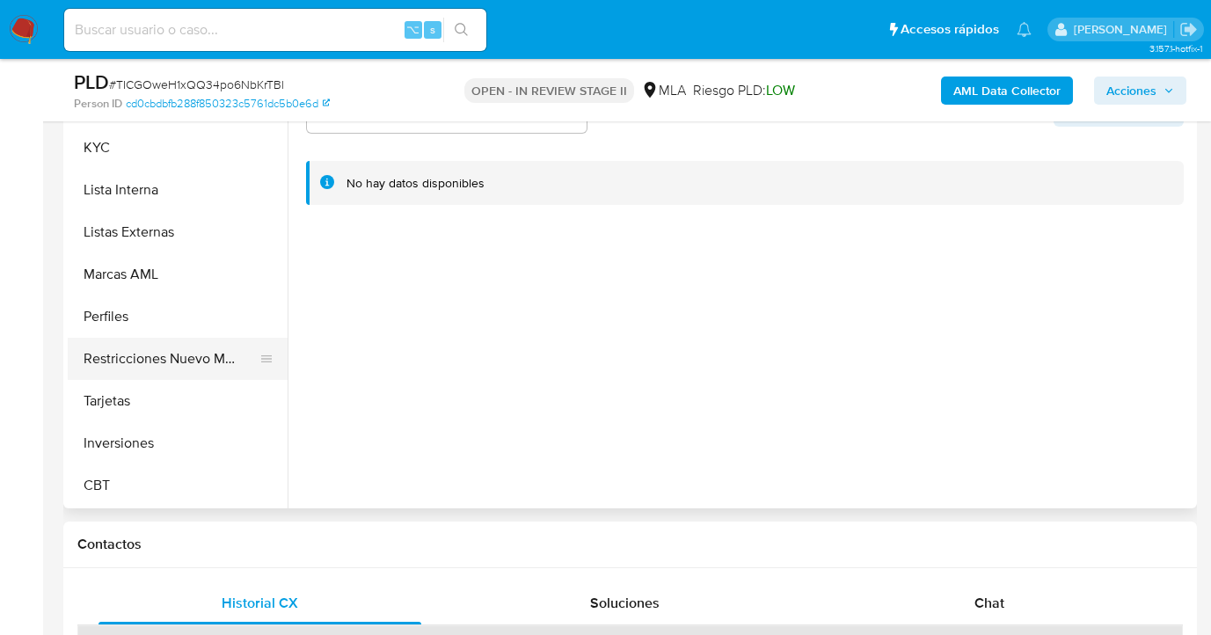
click at [174, 372] on button "Restricciones Nuevo Mundo" at bounding box center [171, 359] width 206 height 42
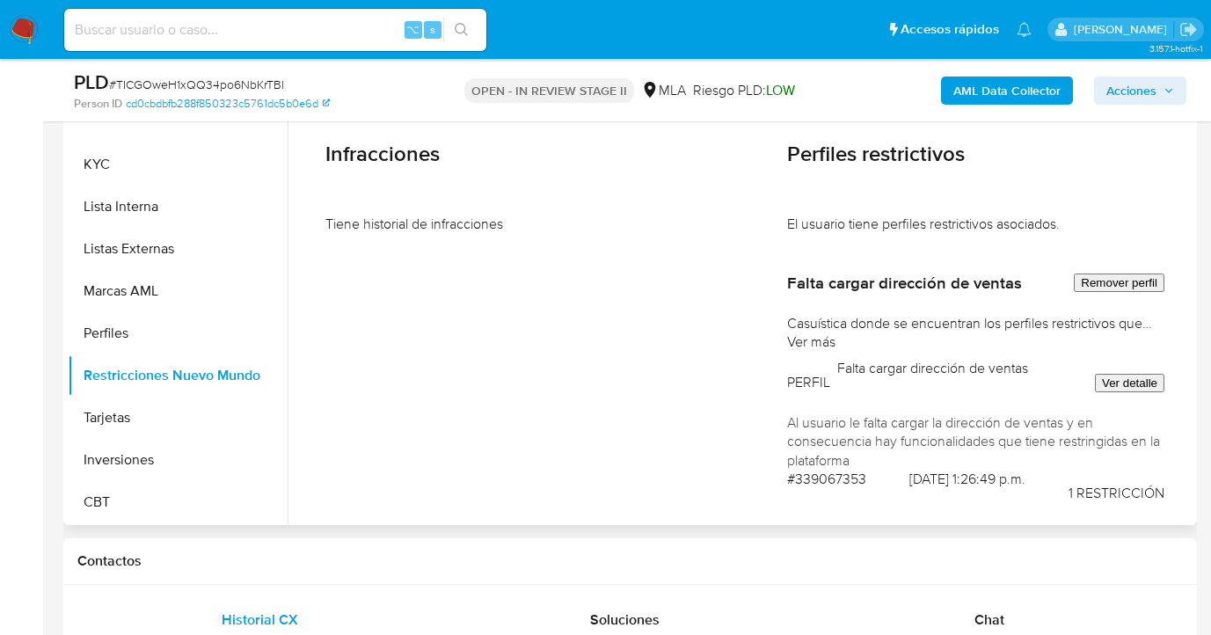
scroll to position [377, 0]
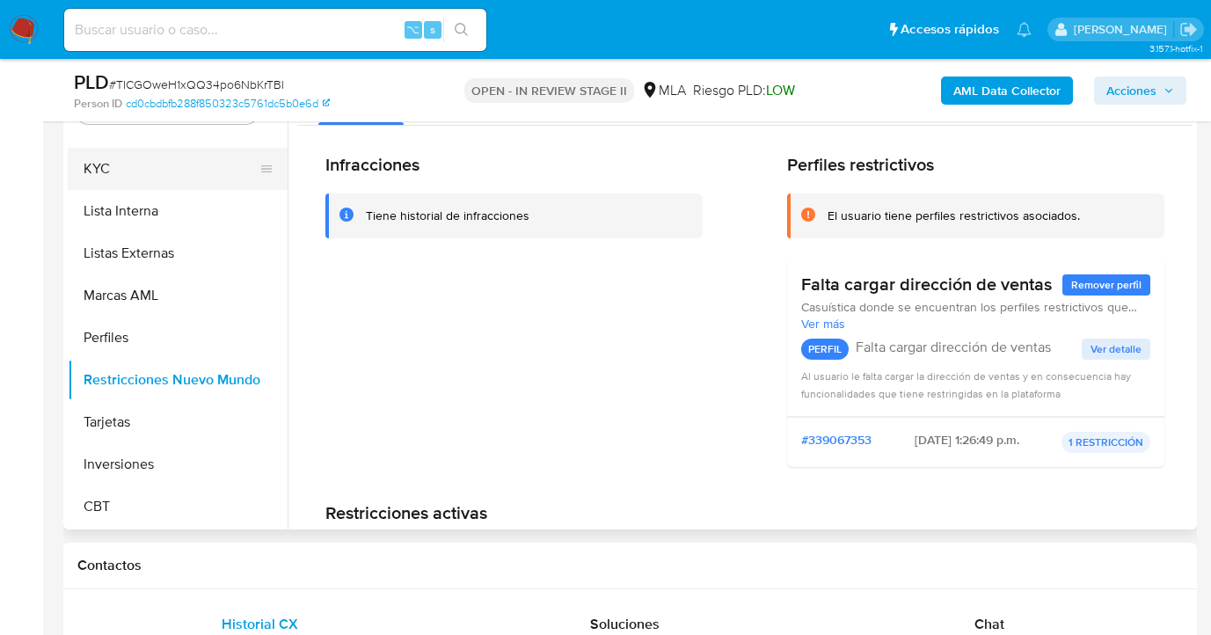
click at [148, 158] on button "KYC" at bounding box center [171, 169] width 206 height 42
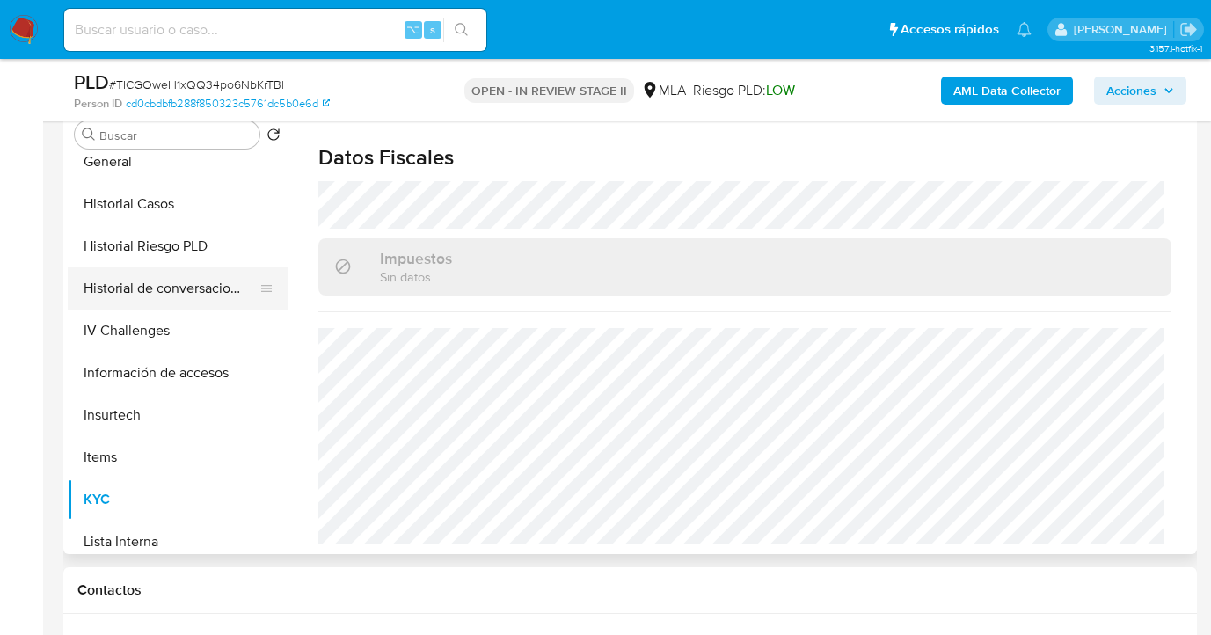
scroll to position [496, 0]
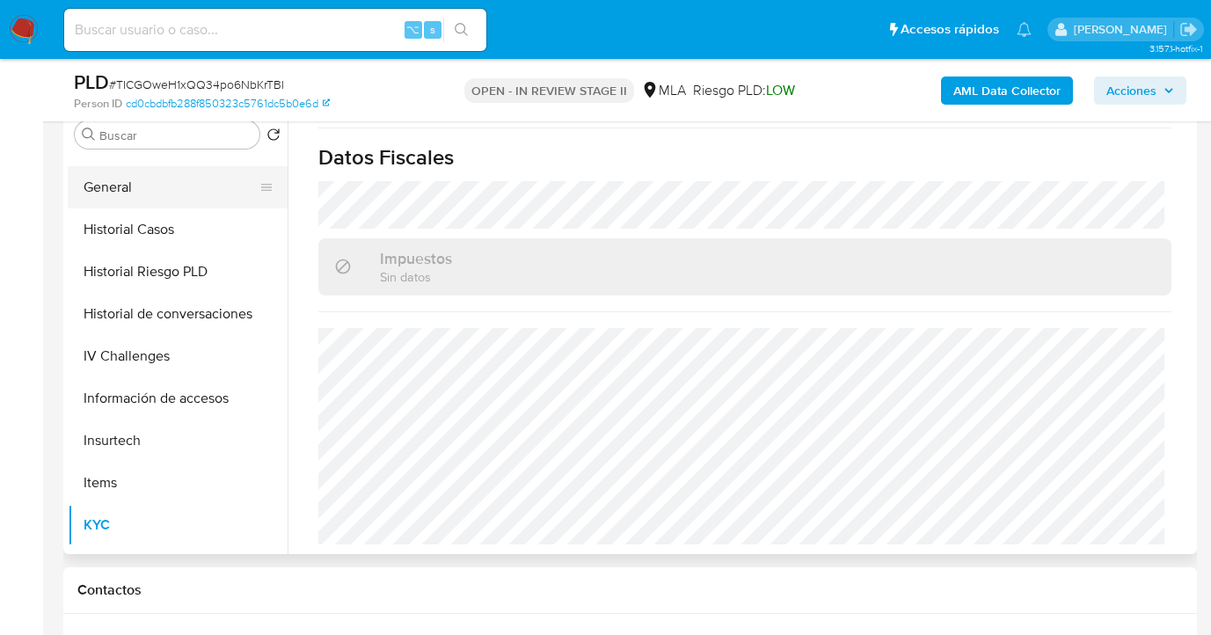
click at [182, 184] on button "General" at bounding box center [171, 187] width 206 height 42
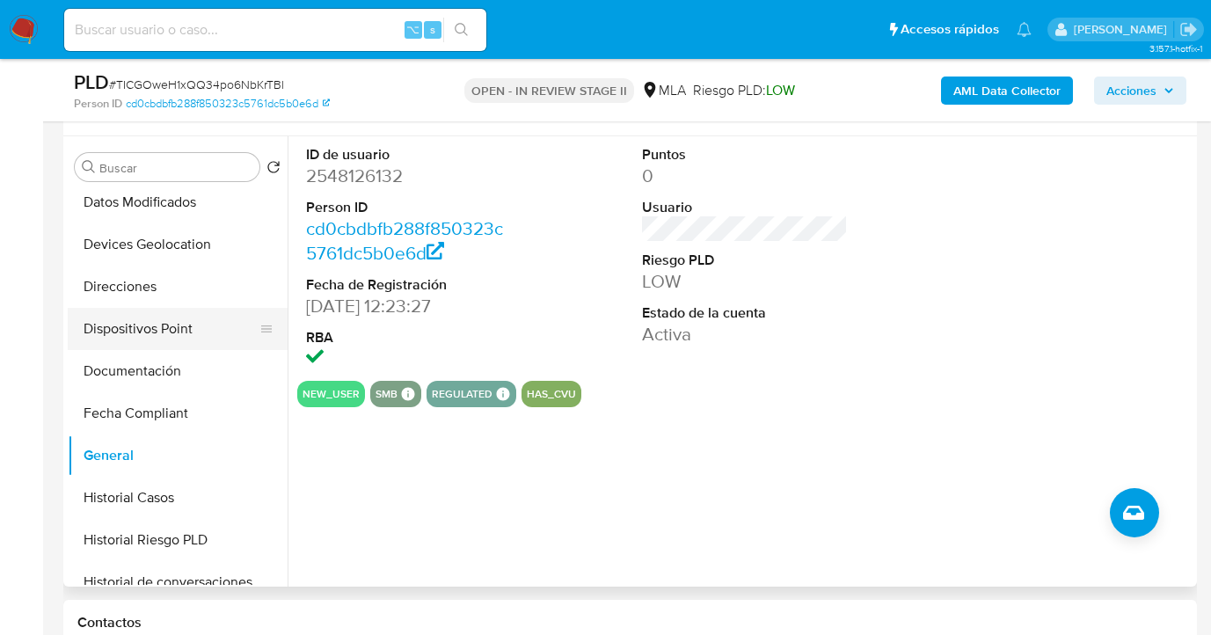
scroll to position [239, 0]
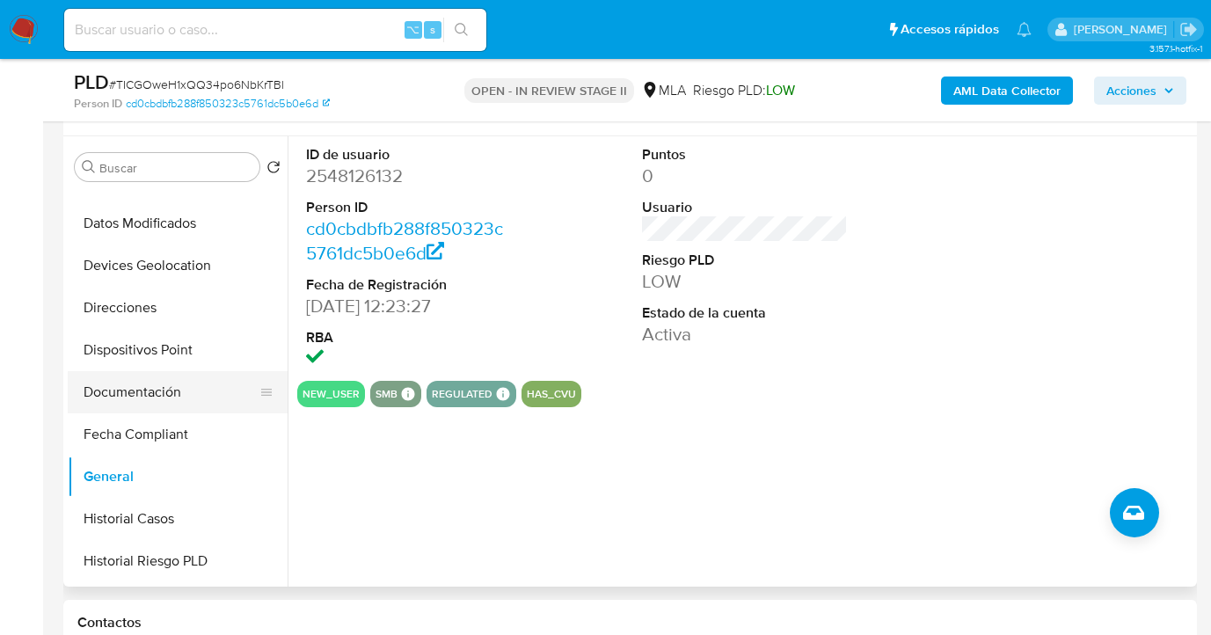
click at [191, 401] on button "Documentación" at bounding box center [171, 392] width 206 height 42
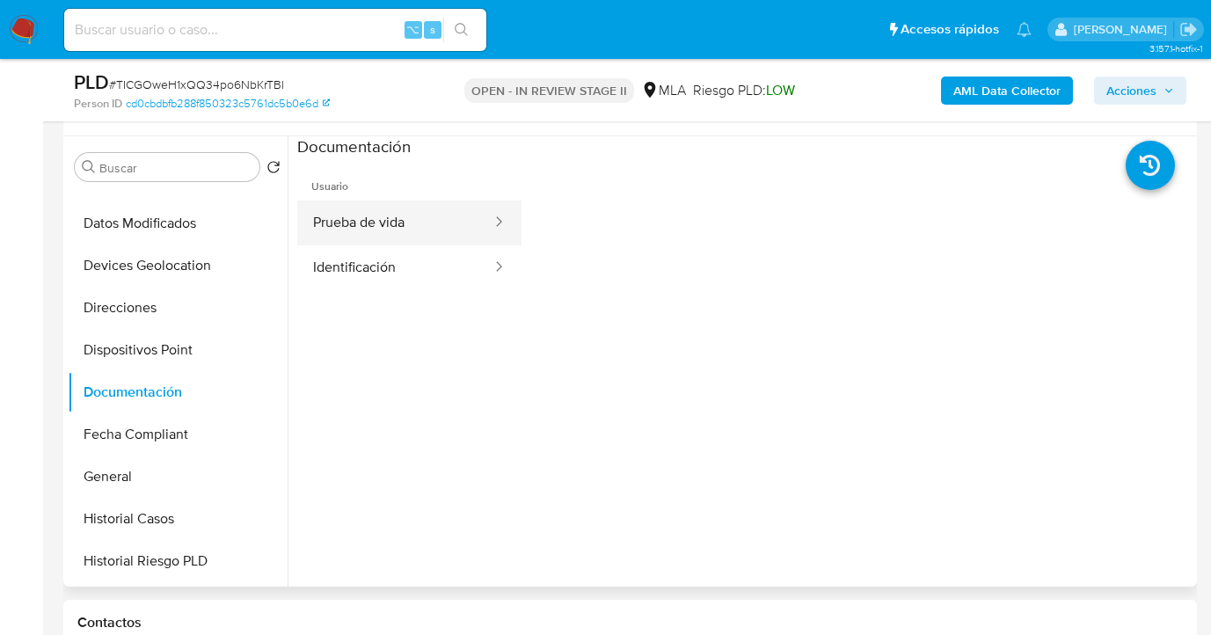
click at [391, 229] on button "Prueba de vida" at bounding box center [395, 223] width 196 height 45
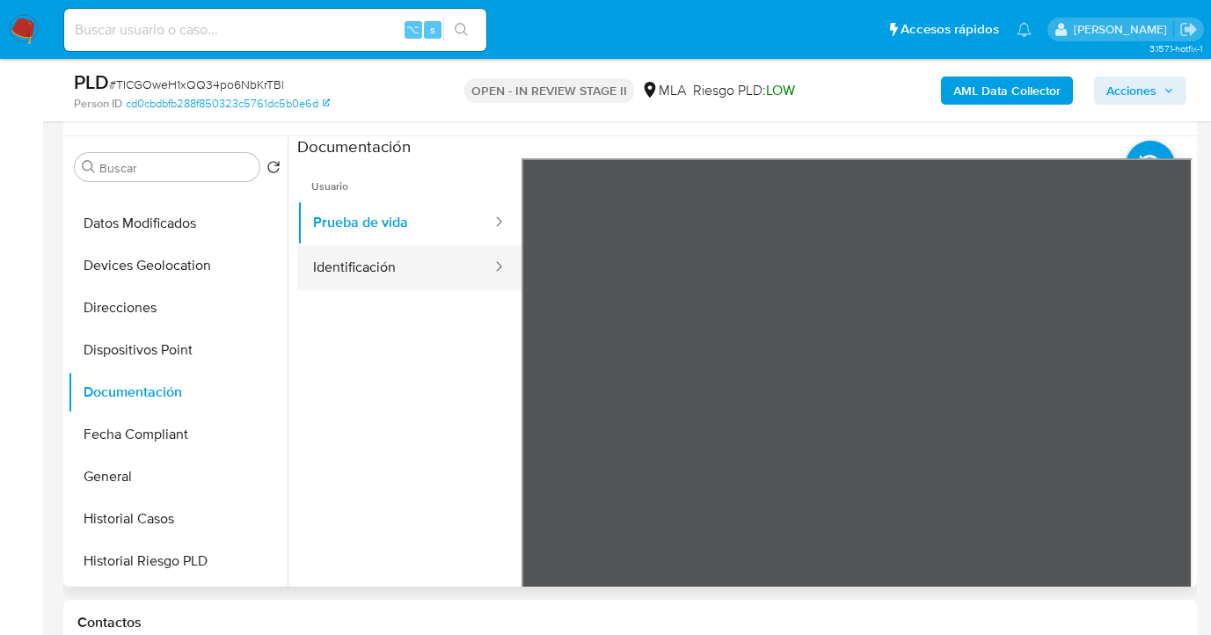
click at [385, 265] on button "Identificación" at bounding box center [395, 267] width 196 height 45
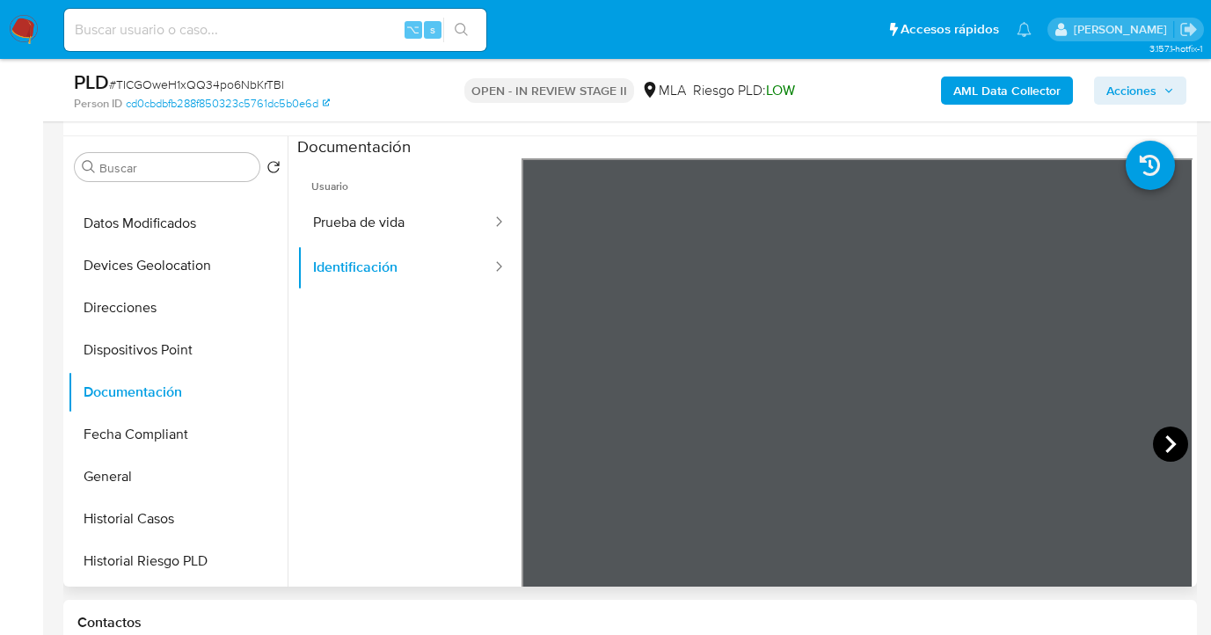
click at [1166, 435] on icon at bounding box center [1170, 444] width 35 height 35
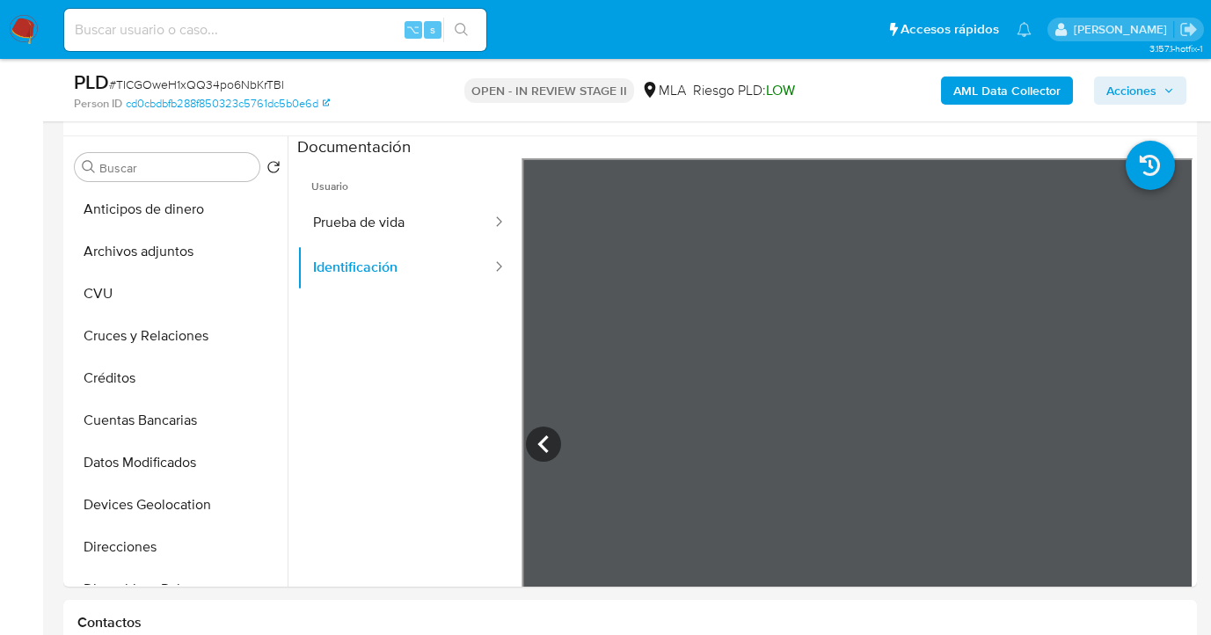
drag, startPoint x: 280, startPoint y: 230, endPoint x: 290, endPoint y: 281, distance: 53.0
click at [297, 325] on div "Buscar Volver al orden por defecto Anticipos de dinero Archivos adjuntos CVU Cr…" at bounding box center [630, 361] width 1125 height 450
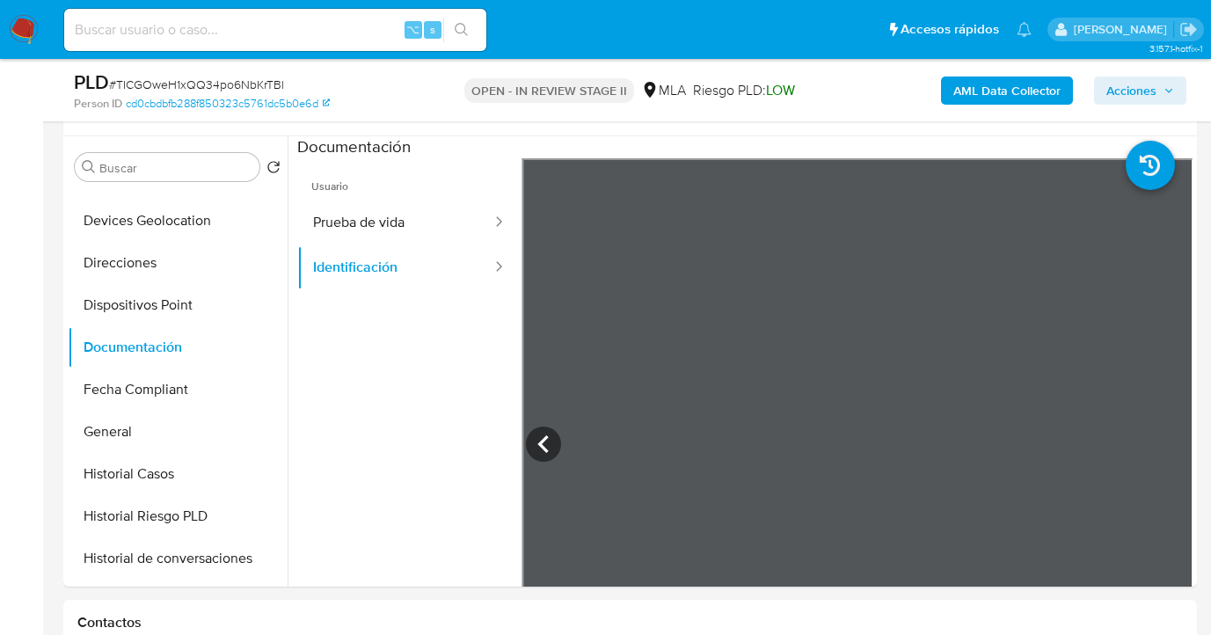
scroll to position [276, 0]
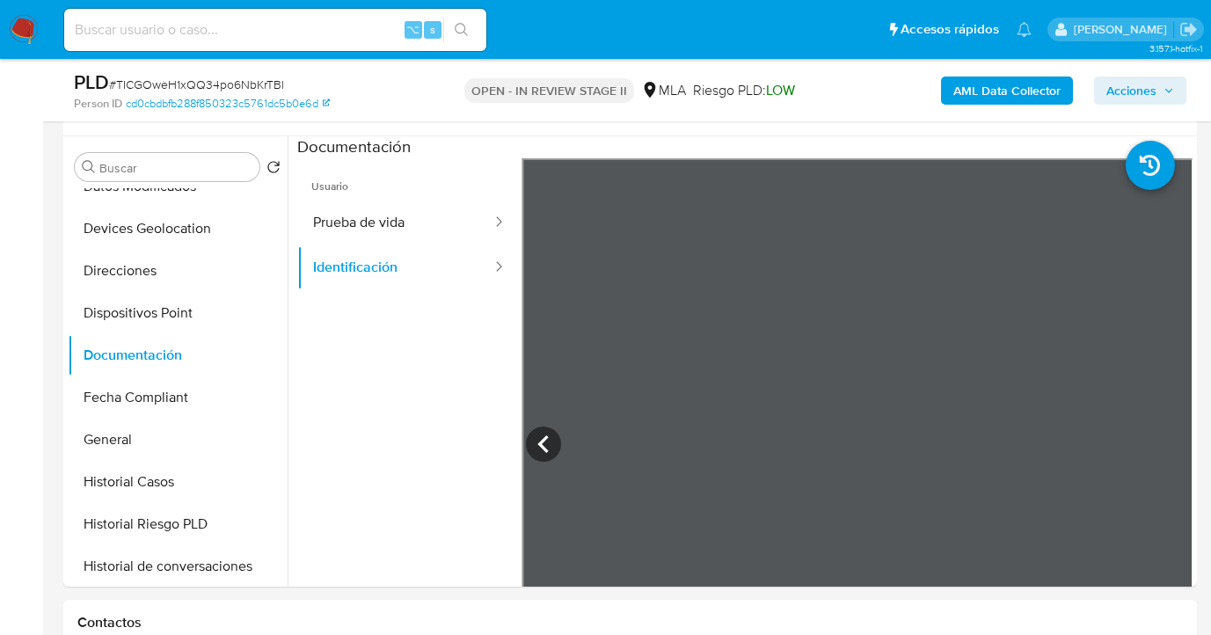
click at [370, 416] on ul "Usuario Prueba de vida Identificación" at bounding box center [409, 411] width 224 height 507
